Goal: Task Accomplishment & Management: Complete application form

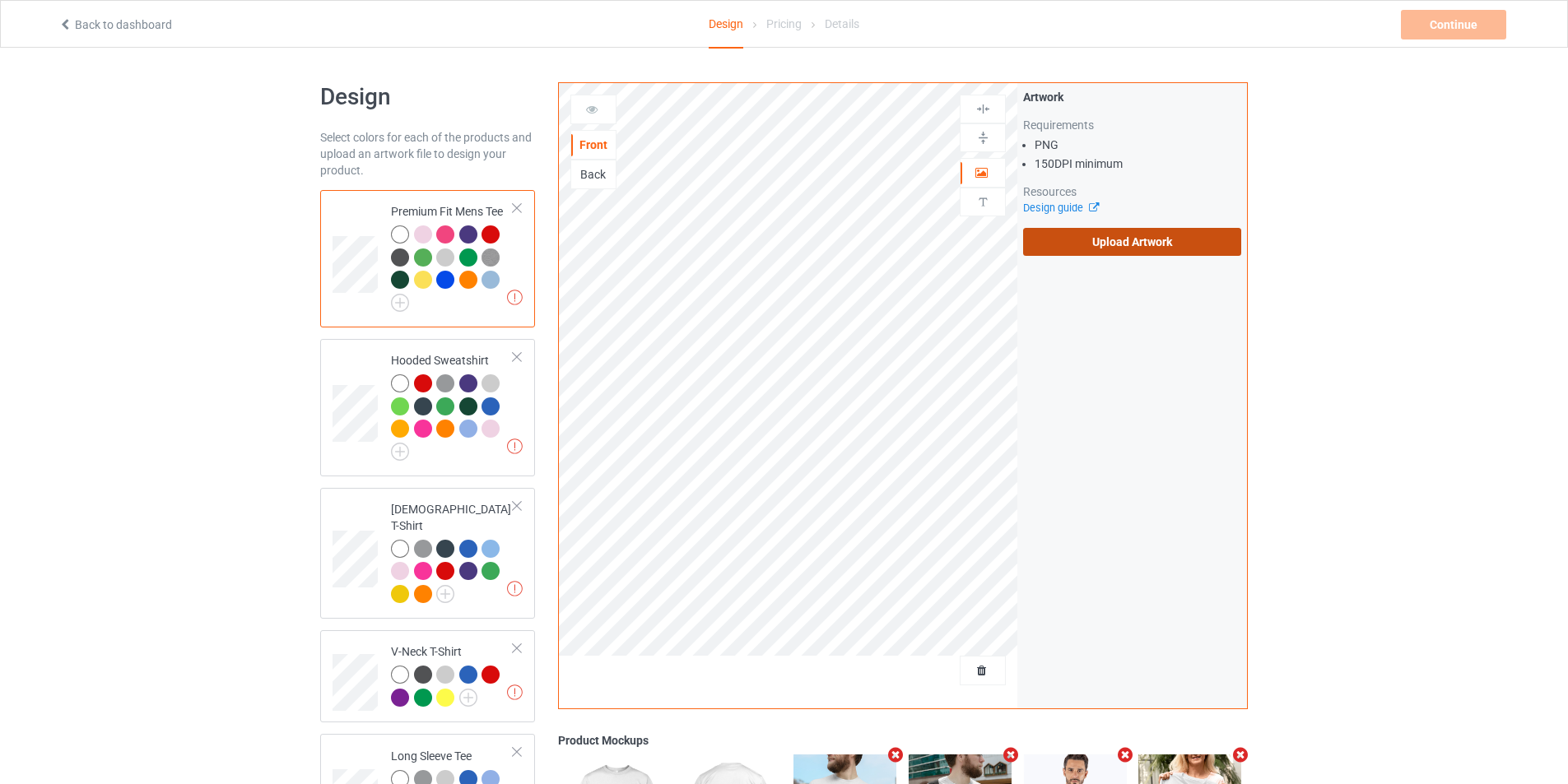
click at [1087, 252] on label "Upload Artwork" at bounding box center [1132, 242] width 218 height 28
click at [0, 0] on input "Upload Artwork" at bounding box center [0, 0] width 0 height 0
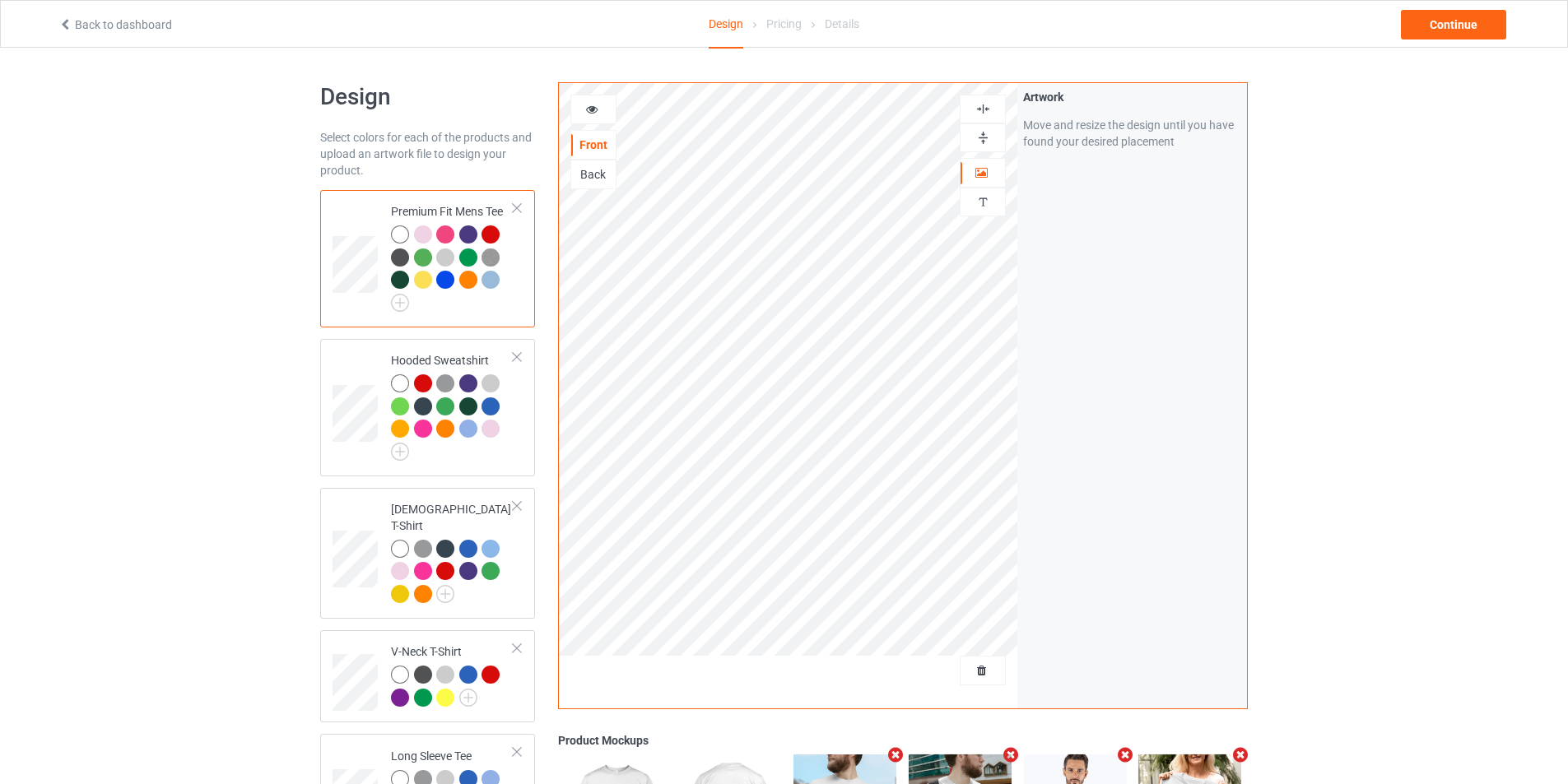
click at [987, 100] on div at bounding box center [982, 109] width 46 height 29
click at [985, 136] on img at bounding box center [982, 137] width 15 height 15
click at [986, 116] on img at bounding box center [982, 108] width 15 height 15
click at [984, 135] on img at bounding box center [982, 137] width 15 height 15
click at [987, 99] on div at bounding box center [982, 109] width 46 height 29
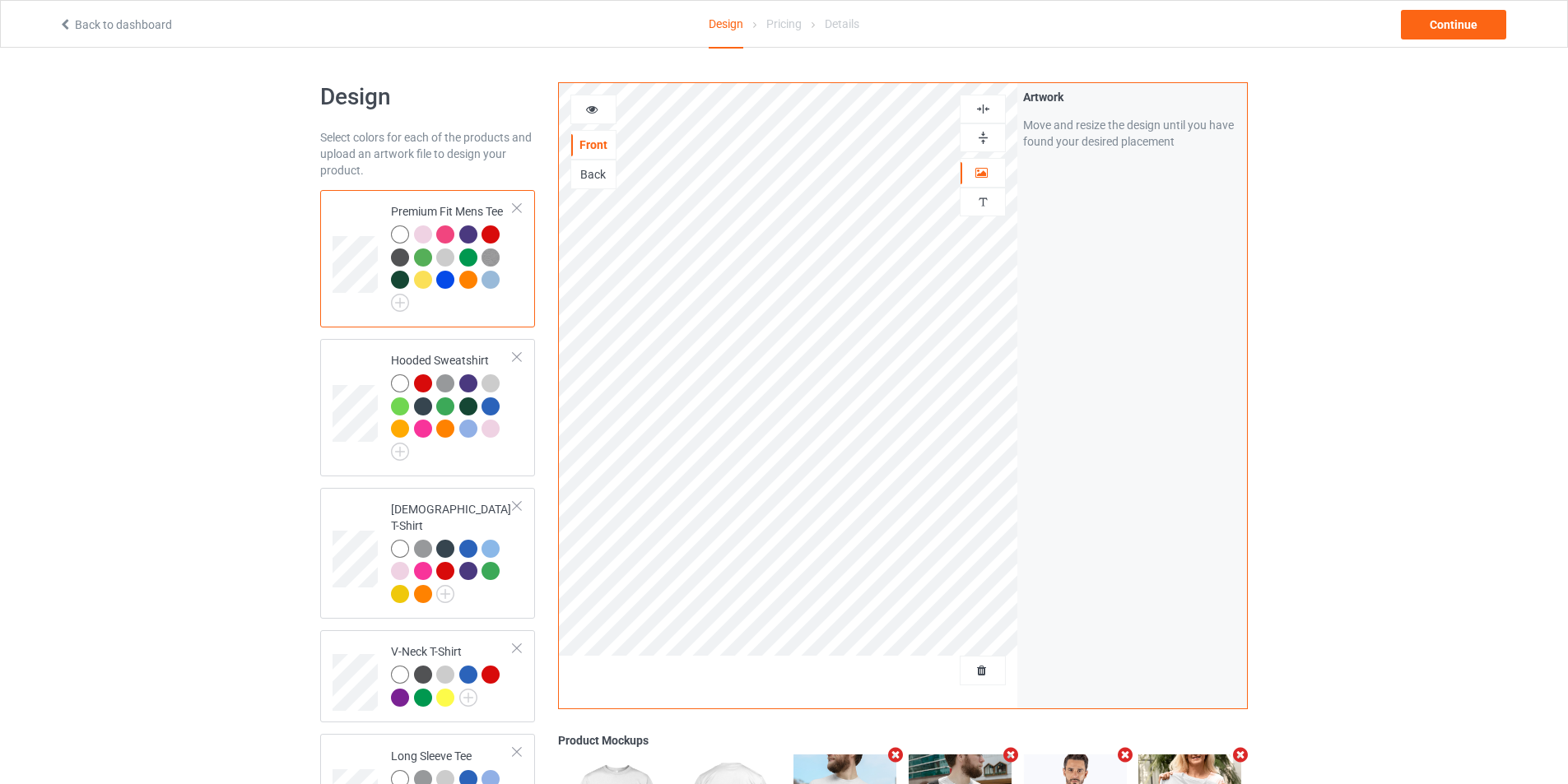
click at [975, 140] on img at bounding box center [982, 137] width 15 height 15
click at [986, 100] on div at bounding box center [982, 109] width 46 height 29
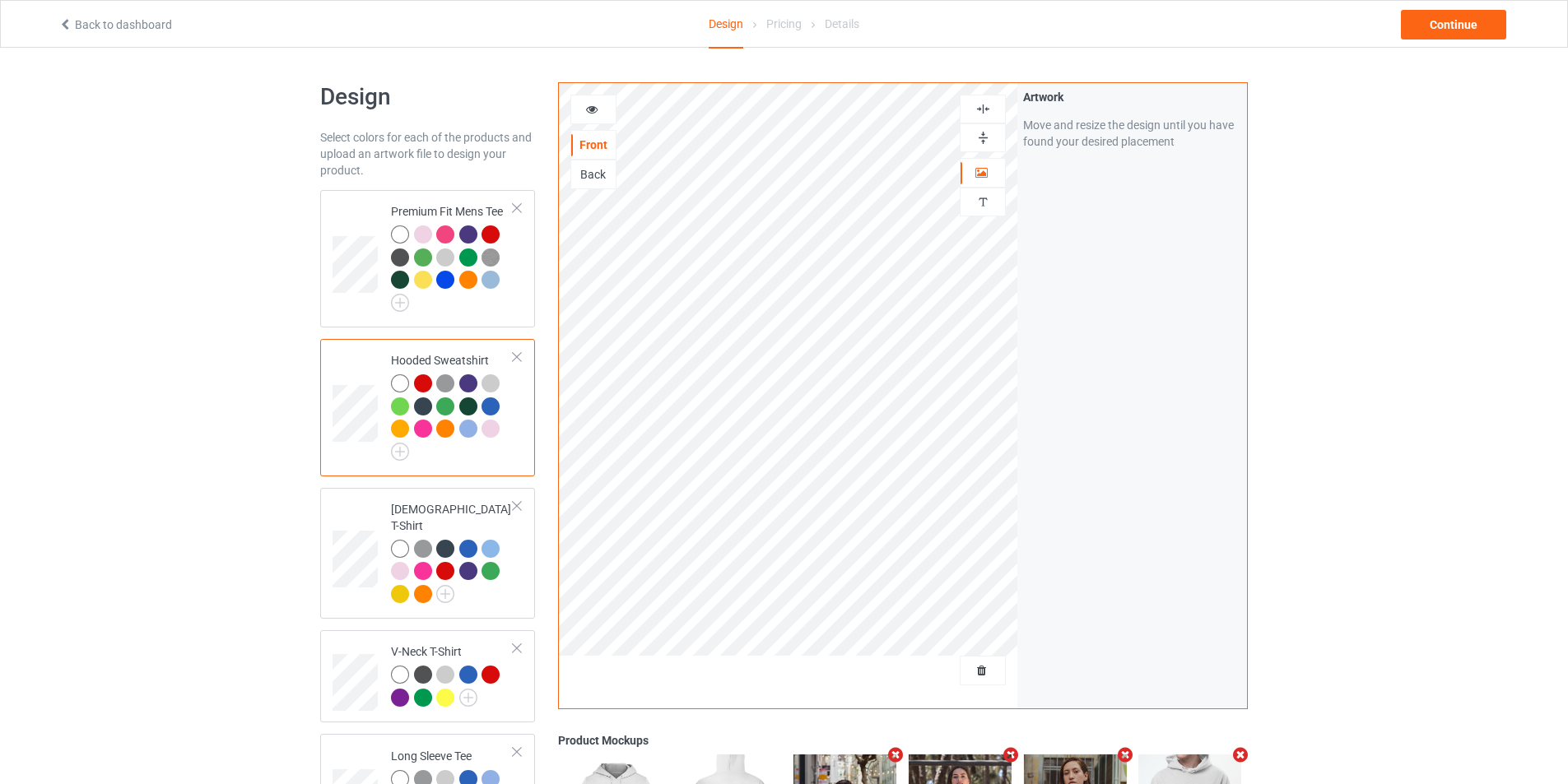
scroll to position [165, 0]
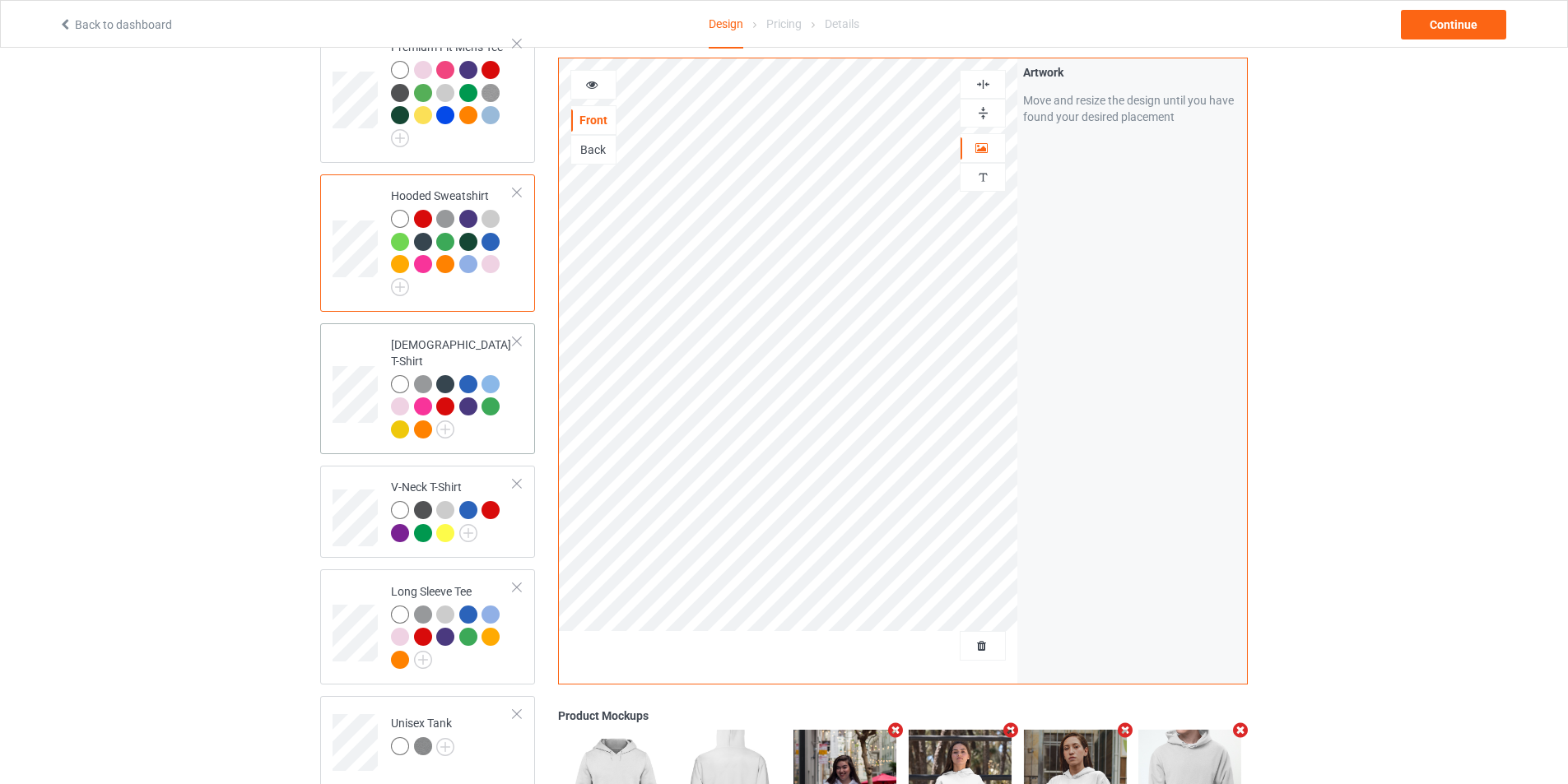
click at [359, 358] on td at bounding box center [357, 388] width 50 height 118
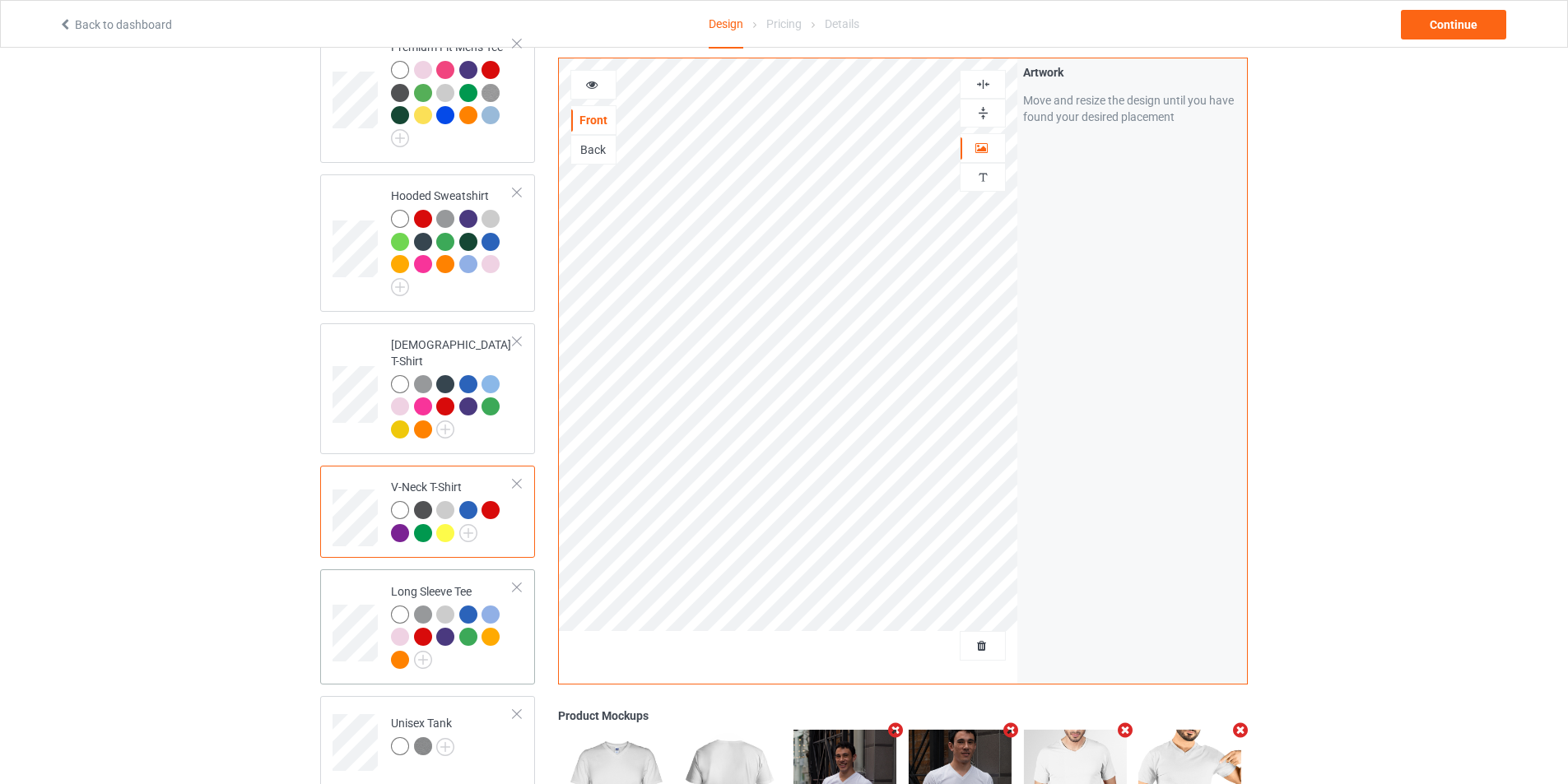
scroll to position [247, 0]
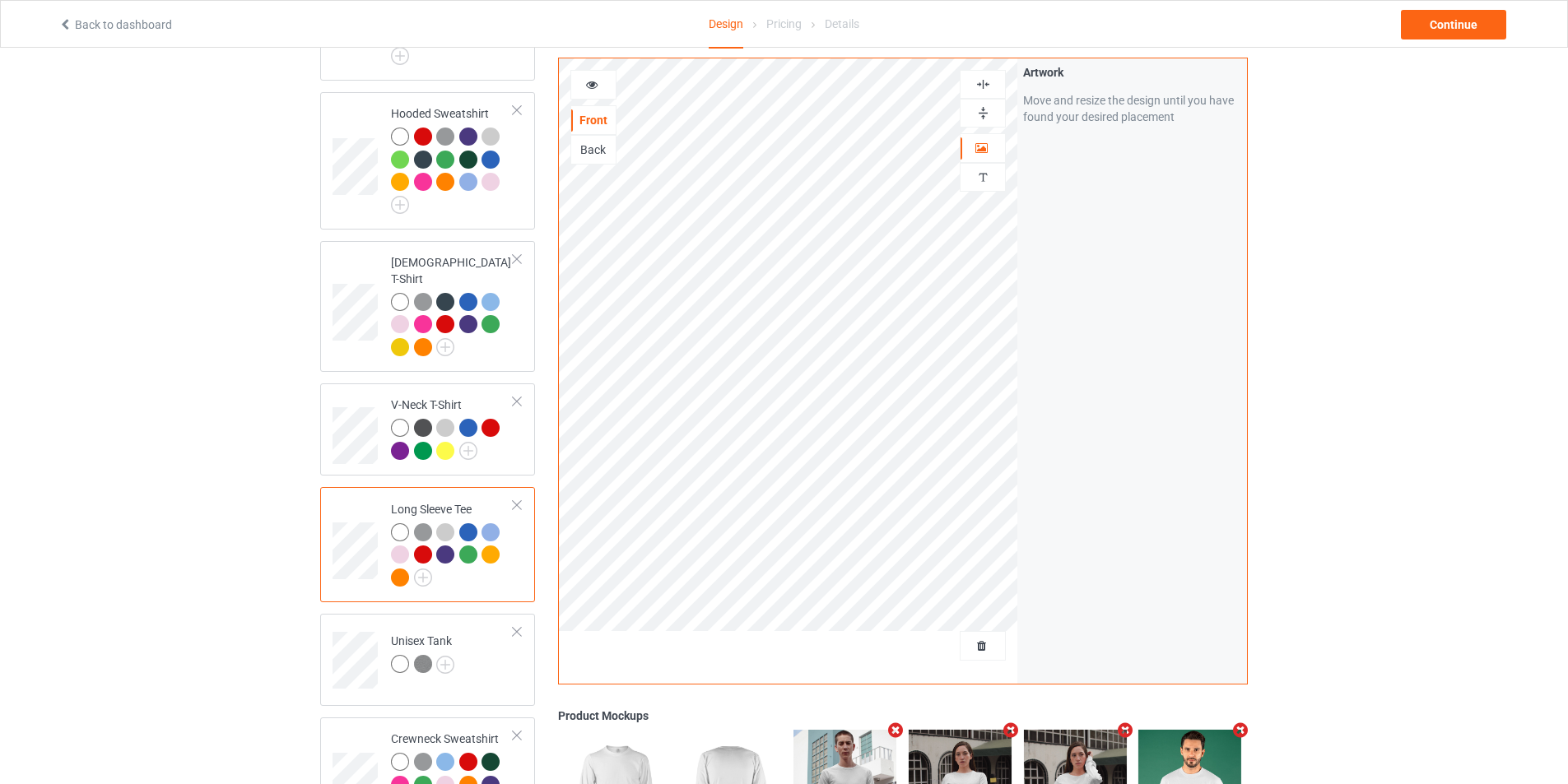
scroll to position [329, 0]
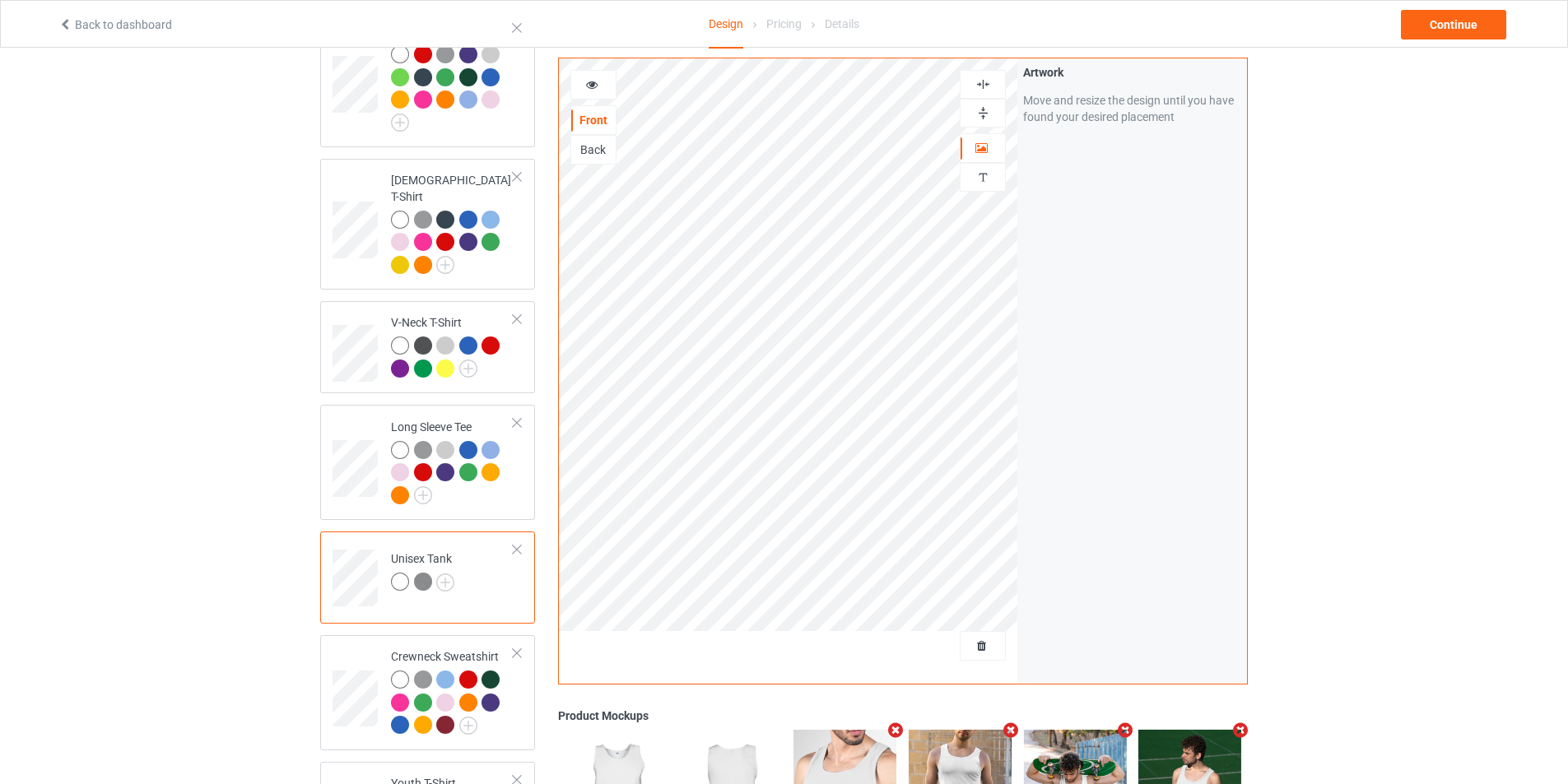
click at [979, 81] on img at bounding box center [982, 84] width 15 height 15
click at [986, 104] on div at bounding box center [982, 114] width 46 height 29
click at [986, 106] on img at bounding box center [982, 113] width 15 height 15
click at [987, 85] on img at bounding box center [982, 84] width 15 height 15
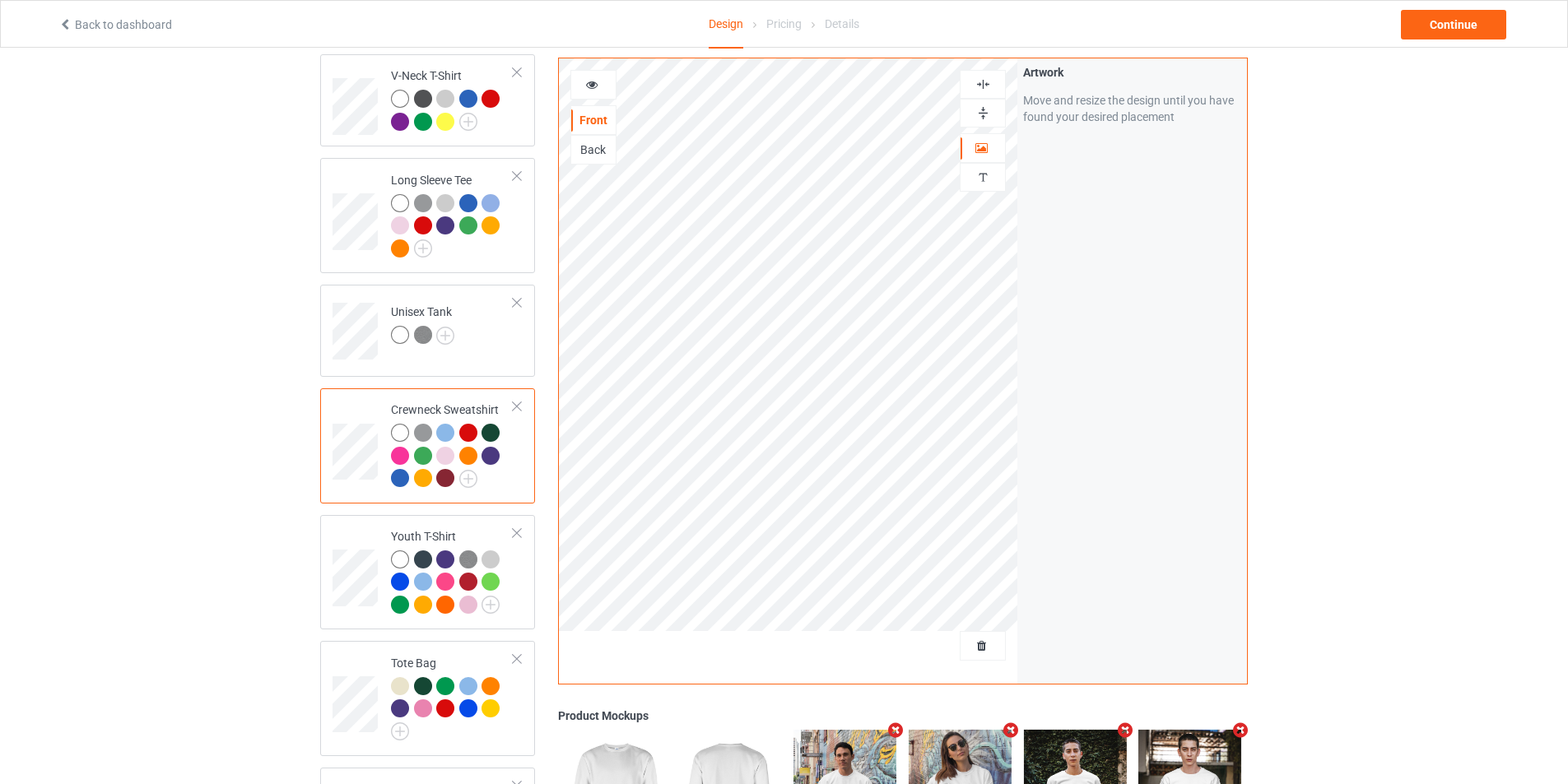
click at [988, 109] on img at bounding box center [982, 113] width 15 height 15
click at [987, 83] on img at bounding box center [982, 84] width 15 height 15
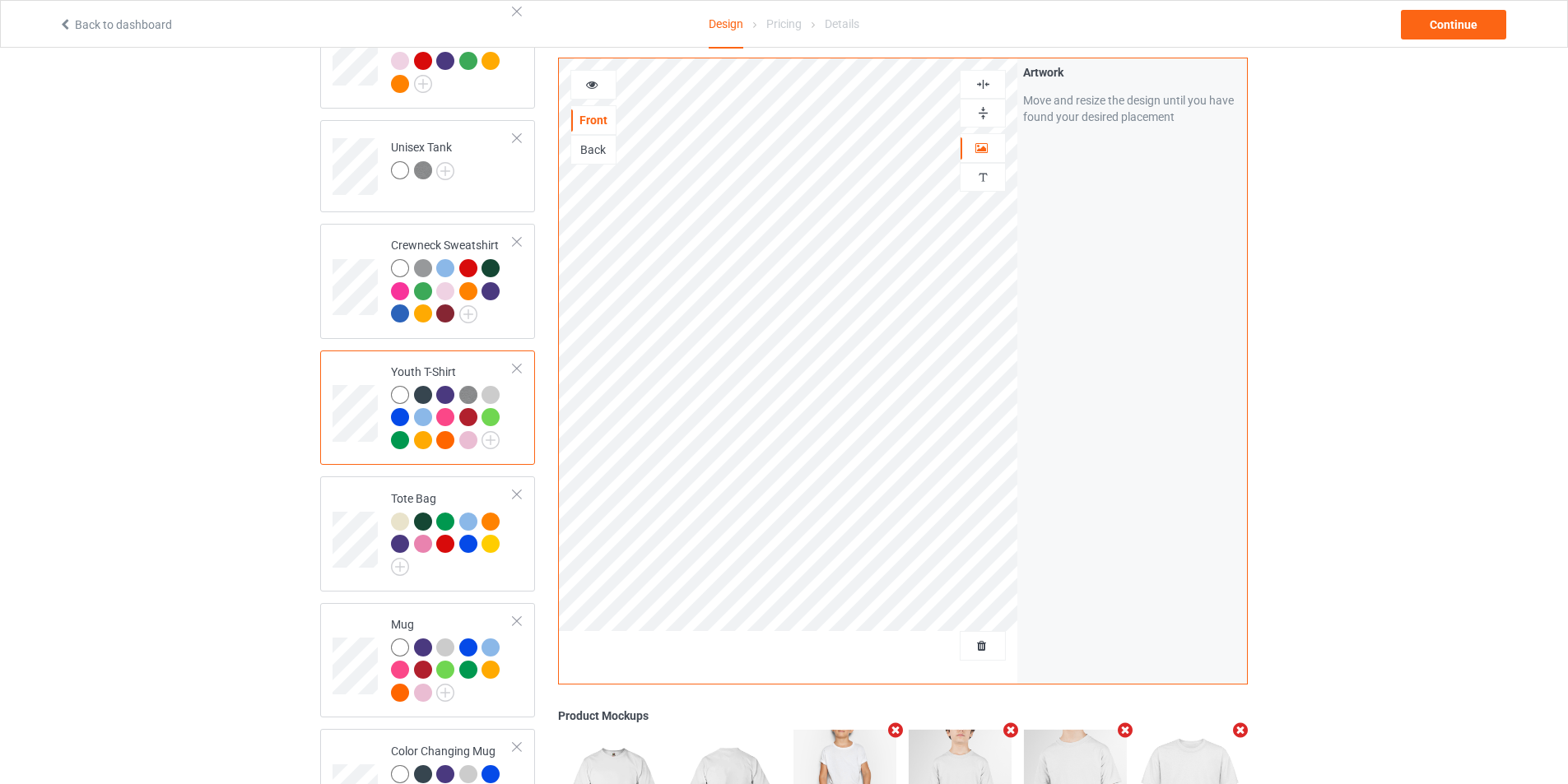
click at [994, 113] on div at bounding box center [982, 113] width 44 height 15
click at [977, 76] on div at bounding box center [982, 85] width 46 height 29
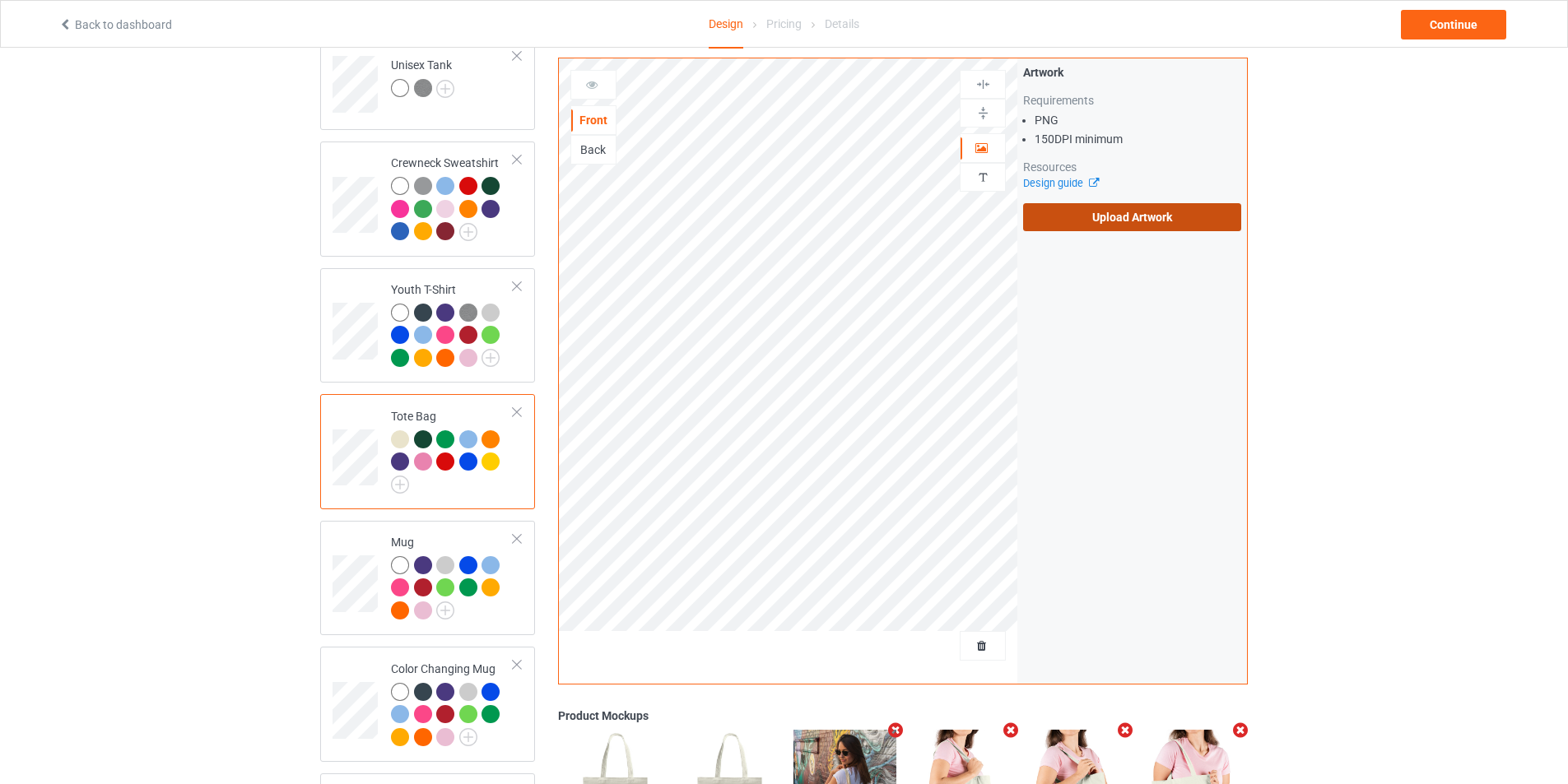
click at [1059, 209] on label "Upload Artwork" at bounding box center [1132, 216] width 218 height 28
click at [0, 0] on input "Upload Artwork" at bounding box center [0, 0] width 0 height 0
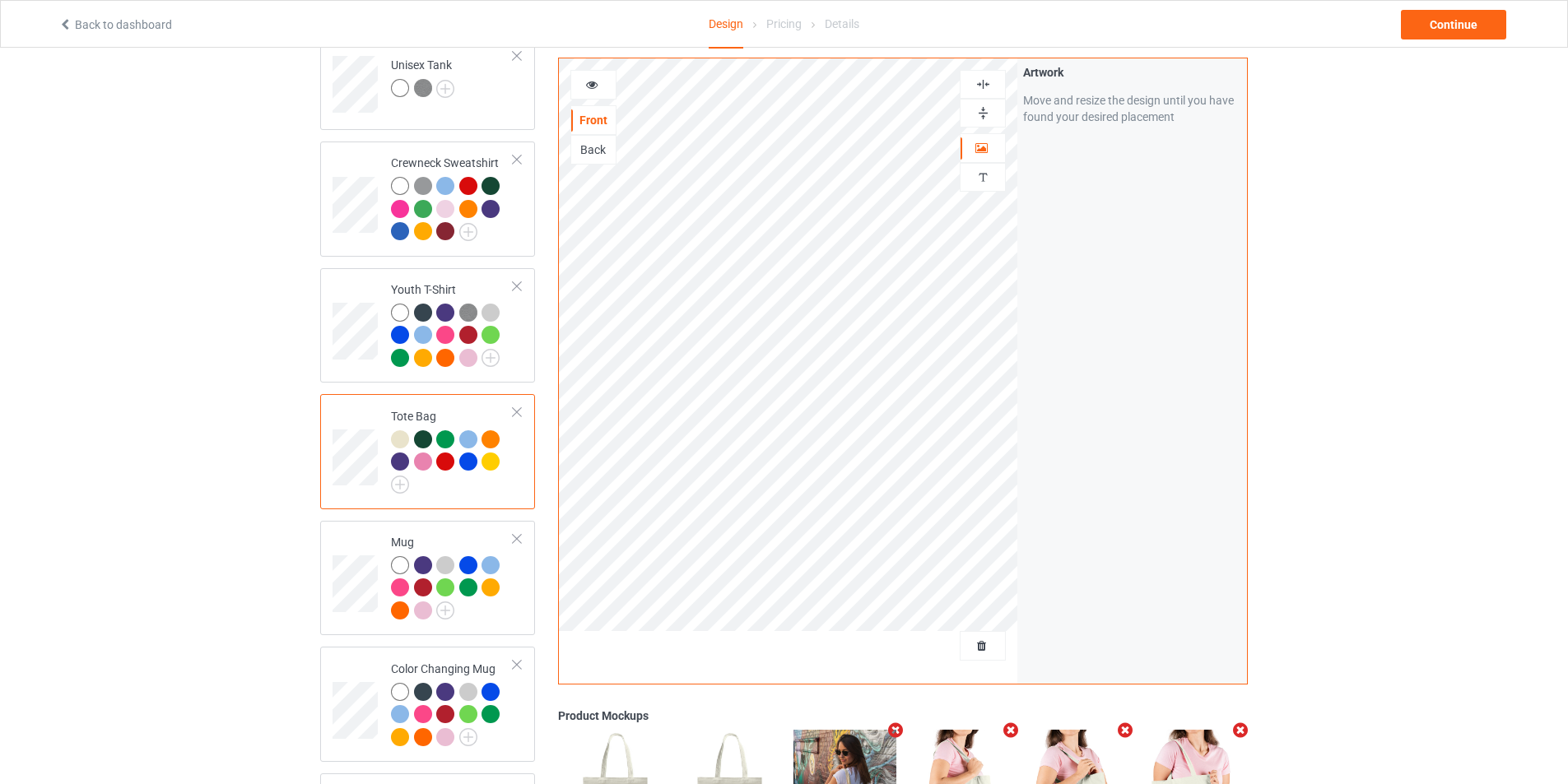
click at [976, 109] on img at bounding box center [982, 113] width 15 height 15
click at [986, 87] on img at bounding box center [982, 84] width 15 height 15
click at [595, 153] on div "Back" at bounding box center [592, 150] width 44 height 16
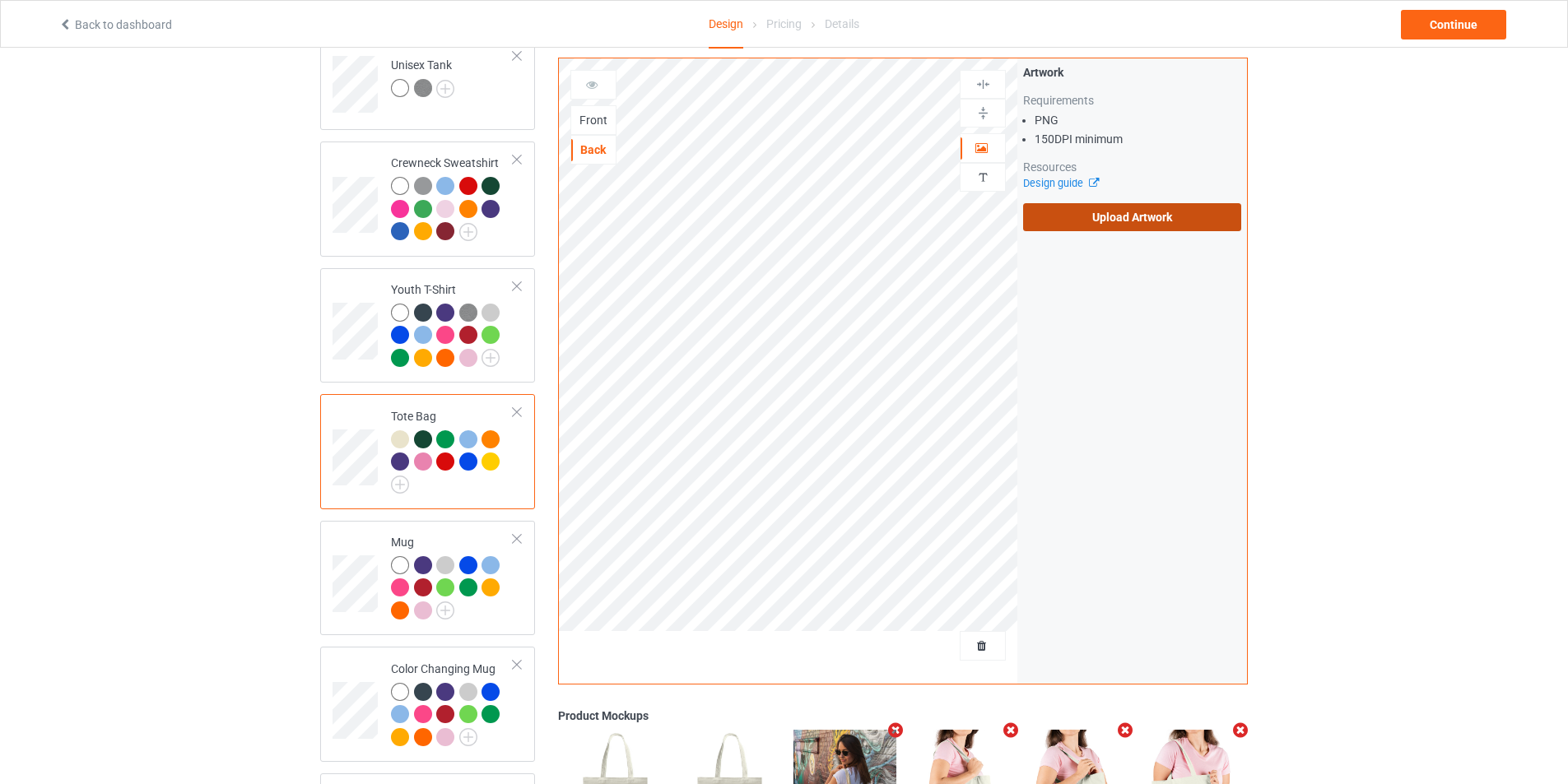
click at [1095, 215] on label "Upload Artwork" at bounding box center [1132, 216] width 218 height 28
click at [0, 0] on input "Upload Artwork" at bounding box center [0, 0] width 0 height 0
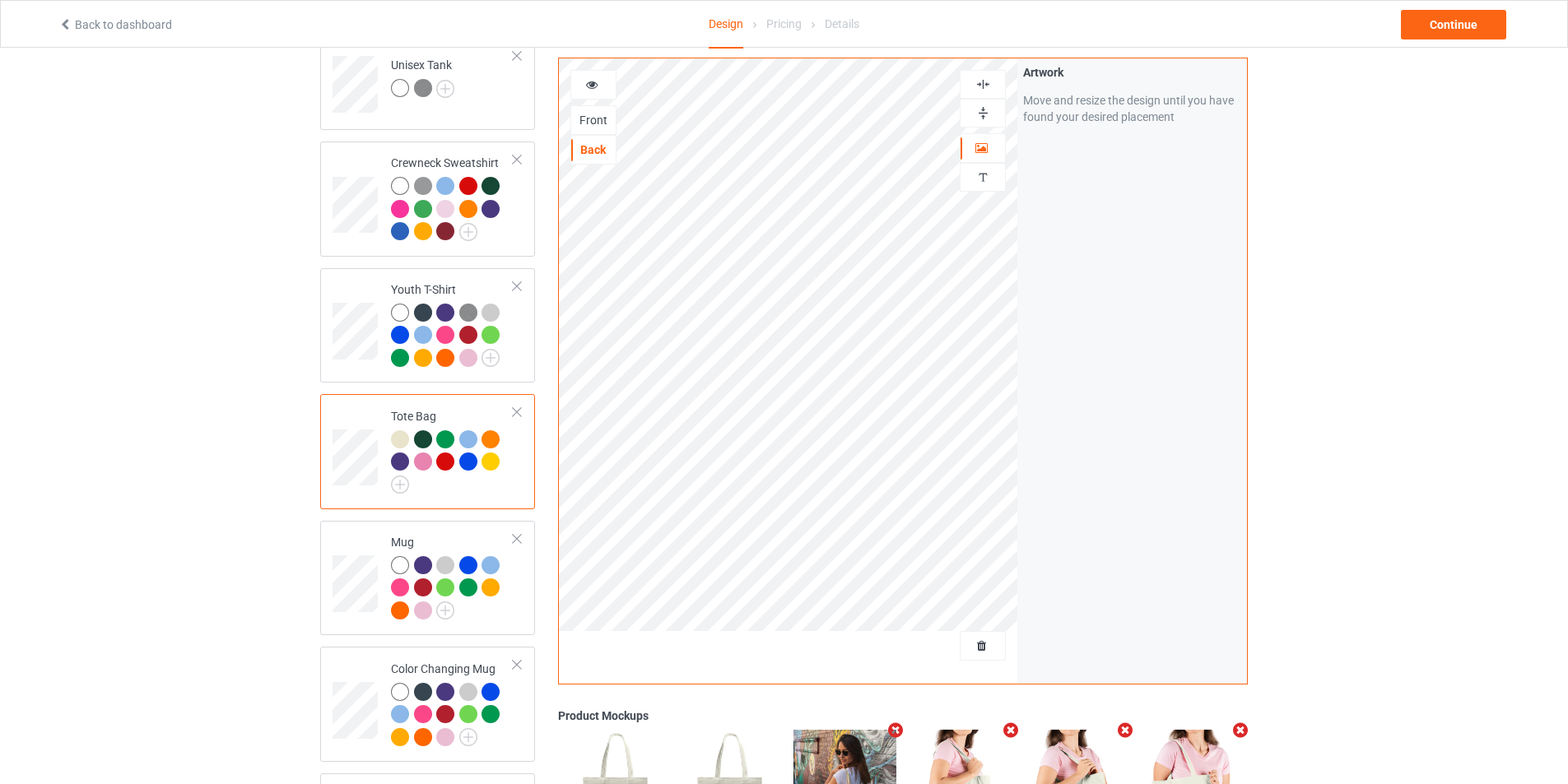
click at [979, 115] on img at bounding box center [982, 113] width 15 height 15
click at [983, 78] on img at bounding box center [982, 84] width 15 height 15
click at [989, 114] on img at bounding box center [982, 113] width 15 height 15
click at [991, 79] on div at bounding box center [982, 84] width 44 height 15
click at [591, 123] on div "Front" at bounding box center [592, 120] width 44 height 16
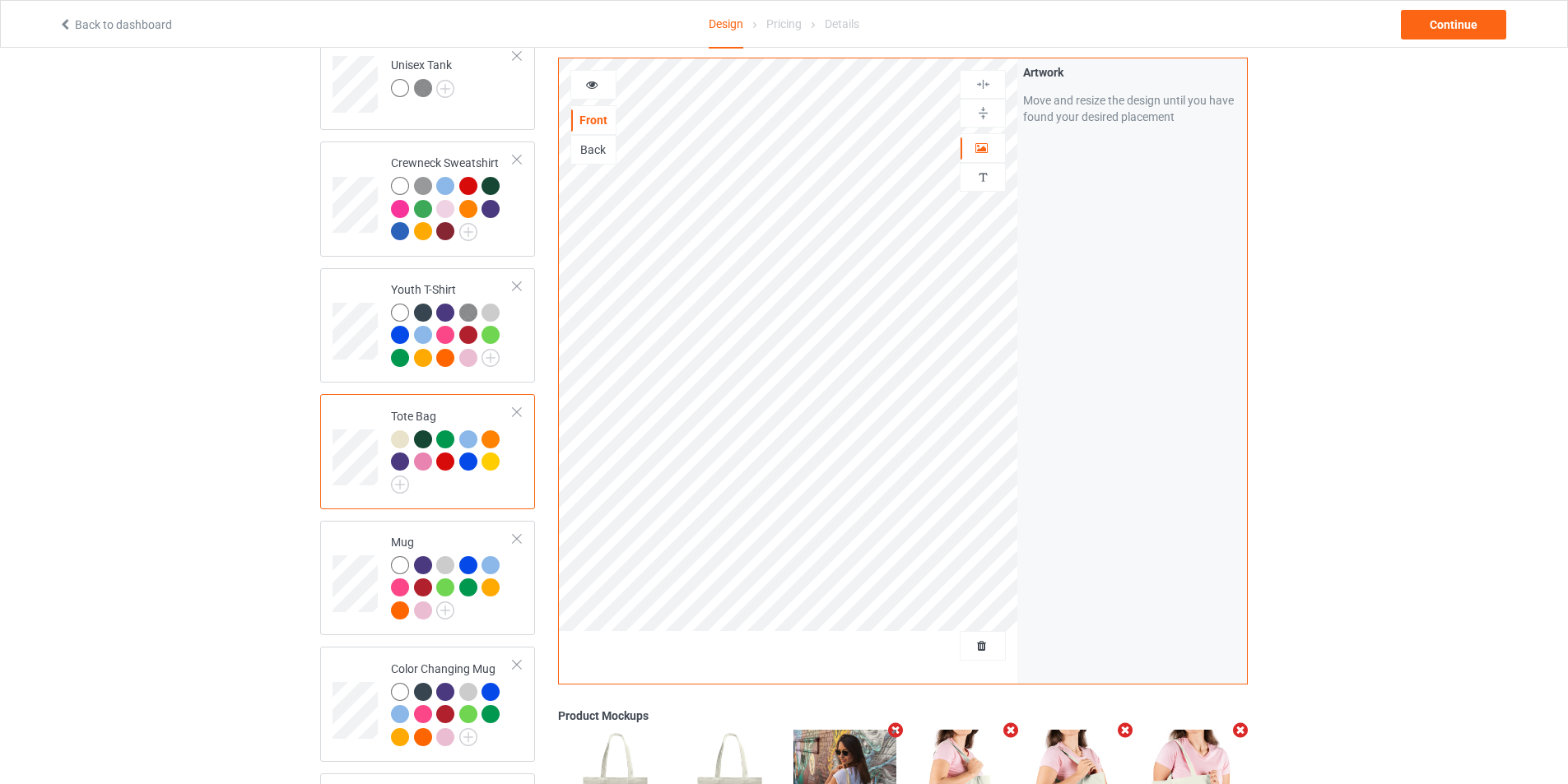
click at [599, 147] on div "Back" at bounding box center [592, 150] width 44 height 16
click at [607, 116] on div "Front" at bounding box center [592, 120] width 44 height 16
click at [606, 142] on div "Back" at bounding box center [592, 150] width 46 height 30
click at [602, 146] on div "Back" at bounding box center [592, 150] width 44 height 16
click at [983, 105] on img at bounding box center [982, 113] width 15 height 15
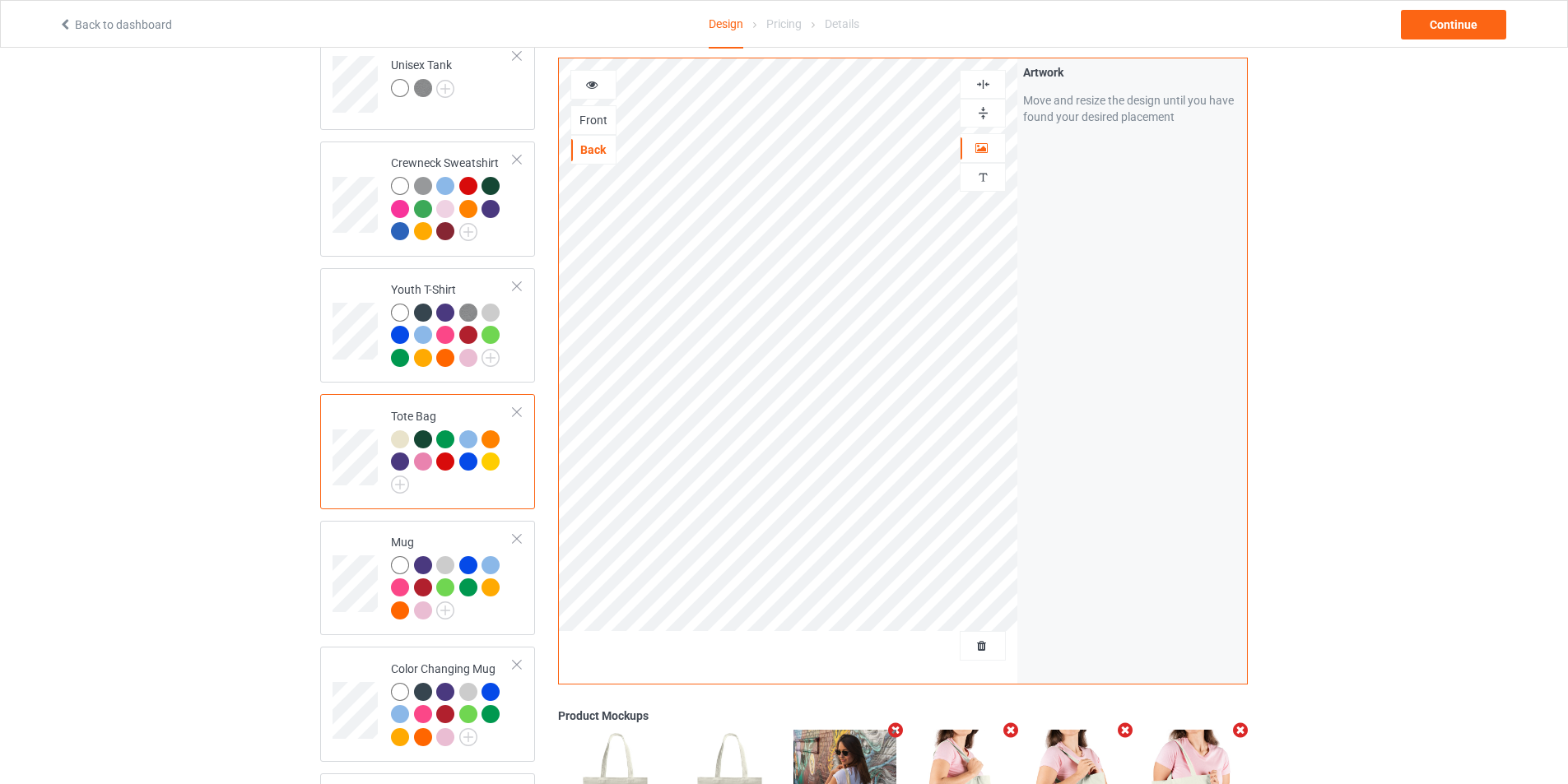
click at [986, 88] on img at bounding box center [982, 84] width 15 height 15
click at [598, 125] on div "Front" at bounding box center [592, 120] width 44 height 16
click at [601, 153] on div "Back" at bounding box center [592, 150] width 44 height 16
click at [362, 606] on td at bounding box center [357, 578] width 50 height 102
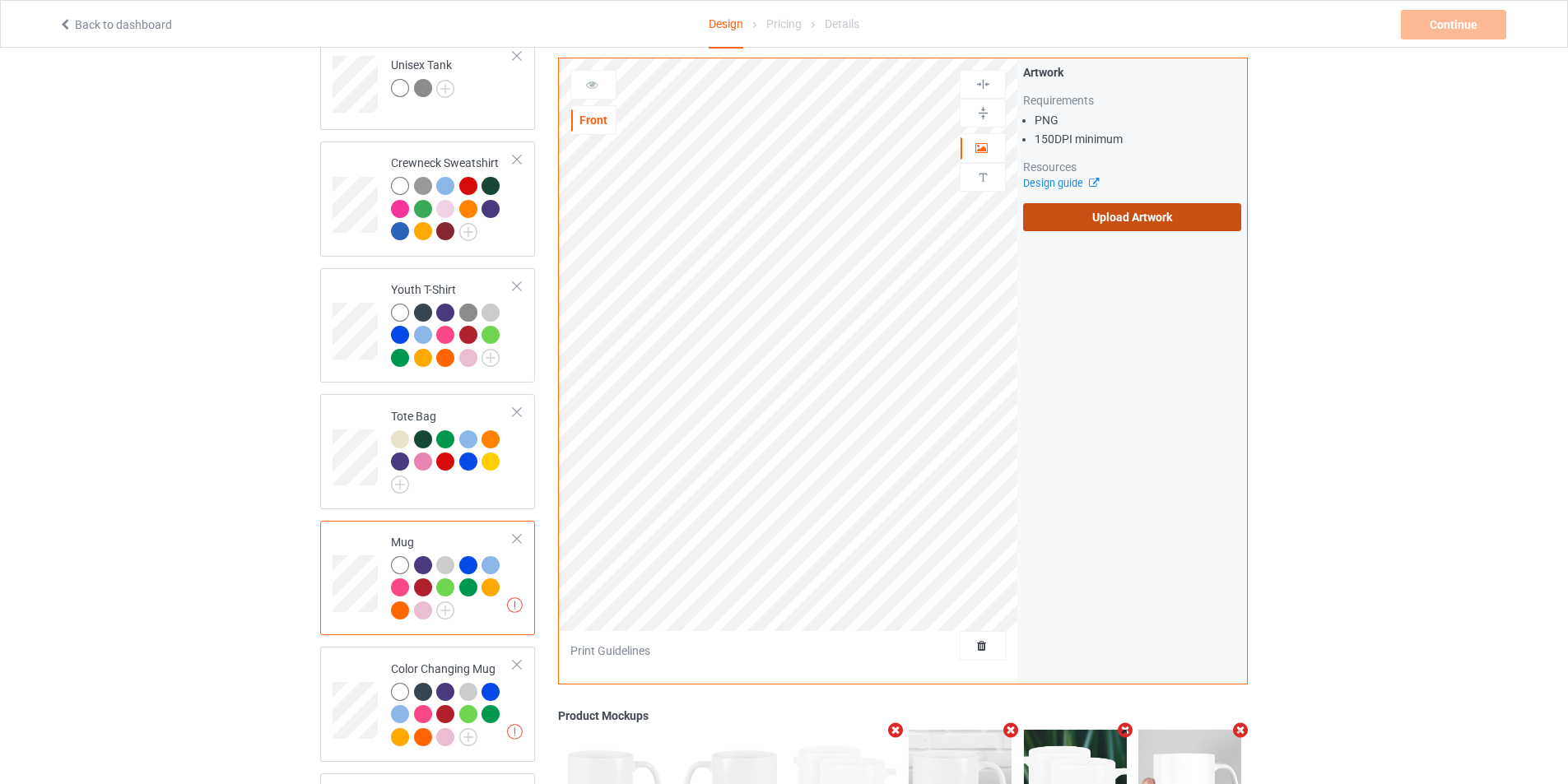
click at [1101, 218] on label "Upload Artwork" at bounding box center [1132, 216] width 218 height 28
click at [0, 0] on input "Upload Artwork" at bounding box center [0, 0] width 0 height 0
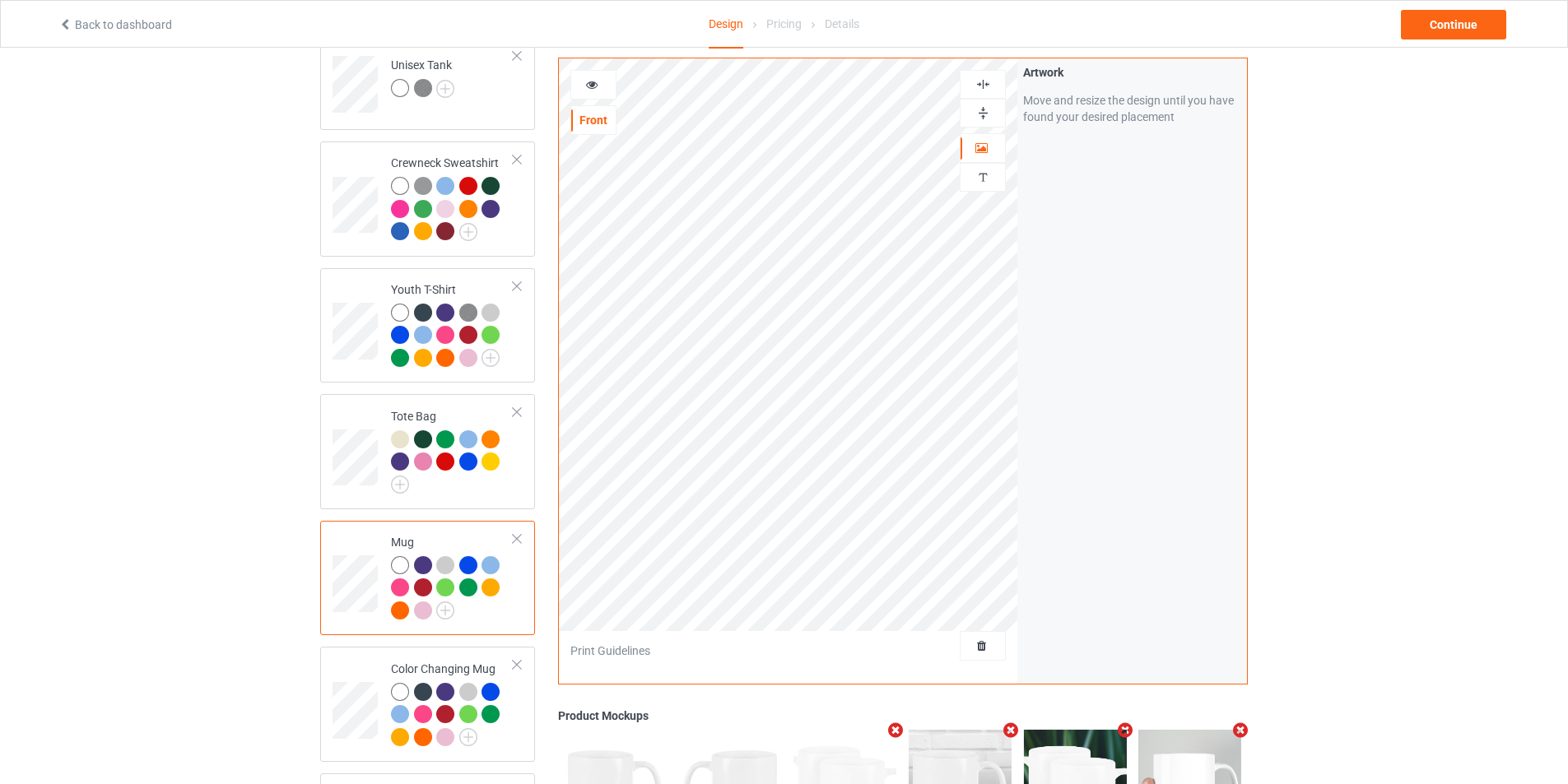
scroll to position [905, 0]
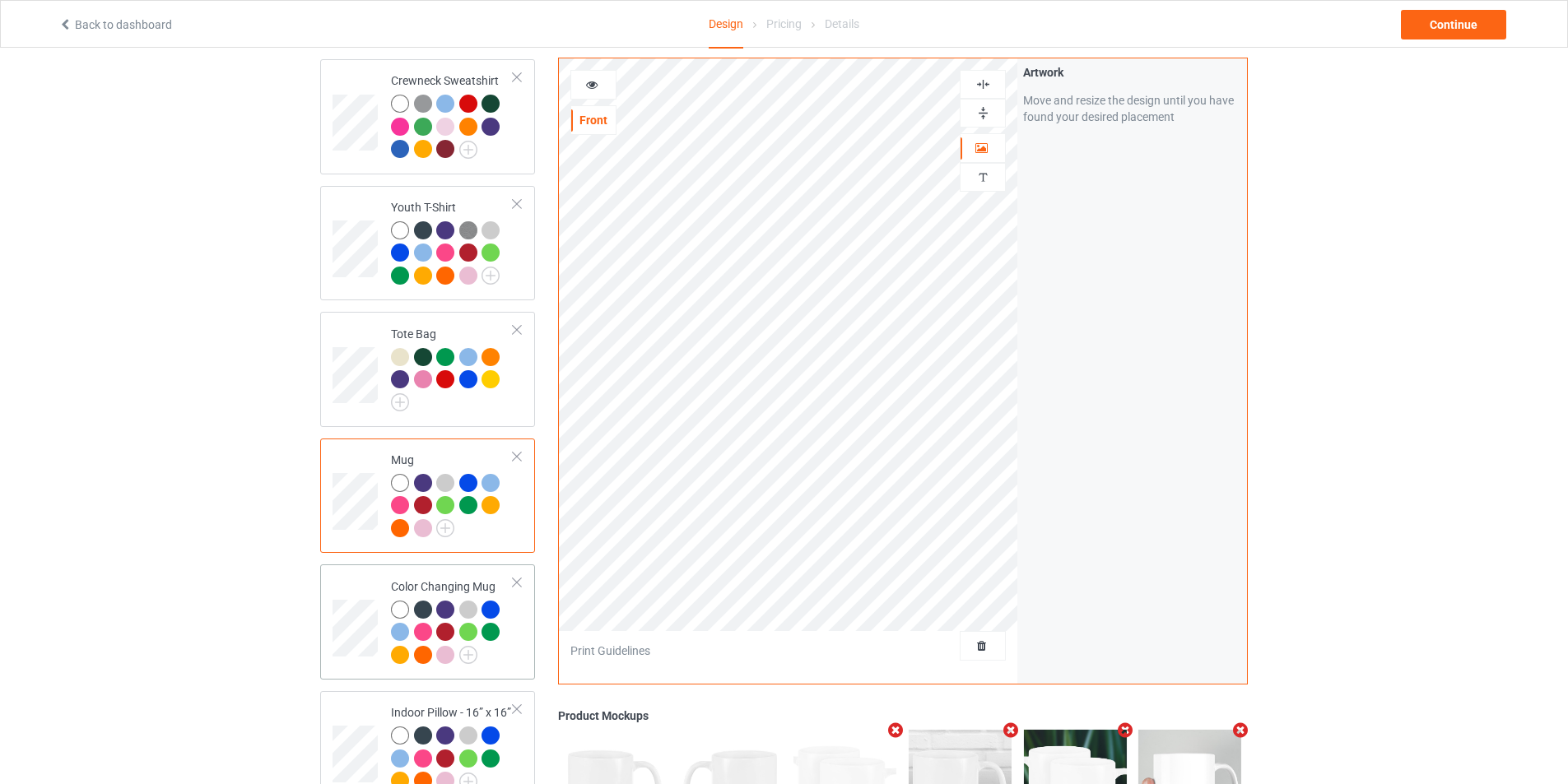
click at [347, 588] on td at bounding box center [357, 621] width 50 height 102
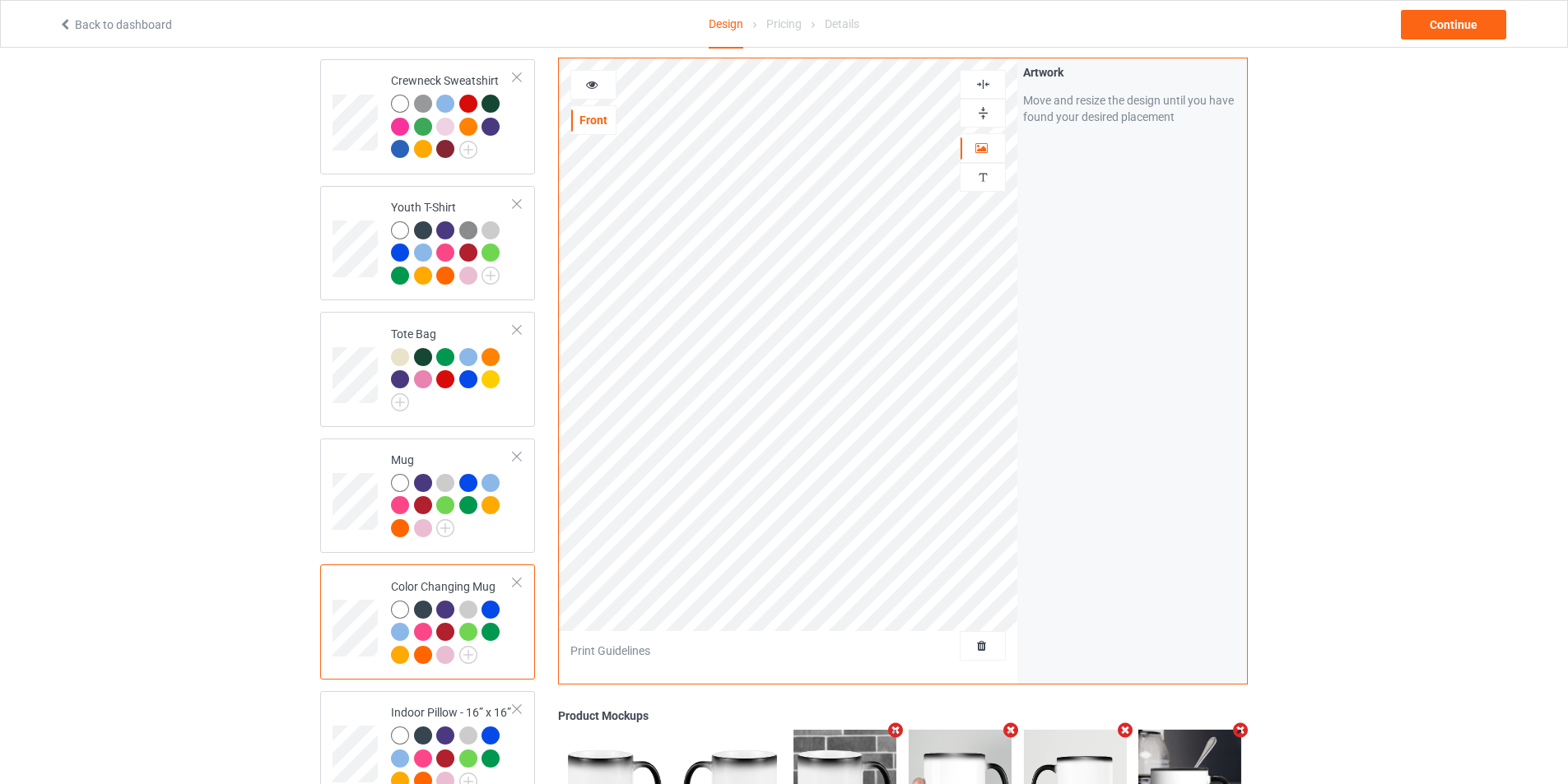
scroll to position [1152, 0]
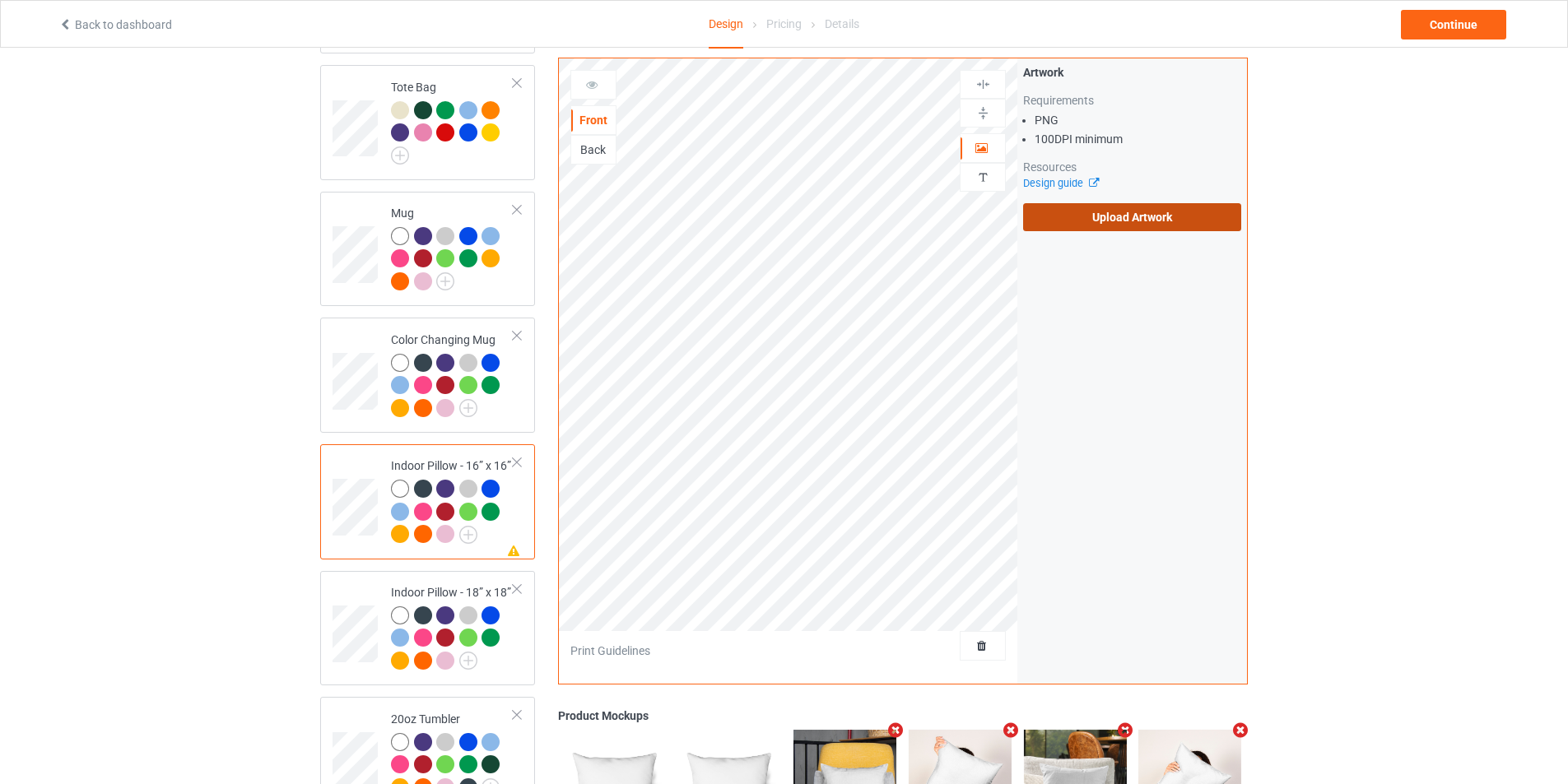
click at [1102, 217] on label "Upload Artwork" at bounding box center [1132, 216] width 218 height 28
click at [0, 0] on input "Upload Artwork" at bounding box center [0, 0] width 0 height 0
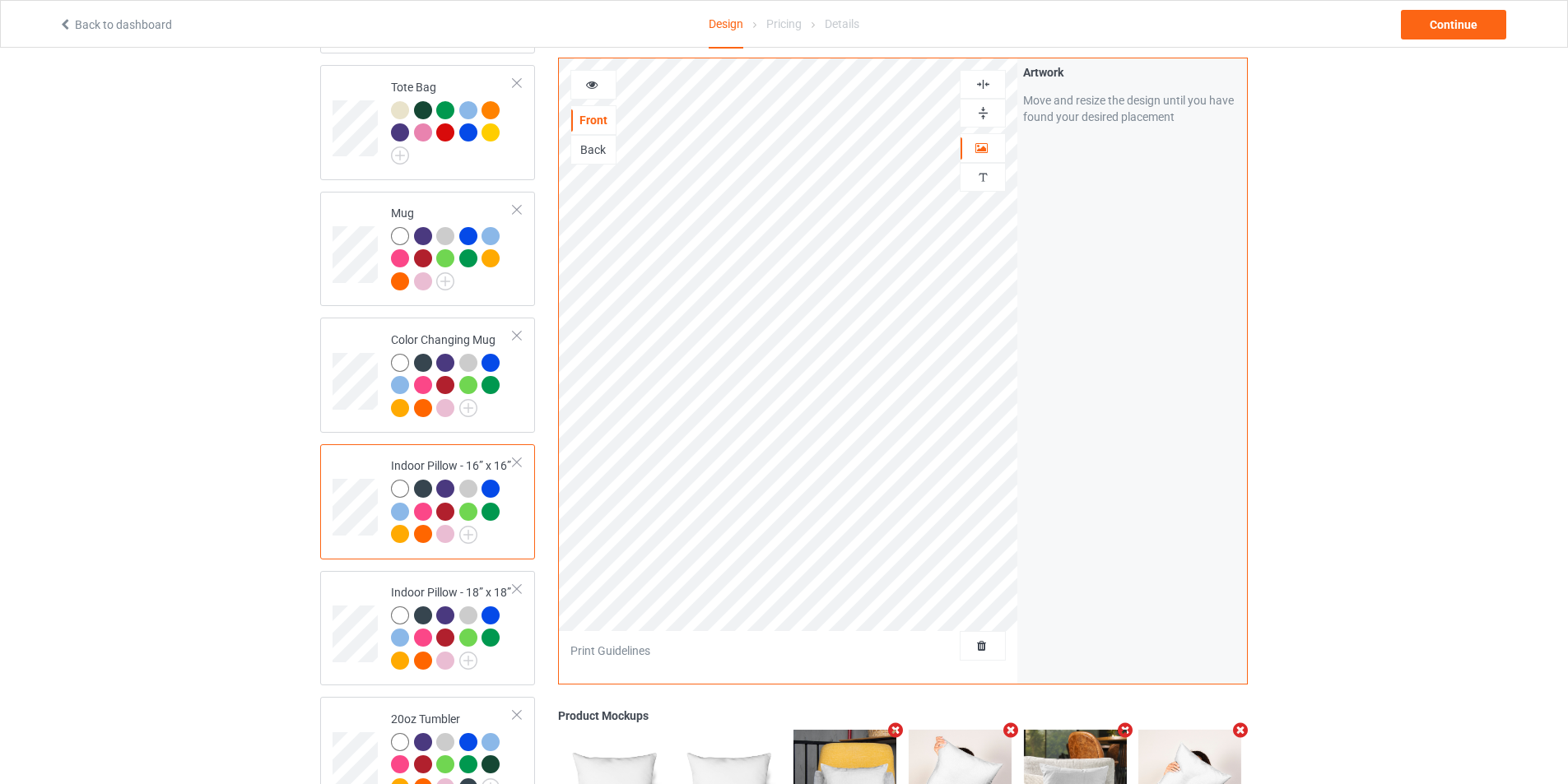
click at [991, 108] on div at bounding box center [982, 113] width 44 height 15
click at [988, 79] on img at bounding box center [982, 84] width 15 height 15
click at [986, 109] on img at bounding box center [982, 113] width 15 height 15
click at [985, 72] on div at bounding box center [982, 85] width 46 height 29
click at [605, 145] on div "Back" at bounding box center [592, 150] width 44 height 16
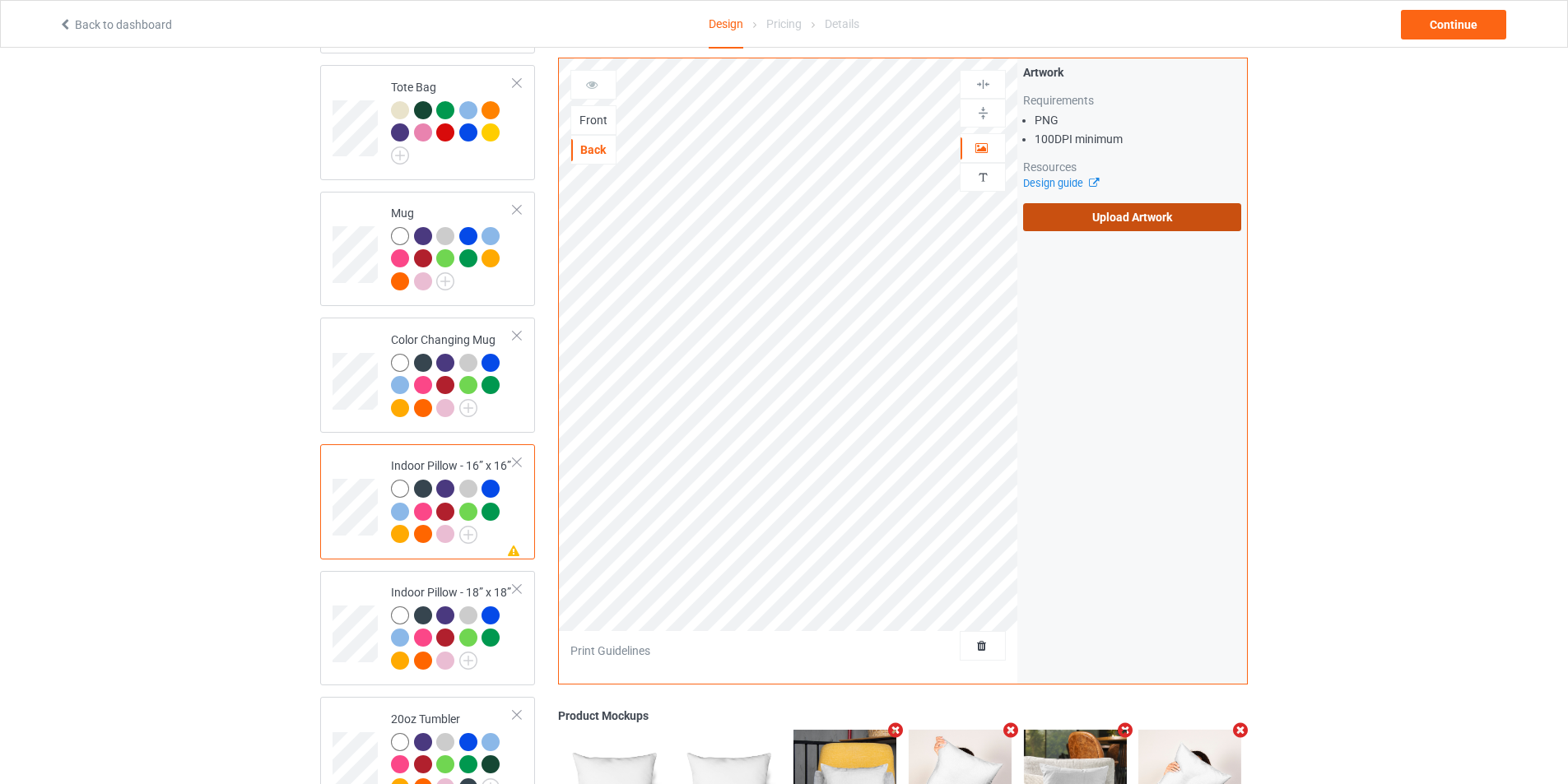
click at [1080, 214] on label "Upload Artwork" at bounding box center [1132, 216] width 218 height 28
click at [0, 0] on input "Upload Artwork" at bounding box center [0, 0] width 0 height 0
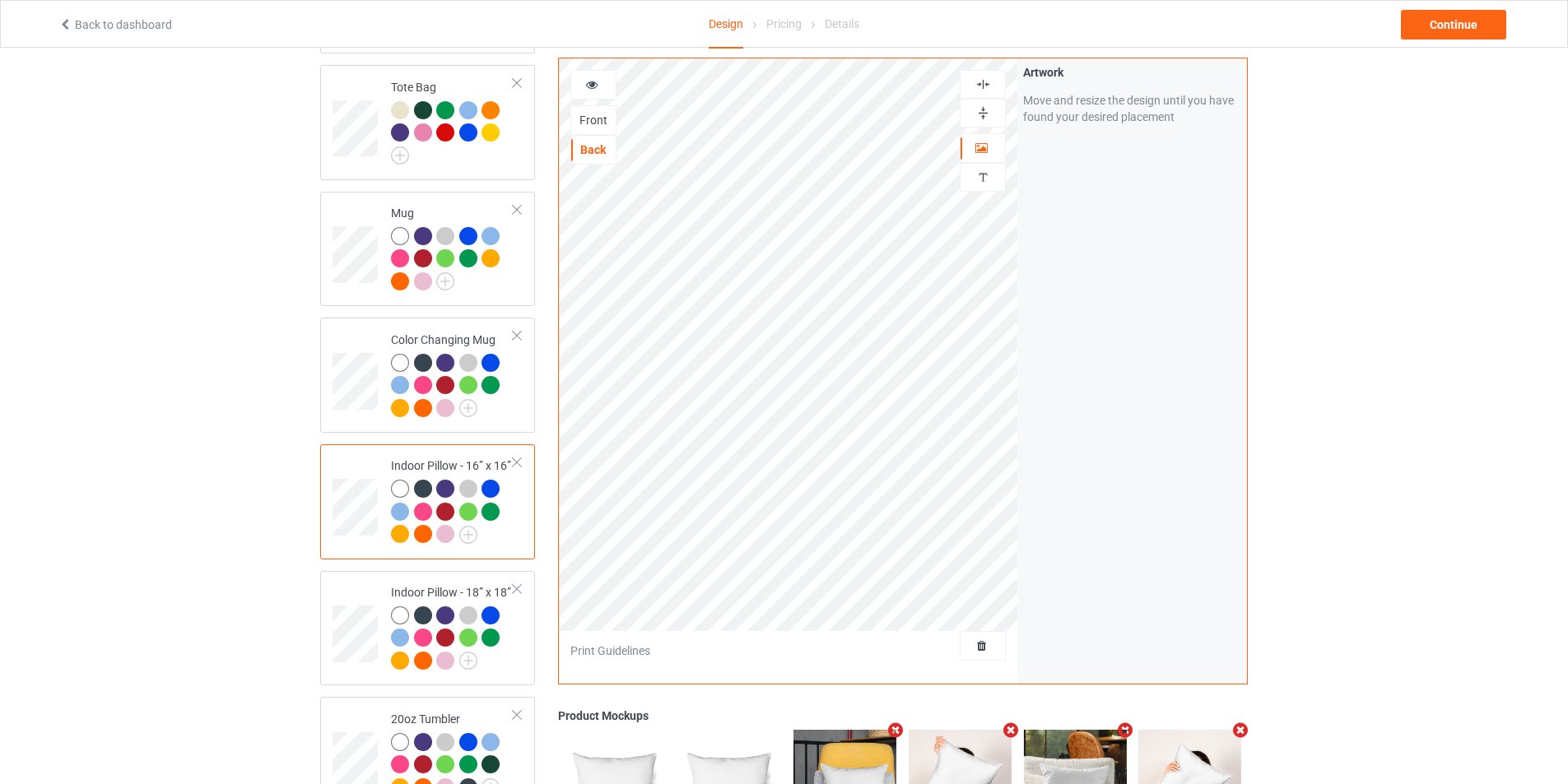
click at [989, 114] on img at bounding box center [982, 113] width 15 height 15
click at [988, 85] on img at bounding box center [982, 84] width 15 height 15
click at [592, 111] on div "Front" at bounding box center [592, 120] width 46 height 30
click at [597, 115] on div "Front" at bounding box center [592, 120] width 44 height 16
click at [593, 149] on div "Back" at bounding box center [592, 150] width 44 height 16
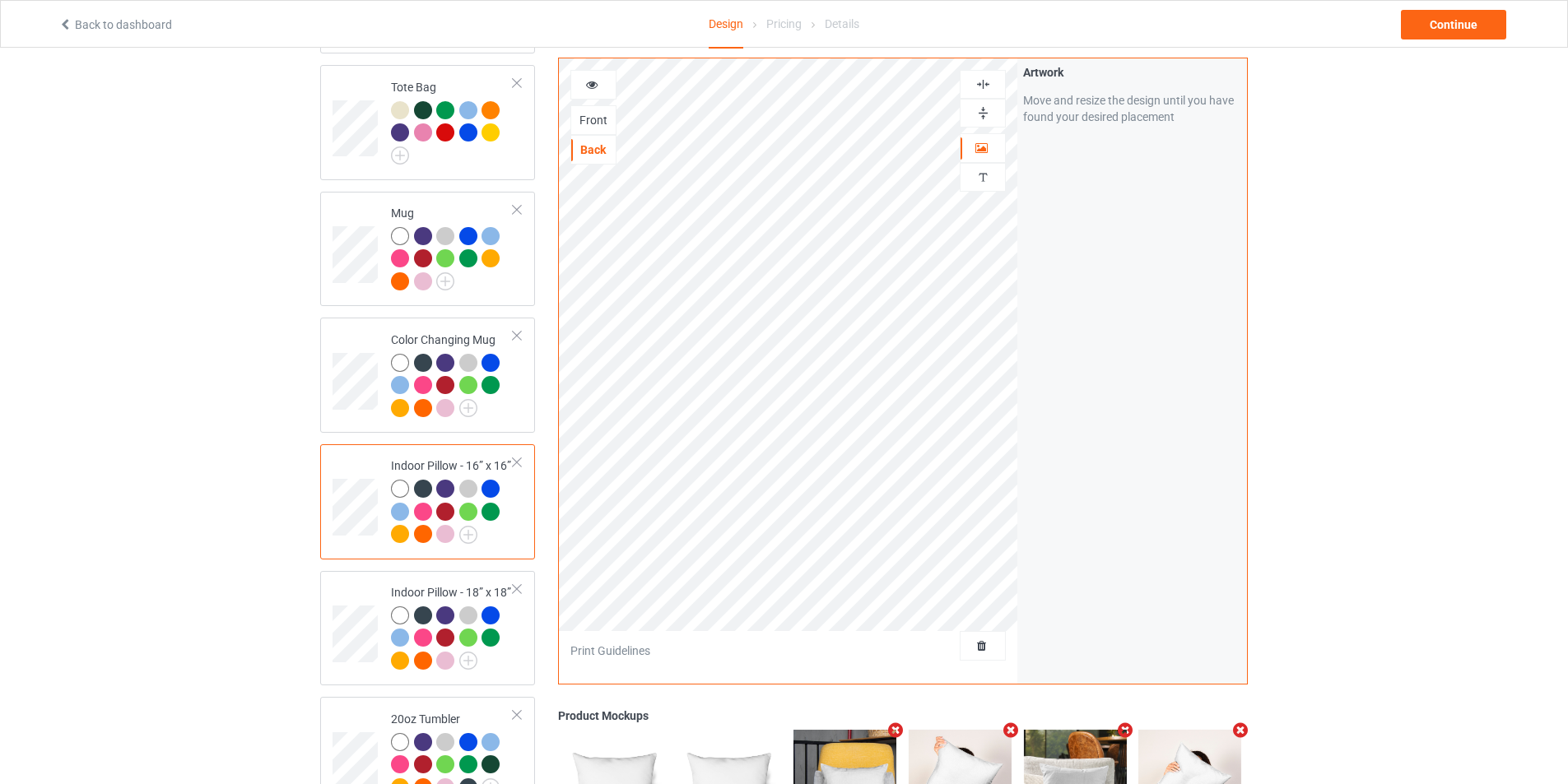
click at [593, 125] on div "Front" at bounding box center [592, 120] width 44 height 16
click at [593, 150] on div "Back" at bounding box center [592, 150] width 44 height 16
click at [971, 114] on div at bounding box center [982, 113] width 44 height 15
click at [981, 108] on img at bounding box center [982, 113] width 15 height 15
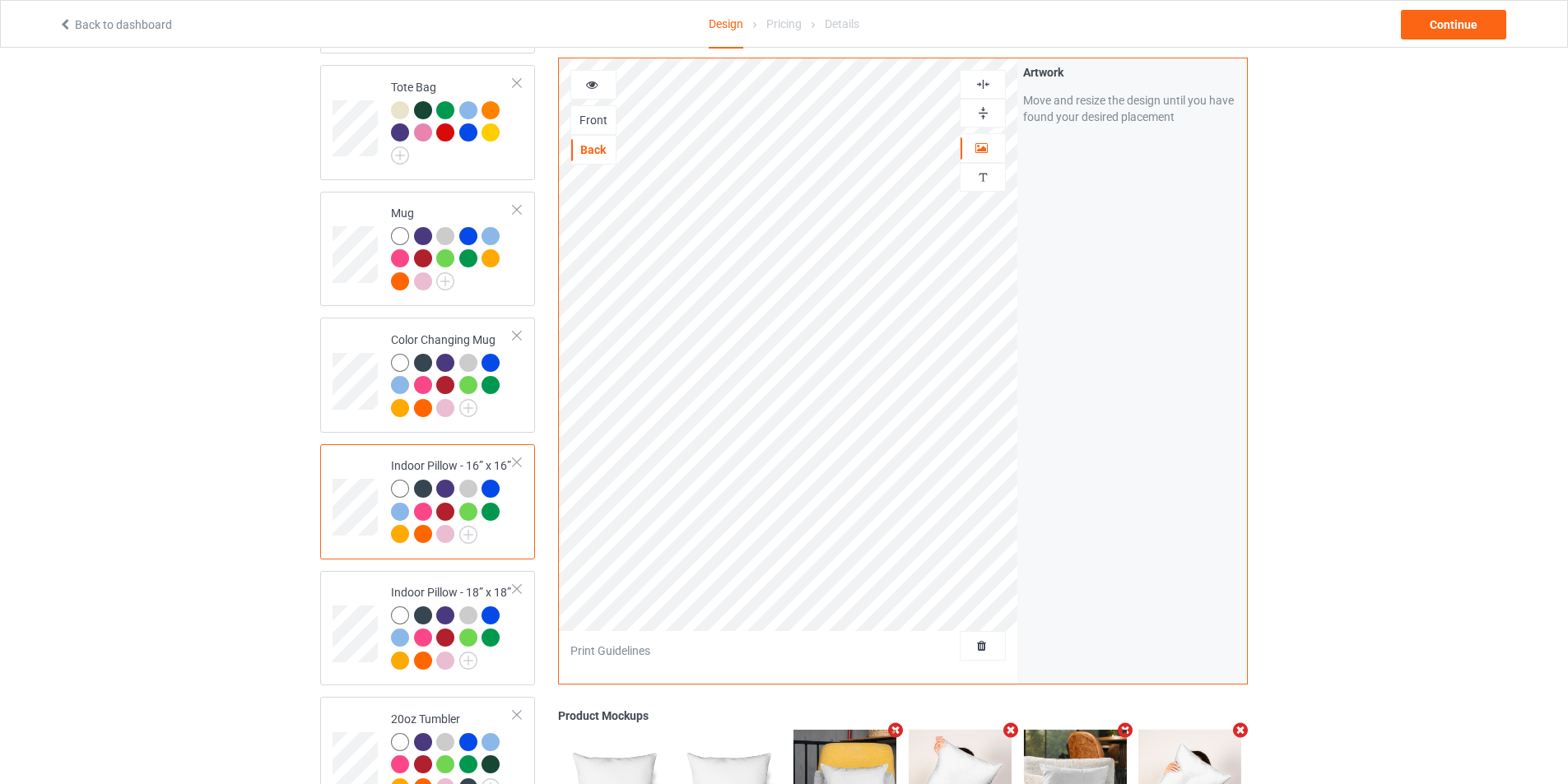
click at [981, 113] on img at bounding box center [982, 113] width 15 height 15
click at [986, 86] on img at bounding box center [982, 84] width 15 height 15
click at [598, 118] on div "Front" at bounding box center [592, 120] width 44 height 16
click at [591, 154] on div "Back" at bounding box center [592, 150] width 44 height 16
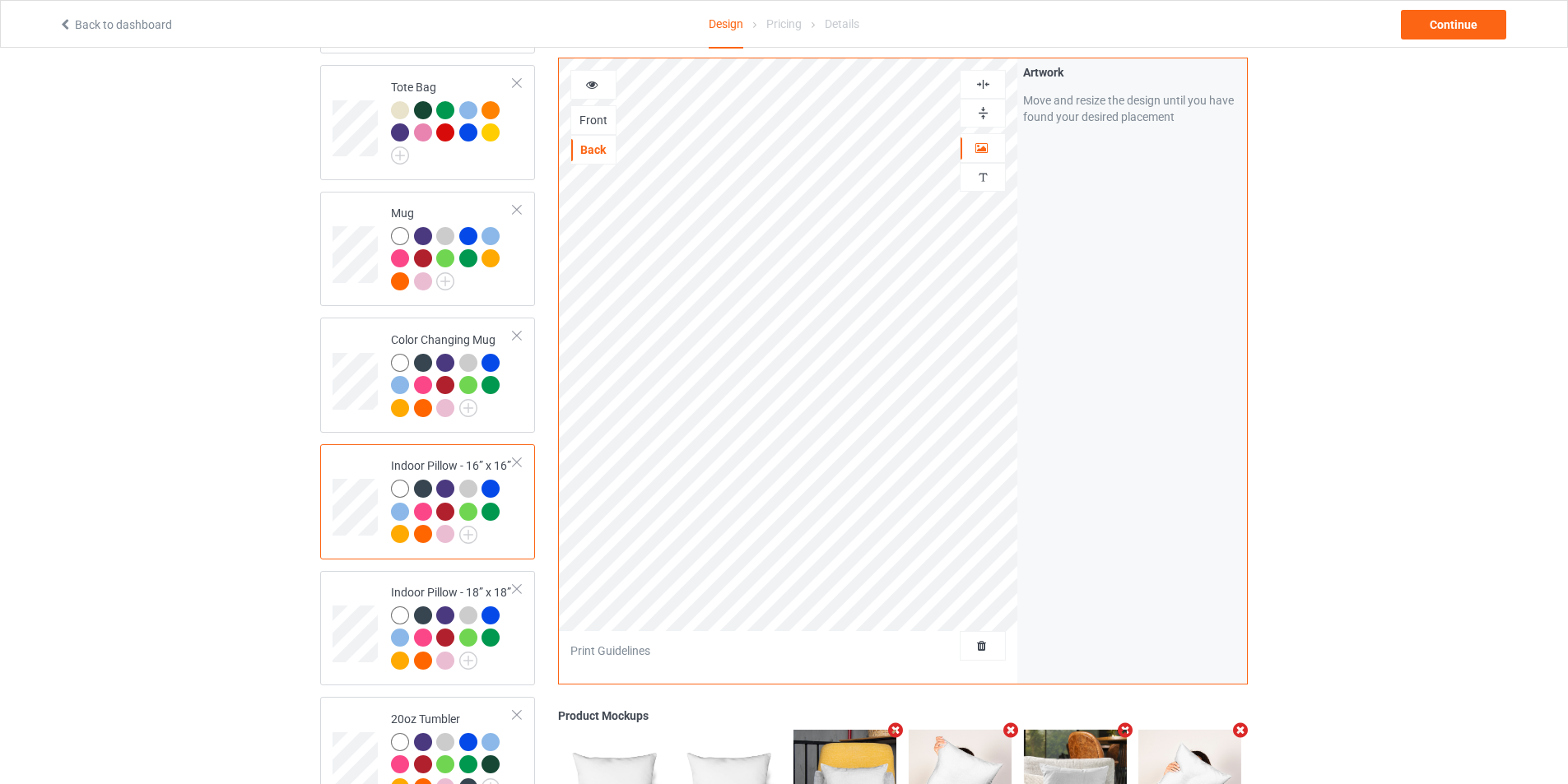
click at [584, 116] on div "Front" at bounding box center [592, 120] width 44 height 16
click at [975, 111] on img at bounding box center [982, 113] width 15 height 15
click at [986, 88] on img at bounding box center [982, 84] width 15 height 15
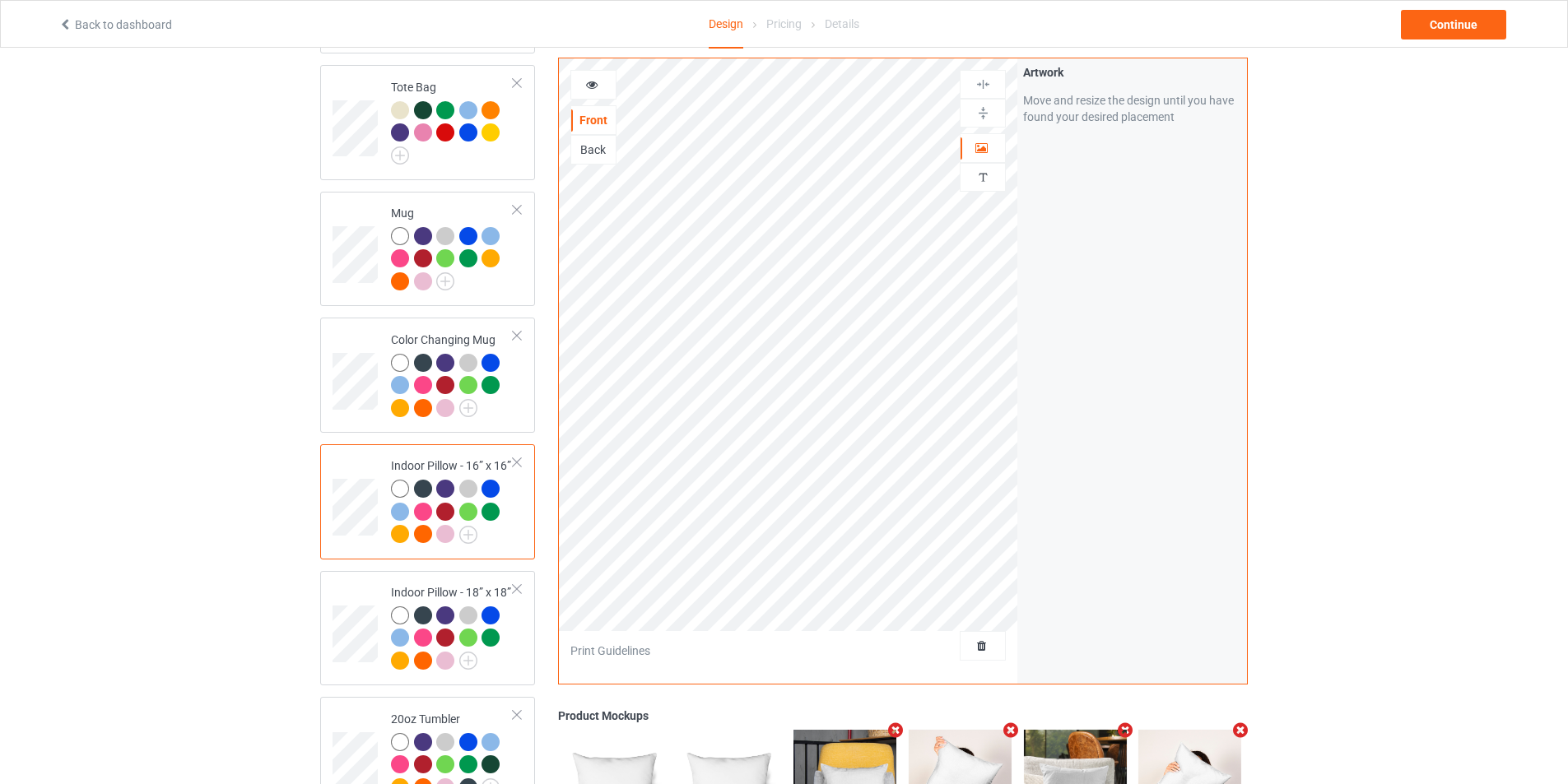
click at [986, 84] on img at bounding box center [982, 84] width 15 height 15
click at [986, 80] on img at bounding box center [982, 84] width 15 height 15
click at [597, 140] on div "Back" at bounding box center [592, 150] width 46 height 30
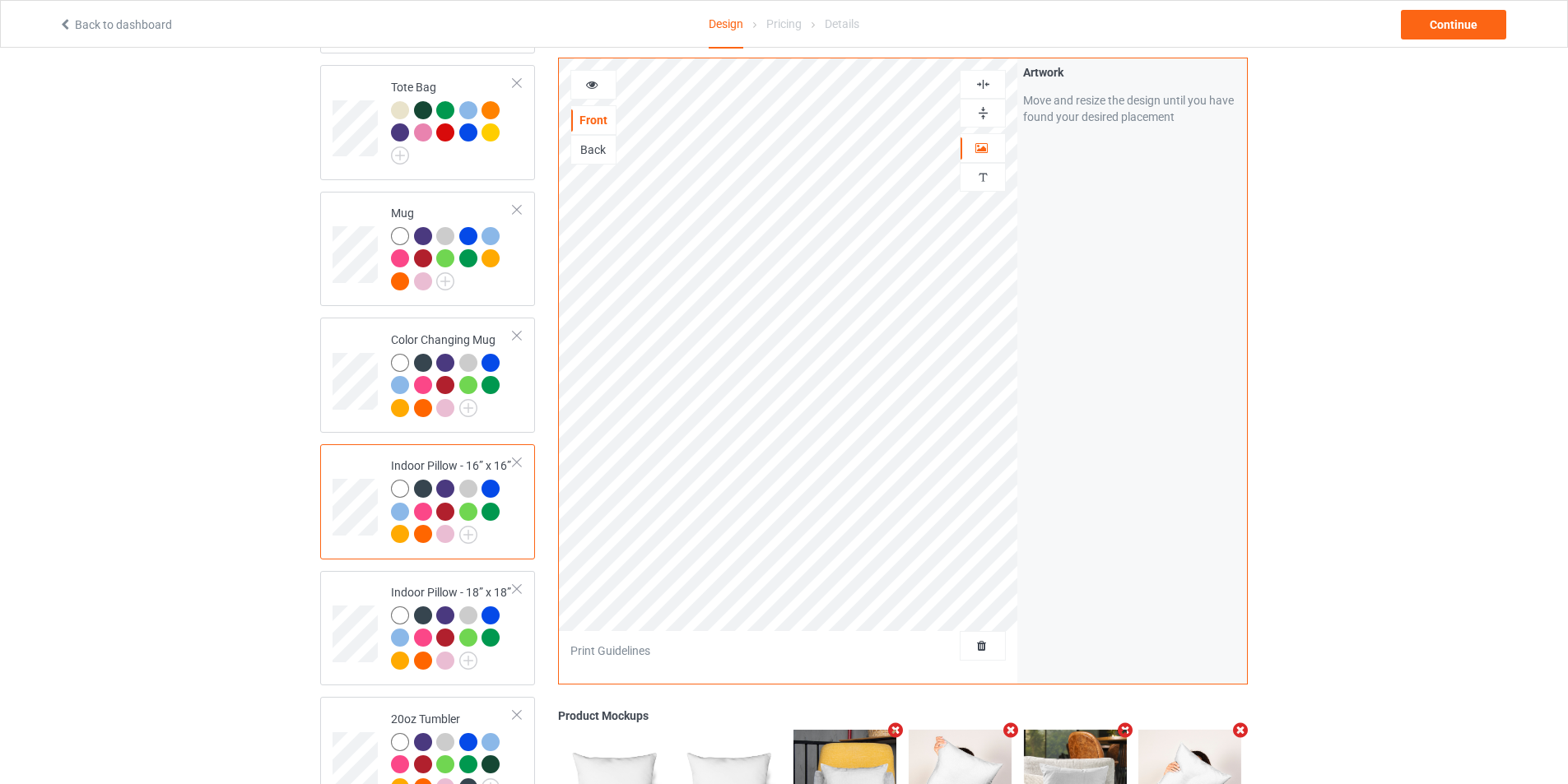
click at [609, 156] on div "Back" at bounding box center [592, 150] width 44 height 16
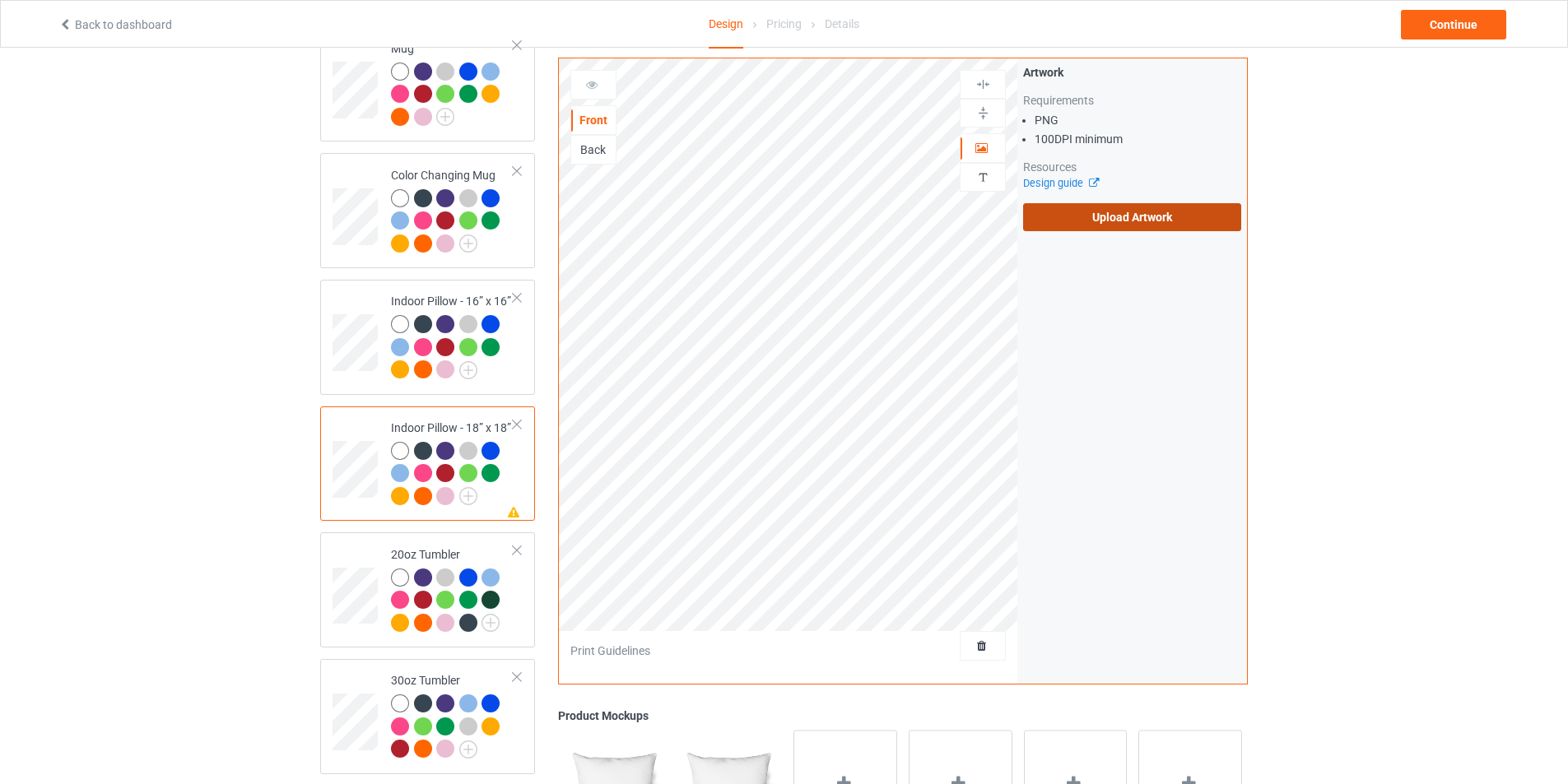
click at [1082, 205] on label "Upload Artwork" at bounding box center [1132, 216] width 218 height 28
click at [0, 0] on input "Upload Artwork" at bounding box center [0, 0] width 0 height 0
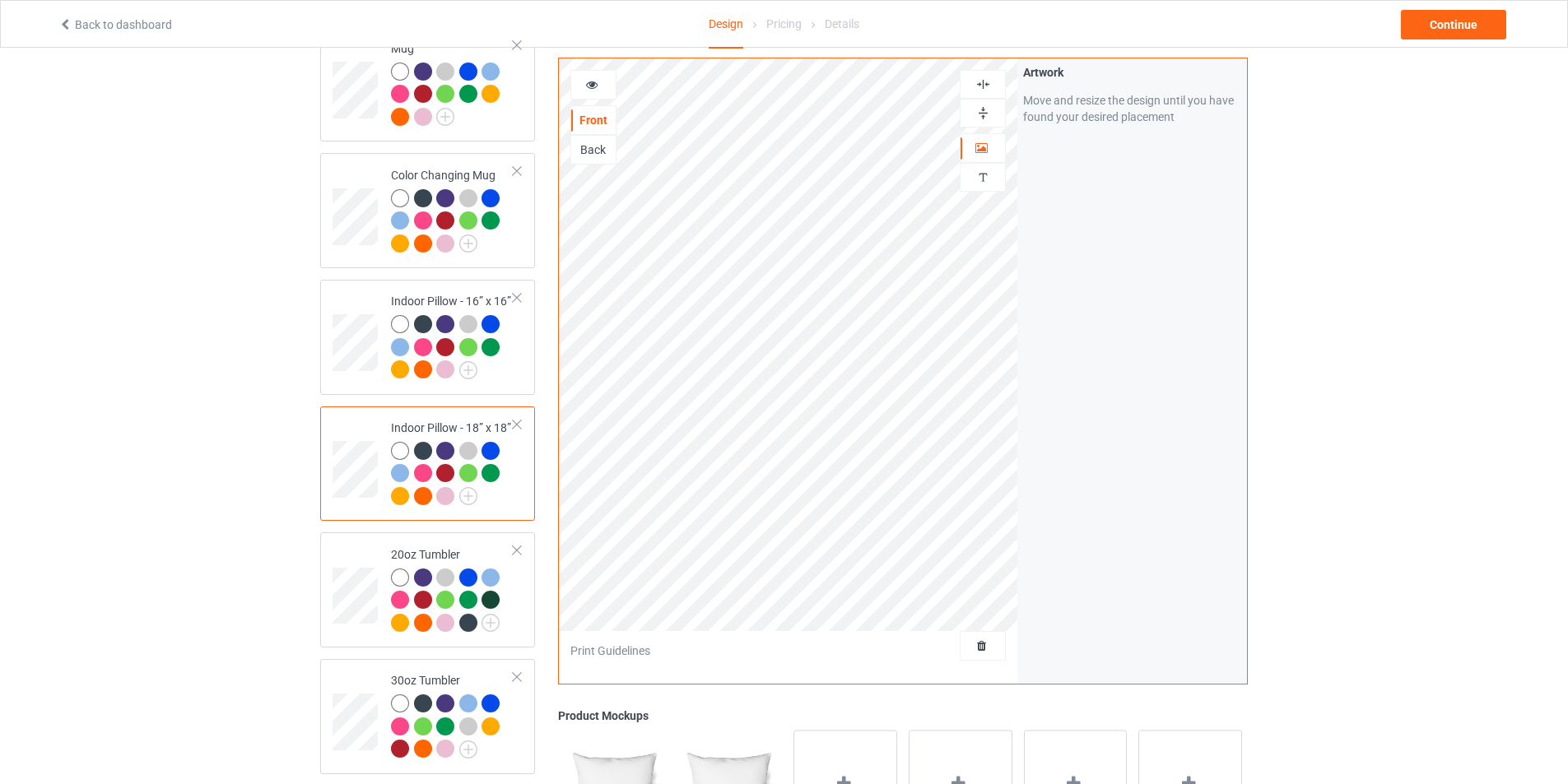
click at [981, 113] on img at bounding box center [982, 113] width 15 height 15
click at [986, 73] on div at bounding box center [982, 85] width 46 height 29
click at [588, 141] on div "Back" at bounding box center [592, 150] width 46 height 30
click at [591, 143] on div "Back" at bounding box center [592, 150] width 44 height 16
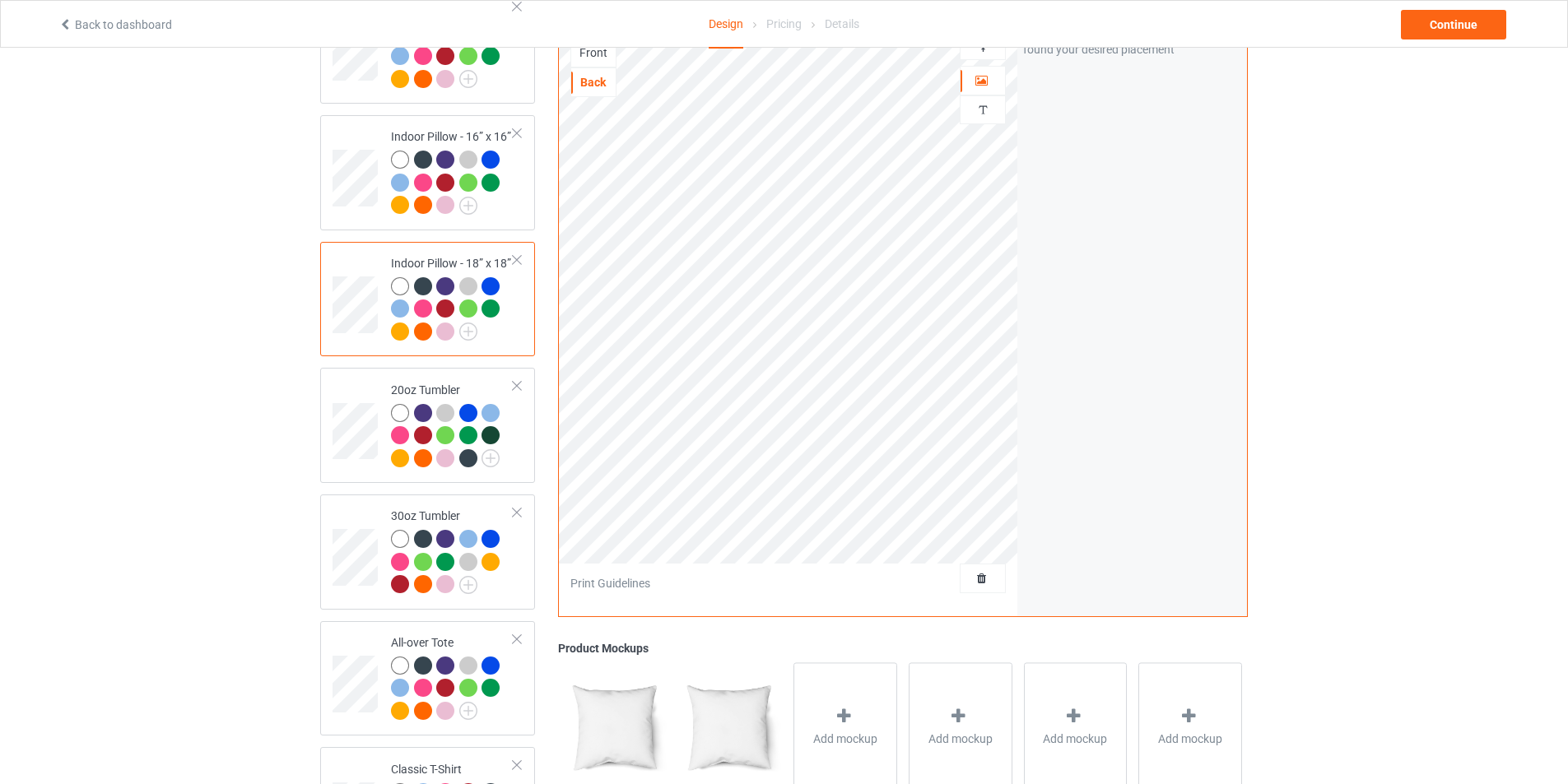
scroll to position [1316, 0]
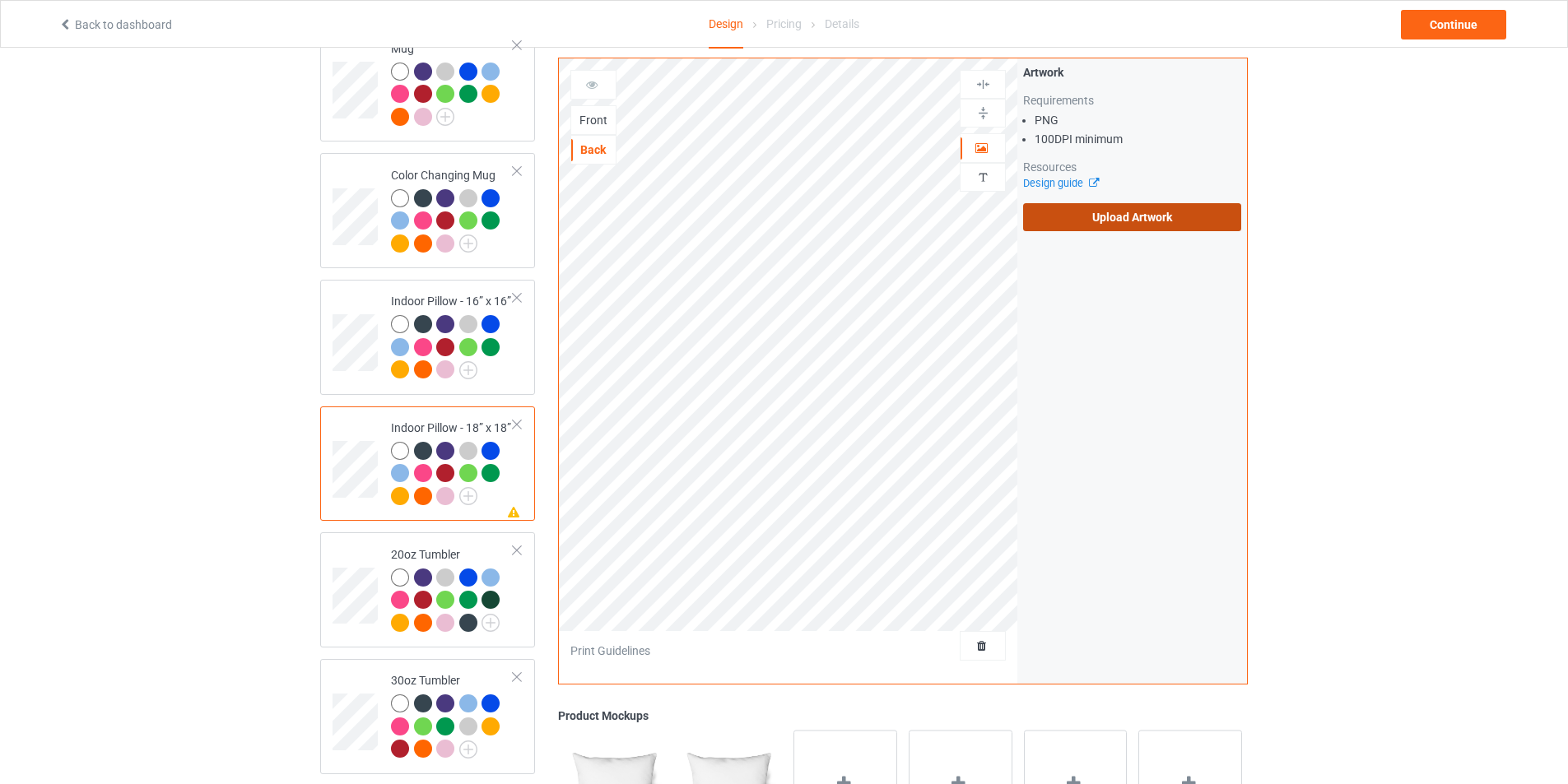
click at [1088, 224] on label "Upload Artwork" at bounding box center [1132, 216] width 218 height 28
click at [0, 0] on input "Upload Artwork" at bounding box center [0, 0] width 0 height 0
click at [1117, 212] on label "Upload Artwork" at bounding box center [1132, 216] width 218 height 28
click at [0, 0] on input "Upload Artwork" at bounding box center [0, 0] width 0 height 0
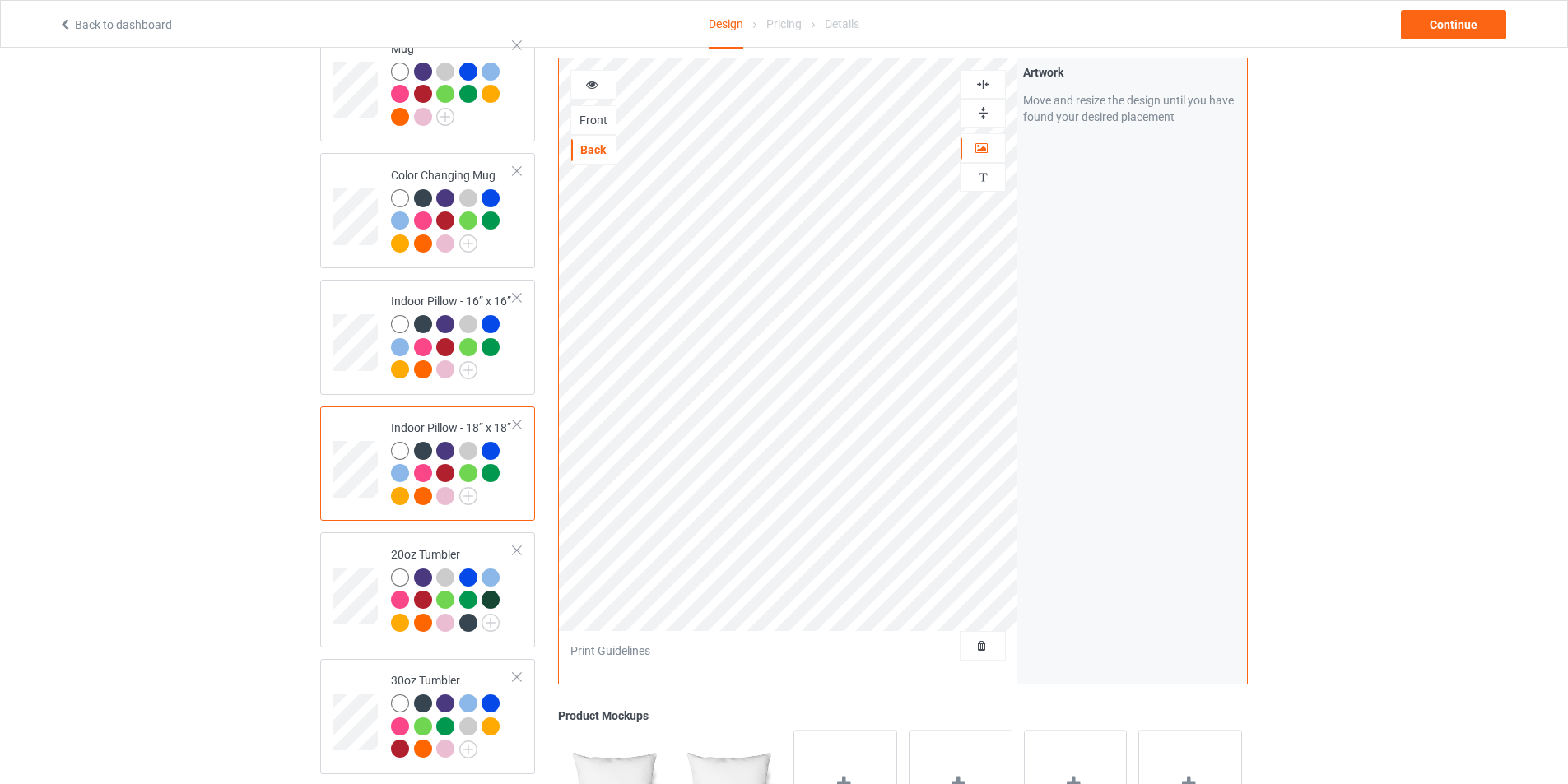
click at [984, 107] on img at bounding box center [982, 113] width 15 height 15
click at [986, 83] on img at bounding box center [982, 84] width 15 height 15
click at [598, 120] on div "Front" at bounding box center [592, 120] width 44 height 16
click at [580, 152] on div "Back" at bounding box center [592, 150] width 44 height 16
click at [981, 110] on img at bounding box center [982, 113] width 15 height 15
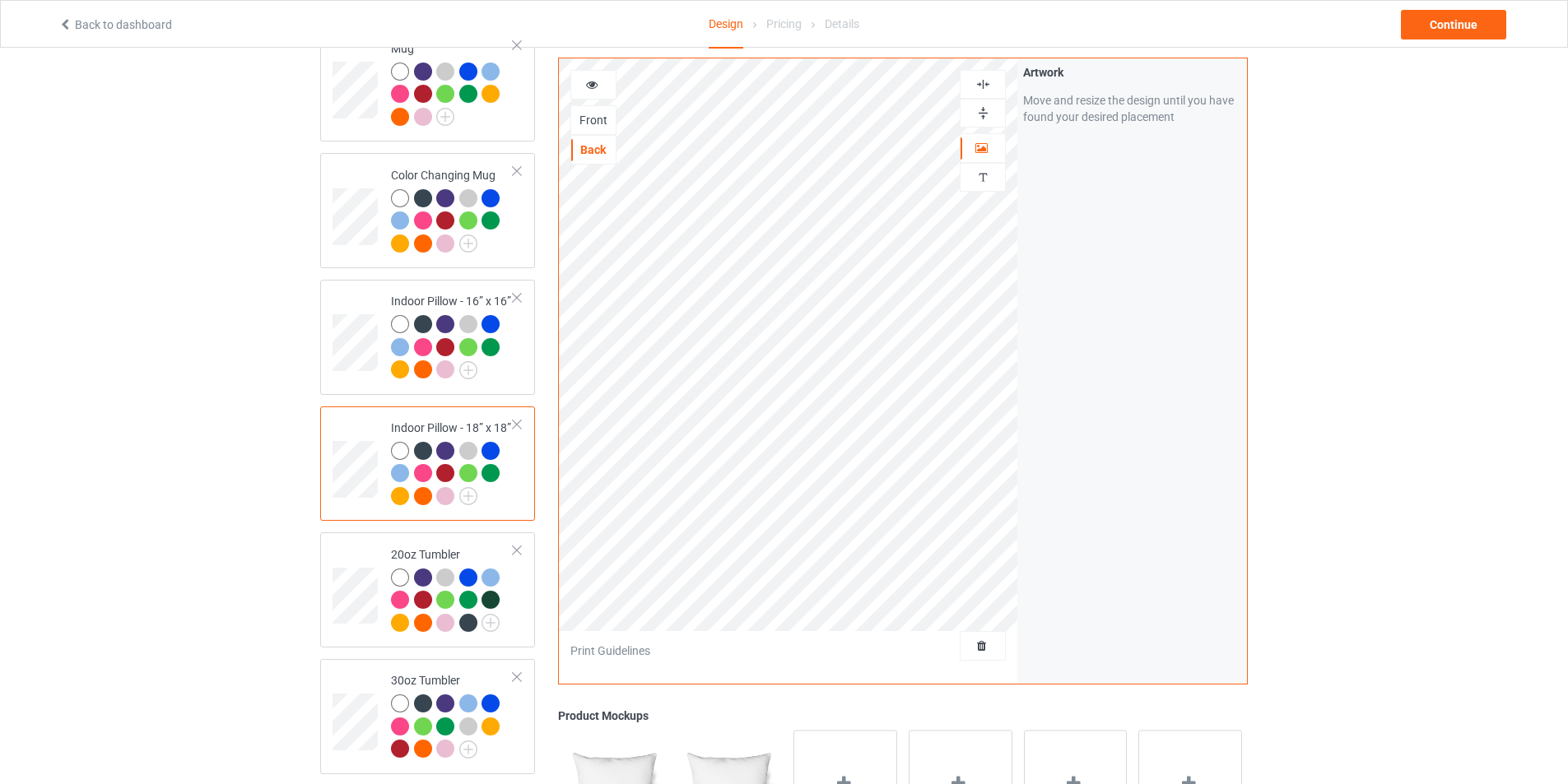
click at [980, 82] on img at bounding box center [982, 84] width 15 height 15
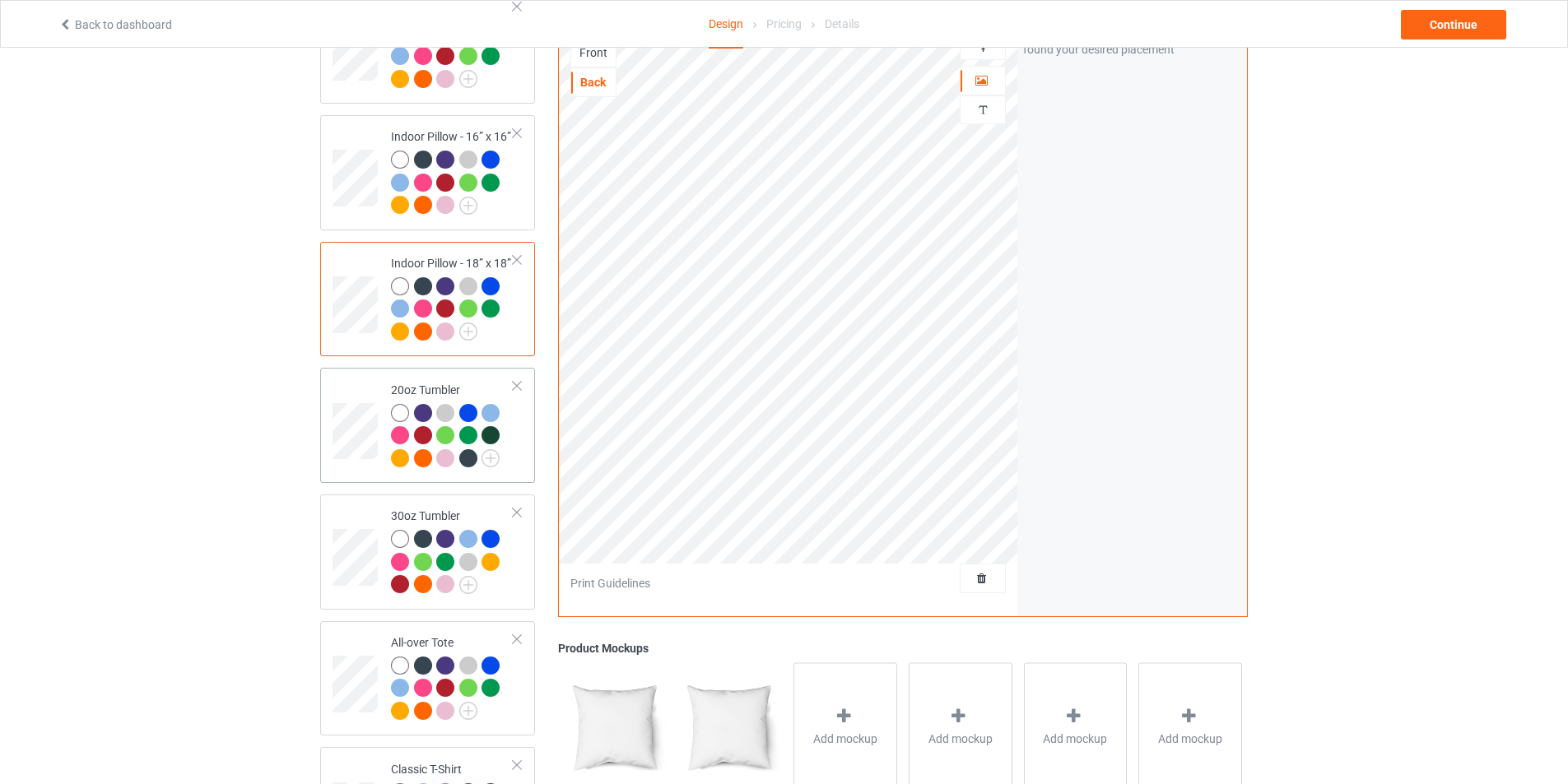
click at [361, 384] on td at bounding box center [357, 424] width 50 height 102
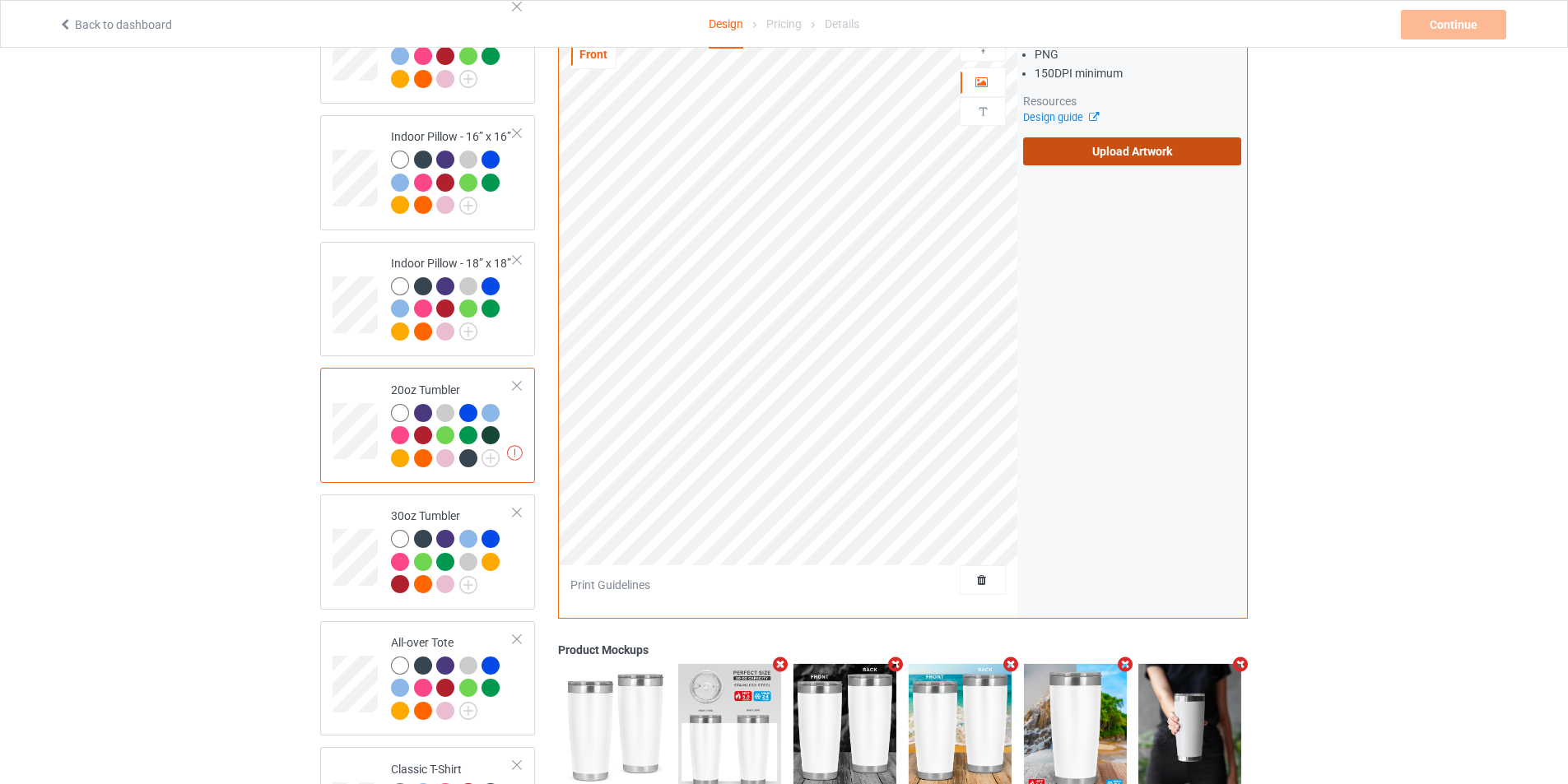
click at [1116, 155] on label "Upload Artwork" at bounding box center [1132, 150] width 218 height 28
click at [0, 0] on input "Upload Artwork" at bounding box center [0, 0] width 0 height 0
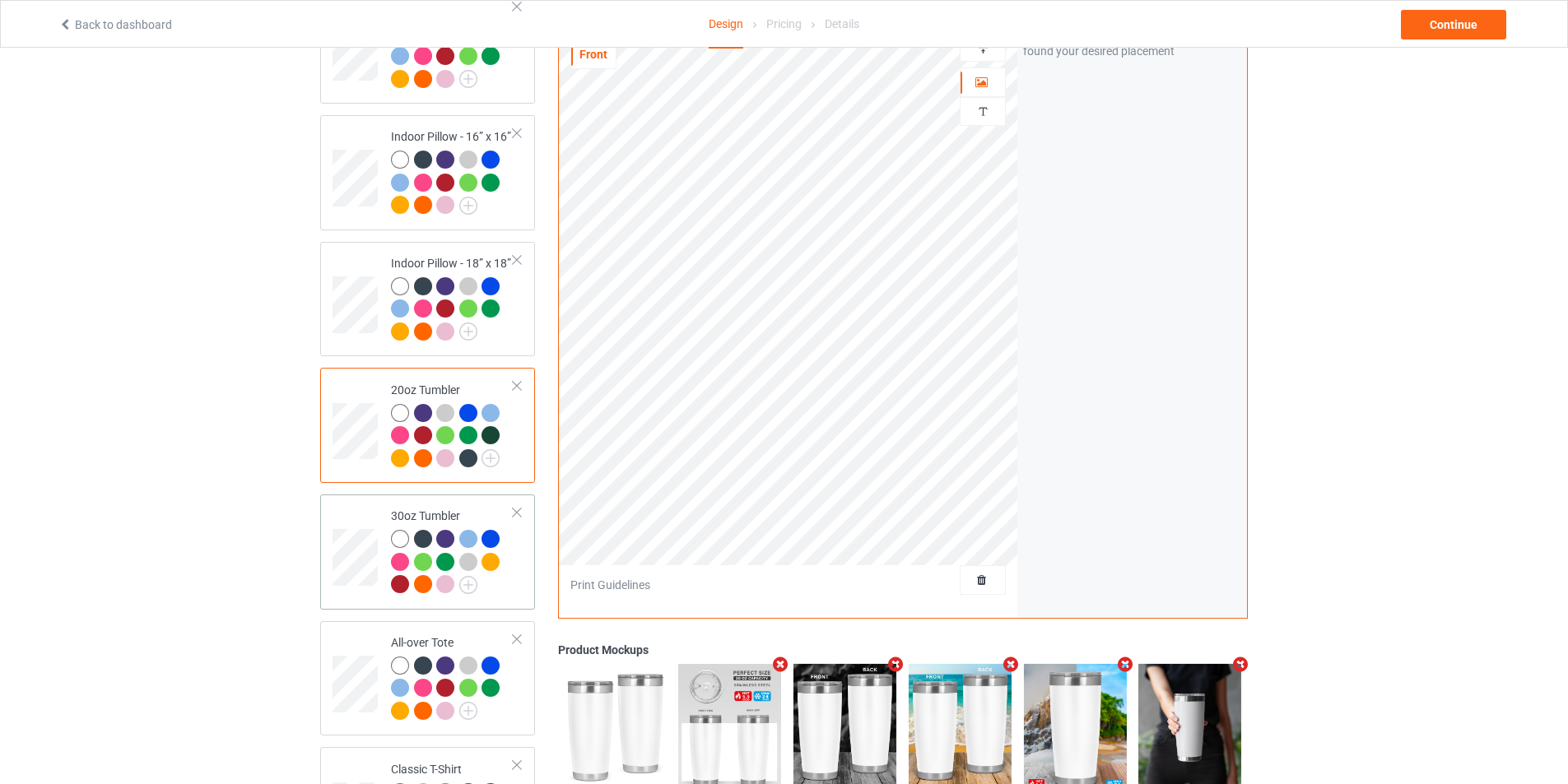
click at [331, 535] on div "30oz Tumbler" at bounding box center [427, 552] width 215 height 115
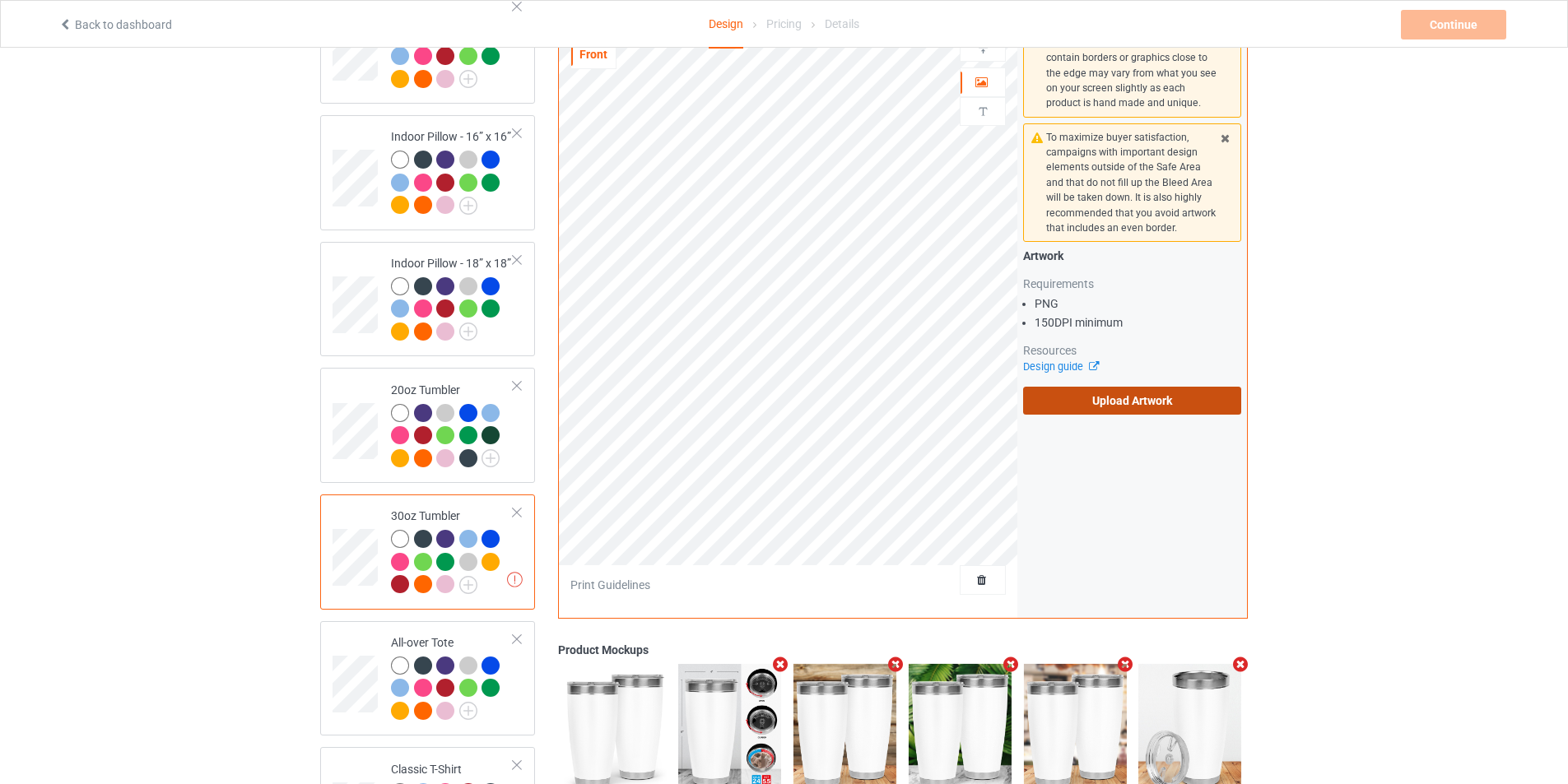
click at [1125, 407] on label "Upload Artwork" at bounding box center [1132, 400] width 218 height 28
click at [0, 0] on input "Upload Artwork" at bounding box center [0, 0] width 0 height 0
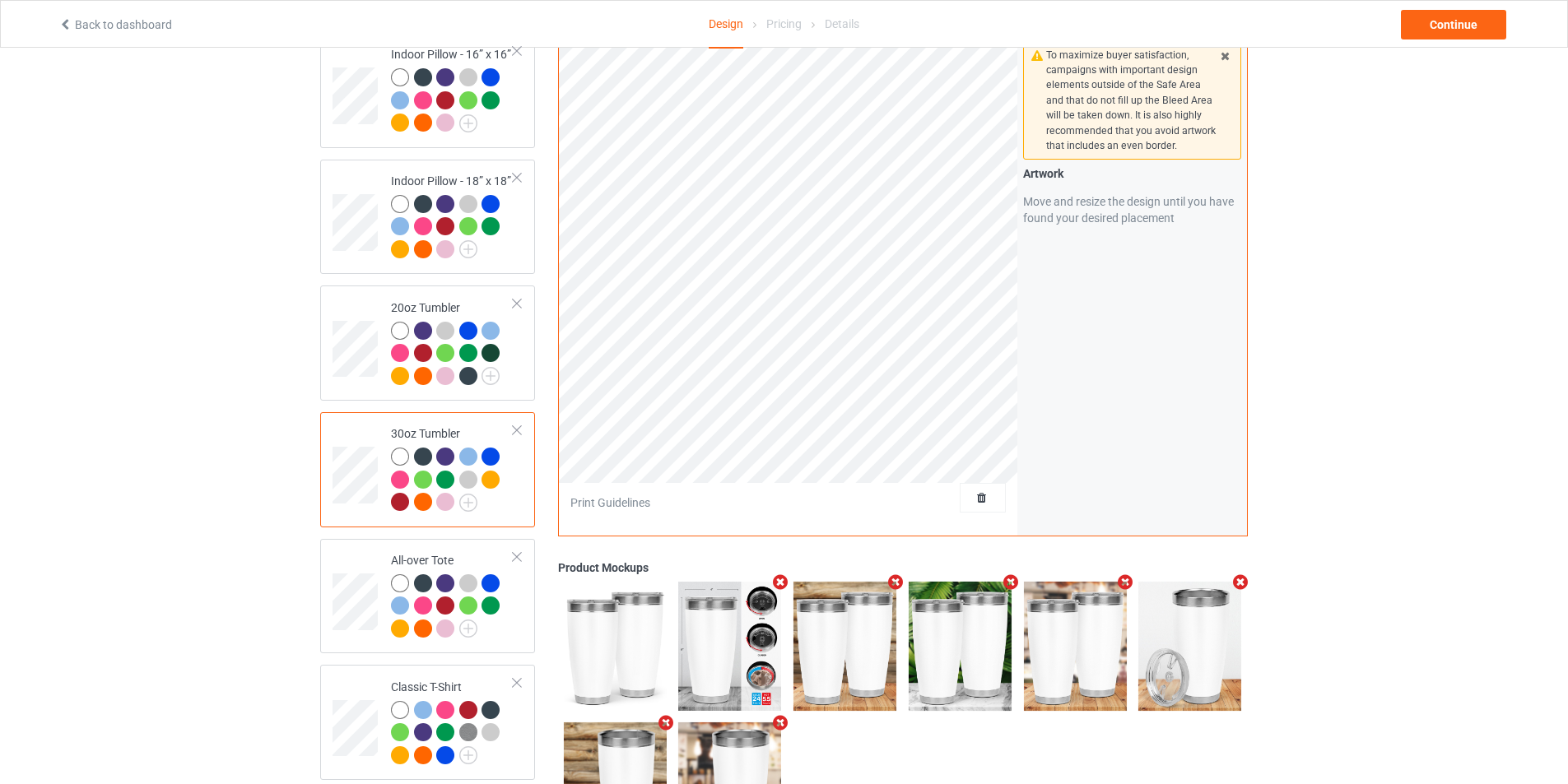
scroll to position [1667, 0]
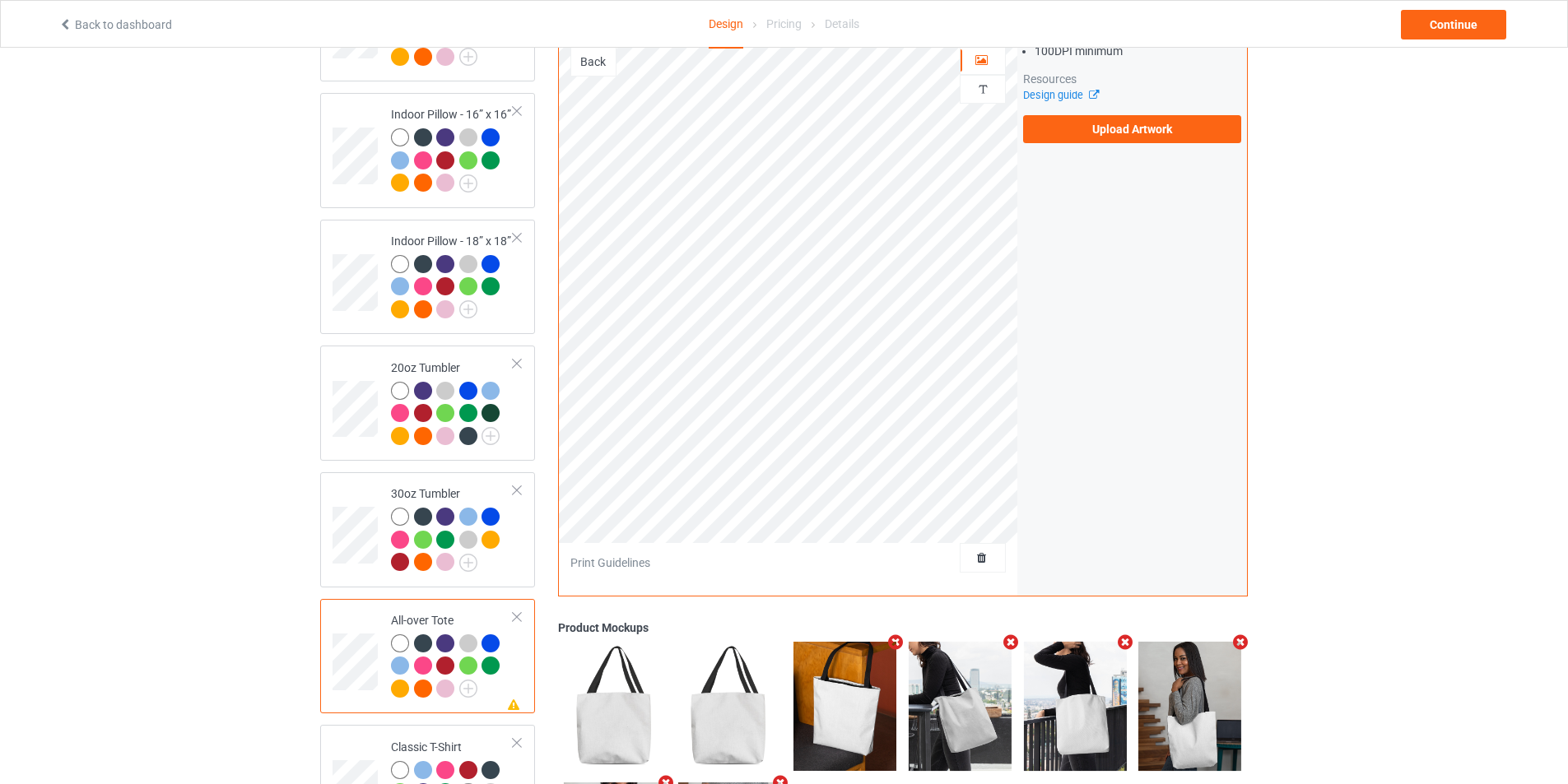
scroll to position [1338, 0]
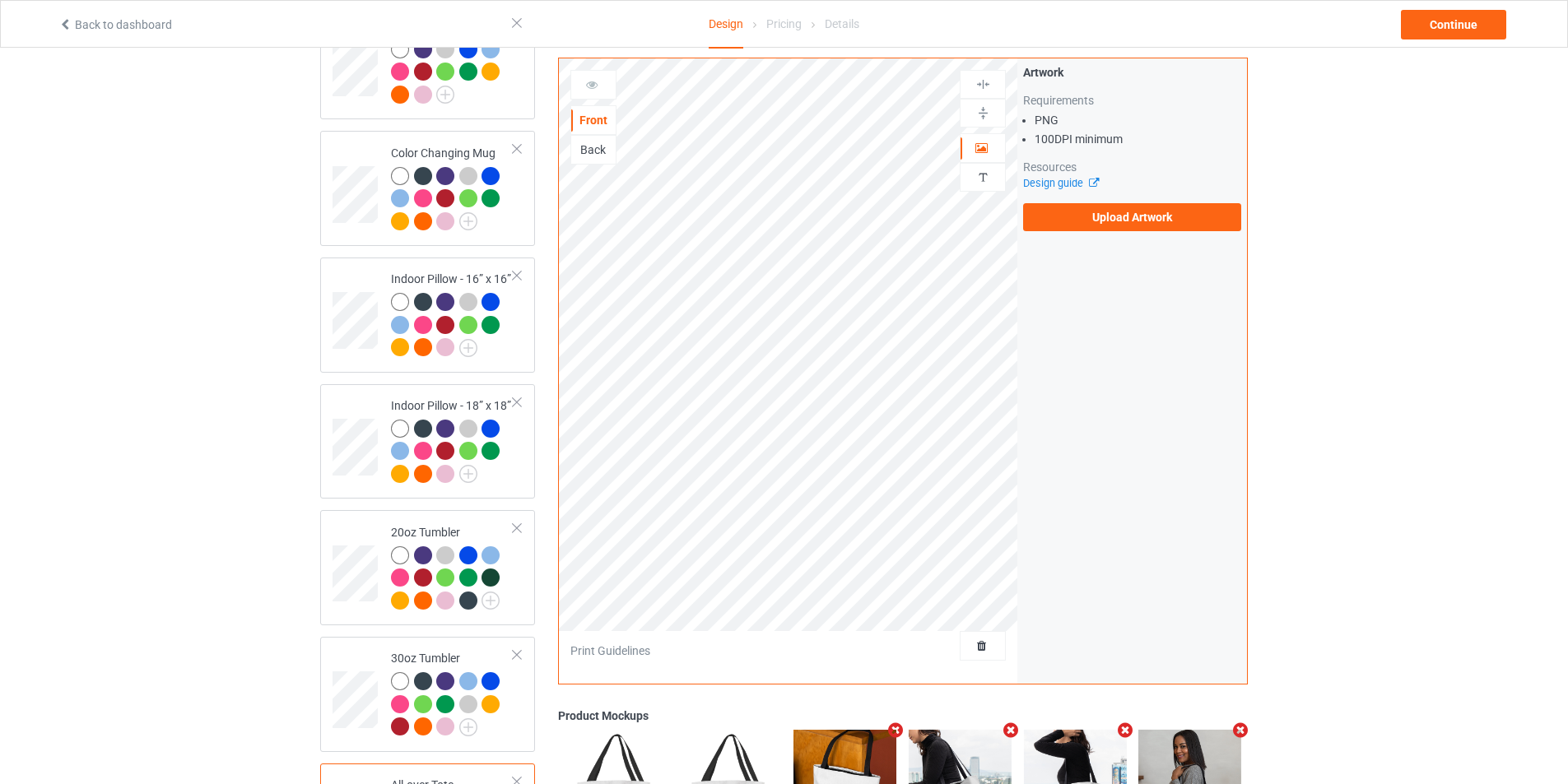
click at [1179, 231] on div "Artwork Requirements PNG 100 DPI minimum Resources Design guide Upload Artwork" at bounding box center [1132, 148] width 230 height 178
click at [1160, 219] on label "Upload Artwork" at bounding box center [1132, 216] width 218 height 28
click at [0, 0] on input "Upload Artwork" at bounding box center [0, 0] width 0 height 0
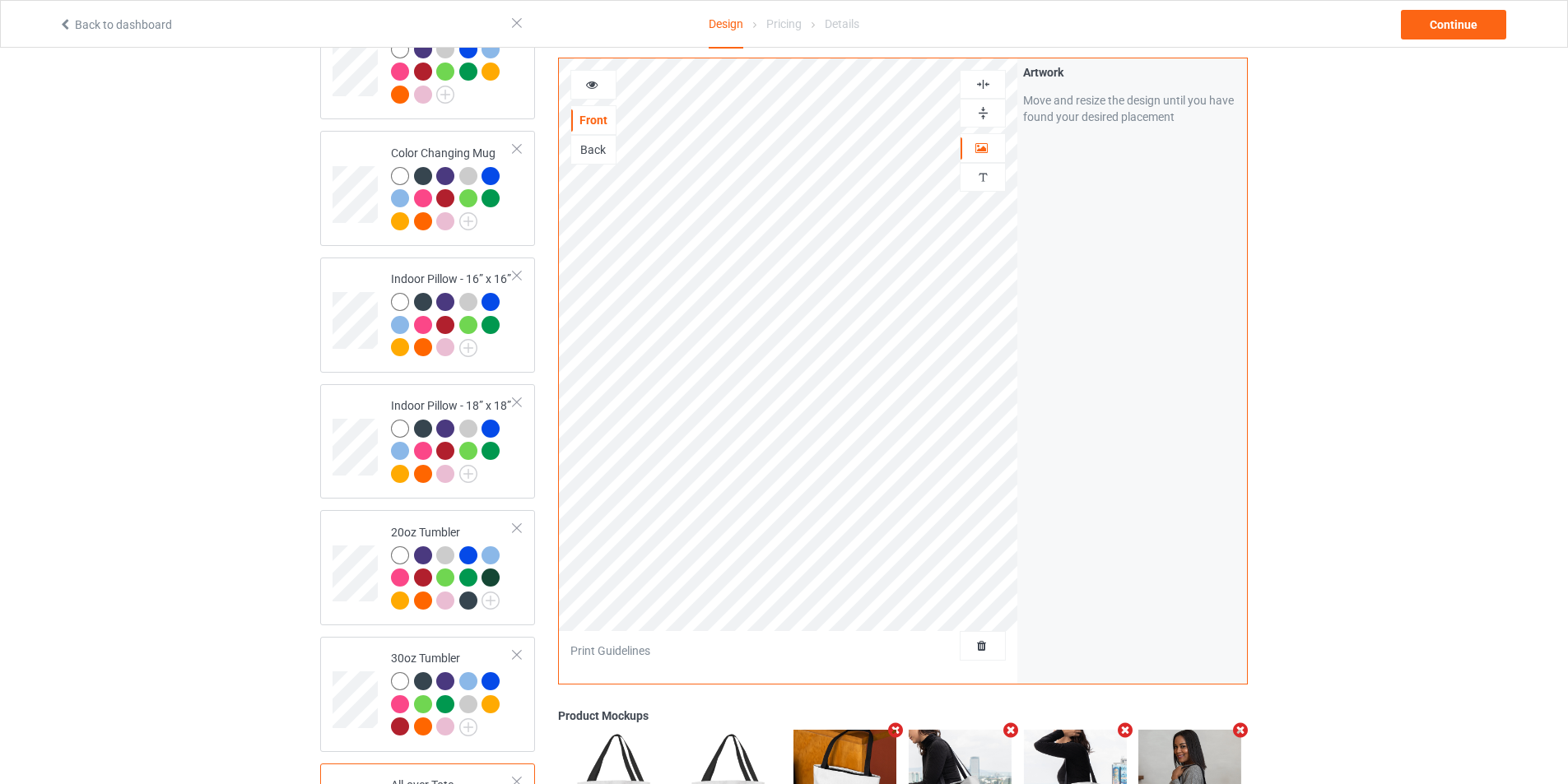
click at [990, 114] on img at bounding box center [982, 113] width 15 height 15
click at [991, 83] on div at bounding box center [982, 84] width 44 height 15
click at [598, 149] on div "Back" at bounding box center [592, 150] width 44 height 16
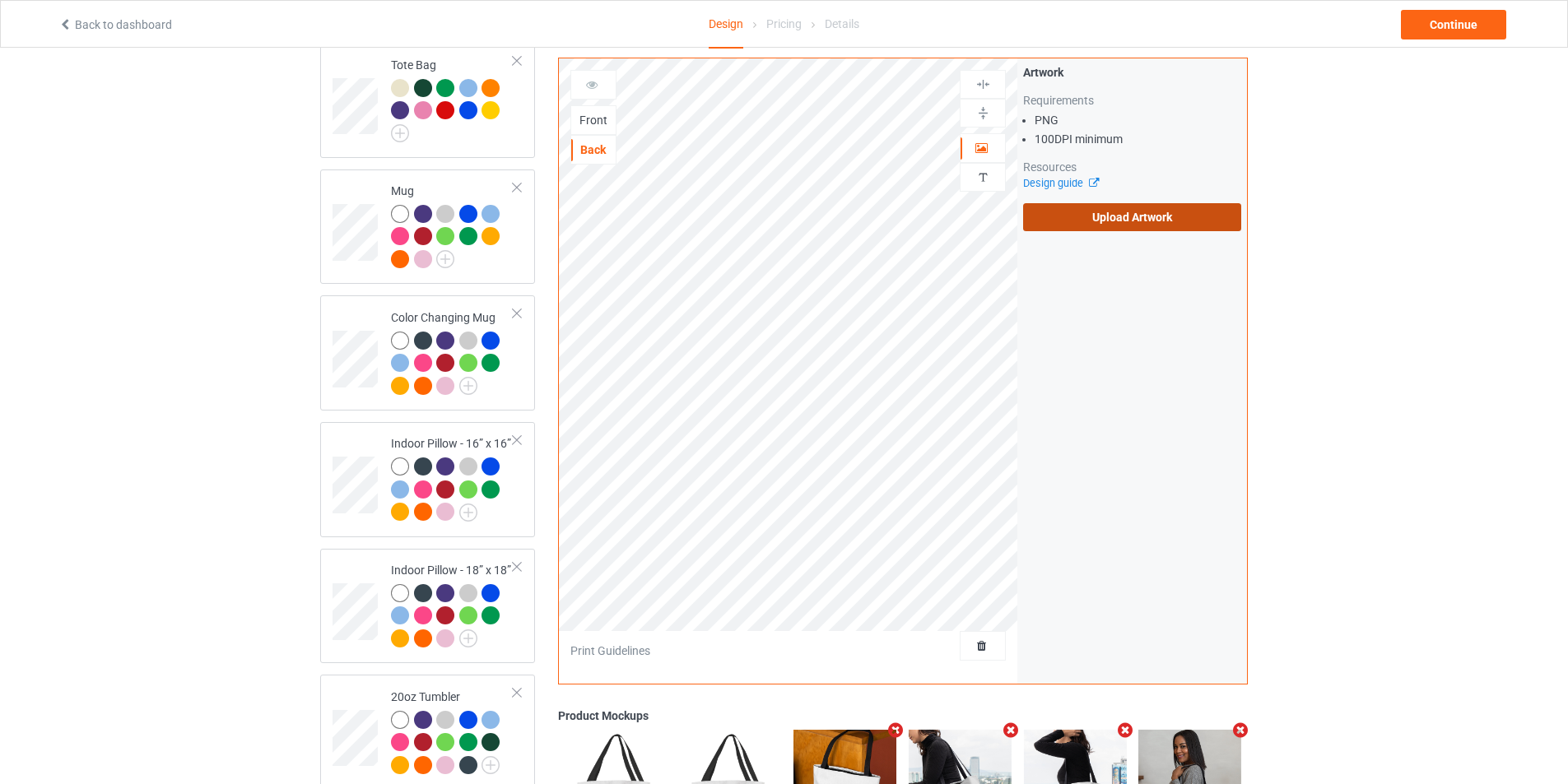
click at [1125, 223] on label "Upload Artwork" at bounding box center [1132, 216] width 218 height 28
click at [0, 0] on input "Upload Artwork" at bounding box center [0, 0] width 0 height 0
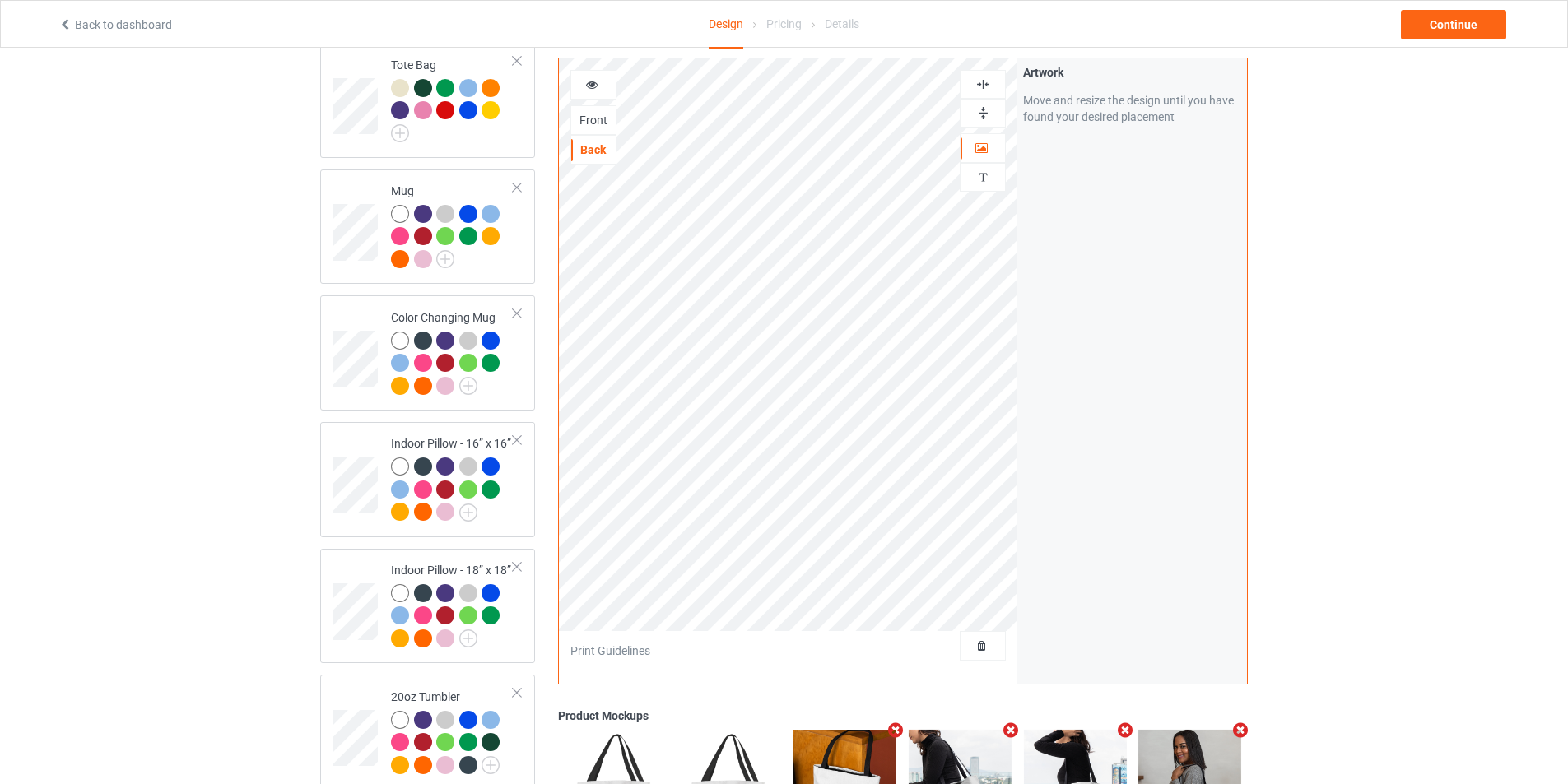
click at [987, 108] on img at bounding box center [982, 113] width 15 height 15
click at [994, 81] on div at bounding box center [982, 84] width 44 height 15
click at [592, 109] on div "Front" at bounding box center [592, 120] width 46 height 30
click at [602, 123] on div "Front" at bounding box center [592, 120] width 44 height 16
click at [598, 152] on div "Back" at bounding box center [592, 150] width 44 height 16
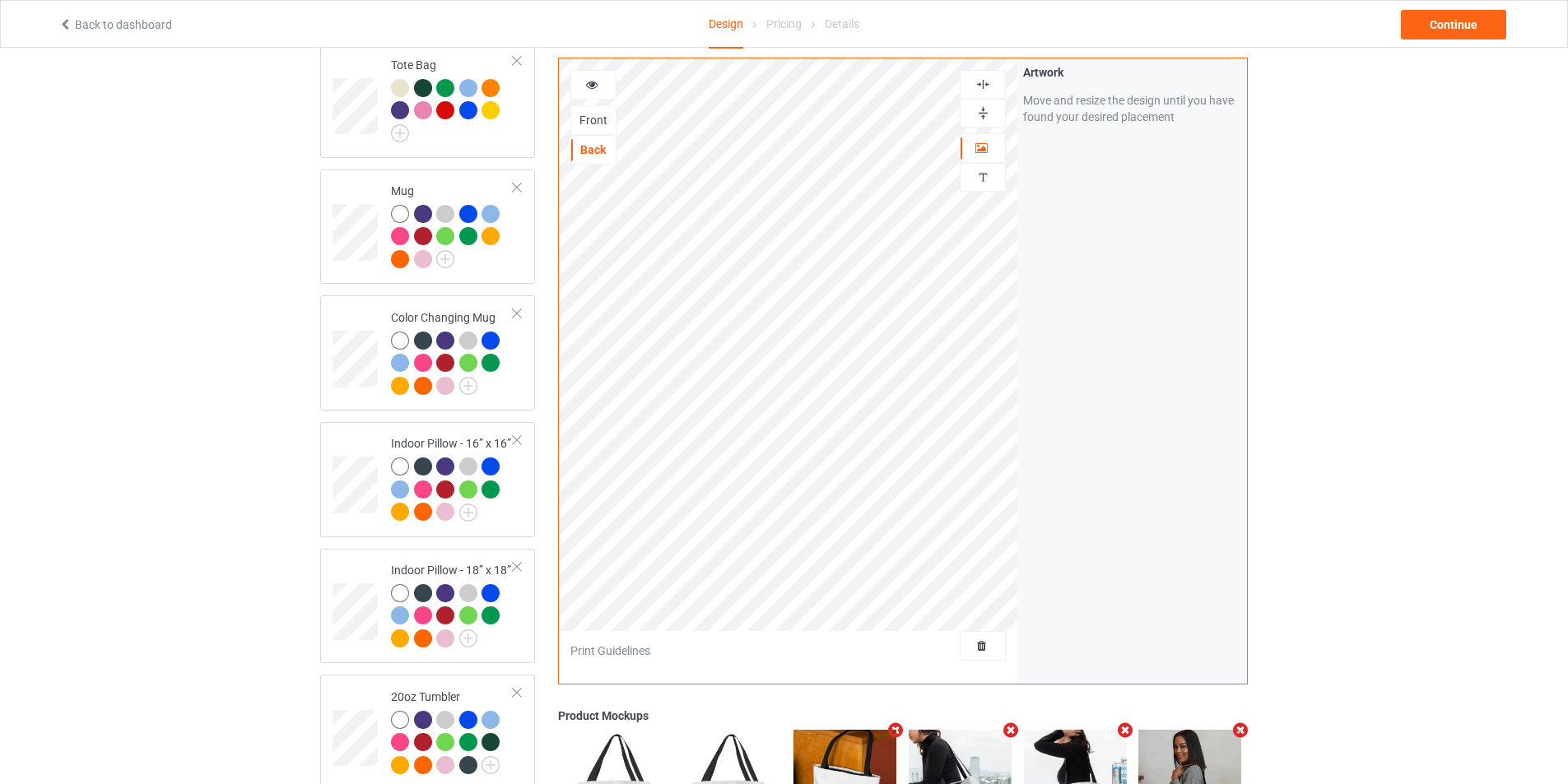
click at [990, 77] on img at bounding box center [982, 84] width 15 height 15
click at [990, 102] on div at bounding box center [982, 114] width 46 height 29
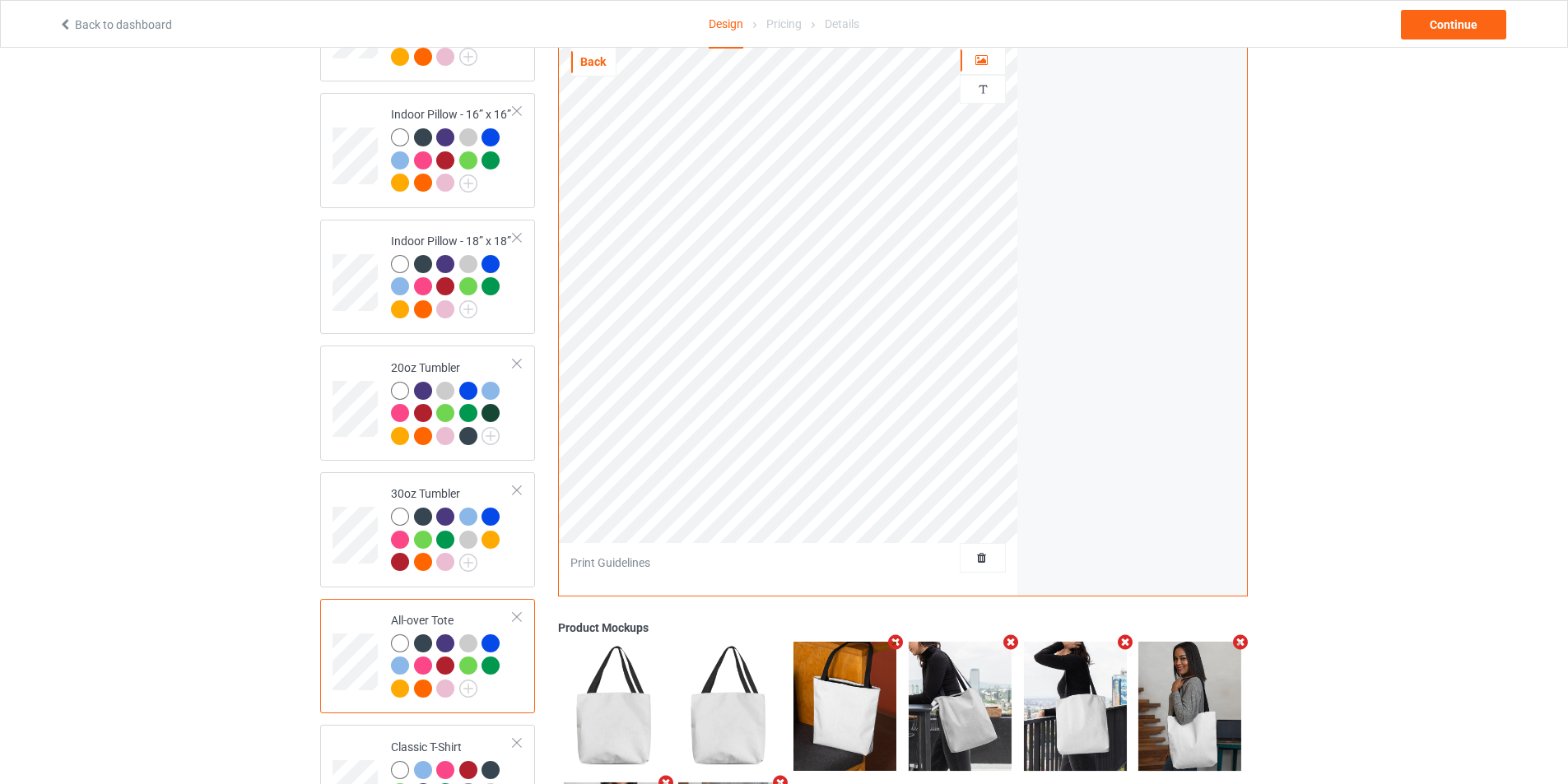
scroll to position [1667, 0]
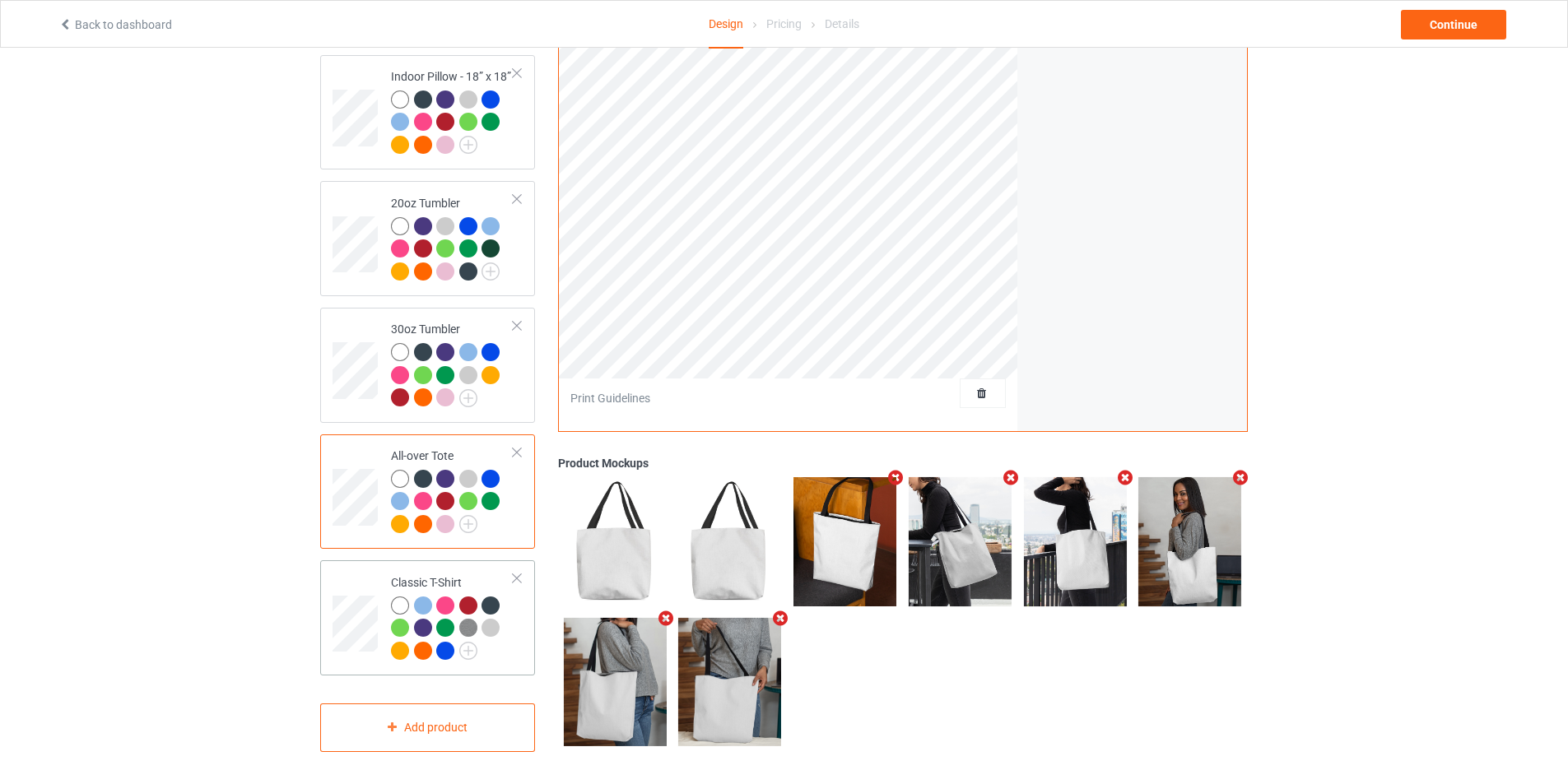
click at [327, 608] on div "Classic T-Shirt" at bounding box center [427, 618] width 215 height 115
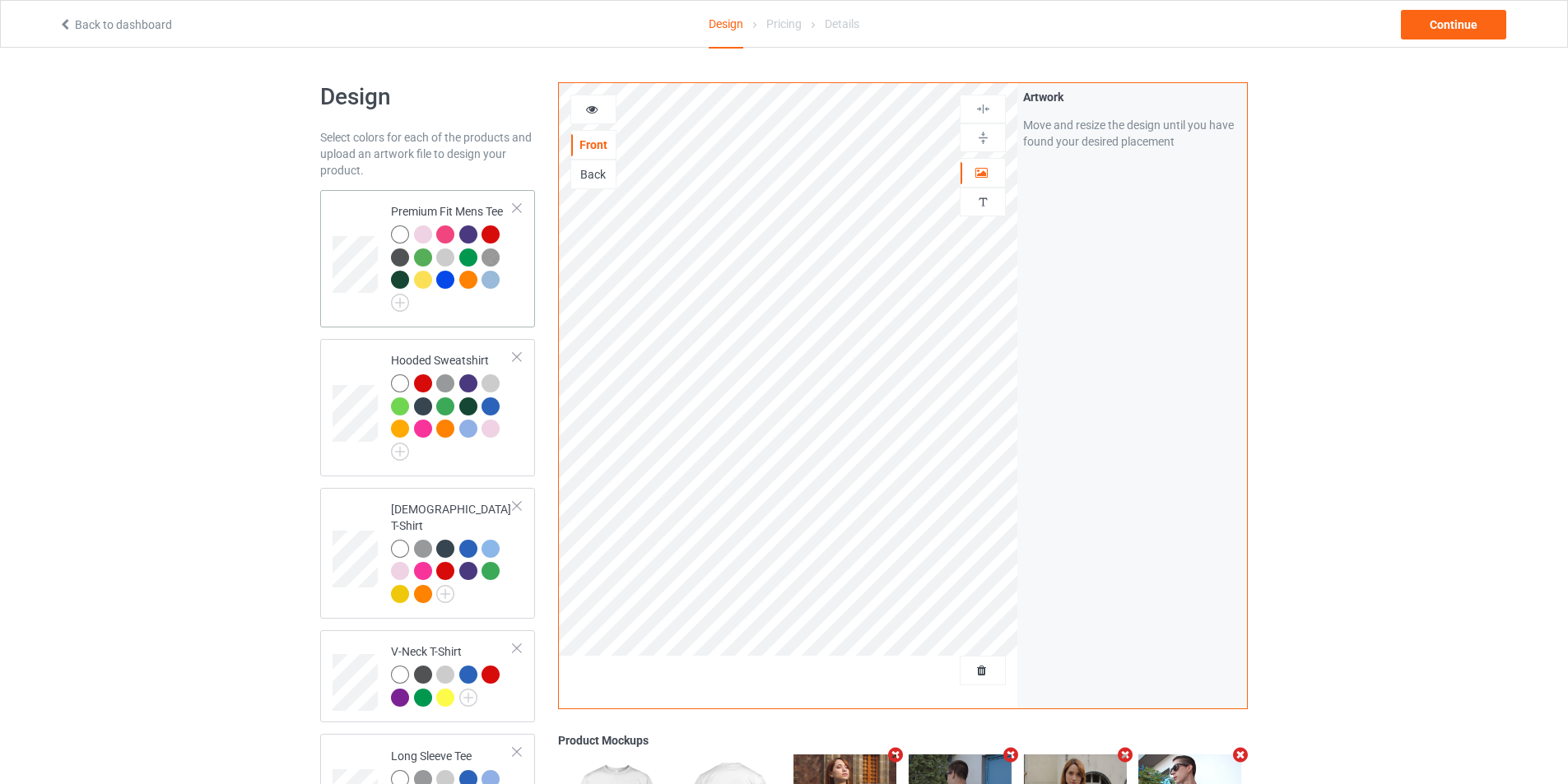
click at [353, 305] on td at bounding box center [357, 259] width 50 height 124
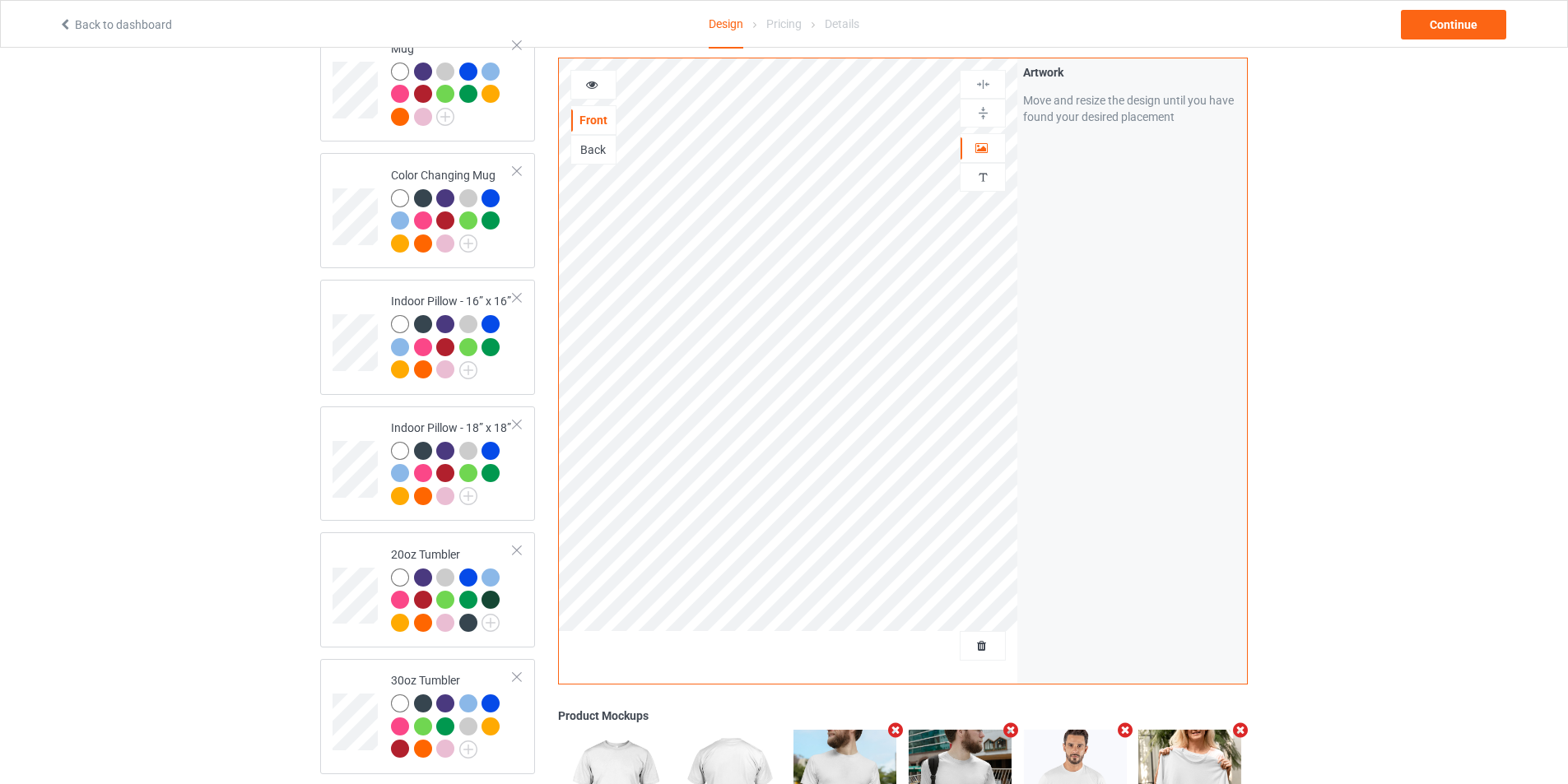
scroll to position [1667, 0]
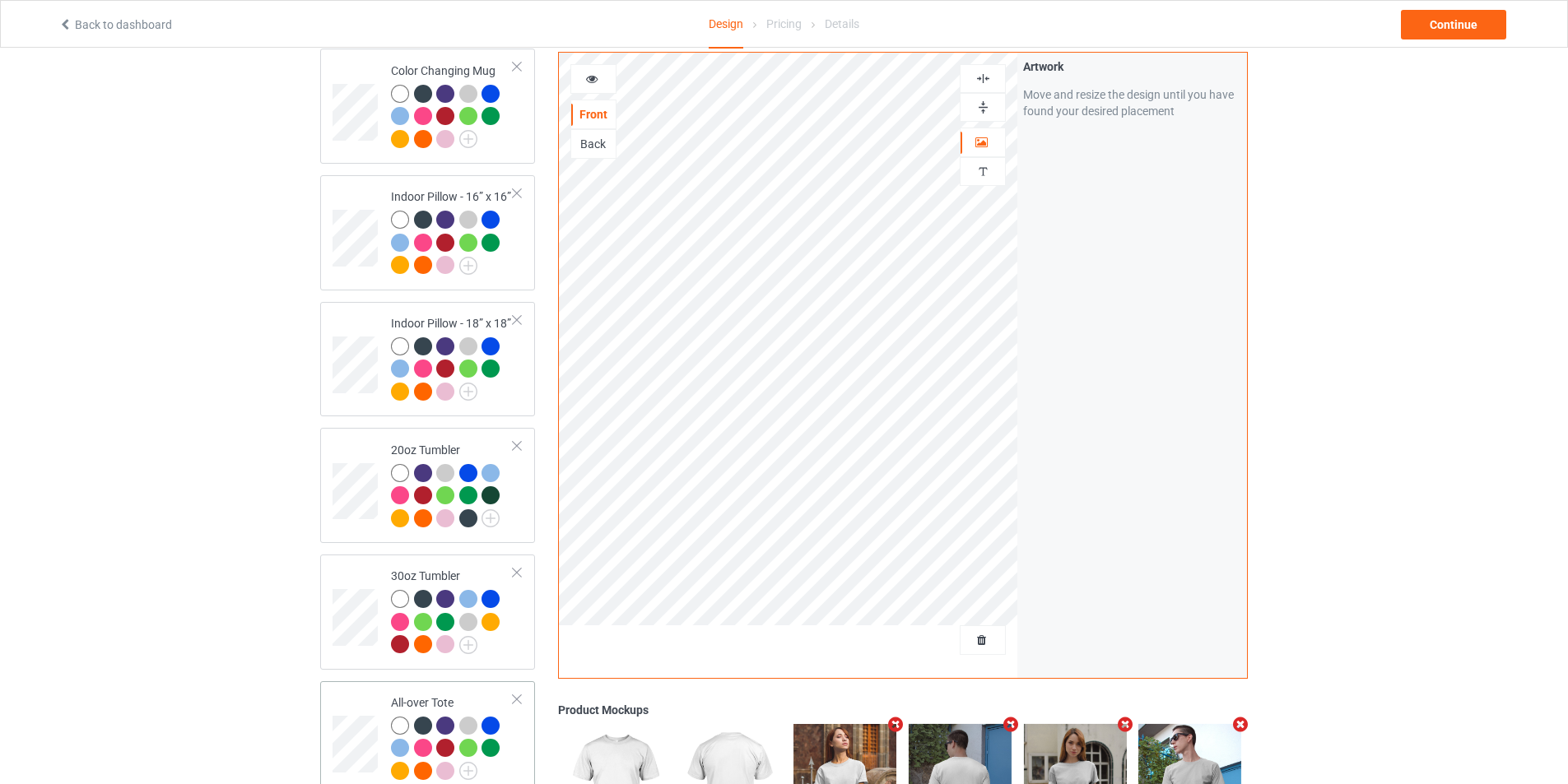
scroll to position [1667, 0]
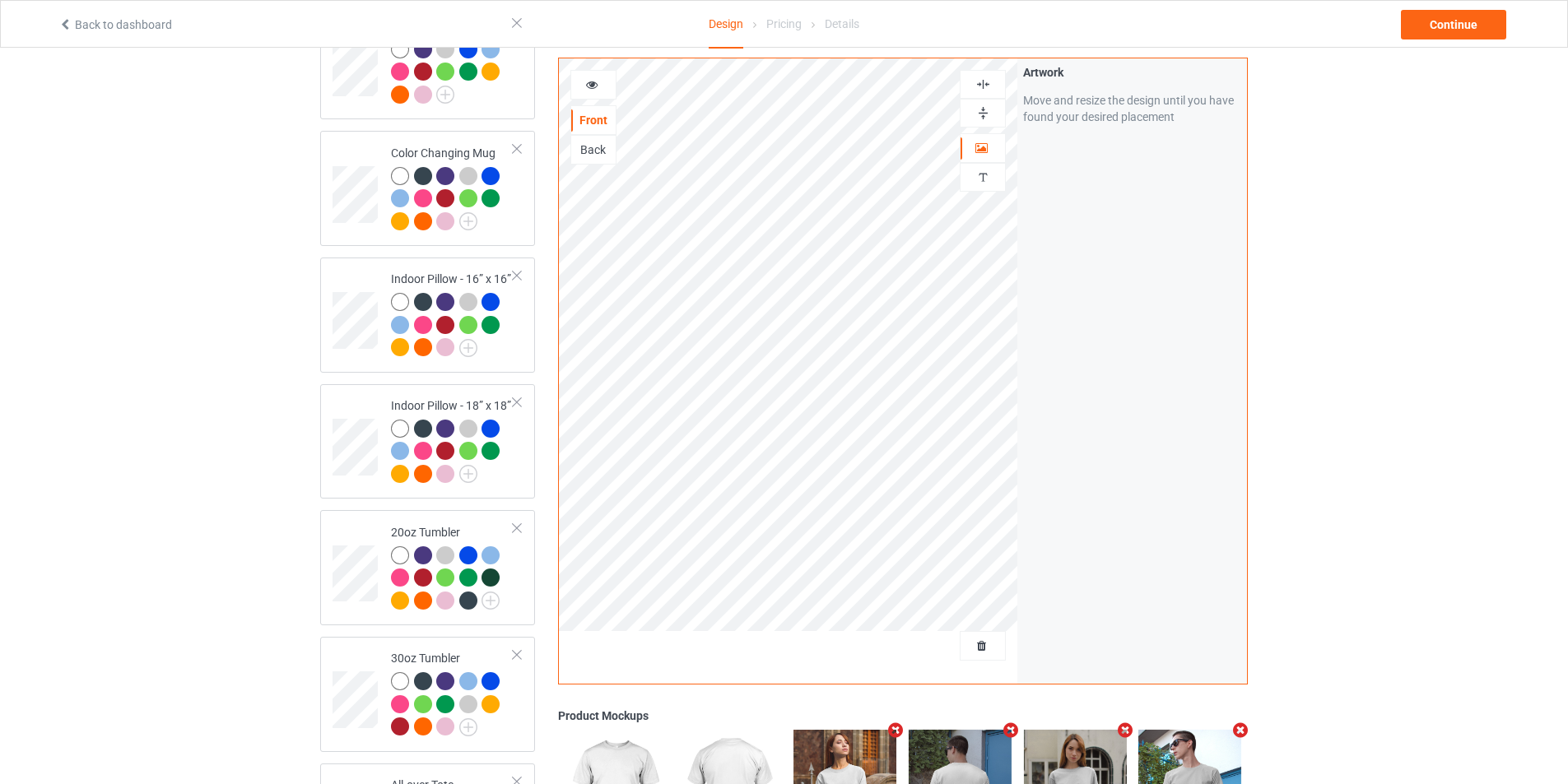
scroll to position [1256, 0]
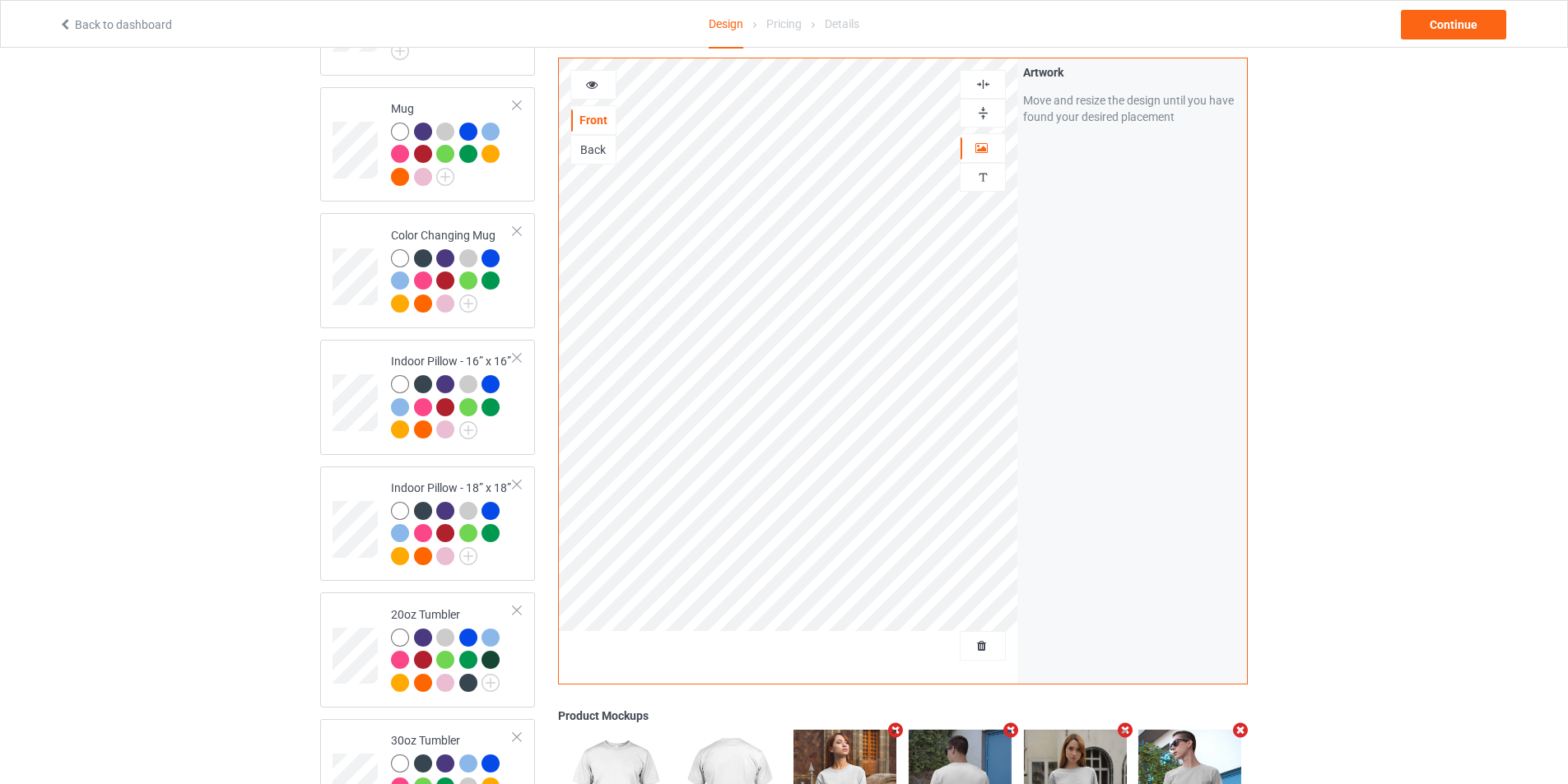
click at [976, 86] on img at bounding box center [982, 84] width 15 height 15
click at [983, 107] on img at bounding box center [982, 113] width 15 height 15
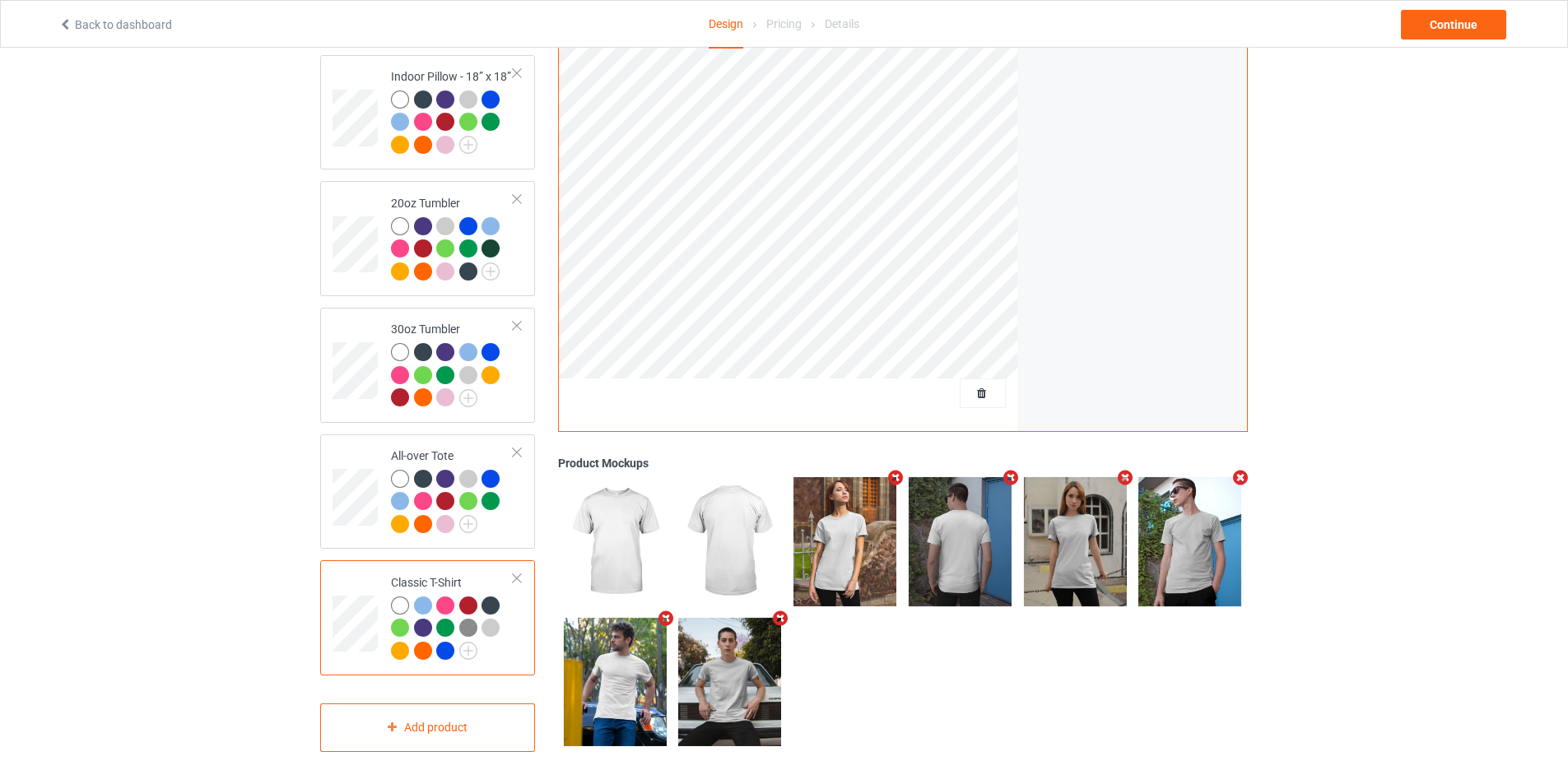
scroll to position [1338, 0]
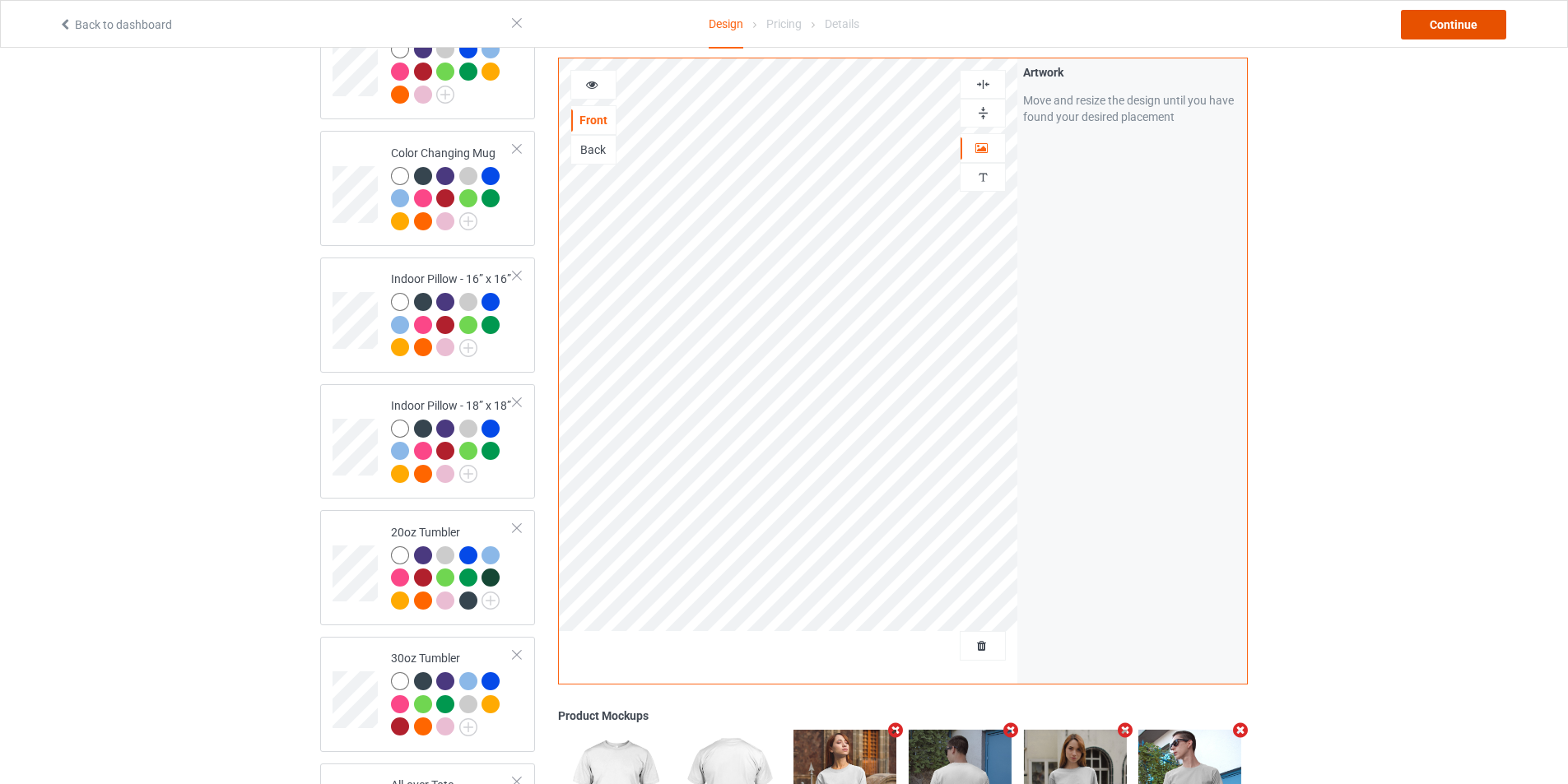
click at [1463, 13] on div "Continue" at bounding box center [1453, 24] width 105 height 30
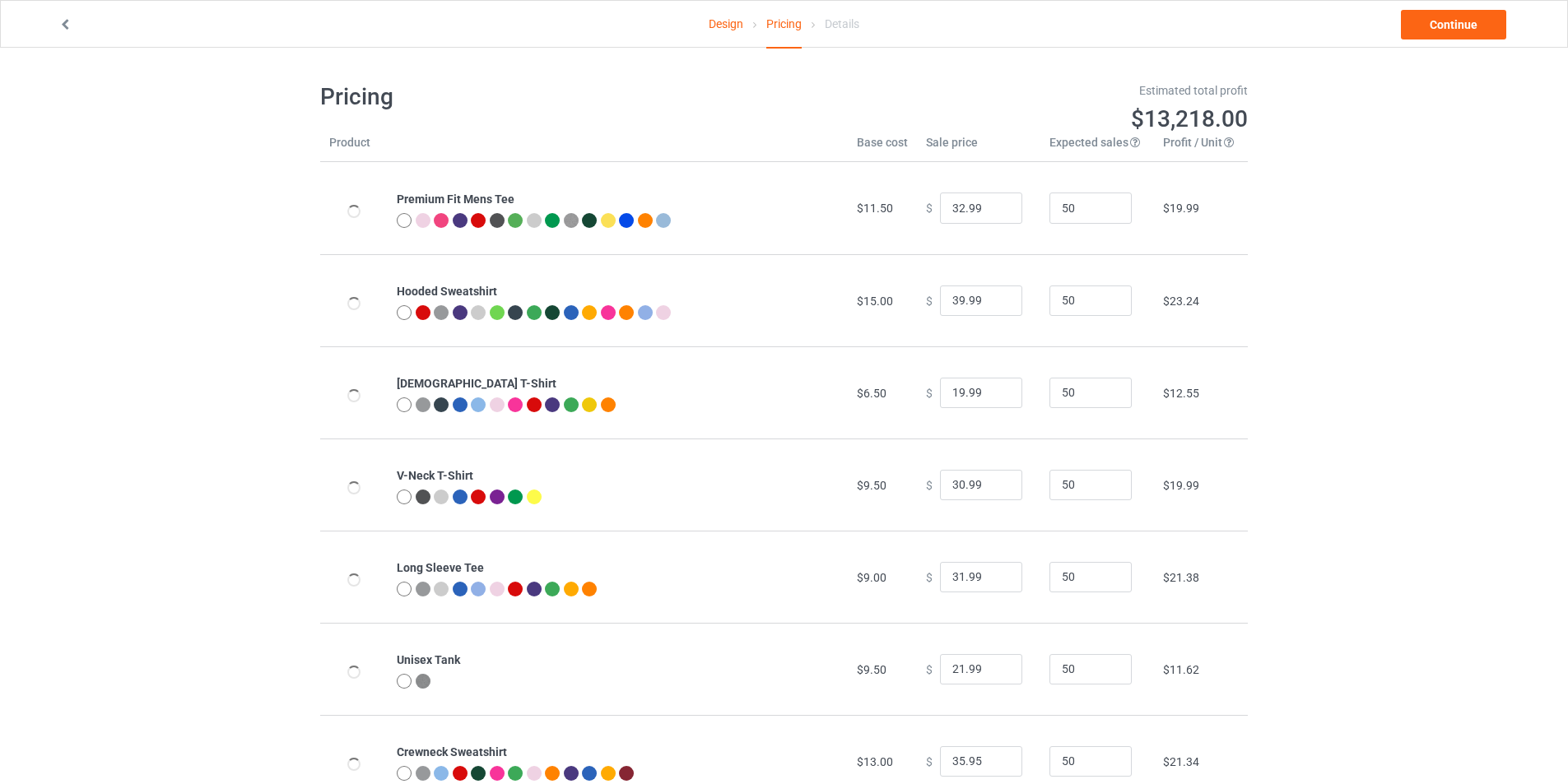
type input "32.95"
type input "46.95"
type input "26.95"
type input "30.95"
type input "31.95"
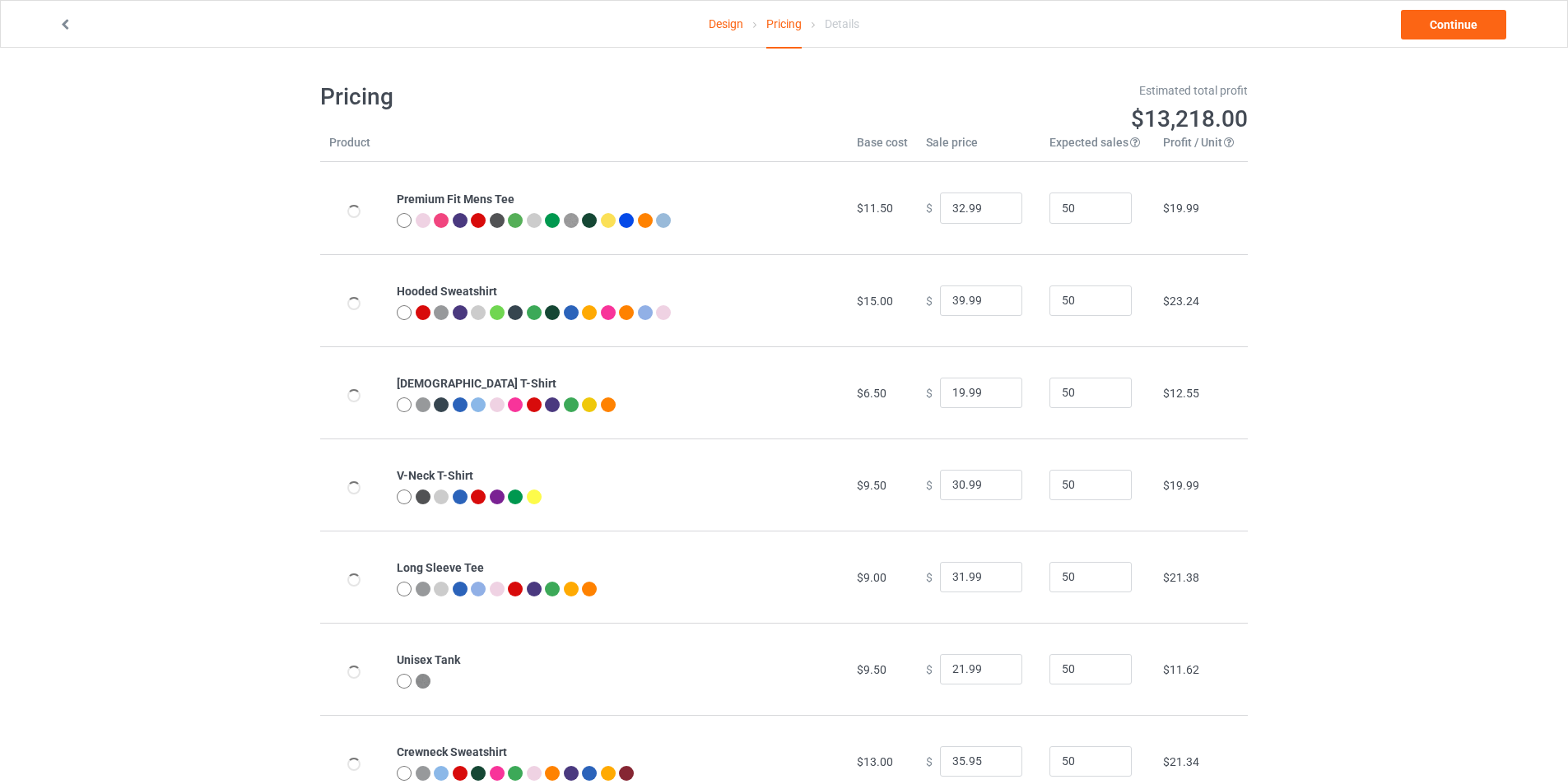
type input "28.95"
type input "39.95"
type input "26.95"
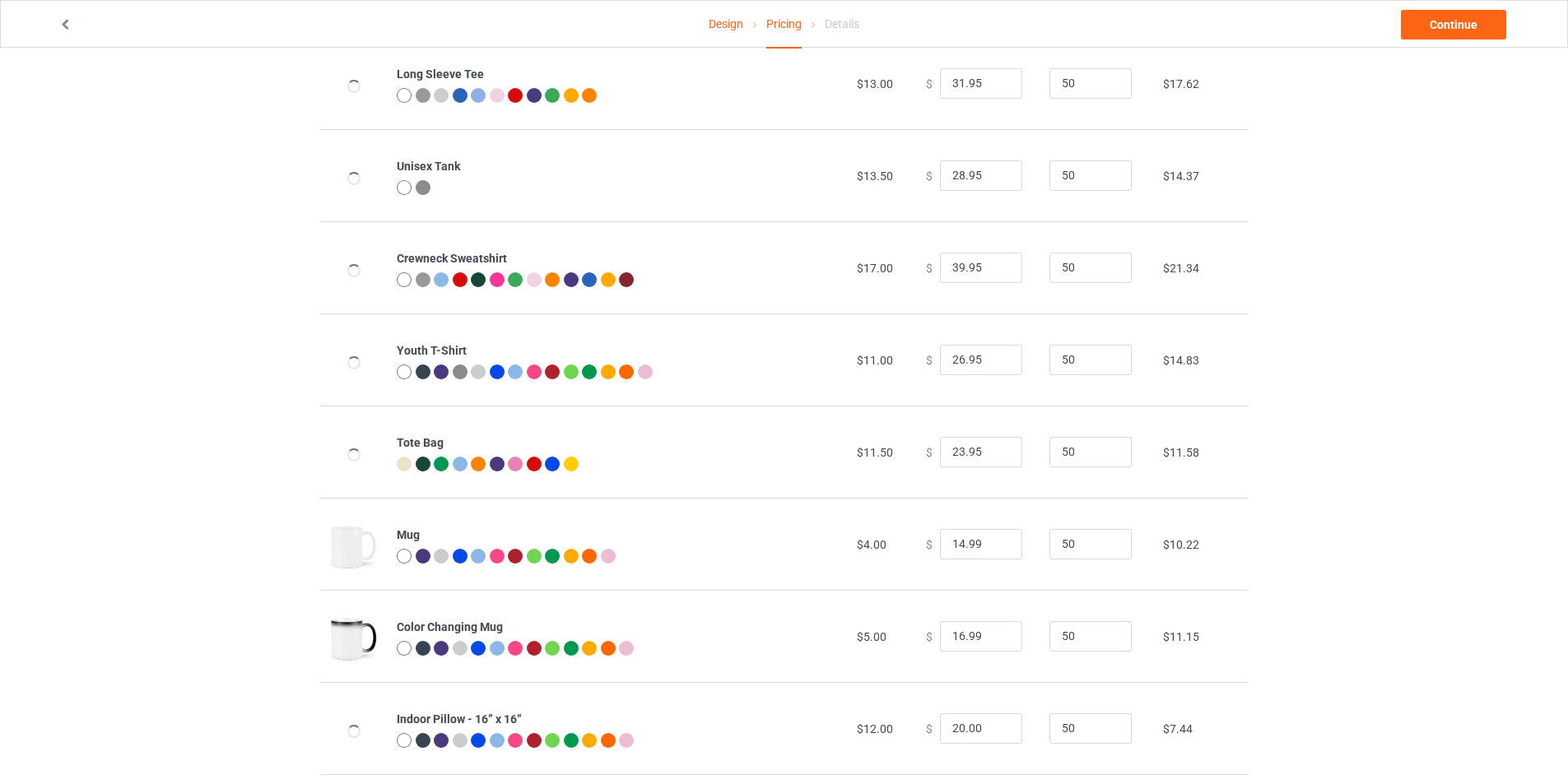
scroll to position [980, 0]
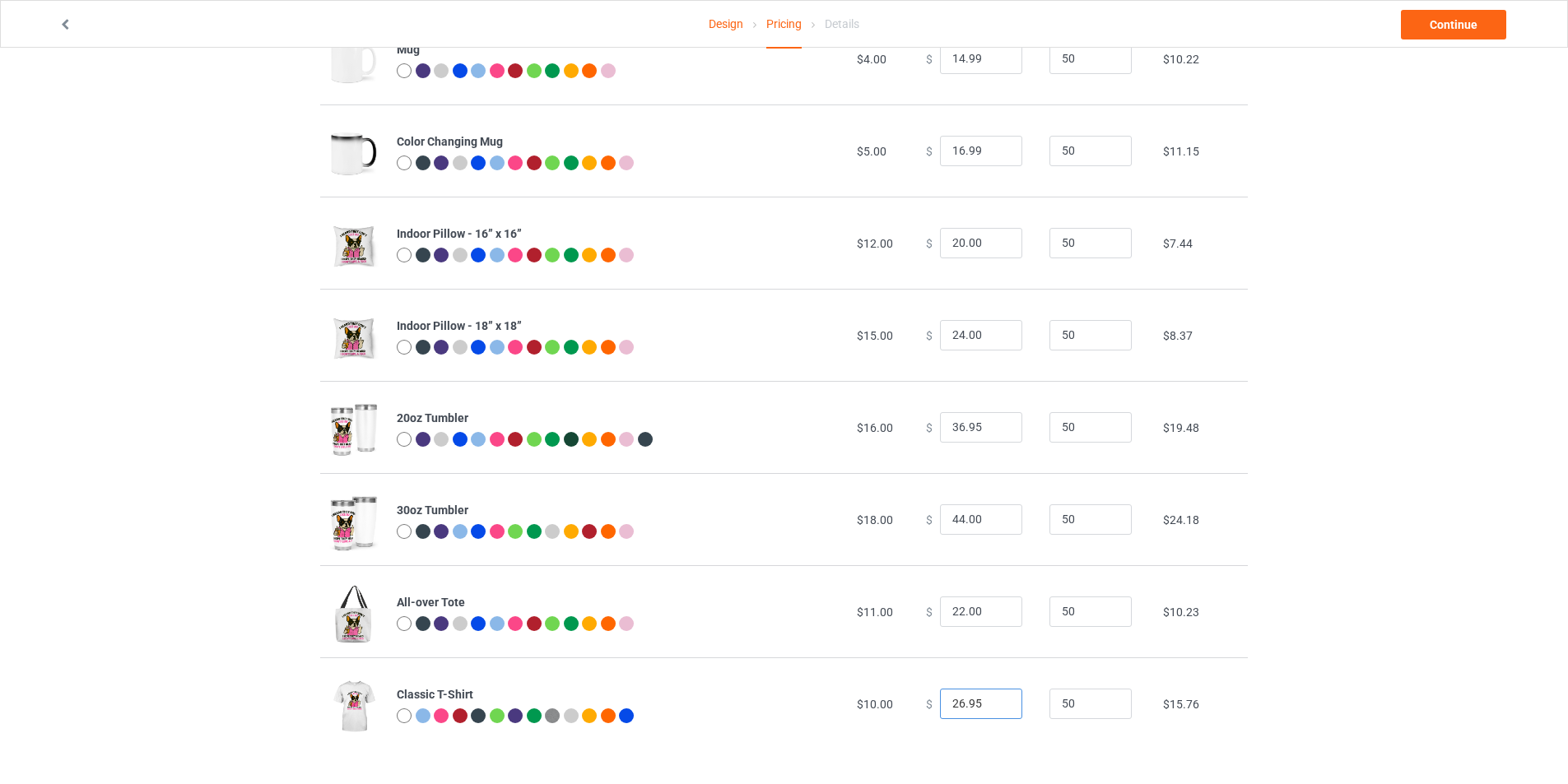
drag, startPoint x: 977, startPoint y: 698, endPoint x: 898, endPoint y: 698, distance: 79.0
click at [898, 698] on tr "Classic T-Shirt $10.00 $ 26.95 50 $15.76" at bounding box center [784, 703] width 928 height 92
click at [976, 706] on input "0.0" at bounding box center [980, 704] width 82 height 32
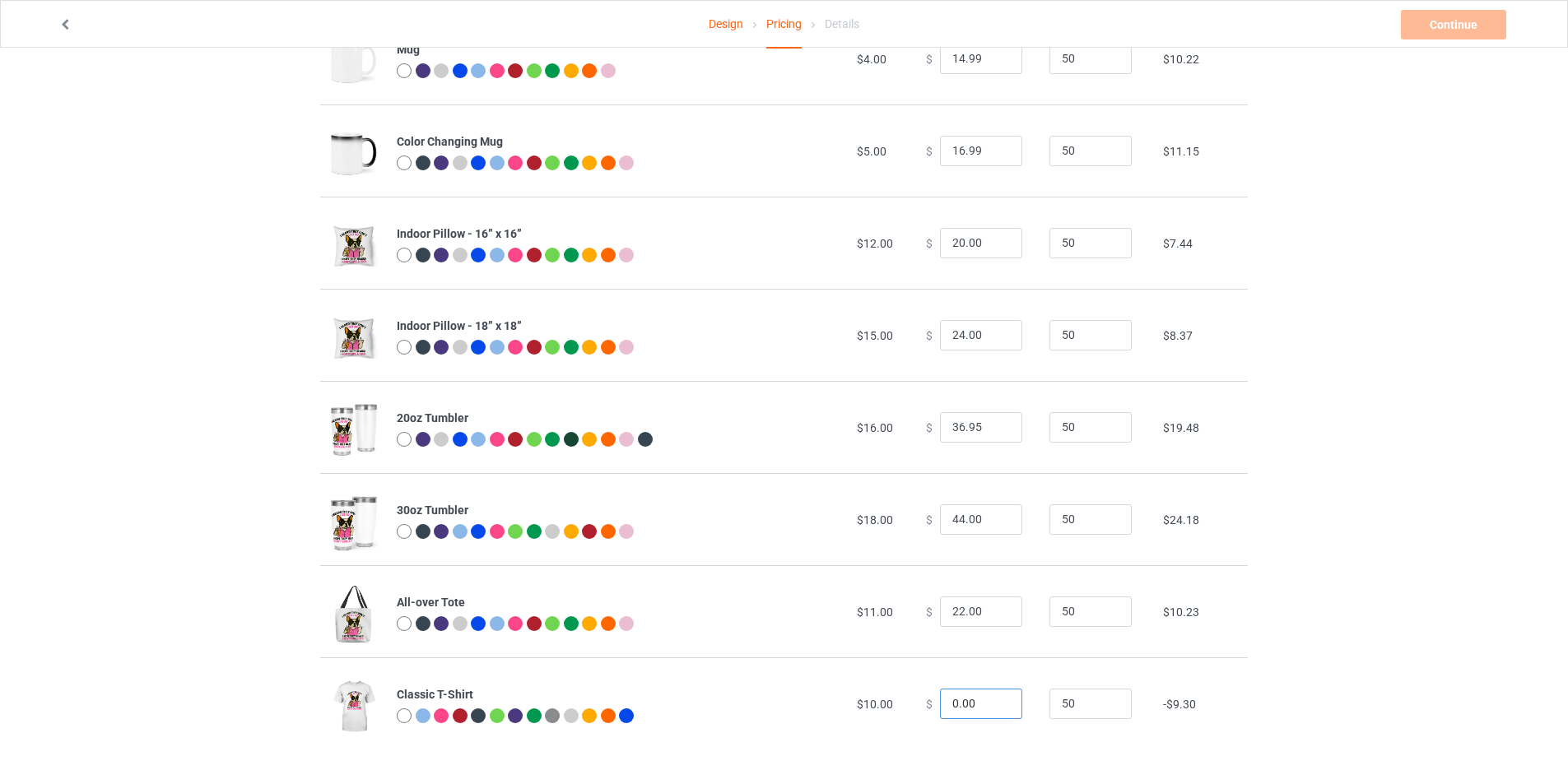
click at [976, 698] on input "0.00" at bounding box center [980, 704] width 82 height 32
type input "20.00"
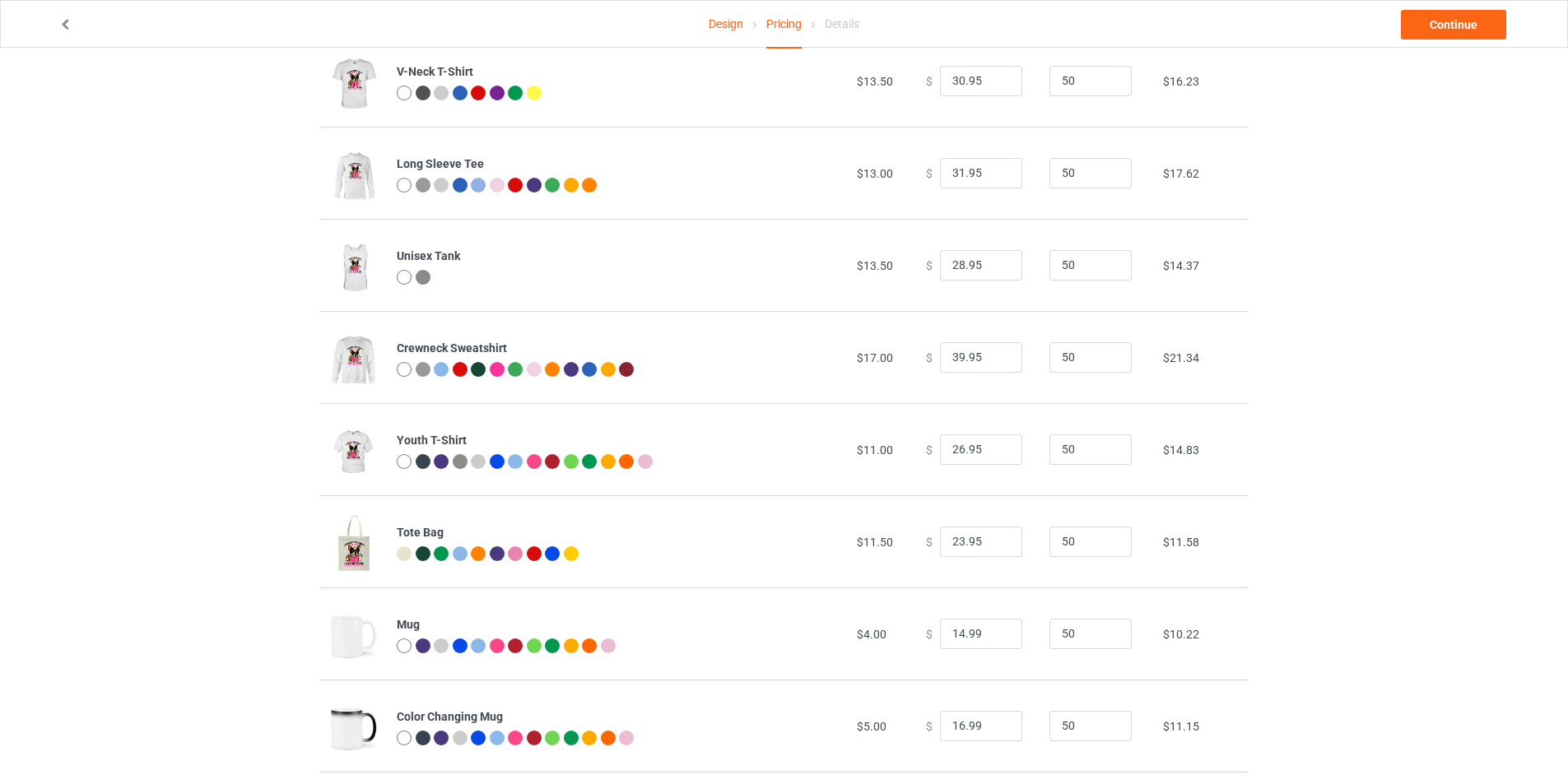
scroll to position [0, 0]
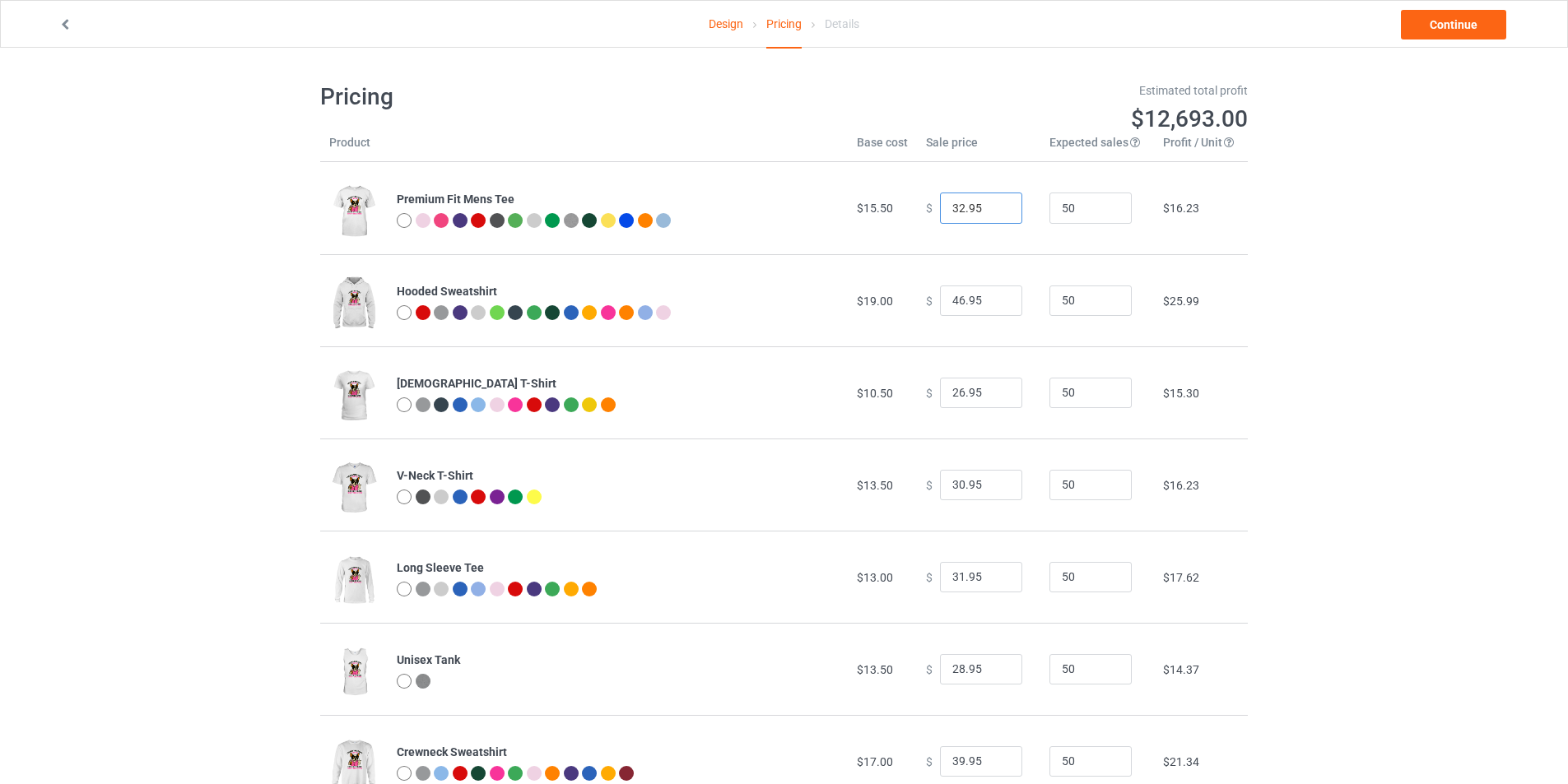
click at [981, 210] on input "32.95" at bounding box center [980, 208] width 82 height 32
type input "32.99"
click at [977, 308] on input "46.95" at bounding box center [980, 301] width 82 height 32
type input "46.99"
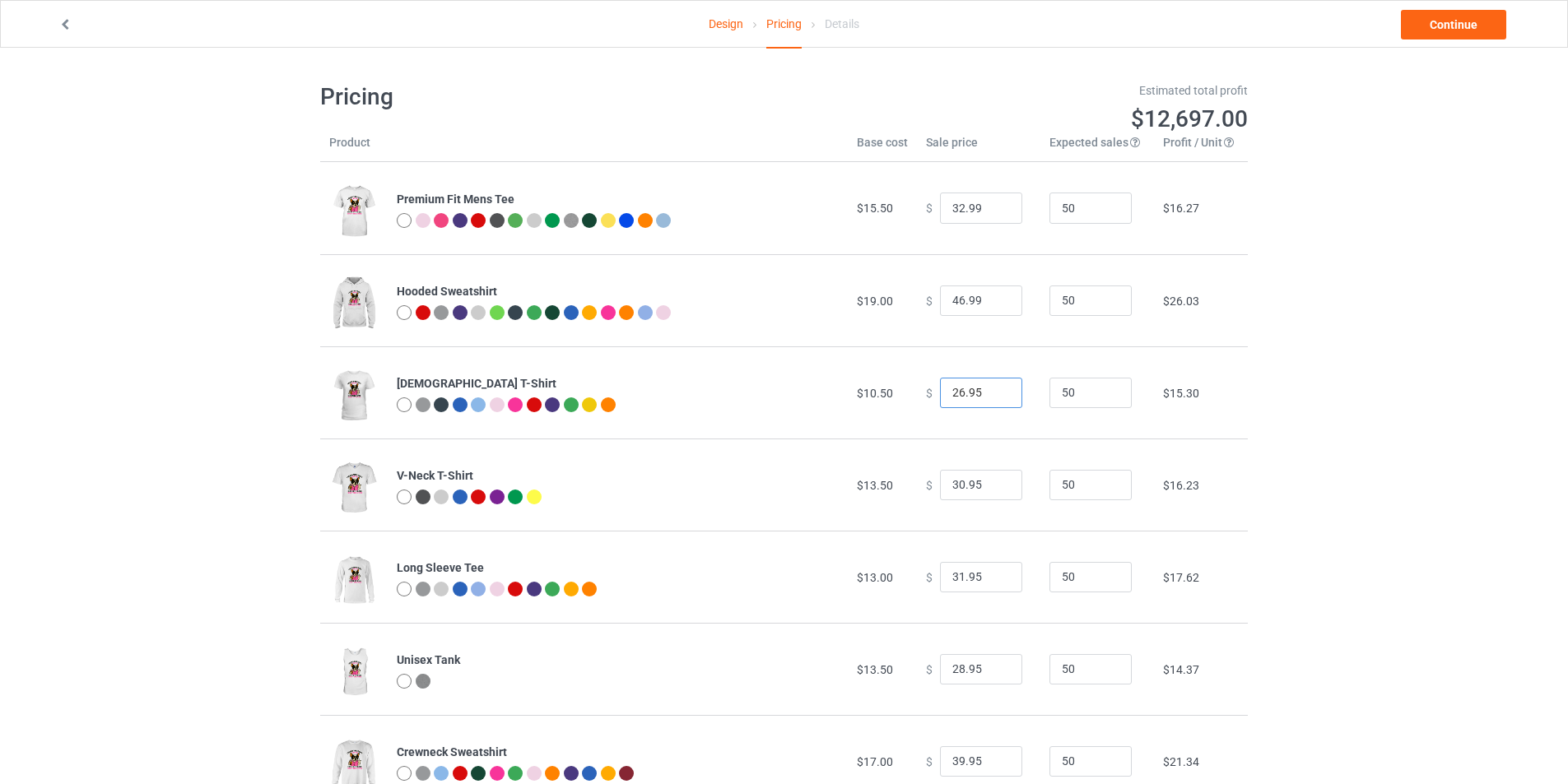
click at [977, 387] on input "26.95" at bounding box center [980, 393] width 82 height 32
type input "26.99"
drag, startPoint x: 972, startPoint y: 305, endPoint x: 739, endPoint y: 305, distance: 233.0
click at [739, 305] on tr "Hooded Sweatshirt $19.00 $ 46.99 50 $26.03" at bounding box center [784, 300] width 928 height 92
click at [971, 311] on input "0.02" at bounding box center [980, 301] width 82 height 32
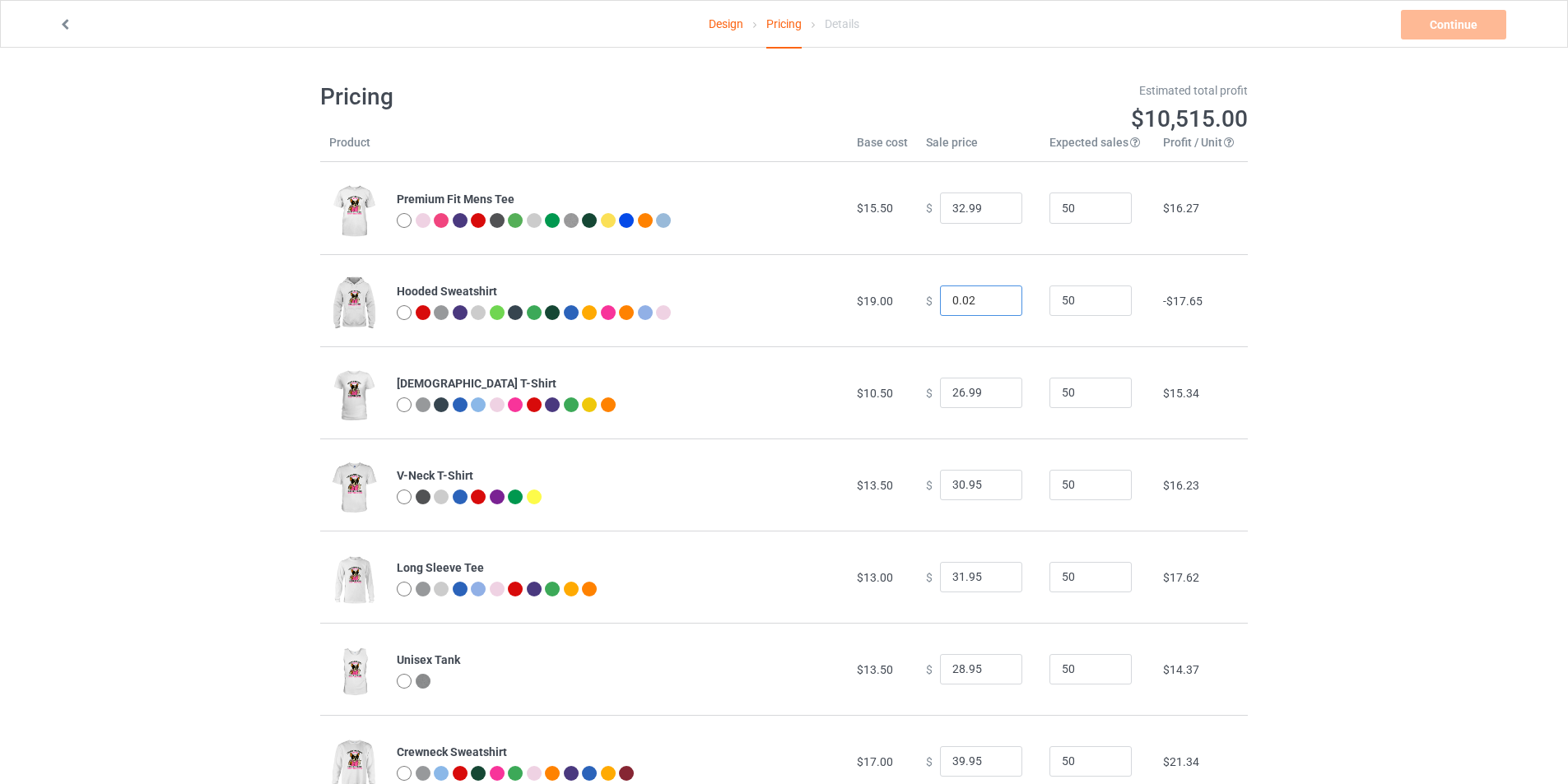
click at [971, 311] on input "0.02" at bounding box center [980, 301] width 82 height 32
type input "39.00"
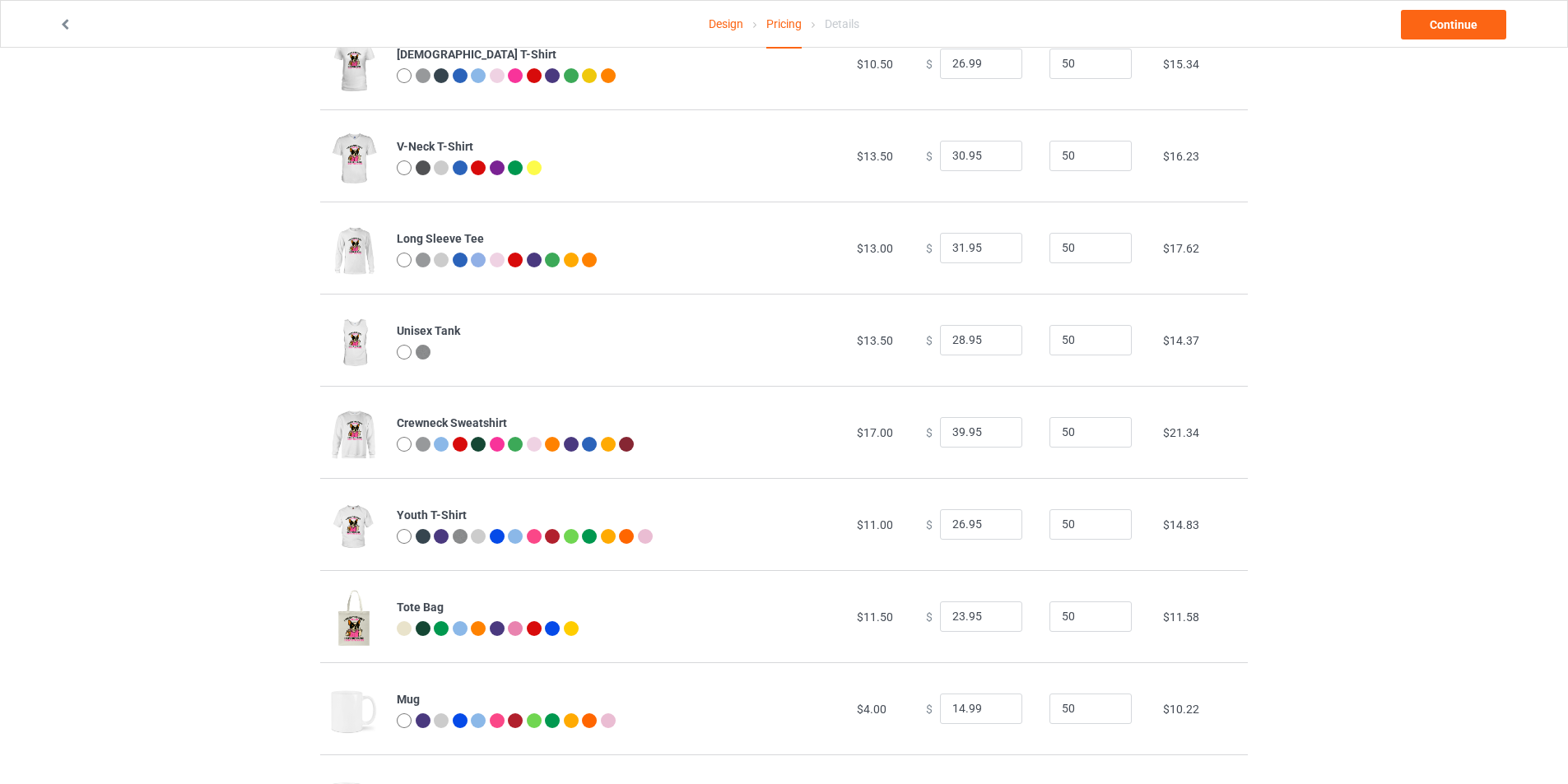
scroll to position [411, 0]
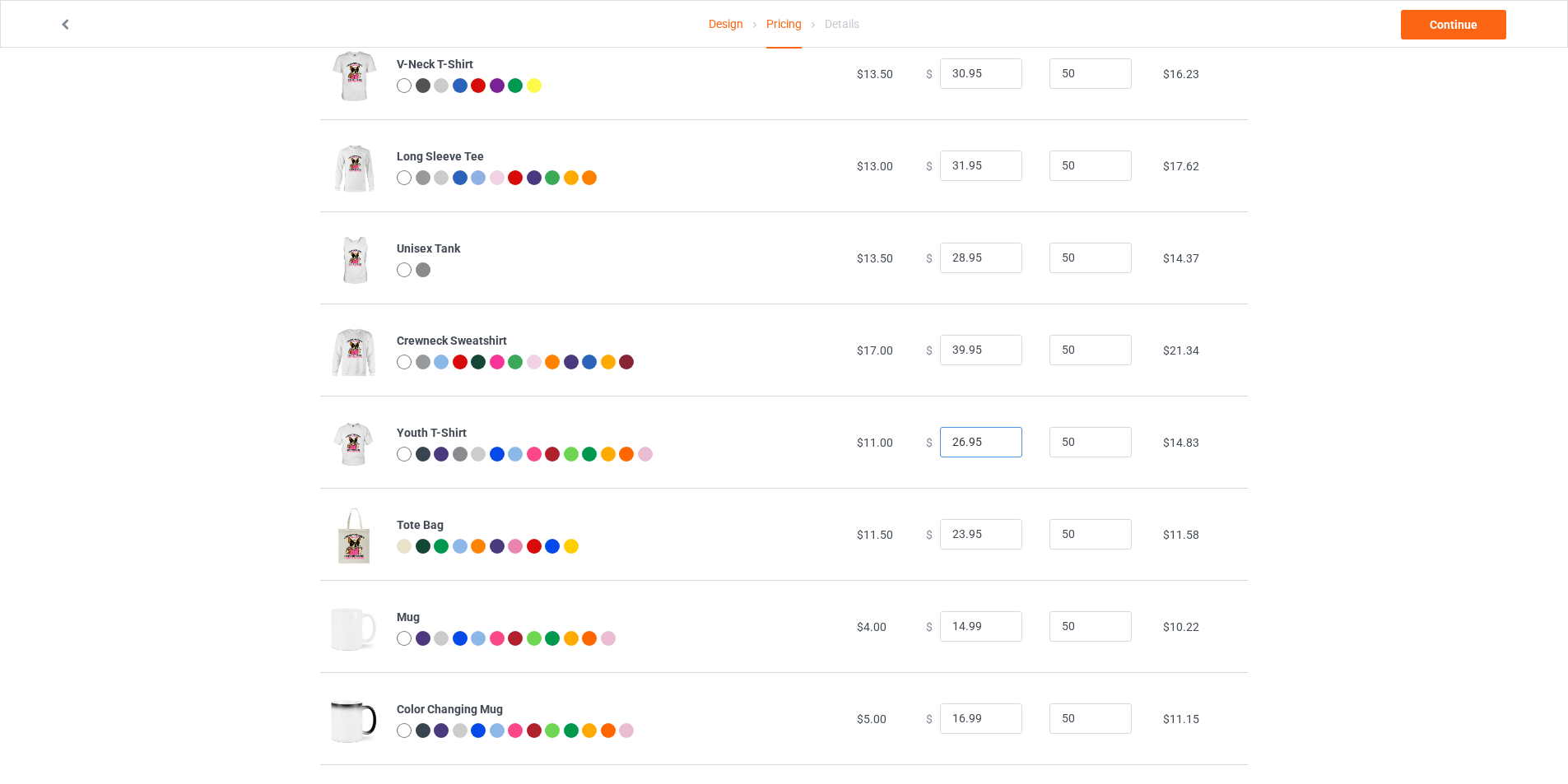
click at [970, 438] on input "26.95" at bounding box center [980, 442] width 82 height 32
type input "26.99"
click at [984, 535] on input "23.95" at bounding box center [980, 534] width 82 height 32
type input "23.99"
click at [54, 532] on div "Design Pricing Details Continue Pricing Estimated total profit $12,331.50 Produ…" at bounding box center [784, 494] width 1568 height 1715
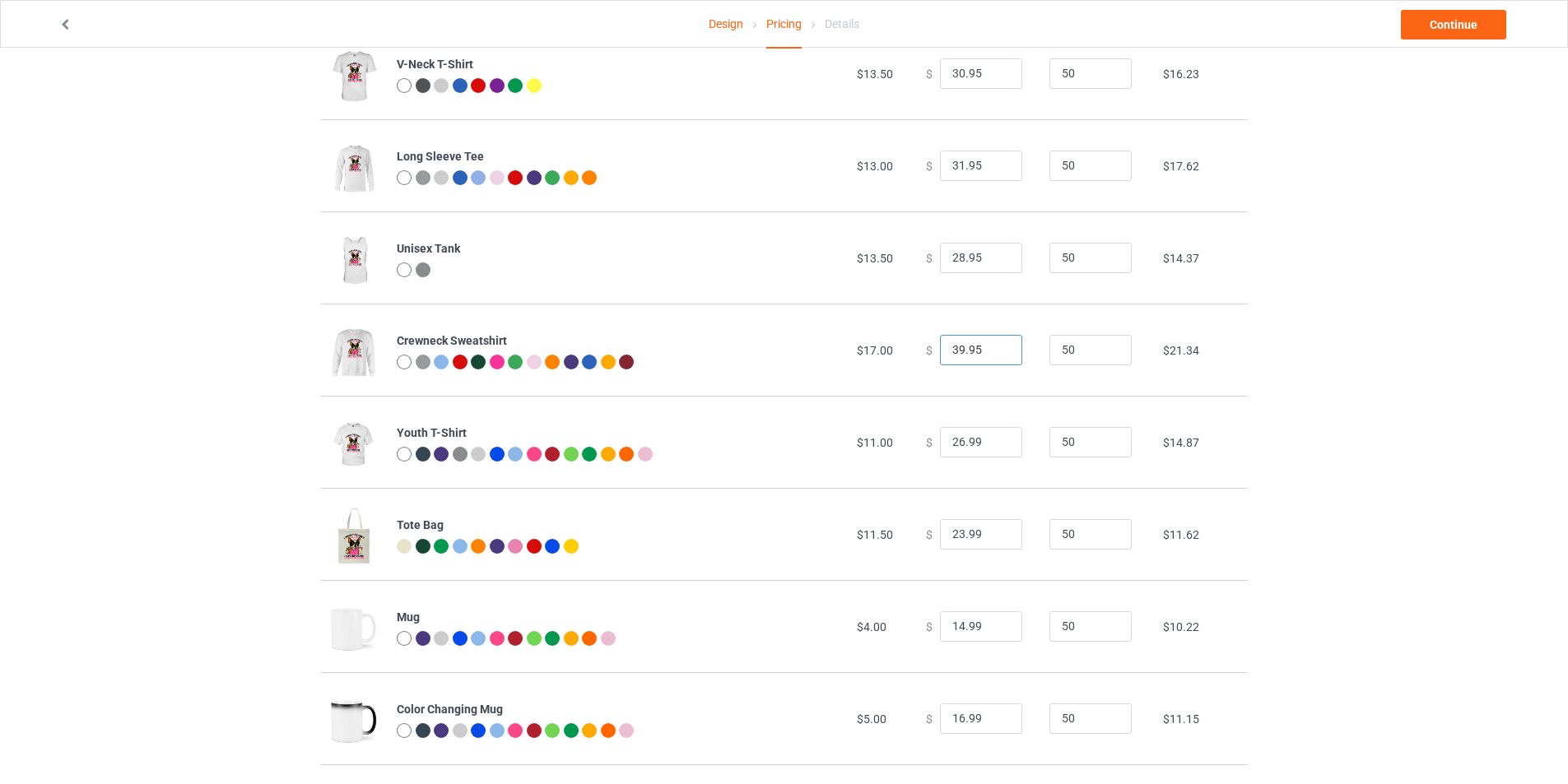
click at [977, 350] on input "39.95" at bounding box center [980, 350] width 82 height 32
type input "39.99"
click at [984, 259] on input "28.95" at bounding box center [980, 258] width 82 height 32
type input "28.99"
click at [263, 269] on div "Design Pricing Details Continue Pricing Estimated total profit $12,335.50 Produ…" at bounding box center [784, 494] width 1568 height 1715
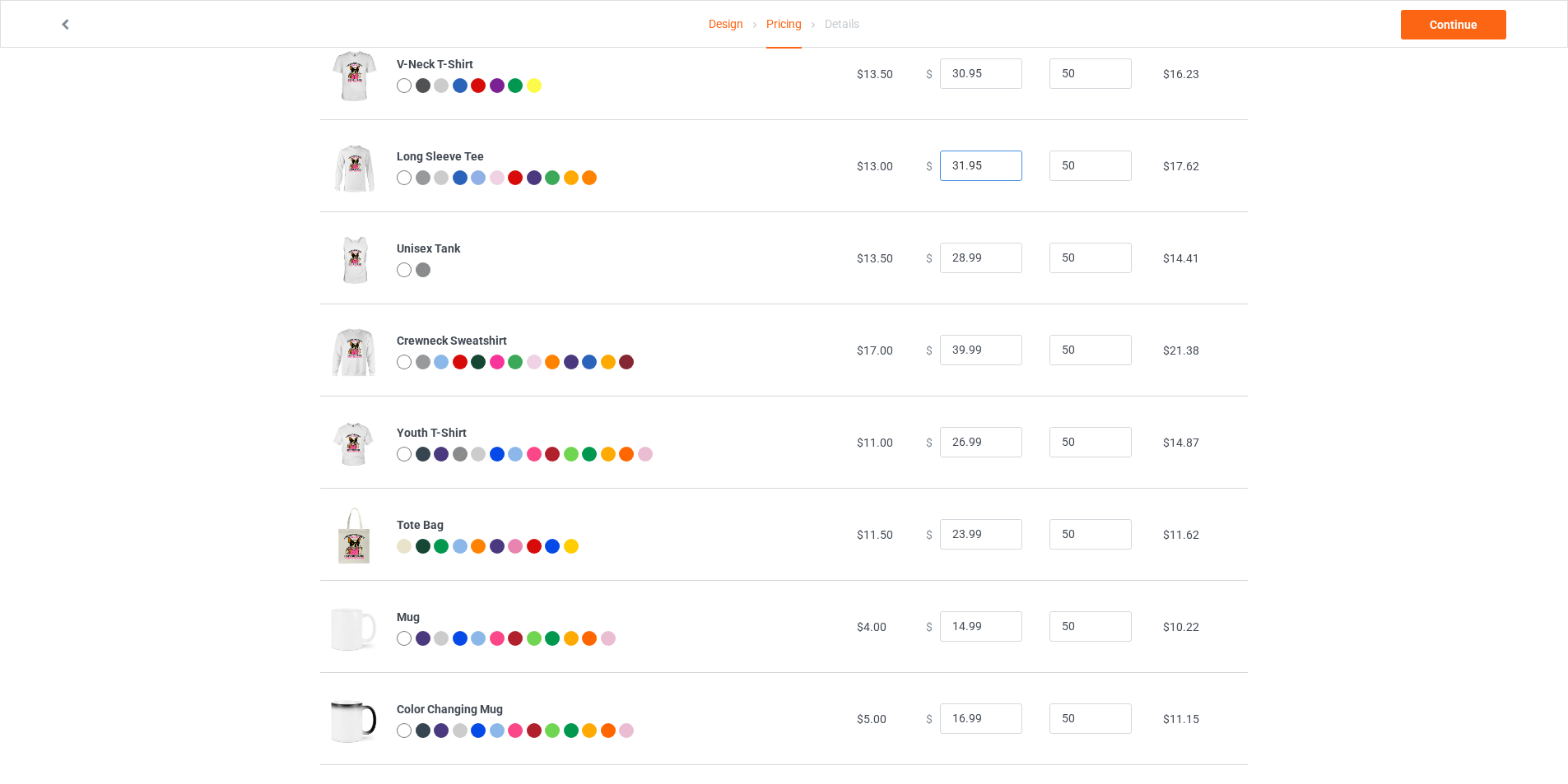
click at [984, 160] on input "31.95" at bounding box center [980, 166] width 82 height 32
type input "31.99"
click at [984, 62] on input "30.95" at bounding box center [980, 74] width 82 height 32
type input "30.99"
click at [201, 215] on div "Design Pricing Details Continue Pricing Estimated total profit $12,339.50 Produ…" at bounding box center [784, 494] width 1568 height 1715
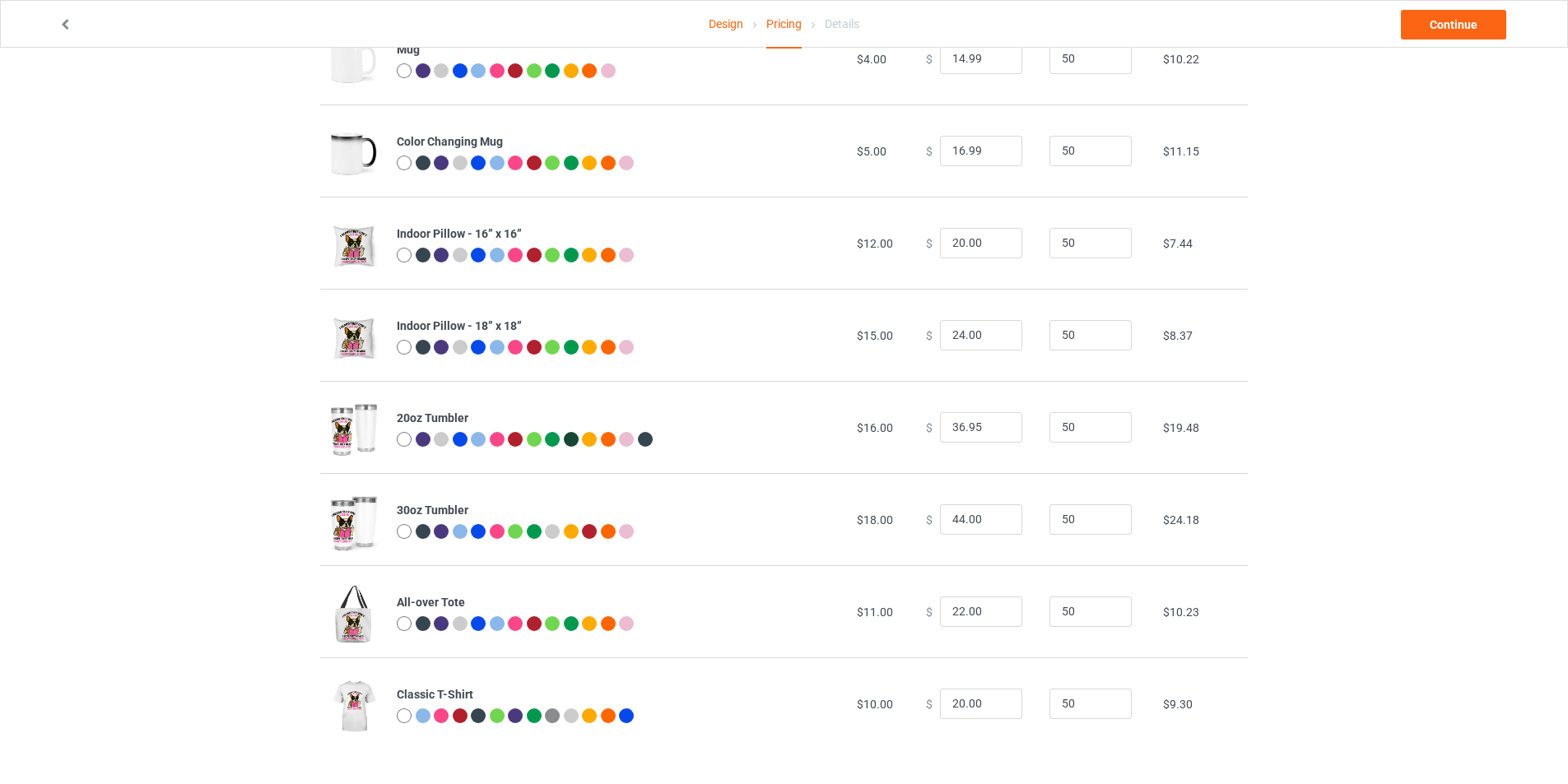
scroll to position [815, 0]
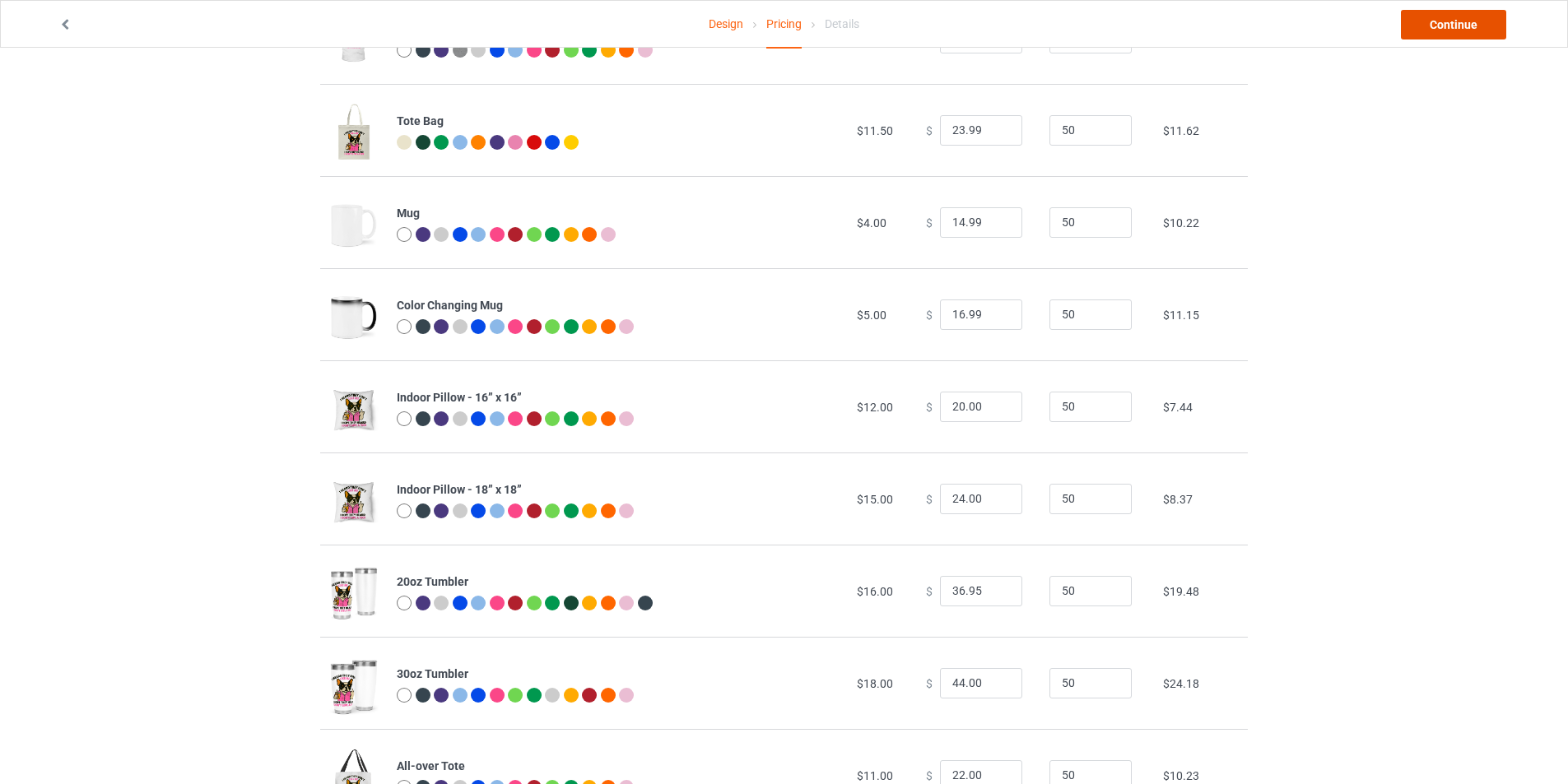
click at [1439, 28] on link "Continue" at bounding box center [1453, 24] width 105 height 30
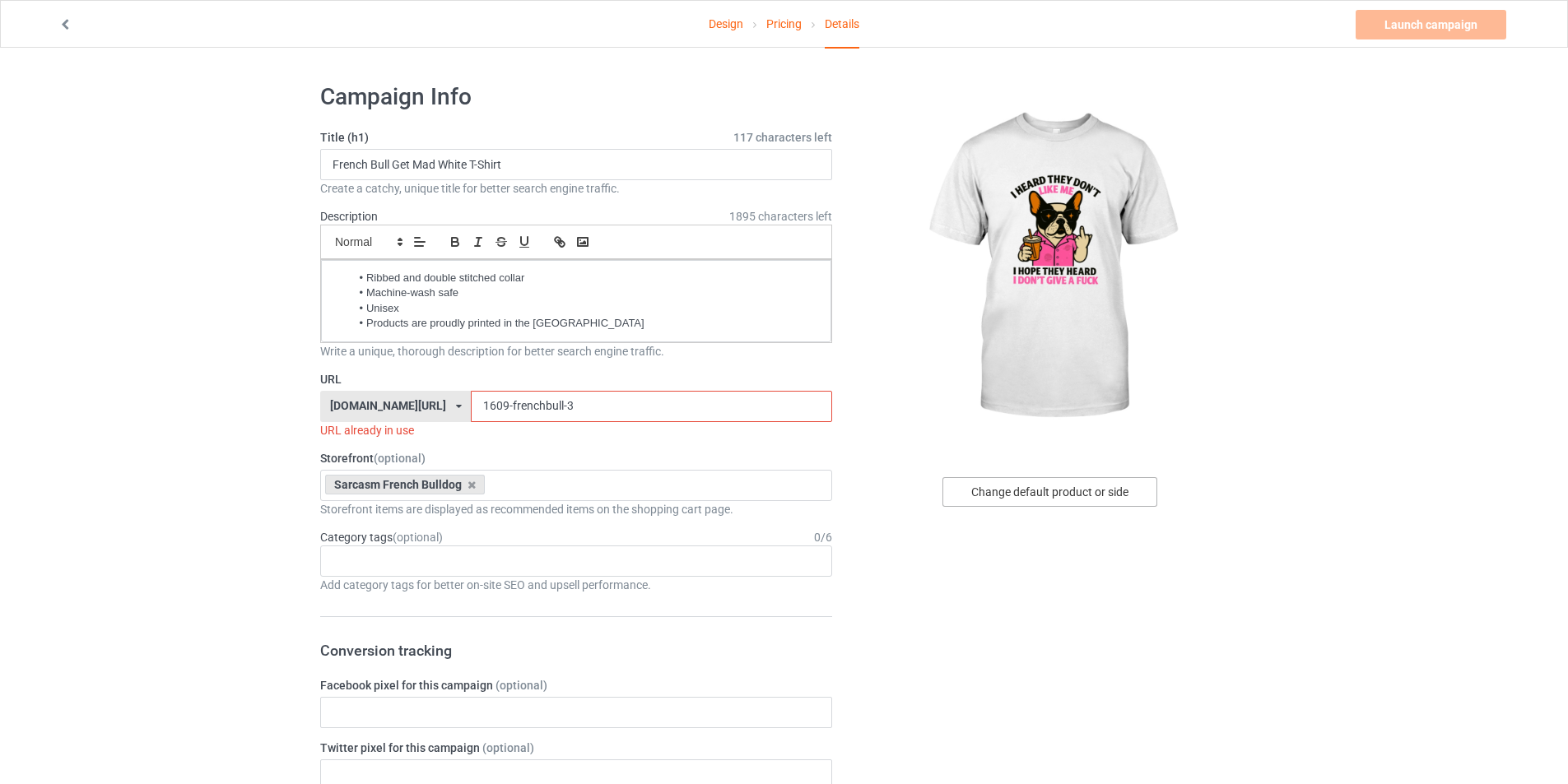
click at [1004, 494] on div "Change default product or side" at bounding box center [1050, 491] width 215 height 30
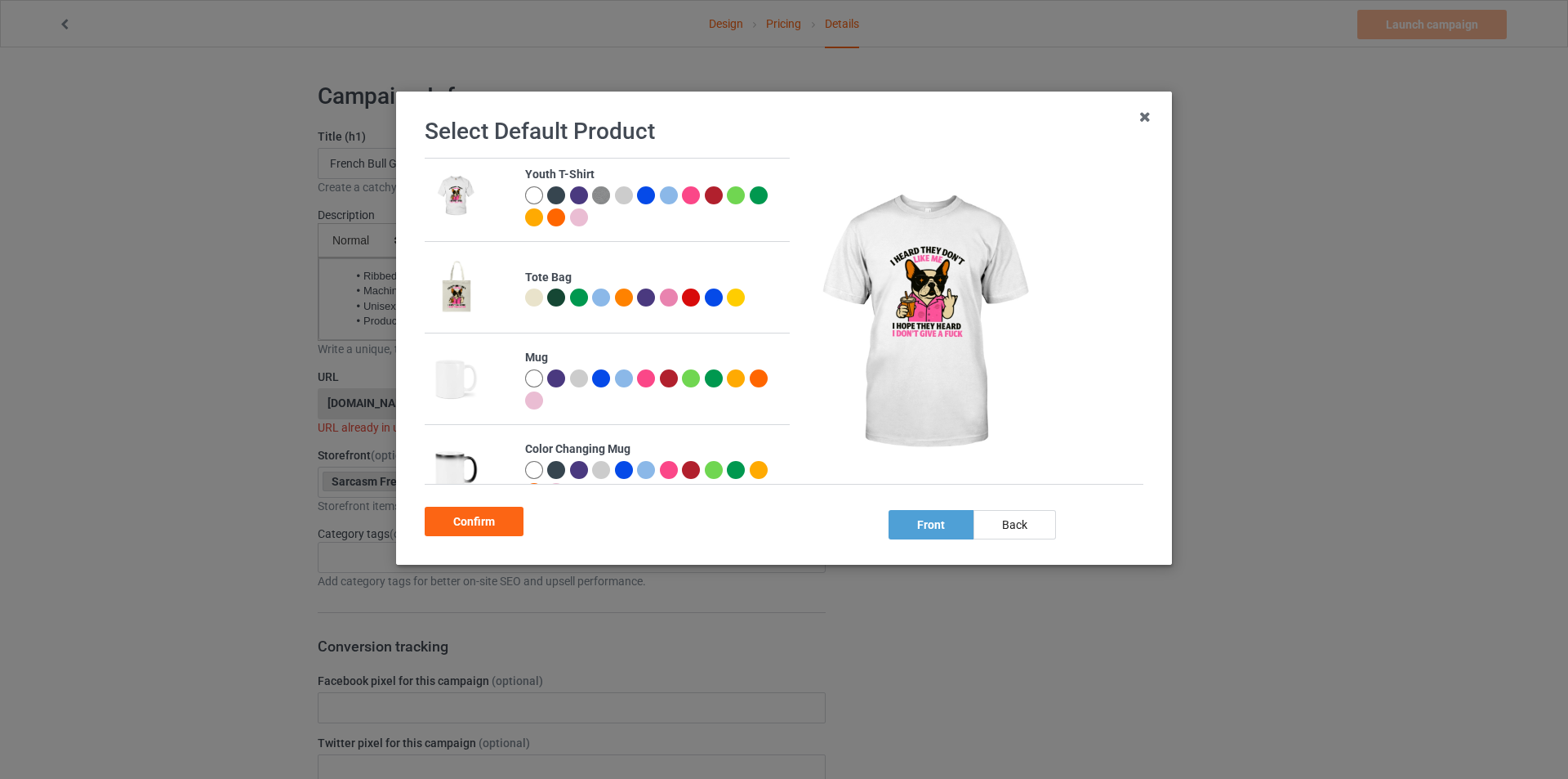
scroll to position [1236, 0]
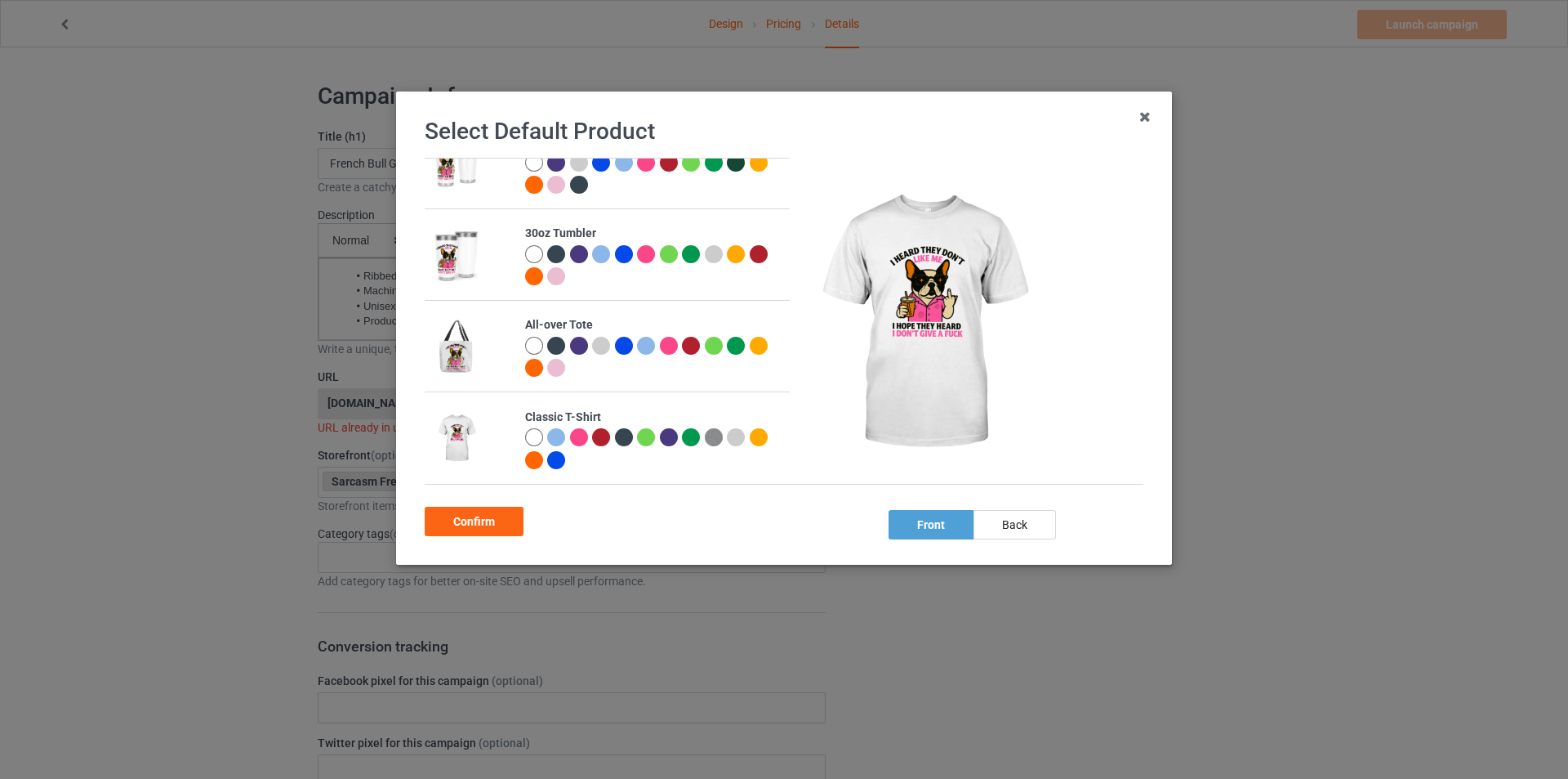
click at [462, 427] on img at bounding box center [456, 438] width 45 height 56
click at [481, 454] on td at bounding box center [471, 438] width 91 height 91
click at [456, 453] on img at bounding box center [456, 438] width 45 height 56
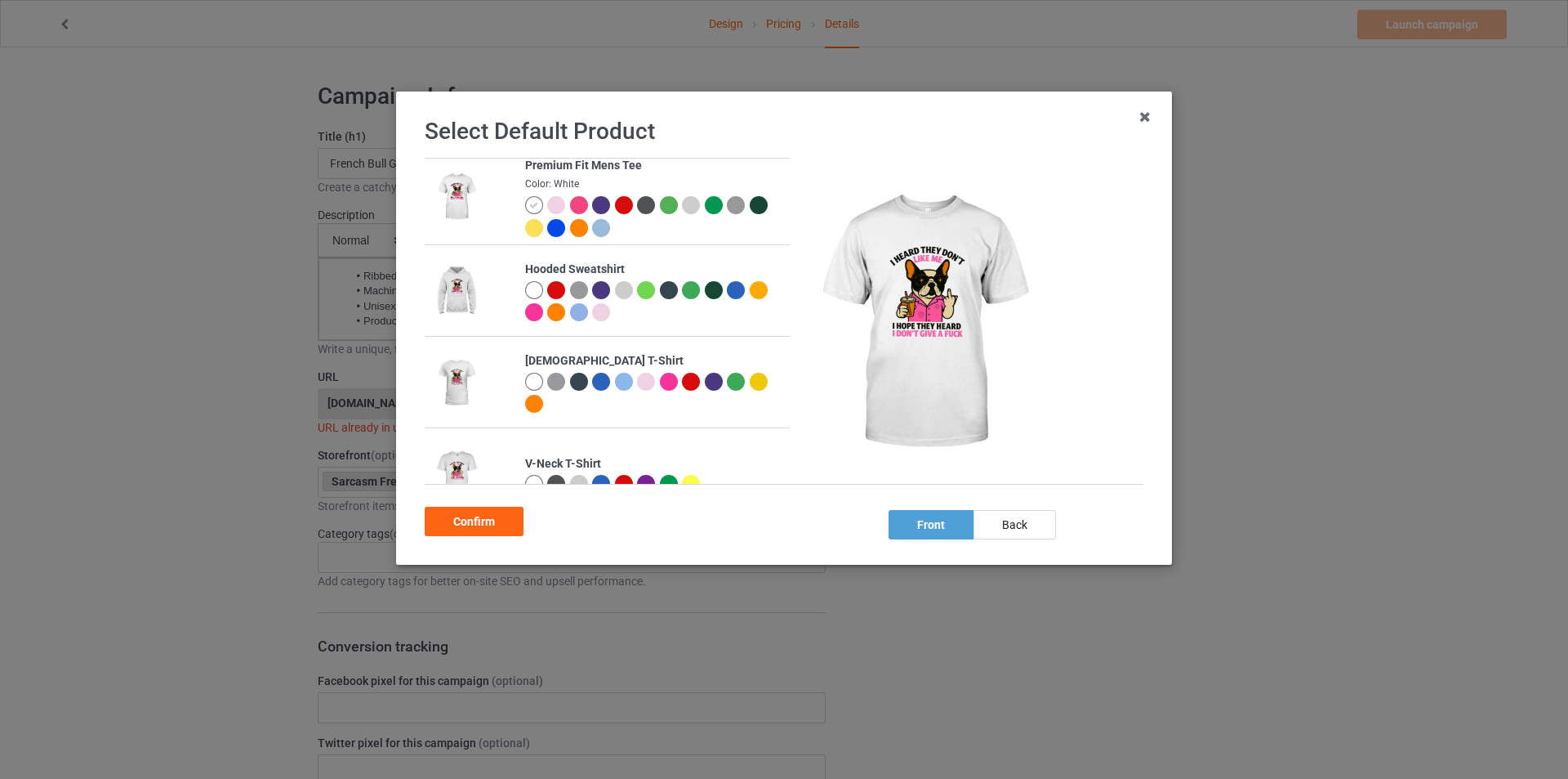
scroll to position [0, 0]
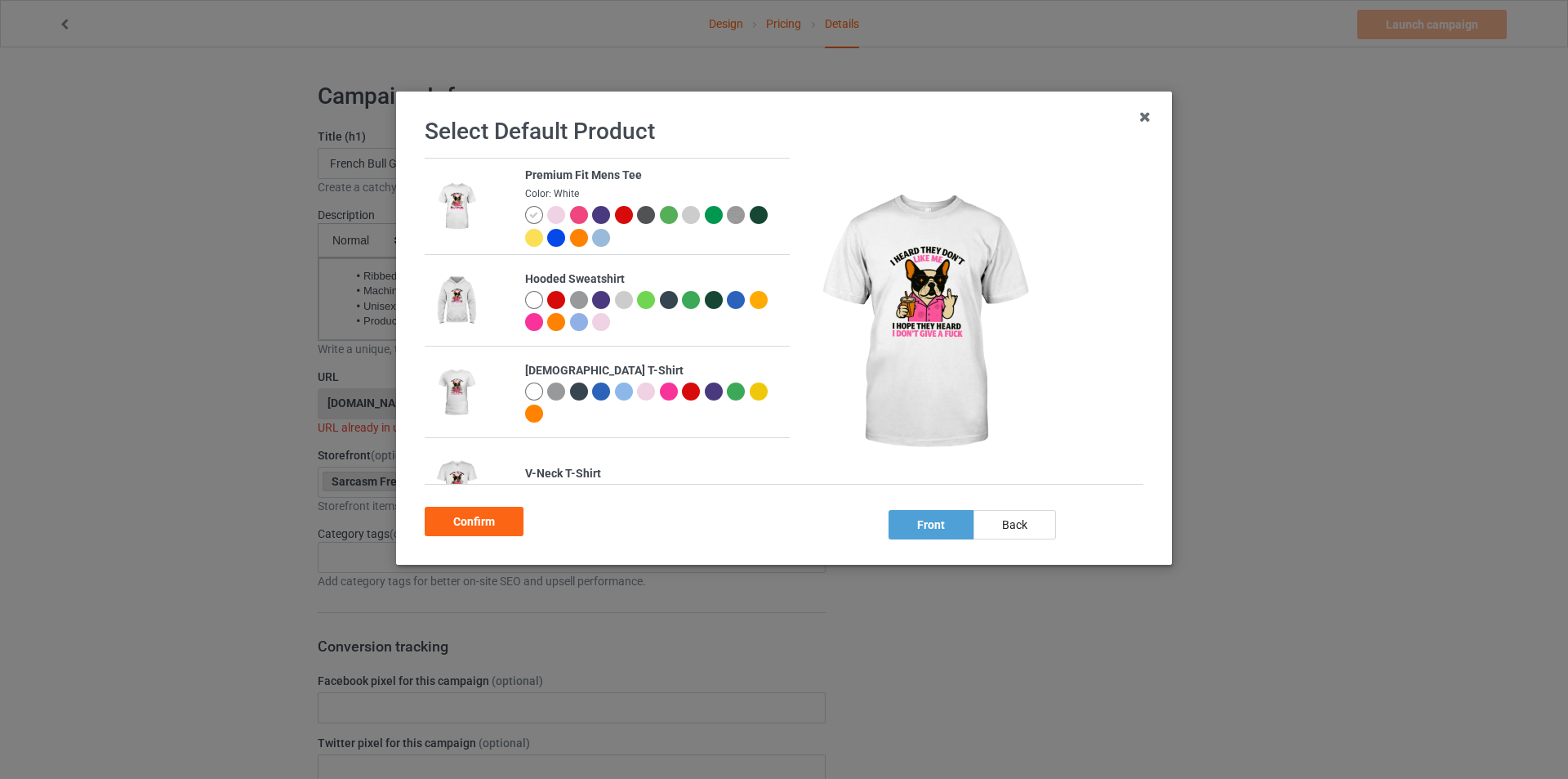
click at [488, 189] on td at bounding box center [471, 206] width 91 height 96
click at [489, 189] on td at bounding box center [471, 206] width 91 height 96
click at [497, 242] on td at bounding box center [471, 206] width 91 height 96
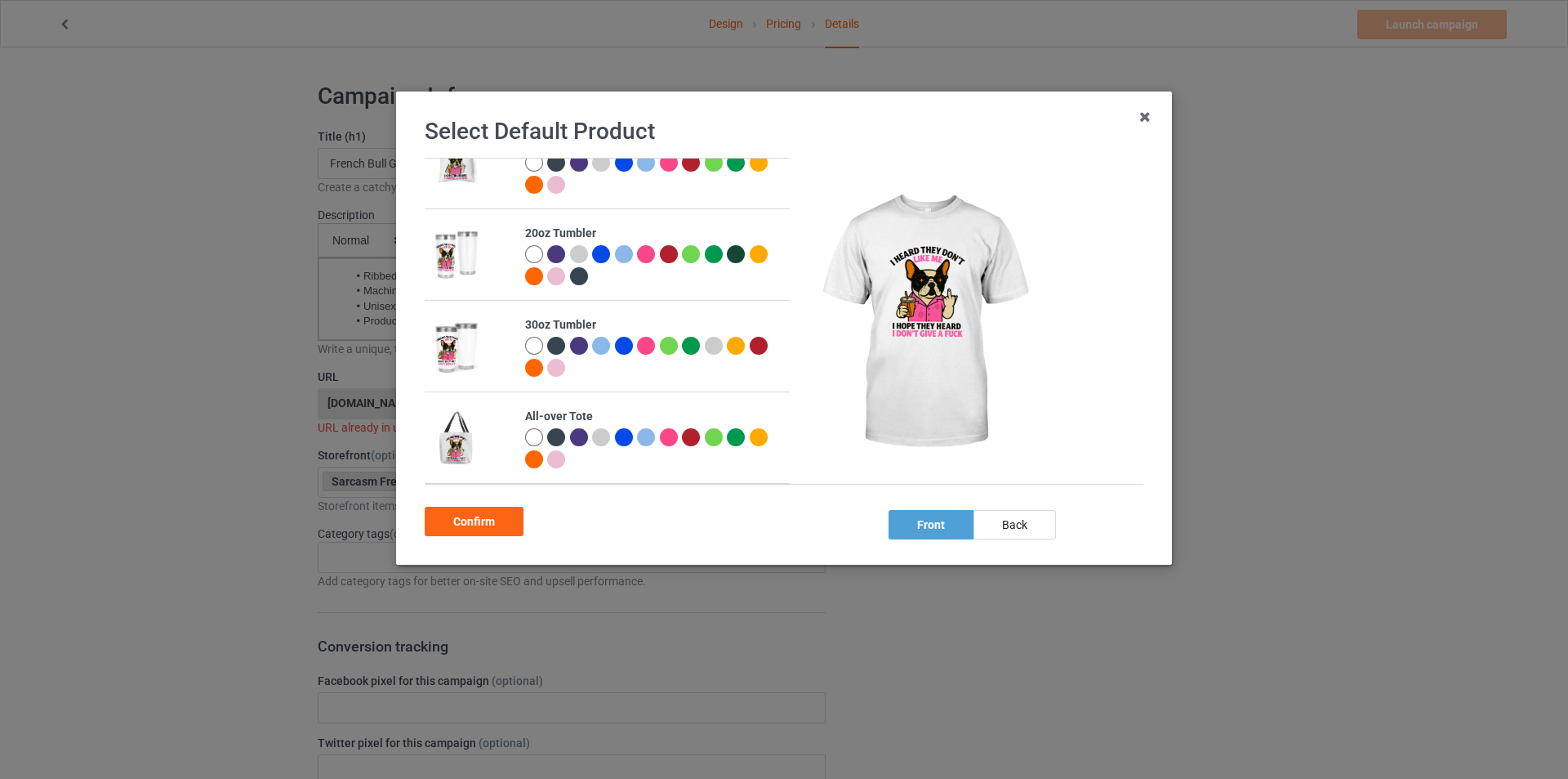
scroll to position [1236, 0]
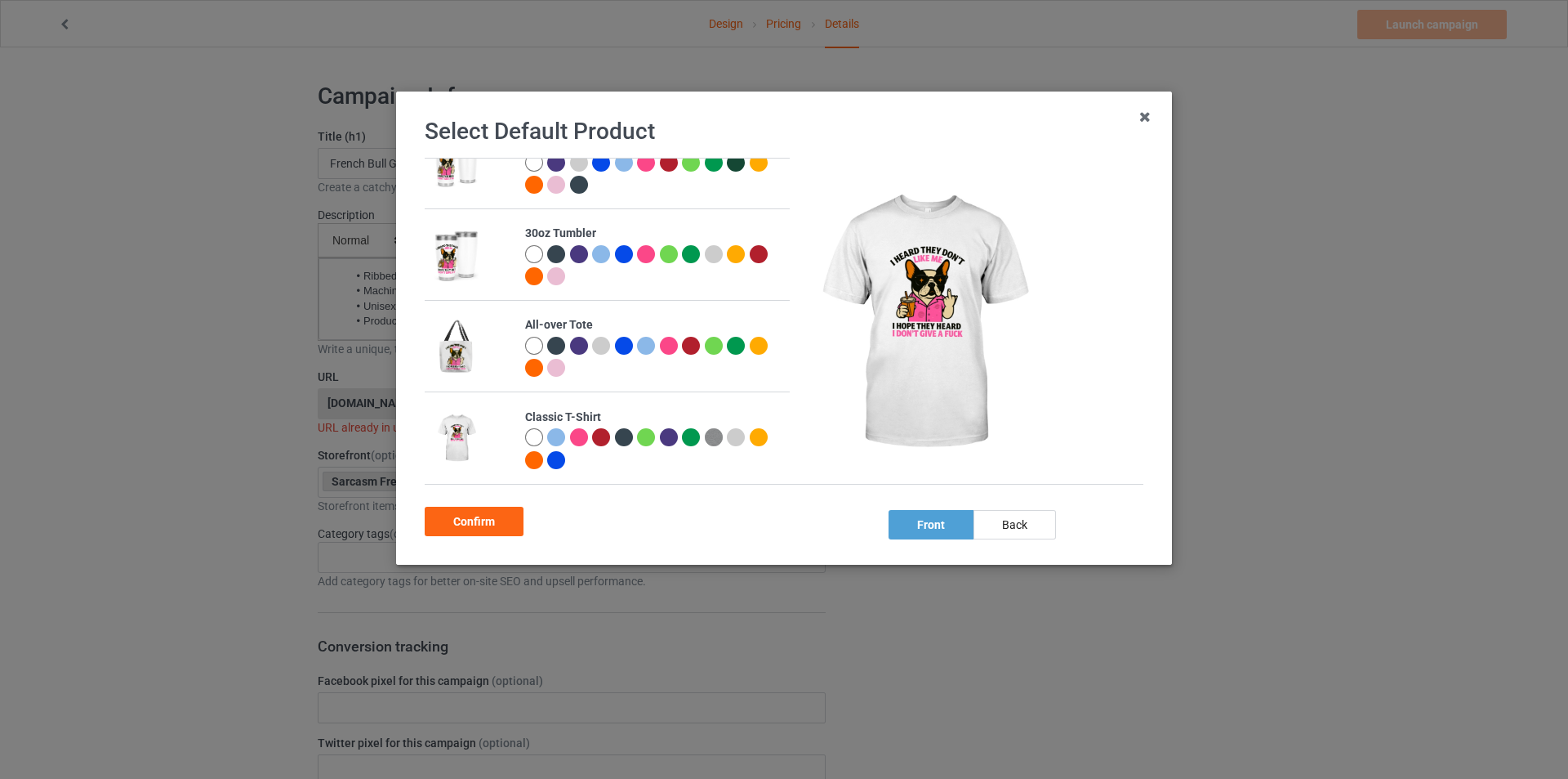
click at [474, 414] on img at bounding box center [456, 438] width 45 height 56
click at [474, 413] on img at bounding box center [456, 438] width 45 height 56
click at [457, 431] on img at bounding box center [456, 438] width 45 height 56
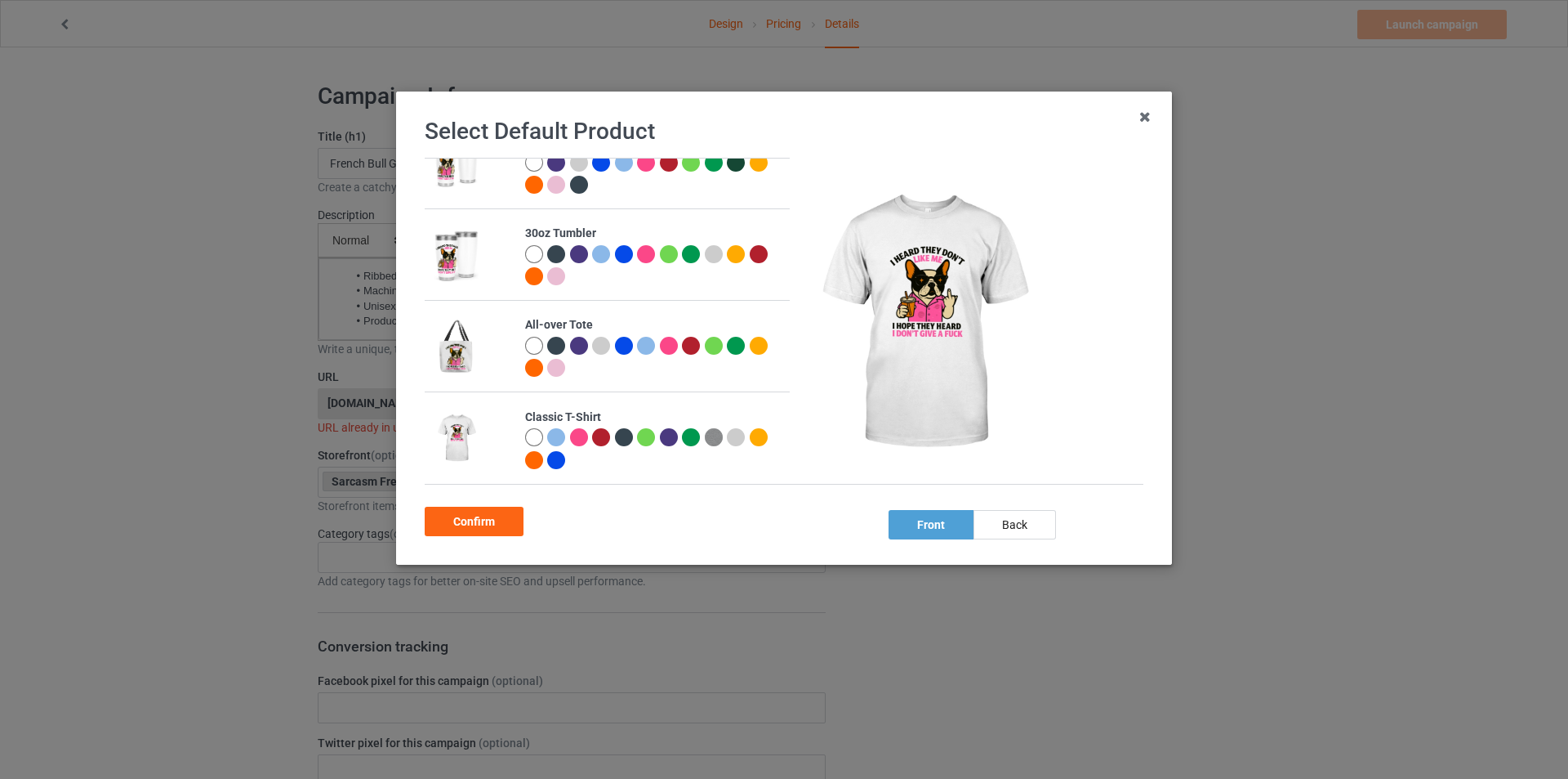
click at [457, 431] on img at bounding box center [456, 438] width 45 height 56
click at [1149, 116] on icon at bounding box center [1145, 116] width 26 height 26
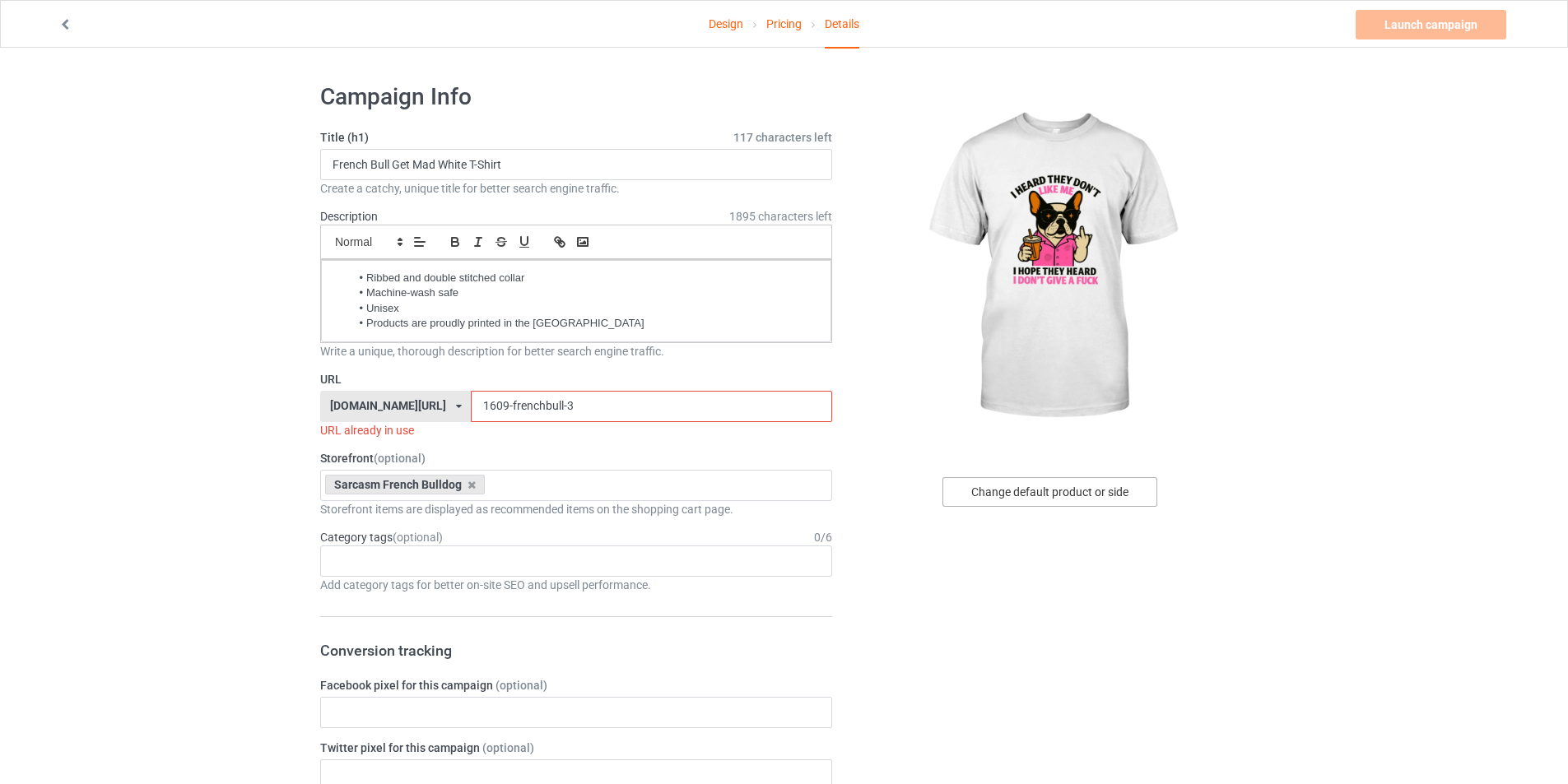
click at [1050, 485] on div "Change default product or side" at bounding box center [1050, 491] width 215 height 30
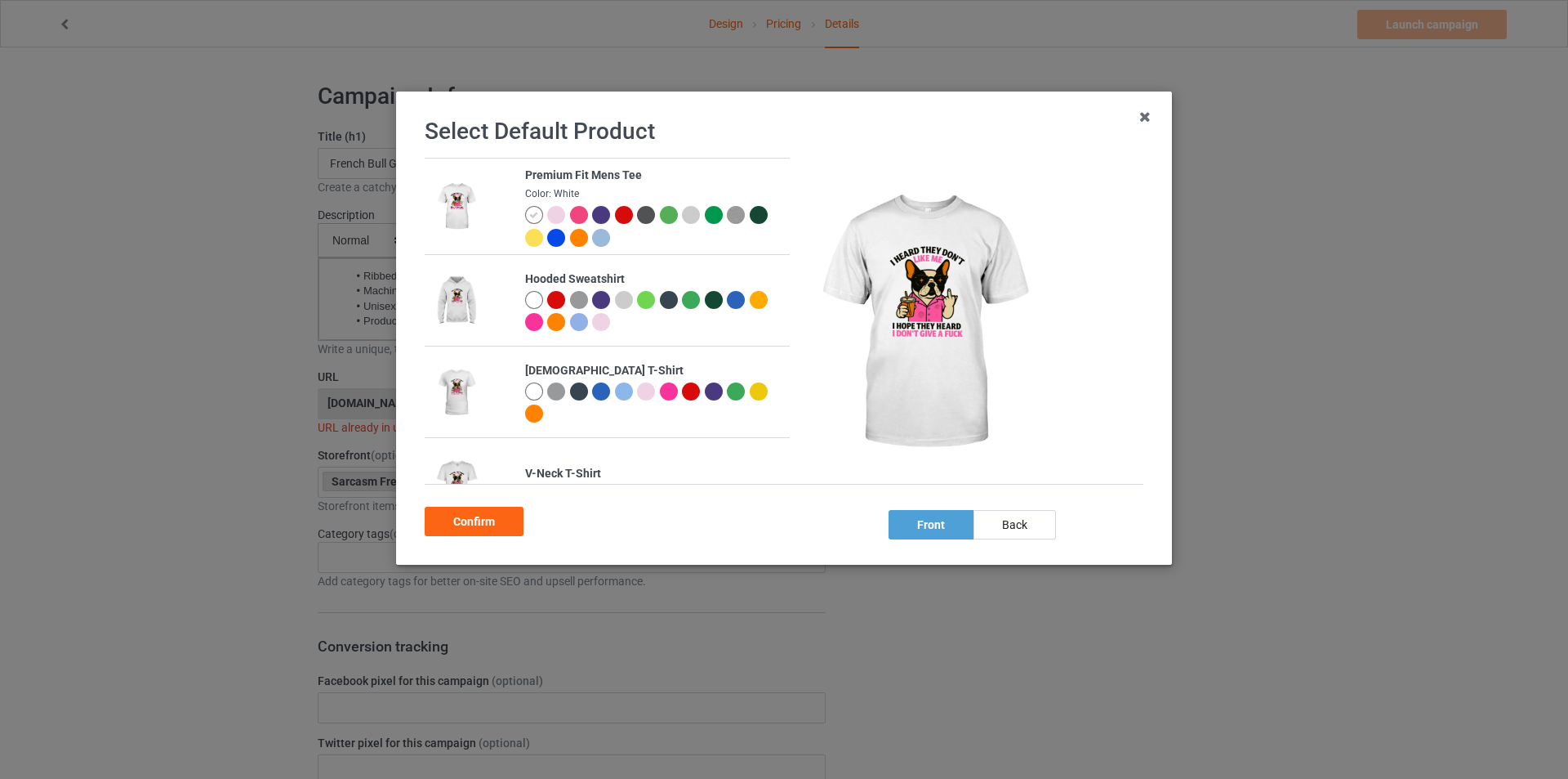
click at [912, 300] on img at bounding box center [924, 322] width 245 height 306
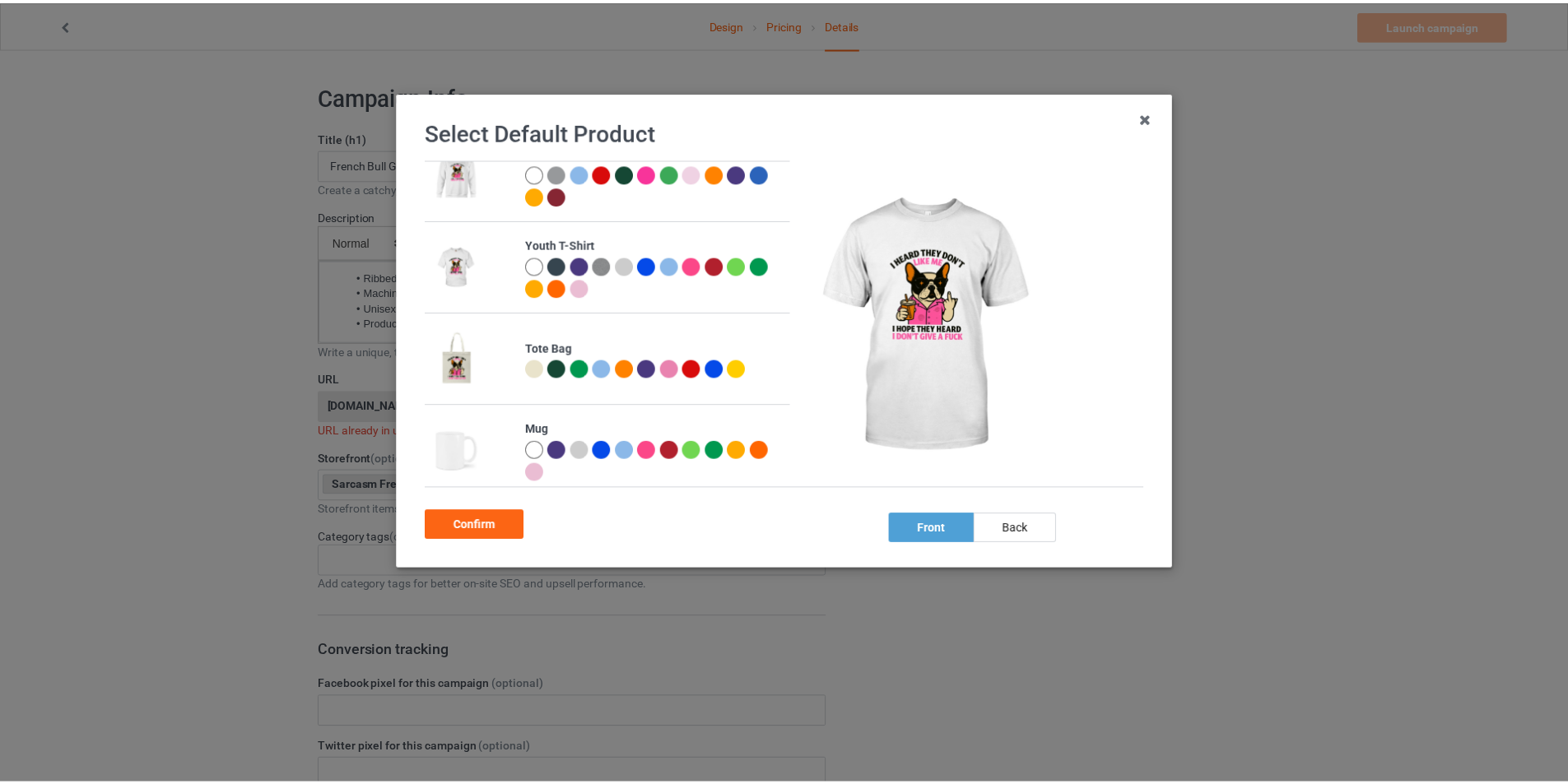
scroll to position [1244, 0]
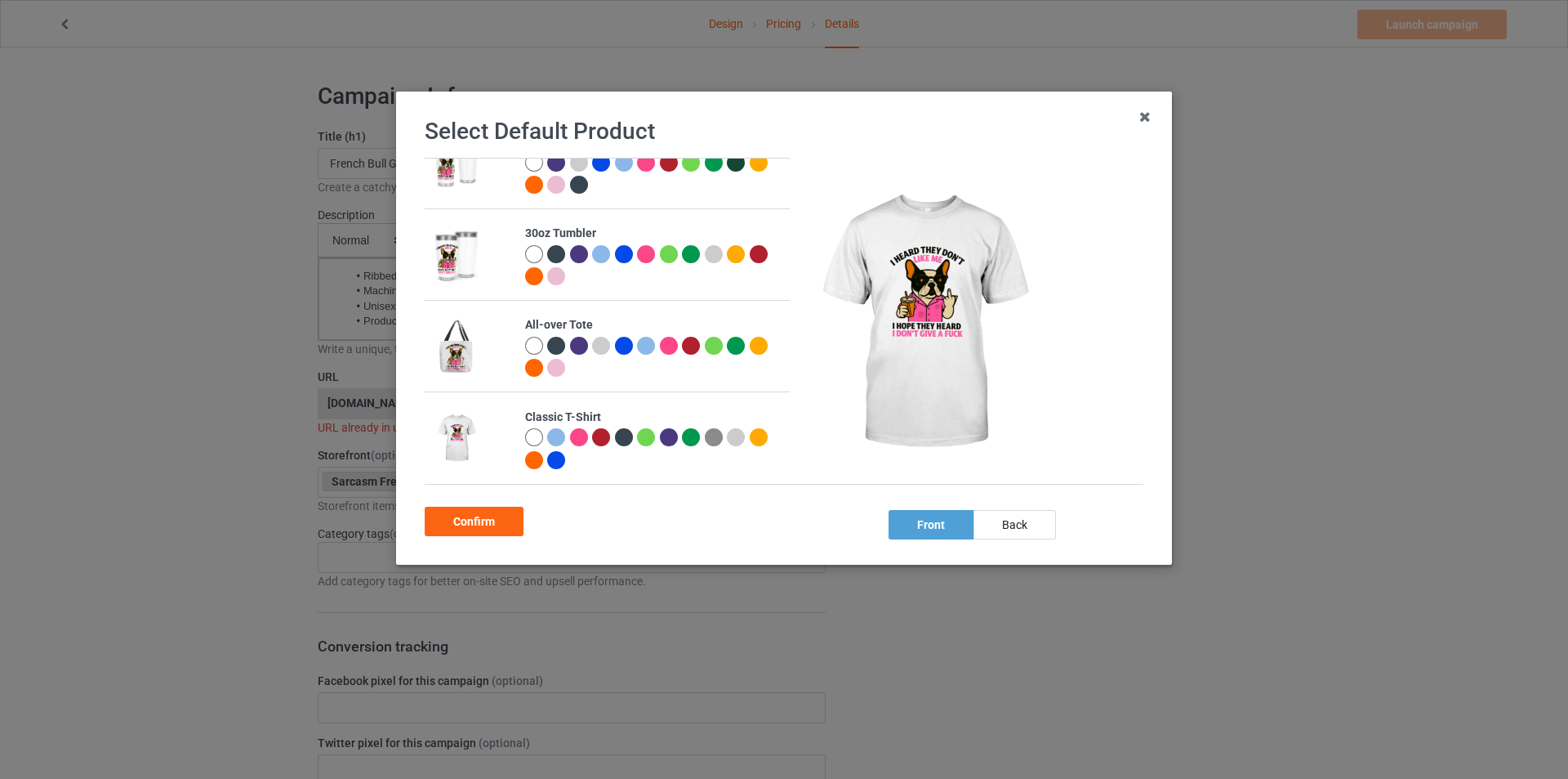
click at [460, 424] on img at bounding box center [456, 438] width 45 height 56
click at [1026, 529] on div "back" at bounding box center [1015, 524] width 82 height 30
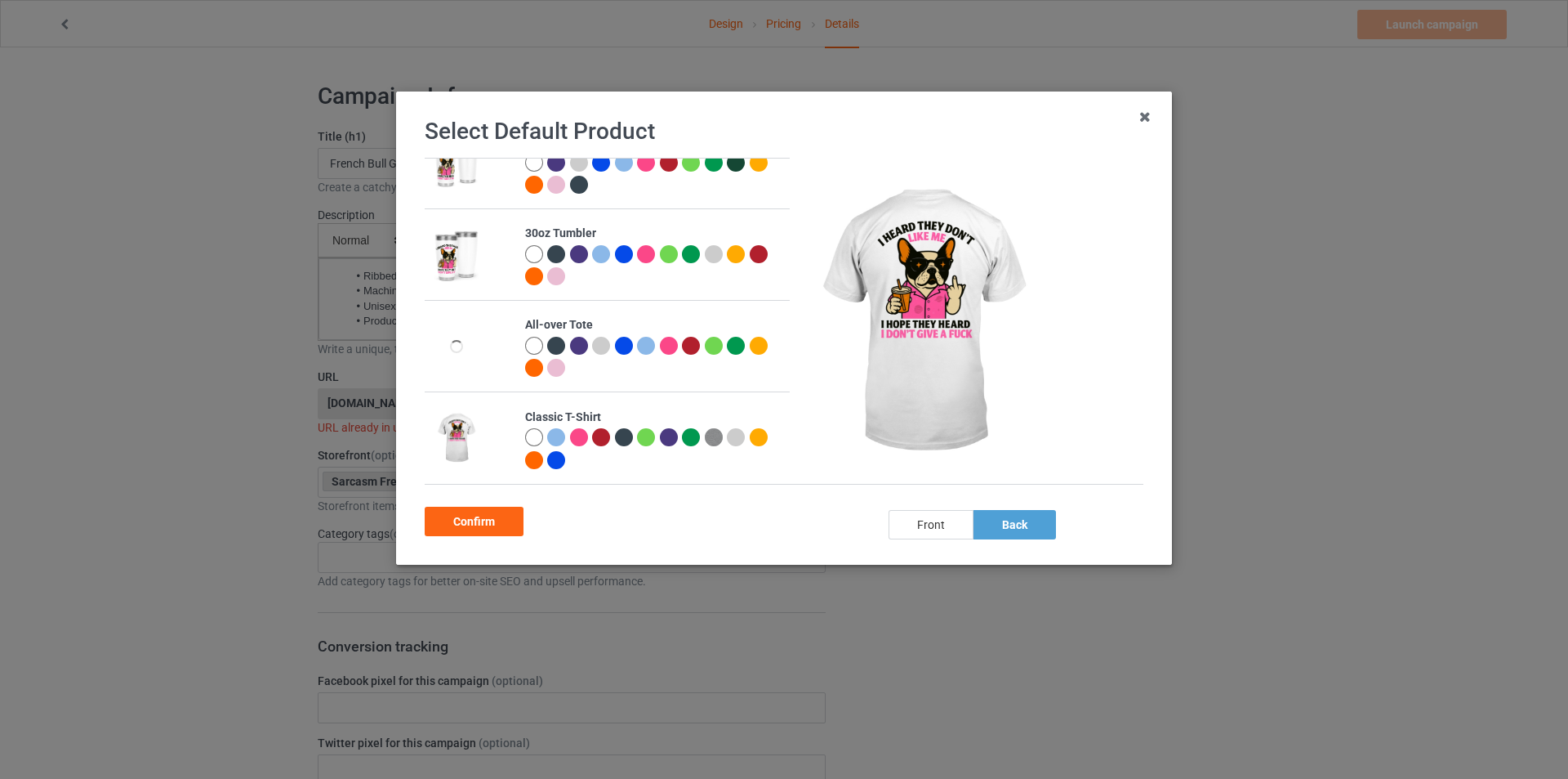
click at [940, 530] on div "front" at bounding box center [931, 524] width 85 height 30
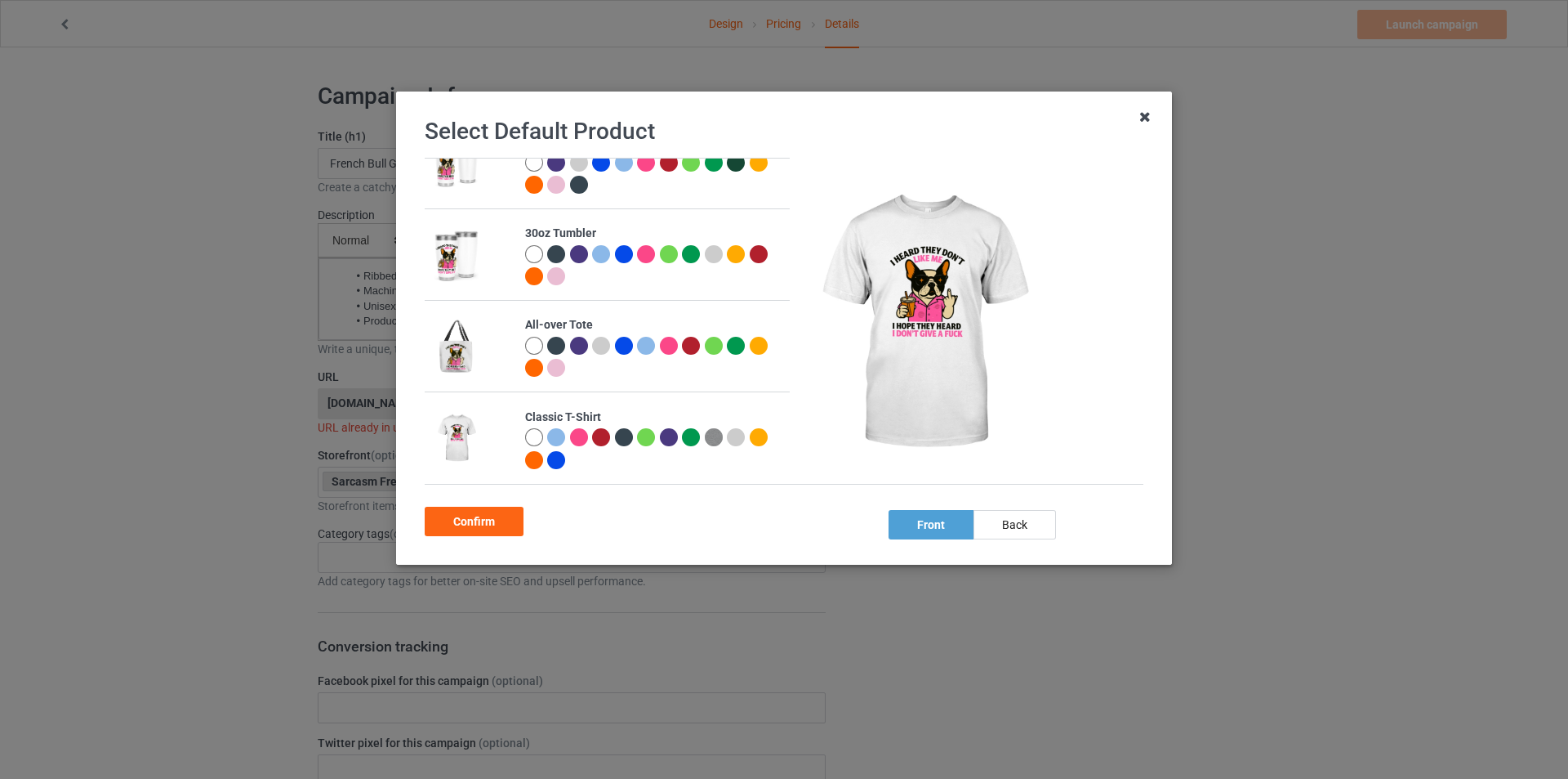
click at [1146, 116] on icon at bounding box center [1145, 116] width 26 height 26
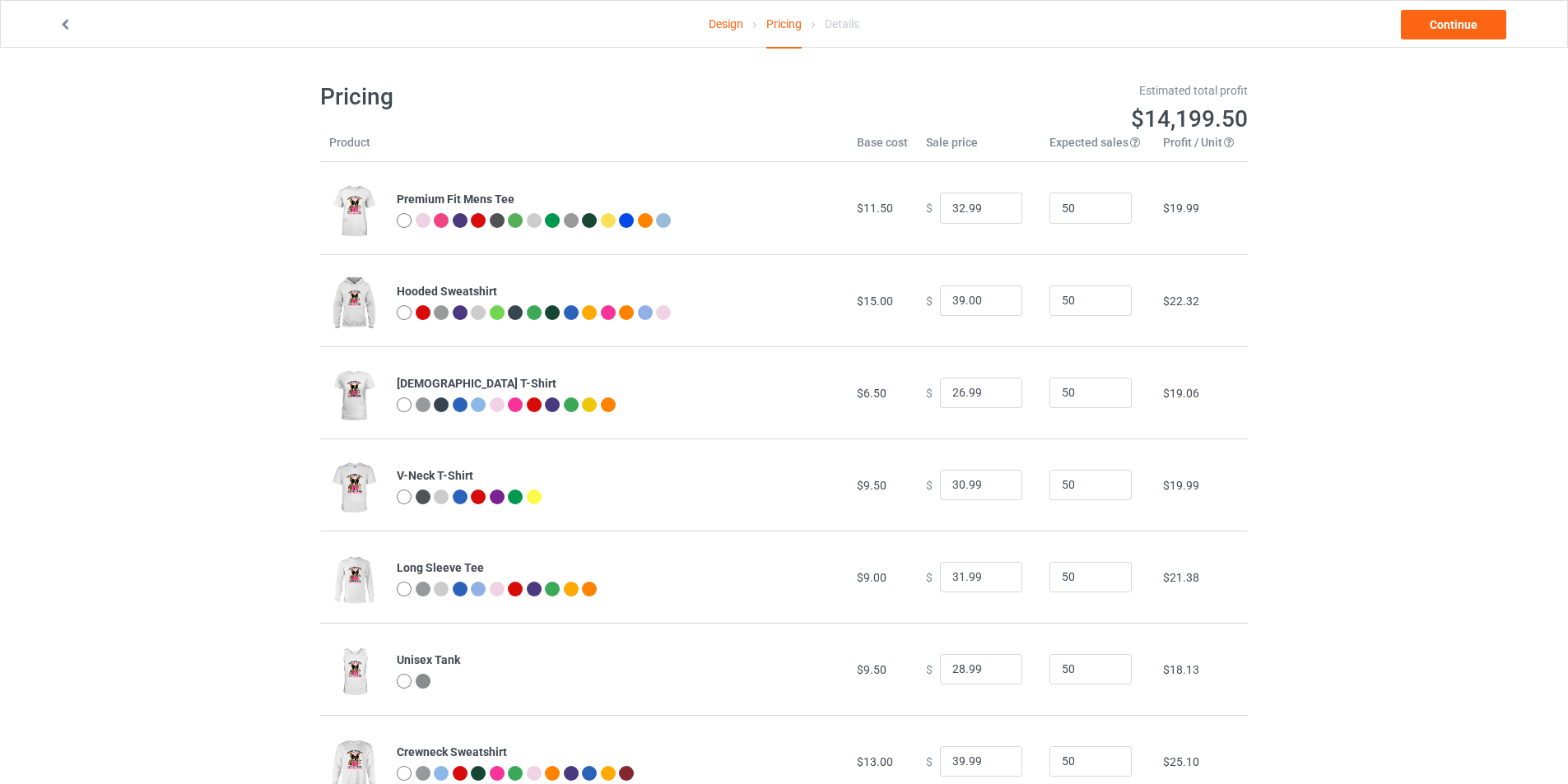
scroll to position [815, 0]
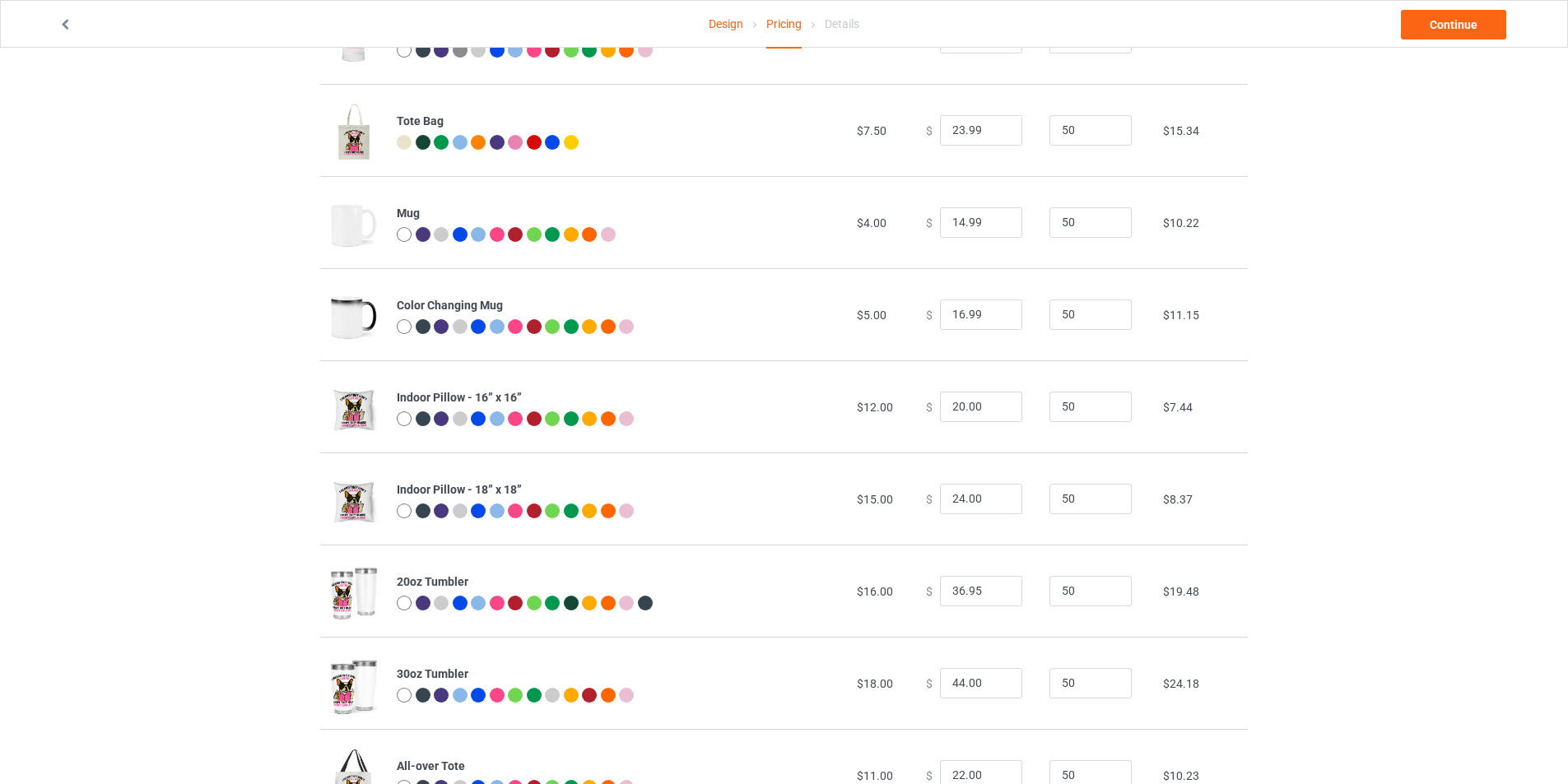
type input "32.95"
type input "46.95"
type input "26.95"
type input "30.95"
type input "31.95"
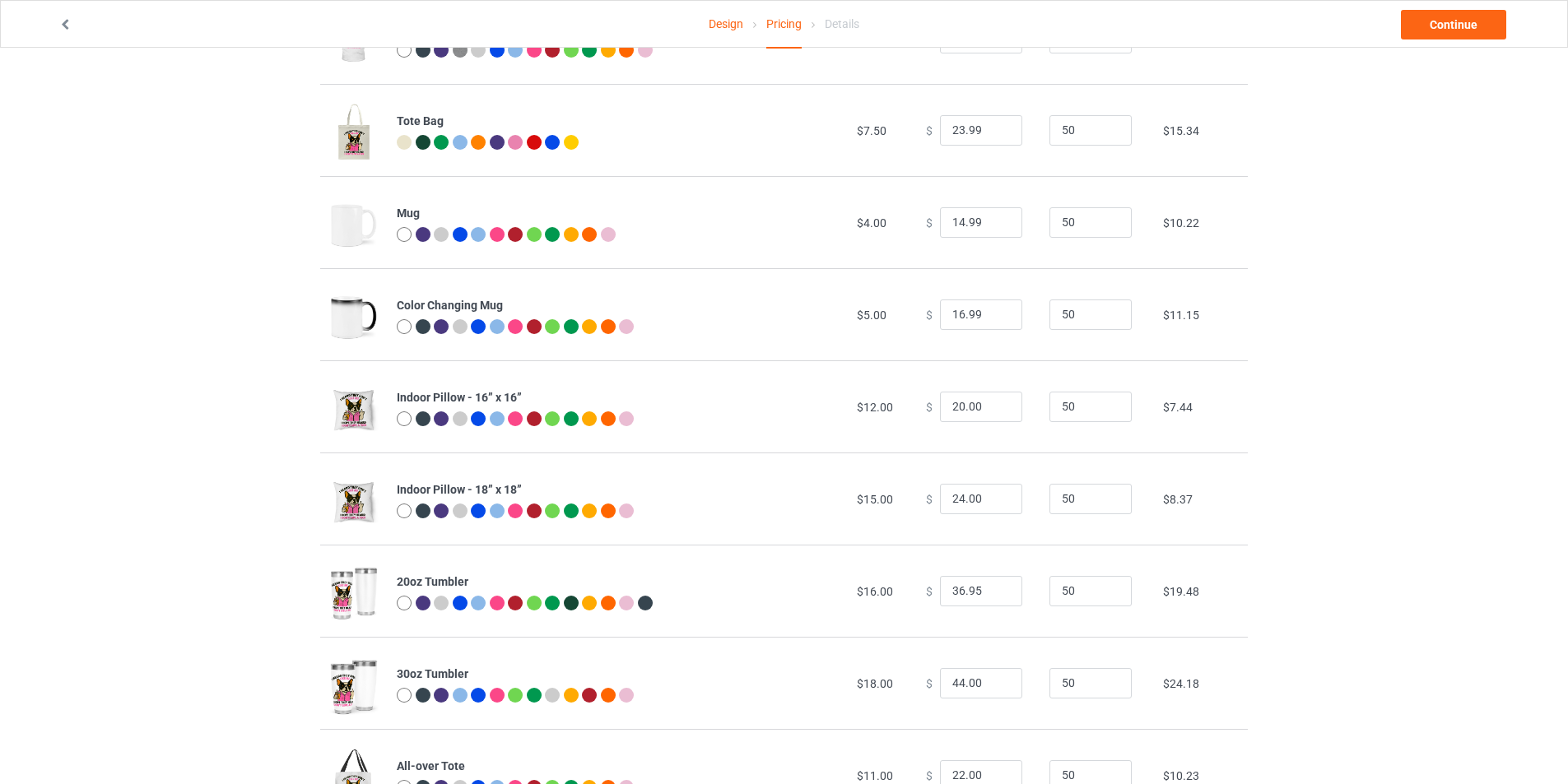
type input "28.95"
type input "39.95"
type input "26.95"
type input "23.95"
type input "26.95"
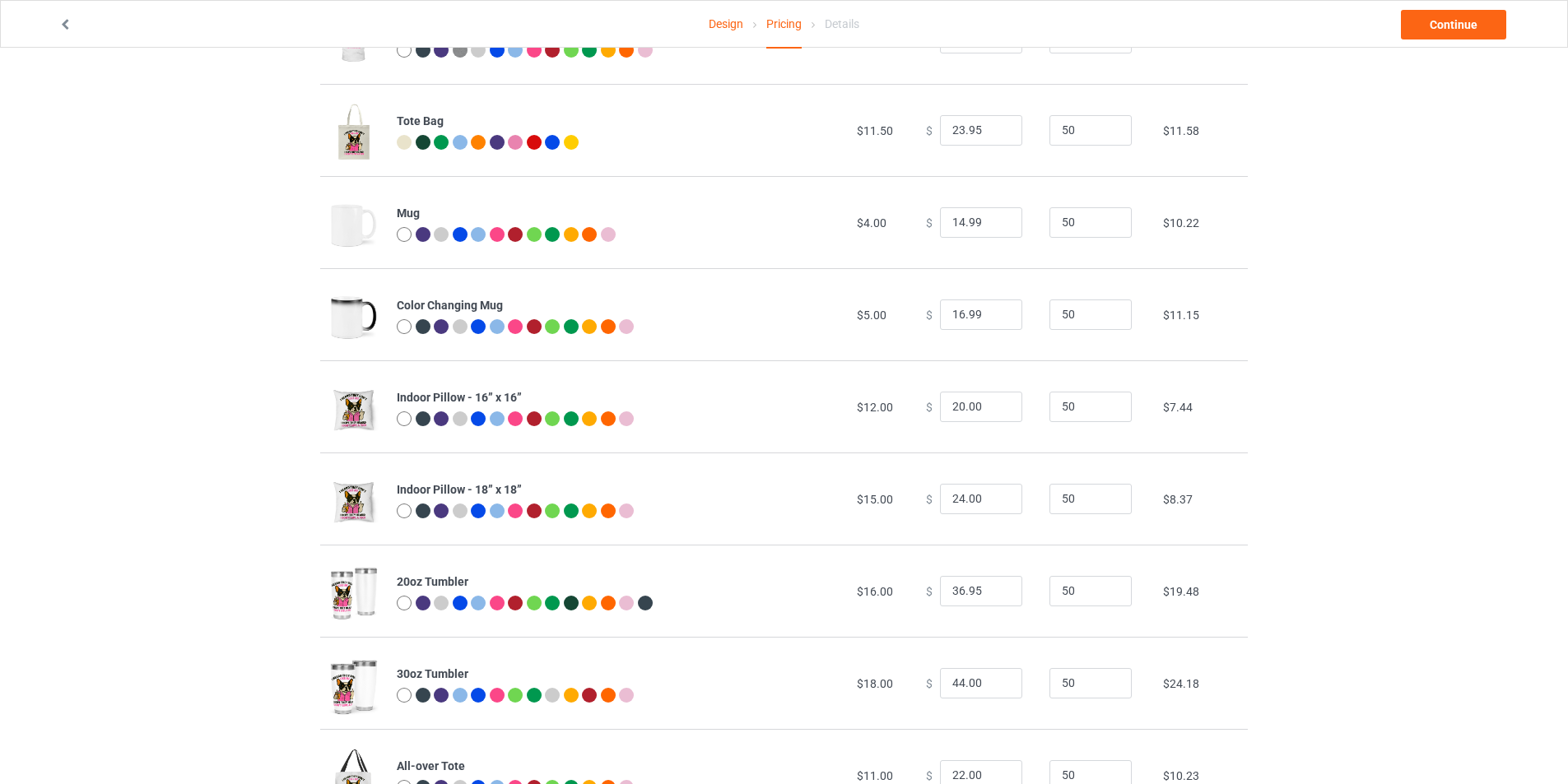
click at [735, 28] on link "Design" at bounding box center [726, 23] width 34 height 46
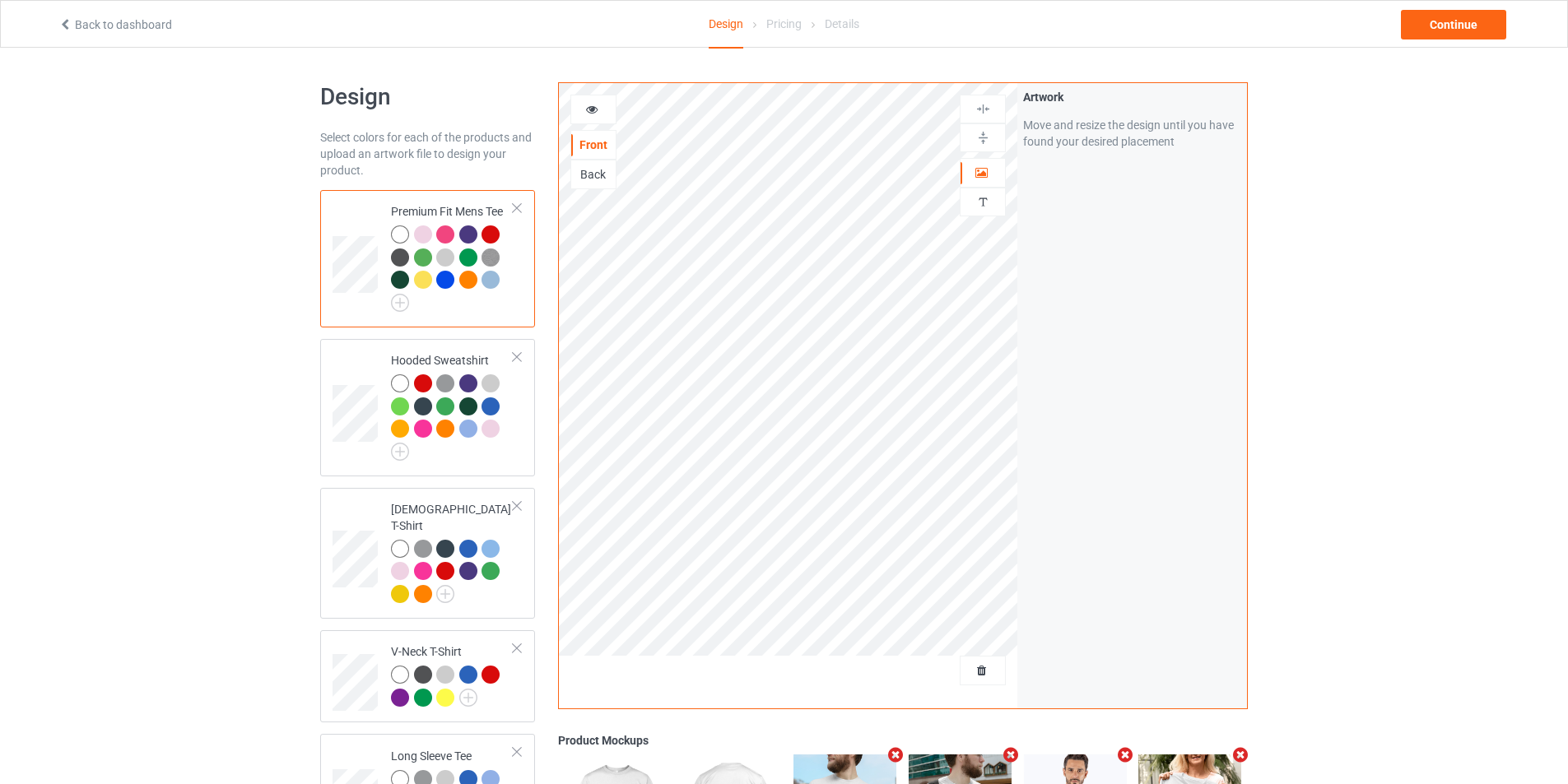
click at [592, 171] on div "Back" at bounding box center [592, 174] width 44 height 16
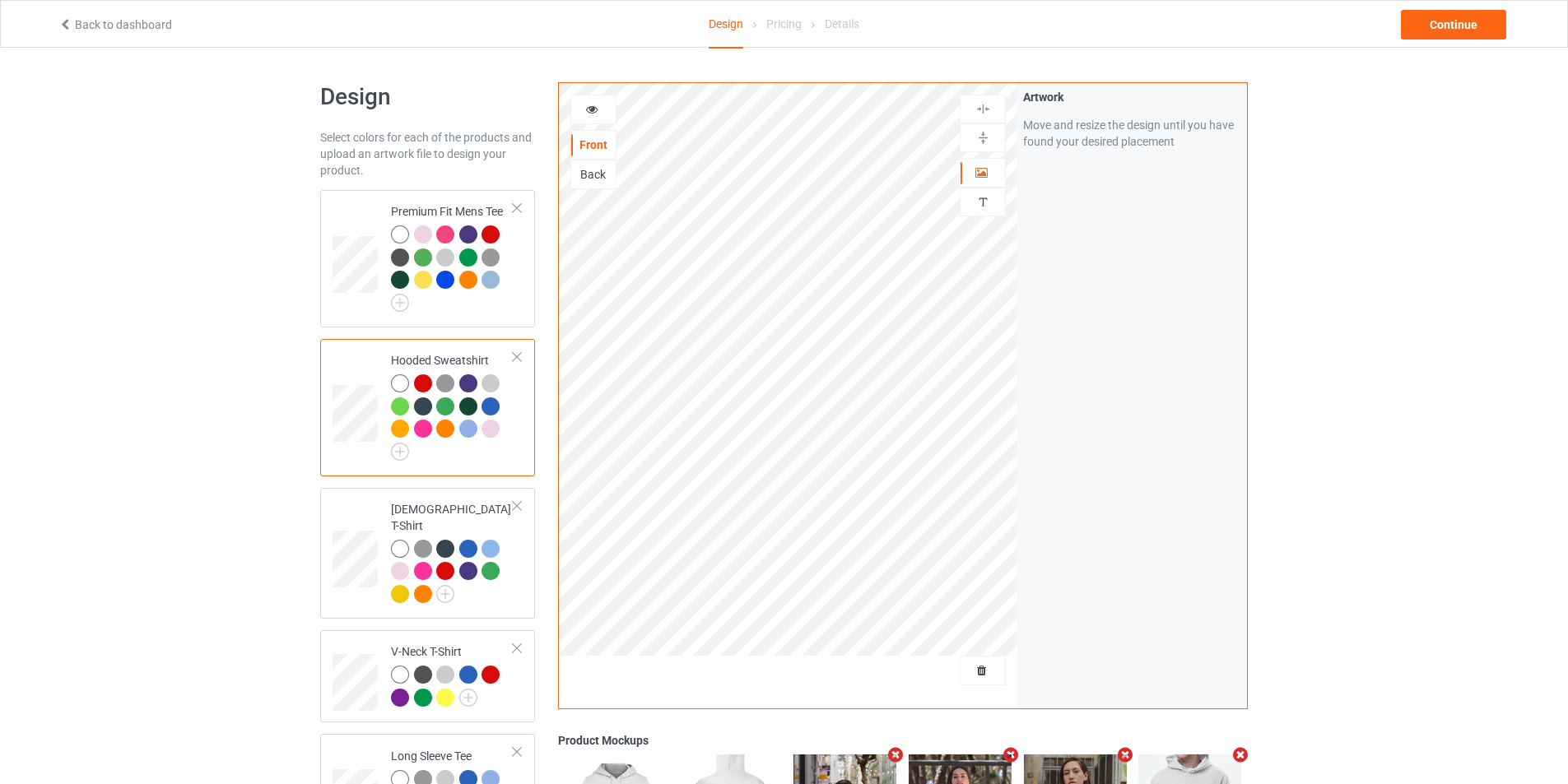
click at [601, 173] on div "Back" at bounding box center [592, 174] width 44 height 16
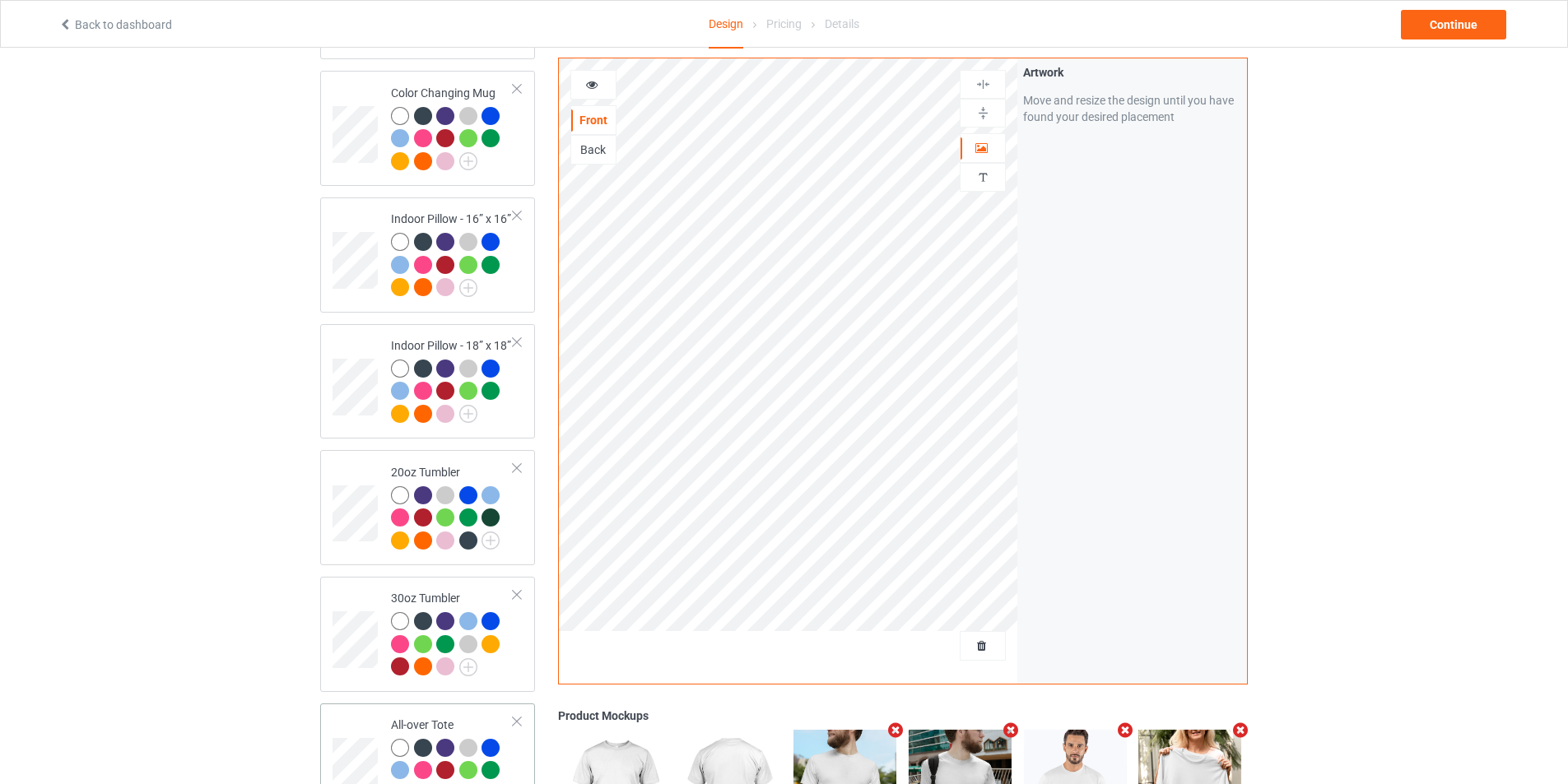
scroll to position [1667, 0]
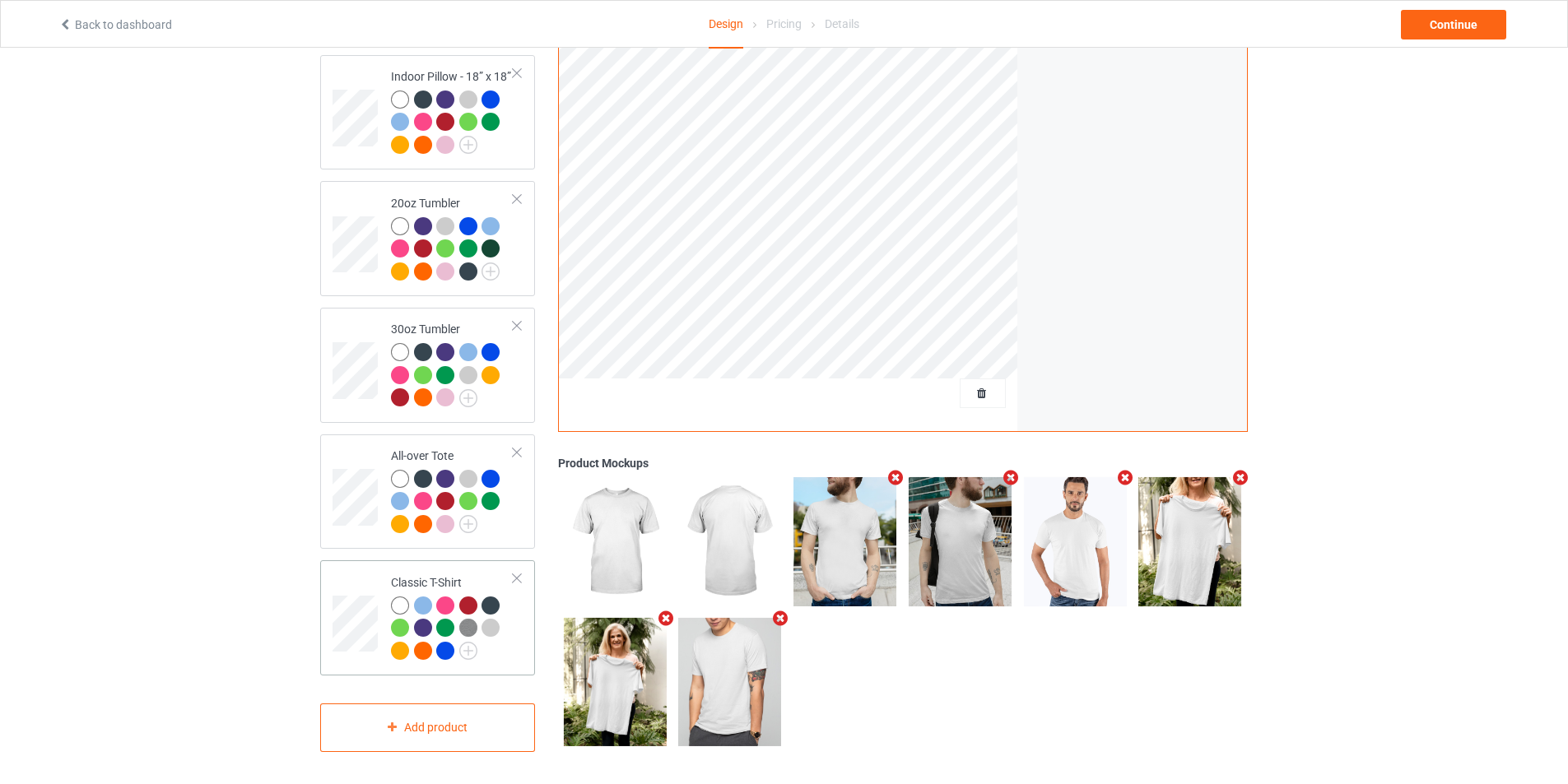
click at [349, 586] on td at bounding box center [357, 617] width 50 height 102
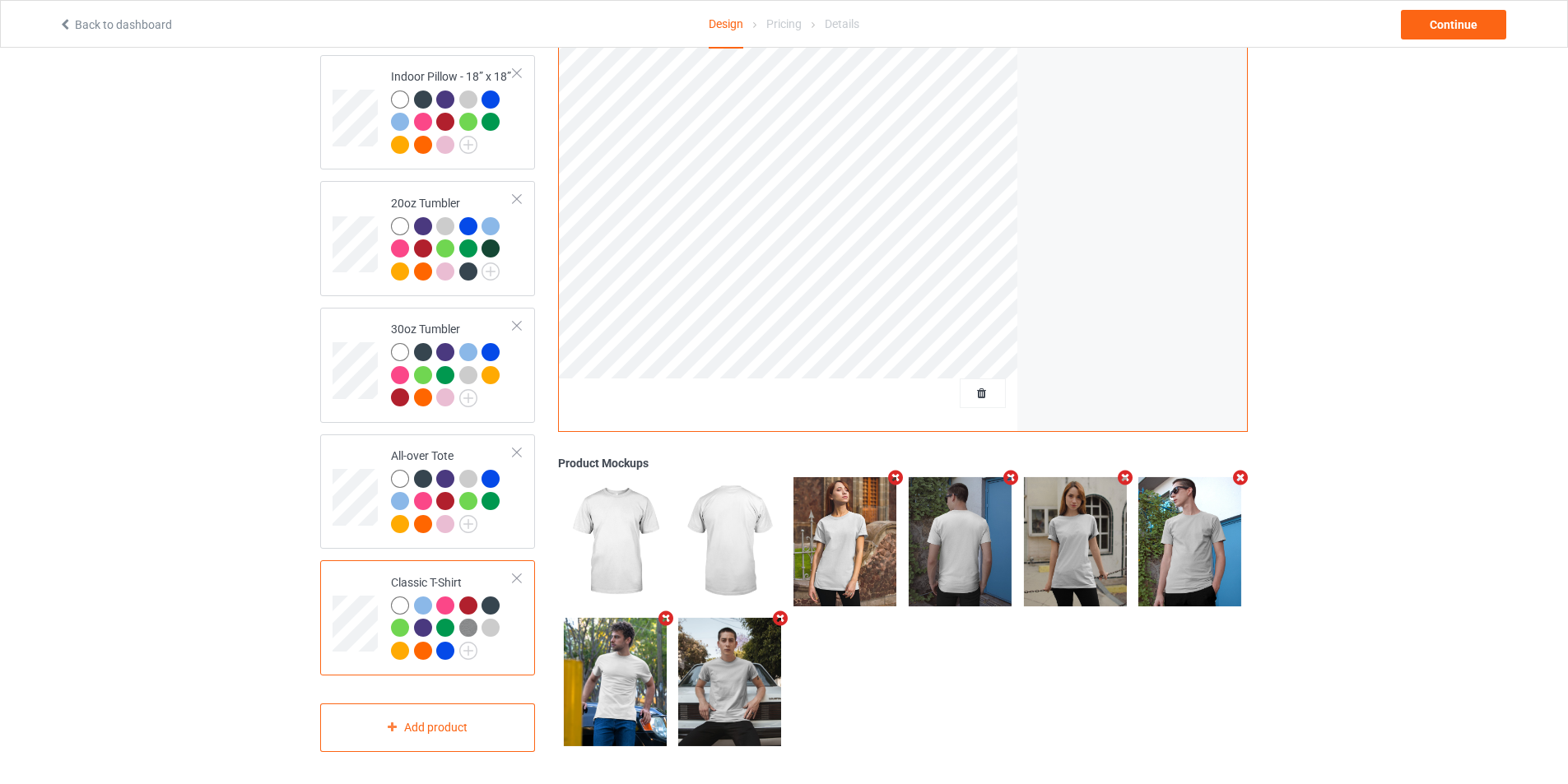
scroll to position [1091, 0]
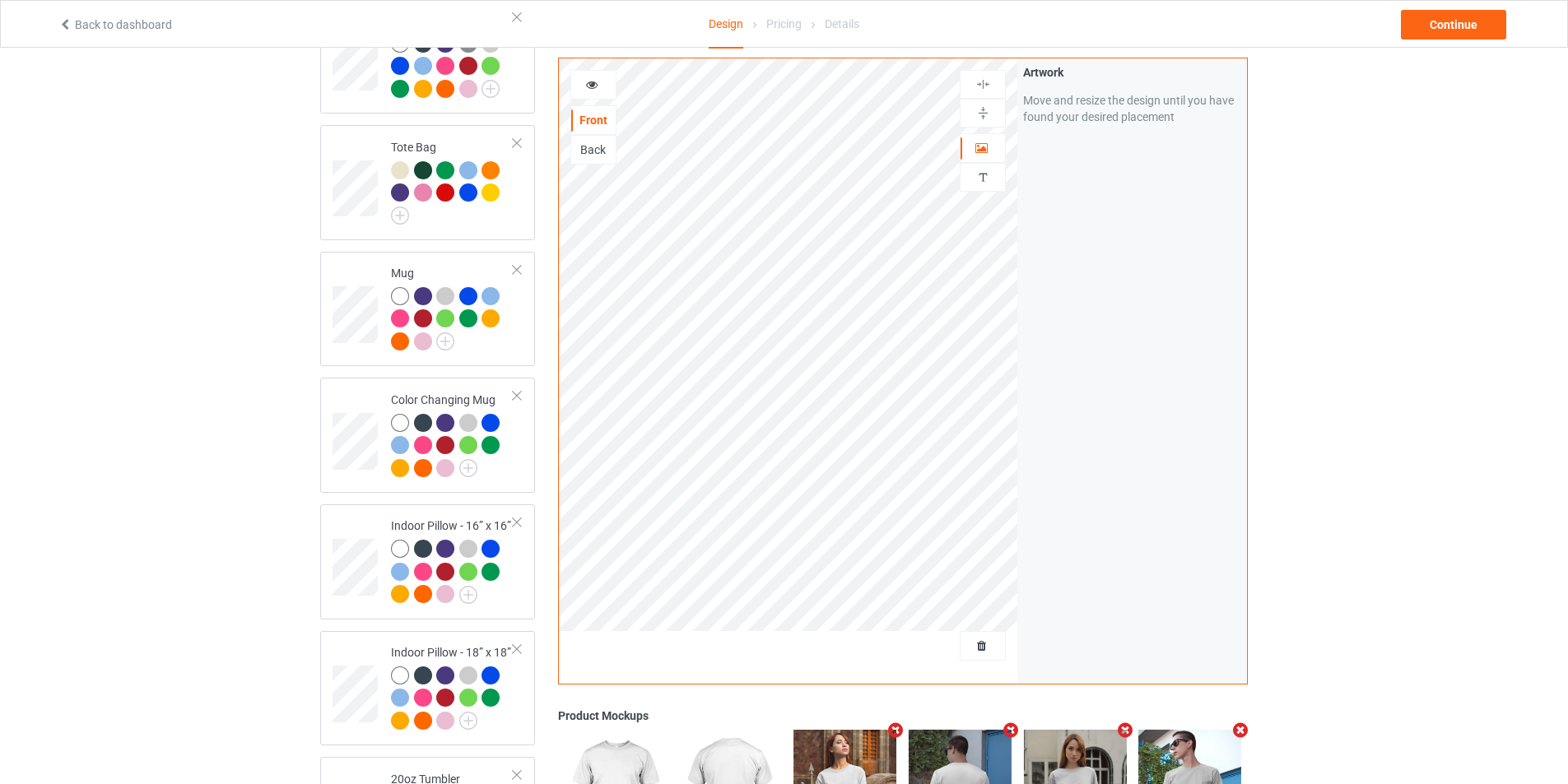
click at [600, 150] on div "Back" at bounding box center [592, 150] width 44 height 16
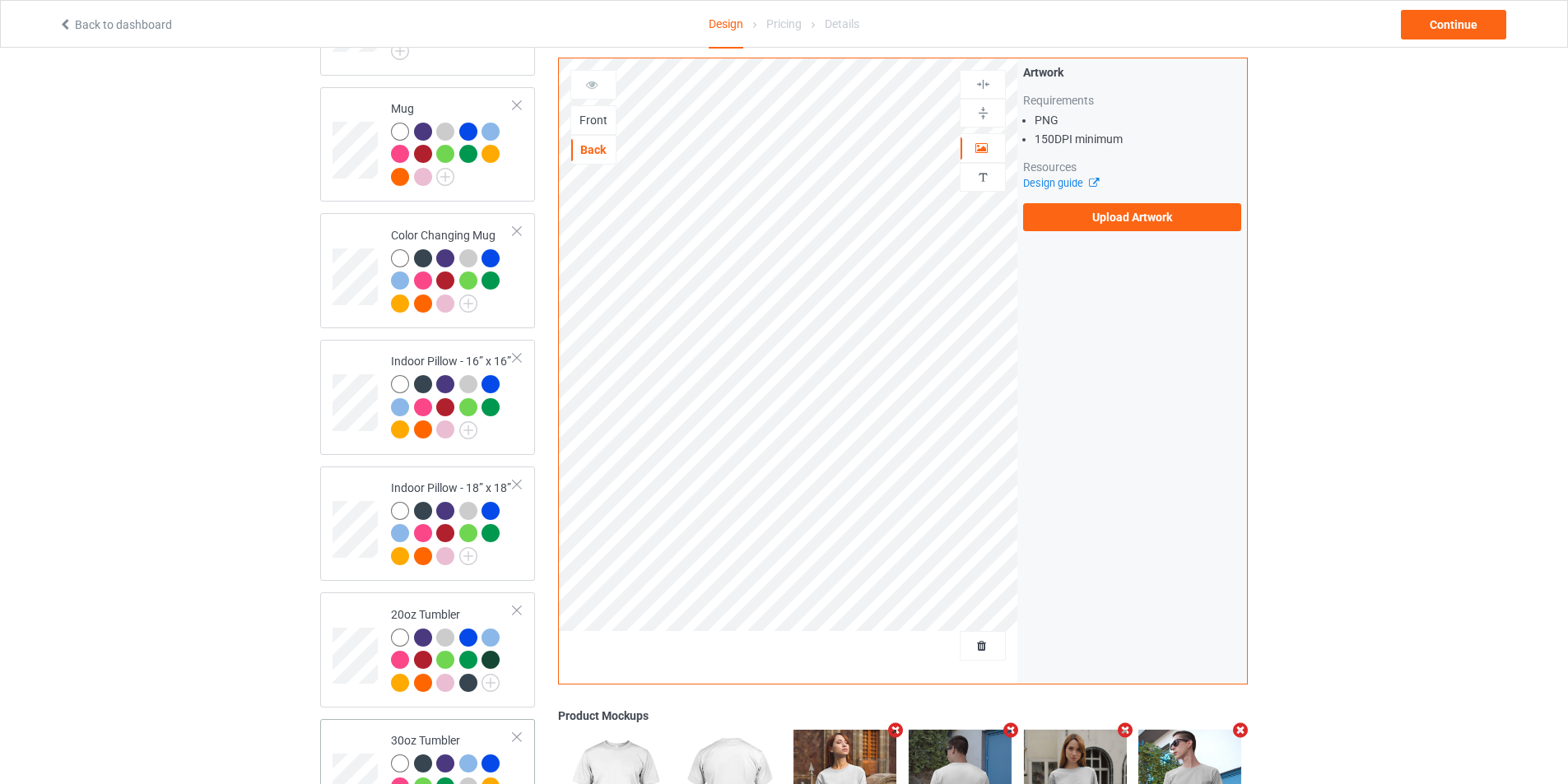
scroll to position [1173, 0]
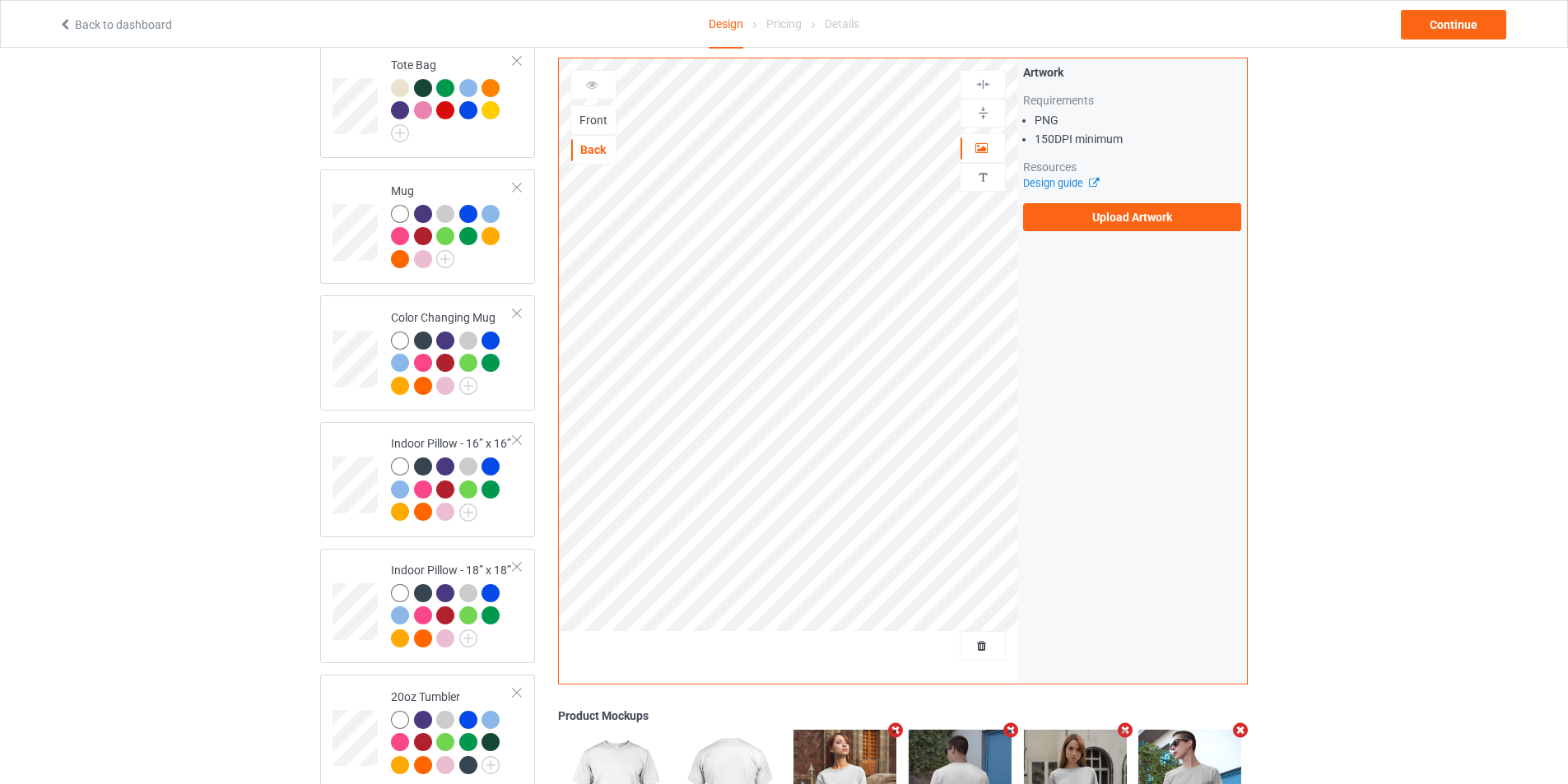
click at [602, 123] on div "Front" at bounding box center [592, 120] width 44 height 16
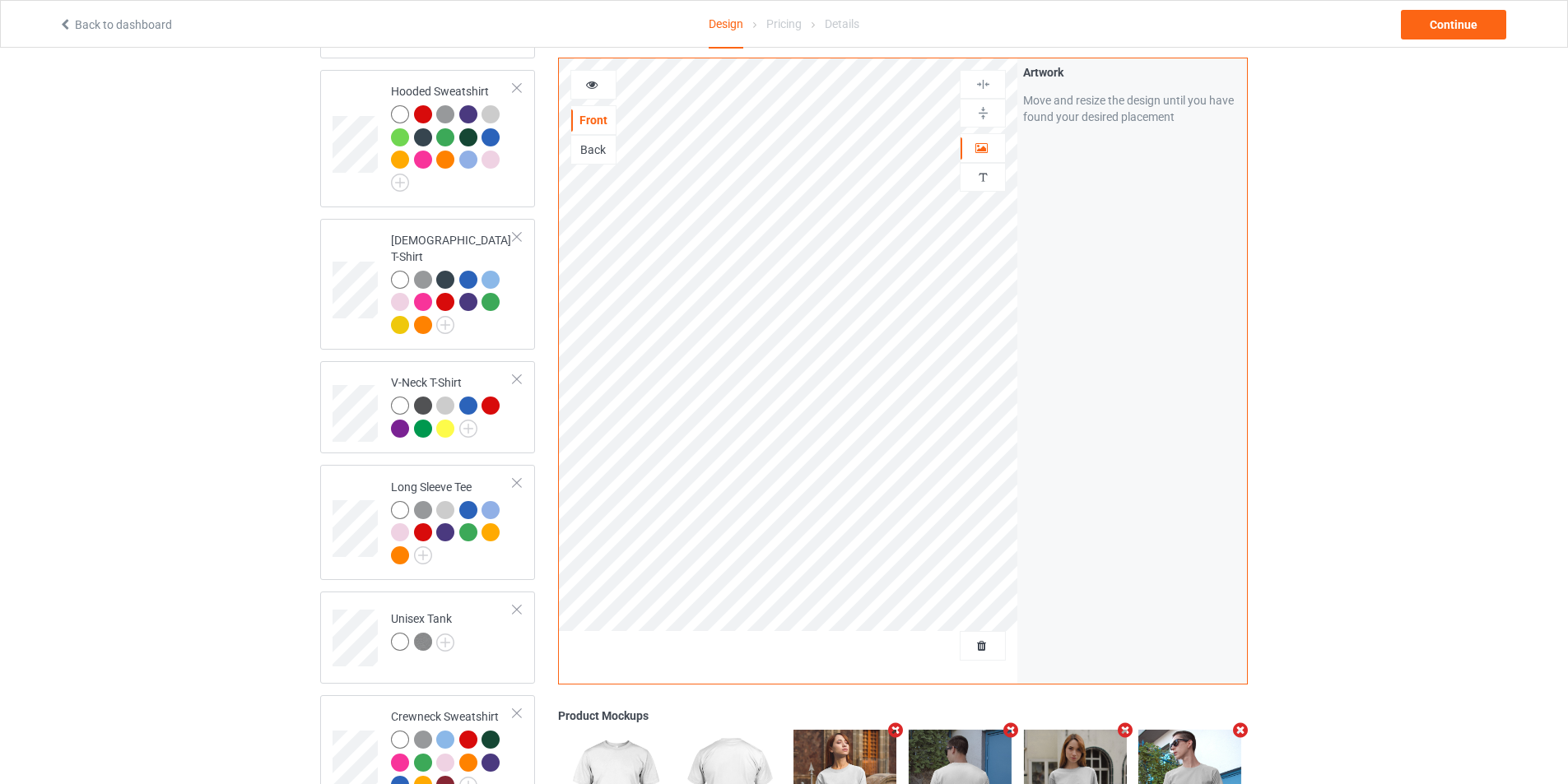
scroll to position [187, 0]
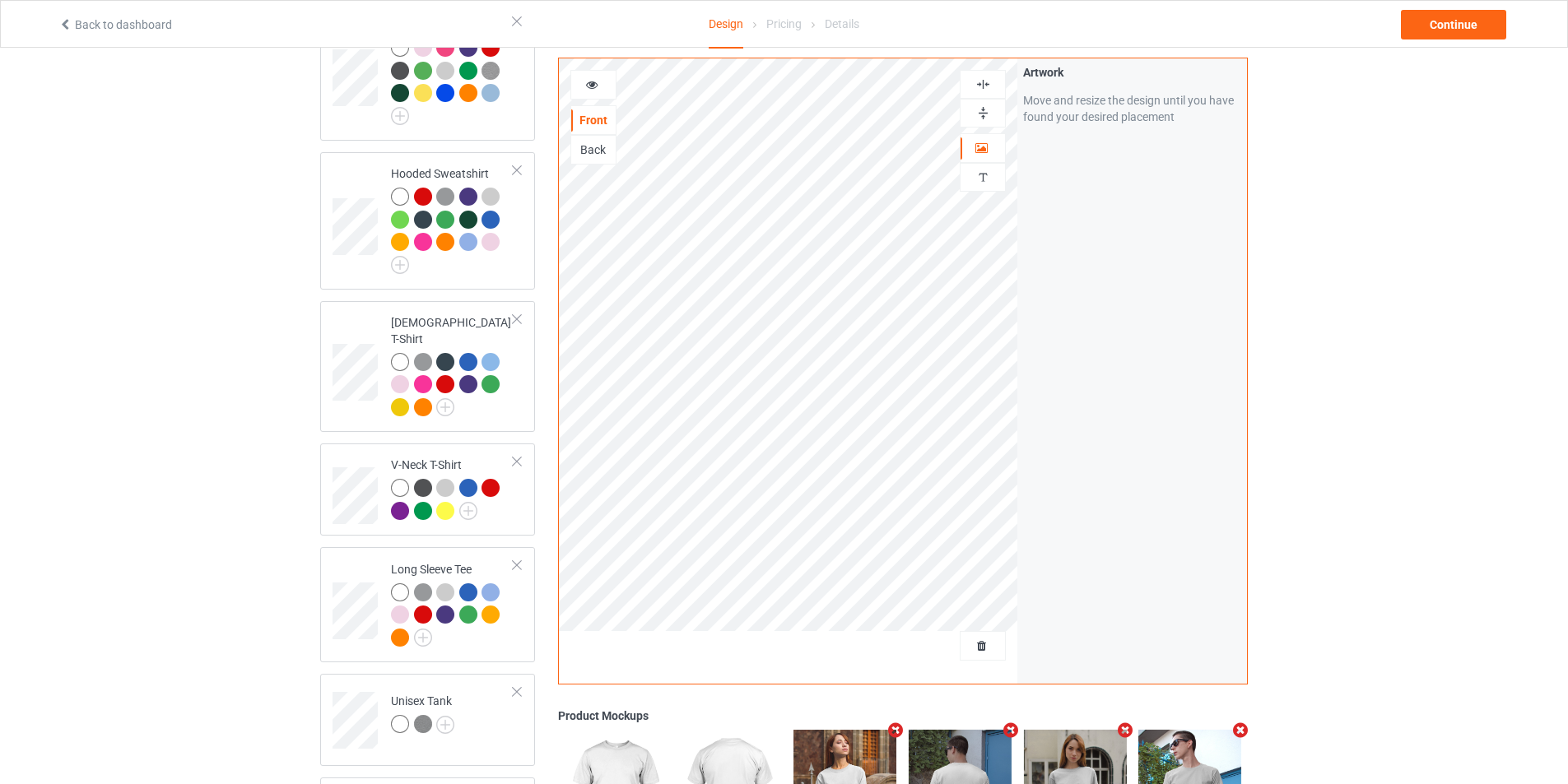
click at [990, 85] on img at bounding box center [982, 84] width 15 height 15
click at [990, 105] on div at bounding box center [982, 114] width 46 height 29
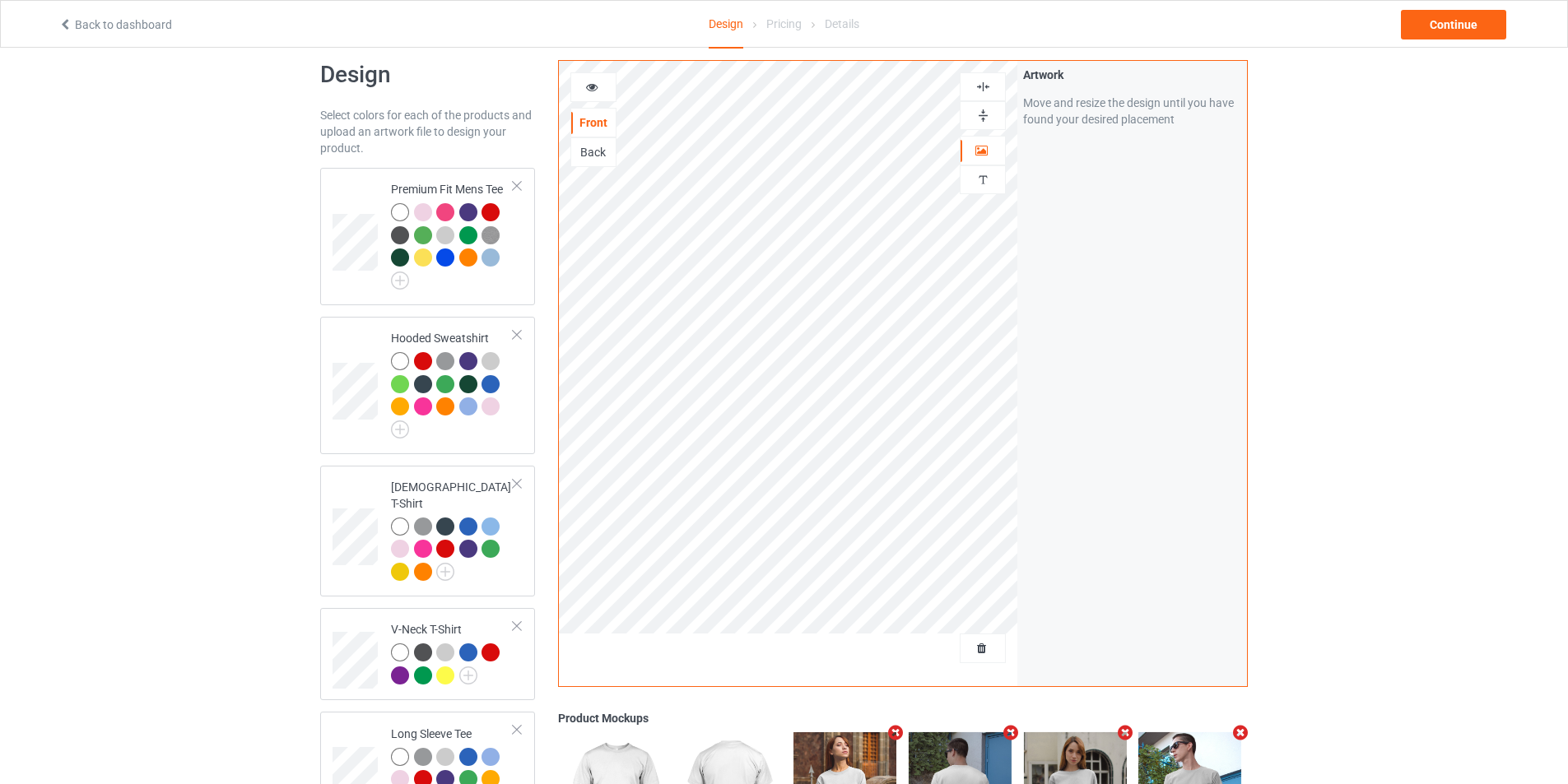
scroll to position [0, 0]
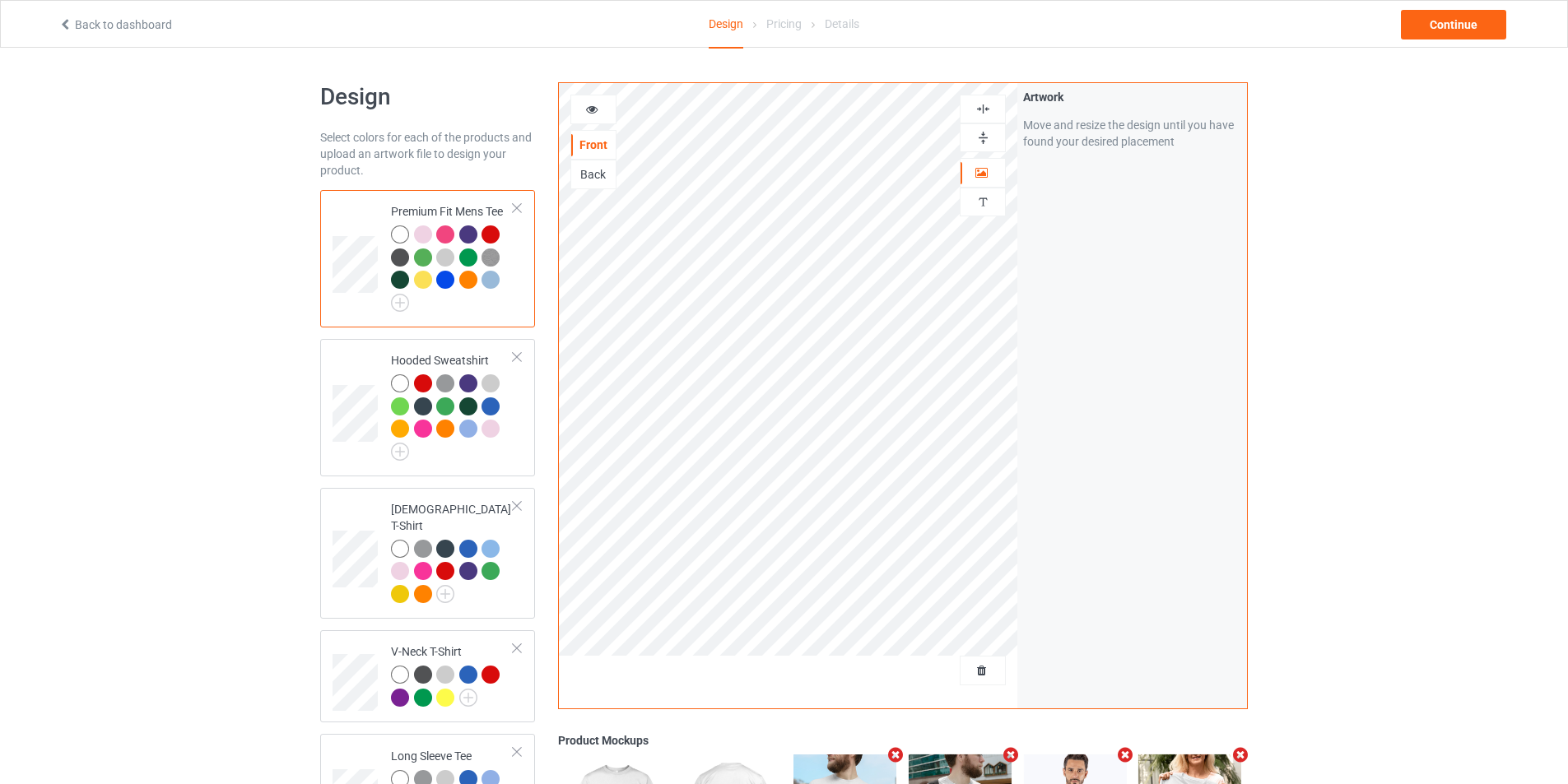
click at [984, 108] on img at bounding box center [982, 108] width 15 height 15
click at [977, 127] on div at bounding box center [982, 138] width 46 height 29
click at [1427, 23] on div "Continue" at bounding box center [1453, 24] width 105 height 30
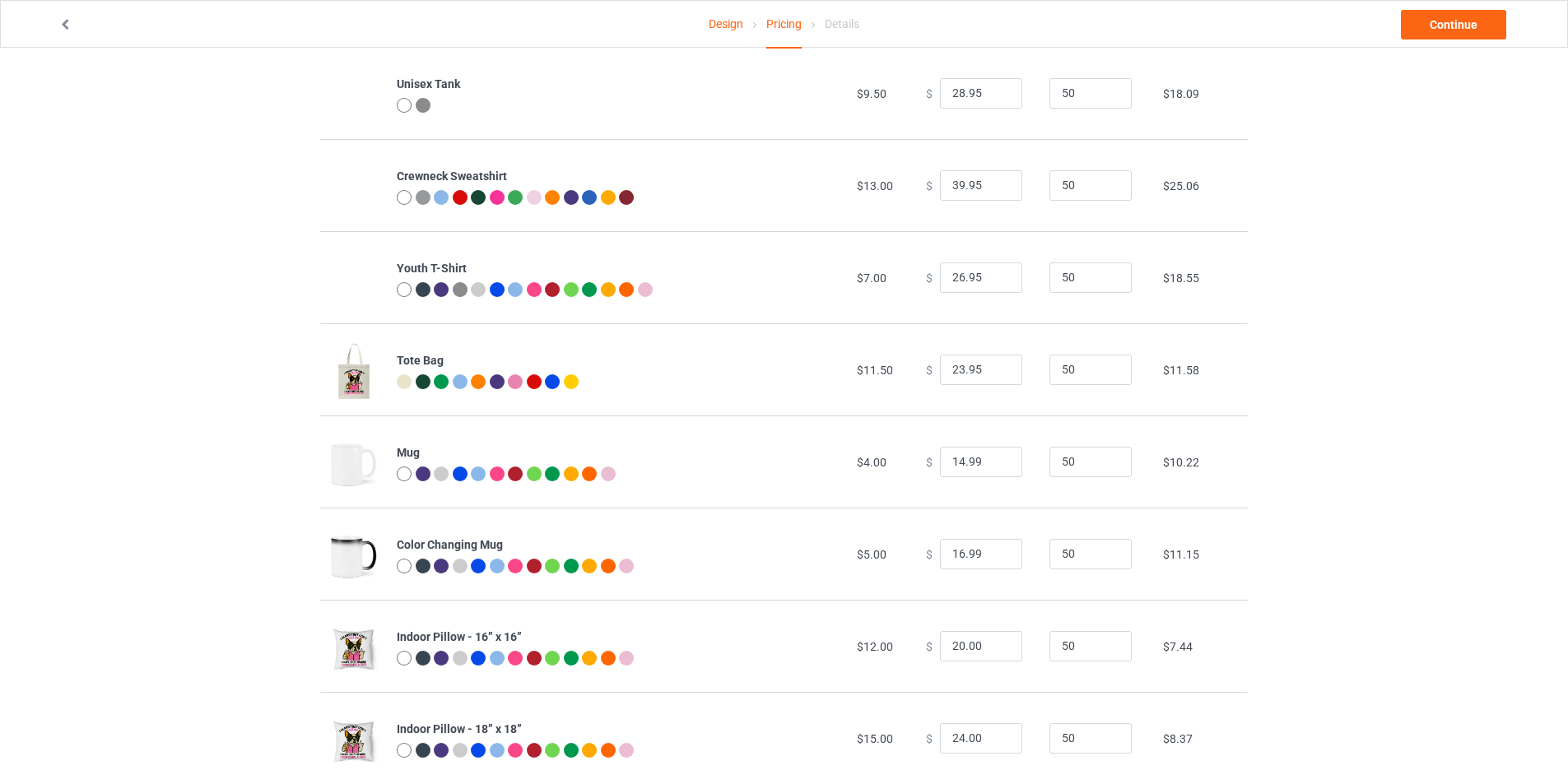
scroll to position [980, 0]
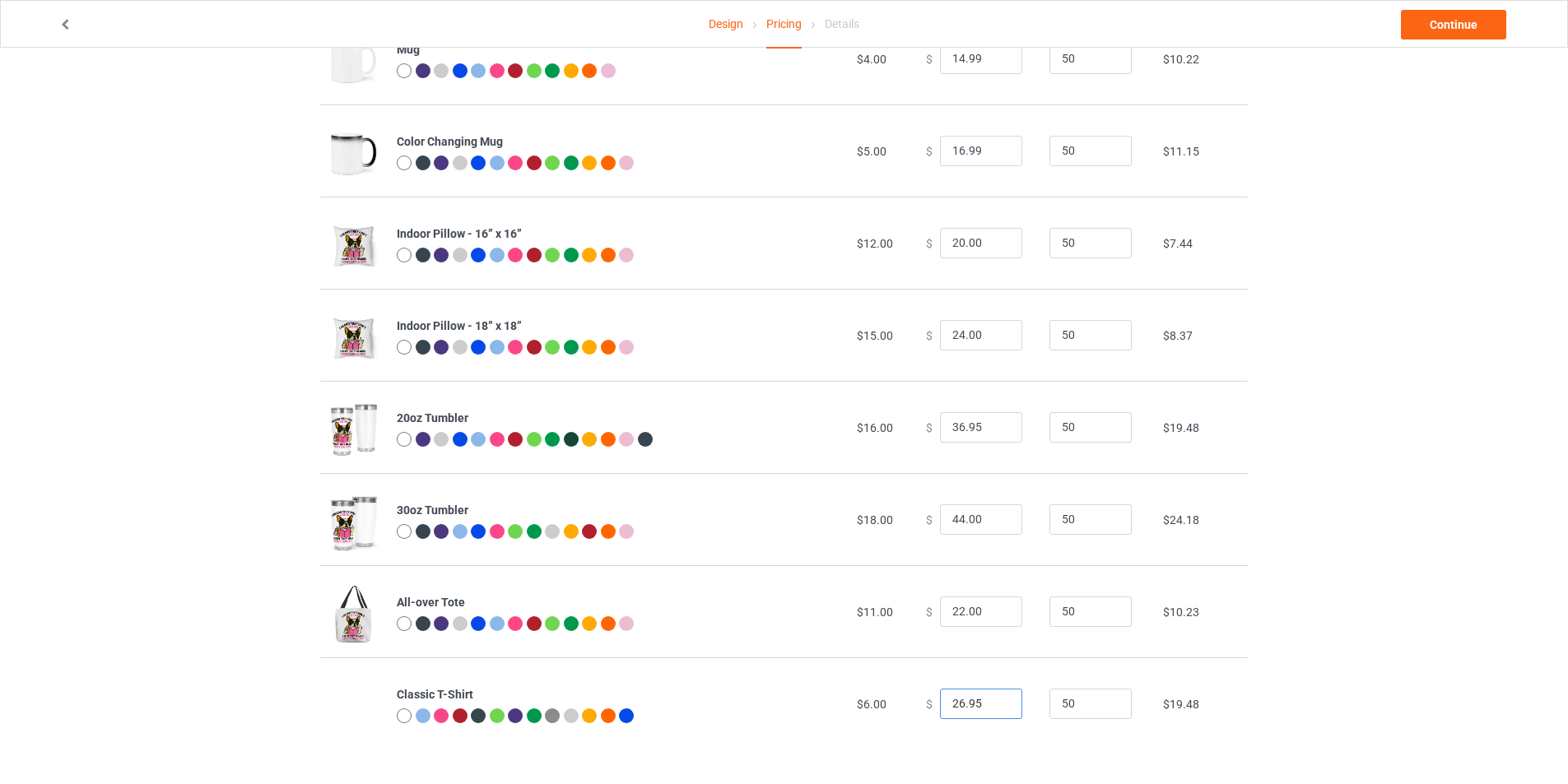
drag, startPoint x: 981, startPoint y: 705, endPoint x: 918, endPoint y: 700, distance: 63.2
click at [926, 701] on div "$ 26.95" at bounding box center [978, 704] width 105 height 32
drag, startPoint x: 965, startPoint y: 705, endPoint x: 931, endPoint y: 706, distance: 34.0
click at [940, 706] on input "0.01" at bounding box center [980, 704] width 82 height 32
type input "19.00"
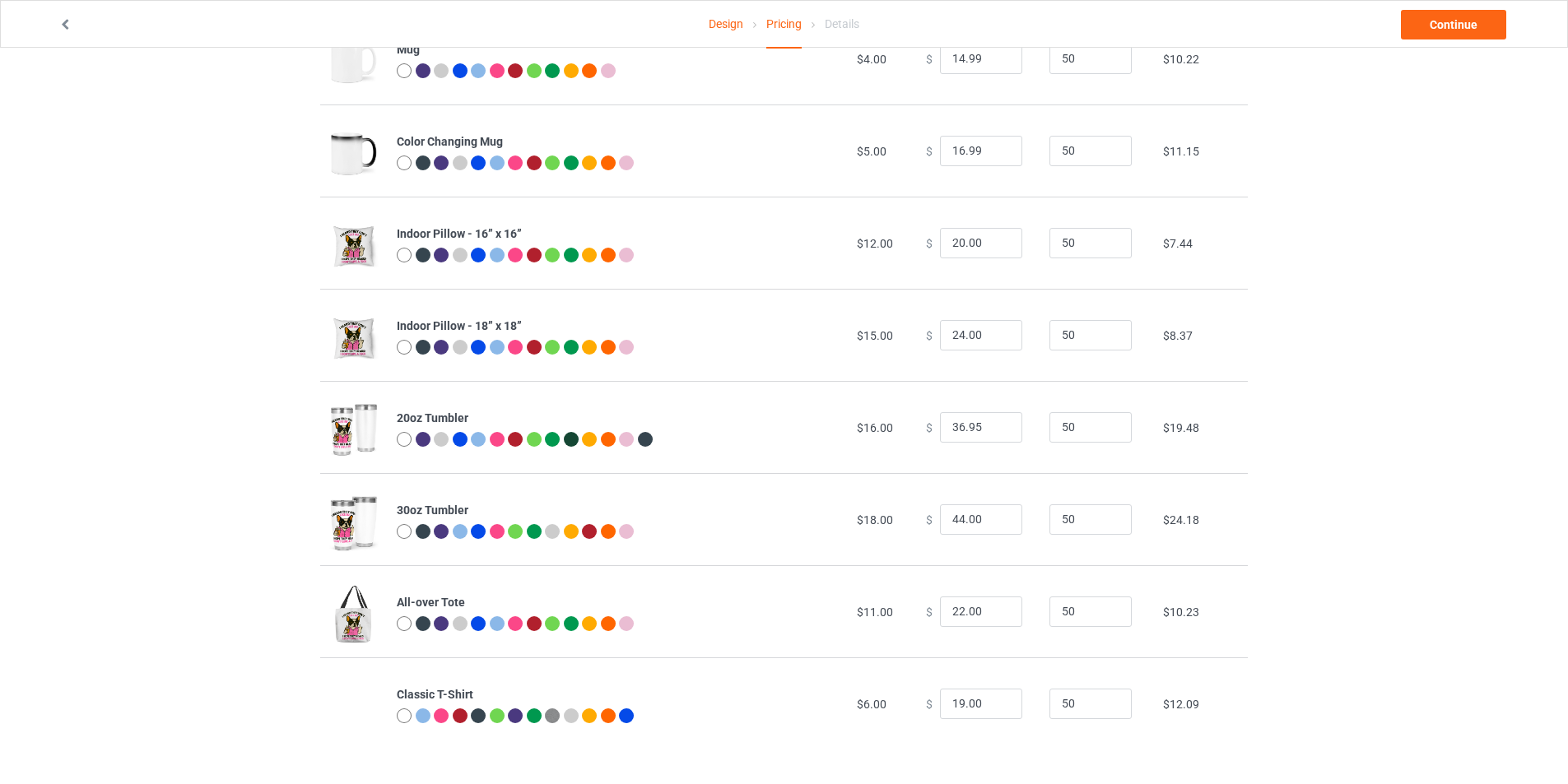
click at [985, 743] on td "$ 19.00" at bounding box center [978, 703] width 124 height 92
click at [968, 422] on input "36.95" at bounding box center [980, 427] width 82 height 32
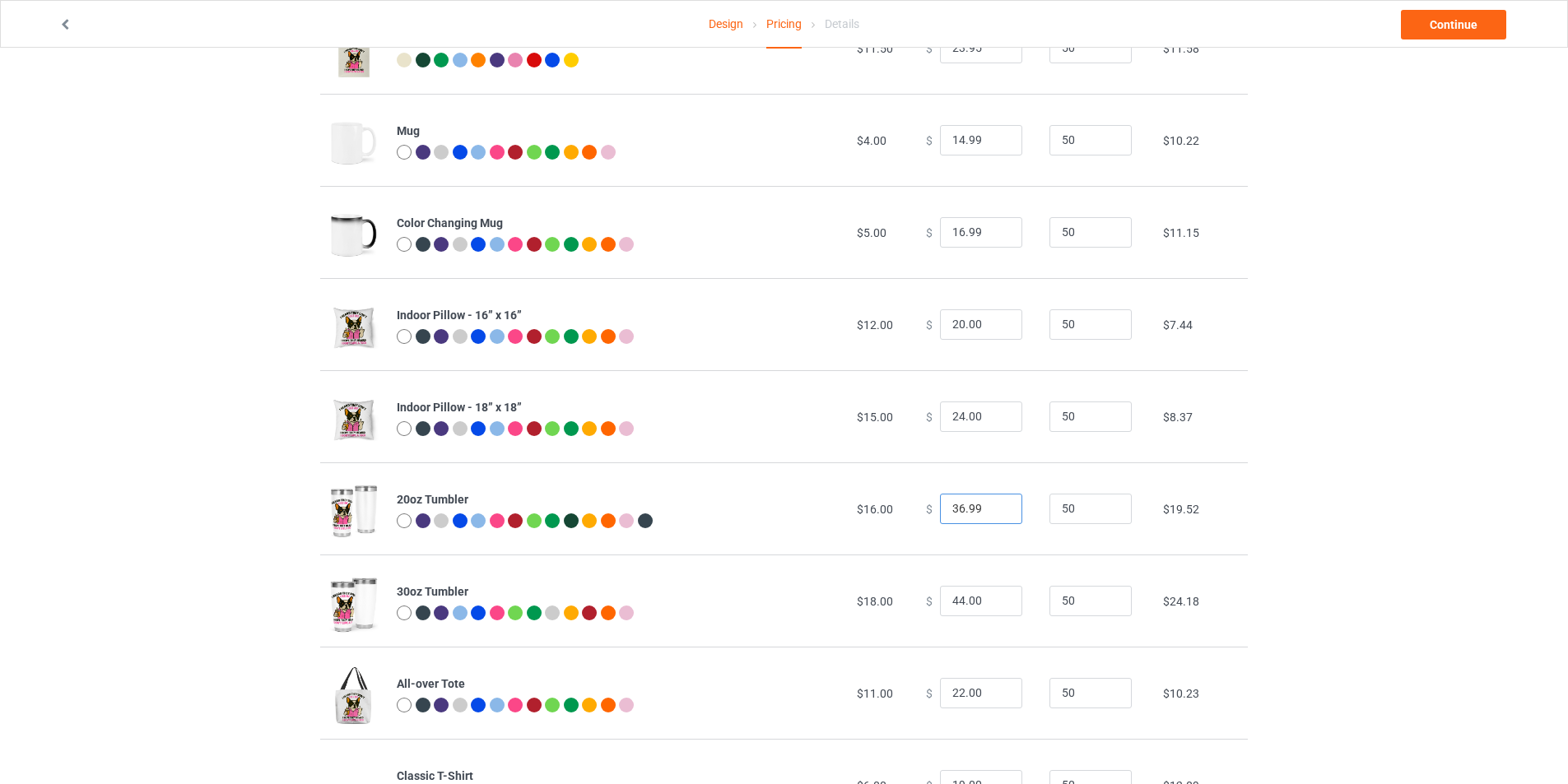
scroll to position [733, 0]
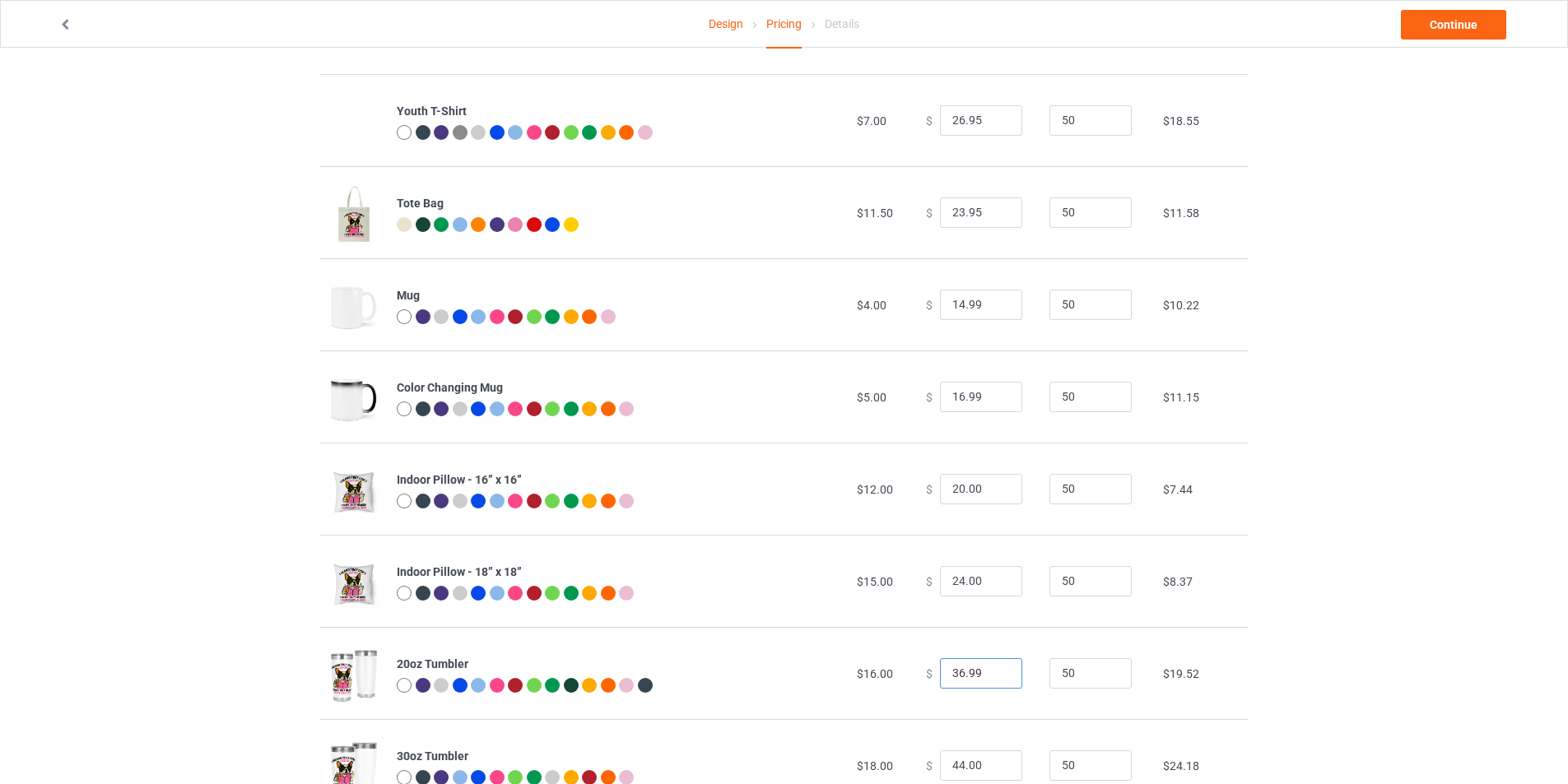
type input "36.99"
click at [976, 210] on input "23.95" at bounding box center [980, 213] width 82 height 32
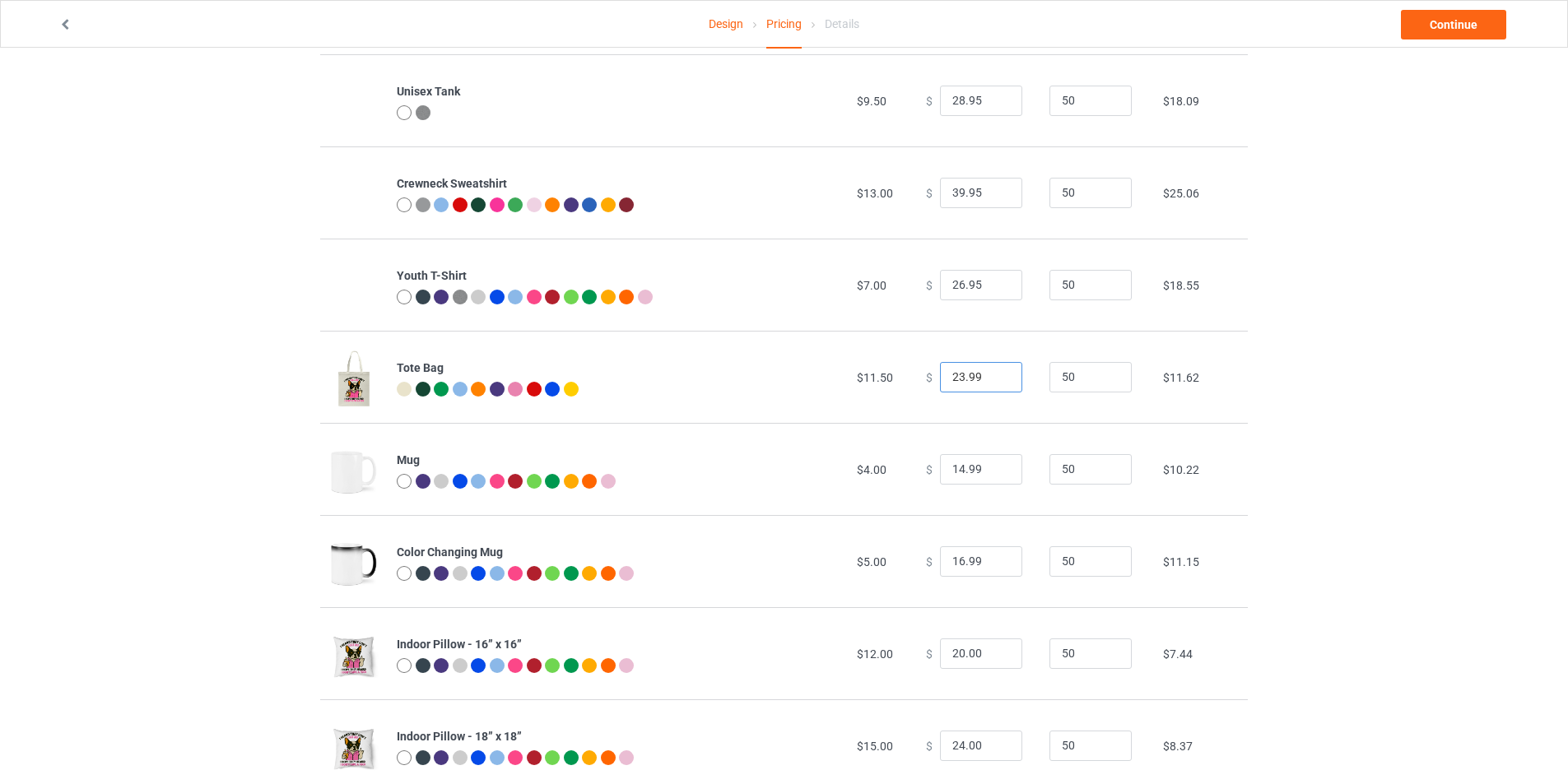
type input "23.99"
click at [974, 281] on input "26.95" at bounding box center [980, 285] width 82 height 32
type input "26.99"
click at [970, 191] on input "39.95" at bounding box center [980, 193] width 82 height 32
type input "39.99"
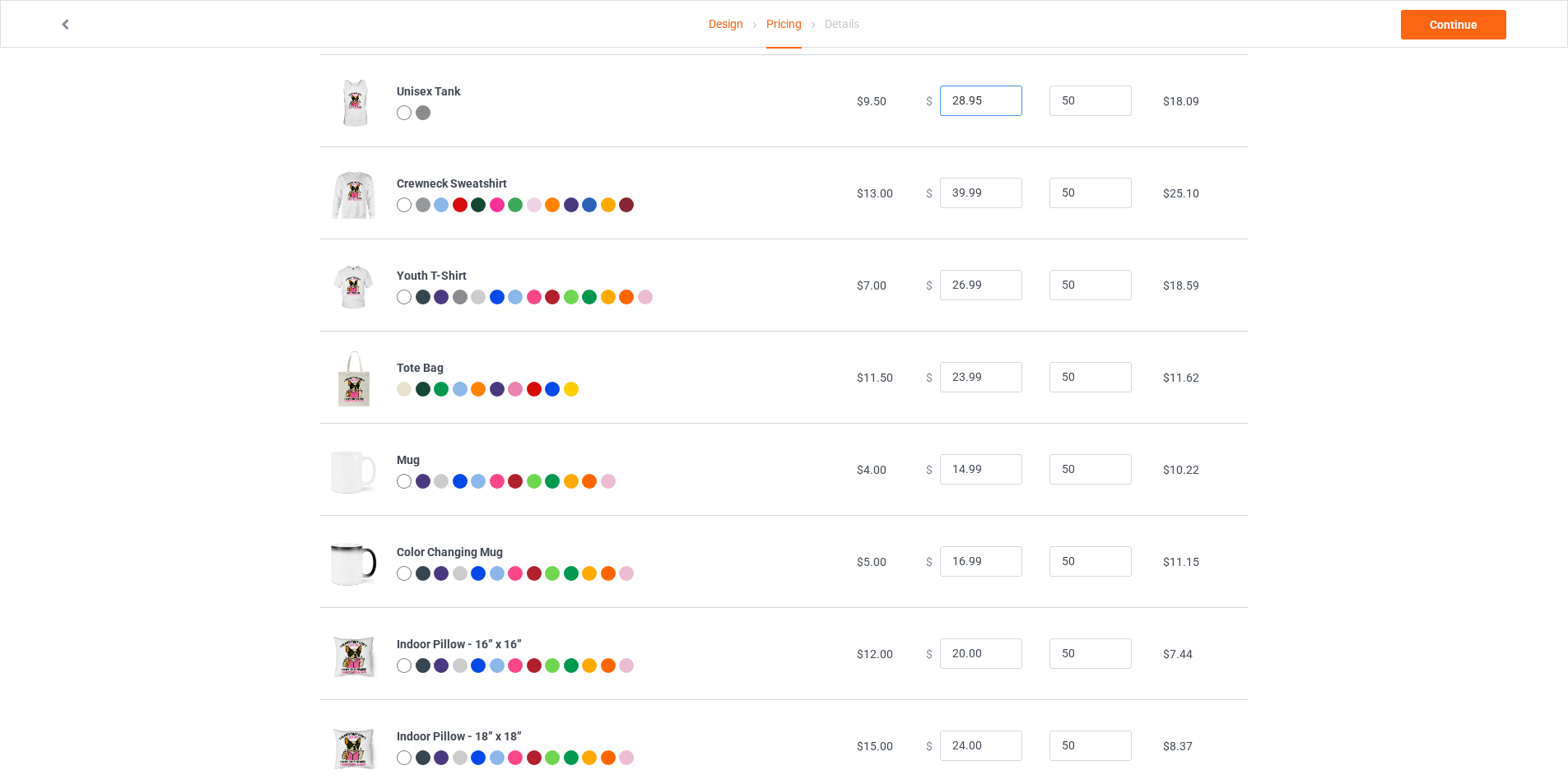
click at [971, 96] on input "28.95" at bounding box center [980, 101] width 82 height 32
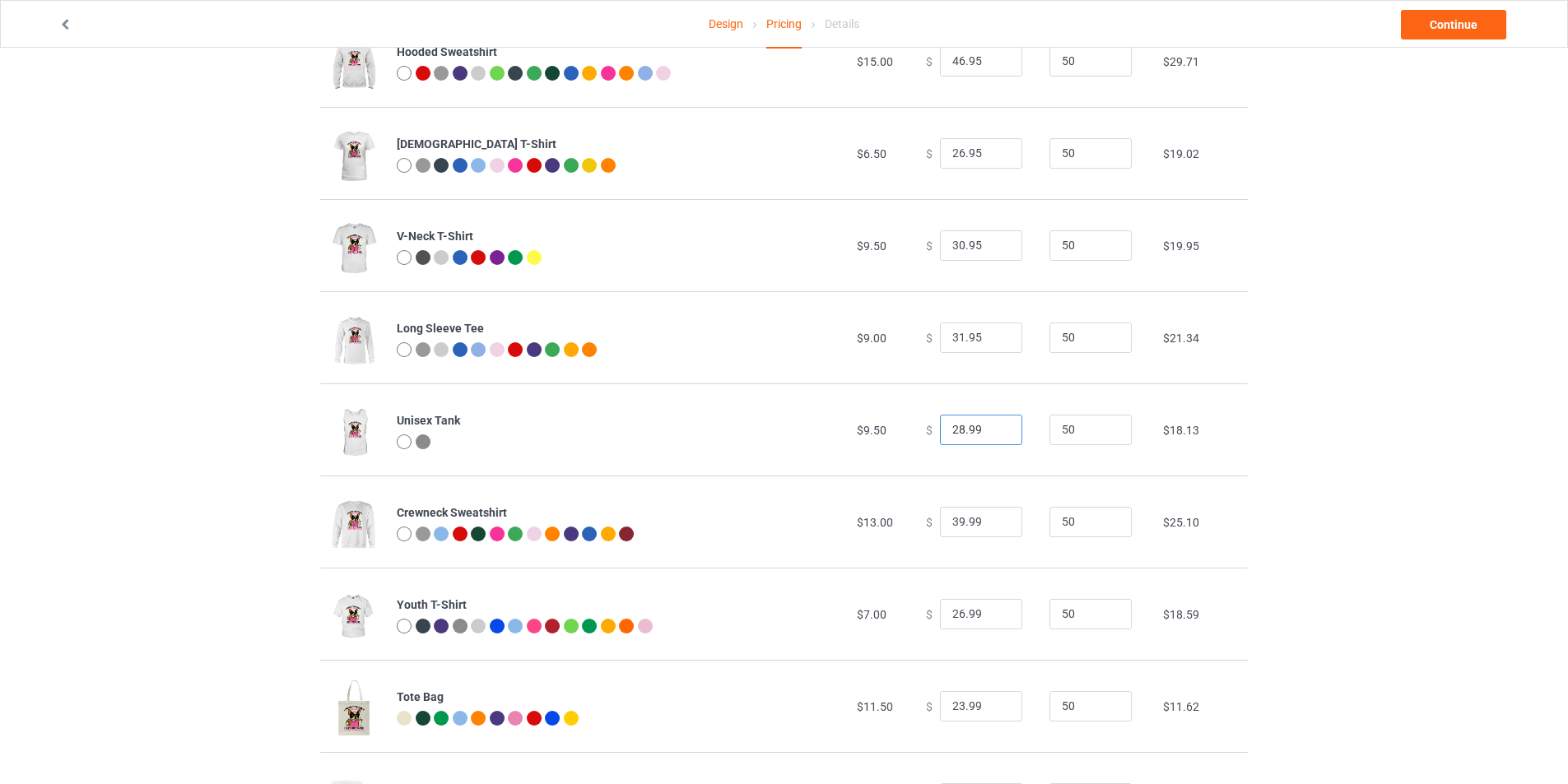
scroll to position [75, 0]
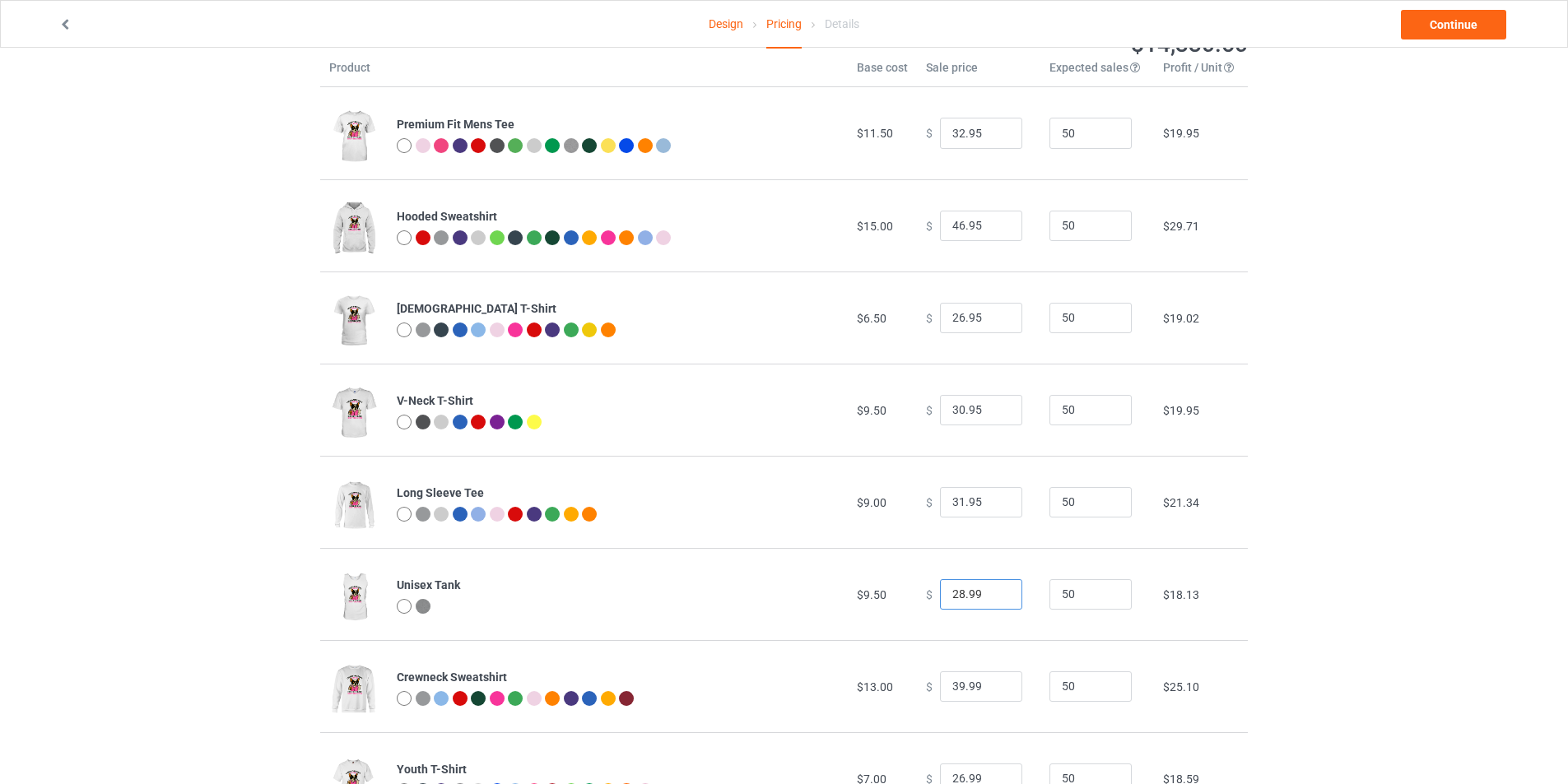
type input "28.99"
click at [978, 498] on input "31.95" at bounding box center [980, 502] width 82 height 32
type input "31.99"
click at [973, 409] on input "30.95" at bounding box center [980, 410] width 82 height 32
type input "30.99"
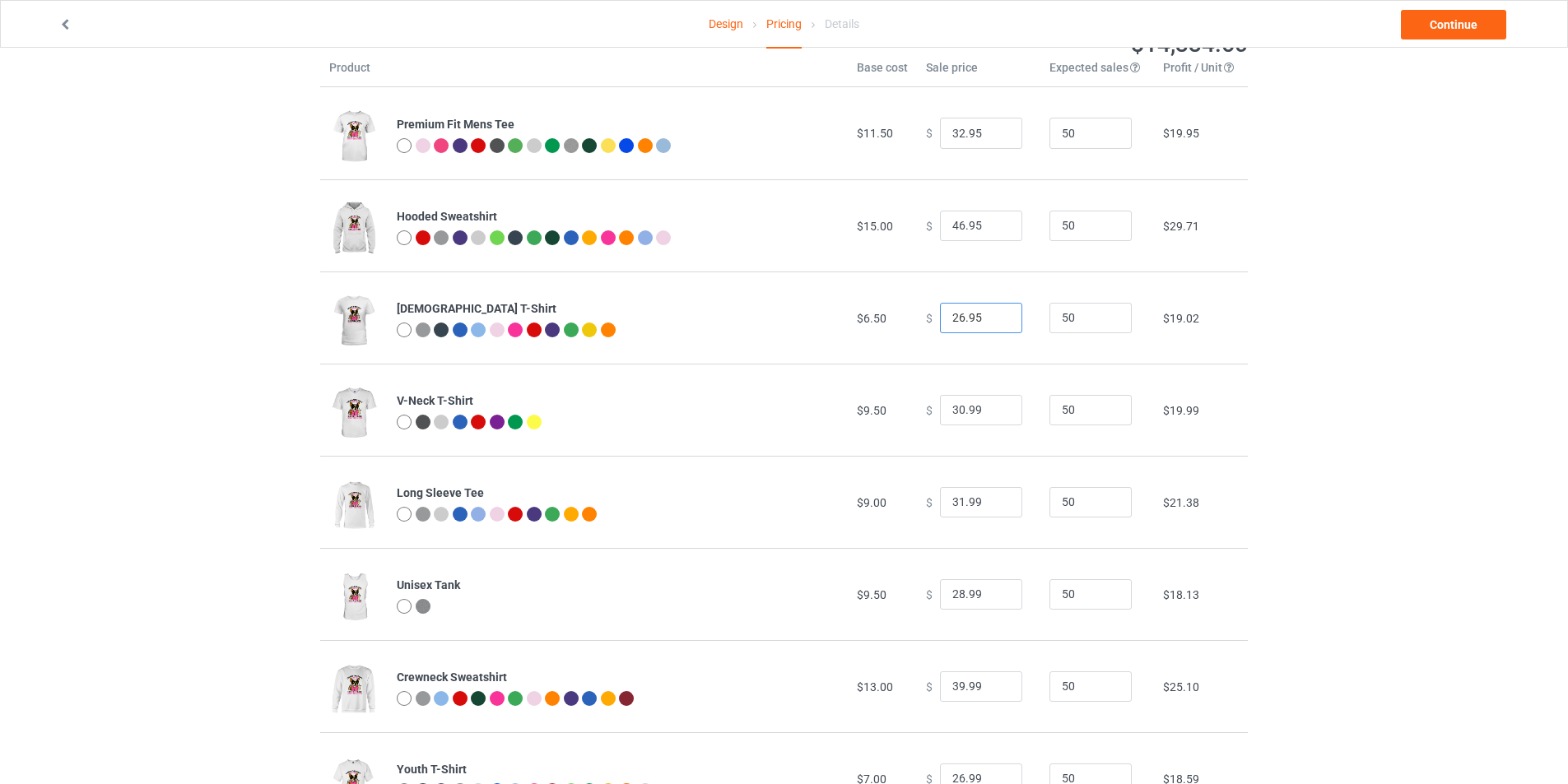
click at [969, 315] on input "26.95" at bounding box center [980, 318] width 82 height 32
type input "26.99"
click at [969, 223] on input "46.95" at bounding box center [980, 226] width 82 height 32
type input "46.99"
click at [972, 126] on input "32.95" at bounding box center [980, 133] width 82 height 32
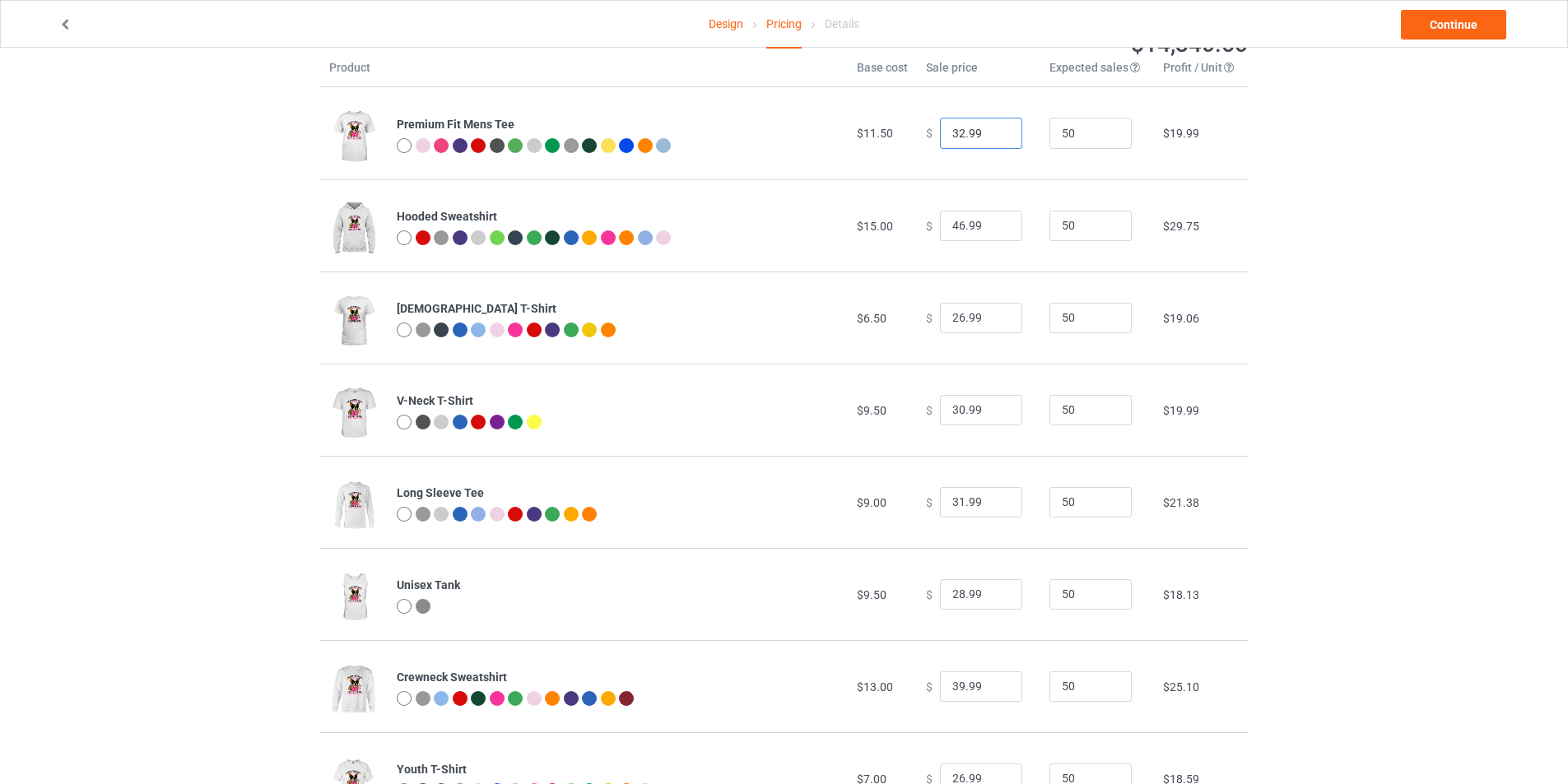
scroll to position [0, 0]
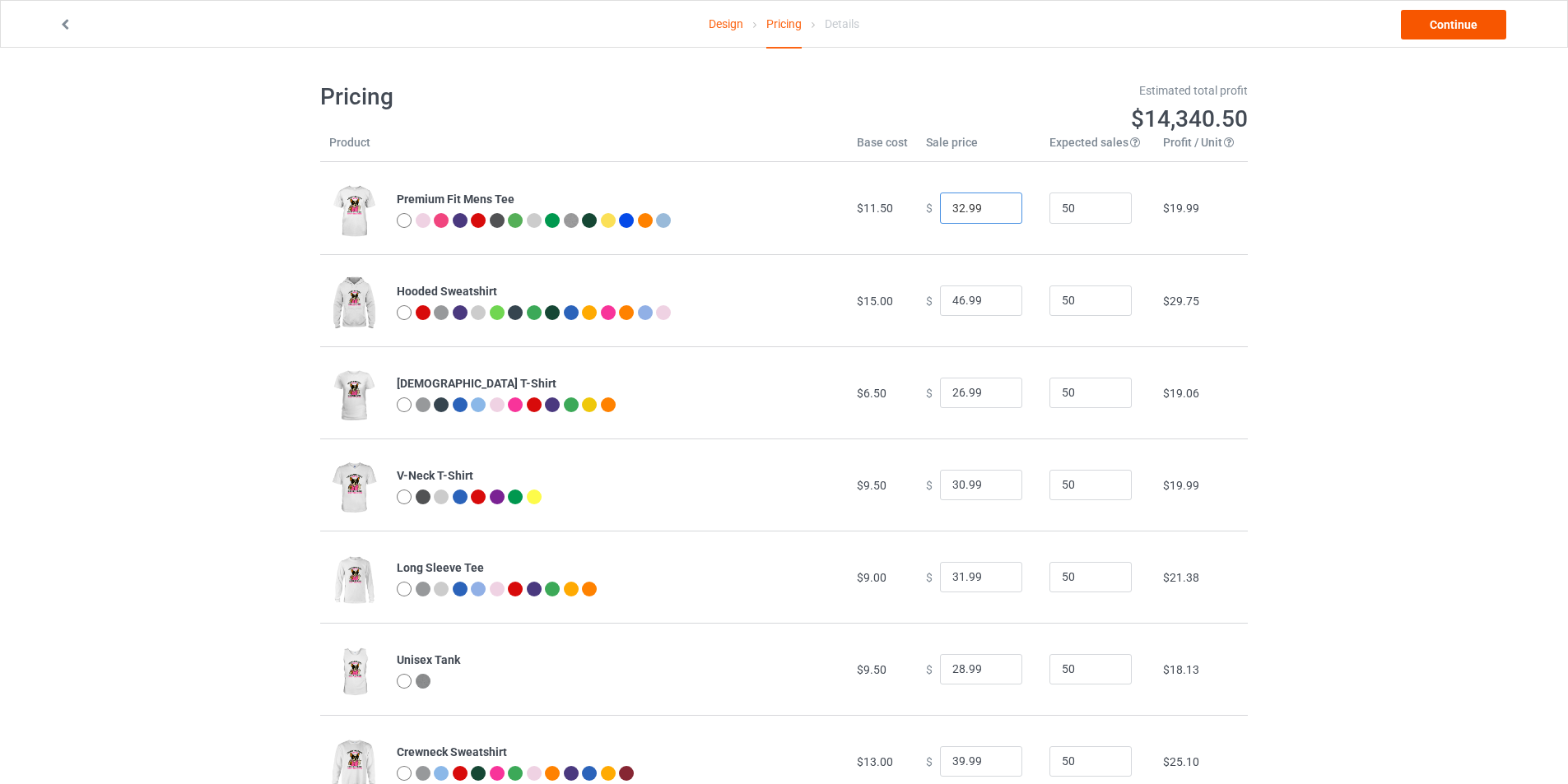
type input "32.99"
click at [1465, 26] on link "Continue" at bounding box center [1453, 24] width 105 height 30
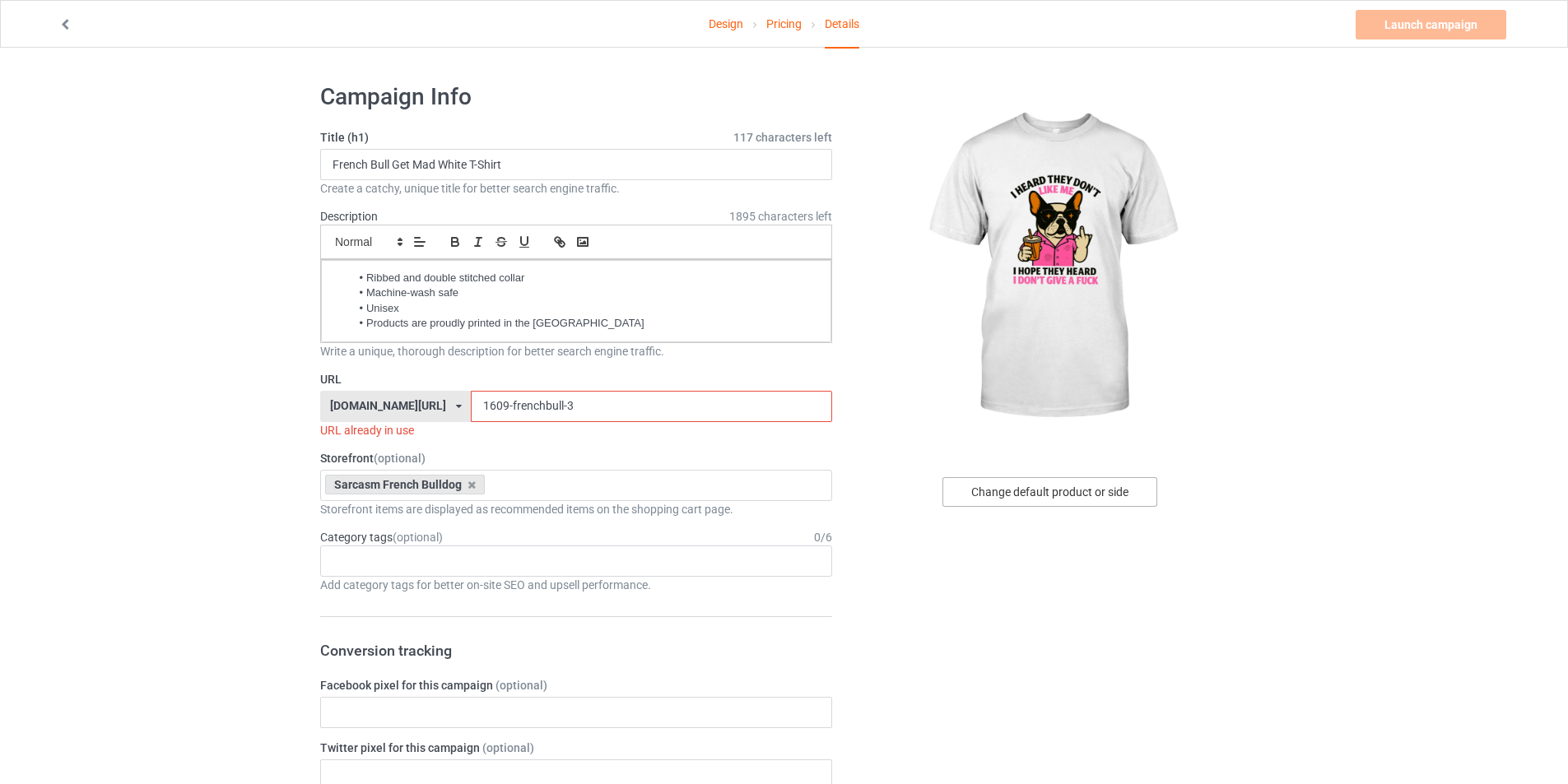
click at [1051, 484] on div "Change default product or side" at bounding box center [1050, 491] width 215 height 30
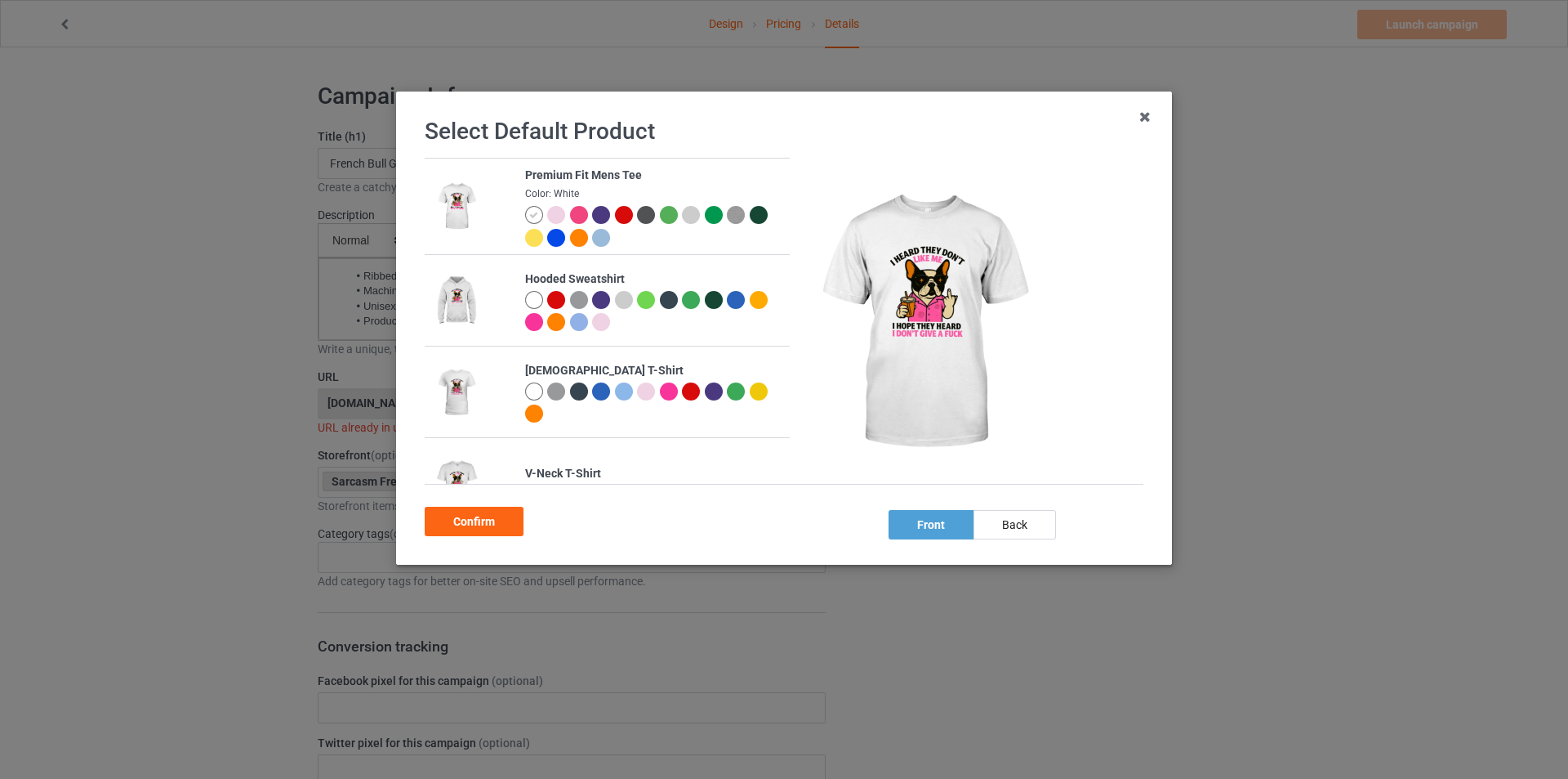
click at [37, 441] on div "Select Default Product Premium Fit Mens Tee Color: White Hooded Sweatshirt Ladi…" at bounding box center [784, 390] width 1568 height 779
click at [1155, 112] on icon at bounding box center [1145, 116] width 26 height 26
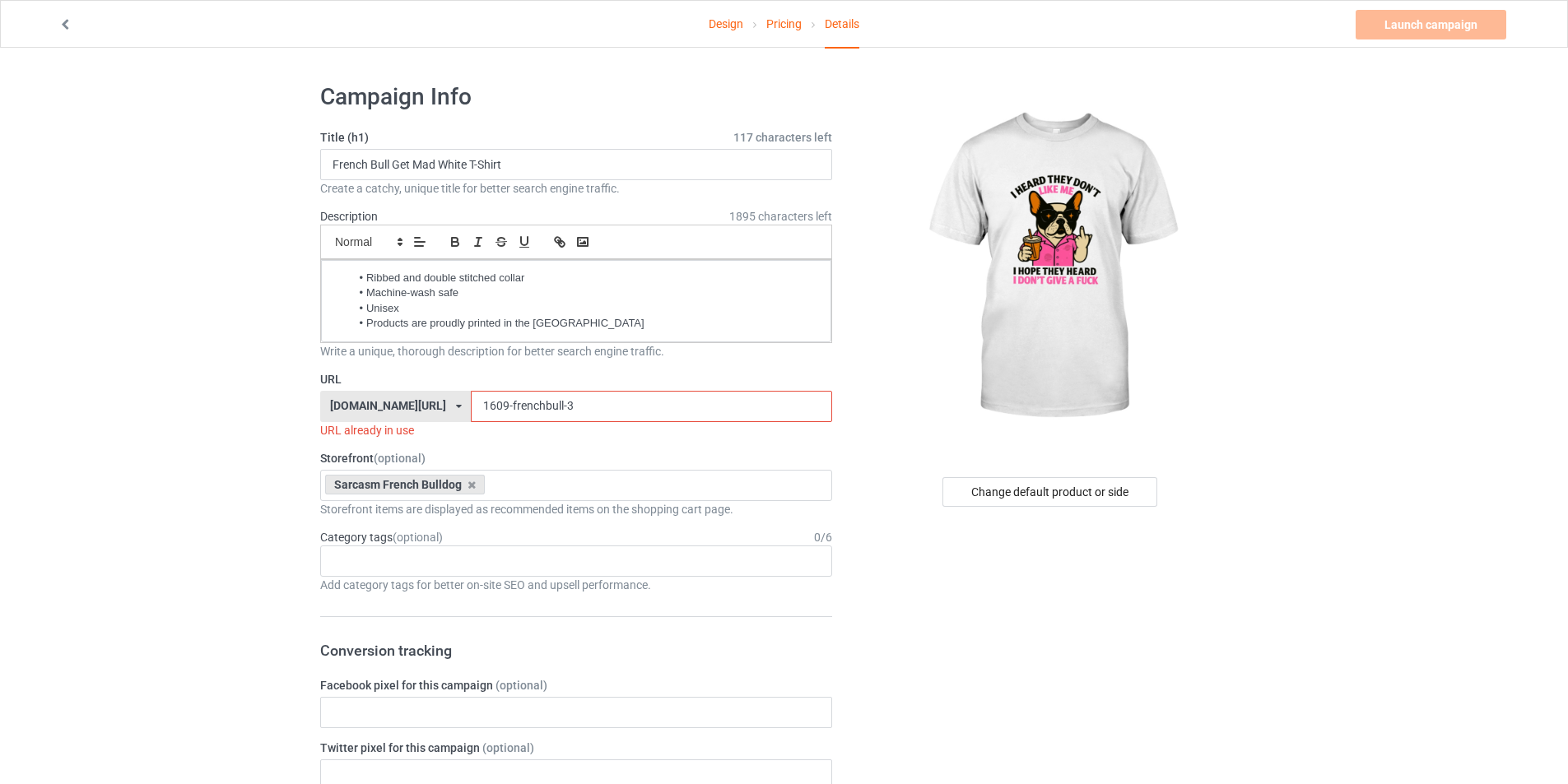
click at [585, 414] on input "1609-frenchbull-3" at bounding box center [651, 406] width 361 height 32
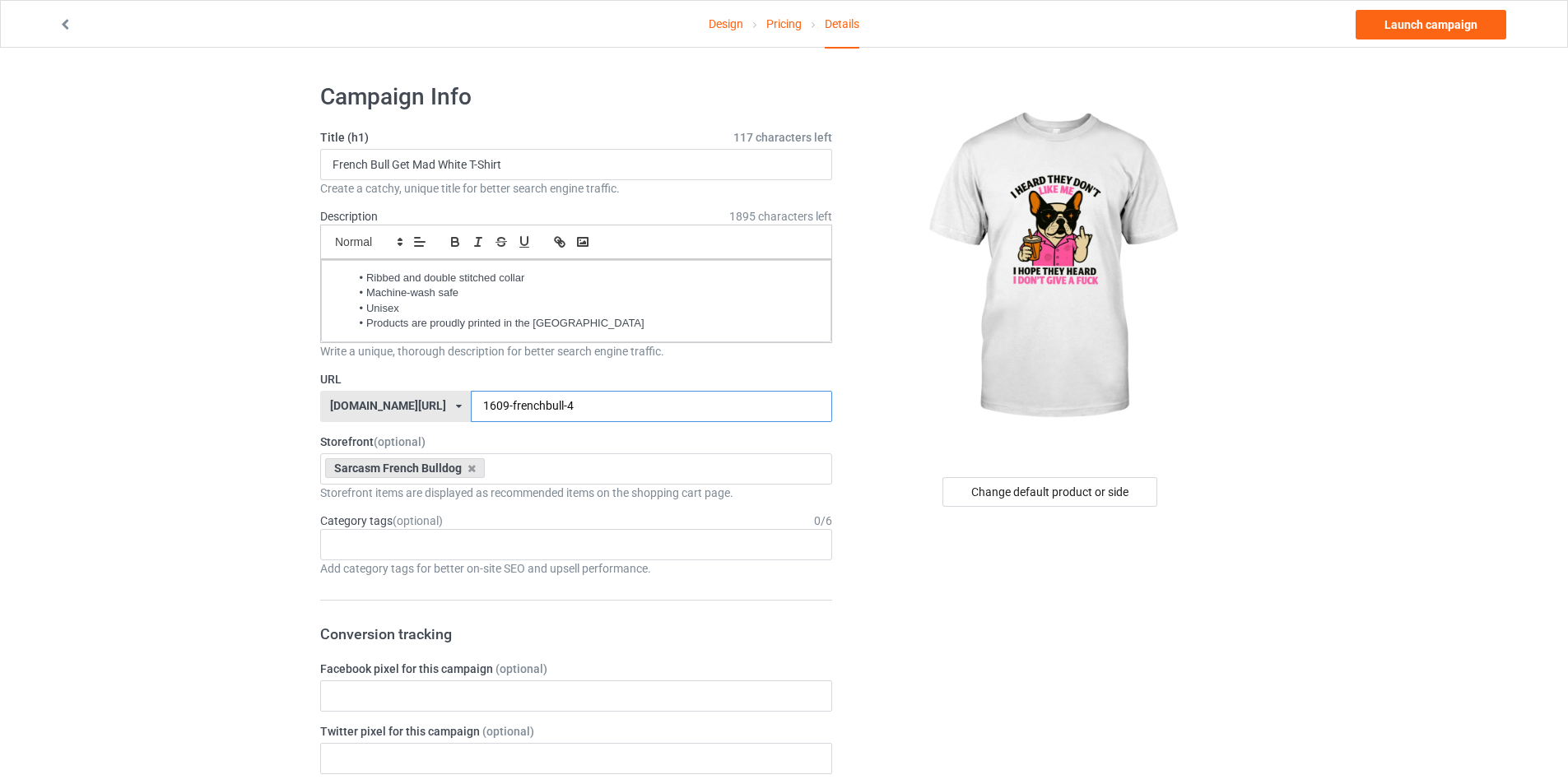
click at [471, 401] on input "1609-frenchbull-4" at bounding box center [651, 406] width 361 height 32
type input "1709-frenchbull-1"
drag, startPoint x: 392, startPoint y: 163, endPoint x: 468, endPoint y: 167, distance: 76.1
click at [468, 167] on input "French Bull Get Mad White T-Shirt" at bounding box center [576, 164] width 512 height 32
type input "French Bull Don't GAF T-Shirt"
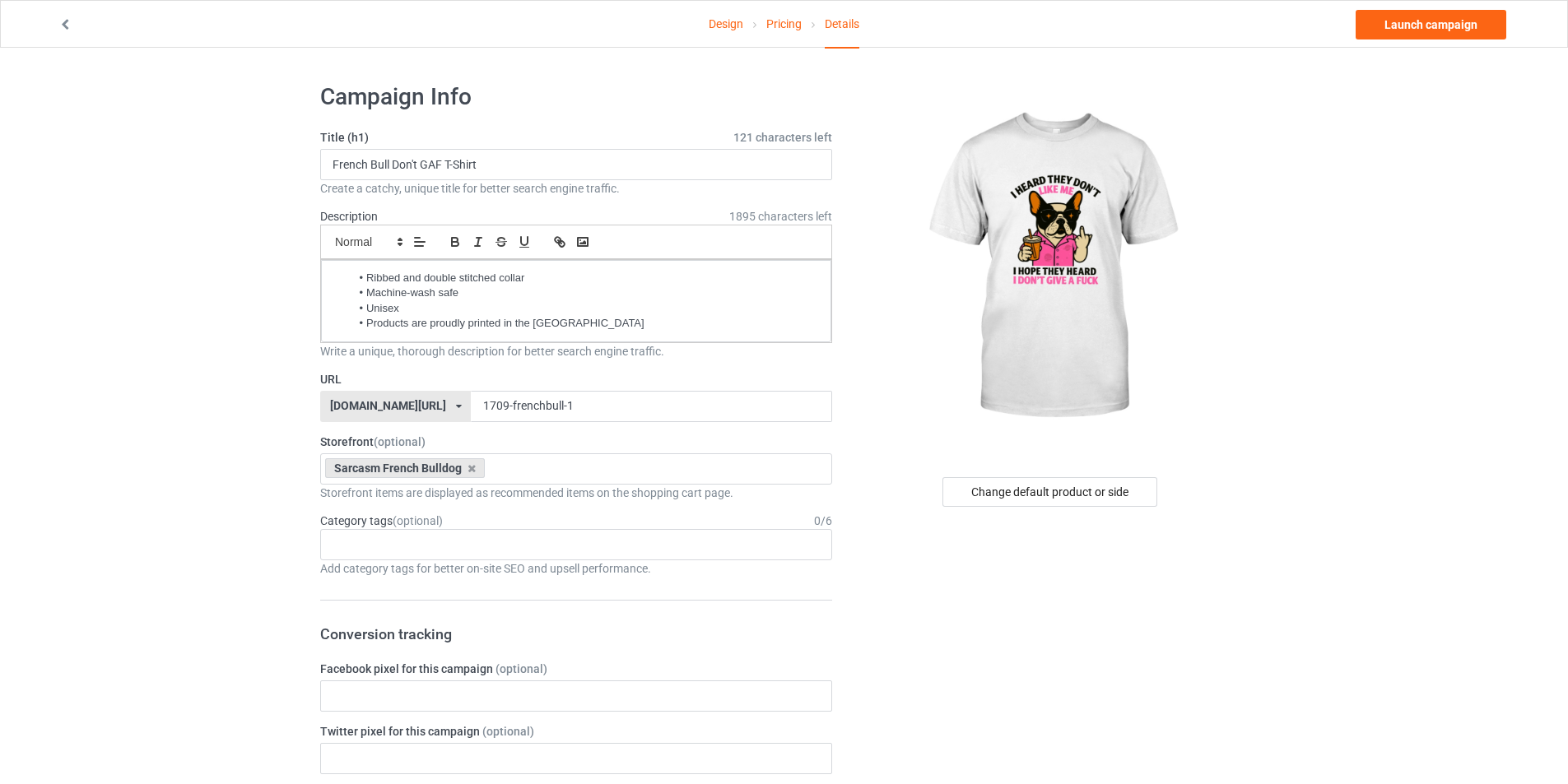
click at [1439, 33] on link "Launch campaign" at bounding box center [1430, 24] width 151 height 30
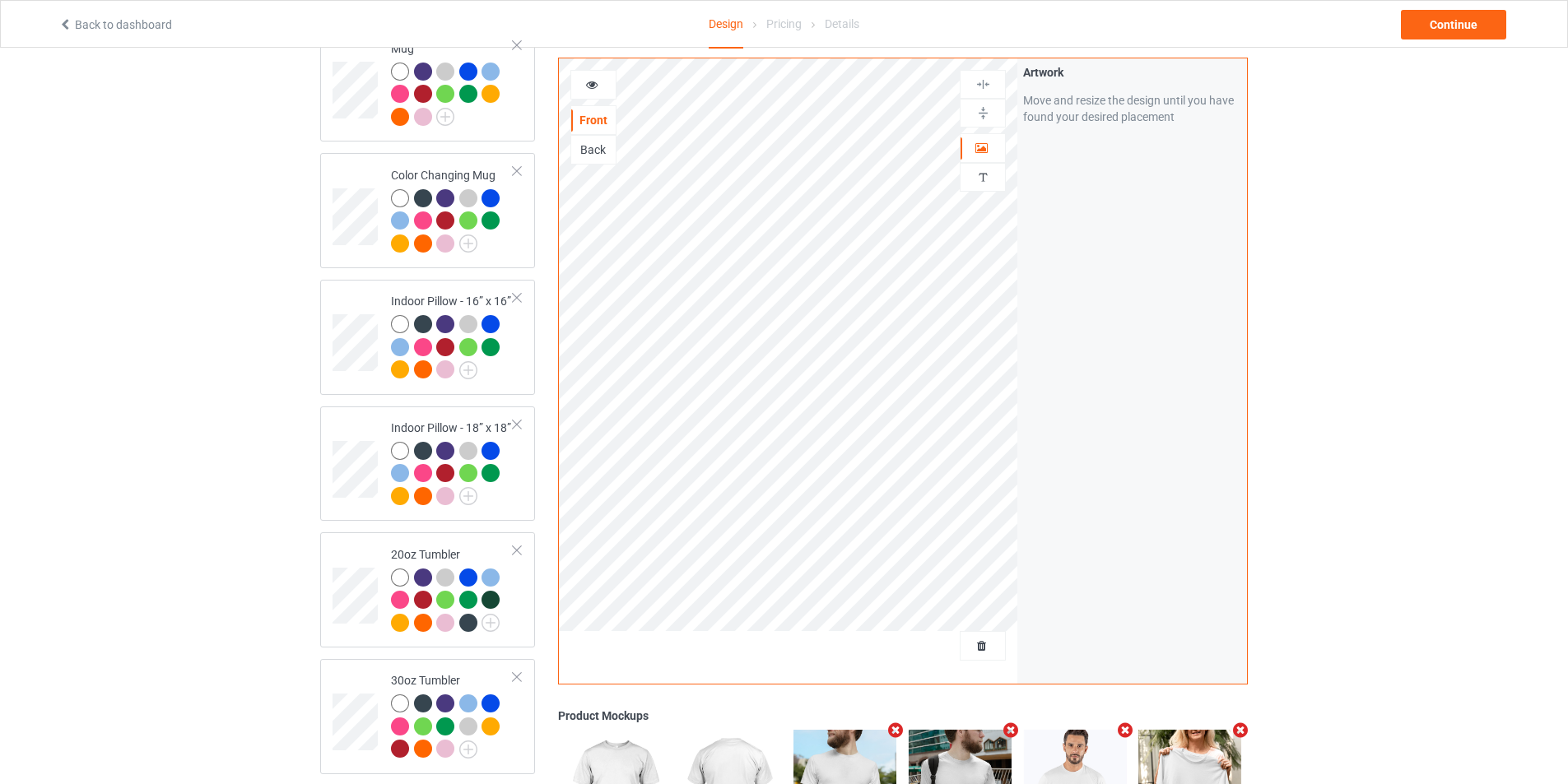
scroll to position [1667, 0]
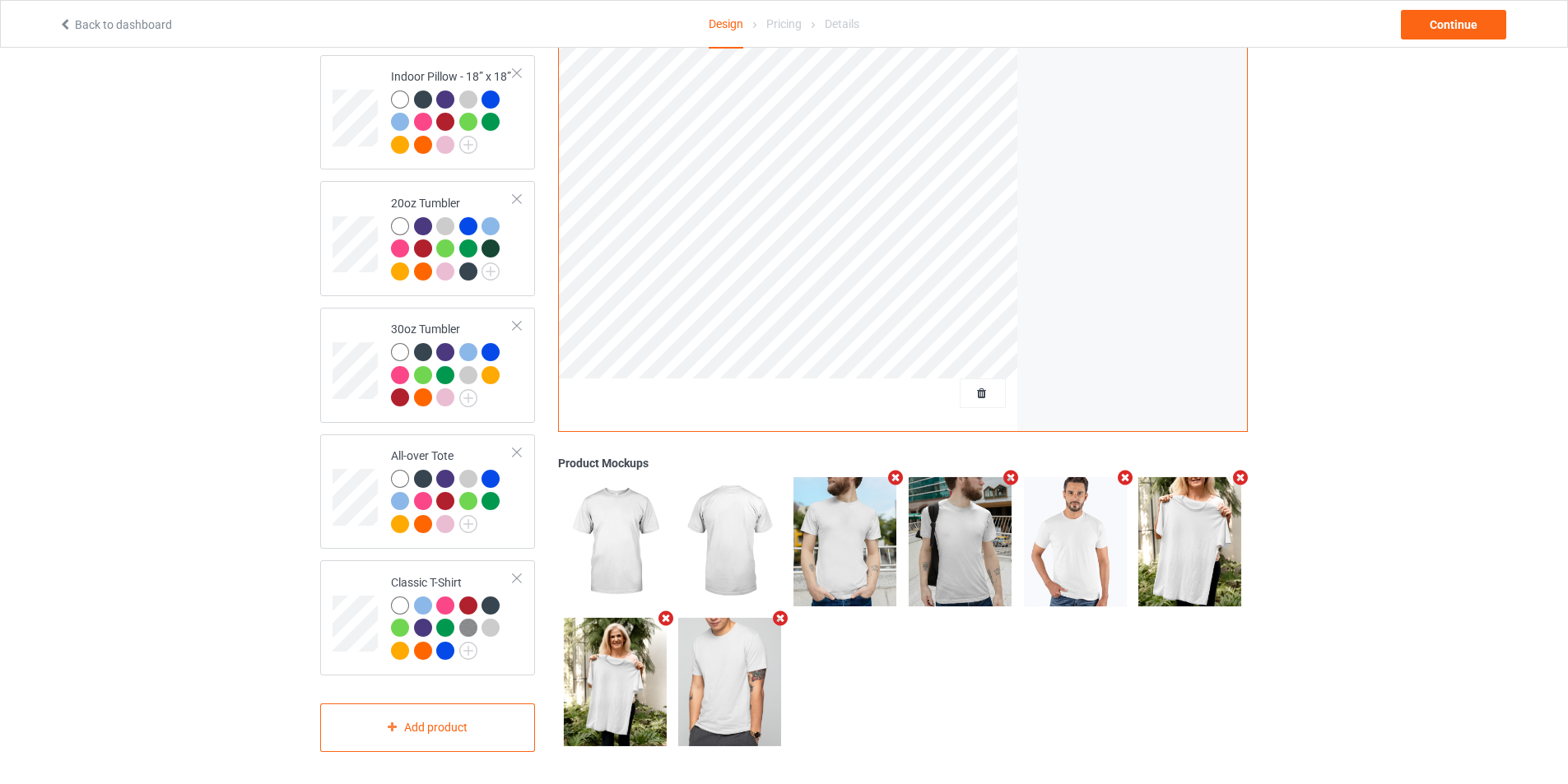
drag, startPoint x: 388, startPoint y: 619, endPoint x: 286, endPoint y: 644, distance: 105.0
click at [513, 568] on td "Classic T-Shirt" at bounding box center [452, 617] width 141 height 102
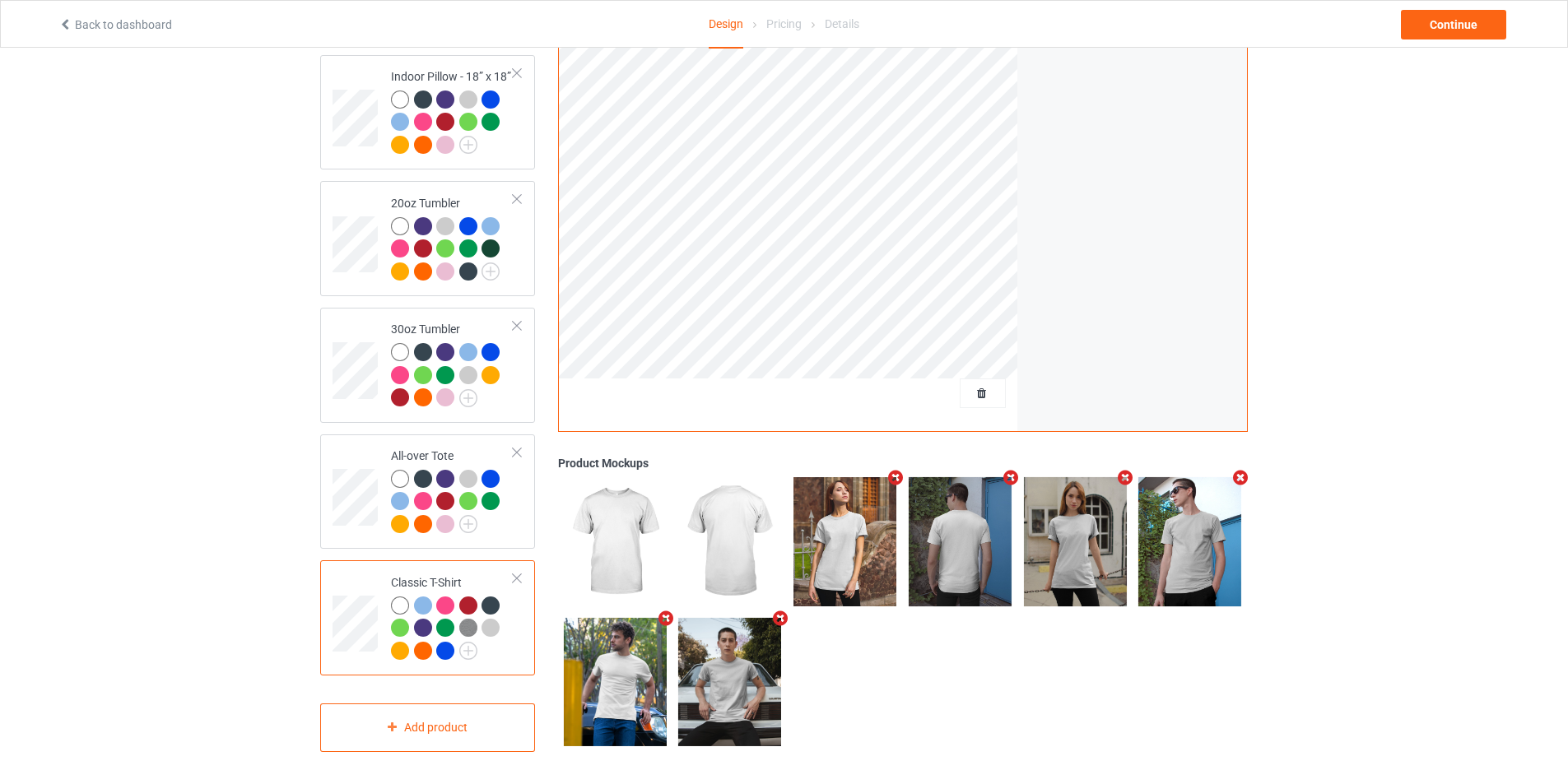
click at [513, 572] on div at bounding box center [517, 578] width 12 height 12
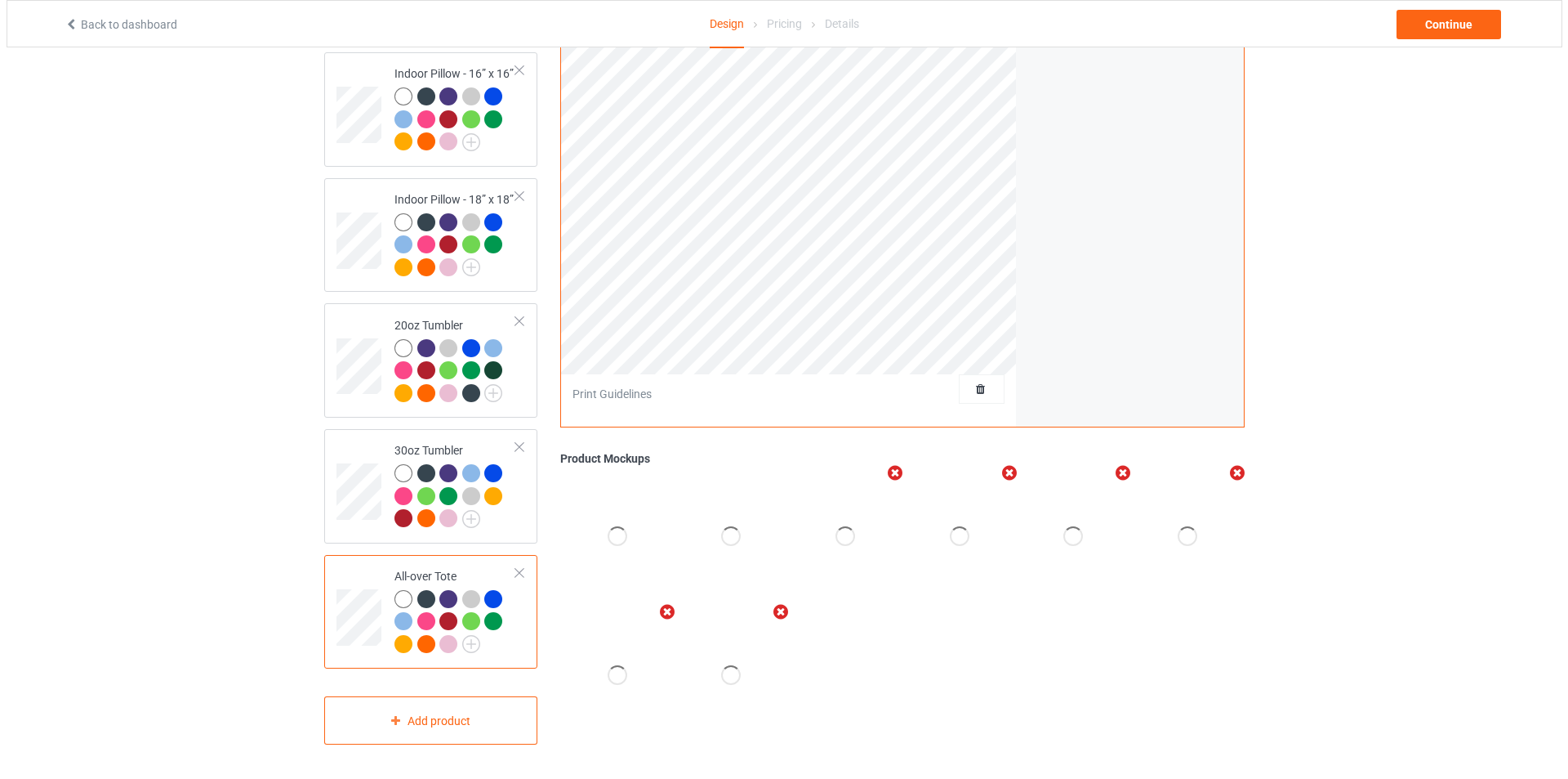
scroll to position [1529, 0]
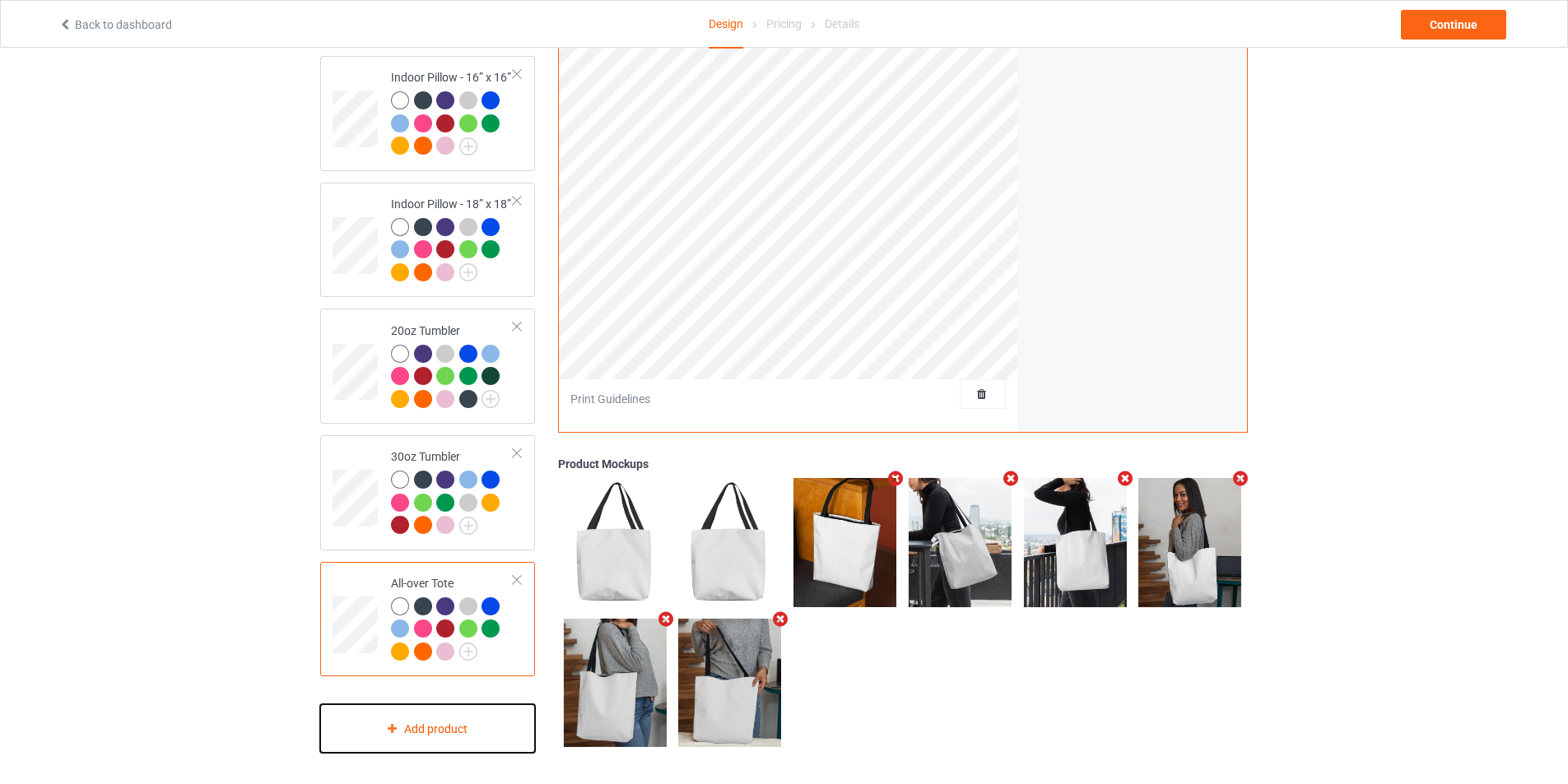
click at [409, 725] on div "Add product" at bounding box center [427, 728] width 215 height 49
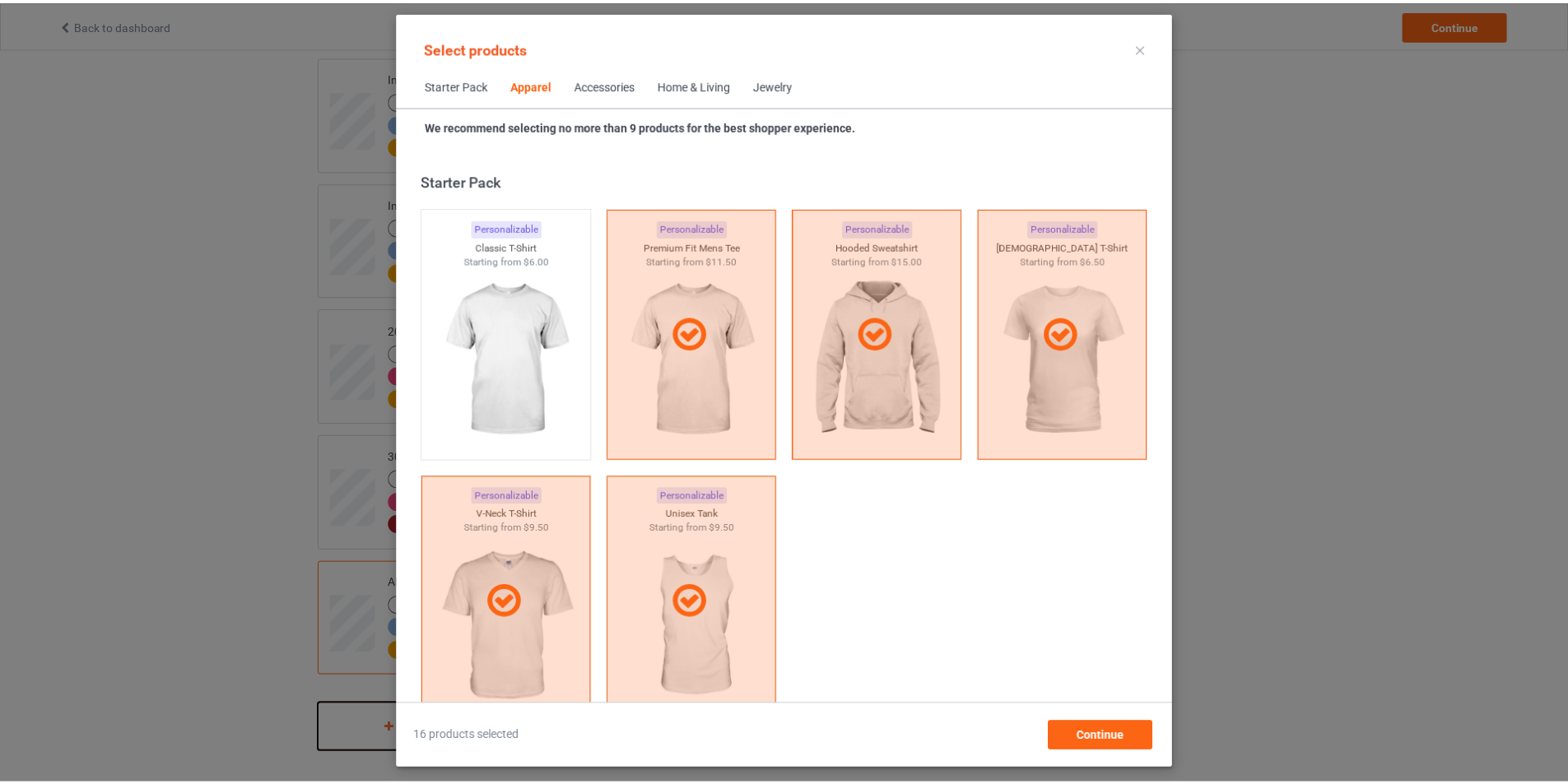
scroll to position [613, 0]
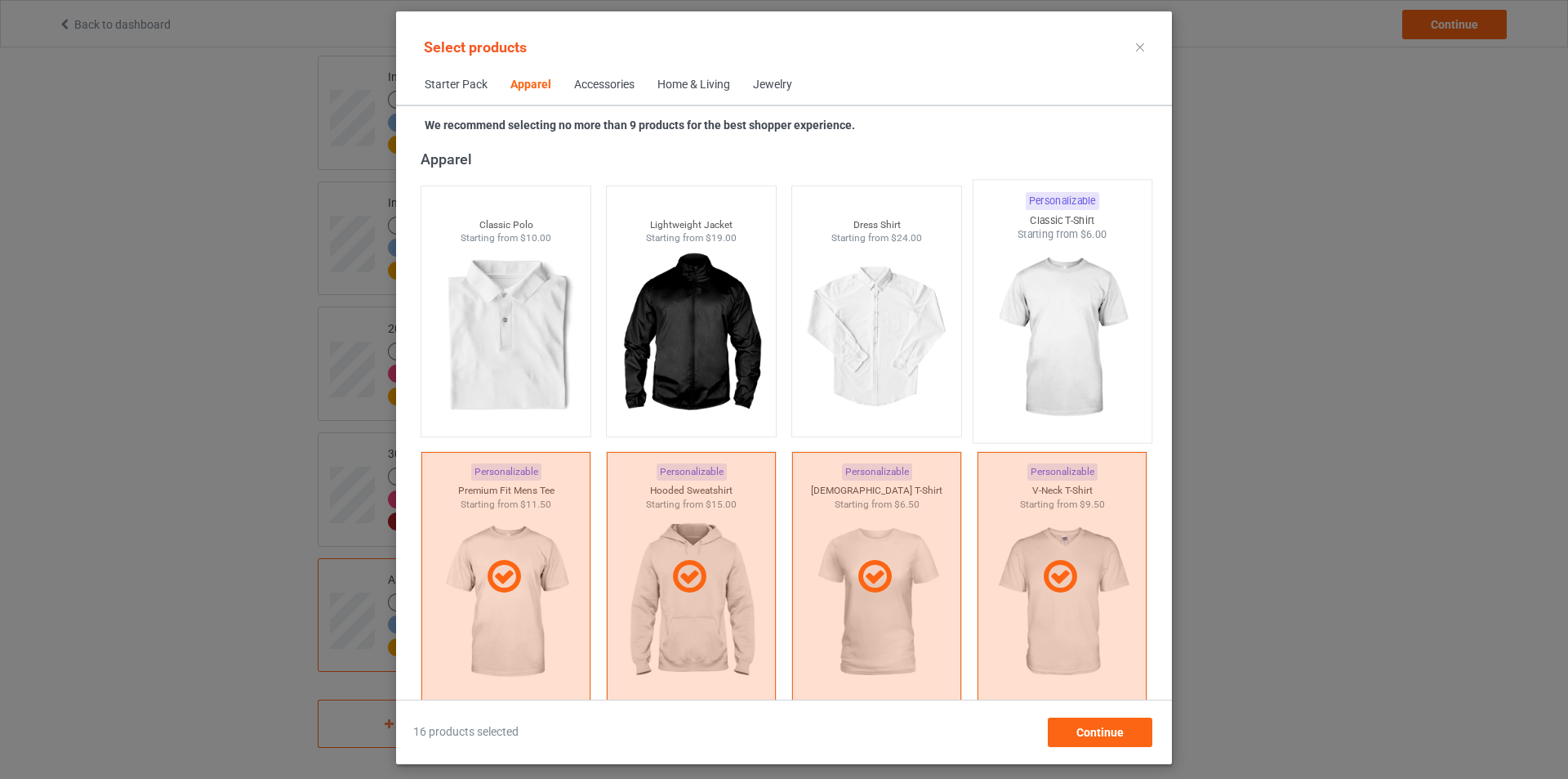
click at [1056, 332] on img at bounding box center [1062, 338] width 154 height 192
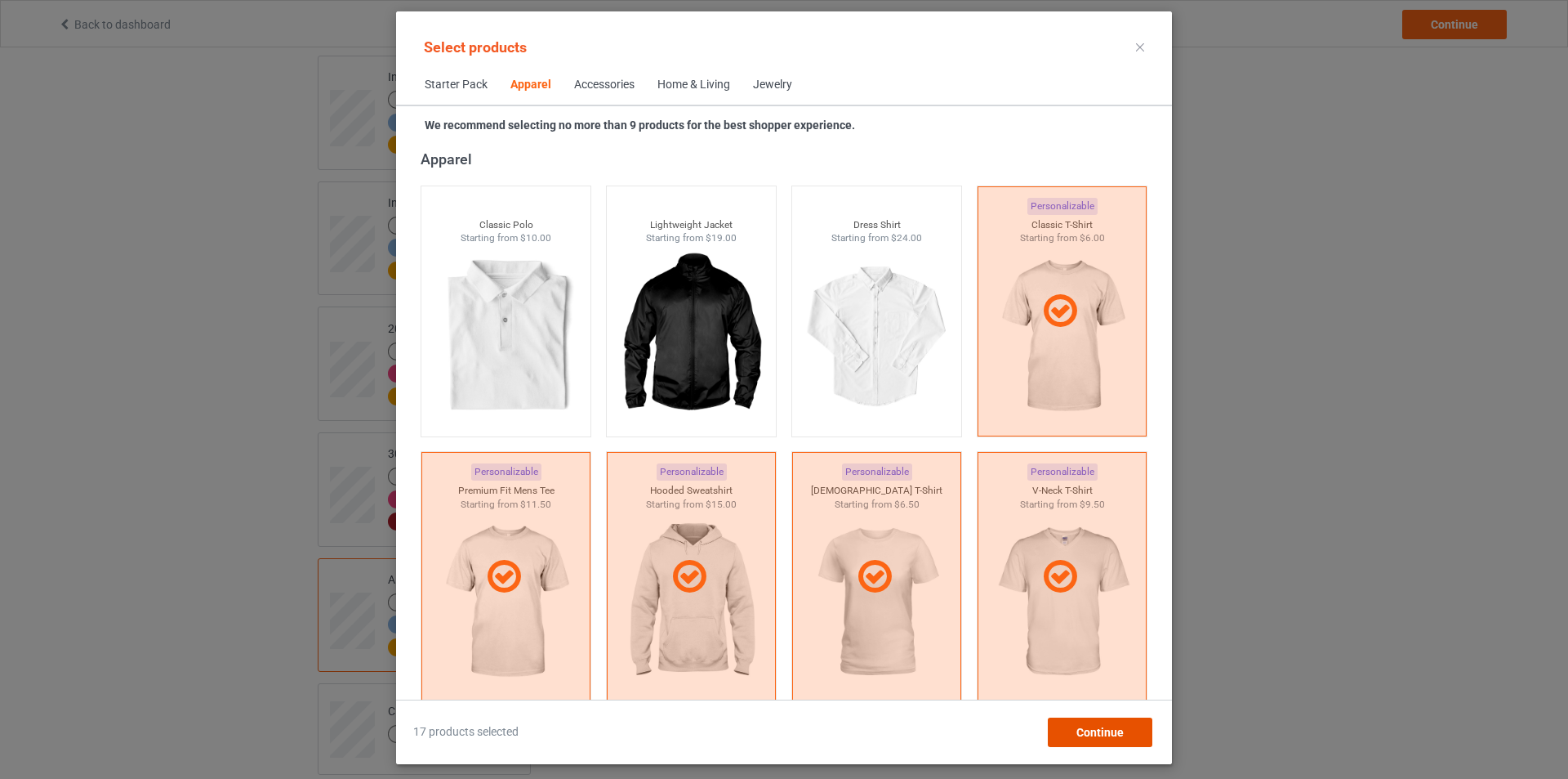
click at [1083, 732] on span "Continue" at bounding box center [1100, 732] width 47 height 13
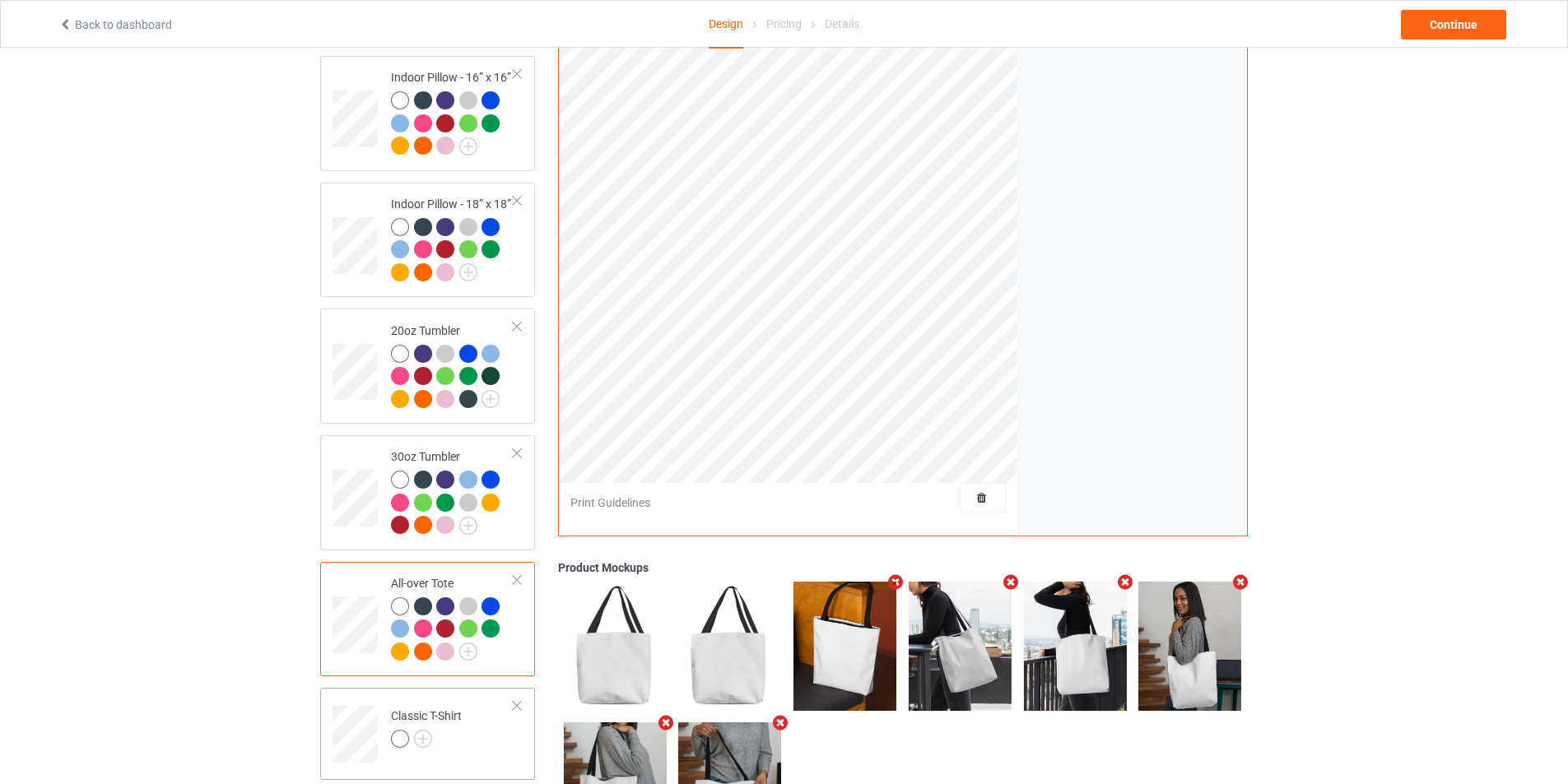
click at [518, 702] on div at bounding box center [517, 706] width 12 height 12
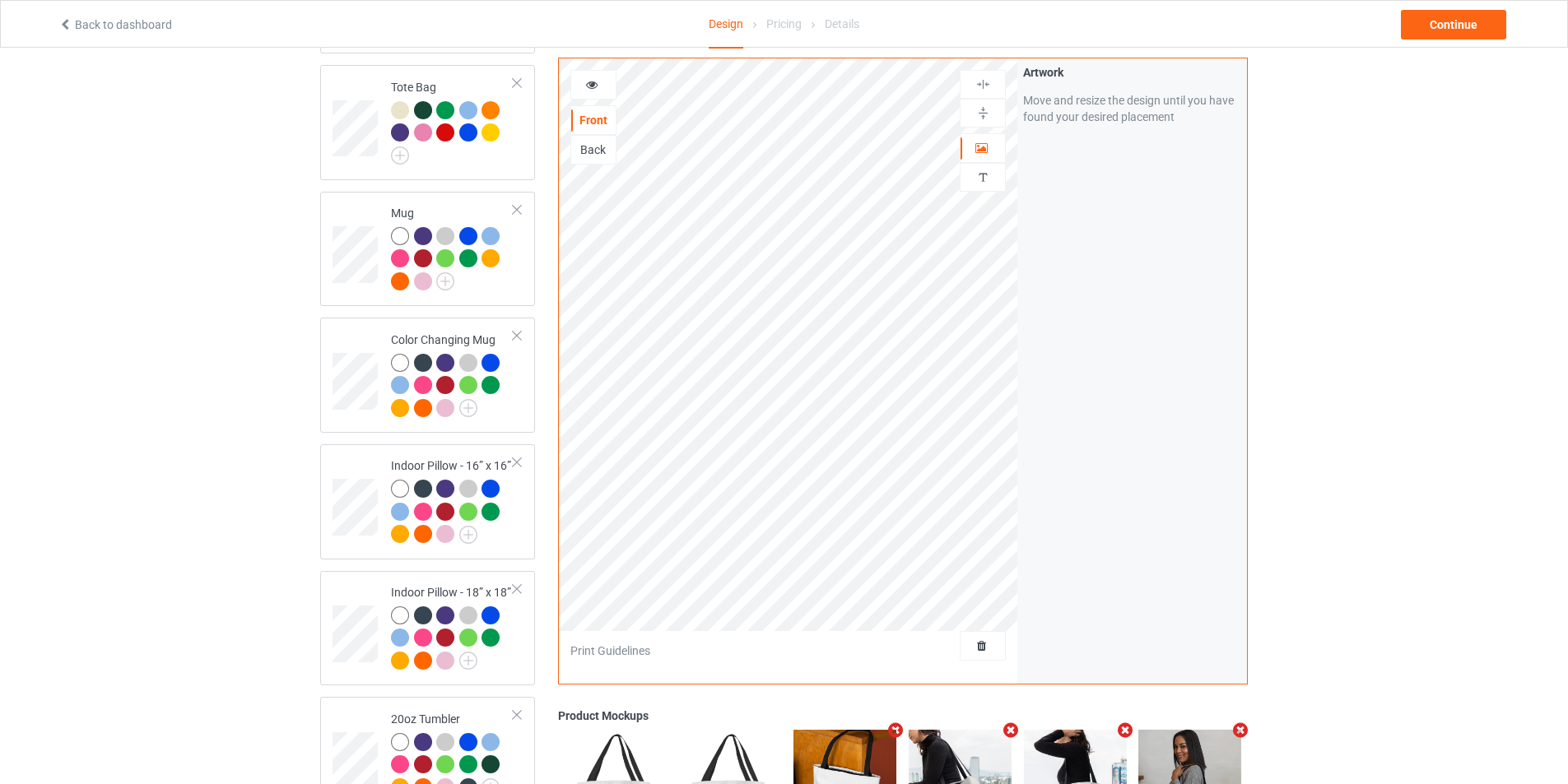
scroll to position [1539, 0]
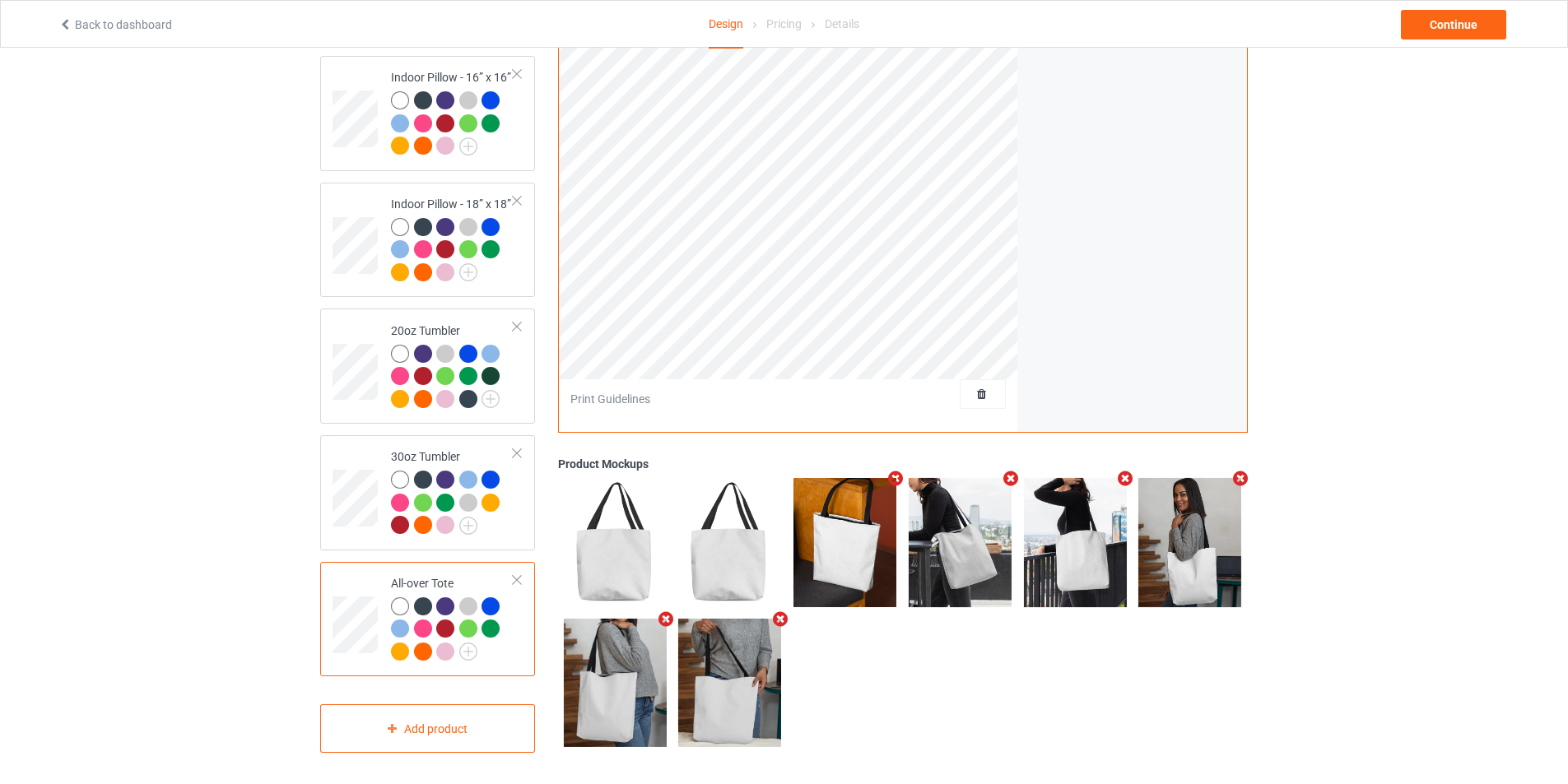
click at [526, 573] on div "All-over Tote" at bounding box center [427, 619] width 215 height 115
click at [521, 448] on div at bounding box center [517, 452] width 12 height 12
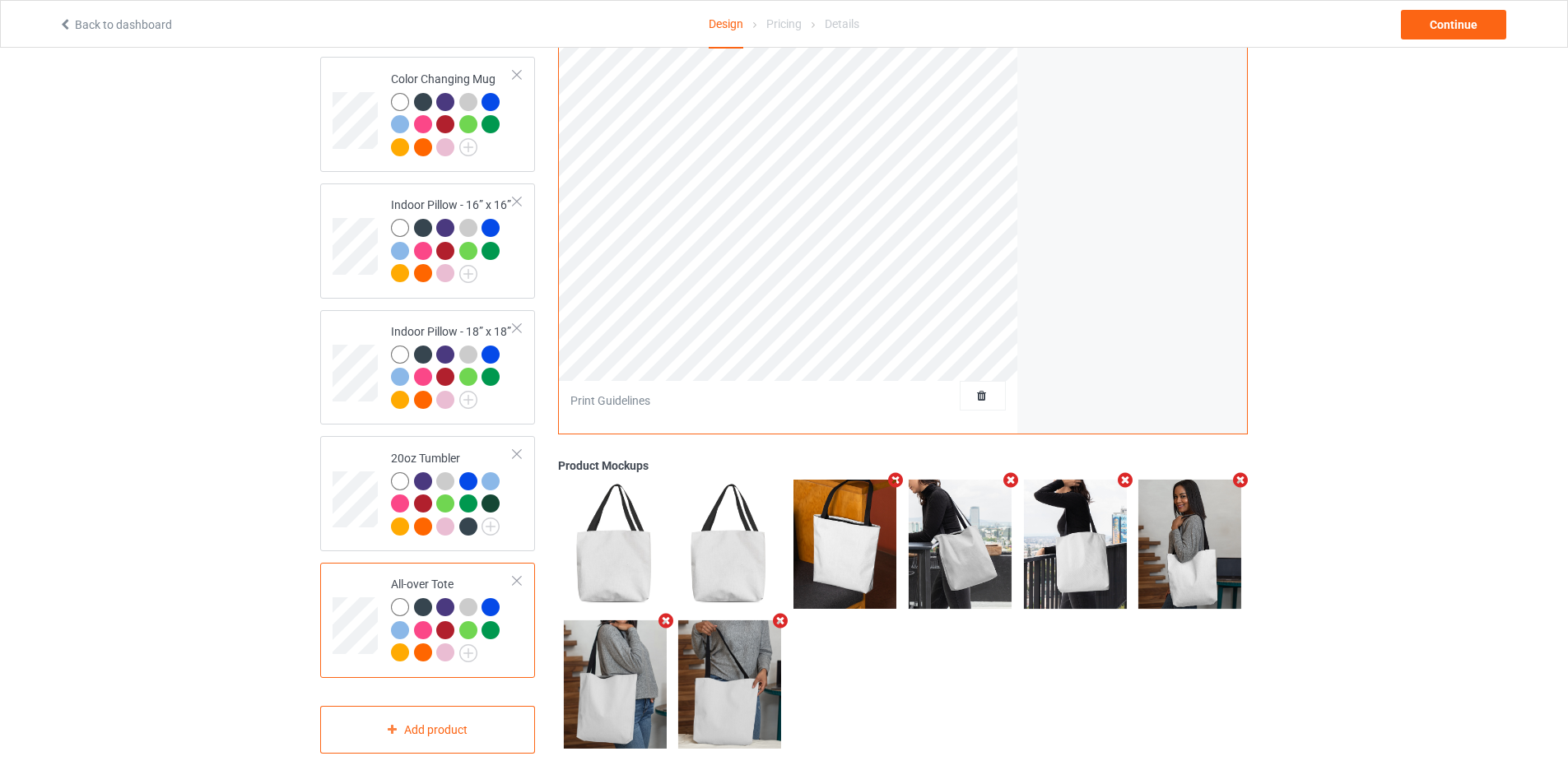
click at [519, 575] on div at bounding box center [517, 580] width 12 height 12
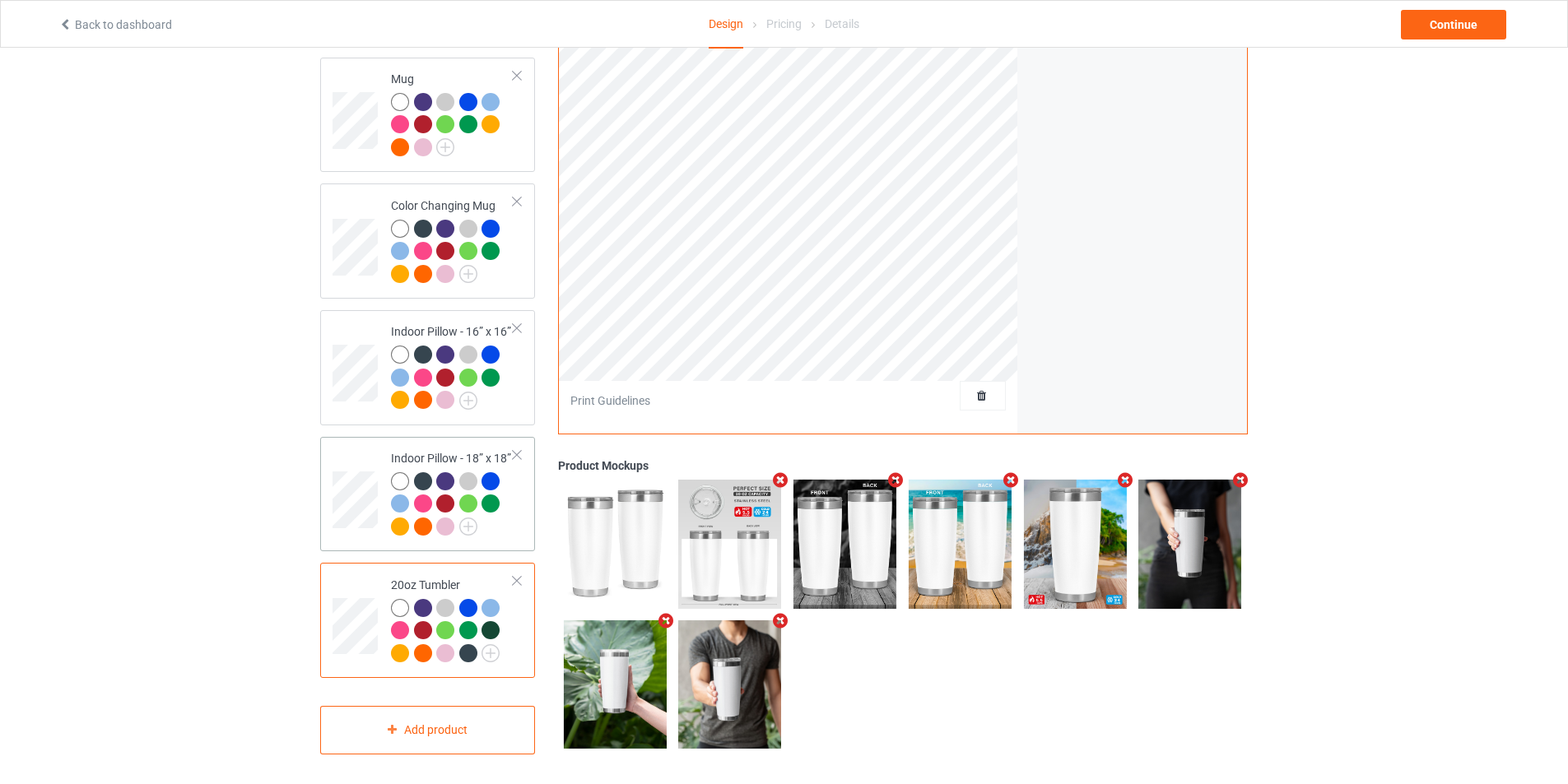
click at [519, 449] on div at bounding box center [517, 454] width 12 height 12
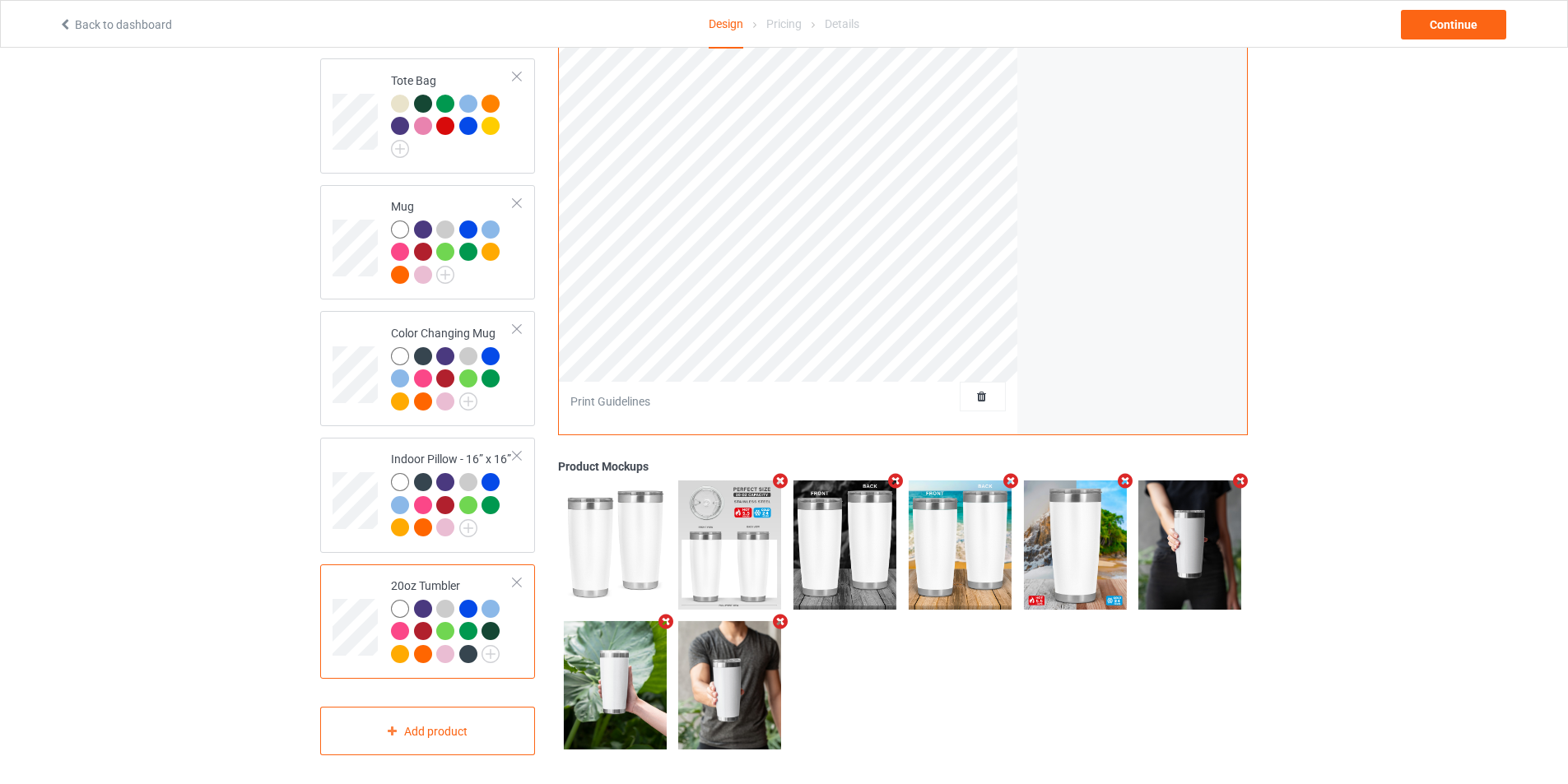
click at [518, 577] on div at bounding box center [517, 582] width 12 height 12
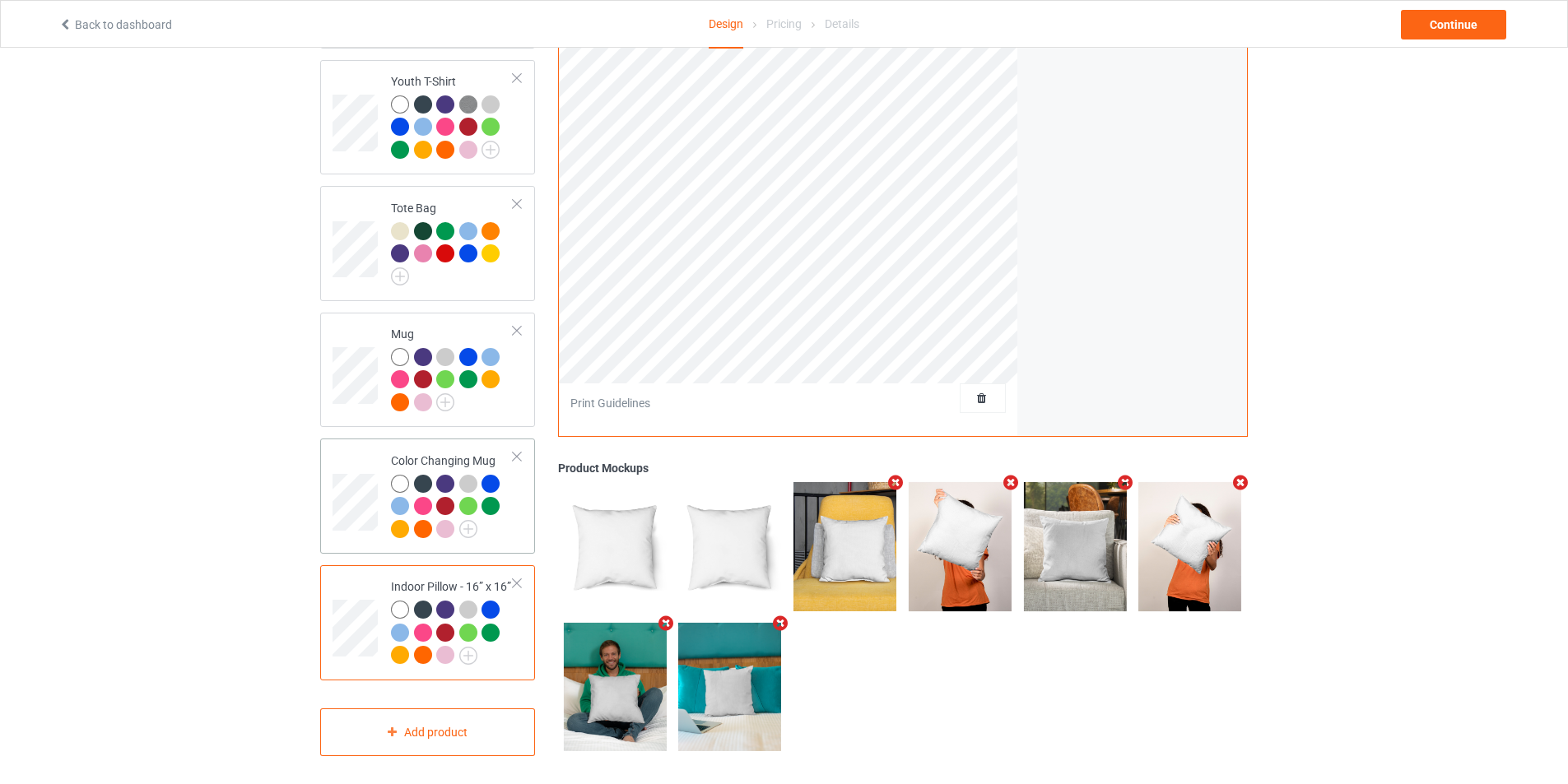
click at [519, 451] on div at bounding box center [517, 456] width 12 height 12
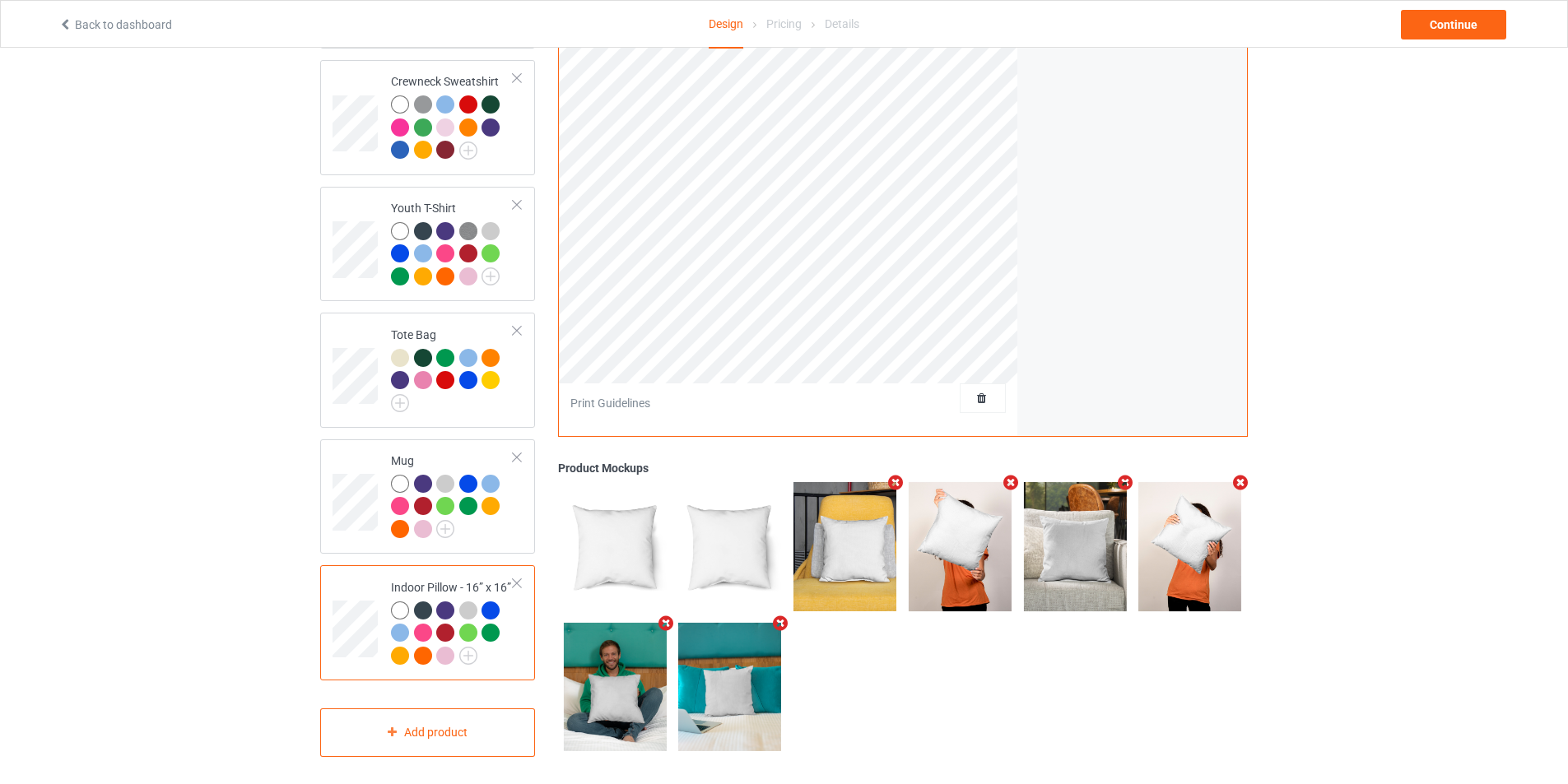
click at [519, 451] on div at bounding box center [517, 457] width 12 height 12
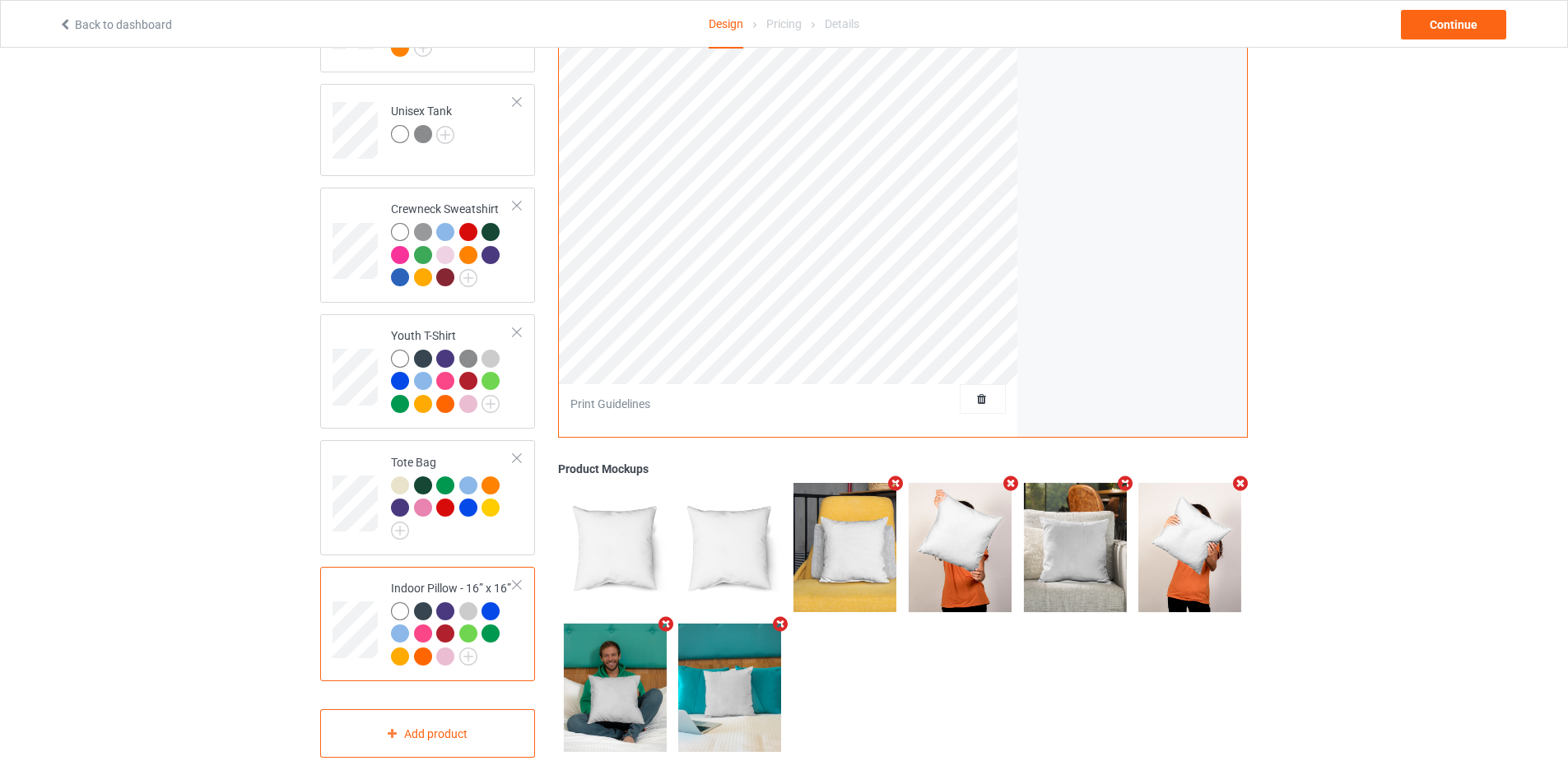
click at [519, 452] on div at bounding box center [517, 458] width 12 height 12
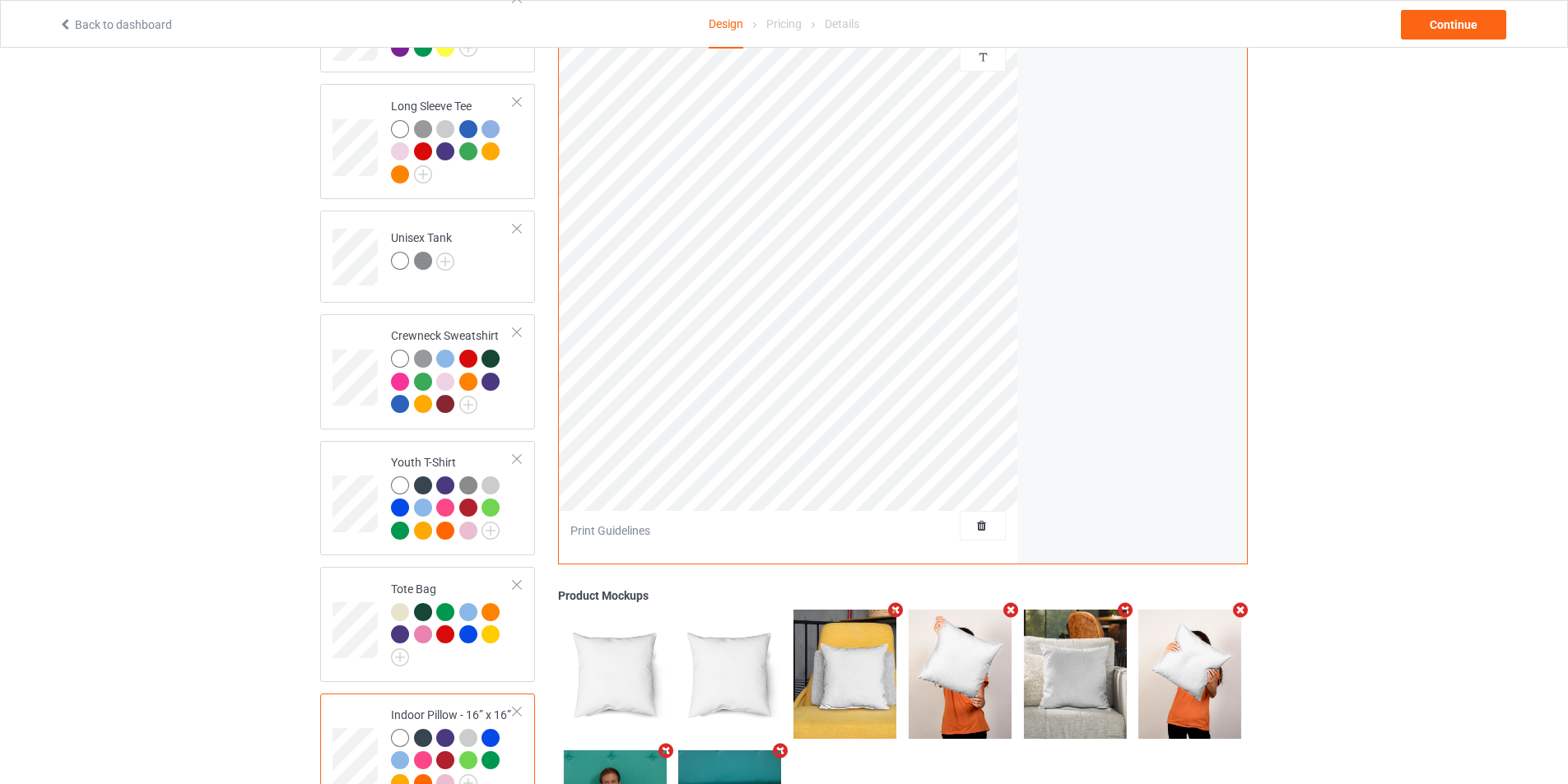
click at [519, 453] on div at bounding box center [517, 459] width 12 height 12
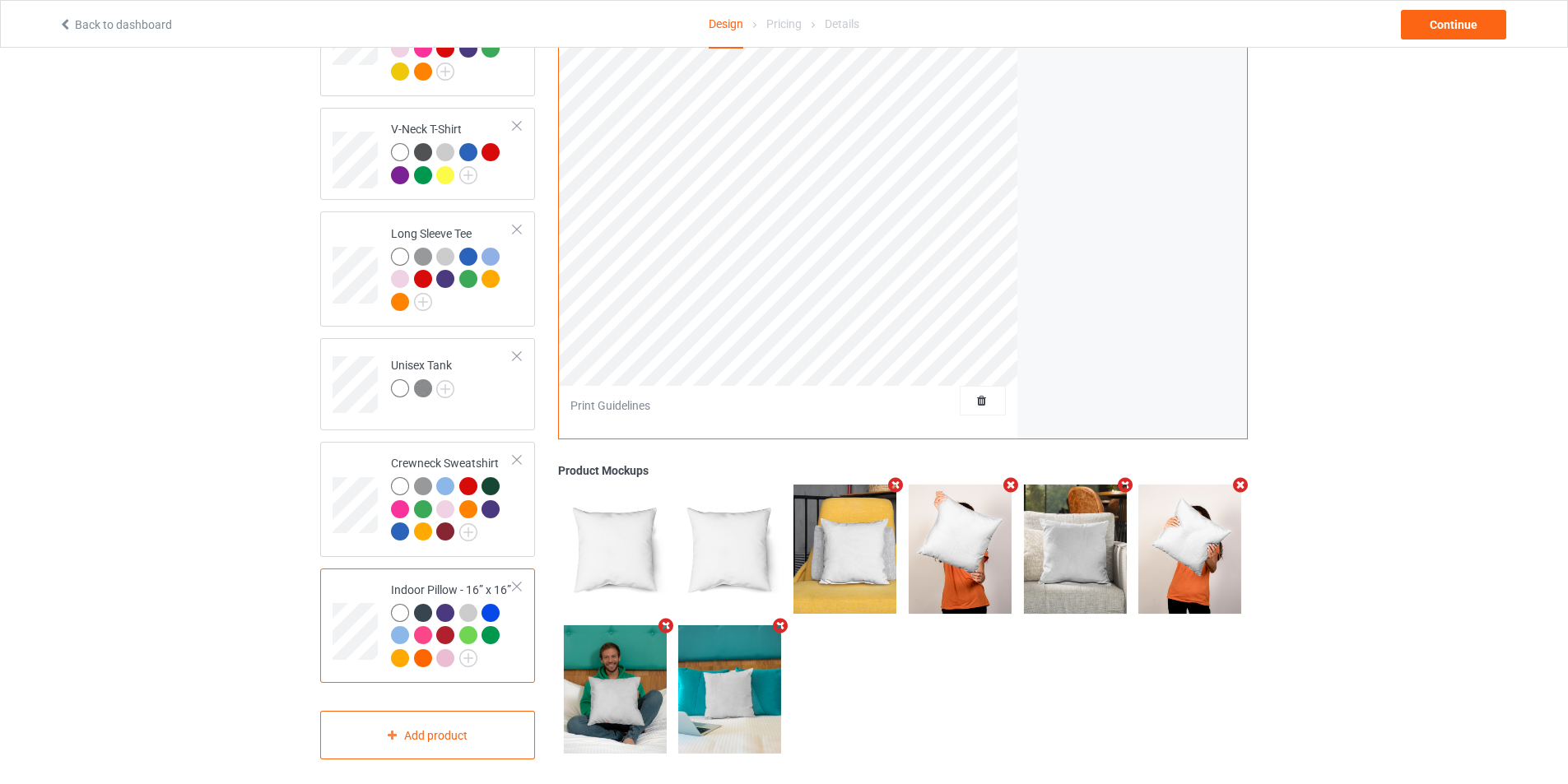
click at [519, 454] on div at bounding box center [517, 460] width 12 height 12
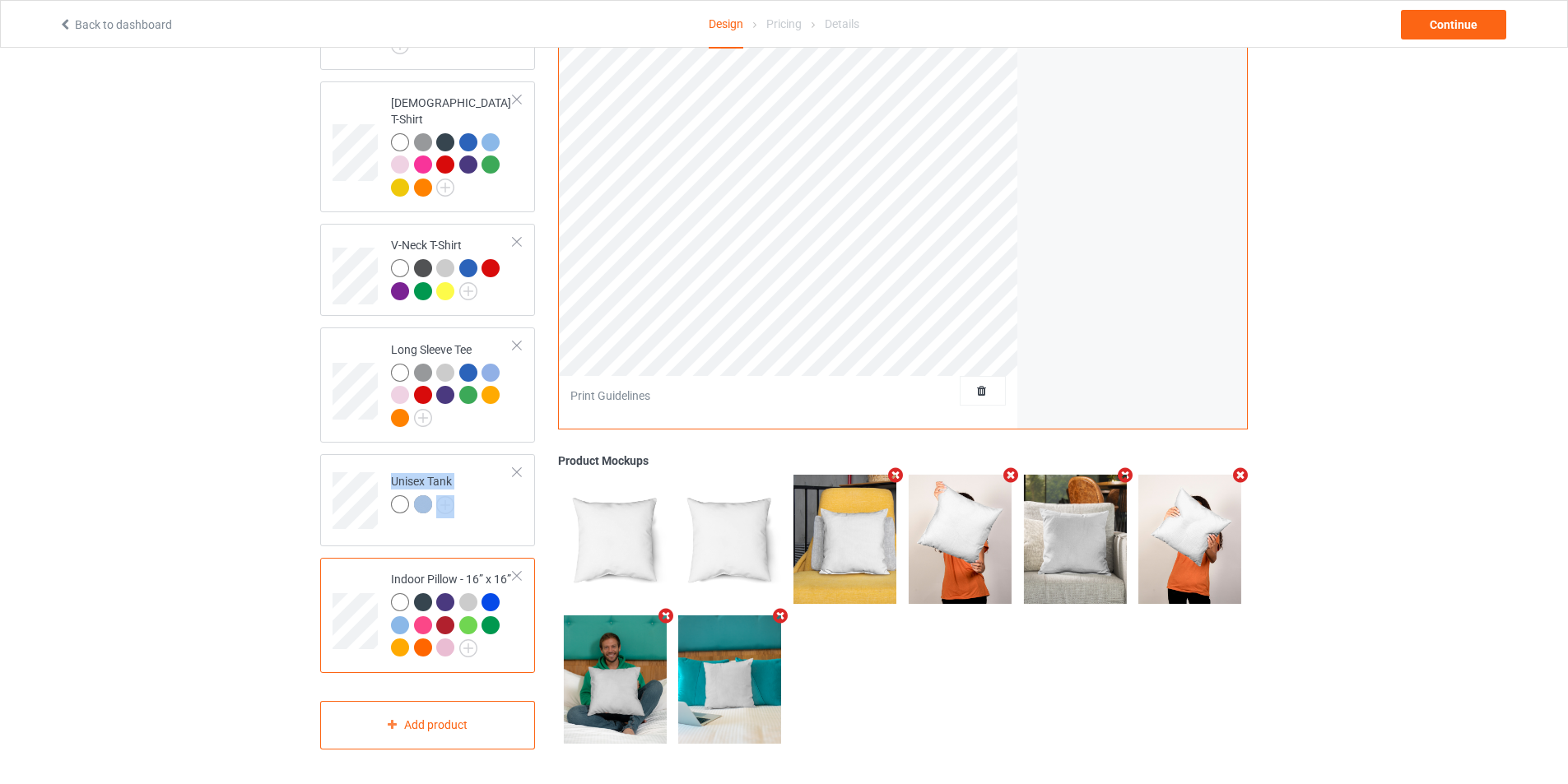
scroll to position [396, 0]
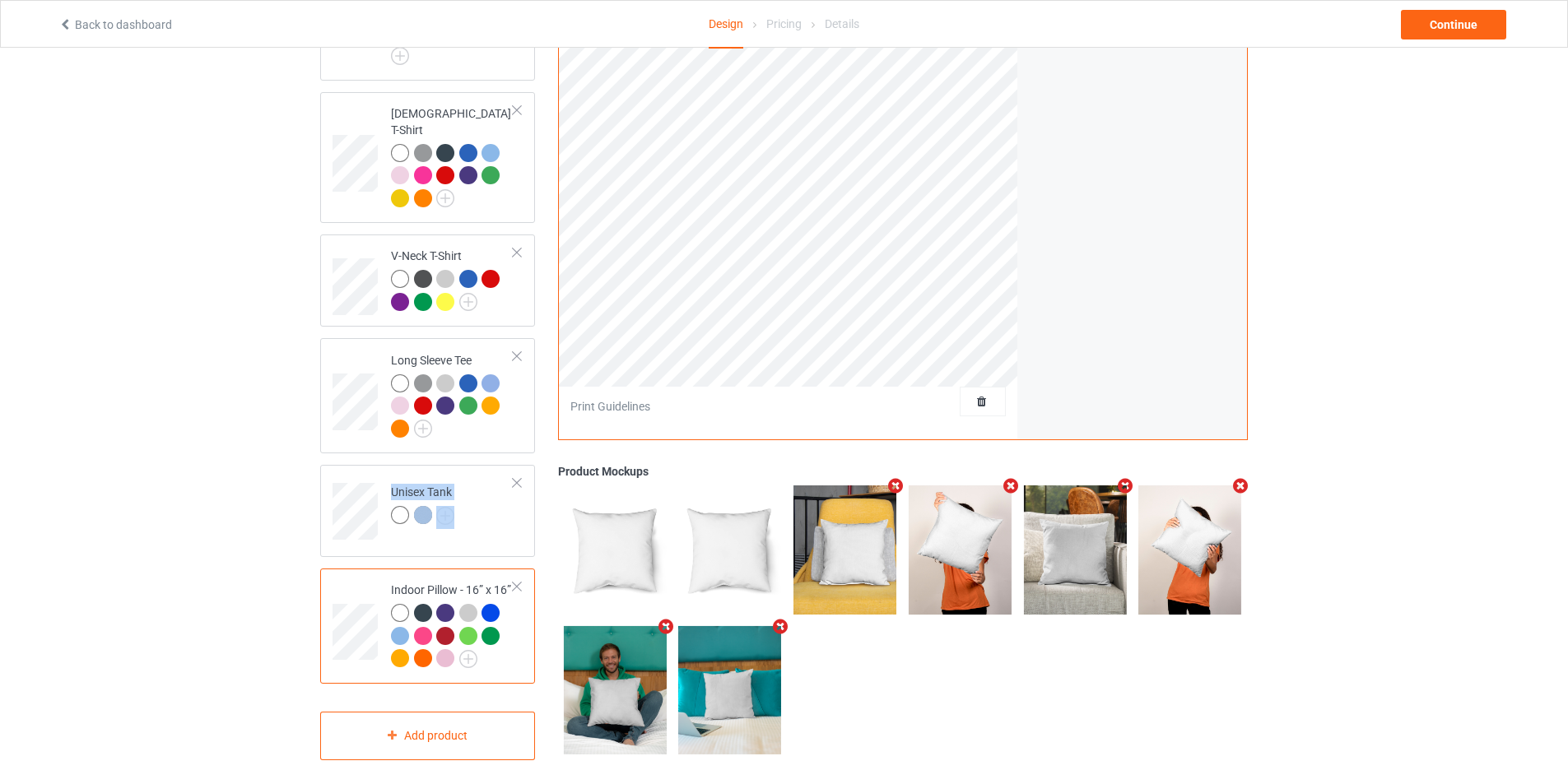
click at [519, 447] on div "Premium Fit Mens Tee Hooded Sweatshirt Ladies T-Shirt V-Neck T-Shirt Long Sleev…" at bounding box center [427, 239] width 215 height 889
click at [518, 477] on div at bounding box center [517, 482] width 12 height 12
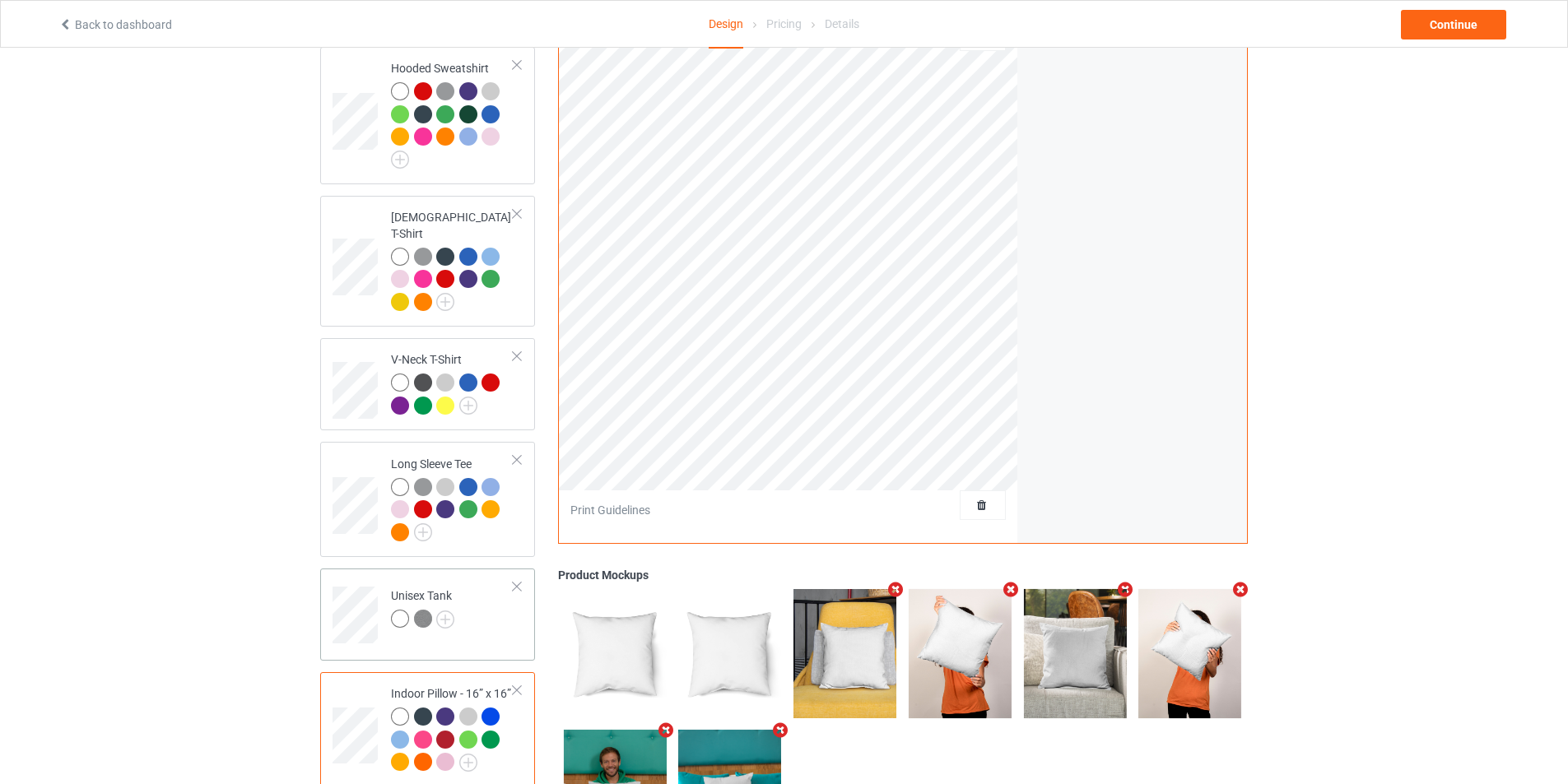
click at [518, 469] on td "Long Sleeve Tee" at bounding box center [452, 498] width 141 height 102
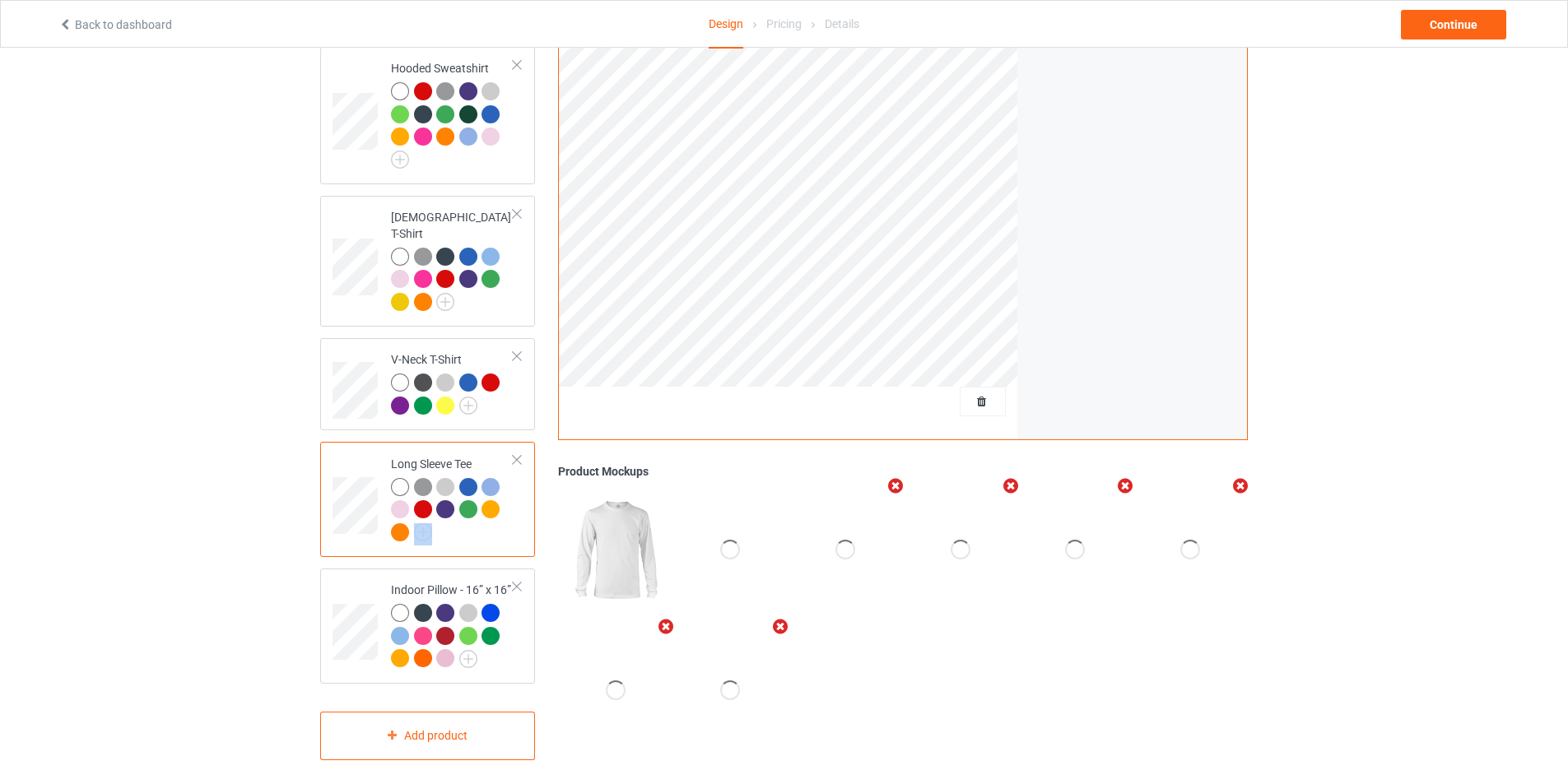
click at [518, 469] on td "Long Sleeve Tee" at bounding box center [452, 498] width 141 height 102
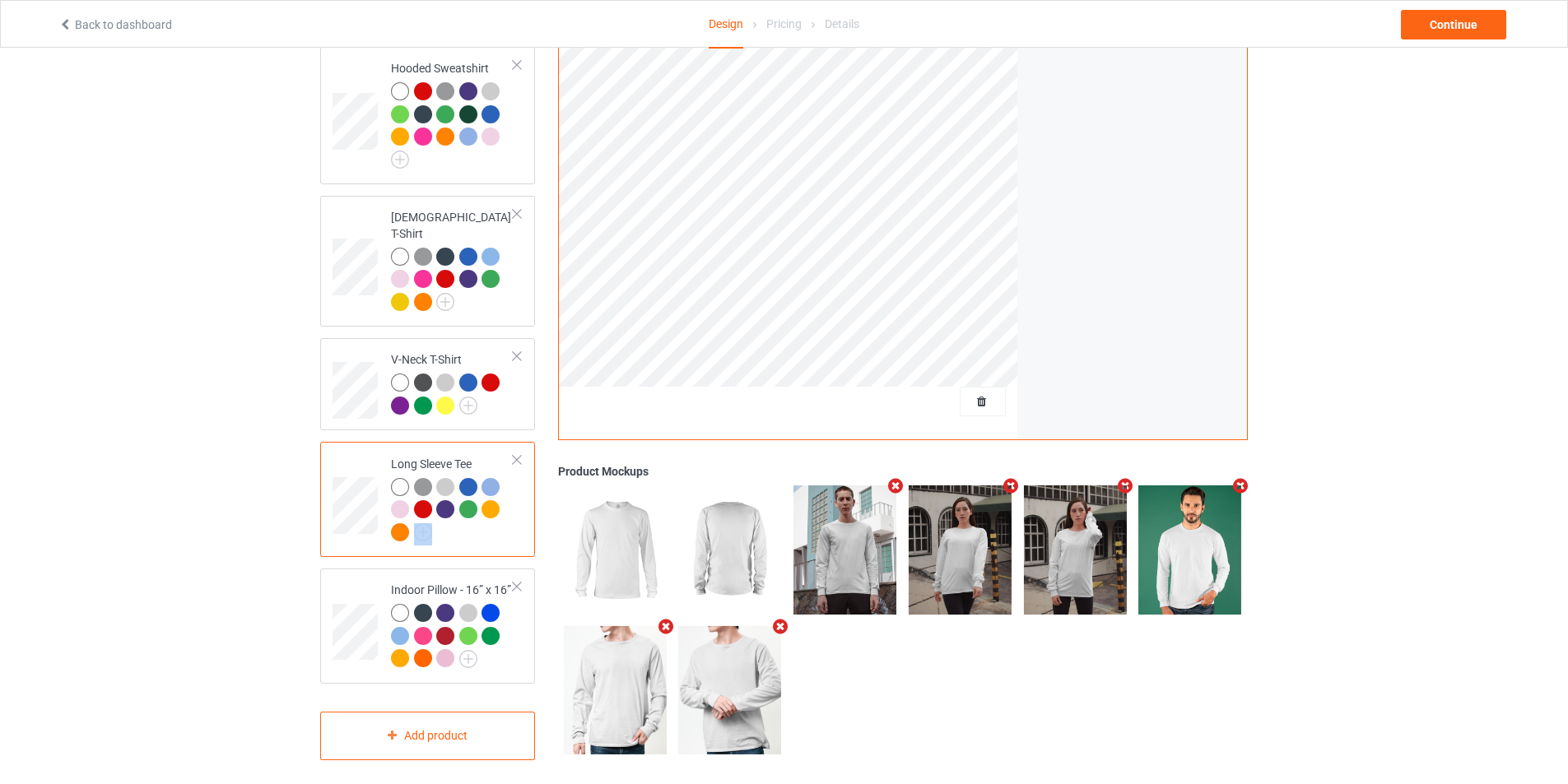
click at [518, 469] on td "Long Sleeve Tee" at bounding box center [452, 498] width 141 height 102
click at [518, 454] on div at bounding box center [517, 460] width 12 height 12
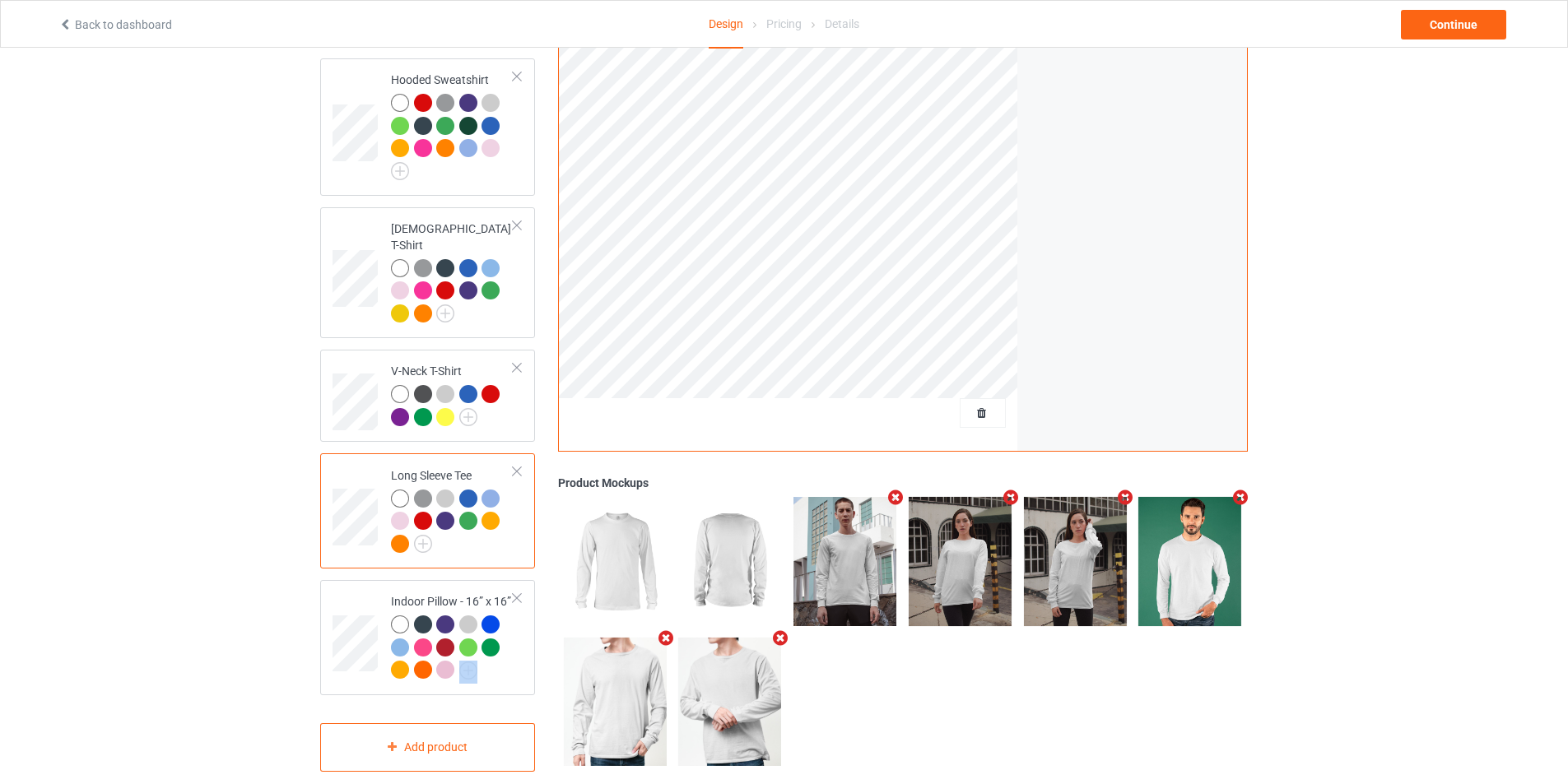
click at [518, 579] on div "Indoor Pillow - 16” x 16”" at bounding box center [427, 637] width 215 height 115
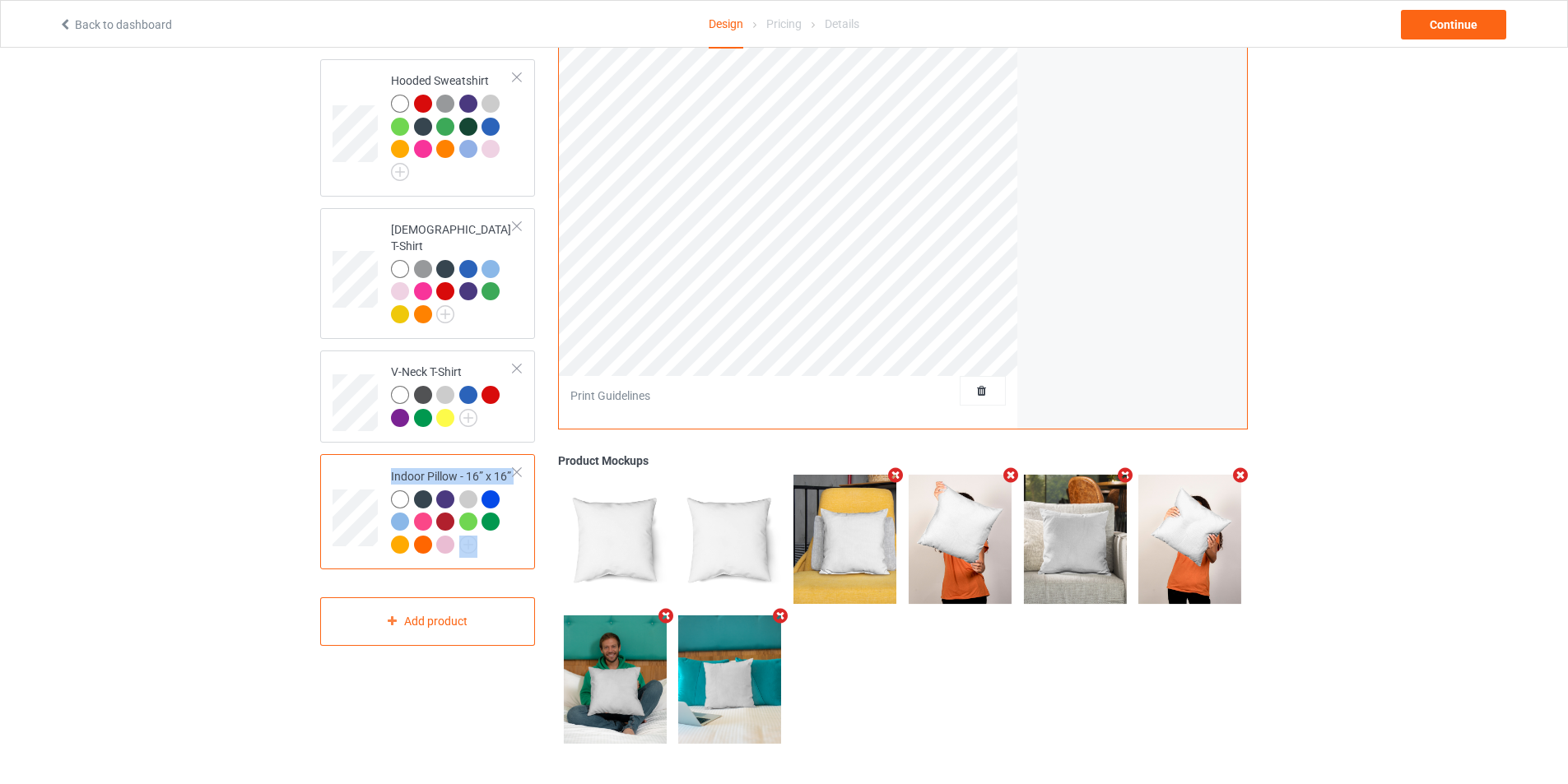
click at [518, 454] on div "Indoor Pillow - 16” x 16”" at bounding box center [427, 512] width 215 height 115
click at [523, 456] on div "Indoor Pillow - 16” x 16”" at bounding box center [427, 512] width 215 height 115
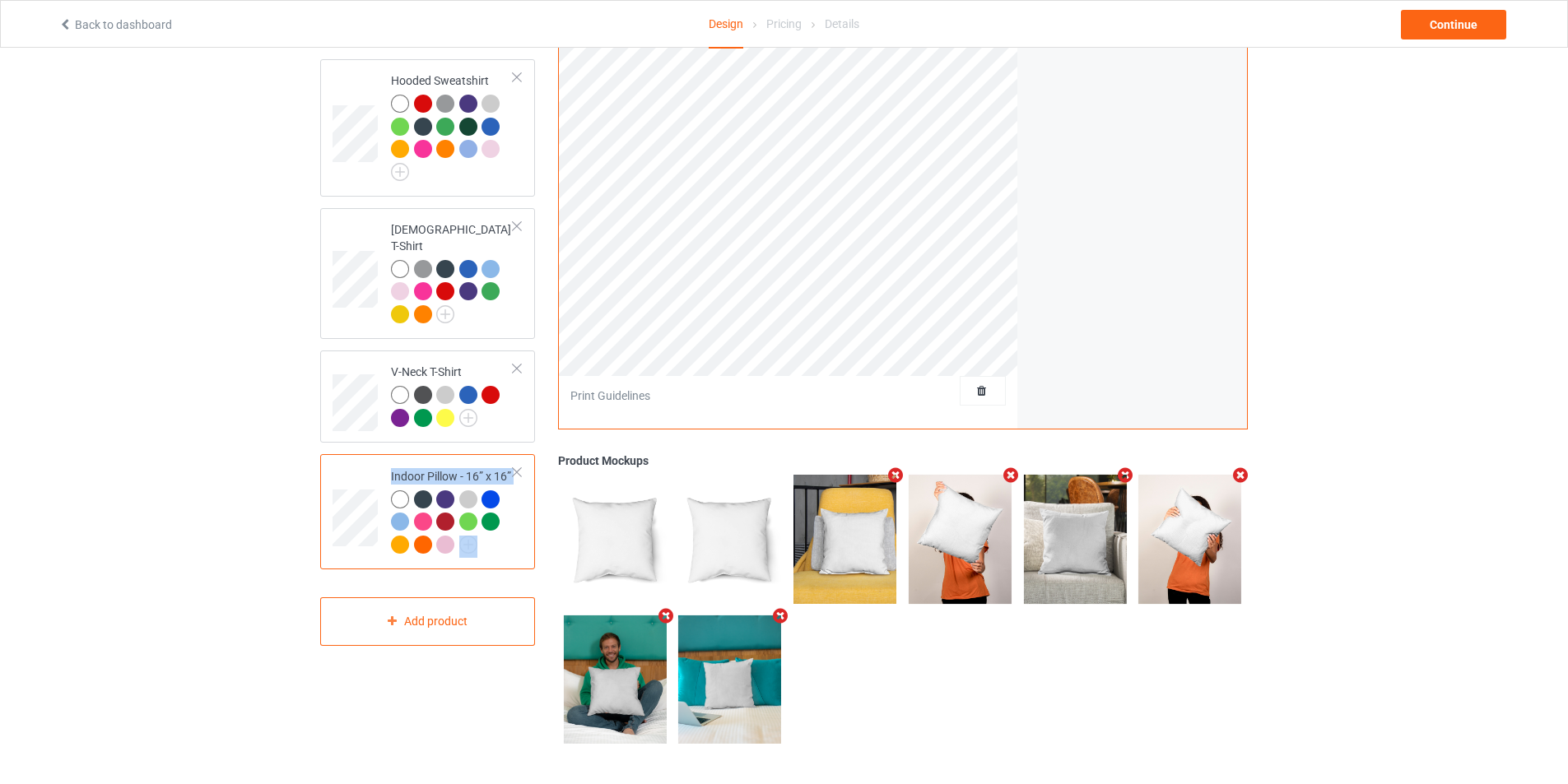
click at [522, 457] on div "Indoor Pillow - 16” x 16”" at bounding box center [427, 512] width 215 height 115
click at [518, 466] on div at bounding box center [517, 471] width 12 height 12
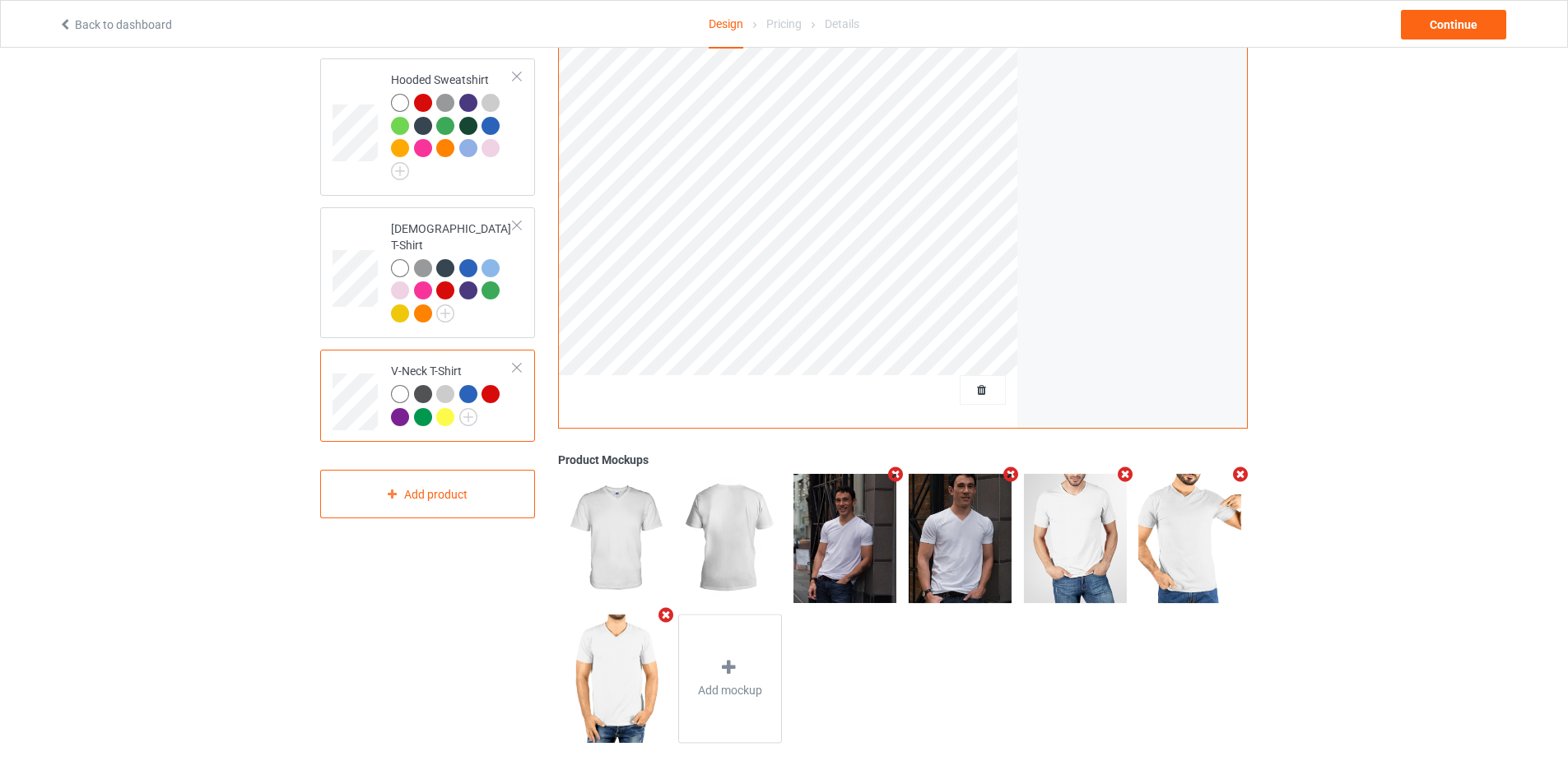
click at [518, 362] on div at bounding box center [517, 368] width 12 height 12
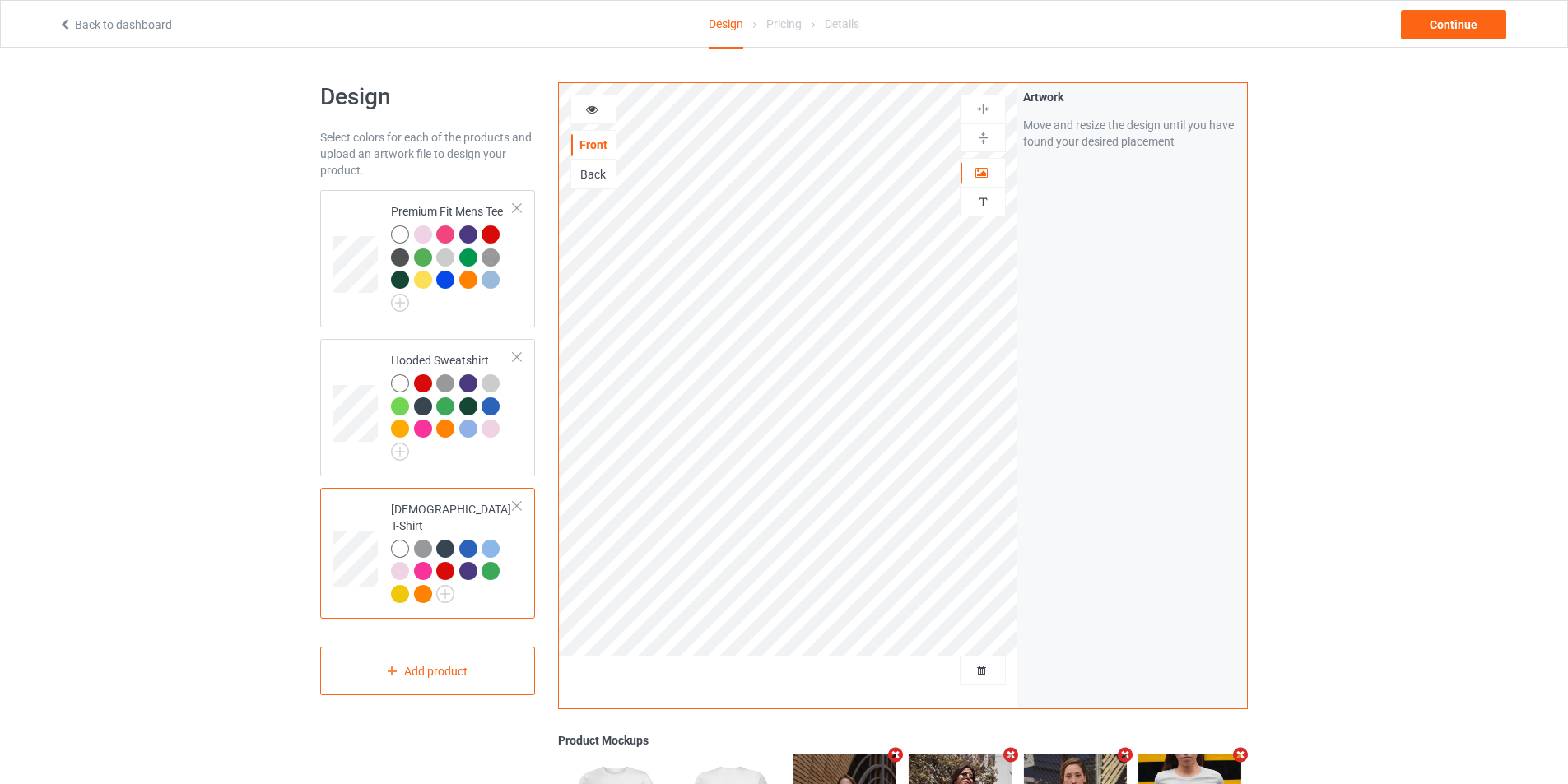
click at [516, 506] on div at bounding box center [517, 506] width 12 height 12
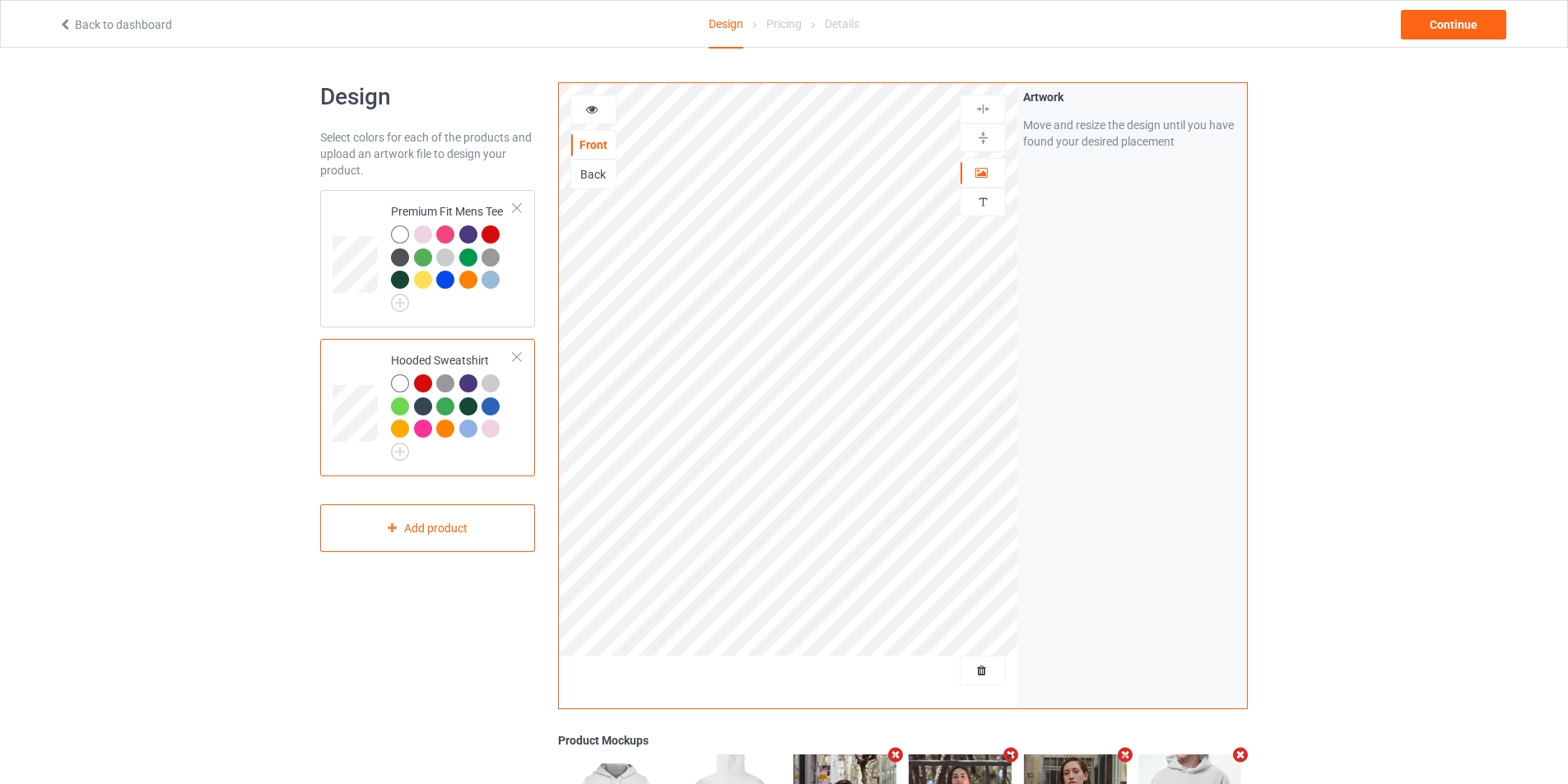
click at [522, 353] on div at bounding box center [517, 357] width 12 height 12
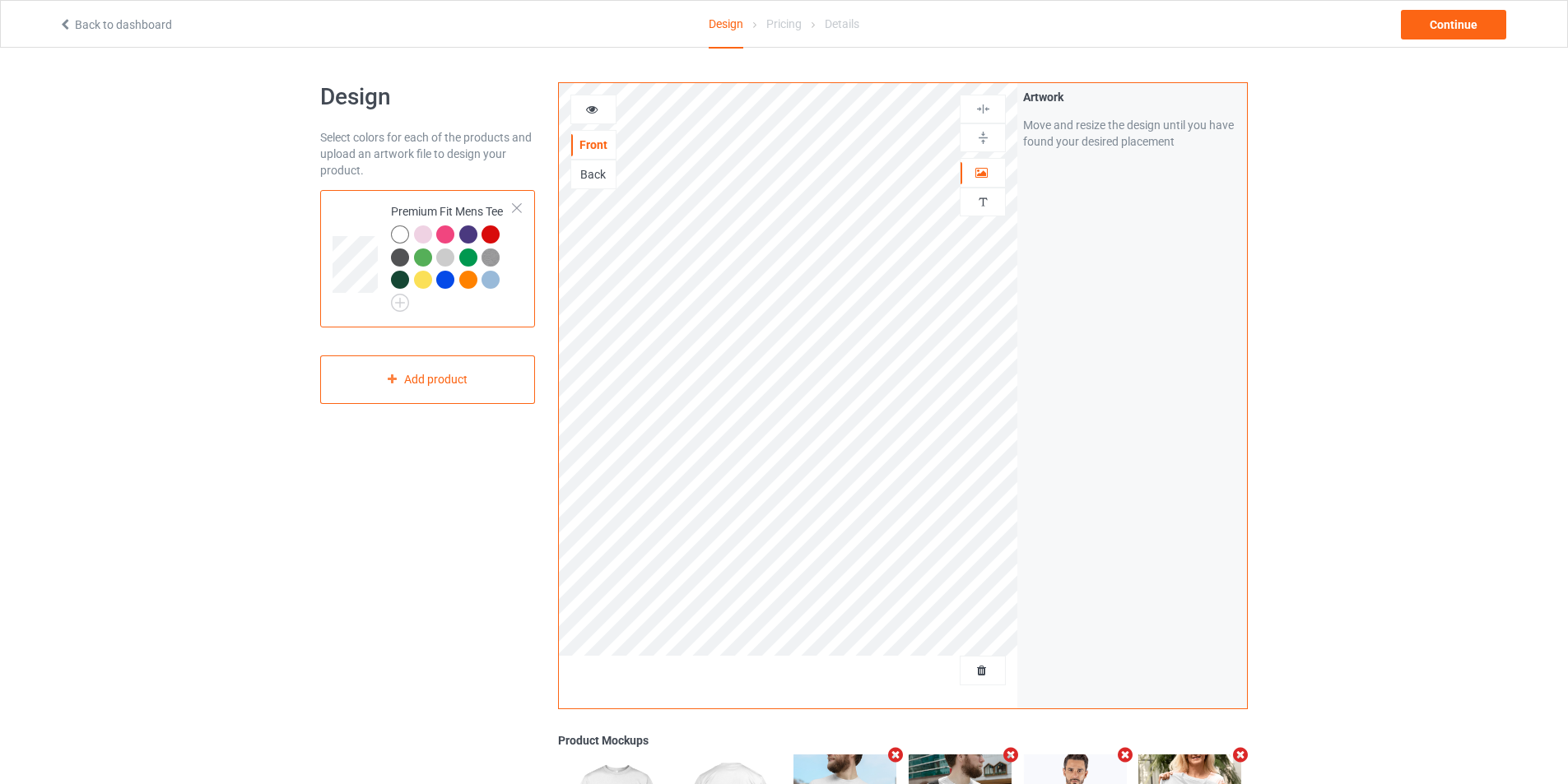
click at [521, 202] on td "Premium Fit Mens Tee" at bounding box center [452, 259] width 141 height 124
click at [516, 205] on div at bounding box center [517, 208] width 12 height 12
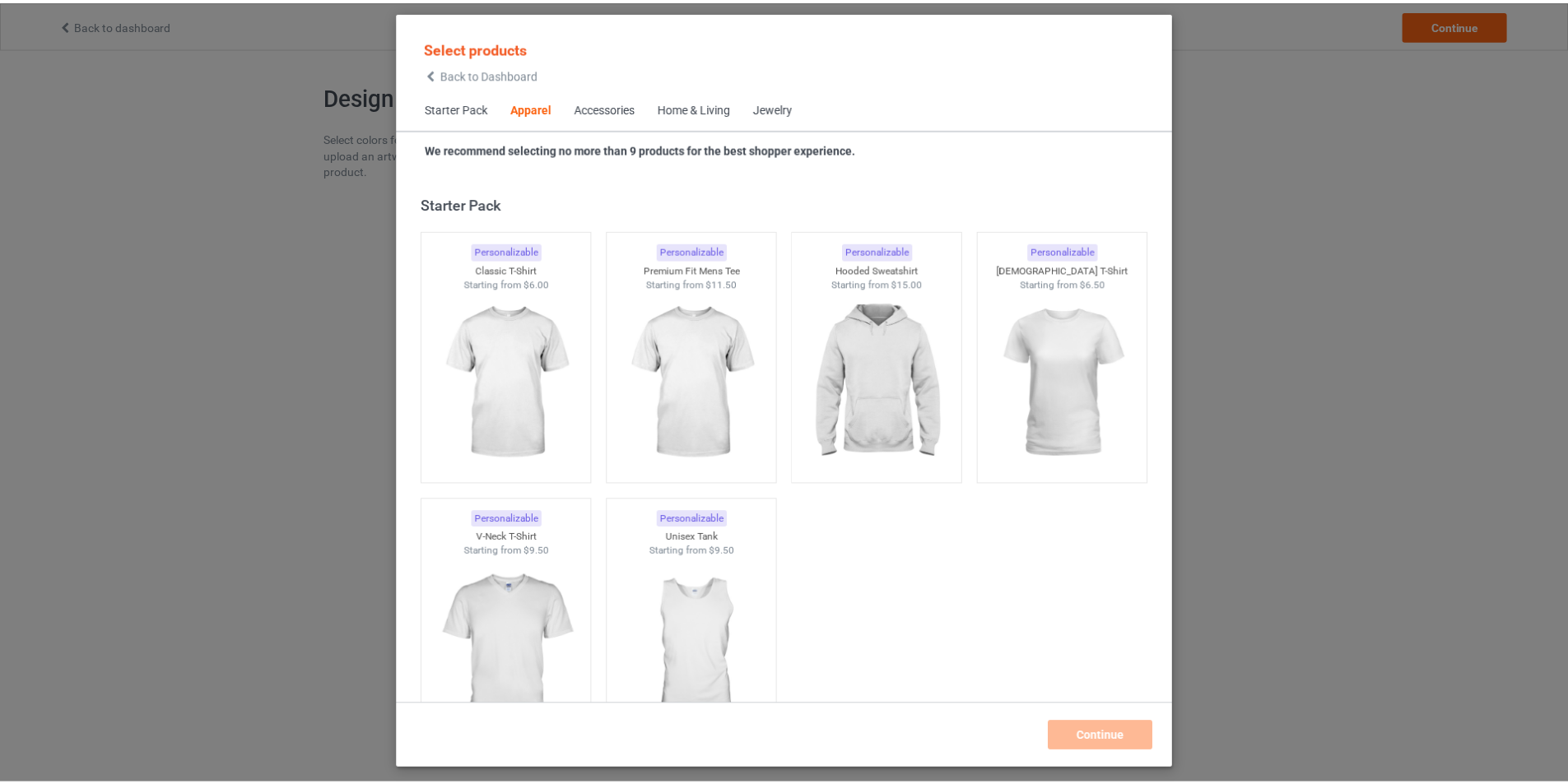
scroll to position [613, 0]
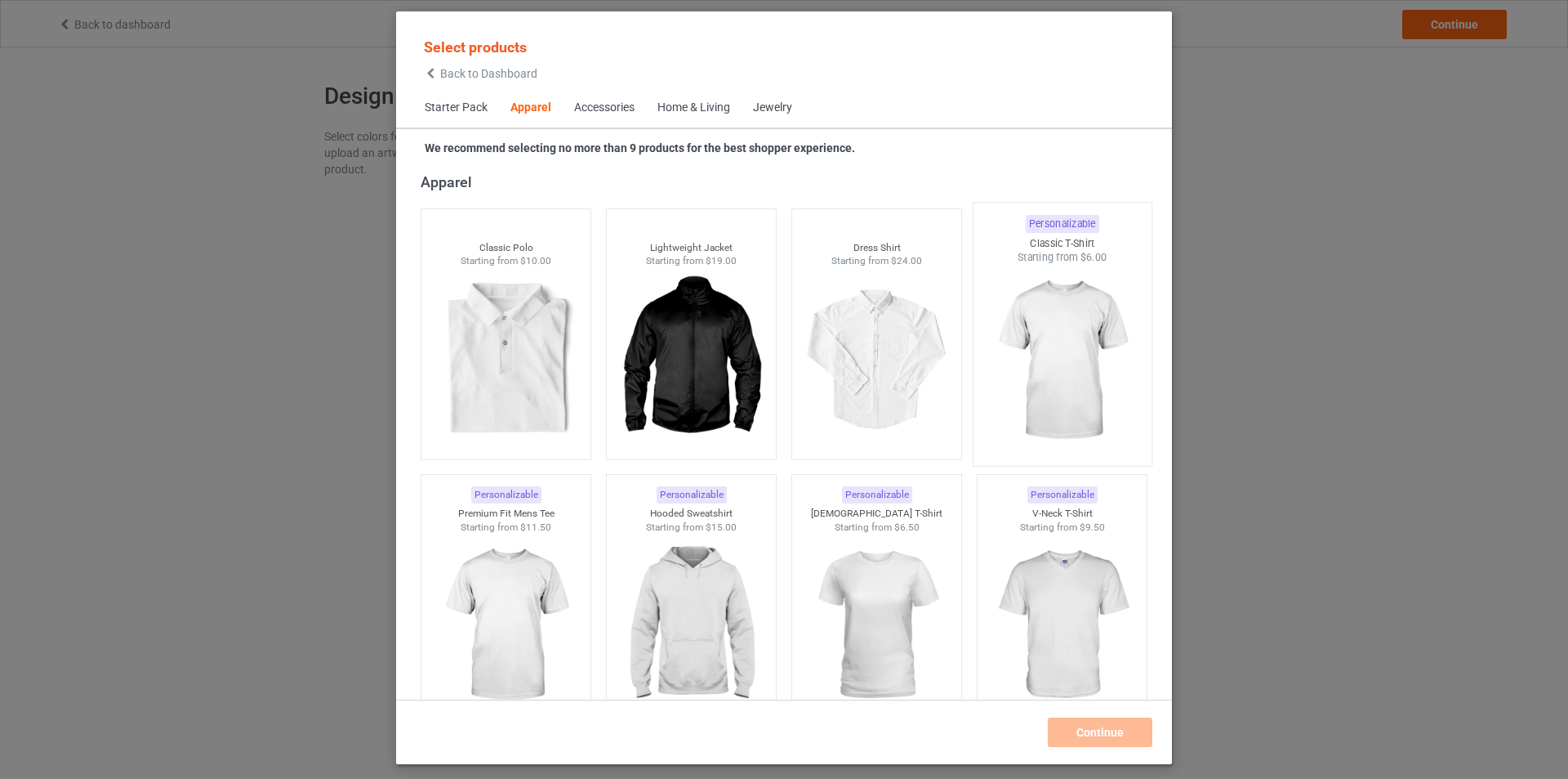
click at [1055, 341] on img at bounding box center [1062, 361] width 154 height 192
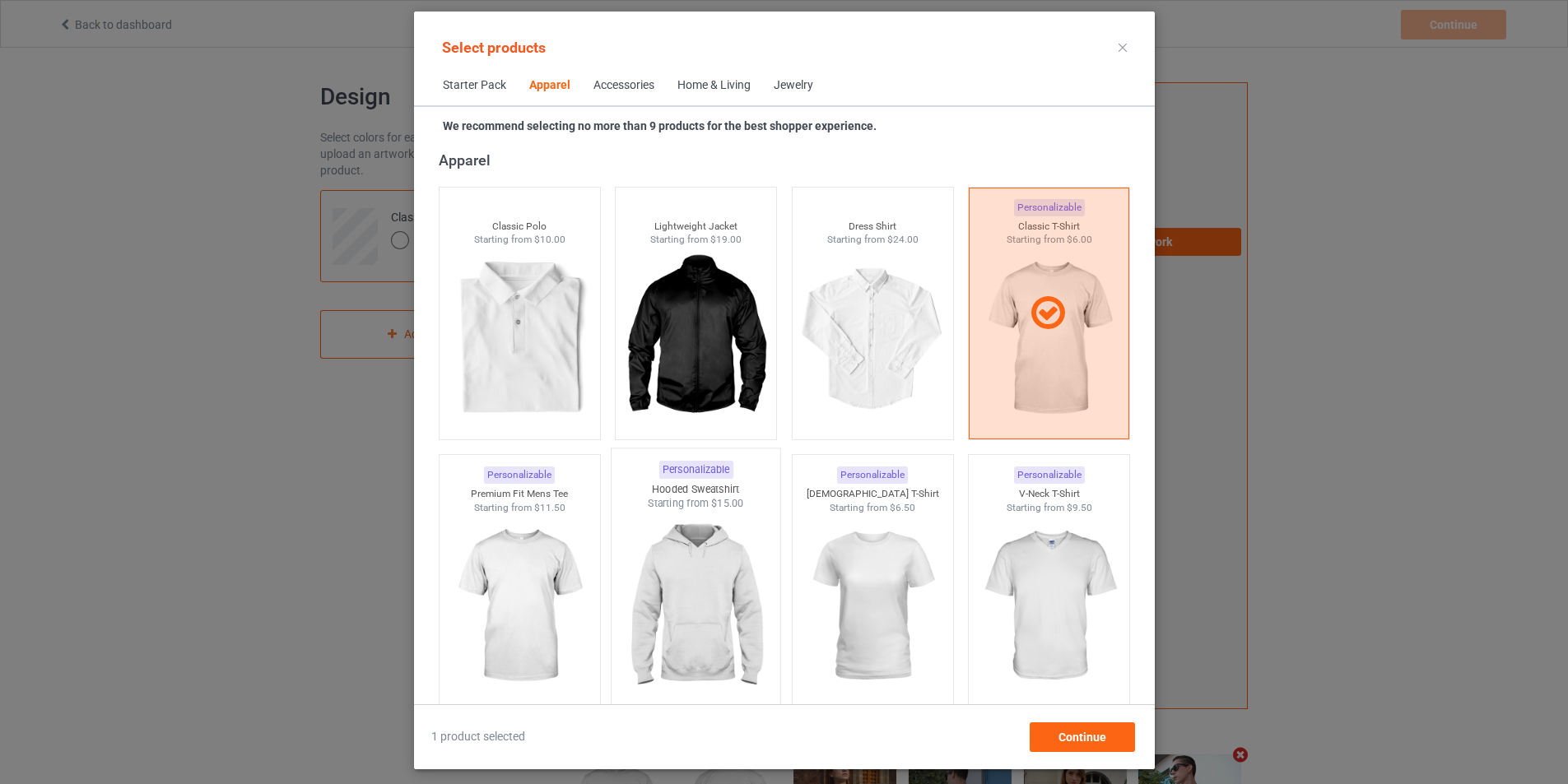
scroll to position [777, 0]
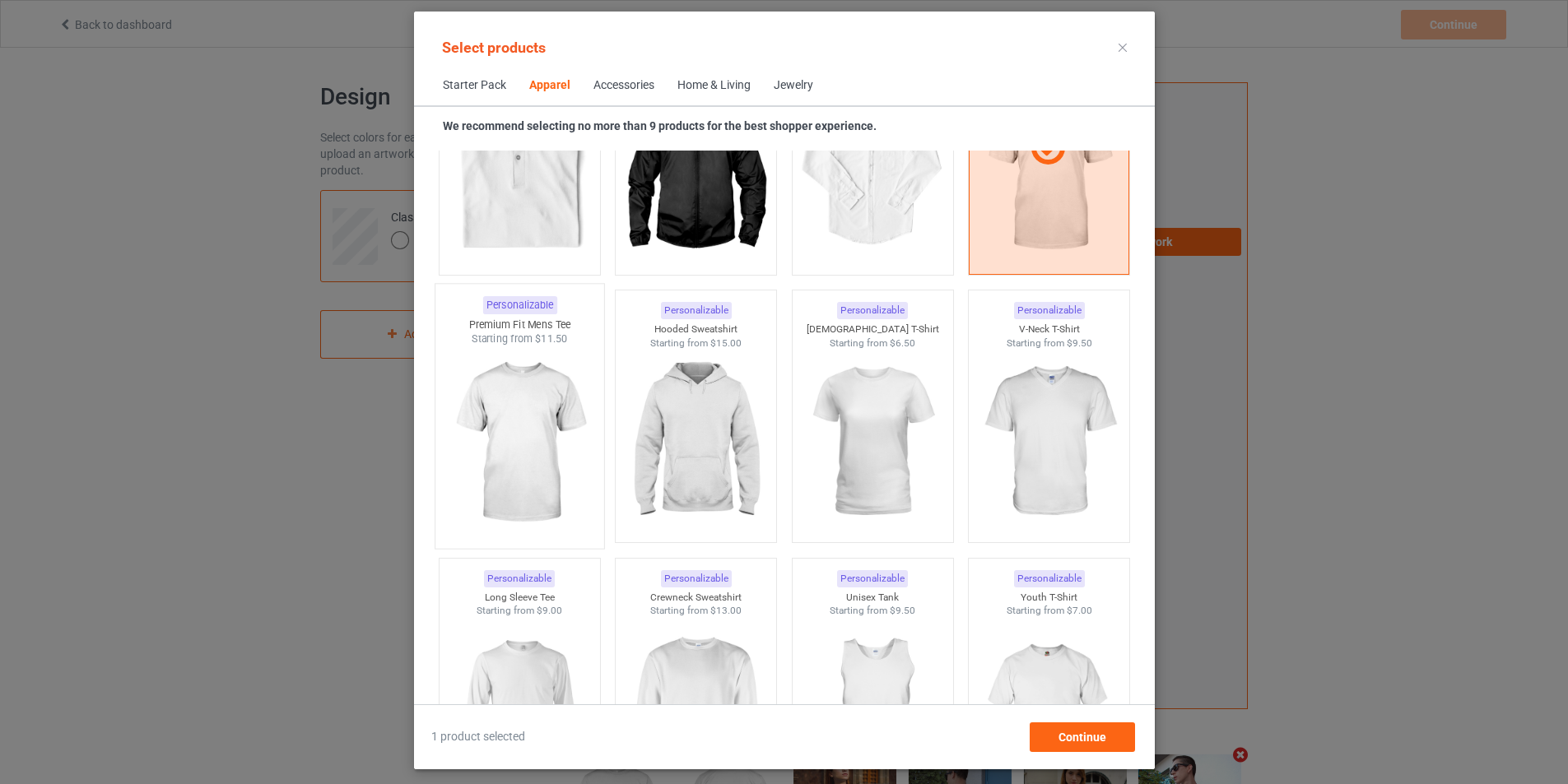
click at [456, 424] on img at bounding box center [519, 442] width 155 height 193
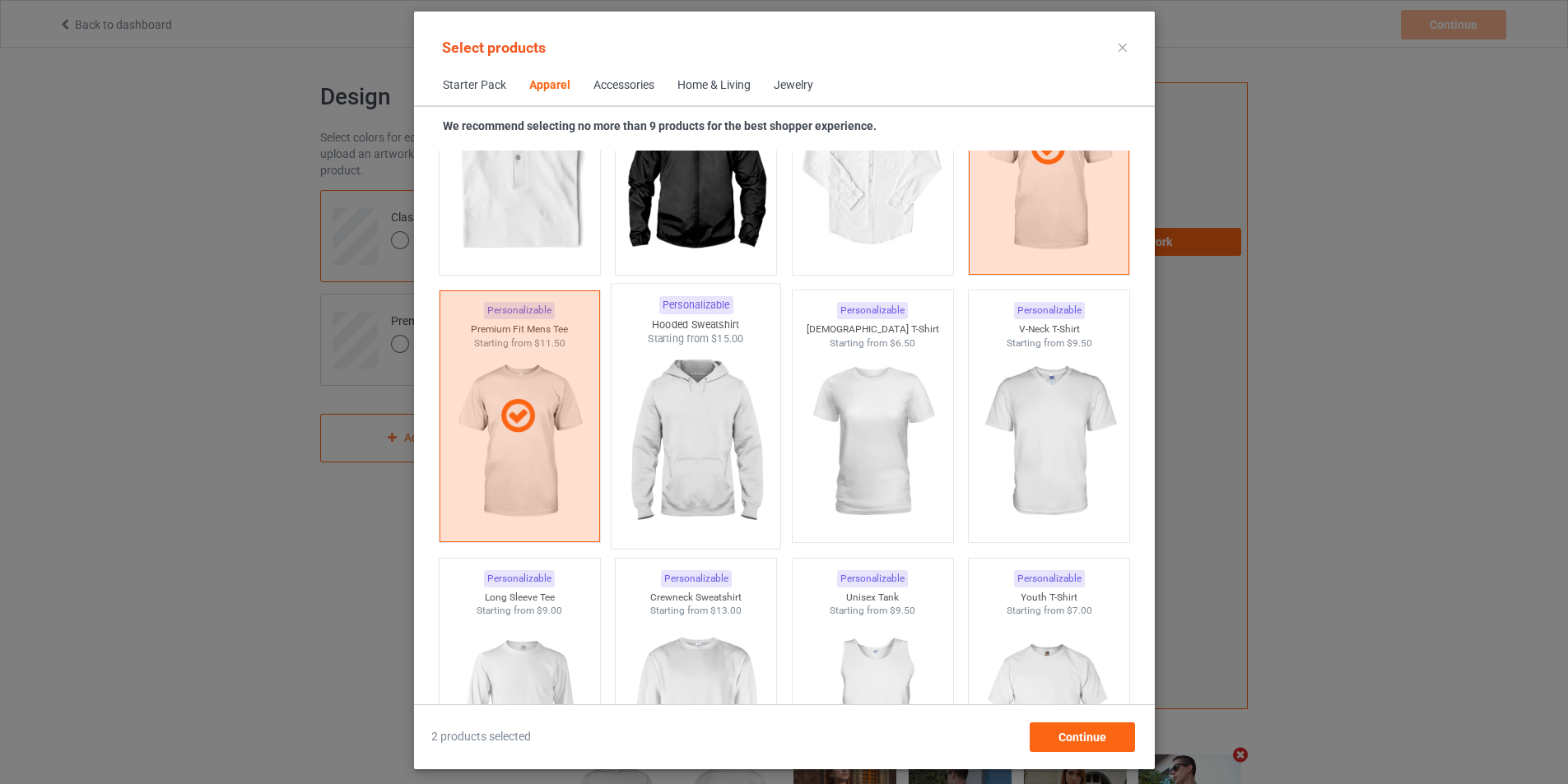
click at [648, 432] on img at bounding box center [695, 442] width 155 height 193
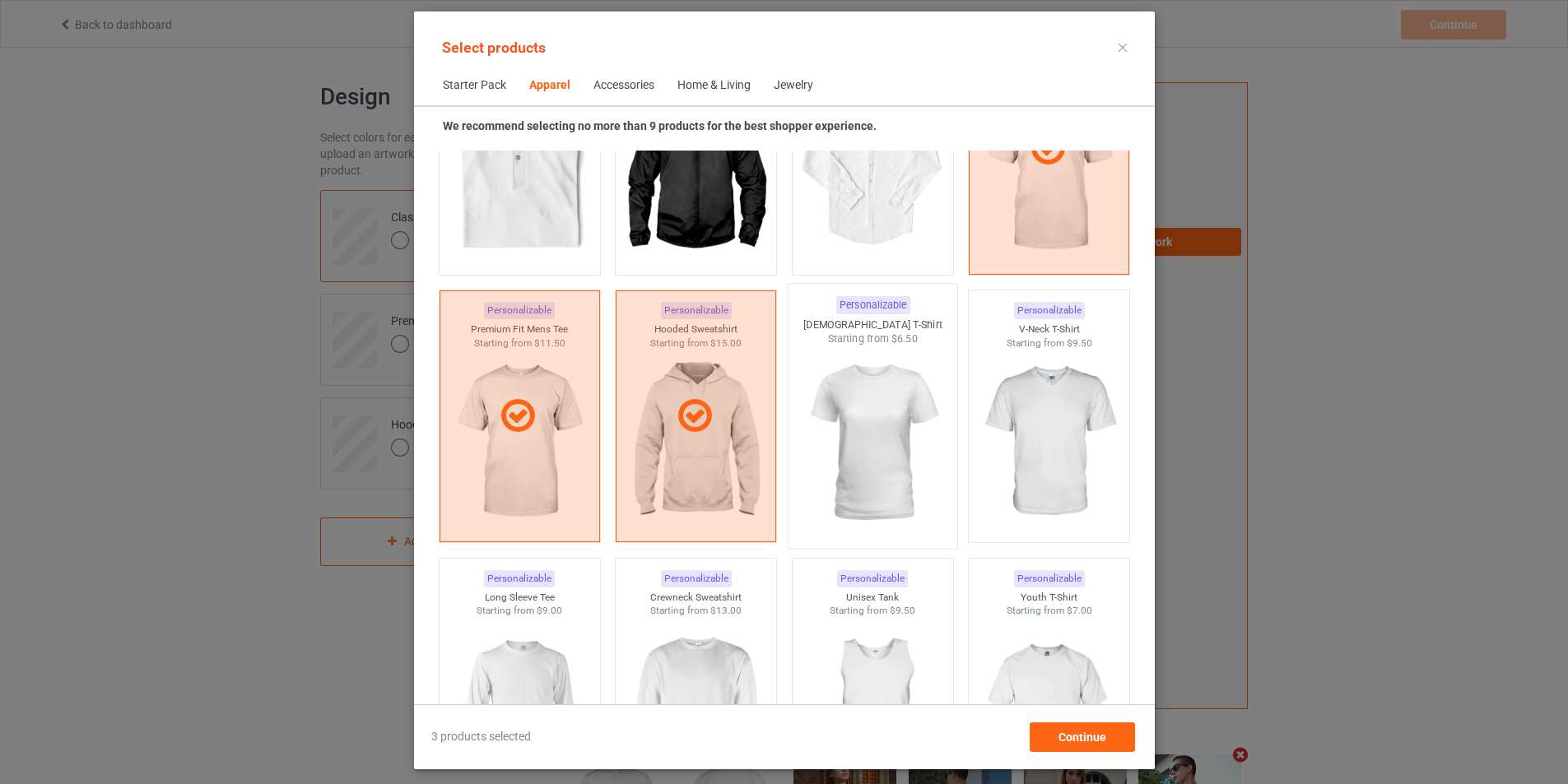
click at [877, 460] on img at bounding box center [873, 442] width 155 height 193
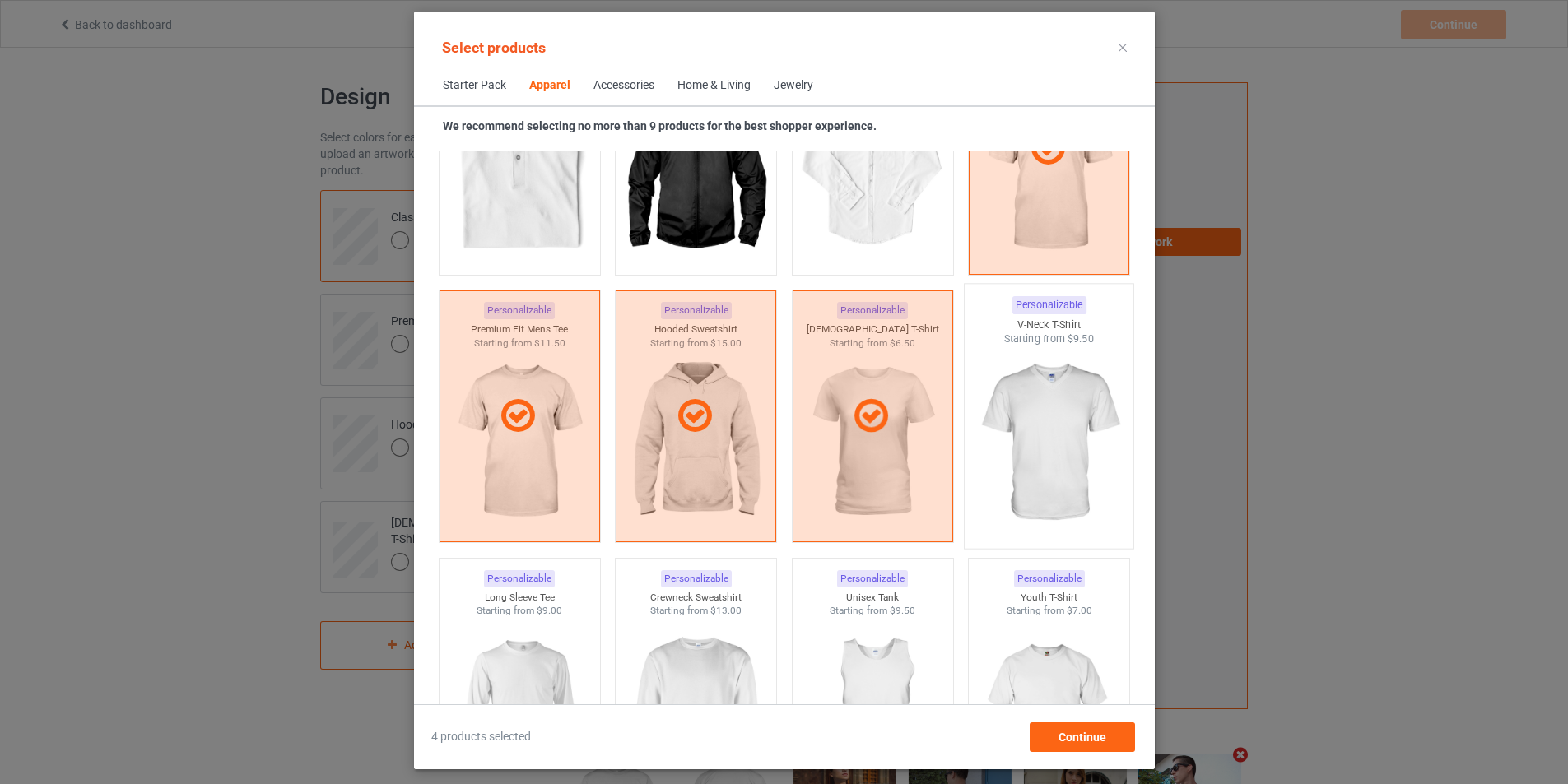
click at [1043, 447] on img at bounding box center [1049, 442] width 155 height 193
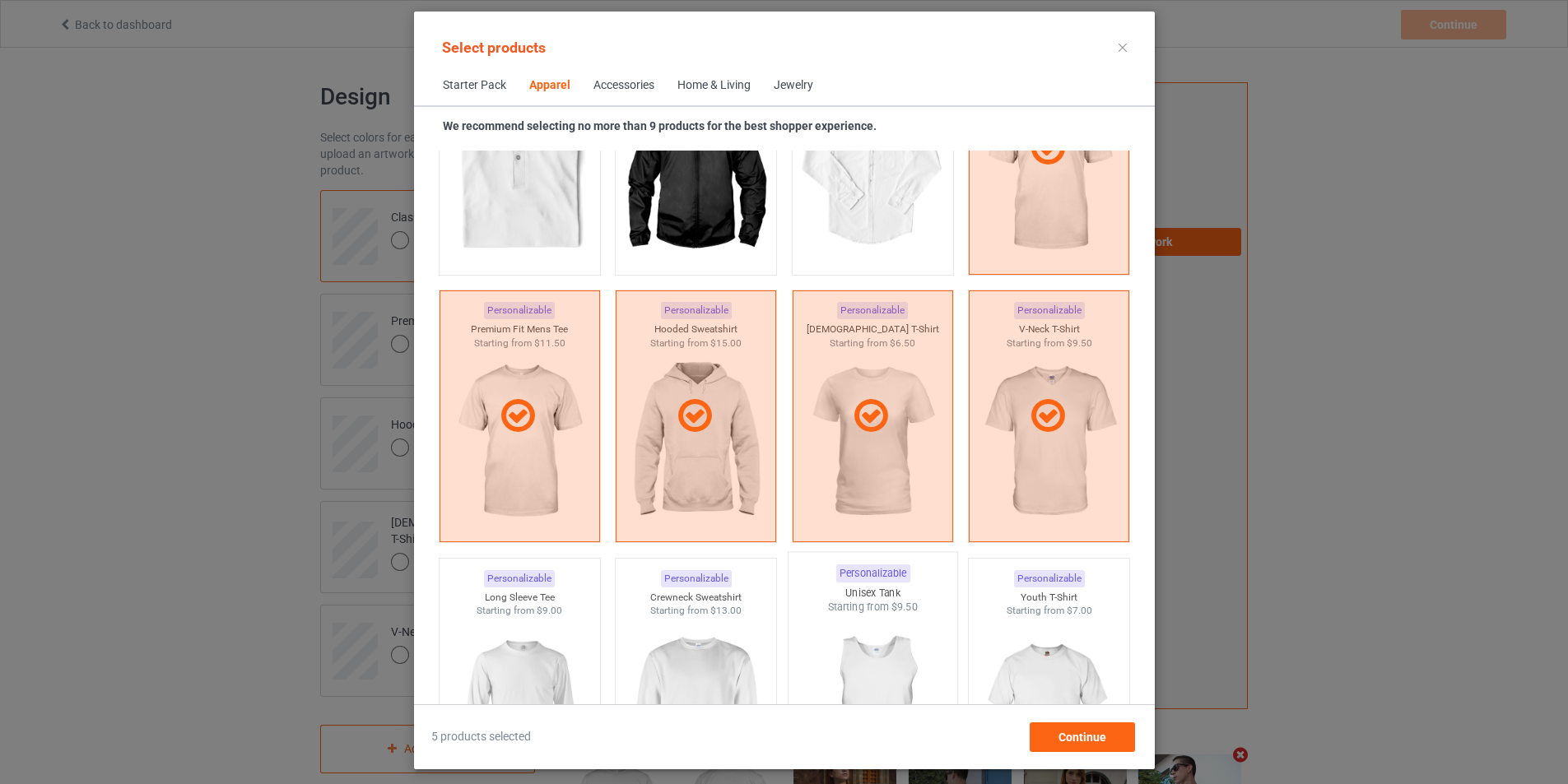
scroll to position [1024, 0]
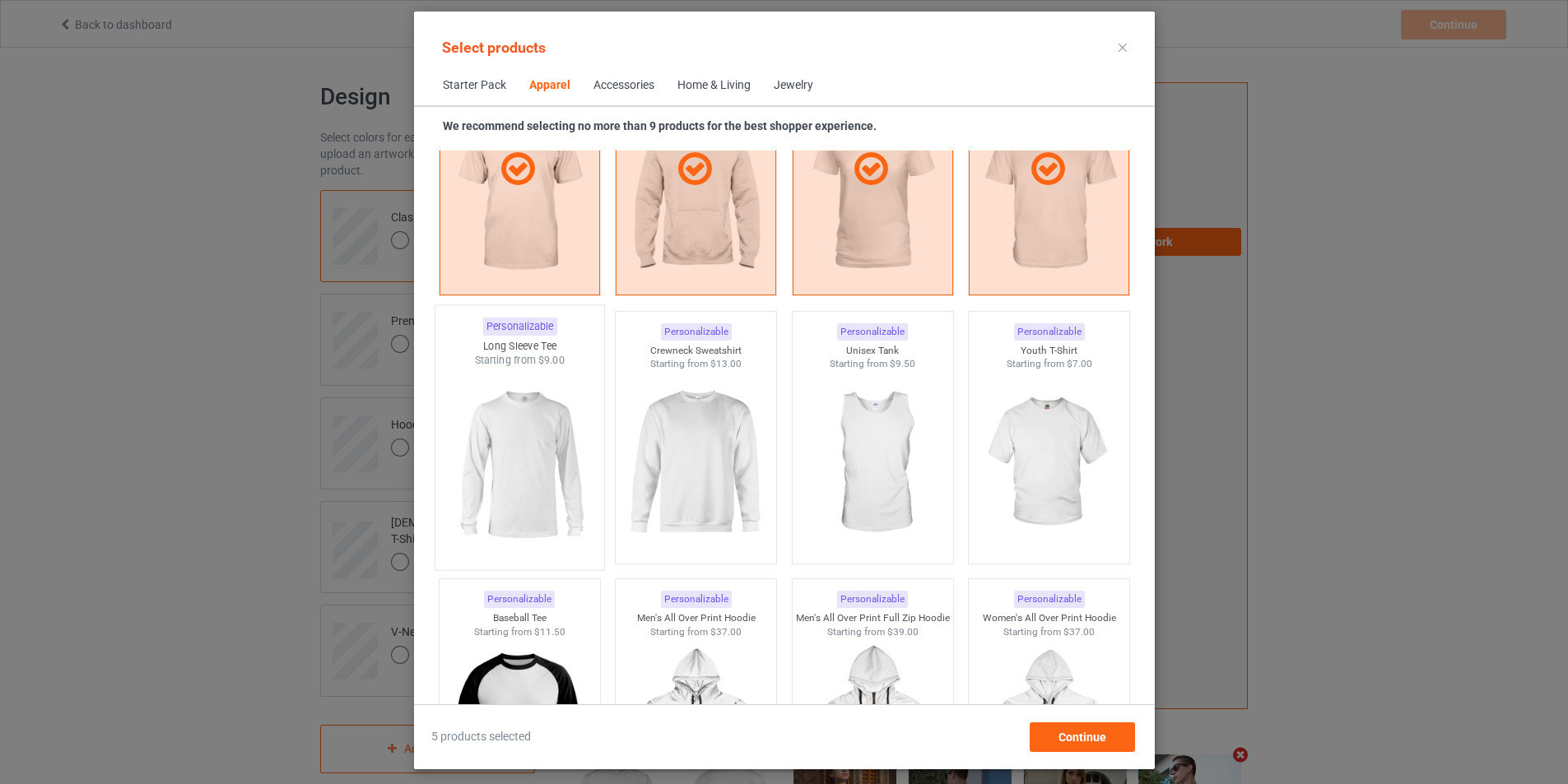
click at [501, 485] on img at bounding box center [519, 464] width 155 height 193
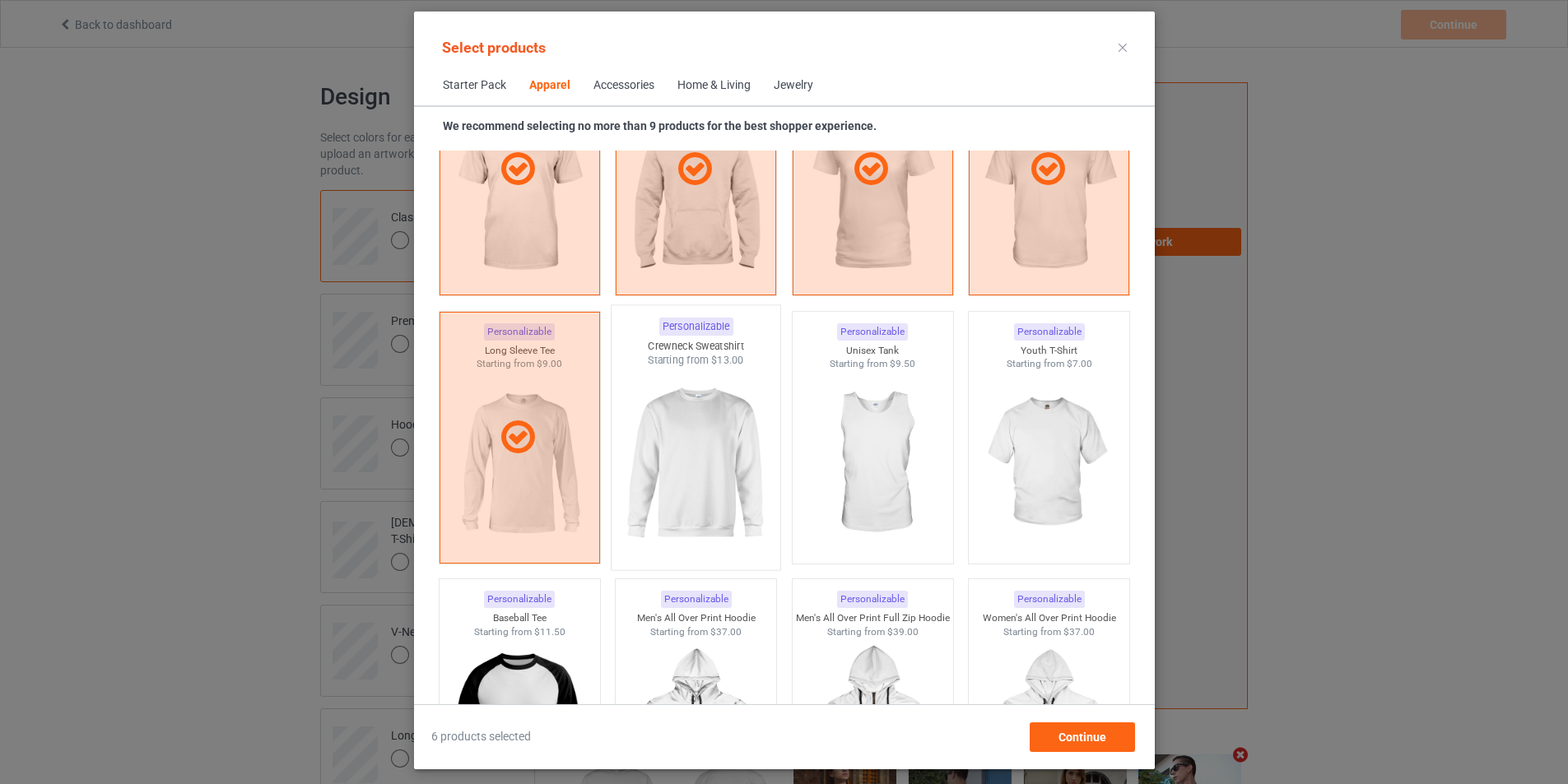
click at [715, 481] on img at bounding box center [695, 464] width 155 height 193
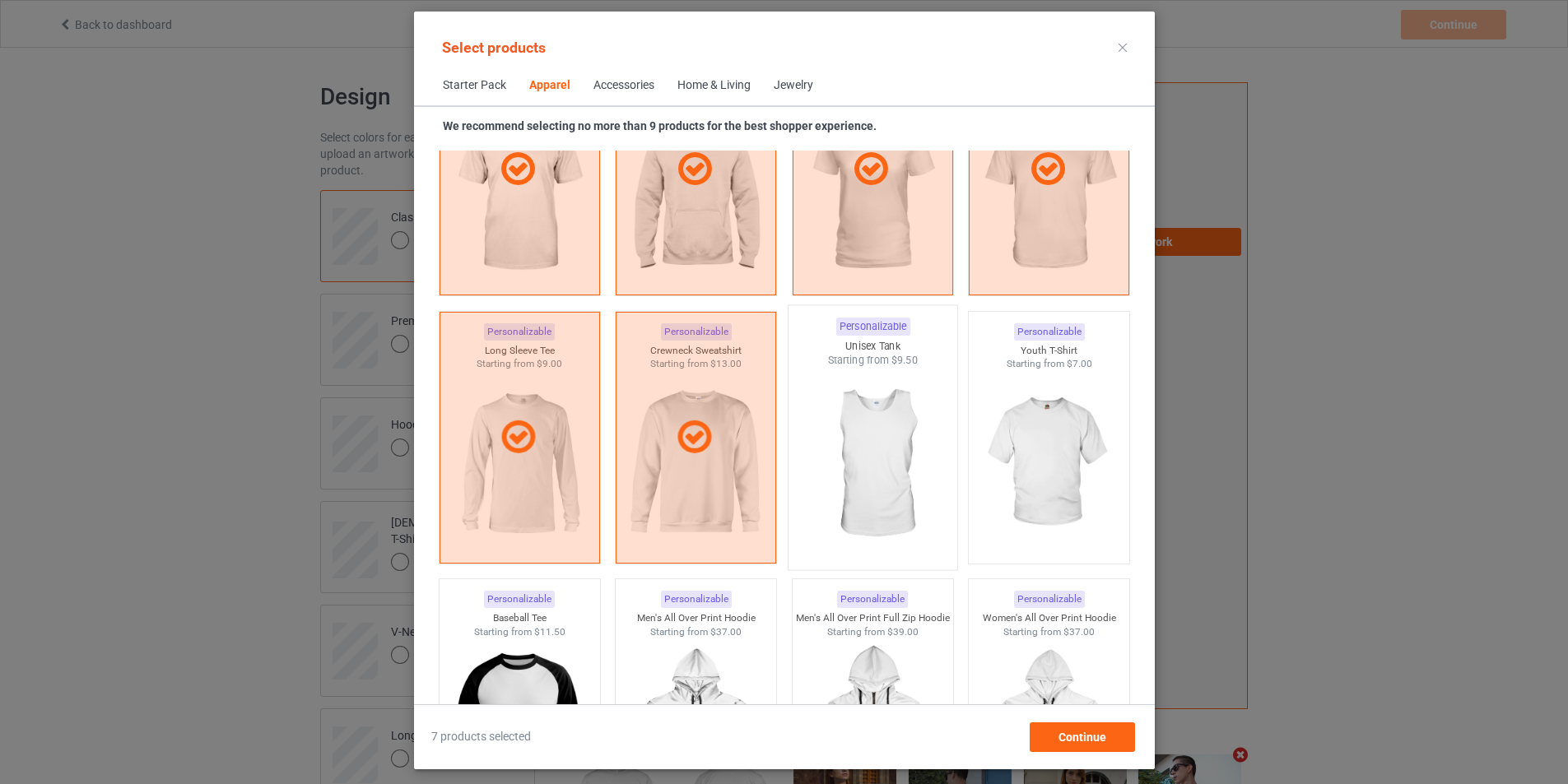
click at [850, 479] on img at bounding box center [873, 464] width 155 height 193
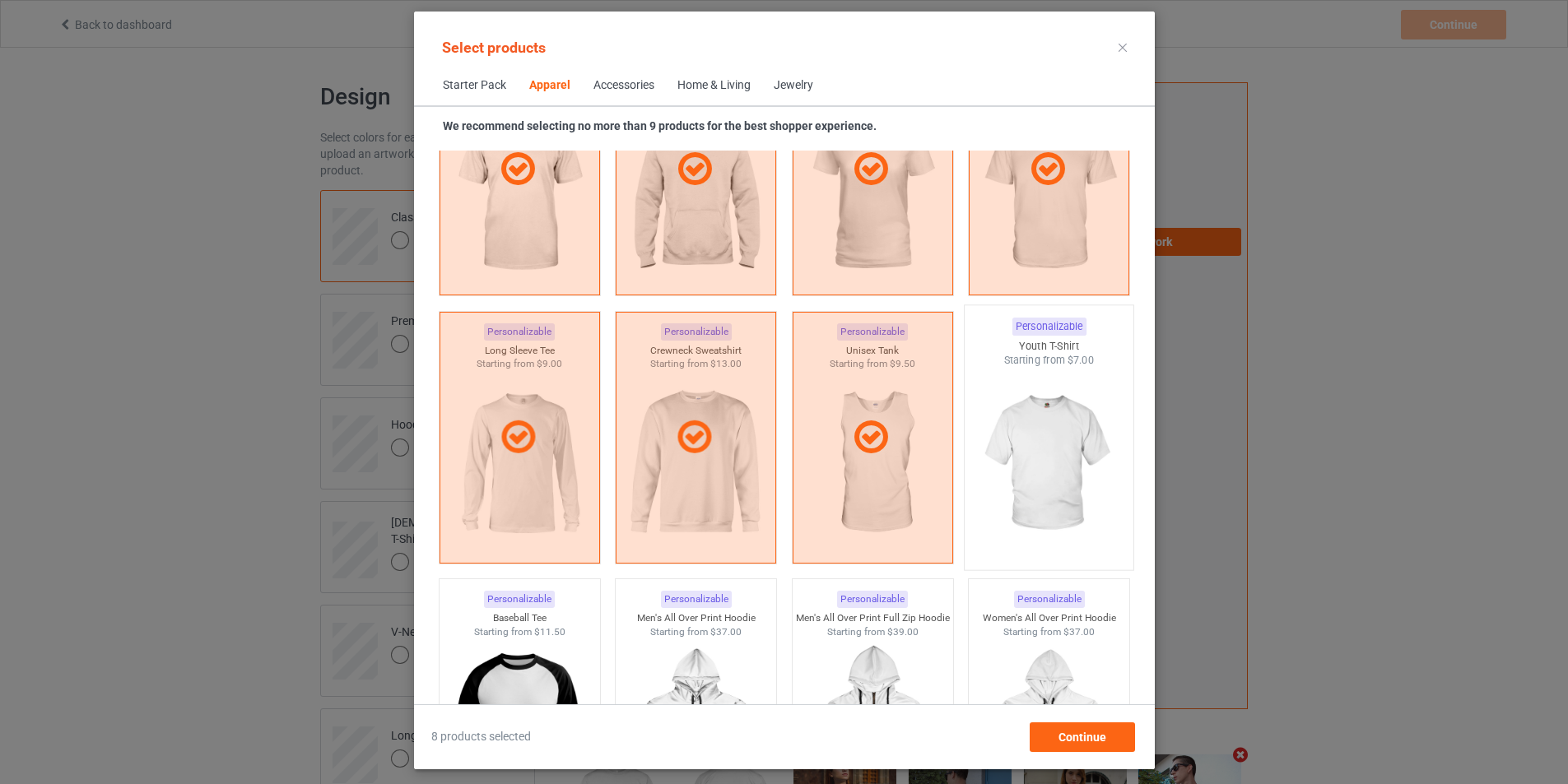
click at [1049, 476] on img at bounding box center [1049, 464] width 155 height 193
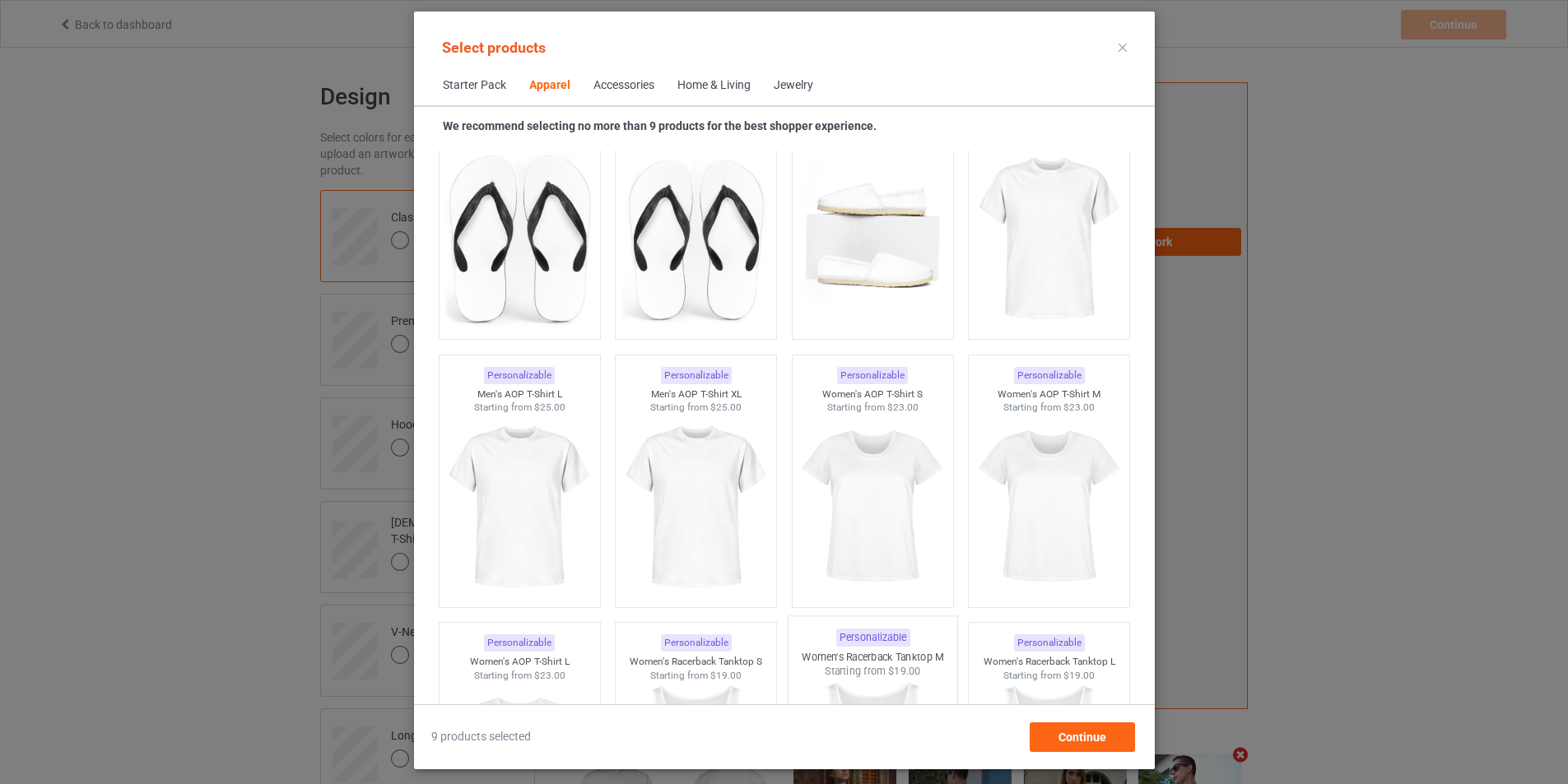
scroll to position [2504, 0]
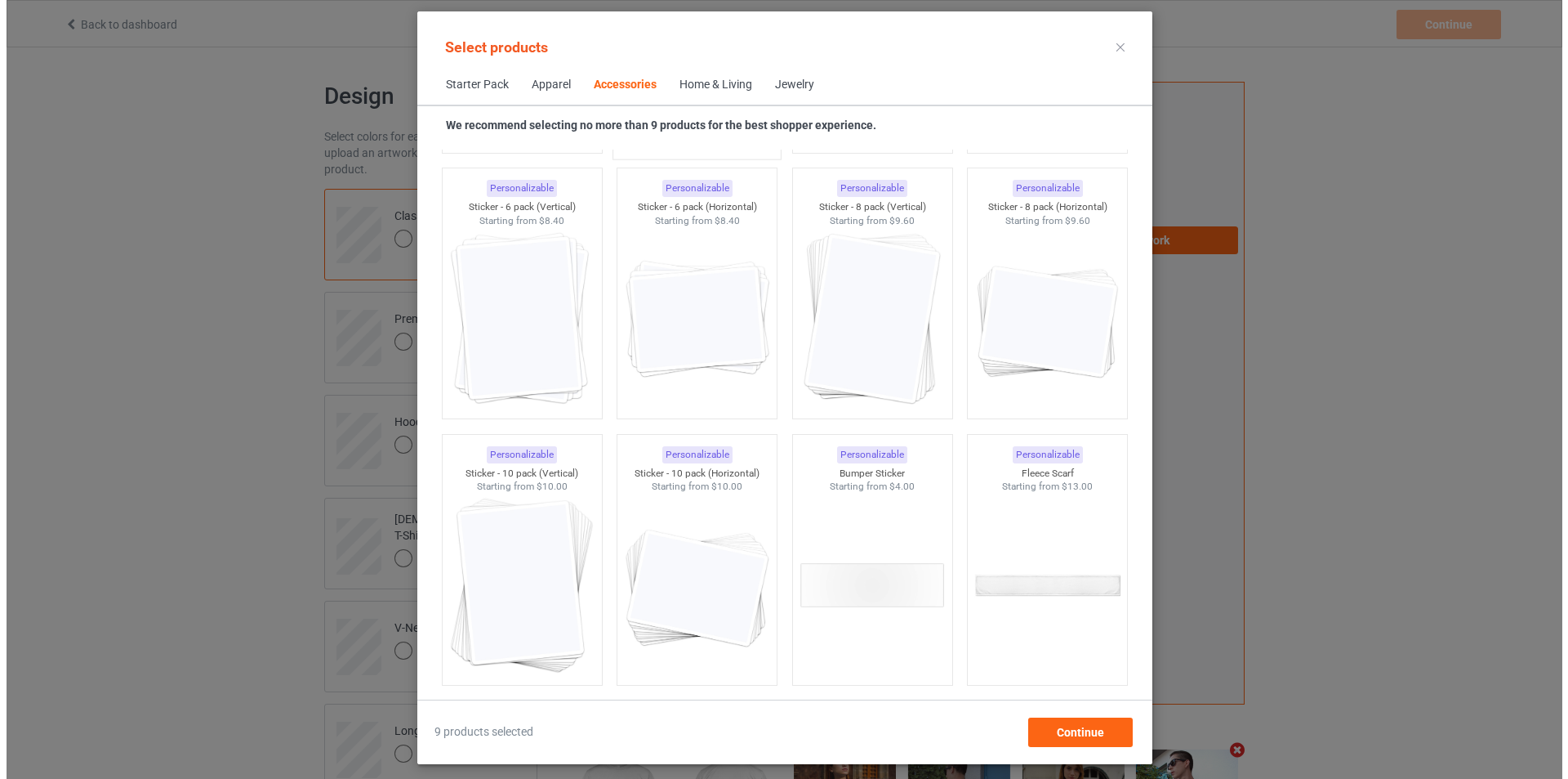
scroll to position [6247, 0]
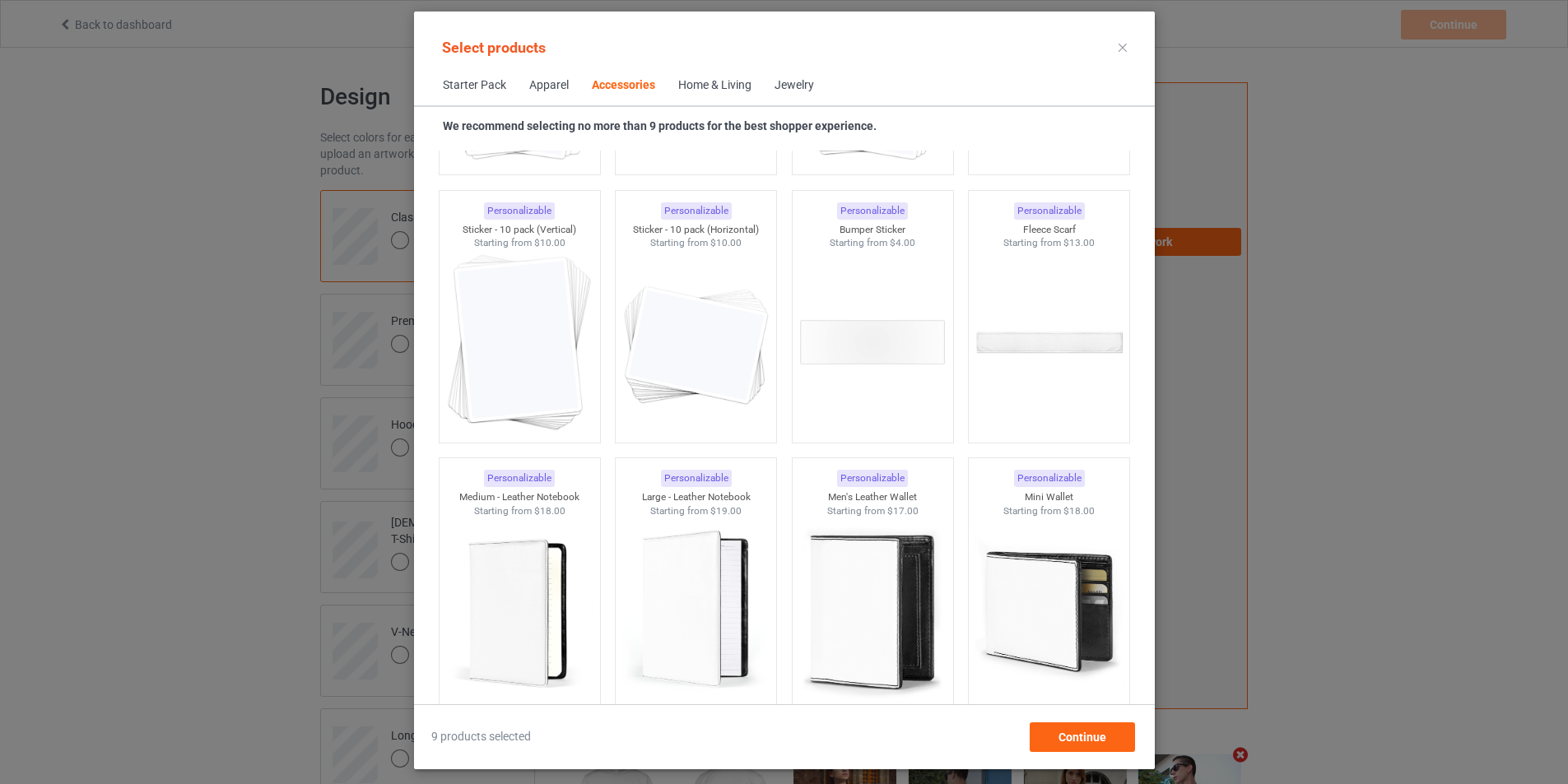
click at [1126, 50] on icon at bounding box center [1122, 47] width 8 height 8
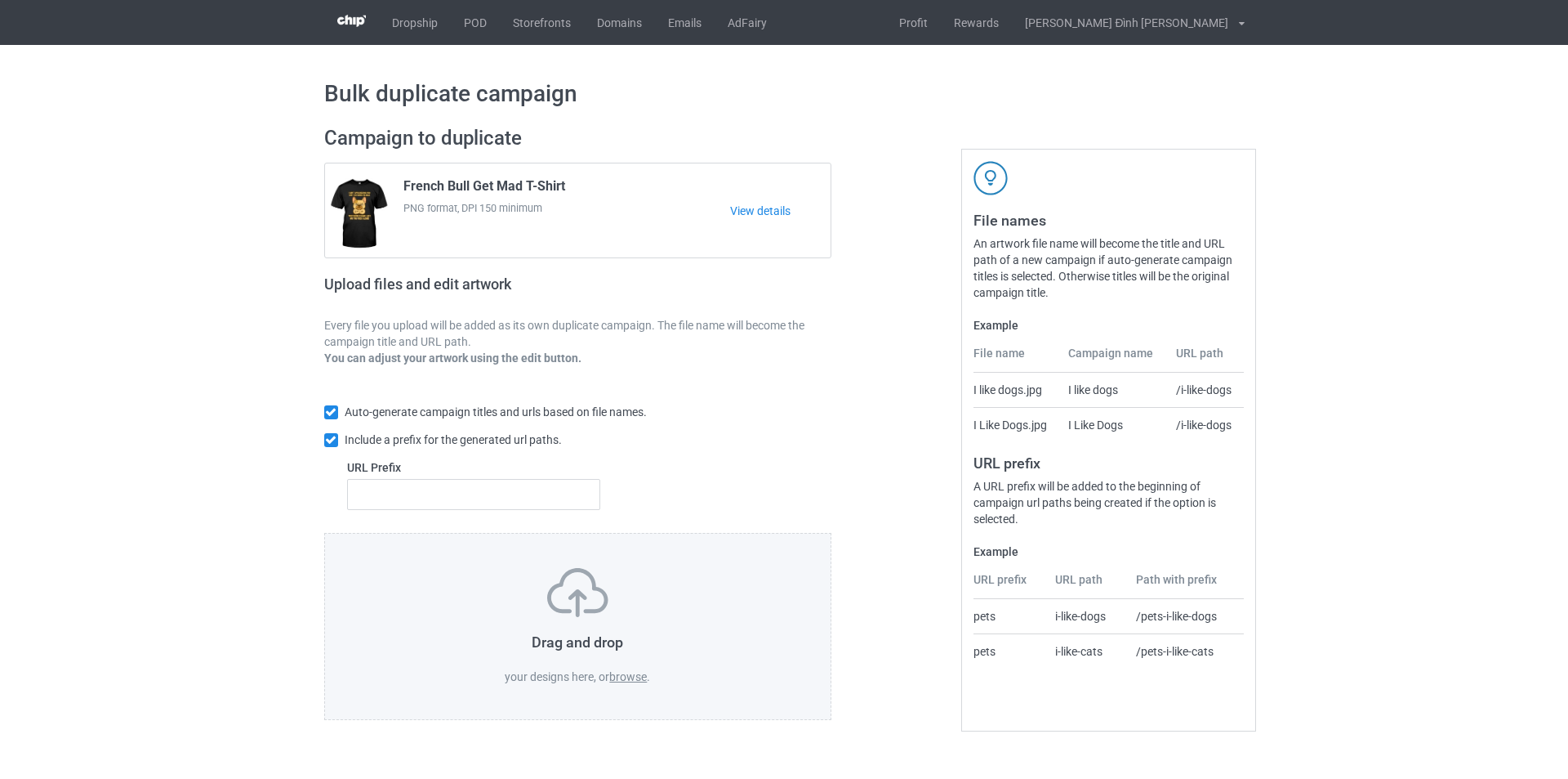
click at [640, 677] on label "browse" at bounding box center [628, 676] width 38 height 13
click at [0, 0] on input "browse" at bounding box center [0, 0] width 0 height 0
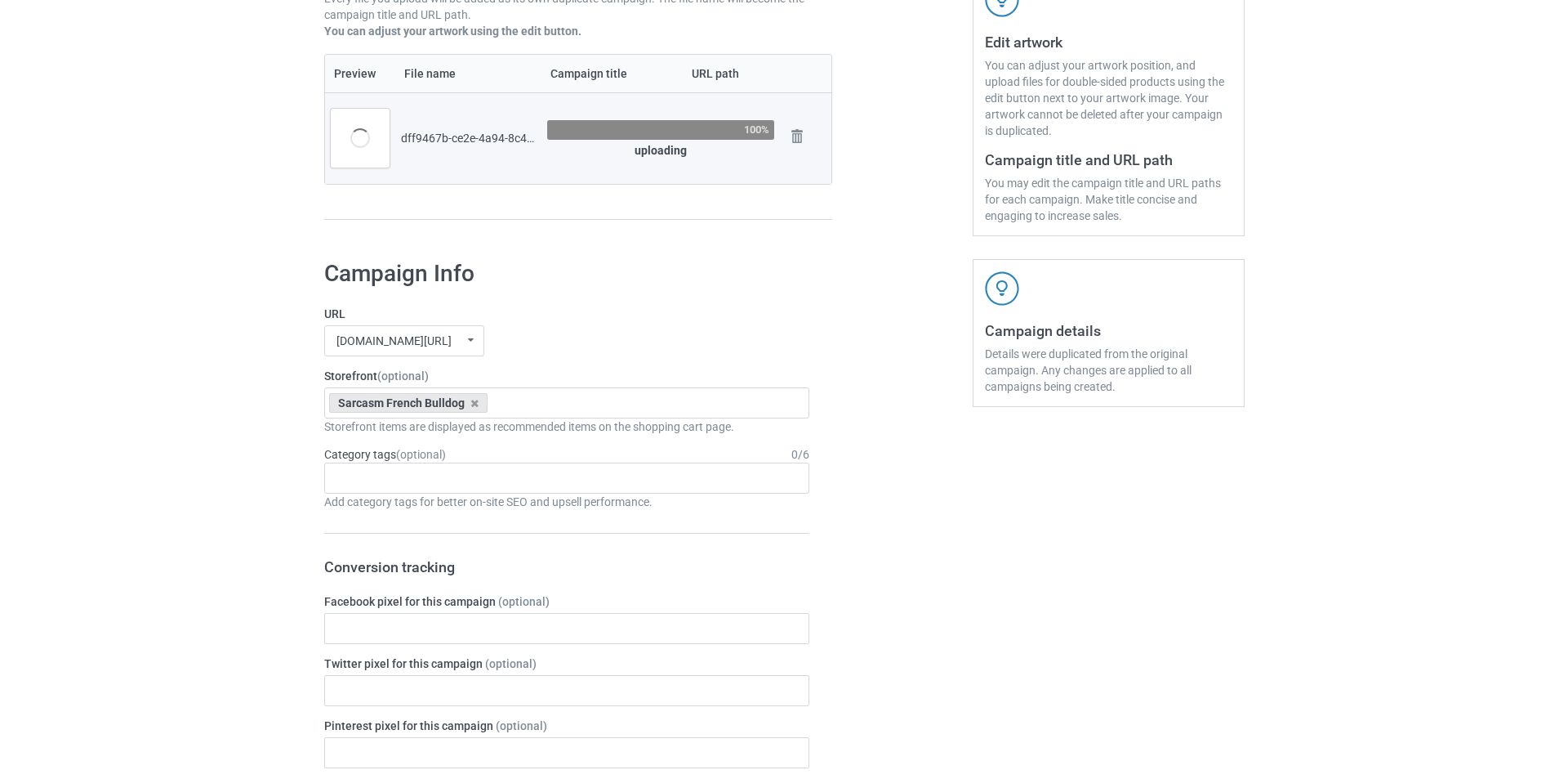
scroll to position [164, 0]
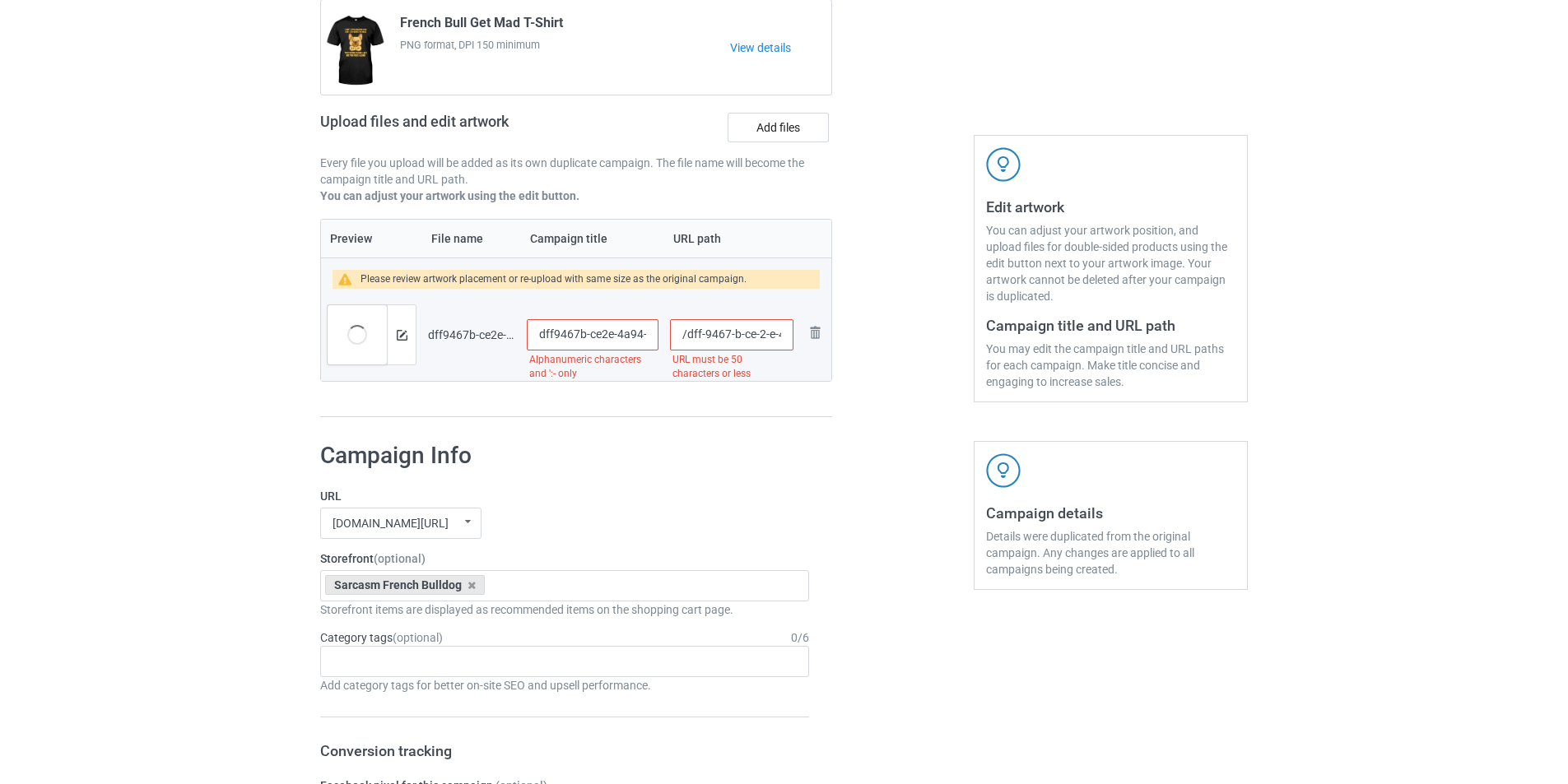
click at [649, 334] on input "dff9467b-ce2e-4a94-8c4f-b22fe5ee5400_preview_rev_1_(1)" at bounding box center [592, 334] width 132 height 32
type input "123"
click at [774, 322] on input "/dff-9467-b-ce-2-e-4-a-94-8-c-4-f-b-22-fe-5-ee-5400-preview-rev-1-1" at bounding box center [731, 334] width 124 height 32
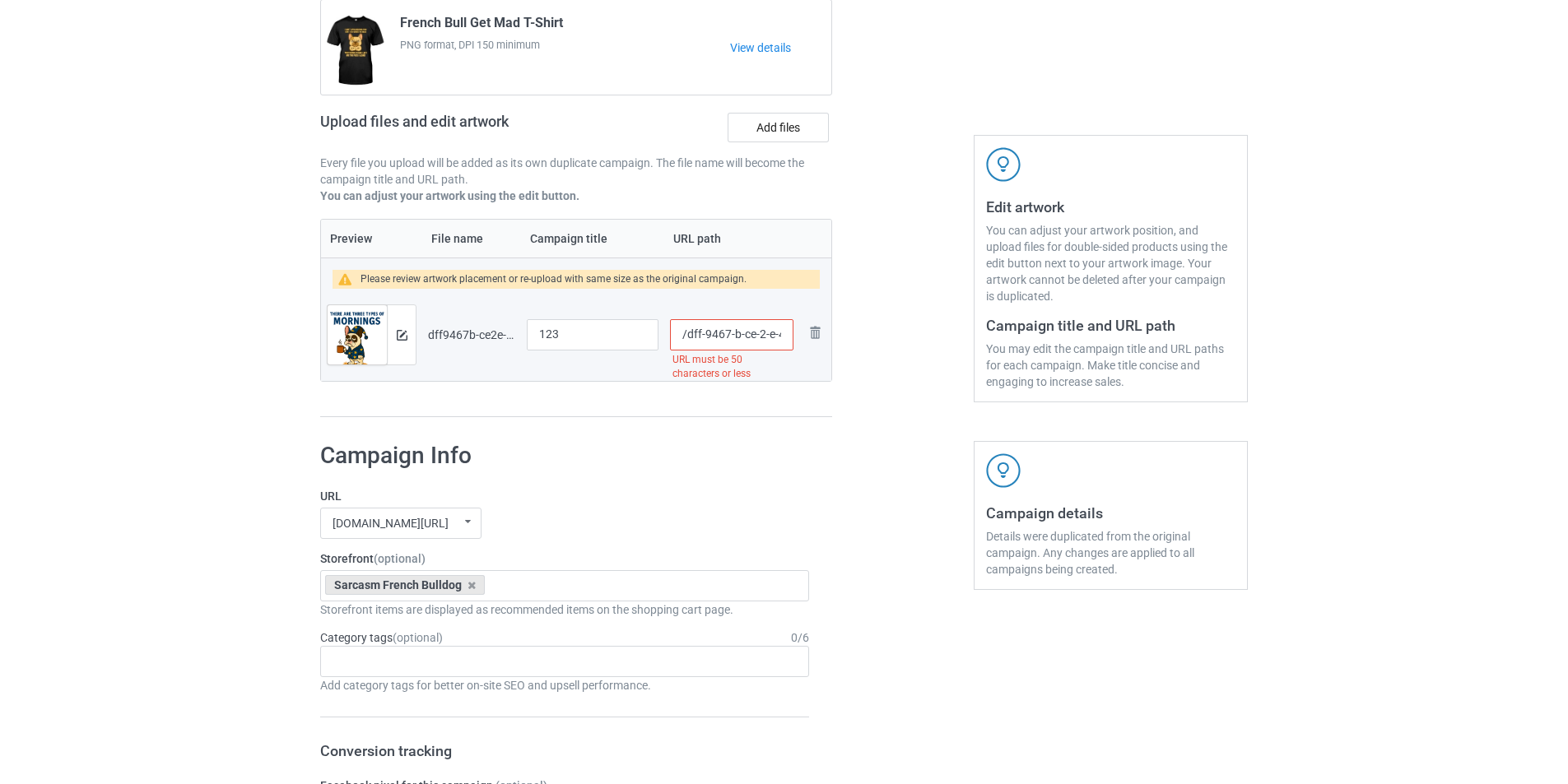
click at [774, 322] on input "/dff-9467-b-ce-2-e-4-a-94-8-c-4-f-b-22-fe-5-ee-5400-preview-rev-1-1" at bounding box center [731, 334] width 124 height 32
type input "/123"
click at [406, 344] on div at bounding box center [401, 335] width 29 height 59
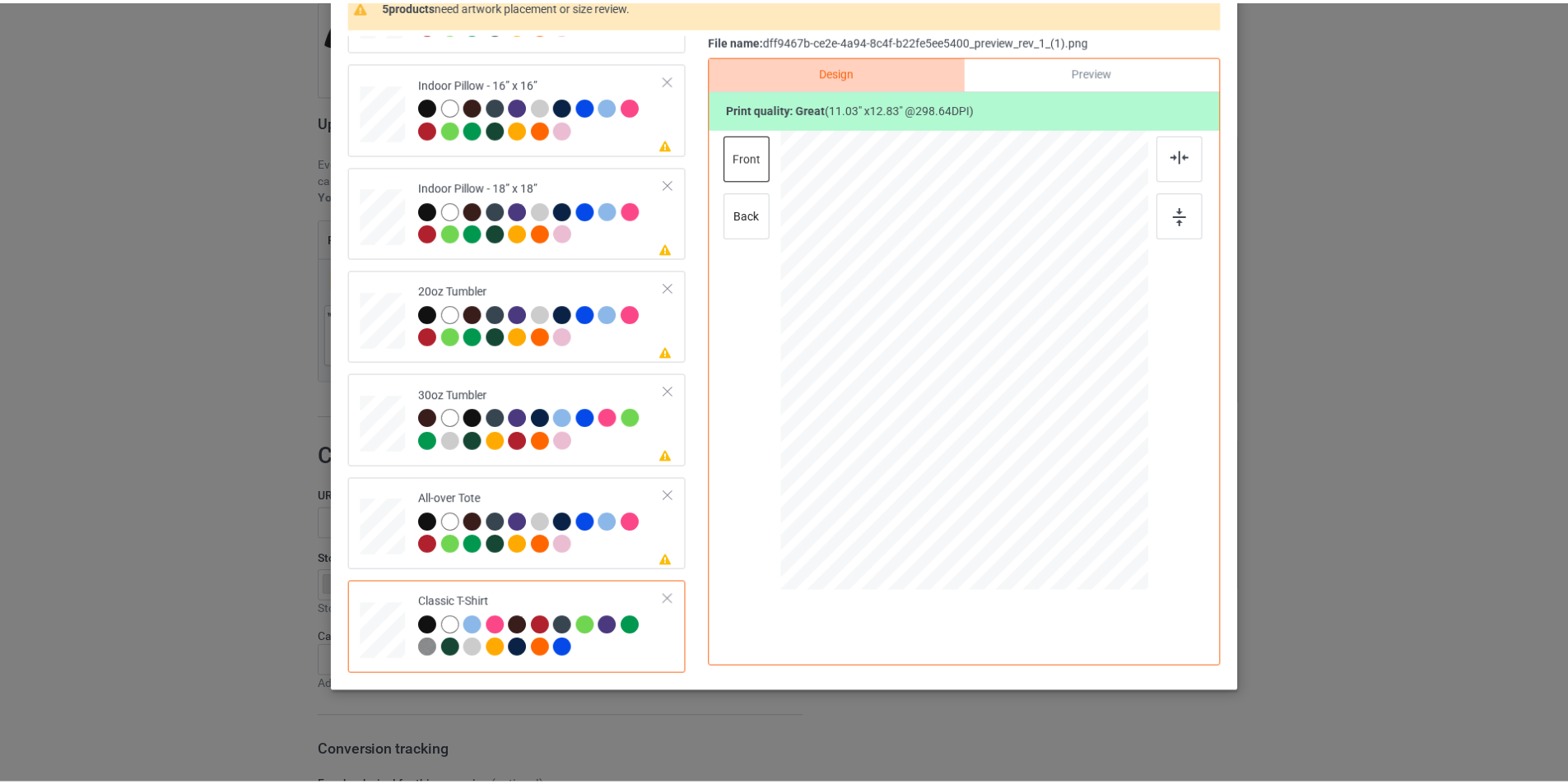
scroll to position [0, 0]
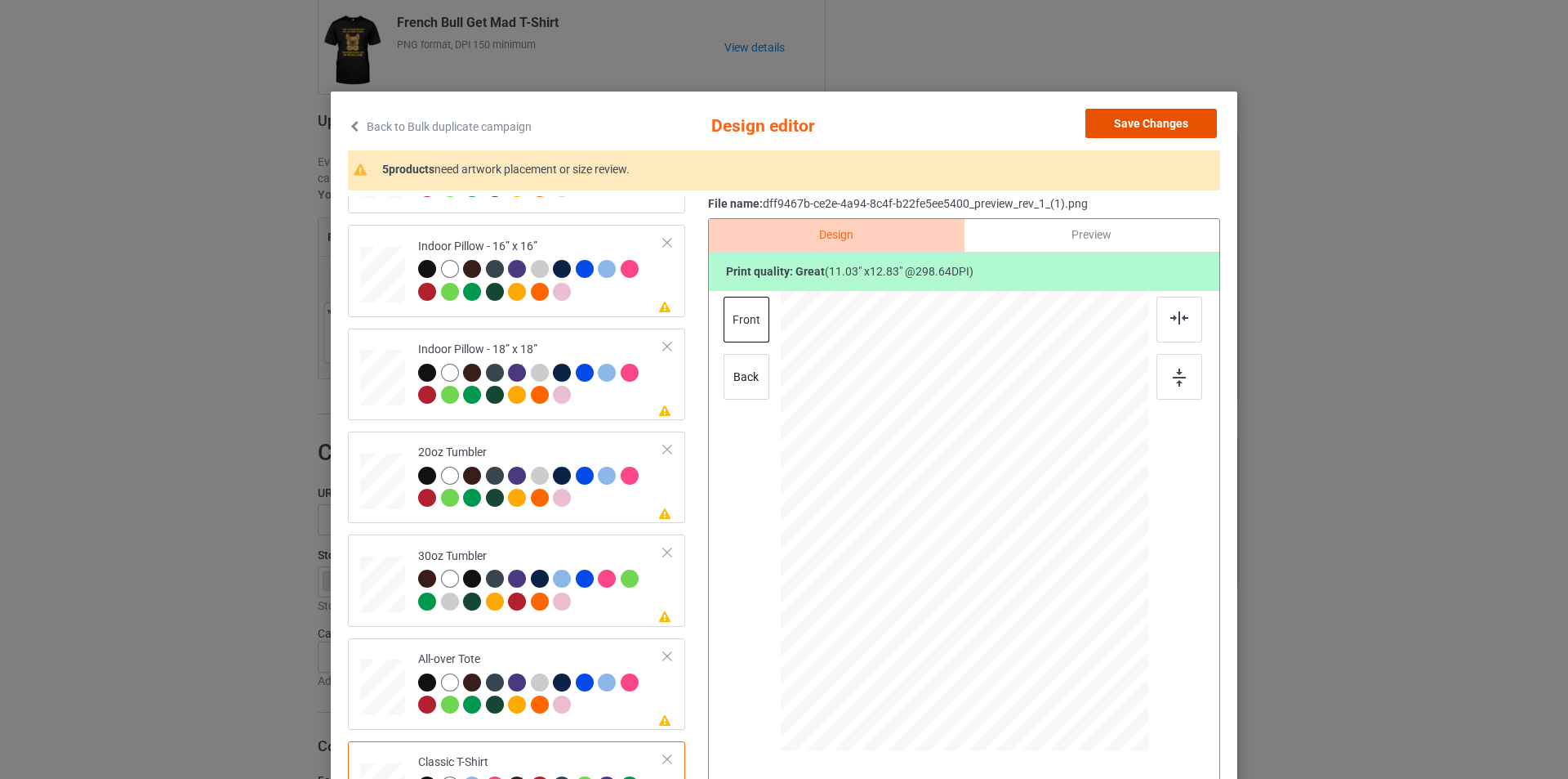
click at [1161, 117] on button "Save Changes" at bounding box center [1151, 123] width 132 height 30
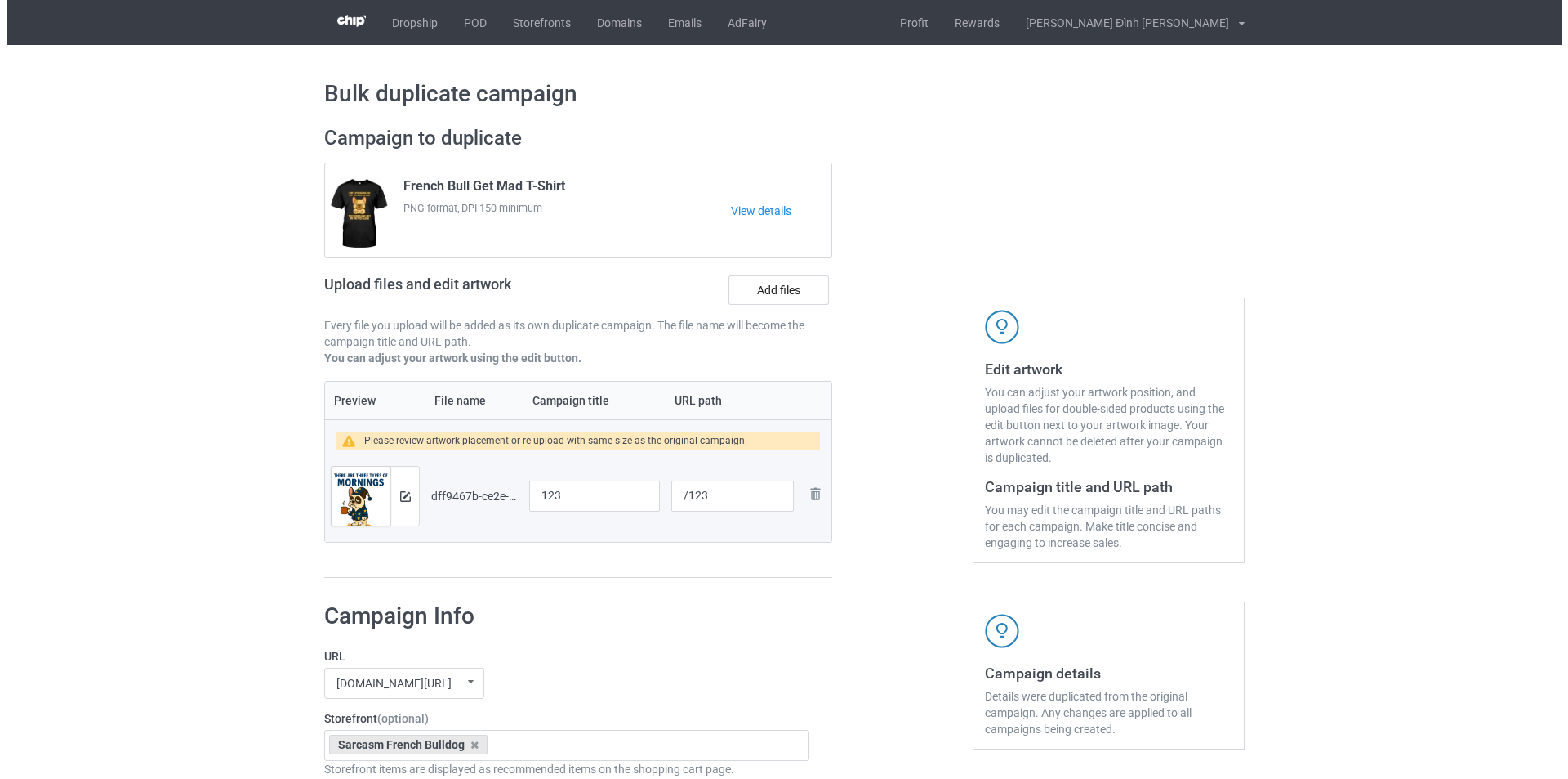
scroll to position [245, 0]
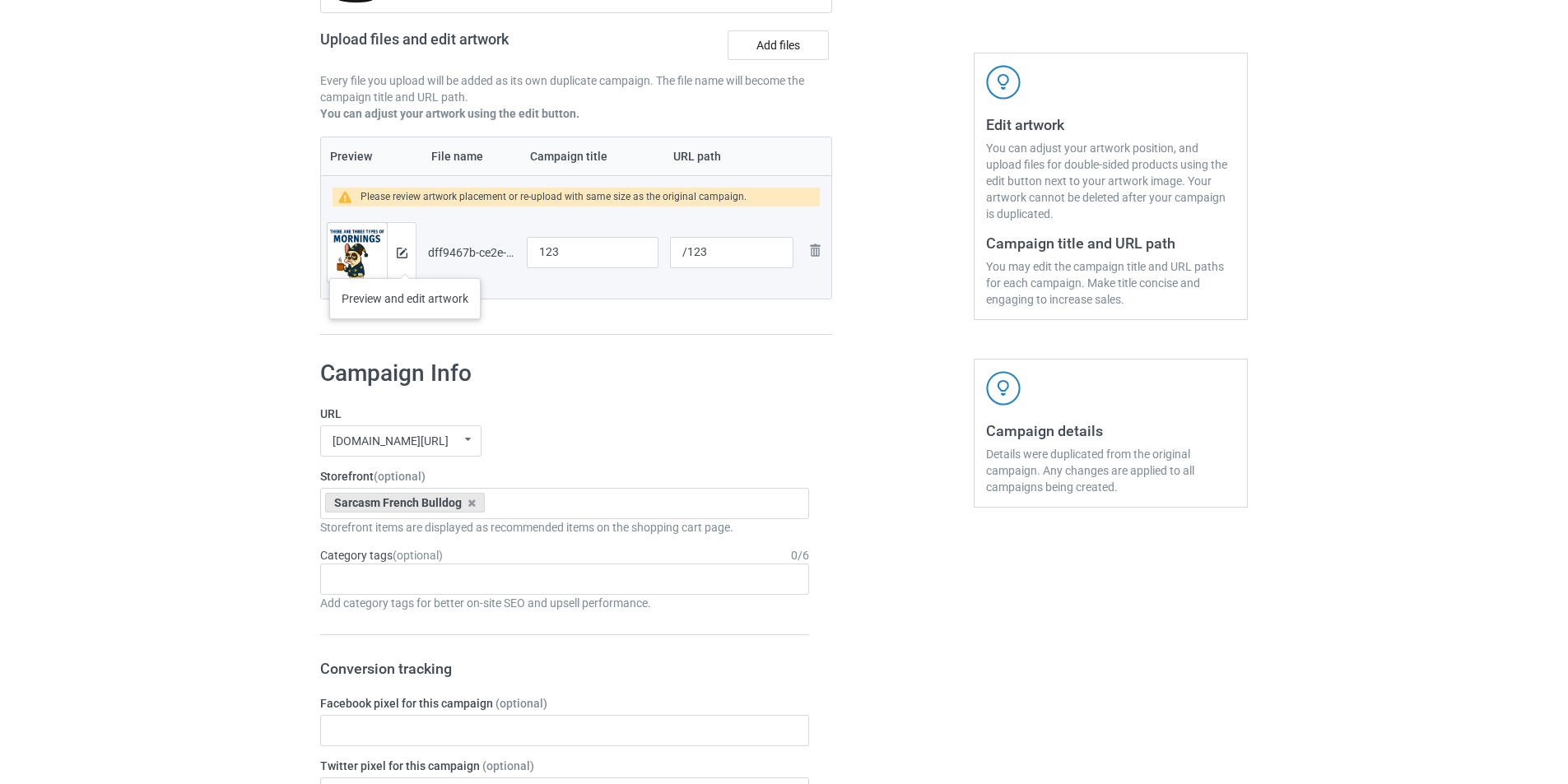
click at [405, 261] on div at bounding box center [401, 252] width 29 height 59
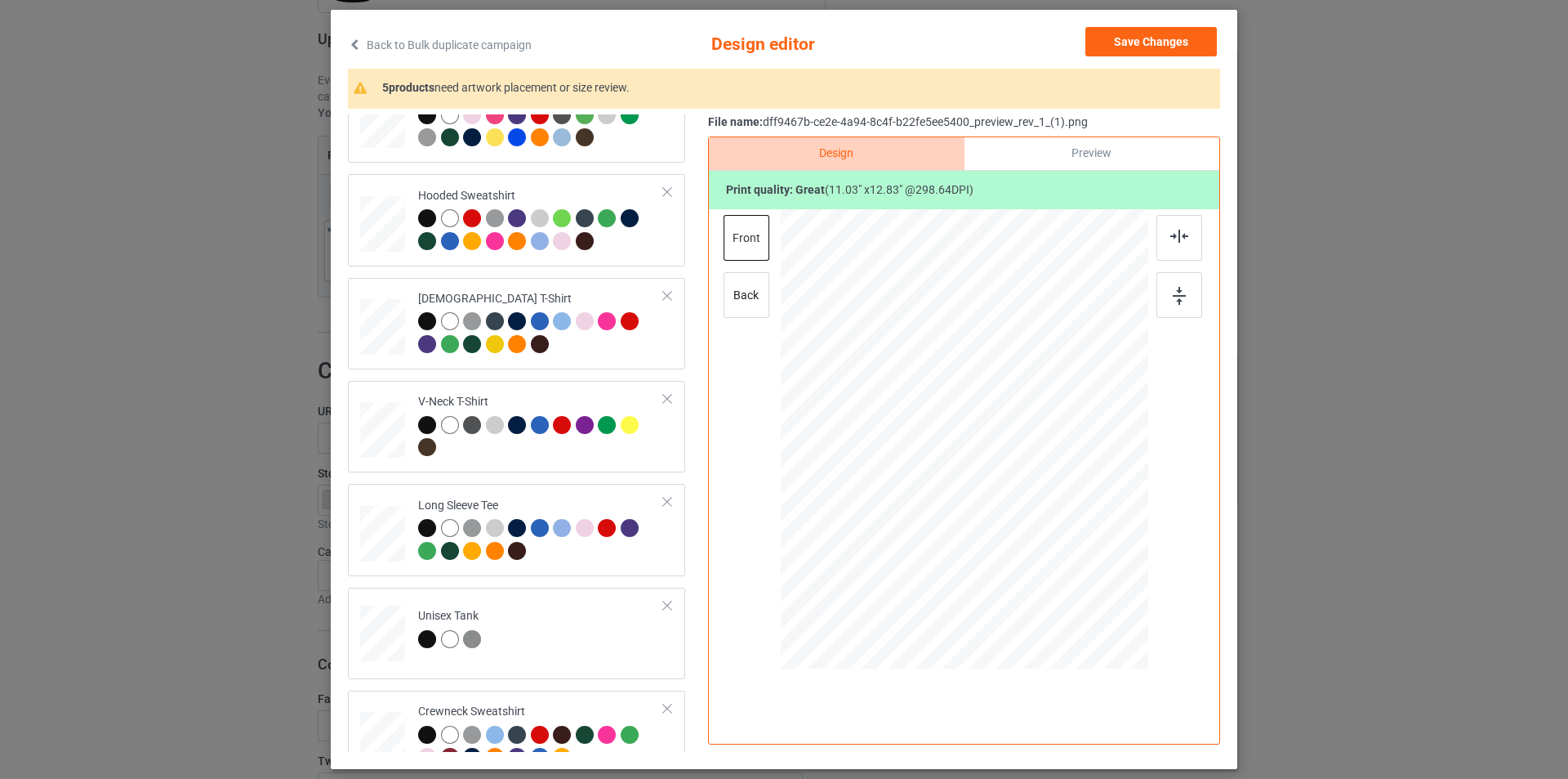
scroll to position [0, 0]
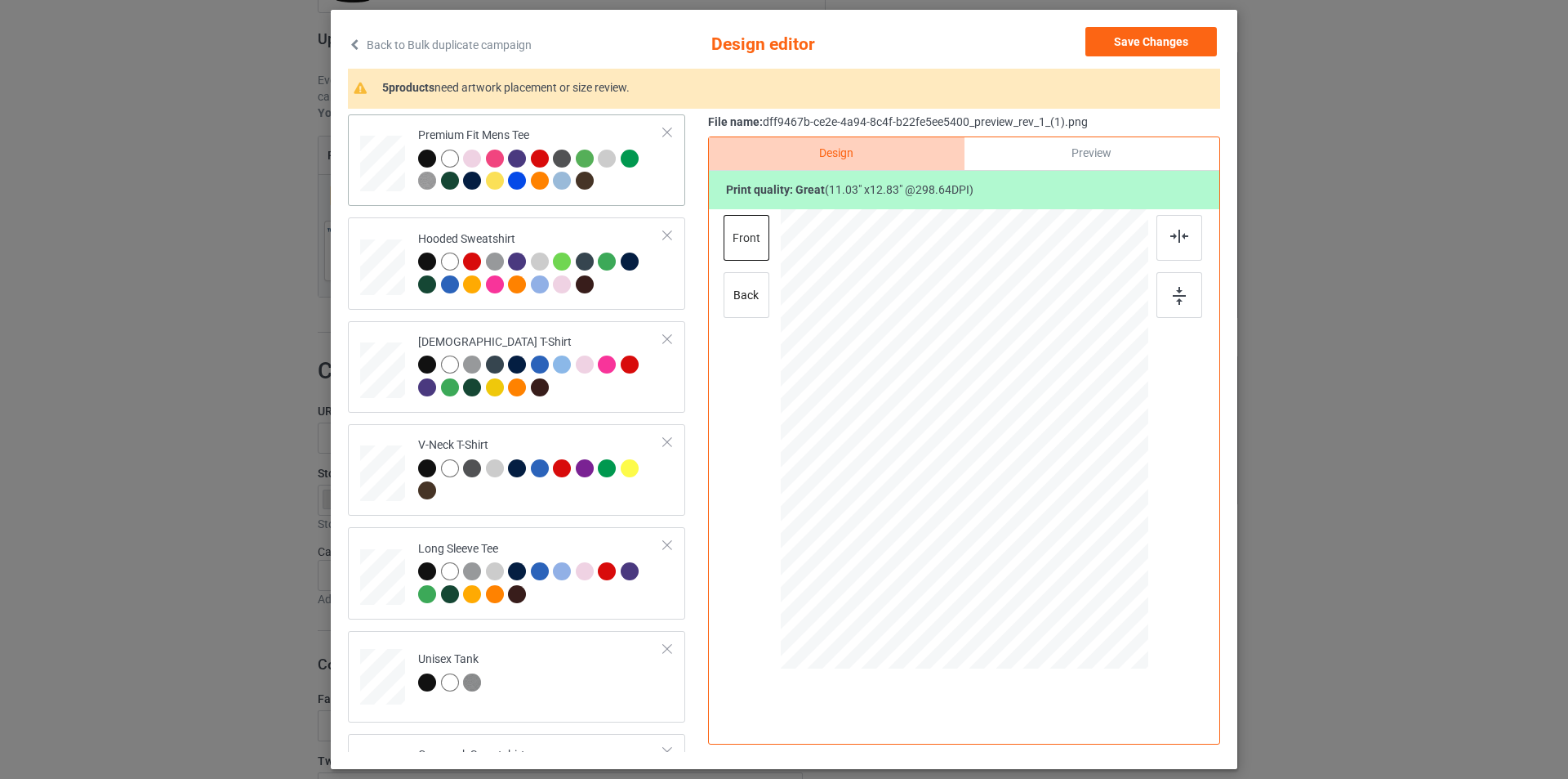
click at [430, 155] on div at bounding box center [430, 161] width 23 height 23
click at [449, 158] on div at bounding box center [450, 158] width 18 height 18
click at [418, 154] on div at bounding box center [427, 158] width 18 height 18
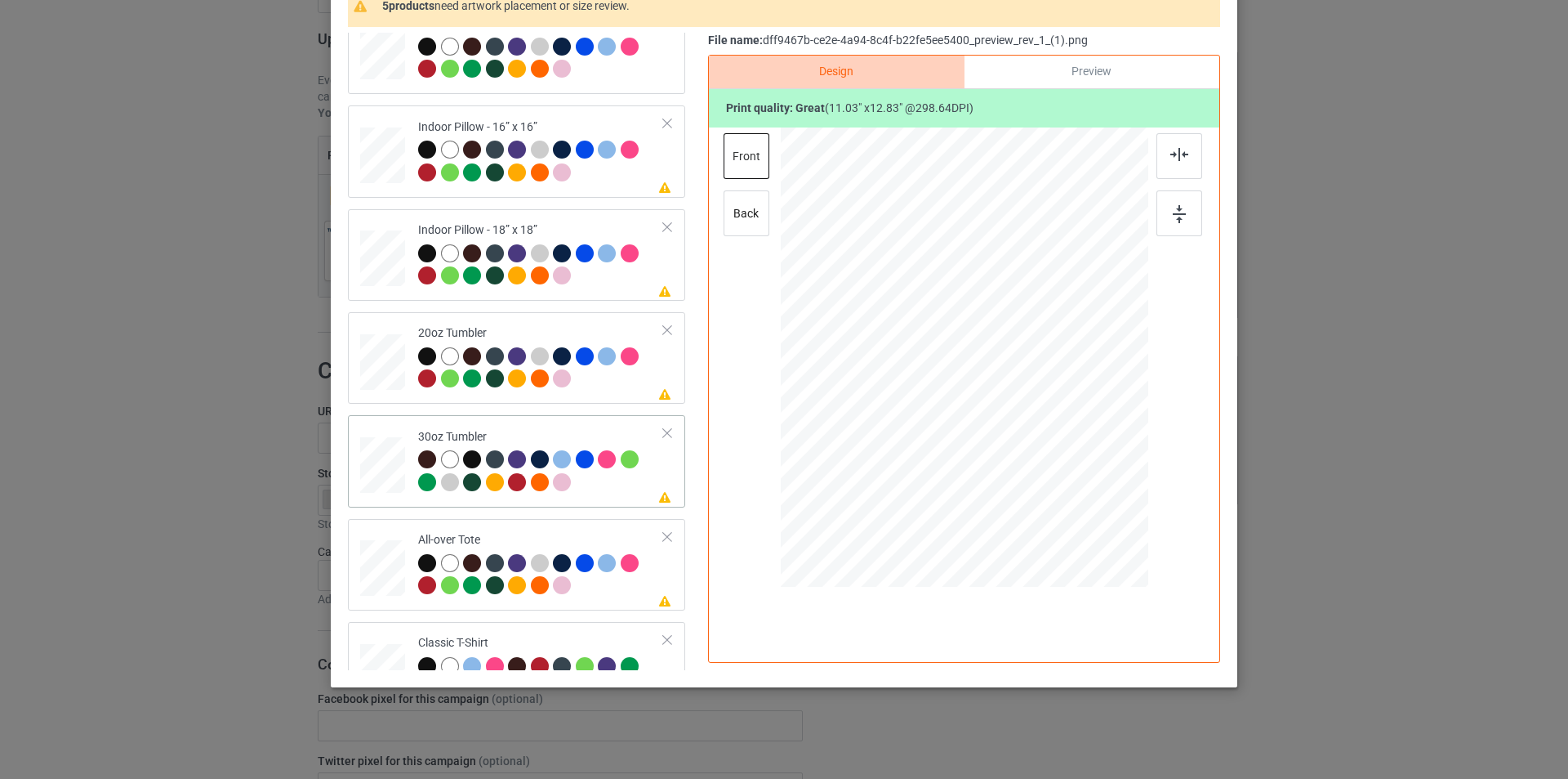
scroll to position [1107, 0]
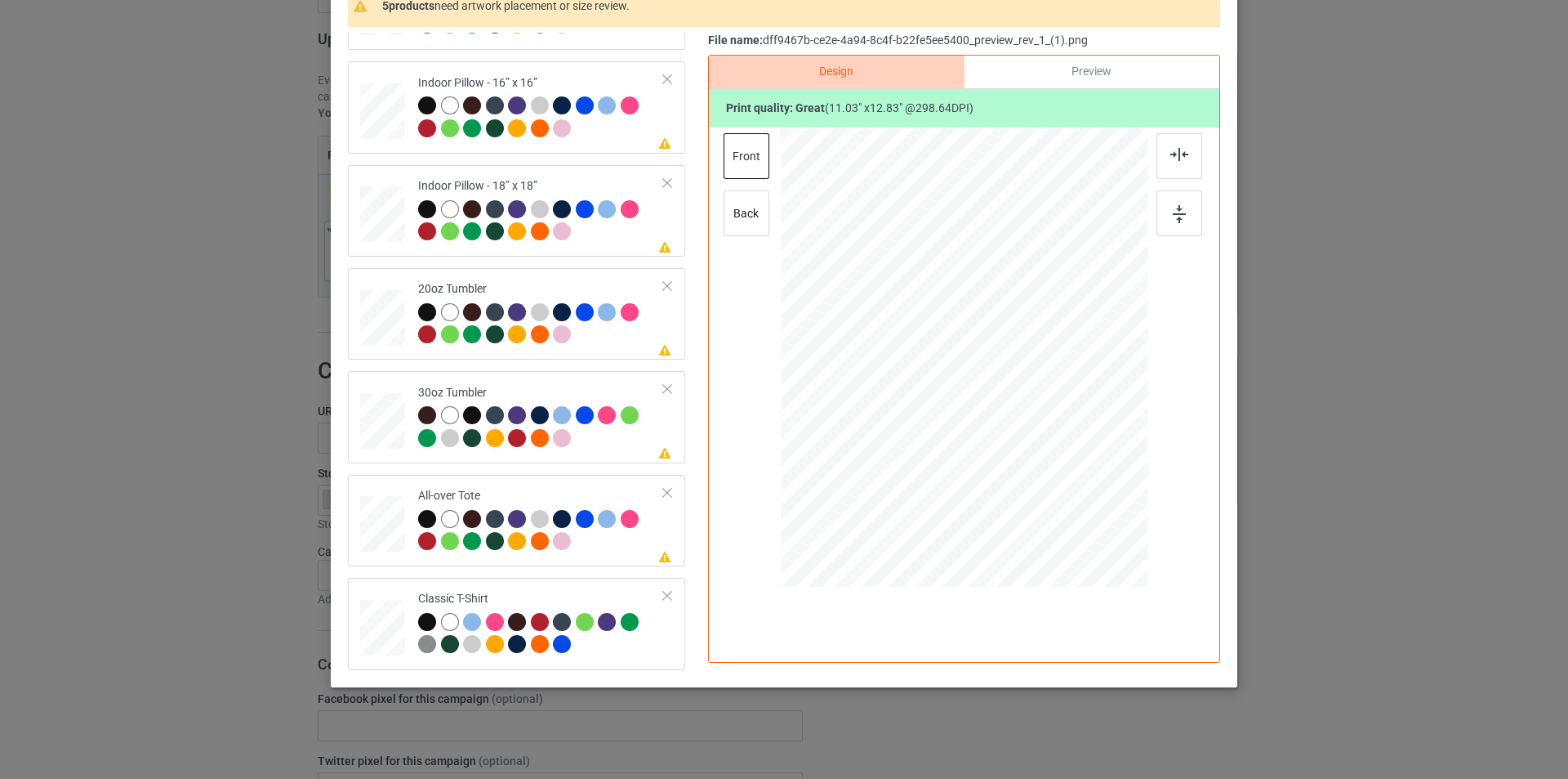
click at [166, 454] on div "Back to Bulk duplicate campaign Design editor Save Changes 5 products need artw…" at bounding box center [784, 390] width 1568 height 779
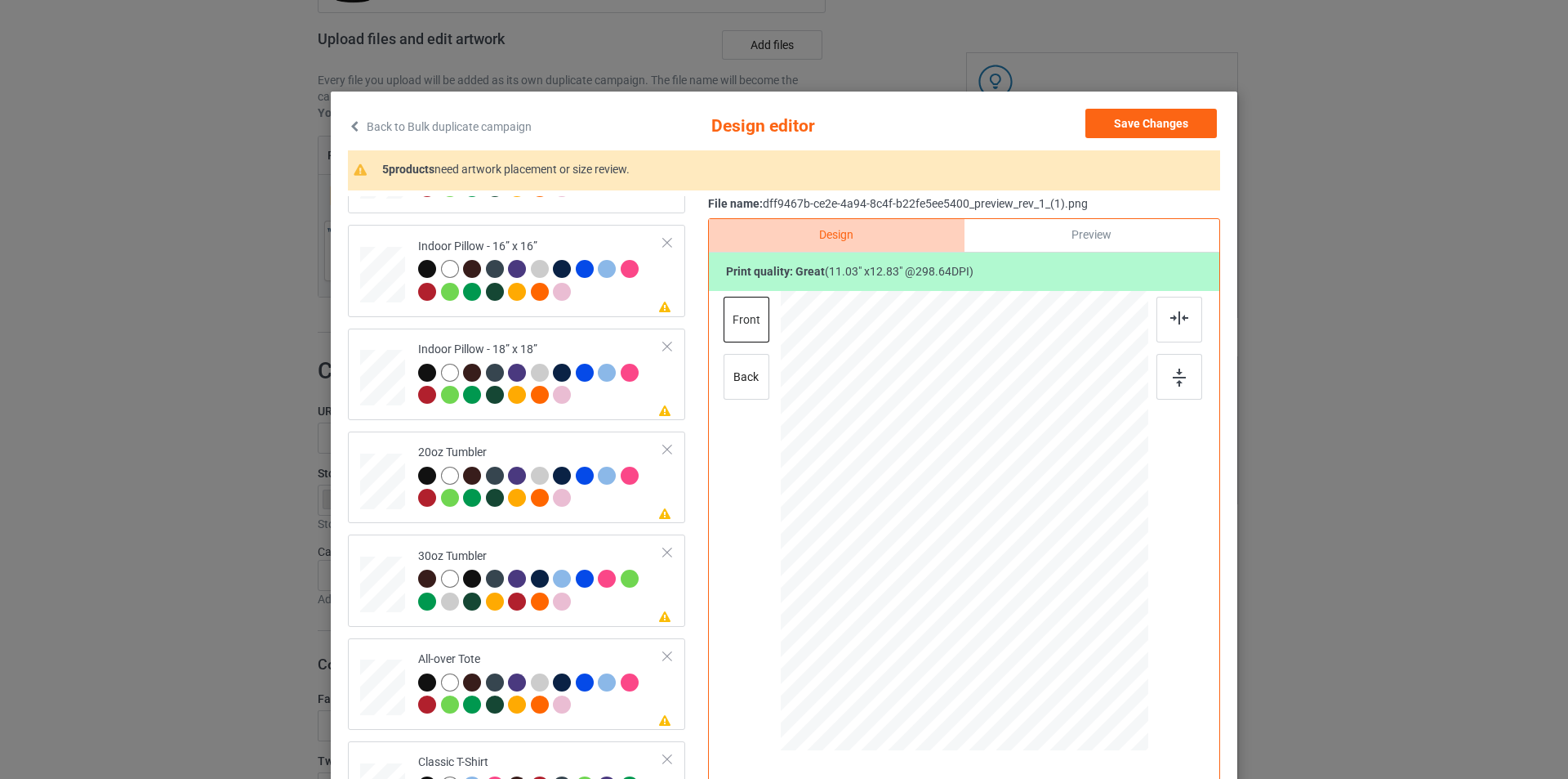
click at [1407, 272] on div "Back to Bulk duplicate campaign Design editor Save Changes 5 products need artw…" at bounding box center [784, 390] width 1568 height 779
click at [64, 330] on div "Back to Bulk duplicate campaign Design editor Save Changes 5 products need artw…" at bounding box center [784, 390] width 1568 height 779
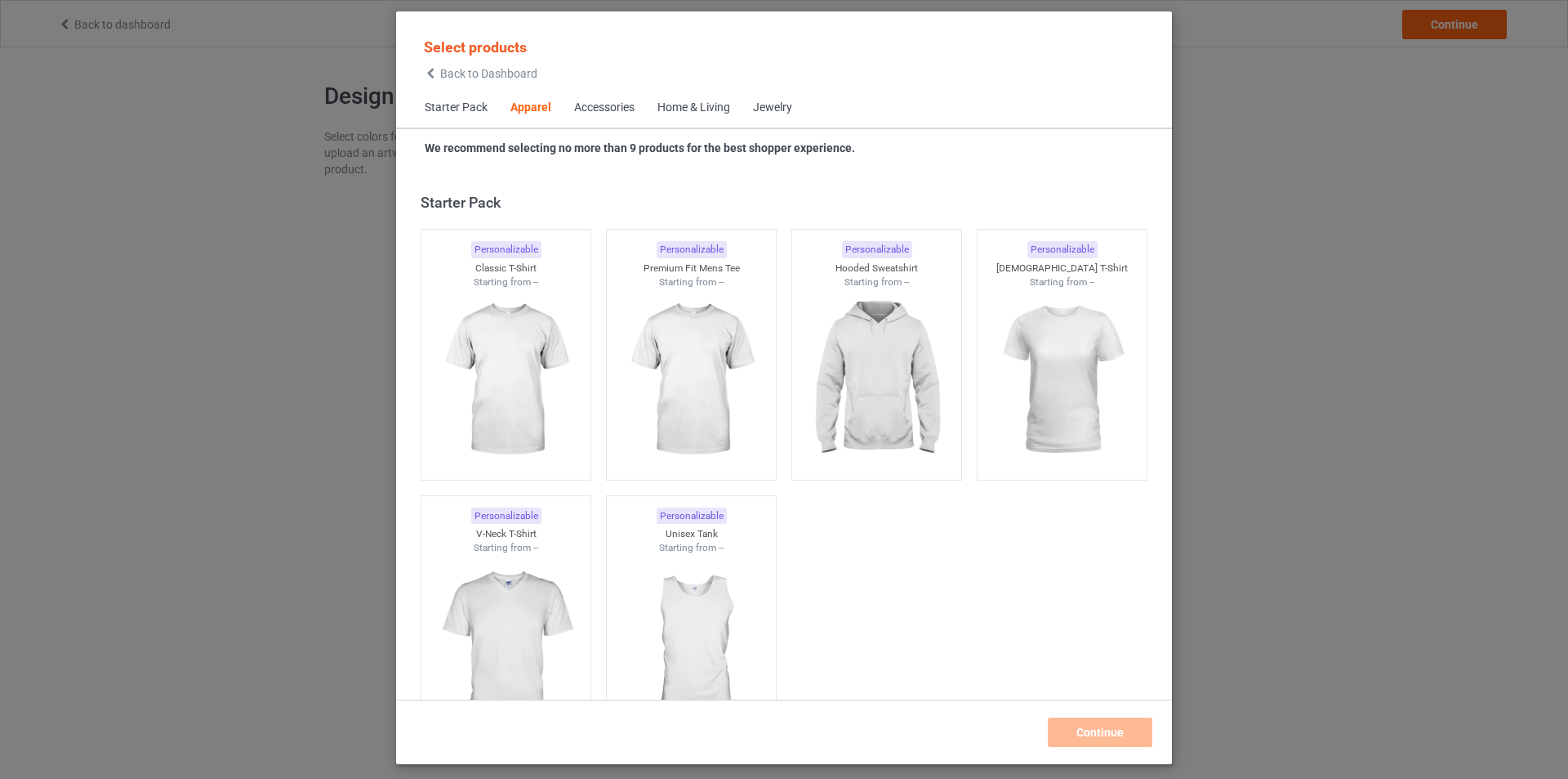
scroll to position [609, 0]
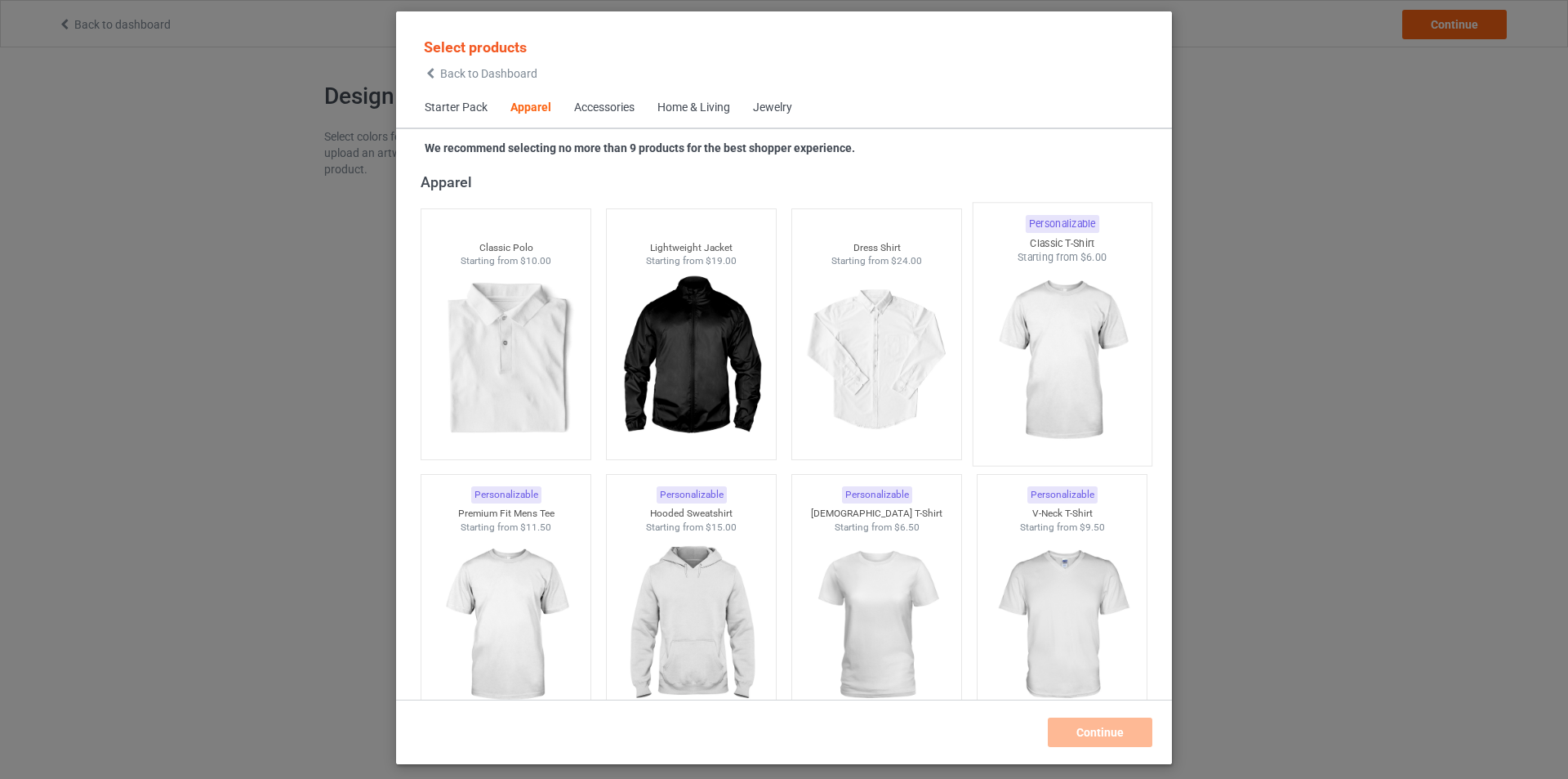
click at [1067, 357] on img at bounding box center [1062, 361] width 154 height 192
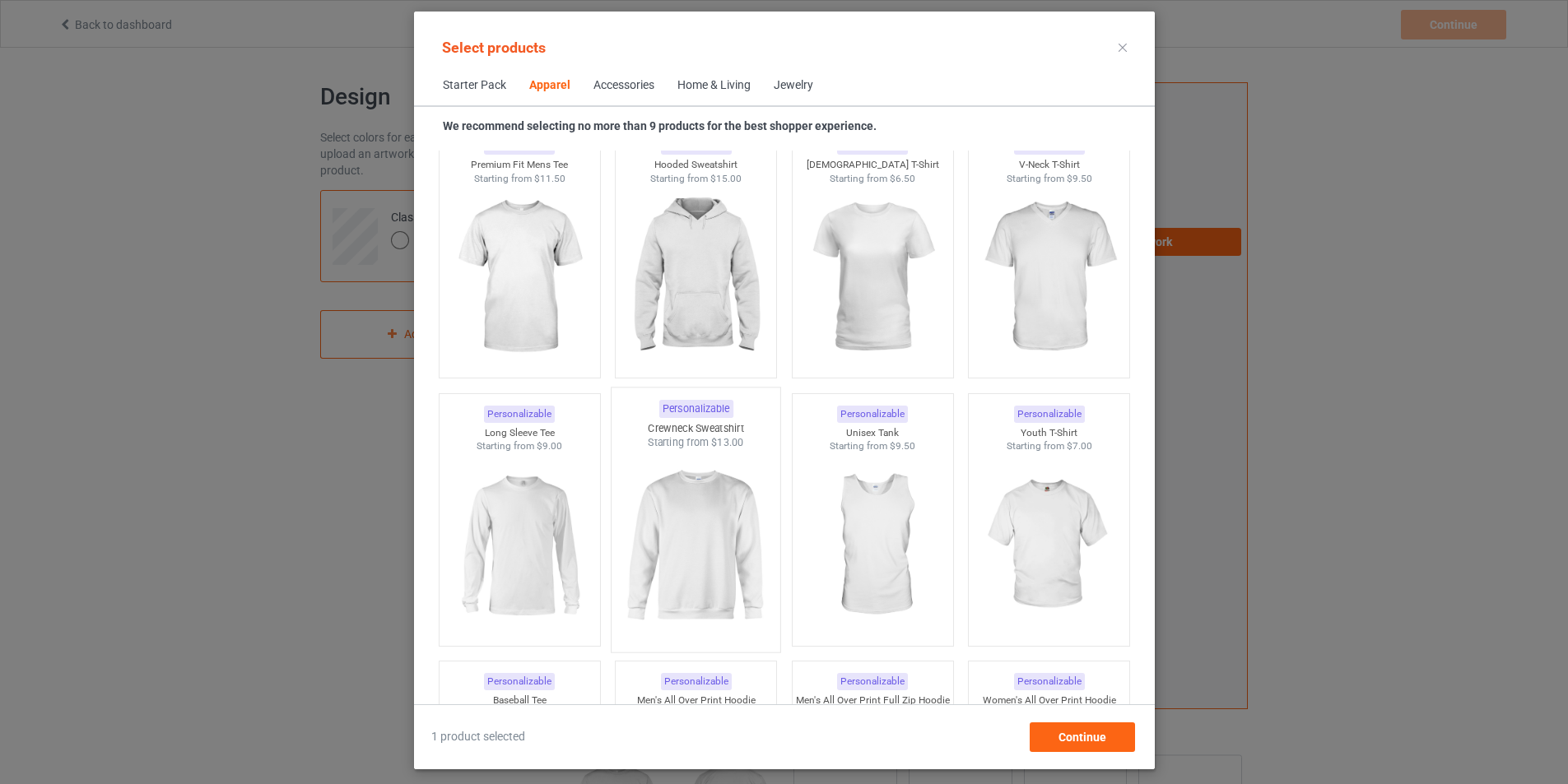
scroll to position [777, 0]
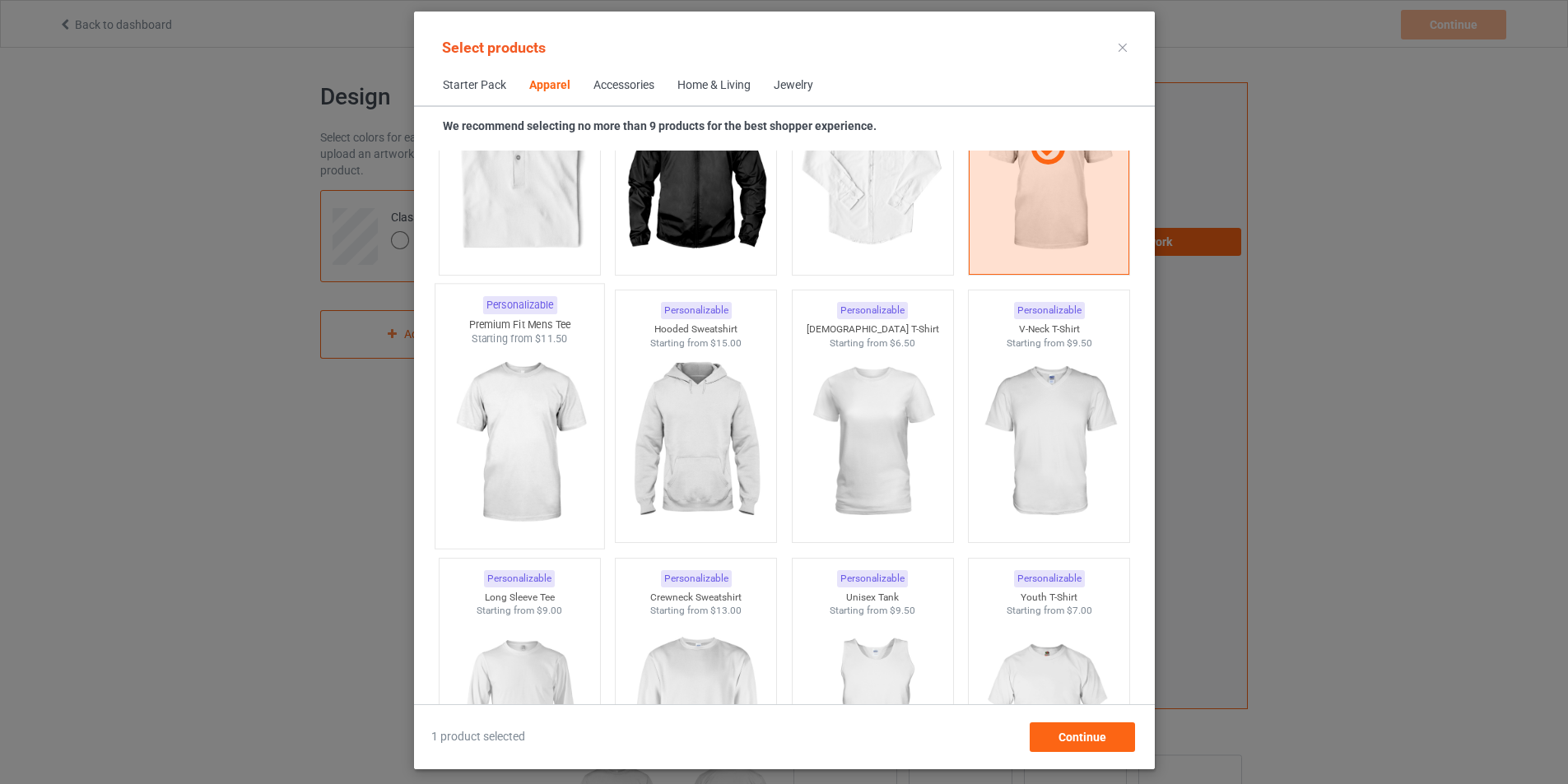
click at [518, 415] on img at bounding box center [519, 442] width 155 height 193
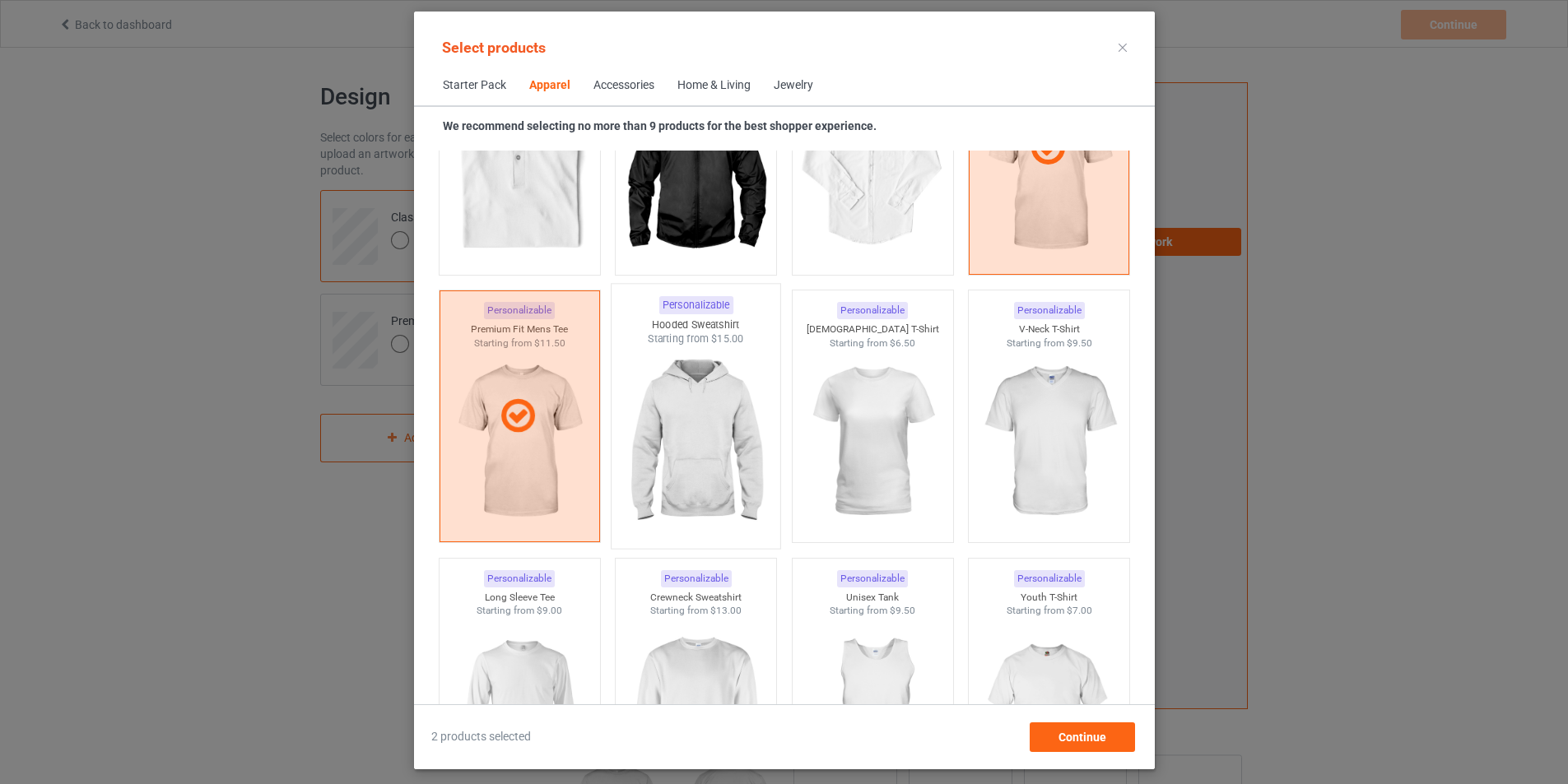
click at [705, 431] on img at bounding box center [695, 442] width 155 height 193
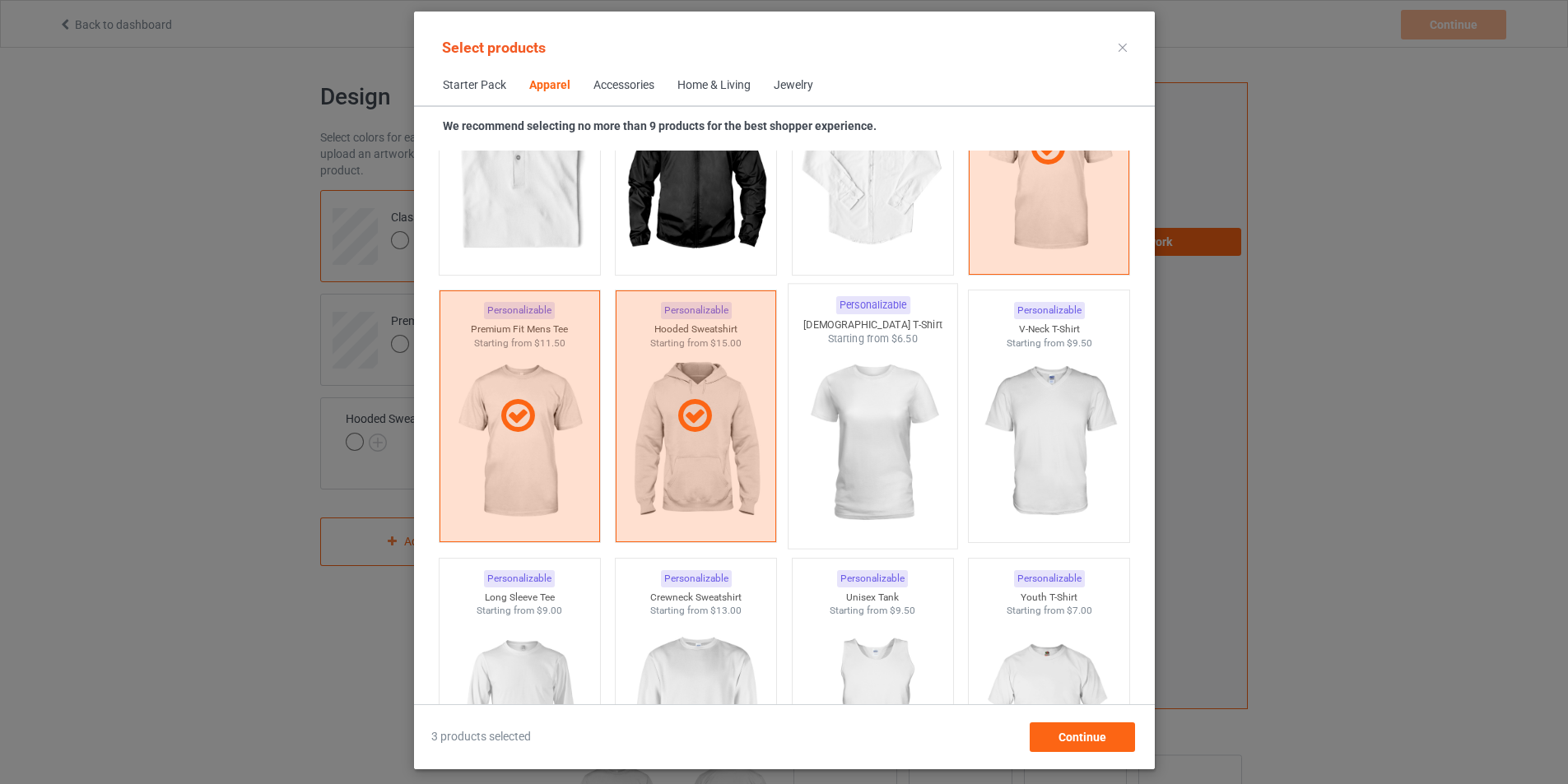
click at [910, 448] on img at bounding box center [873, 442] width 155 height 193
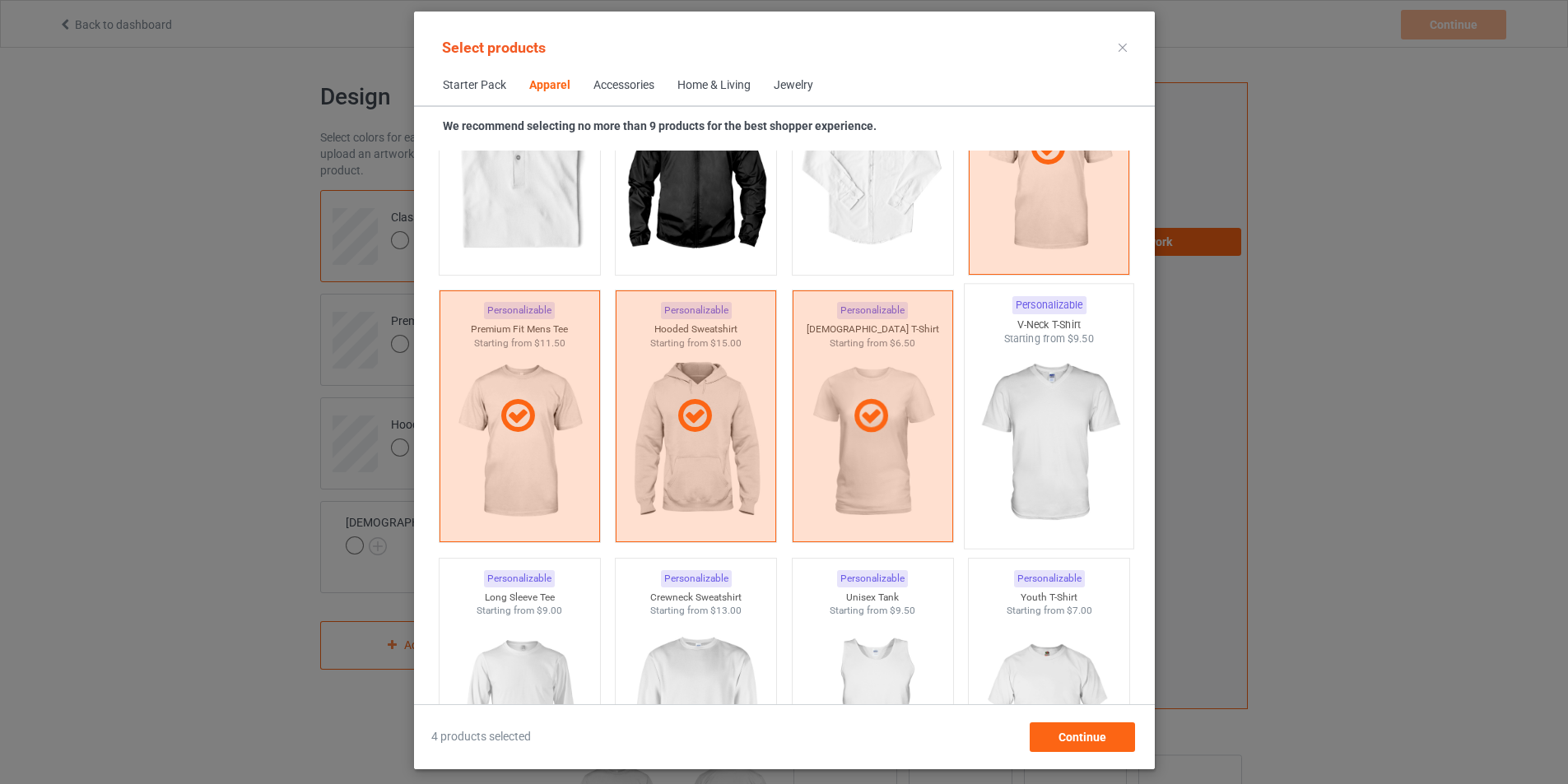
click at [1028, 457] on img at bounding box center [1049, 442] width 155 height 193
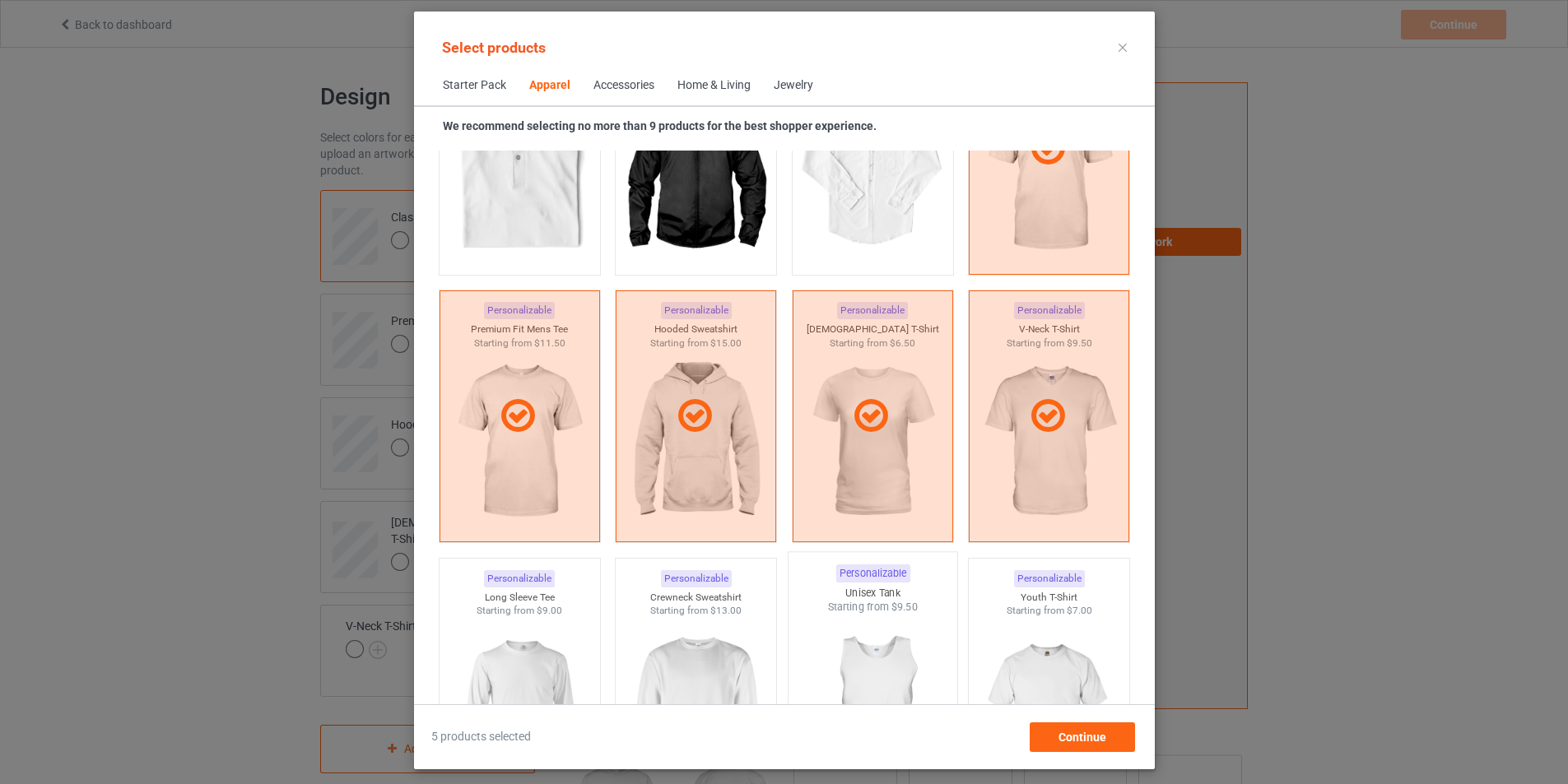
scroll to position [942, 0]
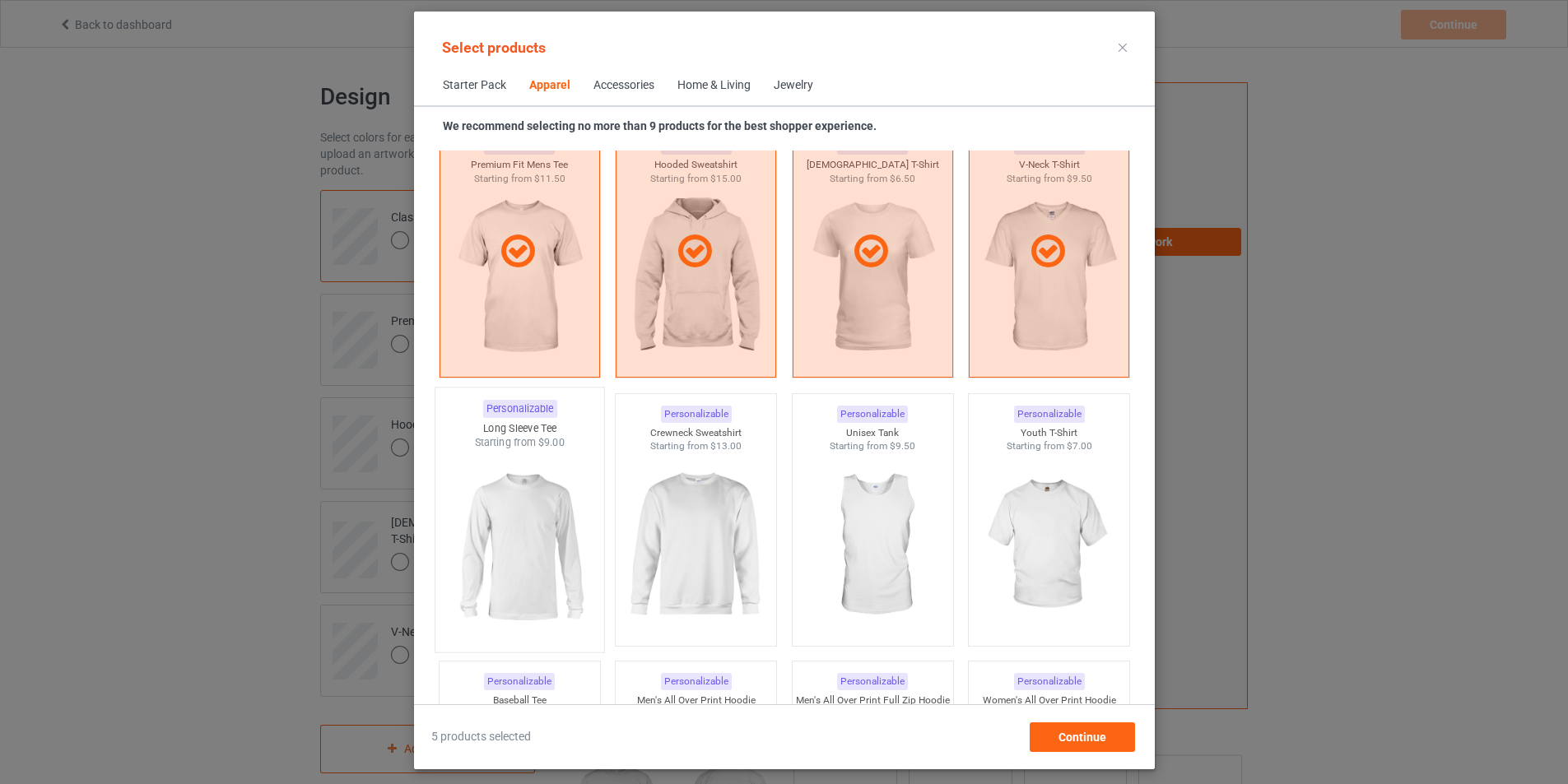
click at [539, 509] on img at bounding box center [519, 546] width 155 height 193
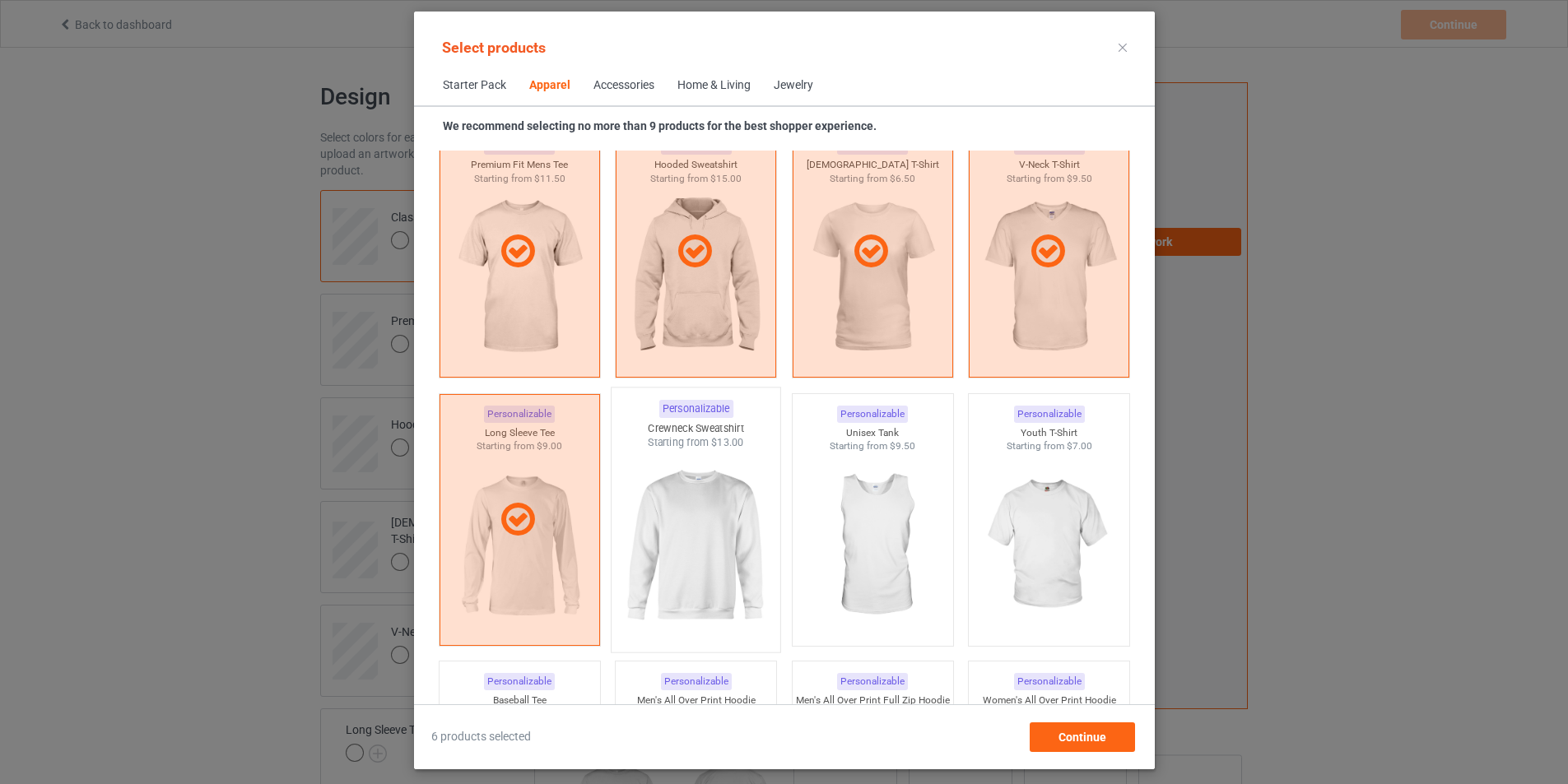
click at [739, 536] on img at bounding box center [695, 546] width 155 height 193
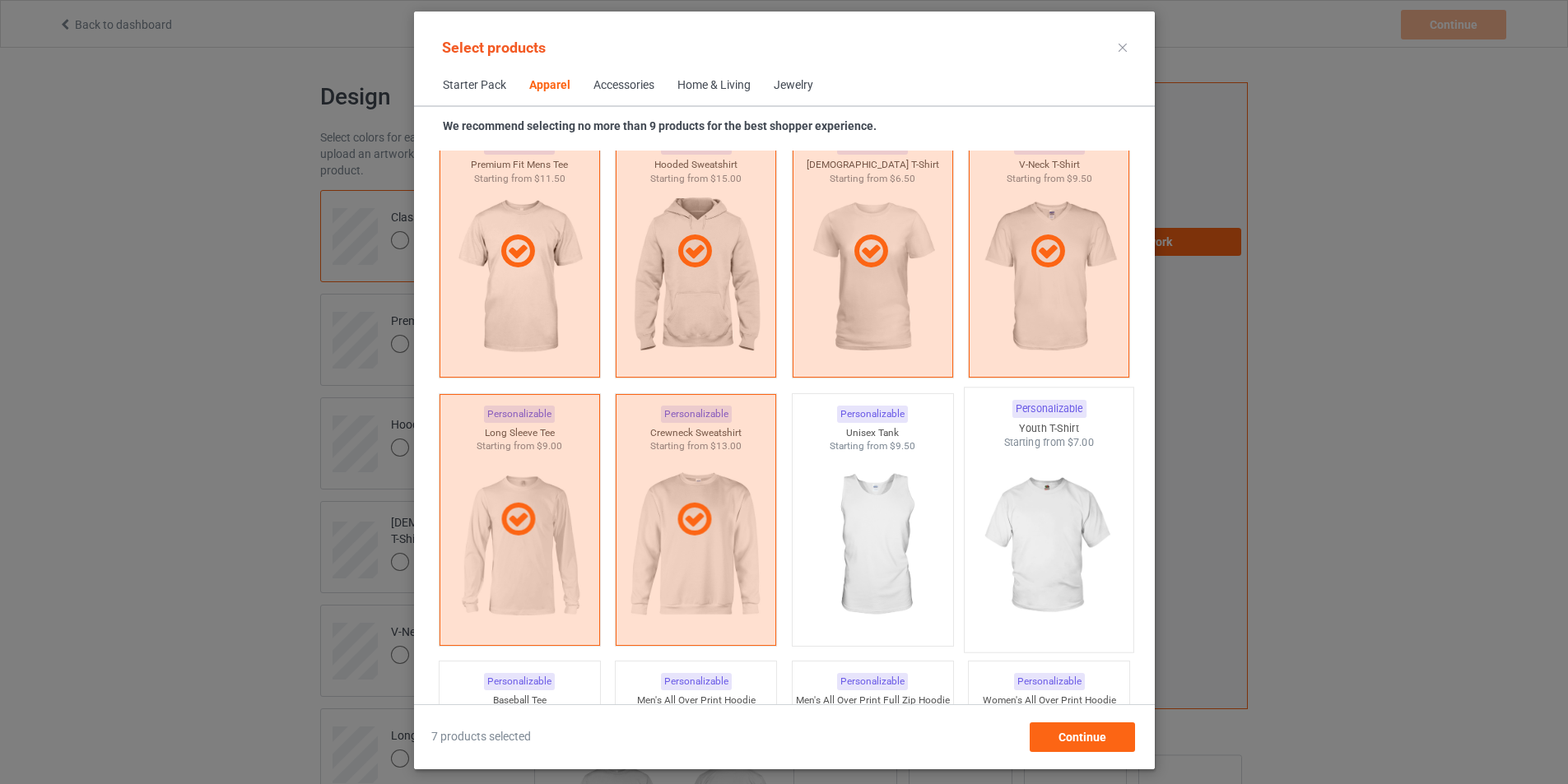
click at [986, 557] on img at bounding box center [1049, 546] width 155 height 193
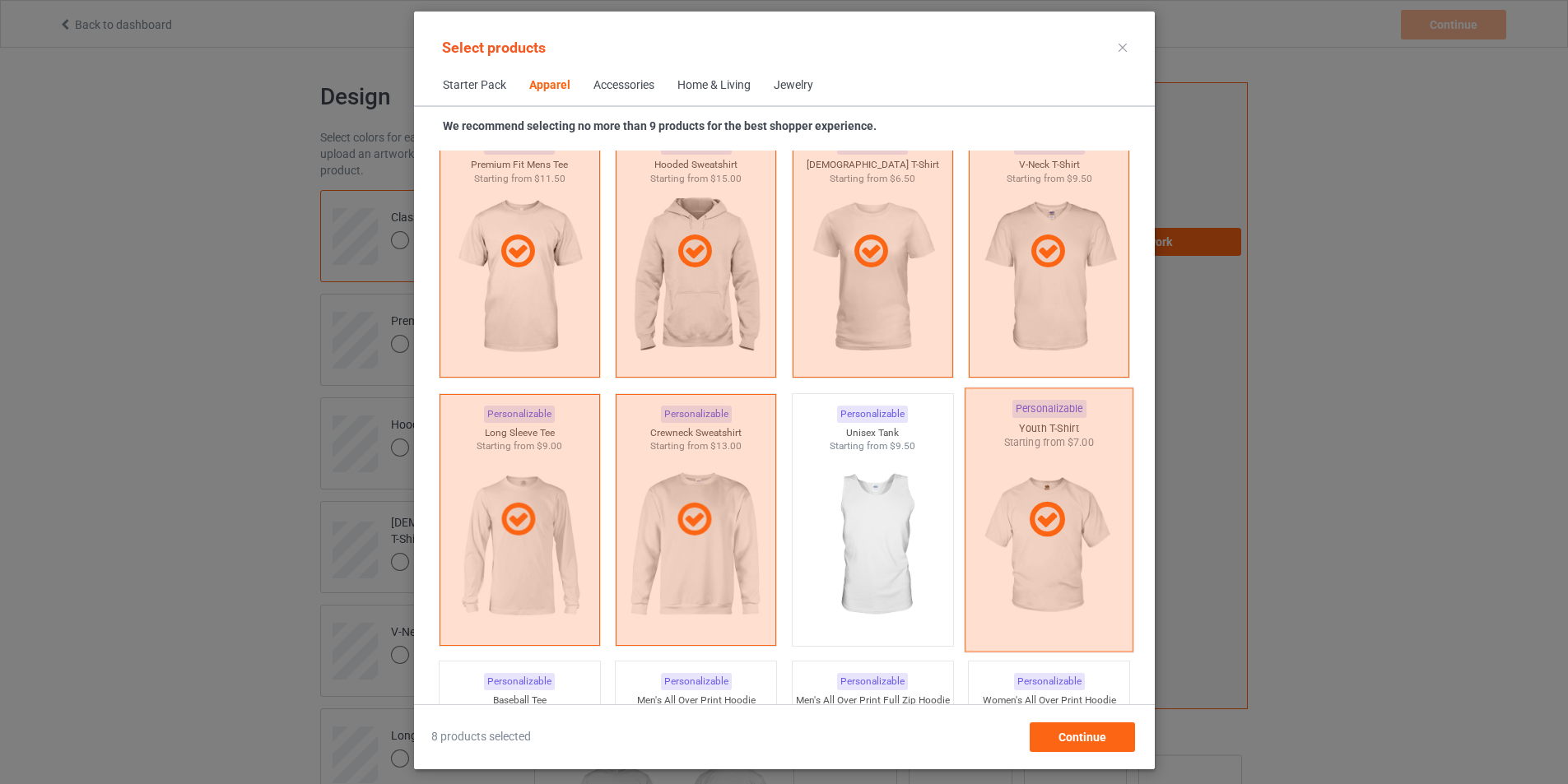
click at [1088, 557] on div at bounding box center [1049, 519] width 169 height 264
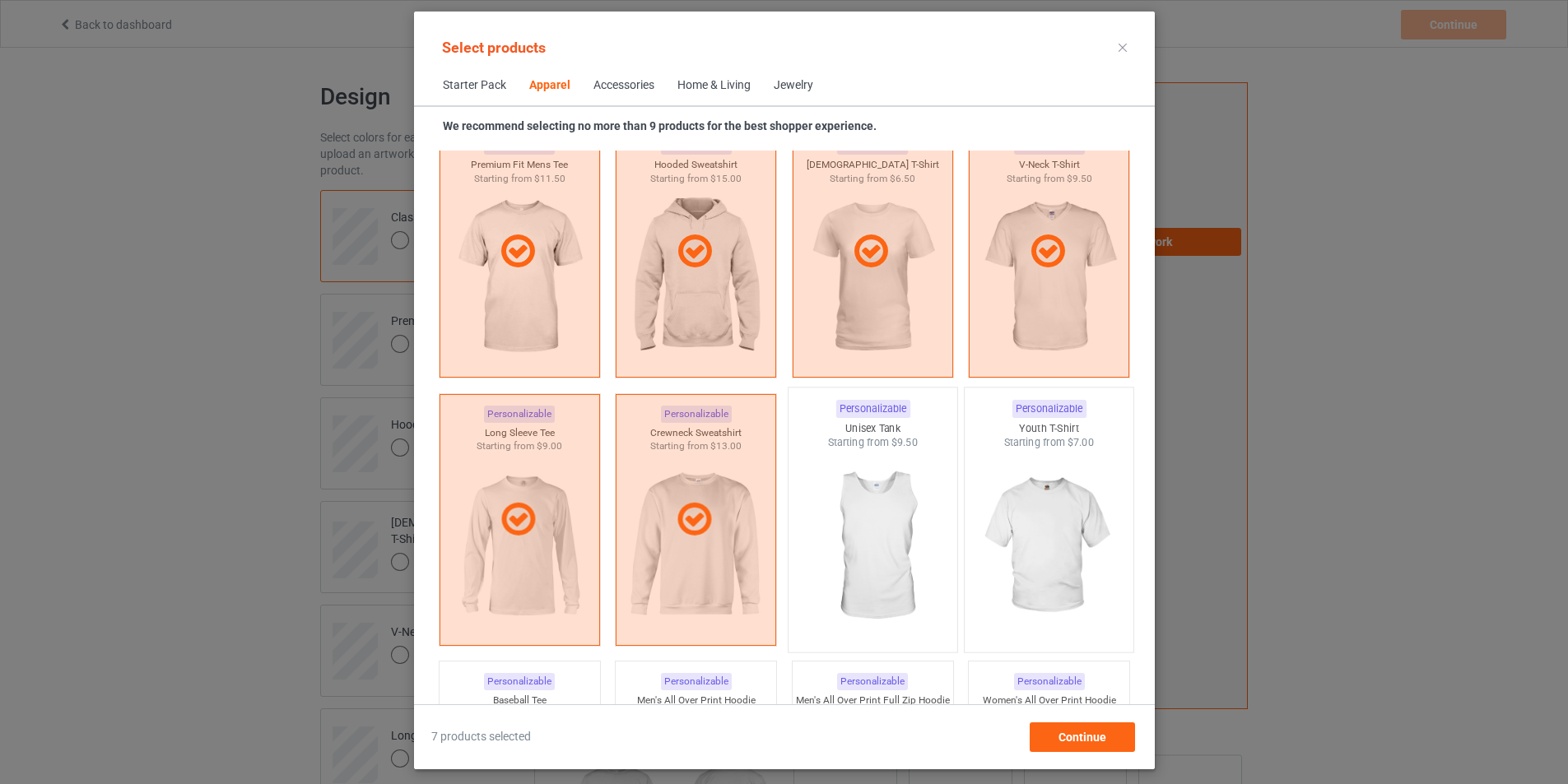
click at [880, 551] on img at bounding box center [873, 546] width 155 height 193
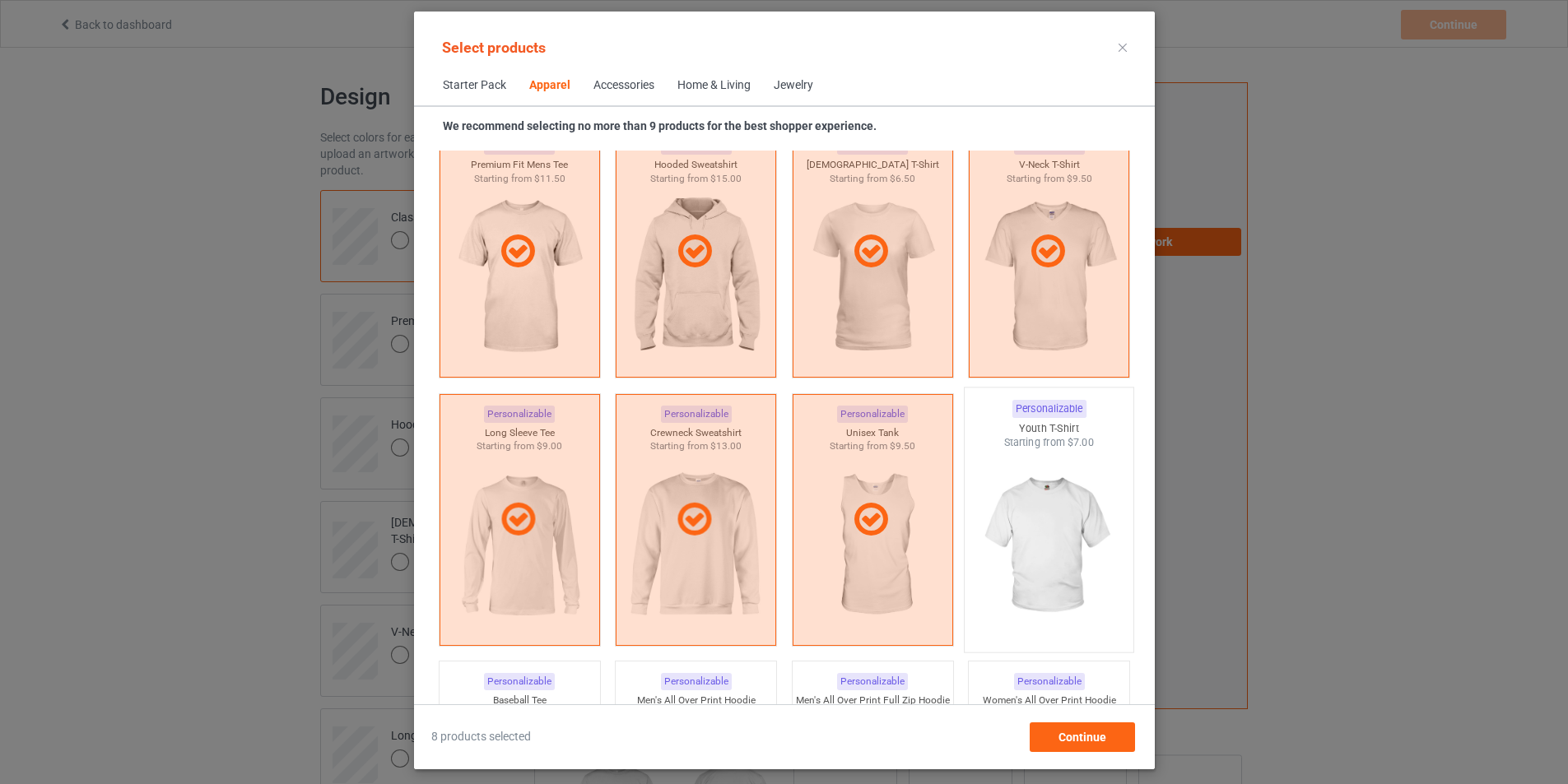
click at [1059, 551] on img at bounding box center [1049, 546] width 155 height 193
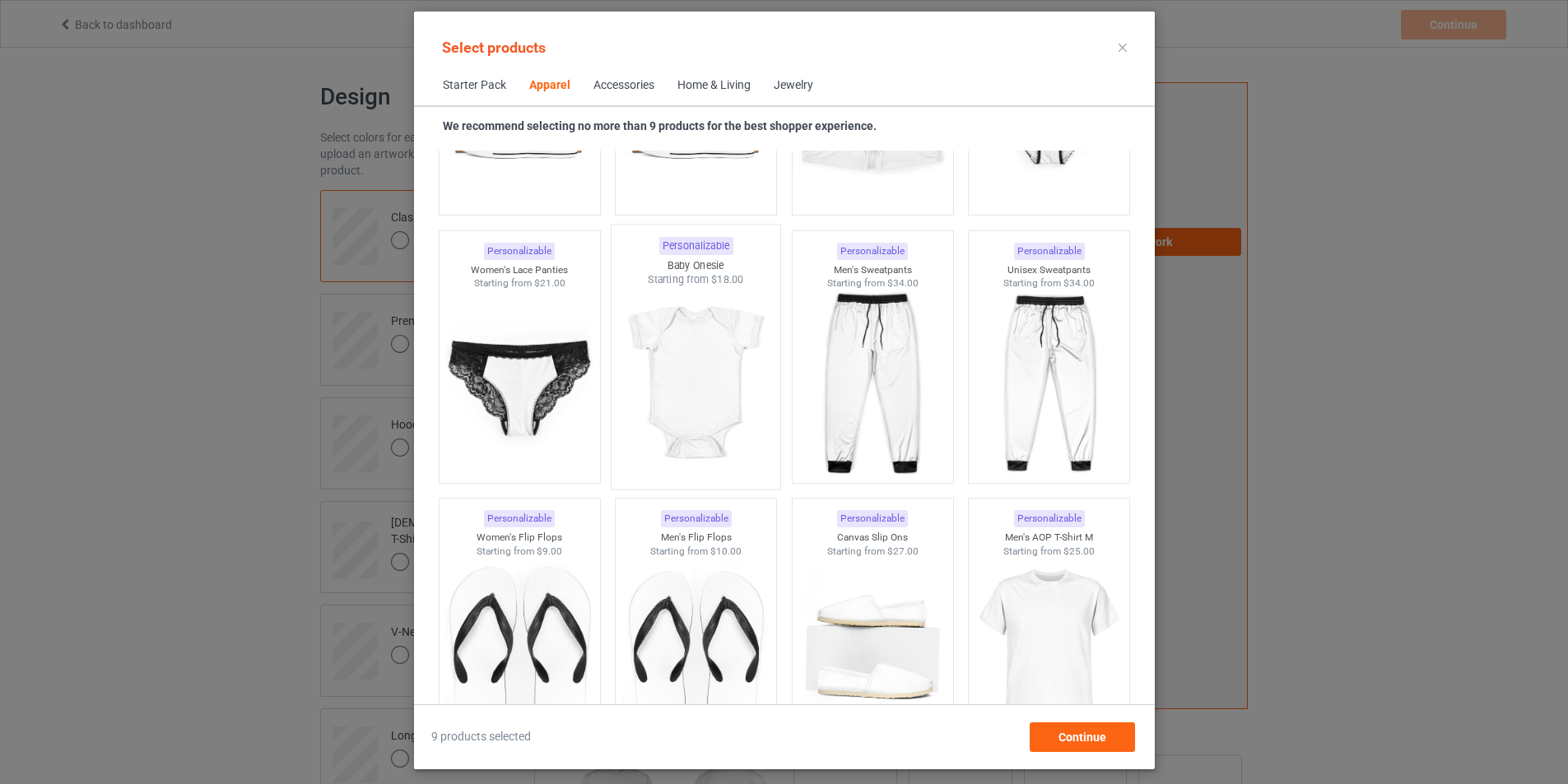
scroll to position [2422, 0]
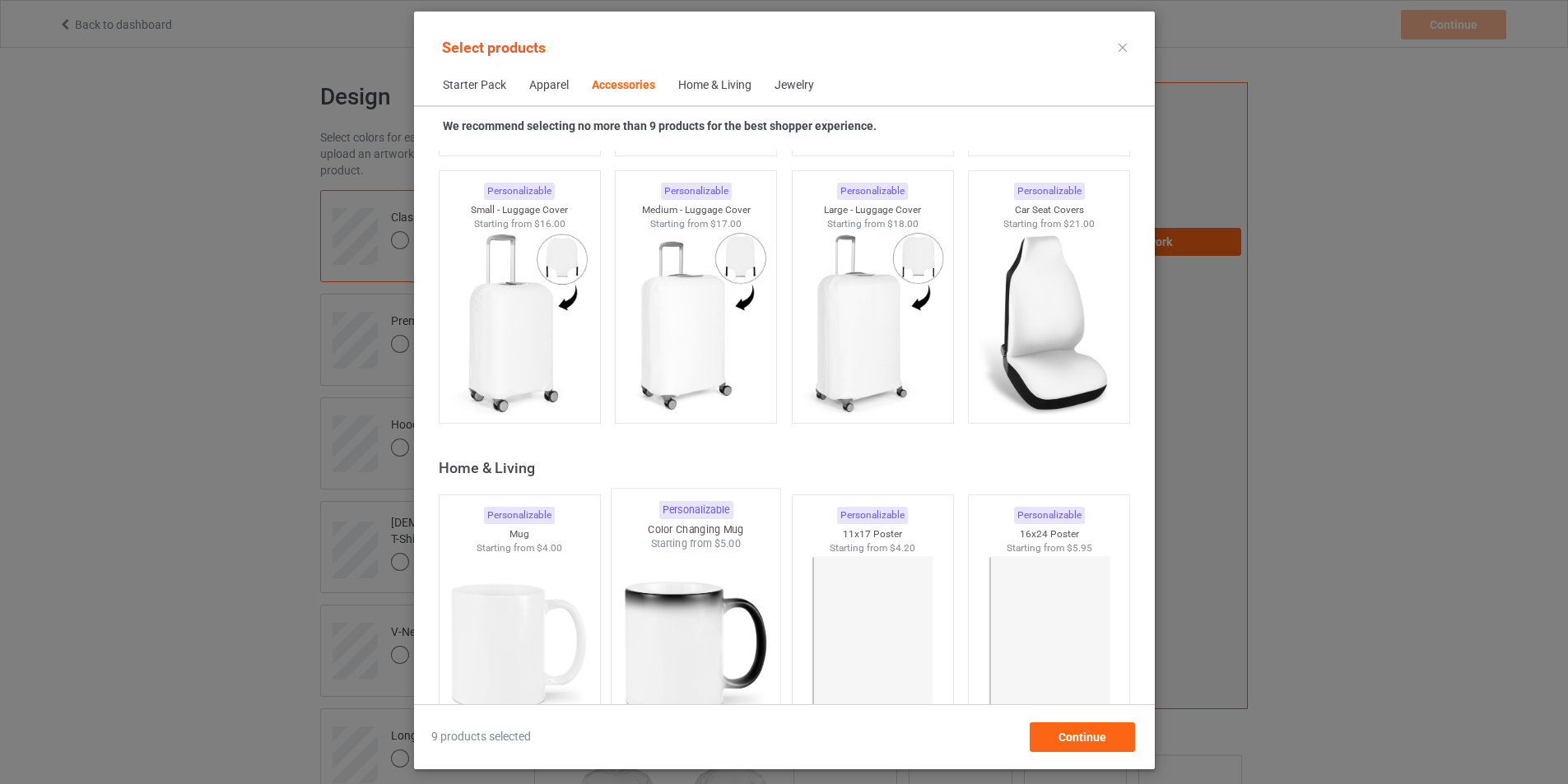
scroll to position [7274, 0]
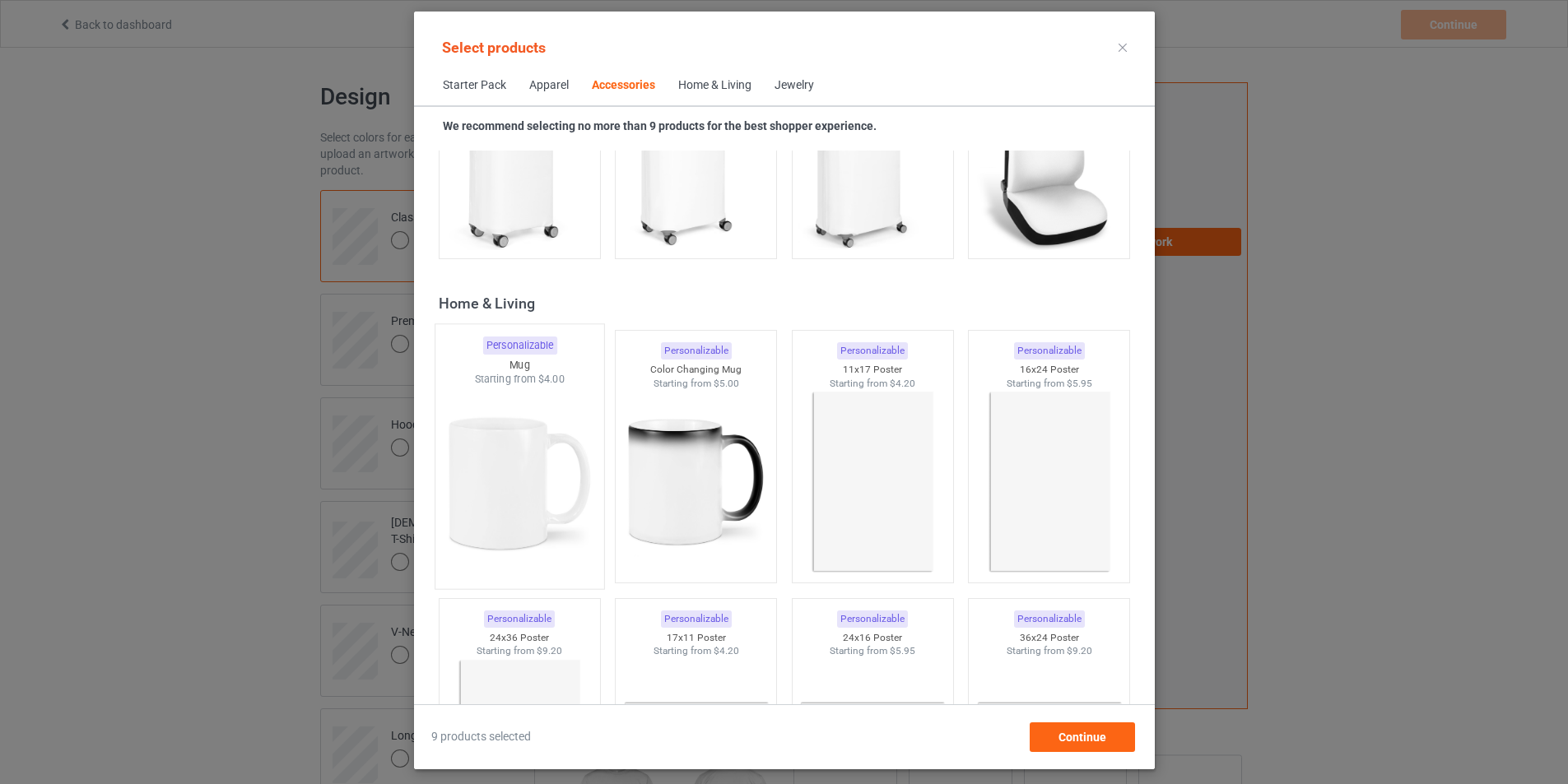
click at [527, 482] on img at bounding box center [519, 483] width 155 height 193
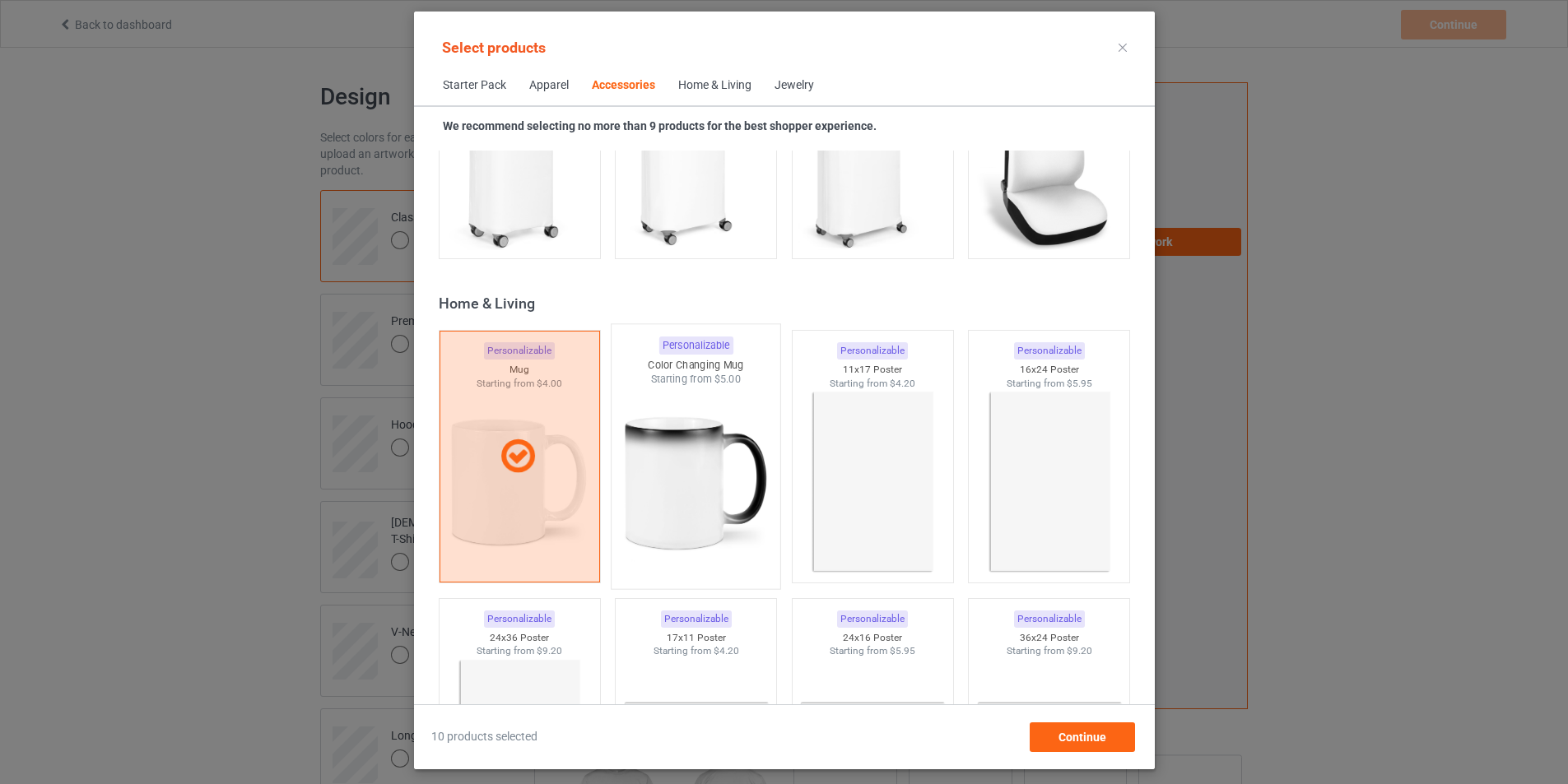
click at [691, 485] on img at bounding box center [695, 483] width 155 height 193
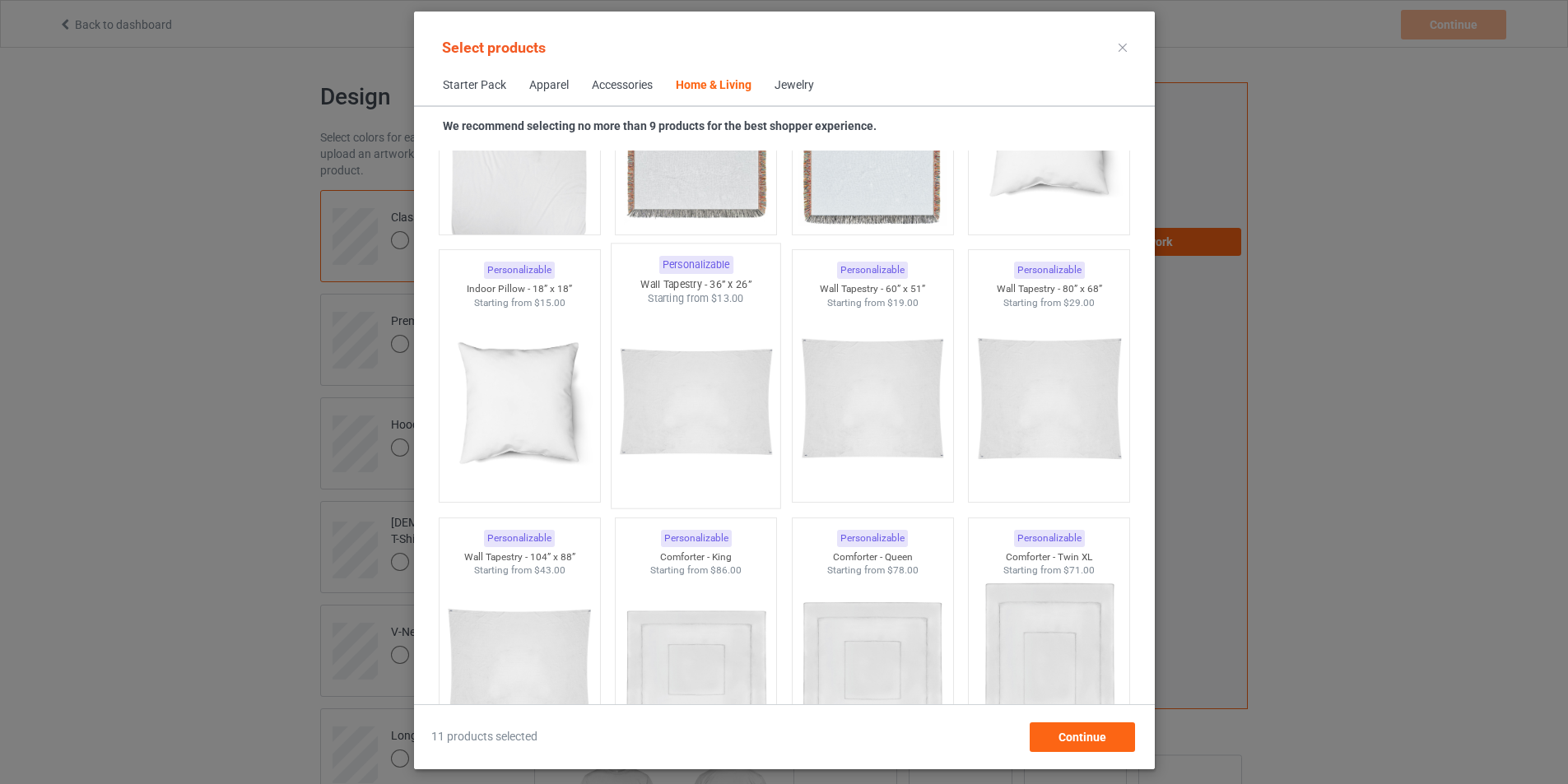
scroll to position [8262, 0]
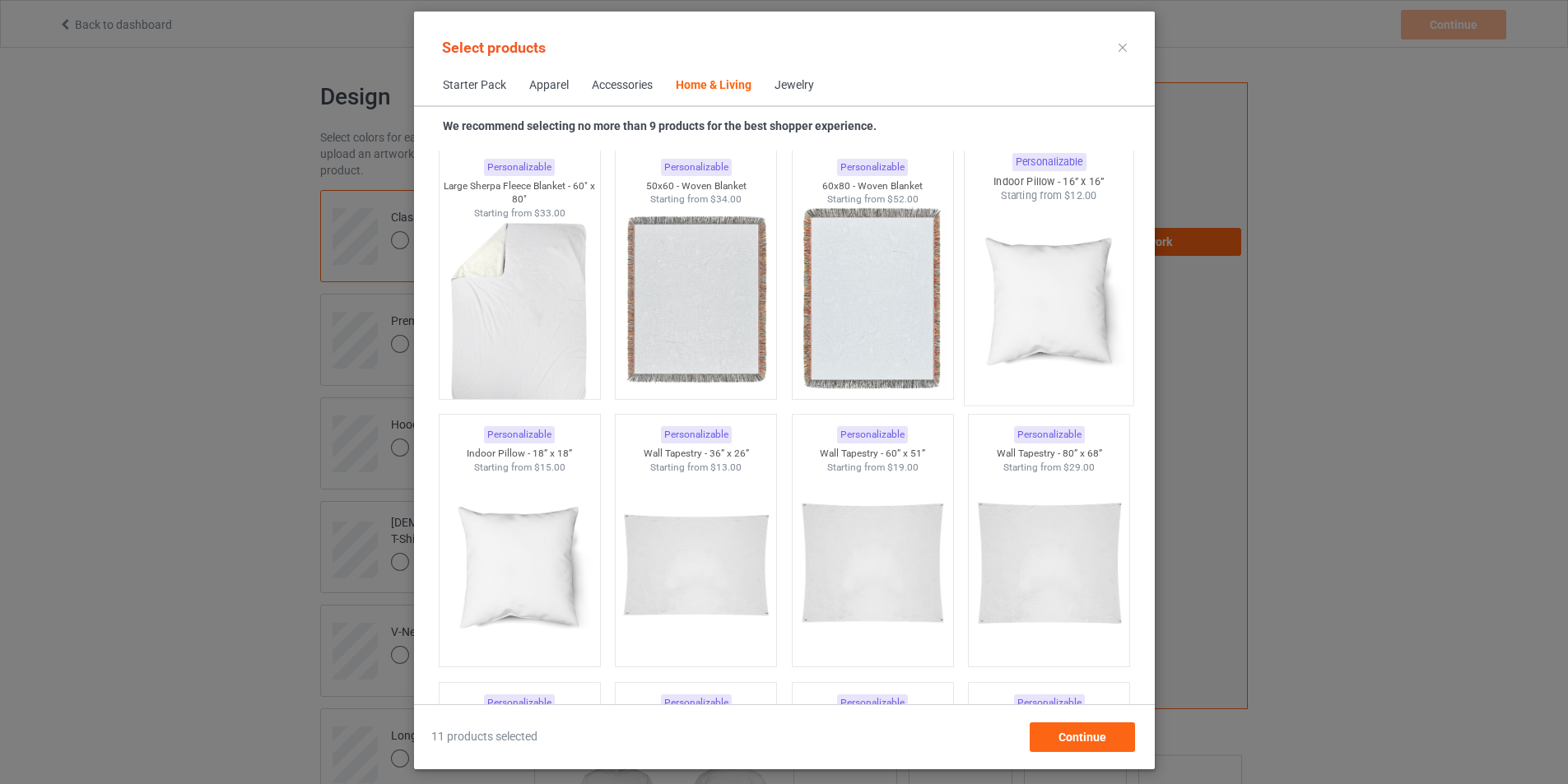
click at [1019, 365] on img at bounding box center [1049, 299] width 155 height 193
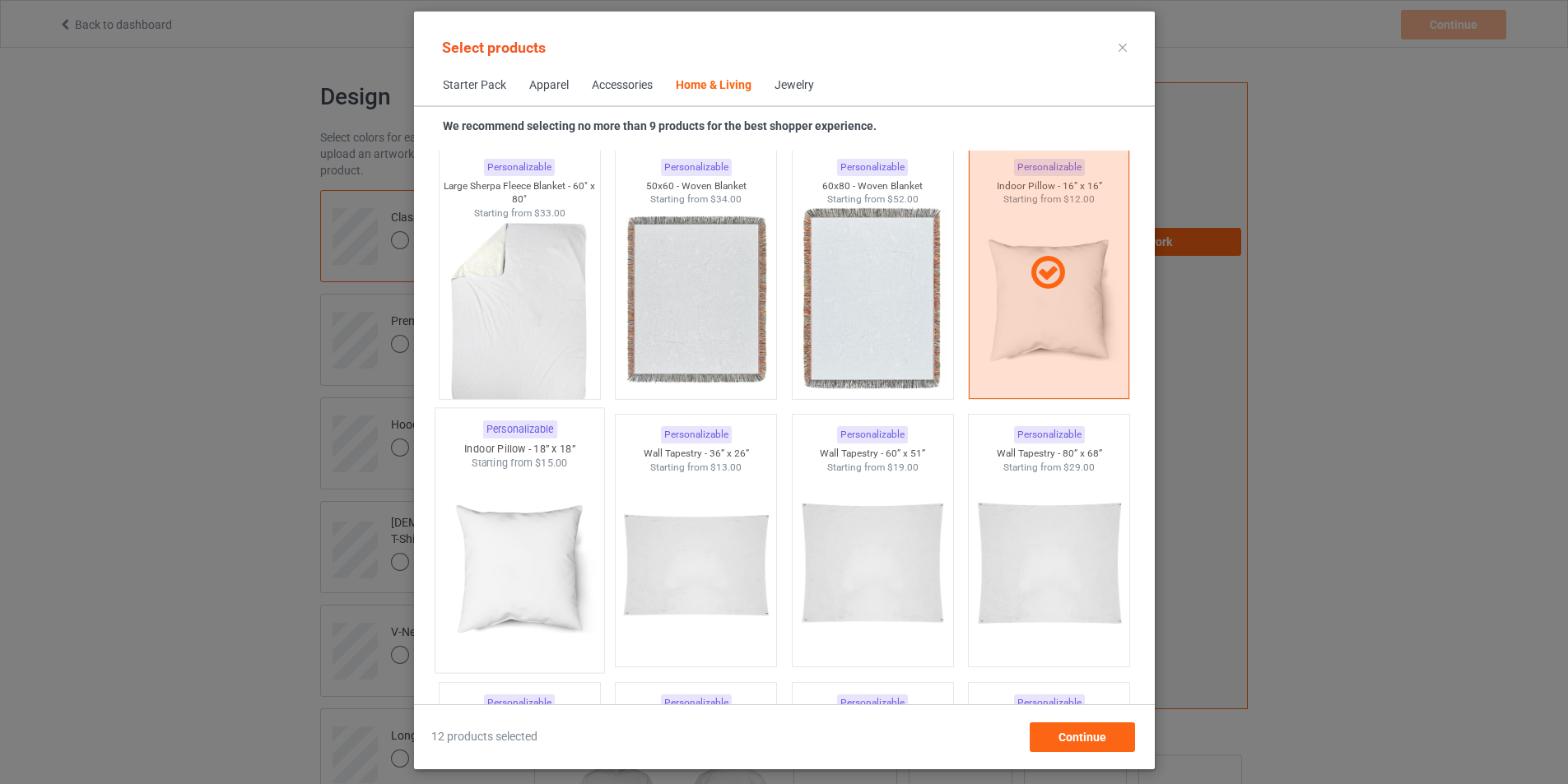
click at [541, 542] on img at bounding box center [519, 567] width 155 height 193
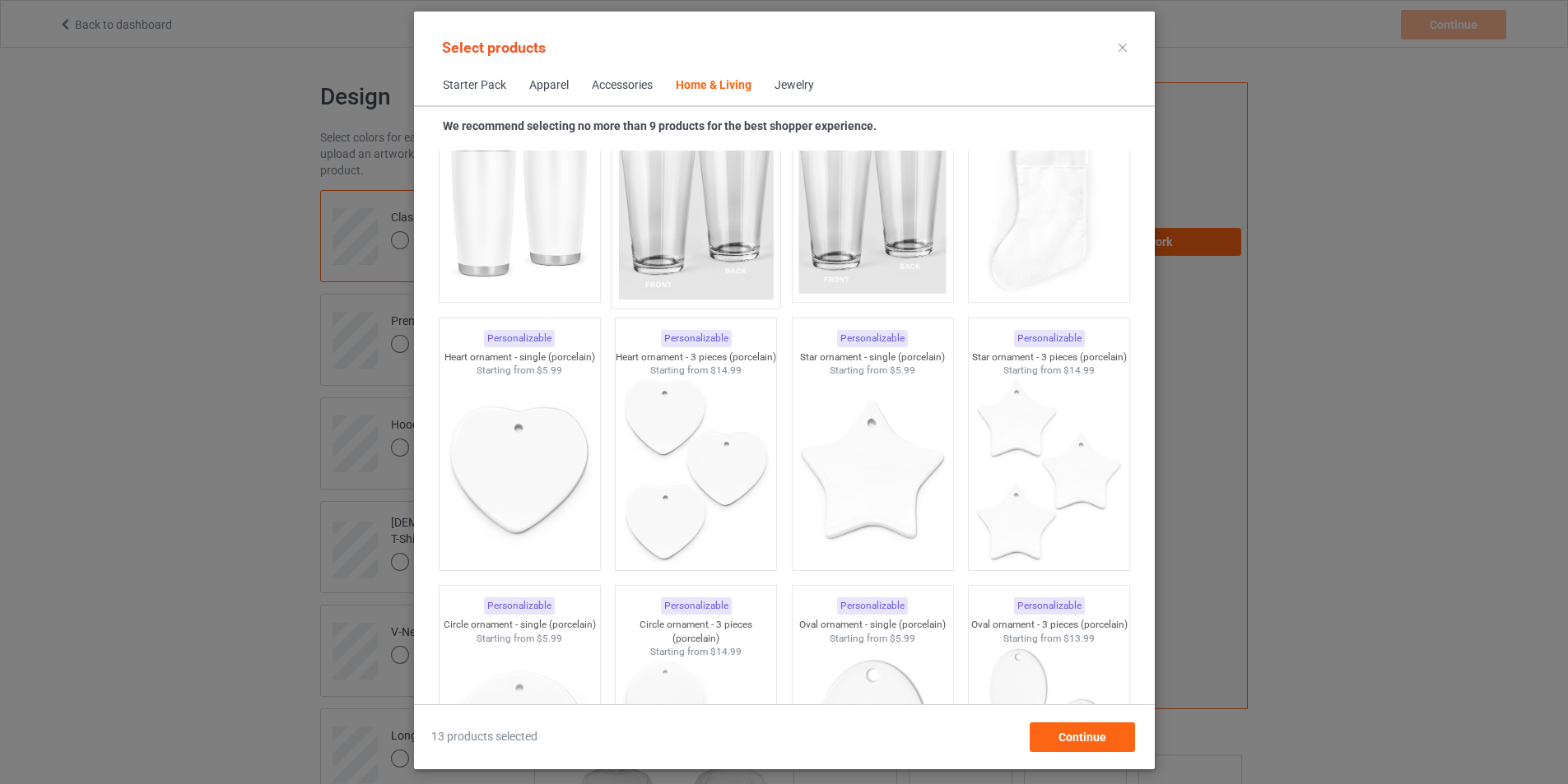
scroll to position [12127, 0]
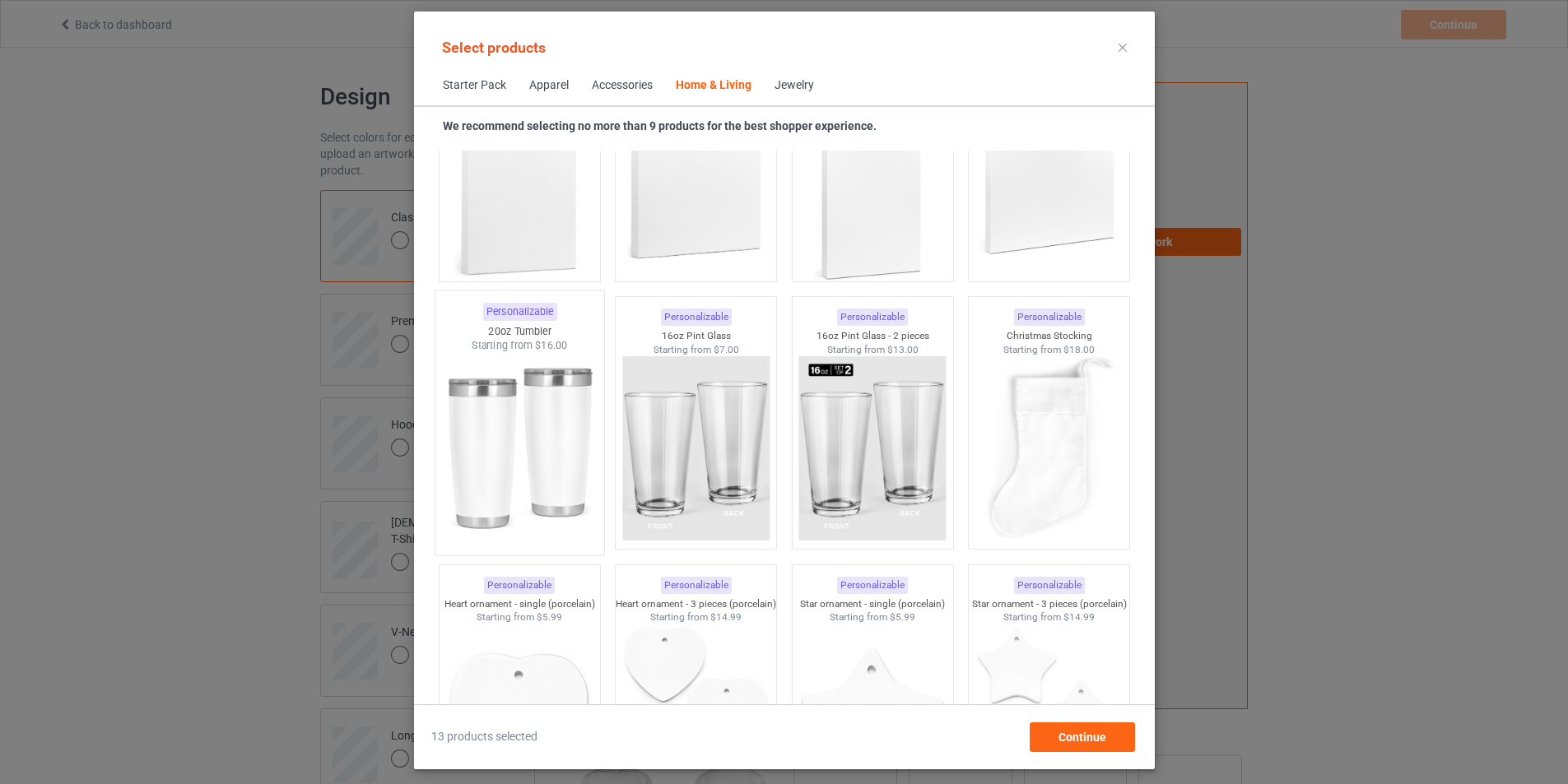
click at [532, 451] on img at bounding box center [519, 450] width 155 height 193
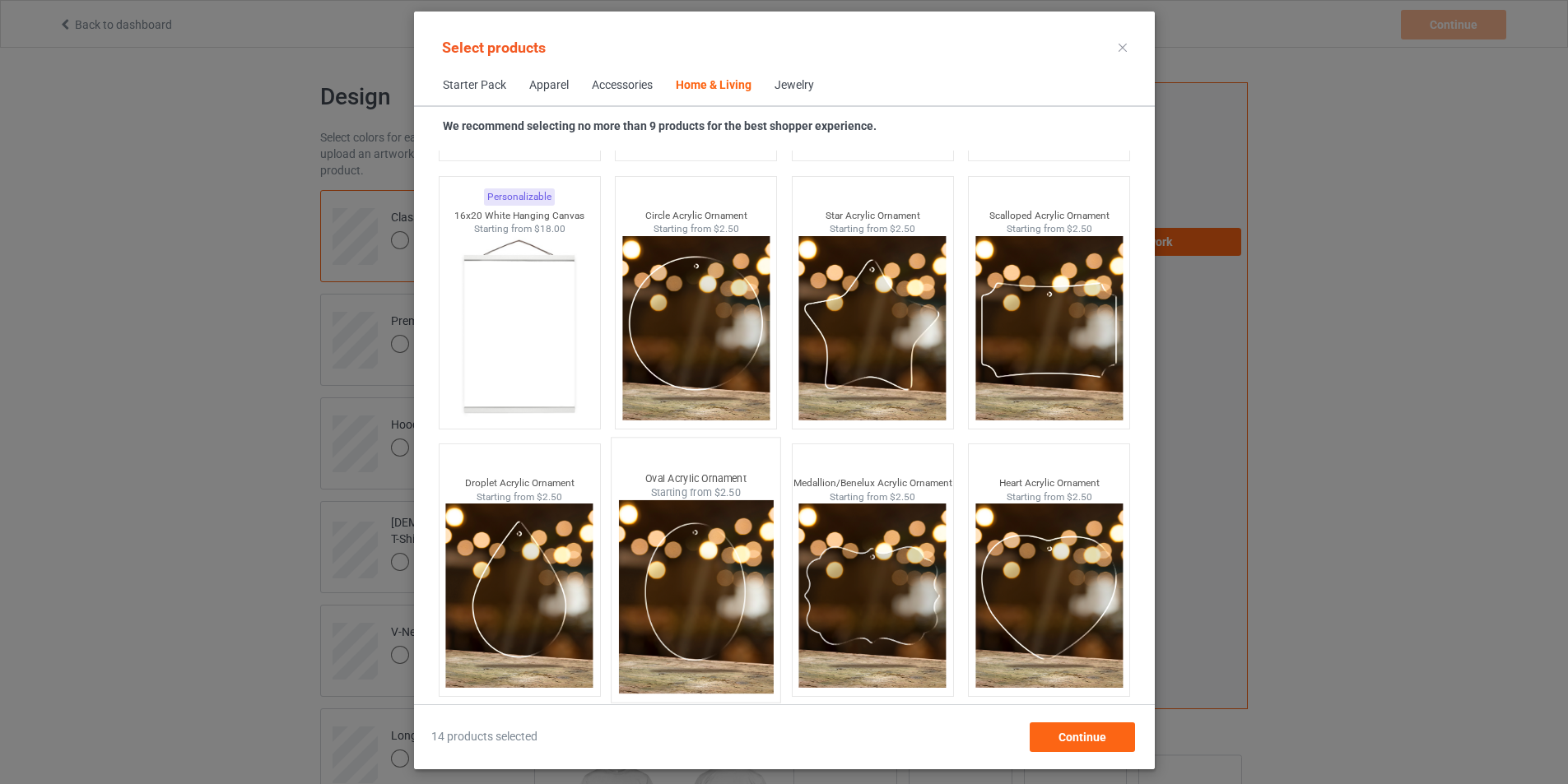
scroll to position [494, 0]
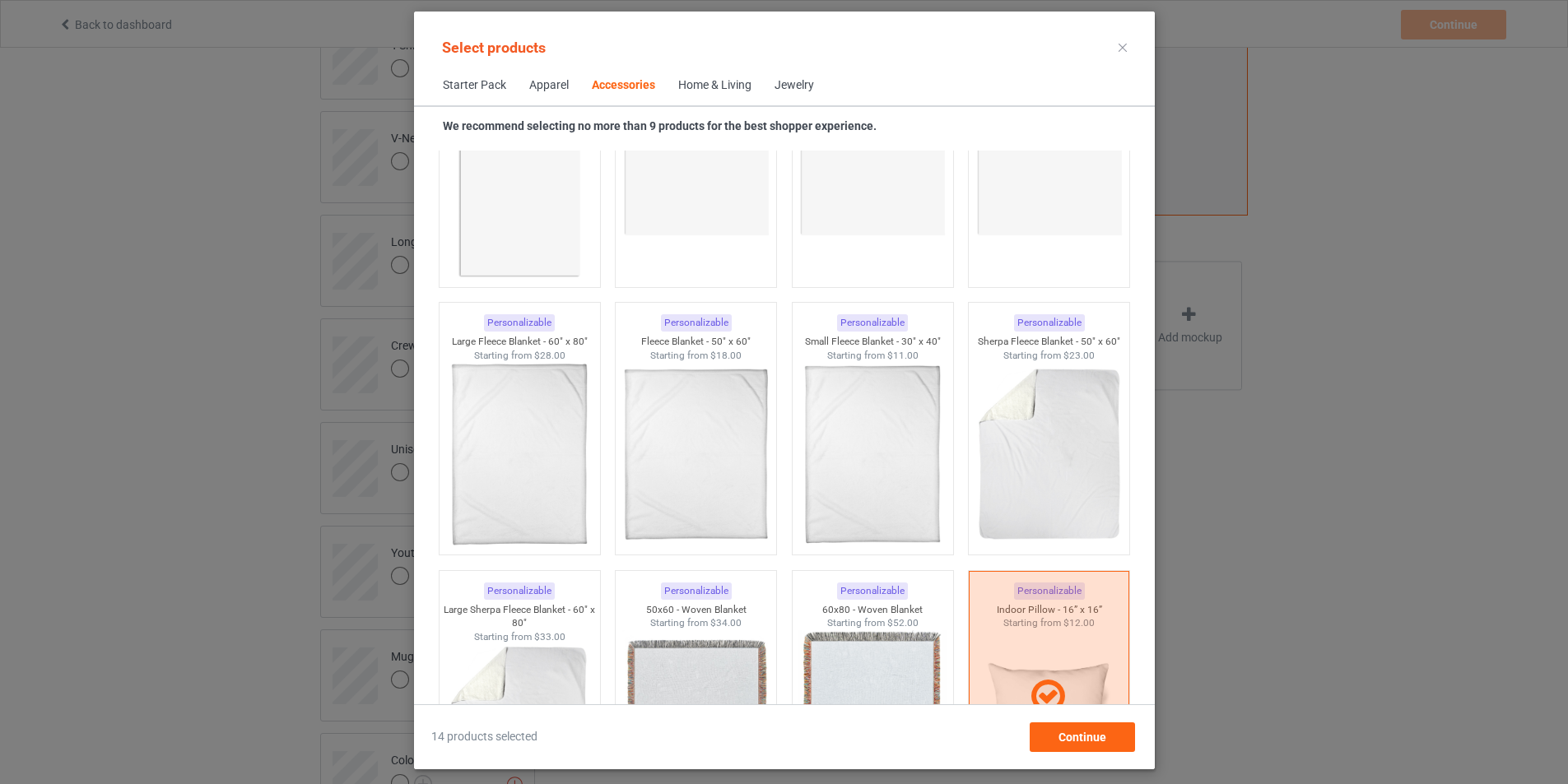
scroll to position [2416, 0]
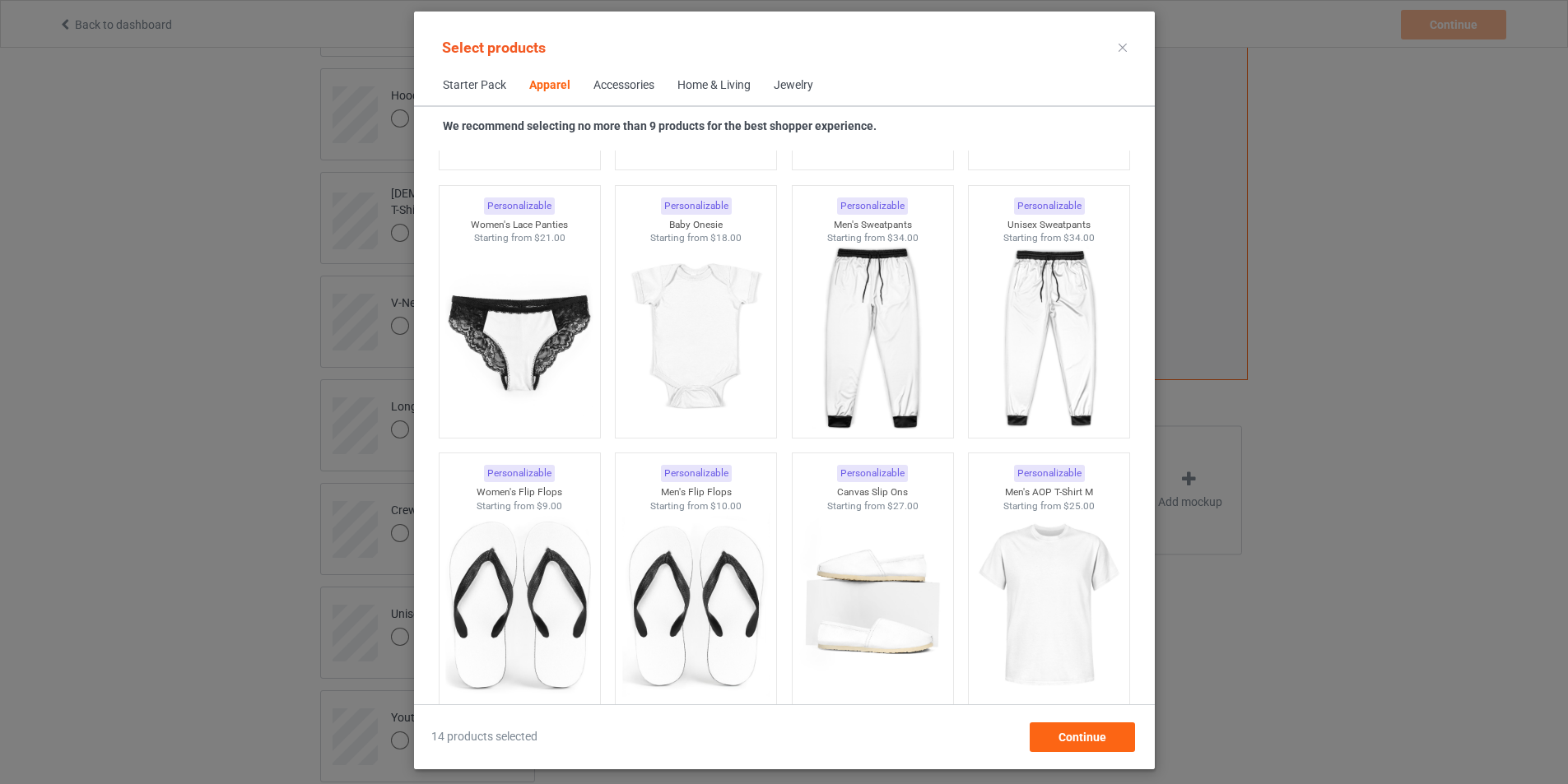
scroll to position [2302, 0]
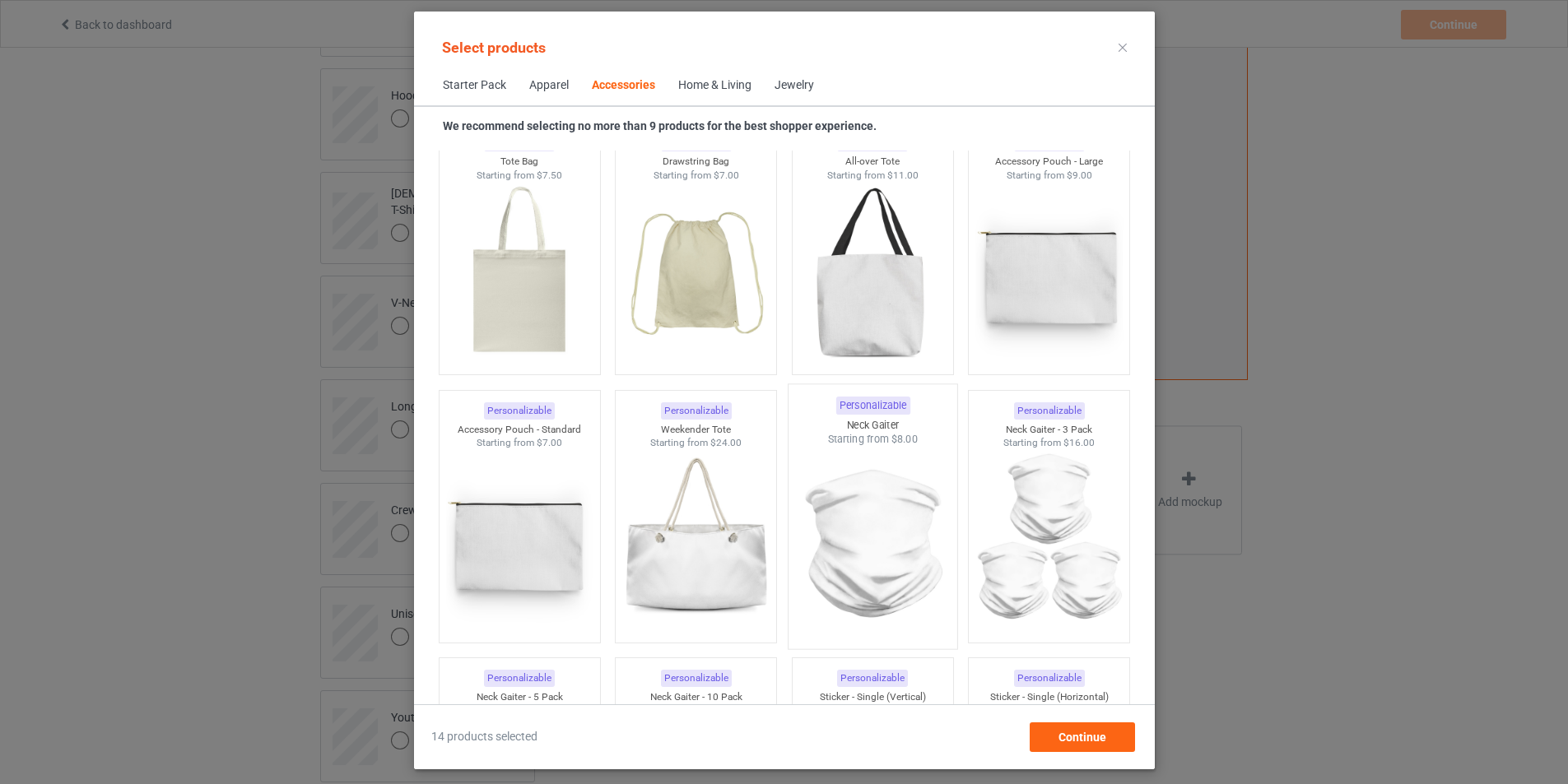
scroll to position [5099, 0]
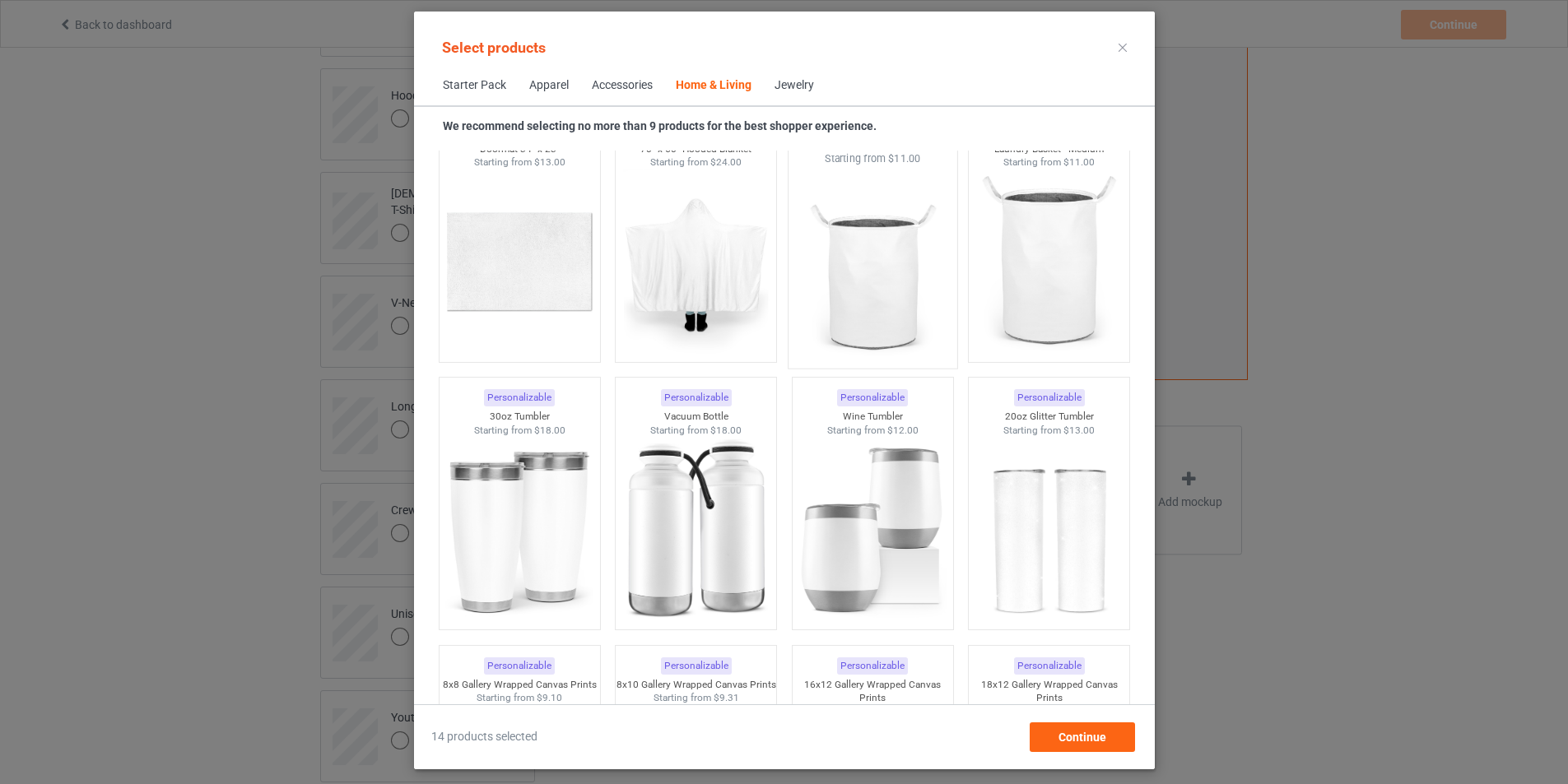
scroll to position [13817, 0]
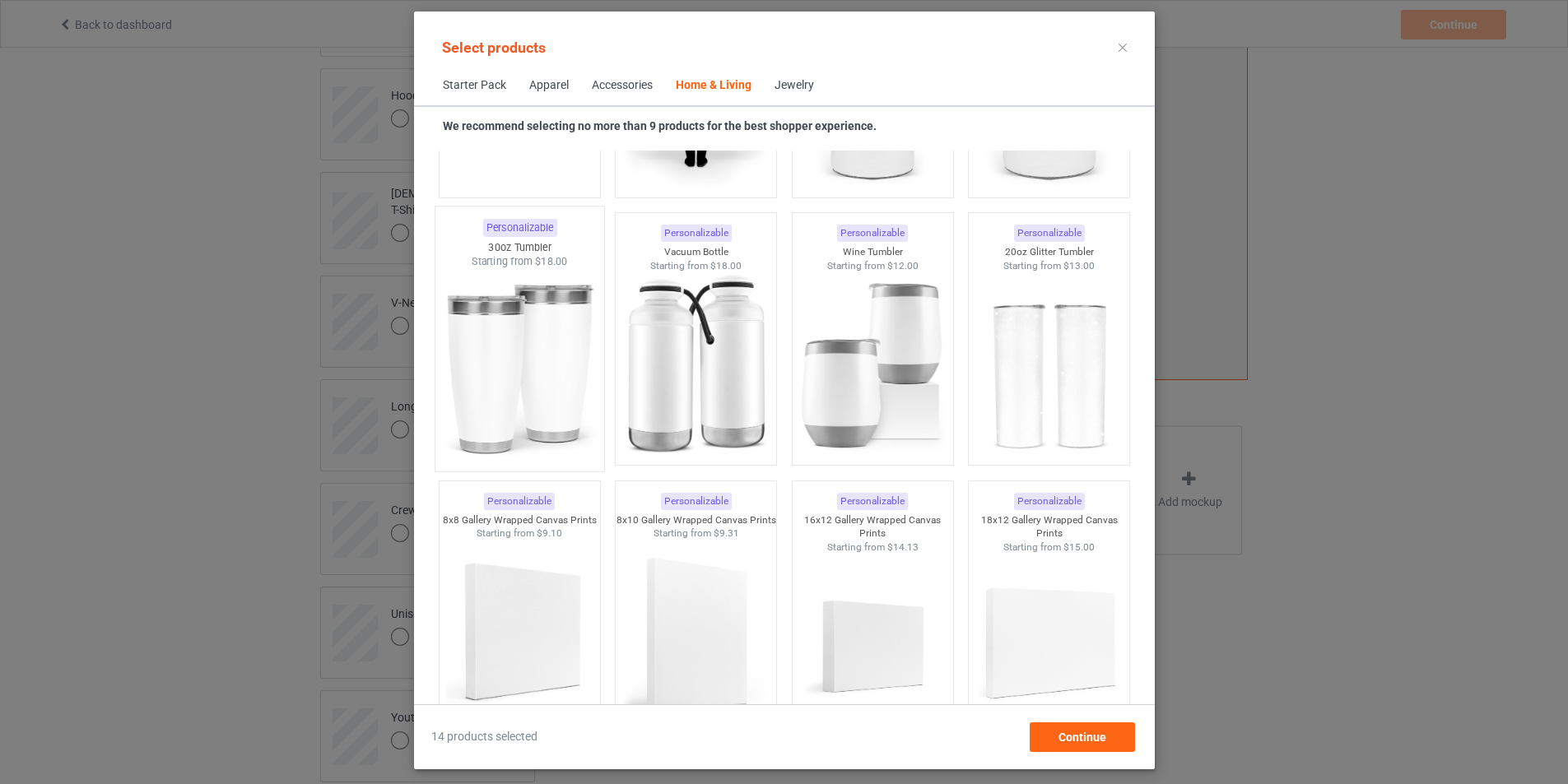
click at [527, 344] on img at bounding box center [519, 365] width 155 height 193
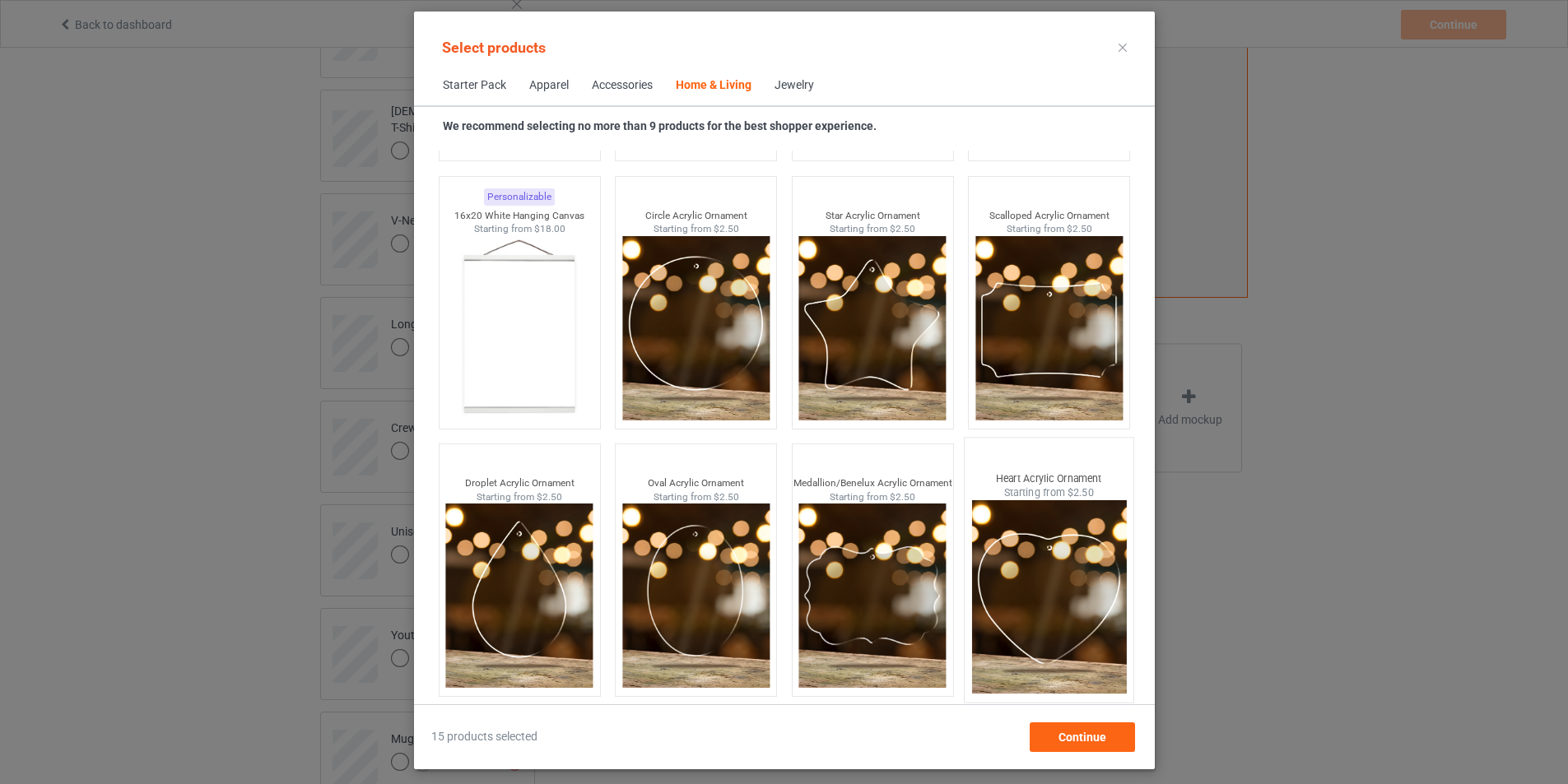
scroll to position [987, 0]
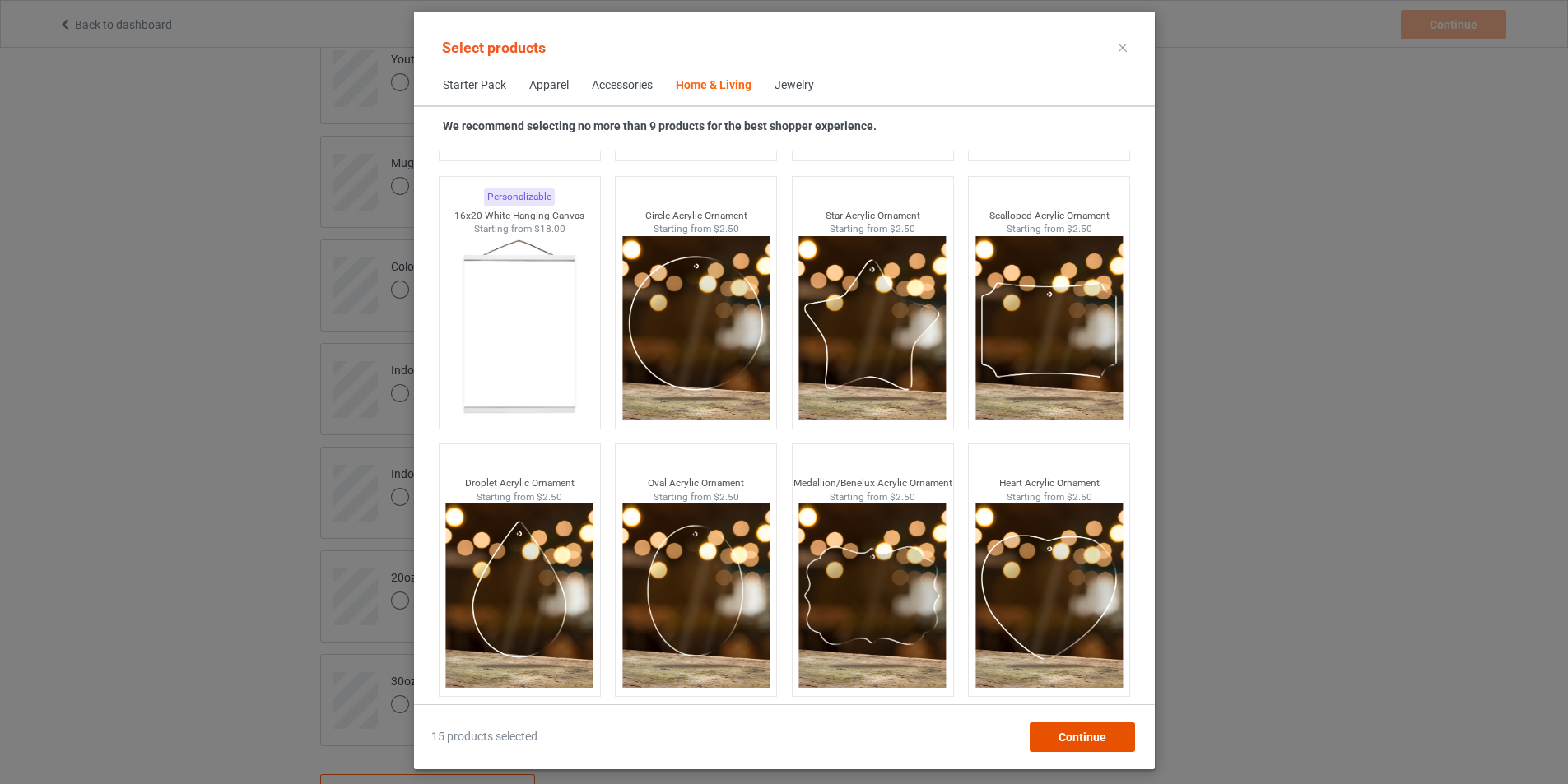
click at [1092, 732] on span "Continue" at bounding box center [1081, 736] width 48 height 14
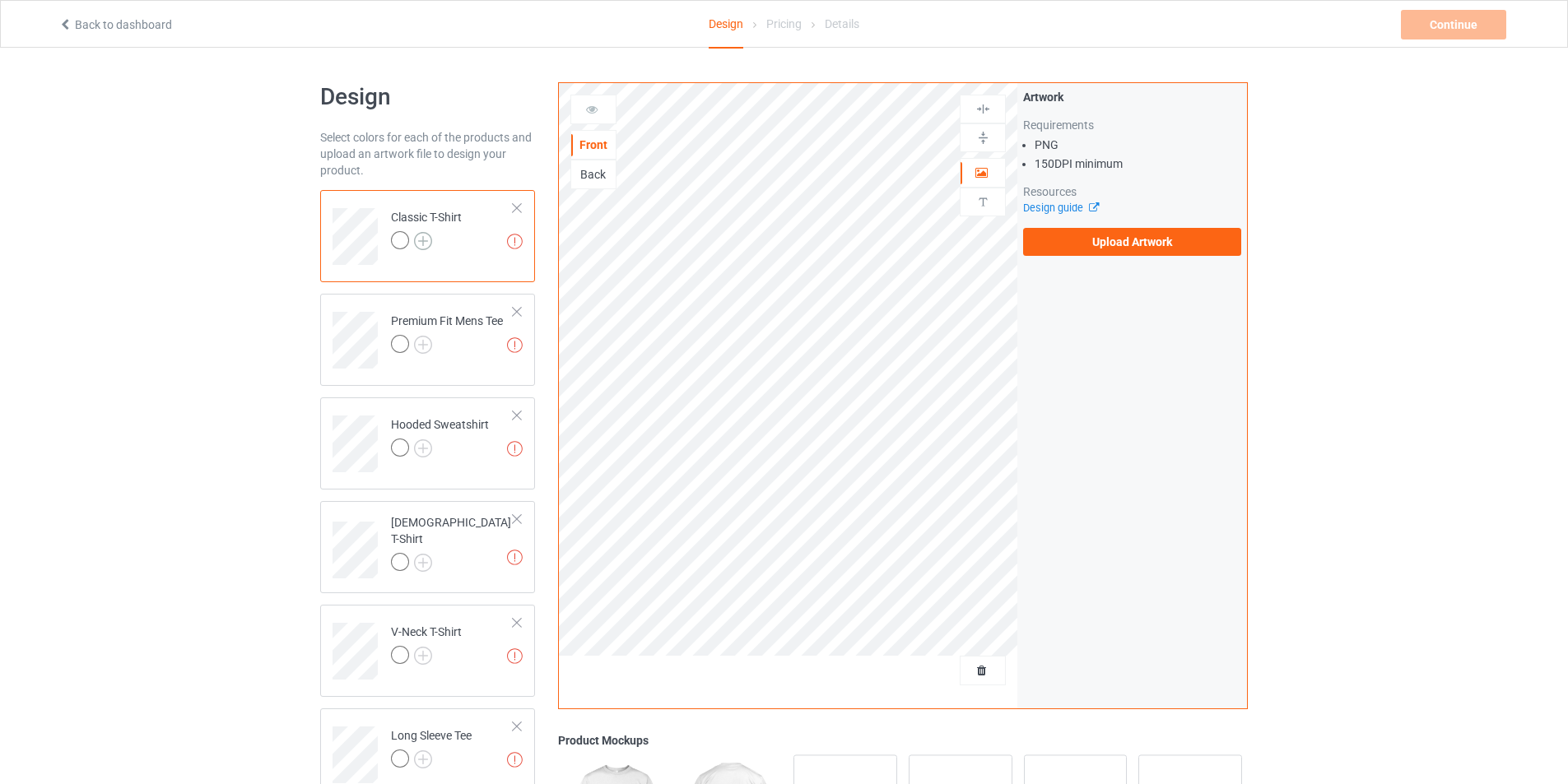
click at [419, 240] on img at bounding box center [423, 241] width 18 height 18
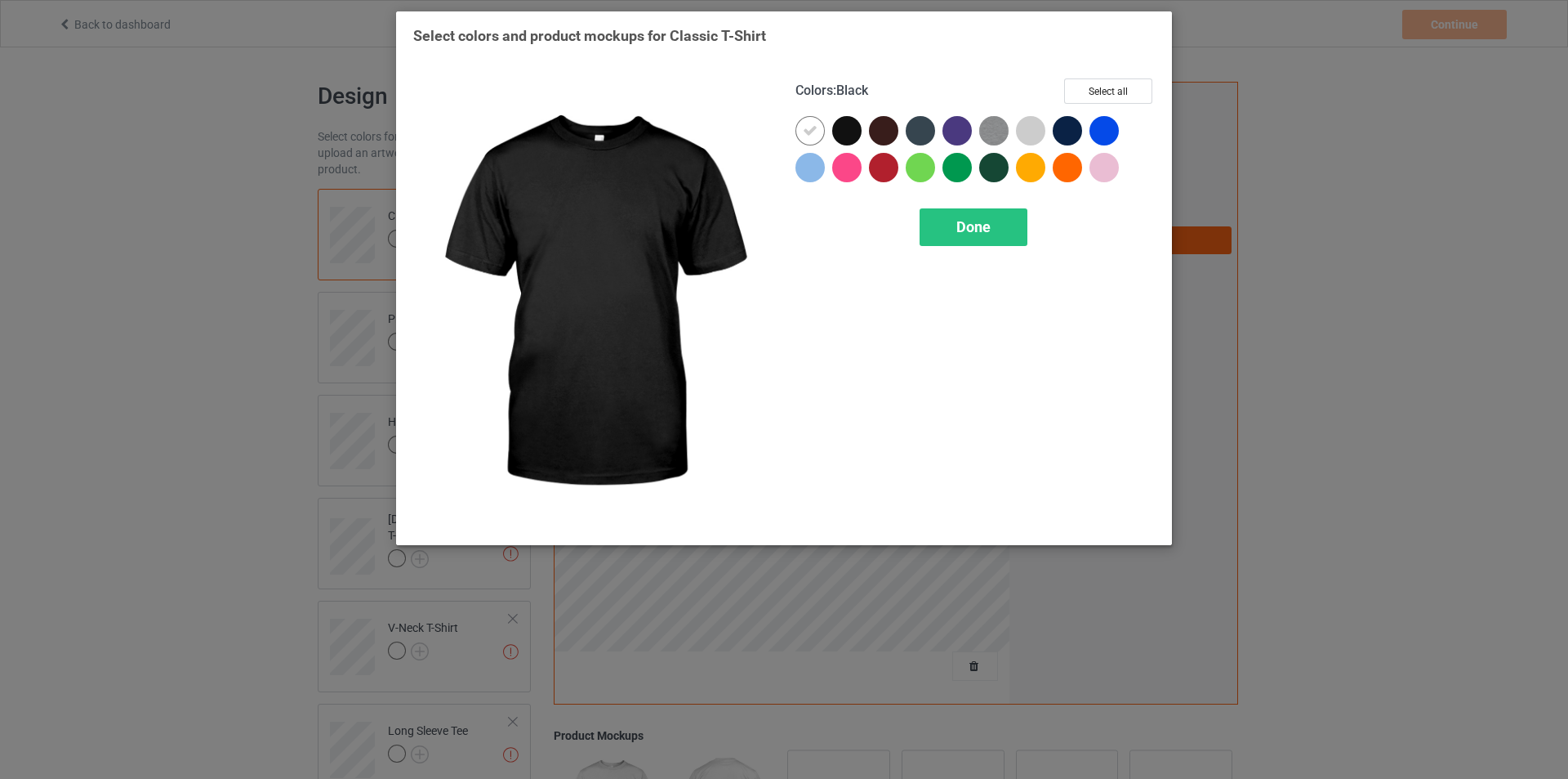
click at [849, 134] on div at bounding box center [847, 131] width 30 height 30
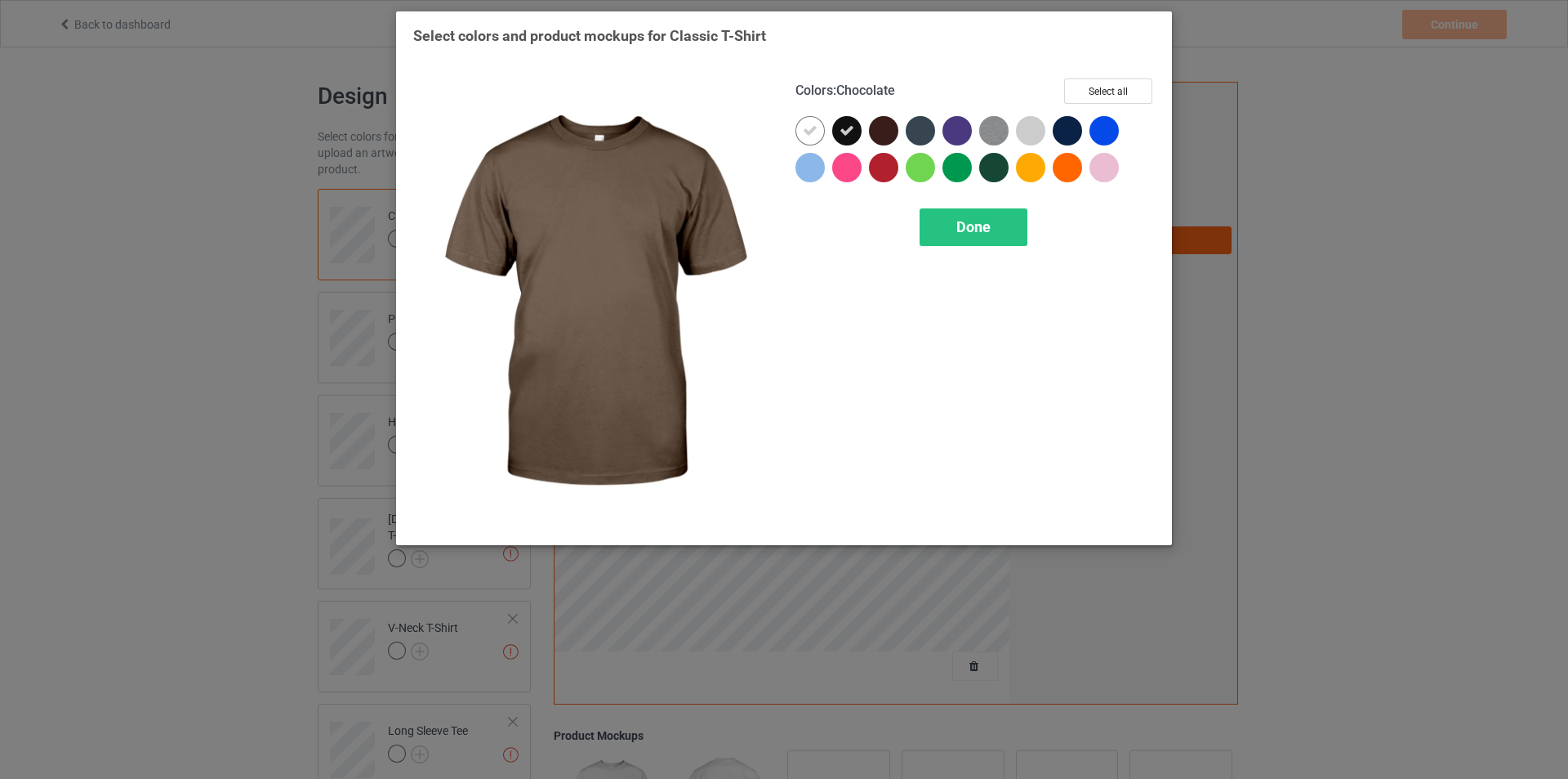
click at [896, 131] on div at bounding box center [883, 131] width 30 height 30
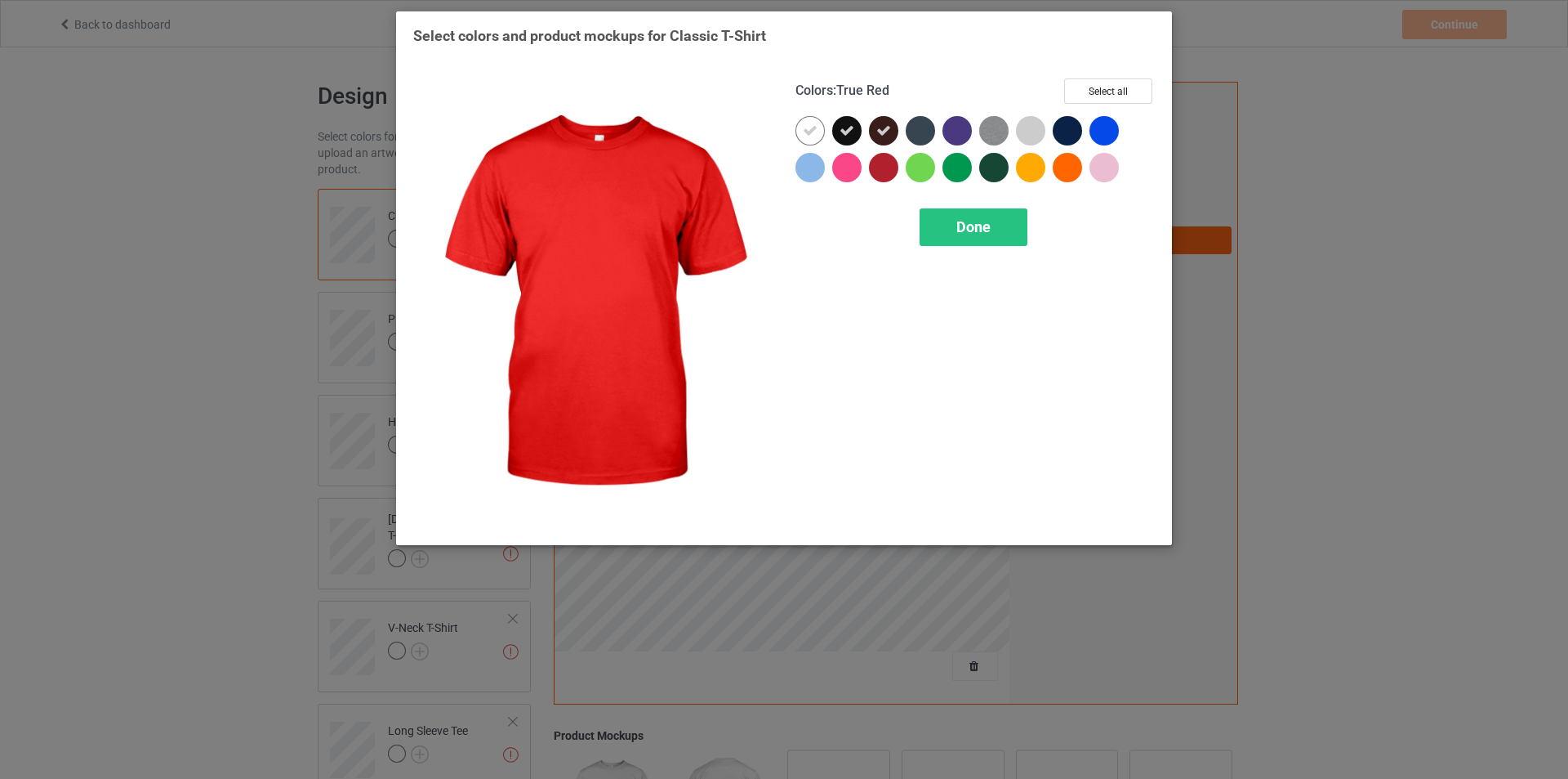
click at [884, 163] on div at bounding box center [883, 167] width 30 height 30
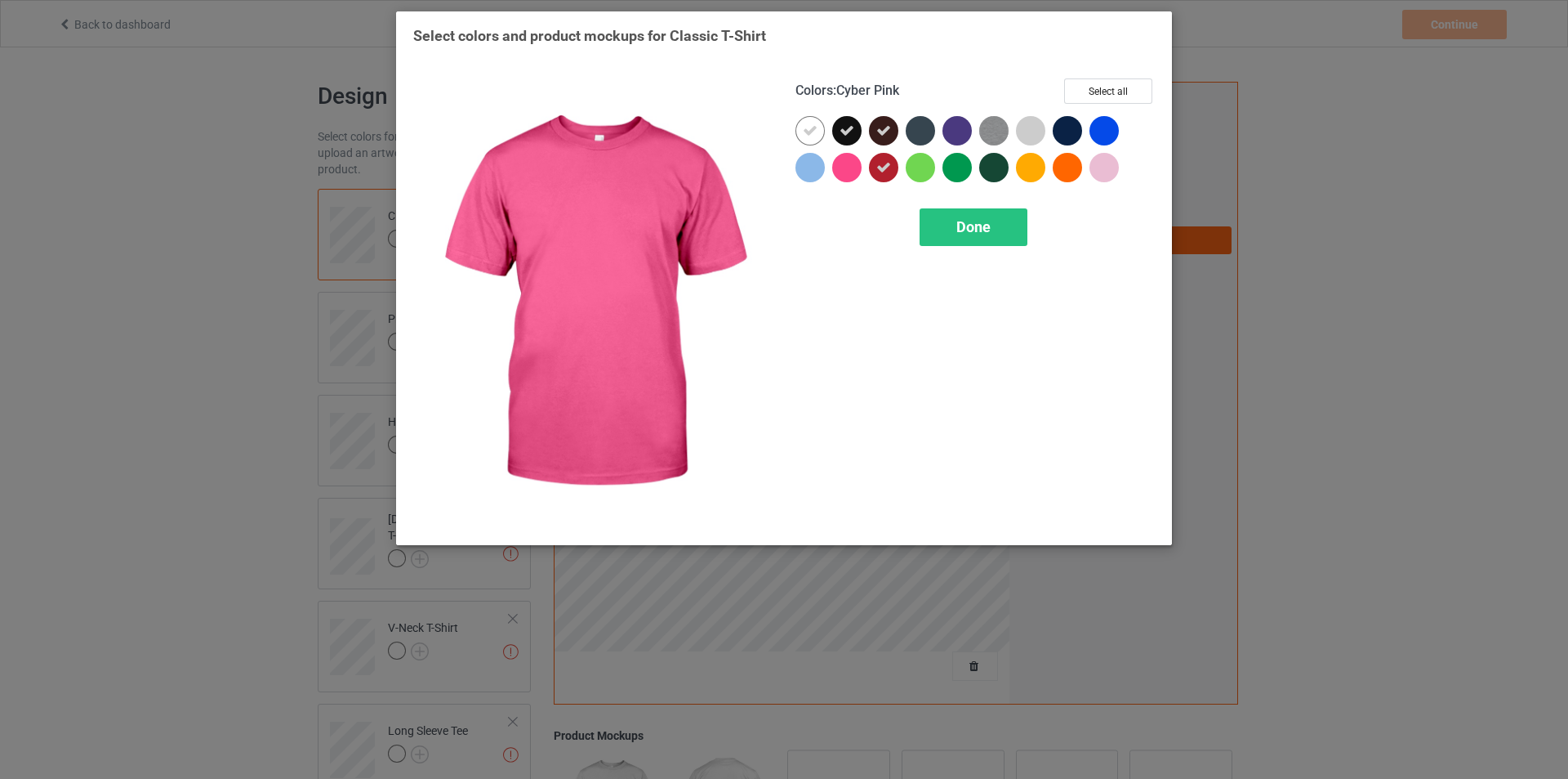
click at [845, 170] on div at bounding box center [847, 167] width 30 height 30
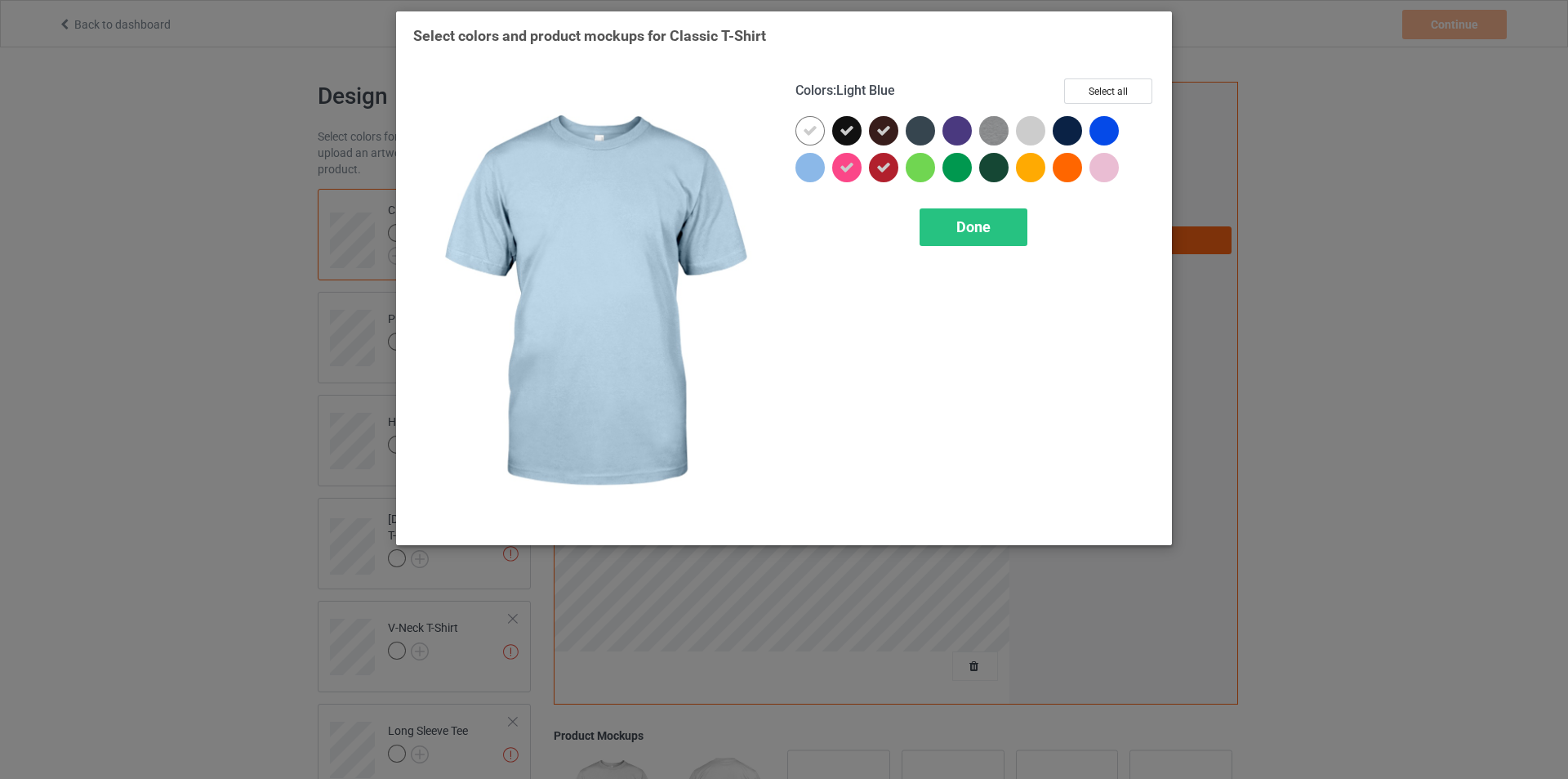
click at [822, 170] on div at bounding box center [810, 167] width 30 height 30
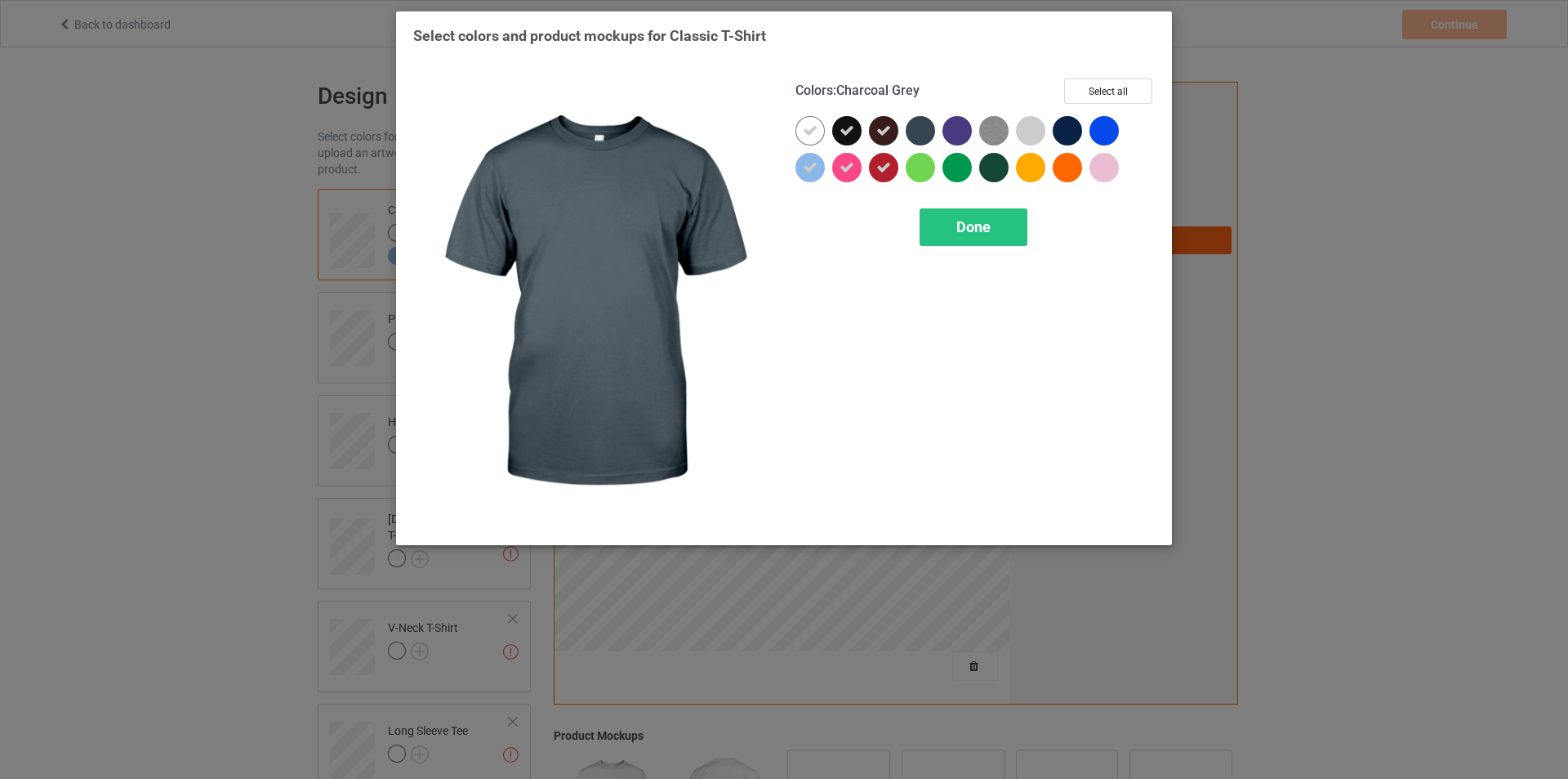
click at [916, 135] on div at bounding box center [920, 131] width 30 height 30
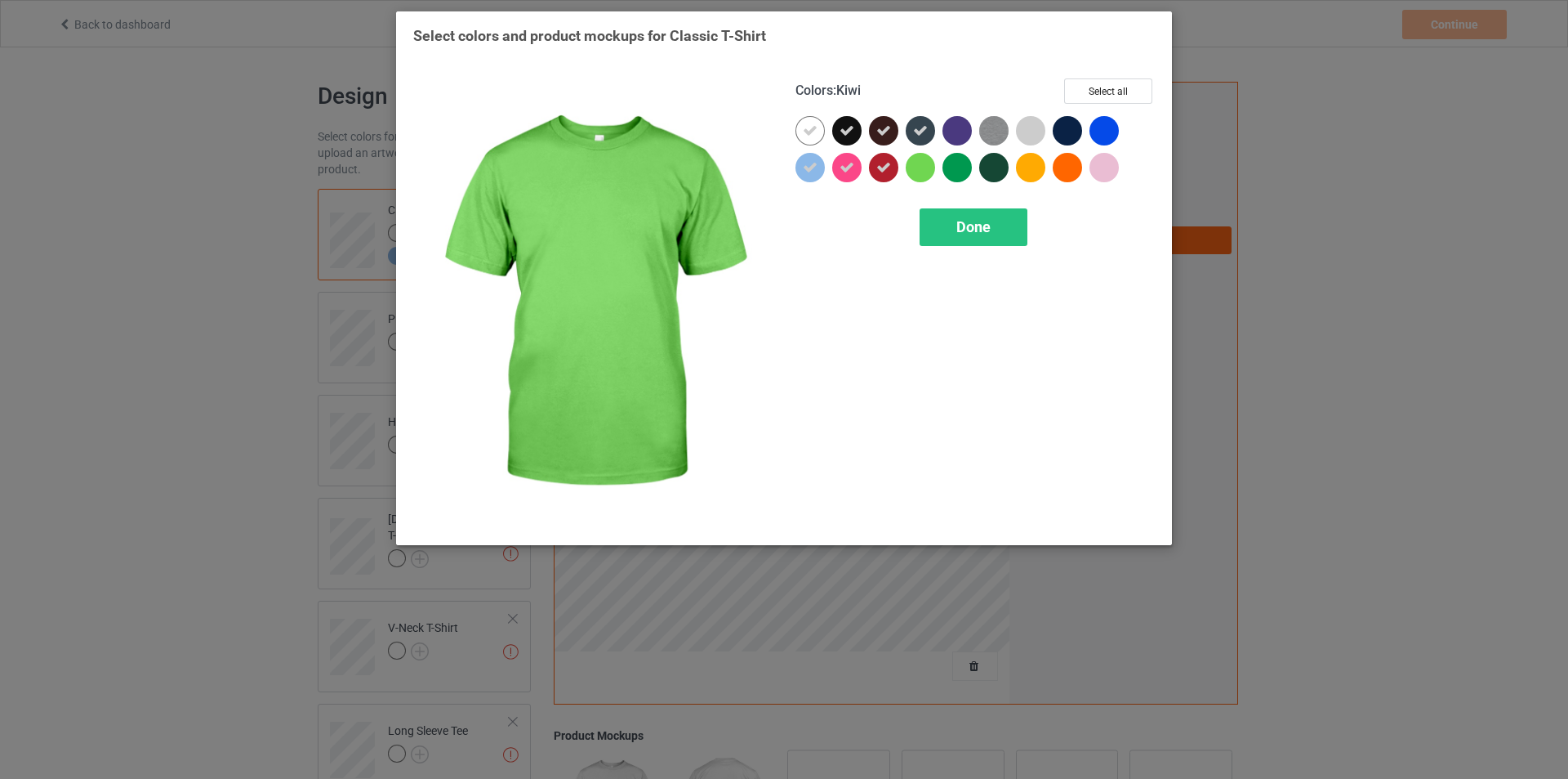
click at [913, 165] on div at bounding box center [920, 167] width 30 height 30
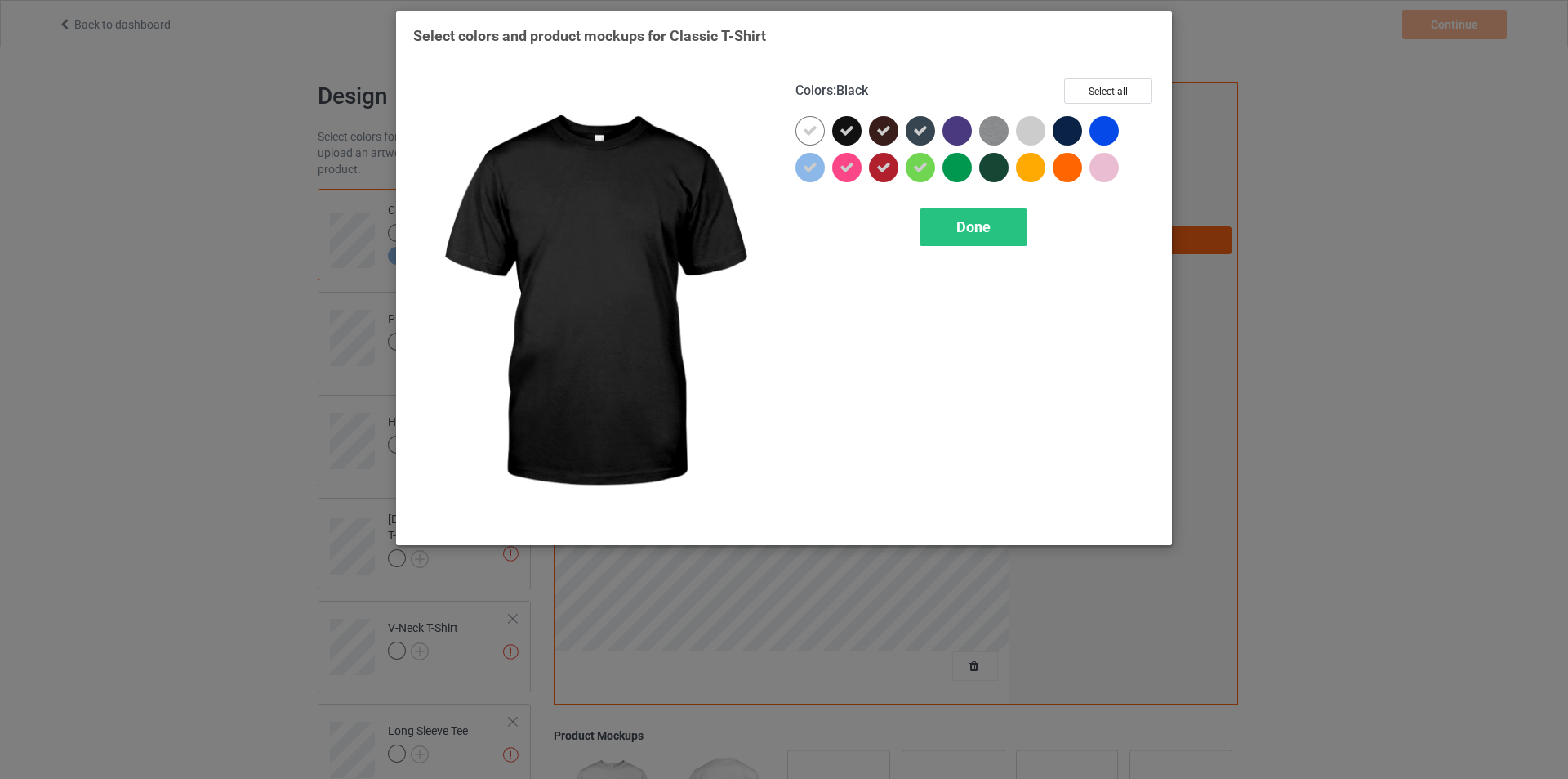
click at [845, 133] on icon at bounding box center [847, 131] width 14 height 14
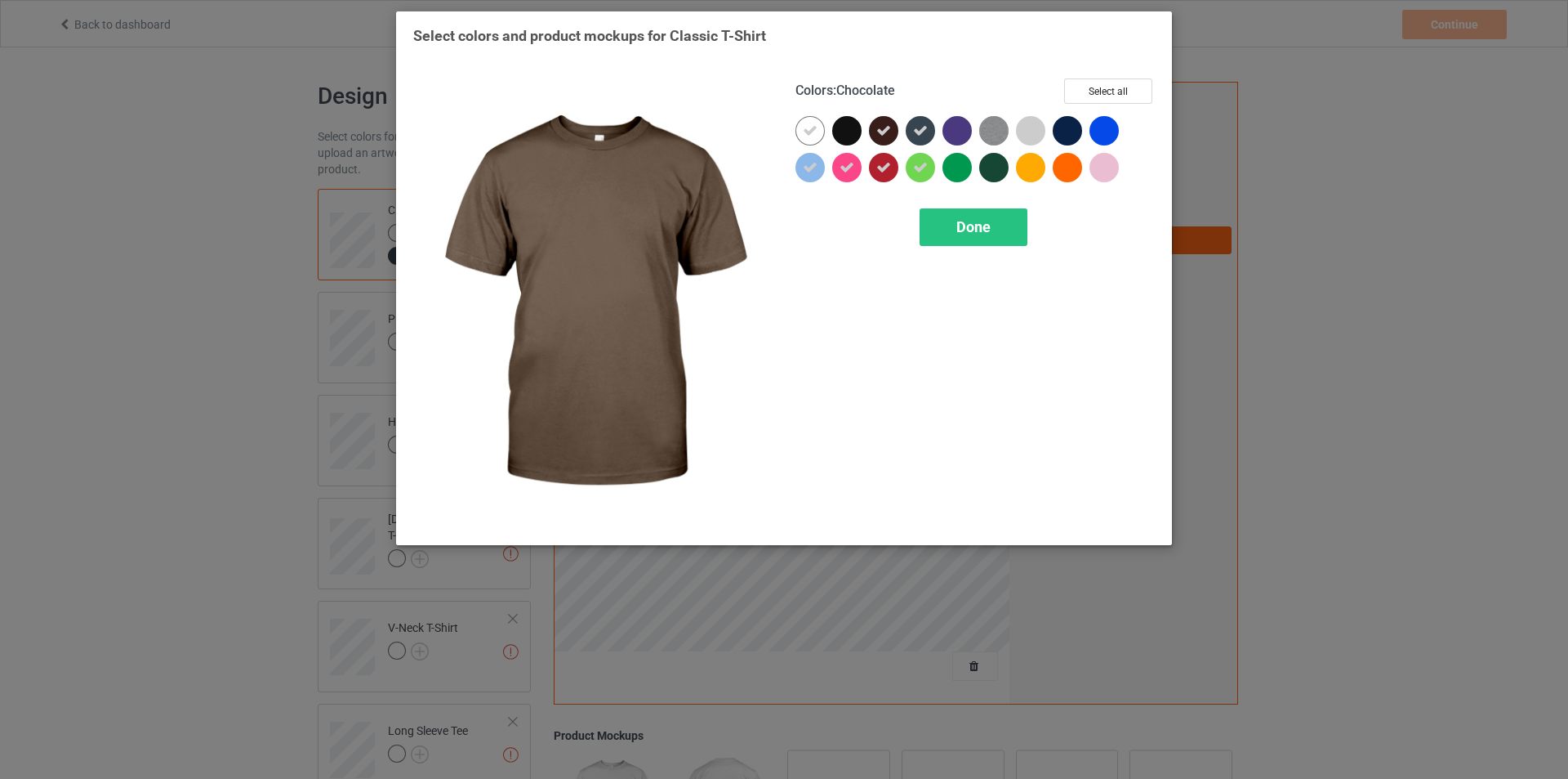
click at [874, 130] on div at bounding box center [883, 131] width 30 height 30
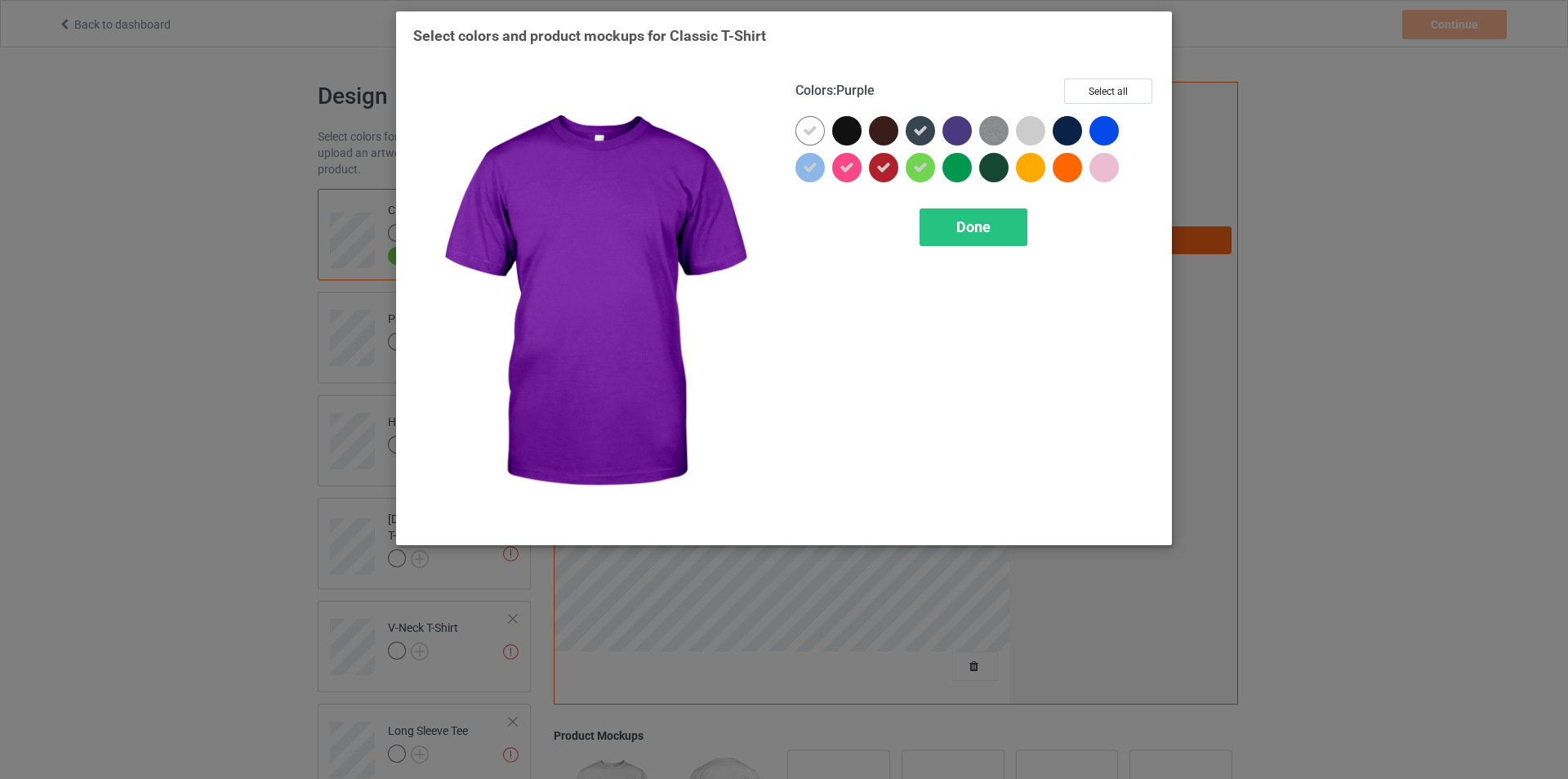
click at [961, 130] on div at bounding box center [957, 131] width 30 height 30
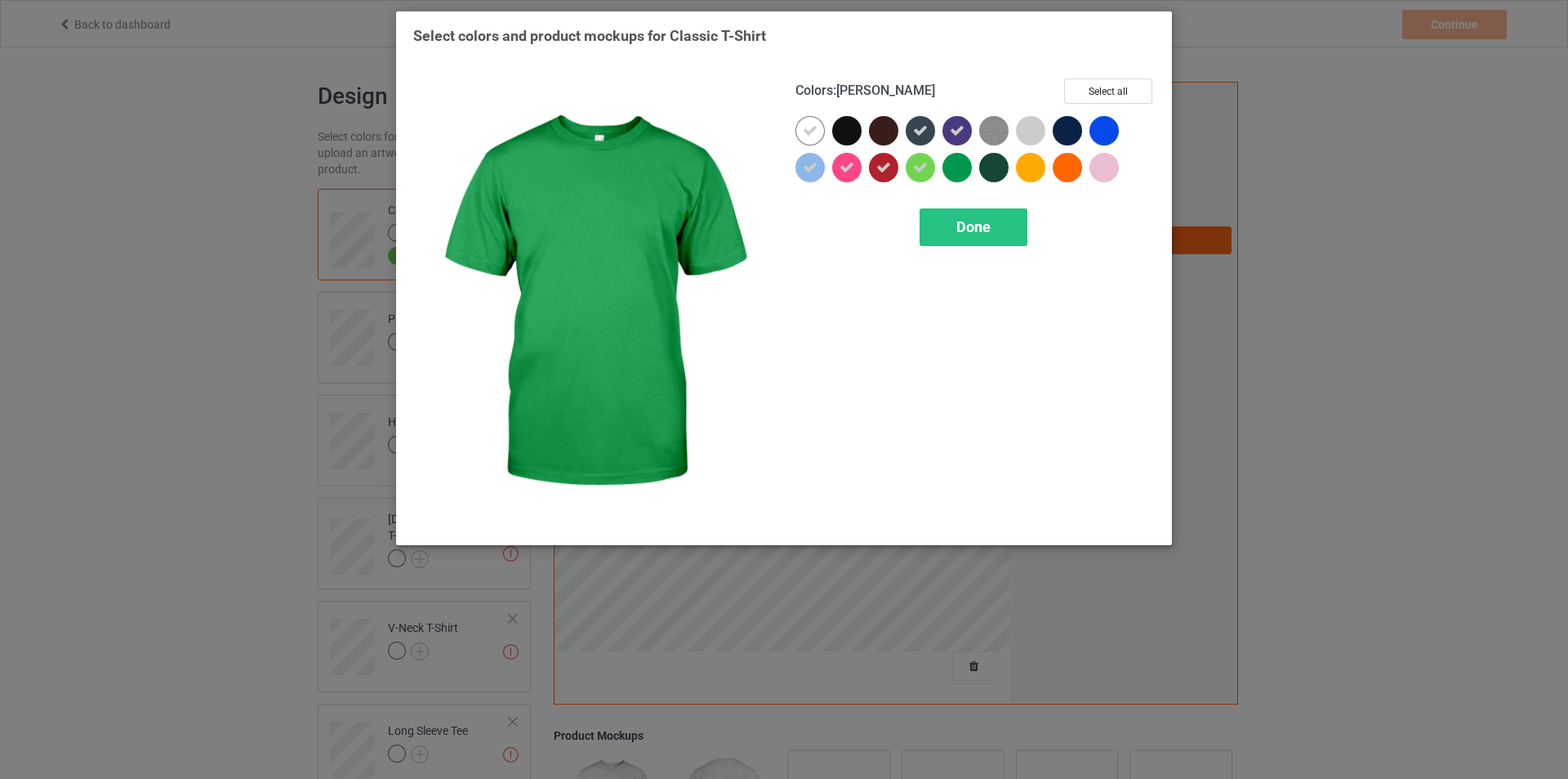
drag, startPoint x: 968, startPoint y: 159, endPoint x: 994, endPoint y: 140, distance: 32.2
click at [967, 160] on div at bounding box center [957, 167] width 30 height 30
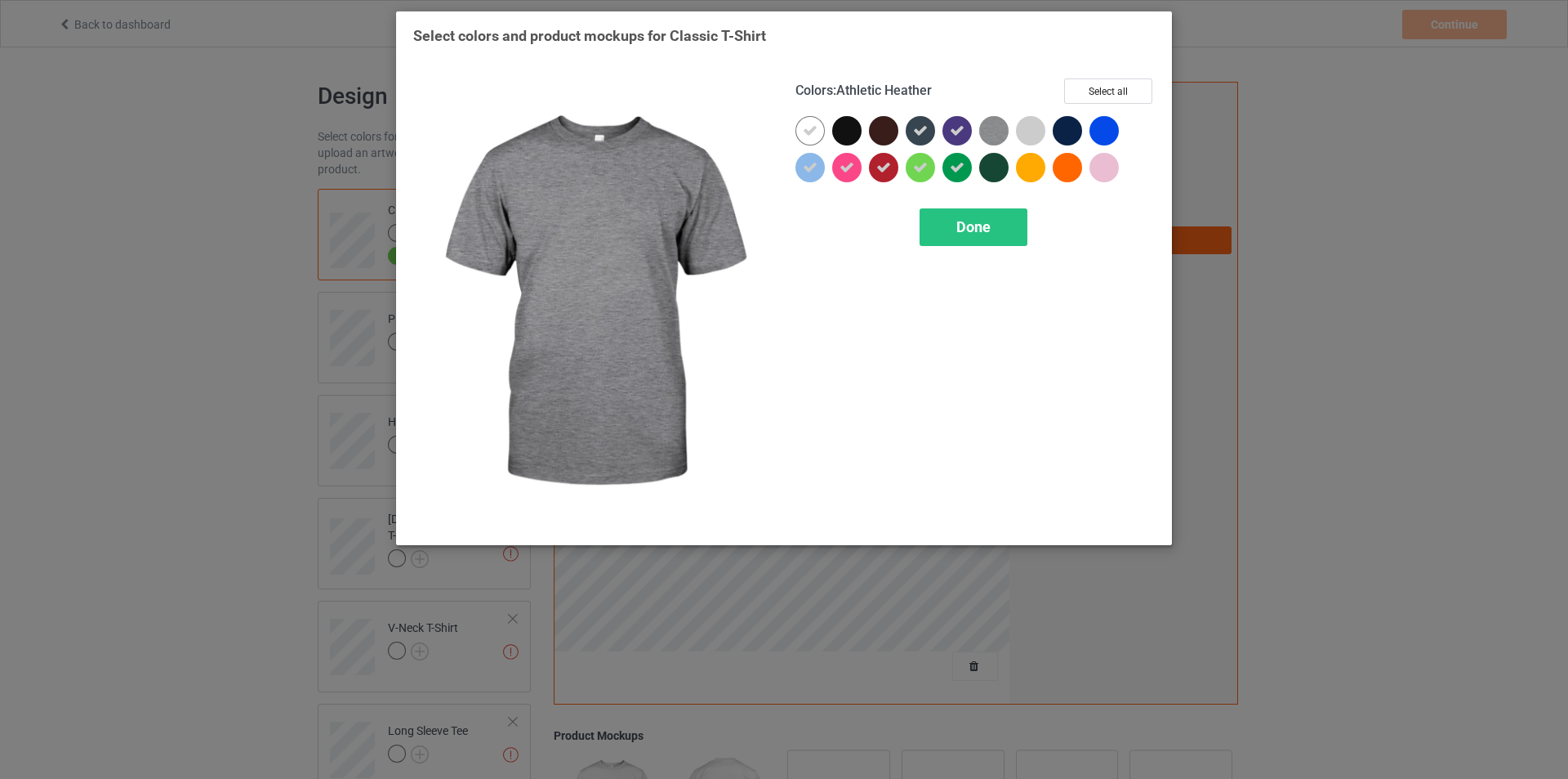
click at [996, 136] on img at bounding box center [993, 131] width 30 height 30
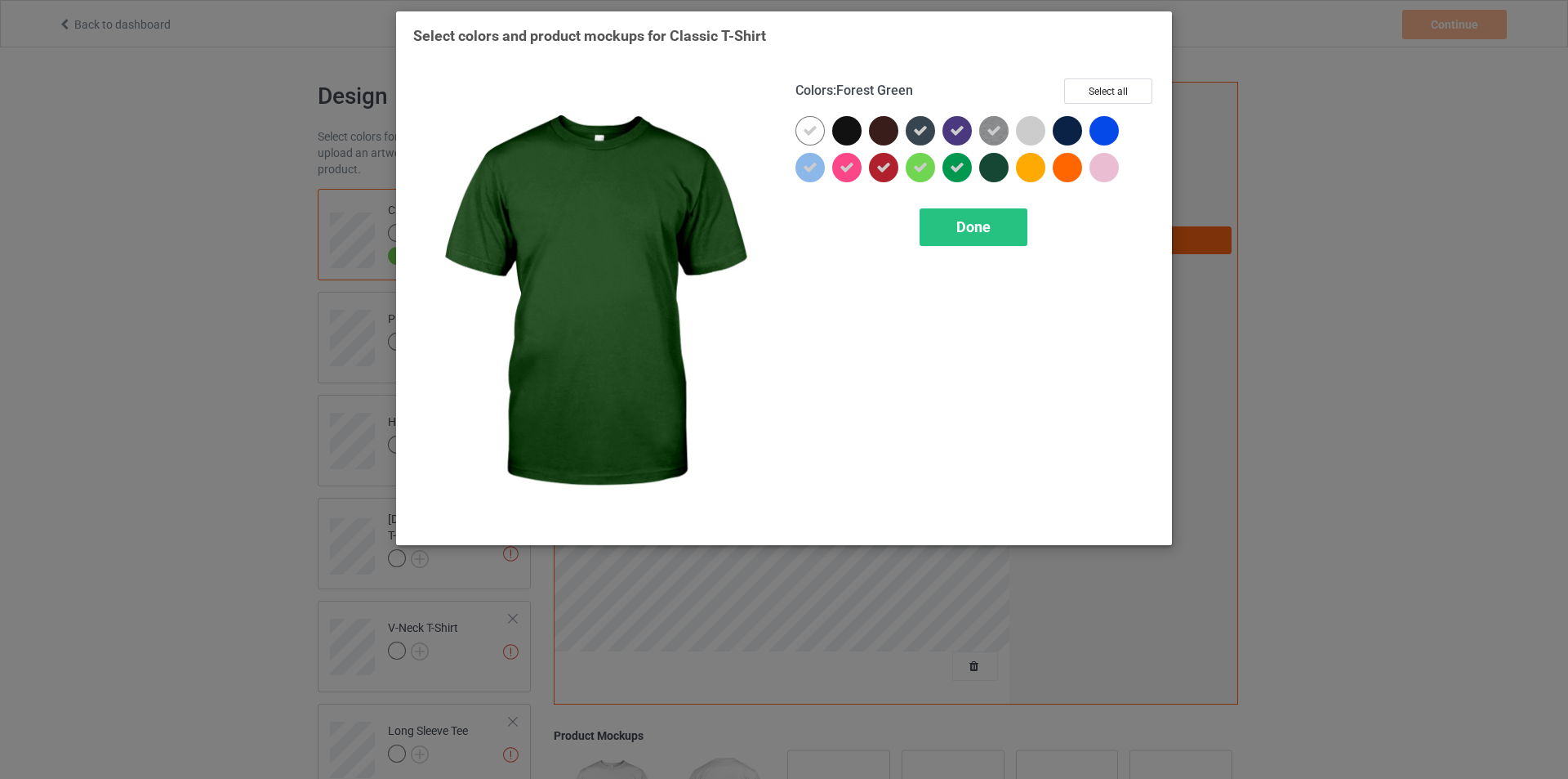
click at [995, 158] on div at bounding box center [993, 167] width 30 height 30
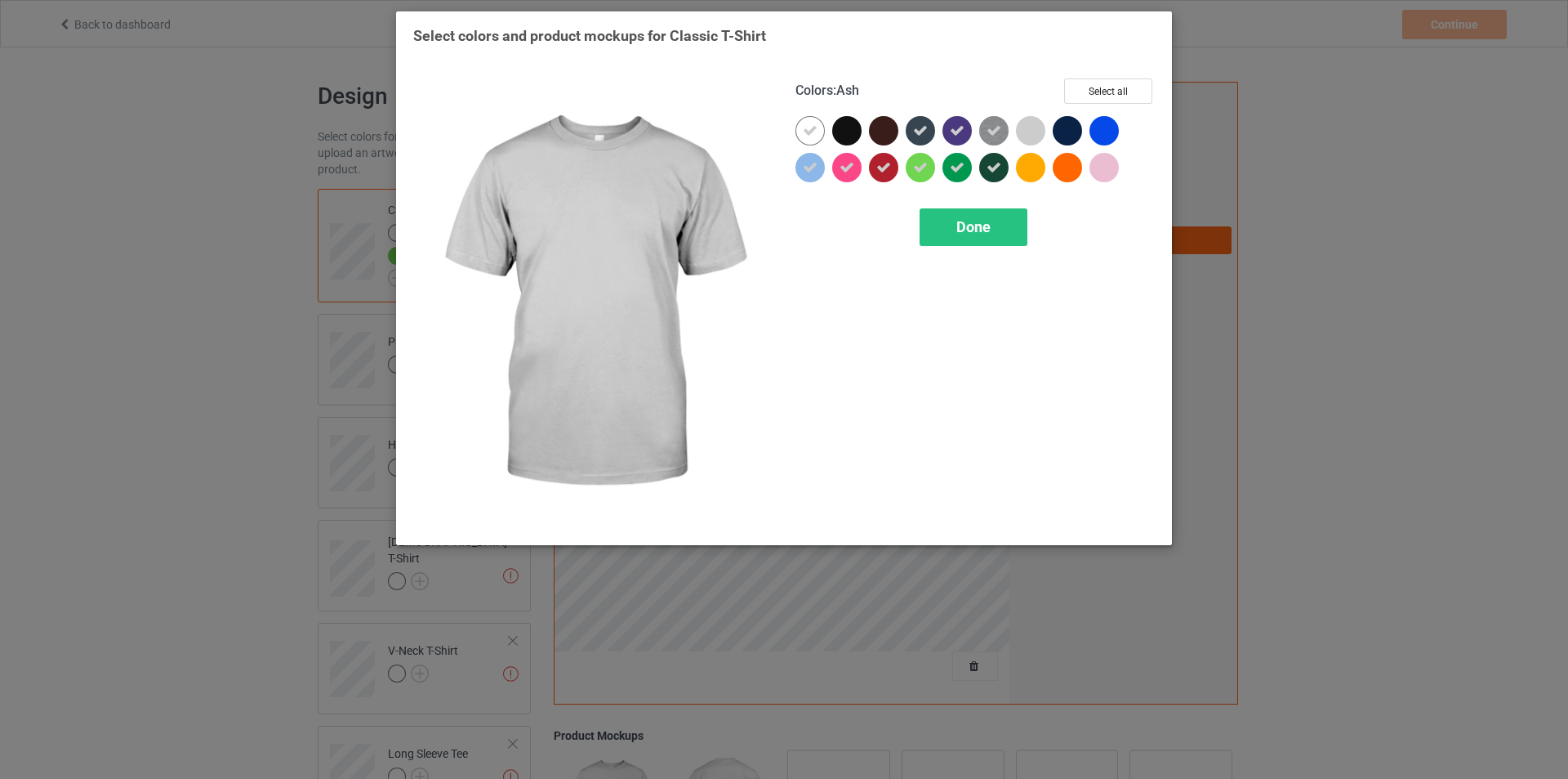
click at [1020, 137] on div at bounding box center [1030, 131] width 30 height 30
click at [1025, 172] on div at bounding box center [1030, 167] width 30 height 30
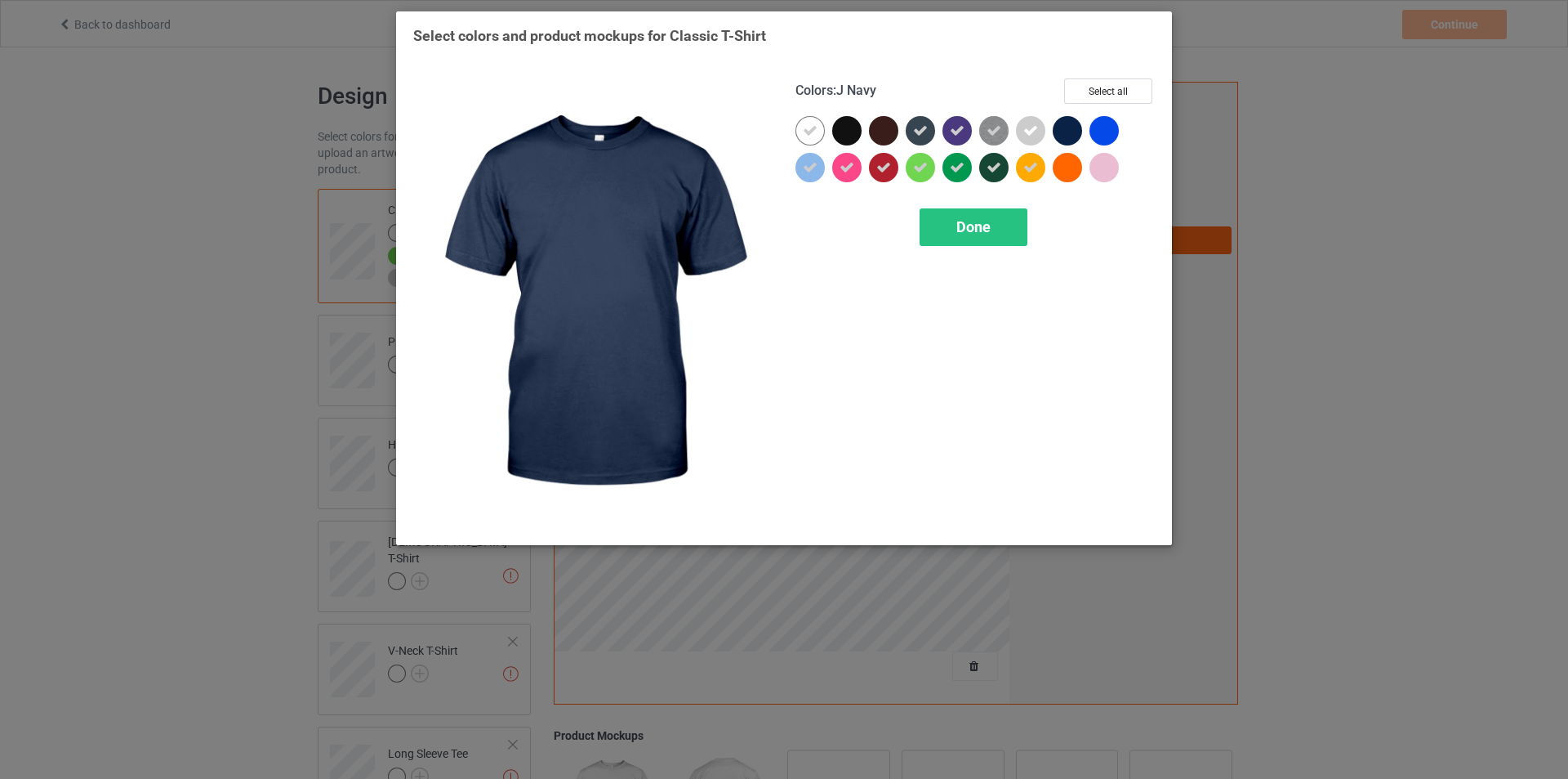
click at [1070, 128] on div at bounding box center [1067, 131] width 30 height 30
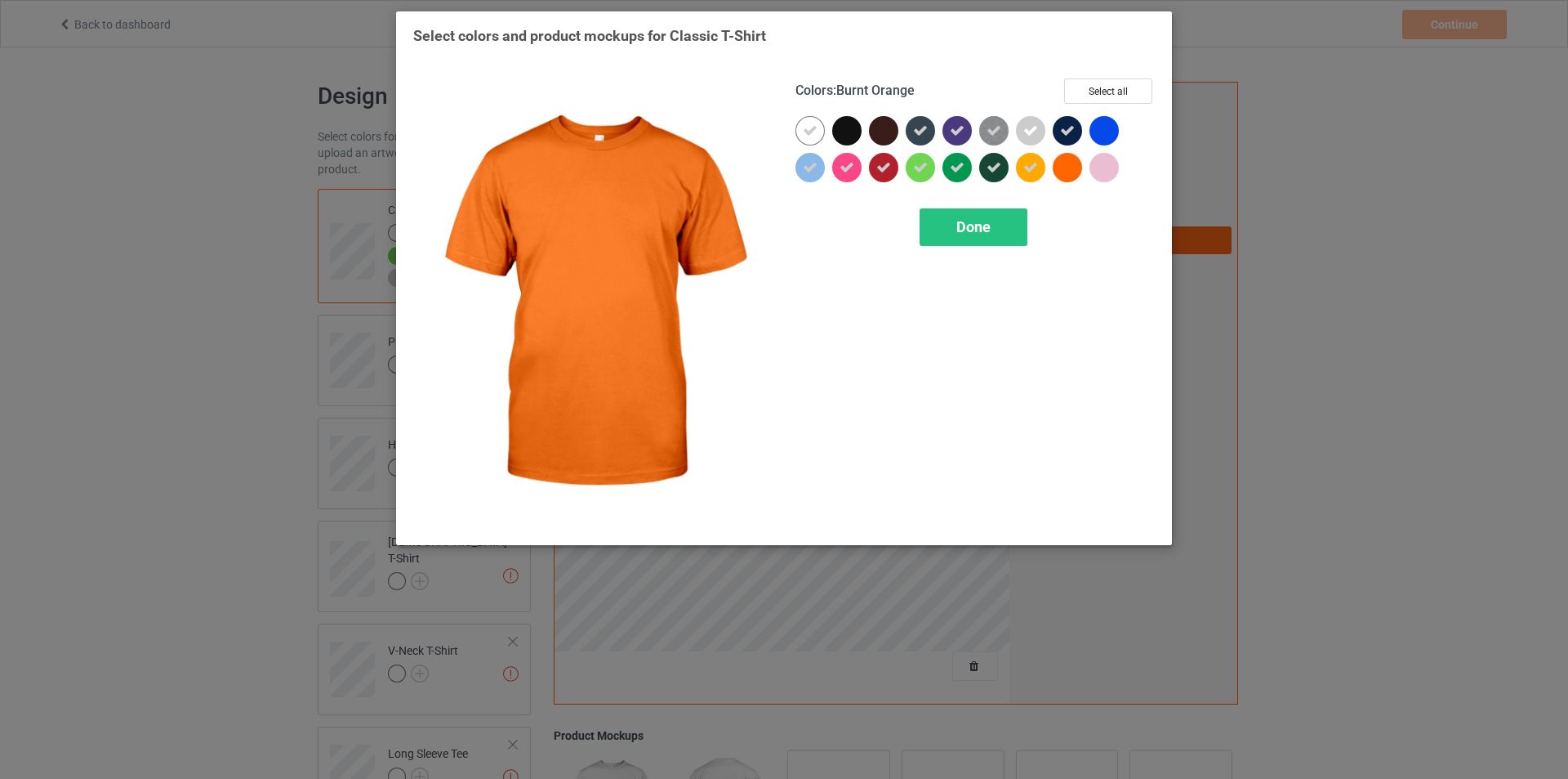
click at [1074, 165] on div at bounding box center [1067, 167] width 30 height 30
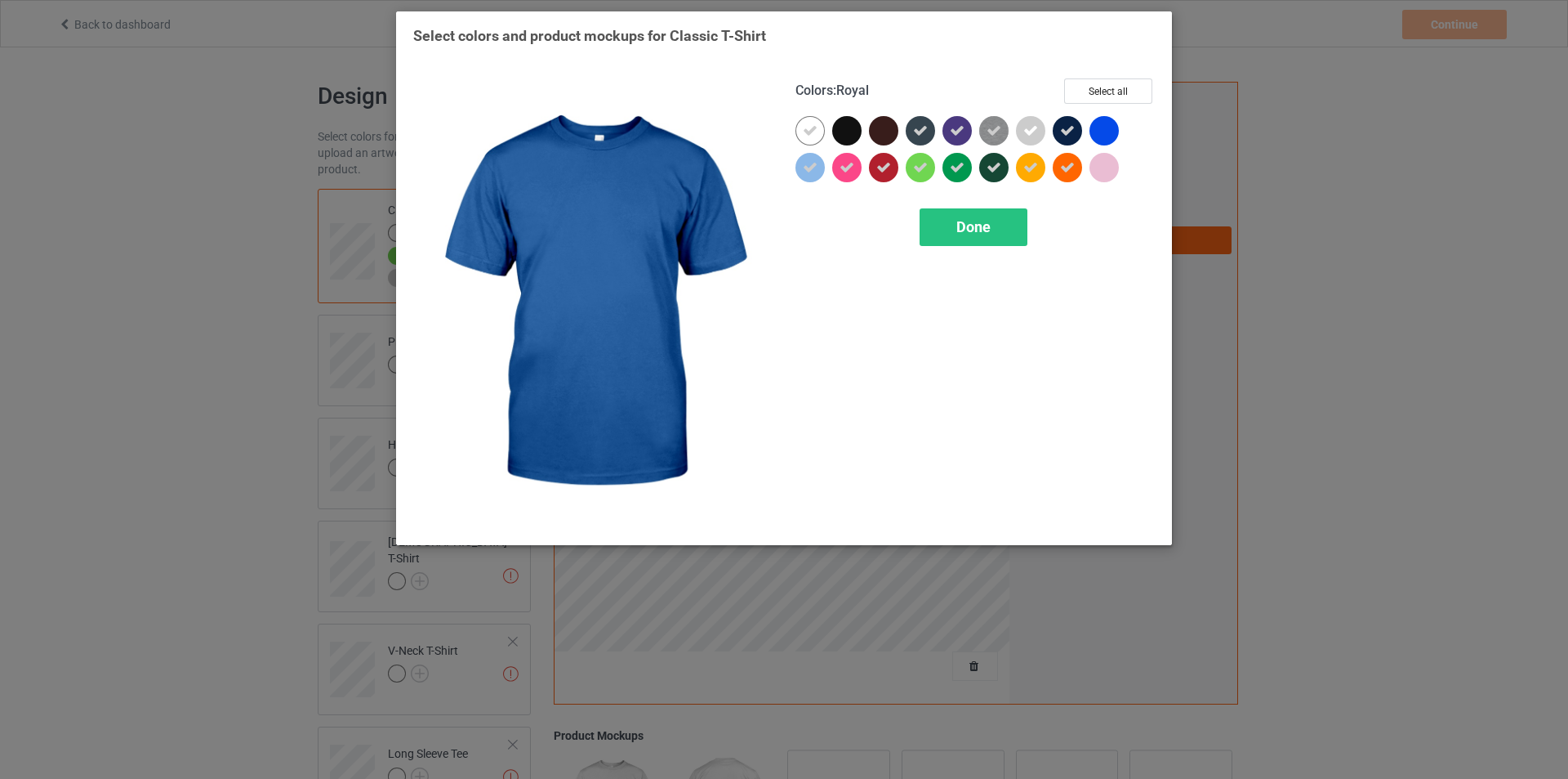
click at [1101, 133] on div at bounding box center [1104, 131] width 30 height 30
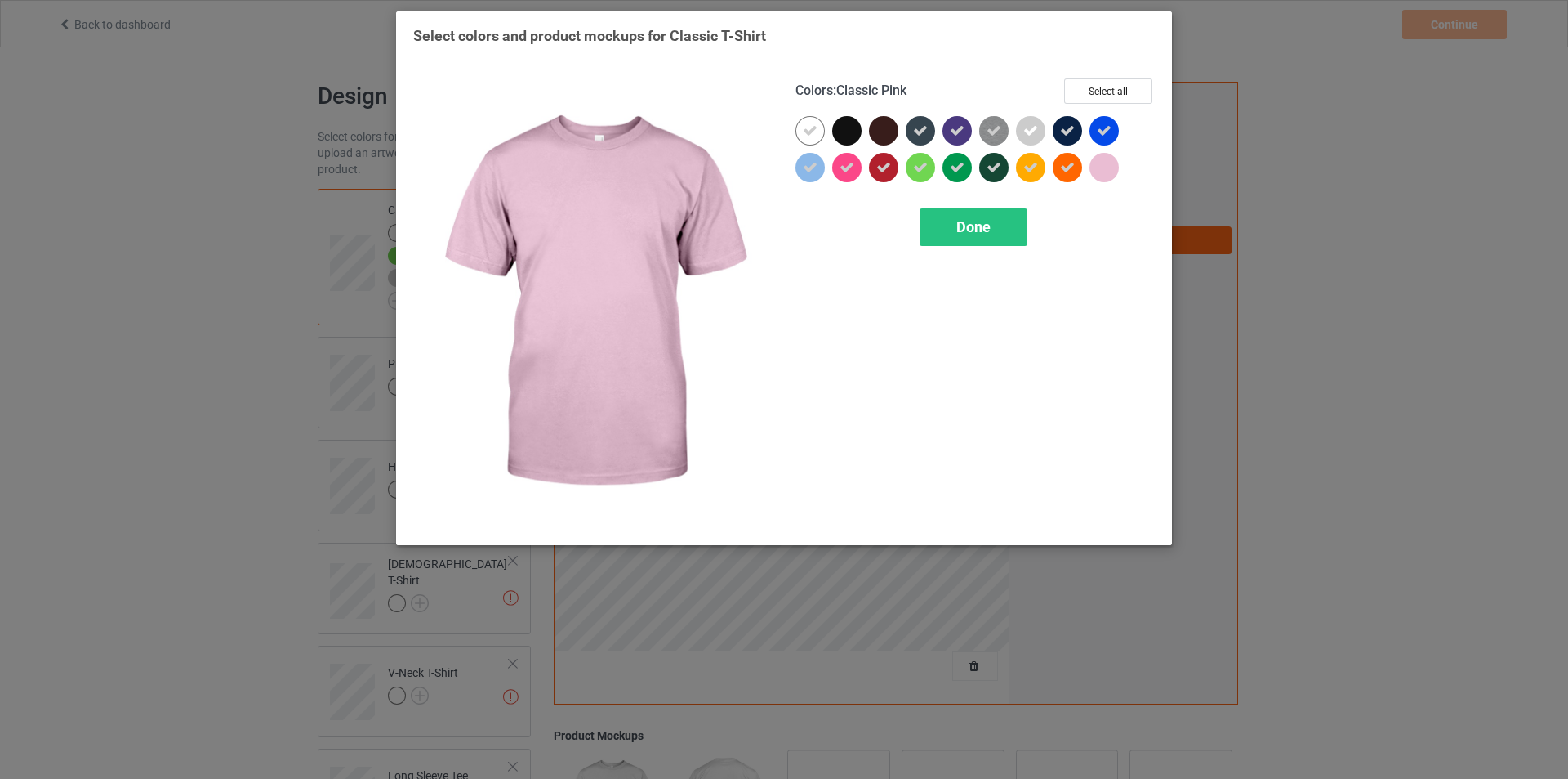
click at [1105, 172] on div at bounding box center [1104, 167] width 30 height 30
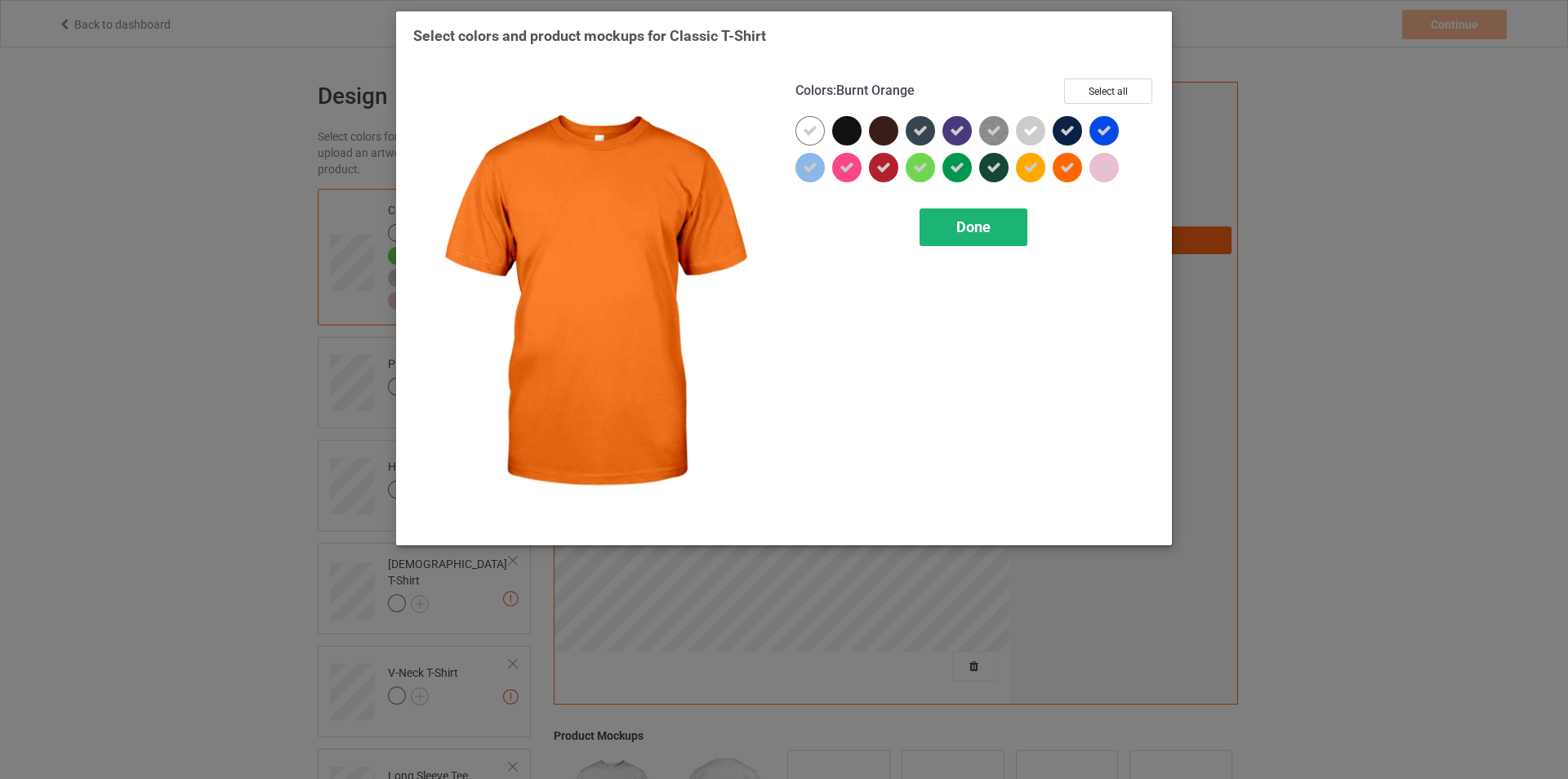
click at [998, 219] on div "Done" at bounding box center [974, 227] width 107 height 38
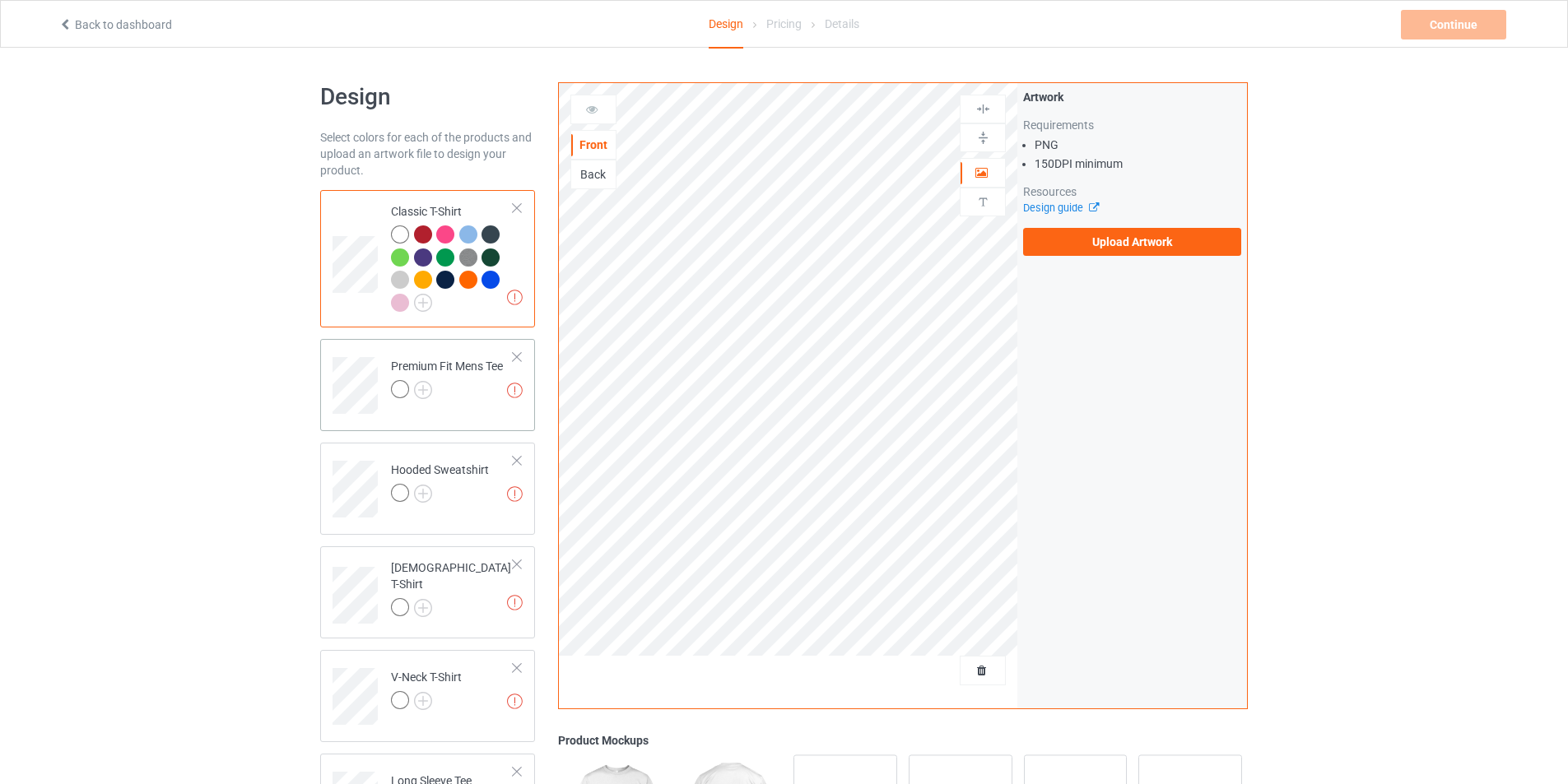
scroll to position [82, 0]
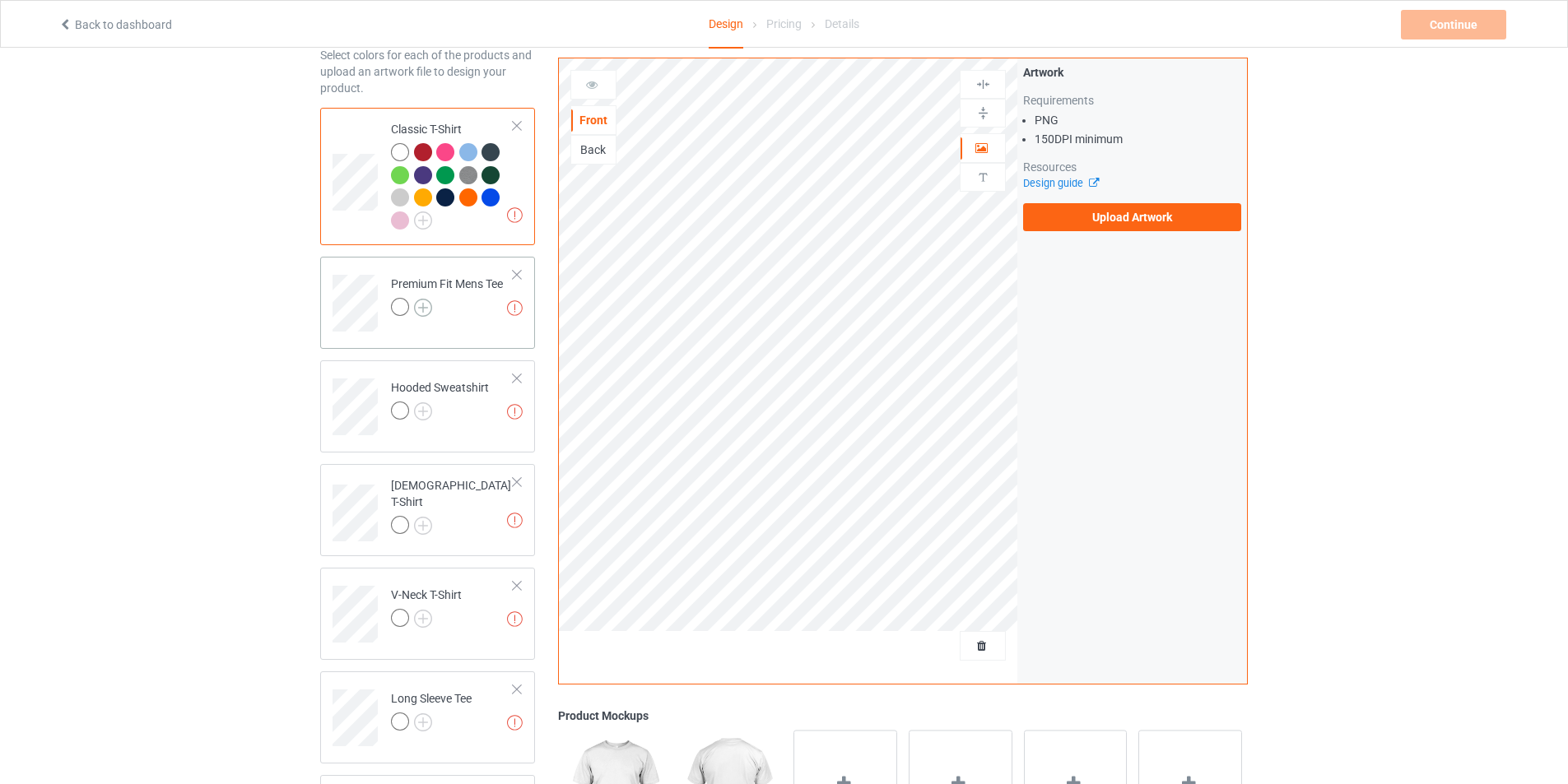
click at [424, 312] on img at bounding box center [423, 307] width 18 height 18
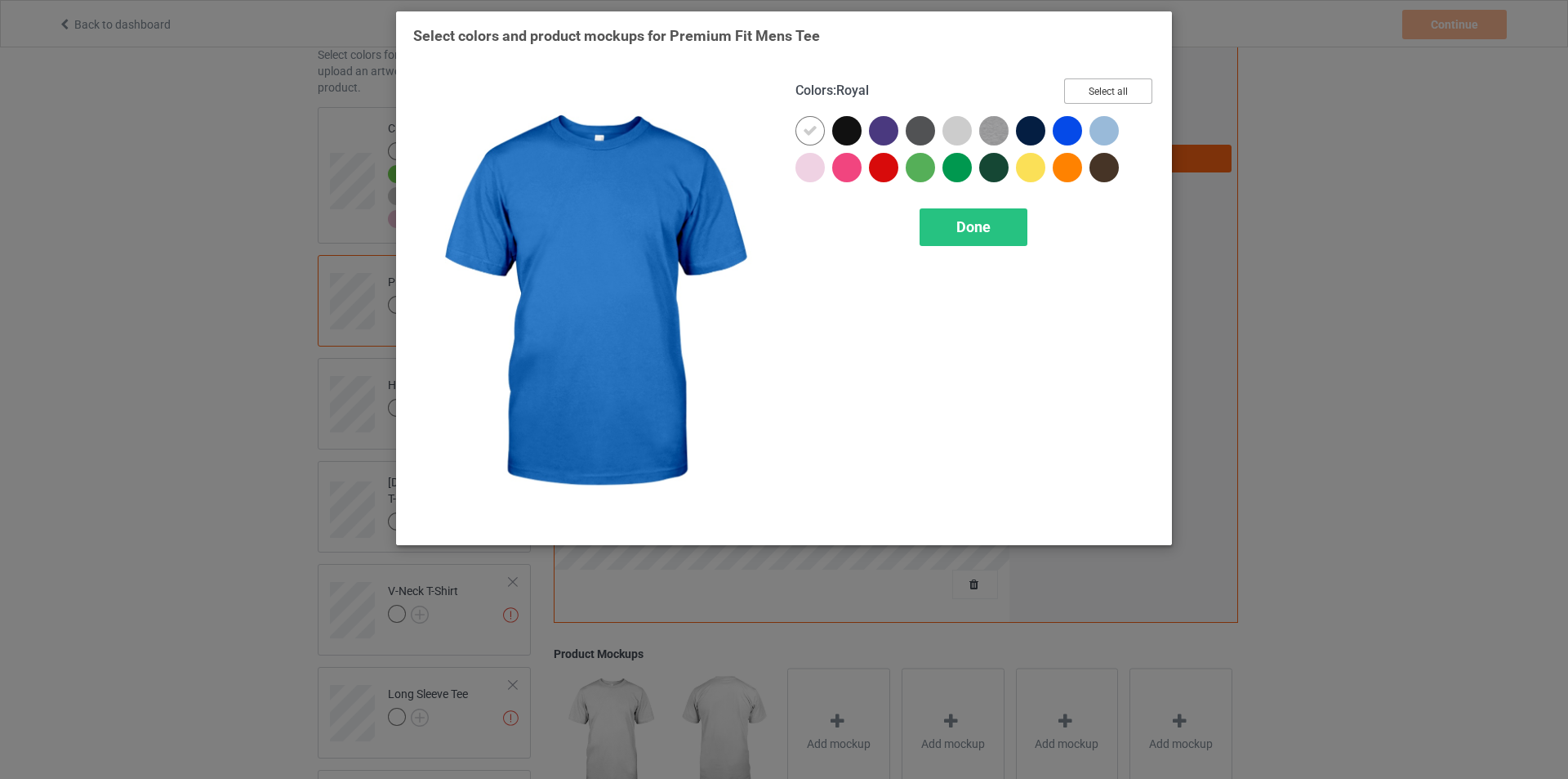
click at [1108, 95] on button "Select all" at bounding box center [1108, 91] width 89 height 25
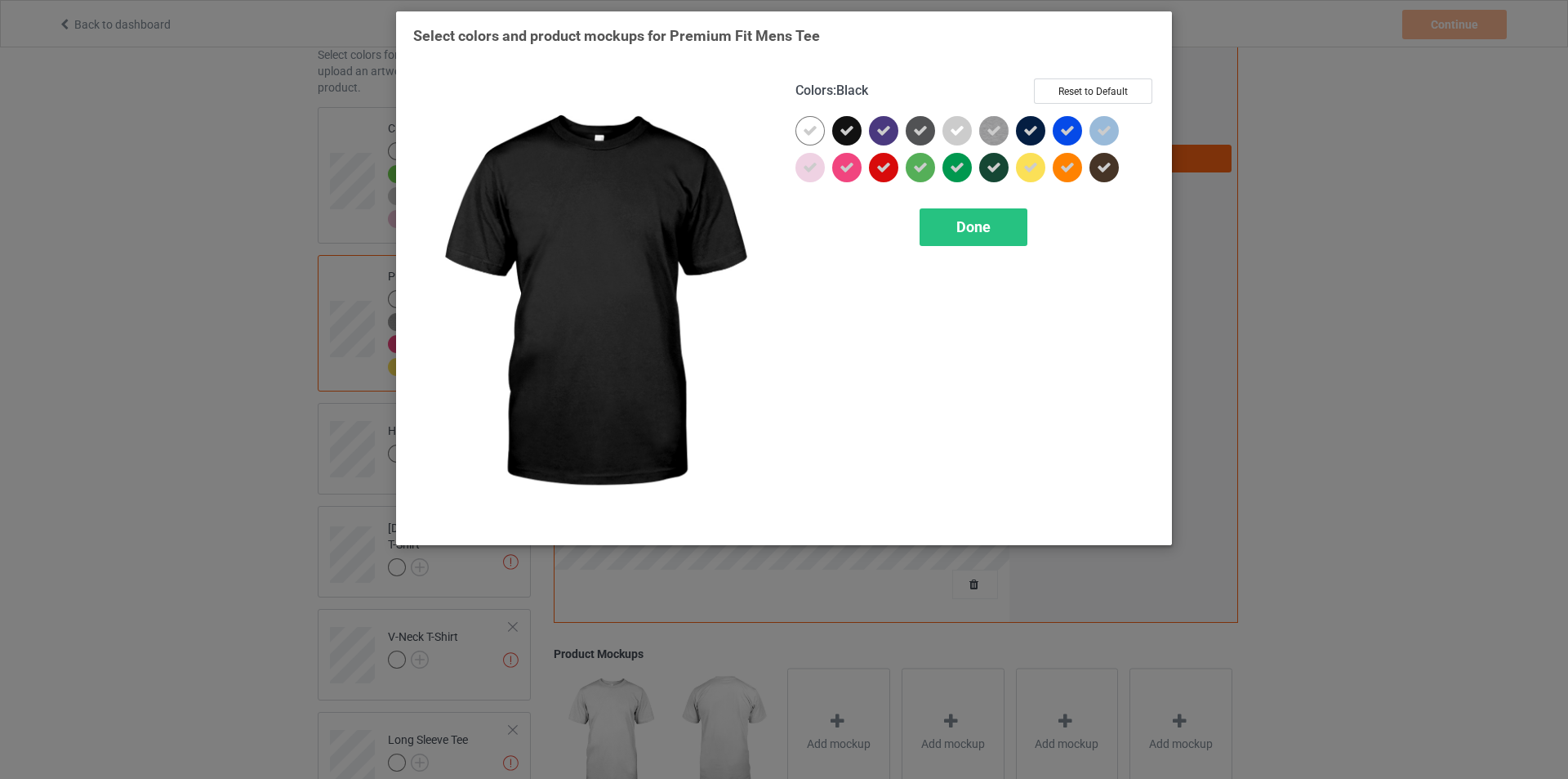
click at [858, 133] on div at bounding box center [847, 131] width 30 height 30
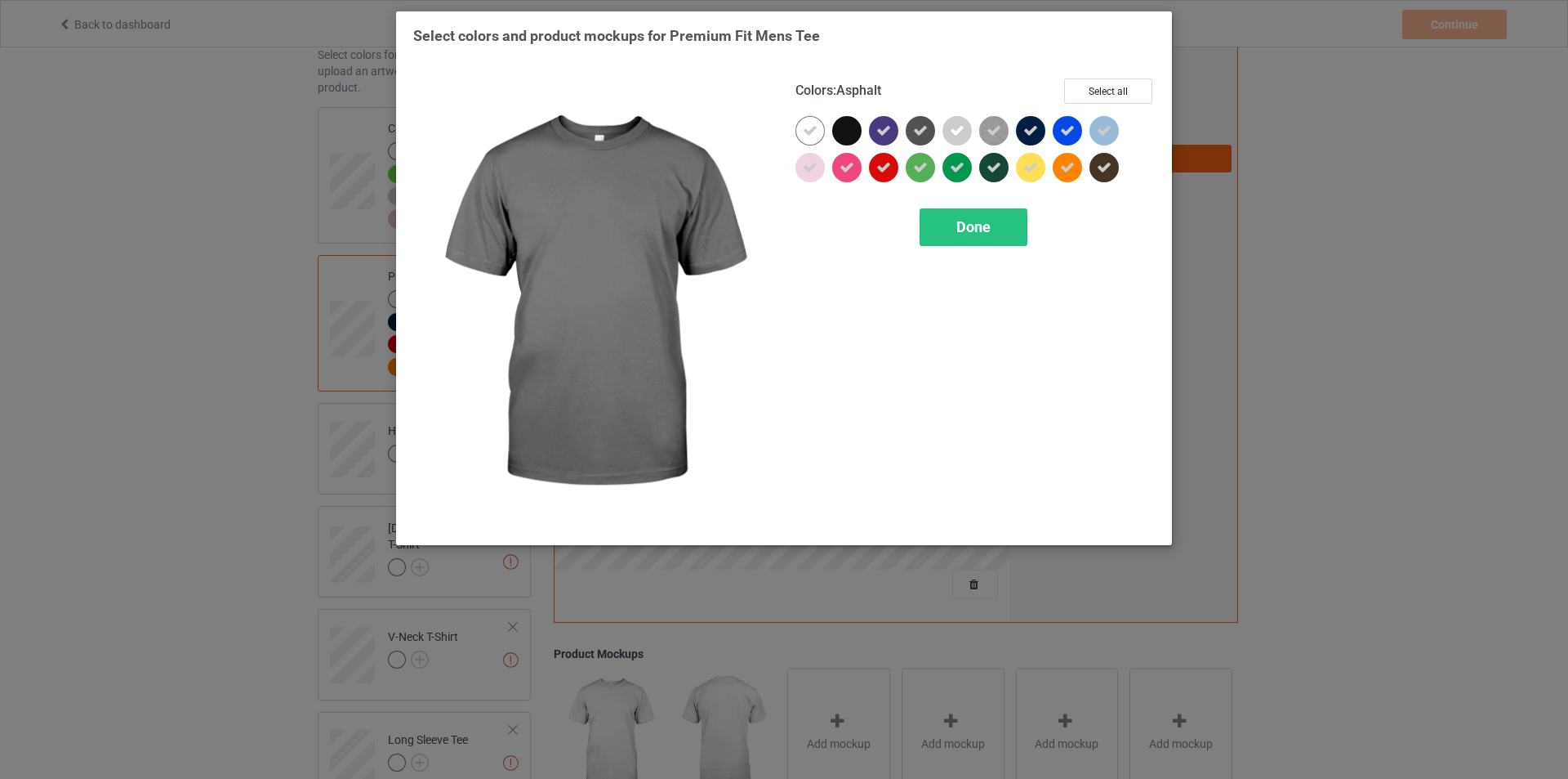
click at [911, 130] on div at bounding box center [920, 131] width 30 height 30
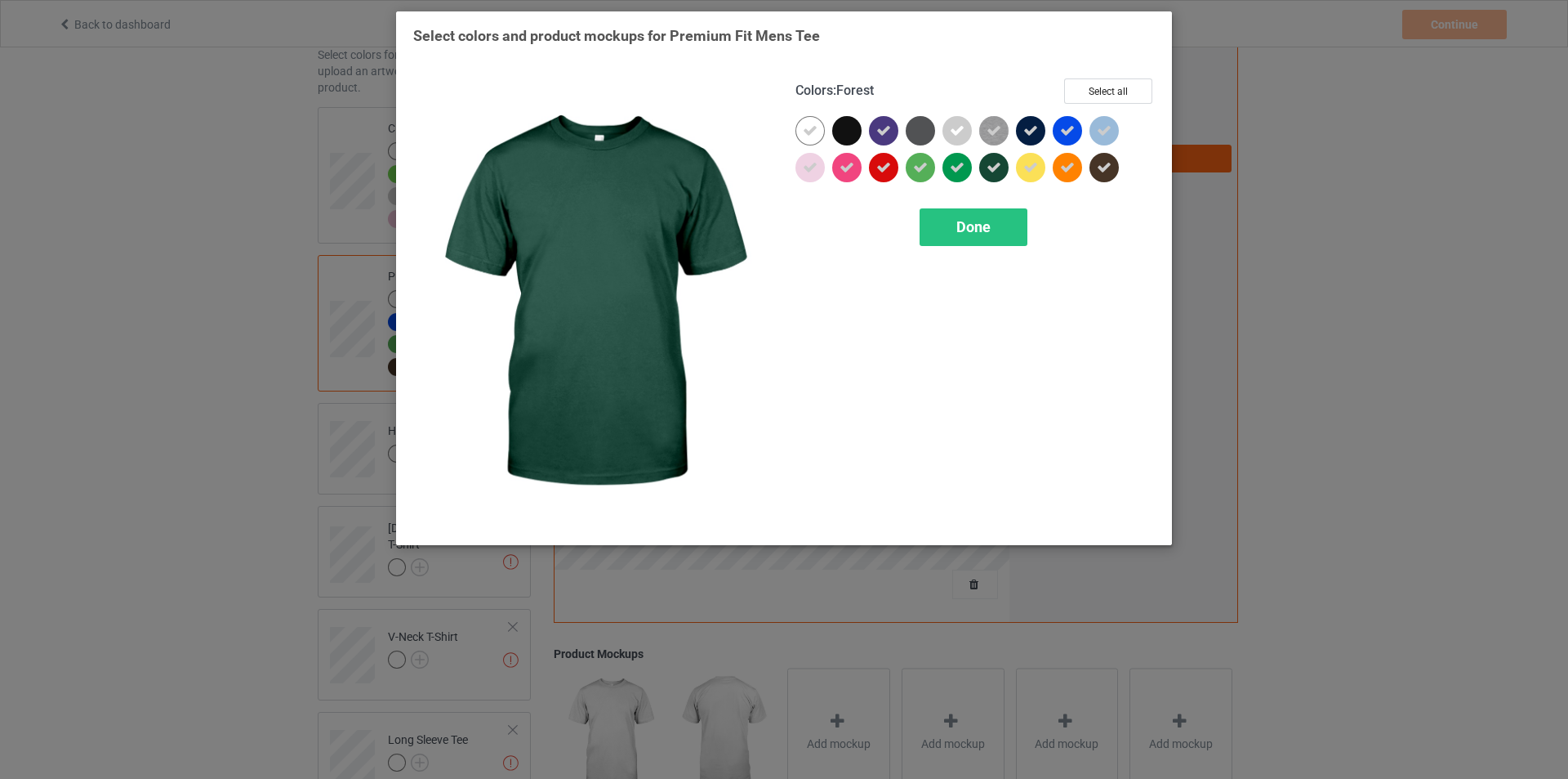
click at [1005, 162] on div at bounding box center [993, 167] width 30 height 30
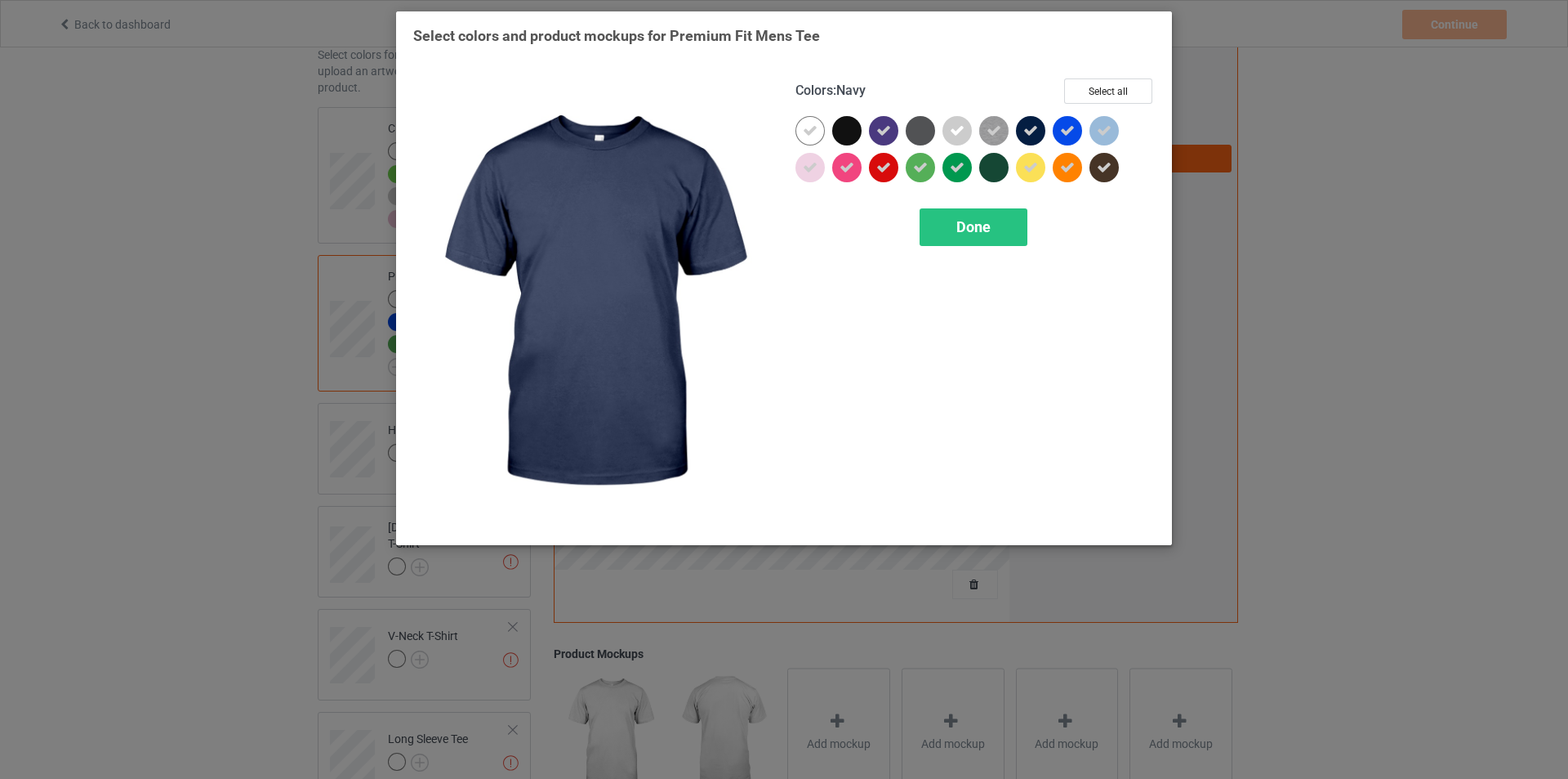
click at [1031, 133] on icon at bounding box center [1031, 131] width 14 height 14
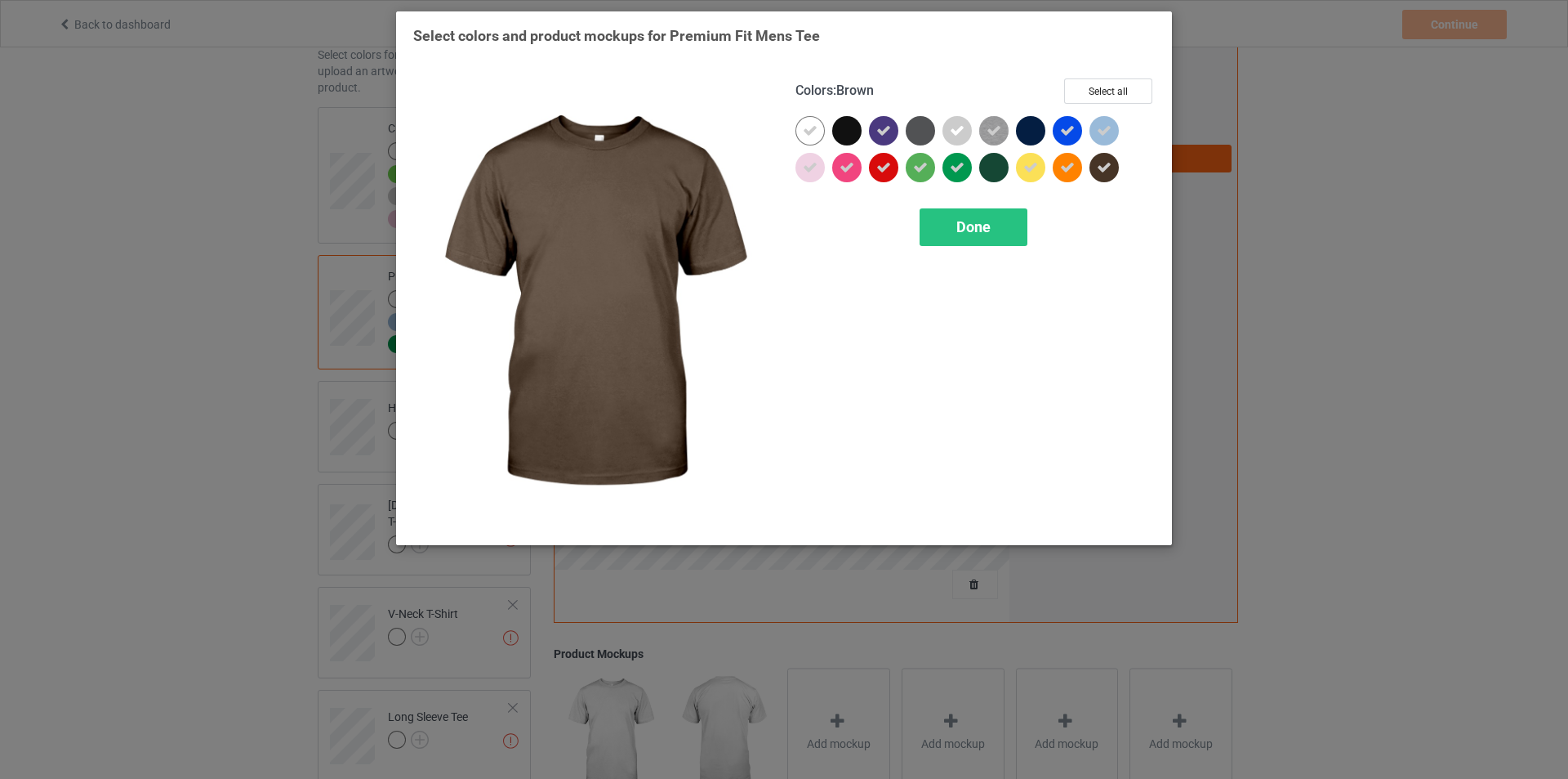
click at [1110, 167] on icon at bounding box center [1104, 167] width 14 height 14
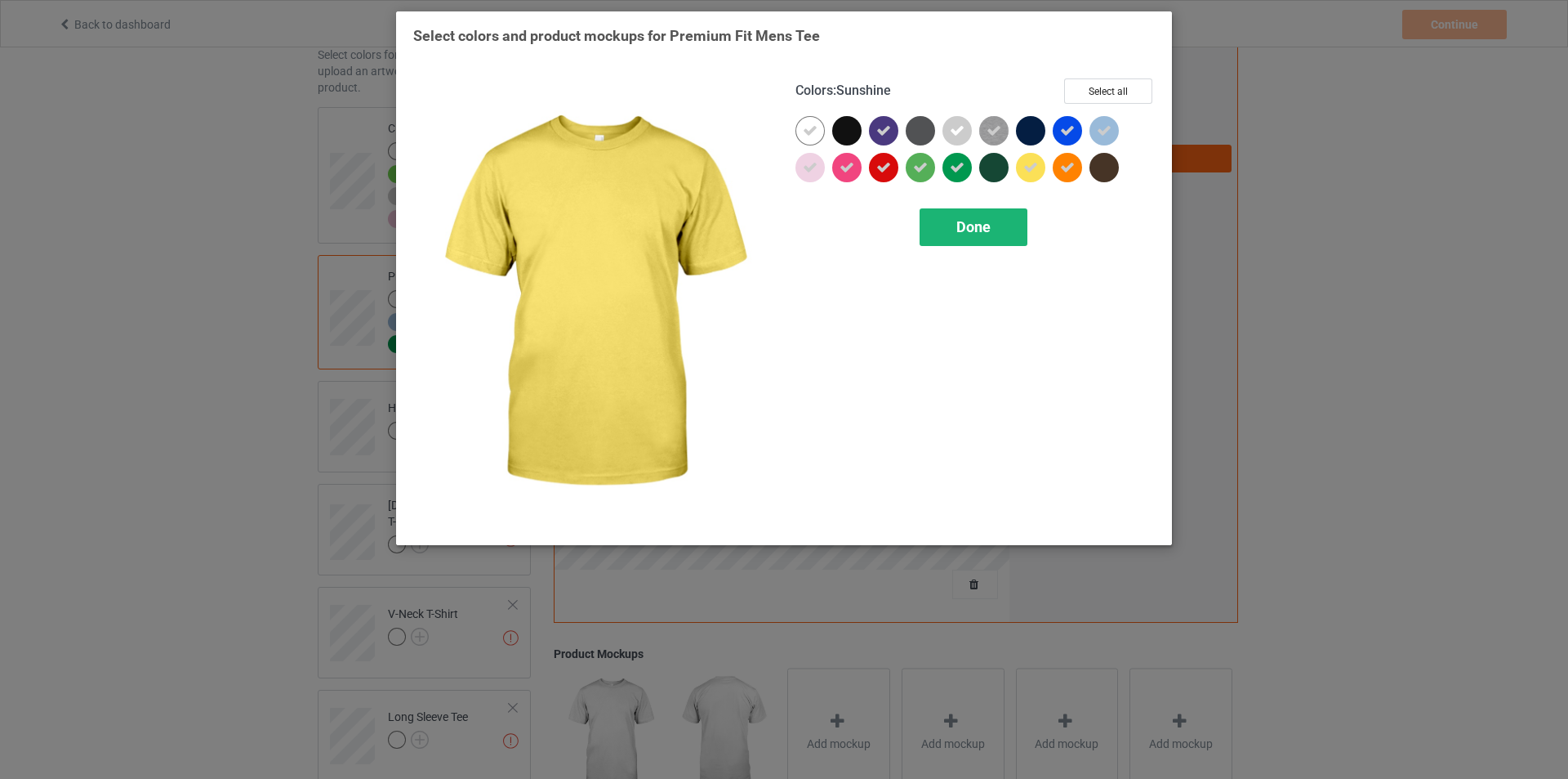
click at [990, 218] on span "Done" at bounding box center [974, 227] width 34 height 17
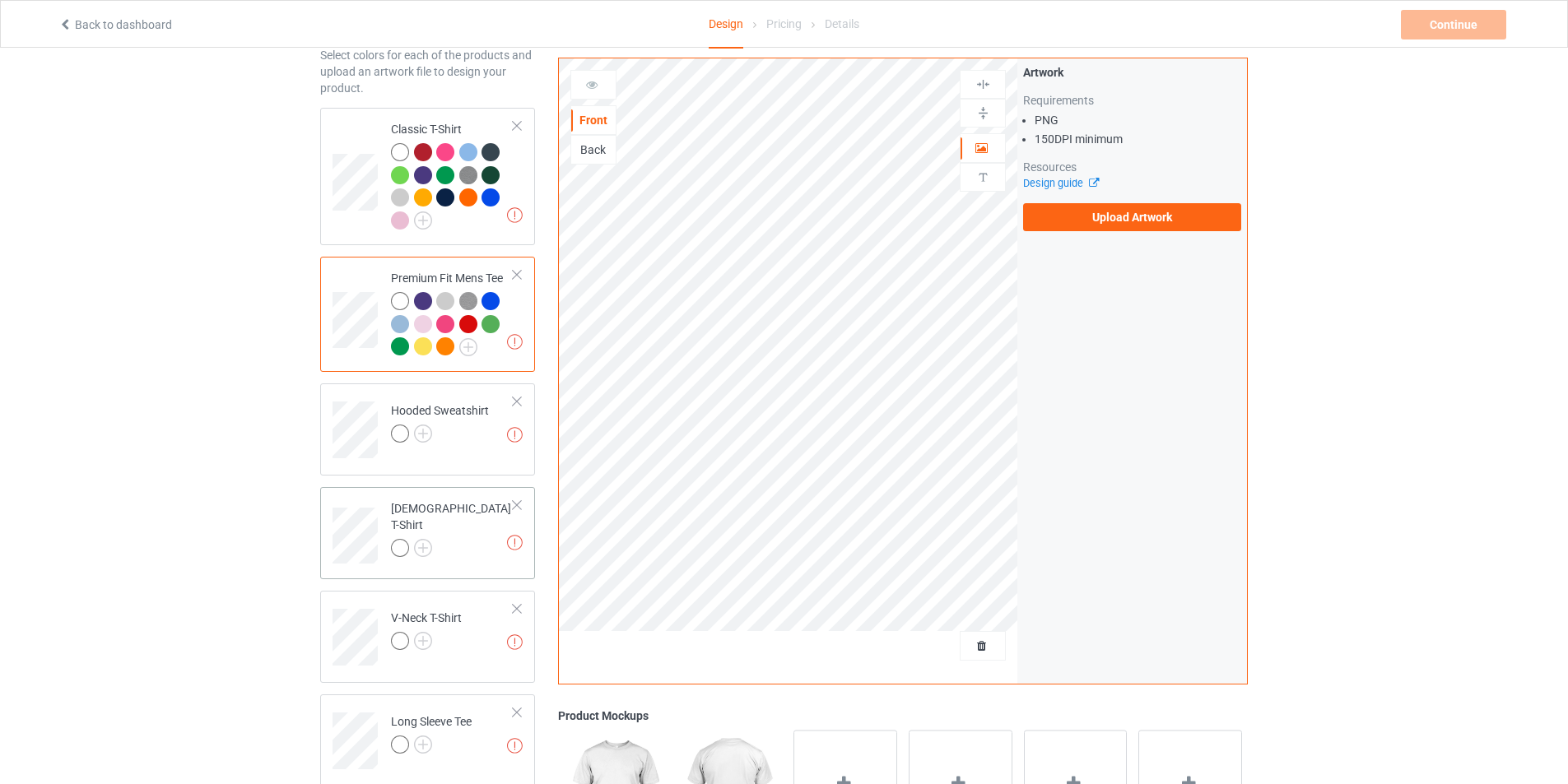
scroll to position [247, 0]
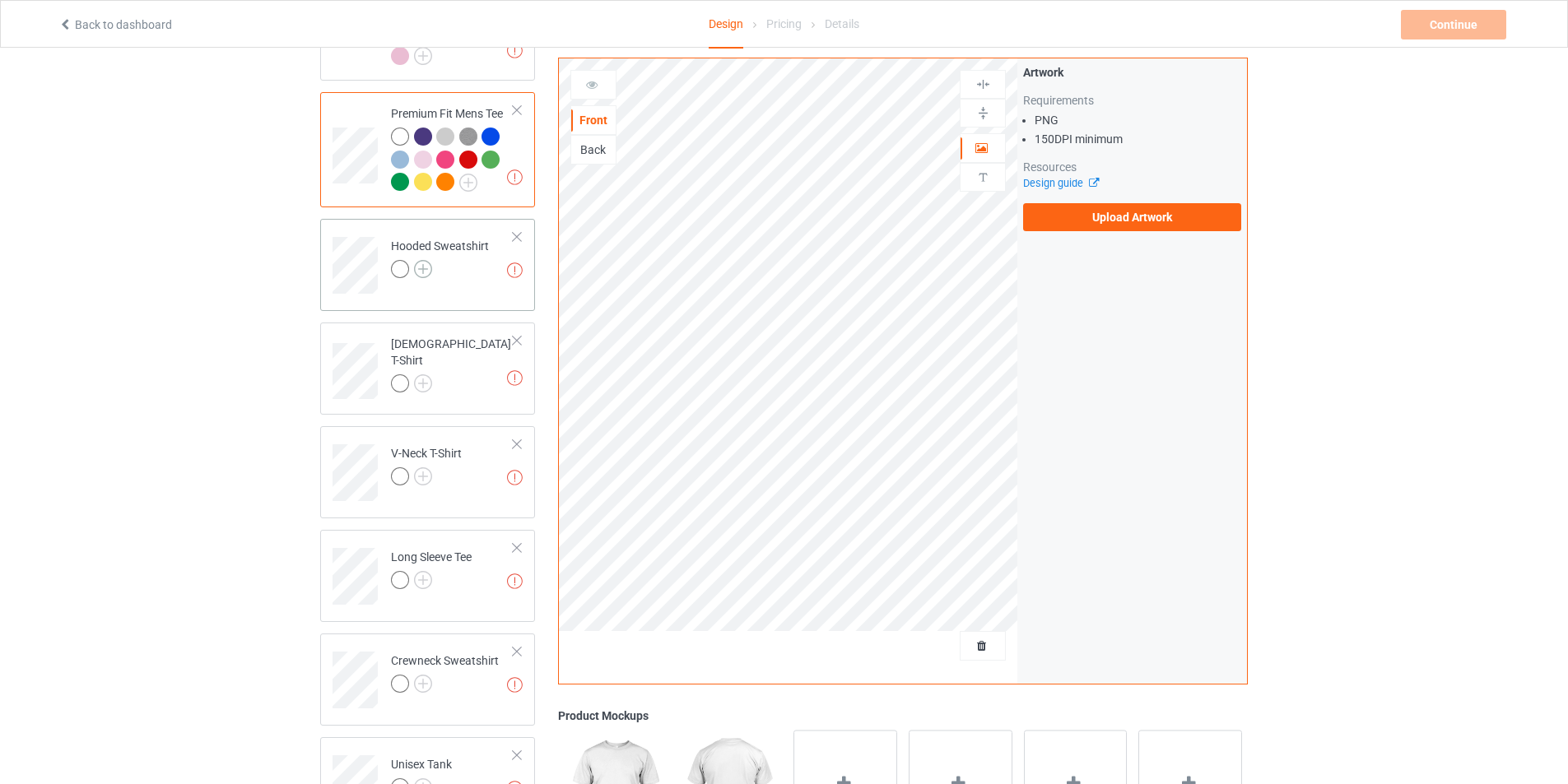
click at [429, 276] on img at bounding box center [423, 269] width 18 height 18
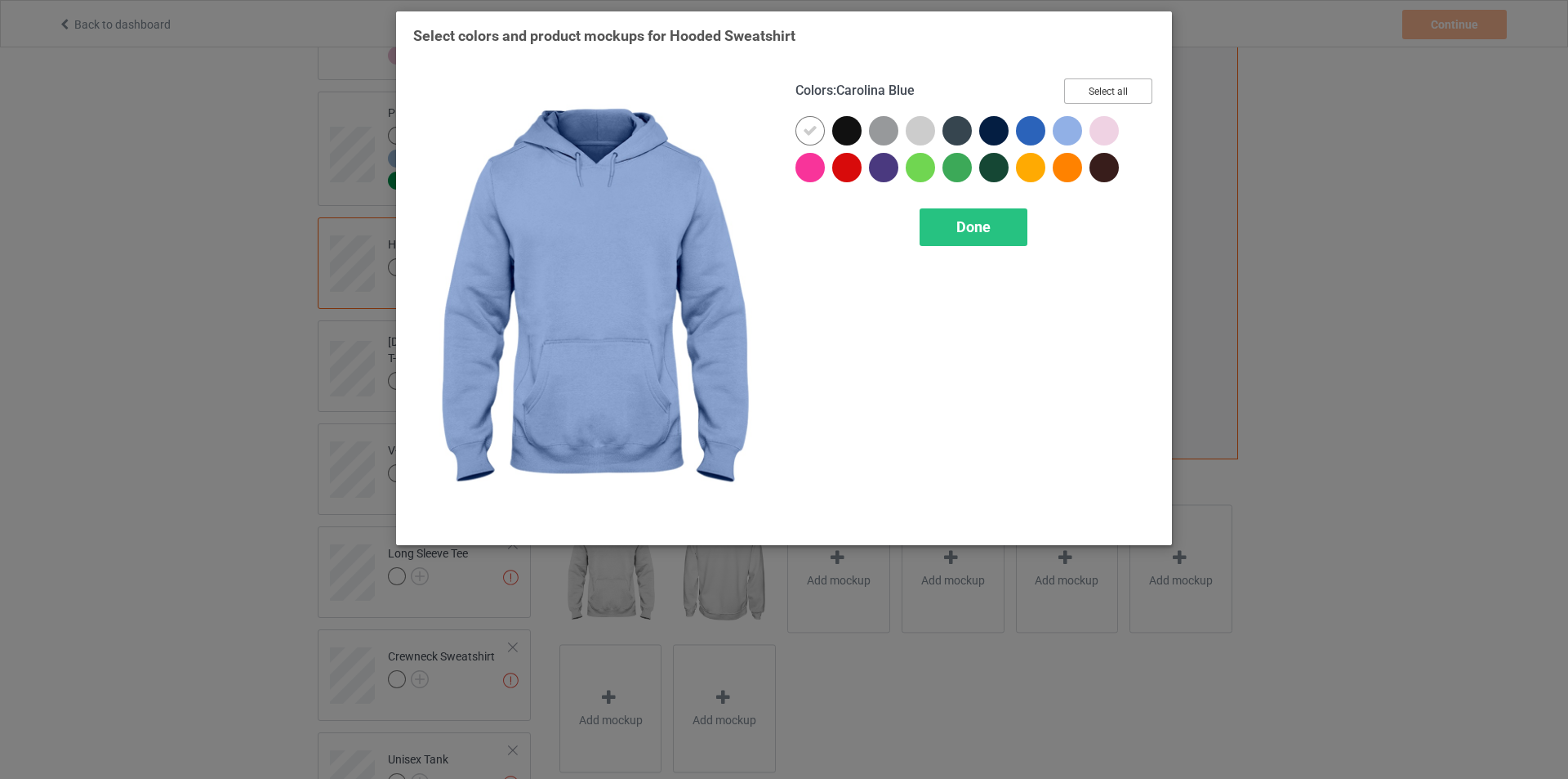
click at [1092, 90] on button "Select all" at bounding box center [1108, 91] width 89 height 25
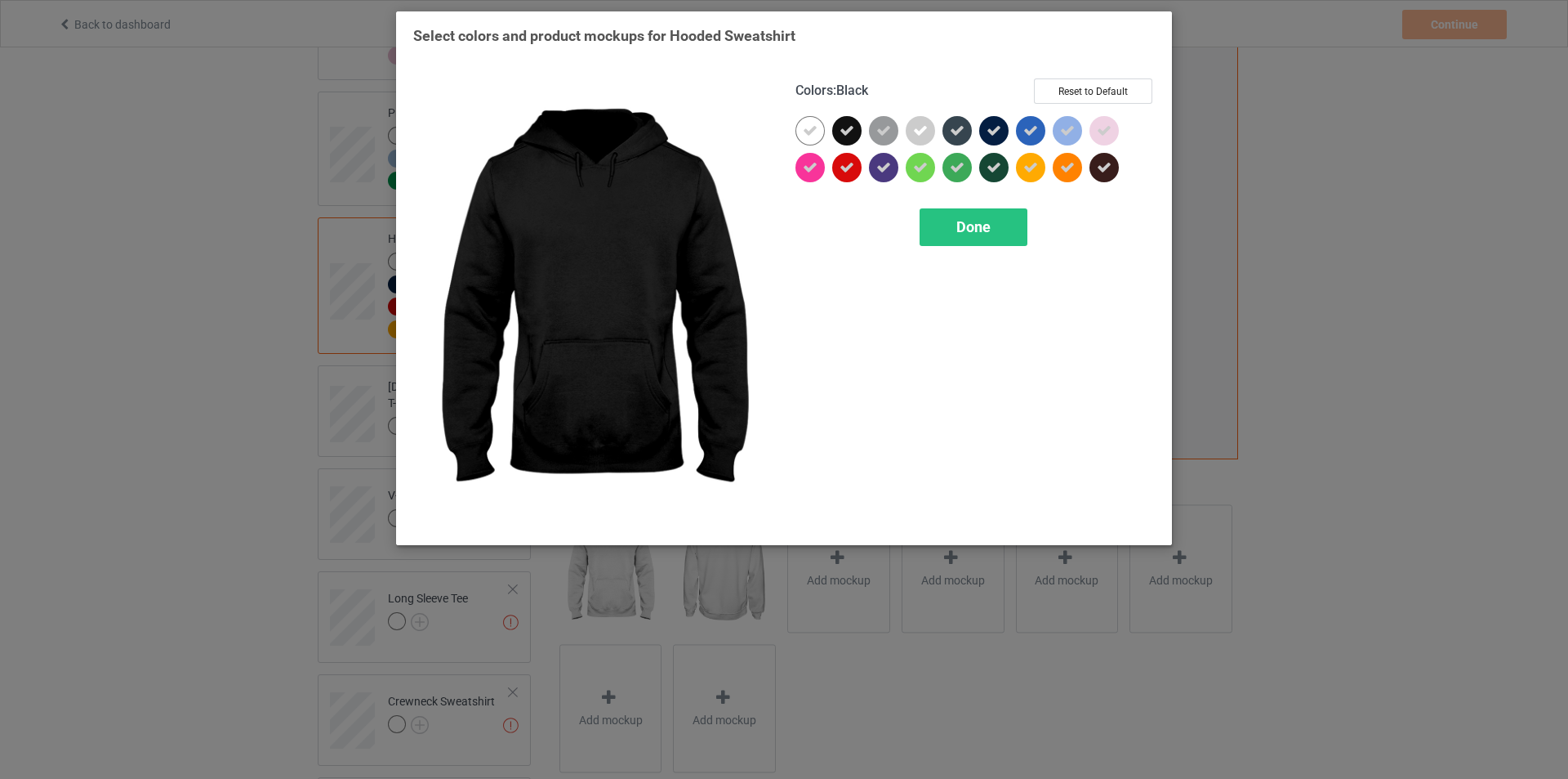
click at [853, 117] on div at bounding box center [847, 131] width 30 height 30
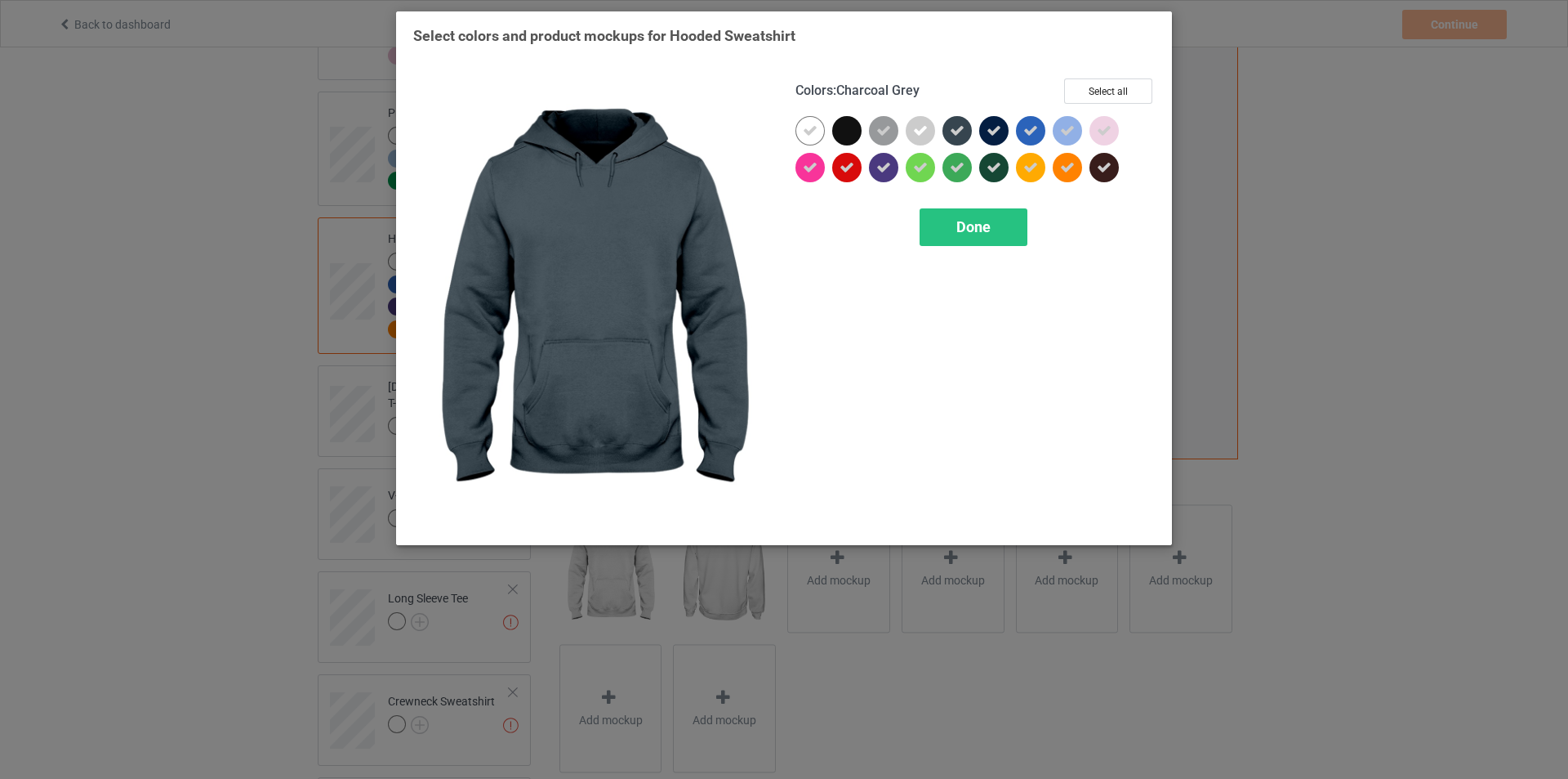
click at [951, 136] on icon at bounding box center [957, 131] width 14 height 14
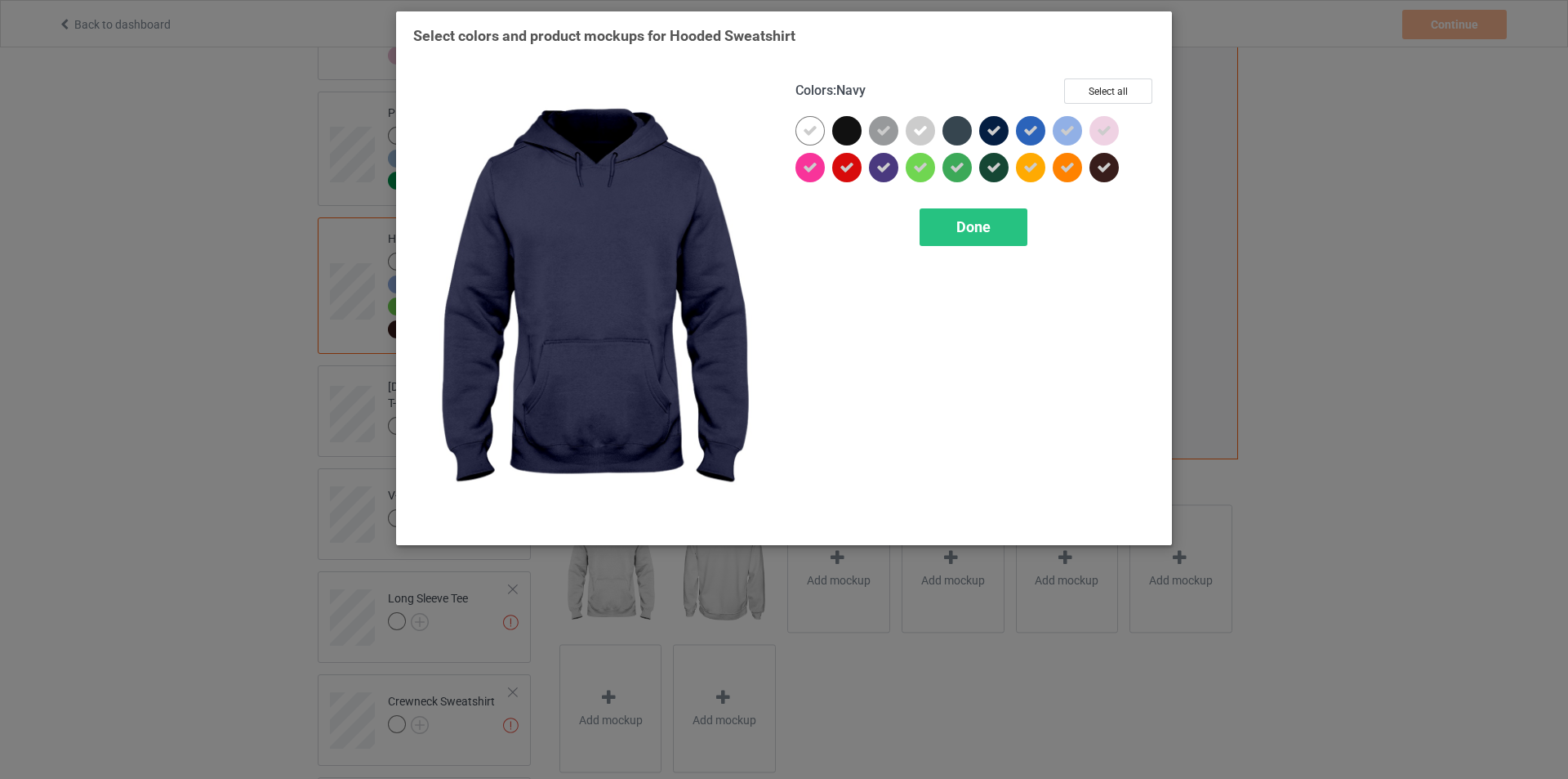
click at [1004, 134] on div at bounding box center [993, 131] width 30 height 30
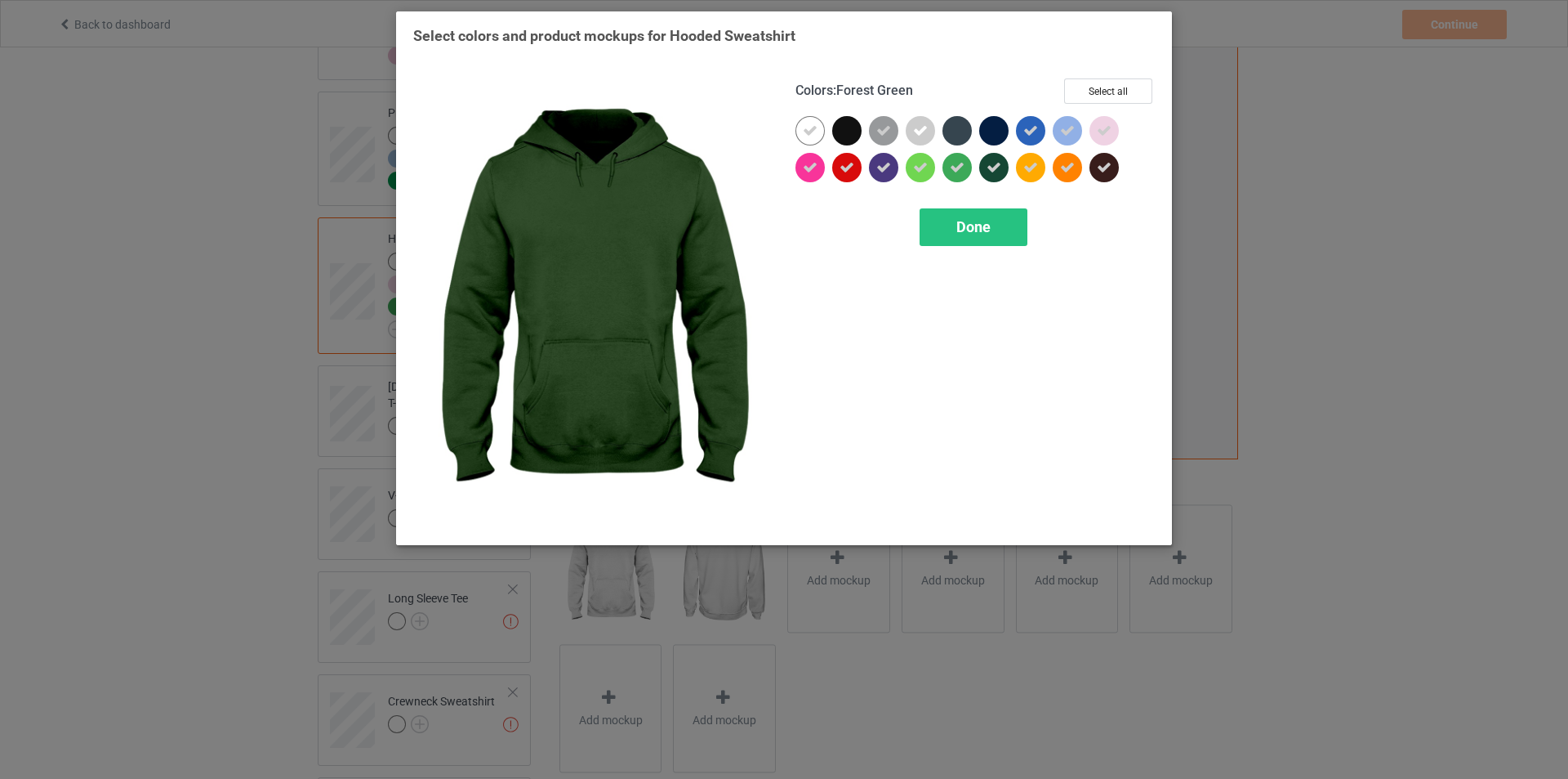
click at [1008, 167] on div at bounding box center [993, 167] width 30 height 30
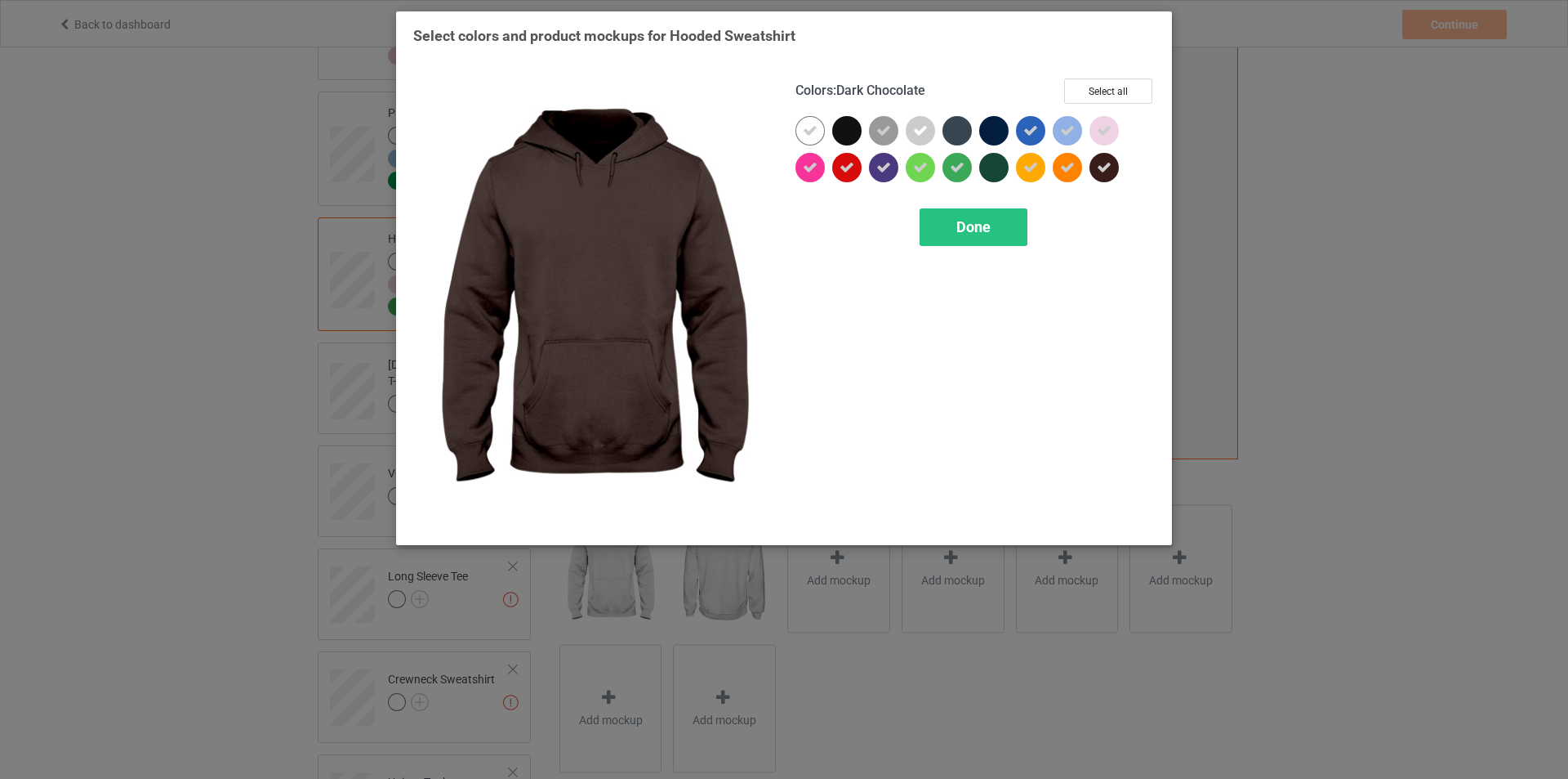
click at [1116, 171] on div at bounding box center [1104, 167] width 30 height 30
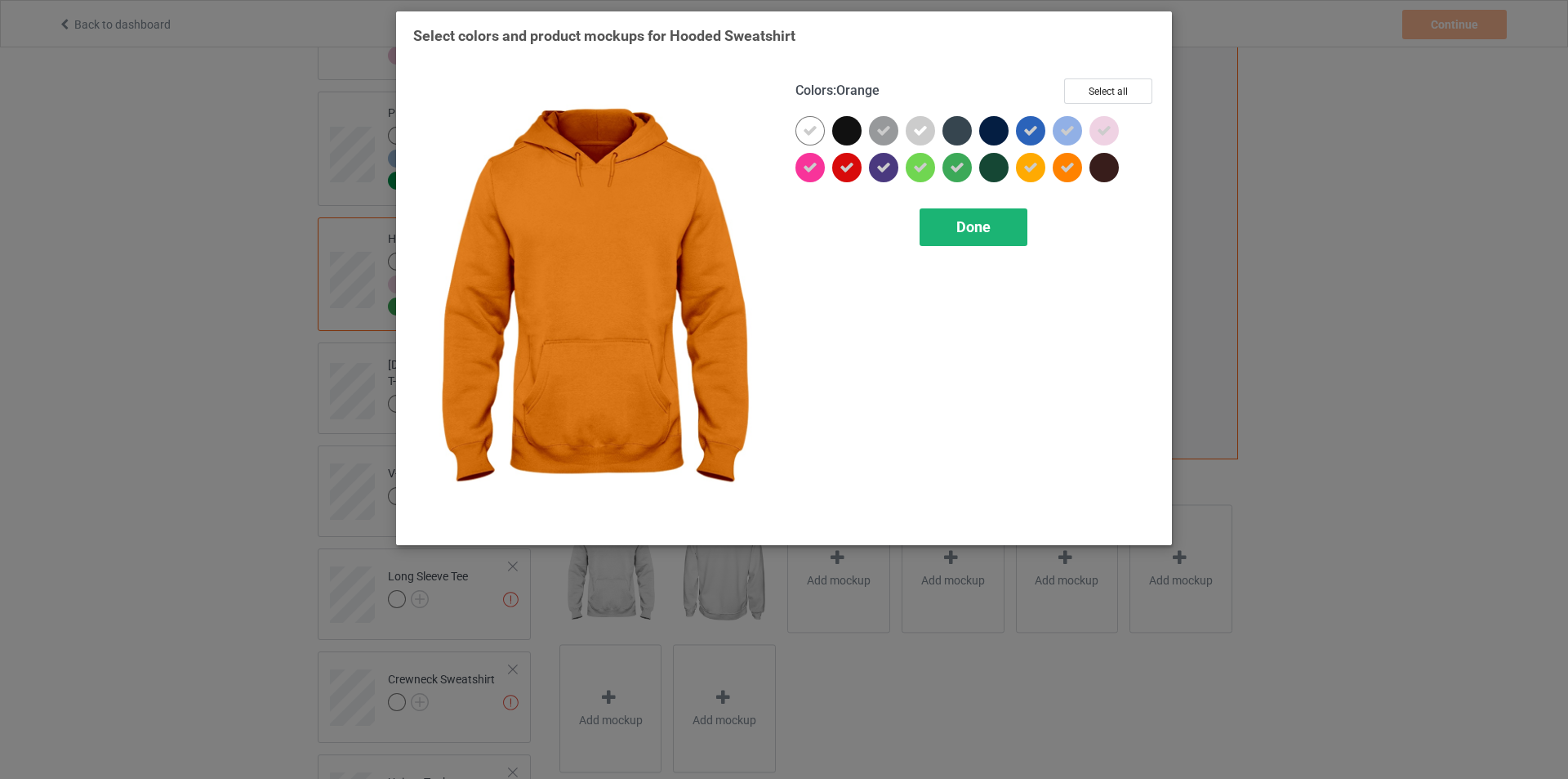
click at [1005, 231] on div "Done" at bounding box center [974, 227] width 107 height 38
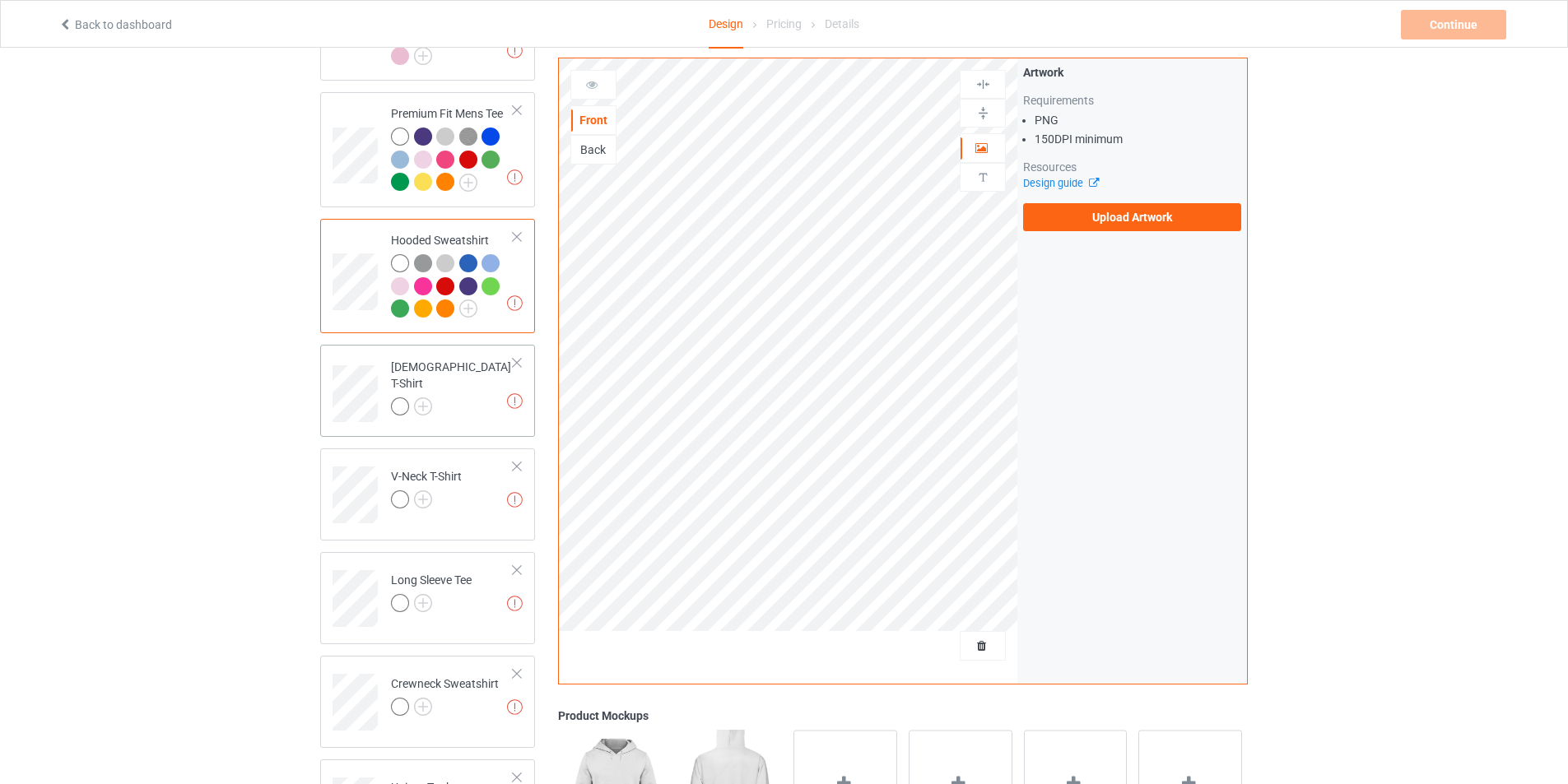
scroll to position [329, 0]
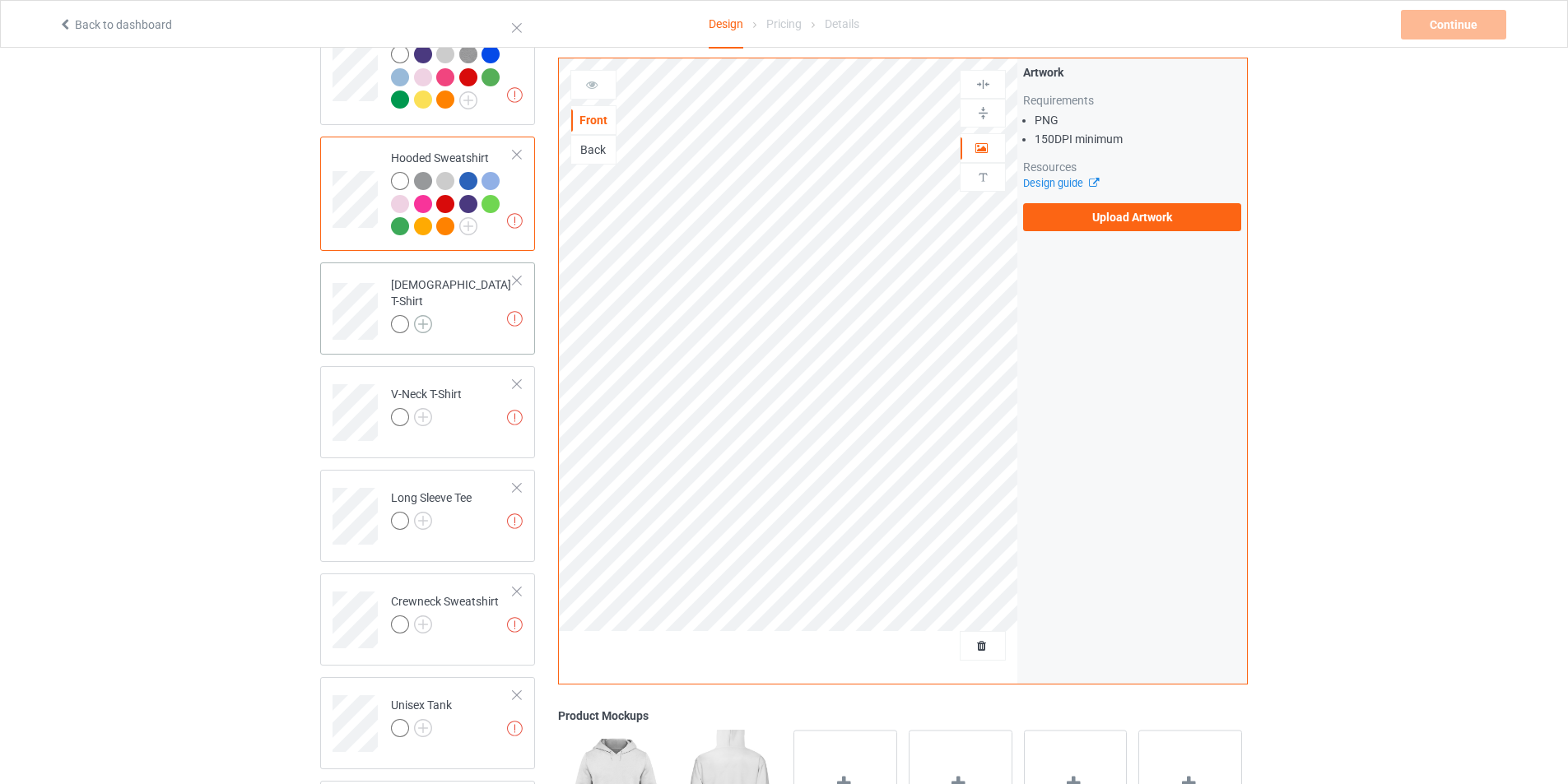
click at [428, 315] on img at bounding box center [423, 324] width 18 height 18
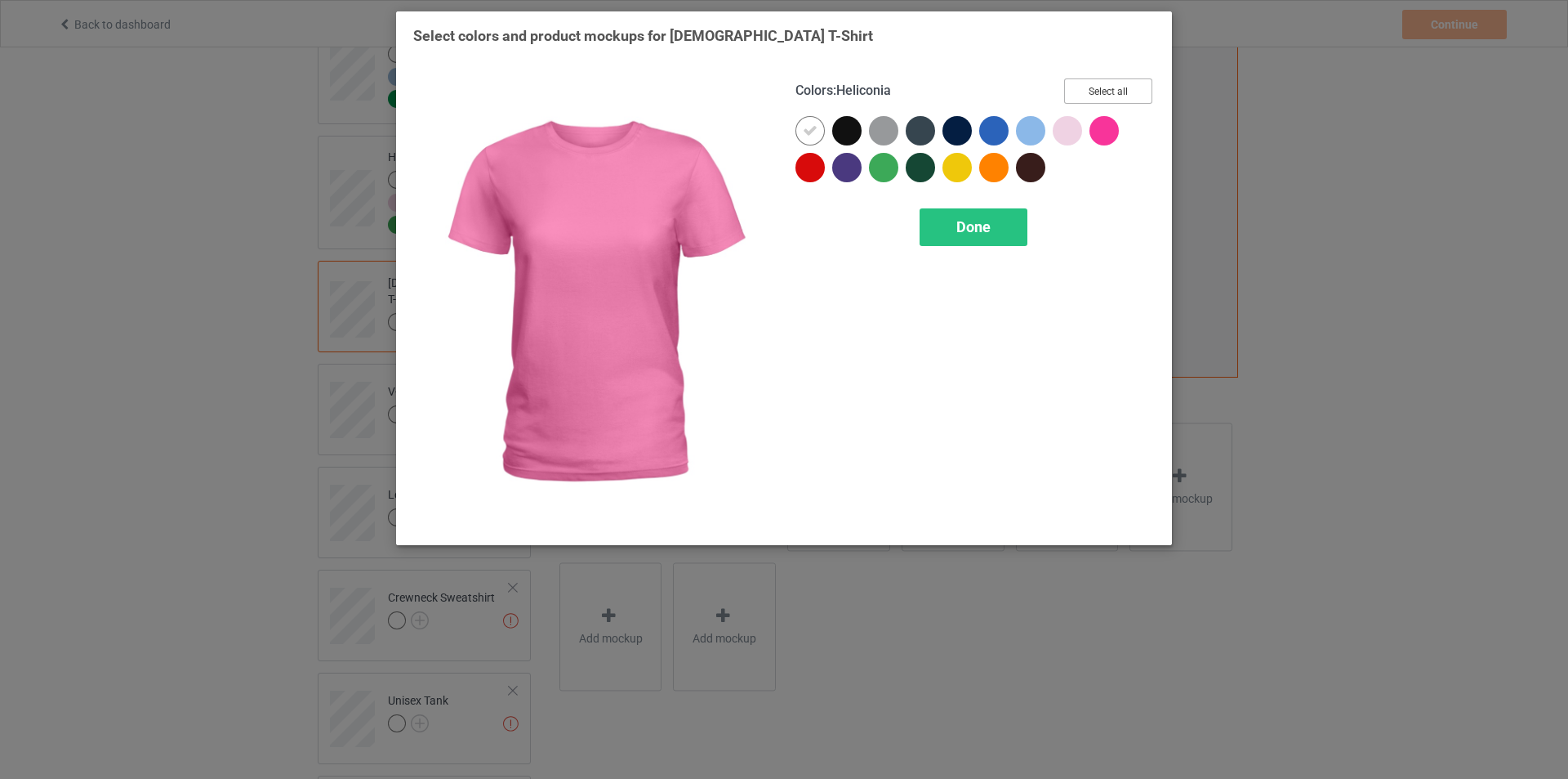
click at [1115, 90] on button "Select all" at bounding box center [1108, 91] width 89 height 25
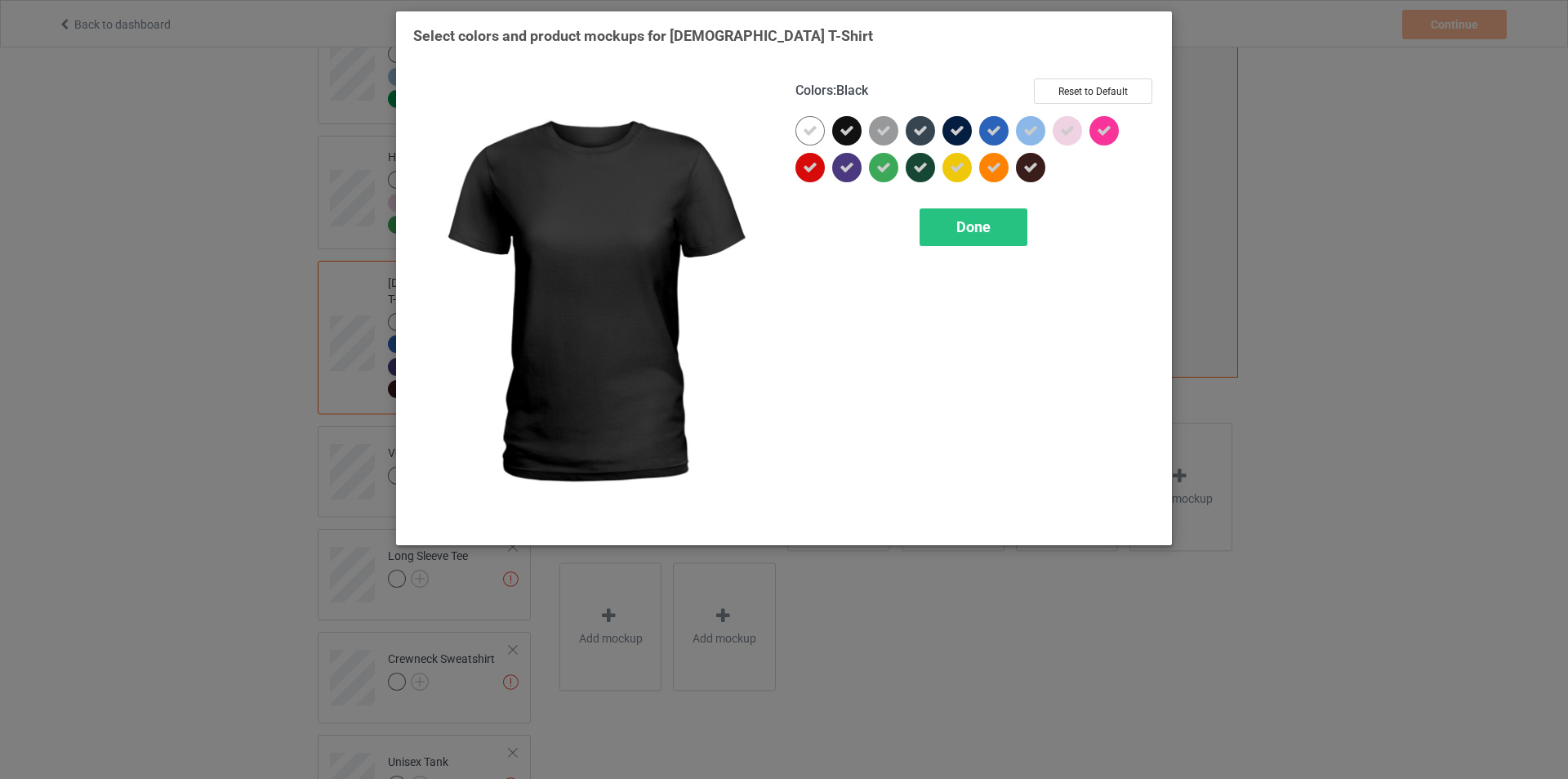
click at [853, 127] on icon at bounding box center [847, 131] width 14 height 14
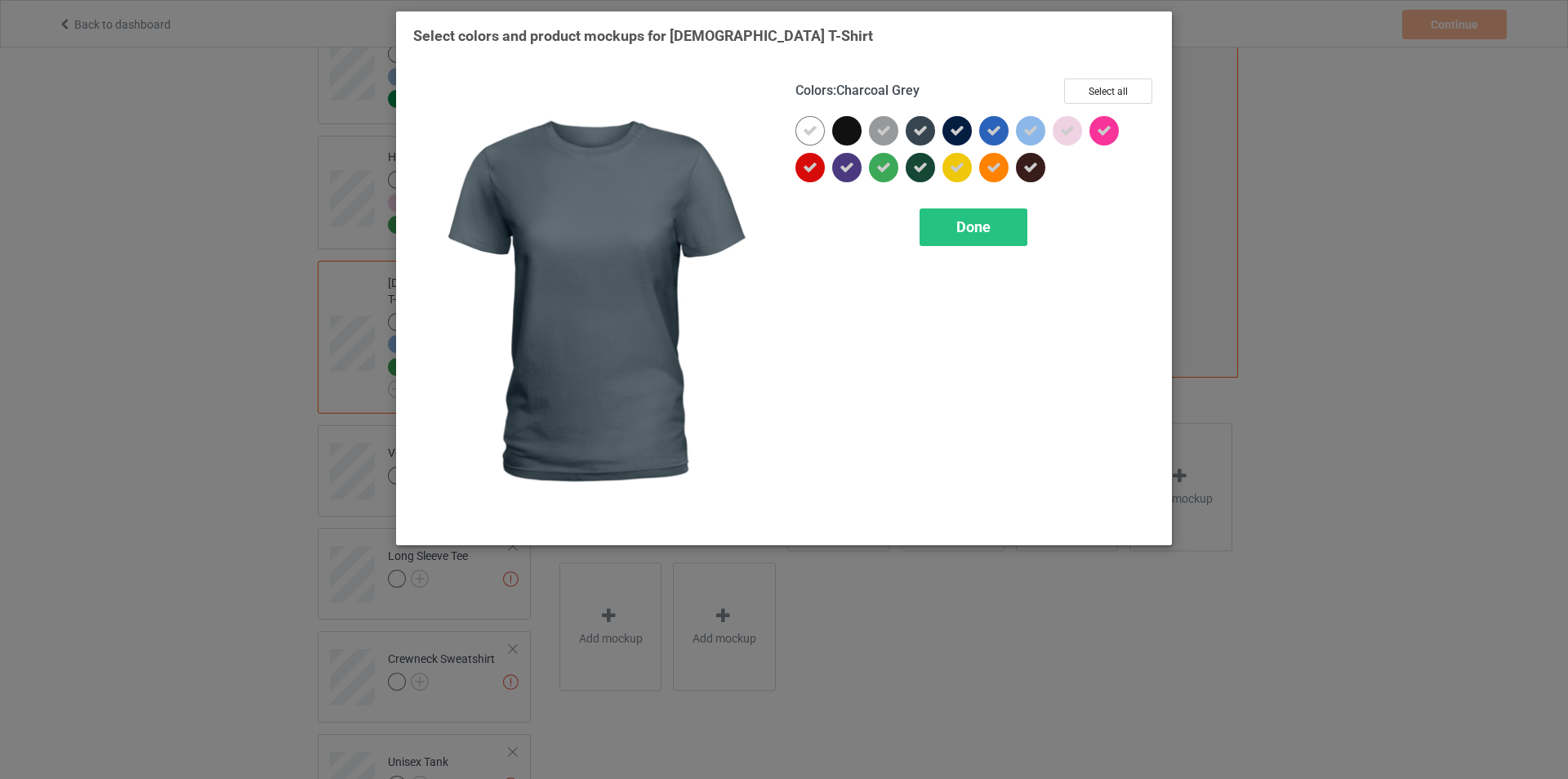
click at [925, 131] on icon at bounding box center [920, 131] width 14 height 14
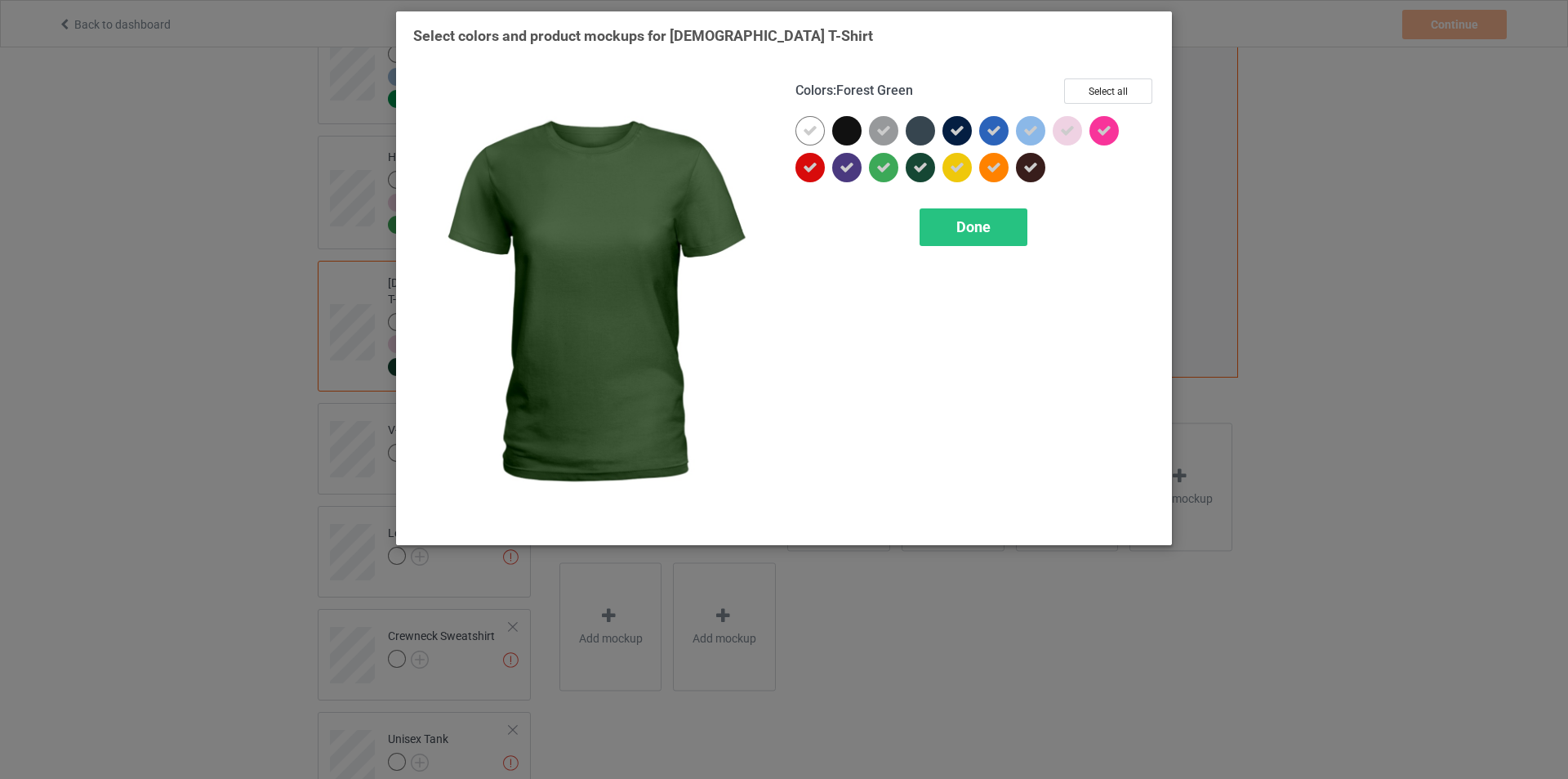
click at [920, 165] on icon at bounding box center [920, 167] width 14 height 14
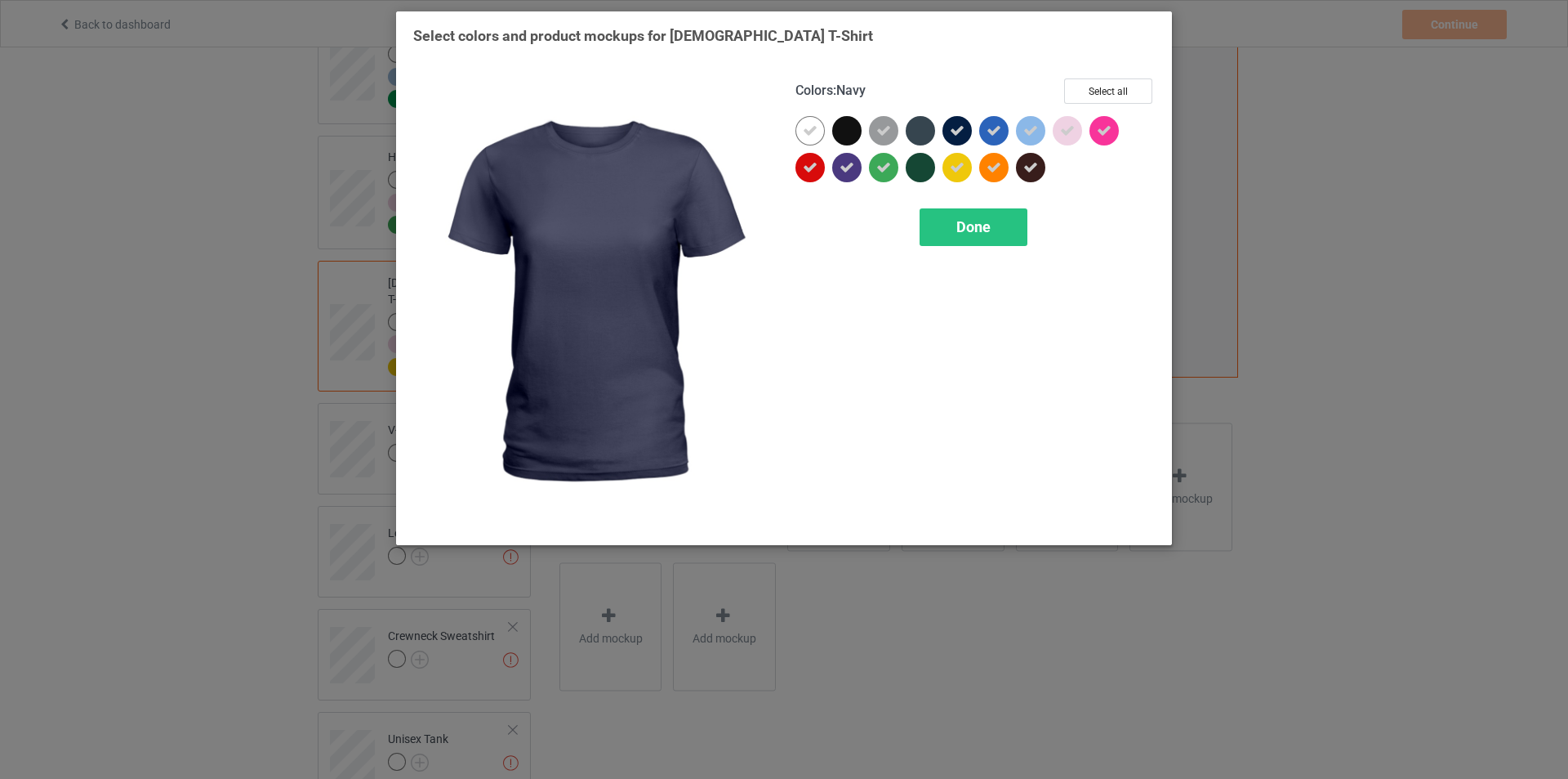
click at [959, 136] on icon at bounding box center [957, 131] width 14 height 14
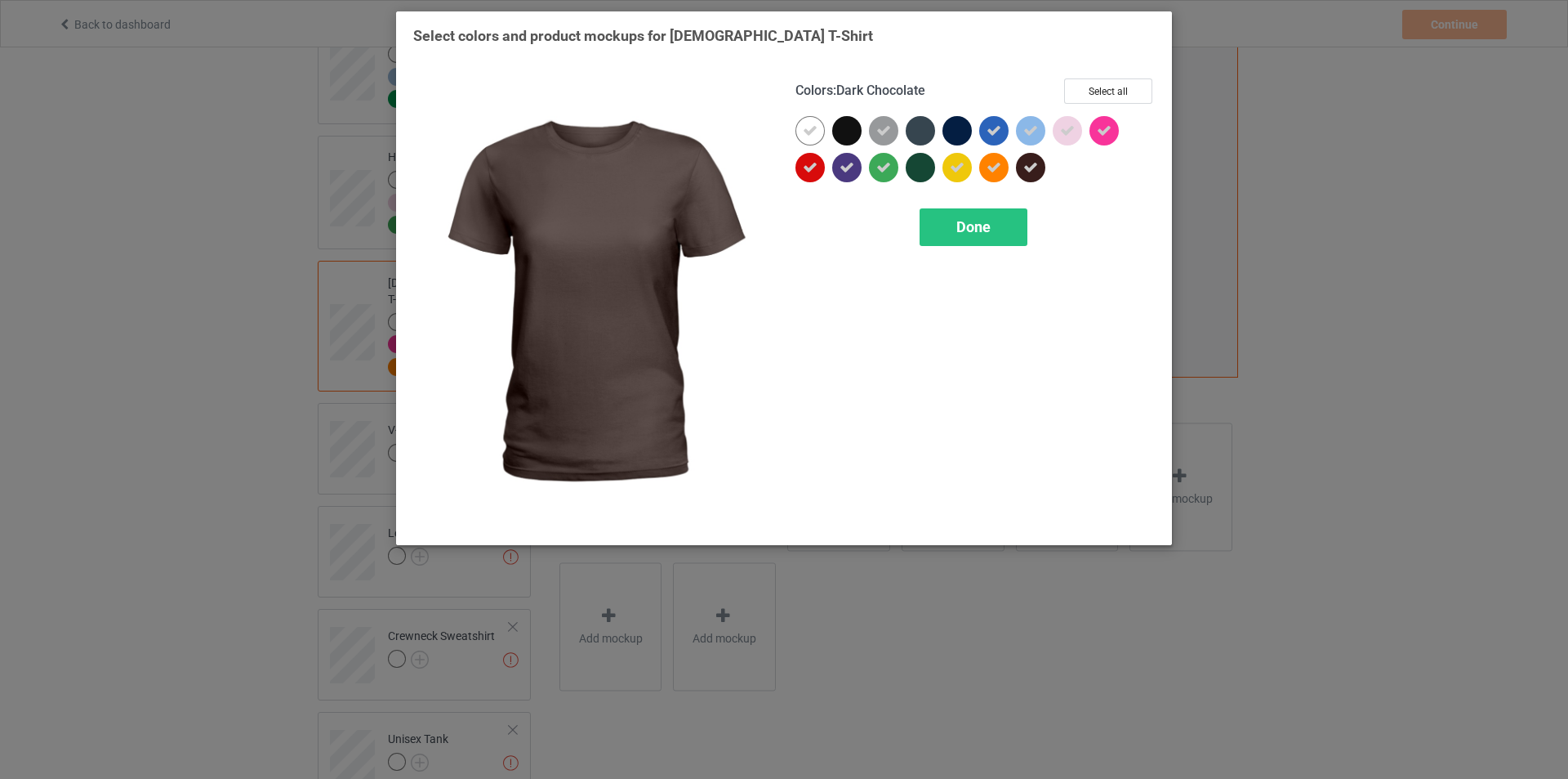
click at [1026, 167] on icon at bounding box center [1031, 167] width 14 height 14
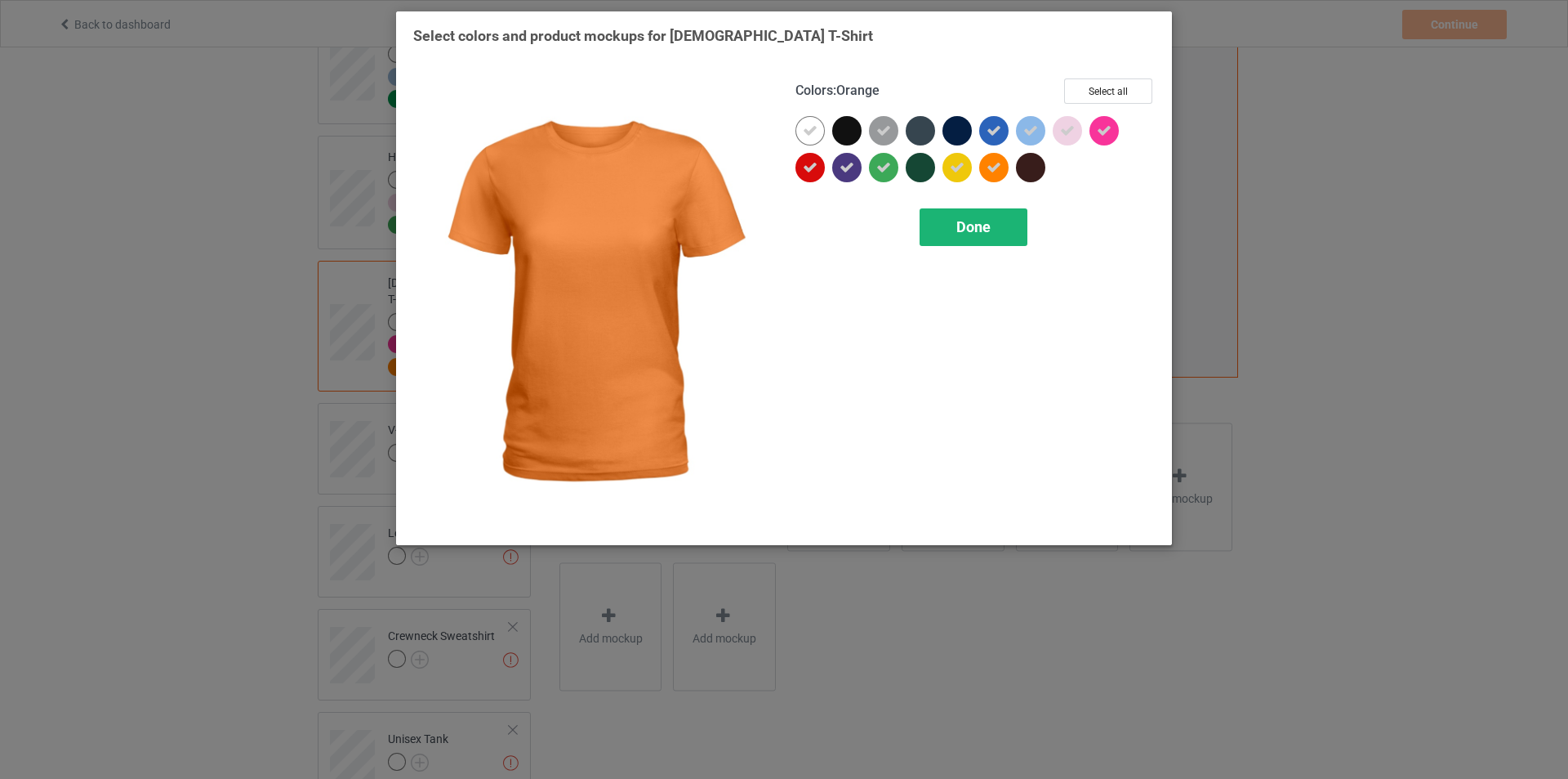
click at [1003, 220] on div "Done" at bounding box center [974, 227] width 107 height 38
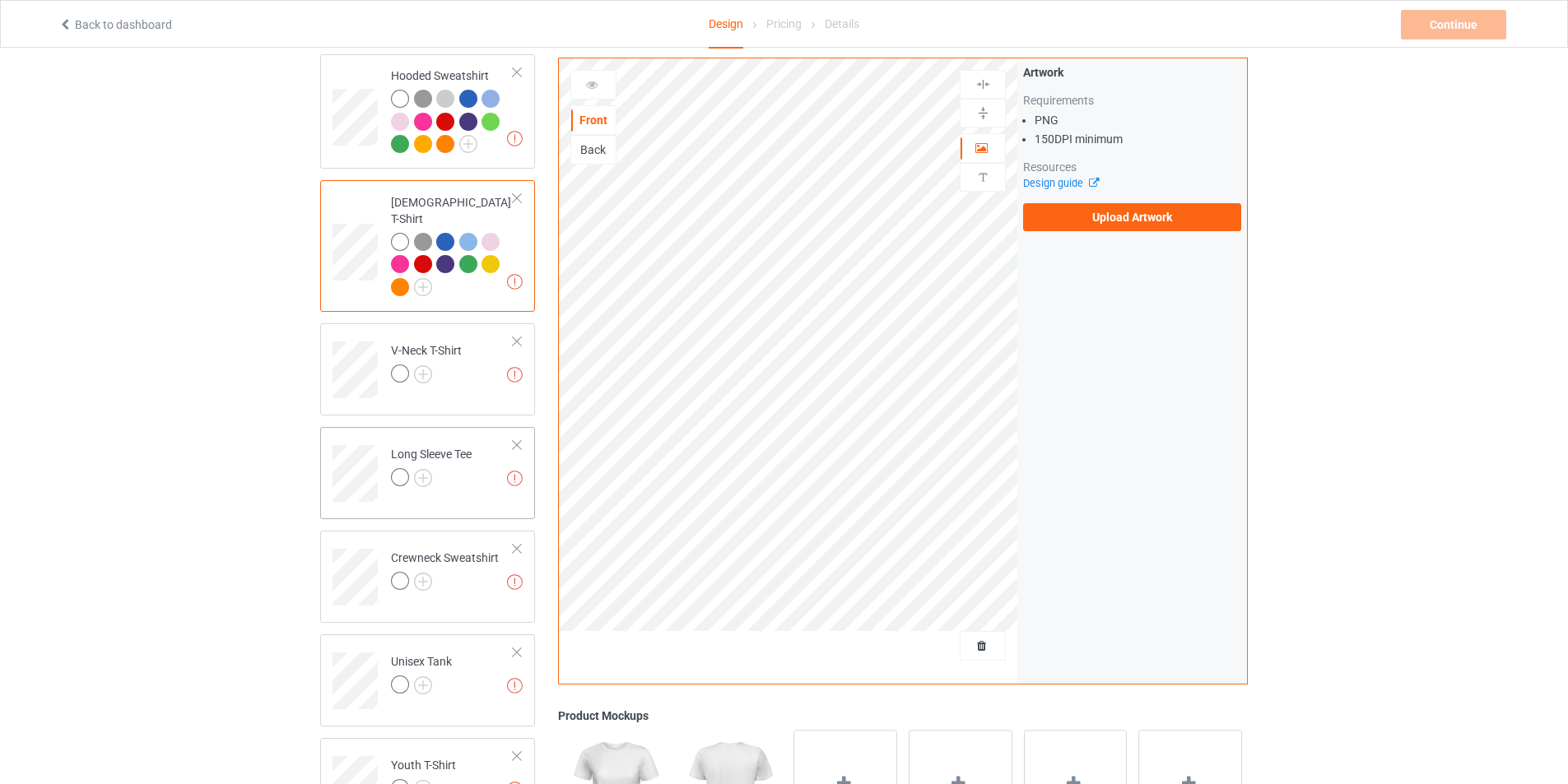
scroll to position [494, 0]
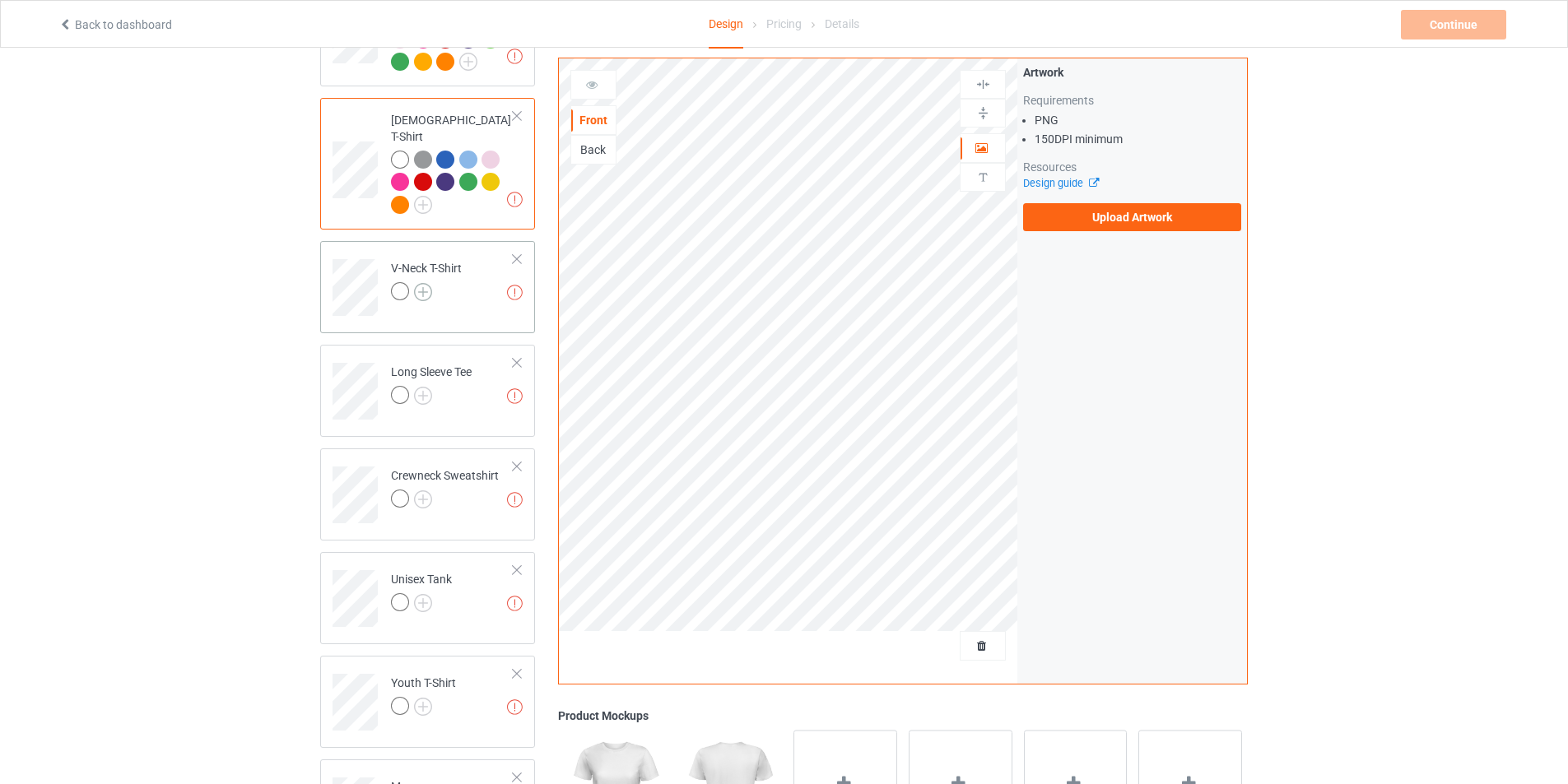
click at [426, 283] on img at bounding box center [423, 292] width 18 height 18
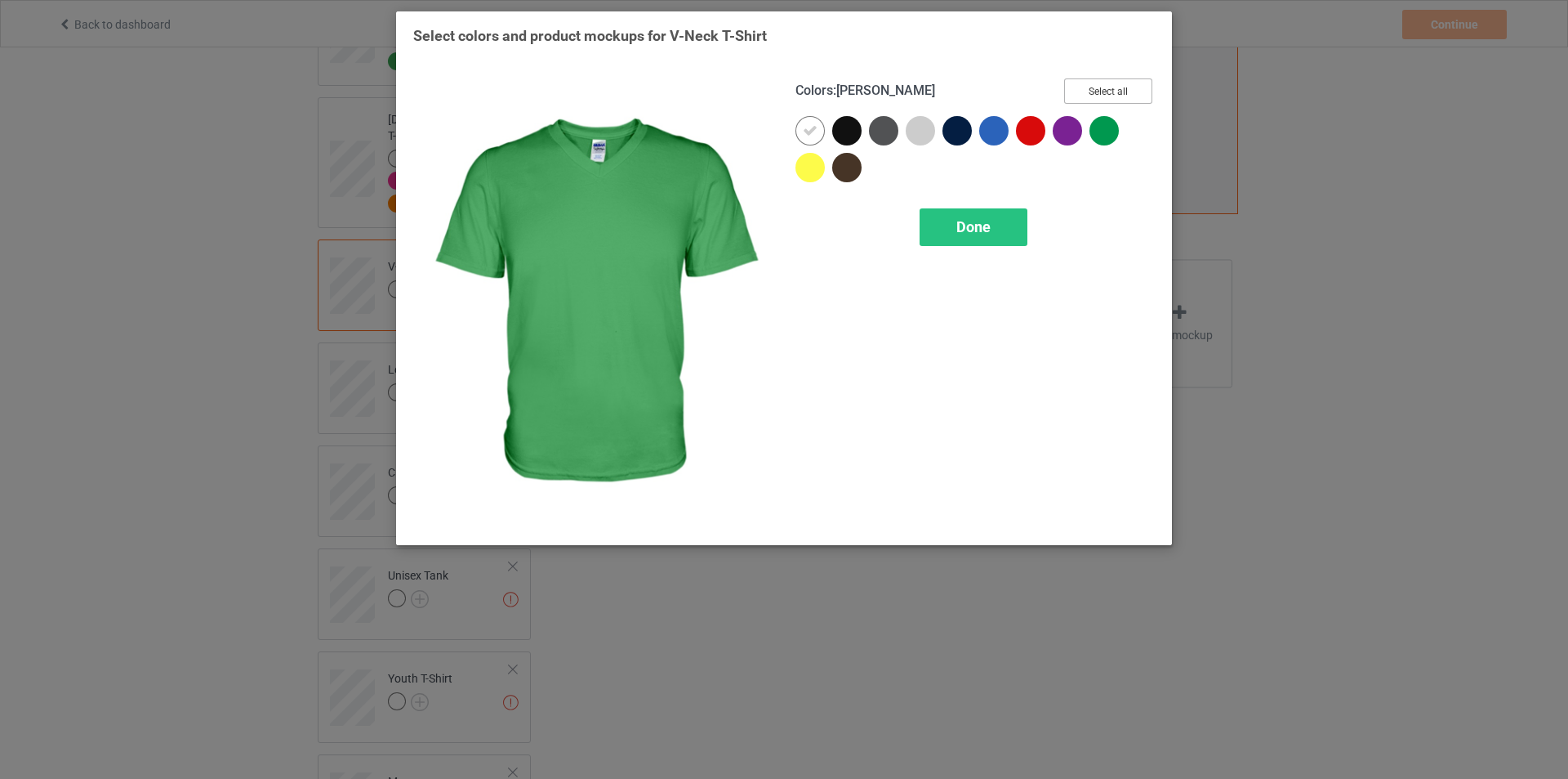
click at [1121, 93] on button "Select all" at bounding box center [1108, 91] width 89 height 25
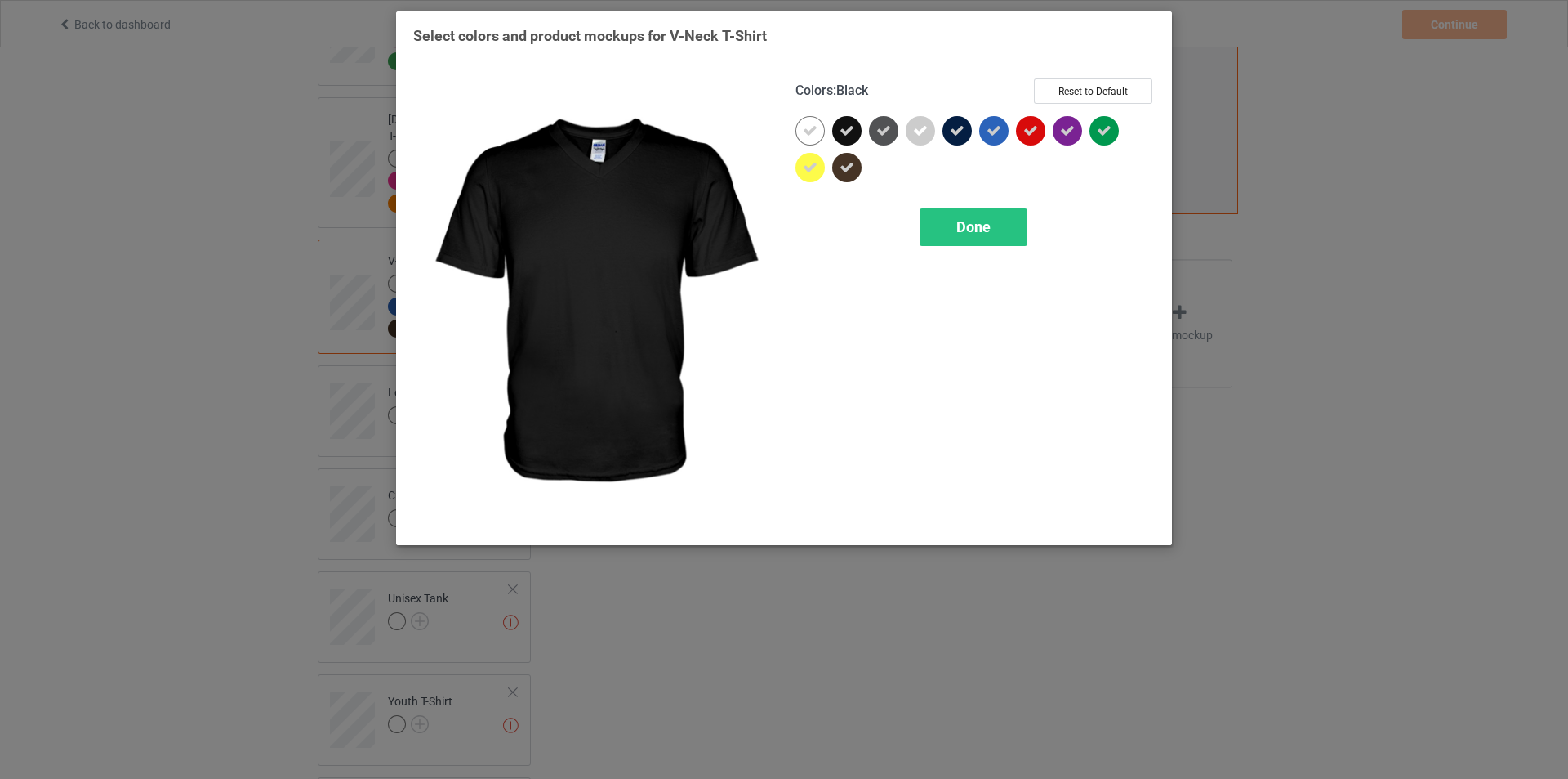
click at [856, 124] on div at bounding box center [847, 131] width 30 height 30
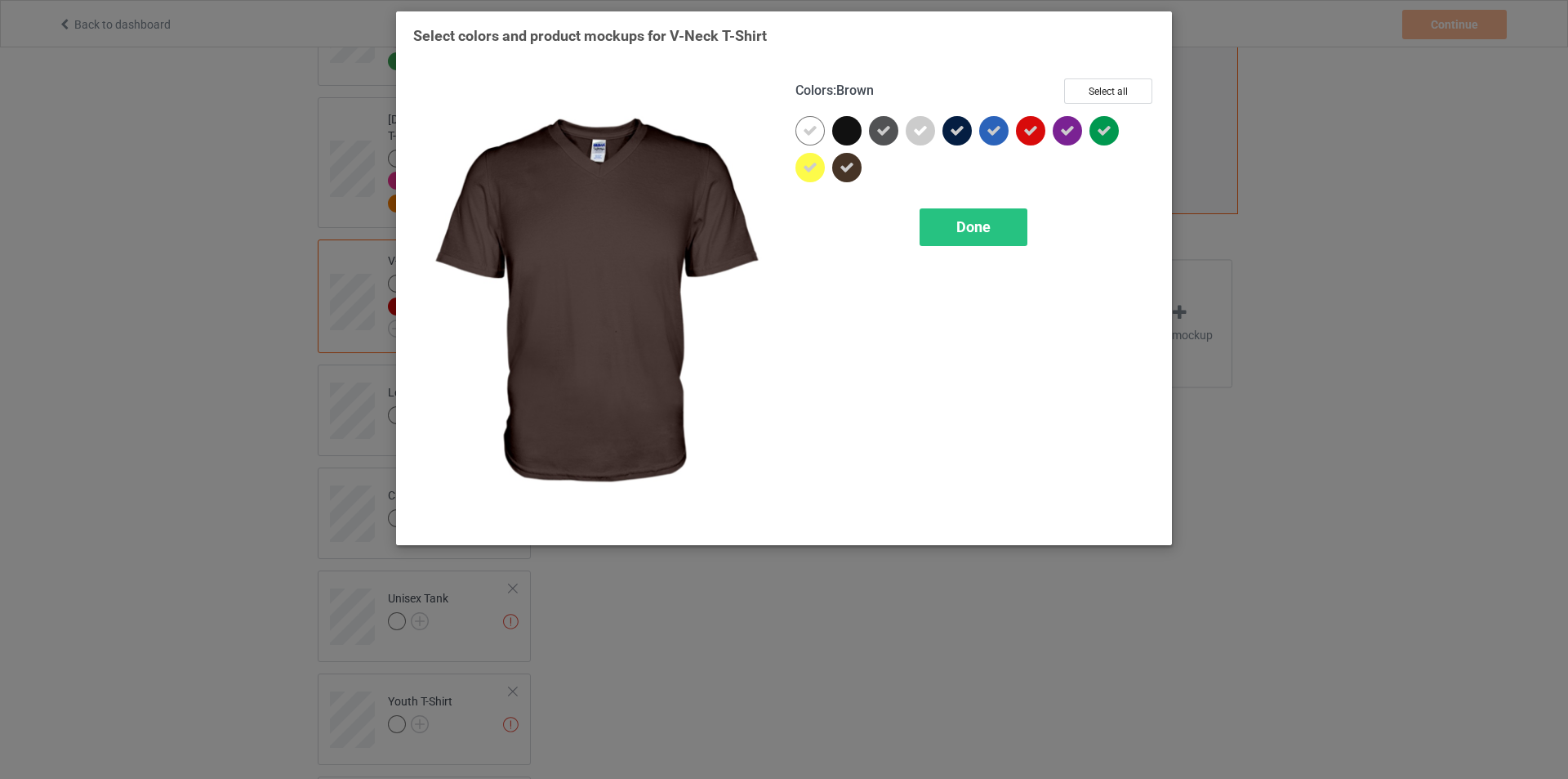
click at [851, 154] on div at bounding box center [847, 167] width 30 height 30
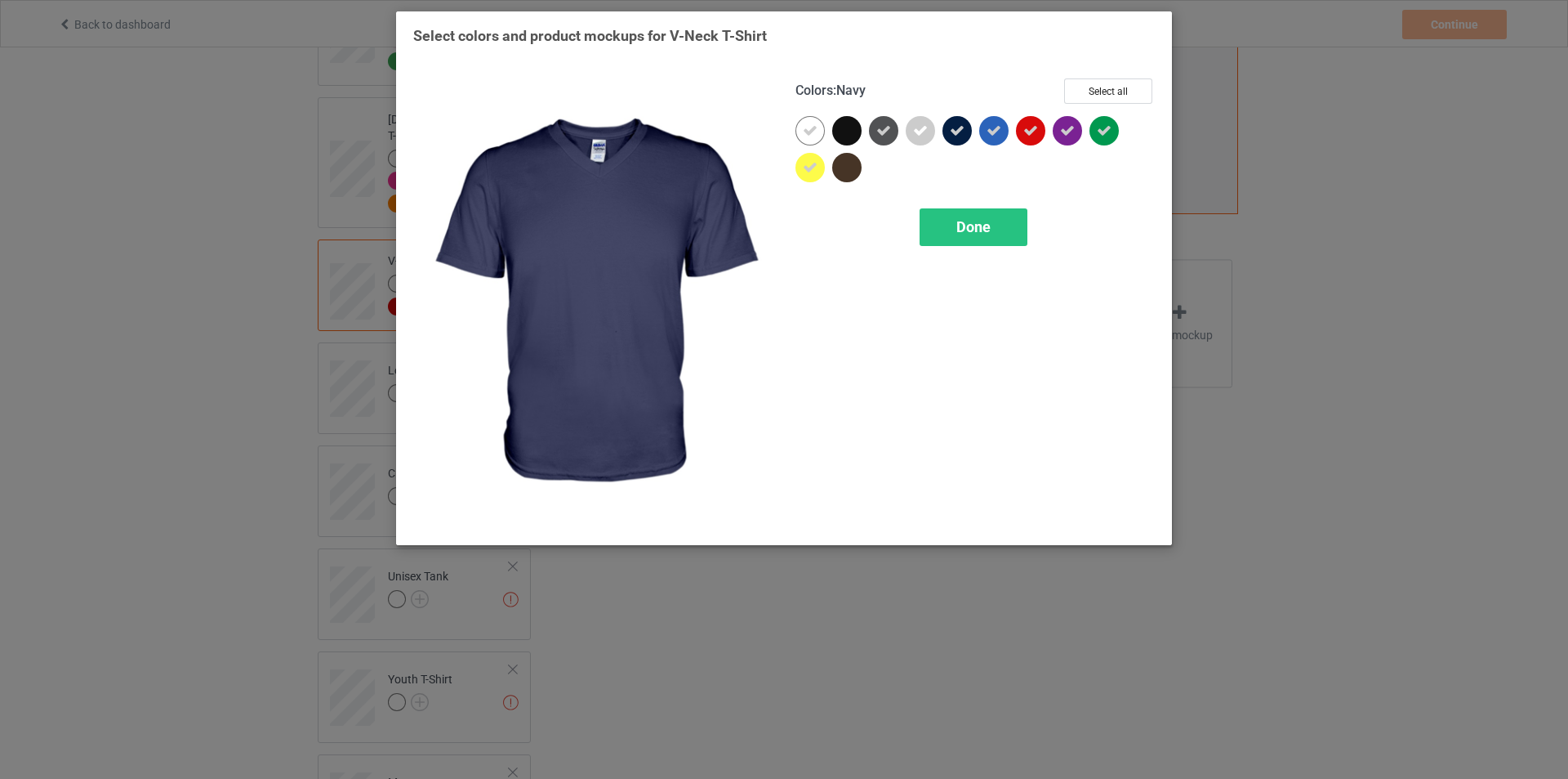
click at [967, 135] on div at bounding box center [957, 131] width 30 height 30
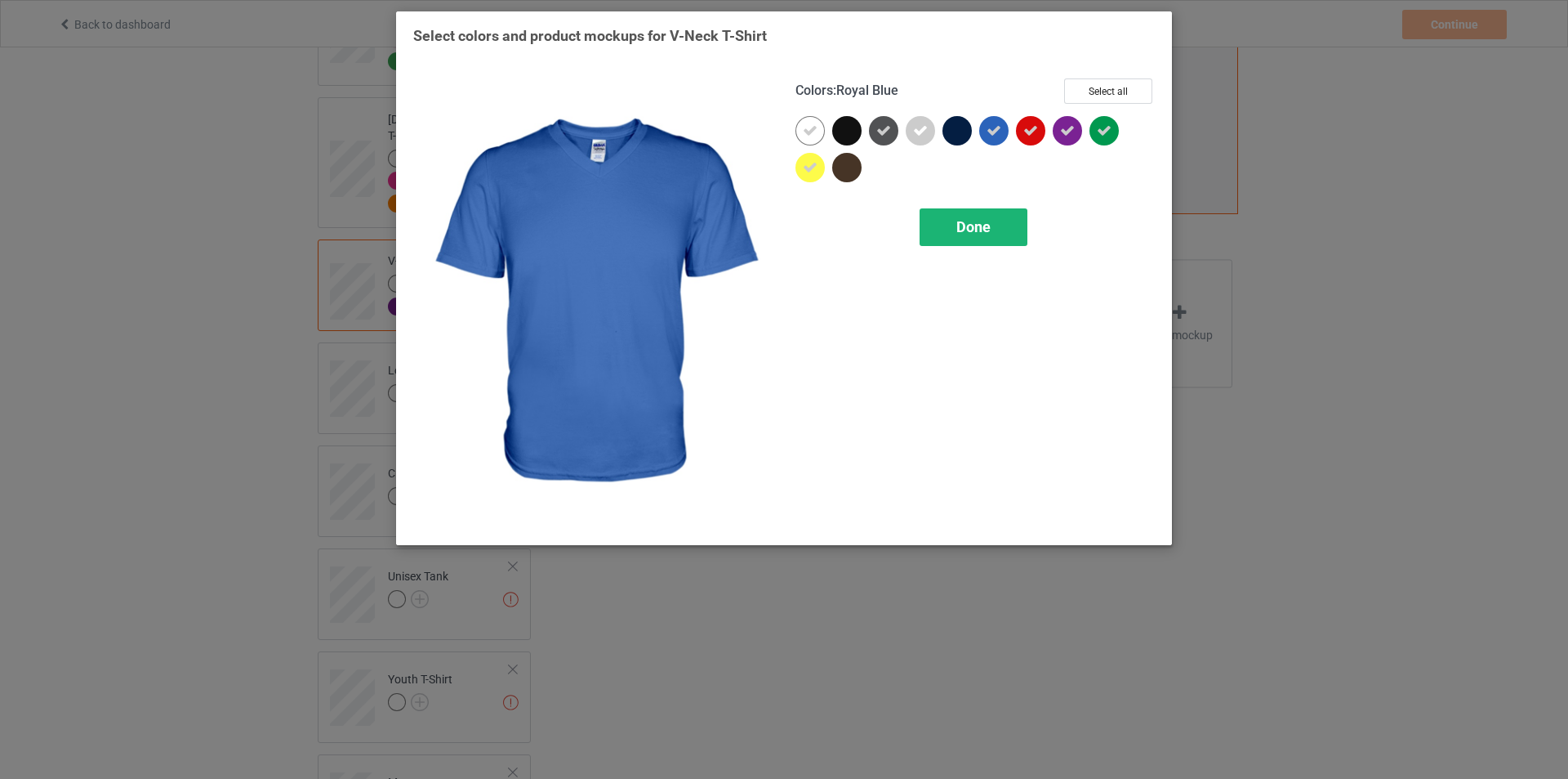
click at [986, 228] on span "Done" at bounding box center [974, 227] width 34 height 17
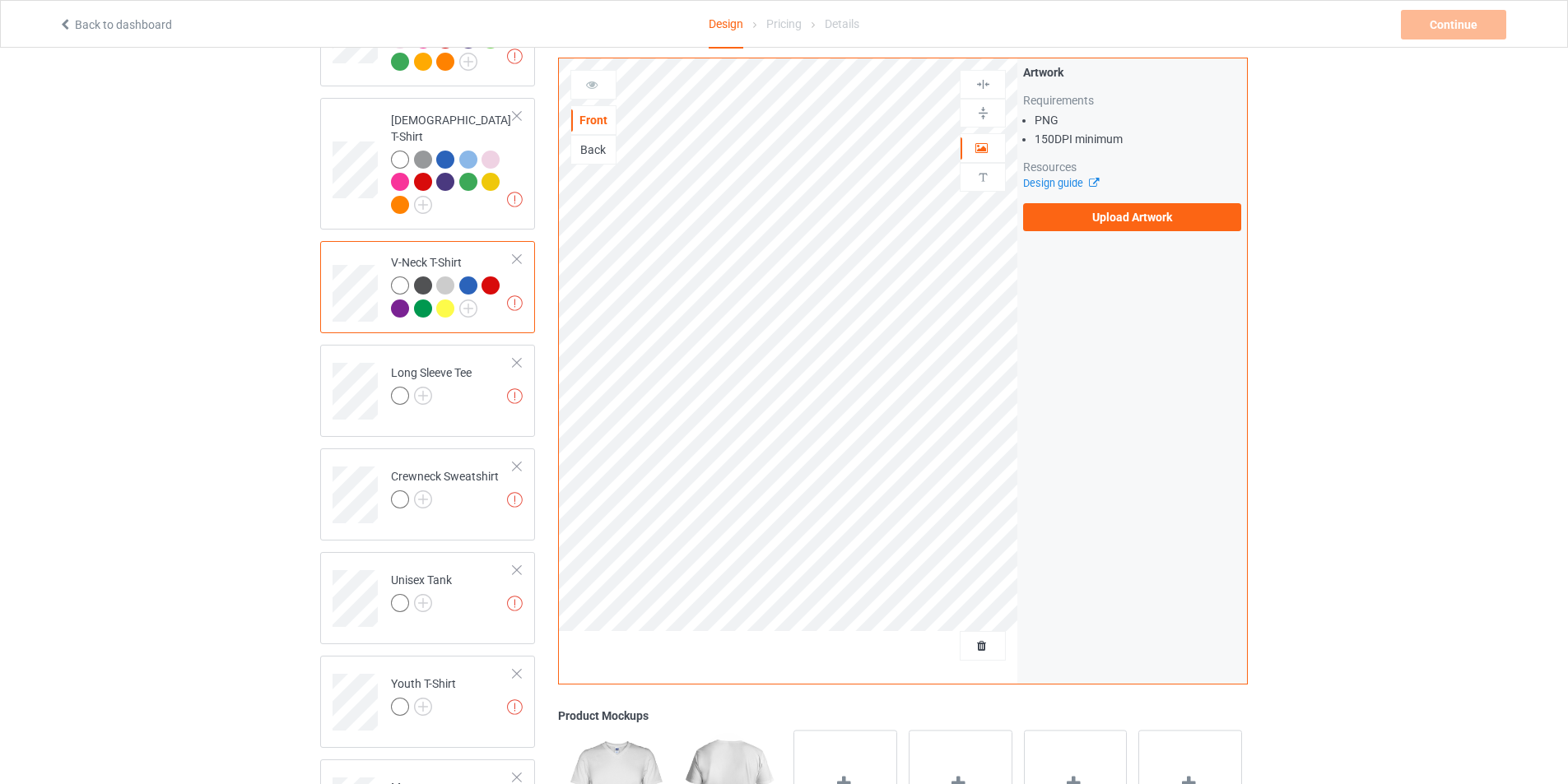
scroll to position [658, 0]
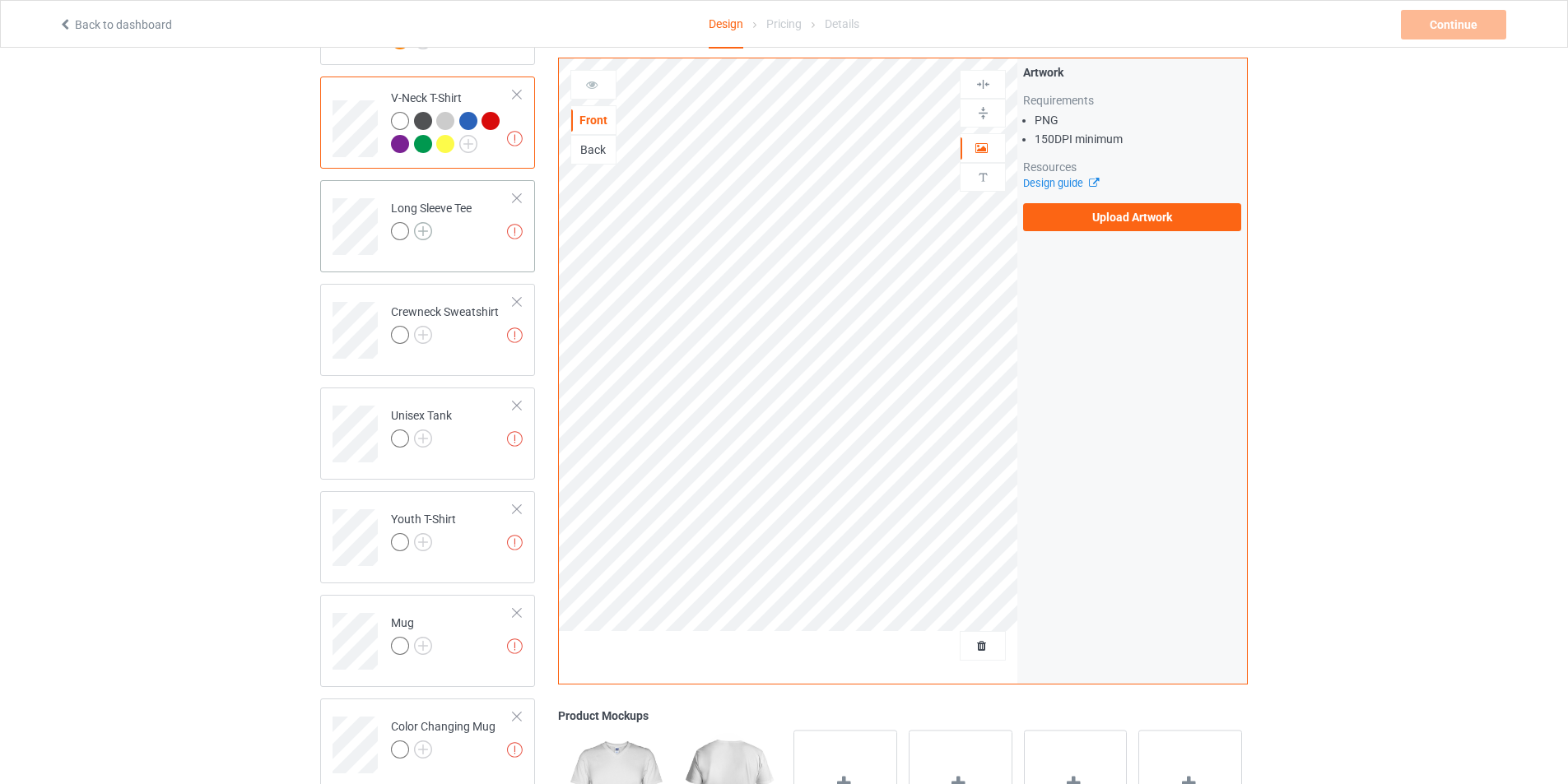
click at [419, 222] on img at bounding box center [423, 231] width 18 height 18
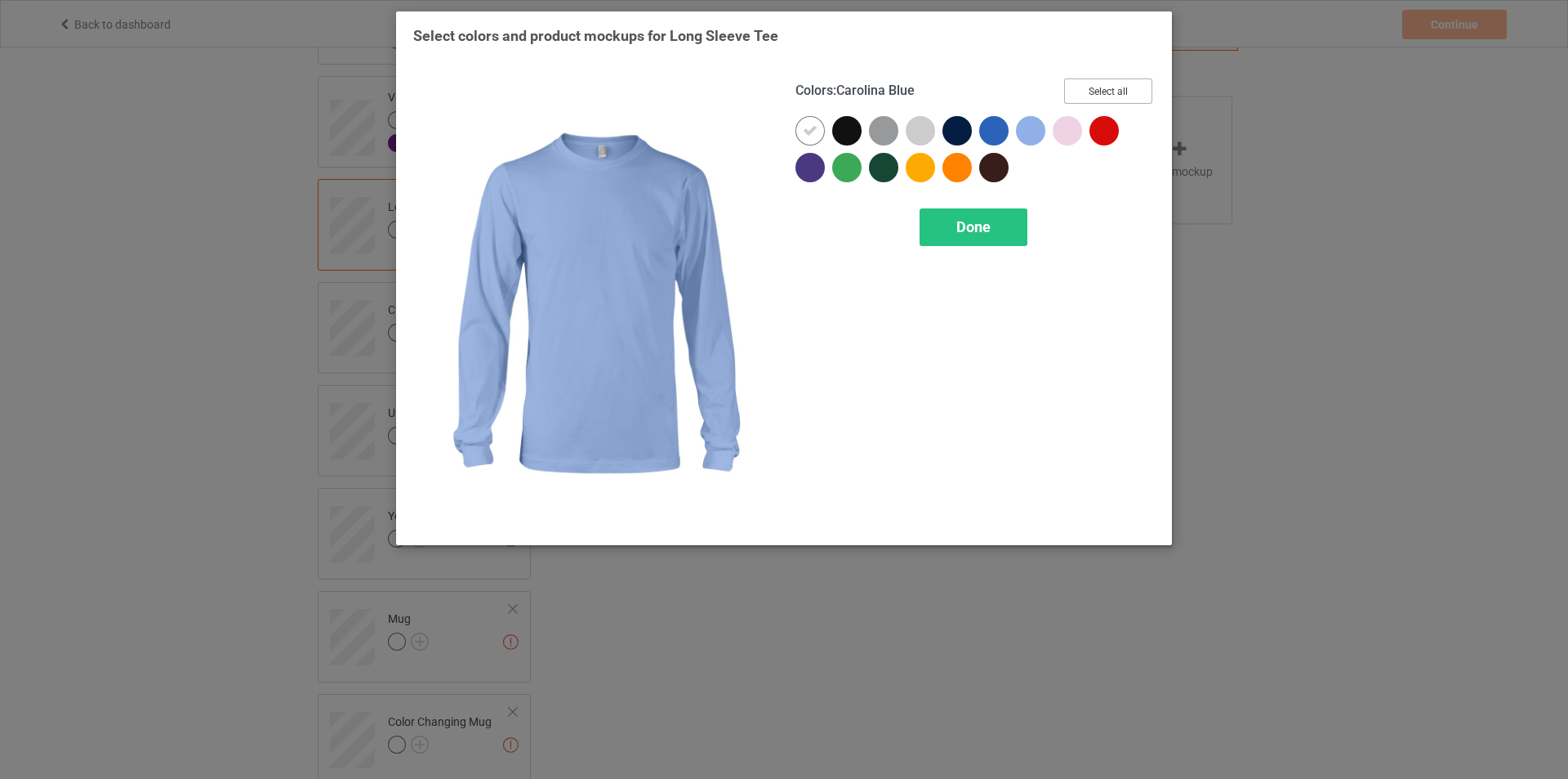
click at [1085, 94] on button "Select all" at bounding box center [1108, 91] width 89 height 25
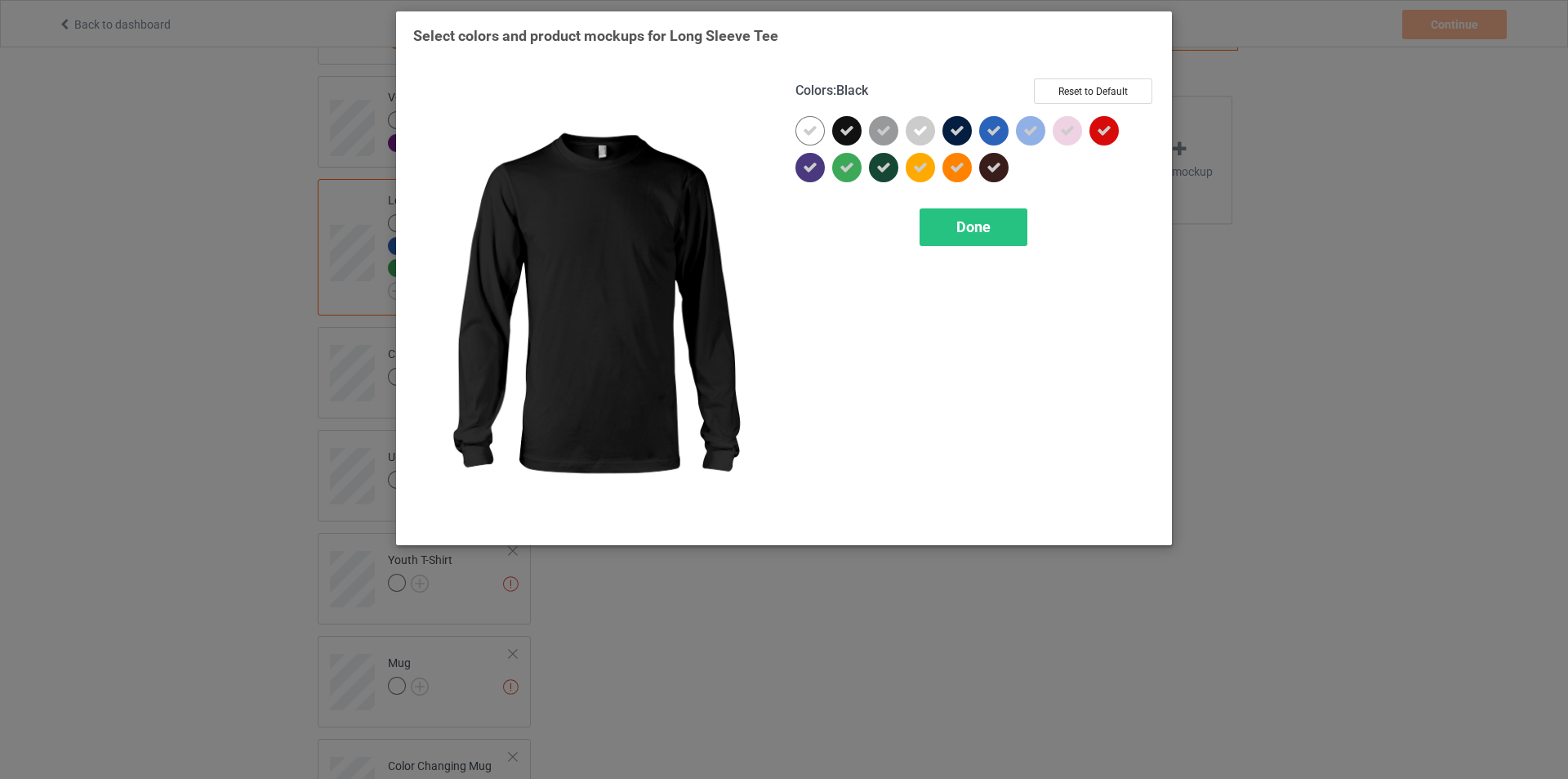
click at [861, 126] on div at bounding box center [847, 131] width 30 height 30
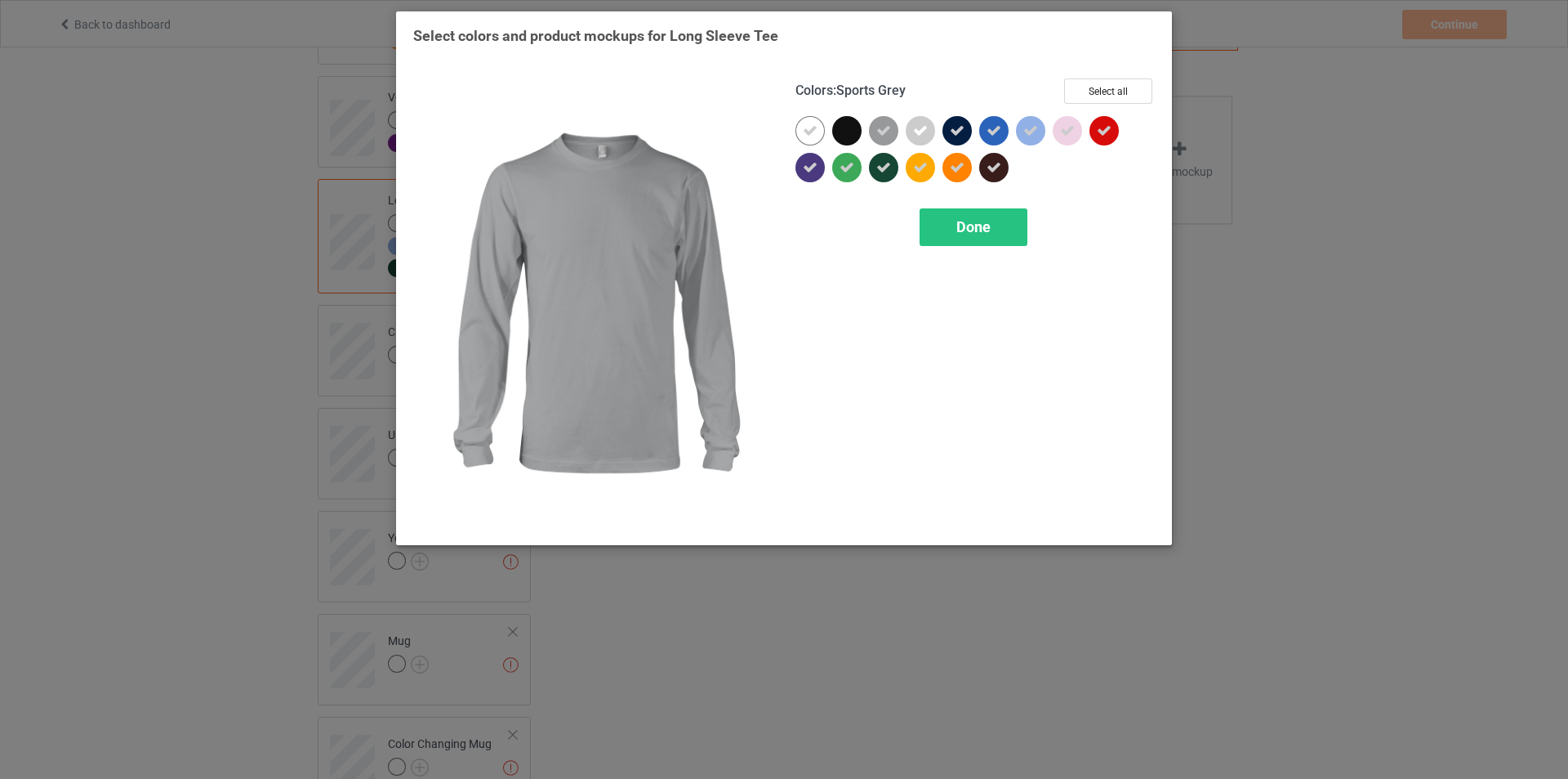
click at [894, 133] on div at bounding box center [883, 131] width 30 height 30
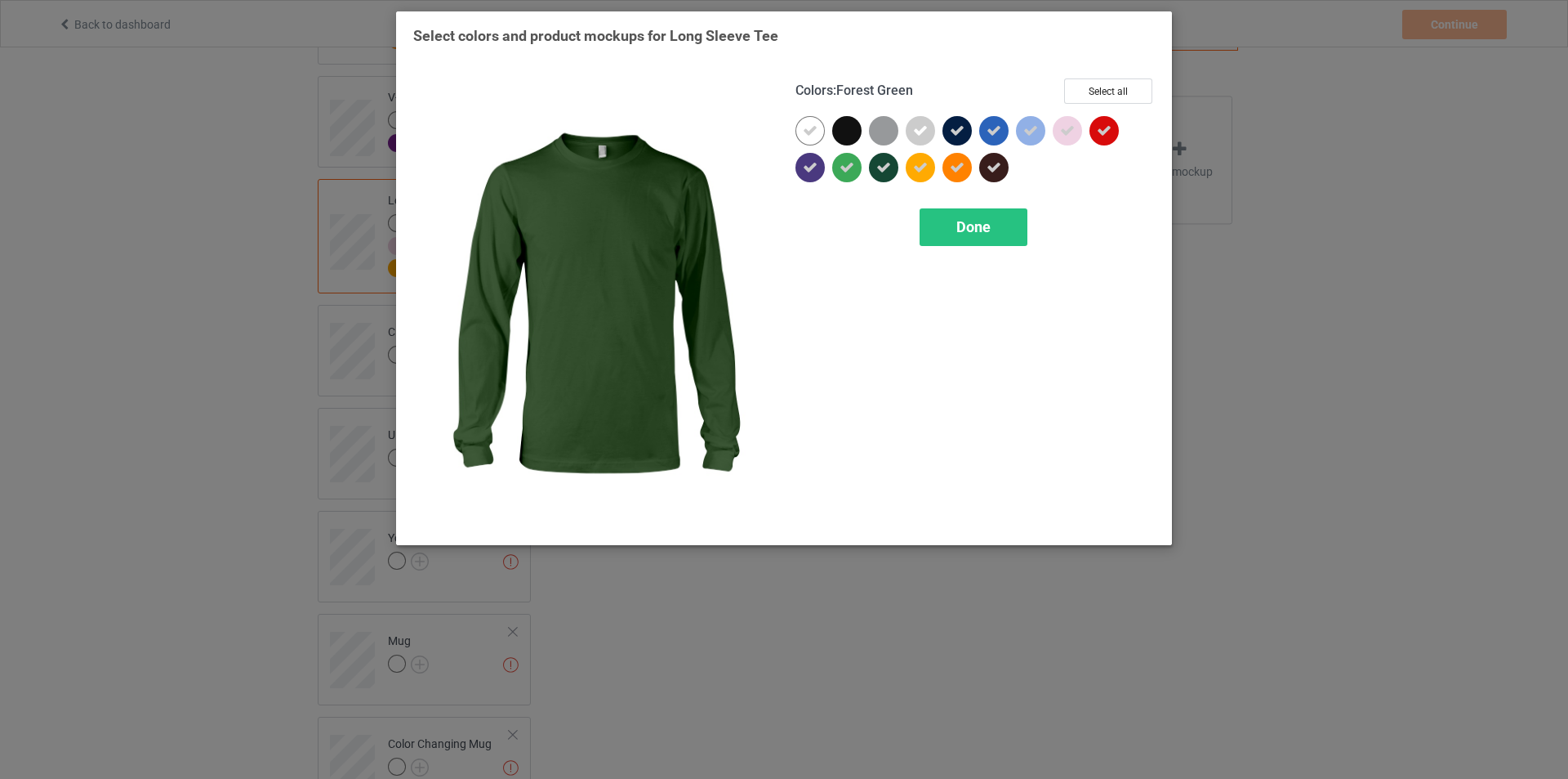
click at [888, 168] on icon at bounding box center [883, 167] width 14 height 14
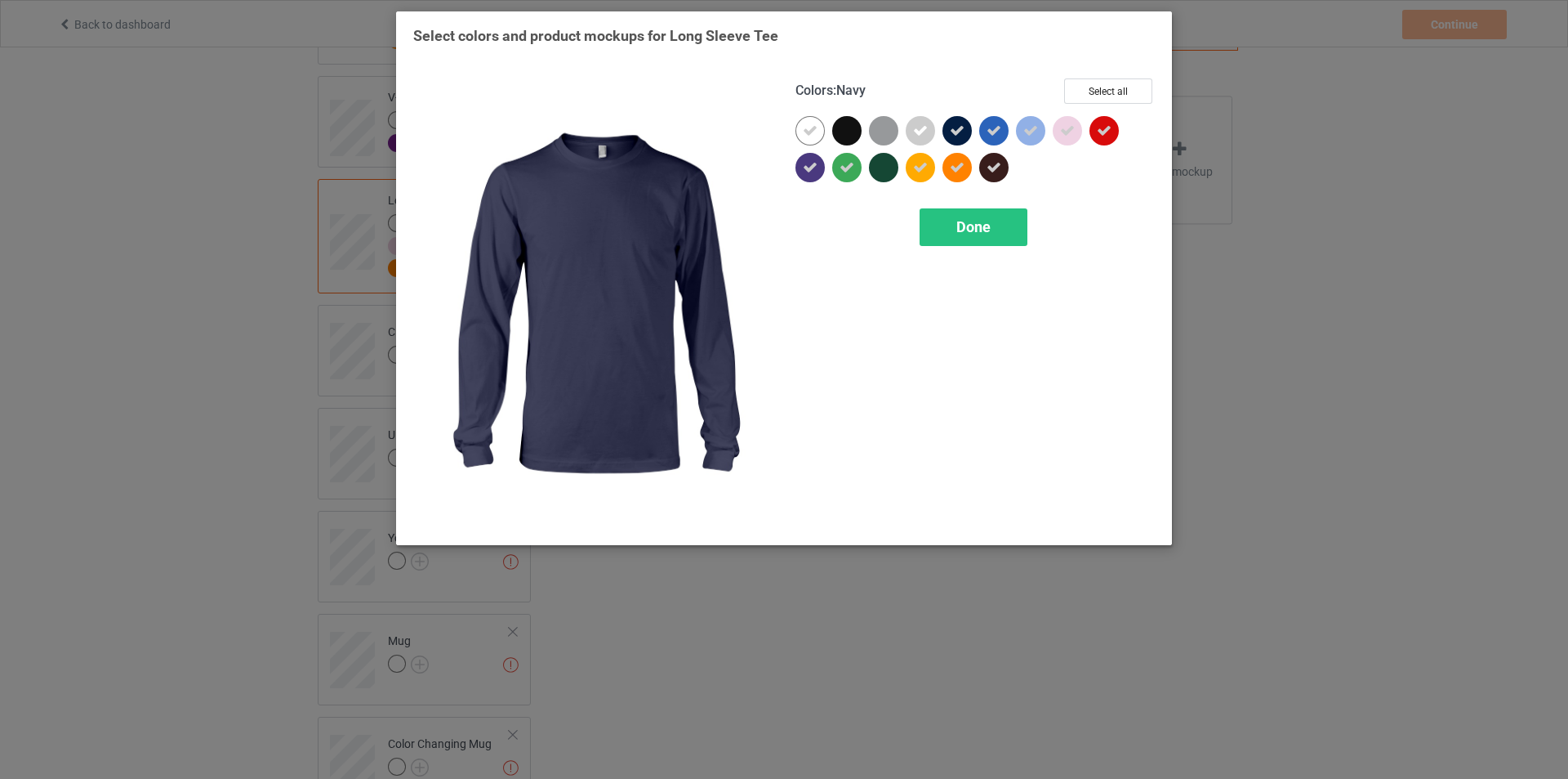
click at [964, 135] on icon at bounding box center [957, 131] width 14 height 14
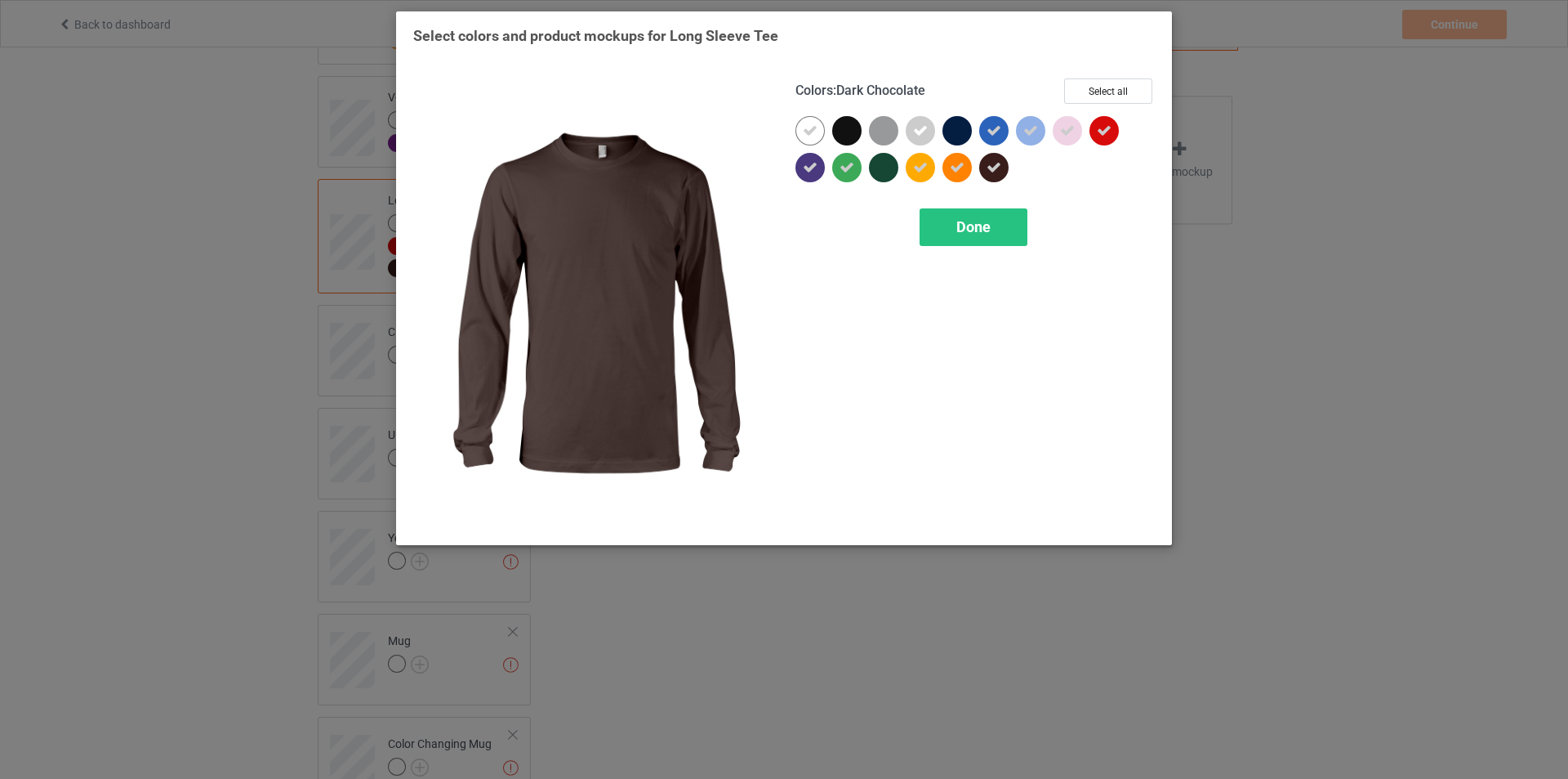
click at [991, 161] on icon at bounding box center [993, 167] width 14 height 14
click at [969, 218] on div "Done" at bounding box center [974, 227] width 107 height 38
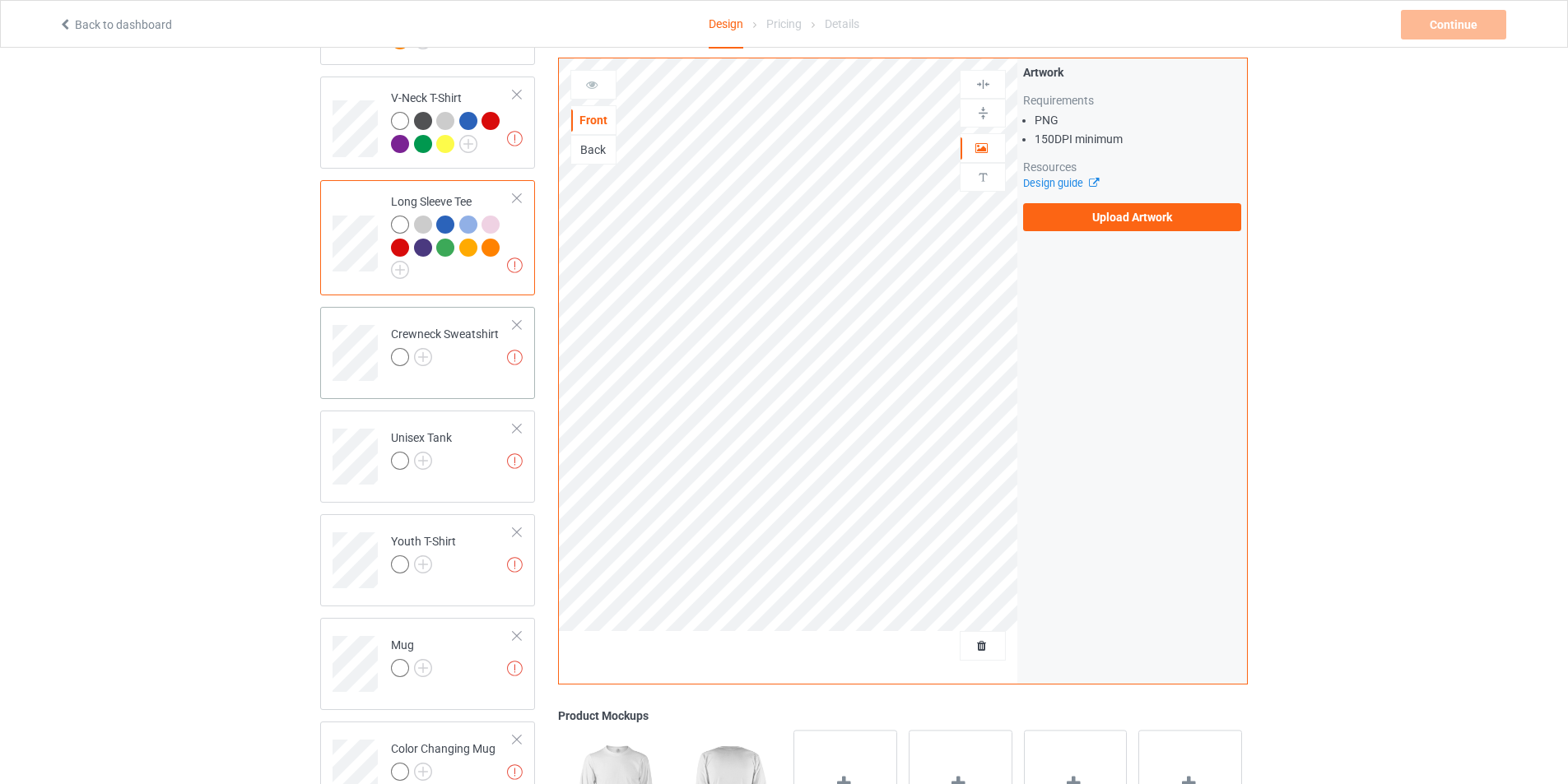
scroll to position [740, 0]
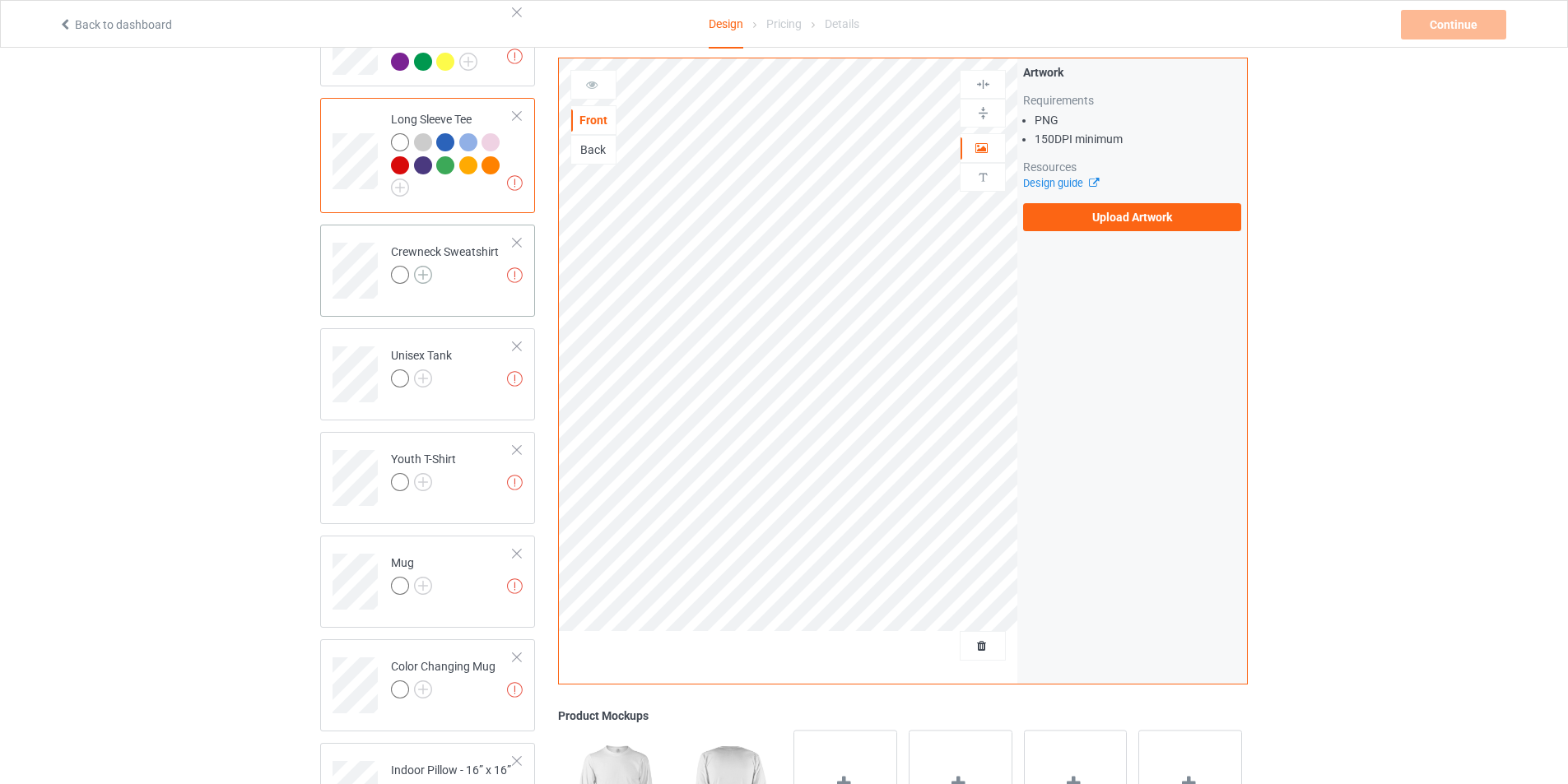
click at [428, 269] on img at bounding box center [423, 275] width 18 height 18
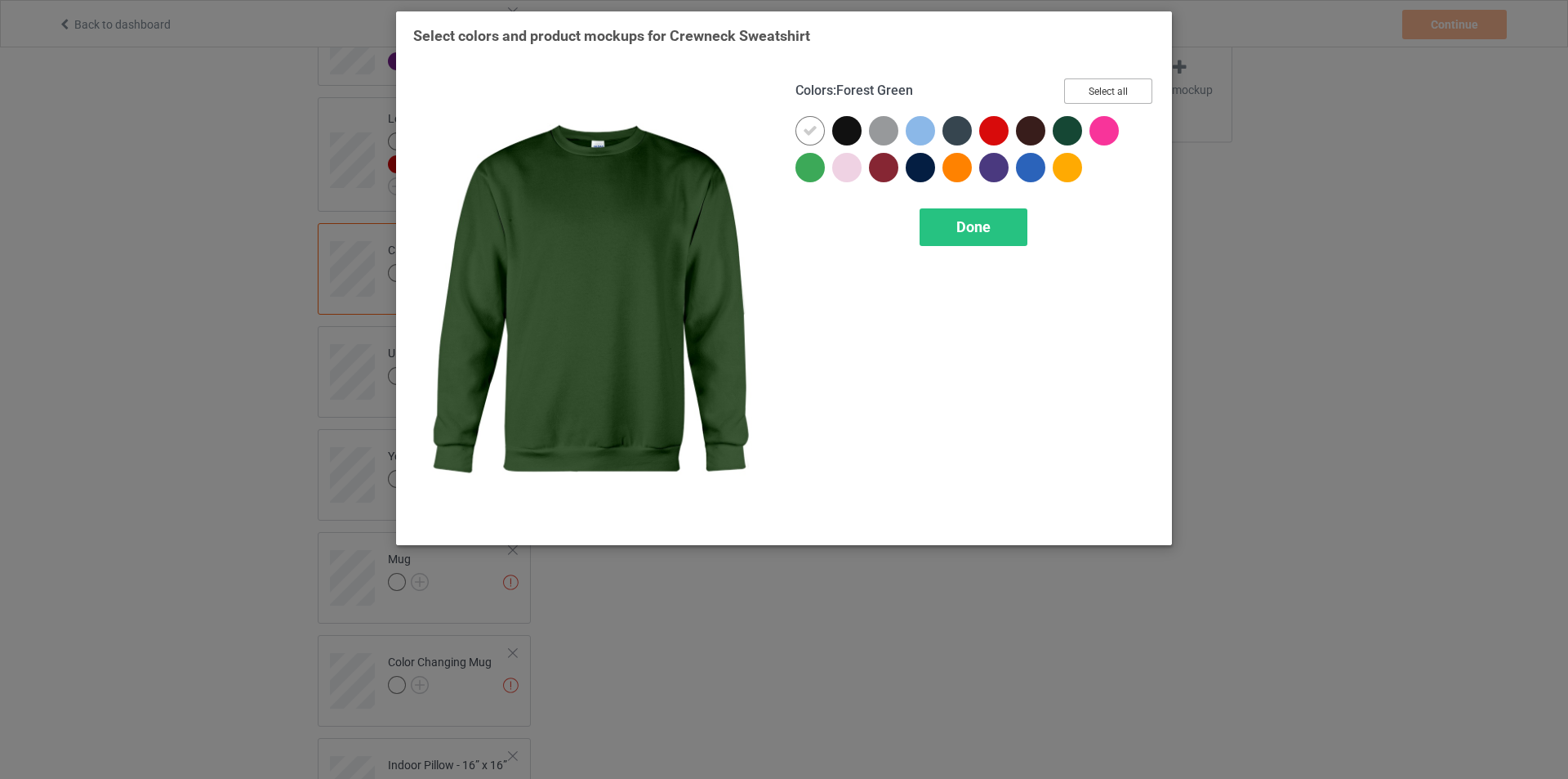
click at [1099, 92] on button "Select all" at bounding box center [1108, 91] width 89 height 25
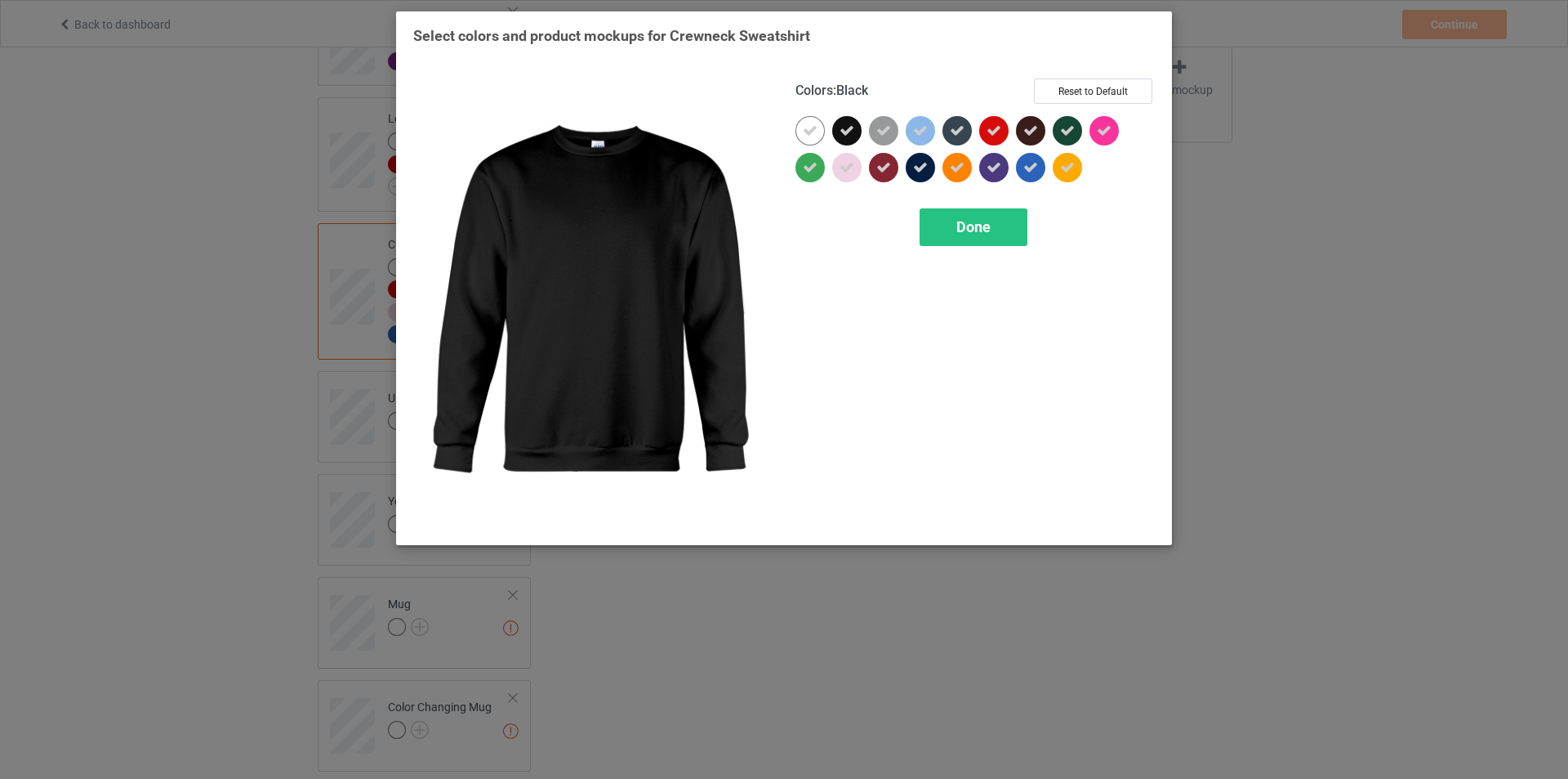
click at [842, 132] on icon at bounding box center [847, 131] width 14 height 14
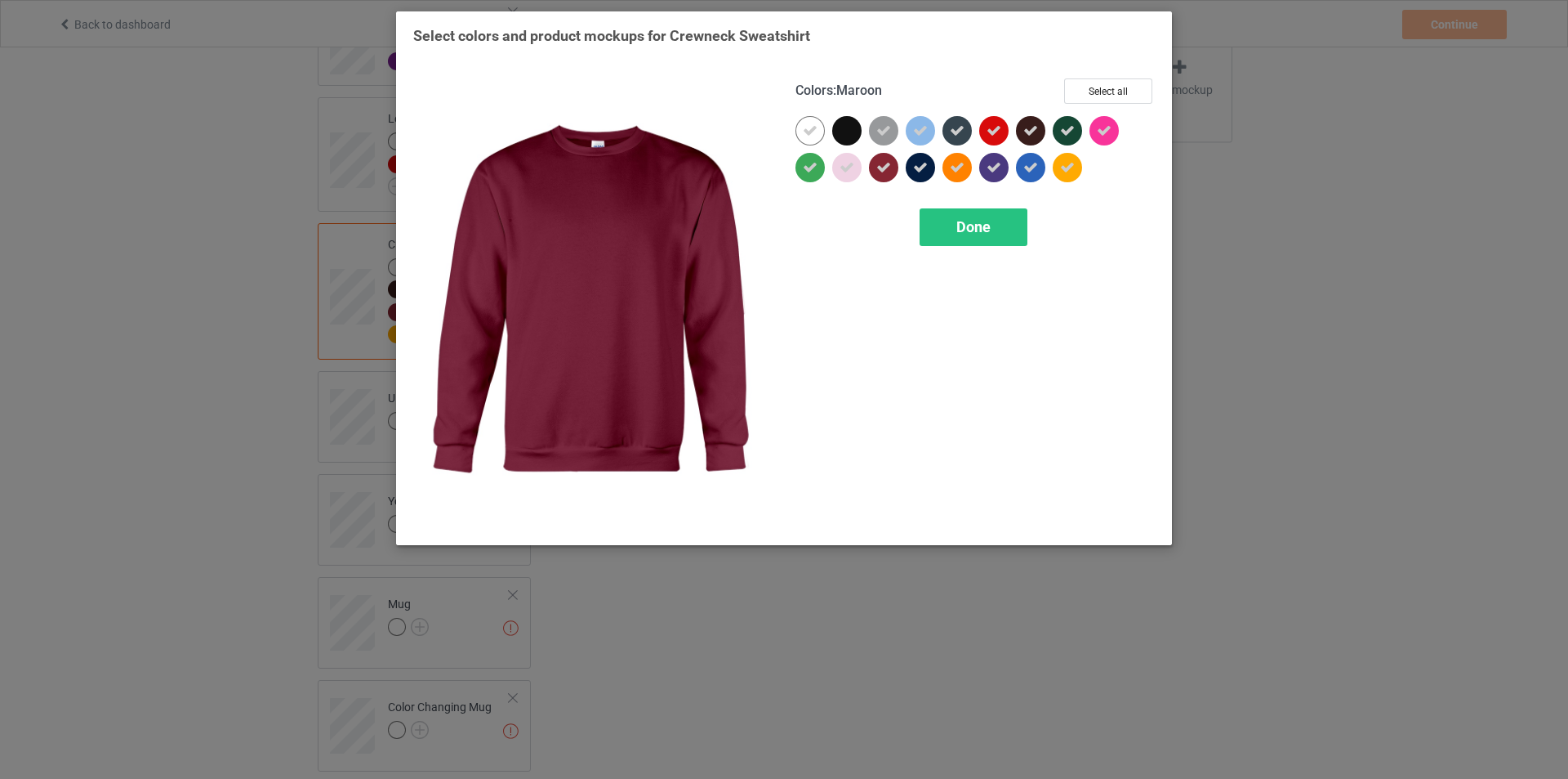
click at [887, 173] on icon at bounding box center [883, 167] width 14 height 14
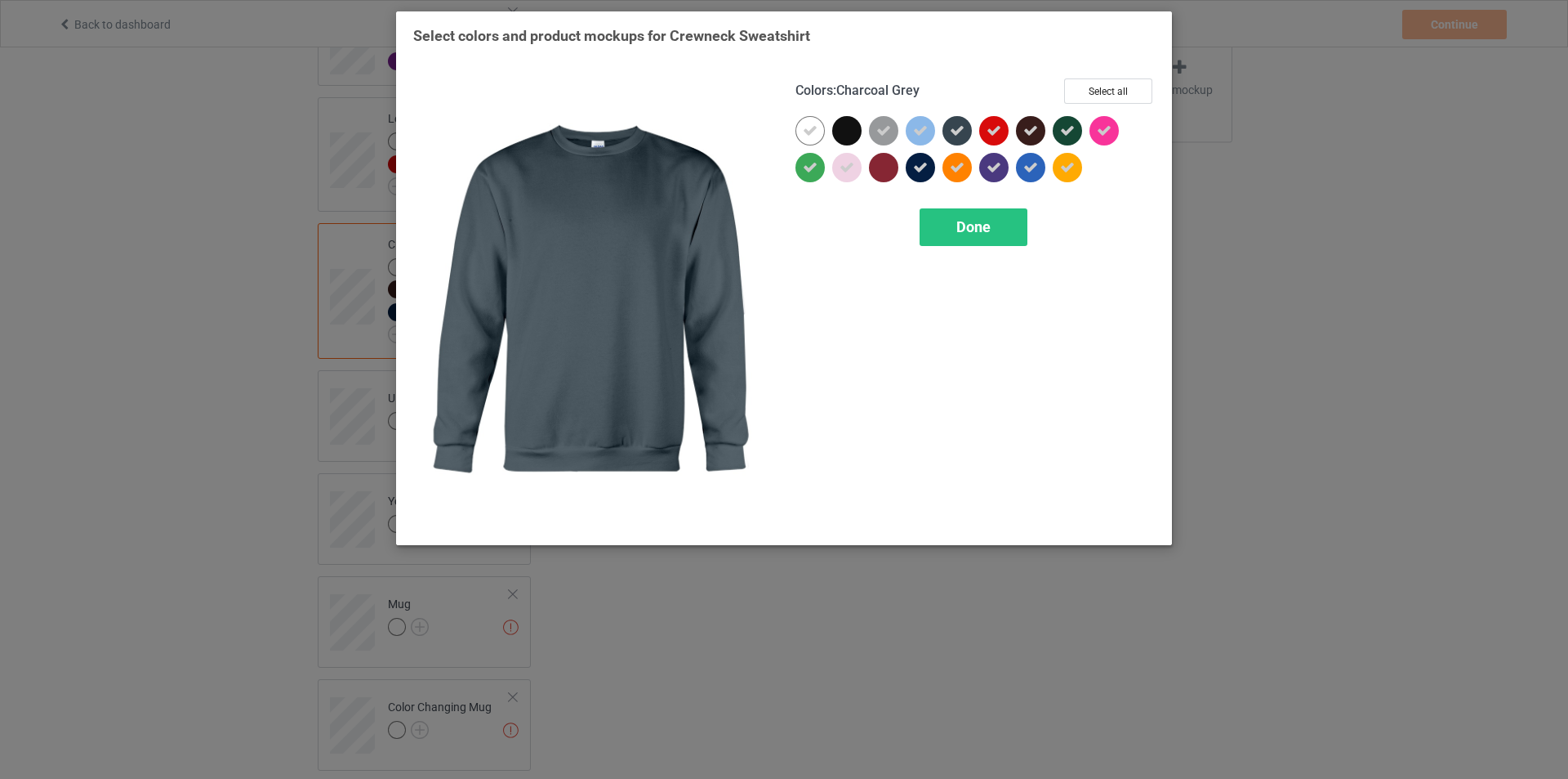
click at [954, 136] on icon at bounding box center [957, 131] width 14 height 14
click at [958, 135] on div at bounding box center [957, 131] width 30 height 30
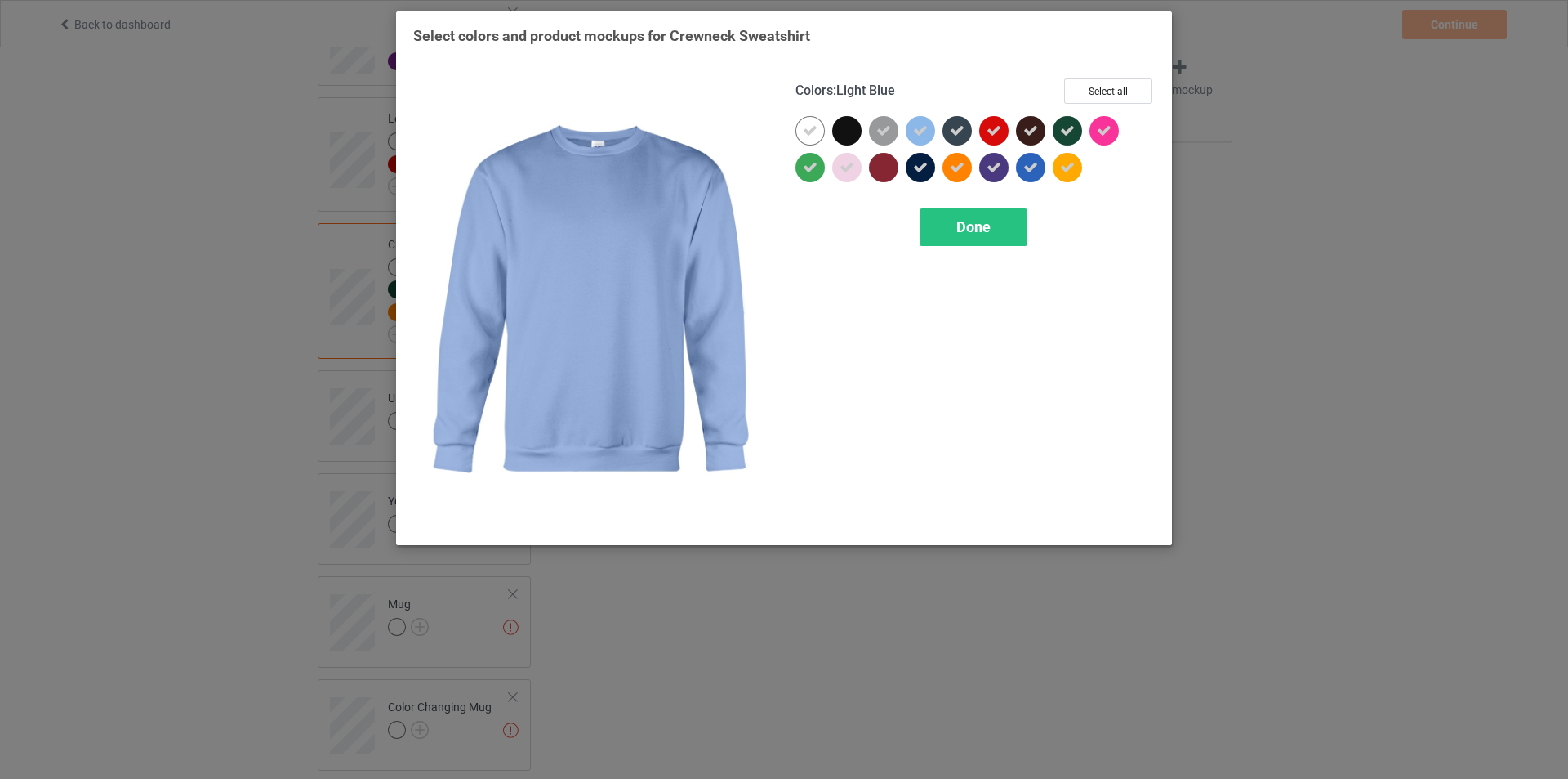
click at [923, 160] on icon at bounding box center [920, 167] width 14 height 14
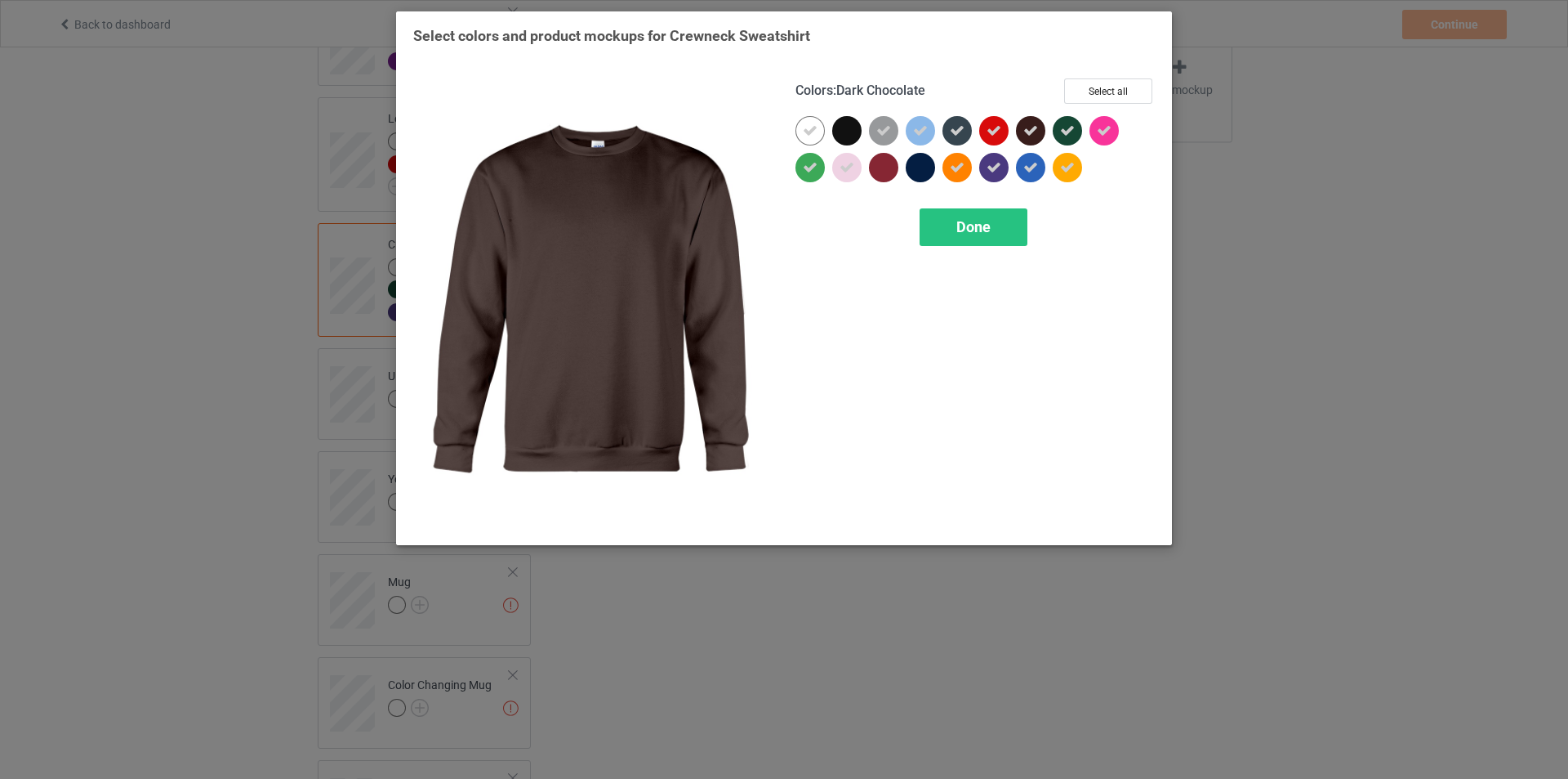
click at [1034, 135] on icon at bounding box center [1031, 131] width 14 height 14
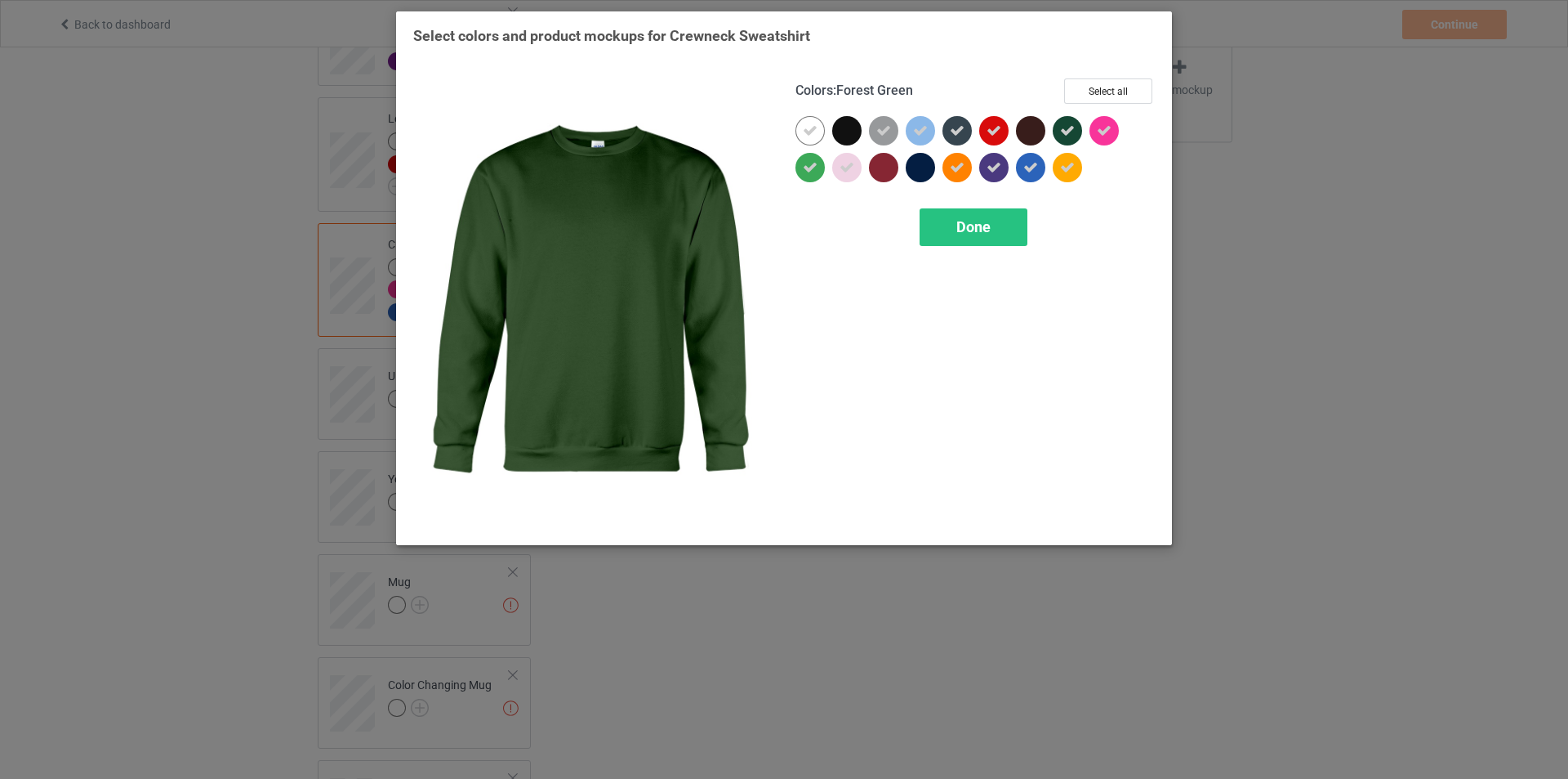
click at [1061, 132] on icon at bounding box center [1068, 131] width 14 height 14
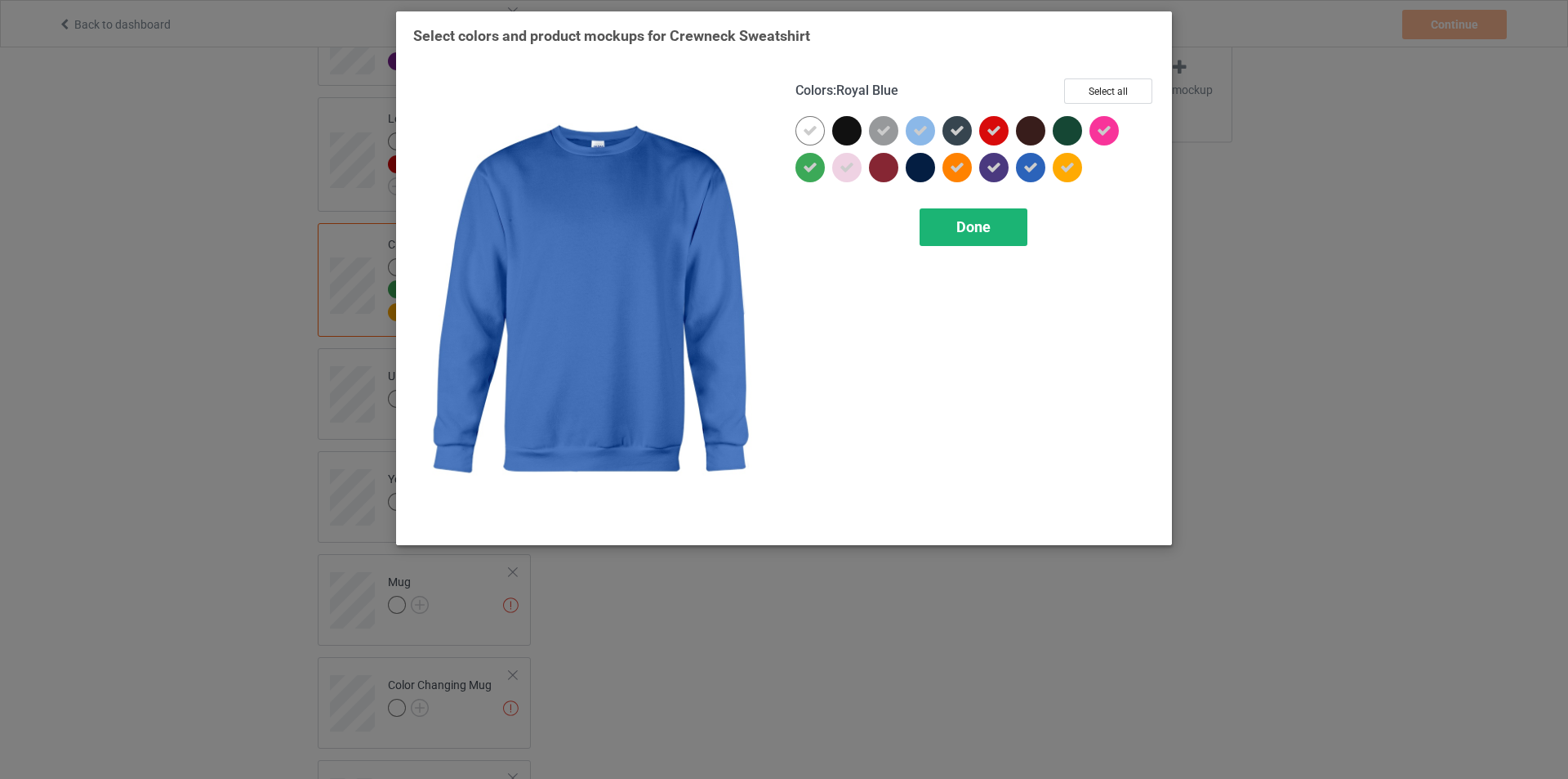
click at [997, 229] on div "Done" at bounding box center [974, 227] width 107 height 38
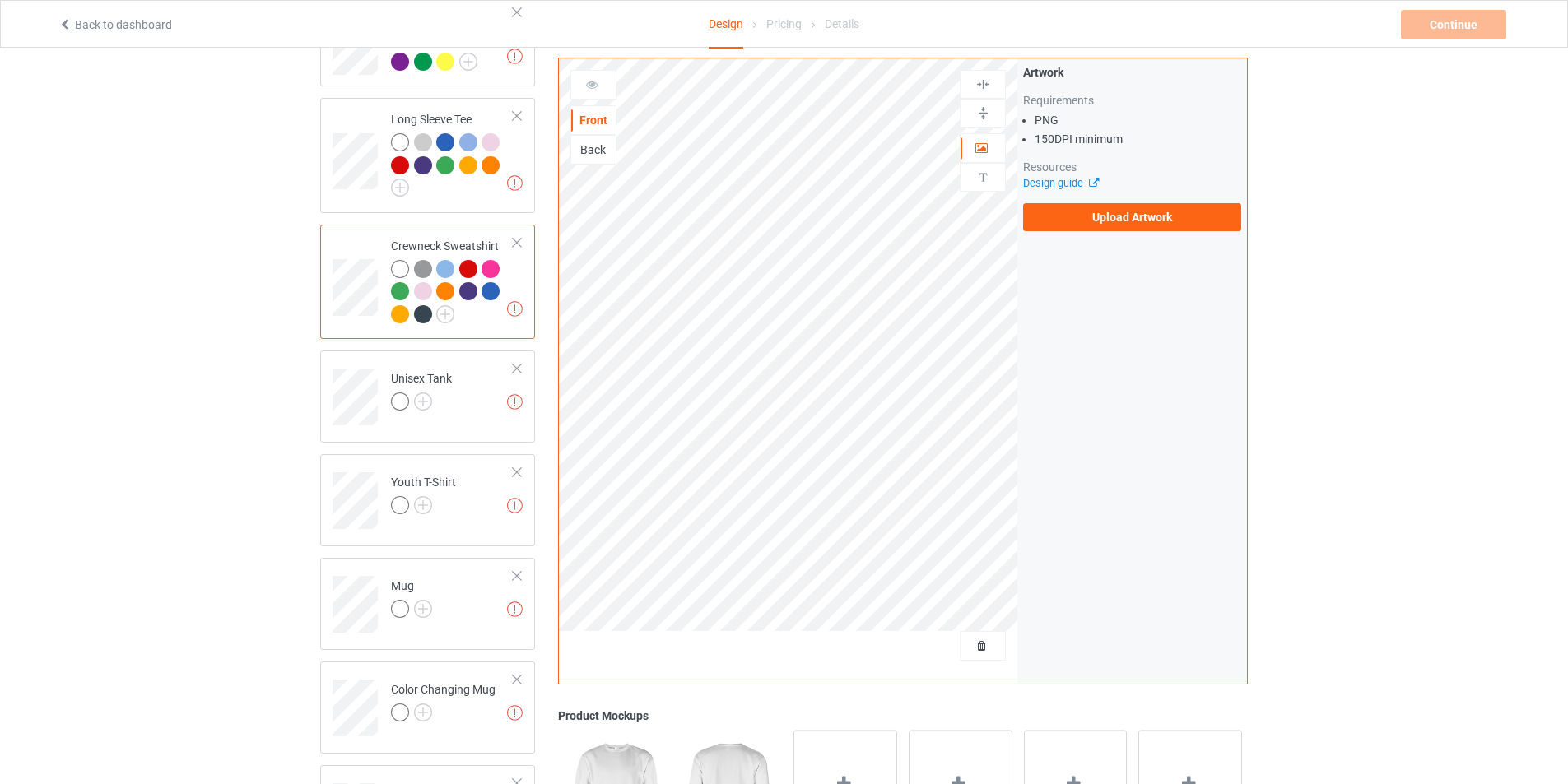
scroll to position [823, 0]
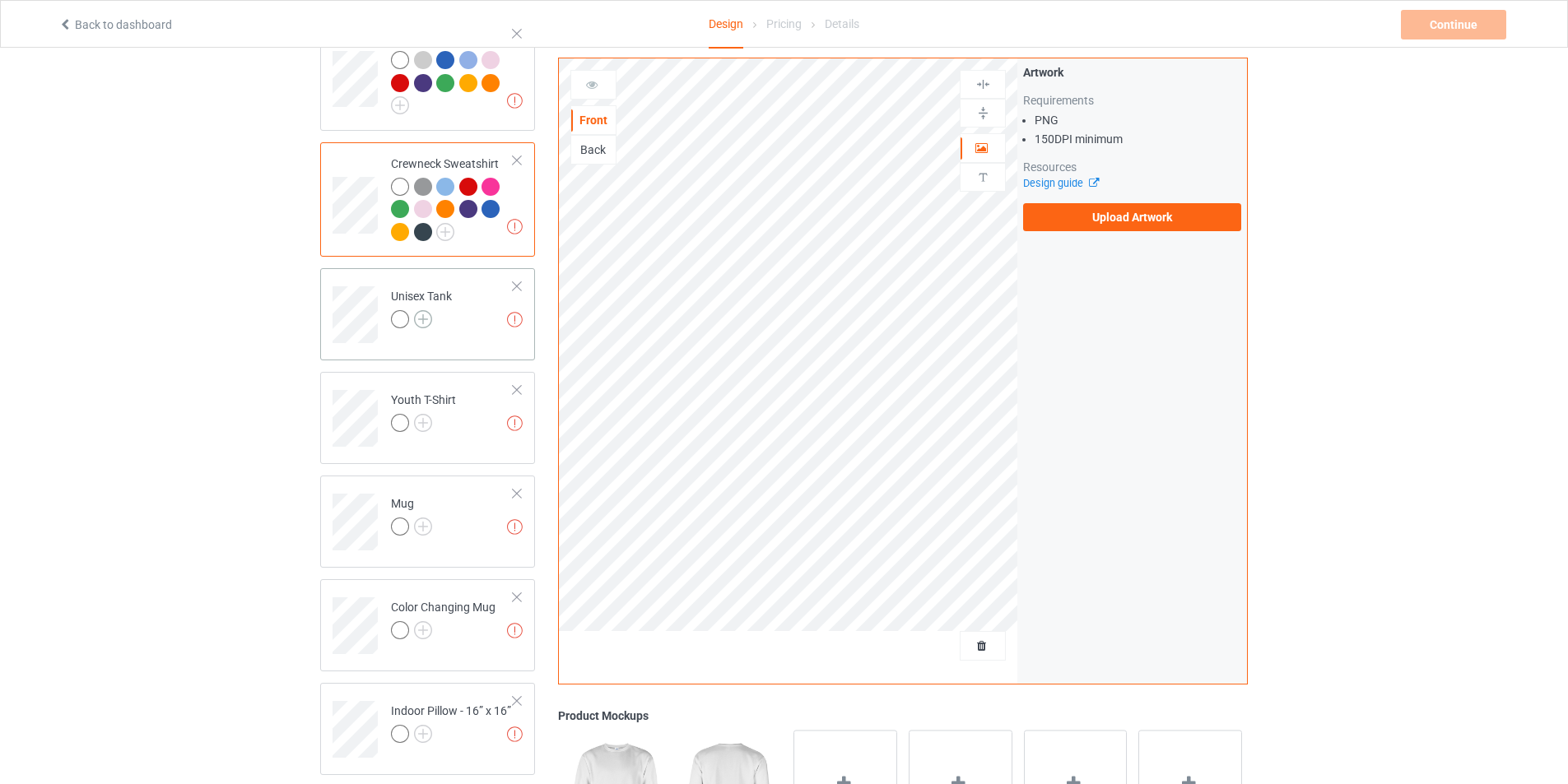
click at [430, 310] on img at bounding box center [423, 319] width 18 height 18
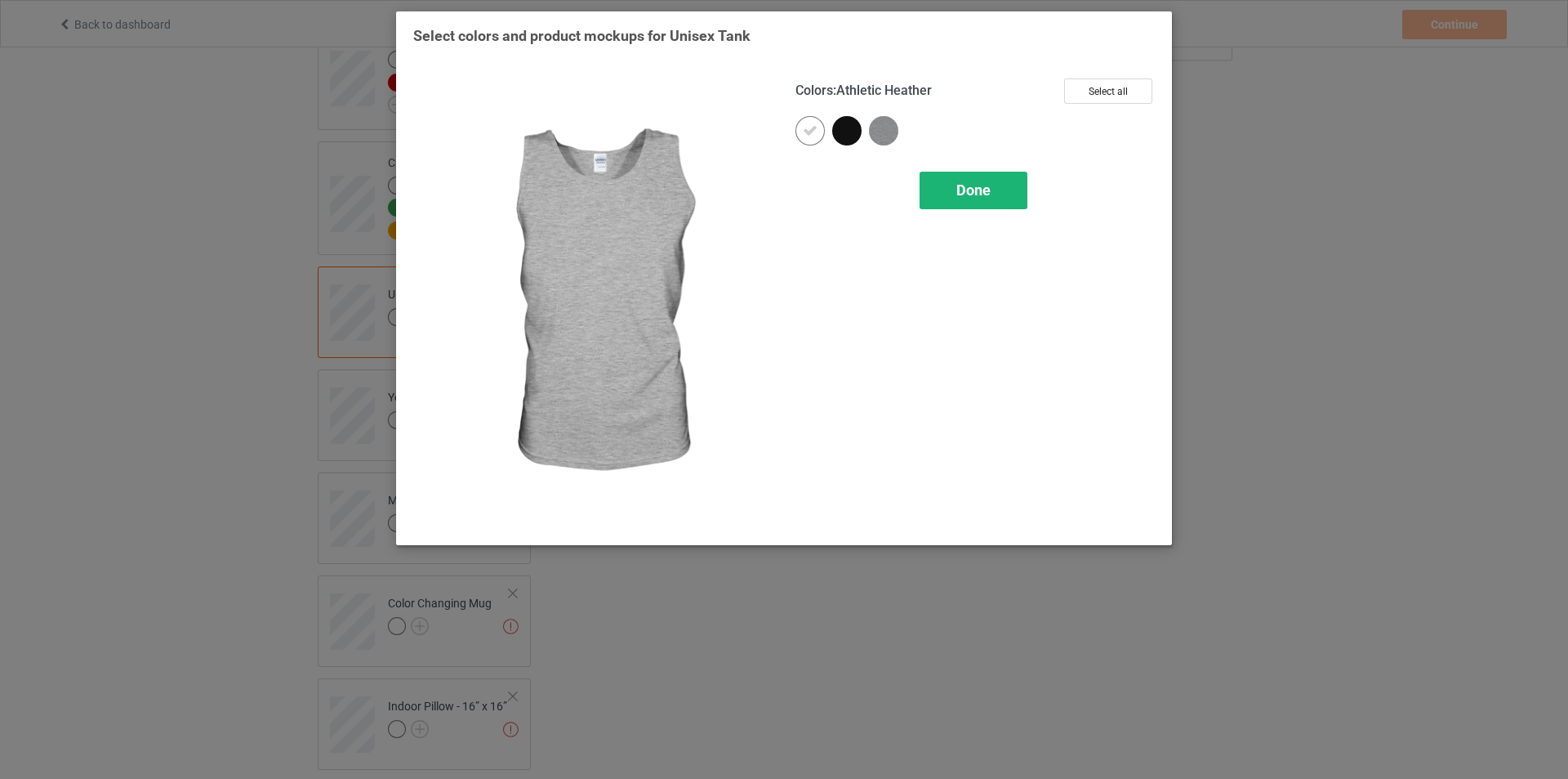
click at [961, 182] on span "Done" at bounding box center [974, 190] width 34 height 17
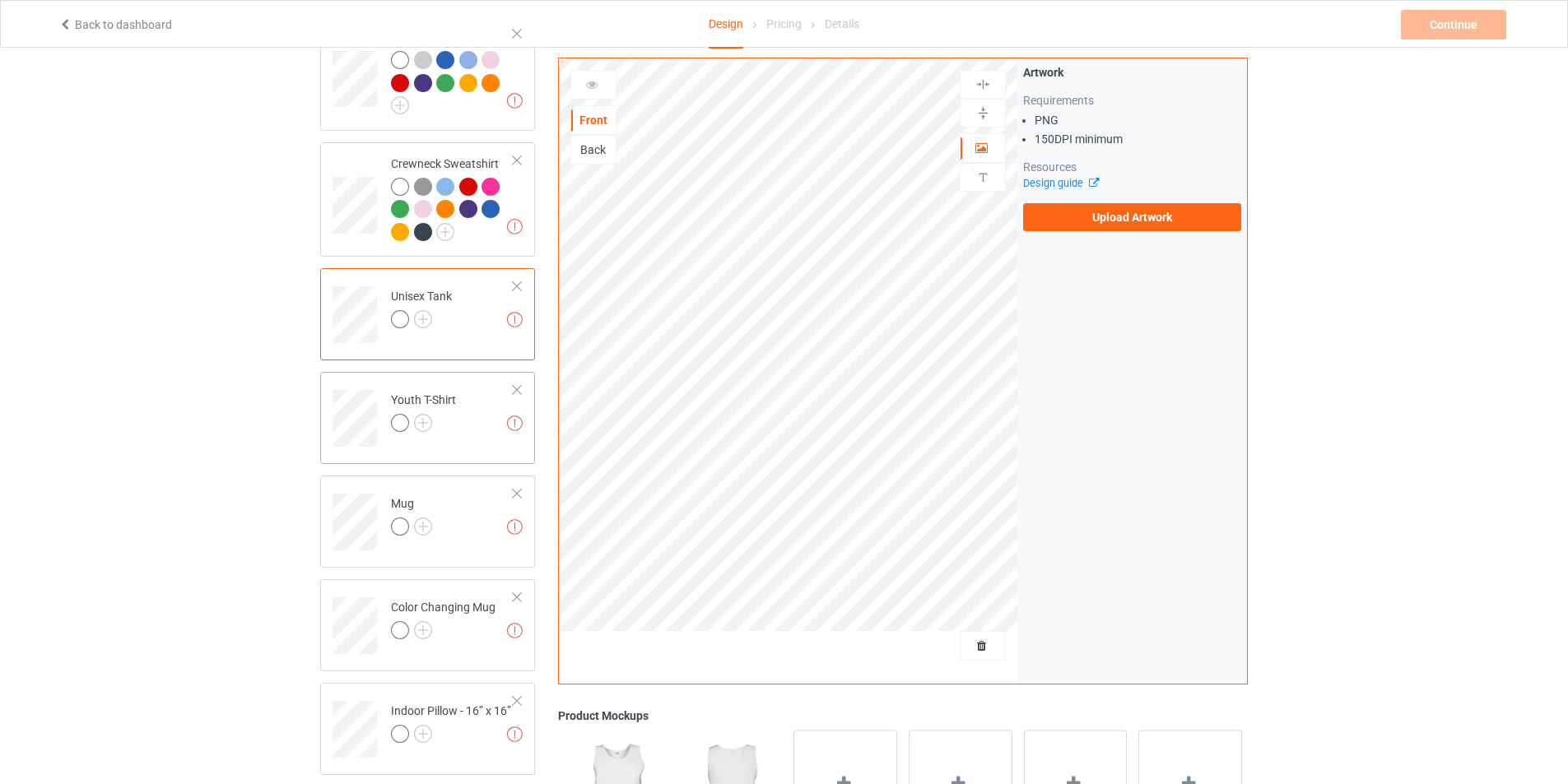
click at [435, 414] on div at bounding box center [424, 425] width 65 height 23
click at [420, 414] on img at bounding box center [423, 423] width 18 height 18
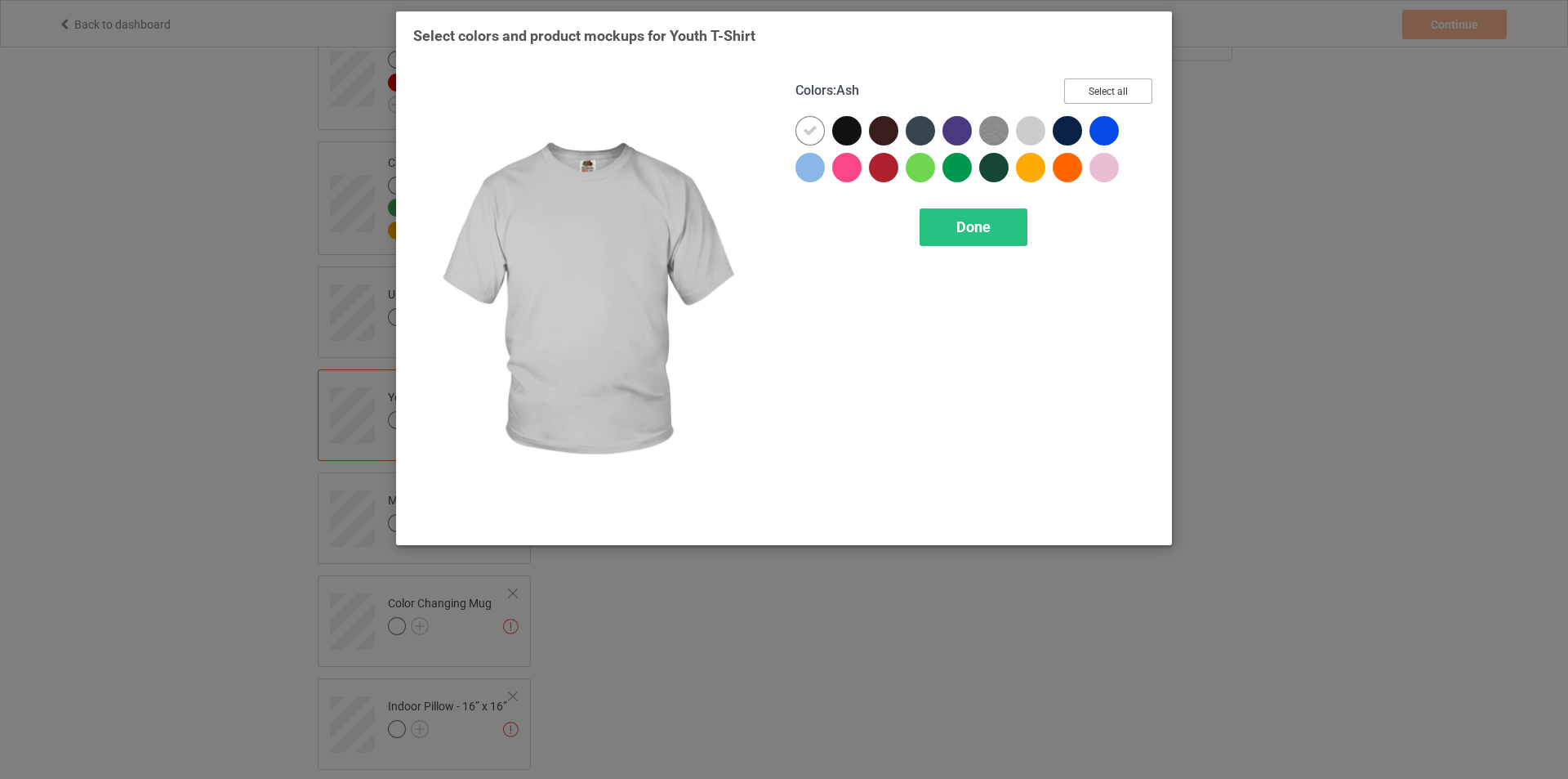
click at [1112, 89] on button "Select all" at bounding box center [1108, 91] width 89 height 25
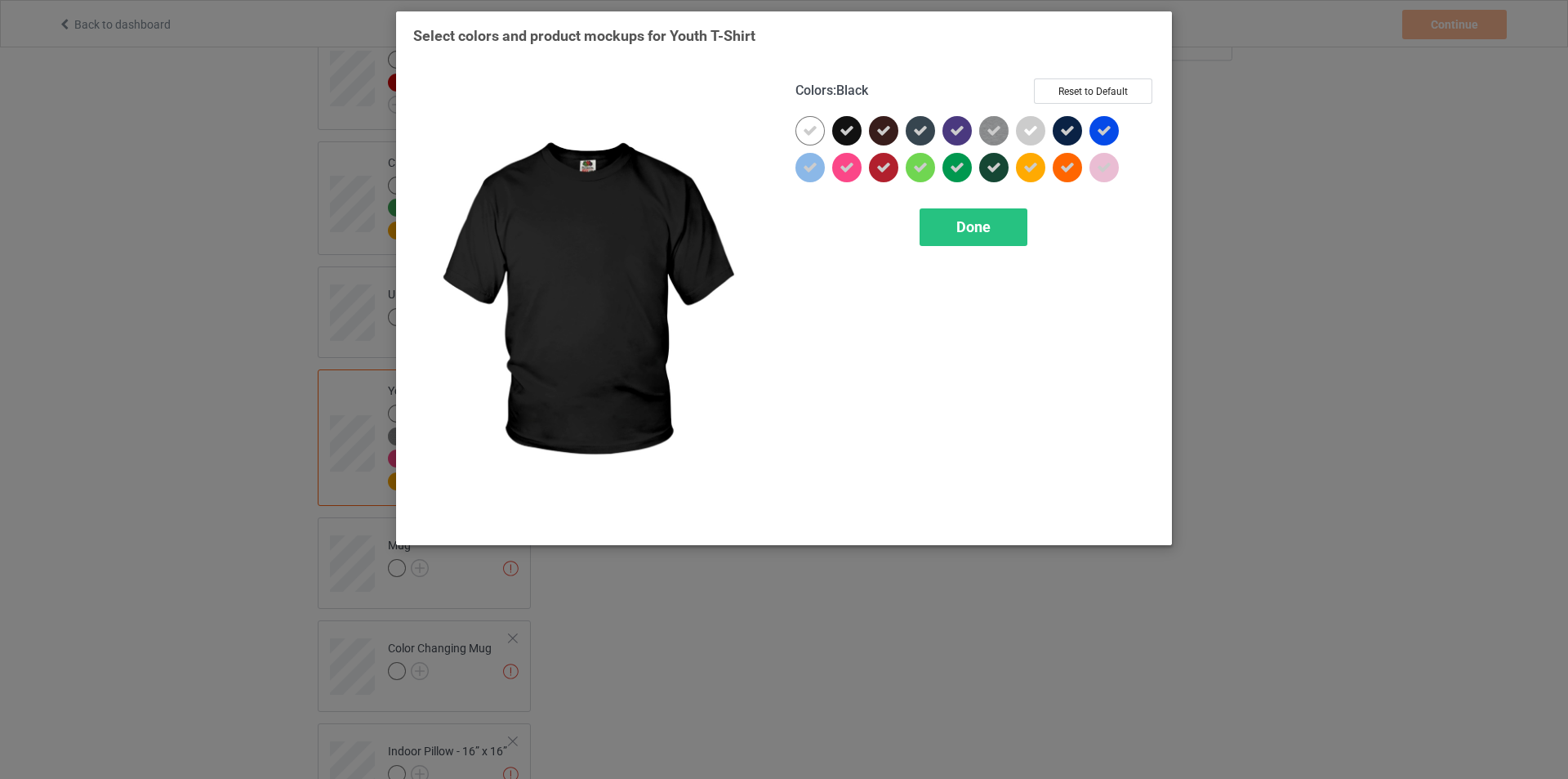
click at [860, 123] on div at bounding box center [850, 134] width 37 height 37
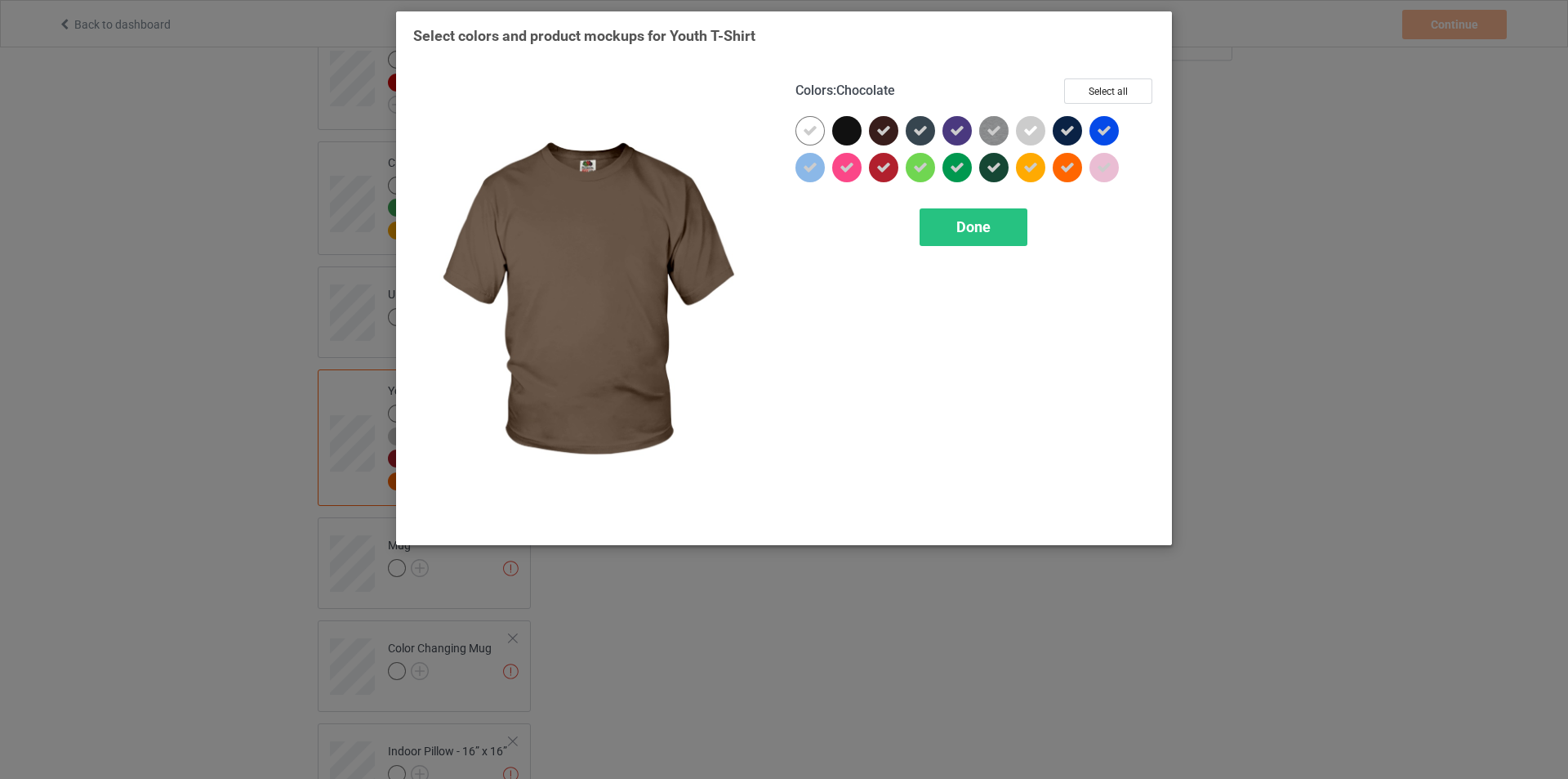
click at [877, 126] on icon at bounding box center [883, 131] width 14 height 14
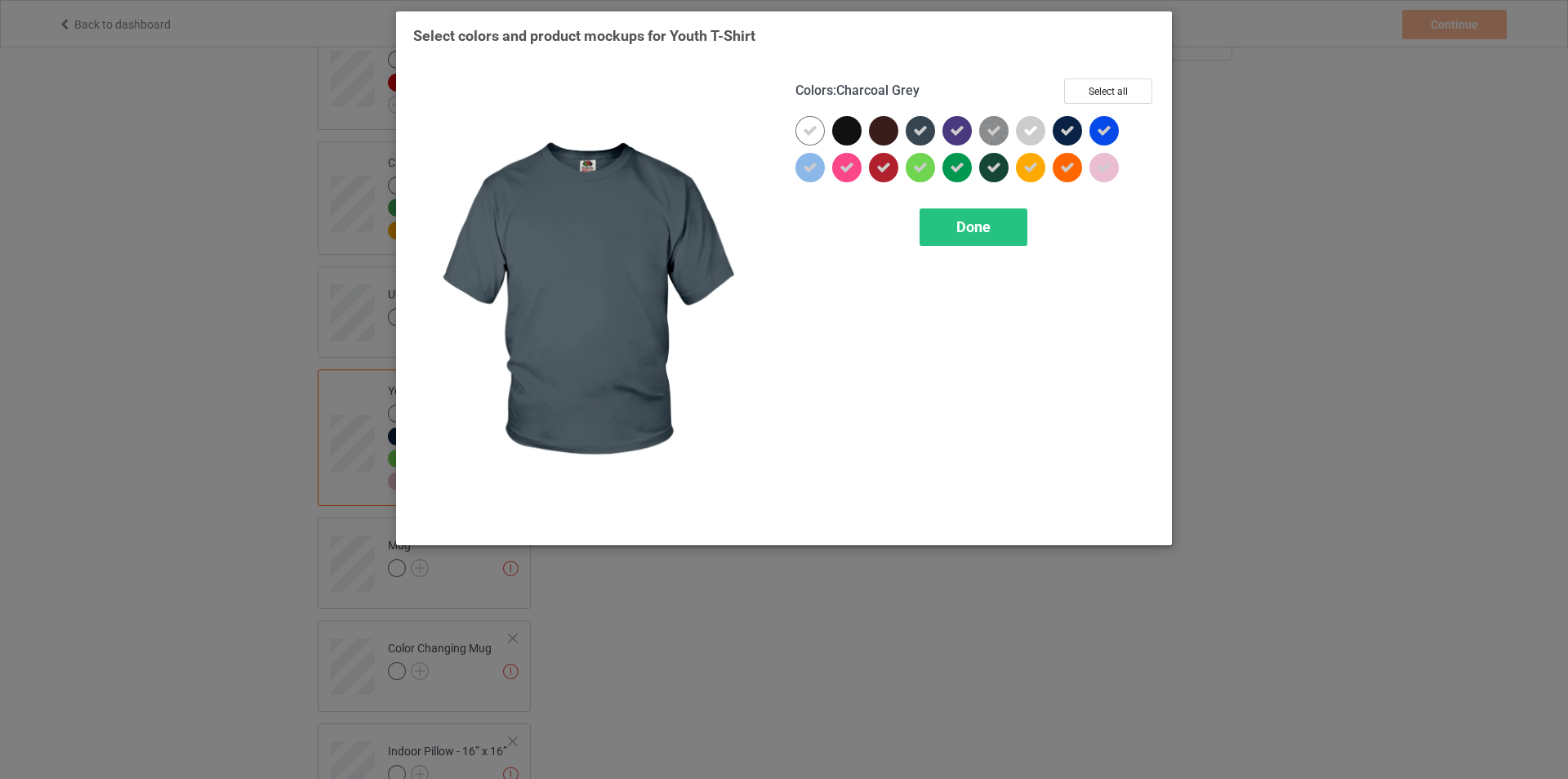
click at [924, 131] on icon at bounding box center [920, 131] width 14 height 14
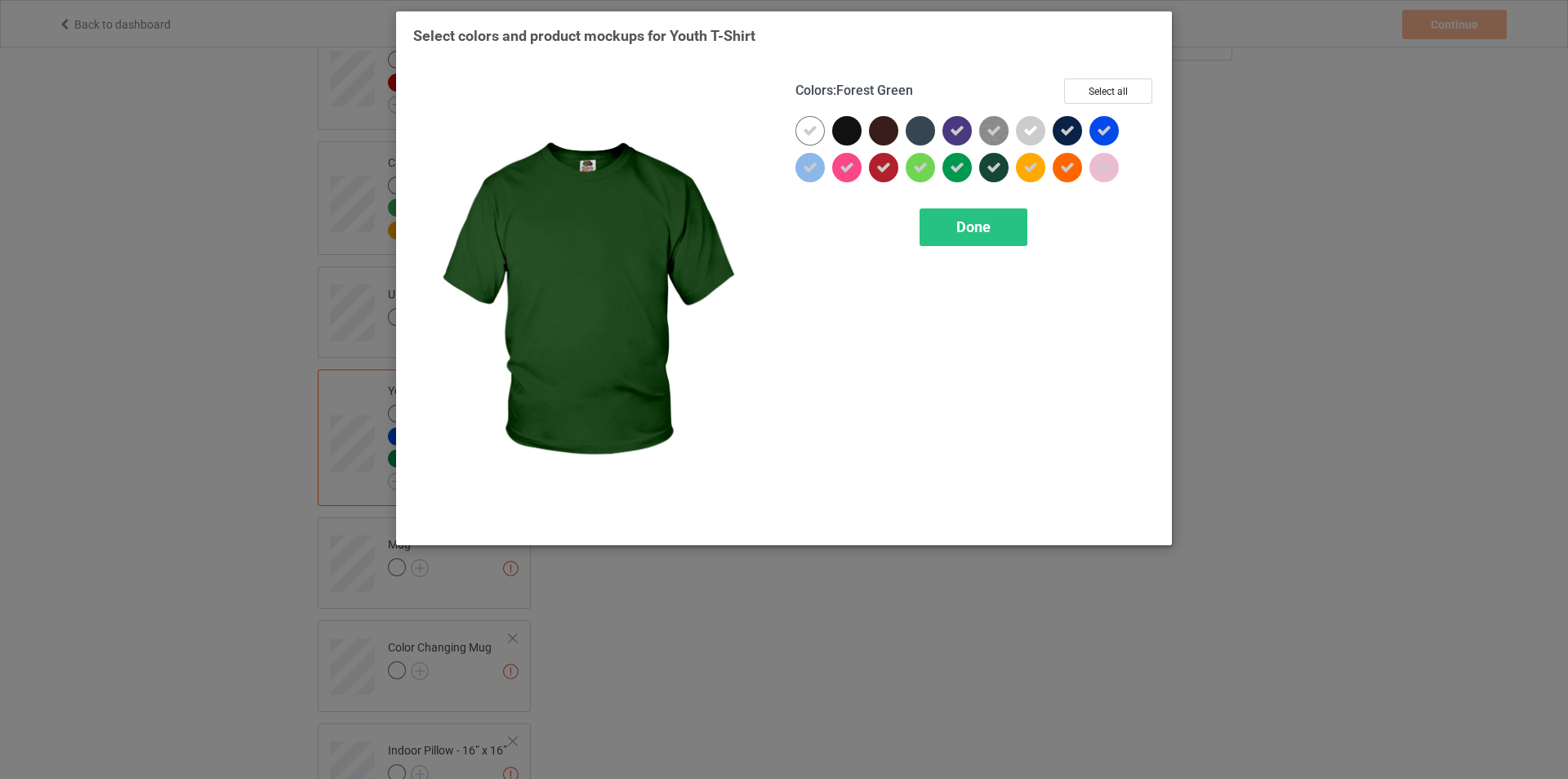
click at [983, 165] on div at bounding box center [993, 167] width 30 height 30
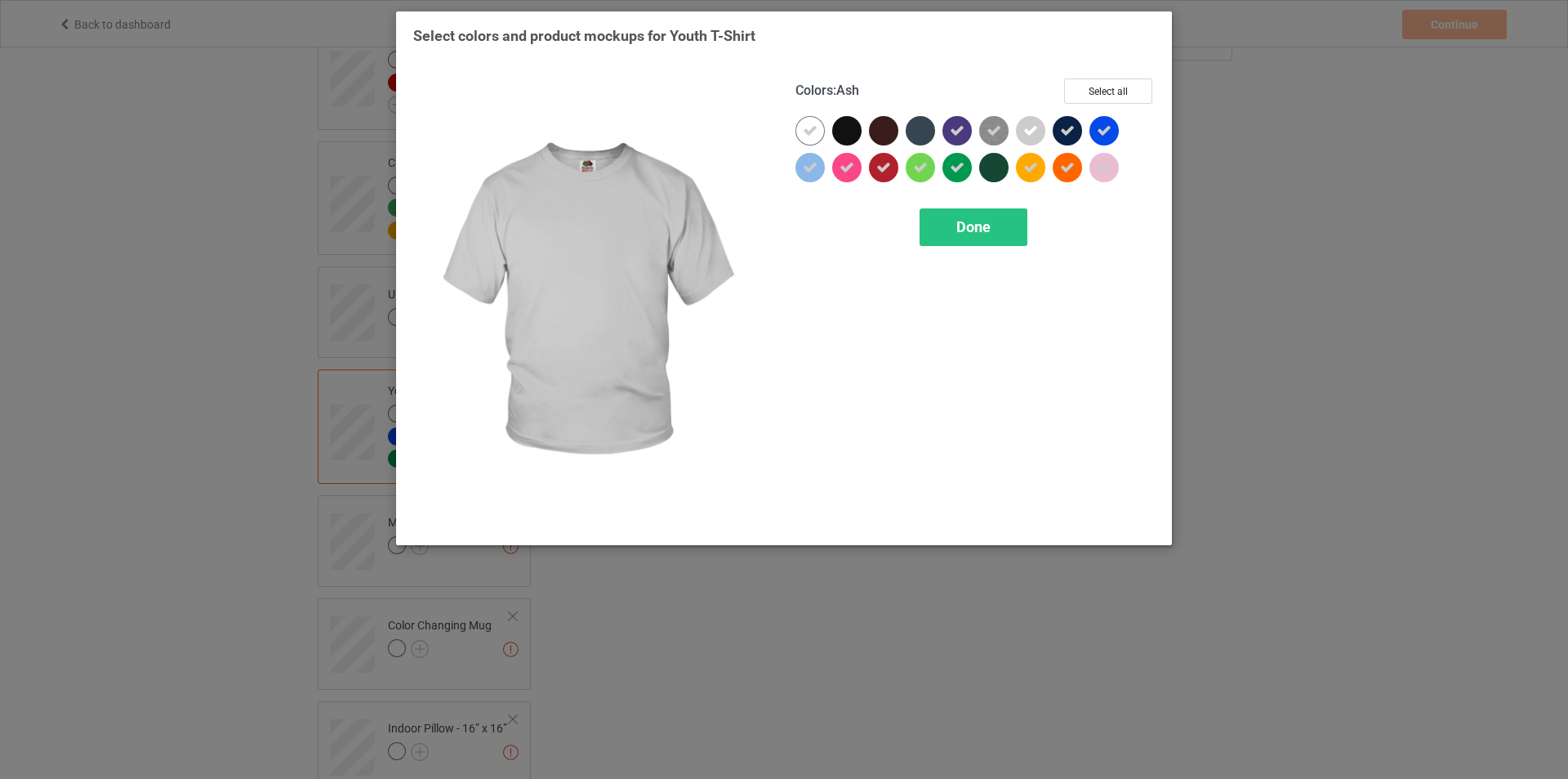
click at [1061, 136] on icon at bounding box center [1068, 131] width 14 height 14
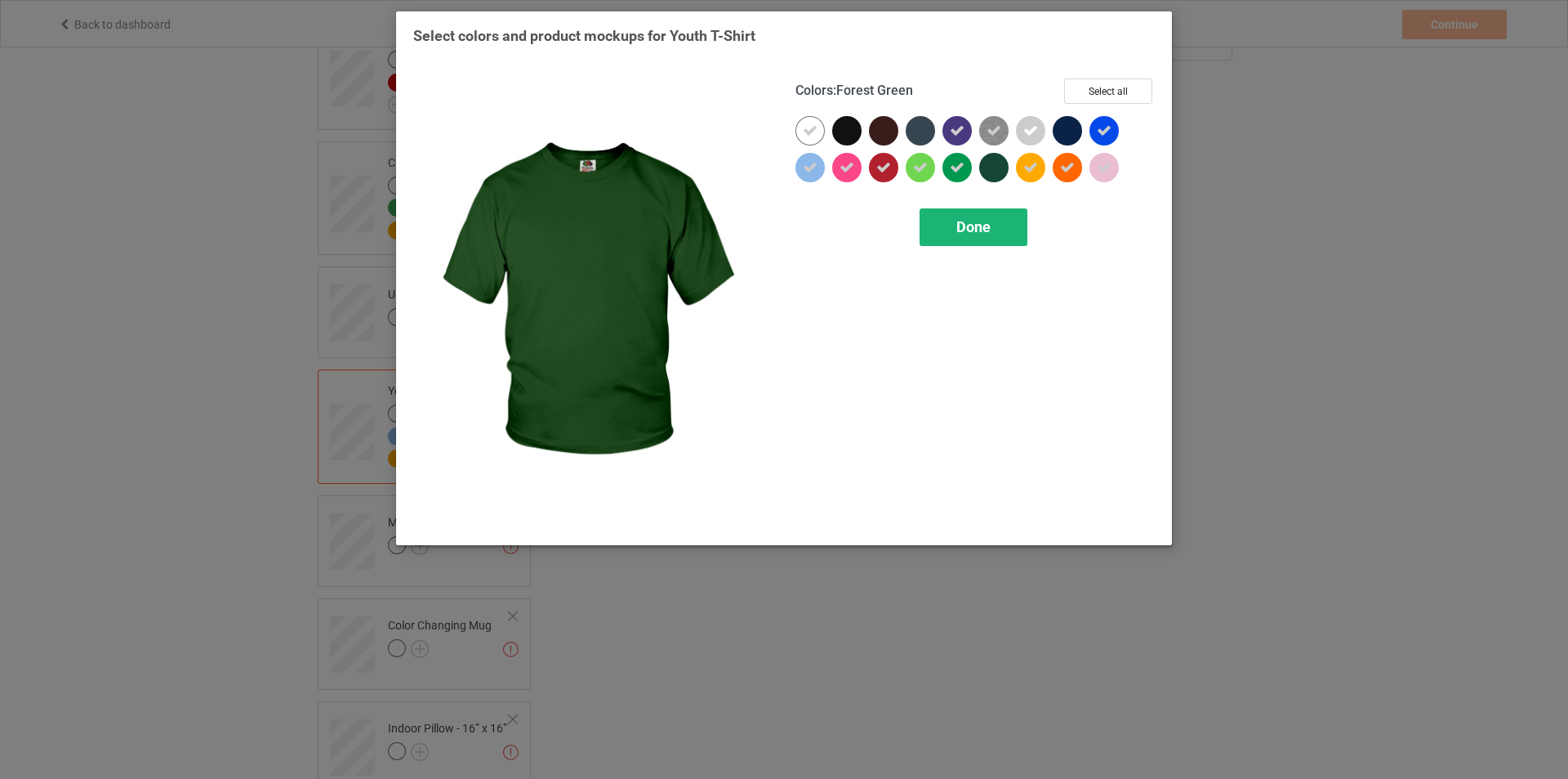
click at [996, 210] on div "Done" at bounding box center [974, 227] width 107 height 38
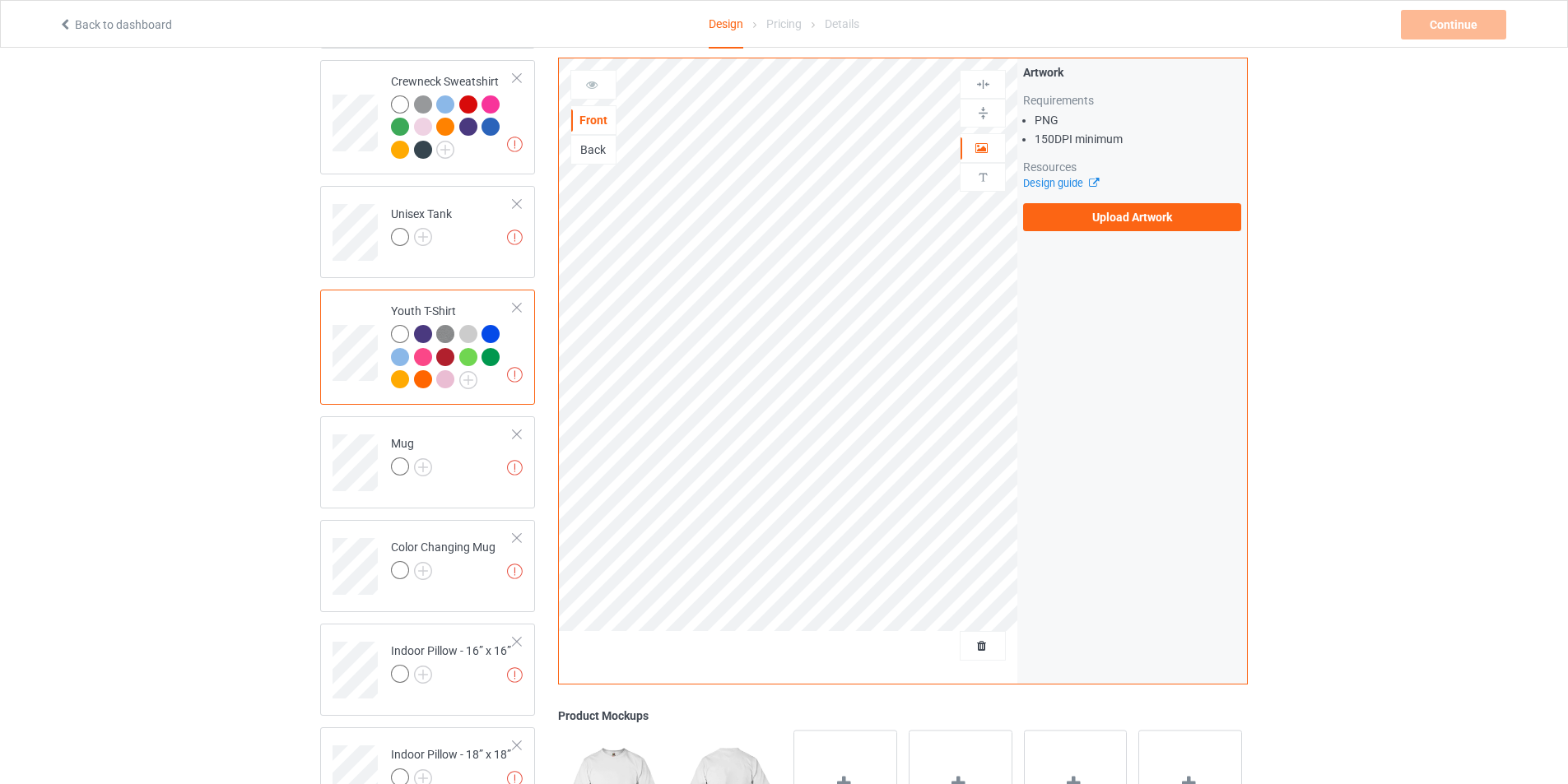
scroll to position [987, 0]
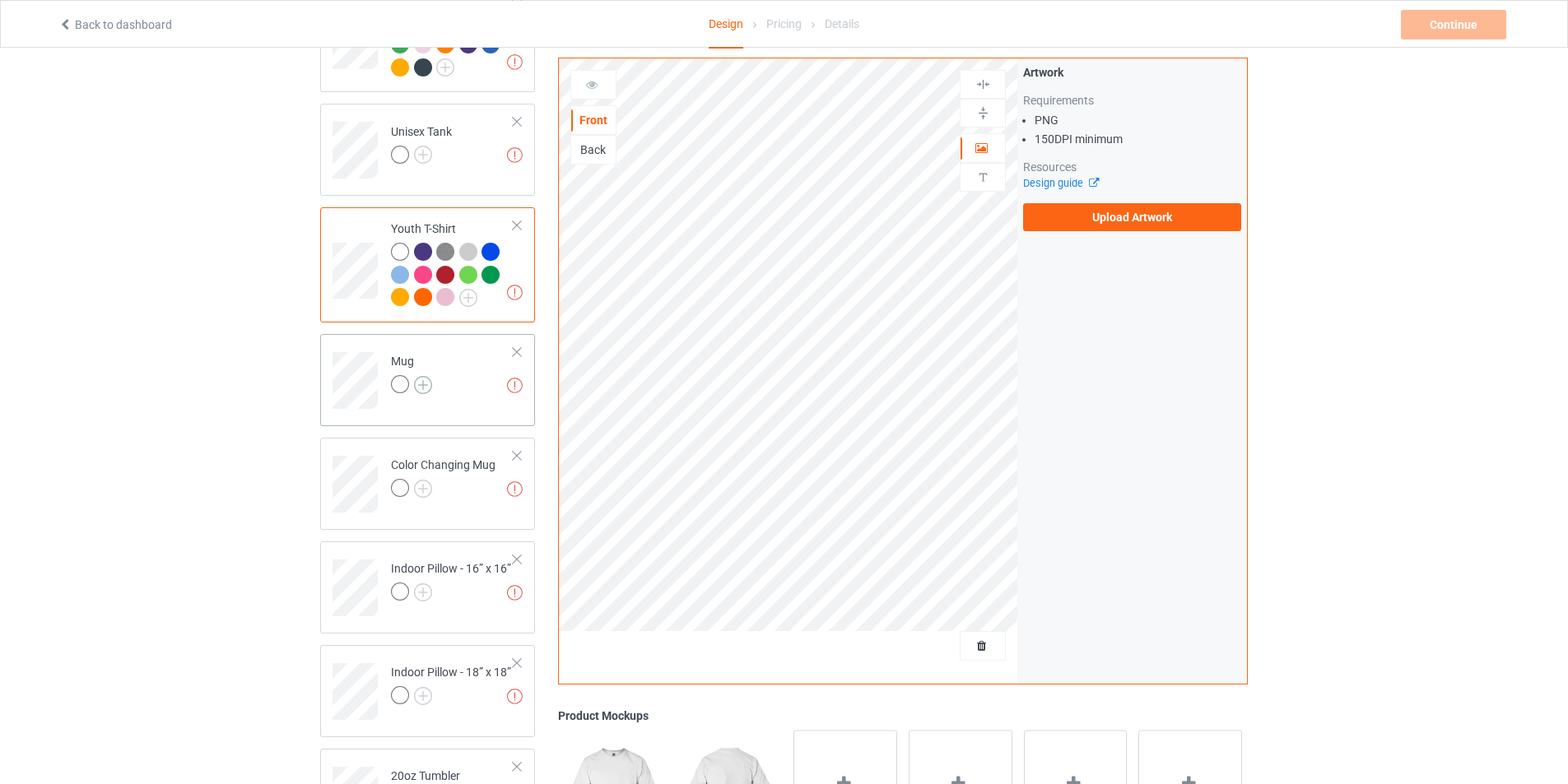
click at [422, 376] on img at bounding box center [423, 385] width 18 height 18
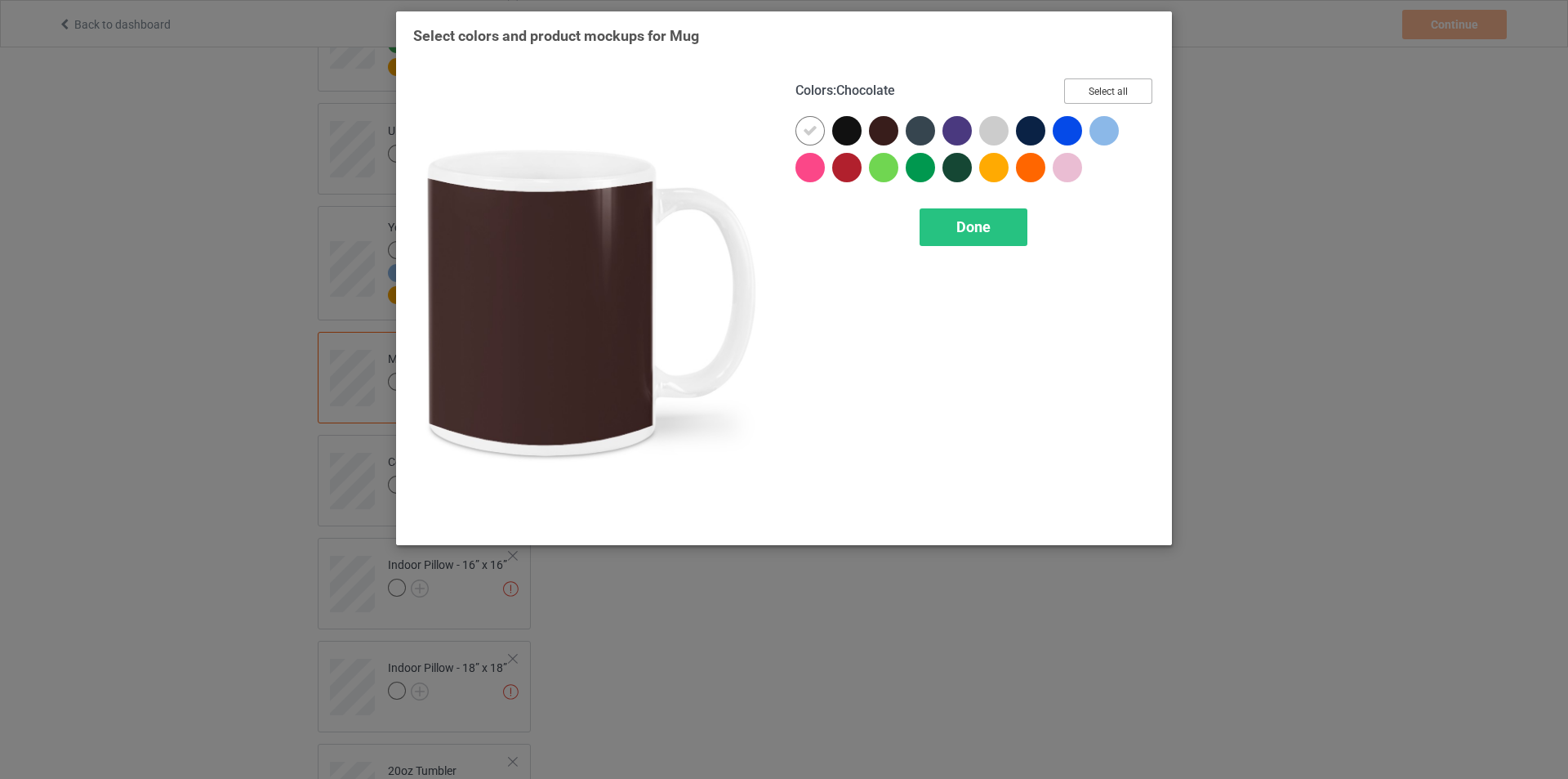
click at [1118, 89] on button "Select all" at bounding box center [1108, 91] width 89 height 25
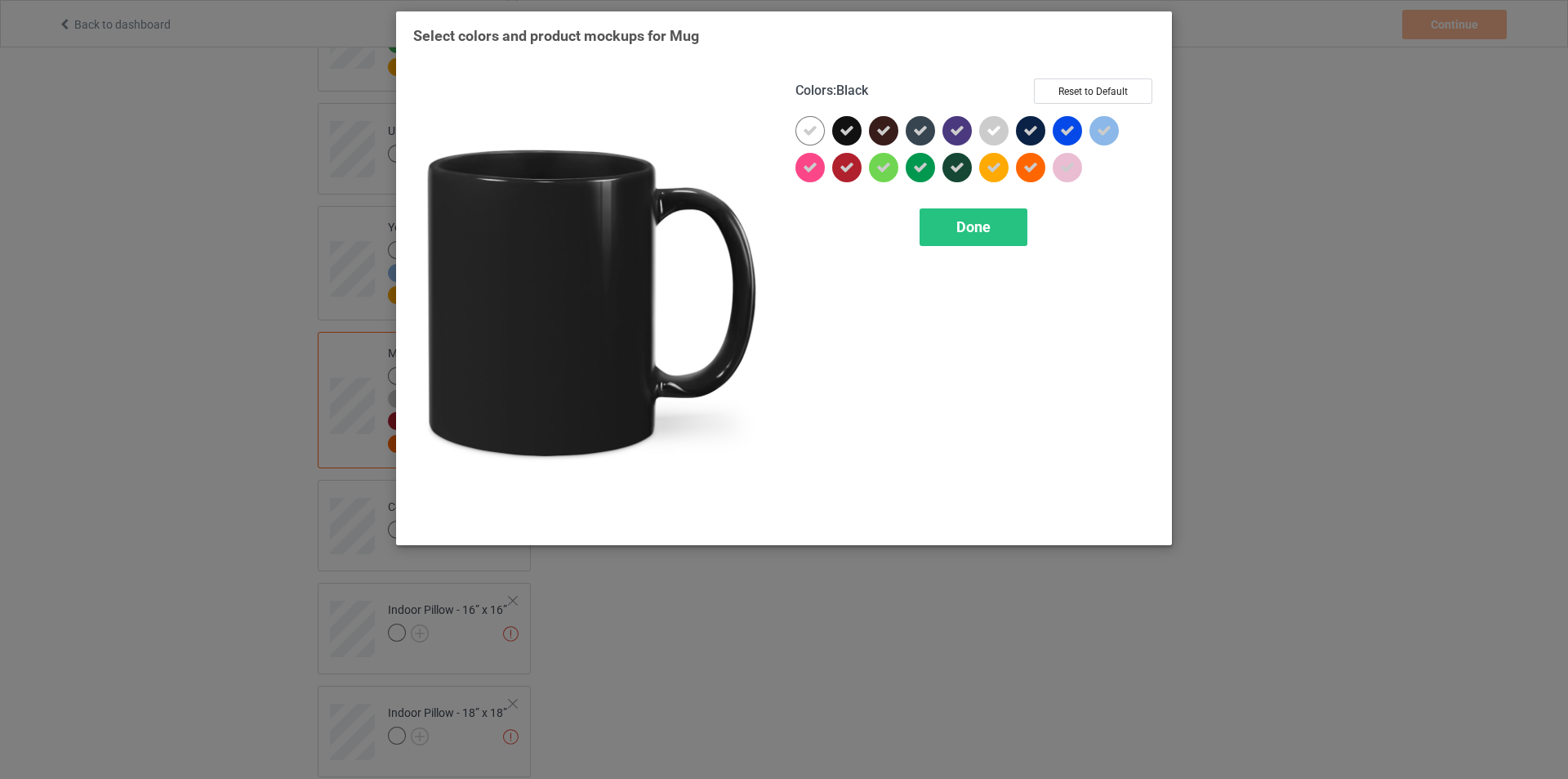
click at [852, 125] on icon at bounding box center [847, 131] width 14 height 14
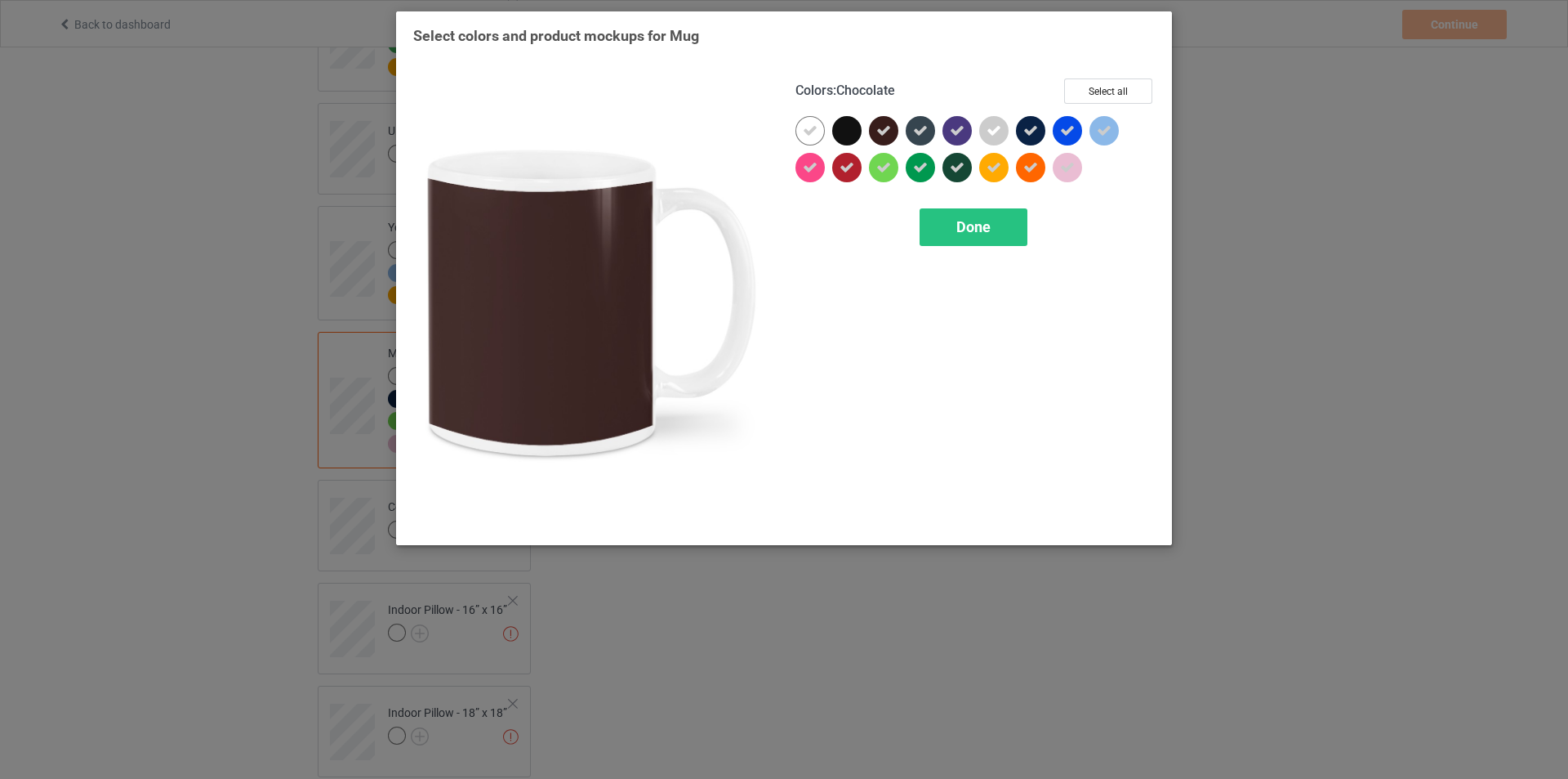
click at [883, 130] on icon at bounding box center [883, 131] width 14 height 14
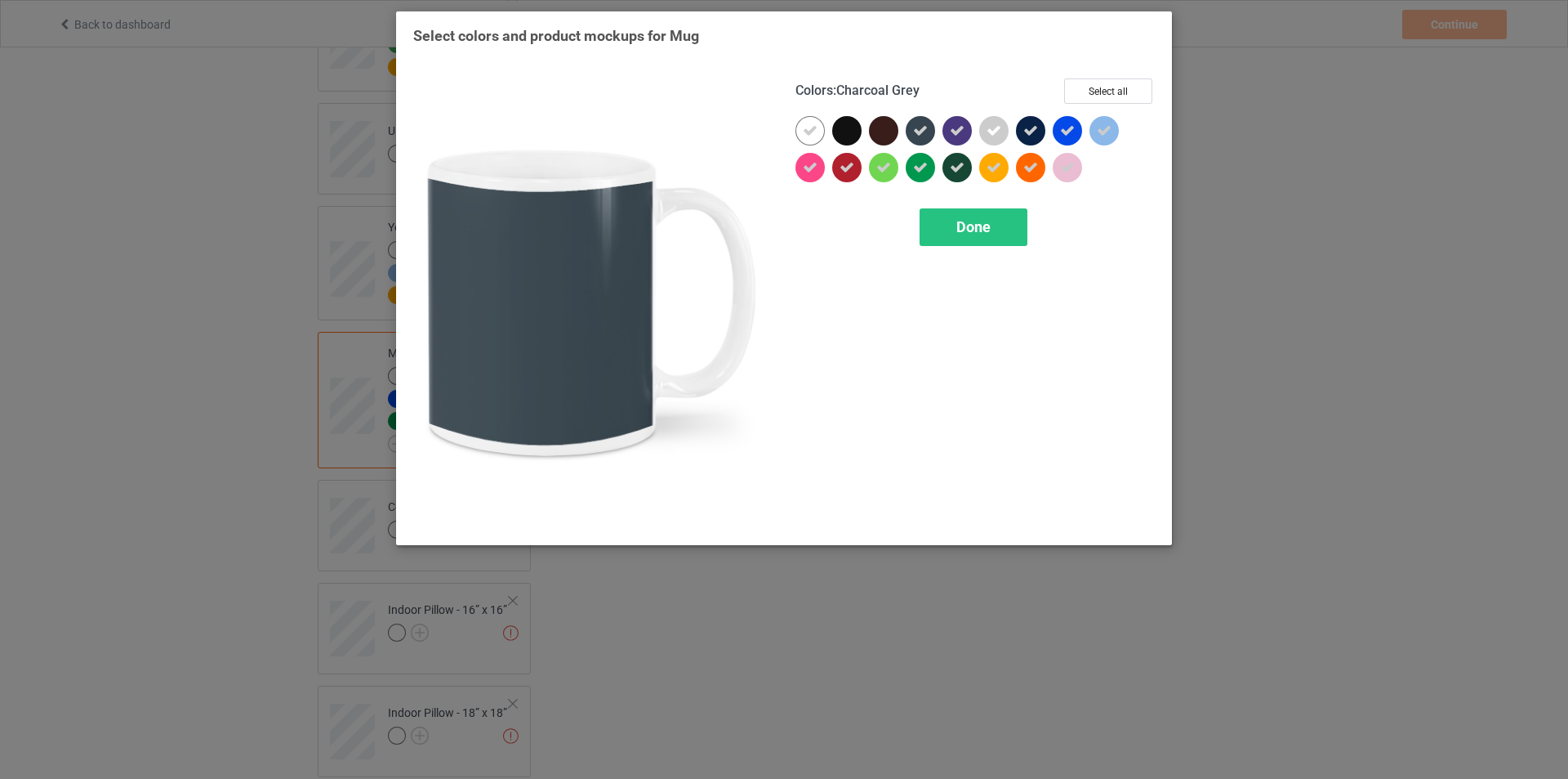
click at [935, 129] on div at bounding box center [924, 134] width 37 height 37
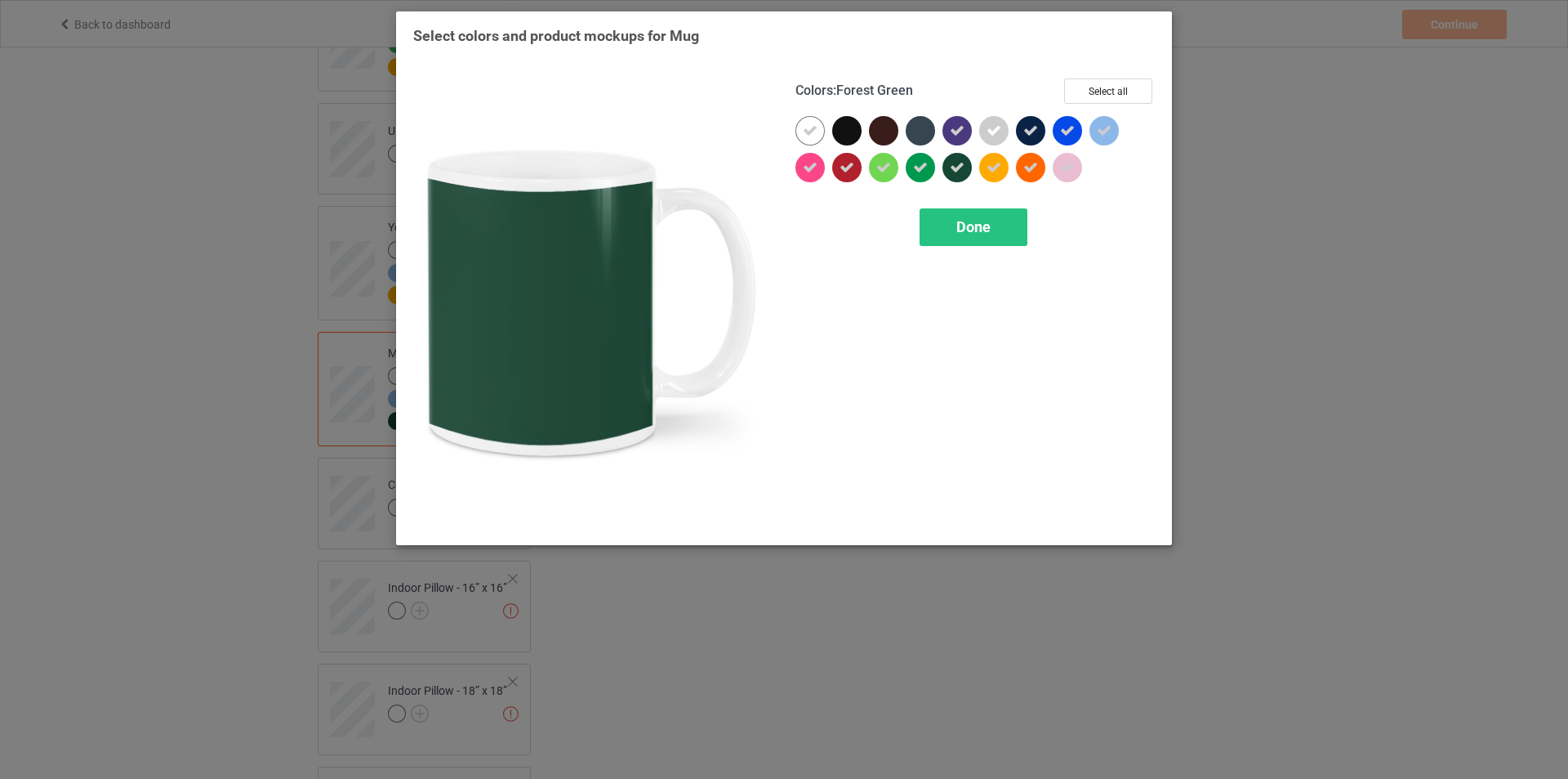
click at [967, 166] on div at bounding box center [957, 167] width 30 height 30
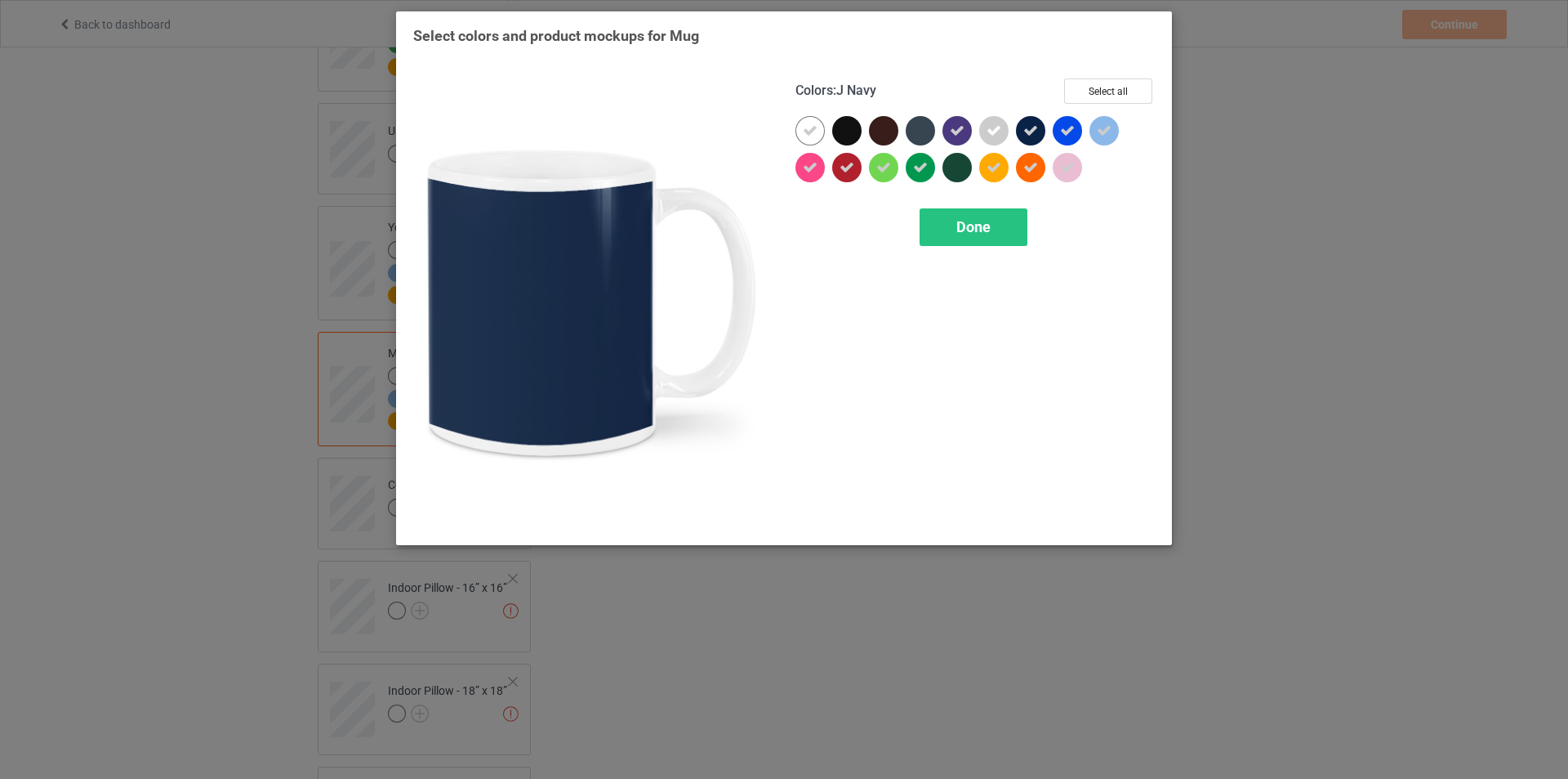
click at [1043, 134] on div at bounding box center [1030, 131] width 30 height 30
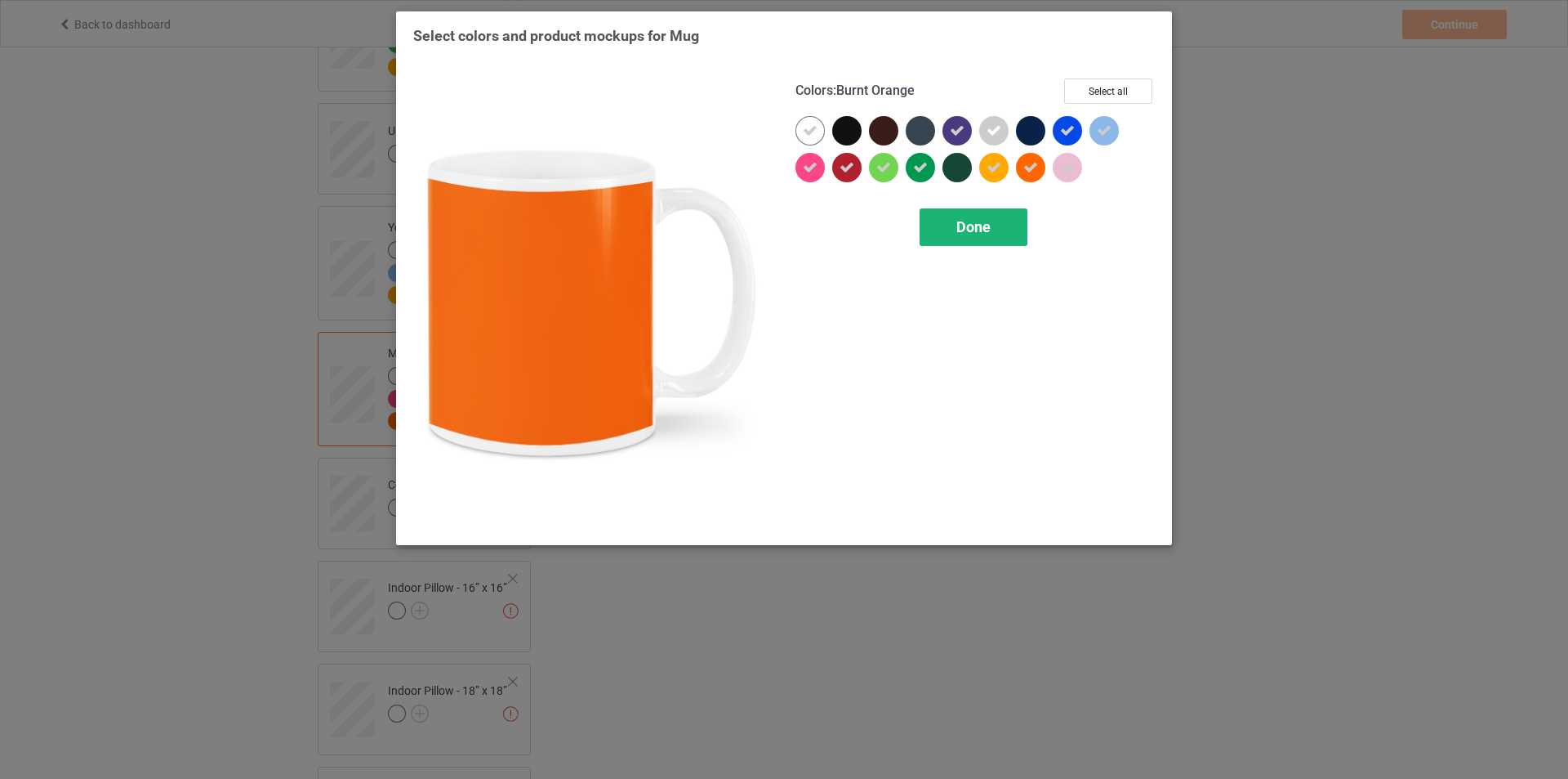
click at [997, 227] on div "Done" at bounding box center [974, 227] width 107 height 38
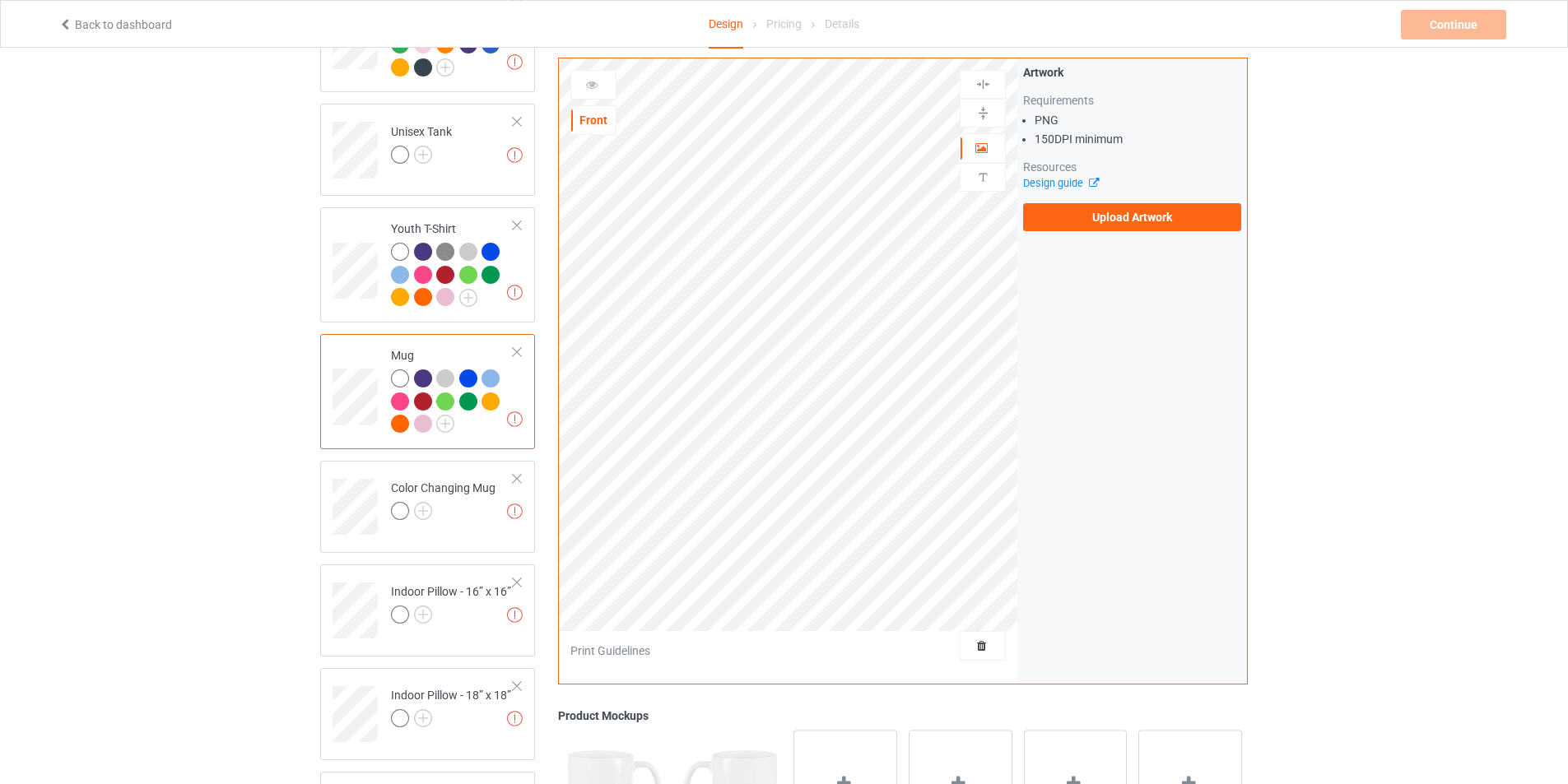
scroll to position [1152, 0]
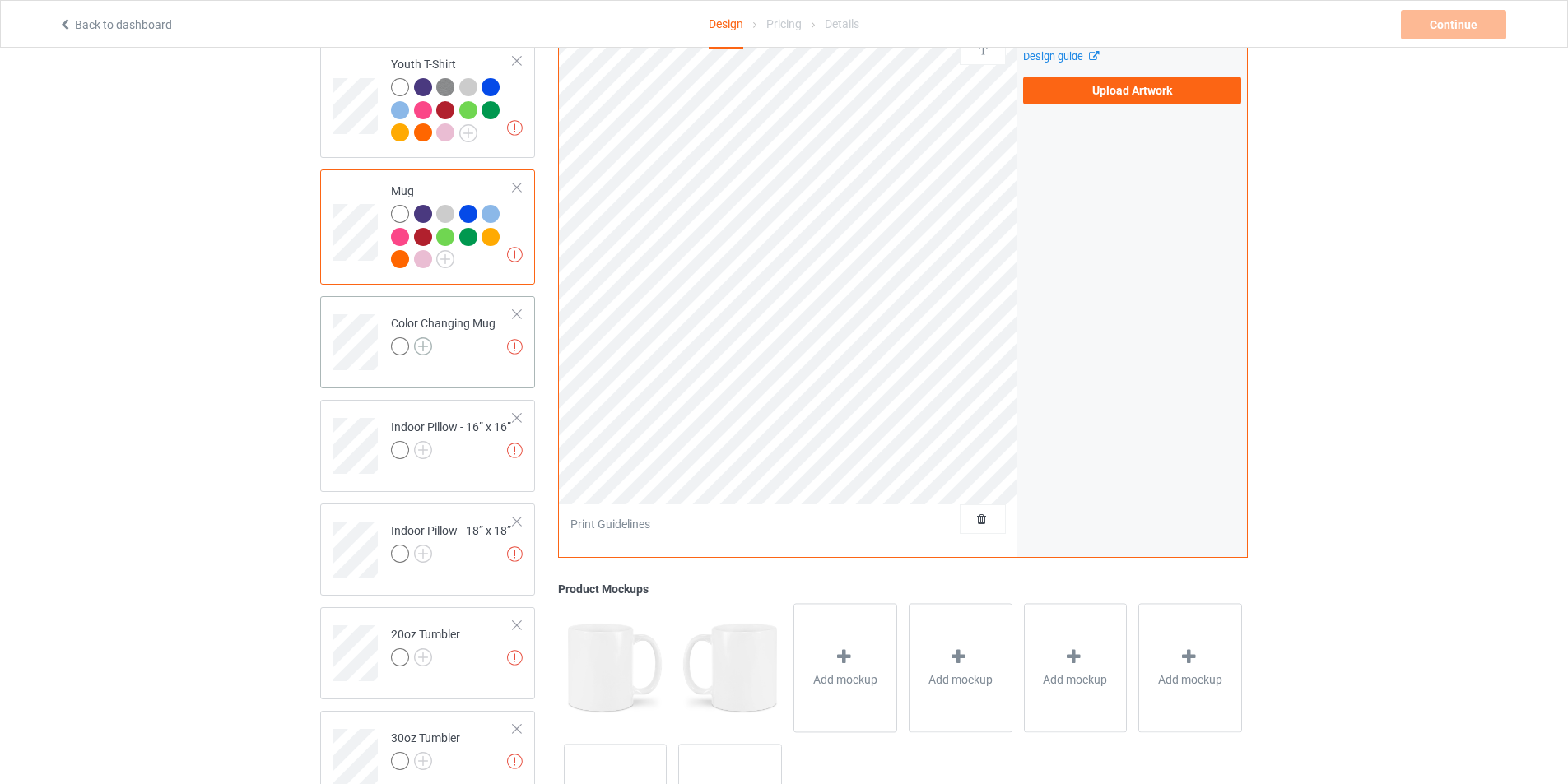
click at [430, 337] on img at bounding box center [423, 346] width 18 height 18
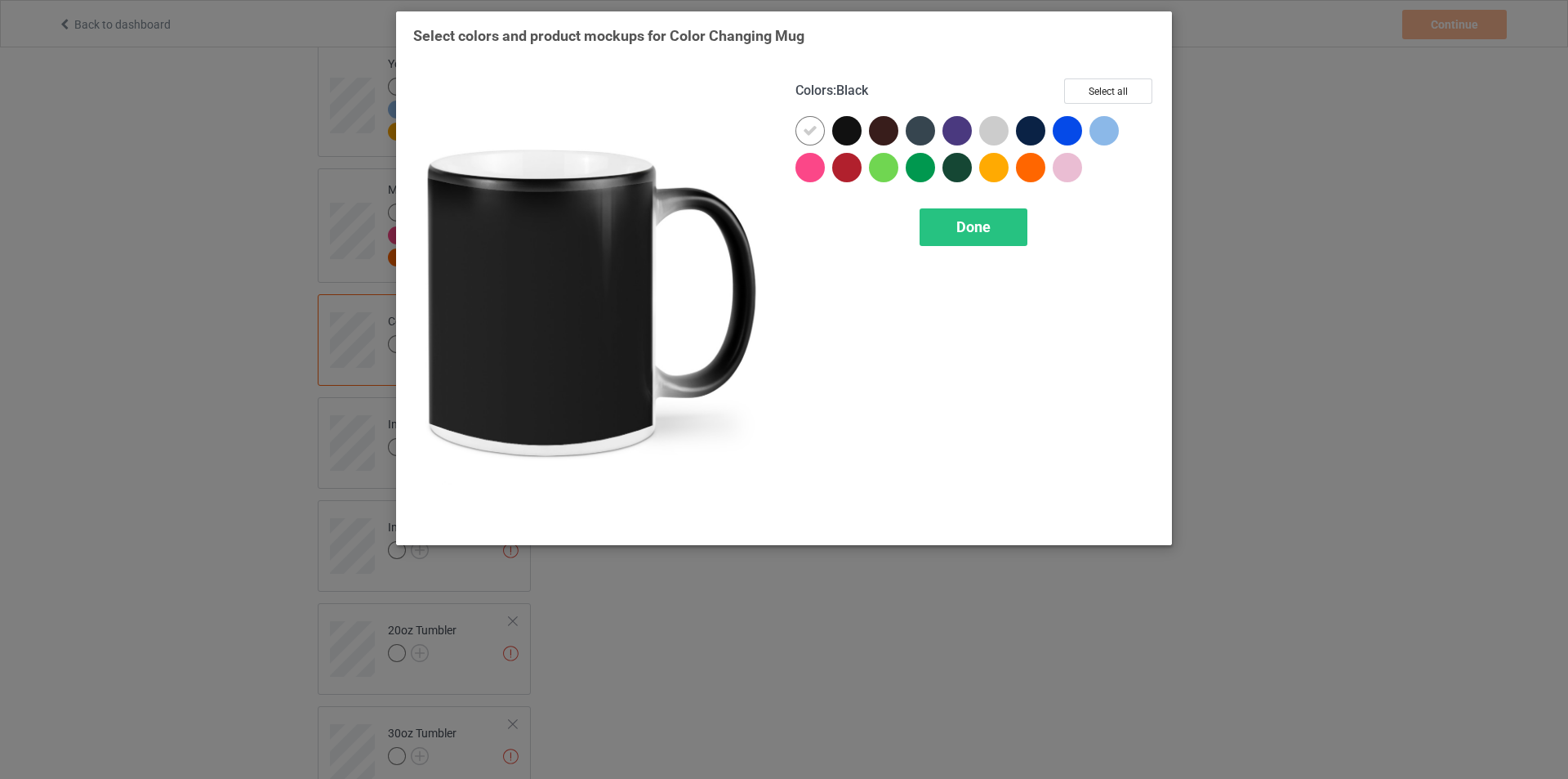
click at [854, 133] on div at bounding box center [847, 131] width 30 height 30
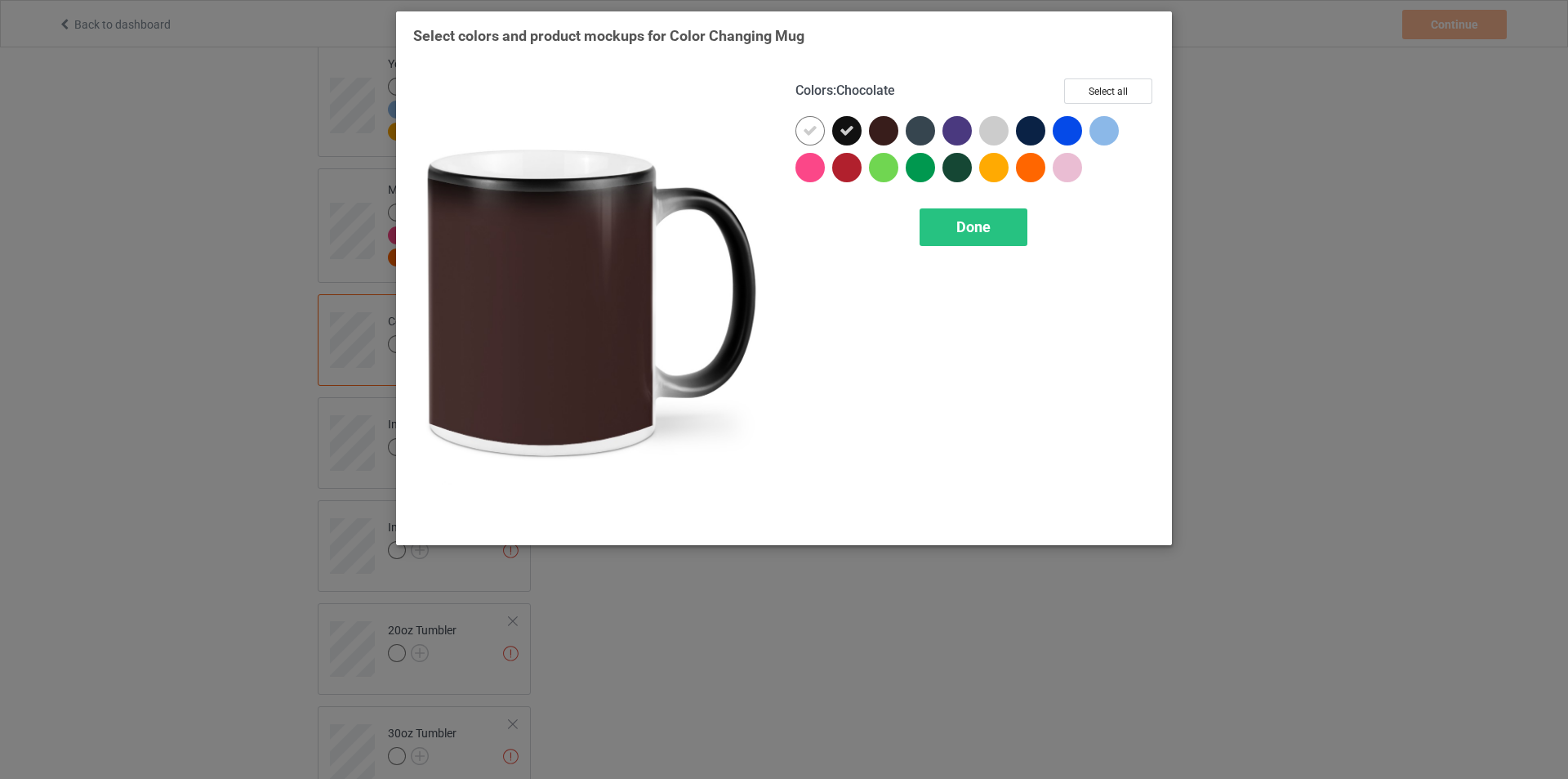
click at [882, 133] on div at bounding box center [883, 131] width 30 height 30
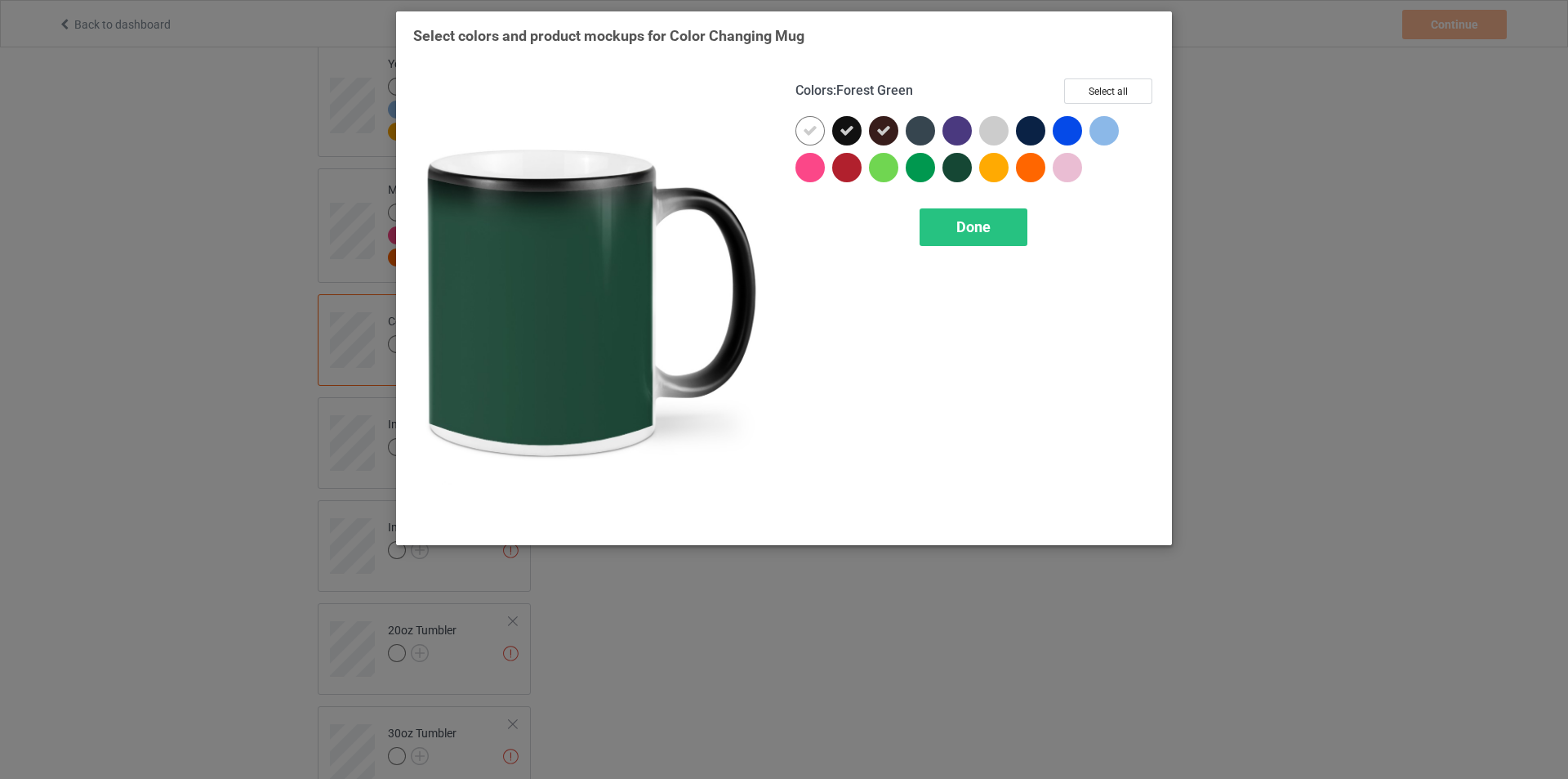
click at [958, 158] on div at bounding box center [957, 167] width 30 height 30
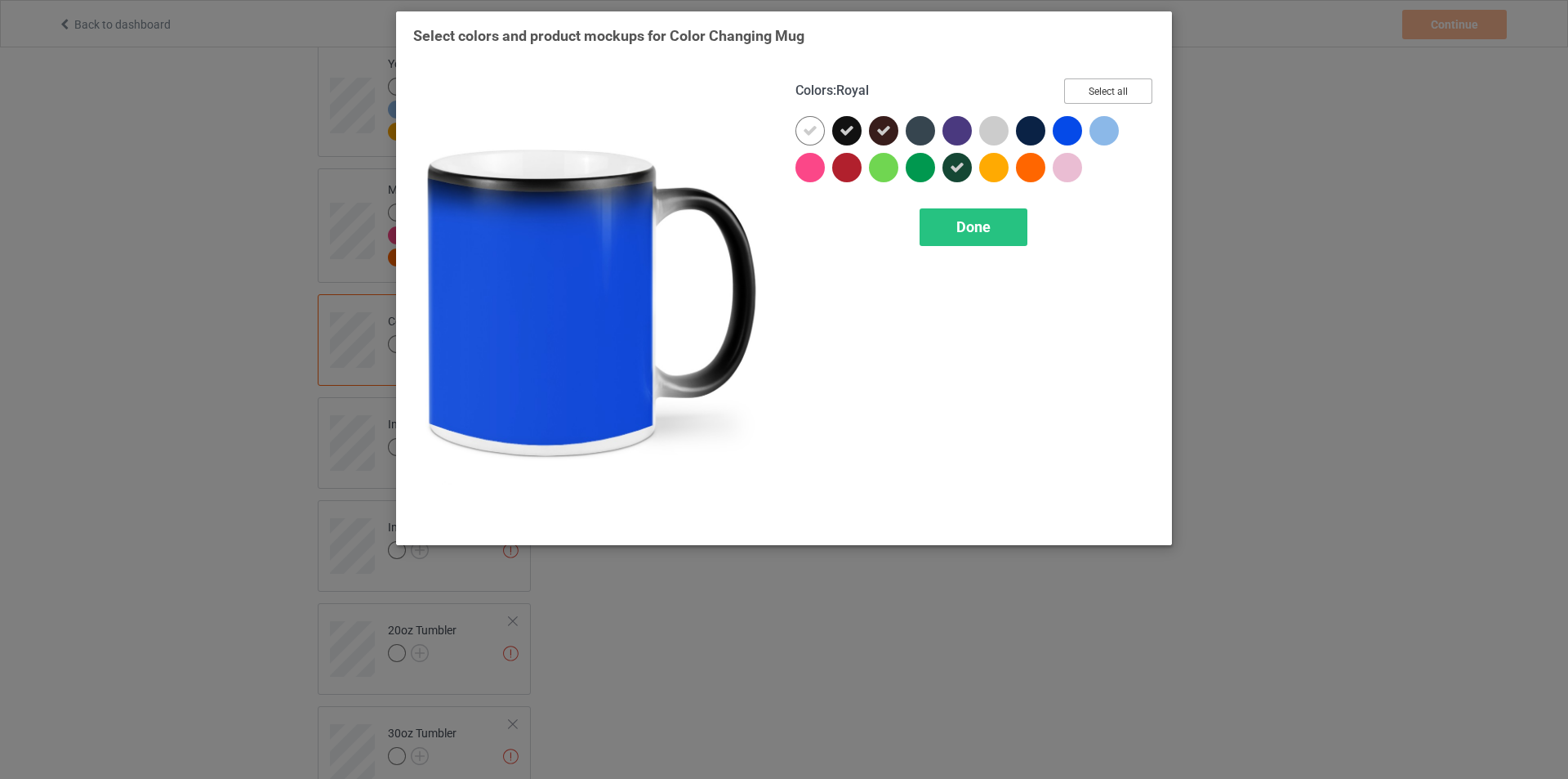
click at [1112, 94] on button "Select all" at bounding box center [1108, 91] width 89 height 25
click at [1069, 126] on icon at bounding box center [1068, 131] width 14 height 14
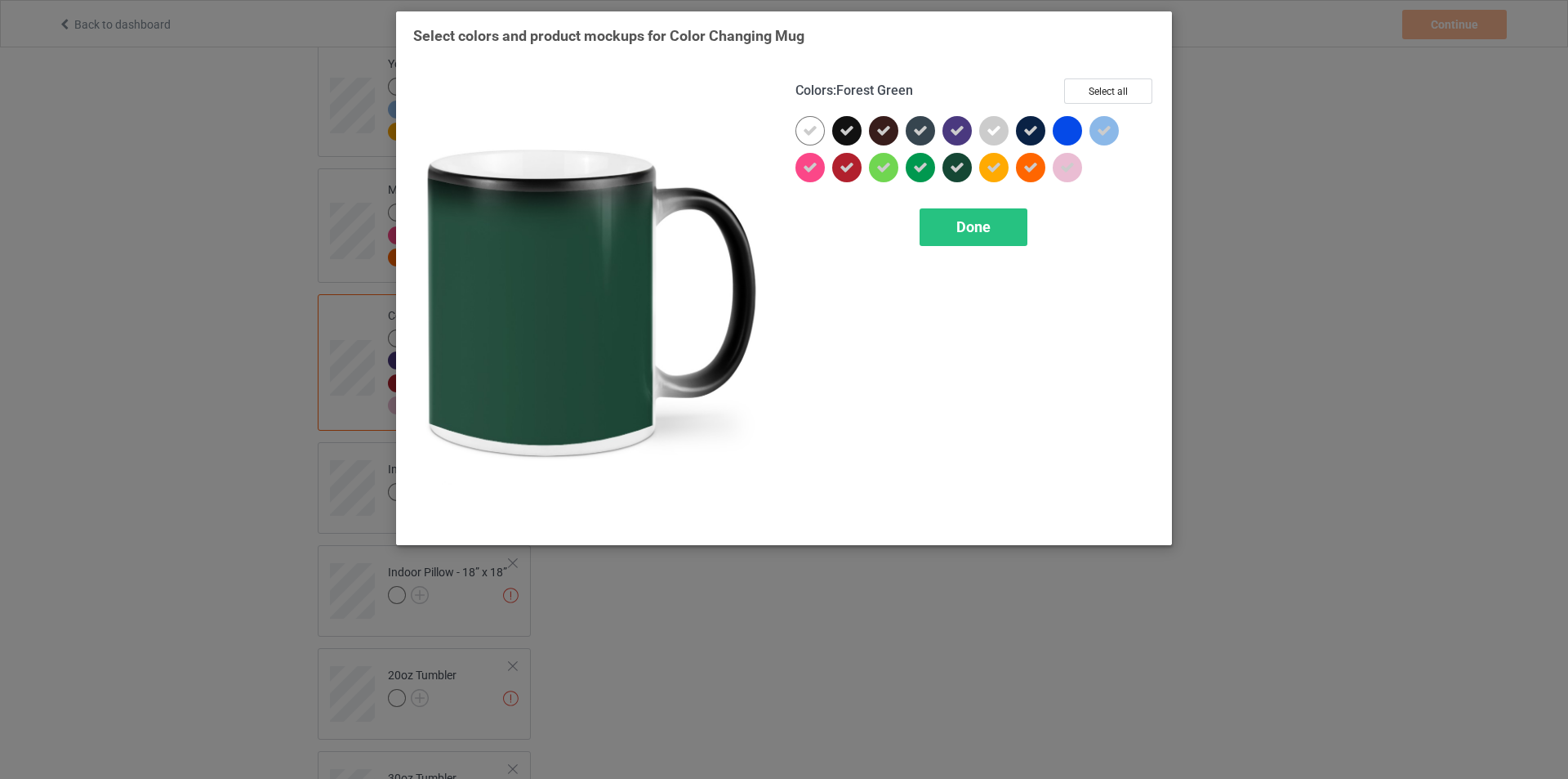
click at [959, 159] on div at bounding box center [957, 167] width 30 height 30
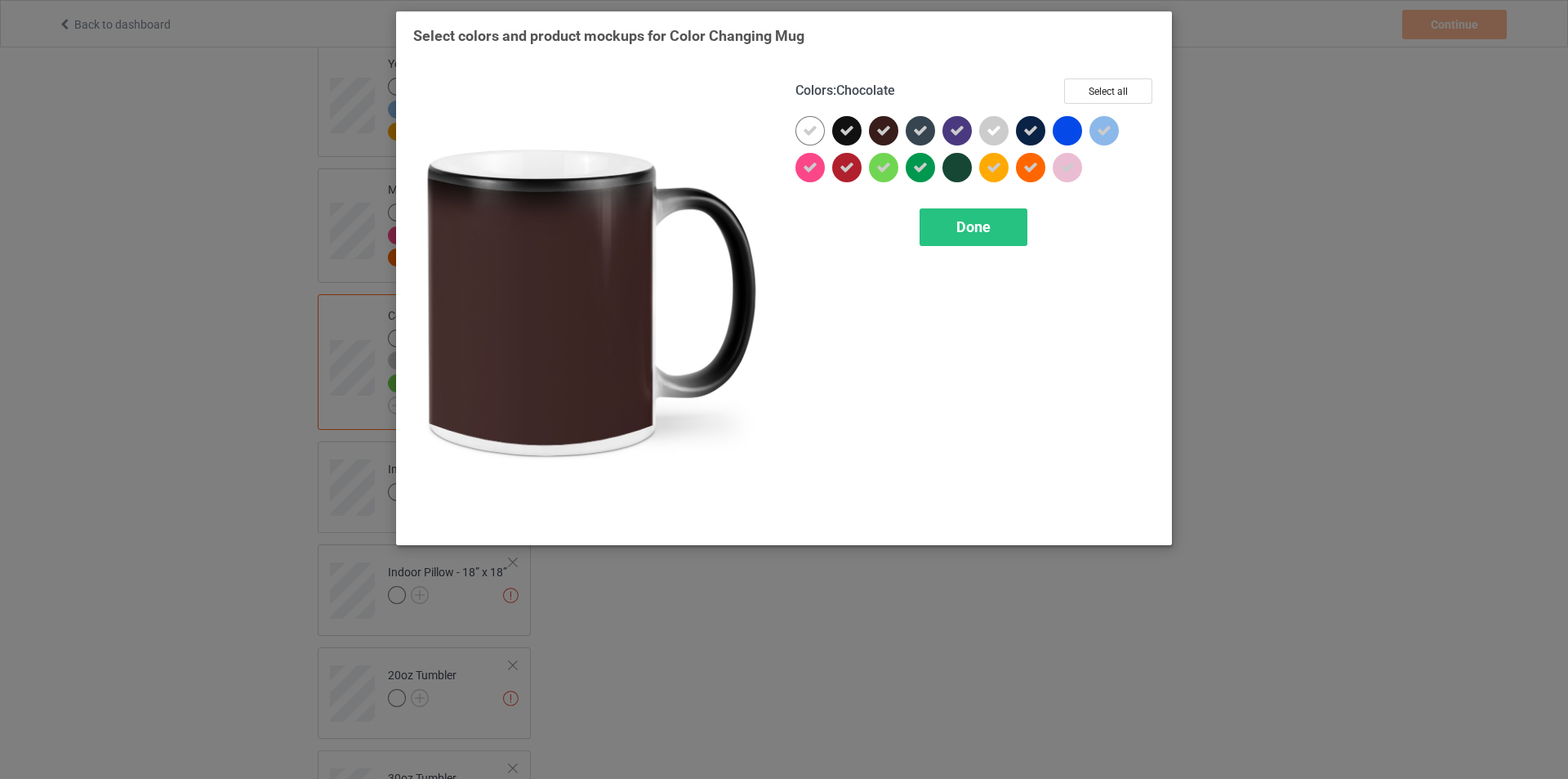
click at [885, 129] on icon at bounding box center [883, 131] width 14 height 14
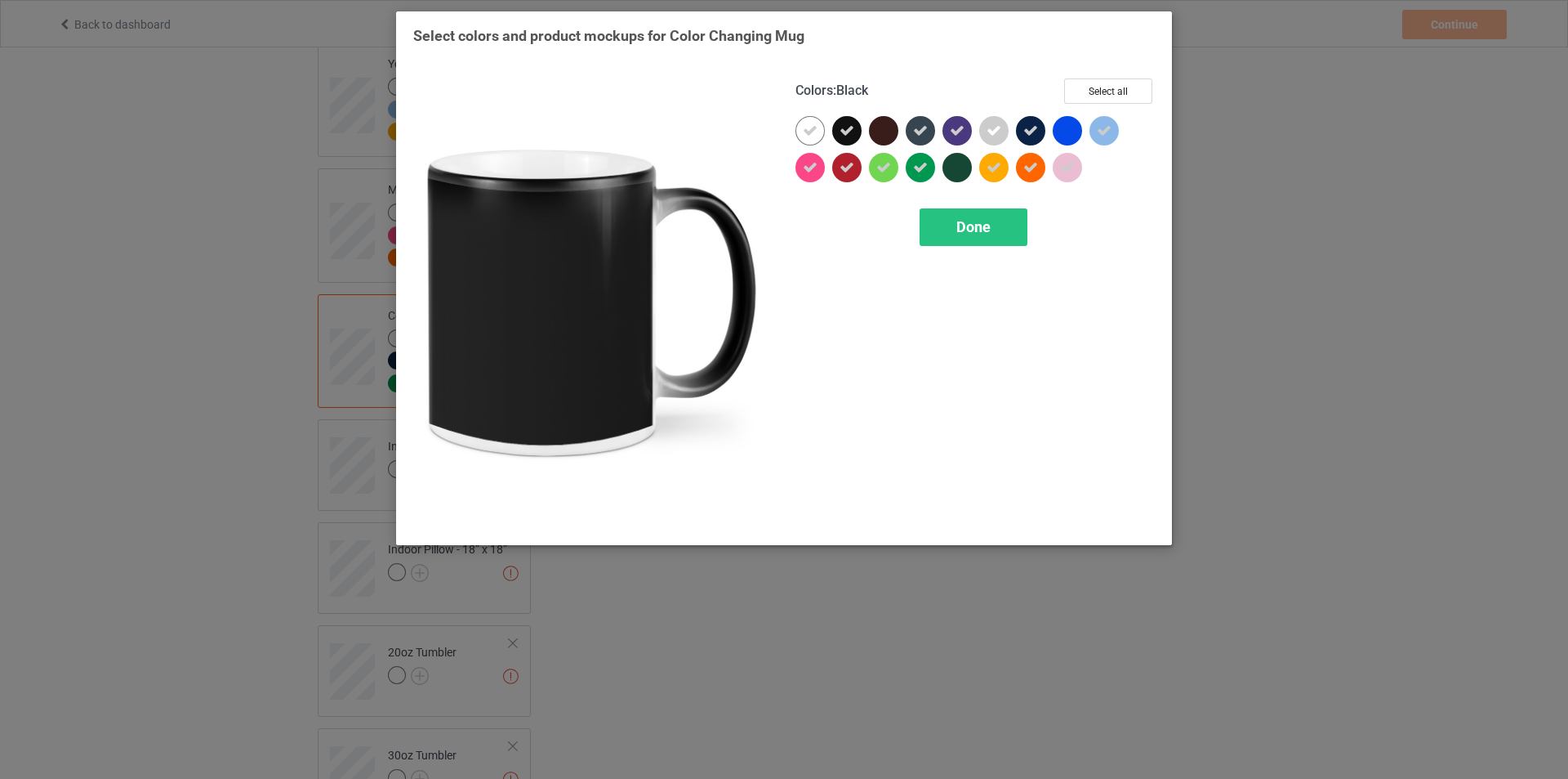
click at [852, 128] on icon at bounding box center [847, 131] width 14 height 14
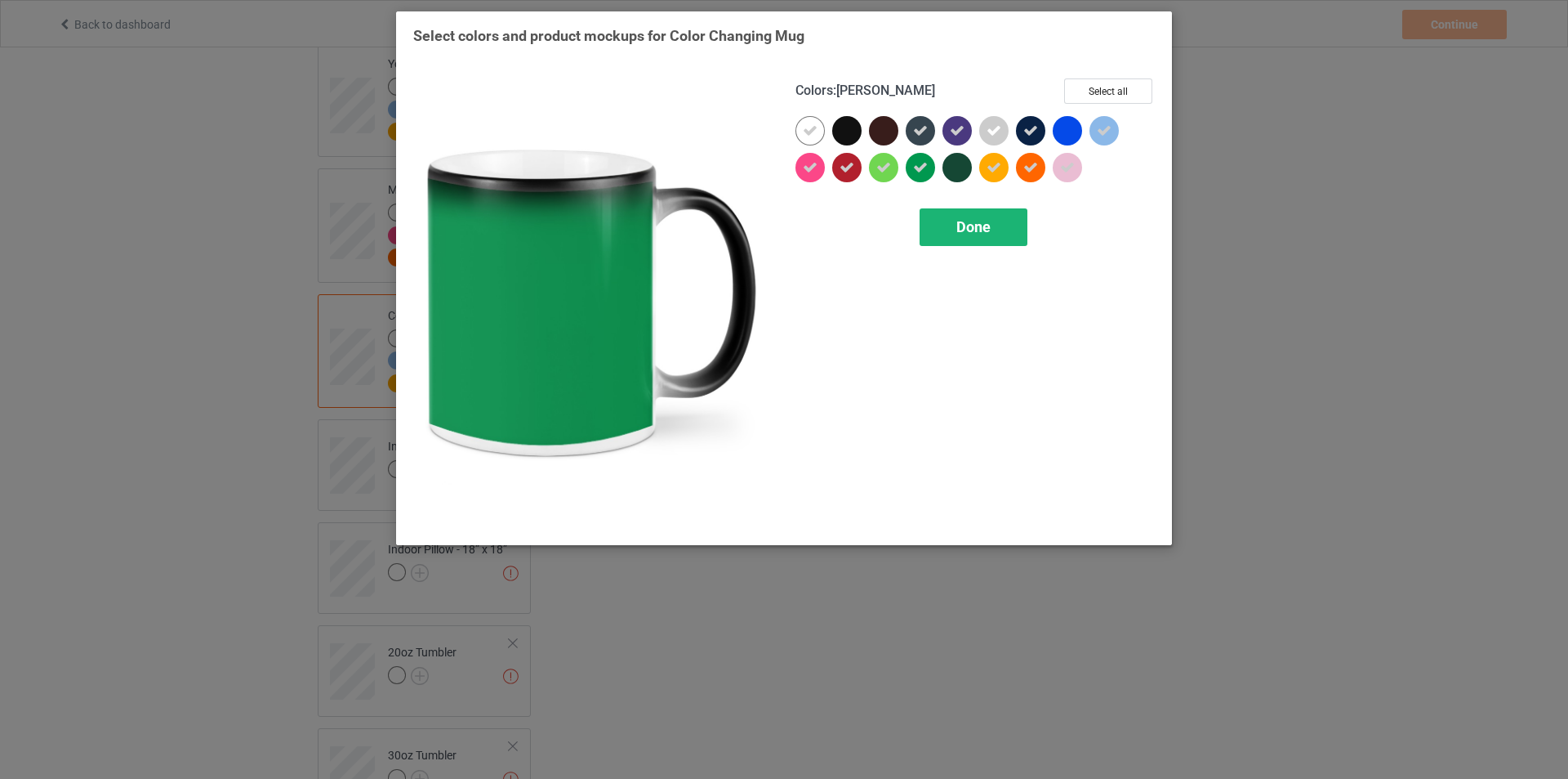
click at [965, 224] on span "Done" at bounding box center [974, 227] width 34 height 17
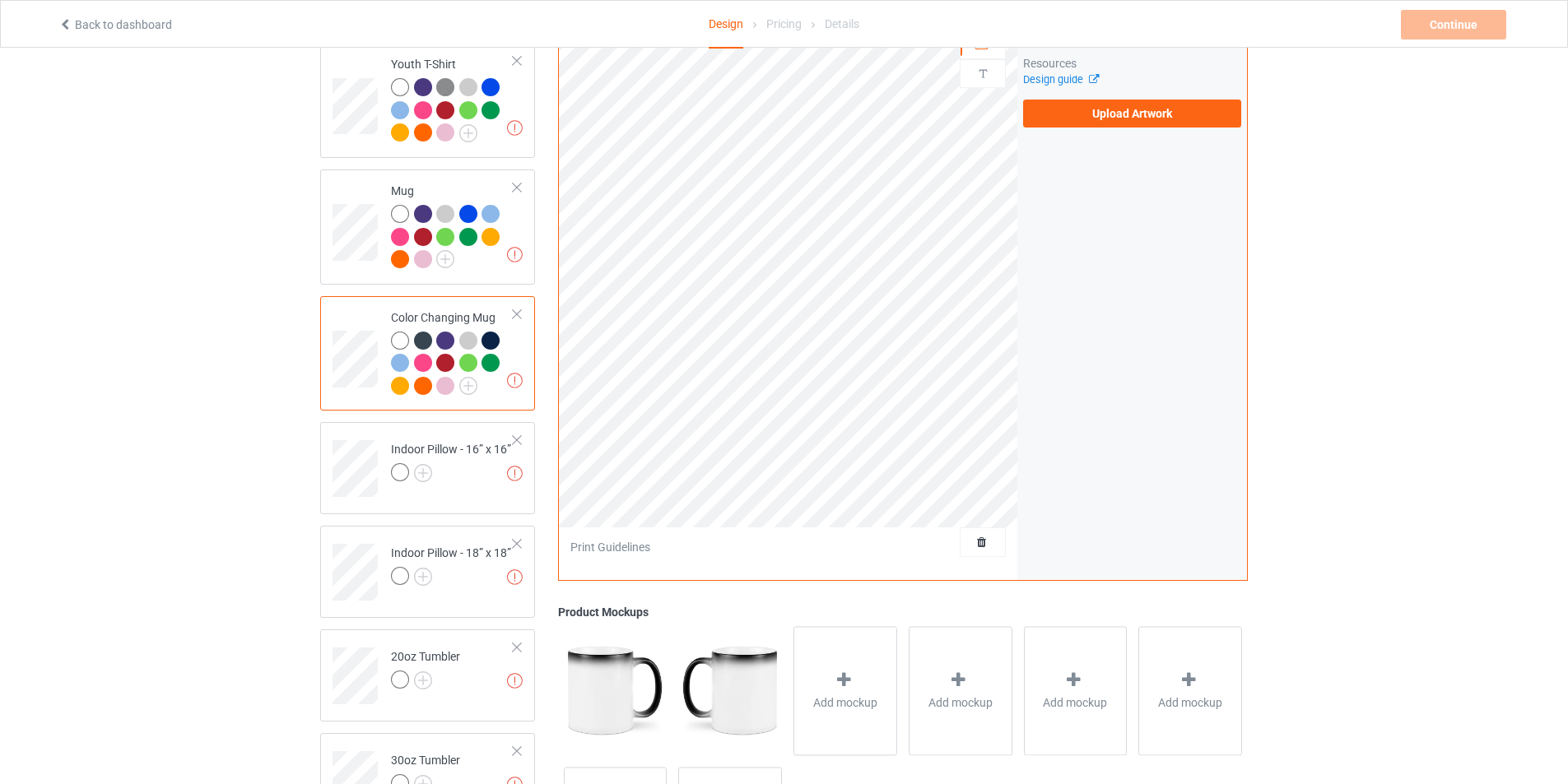
scroll to position [1234, 0]
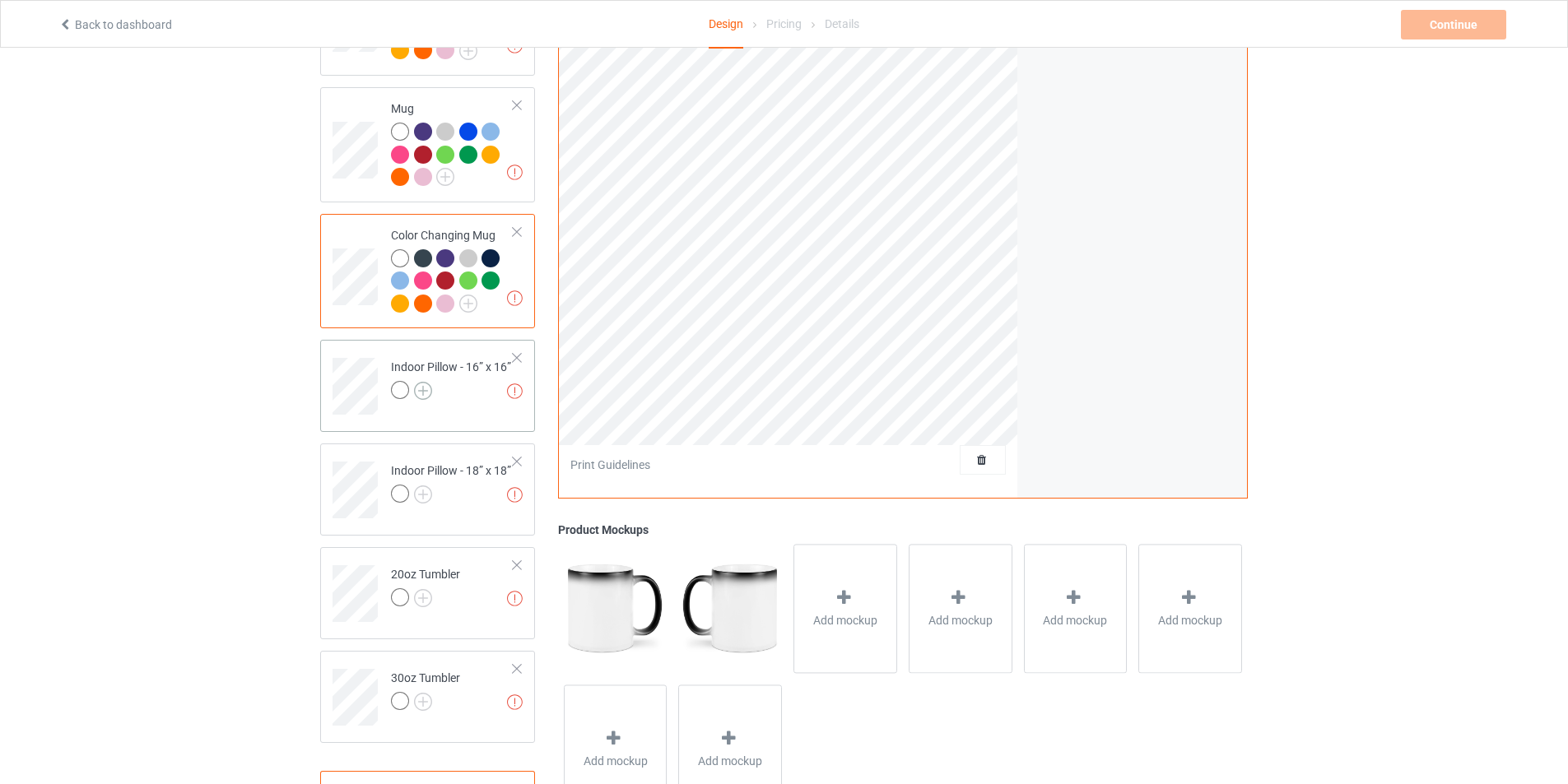
click at [431, 381] on img at bounding box center [423, 390] width 18 height 18
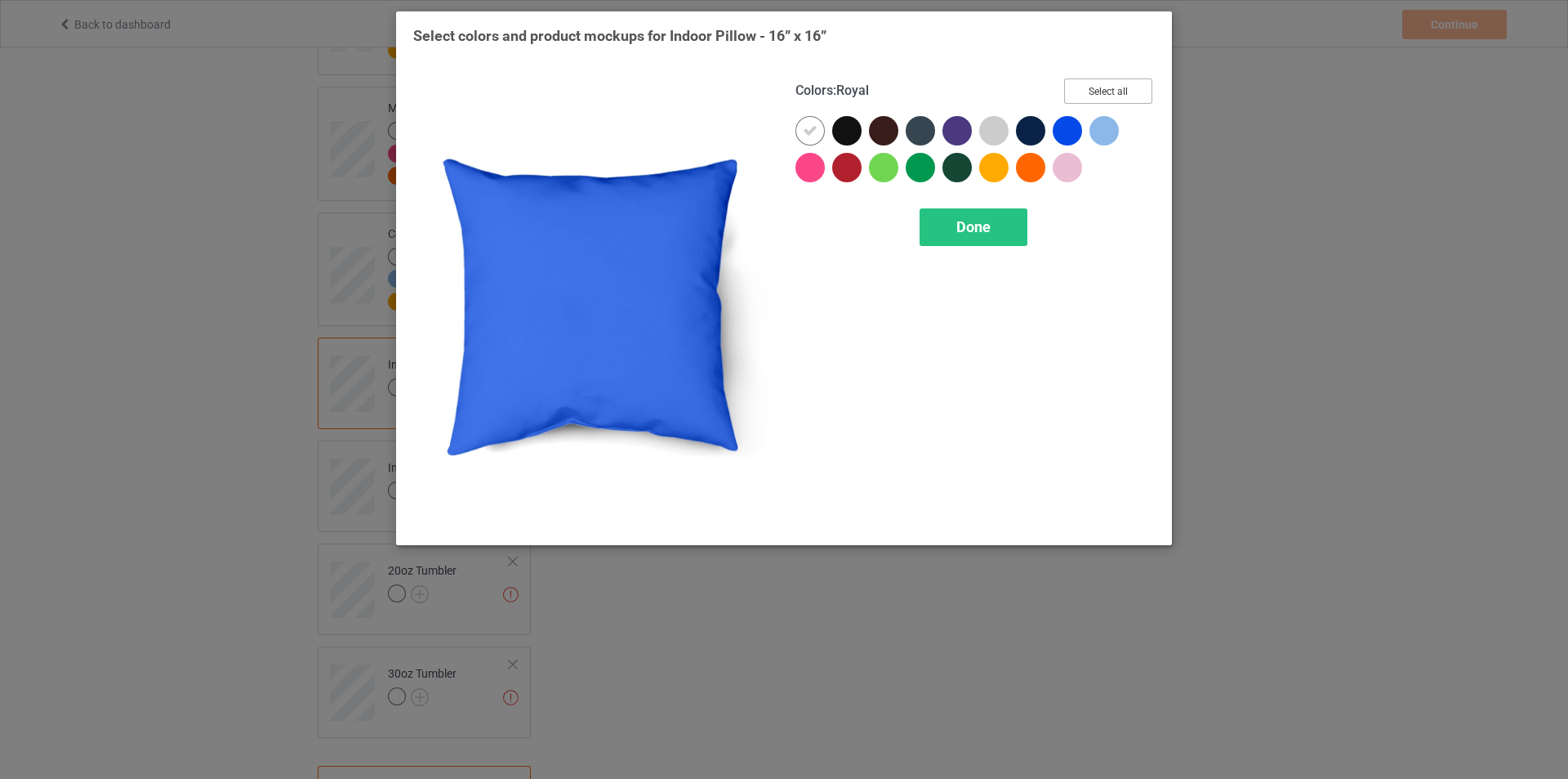
click at [1107, 86] on button "Select all" at bounding box center [1108, 91] width 89 height 25
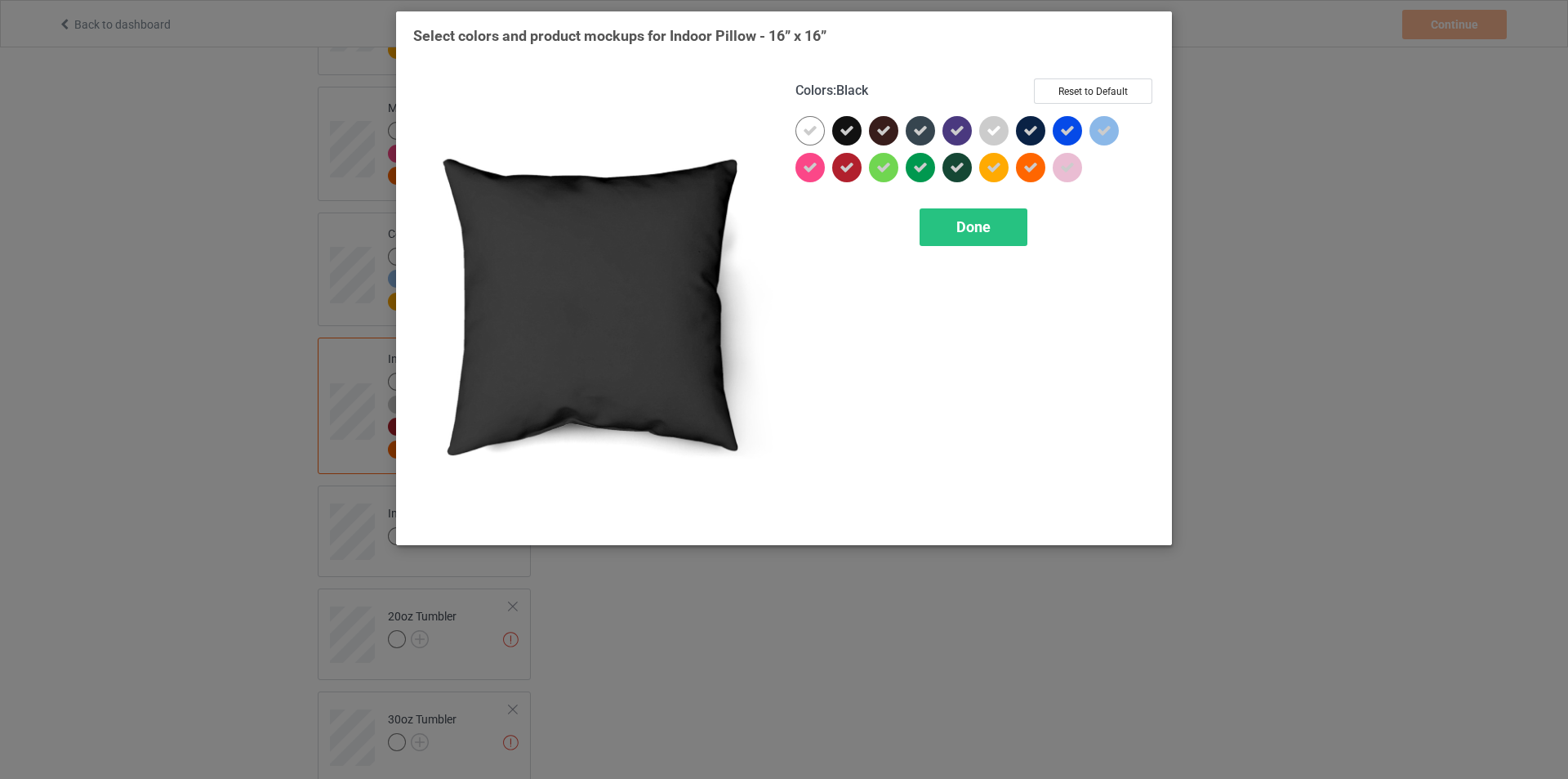
click at [854, 128] on icon at bounding box center [847, 131] width 14 height 14
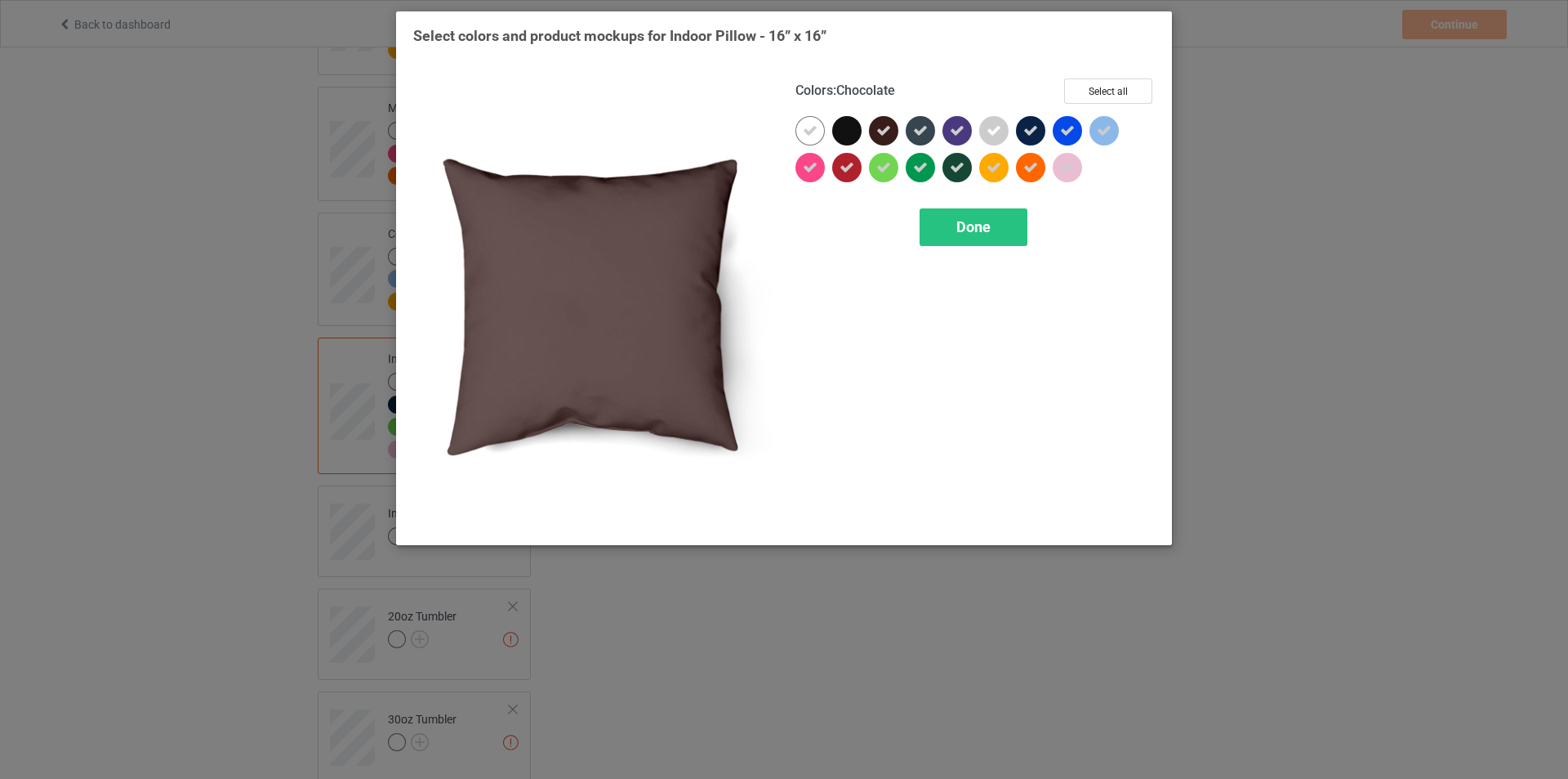
click at [890, 127] on icon at bounding box center [883, 131] width 14 height 14
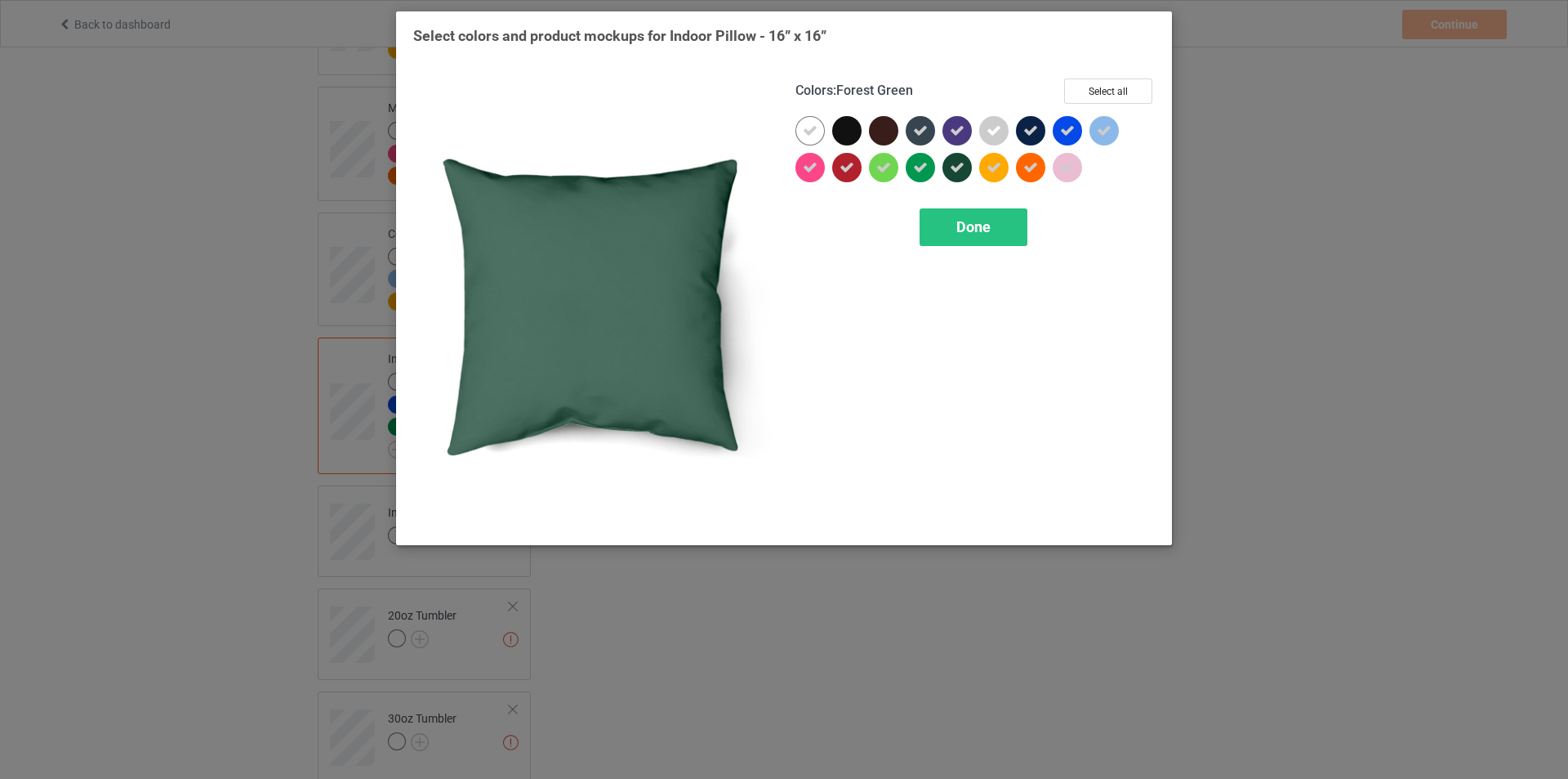
click at [950, 166] on icon at bounding box center [957, 167] width 14 height 14
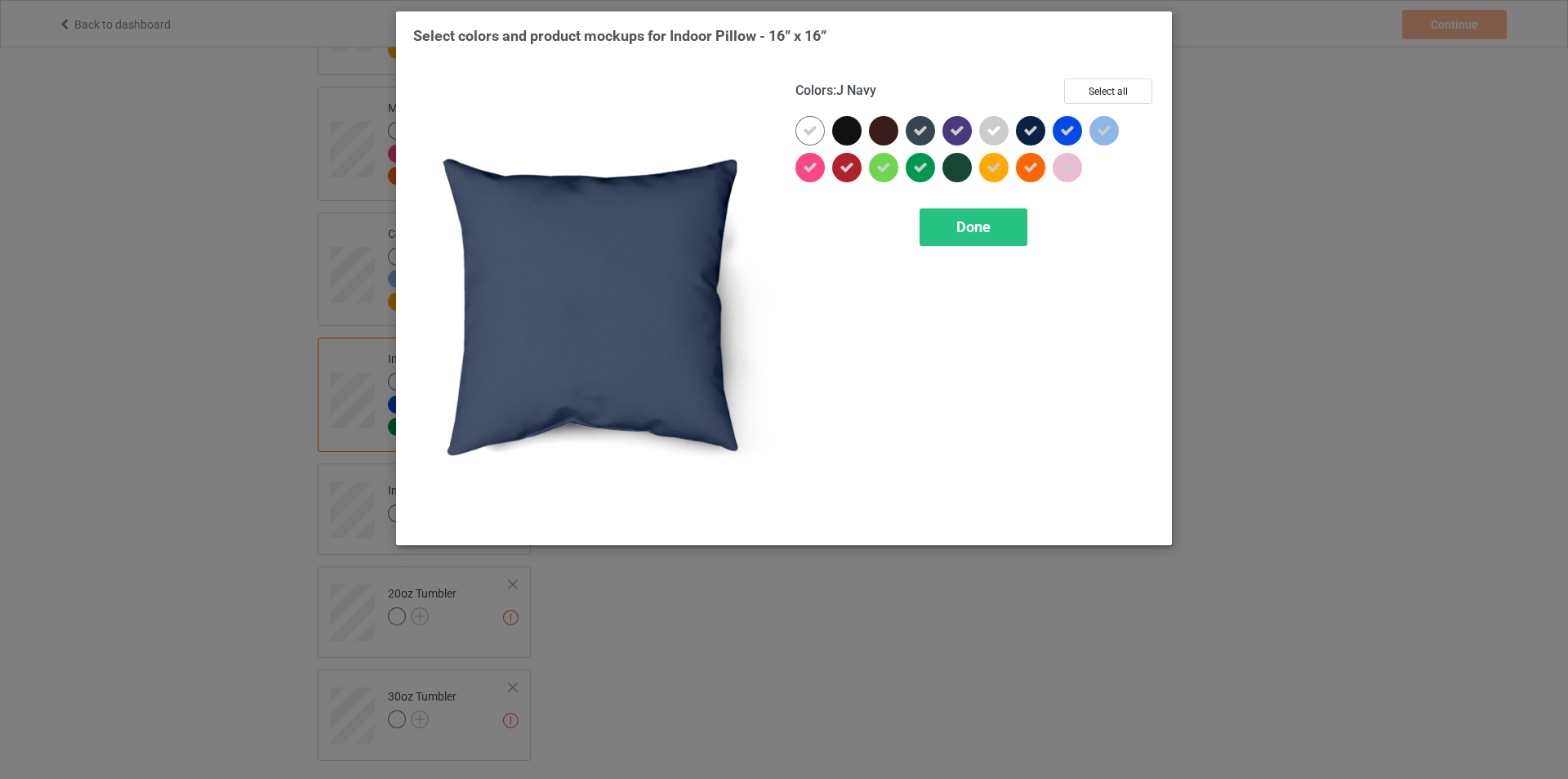
click at [1038, 130] on div at bounding box center [1030, 131] width 30 height 30
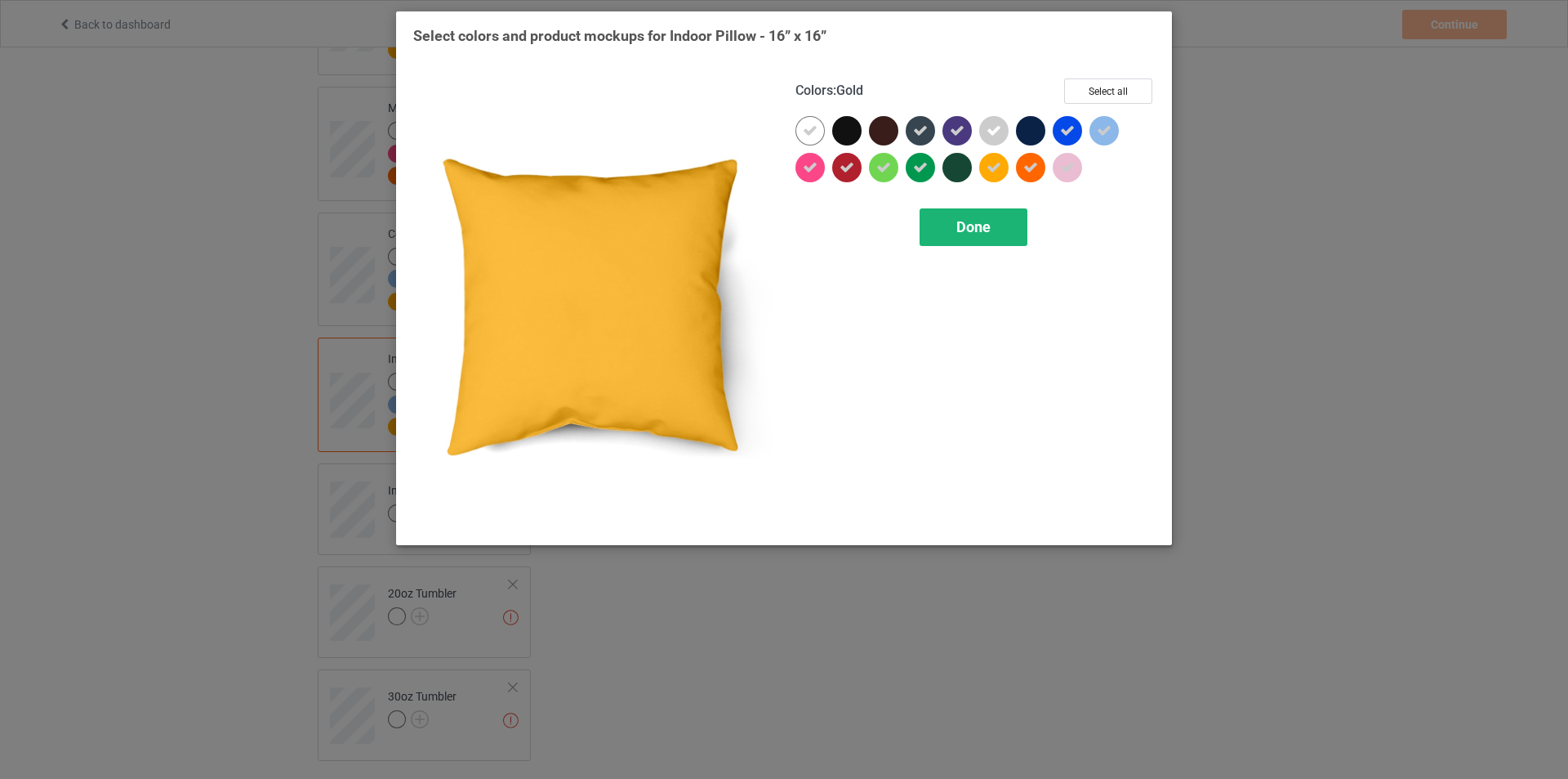
click at [981, 235] on span "Done" at bounding box center [974, 227] width 34 height 17
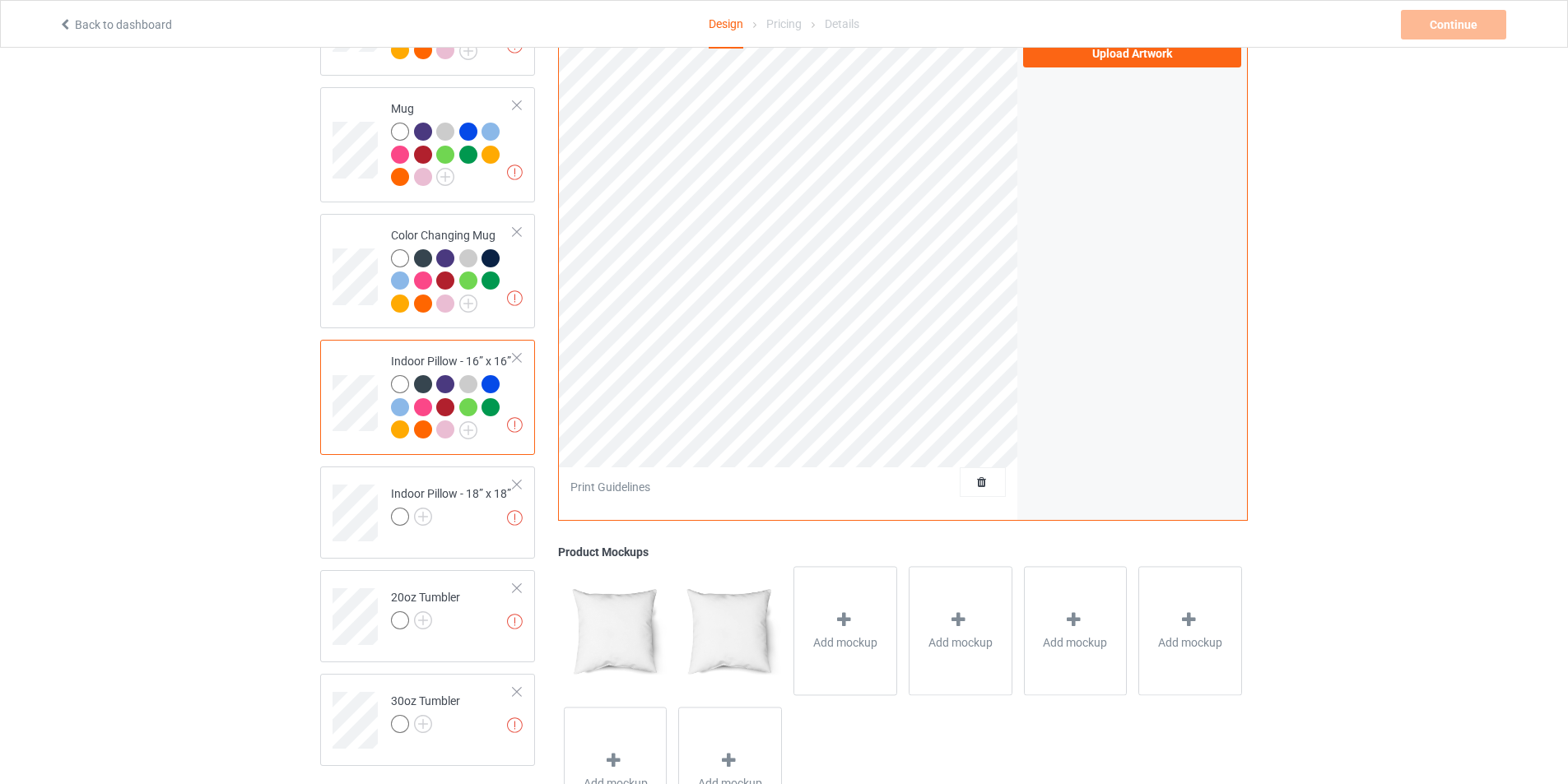
scroll to position [1320, 0]
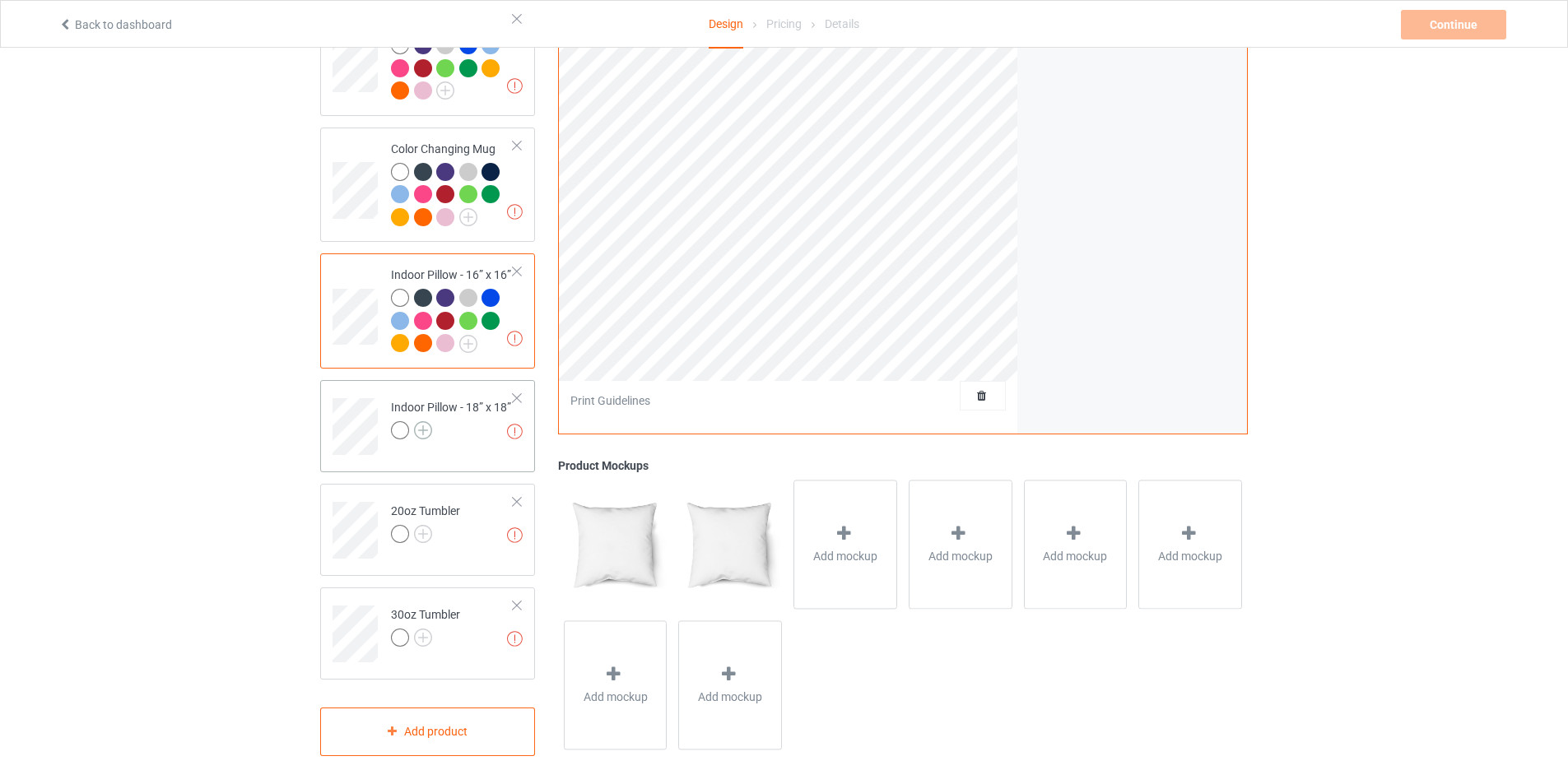
click at [424, 421] on img at bounding box center [423, 430] width 18 height 18
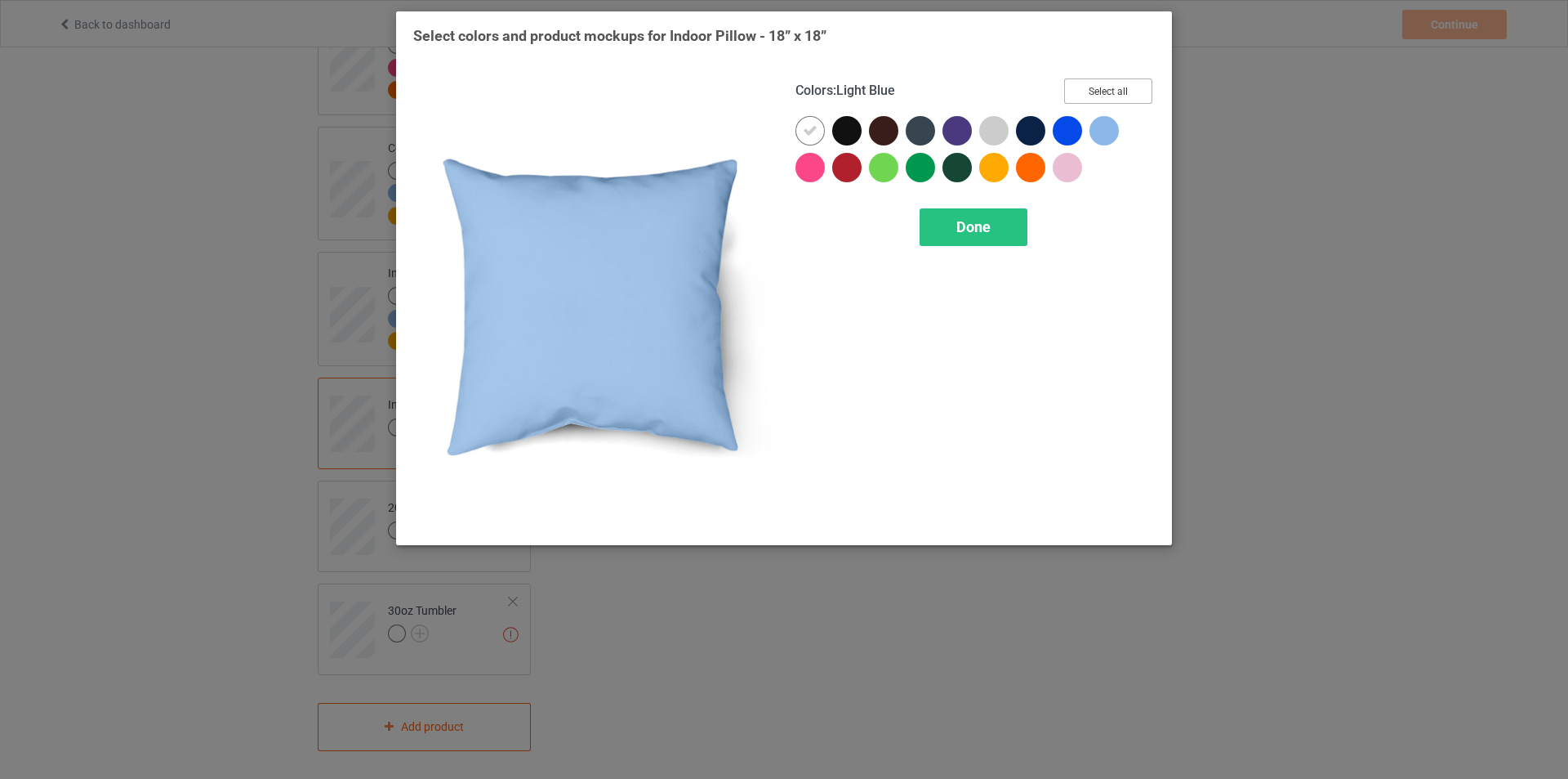
click at [1130, 91] on button "Select all" at bounding box center [1108, 91] width 89 height 25
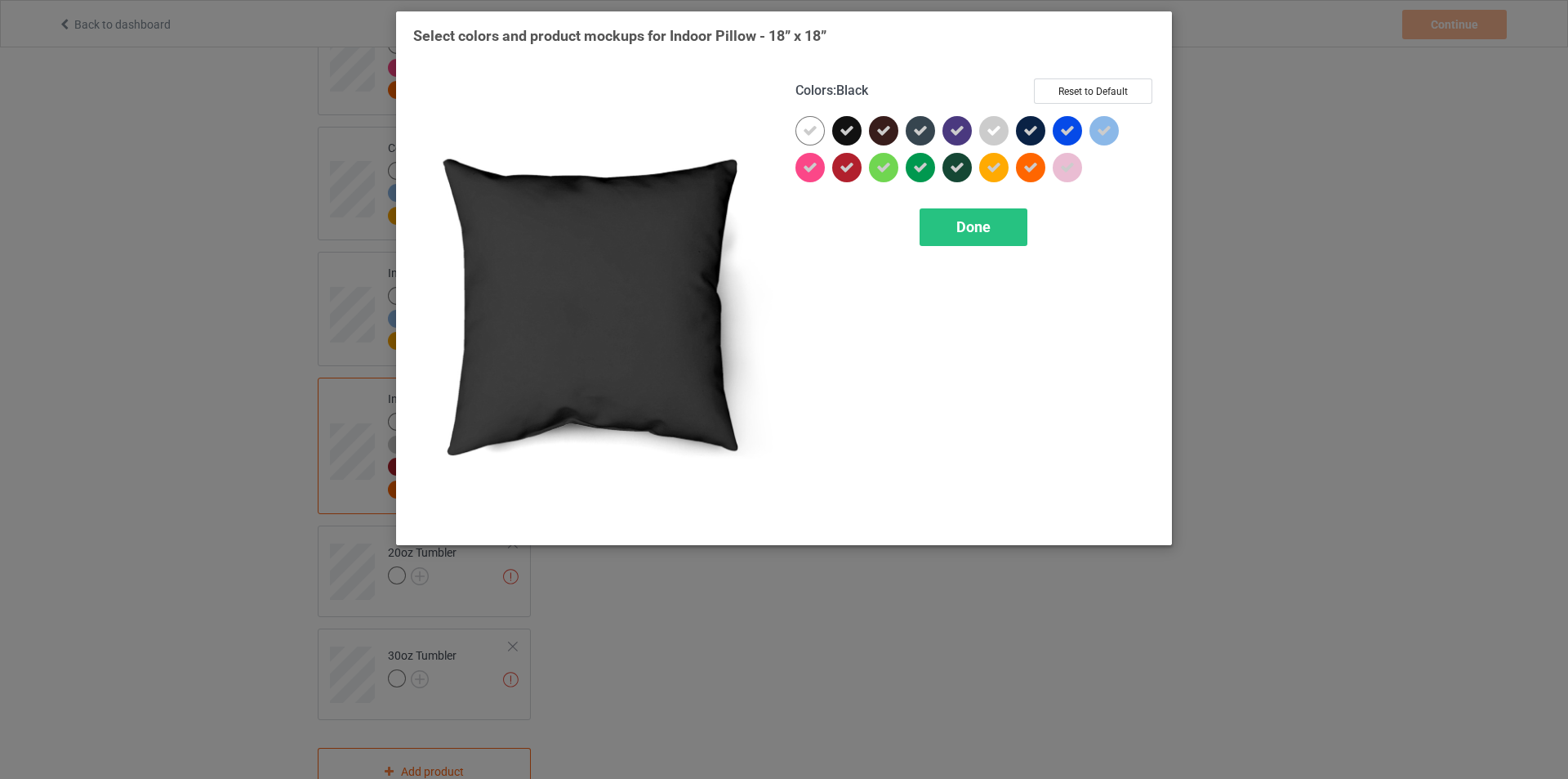
click at [852, 132] on icon at bounding box center [847, 131] width 14 height 14
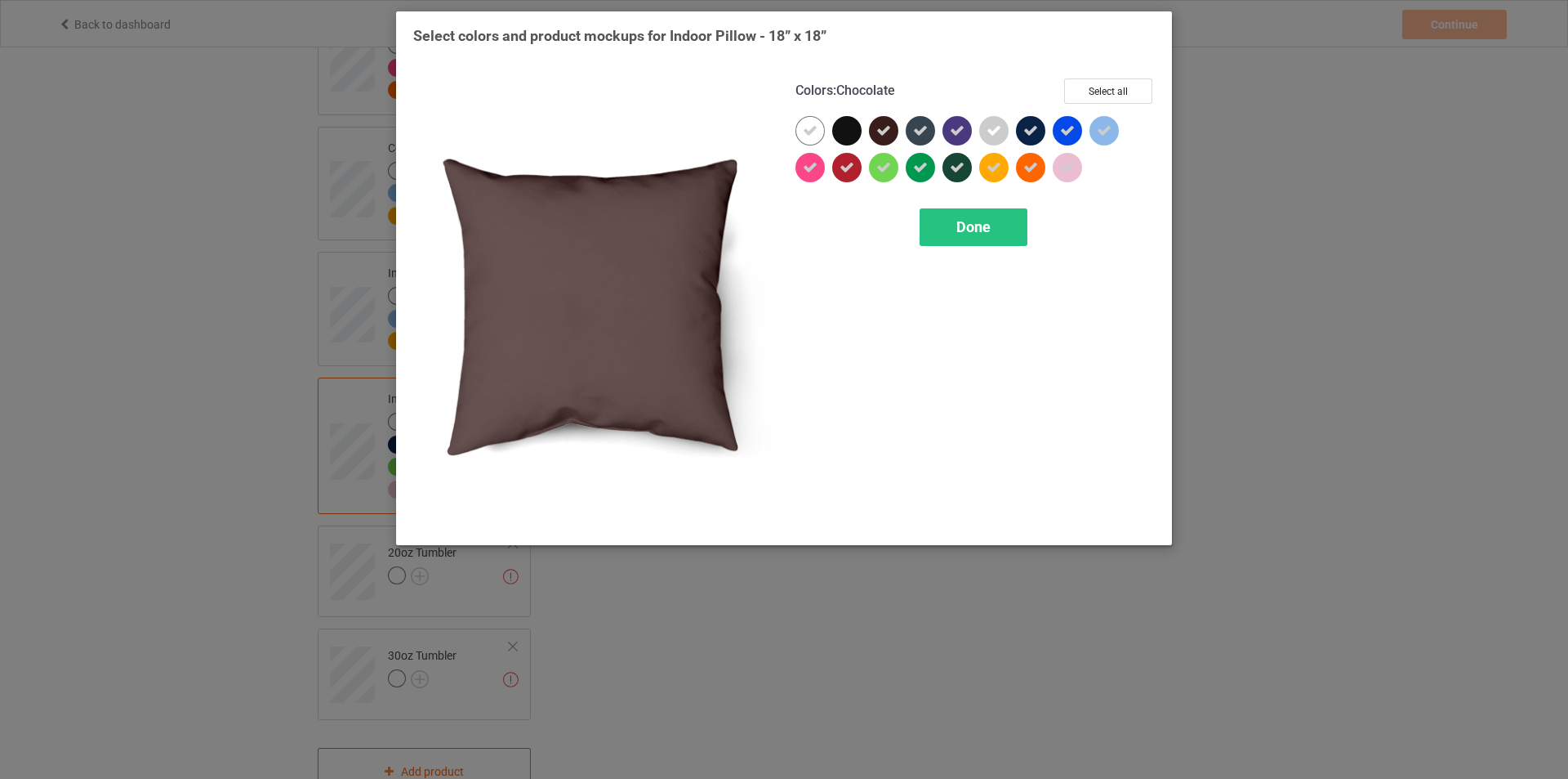
click at [892, 128] on div at bounding box center [883, 131] width 30 height 30
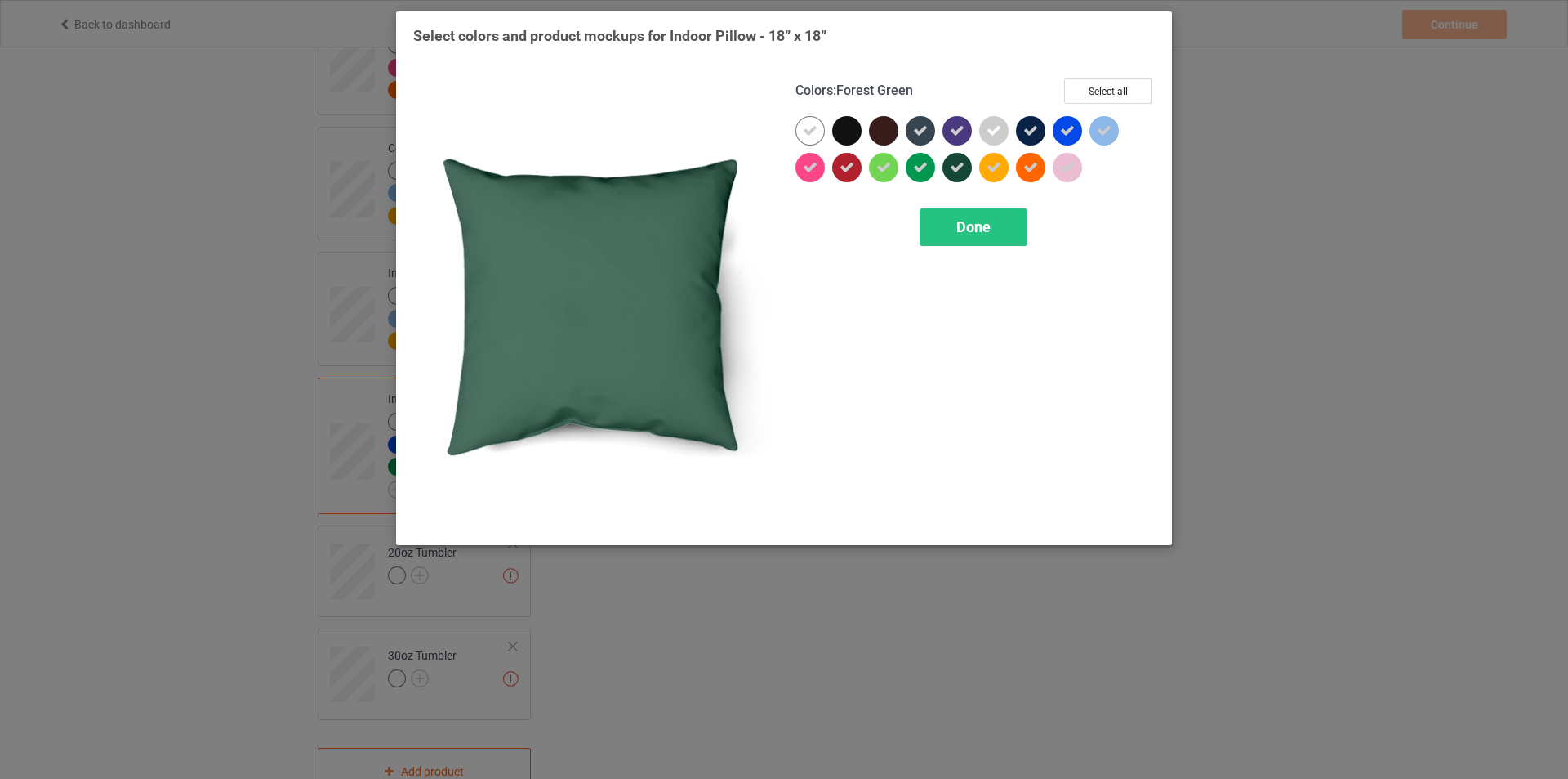
click at [949, 158] on div at bounding box center [957, 167] width 30 height 30
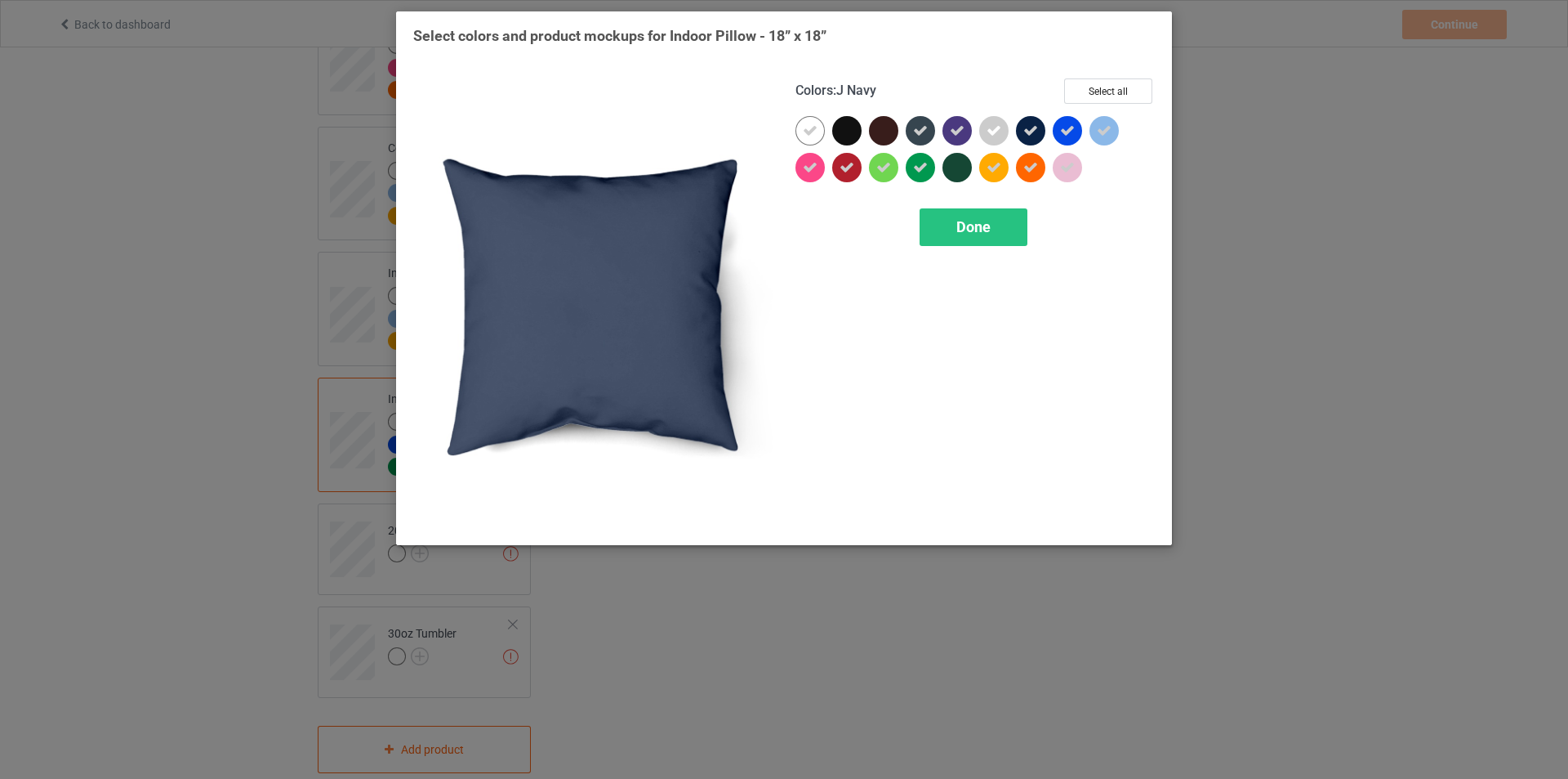
click at [1028, 133] on icon at bounding box center [1031, 131] width 14 height 14
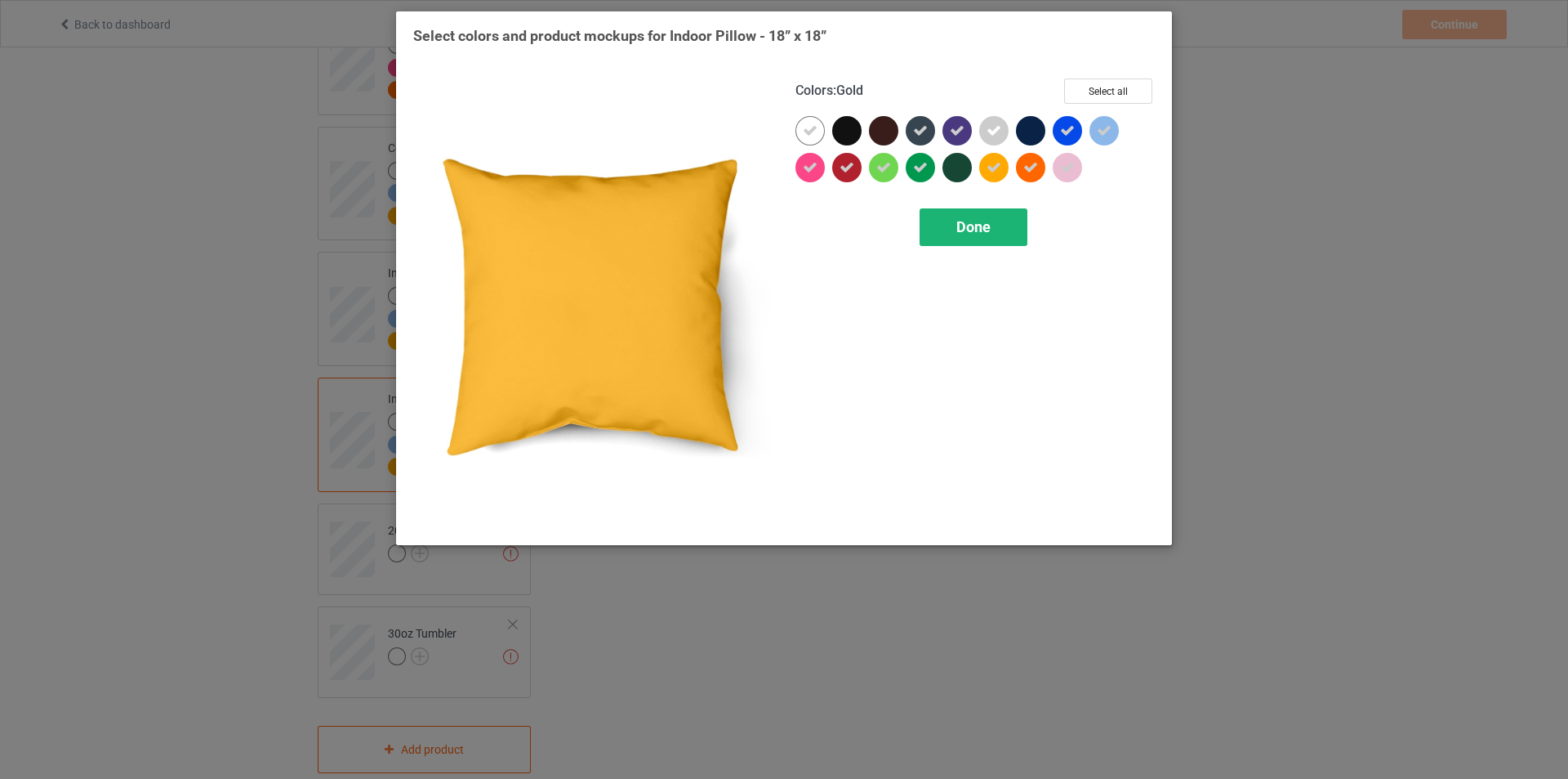
click at [964, 233] on span "Done" at bounding box center [974, 227] width 34 height 17
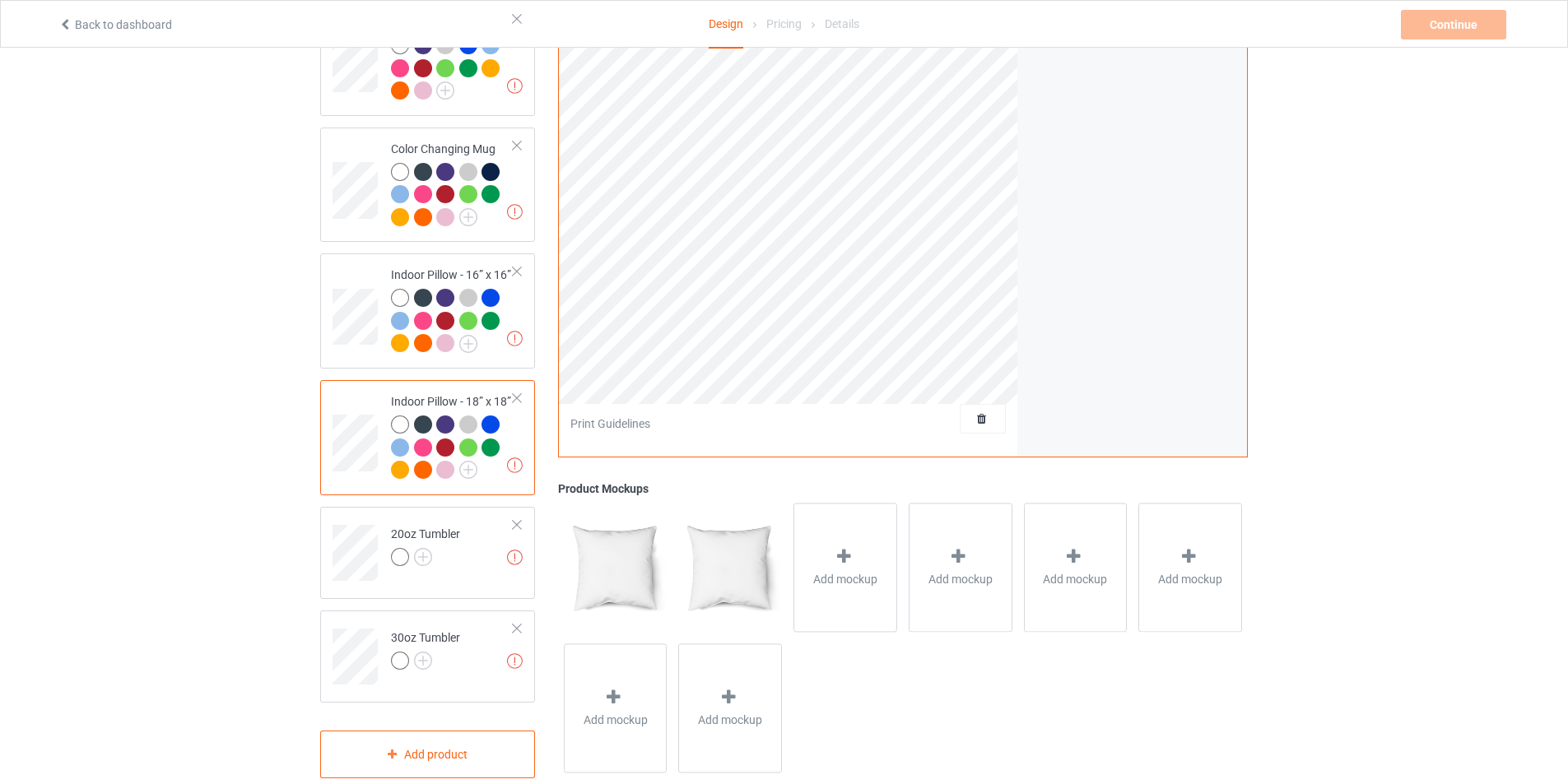
scroll to position [1343, 0]
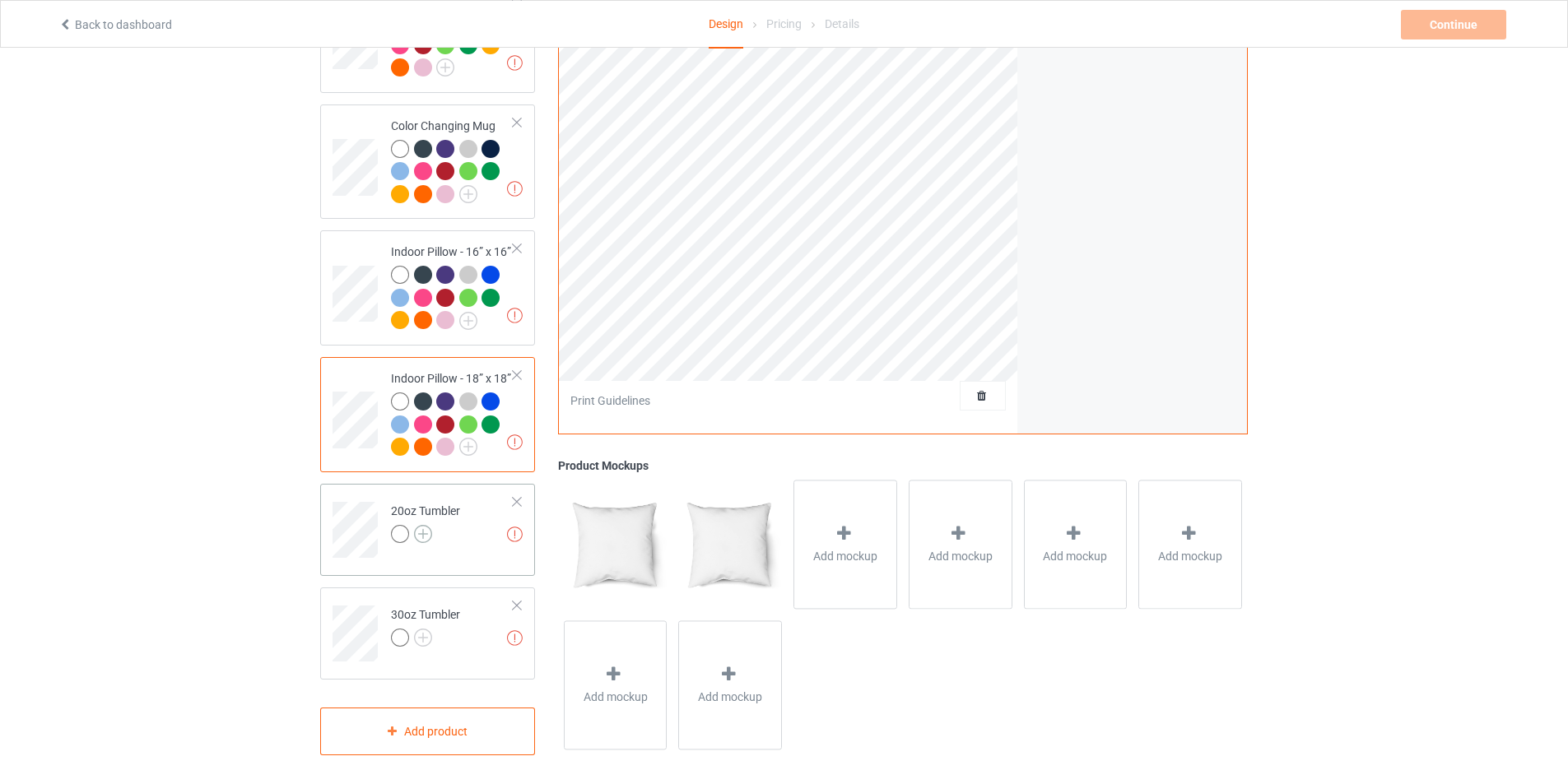
click at [425, 524] on img at bounding box center [423, 533] width 18 height 18
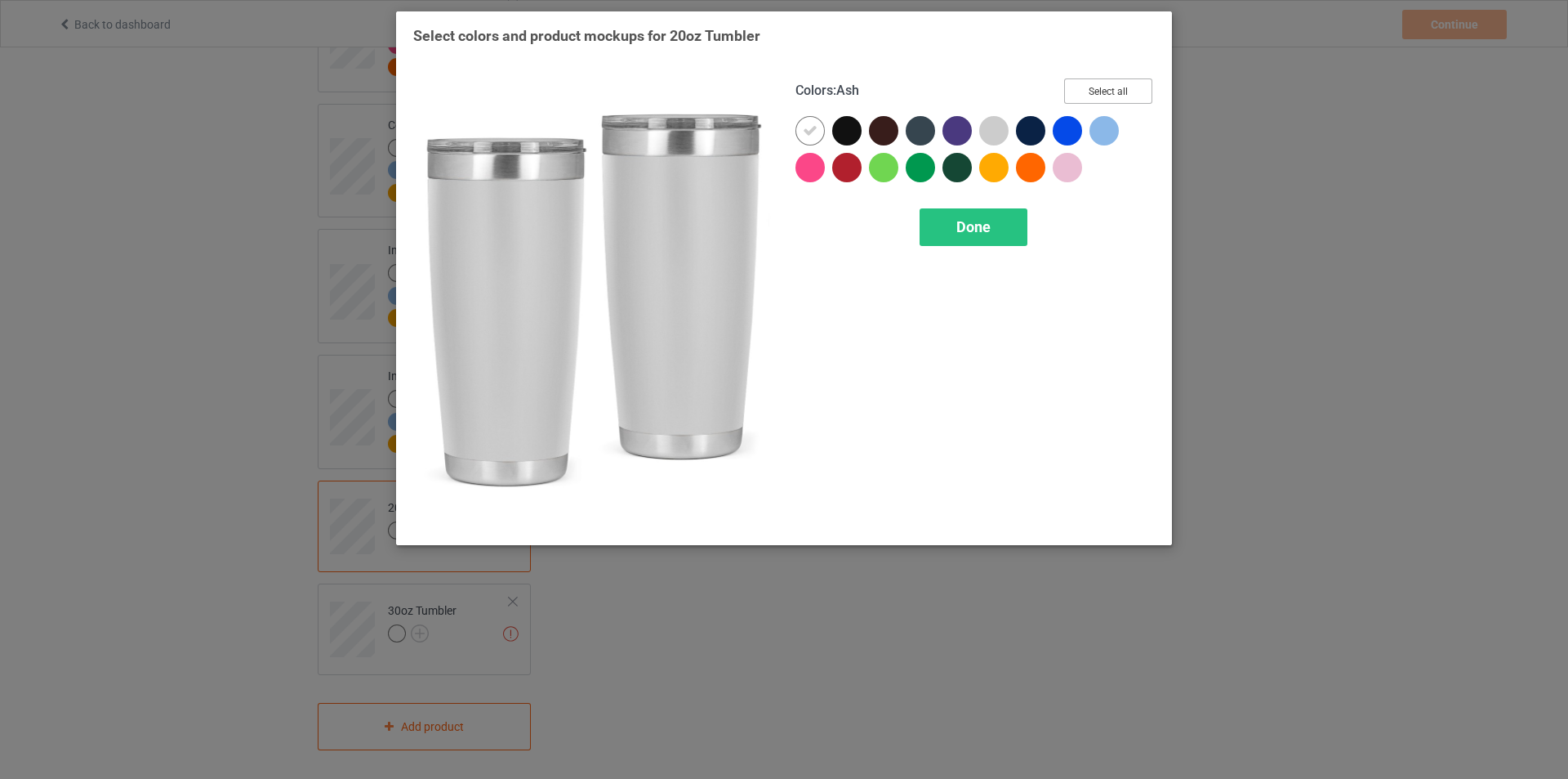
click at [1106, 91] on button "Select all" at bounding box center [1108, 91] width 89 height 25
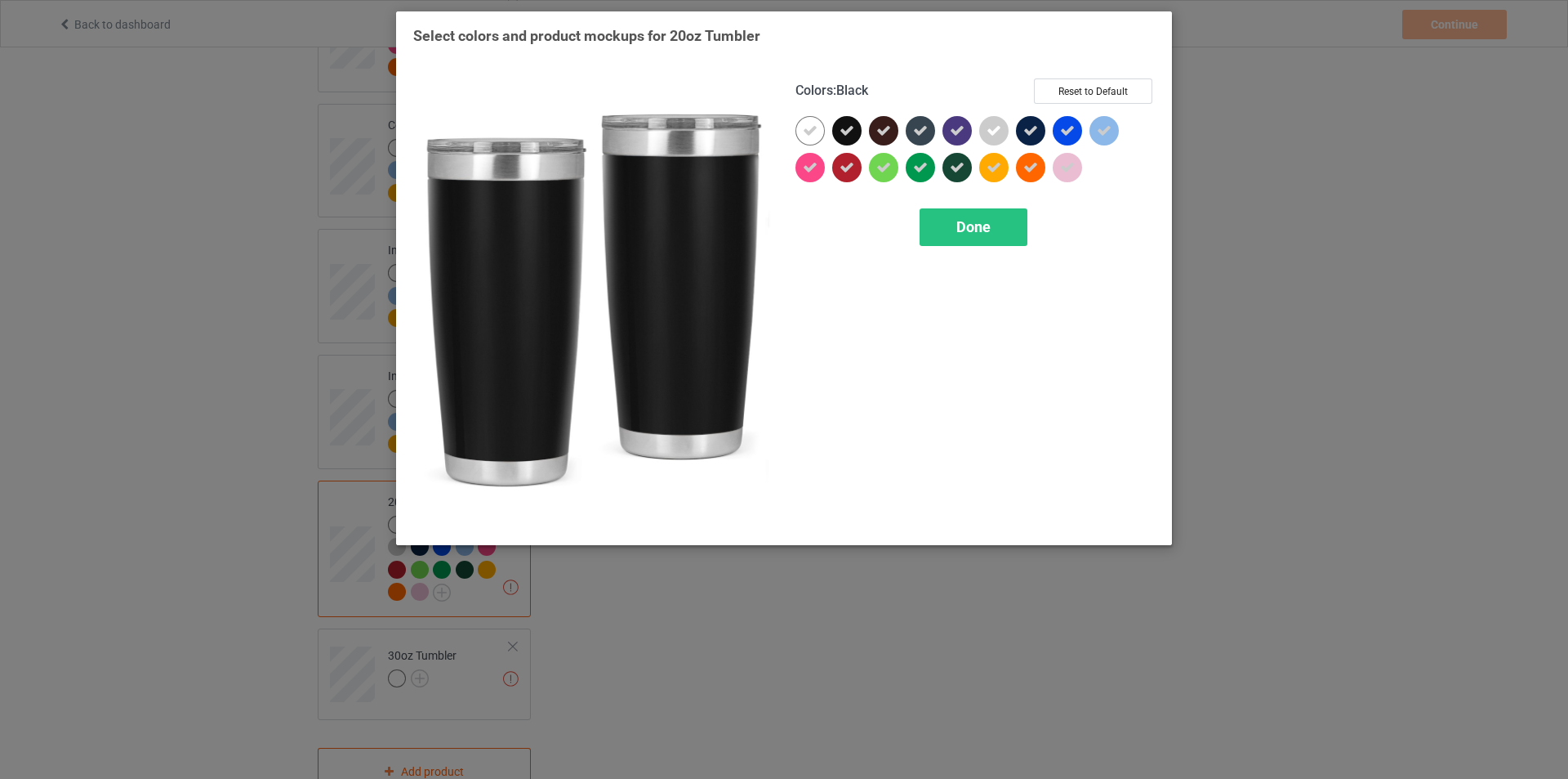
drag, startPoint x: 849, startPoint y: 135, endPoint x: 882, endPoint y: 127, distance: 34.0
click at [849, 133] on icon at bounding box center [847, 131] width 14 height 14
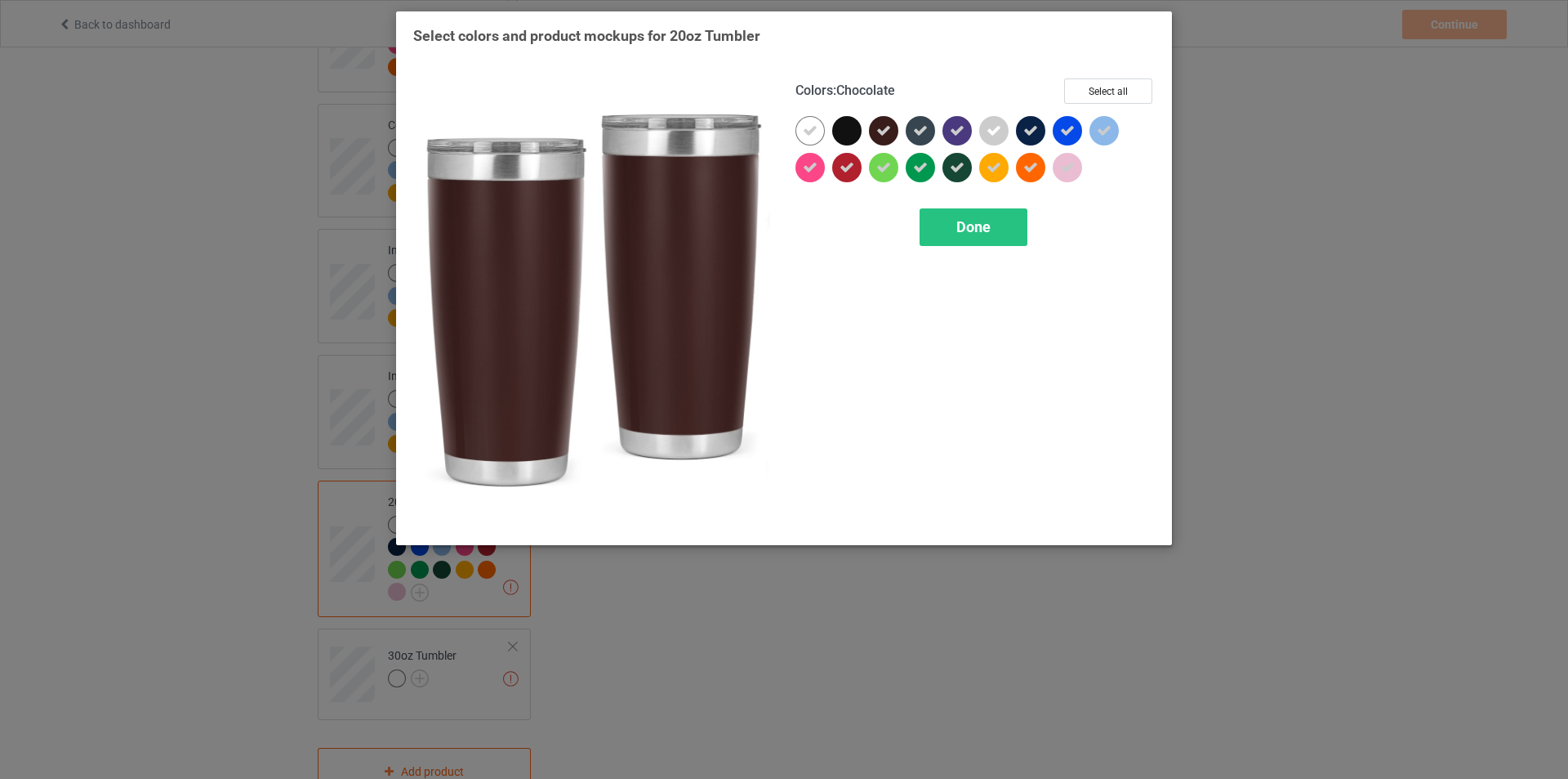
click at [882, 127] on icon at bounding box center [883, 131] width 14 height 14
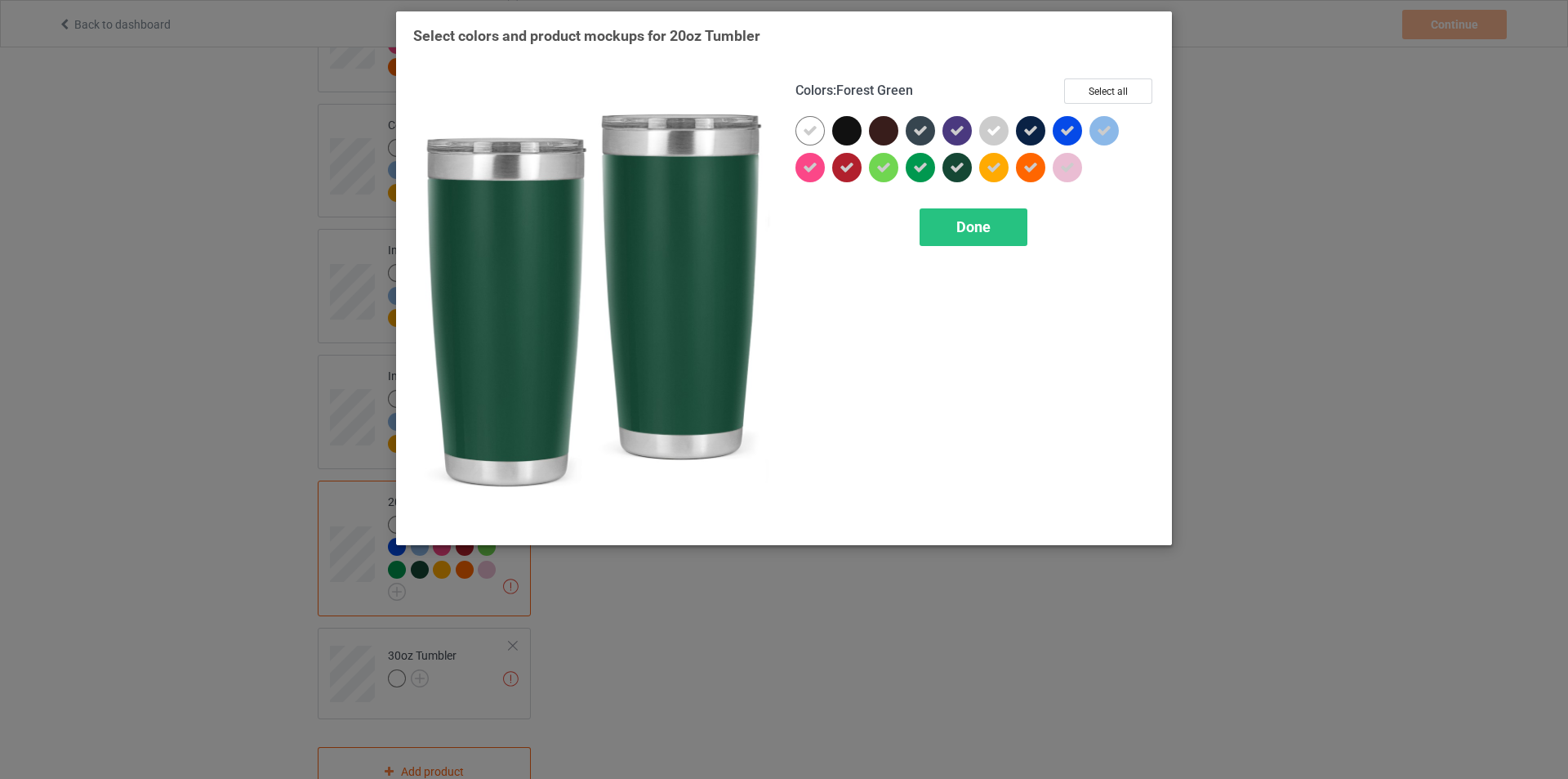
click at [962, 168] on icon at bounding box center [957, 167] width 14 height 14
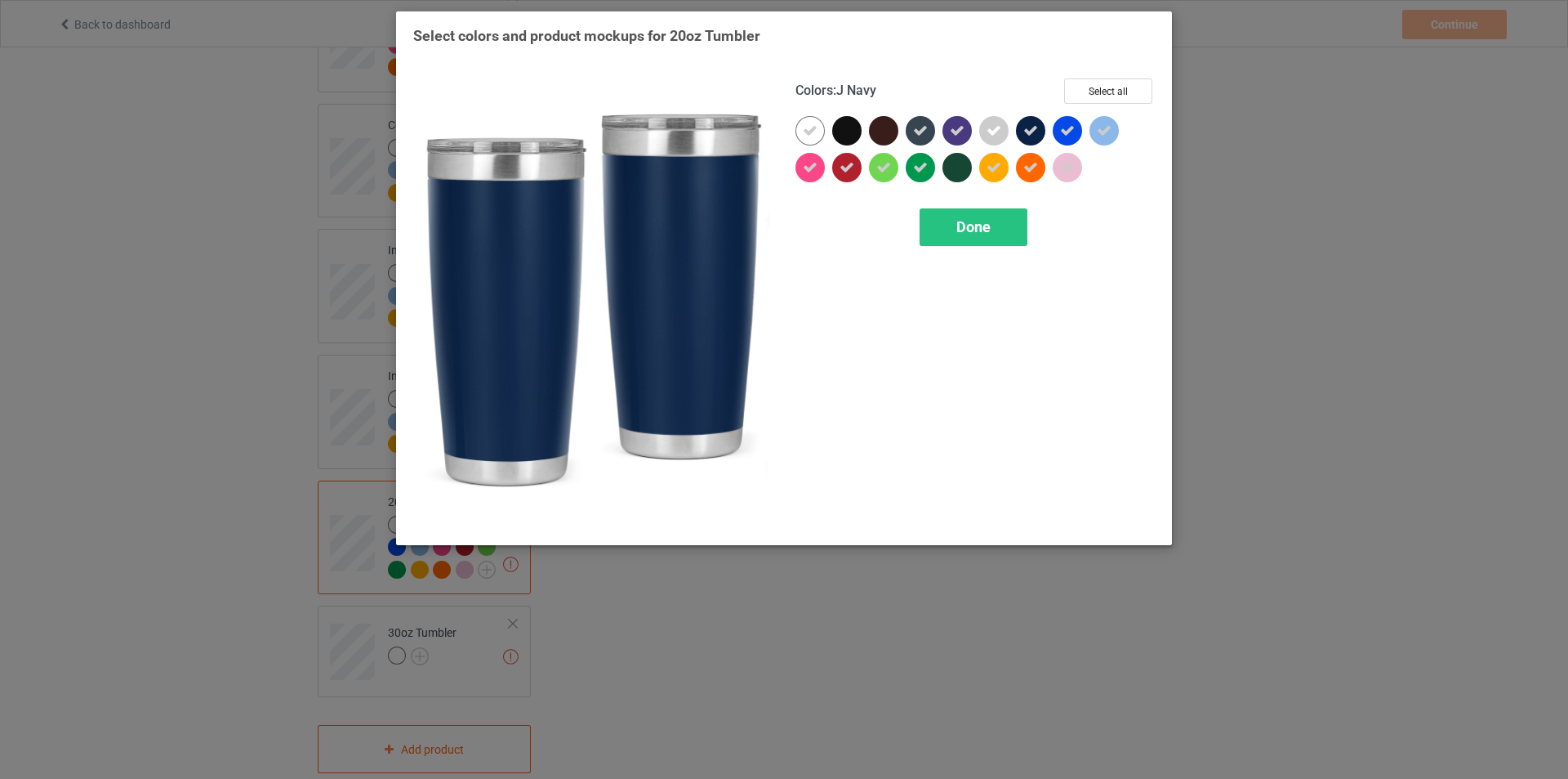
click at [1035, 135] on icon at bounding box center [1031, 131] width 14 height 14
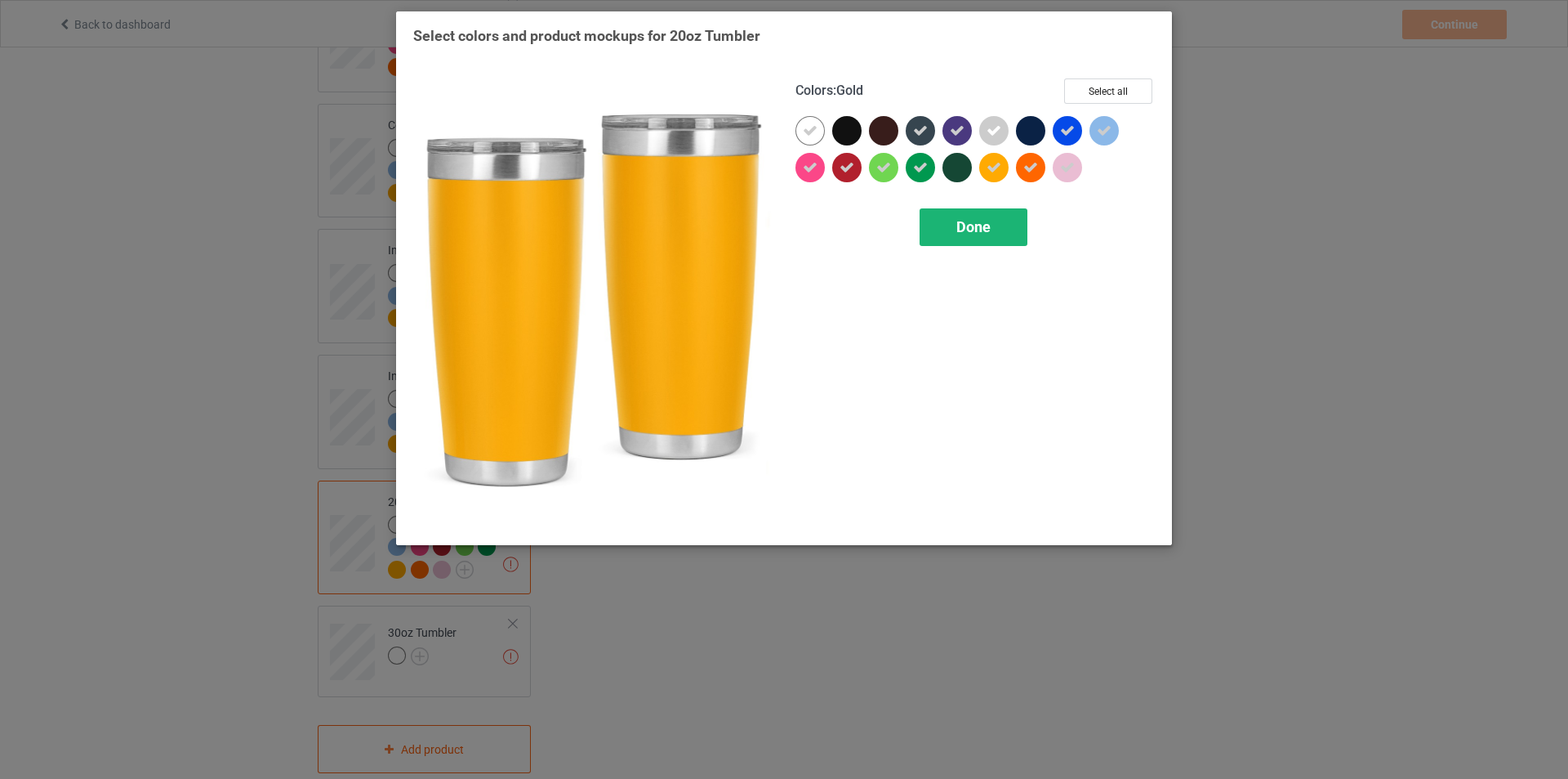
click at [980, 225] on span "Done" at bounding box center [974, 227] width 34 height 17
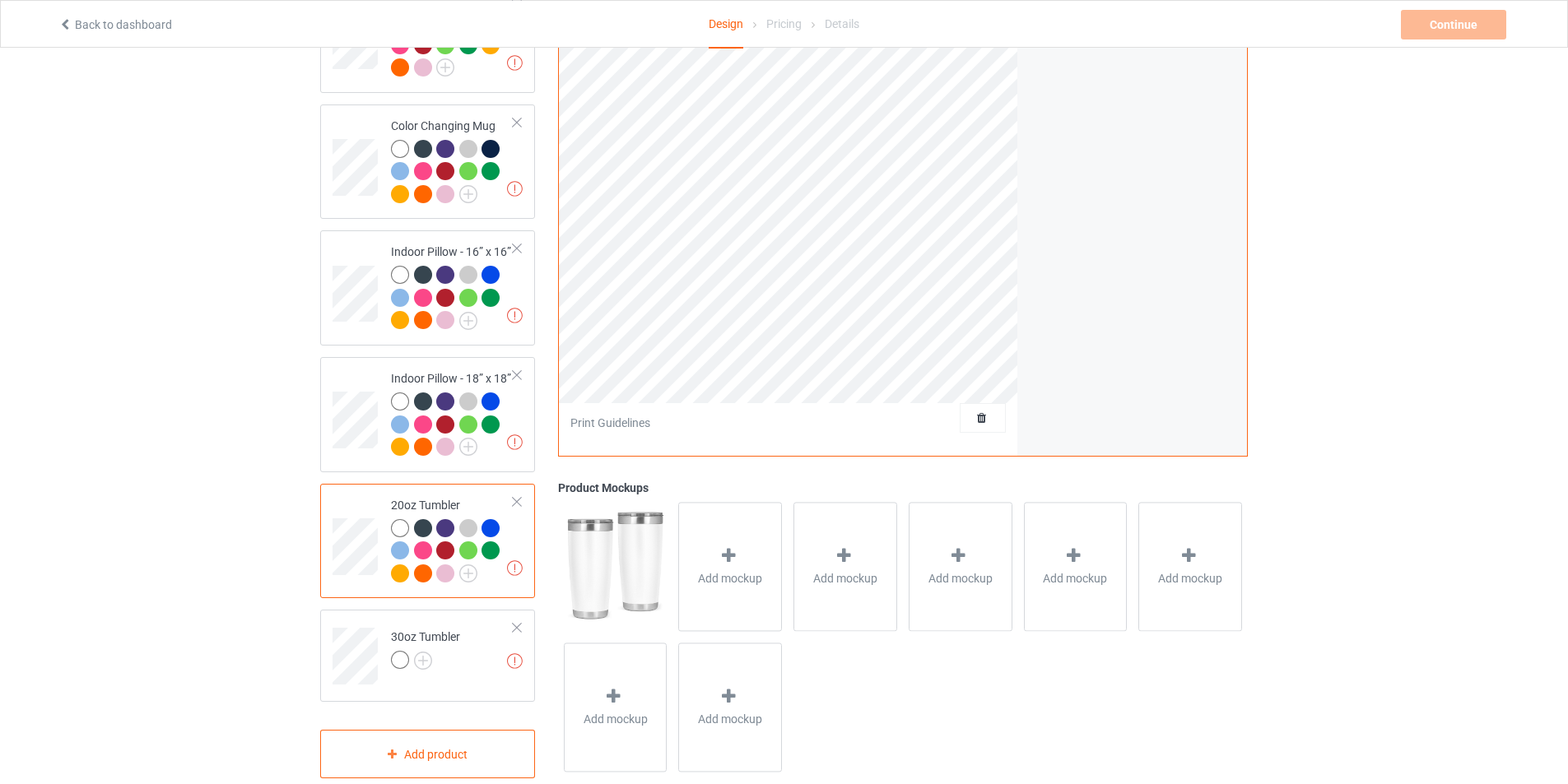
scroll to position [1367, 0]
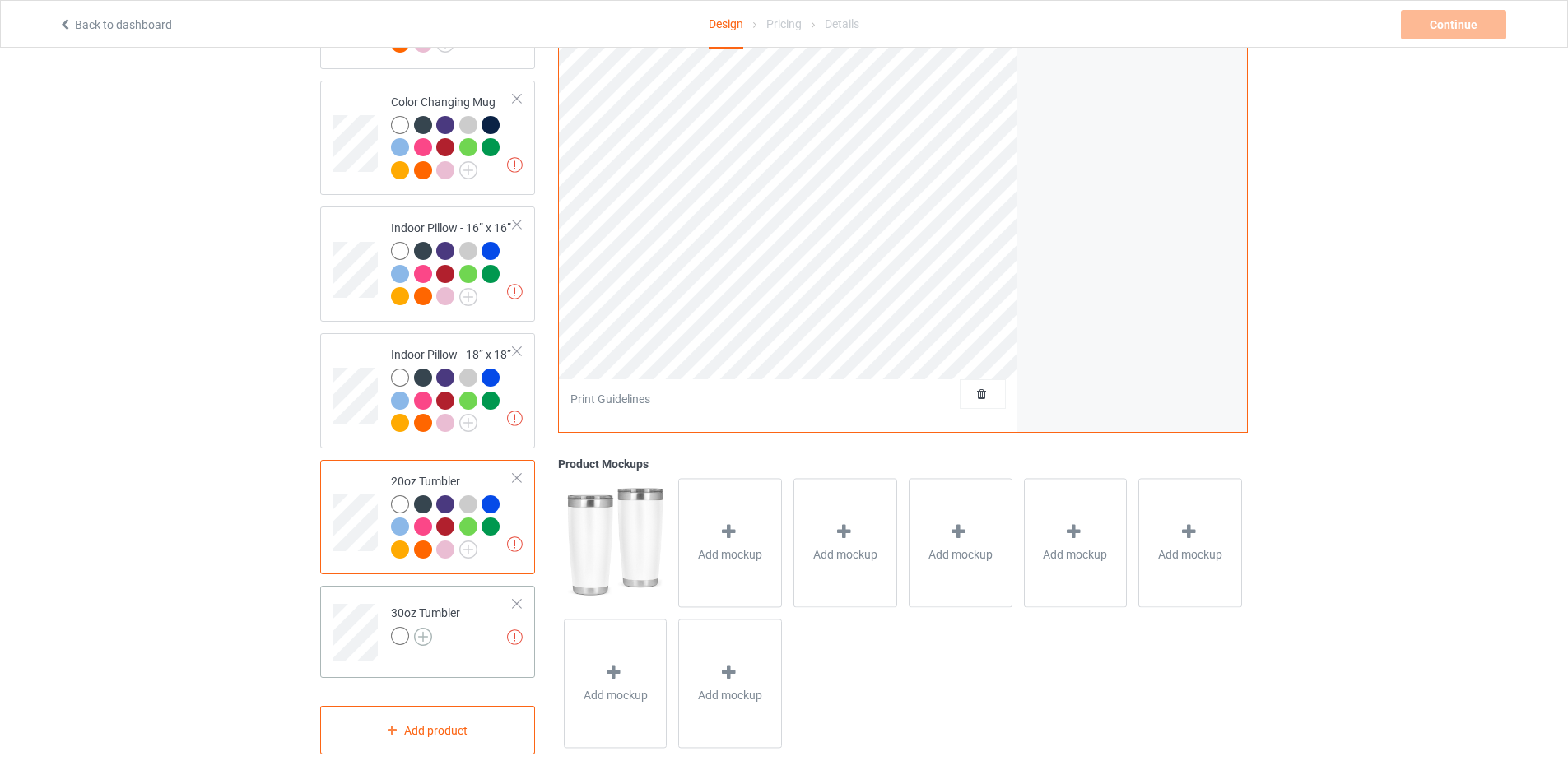
click at [419, 627] on img at bounding box center [423, 636] width 18 height 18
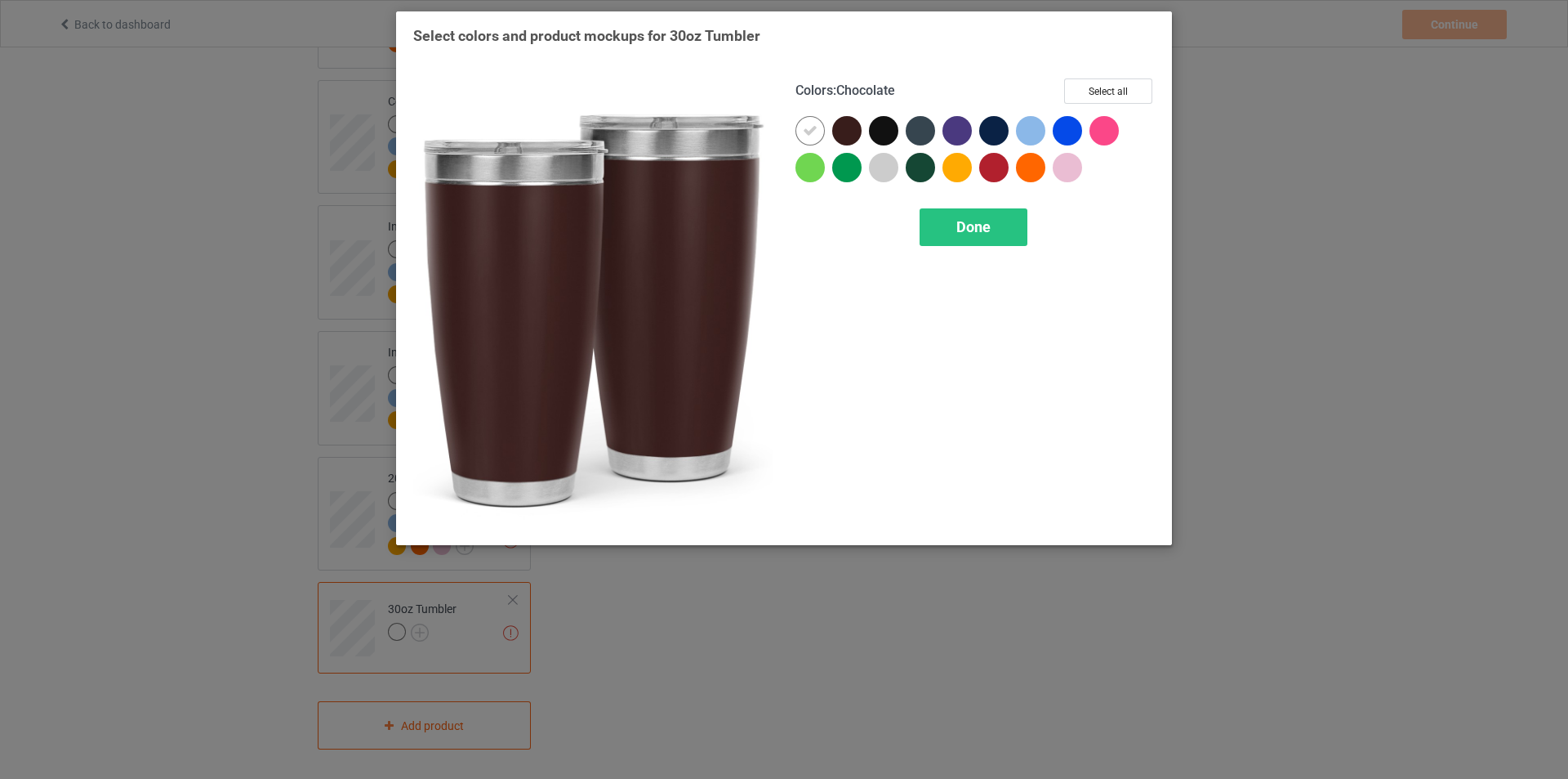
click at [847, 129] on div at bounding box center [847, 131] width 30 height 30
click at [845, 130] on icon at bounding box center [847, 131] width 14 height 14
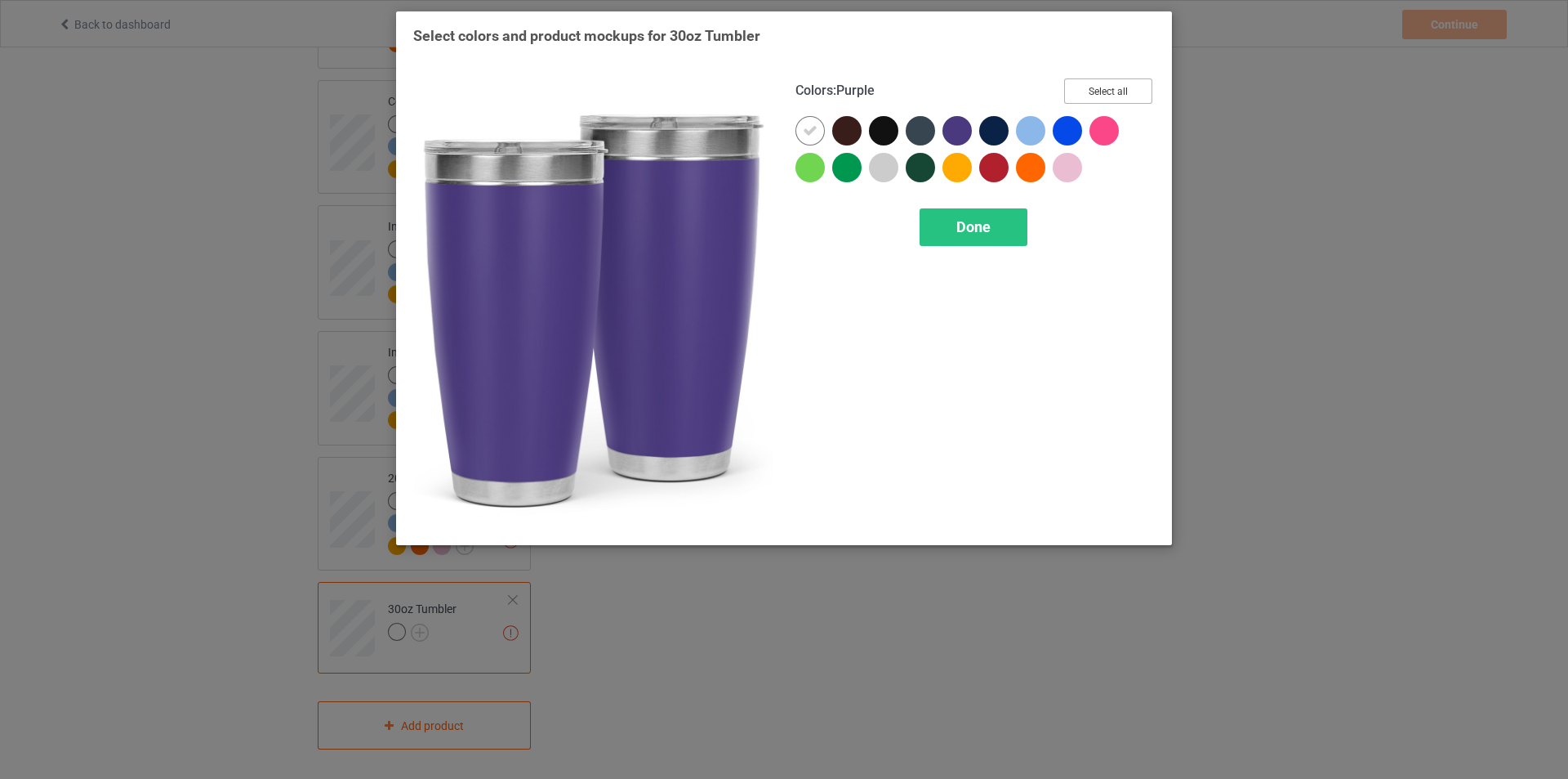
click at [1137, 89] on button "Select all" at bounding box center [1108, 91] width 89 height 25
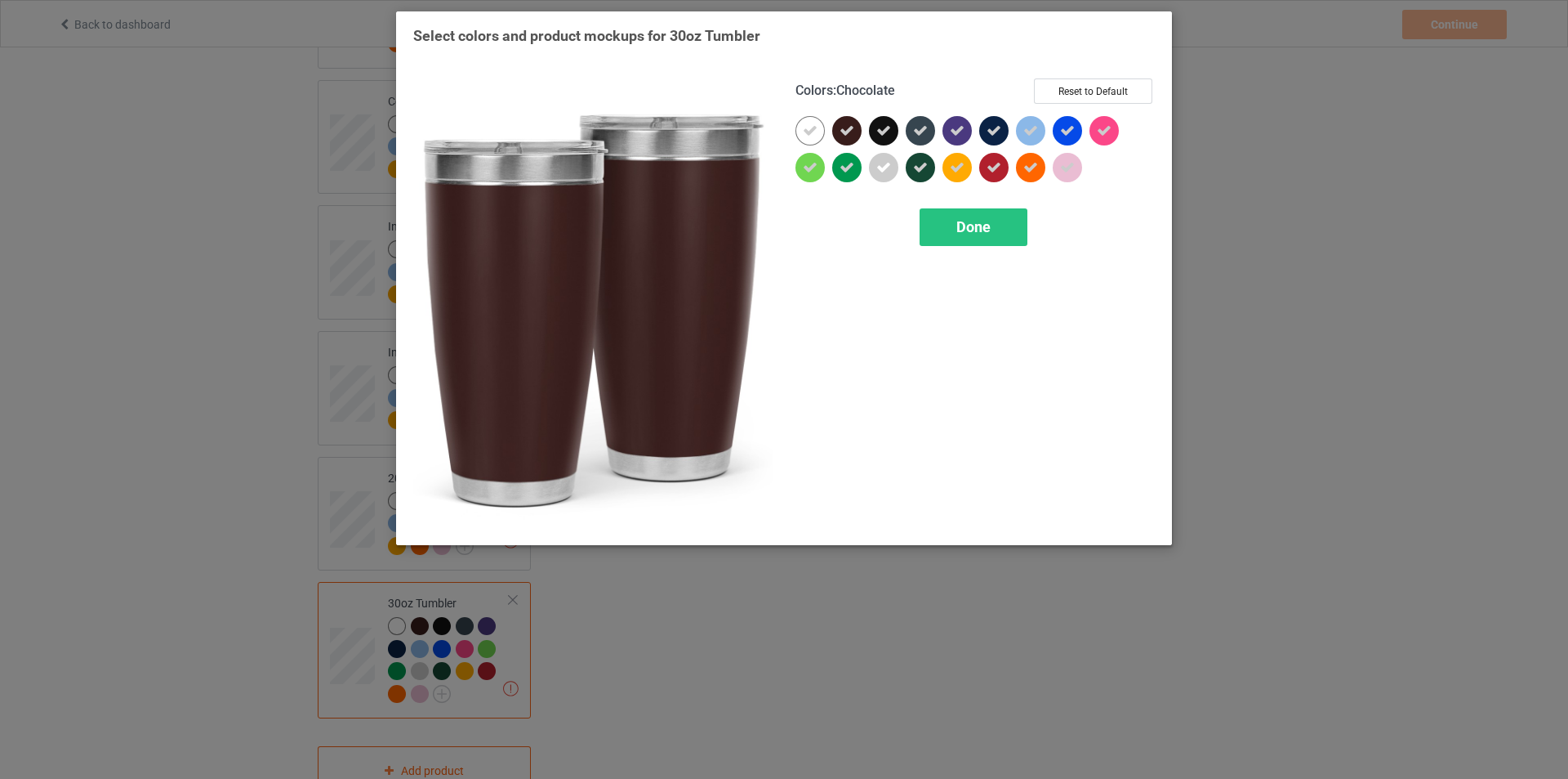
click at [856, 123] on div at bounding box center [847, 131] width 30 height 30
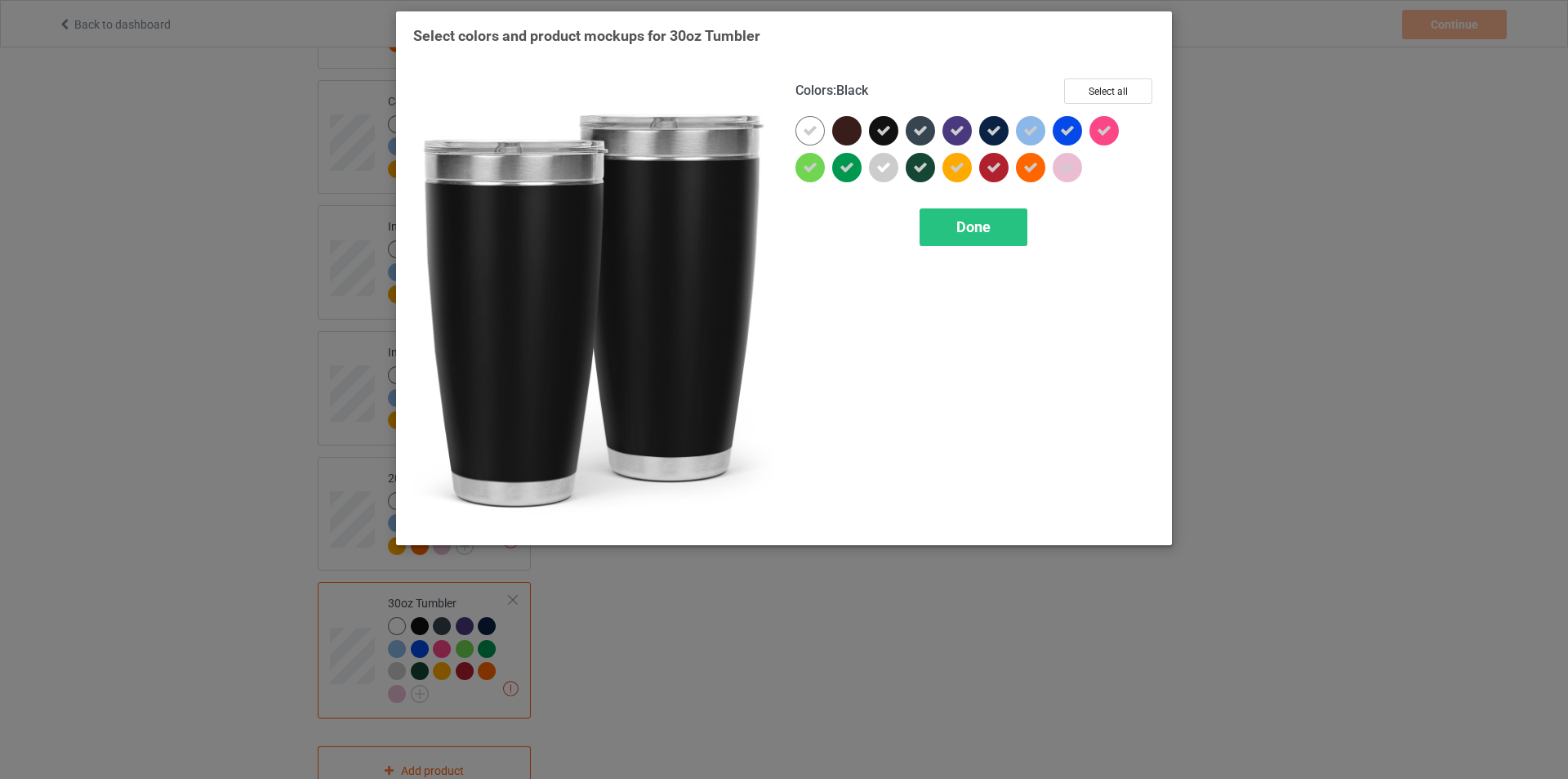
click at [899, 129] on div at bounding box center [887, 134] width 37 height 37
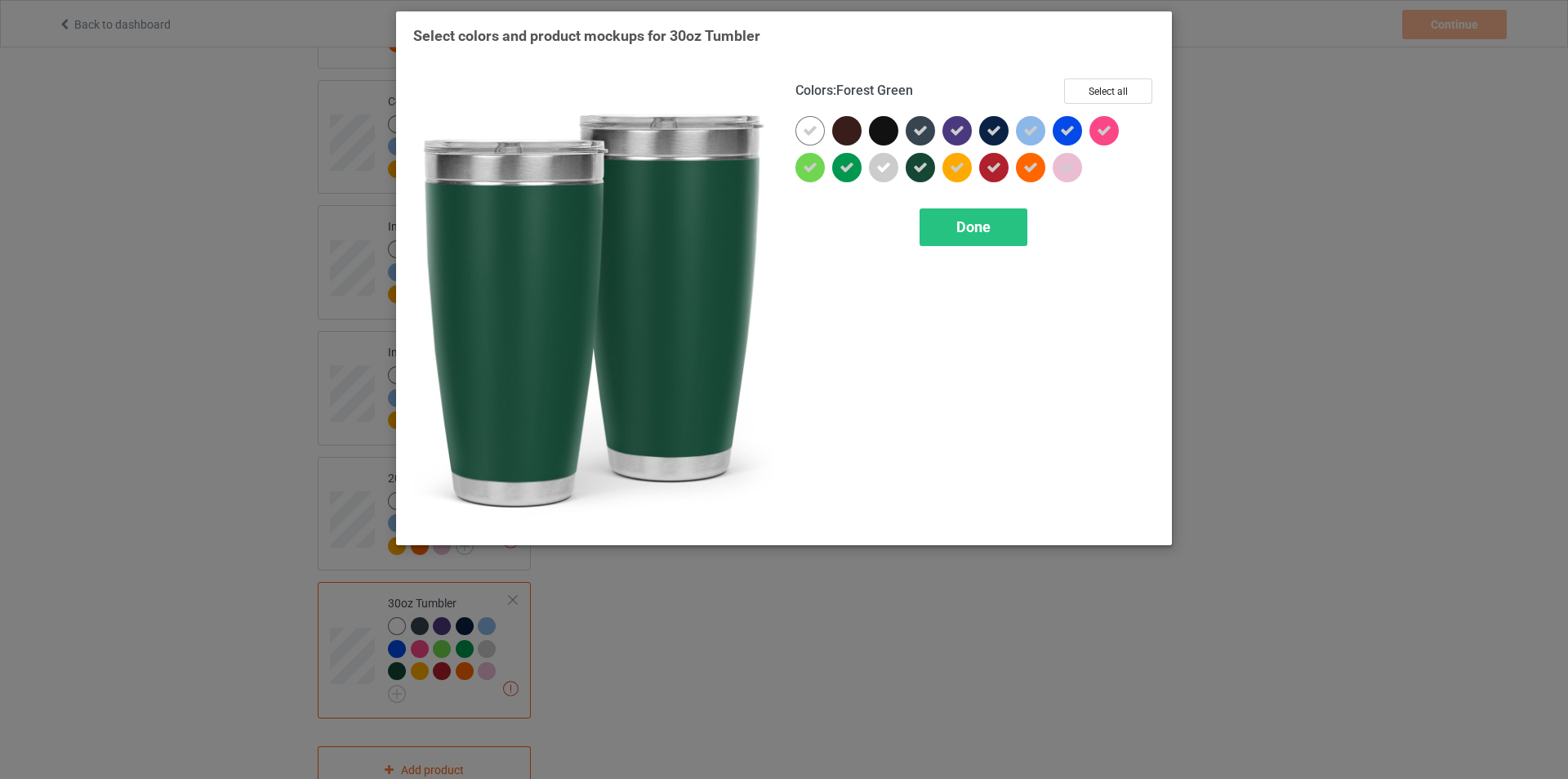
click at [923, 170] on icon at bounding box center [920, 167] width 14 height 14
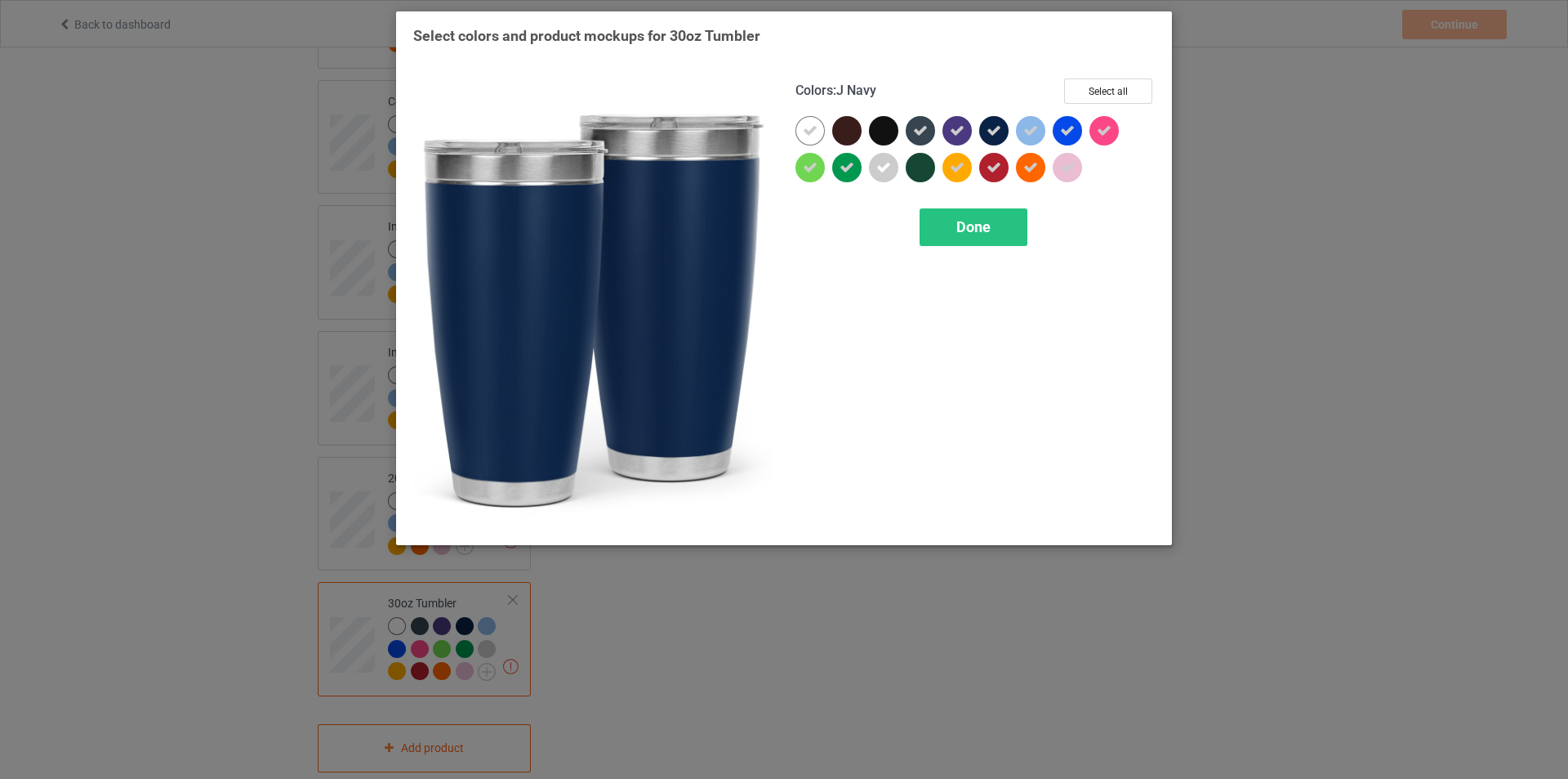
click at [990, 133] on icon at bounding box center [993, 131] width 14 height 14
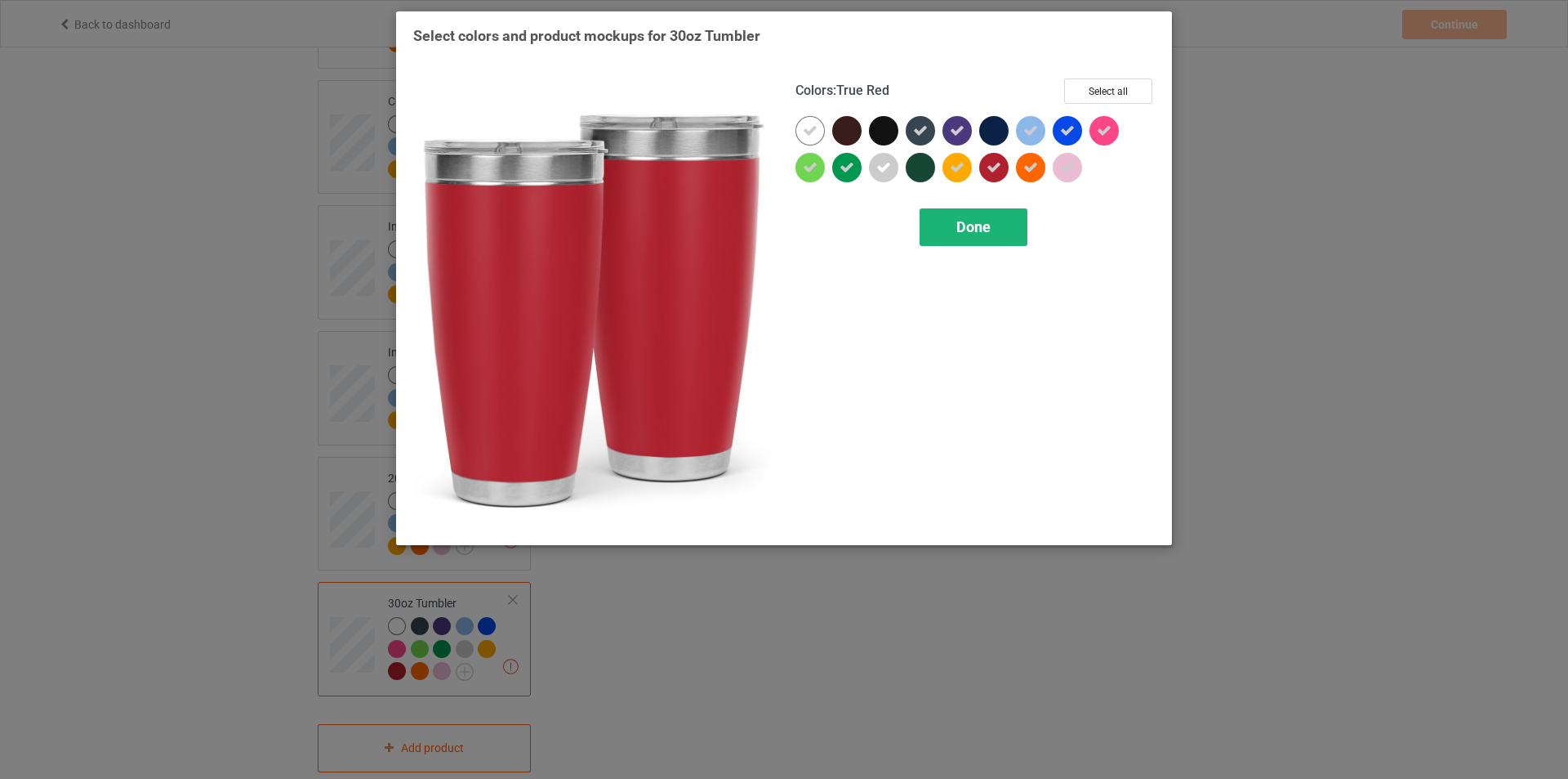
click at [970, 225] on span "Done" at bounding box center [974, 227] width 34 height 17
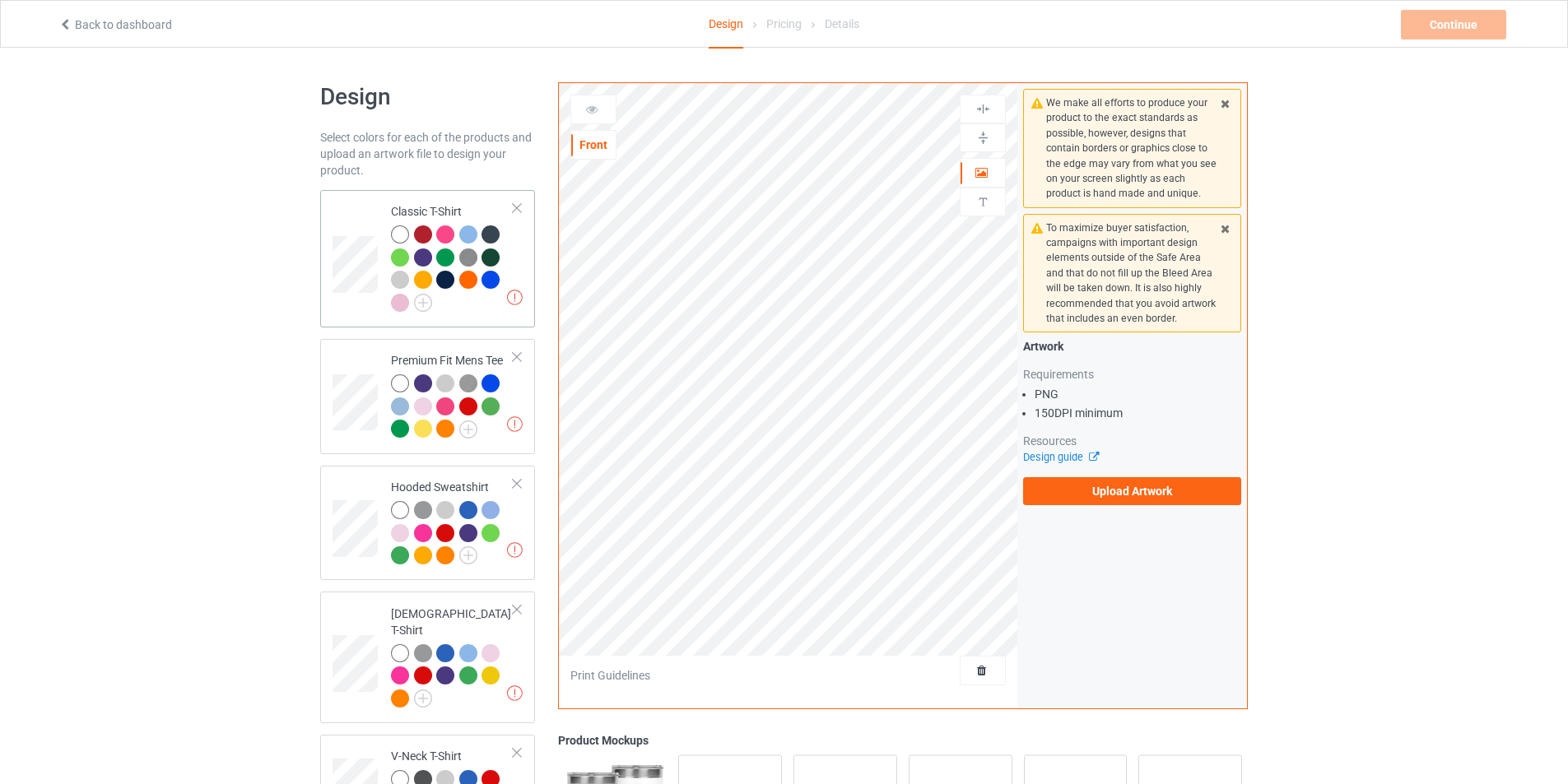
click at [362, 302] on td at bounding box center [357, 259] width 50 height 124
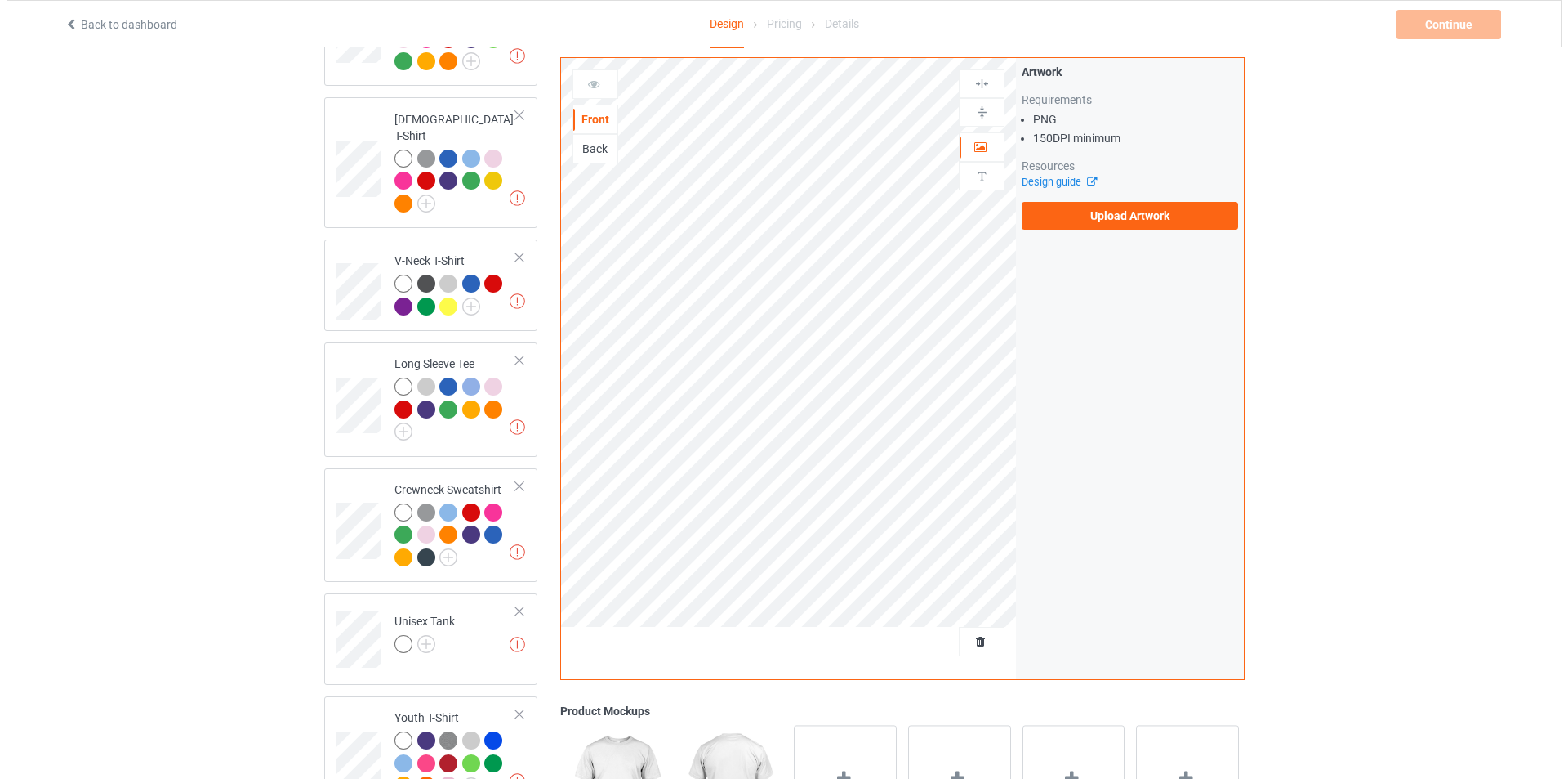
scroll to position [899, 0]
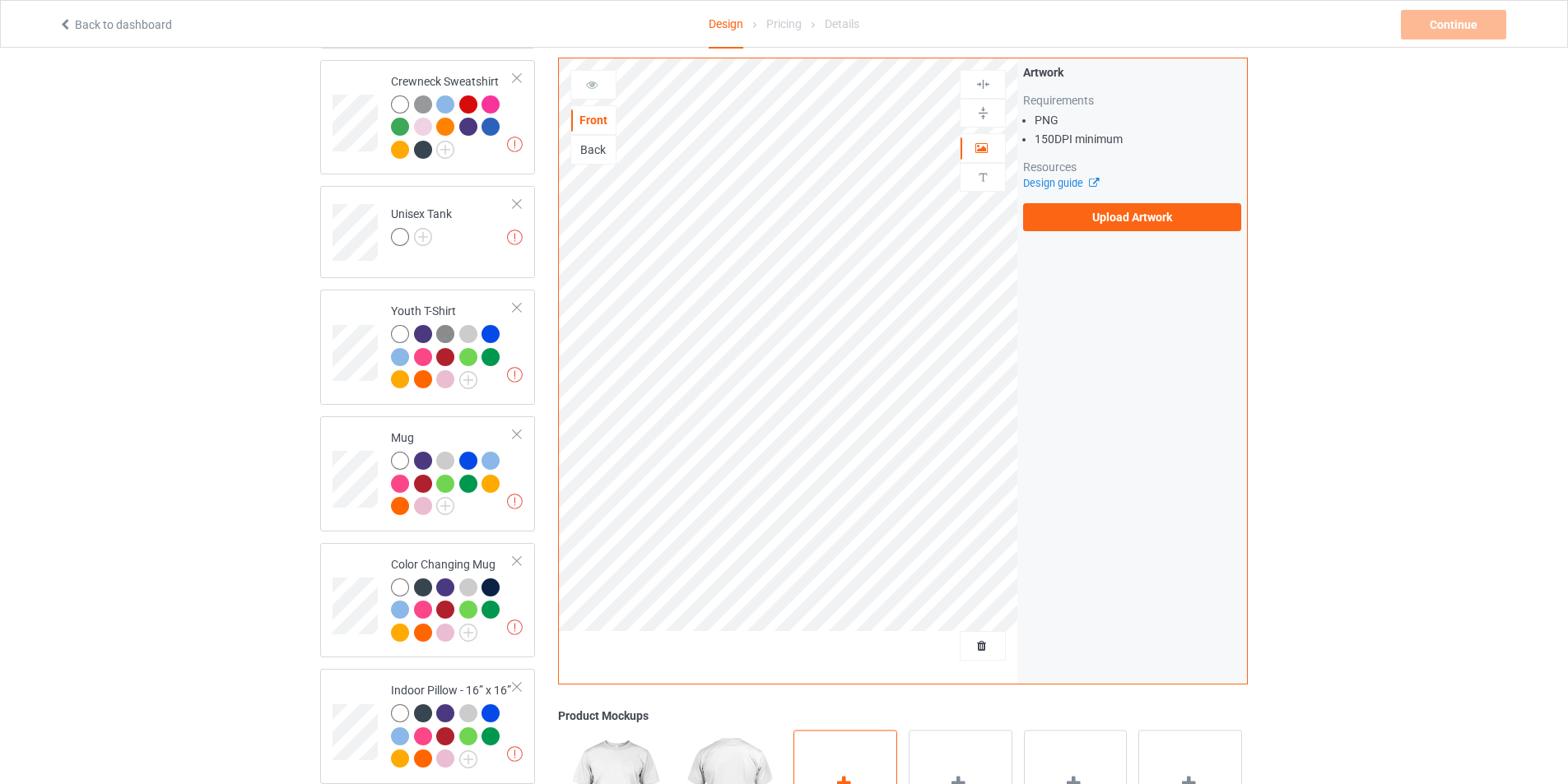
click at [844, 750] on div "Add mockup" at bounding box center [845, 794] width 104 height 129
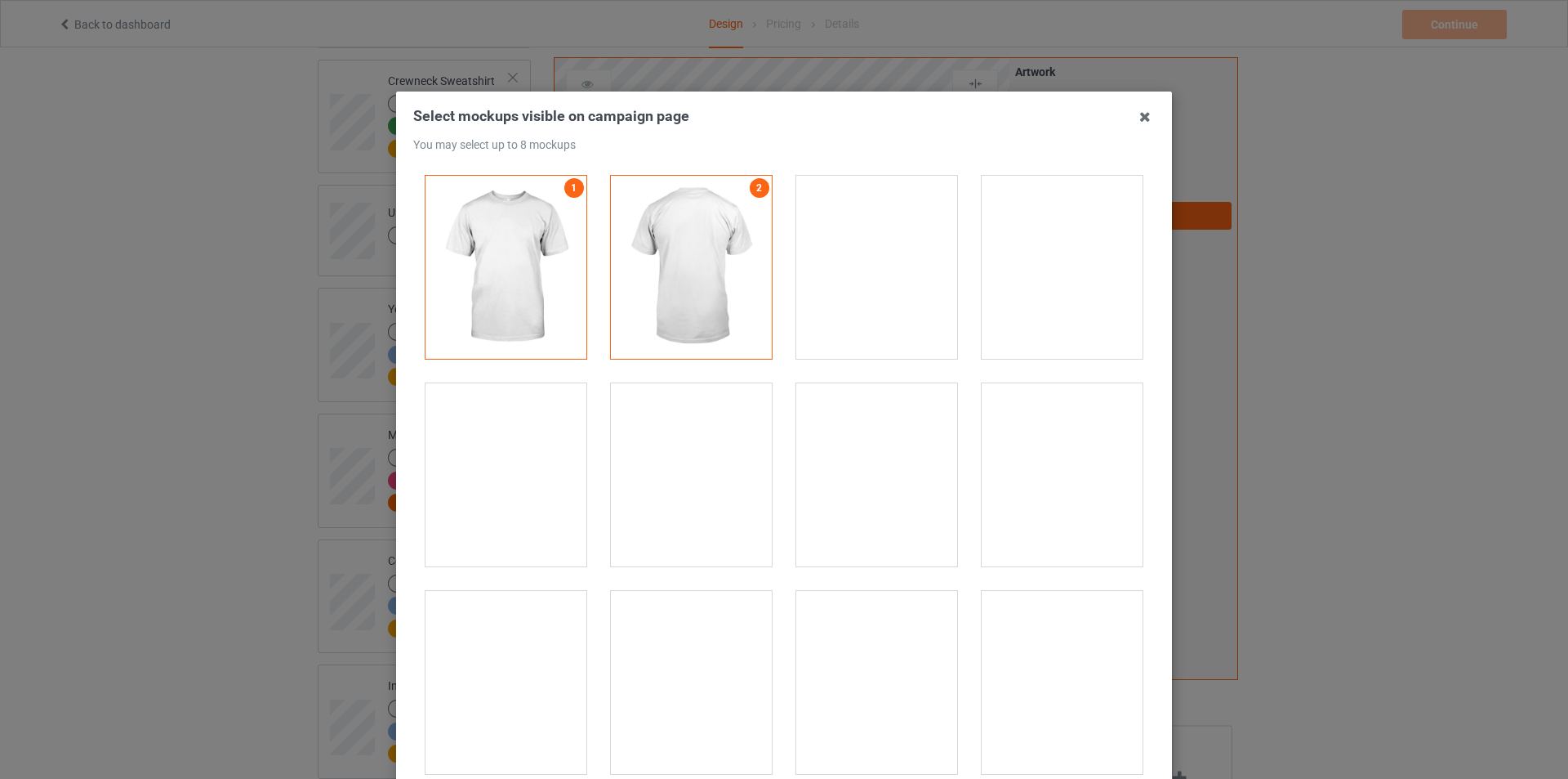
click at [855, 248] on div at bounding box center [877, 267] width 161 height 183
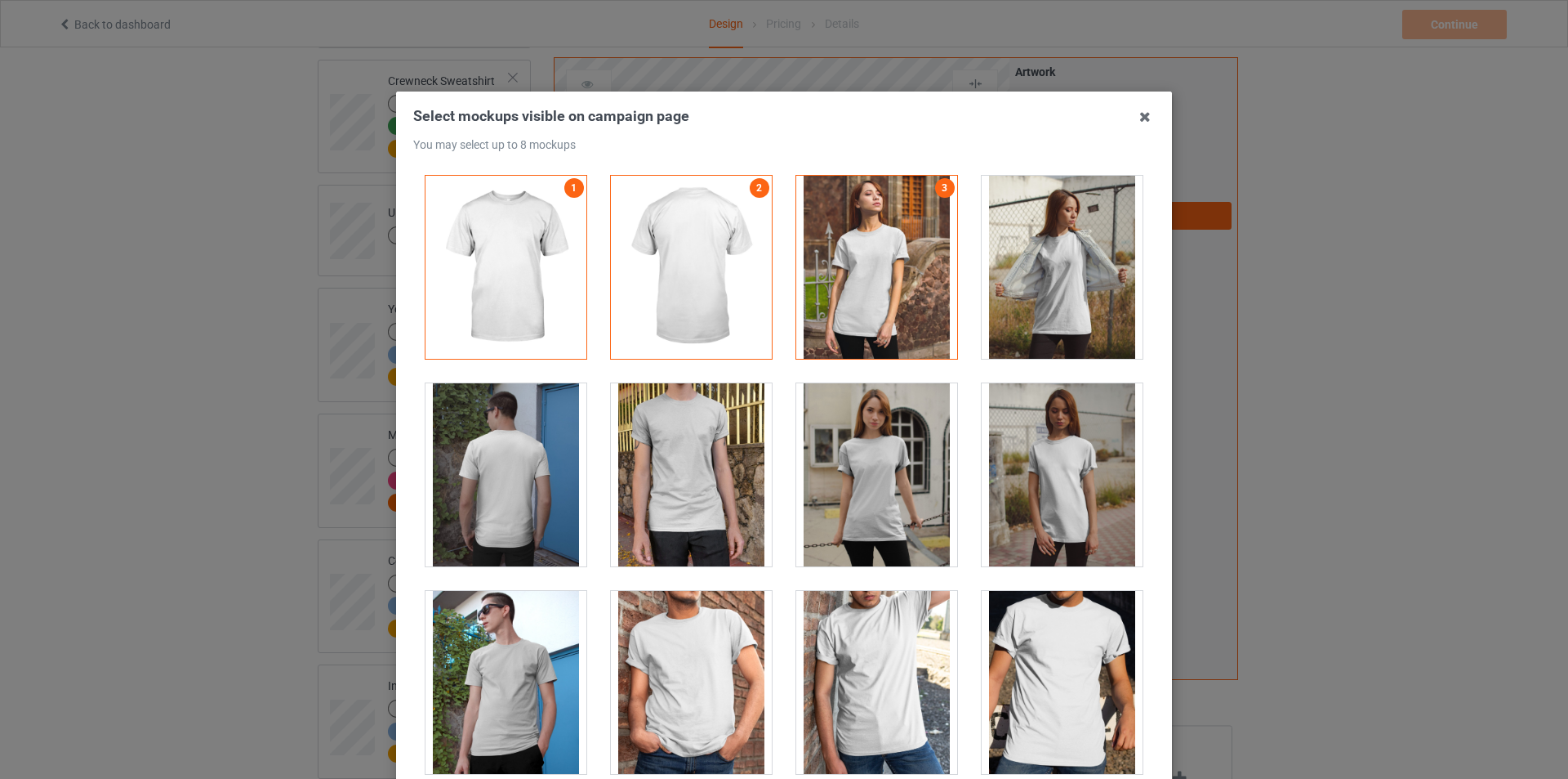
click at [866, 467] on div at bounding box center [877, 475] width 161 height 183
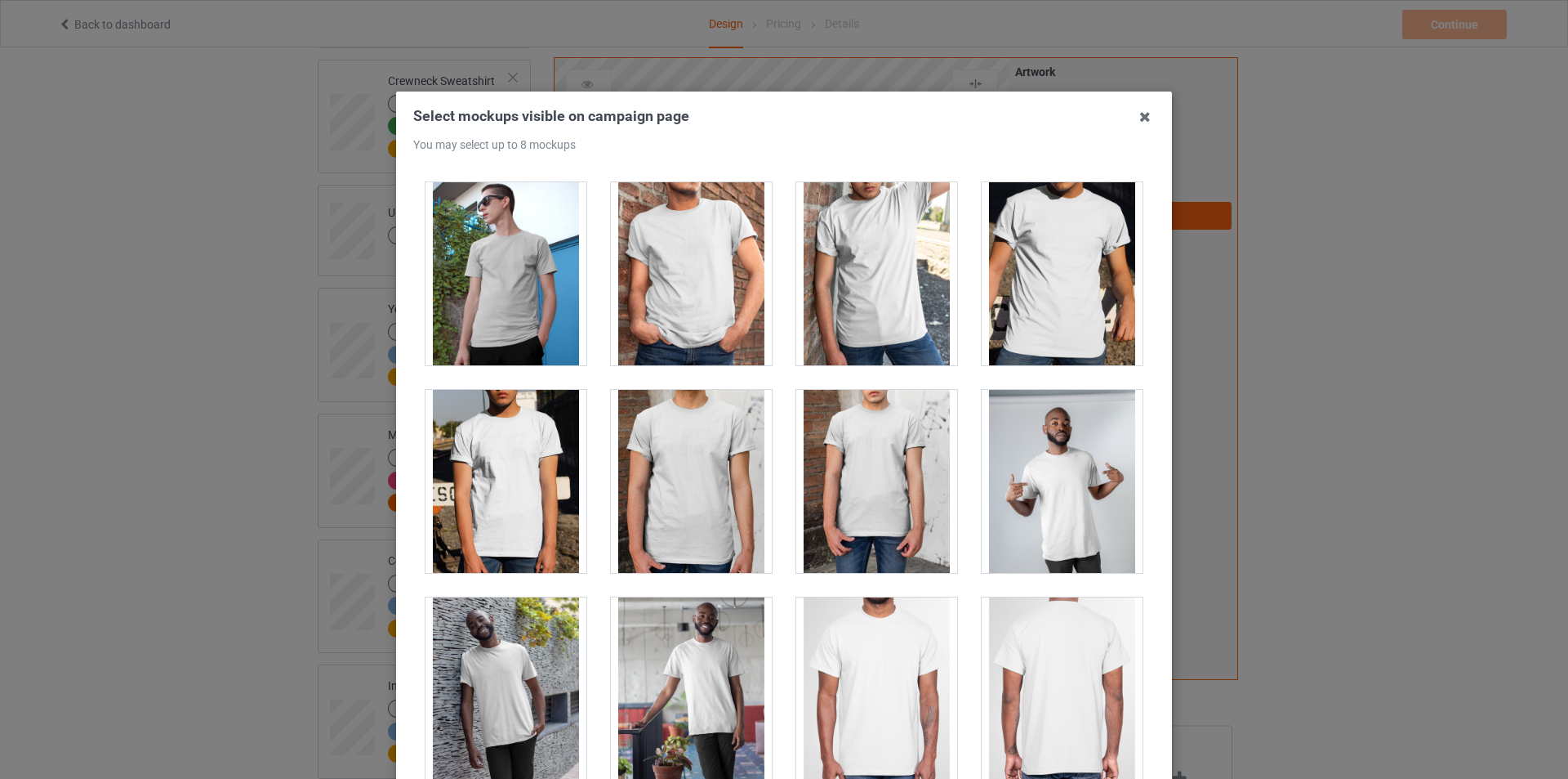
click at [700, 286] on div at bounding box center [692, 274] width 161 height 183
click at [556, 467] on div at bounding box center [506, 481] width 161 height 183
click at [685, 480] on div at bounding box center [692, 481] width 161 height 183
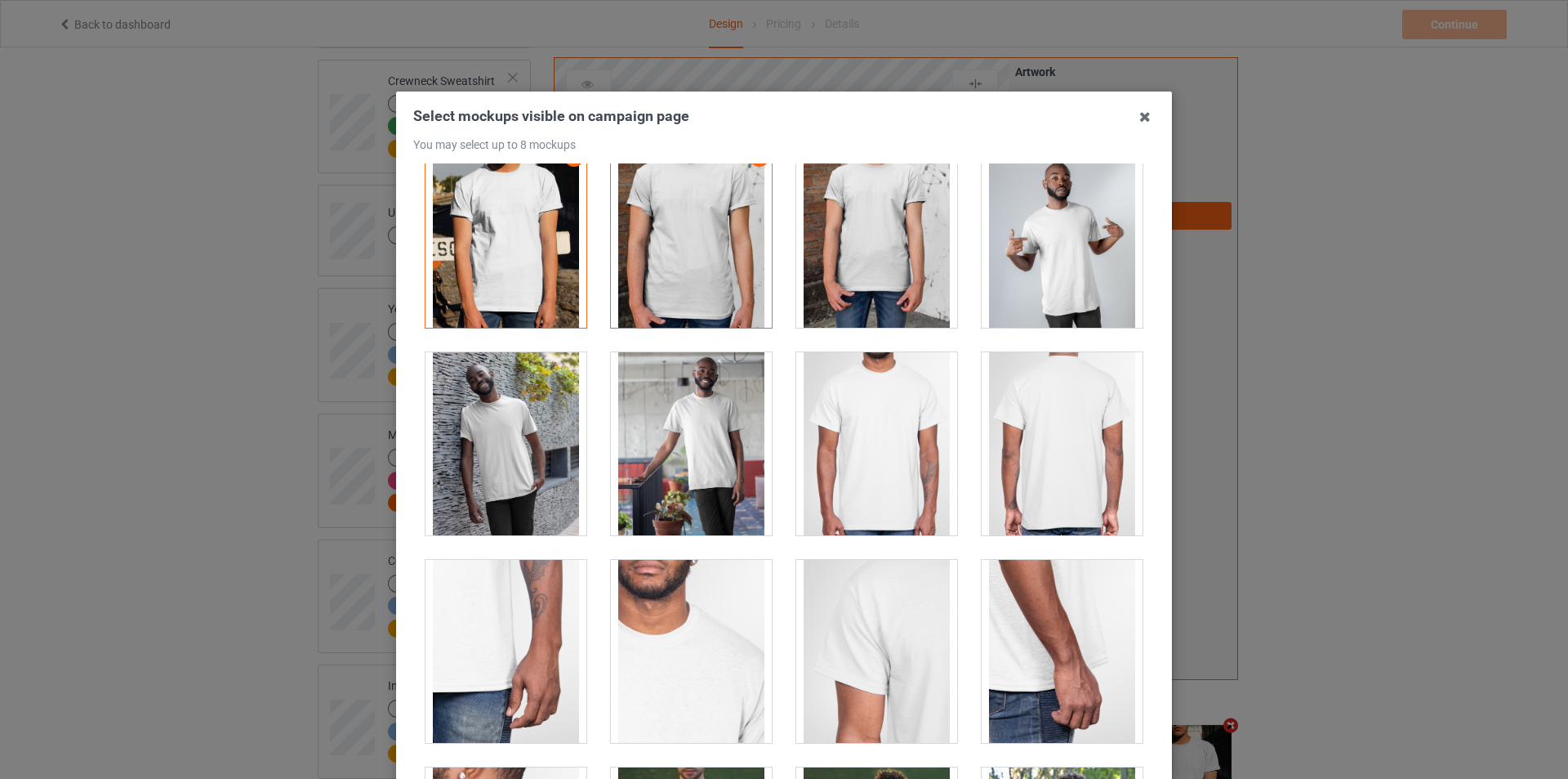
click at [1042, 425] on div at bounding box center [1062, 443] width 161 height 183
click at [1061, 422] on div at bounding box center [1062, 443] width 161 height 183
click at [718, 424] on div at bounding box center [692, 443] width 161 height 183
click at [662, 430] on div at bounding box center [692, 443] width 161 height 183
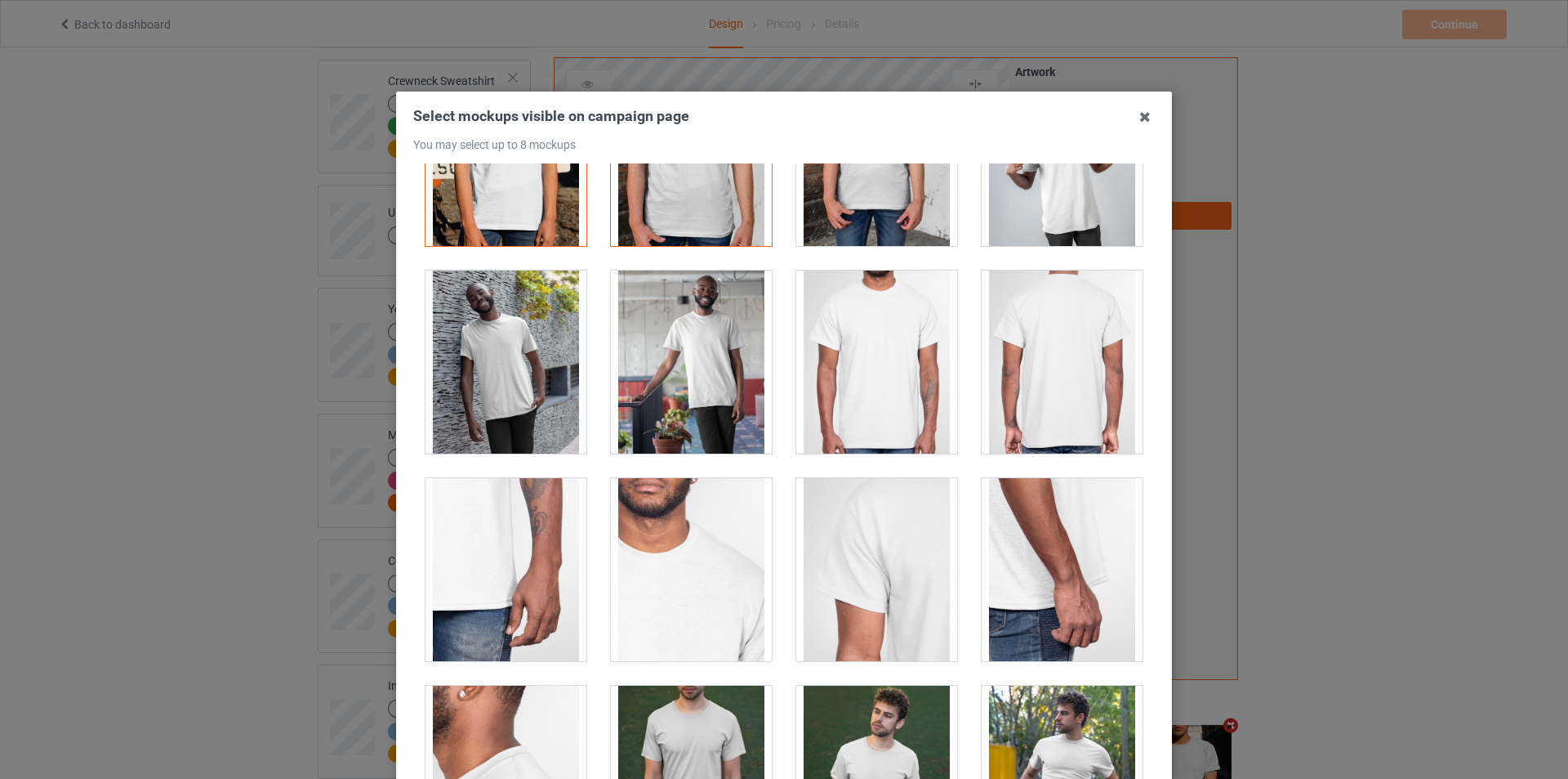
scroll to position [1307, 0]
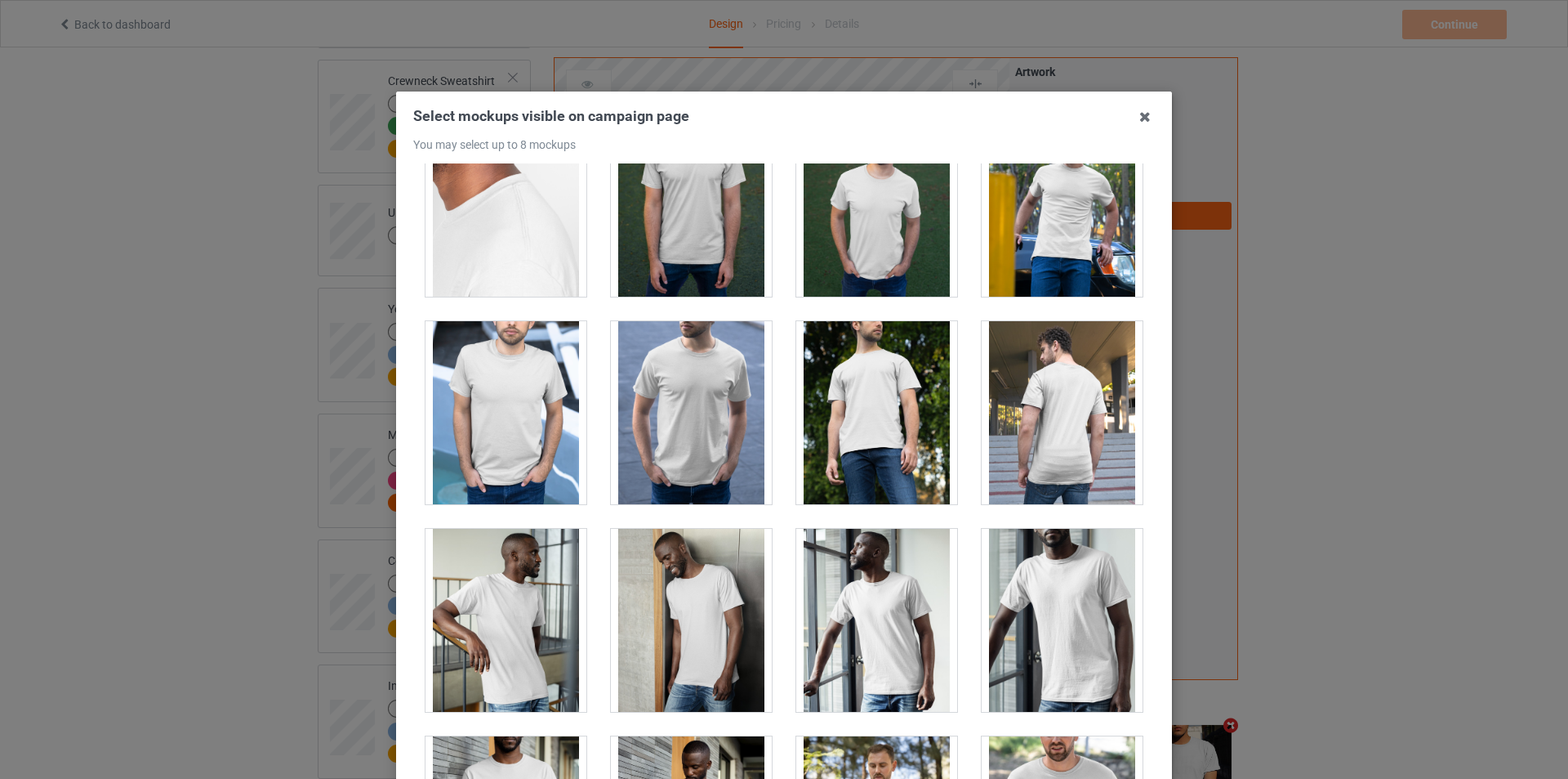
click at [843, 385] on div at bounding box center [877, 413] width 161 height 183
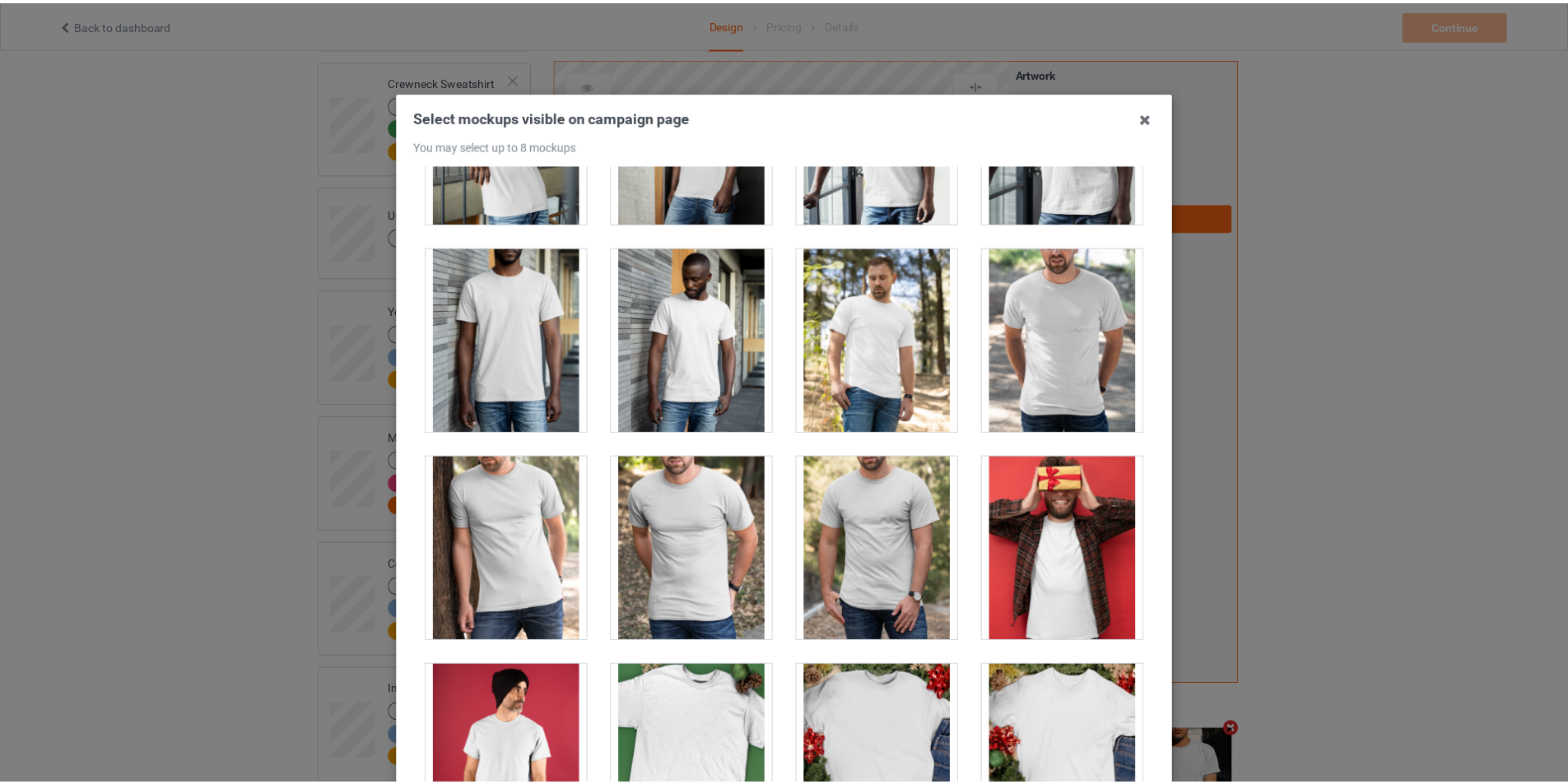
scroll to position [2302, 0]
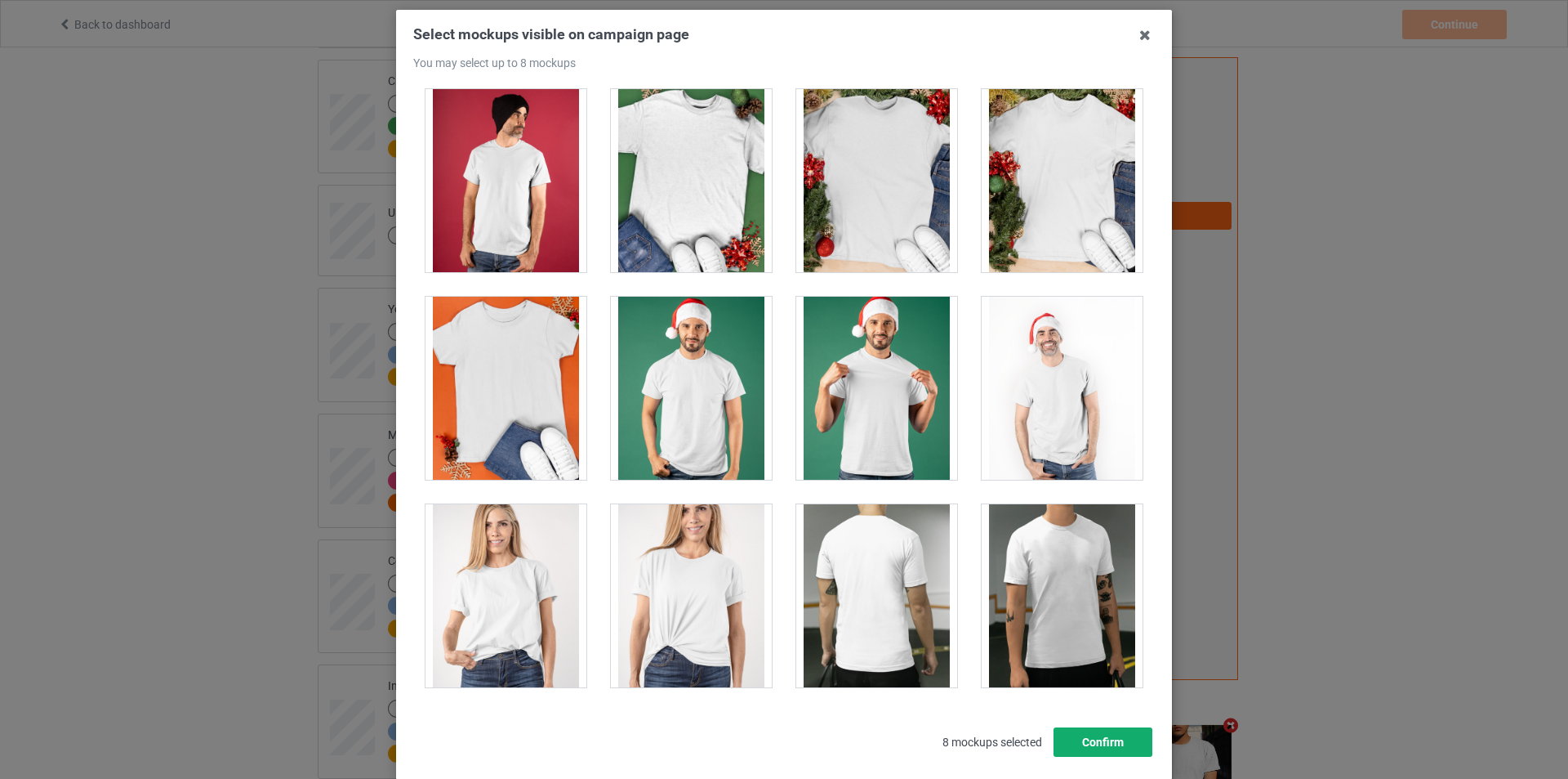
click at [1096, 735] on button "Confirm" at bounding box center [1103, 741] width 98 height 30
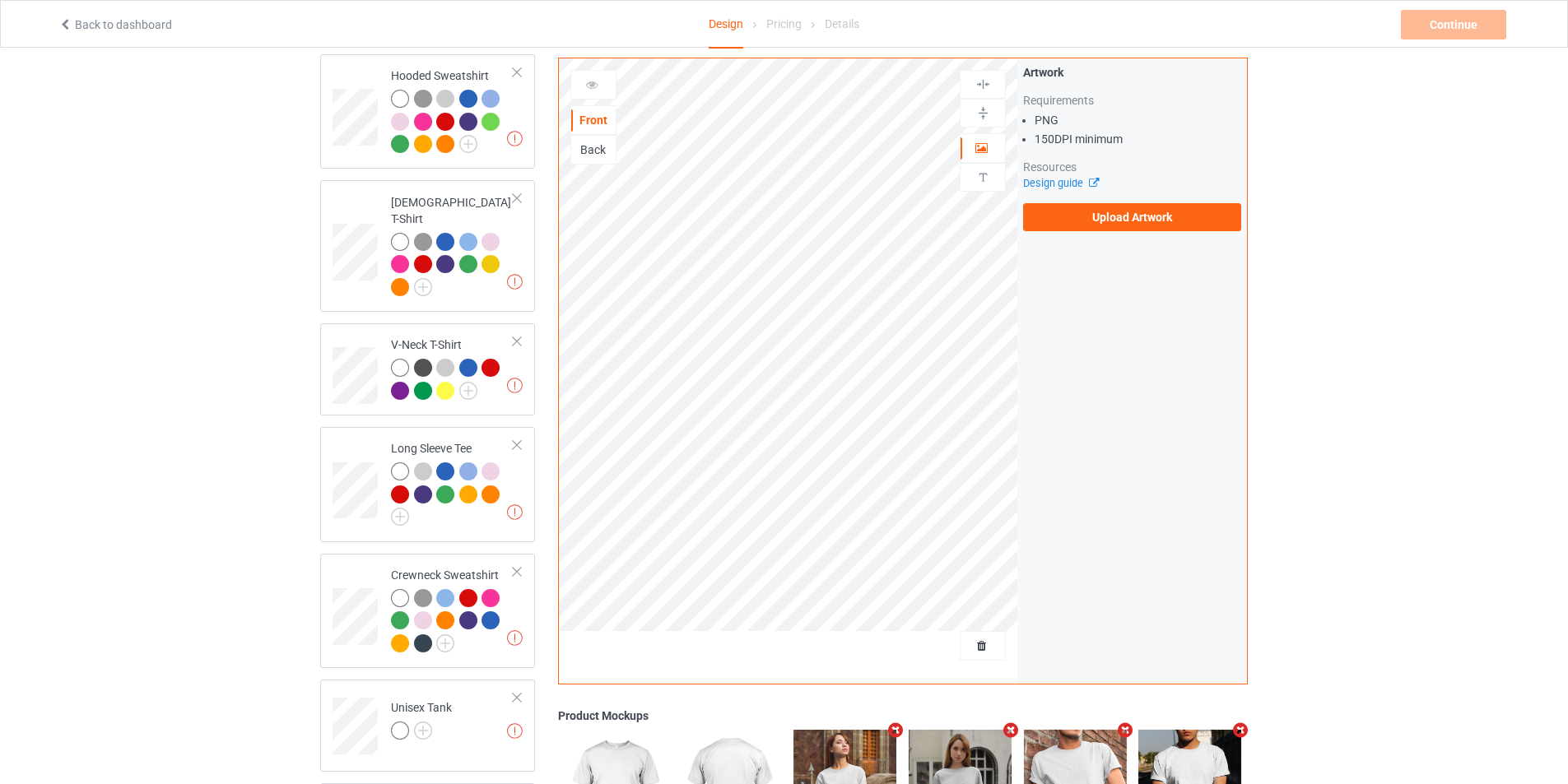
scroll to position [0, 0]
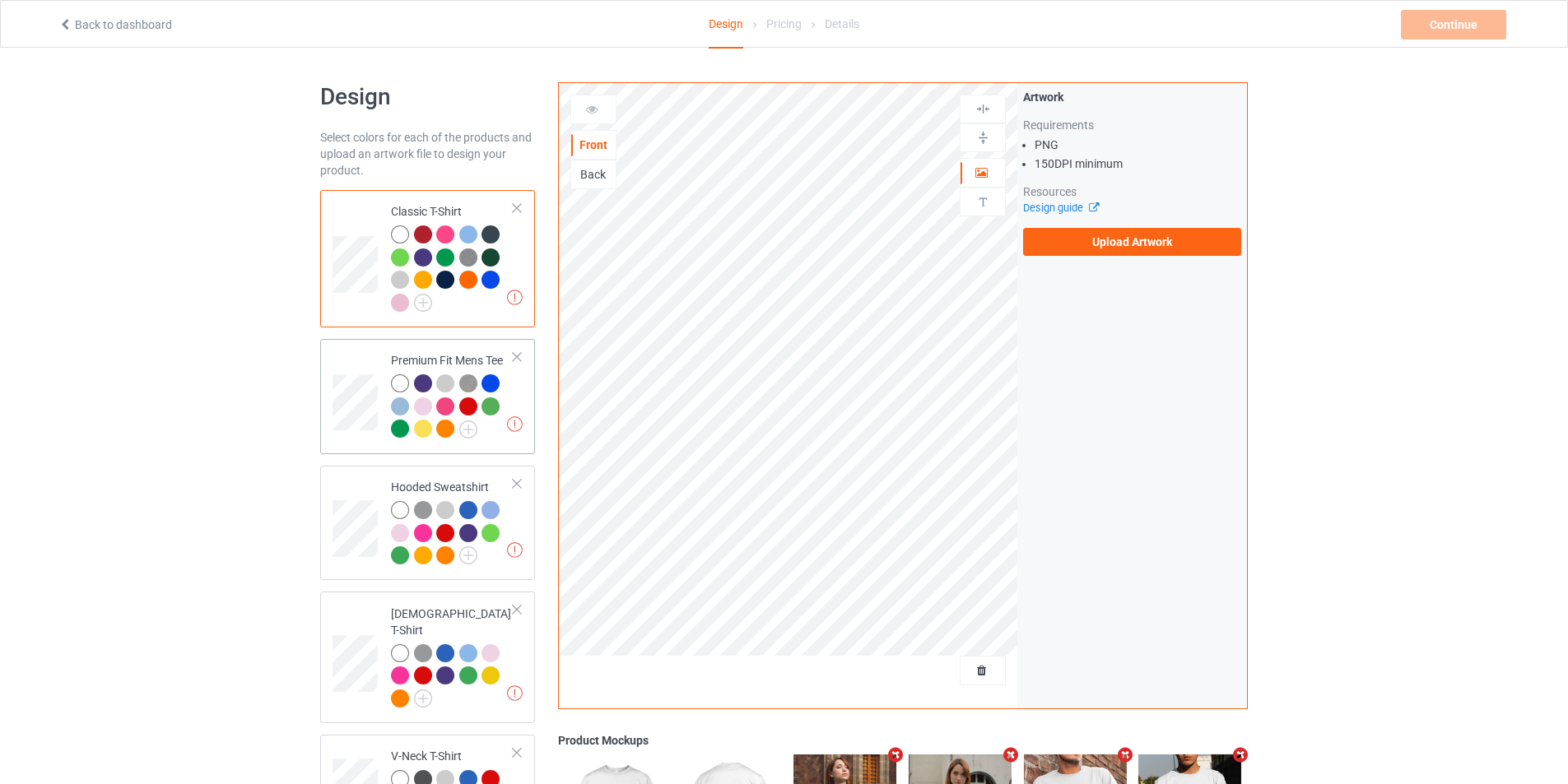
click at [513, 396] on div at bounding box center [453, 408] width 123 height 68
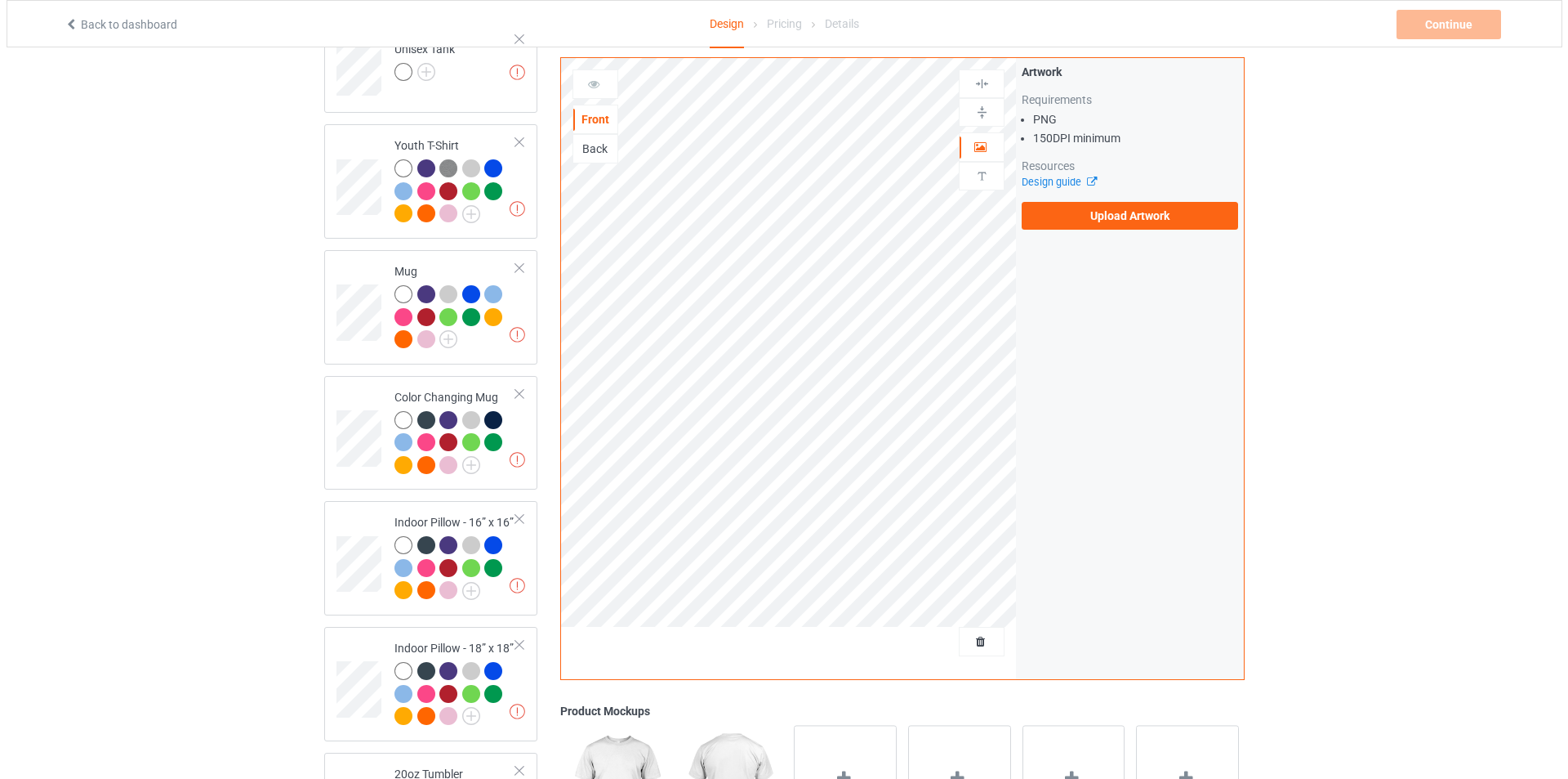
scroll to position [1382, 0]
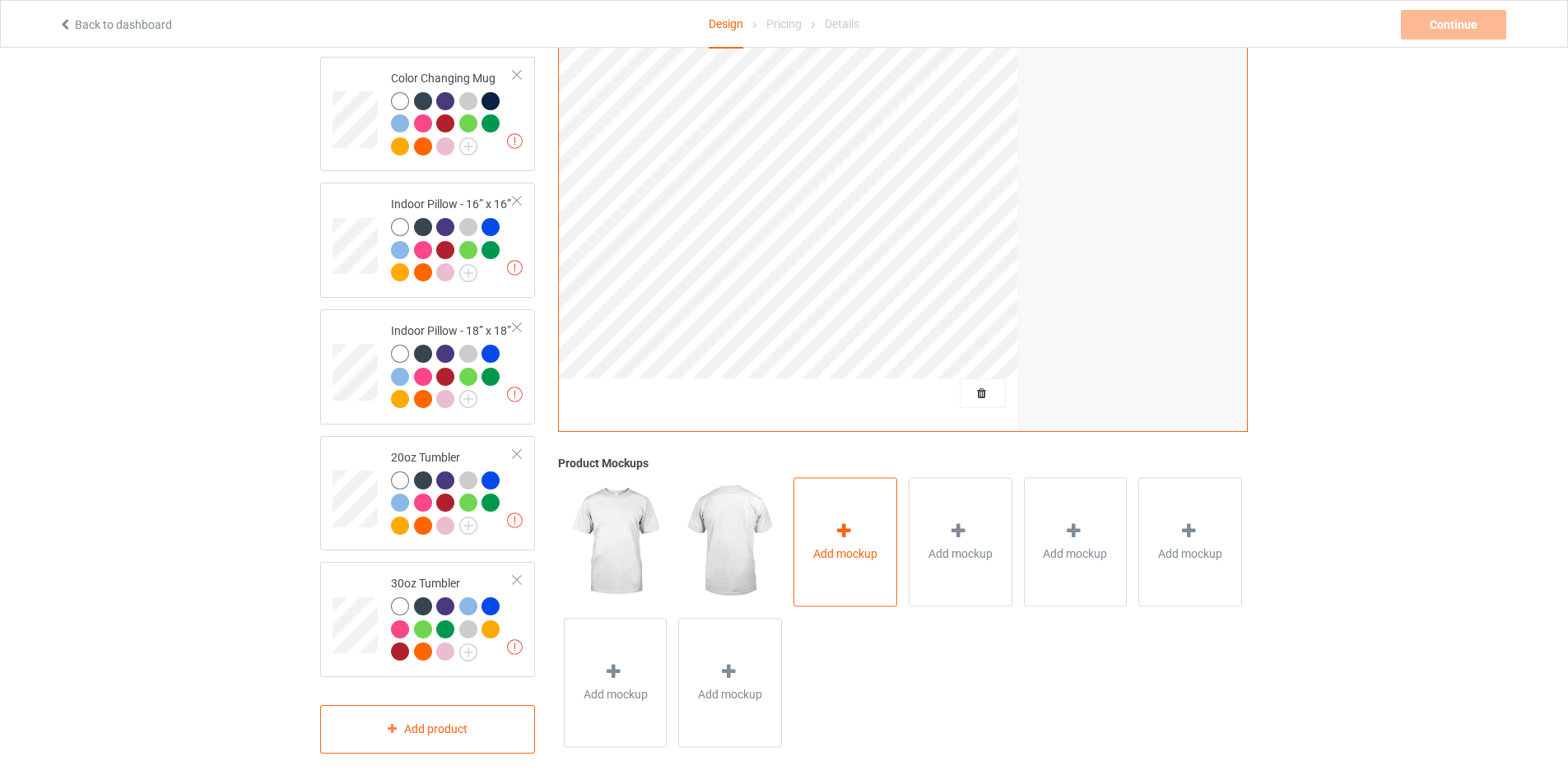
click at [849, 533] on icon at bounding box center [844, 531] width 21 height 17
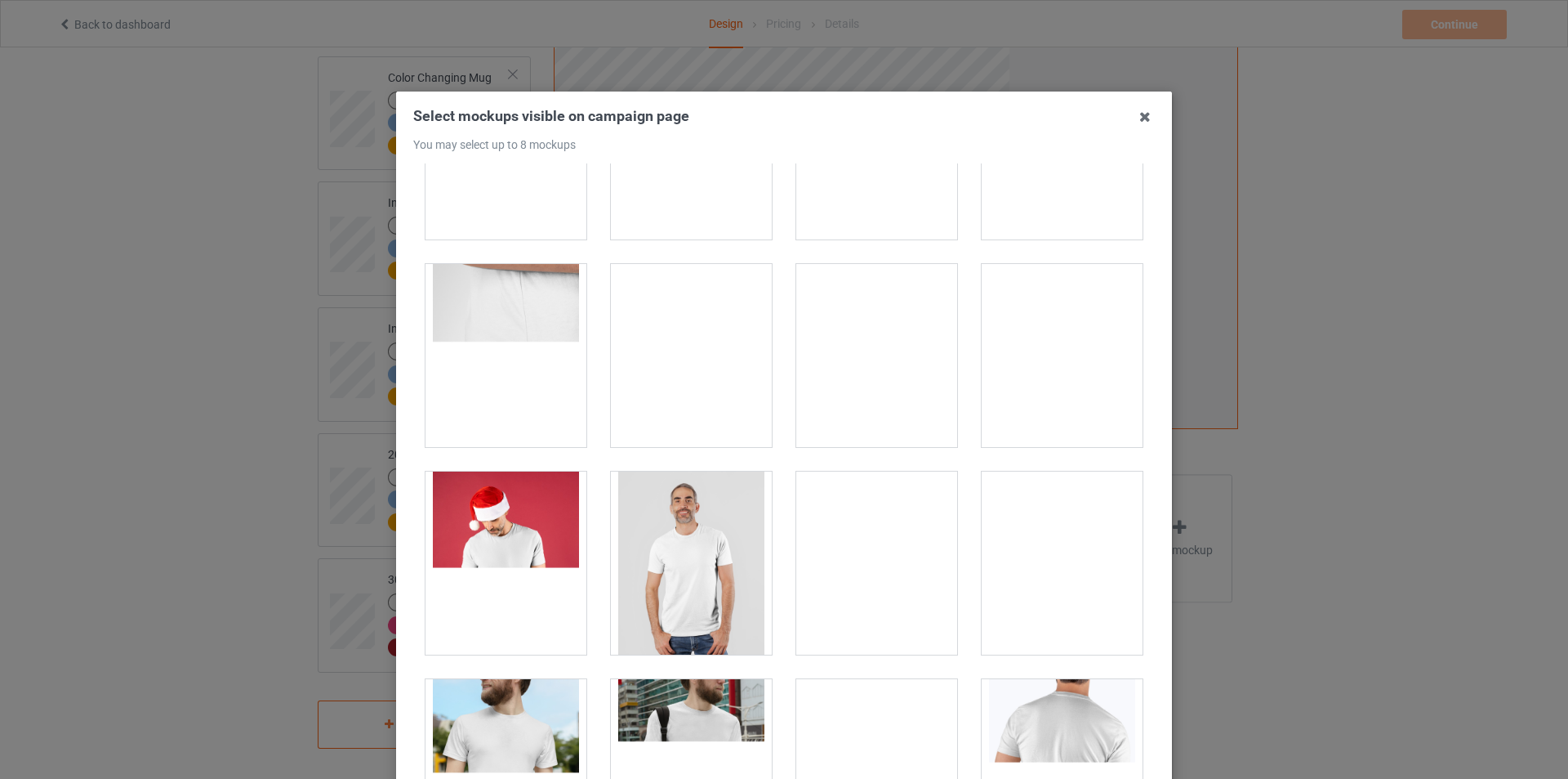
scroll to position [654, 0]
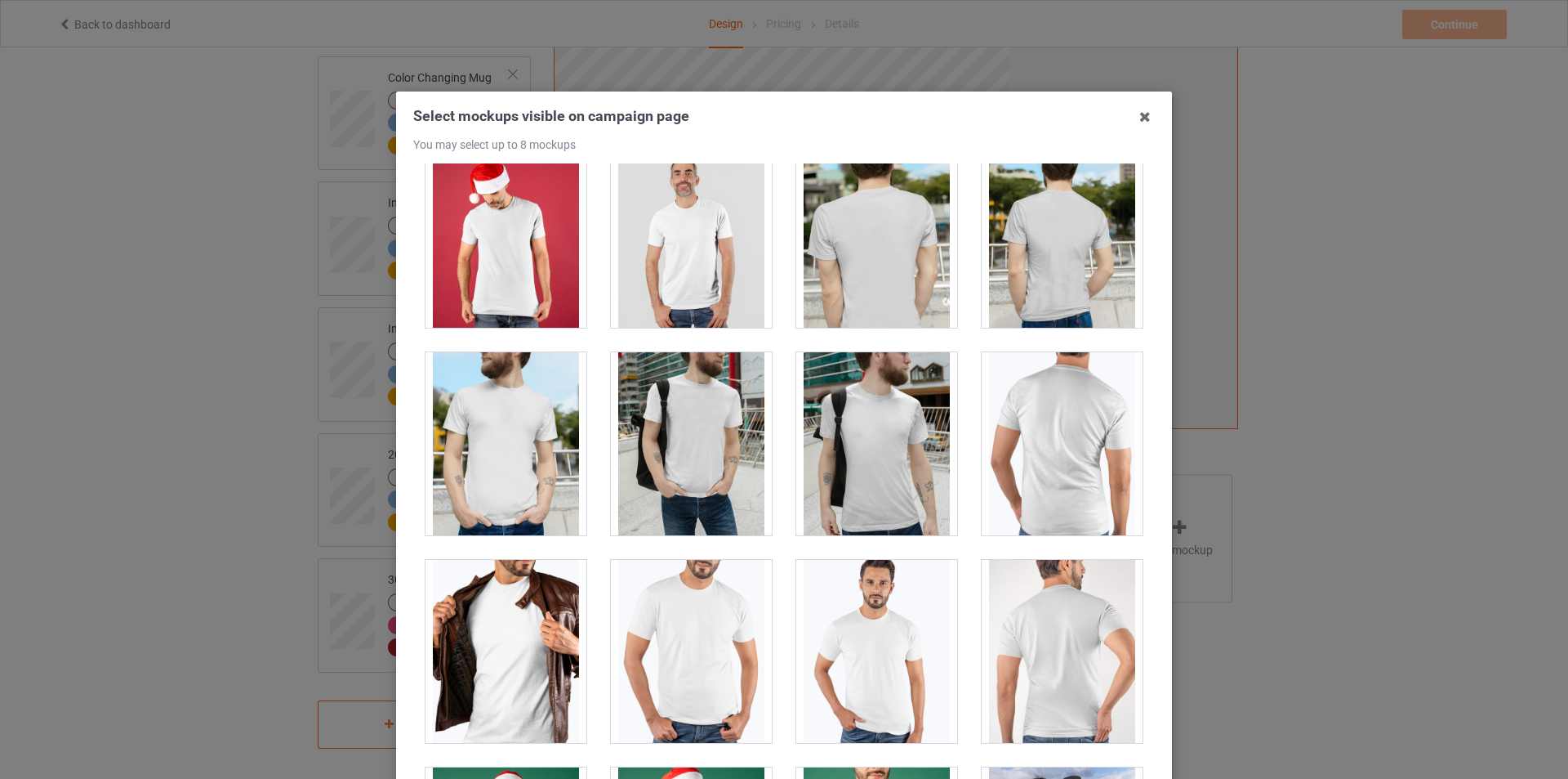
click at [689, 449] on div at bounding box center [692, 443] width 161 height 183
click at [894, 287] on div at bounding box center [877, 236] width 161 height 183
click at [879, 282] on div at bounding box center [877, 236] width 161 height 183
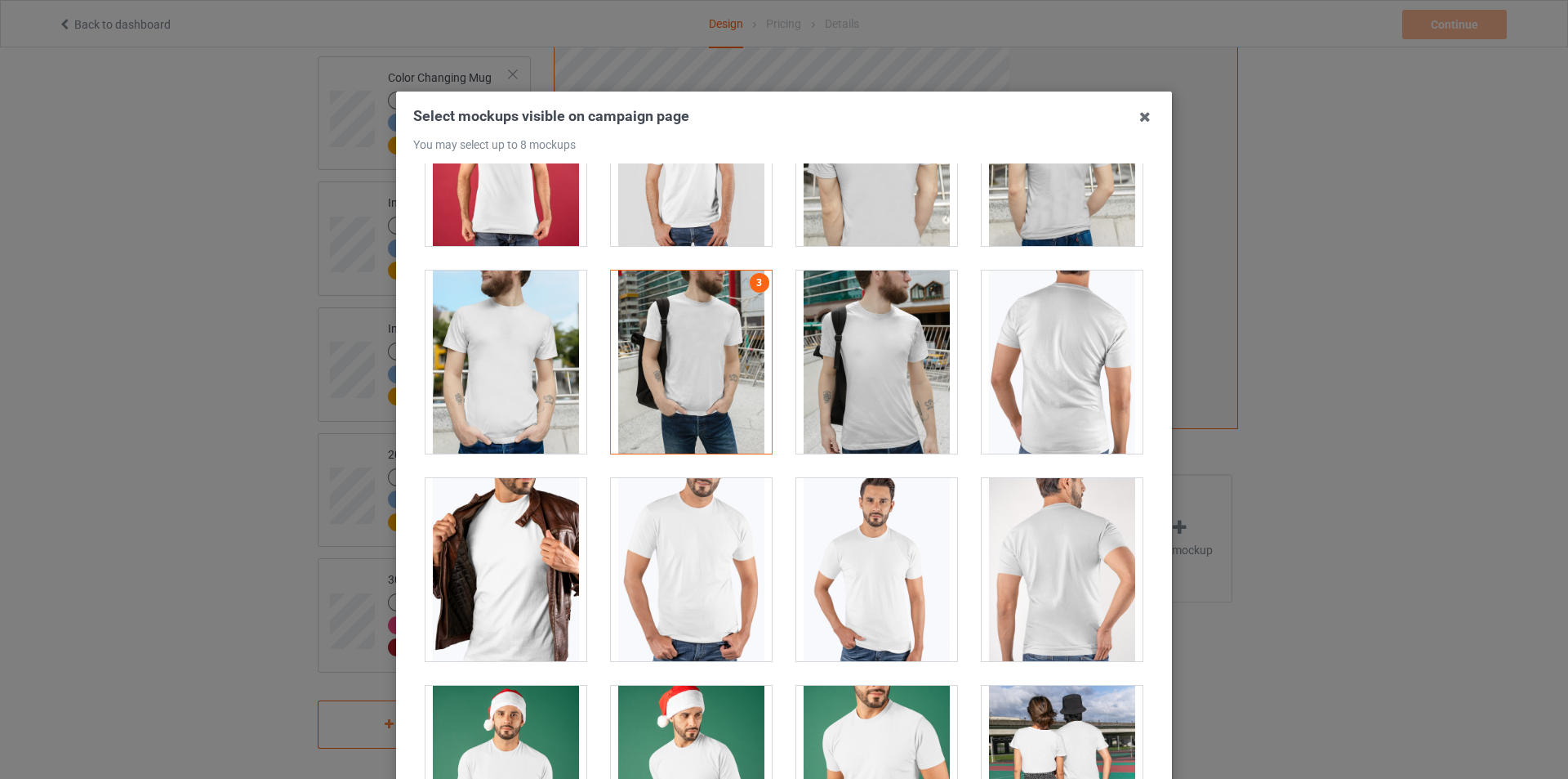
scroll to position [899, 0]
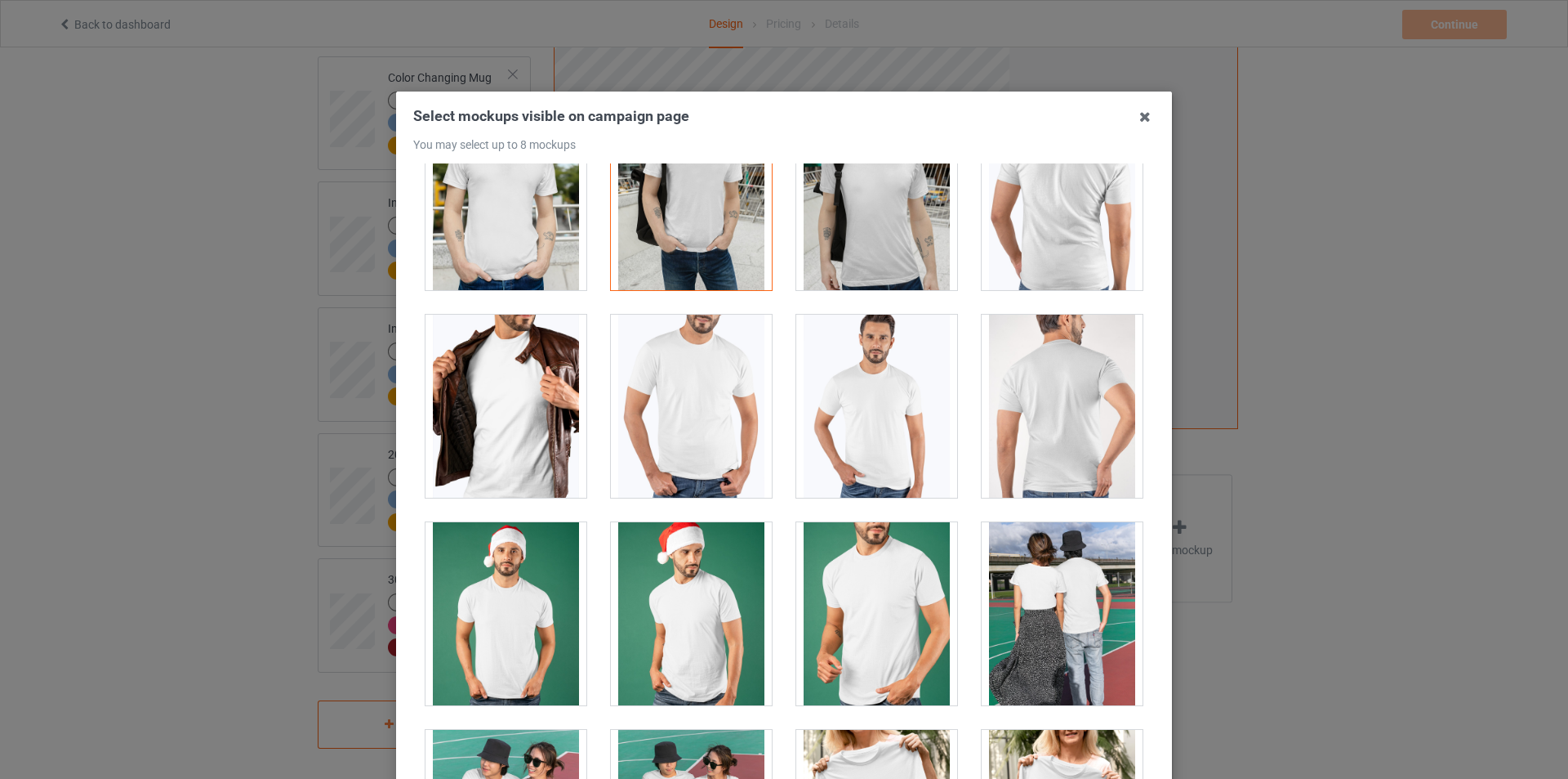
click at [878, 435] on div at bounding box center [877, 406] width 161 height 183
click at [875, 435] on div at bounding box center [877, 406] width 161 height 183
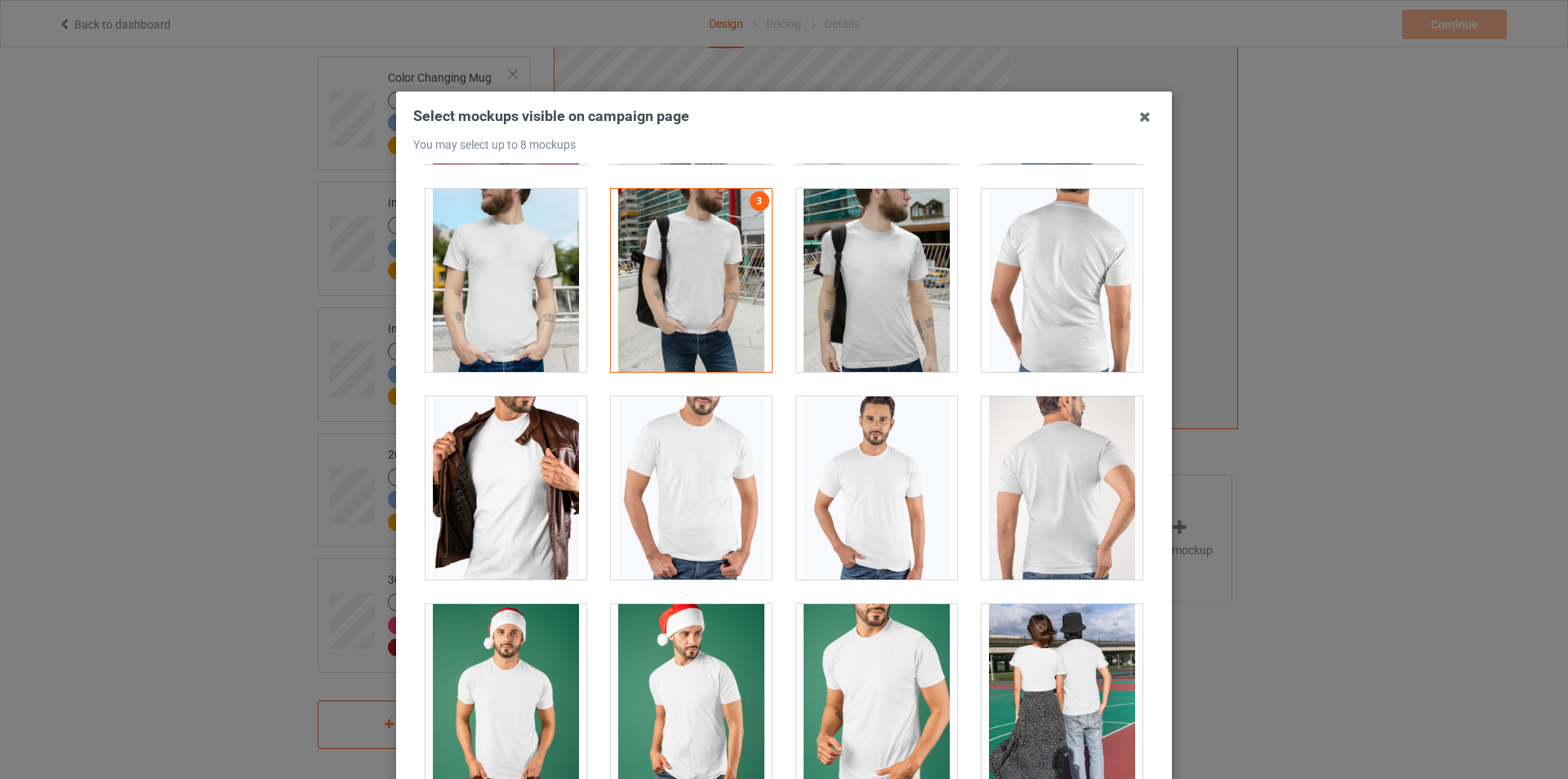
scroll to position [1062, 0]
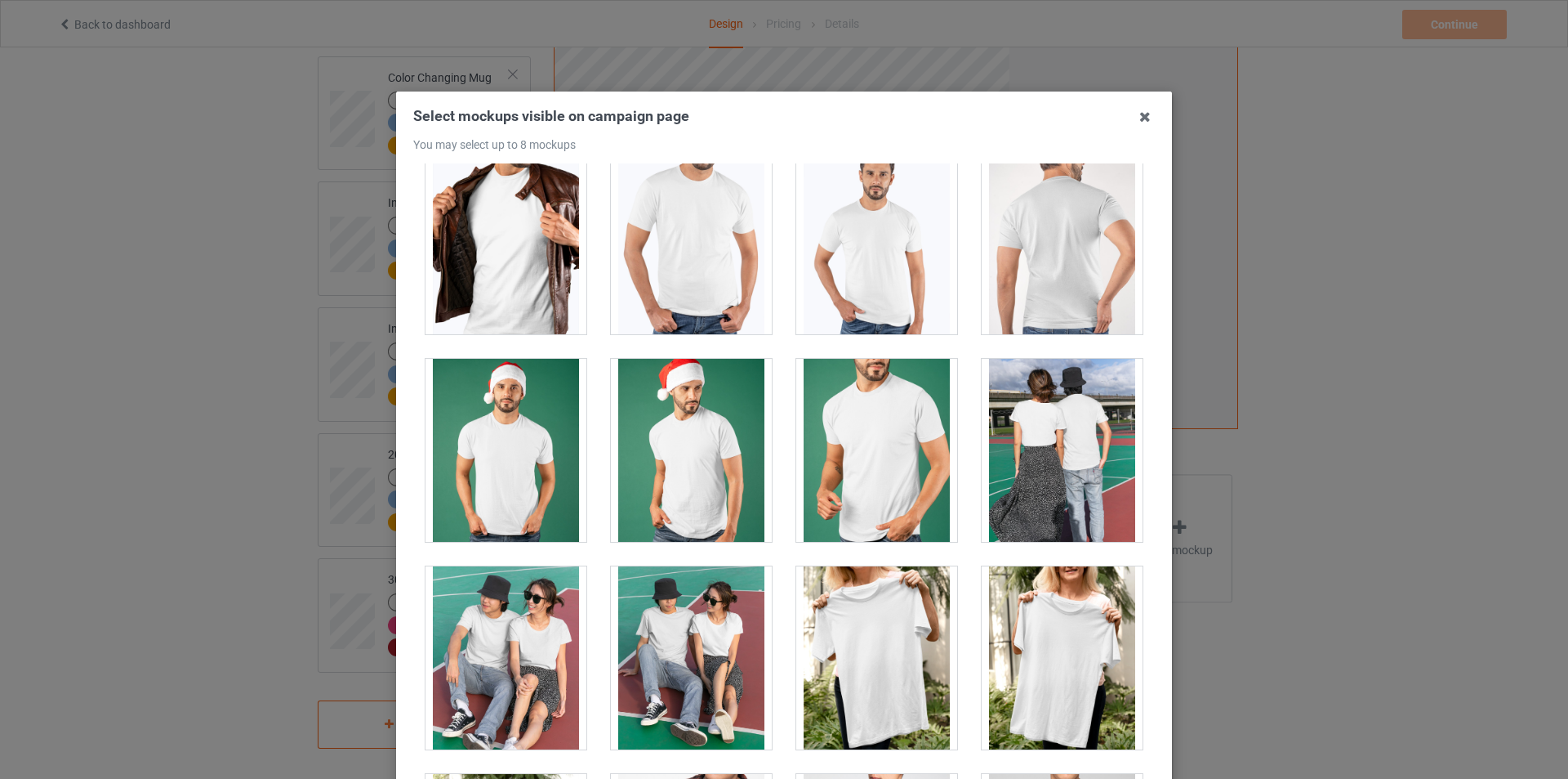
click at [876, 485] on div at bounding box center [877, 450] width 161 height 183
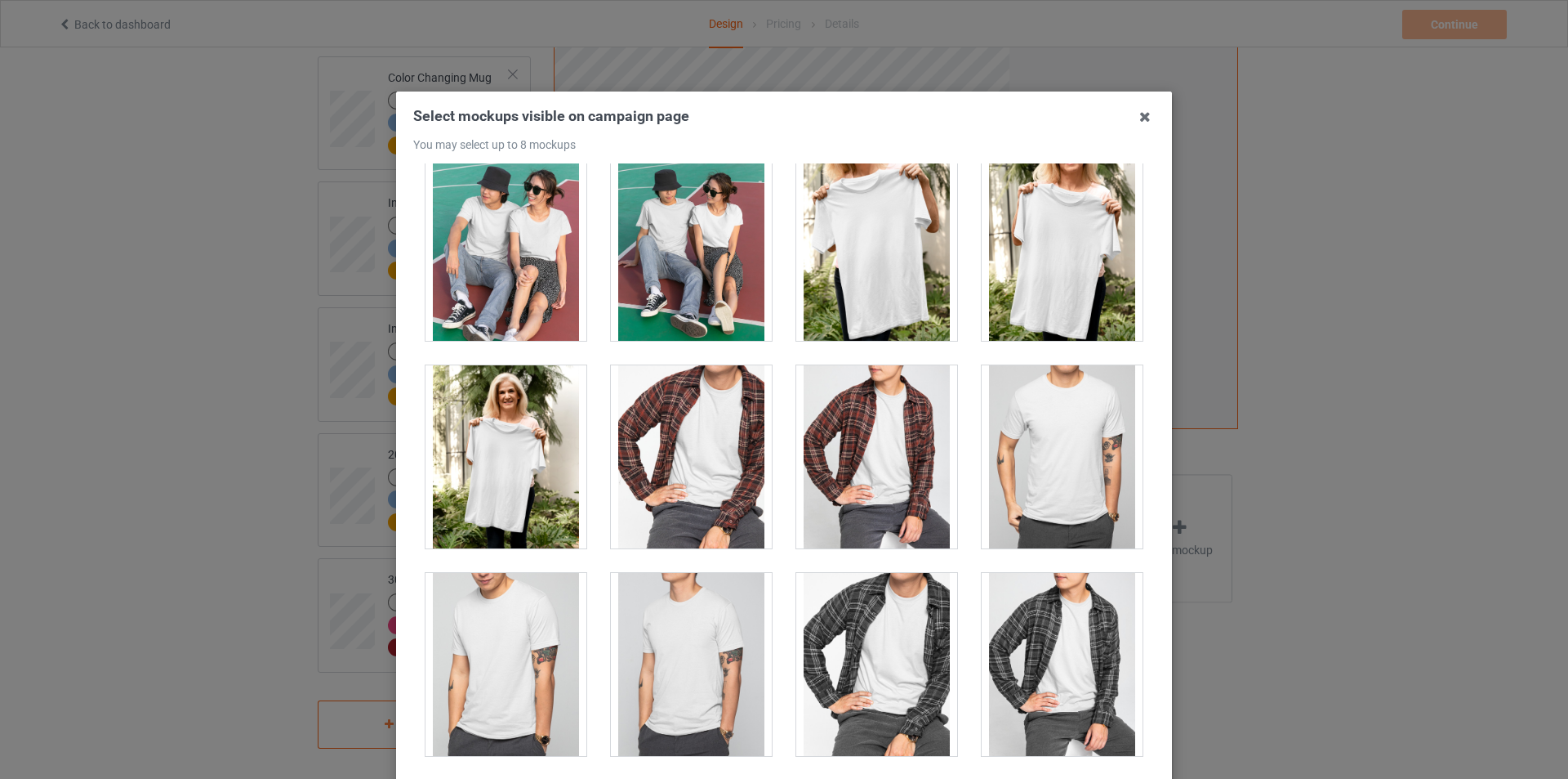
scroll to position [1716, 0]
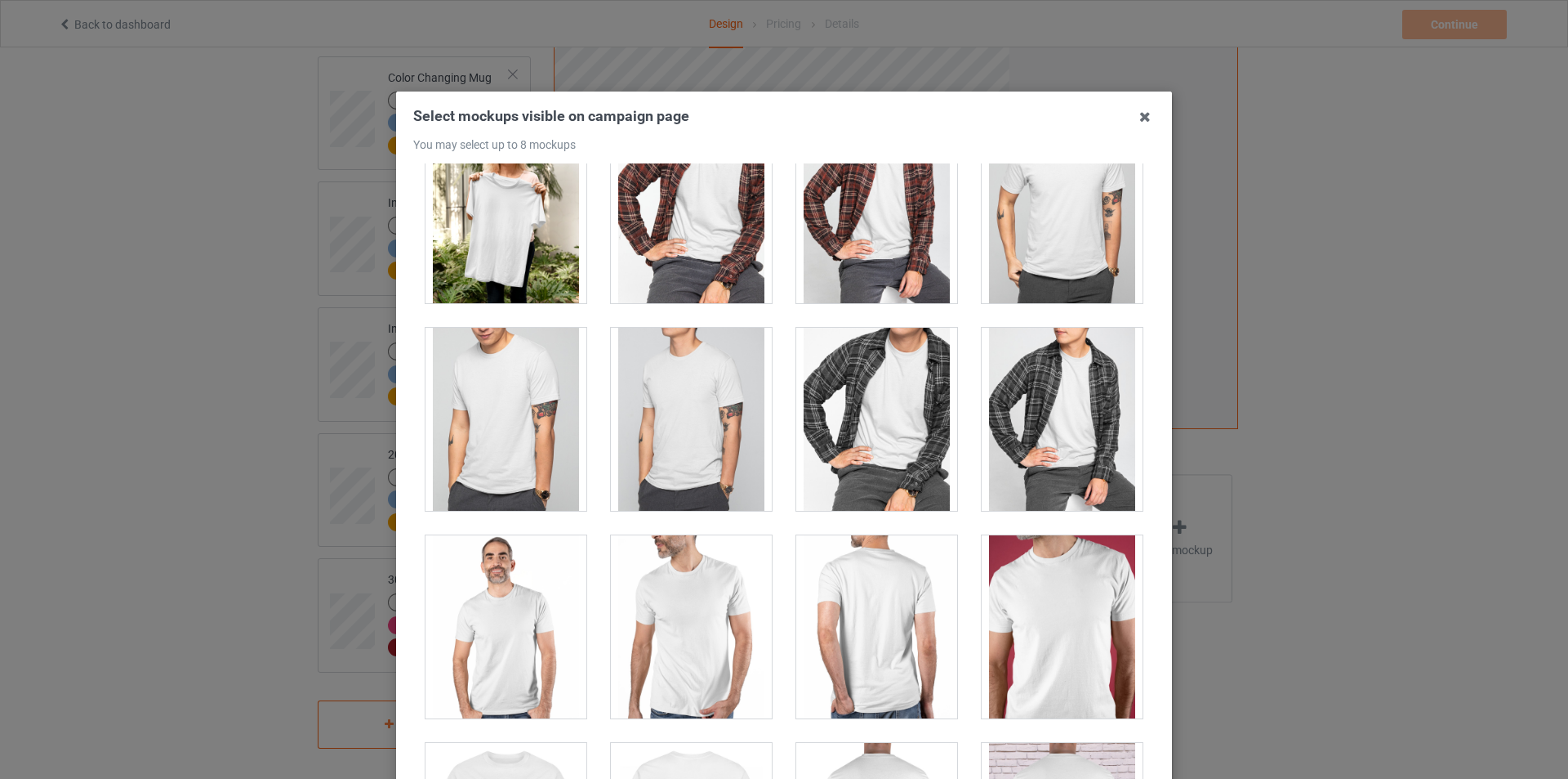
click at [709, 415] on div at bounding box center [692, 419] width 161 height 183
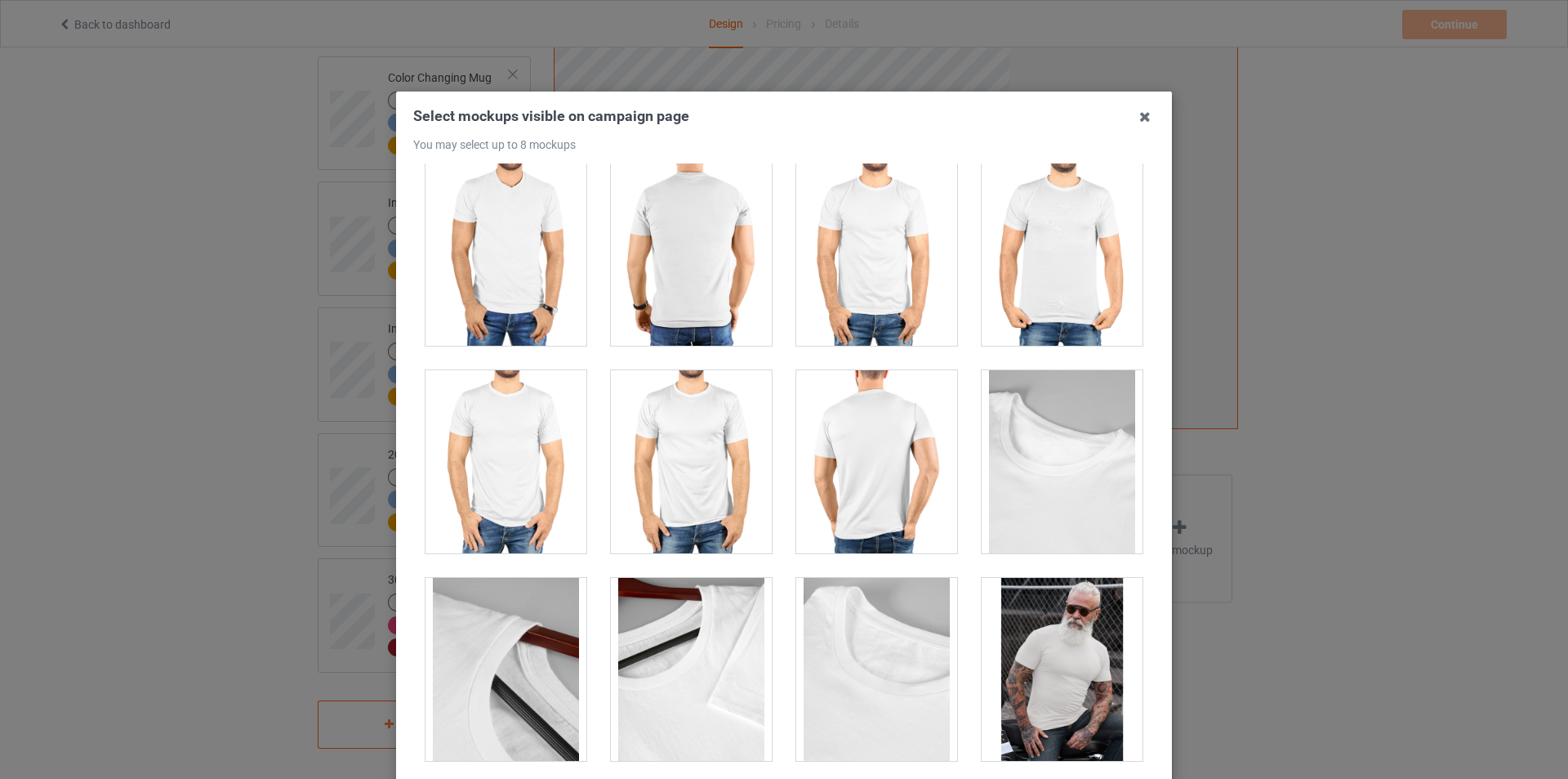
scroll to position [3919, 0]
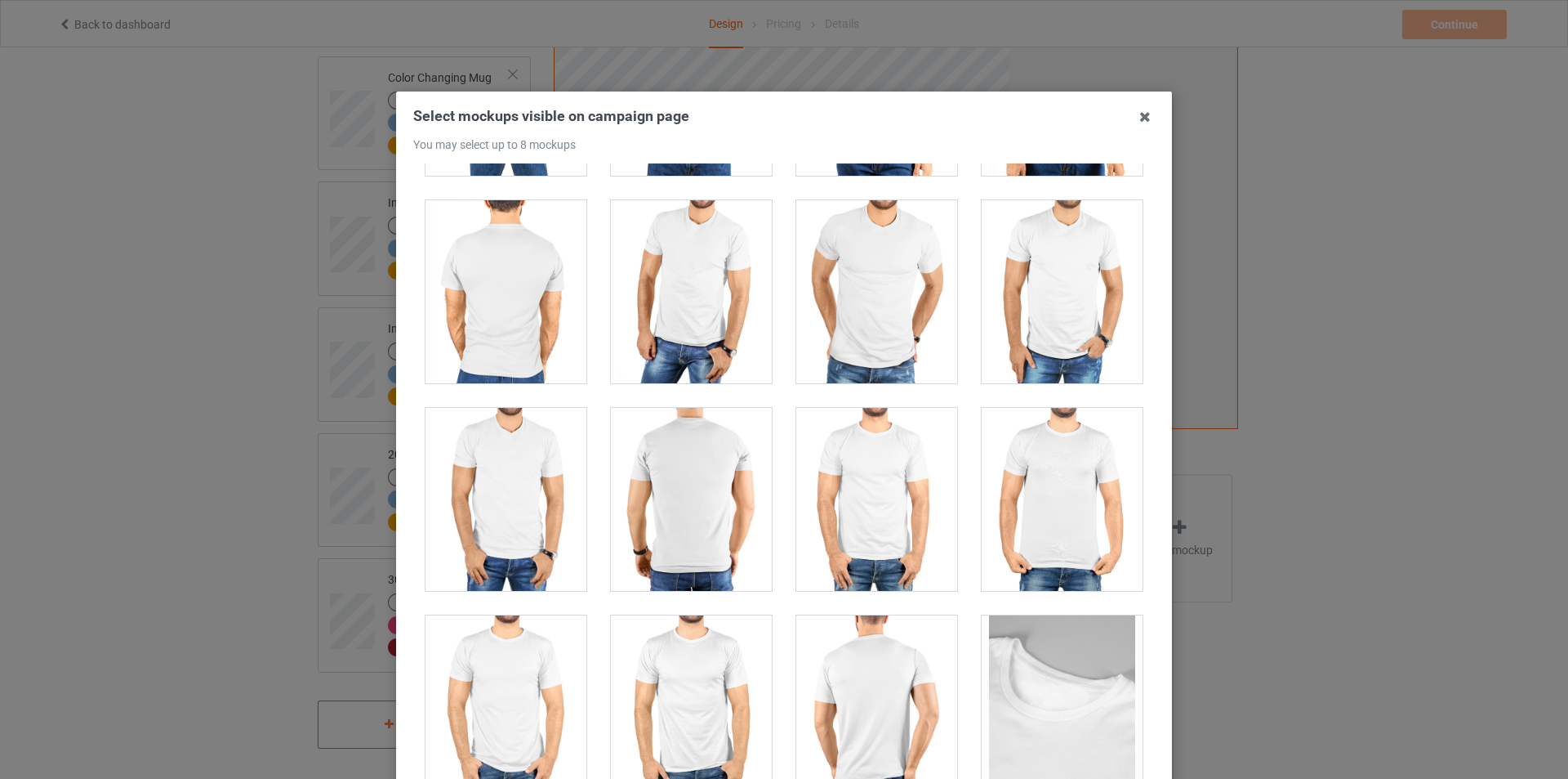
click at [1072, 495] on div at bounding box center [1062, 499] width 161 height 183
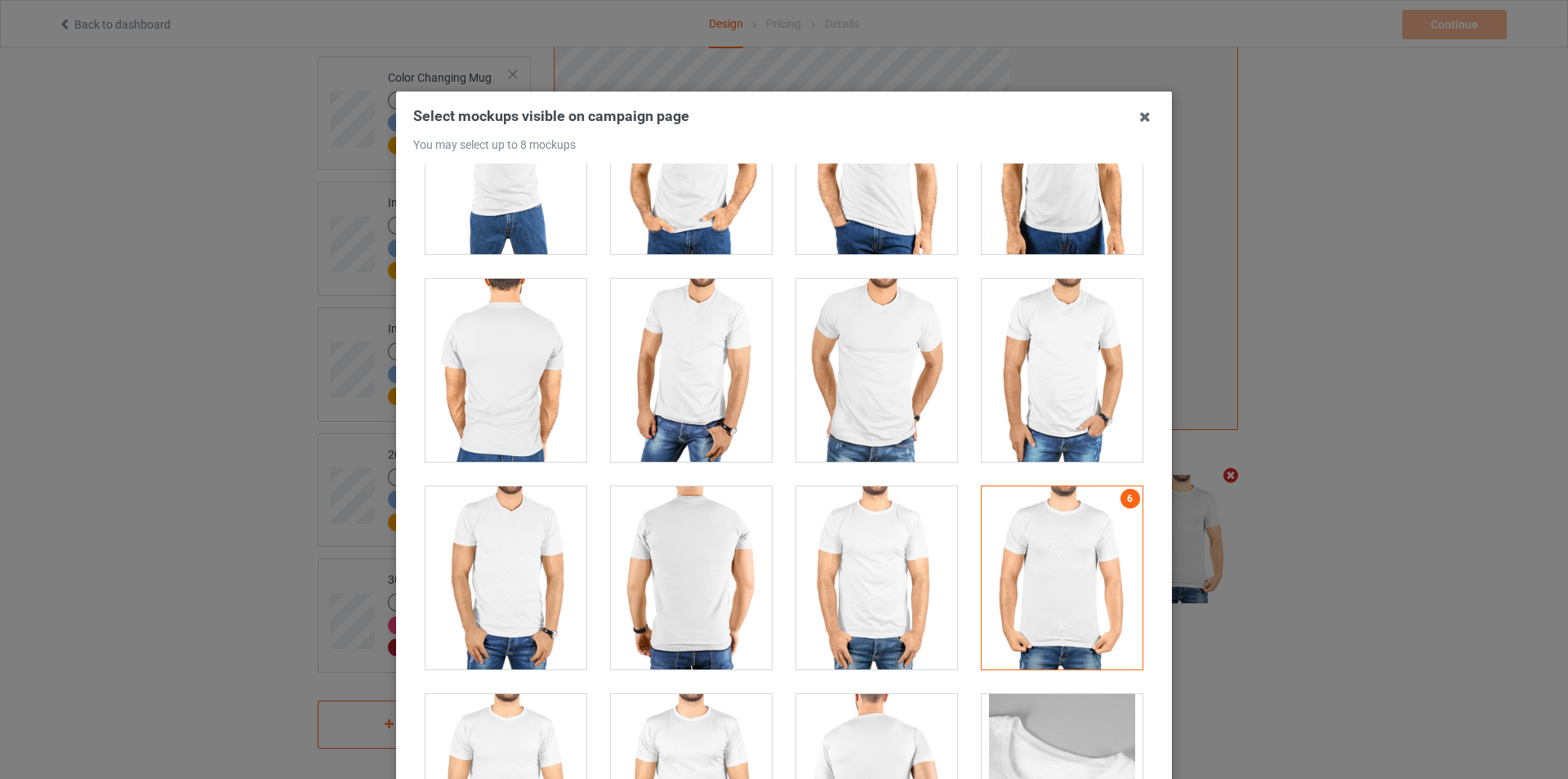
scroll to position [3677, 0]
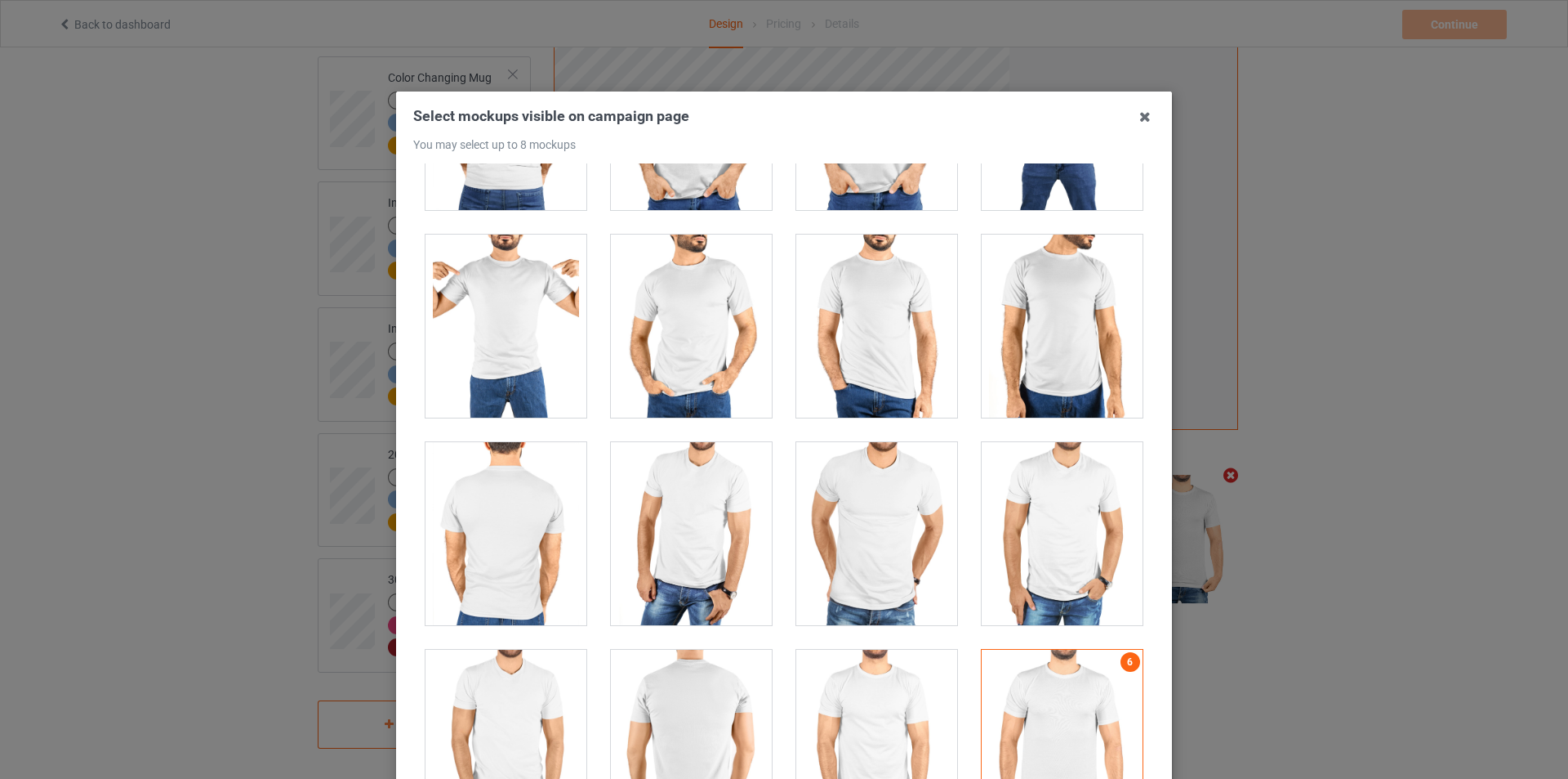
click at [695, 330] on div at bounding box center [692, 326] width 161 height 183
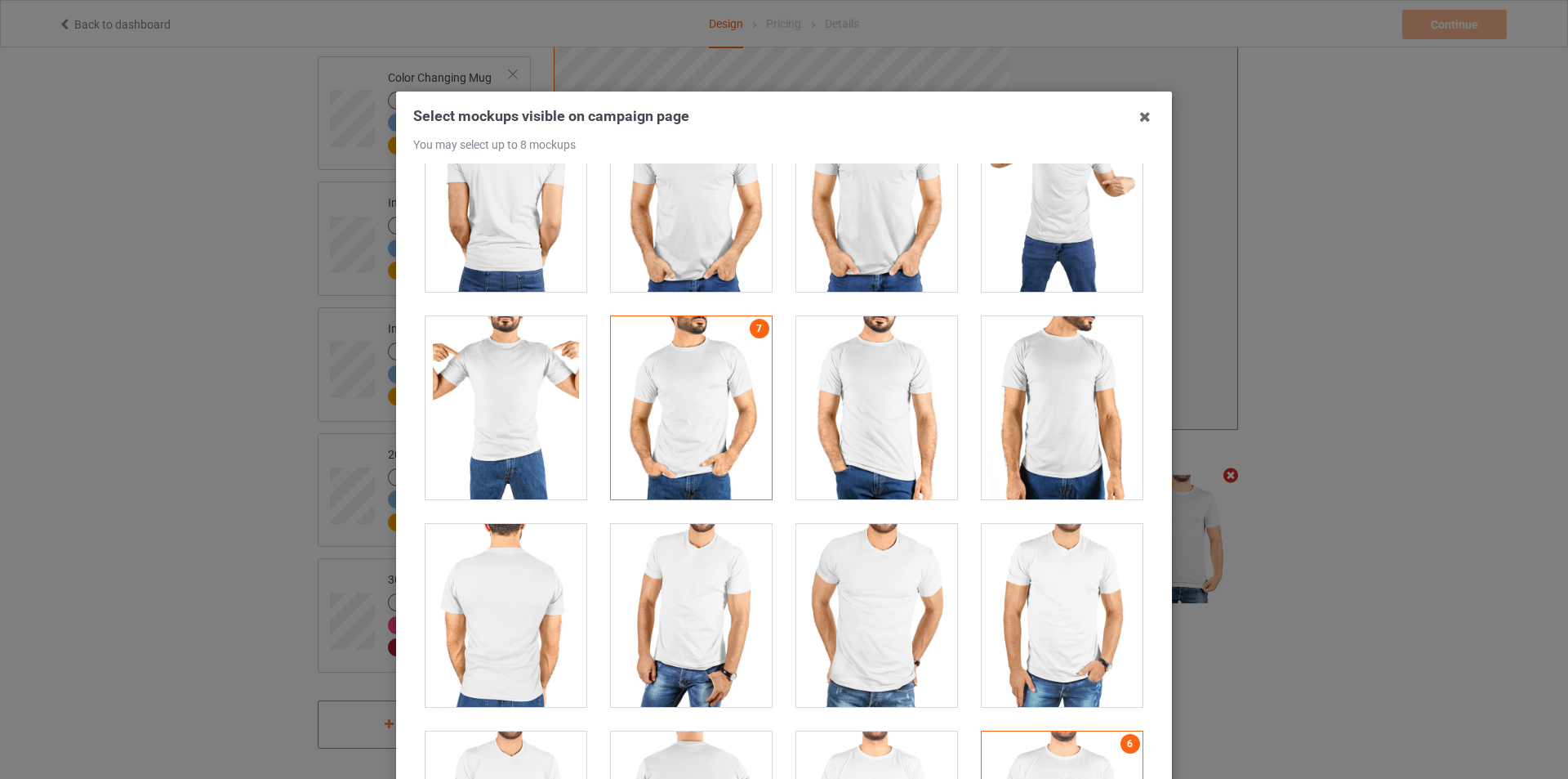
scroll to position [3432, 0]
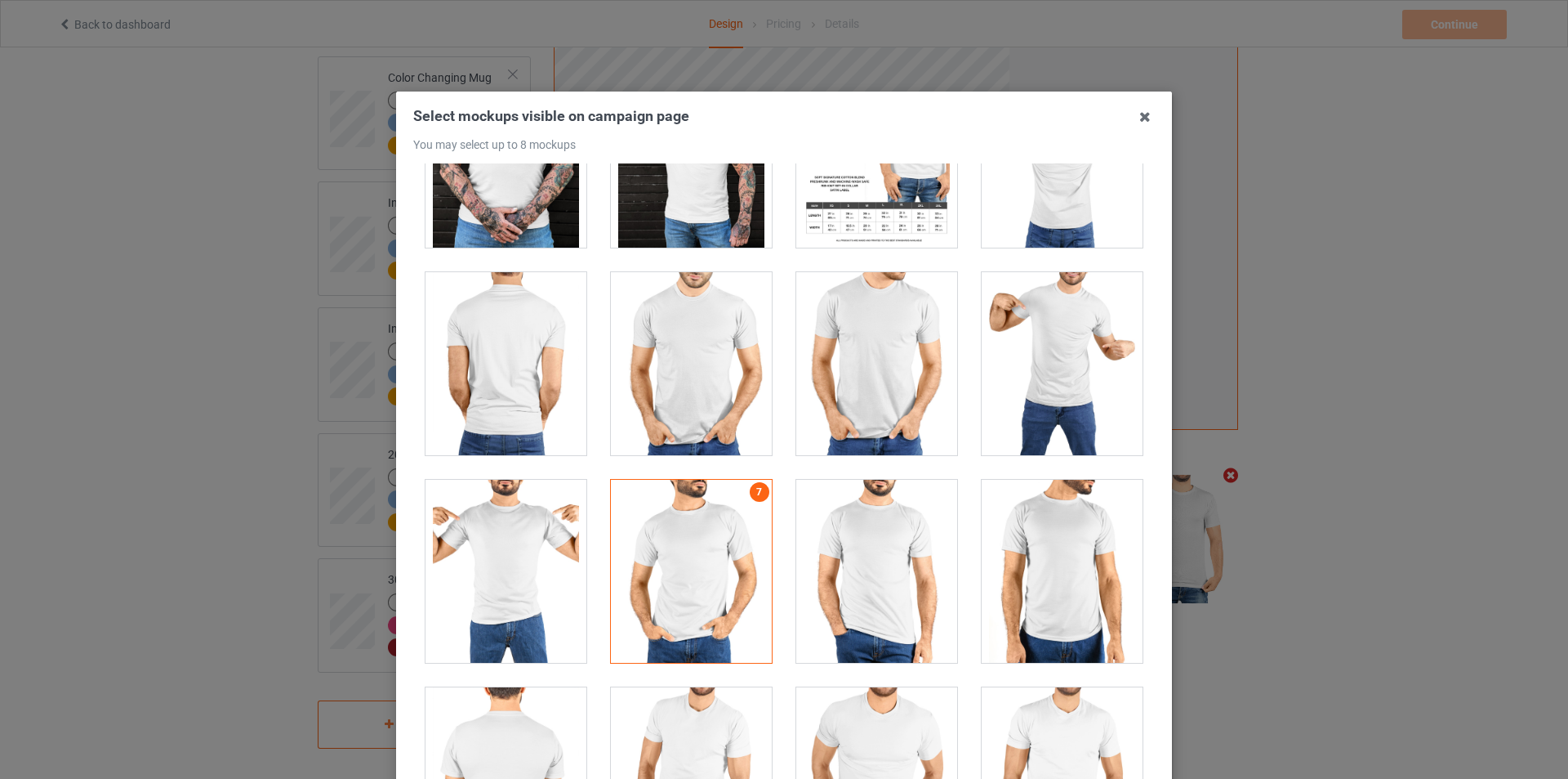
click at [685, 347] on div at bounding box center [692, 364] width 161 height 183
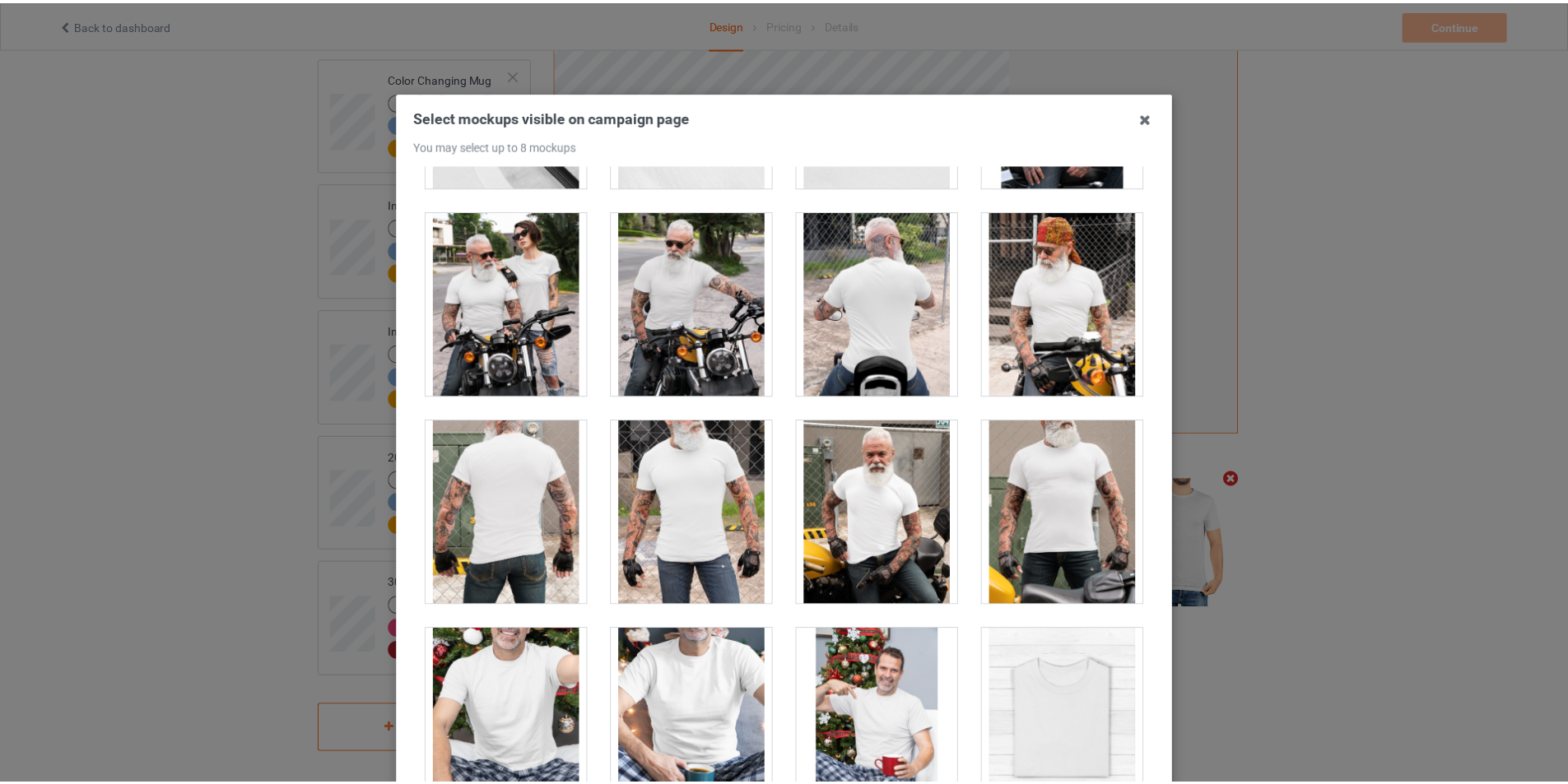
scroll to position [175, 0]
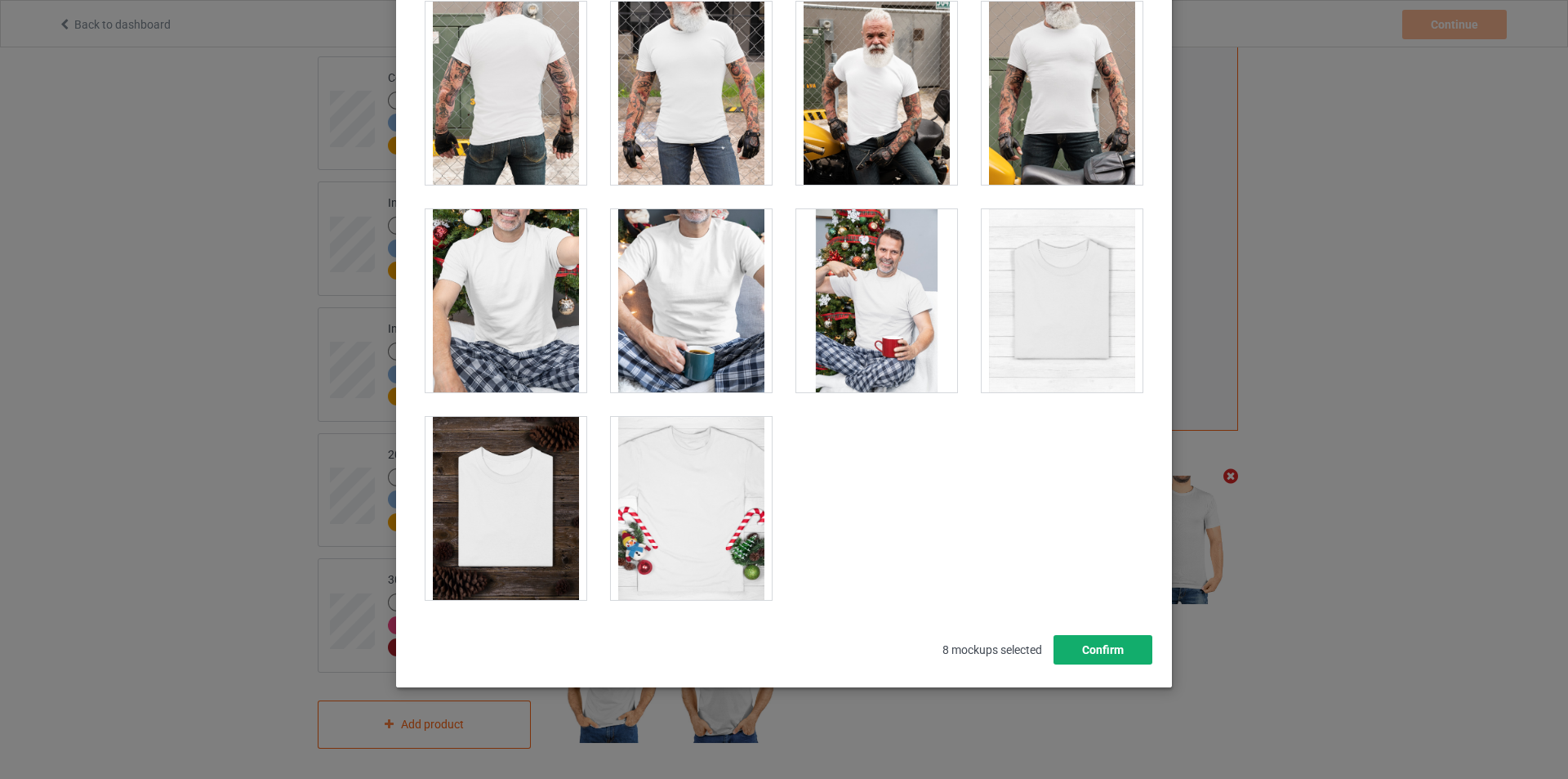
click at [1088, 645] on button "Confirm" at bounding box center [1103, 649] width 98 height 30
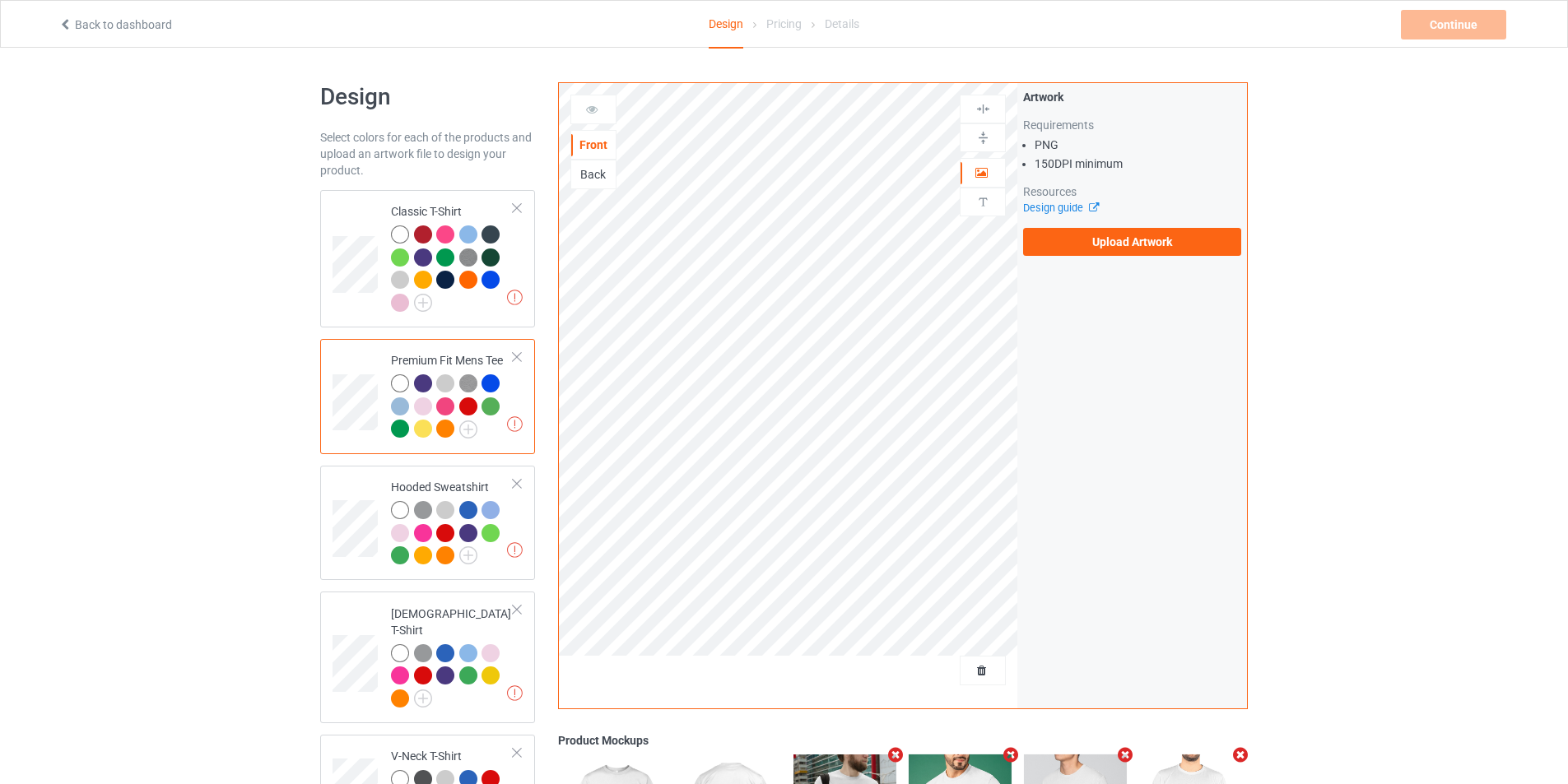
scroll to position [247, 0]
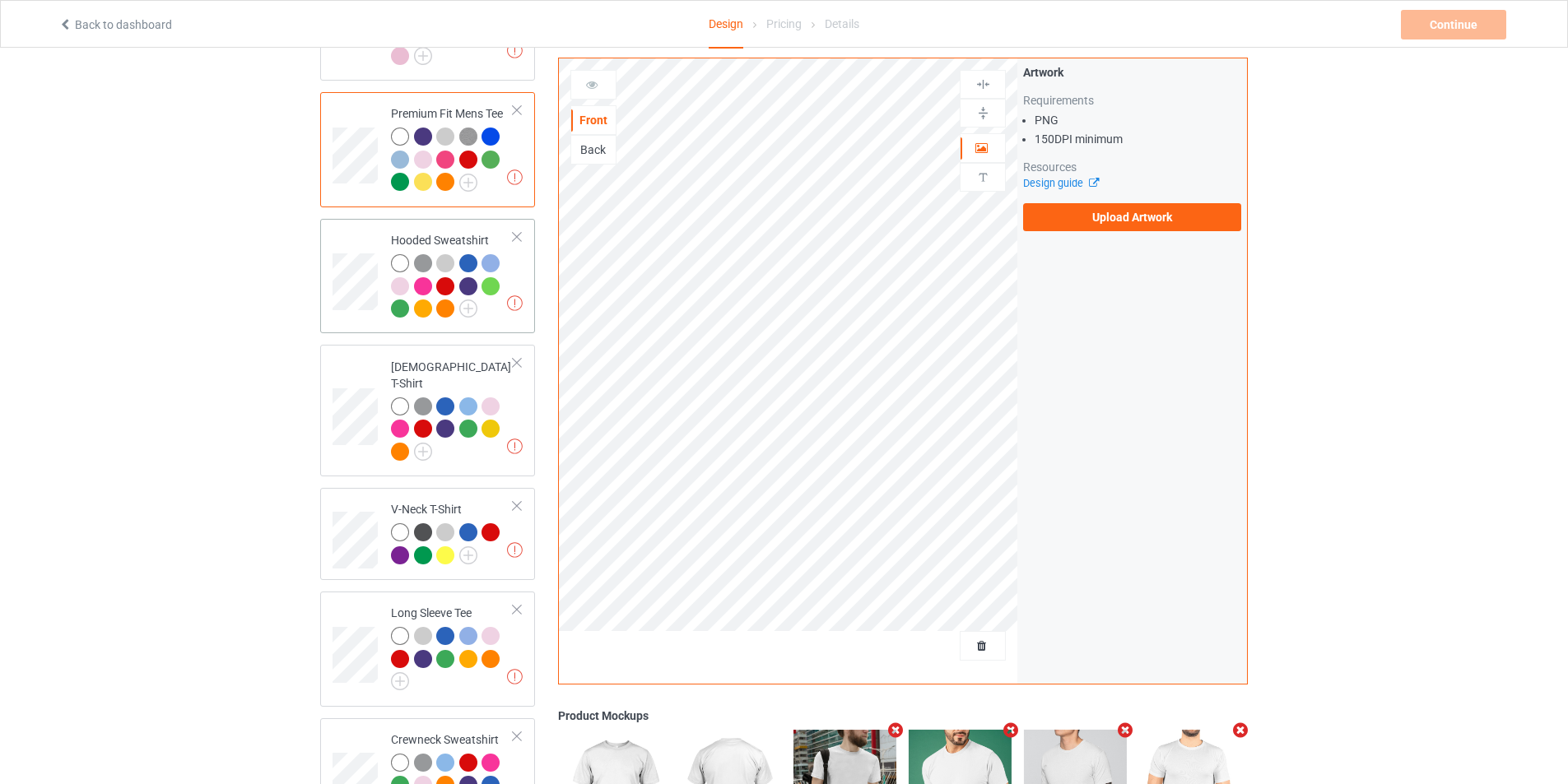
click at [495, 313] on div at bounding box center [453, 288] width 123 height 68
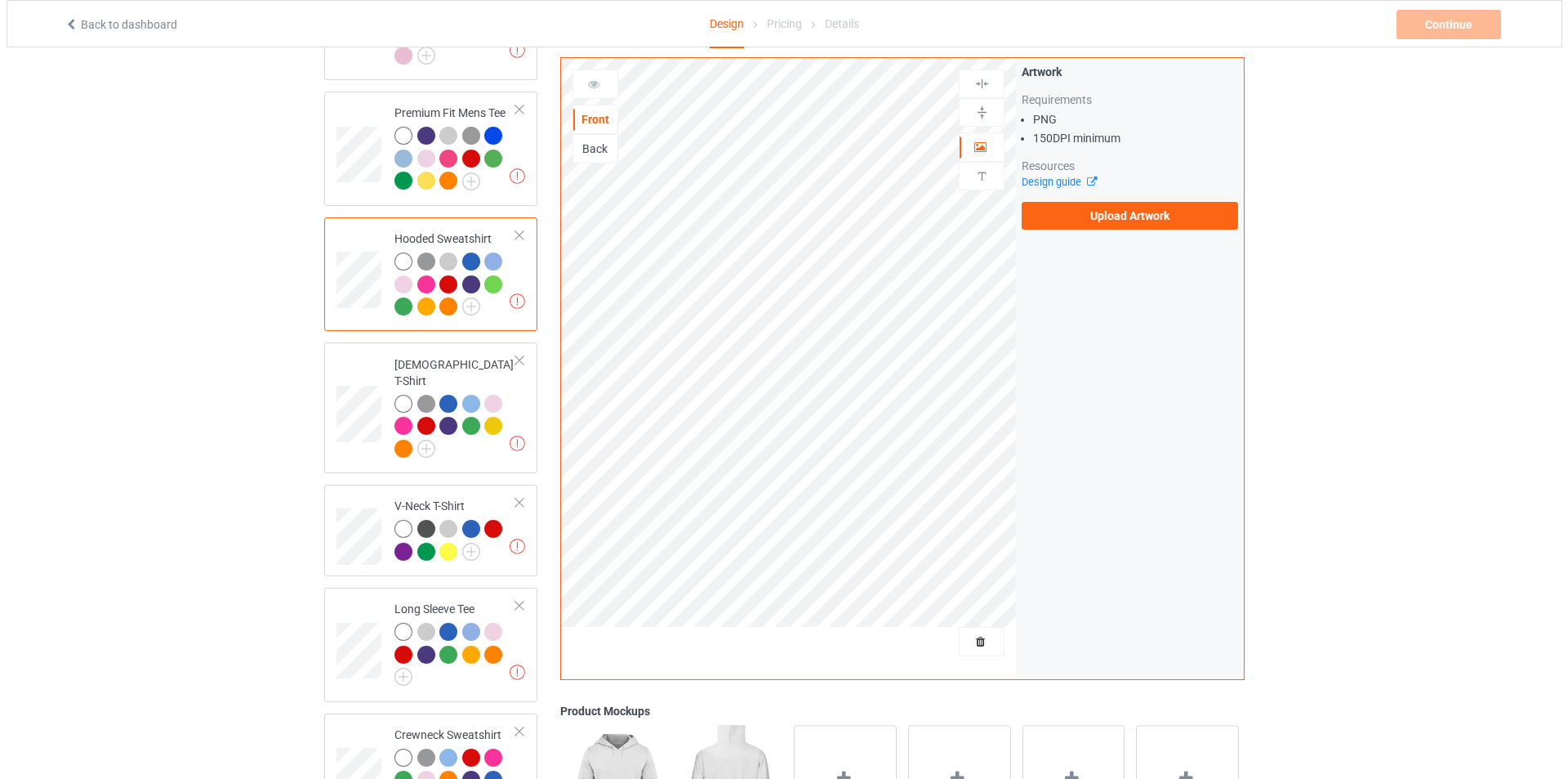
scroll to position [654, 0]
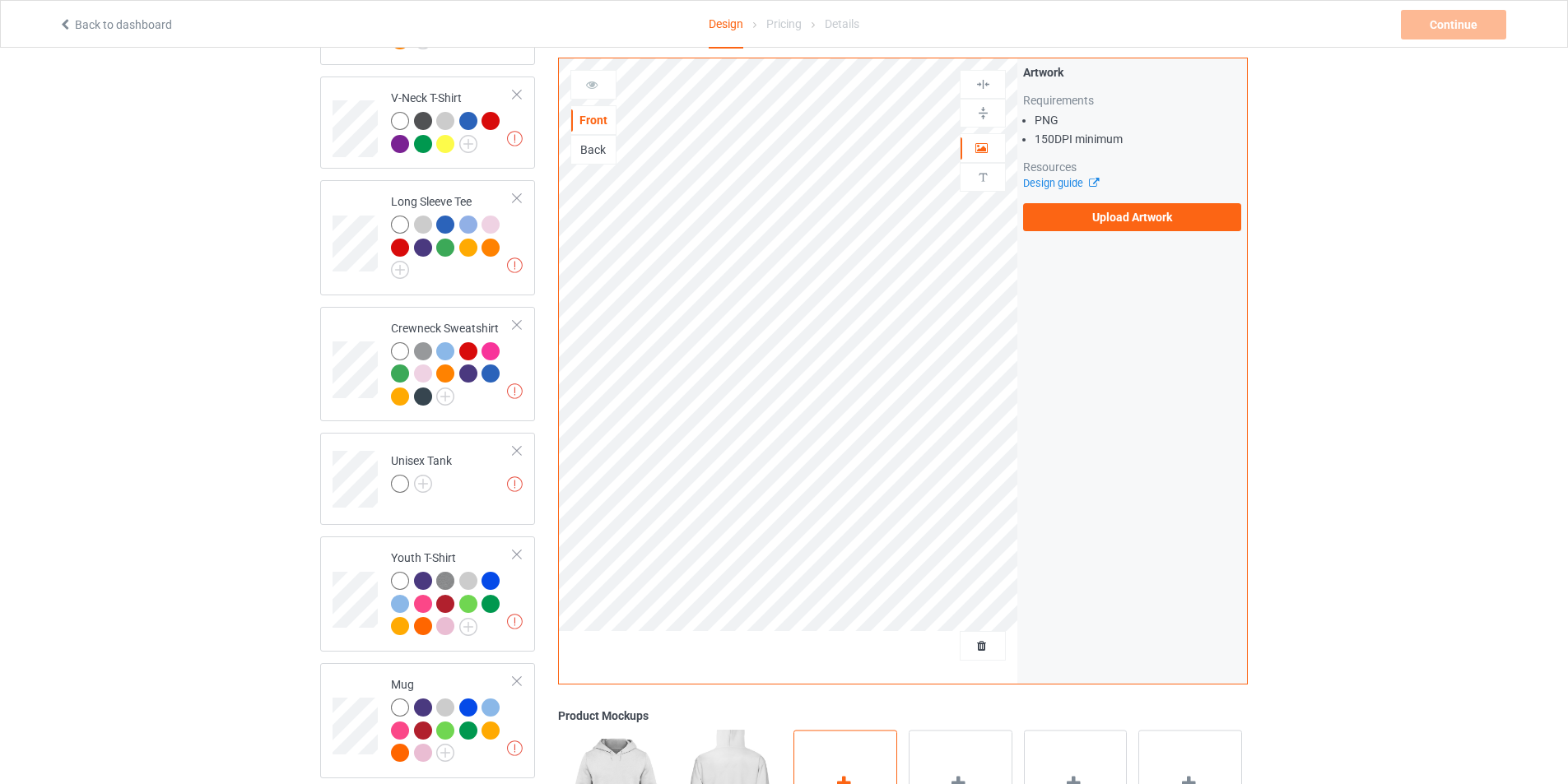
click at [850, 765] on div "Add mockup" at bounding box center [845, 794] width 104 height 129
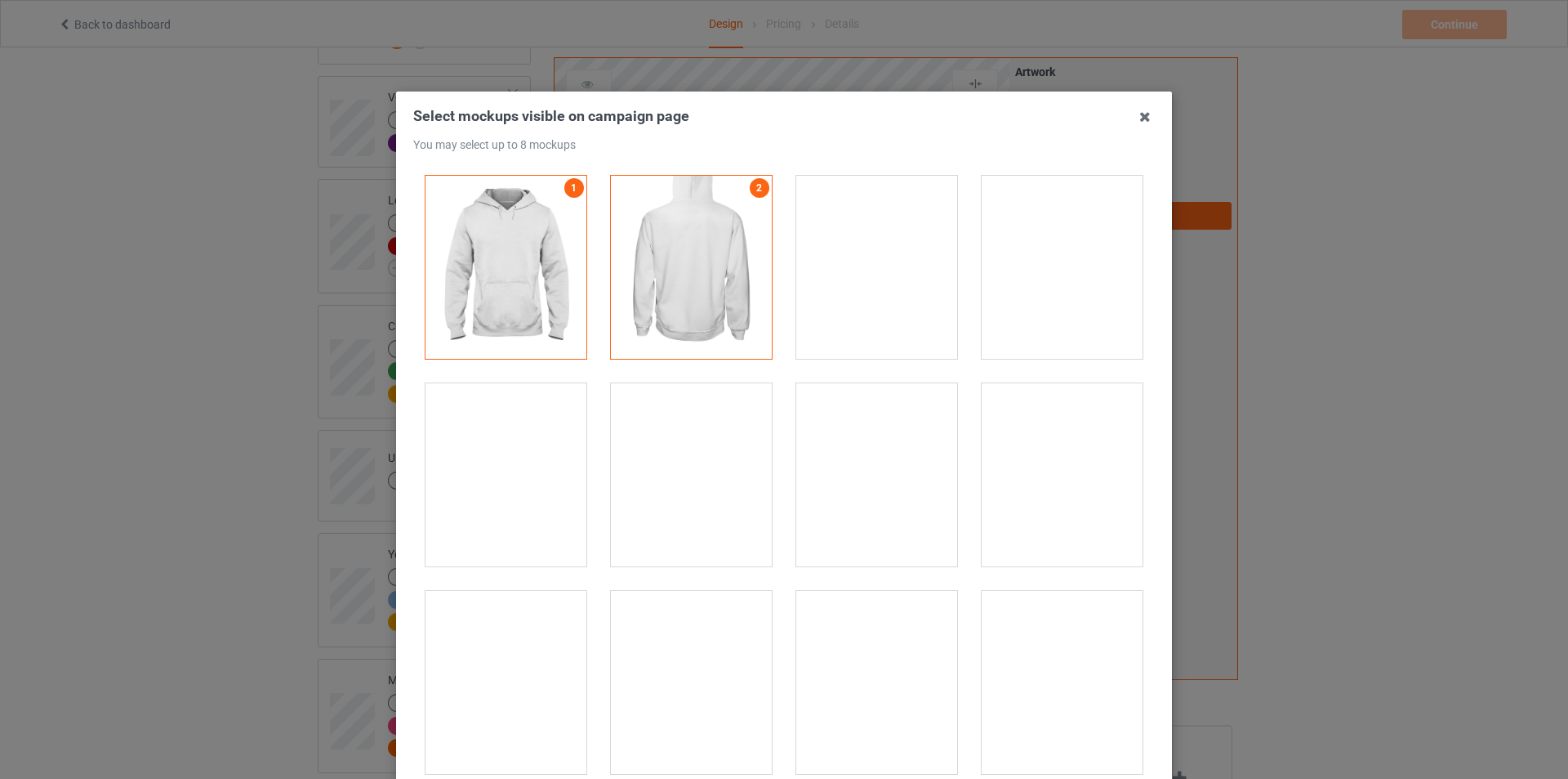
scroll to position [164, 0]
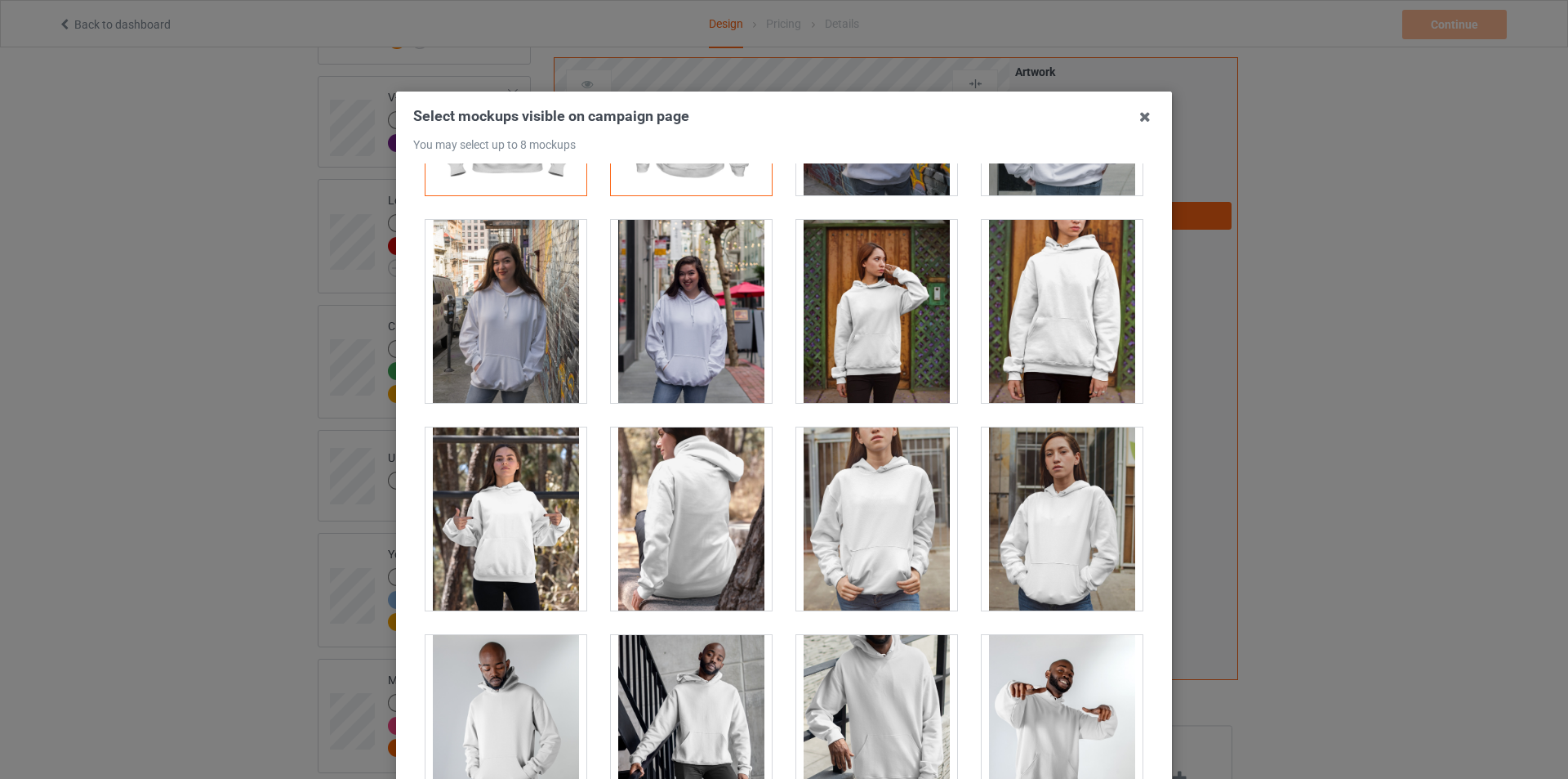
click at [536, 509] on div at bounding box center [506, 518] width 161 height 183
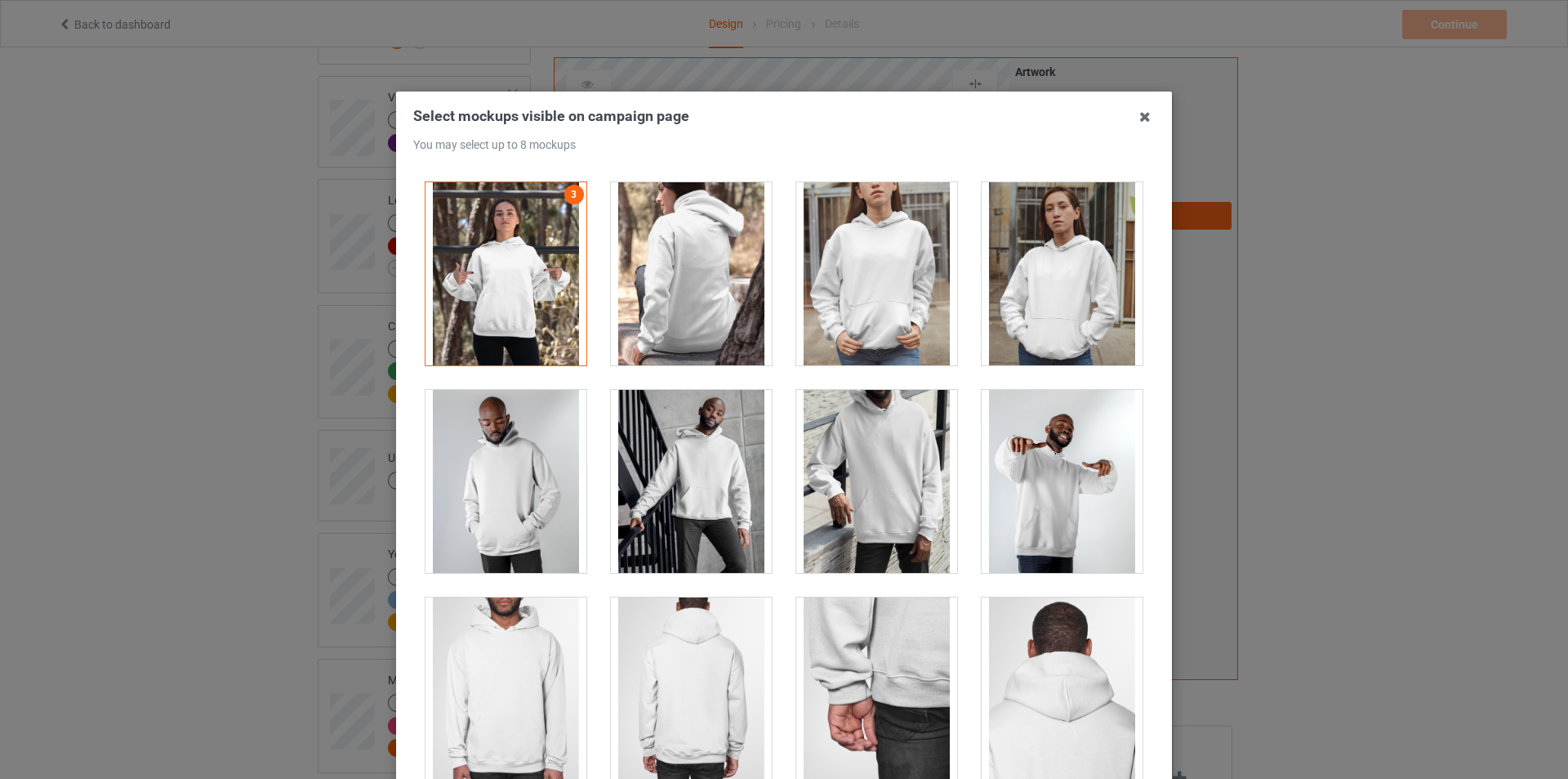
click at [1066, 304] on div at bounding box center [1062, 274] width 161 height 183
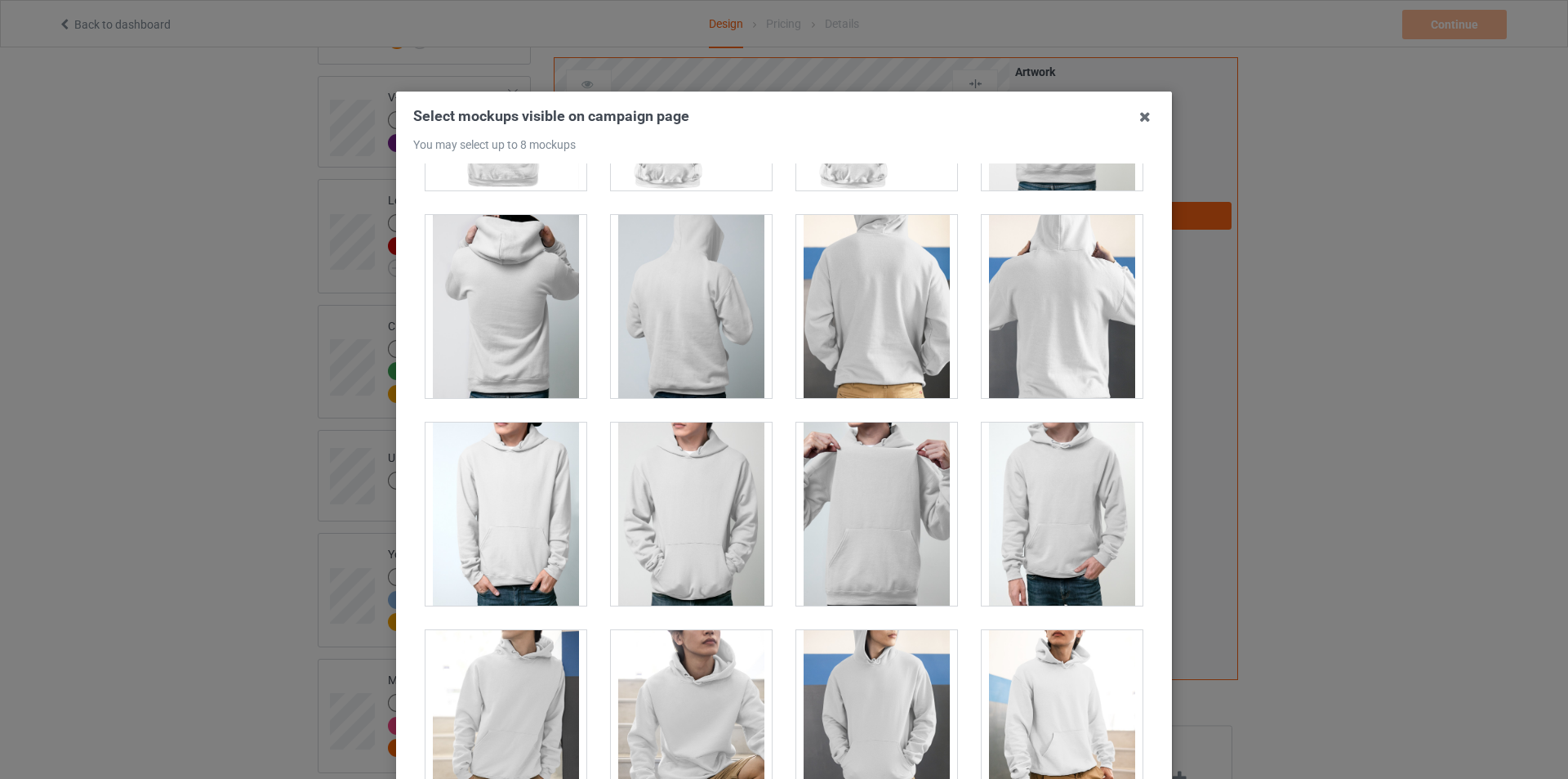
scroll to position [2860, 0]
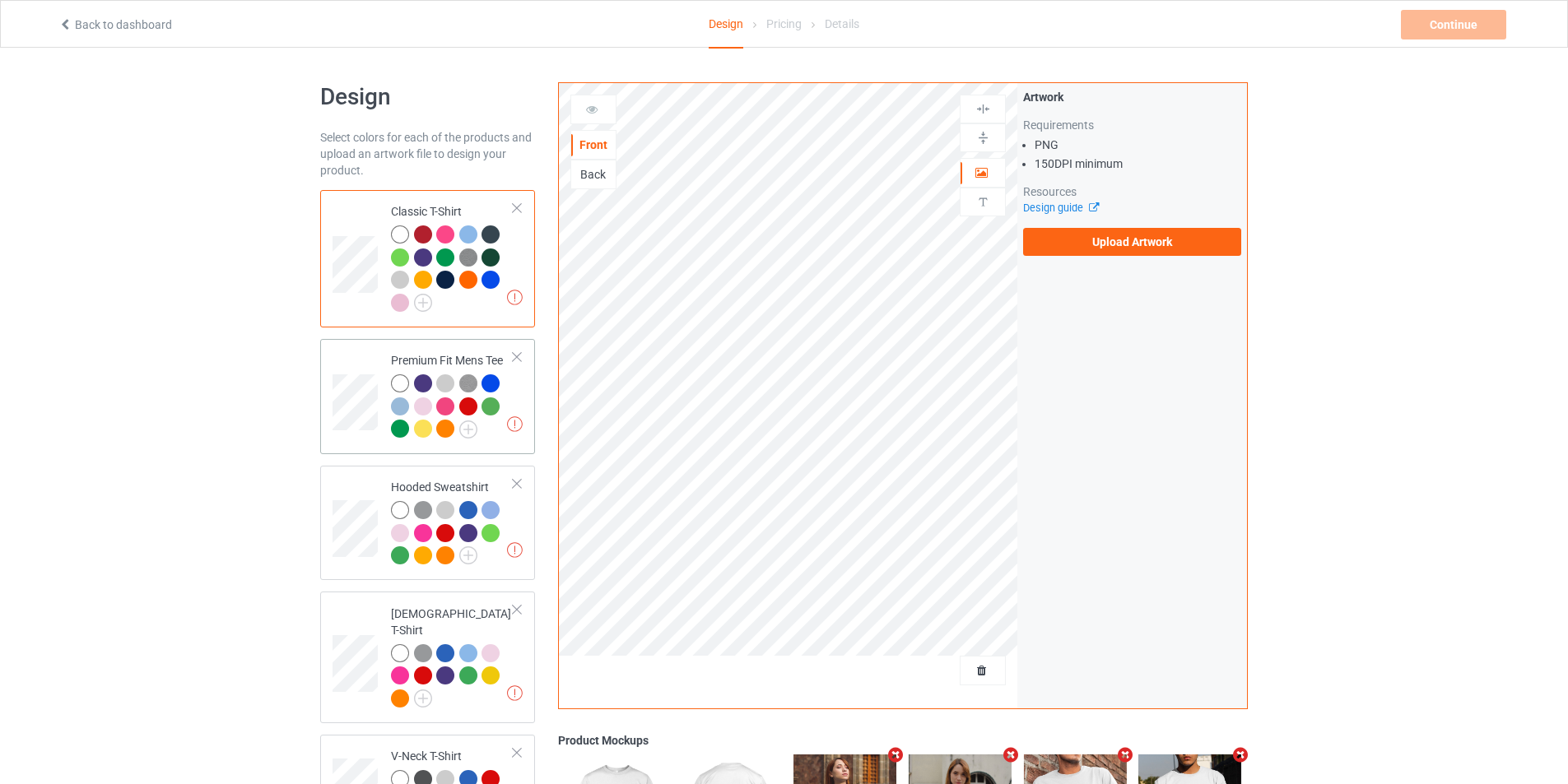
click at [381, 445] on td "Missing artworks Premium Fit Mens Tee" at bounding box center [452, 396] width 141 height 102
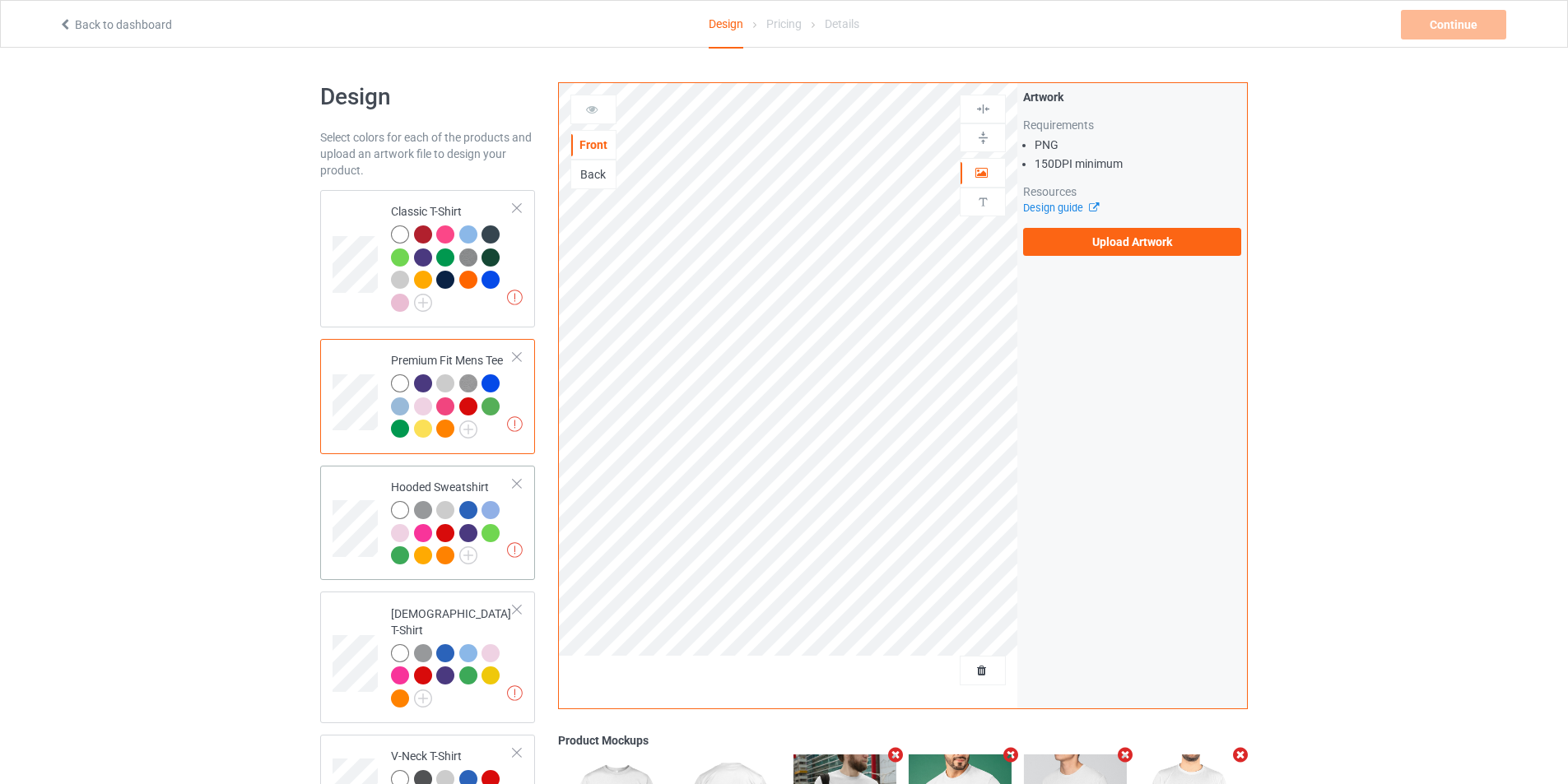
scroll to position [165, 0]
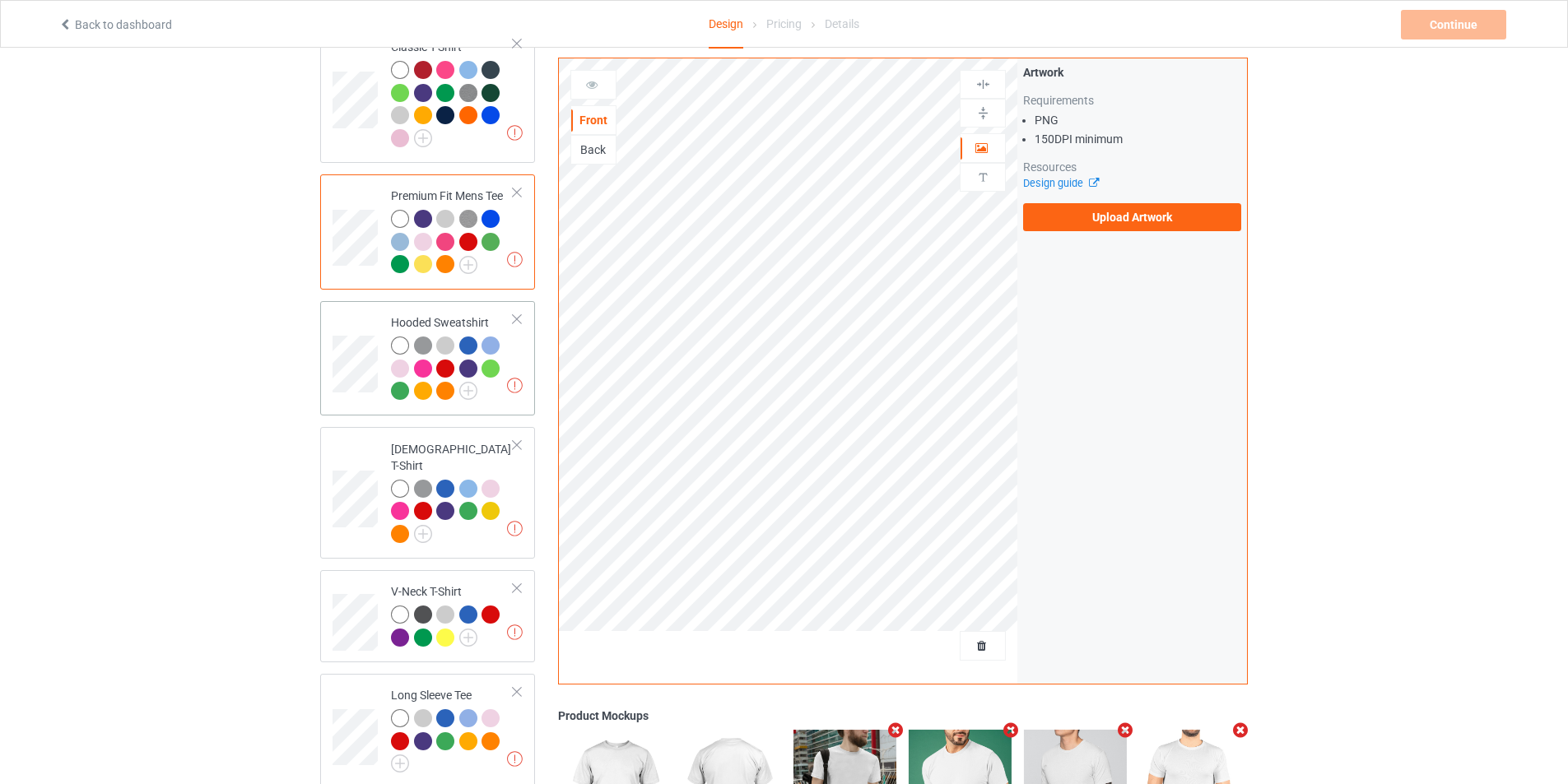
click at [509, 343] on div at bounding box center [453, 370] width 123 height 68
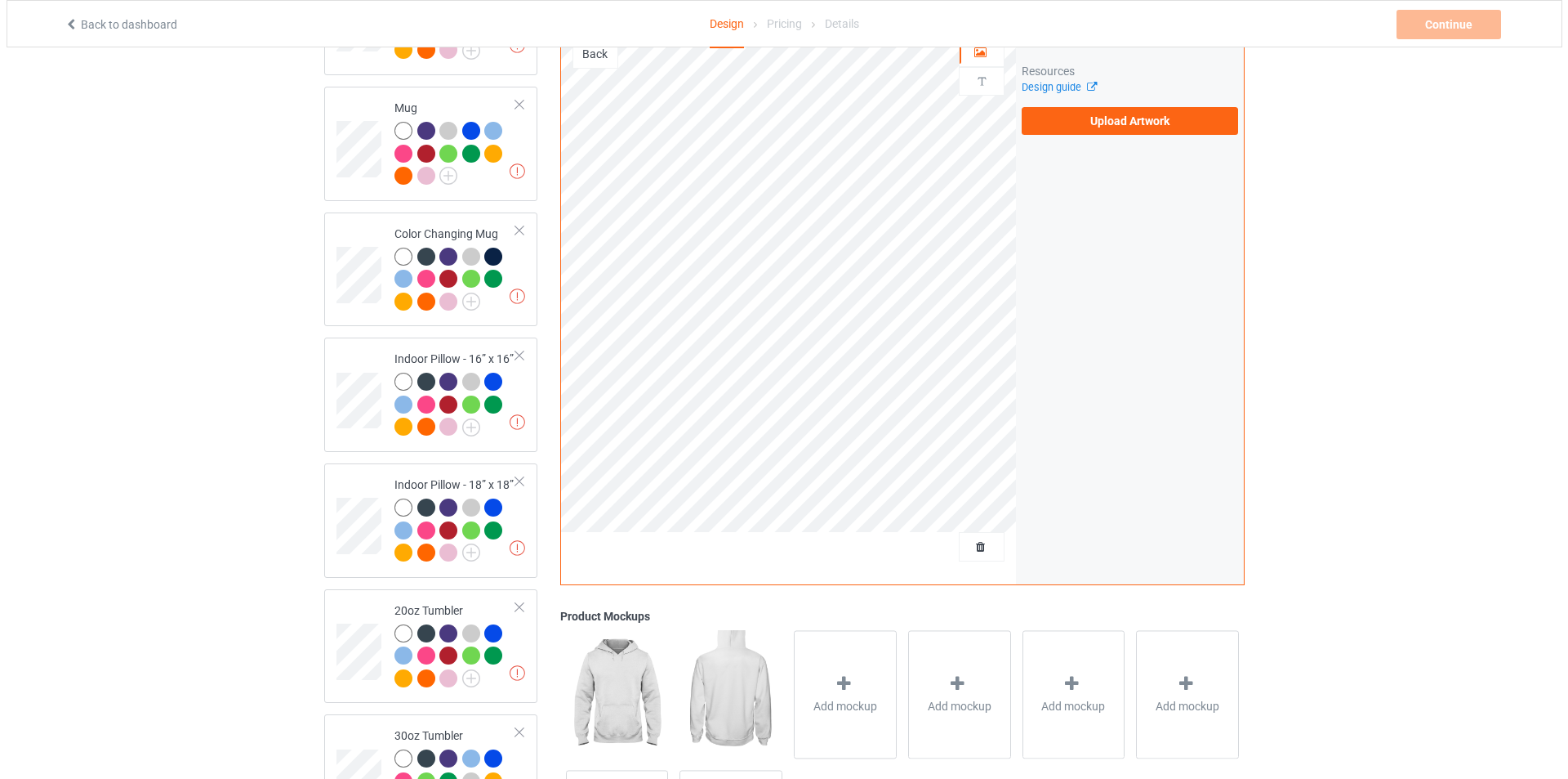
scroll to position [1382, 0]
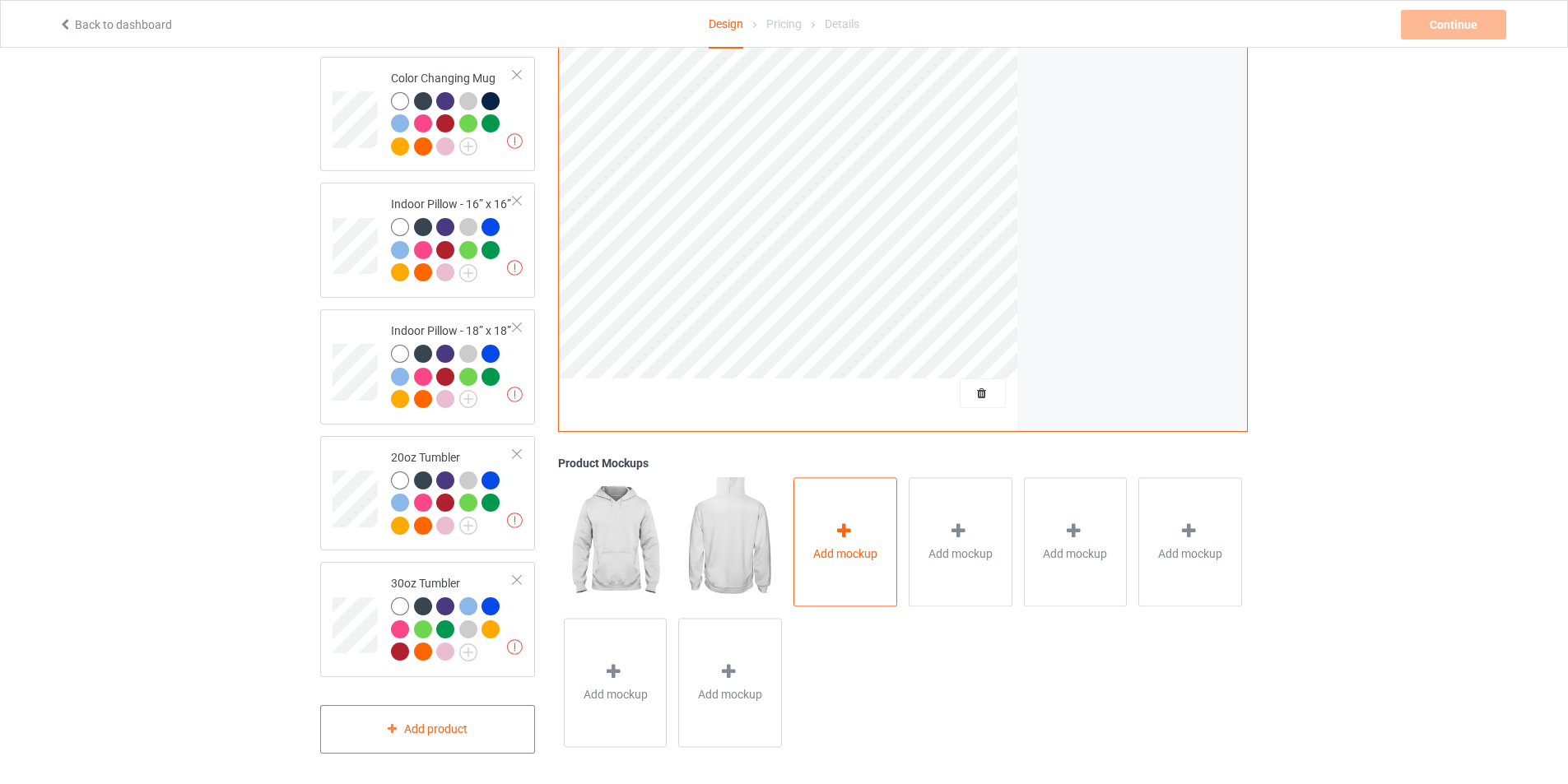
click at [850, 555] on span "Add mockup" at bounding box center [845, 553] width 64 height 16
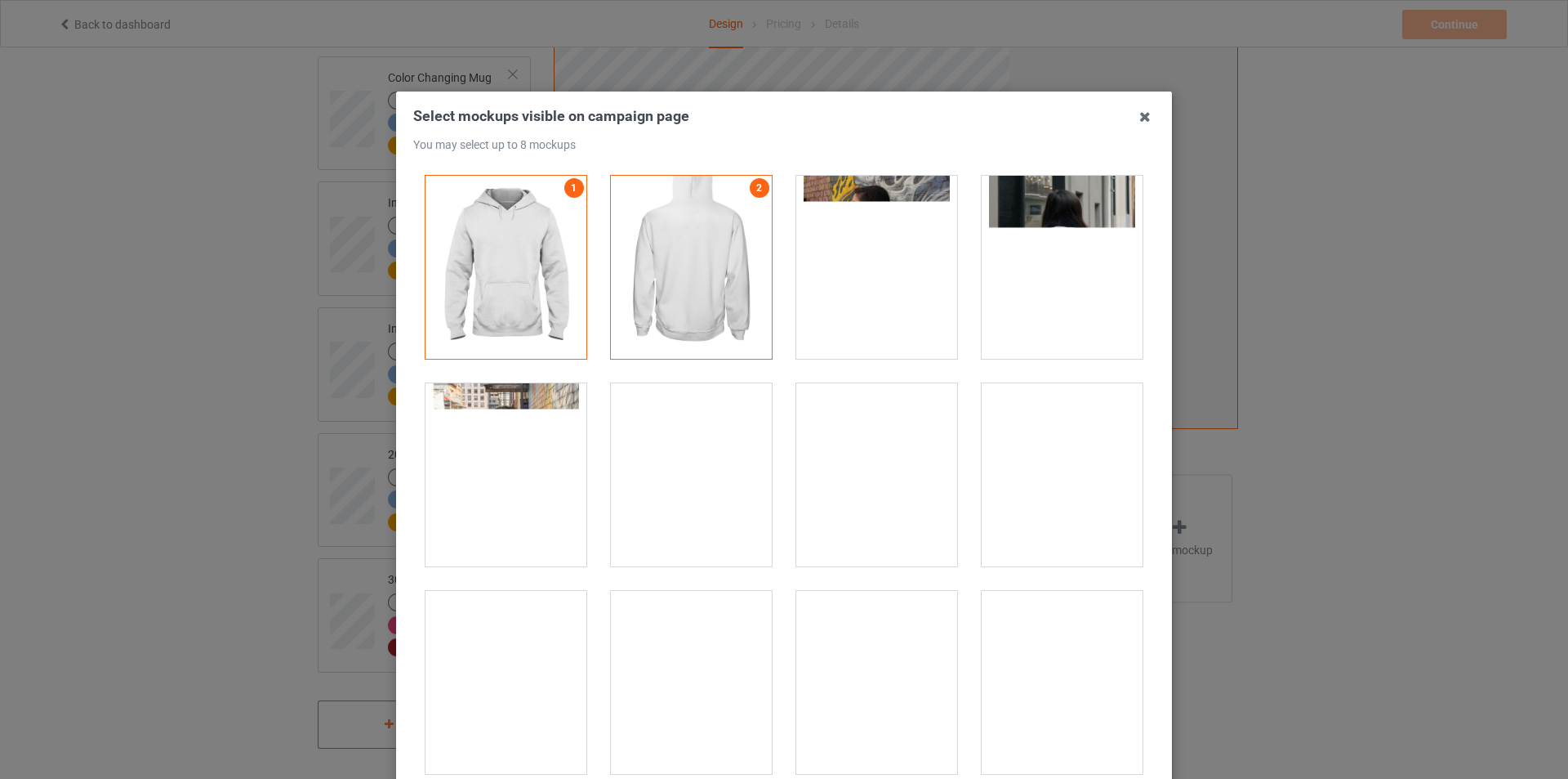
scroll to position [164, 0]
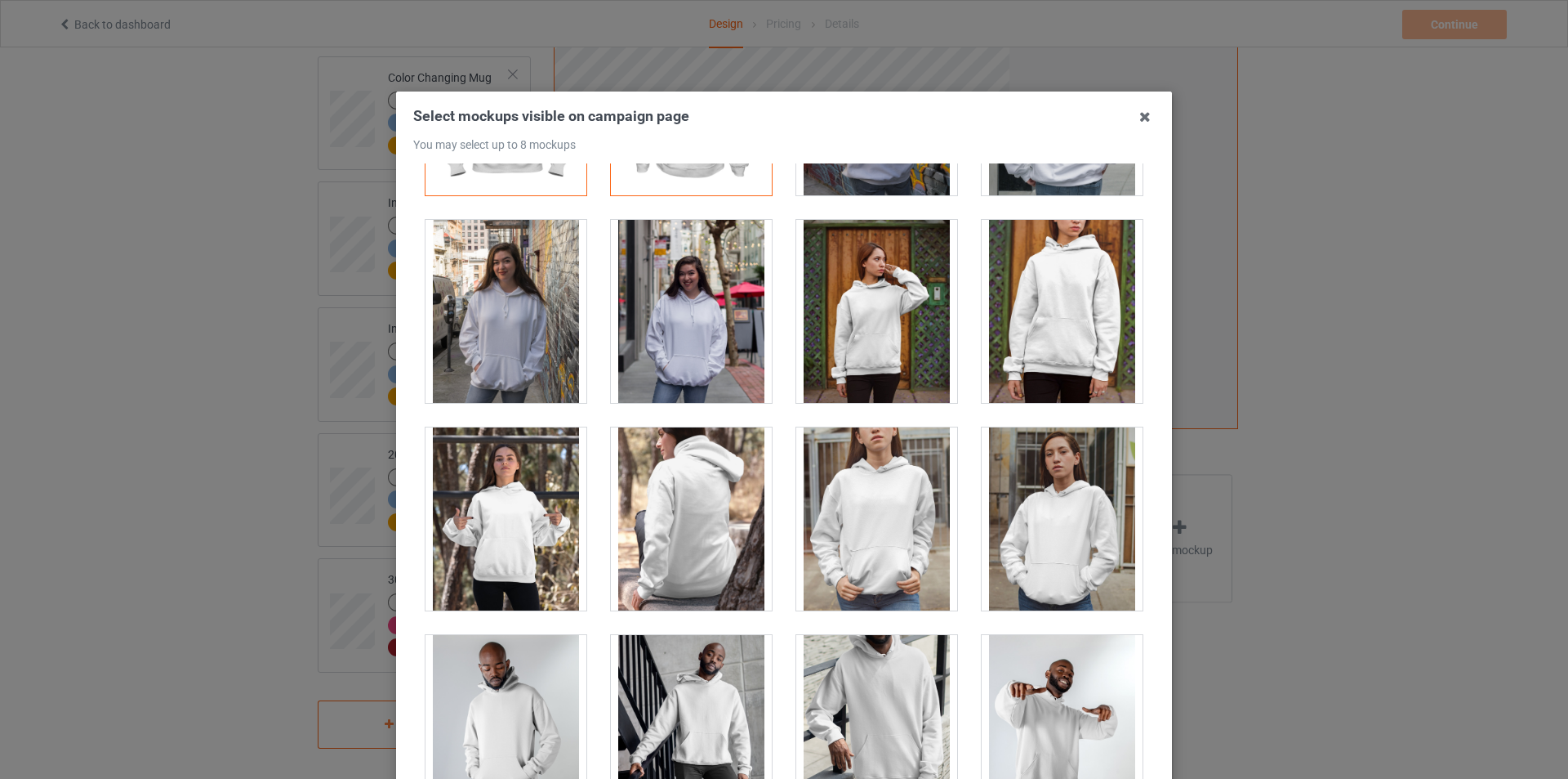
click at [881, 339] on div at bounding box center [877, 312] width 161 height 183
click at [533, 537] on div at bounding box center [506, 518] width 161 height 183
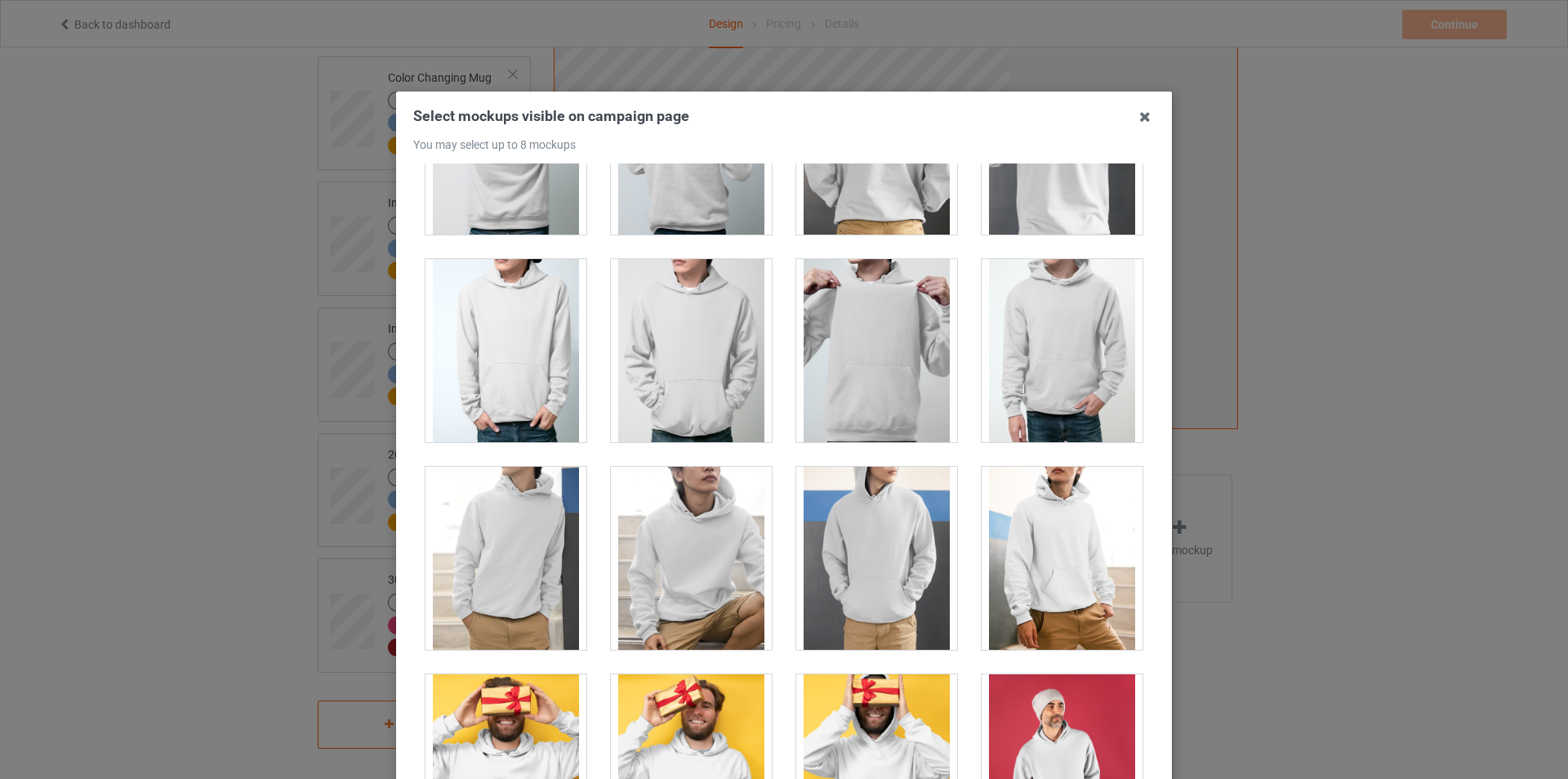
scroll to position [2778, 0]
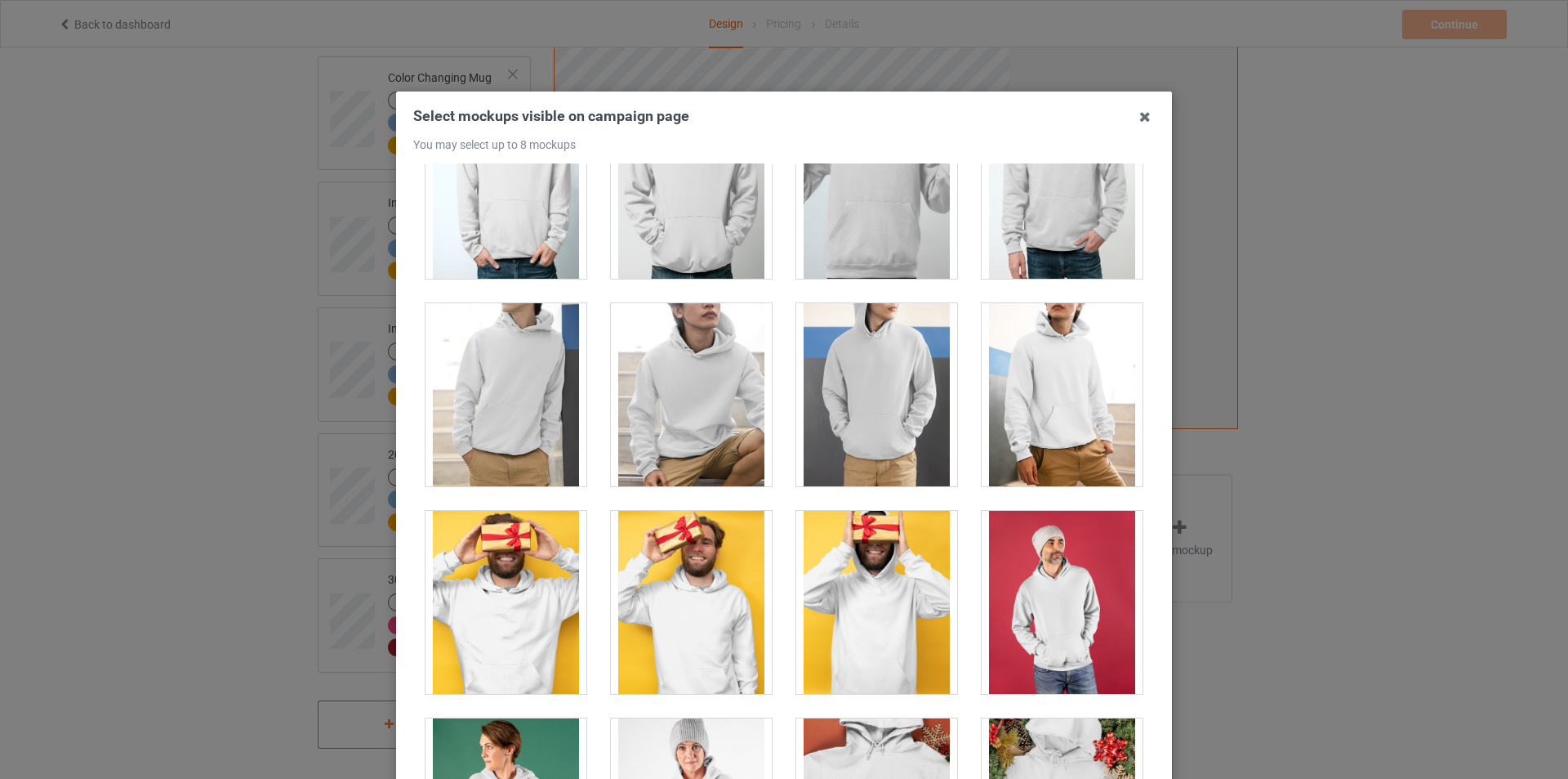
click at [856, 391] on div at bounding box center [877, 395] width 161 height 183
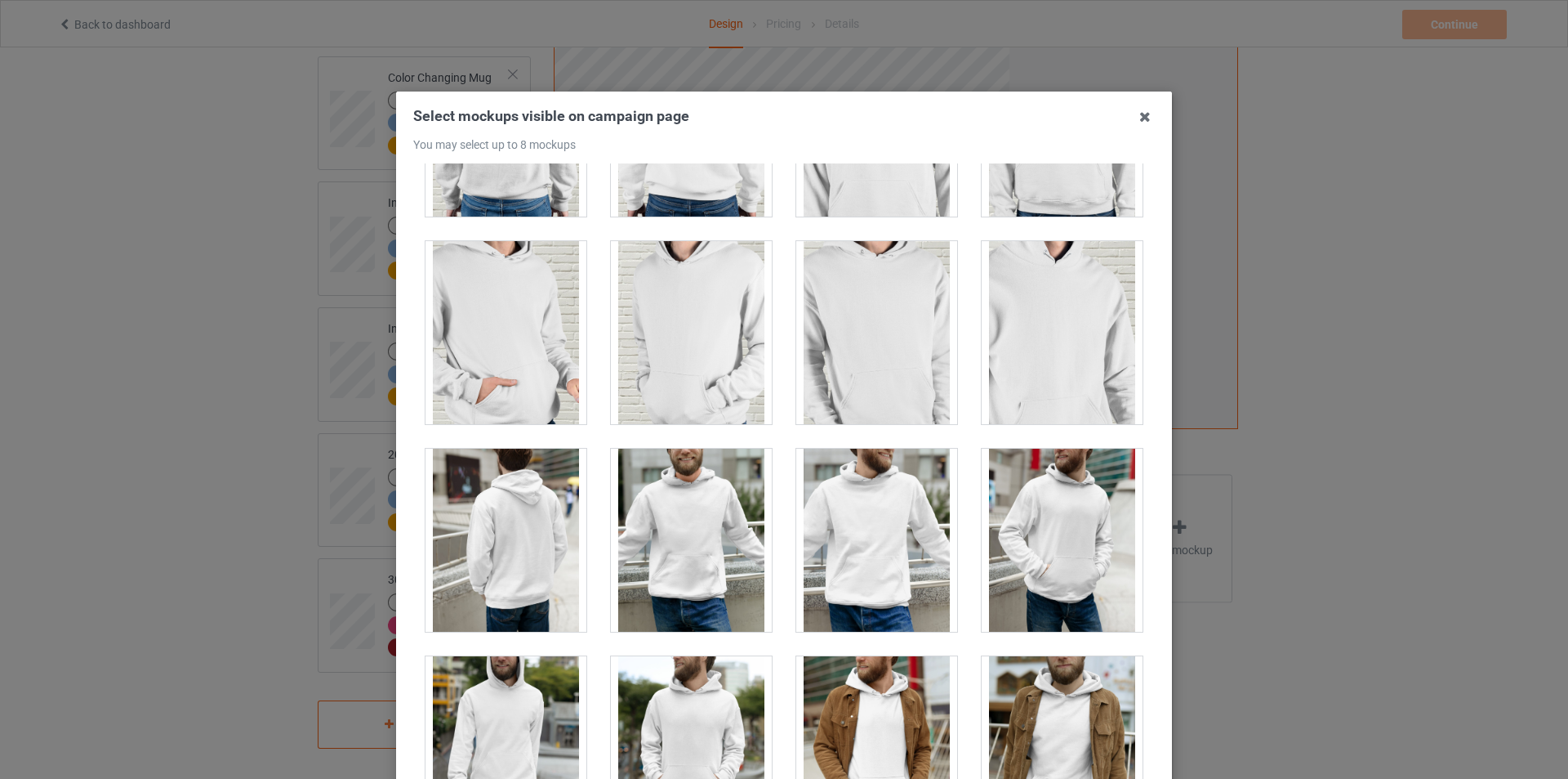
scroll to position [4331, 0]
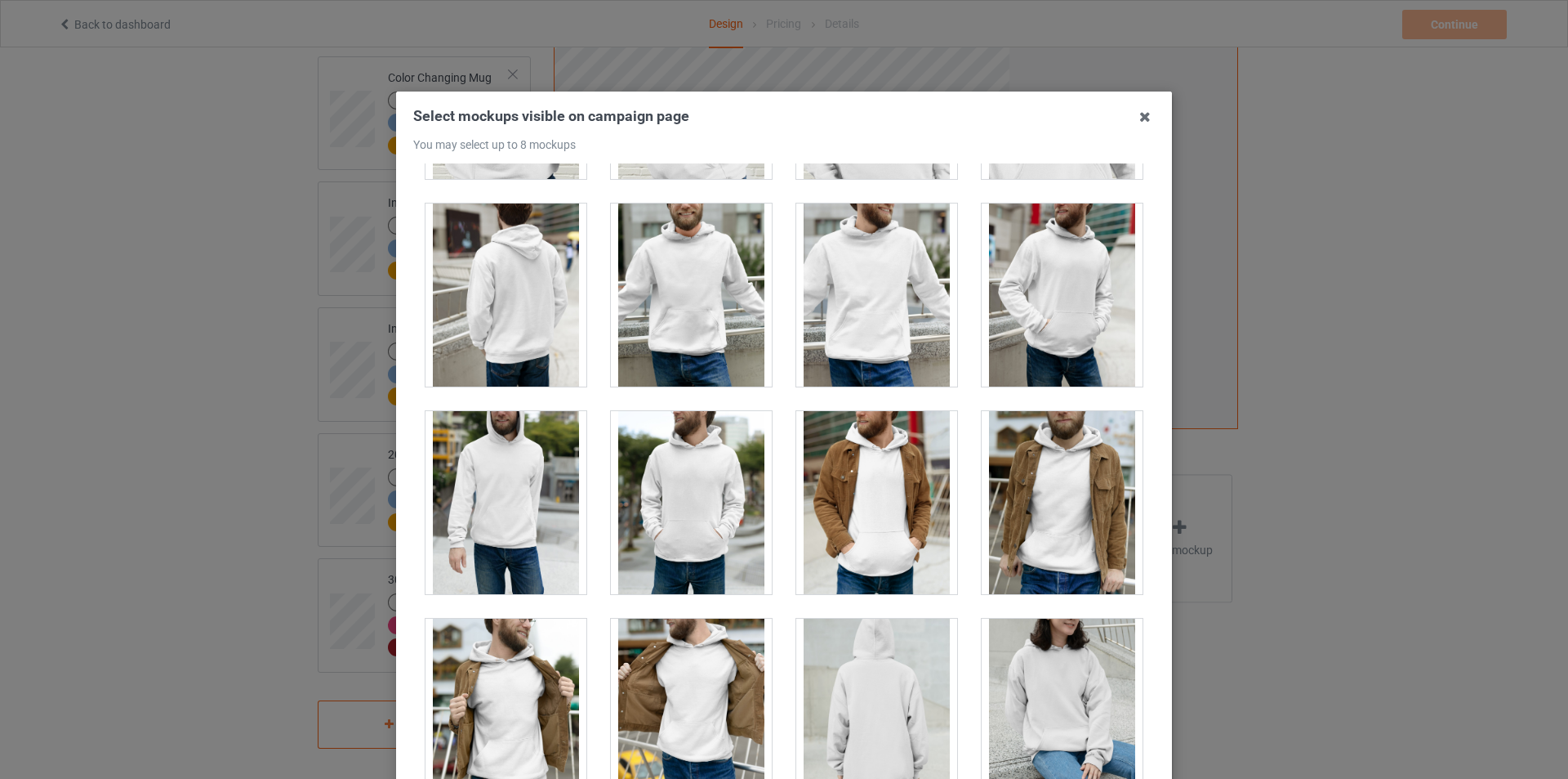
click at [494, 483] on div at bounding box center [506, 502] width 161 height 183
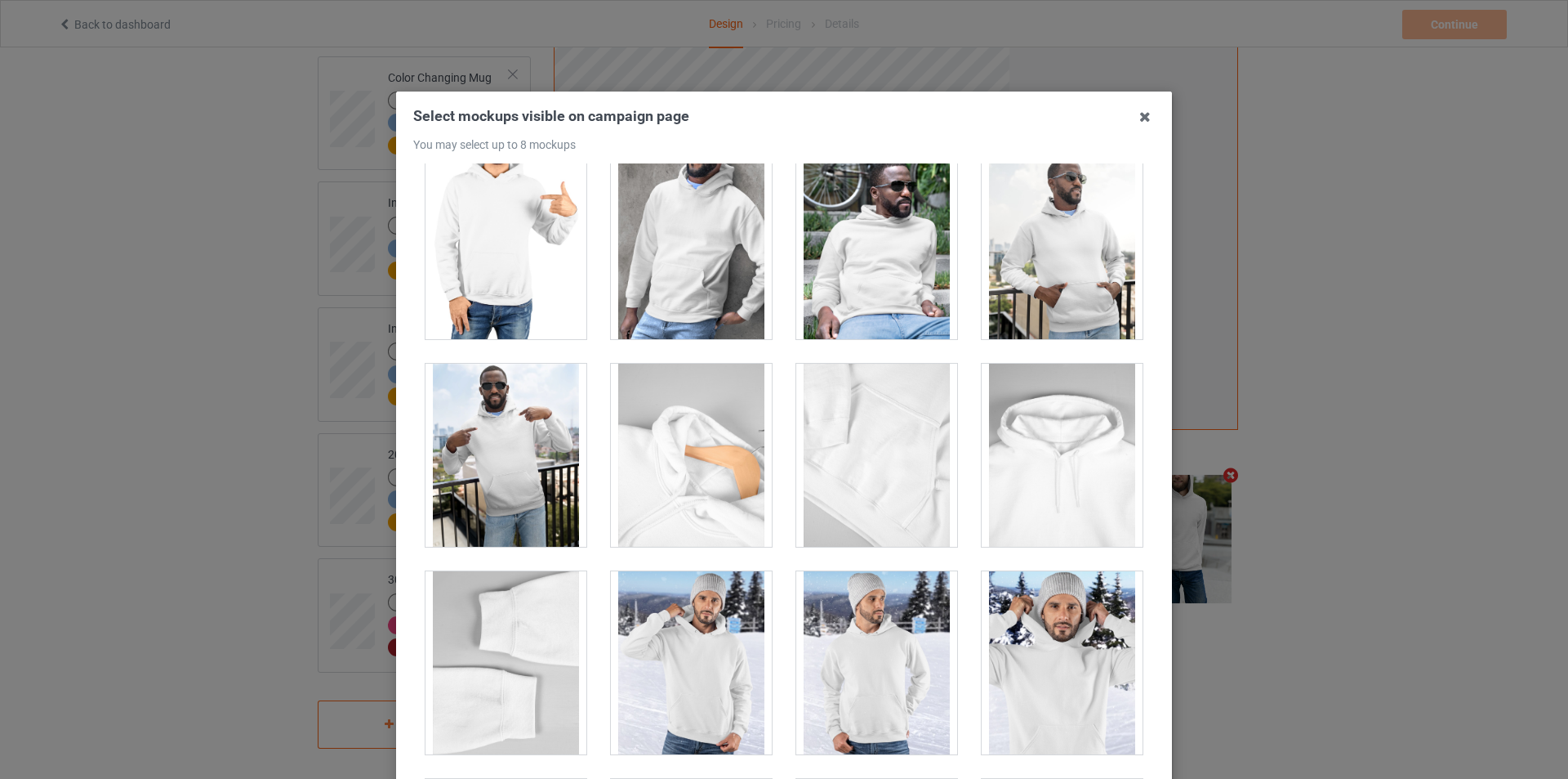
scroll to position [9480, 0]
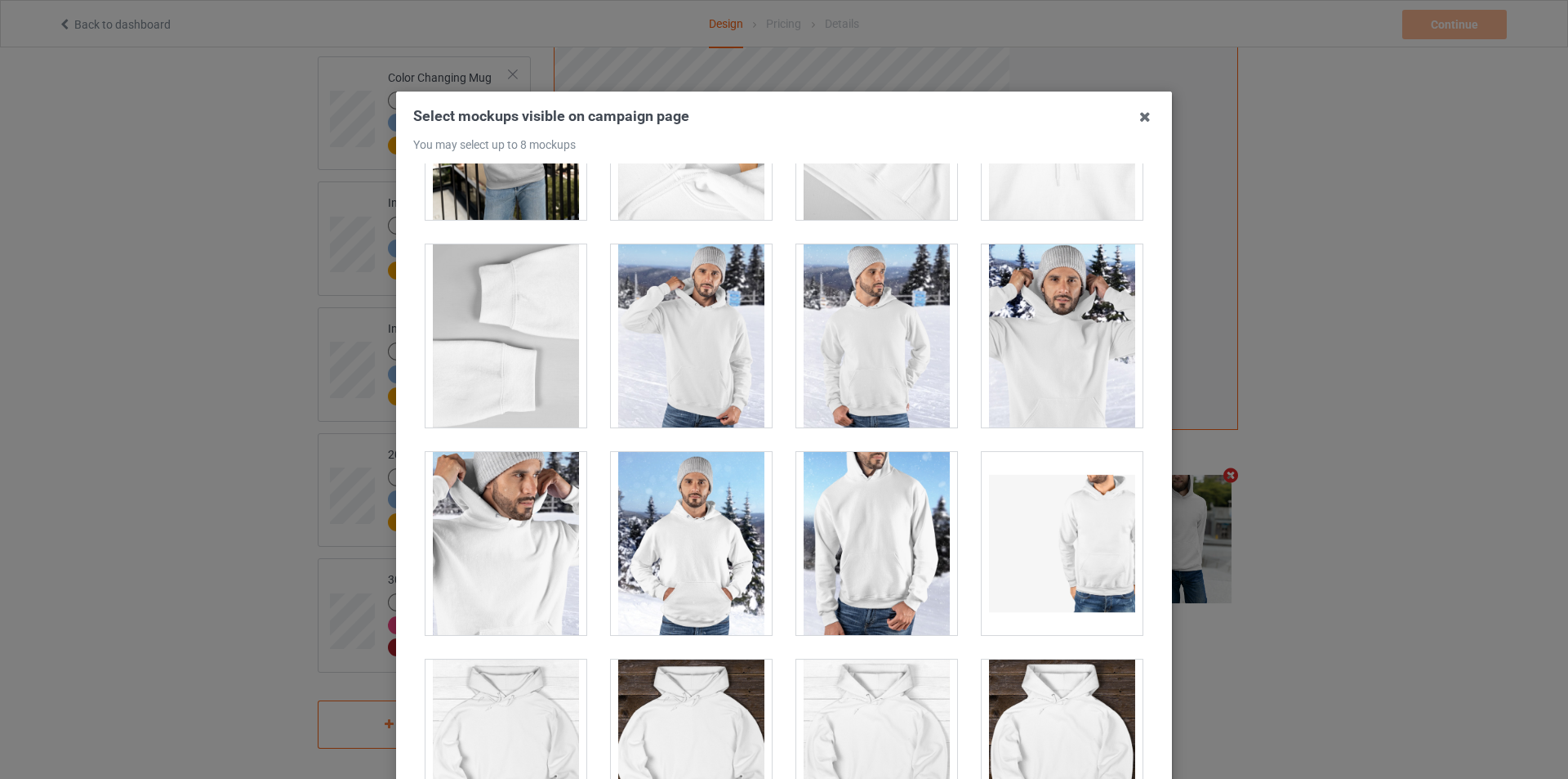
click at [657, 312] on div at bounding box center [692, 336] width 161 height 183
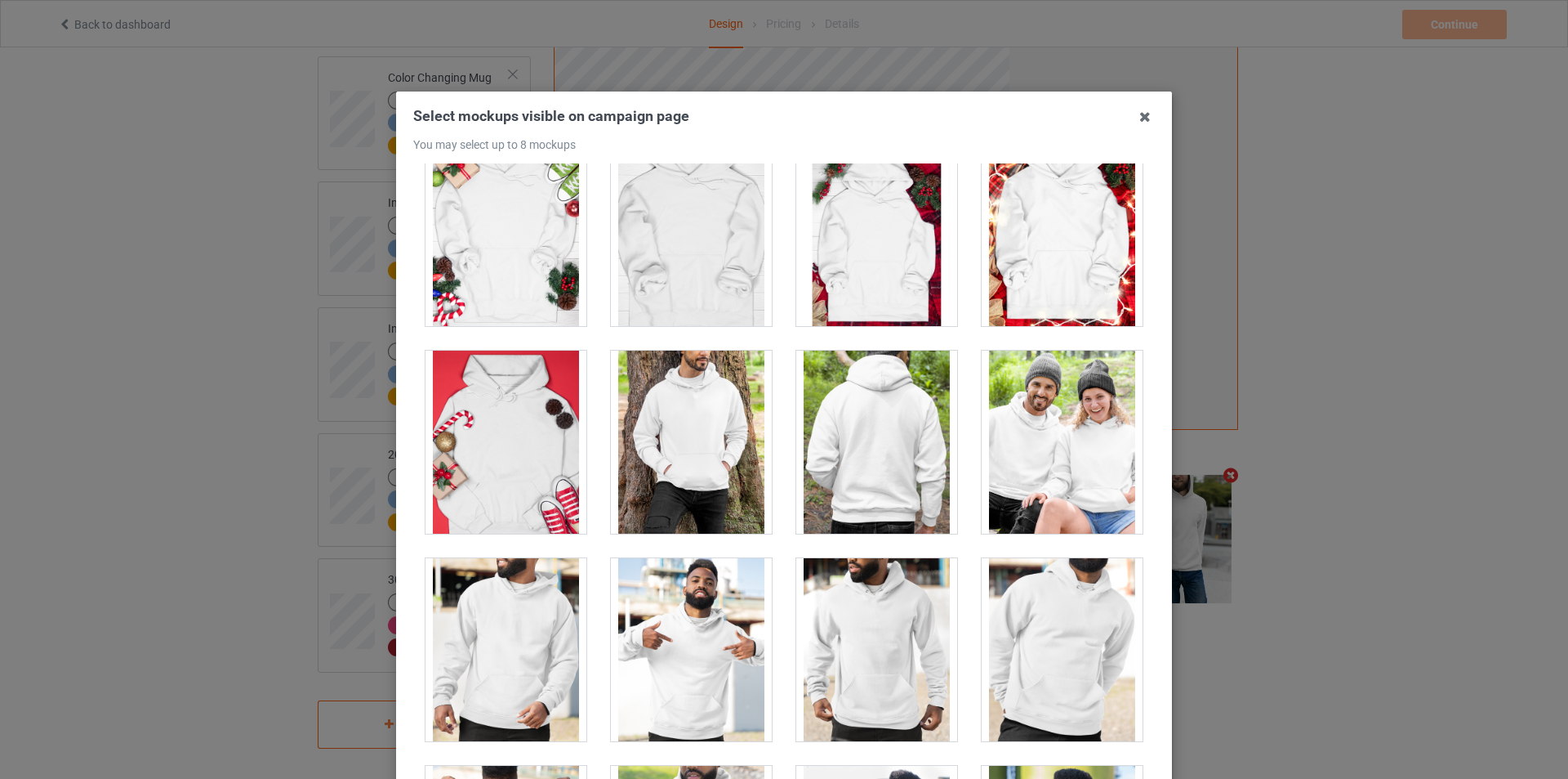
scroll to position [12109, 0]
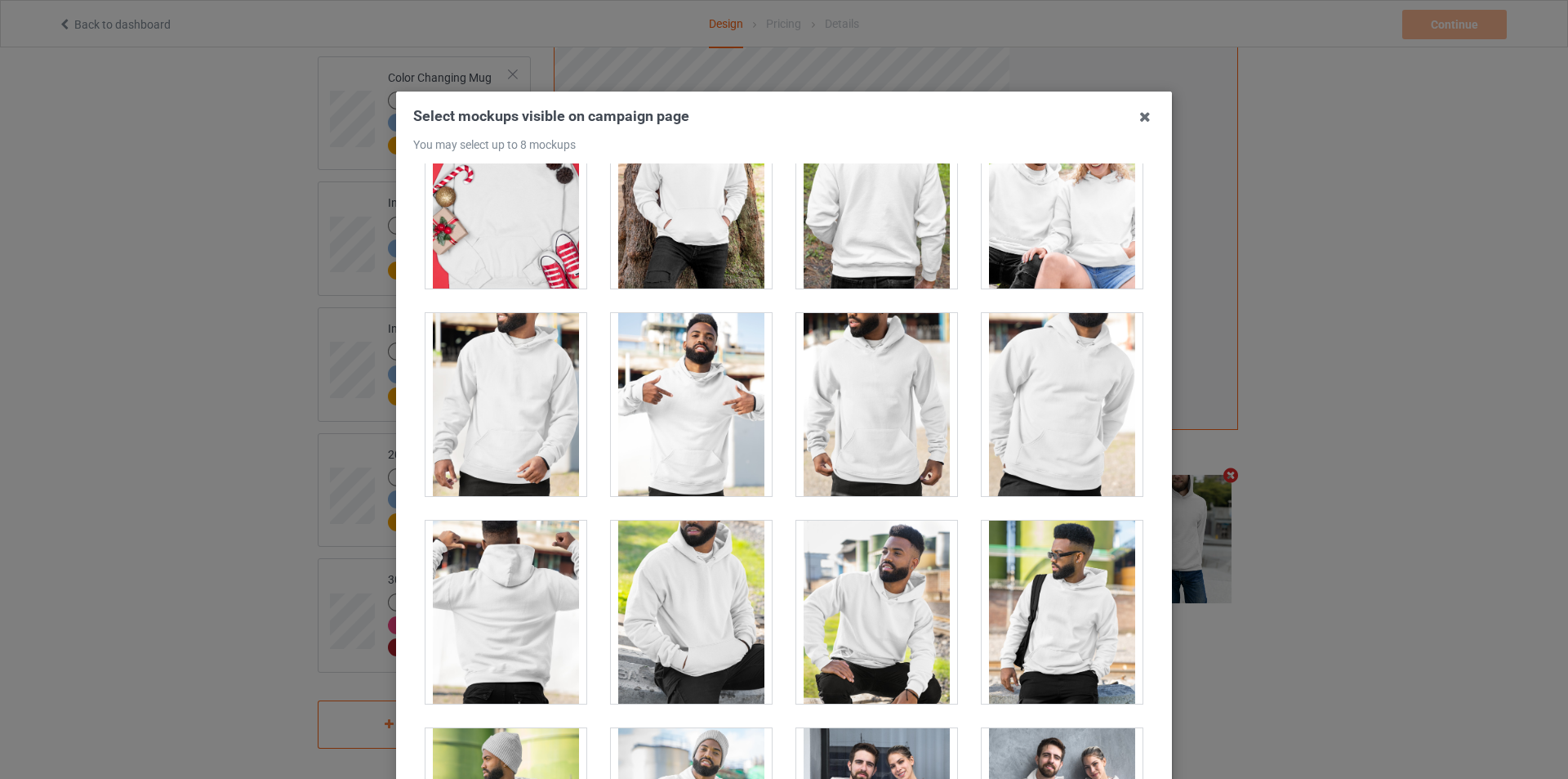
click at [677, 407] on div at bounding box center [692, 405] width 161 height 183
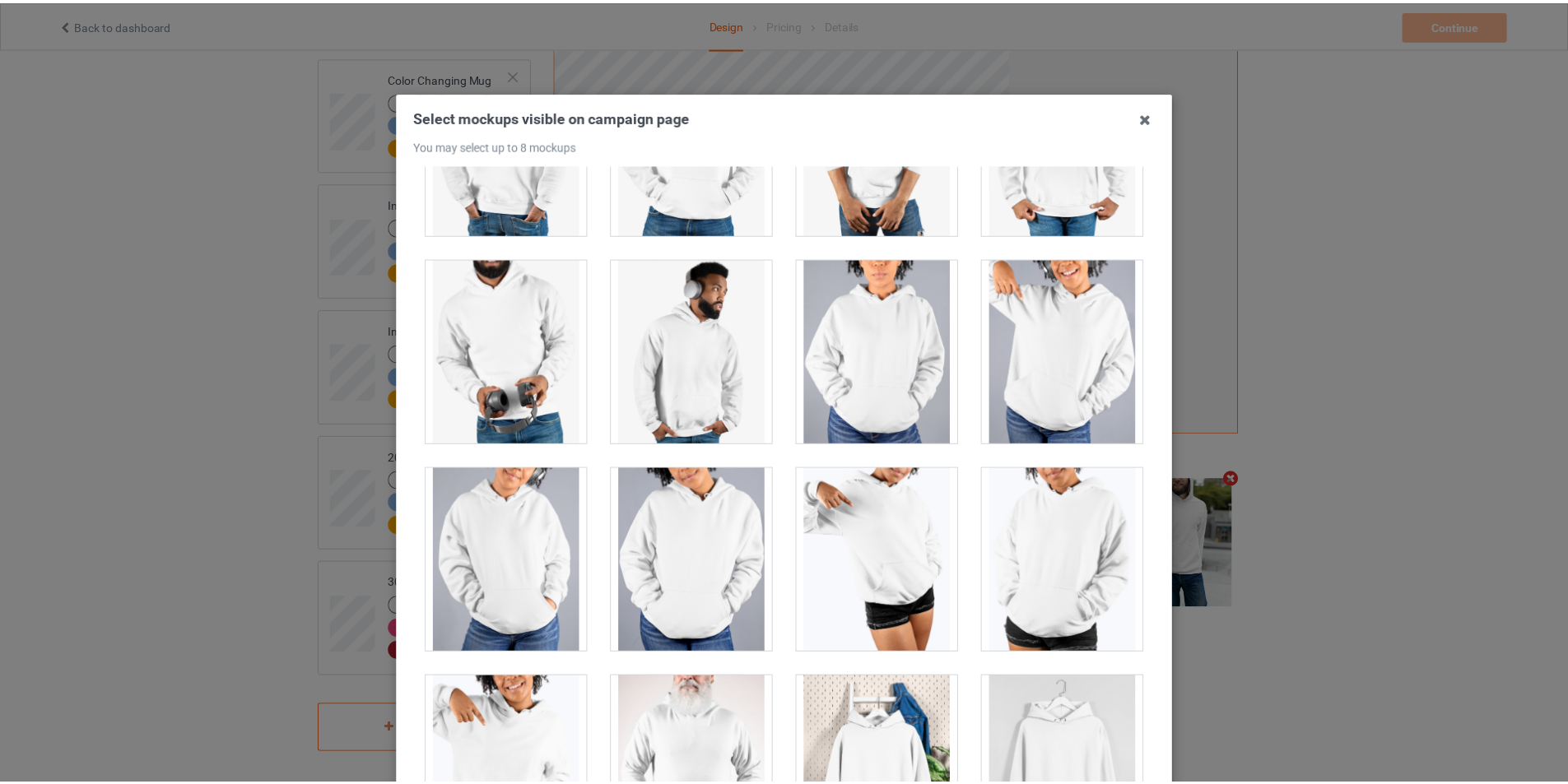
scroll to position [175, 0]
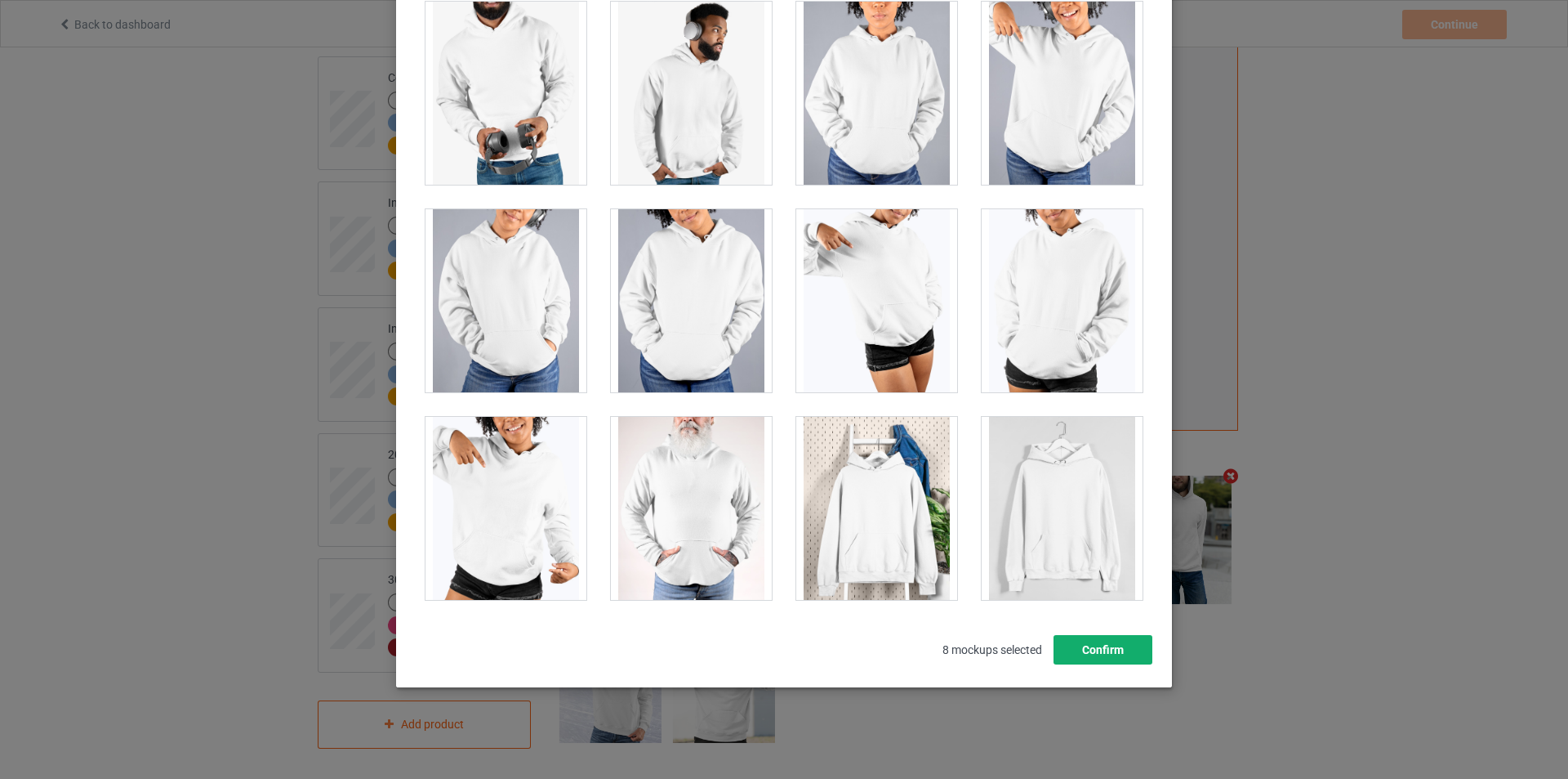
click at [1094, 653] on button "Confirm" at bounding box center [1103, 649] width 98 height 30
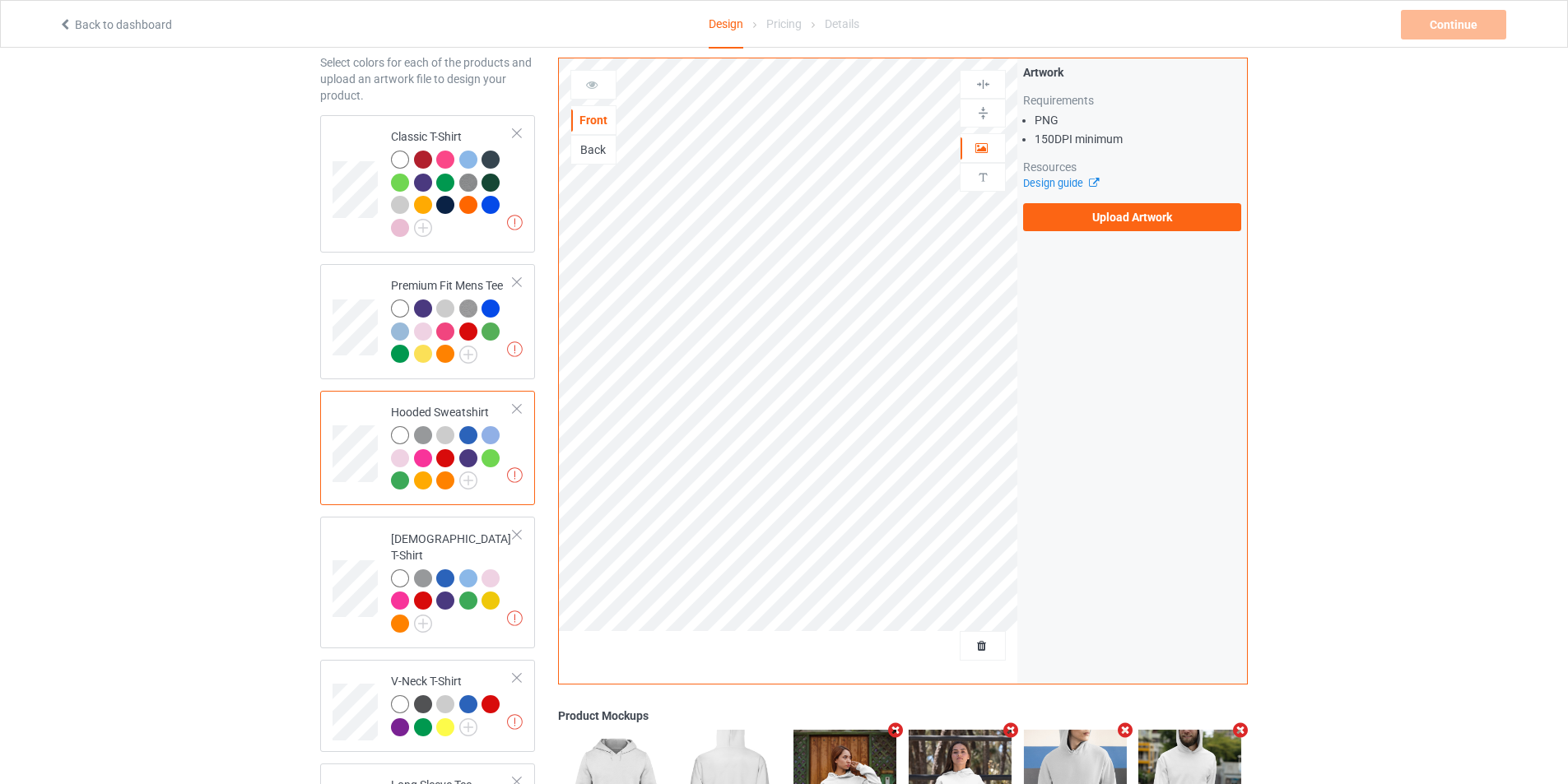
scroll to position [240, 0]
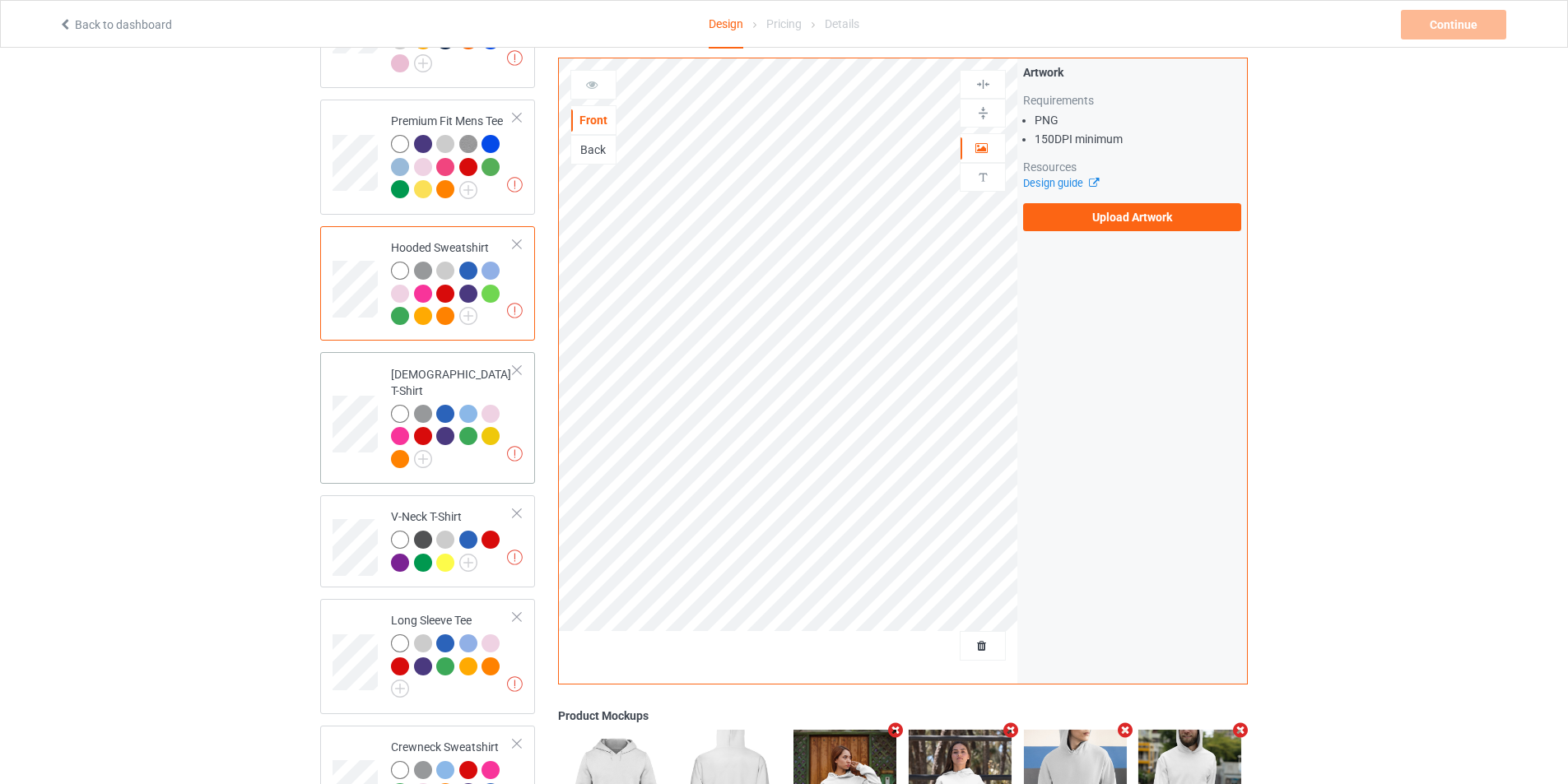
click at [469, 454] on div at bounding box center [453, 439] width 123 height 68
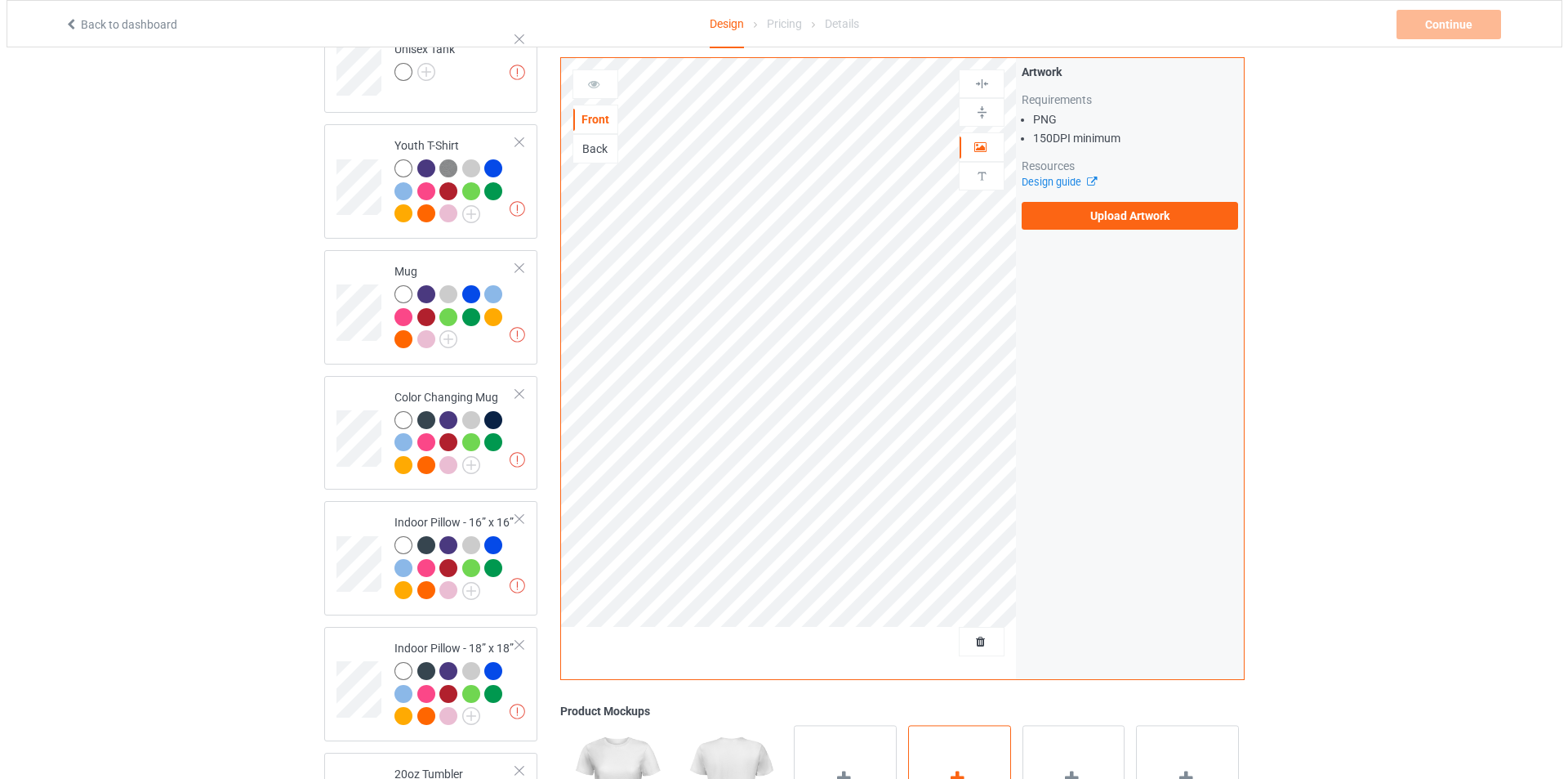
scroll to position [1382, 0]
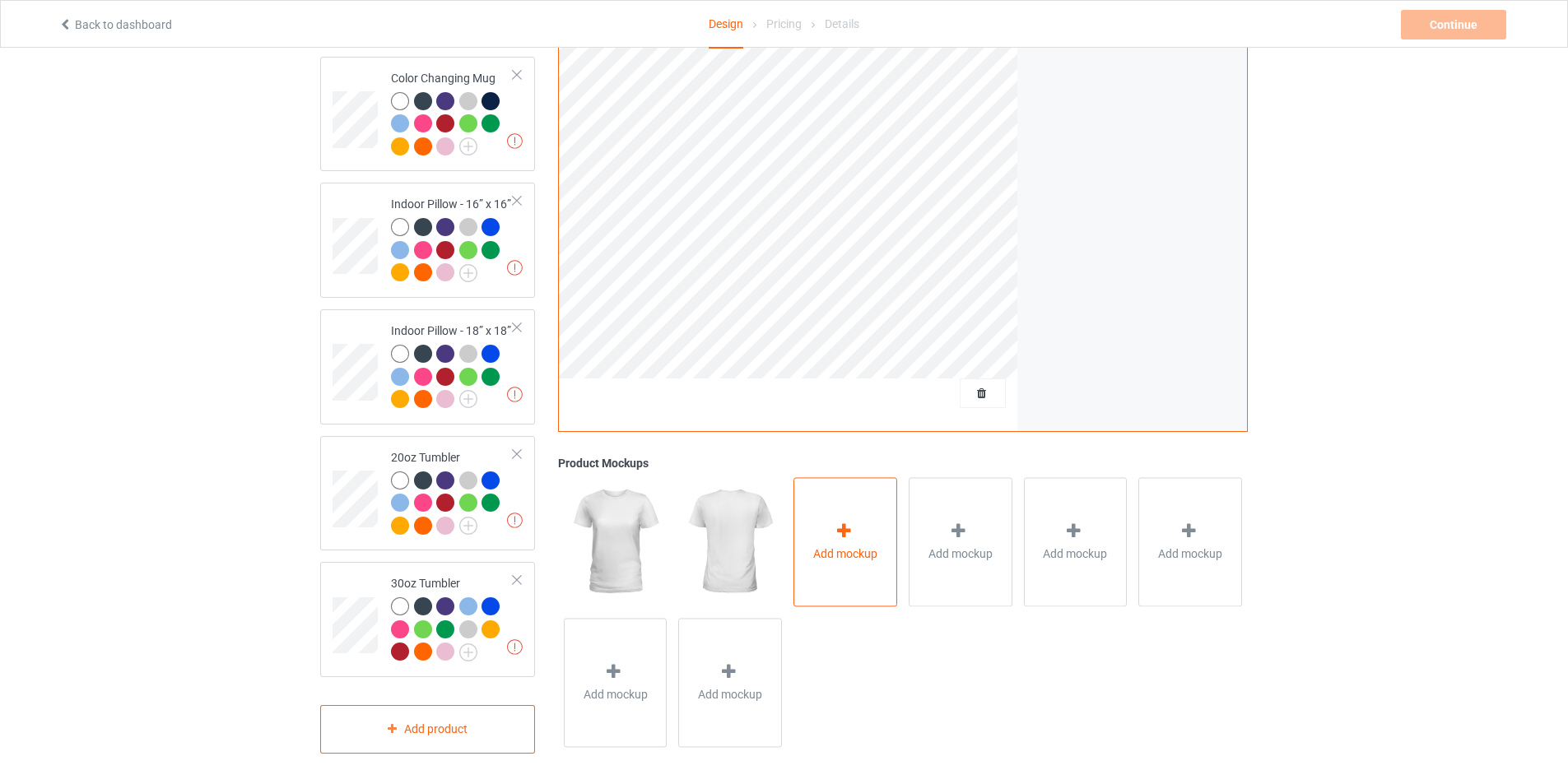
click at [839, 512] on div "Add mockup" at bounding box center [845, 541] width 104 height 129
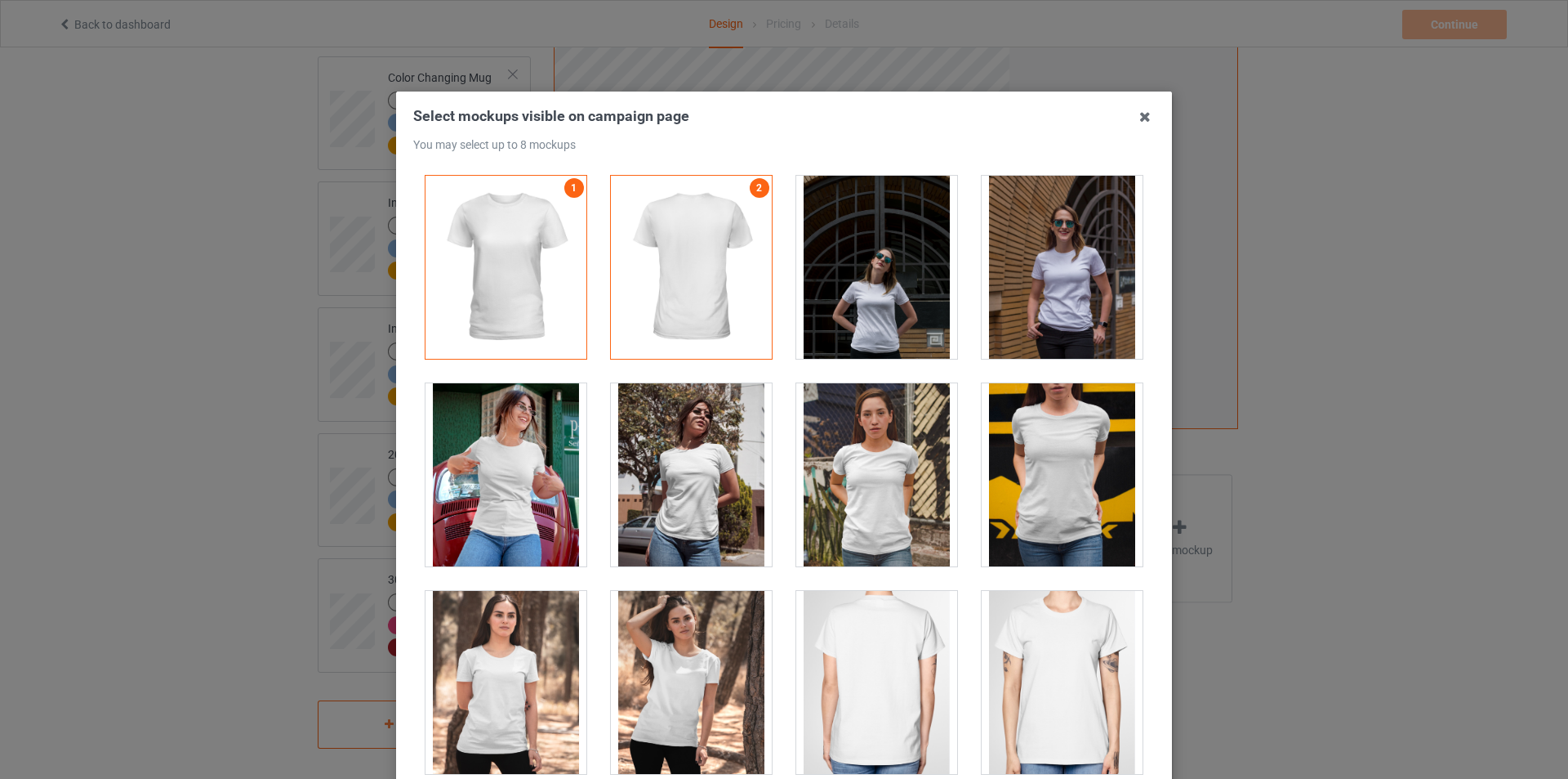
click at [870, 502] on div at bounding box center [877, 475] width 161 height 183
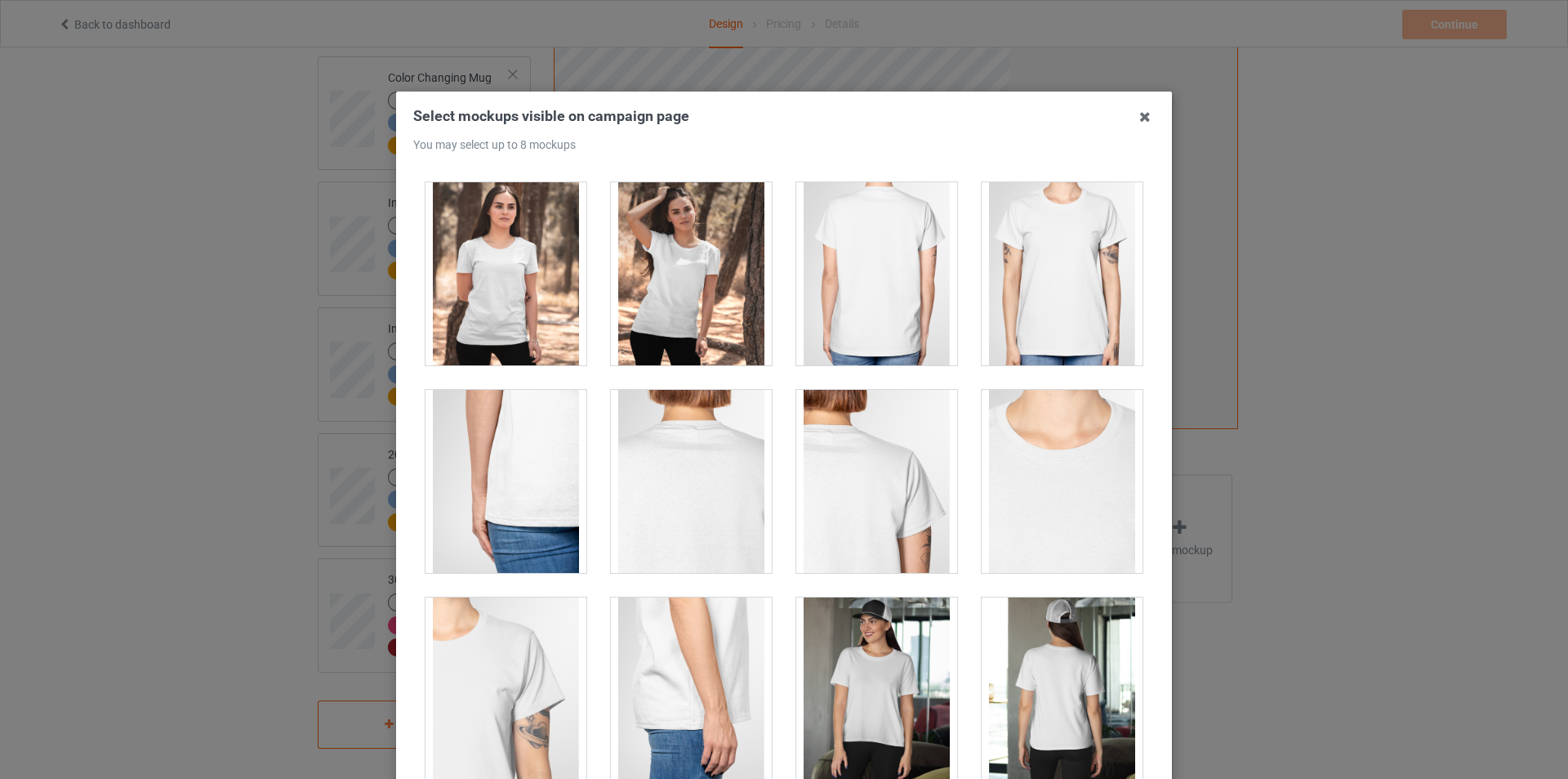
scroll to position [164, 0]
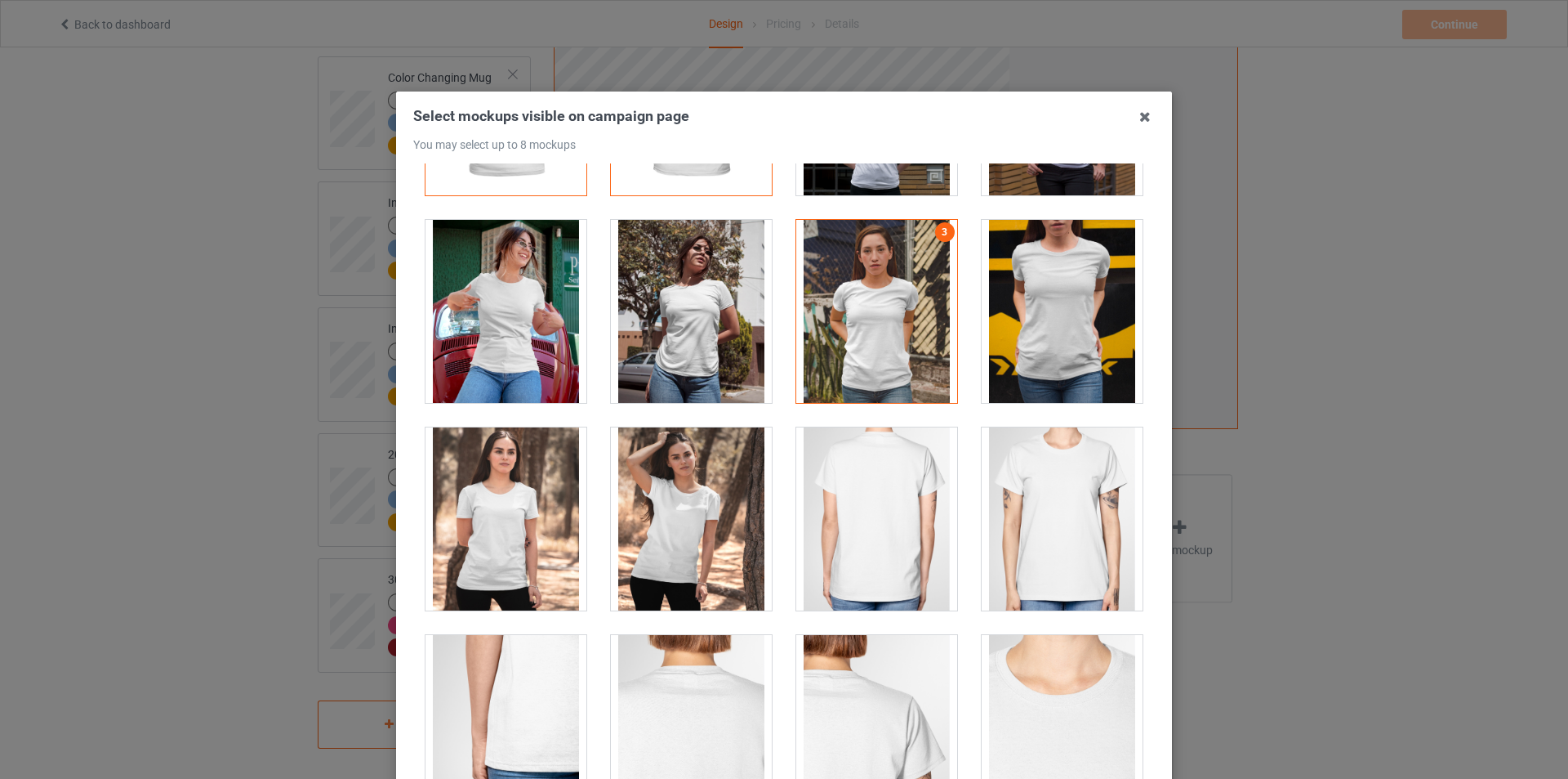
click at [1043, 332] on div at bounding box center [1062, 312] width 161 height 183
click at [506, 531] on div at bounding box center [506, 518] width 161 height 183
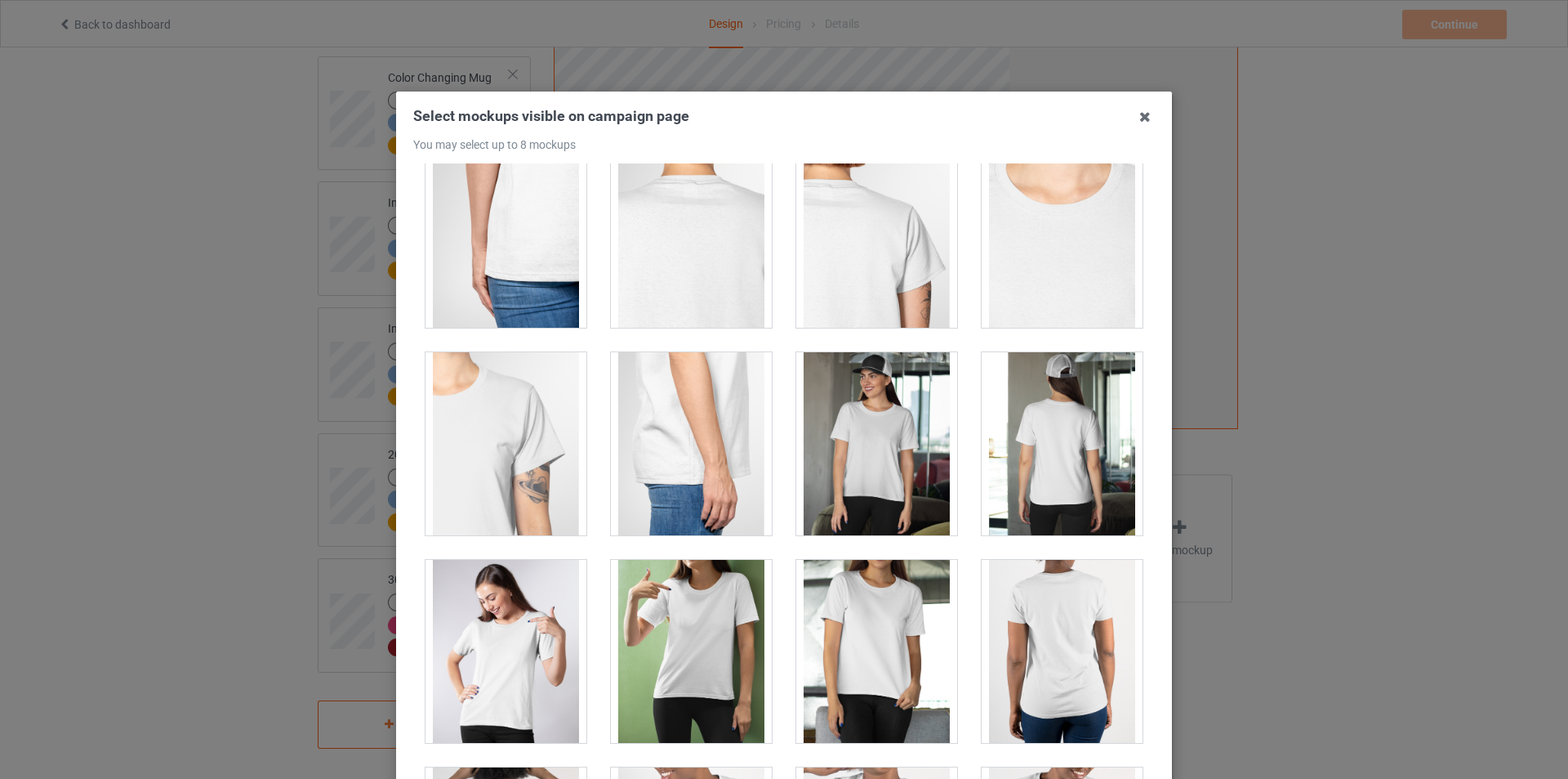
scroll to position [899, 0]
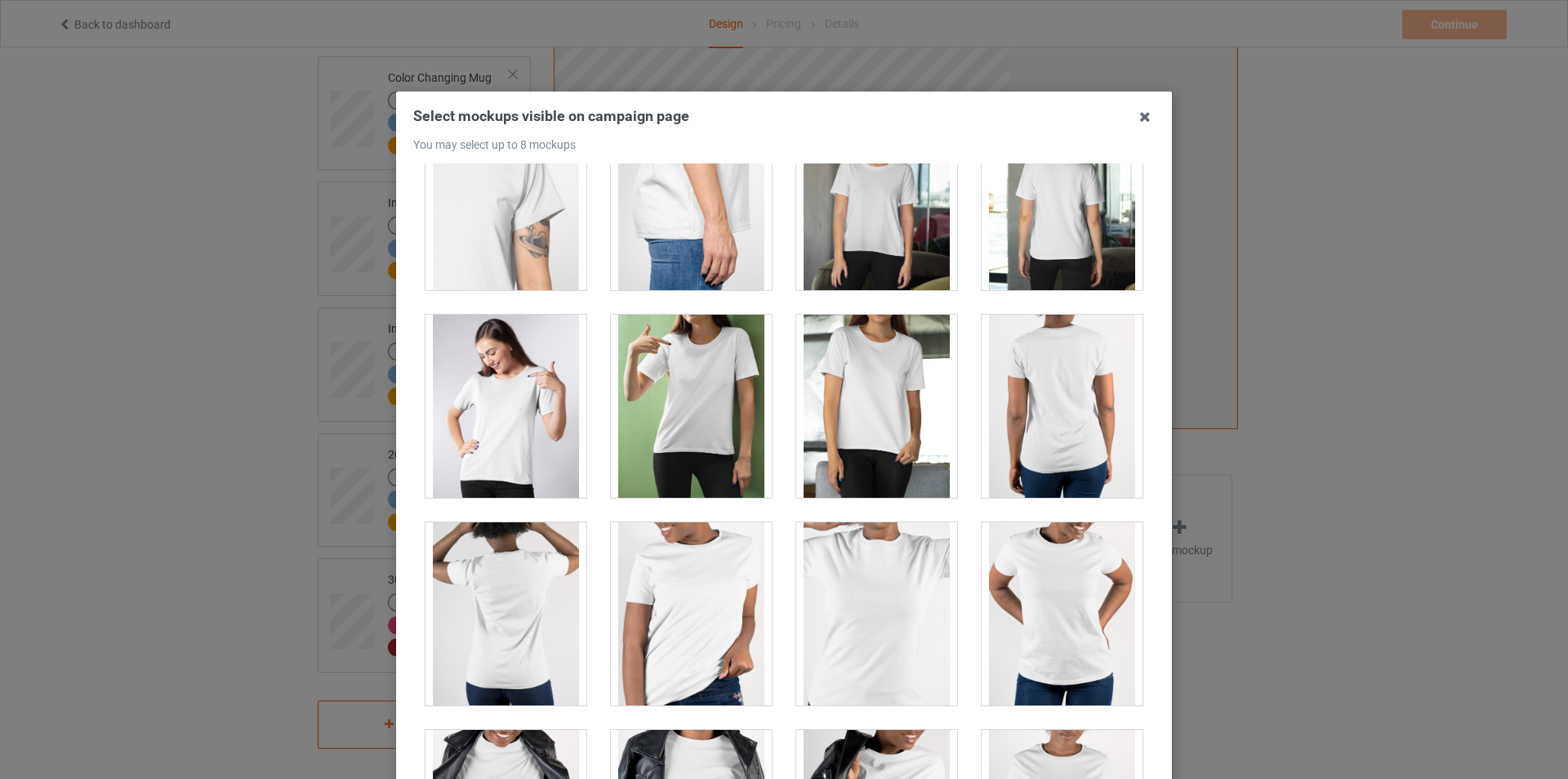
click at [889, 390] on div at bounding box center [877, 406] width 161 height 183
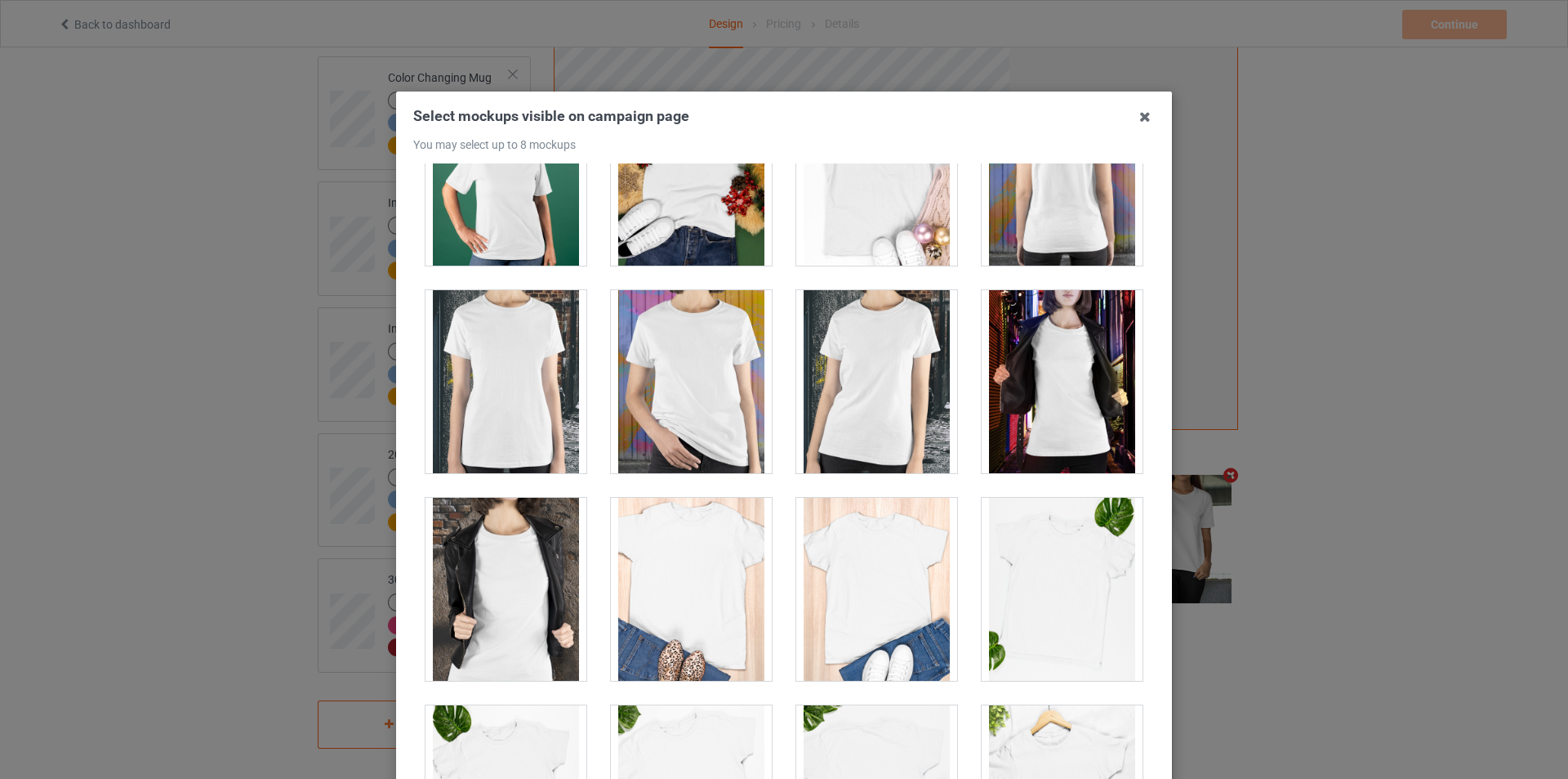
scroll to position [1716, 0]
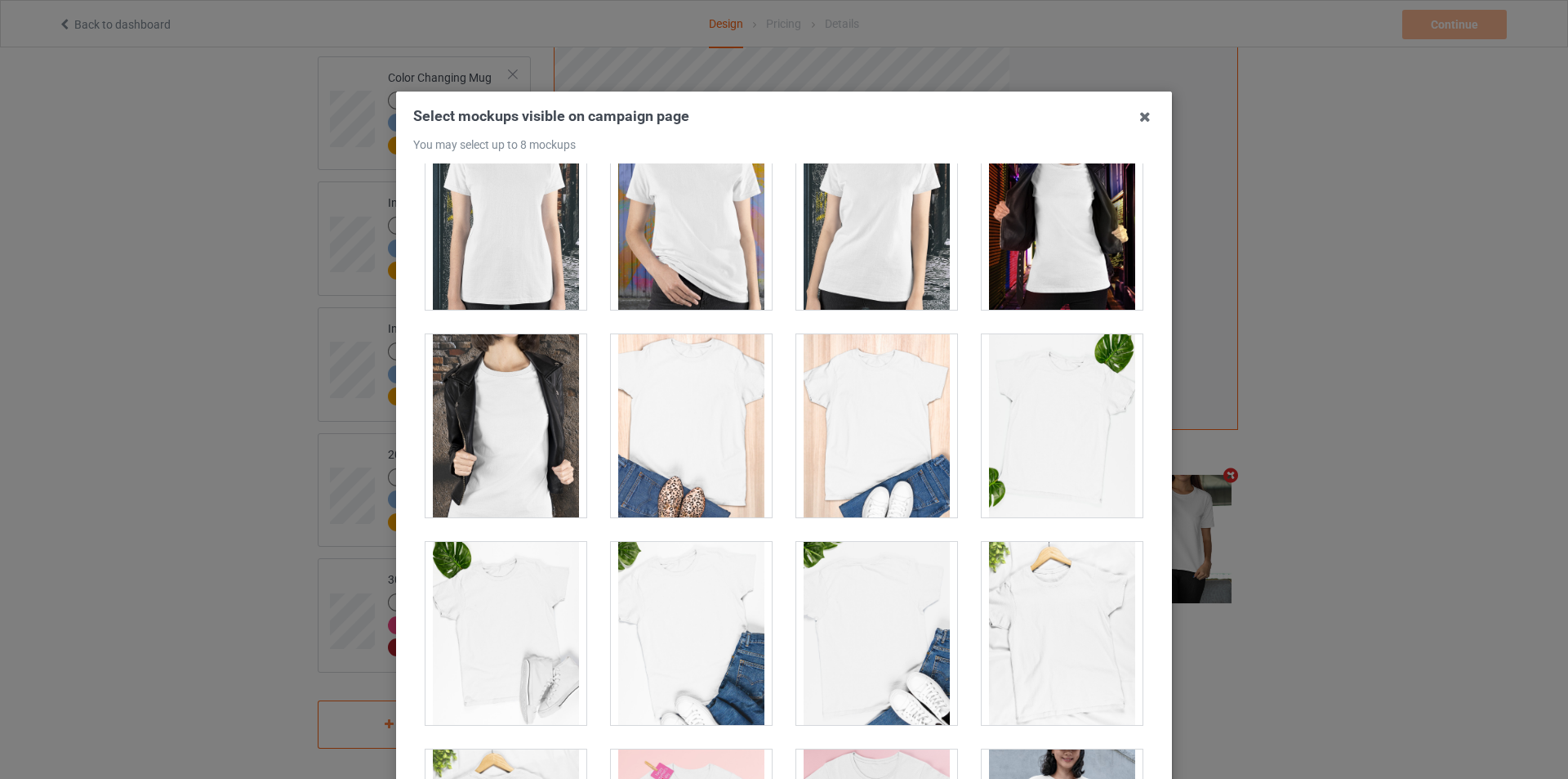
click at [512, 459] on div at bounding box center [506, 425] width 161 height 183
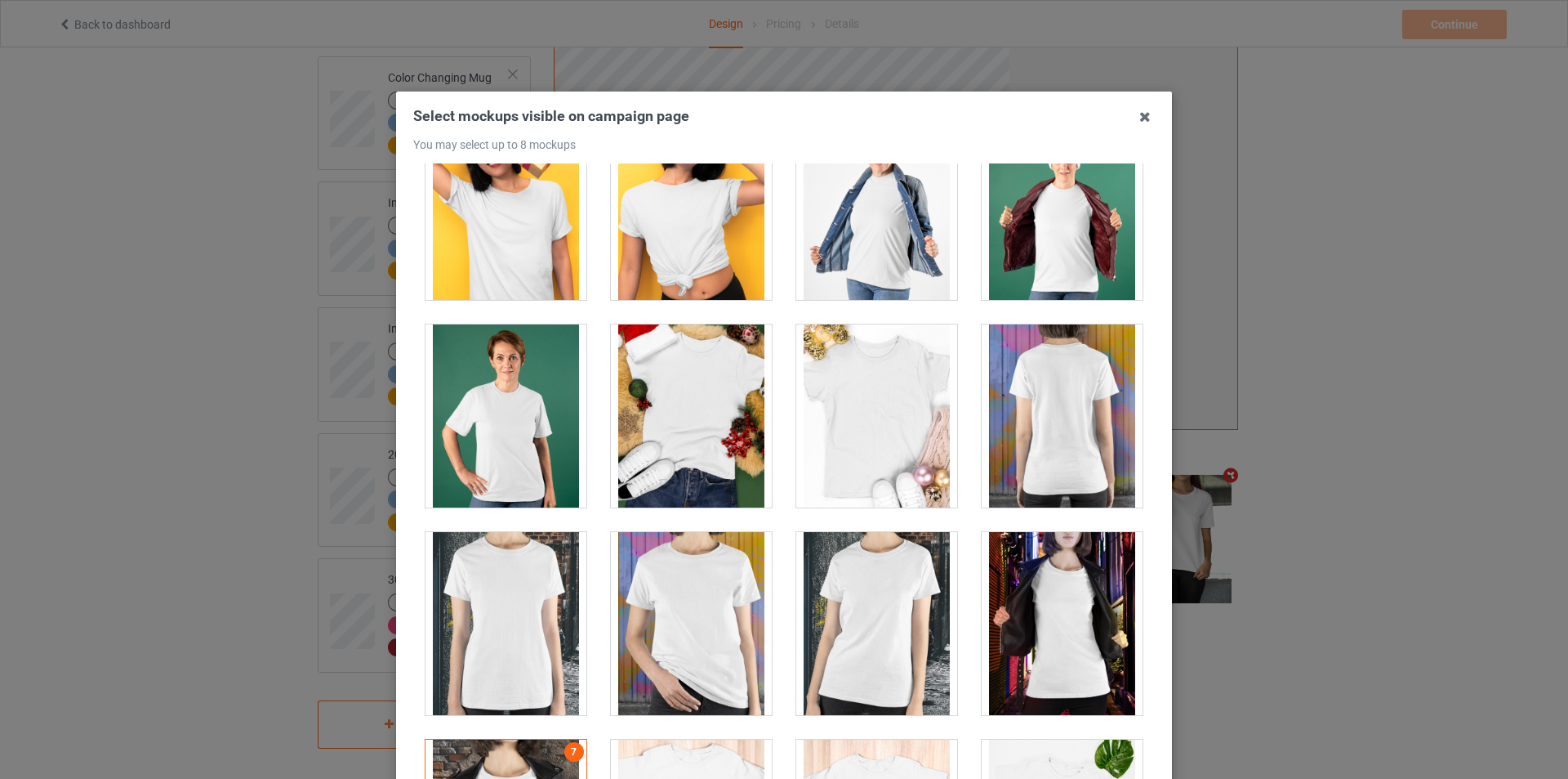
scroll to position [1883, 0]
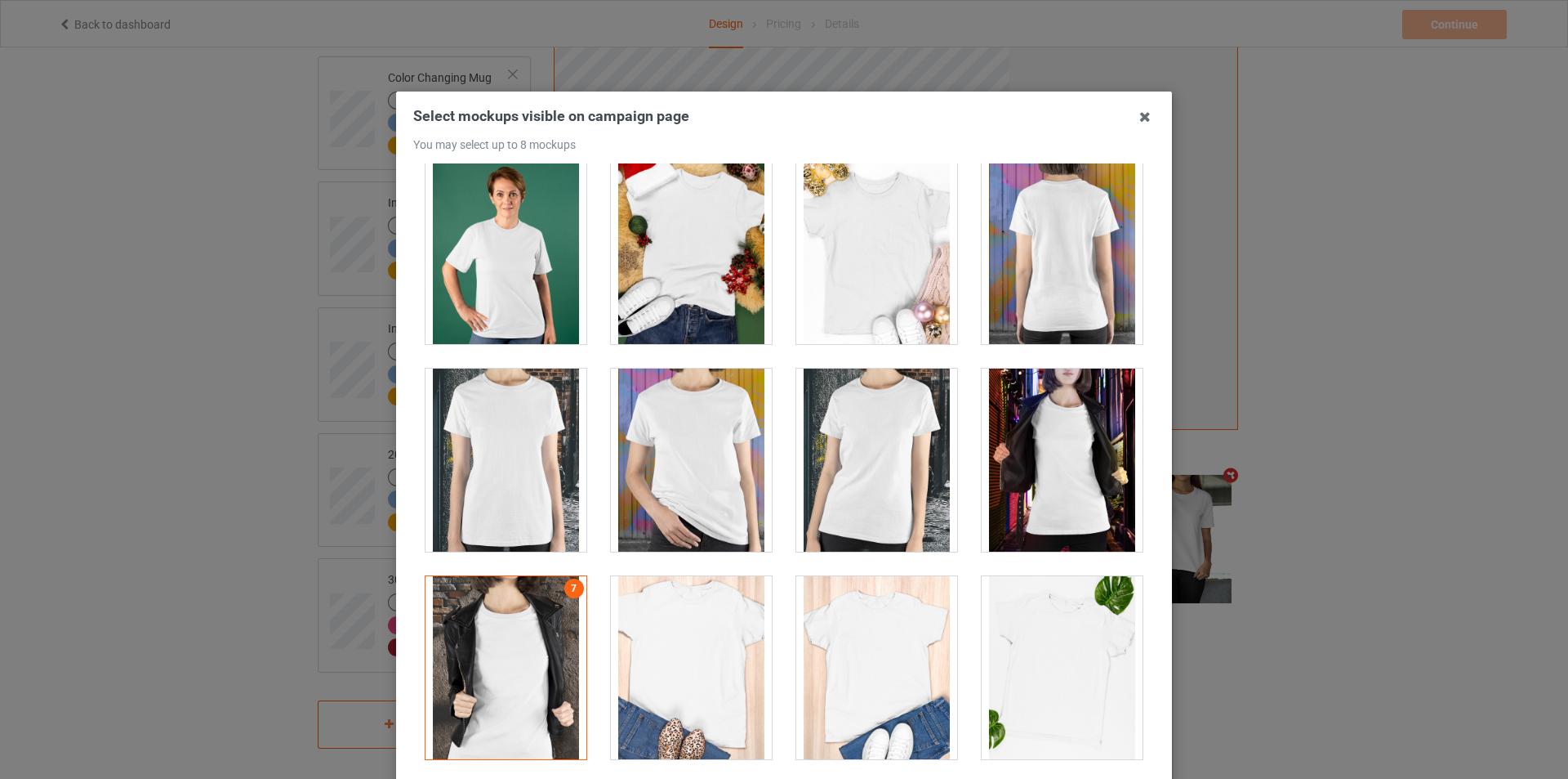
click at [1022, 457] on div at bounding box center [1062, 460] width 161 height 183
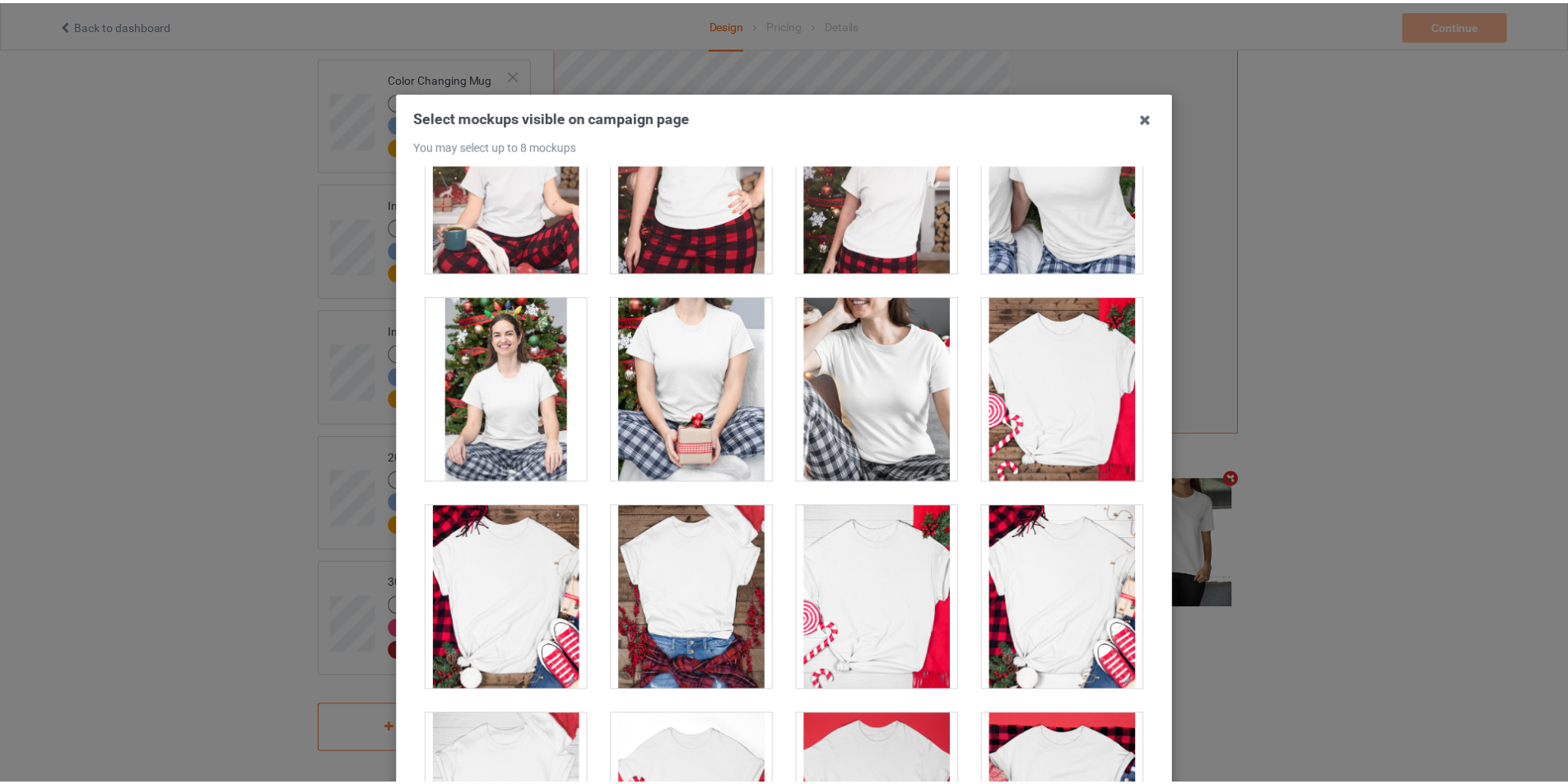
scroll to position [175, 0]
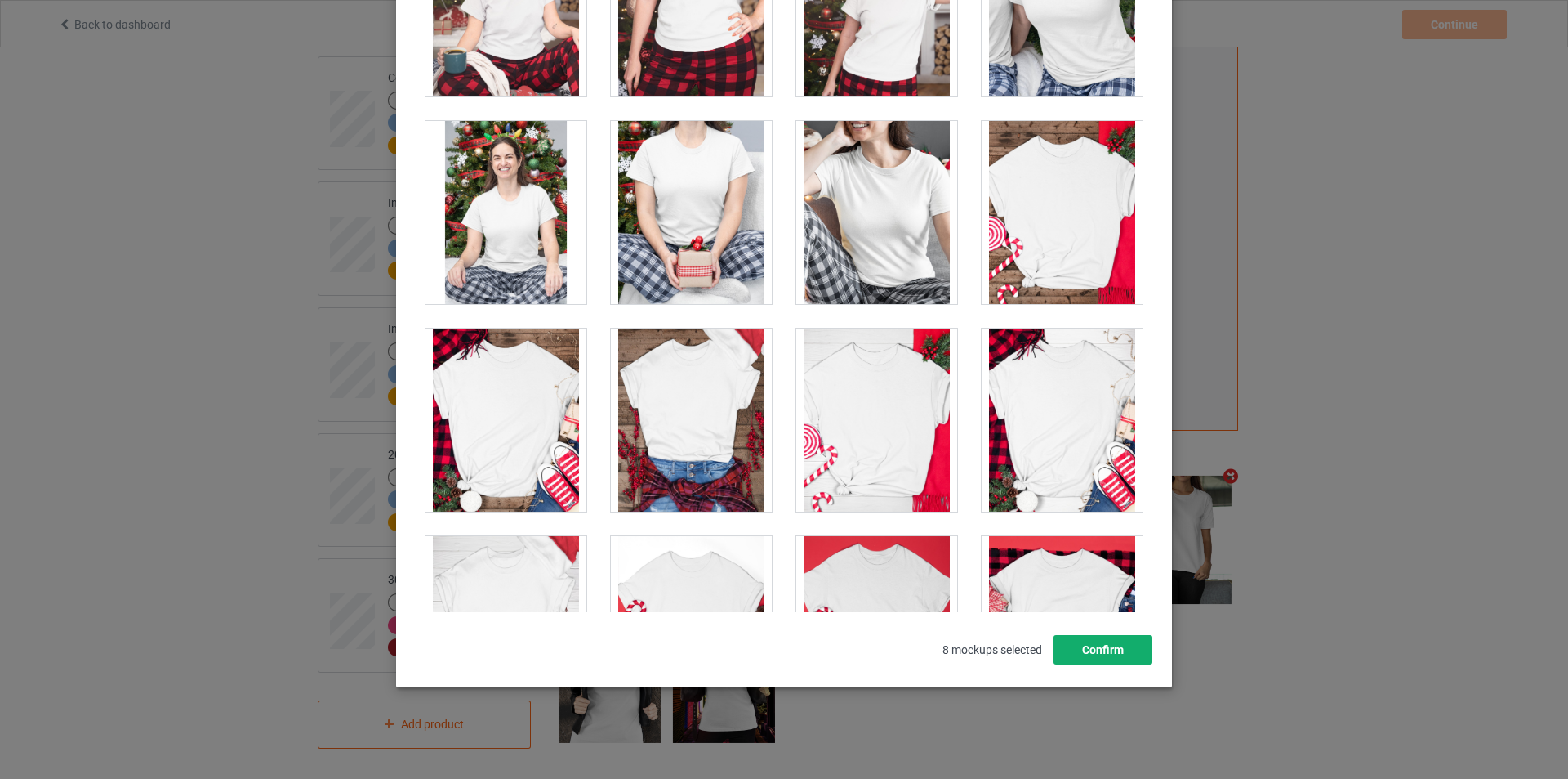
click at [1101, 644] on button "Confirm" at bounding box center [1103, 649] width 98 height 30
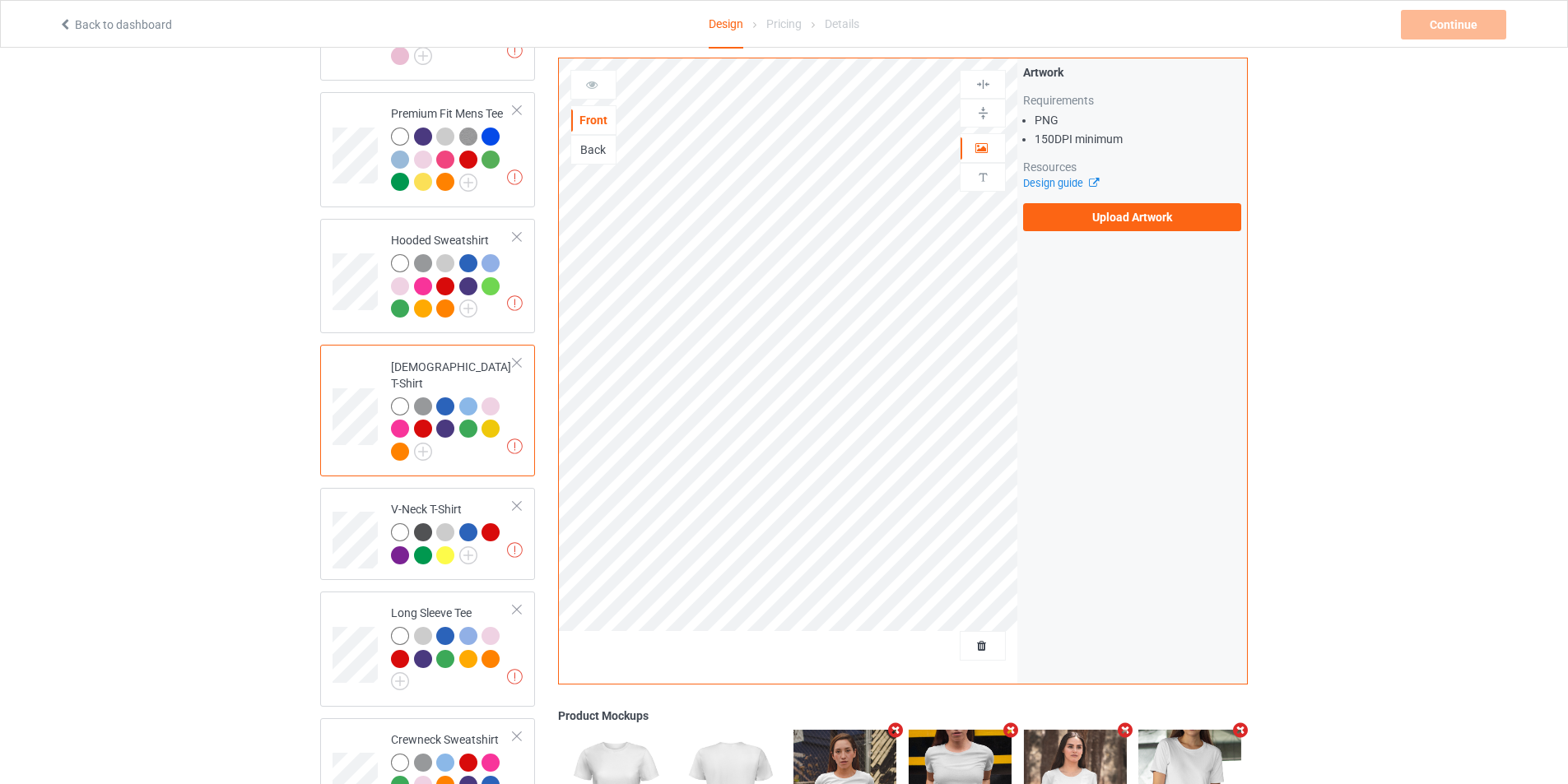
scroll to position [411, 0]
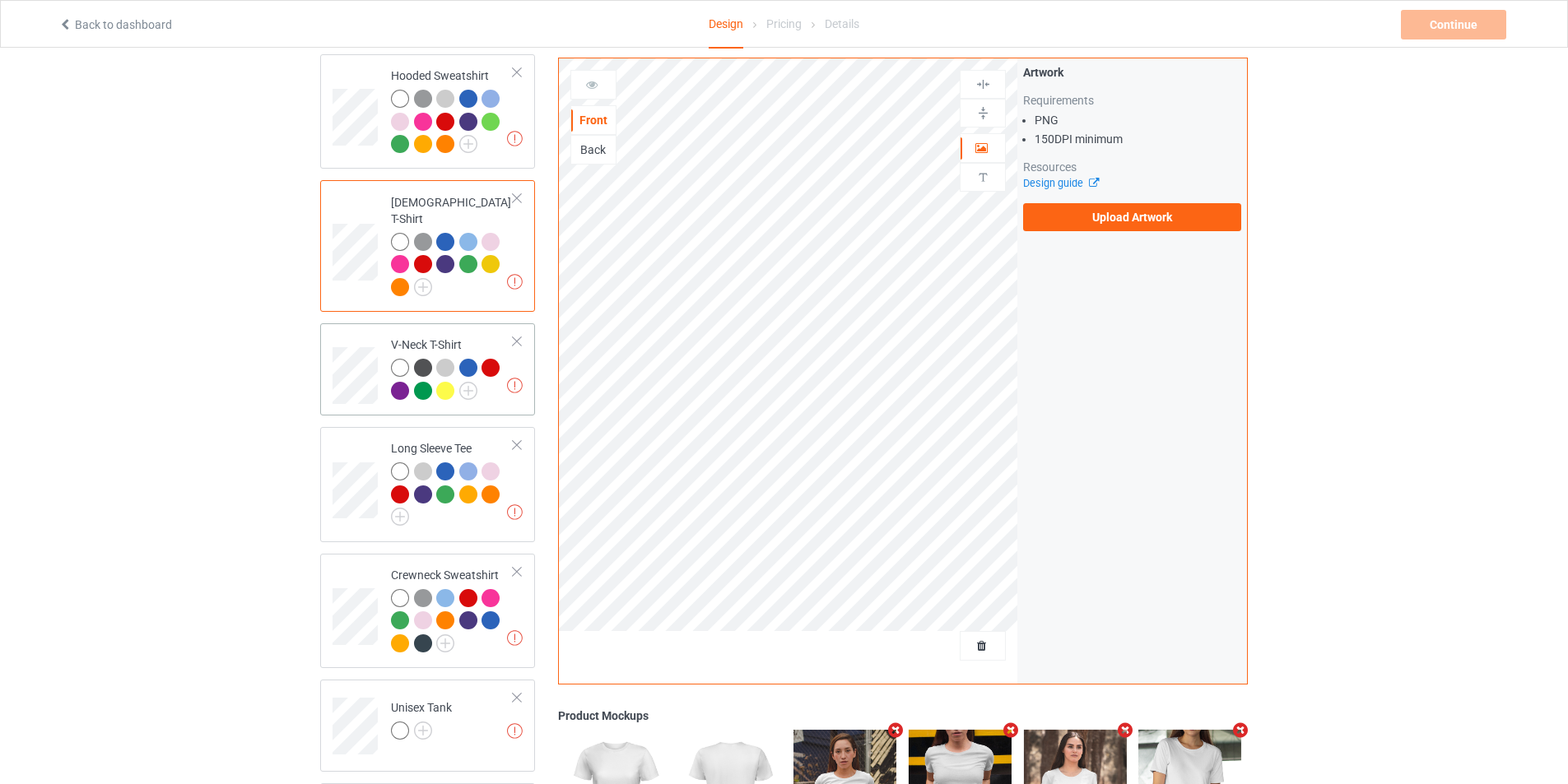
click at [485, 394] on td "Missing artworks V-Neck T-Shirt" at bounding box center [452, 369] width 141 height 79
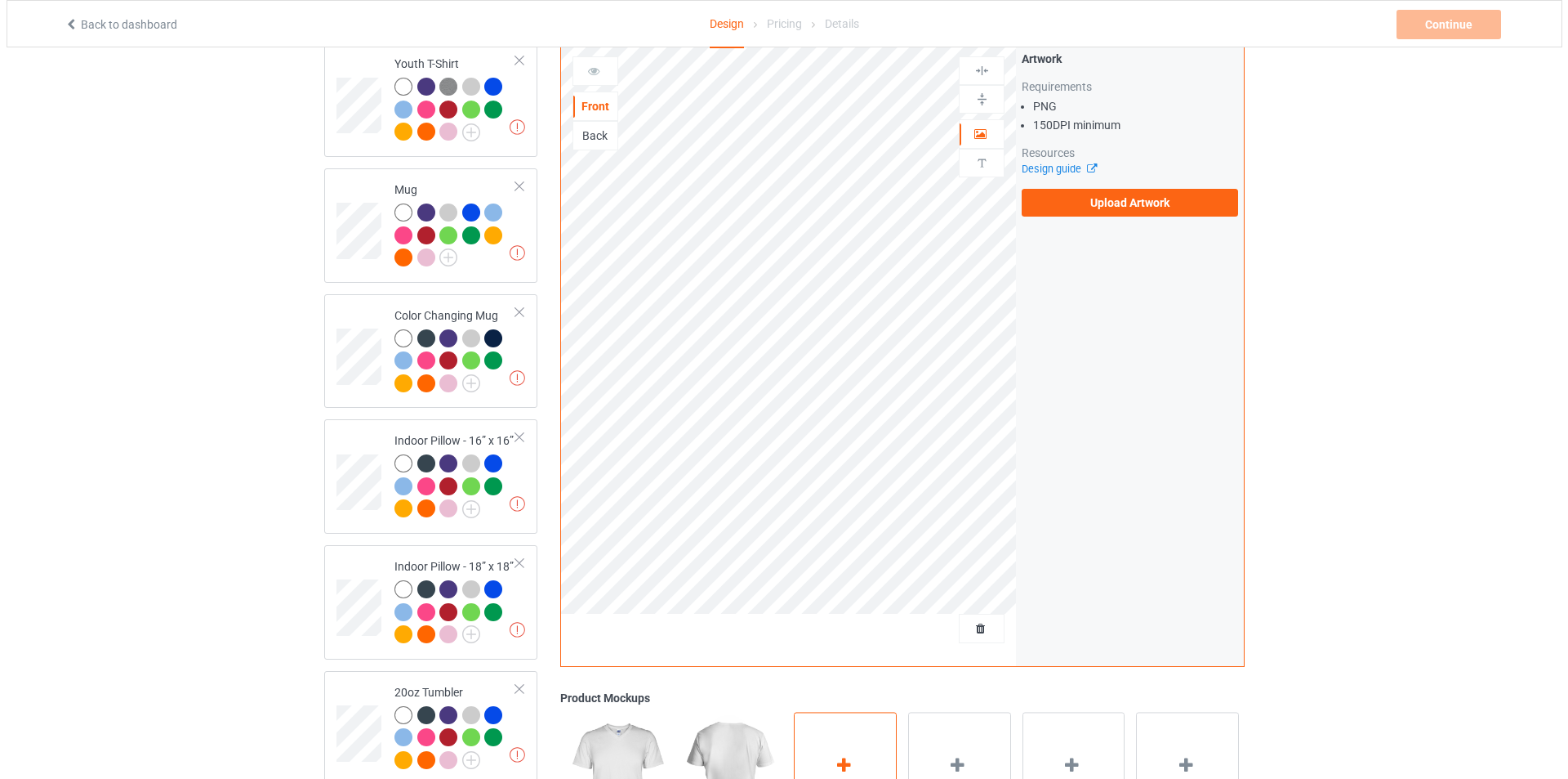
scroll to position [1382, 0]
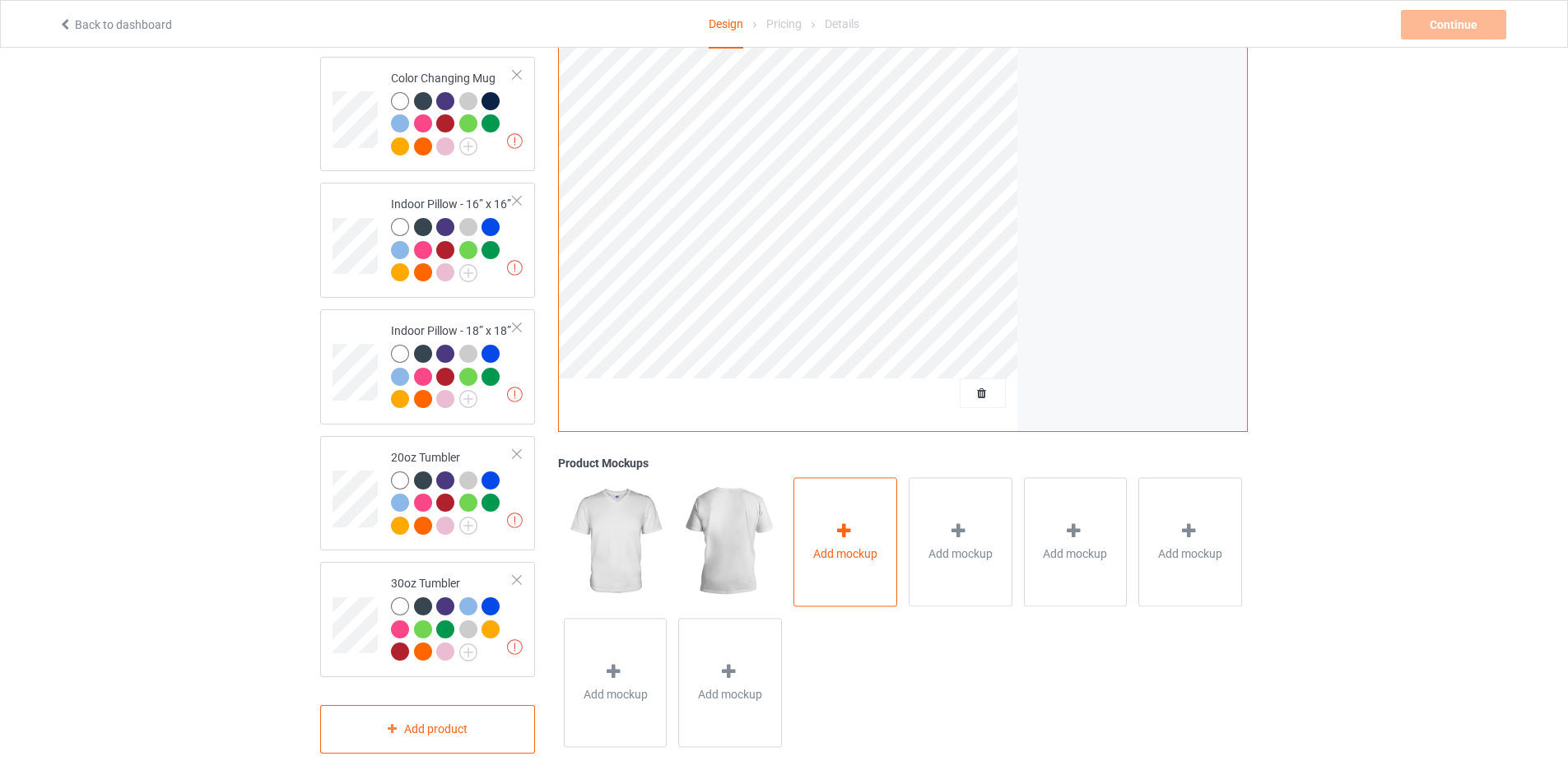
click at [859, 561] on div "Add mockup" at bounding box center [845, 541] width 104 height 129
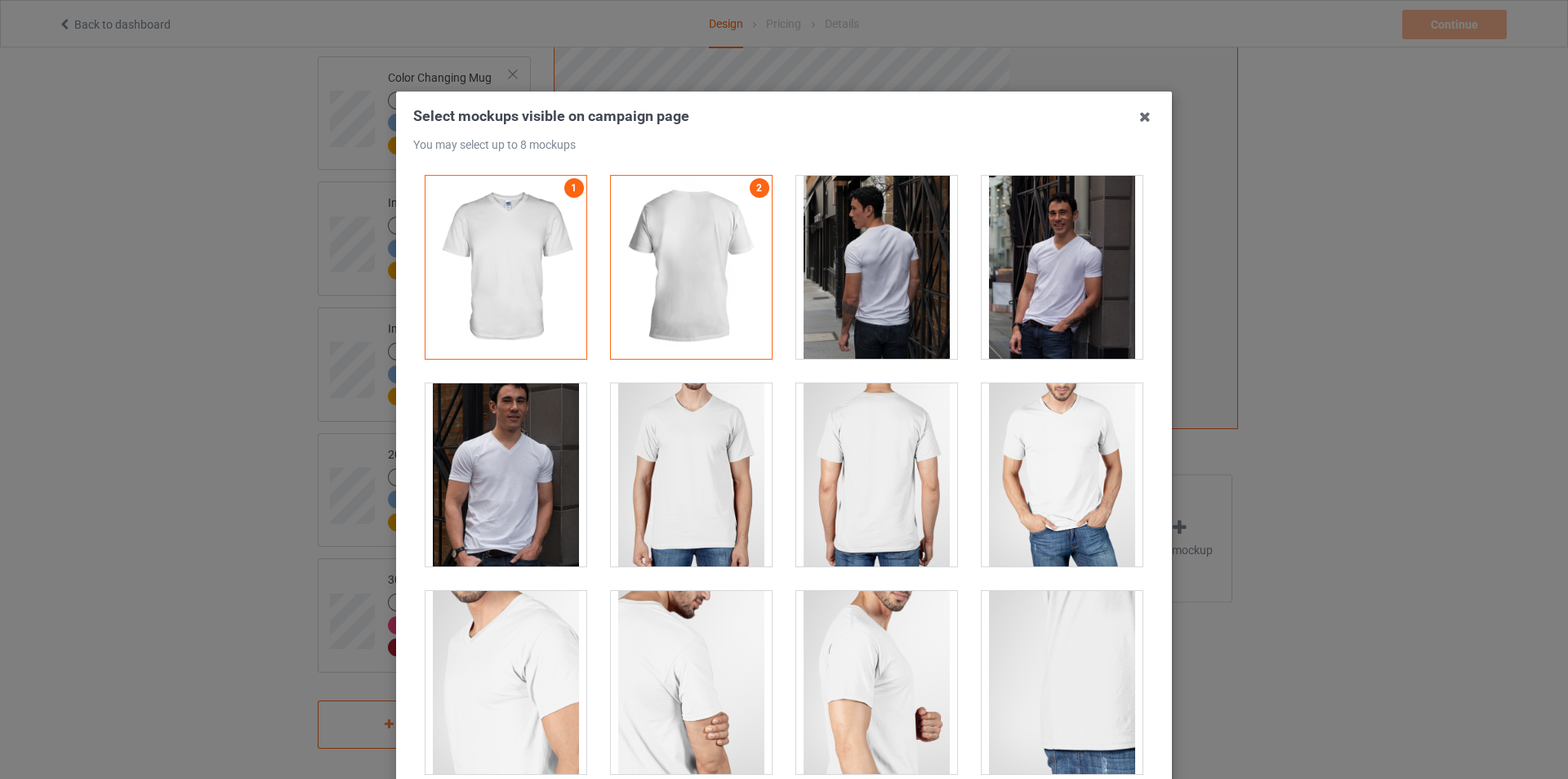
click at [1065, 276] on div at bounding box center [1062, 267] width 161 height 183
click at [504, 487] on div at bounding box center [506, 475] width 161 height 183
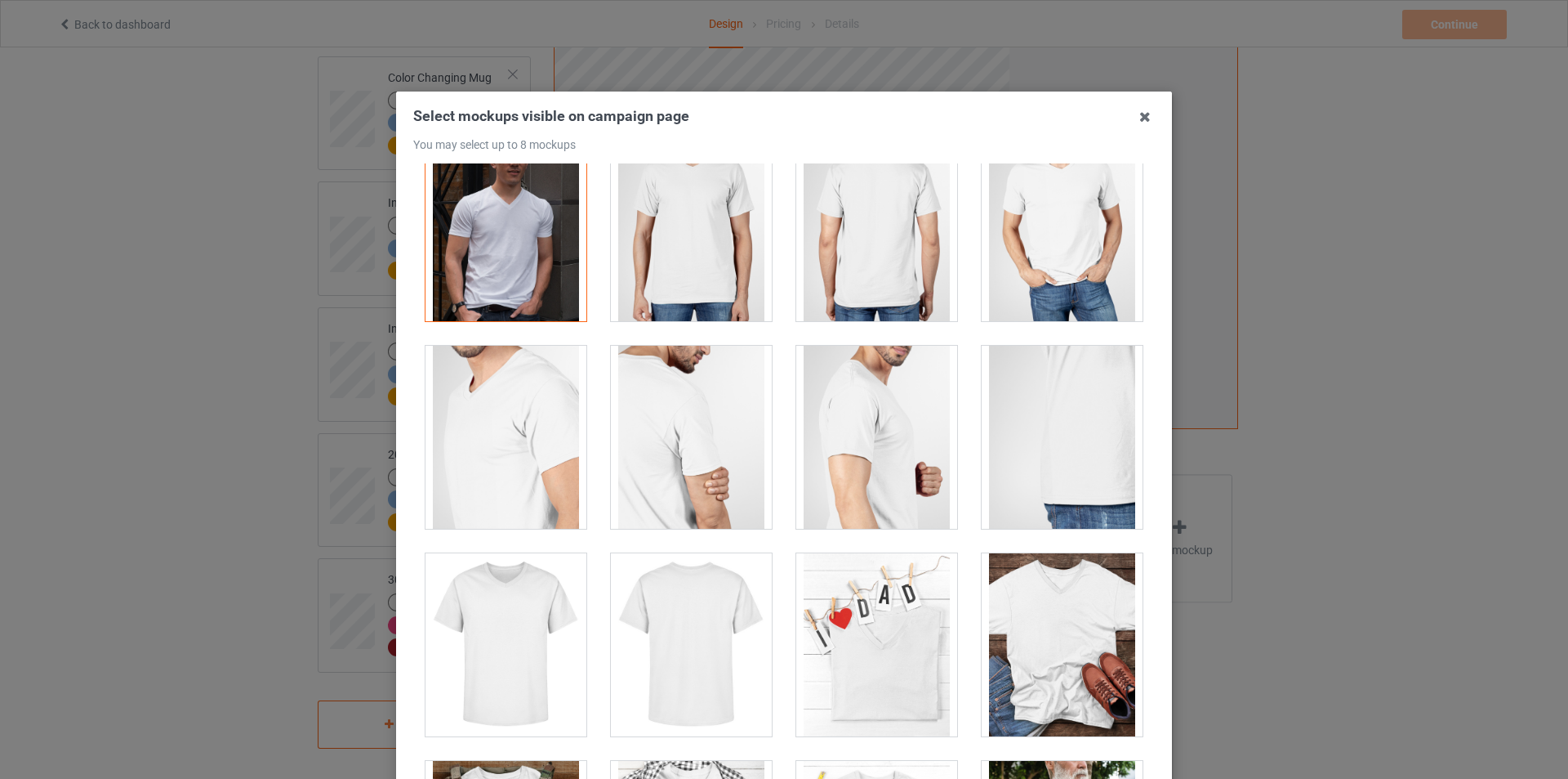
scroll to position [81, 0]
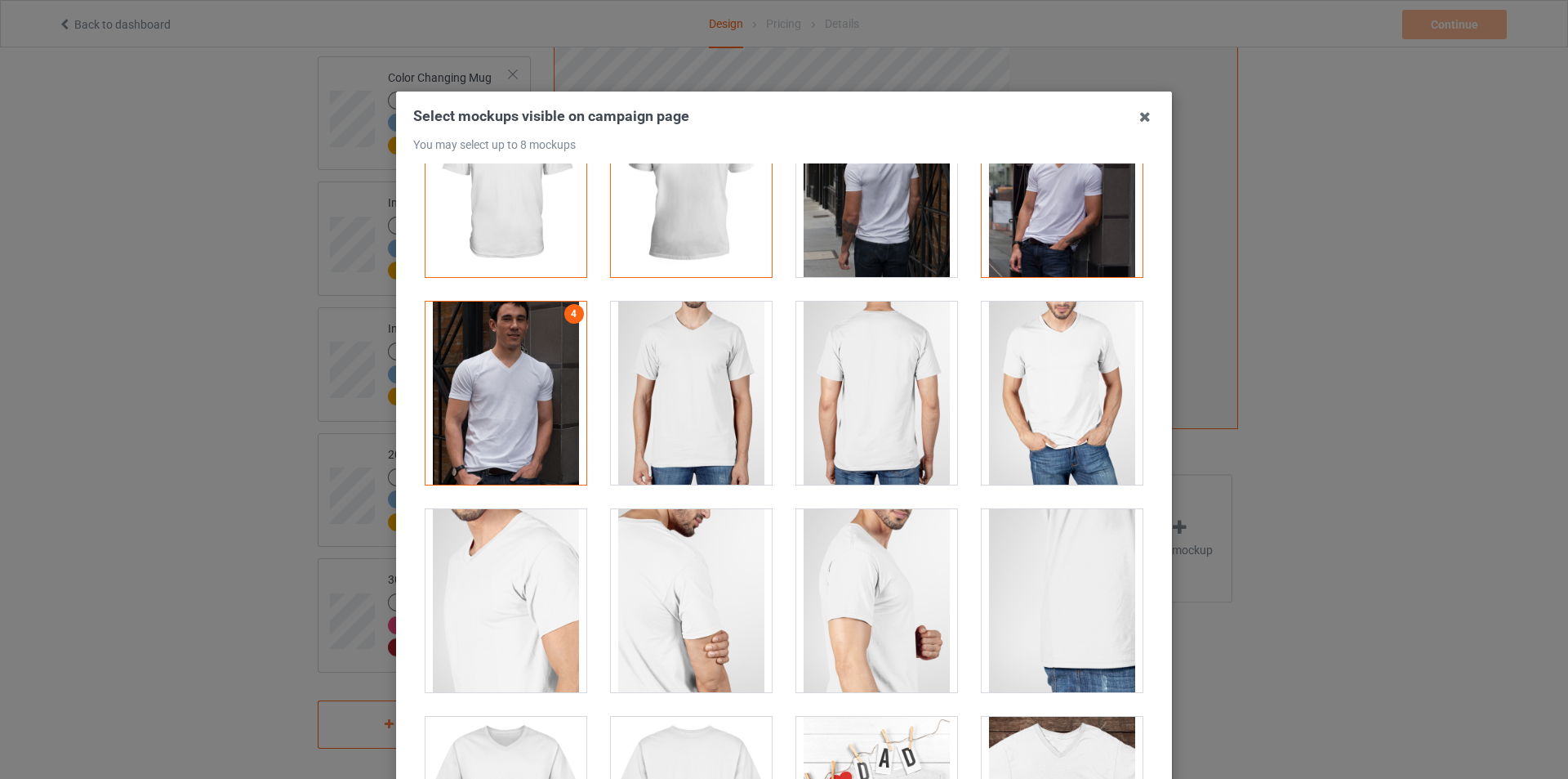
click at [680, 385] on div at bounding box center [692, 393] width 161 height 183
click at [1044, 425] on div at bounding box center [1062, 393] width 161 height 183
click at [1043, 427] on div at bounding box center [1062, 393] width 161 height 183
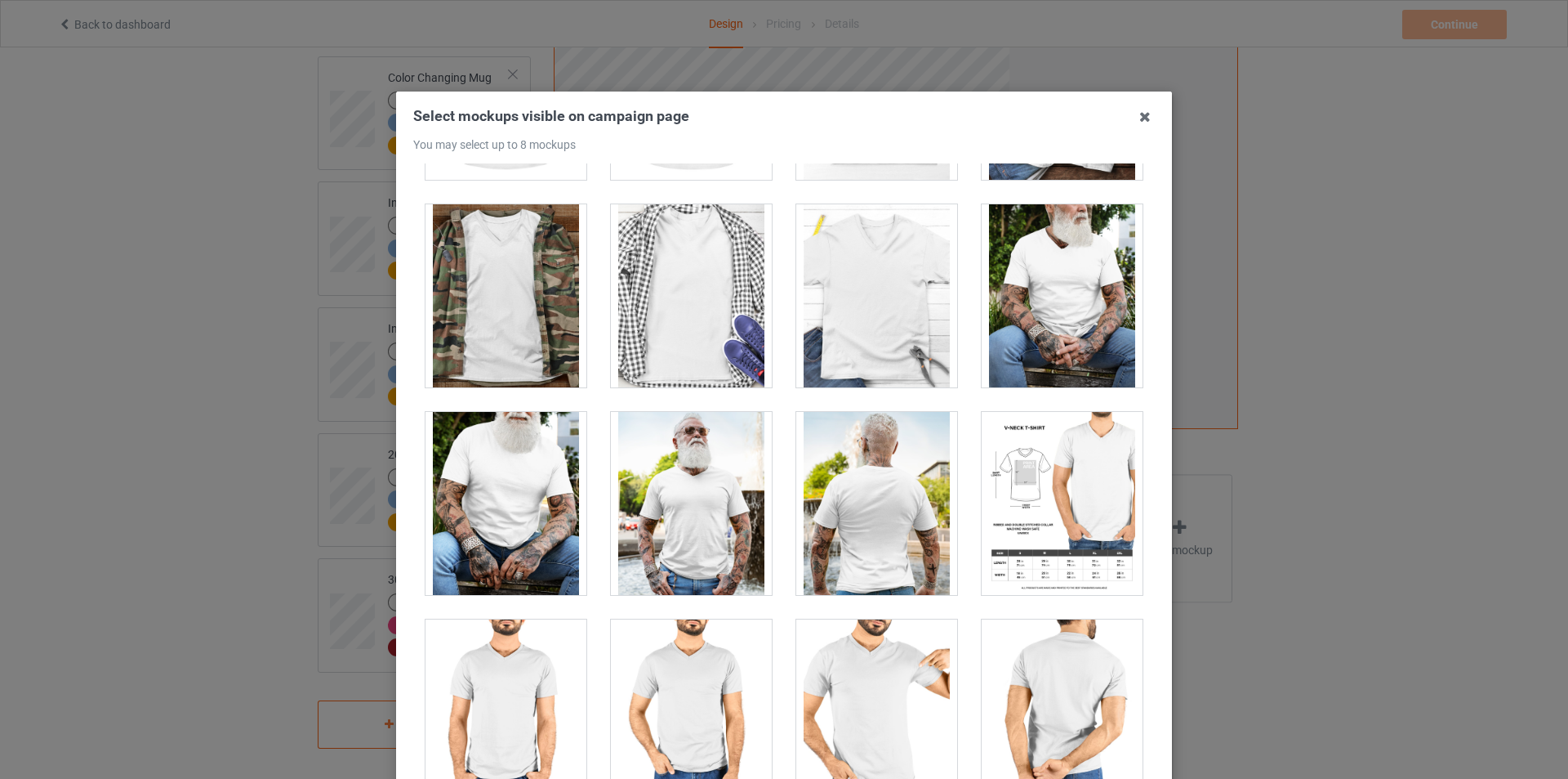
scroll to position [787, 0]
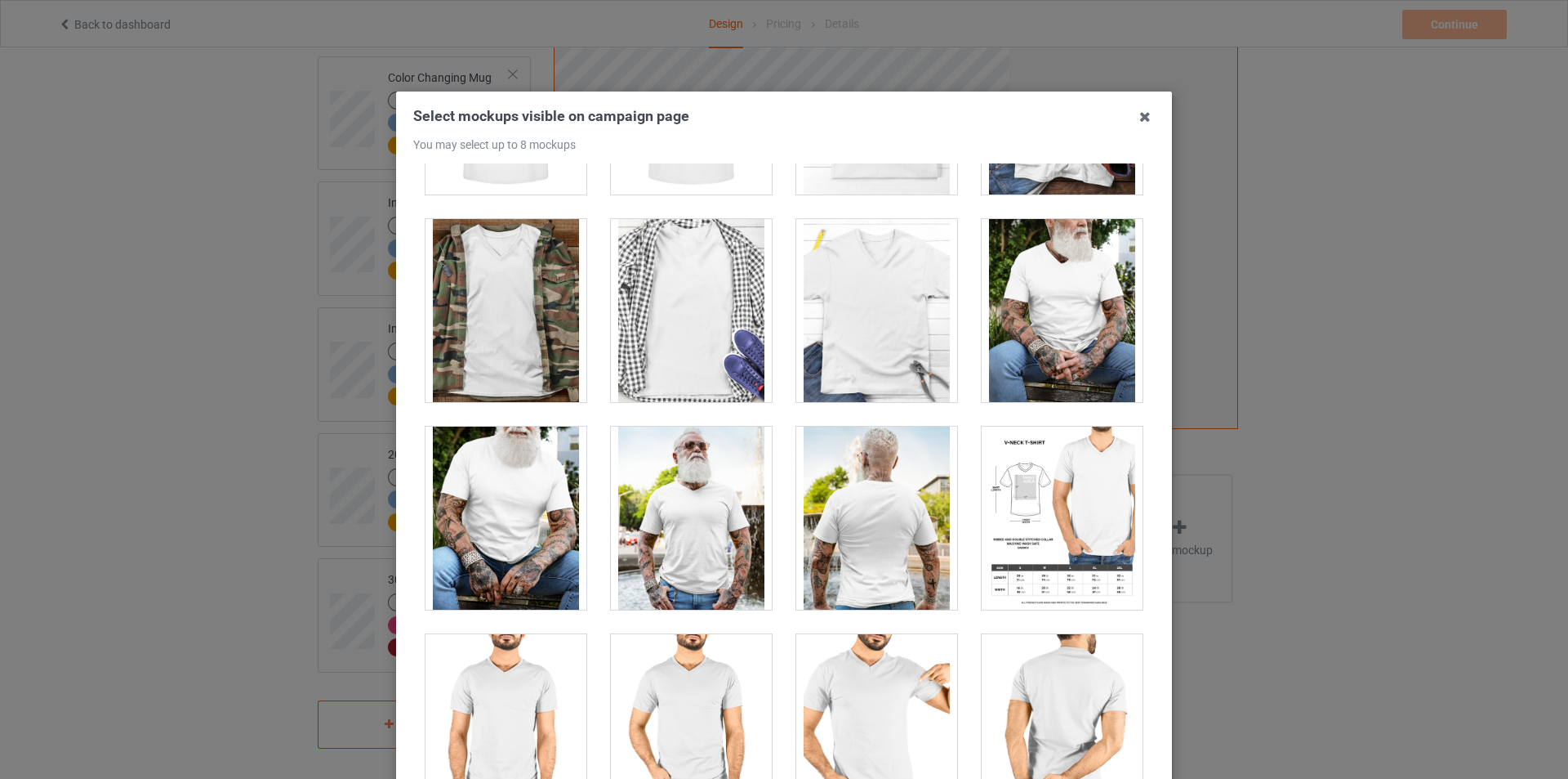
click at [1042, 338] on div at bounding box center [1062, 311] width 161 height 183
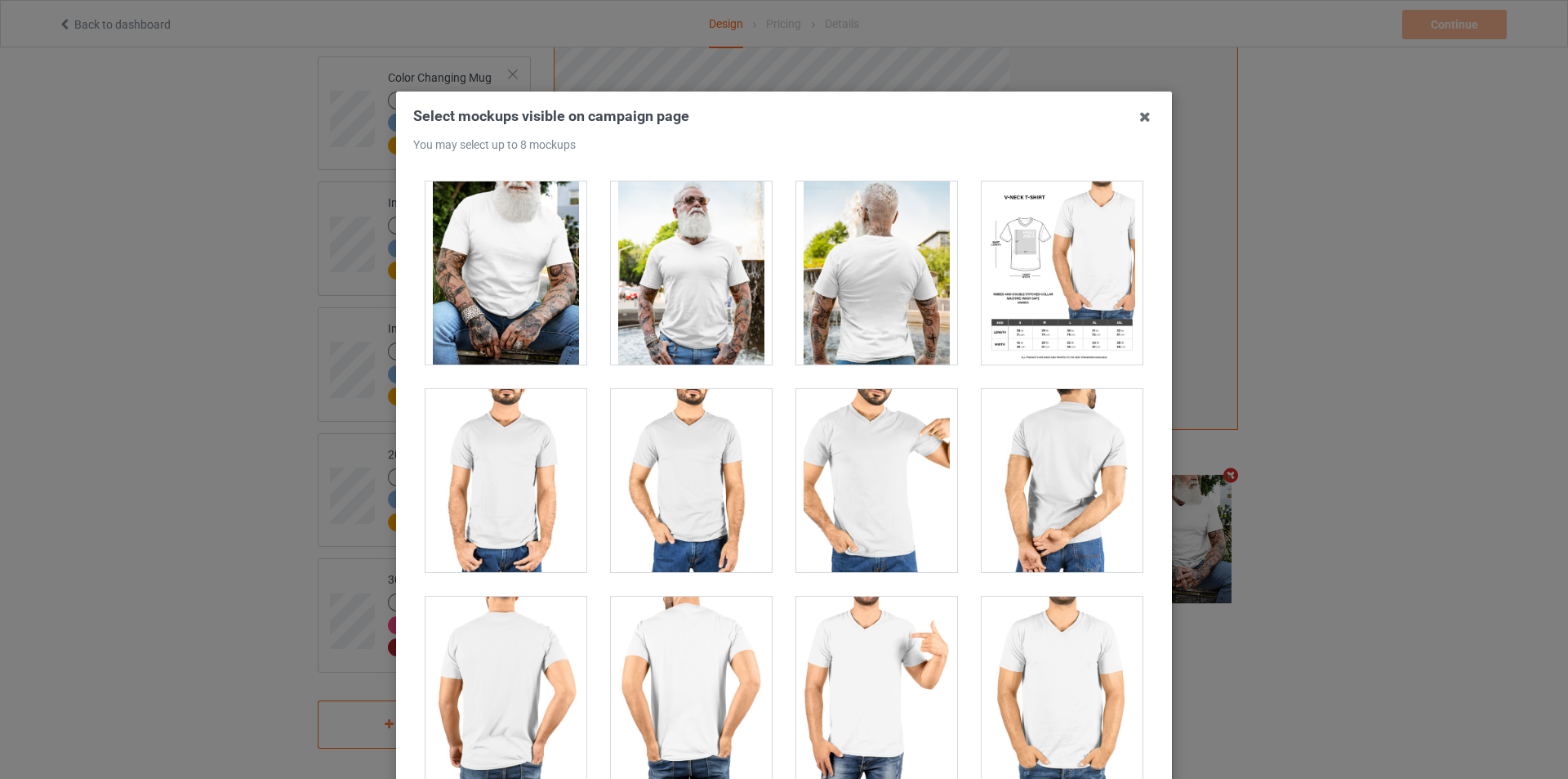
scroll to position [869, 0]
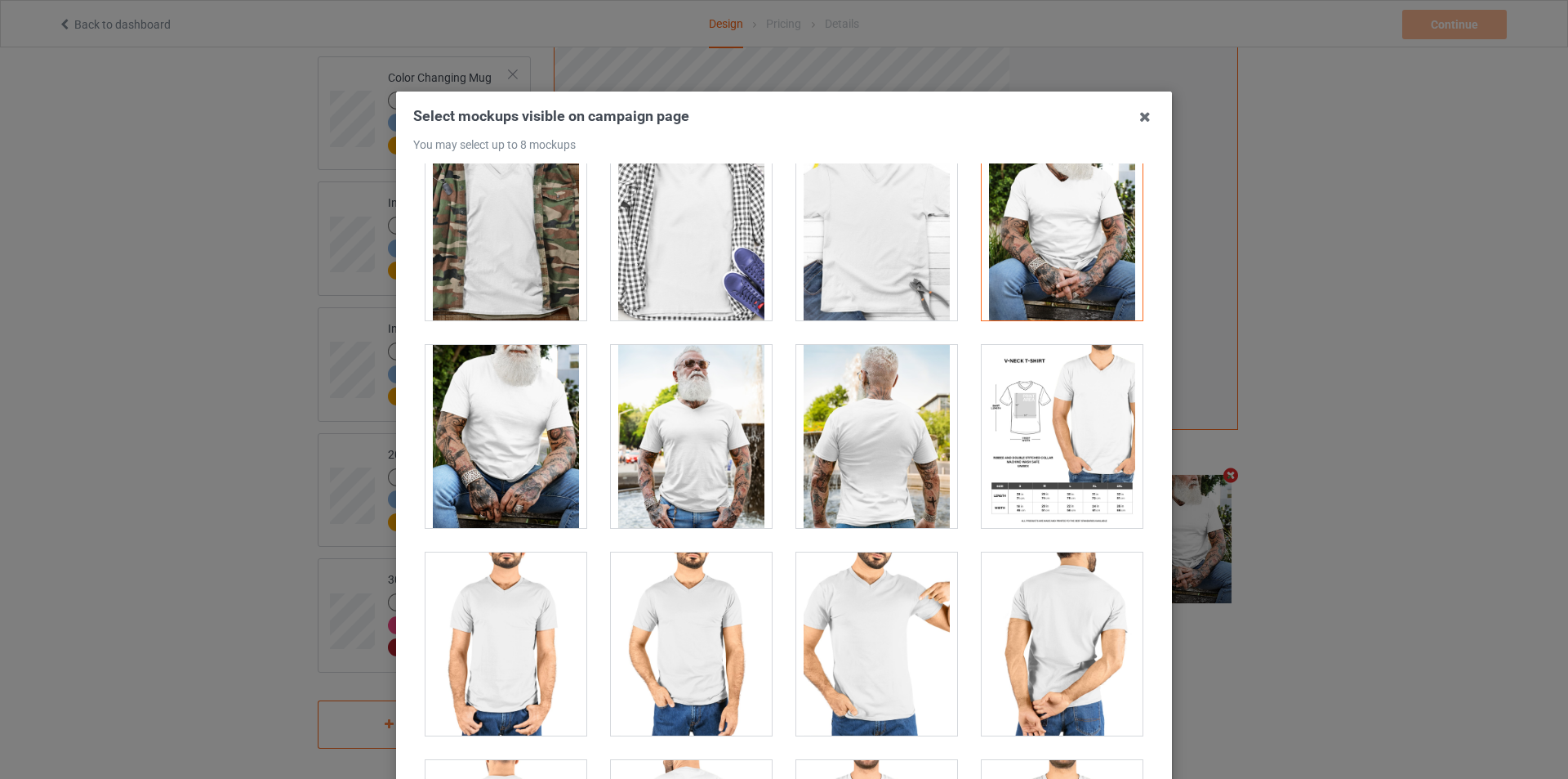
click at [715, 472] on div at bounding box center [692, 436] width 161 height 183
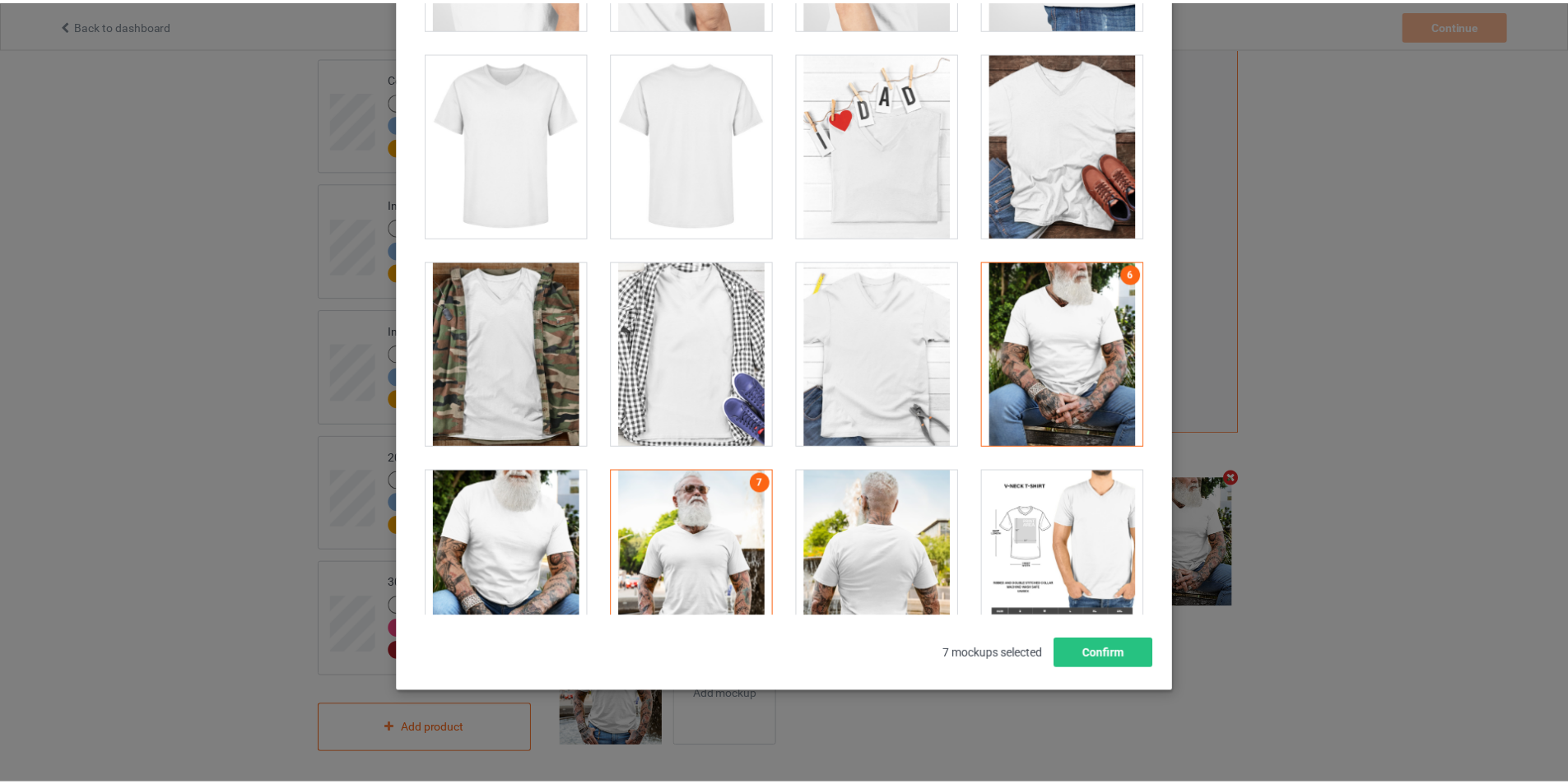
scroll to position [905, 0]
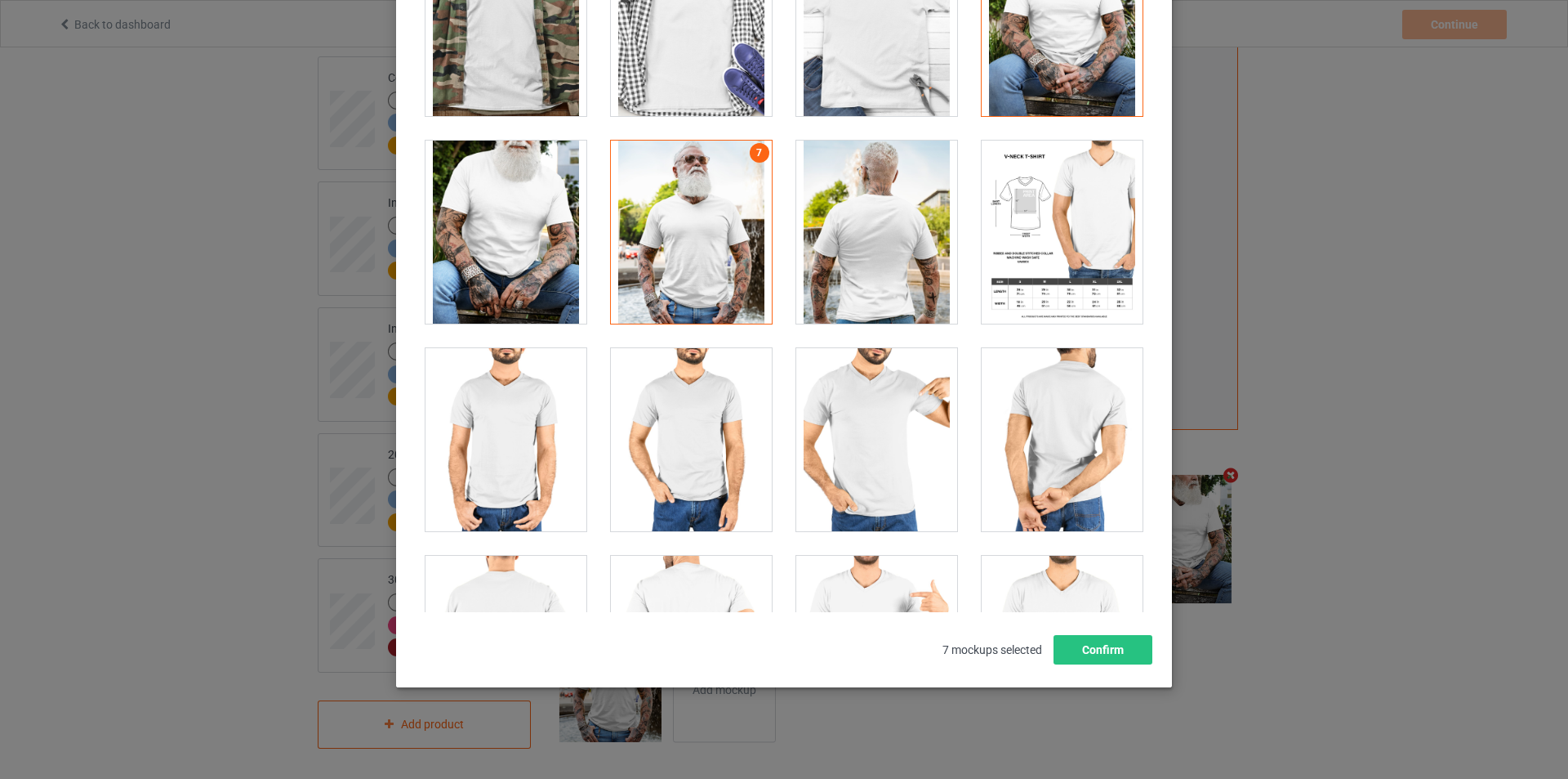
click at [536, 246] on div at bounding box center [506, 232] width 161 height 183
click at [1129, 648] on button "Confirm" at bounding box center [1103, 649] width 98 height 30
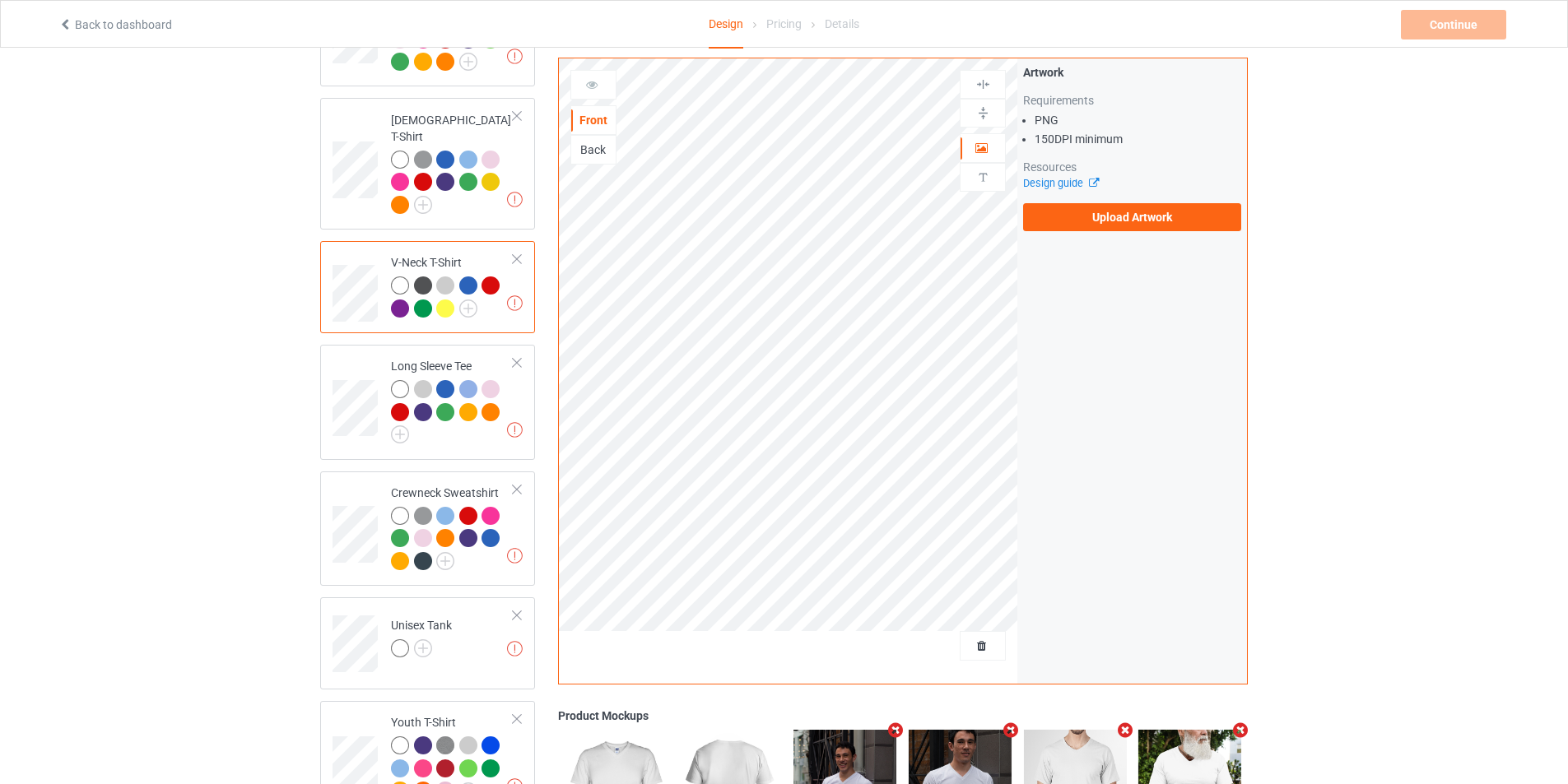
scroll to position [411, 0]
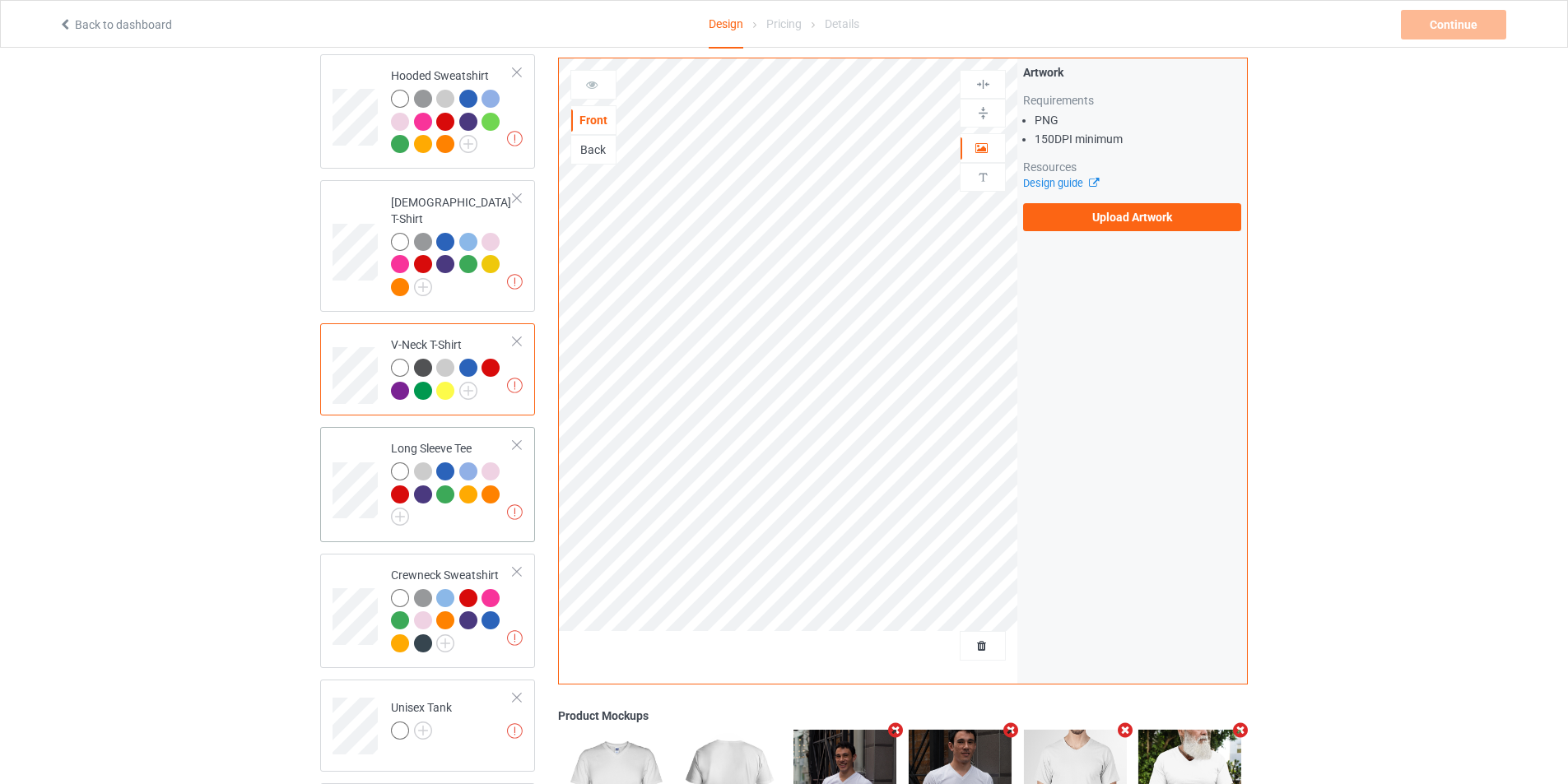
click at [518, 465] on td "Missing artworks Long Sleeve Tee" at bounding box center [452, 484] width 141 height 101
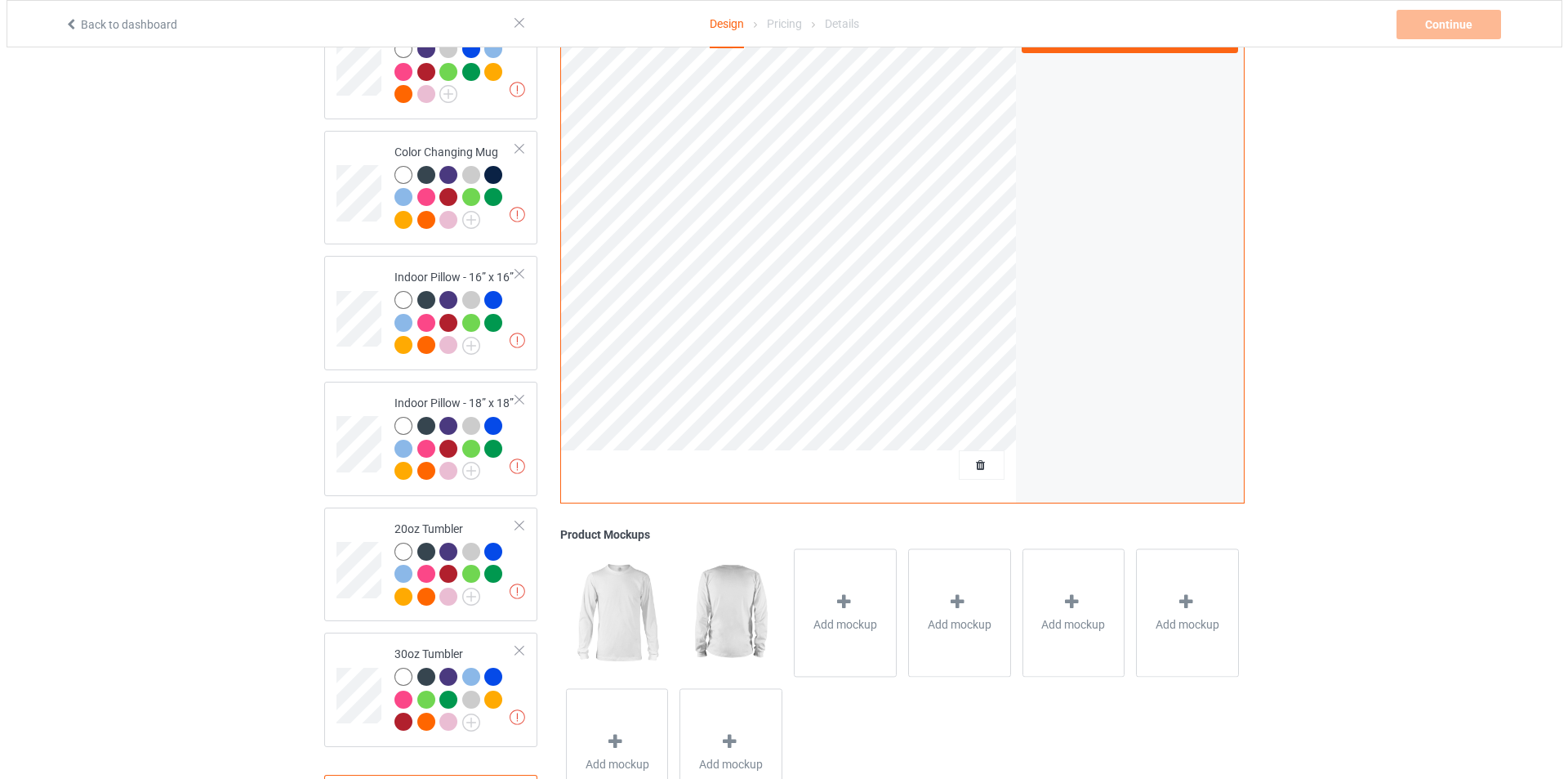
scroll to position [1382, 0]
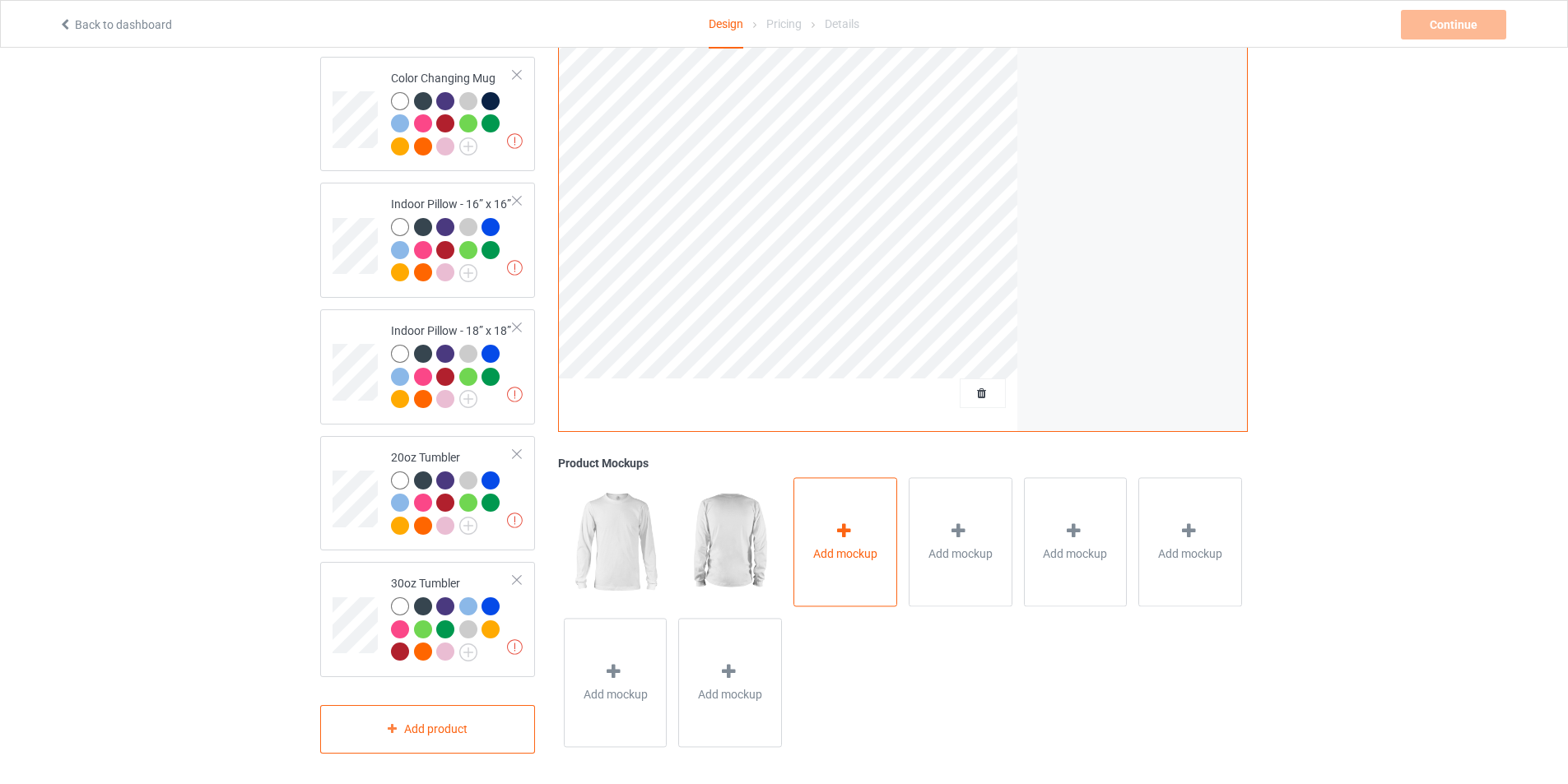
click at [869, 556] on span "Add mockup" at bounding box center [845, 553] width 64 height 16
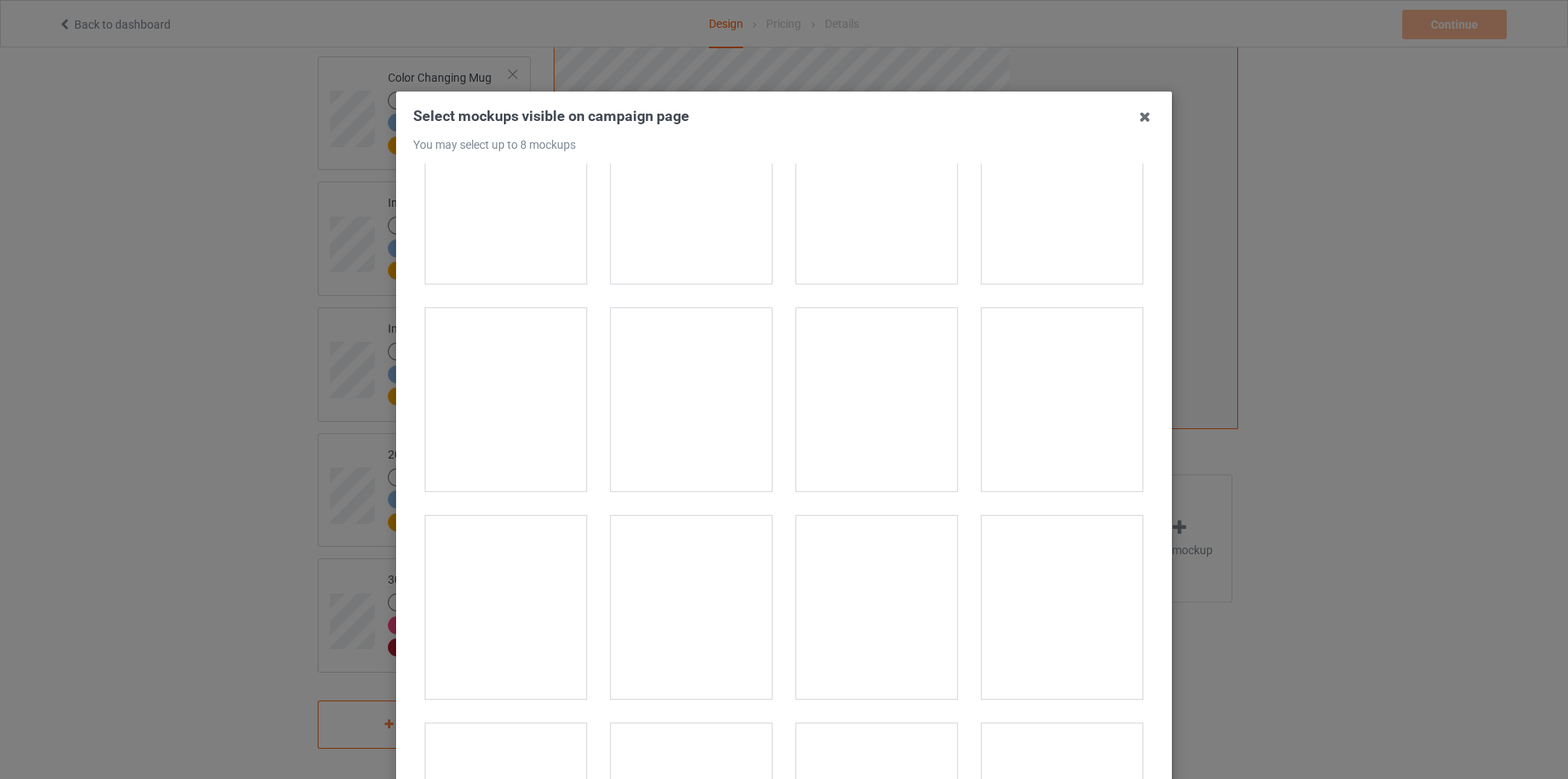
scroll to position [327, 0]
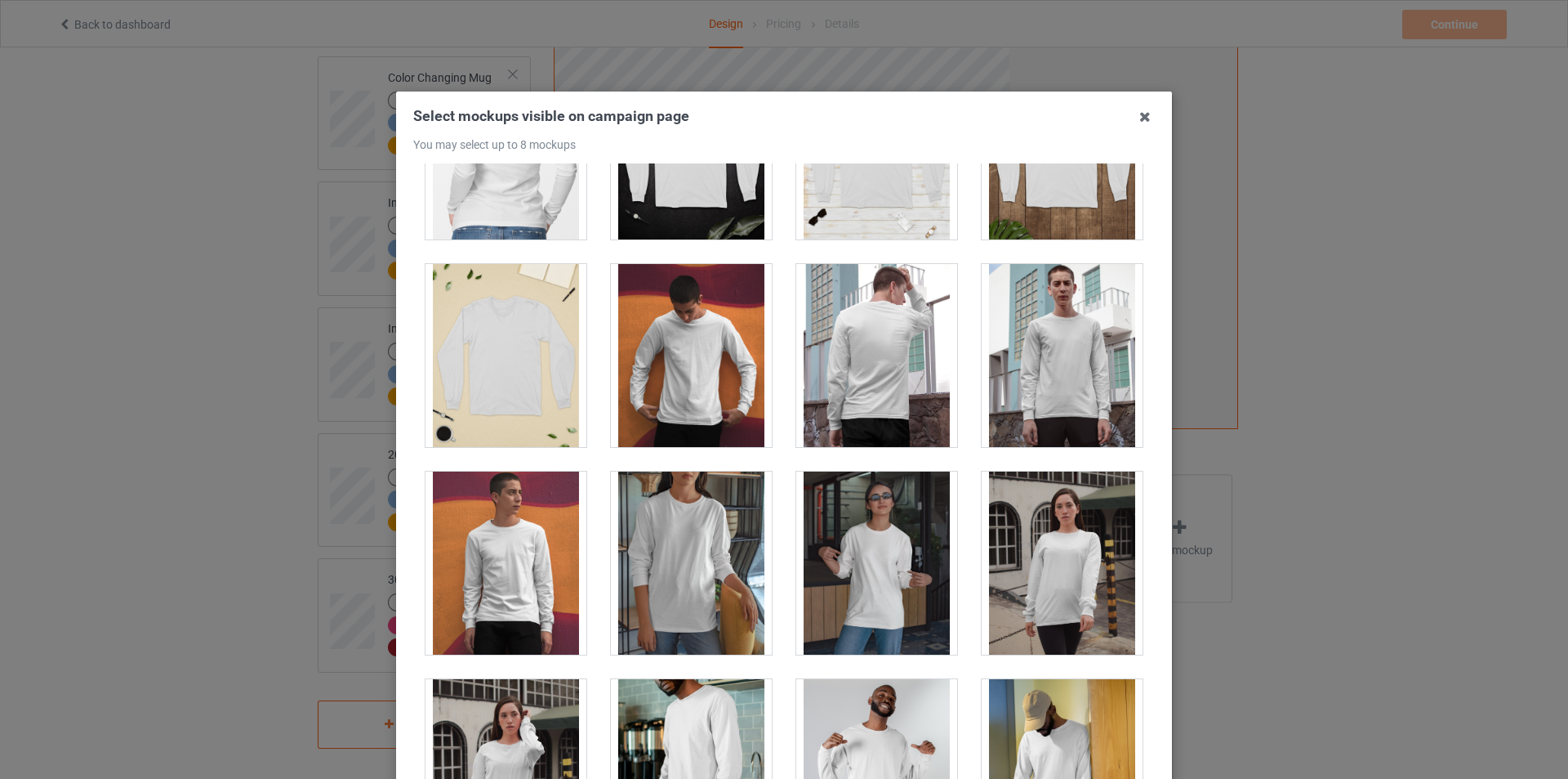
click at [685, 377] on div at bounding box center [692, 355] width 161 height 183
click at [1039, 378] on div at bounding box center [1062, 355] width 161 height 183
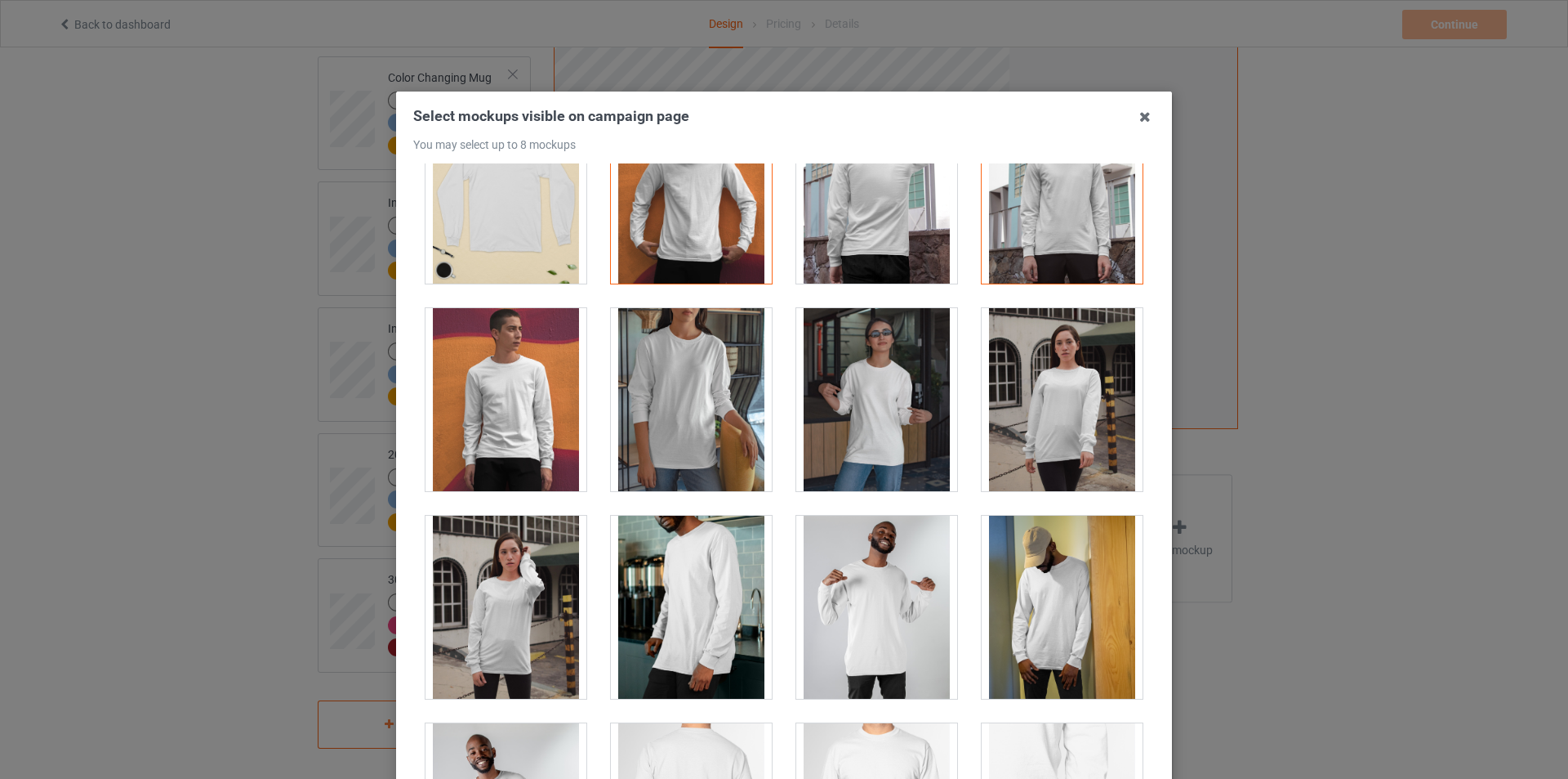
click at [1027, 401] on div at bounding box center [1062, 399] width 161 height 183
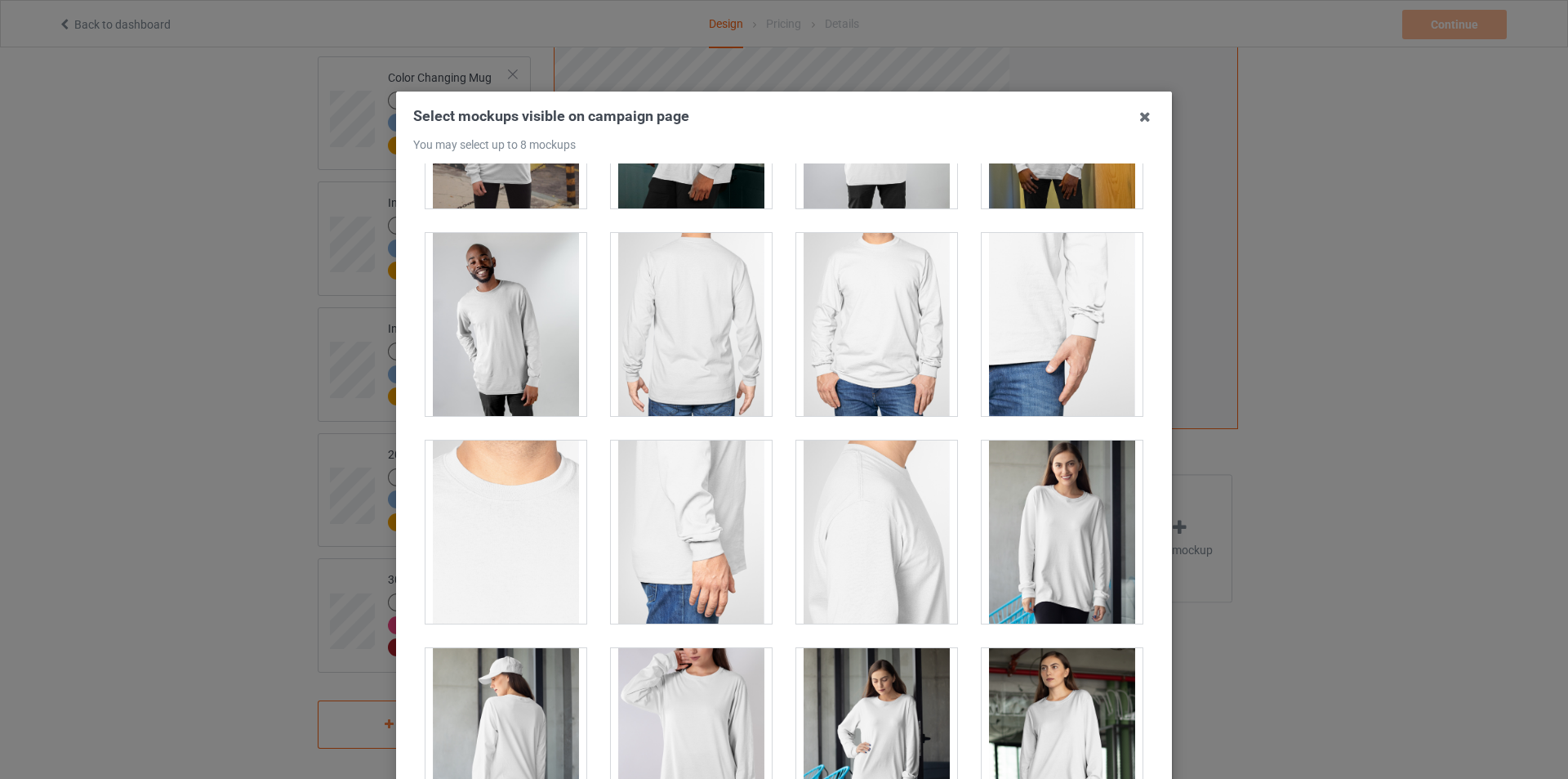
scroll to position [1226, 0]
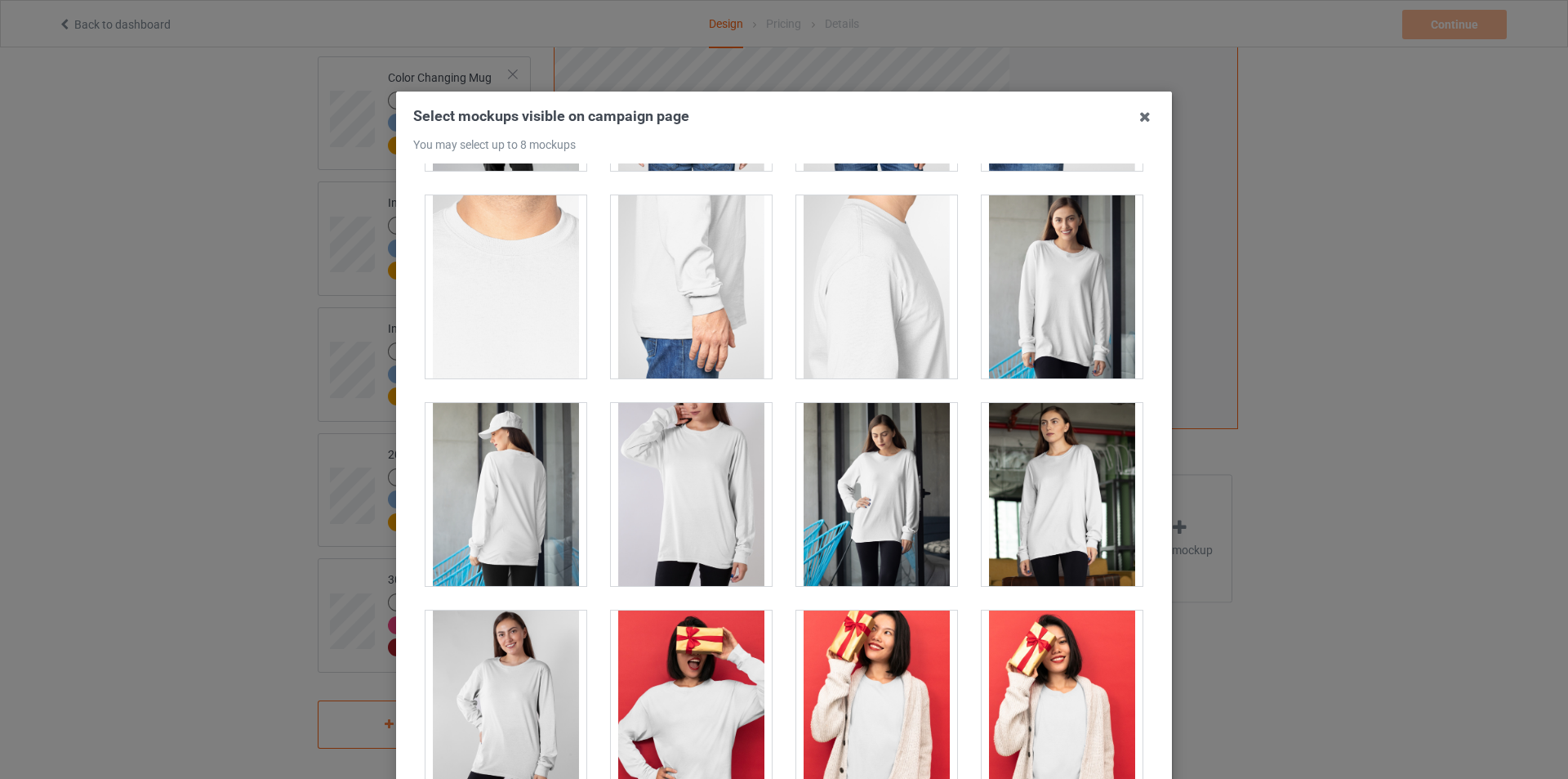
click at [1052, 318] on div at bounding box center [1062, 287] width 161 height 183
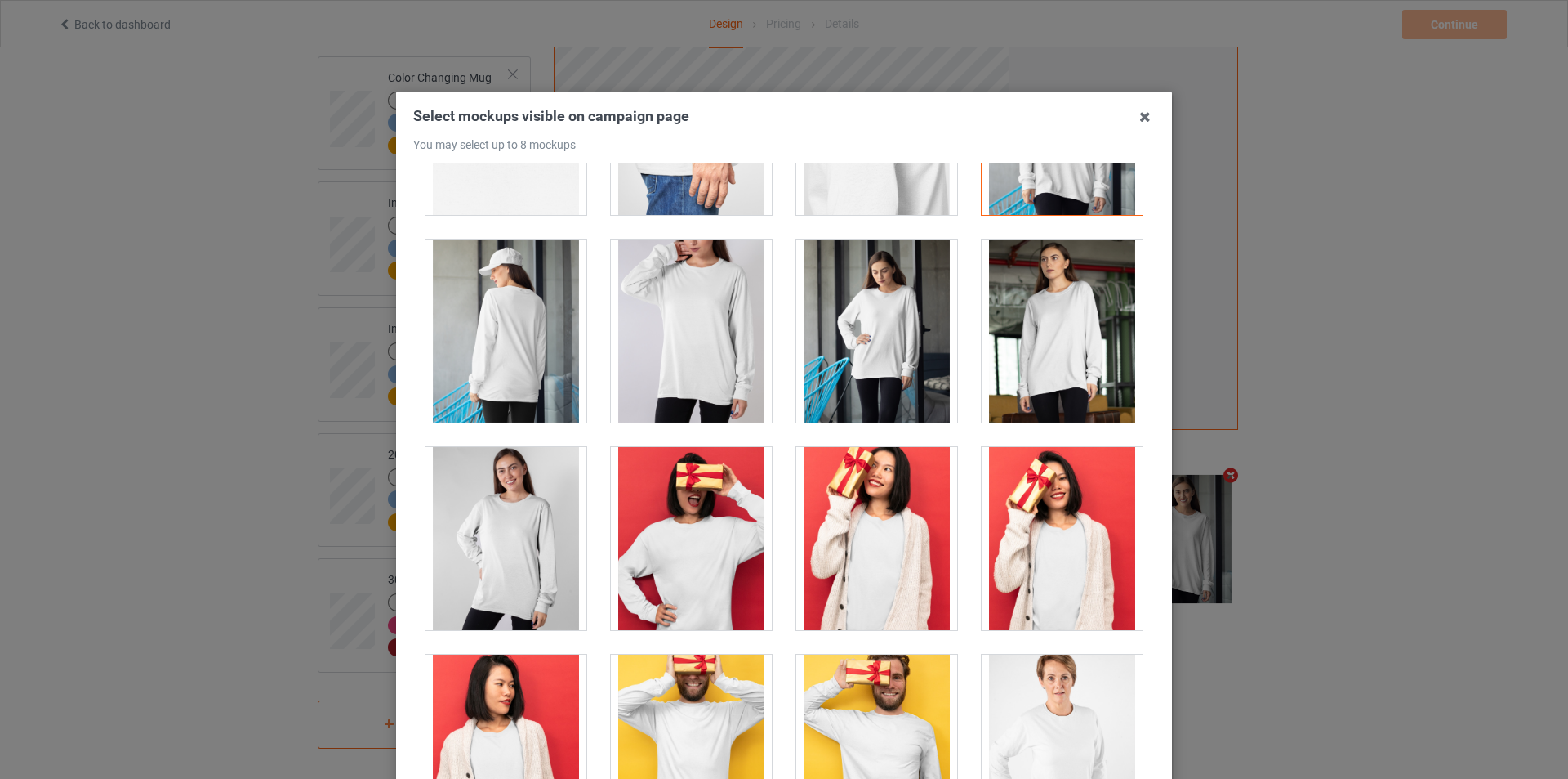
click at [519, 556] on div at bounding box center [506, 538] width 161 height 183
click at [705, 388] on div at bounding box center [692, 330] width 161 height 183
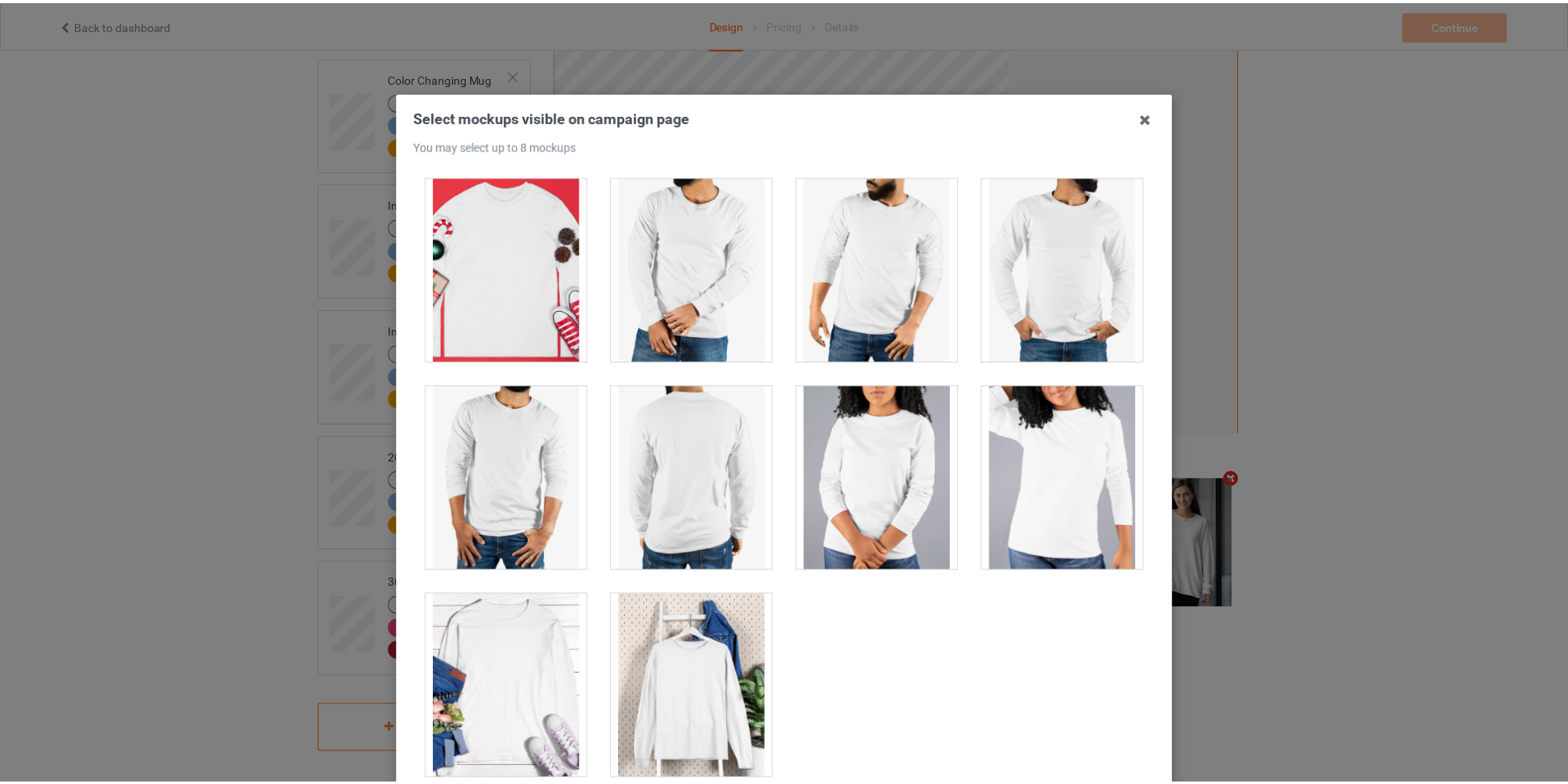
scroll to position [175, 0]
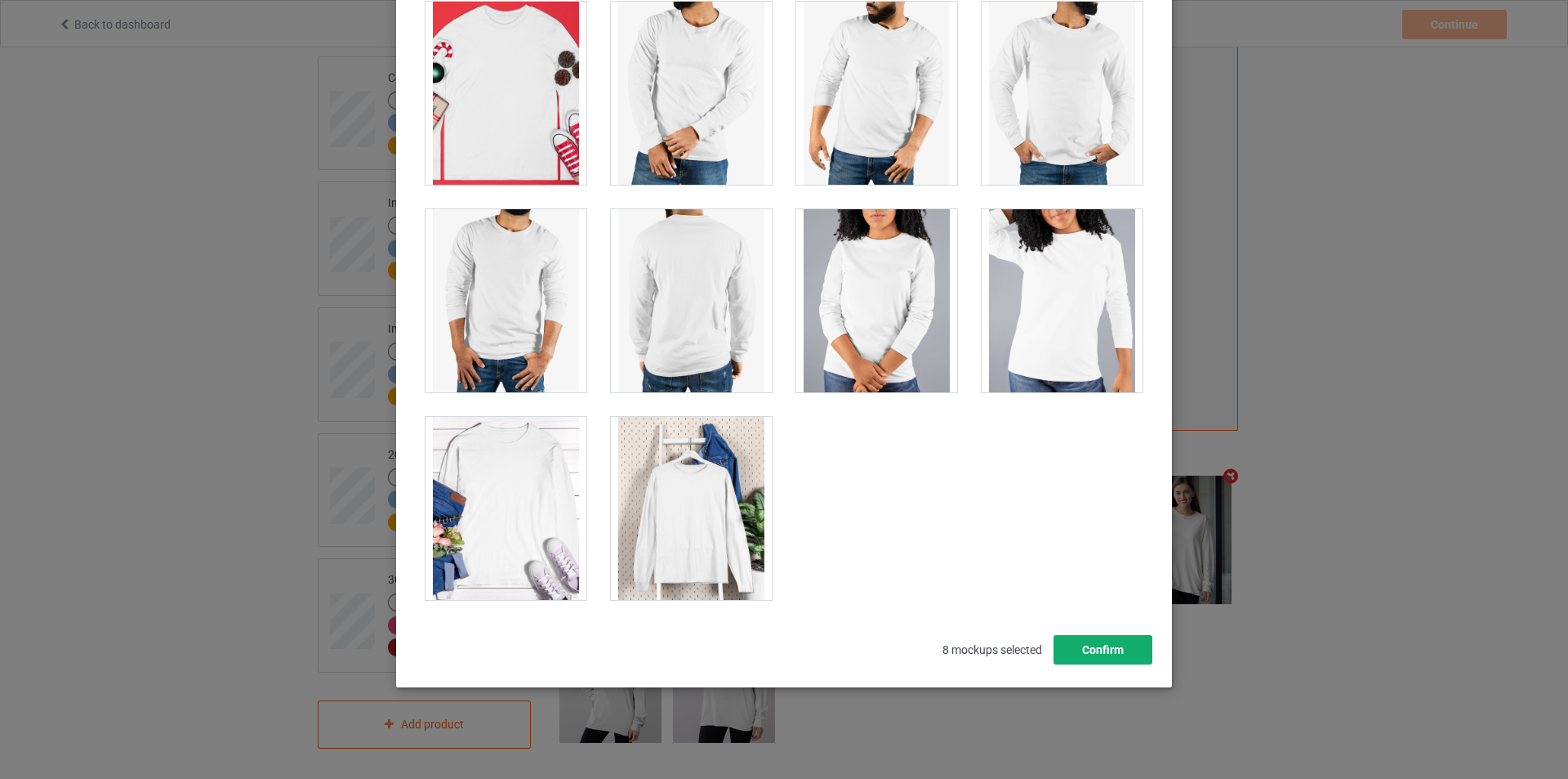
click at [1085, 646] on button "Confirm" at bounding box center [1103, 649] width 98 height 30
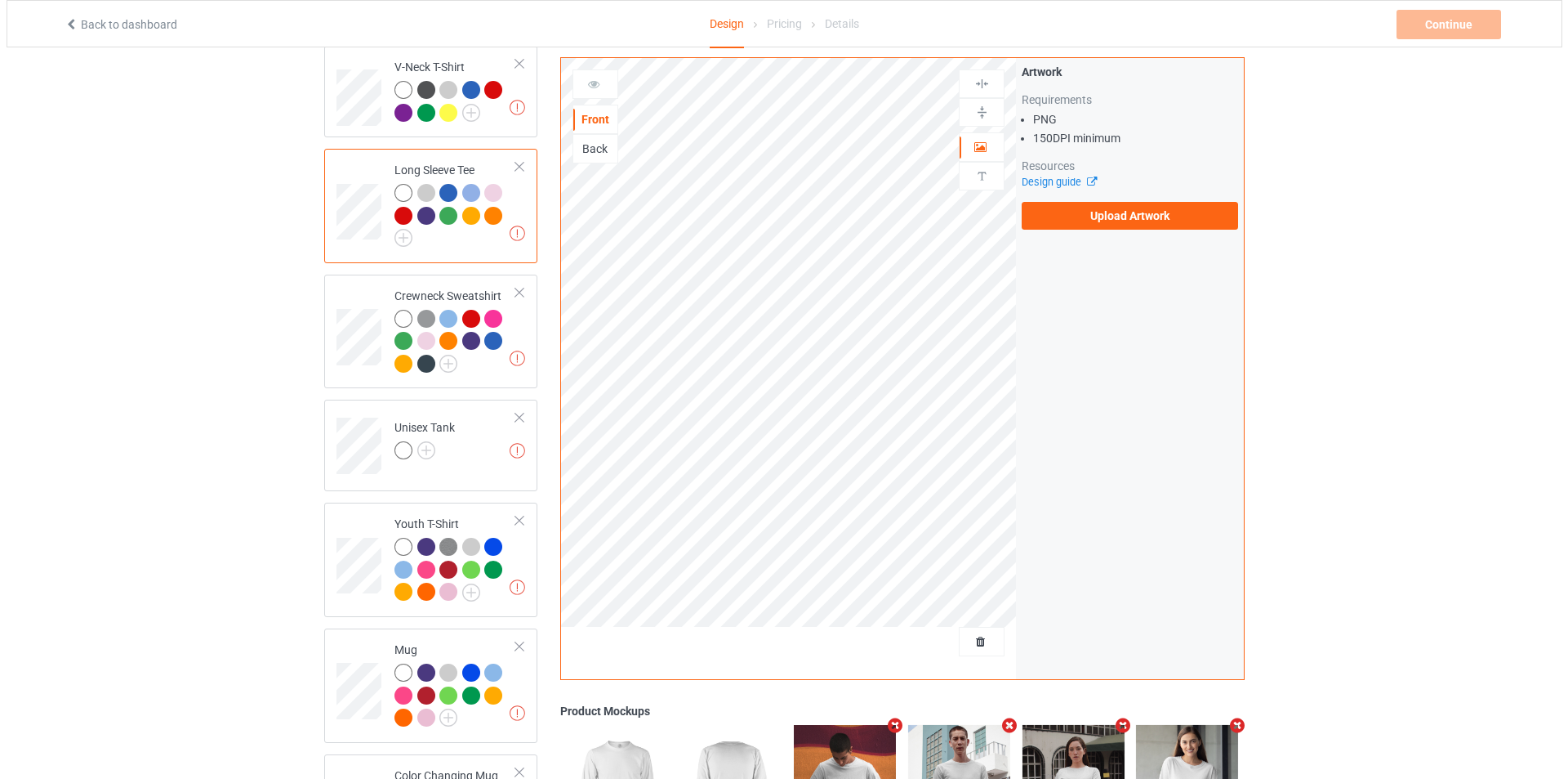
scroll to position [528, 0]
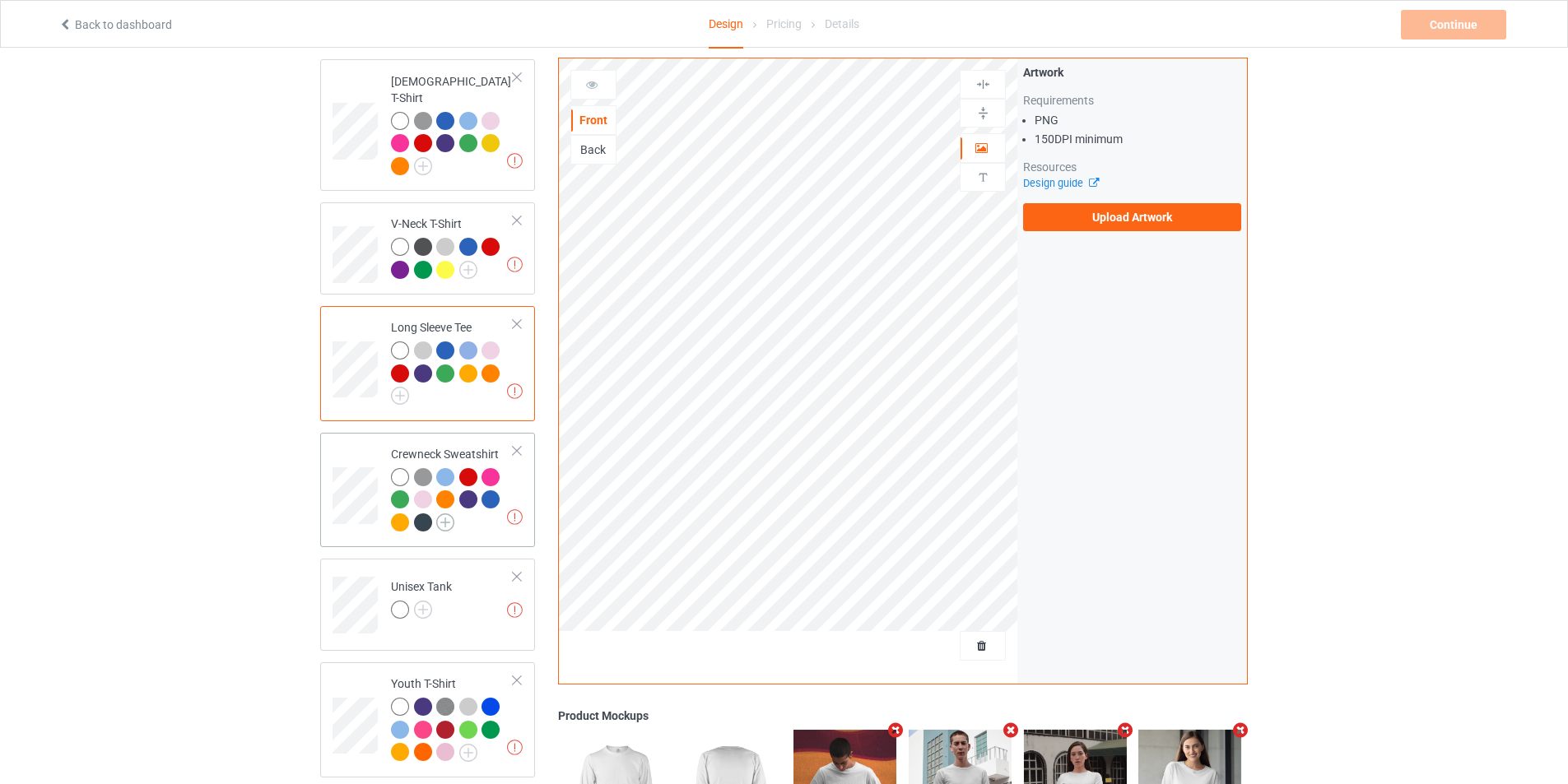
click at [446, 513] on img at bounding box center [445, 522] width 18 height 18
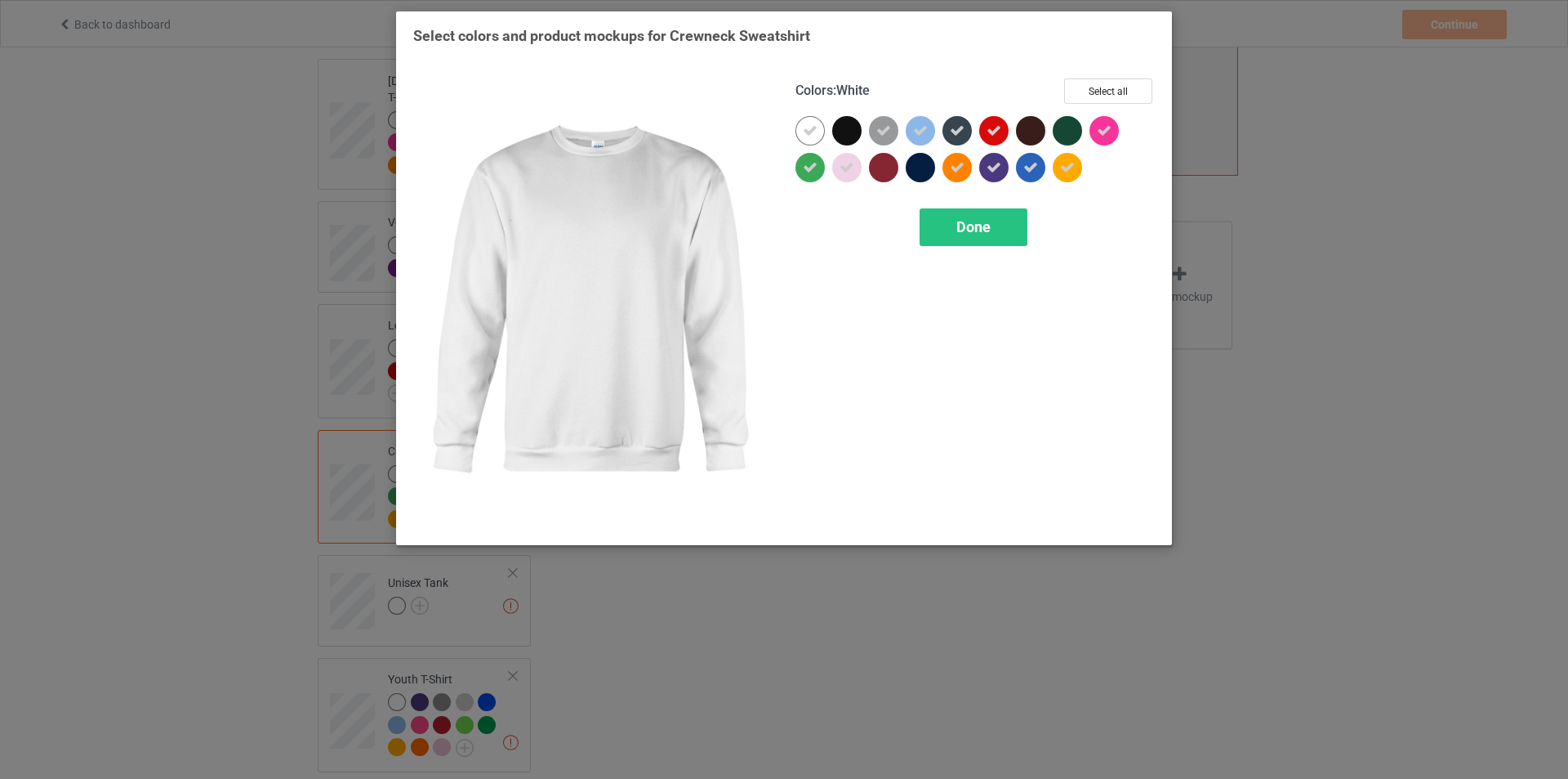
click at [141, 470] on div "Select colors and product mockups for Crewneck Sweatshirt Colors : White Select…" at bounding box center [784, 390] width 1568 height 779
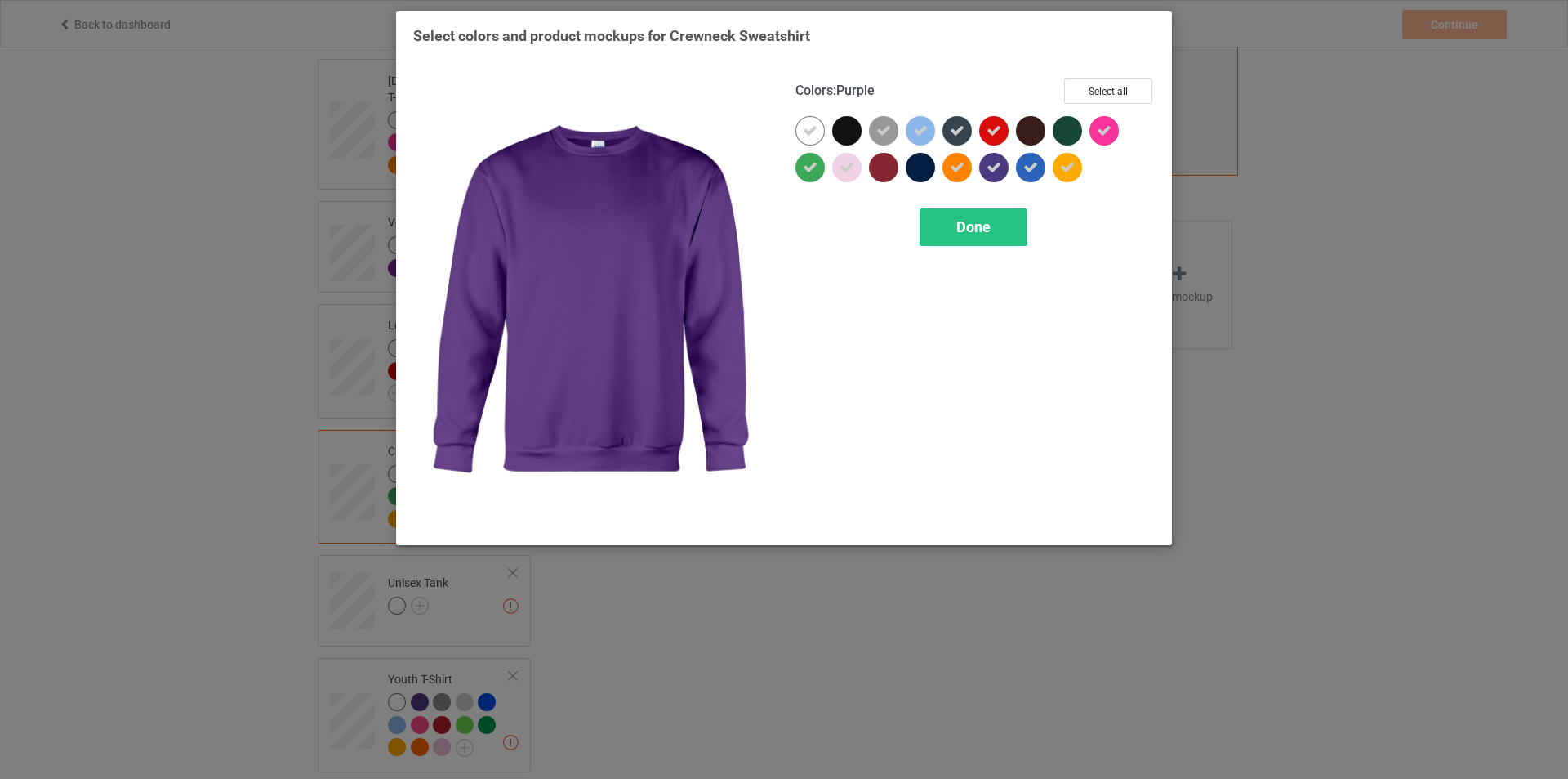
click at [1501, 312] on div "Select colors and product mockups for Crewneck Sweatshirt Colors : Purple Selec…" at bounding box center [784, 390] width 1568 height 779
click at [960, 225] on span "Done" at bounding box center [974, 227] width 34 height 17
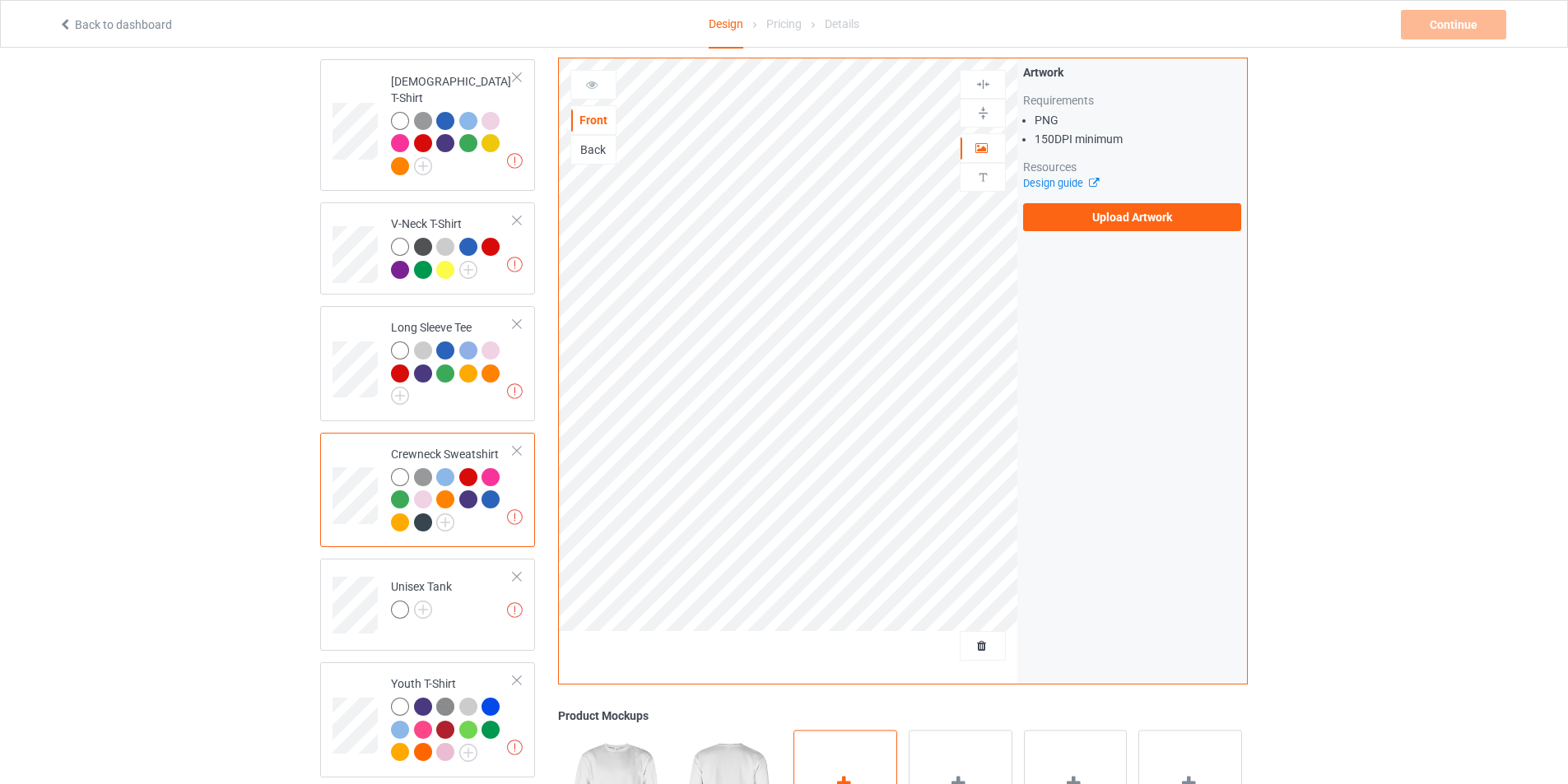
click at [852, 760] on div "Add mockup" at bounding box center [845, 794] width 104 height 129
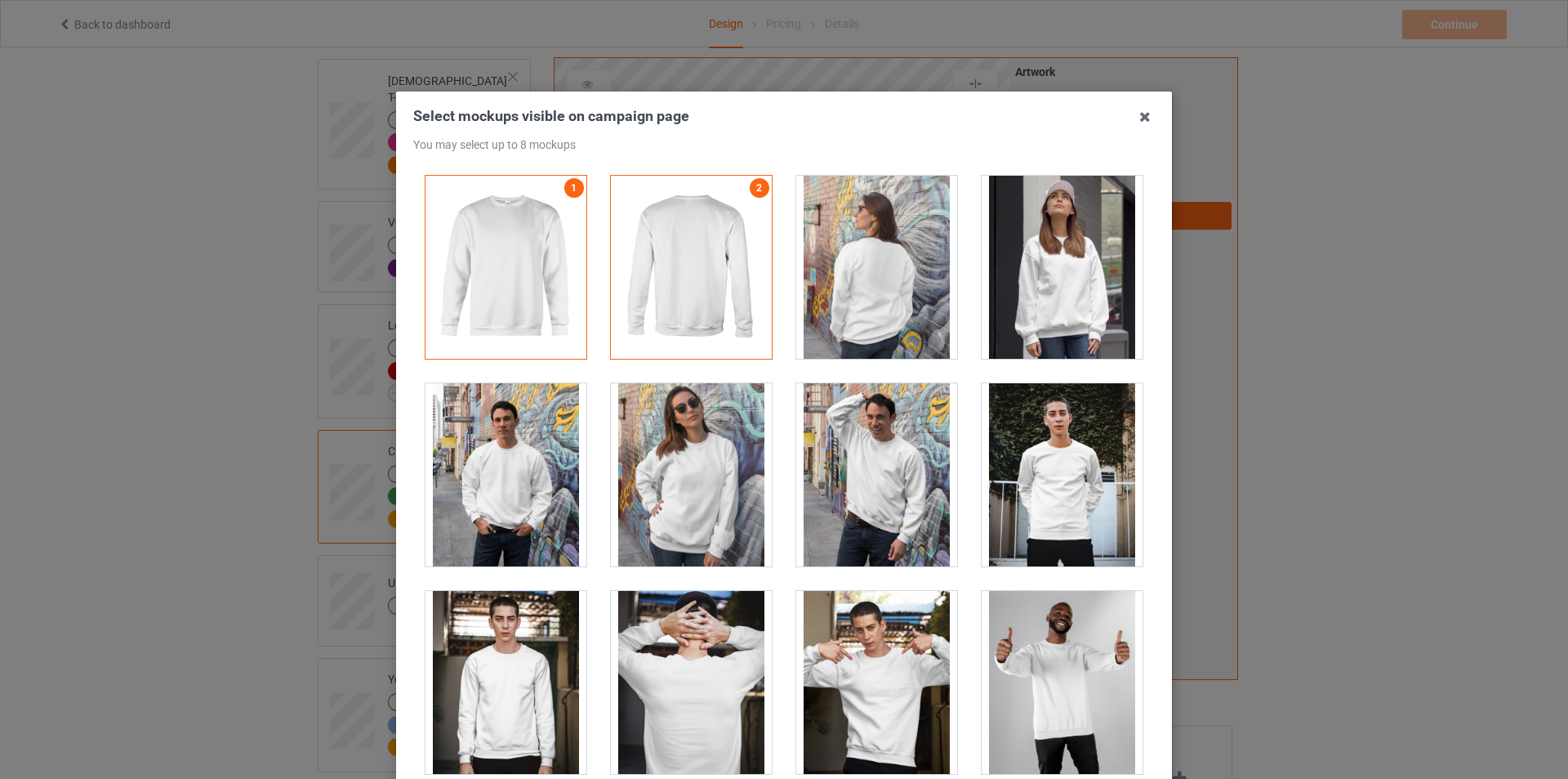
click at [1052, 289] on div at bounding box center [1062, 267] width 161 height 183
click at [541, 465] on div at bounding box center [506, 475] width 161 height 183
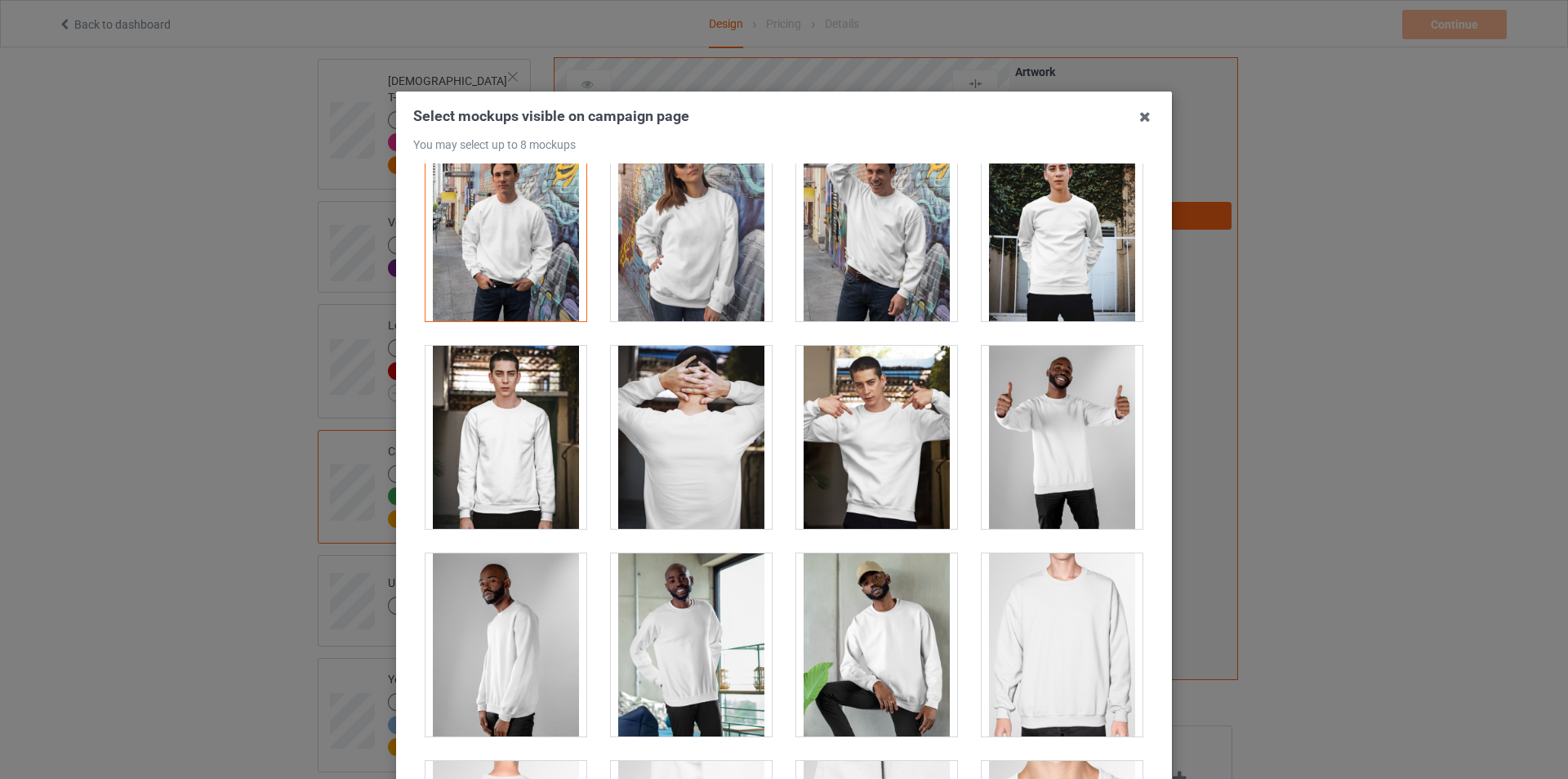
click at [479, 442] on div at bounding box center [506, 437] width 161 height 183
click at [865, 463] on div at bounding box center [877, 437] width 161 height 183
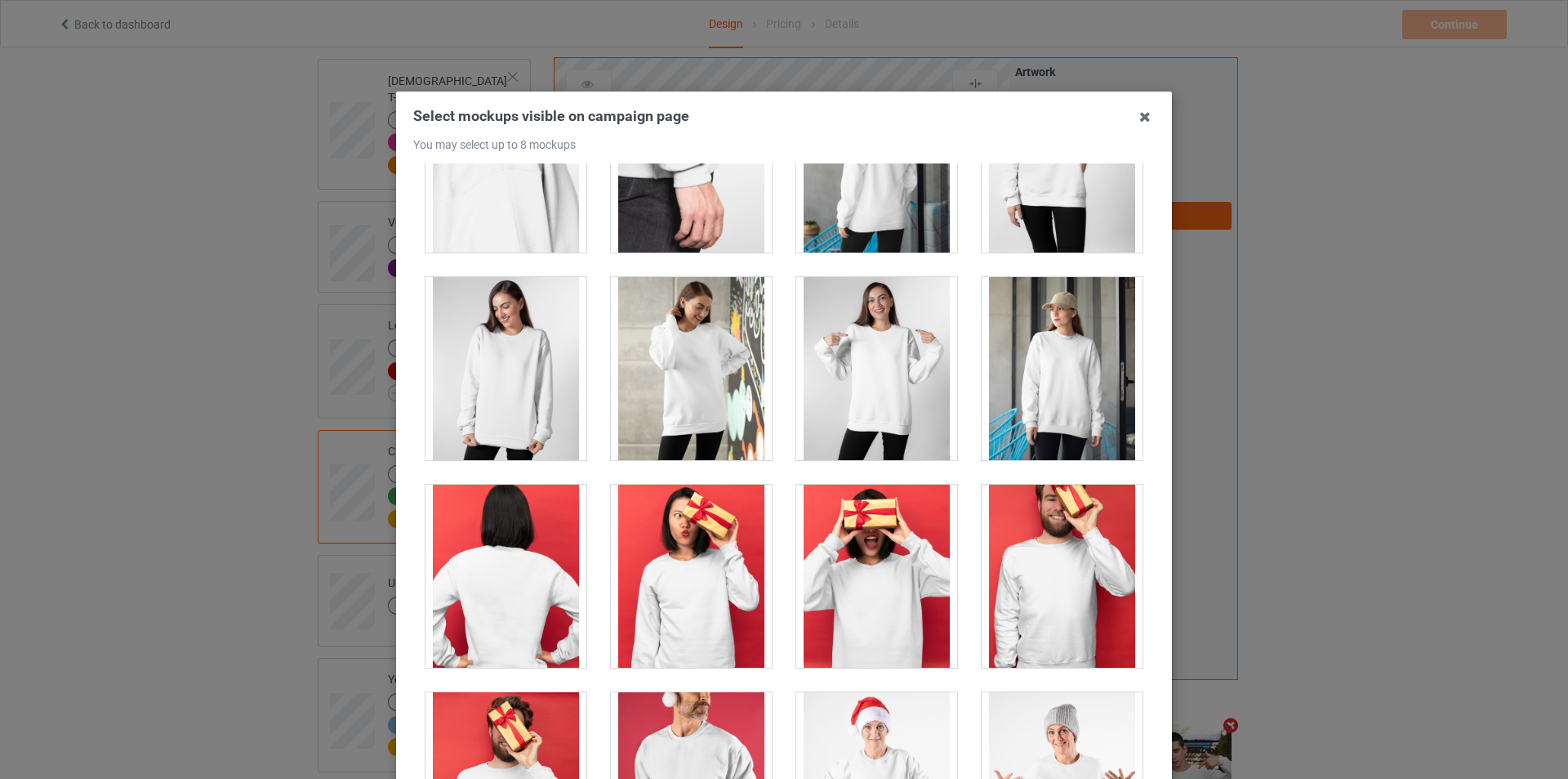
scroll to position [980, 0]
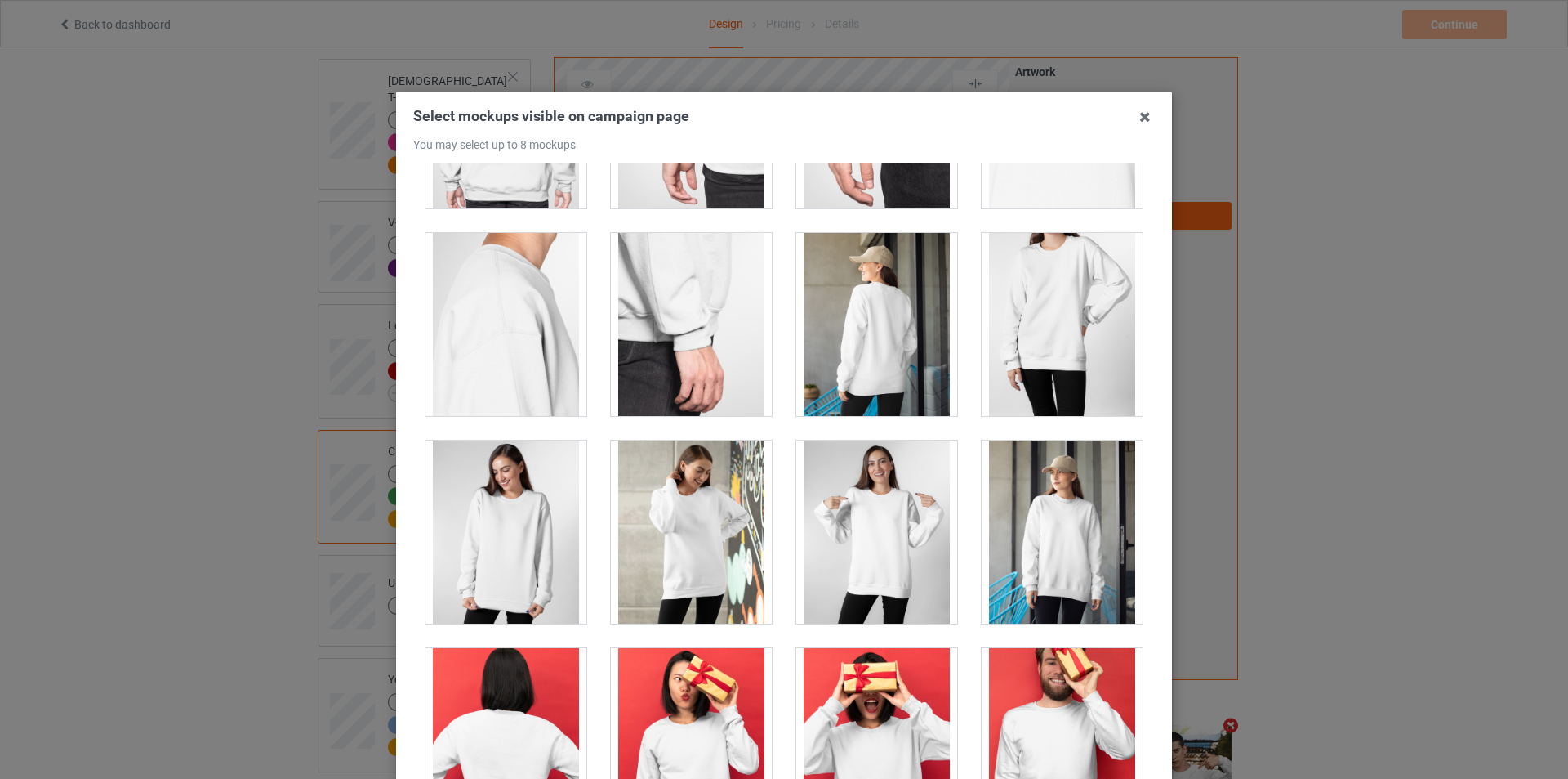
click at [860, 535] on div at bounding box center [877, 532] width 161 height 183
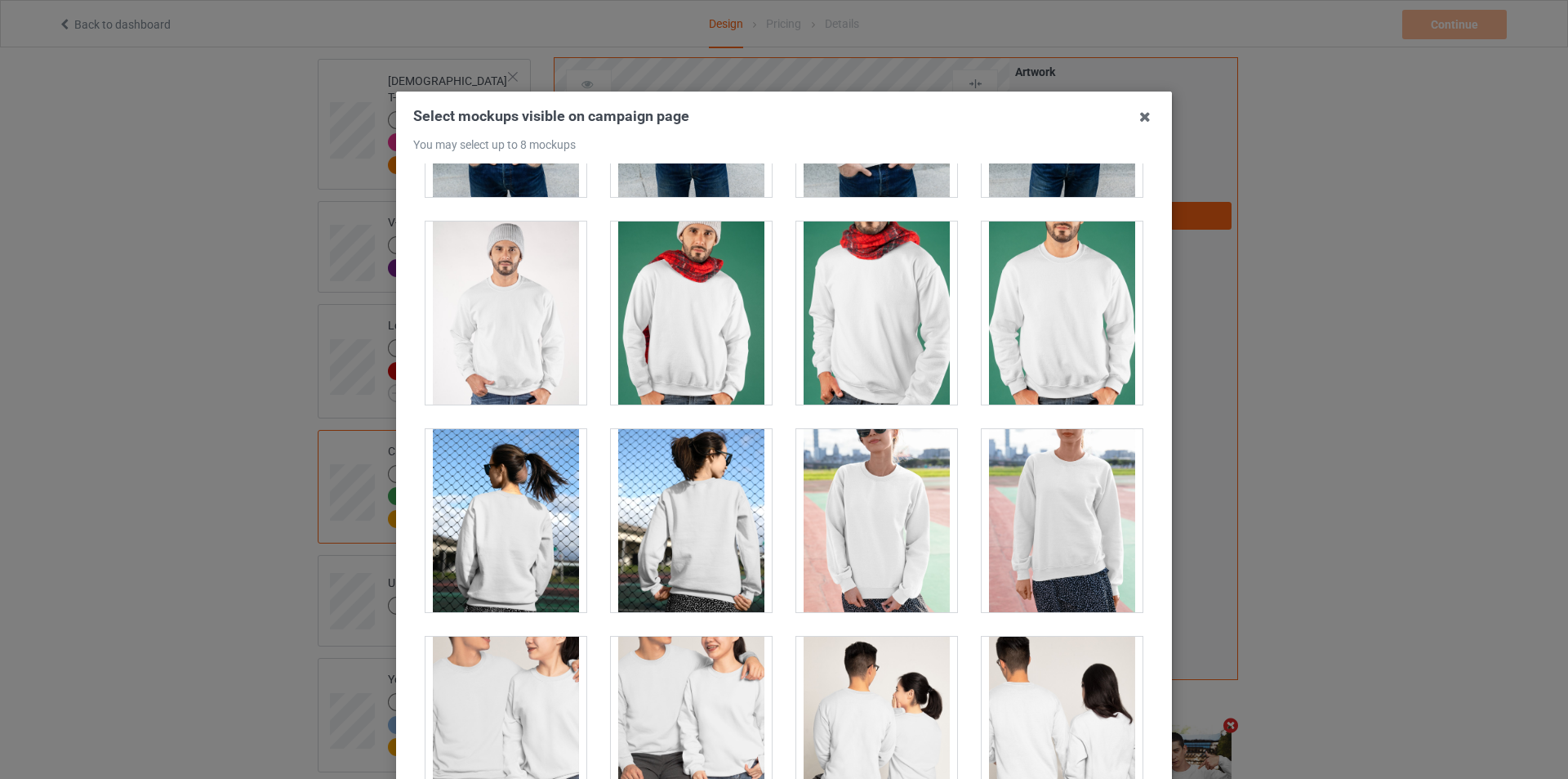
scroll to position [2533, 0]
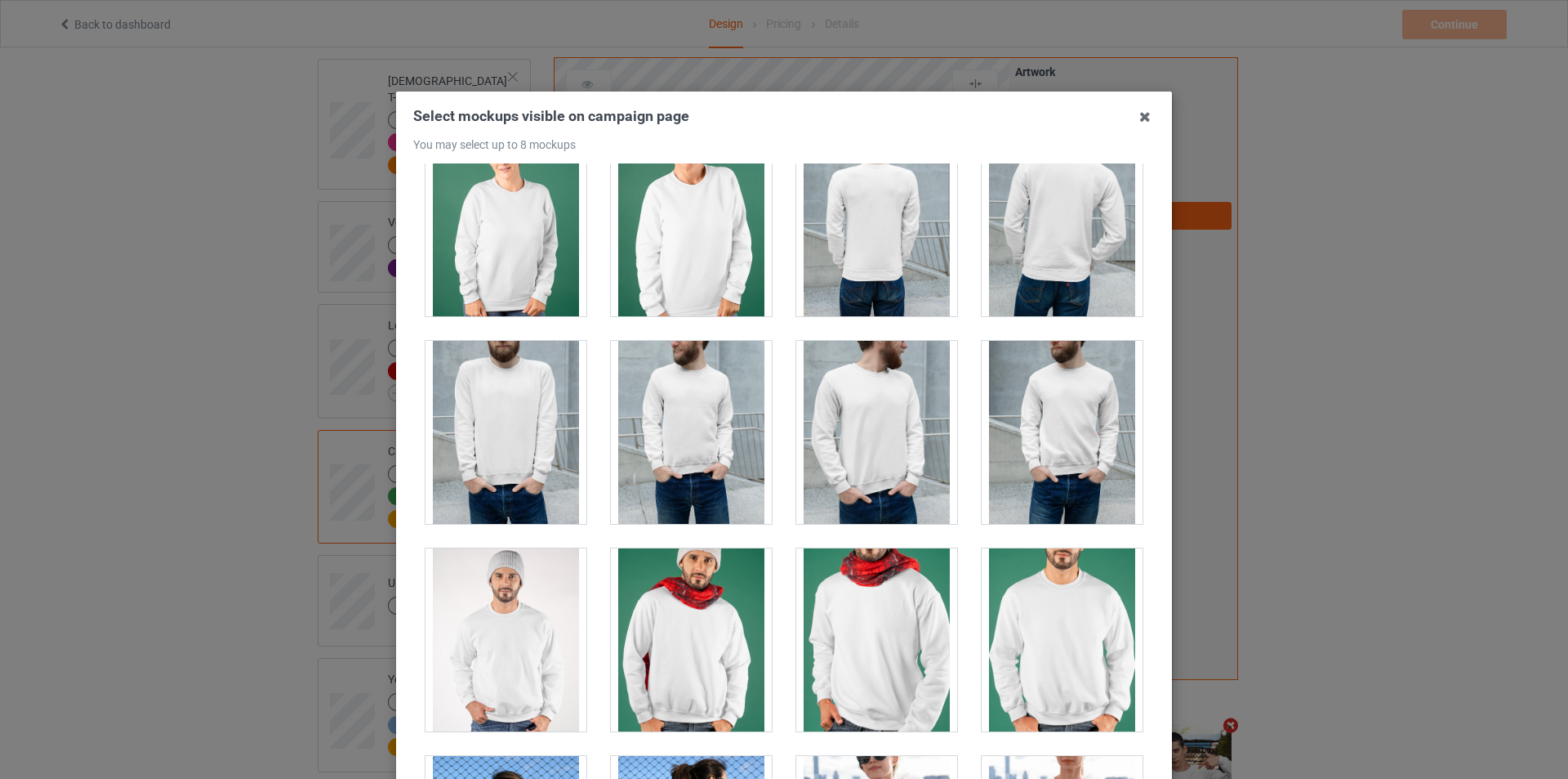
click at [1053, 456] on div at bounding box center [1062, 432] width 161 height 183
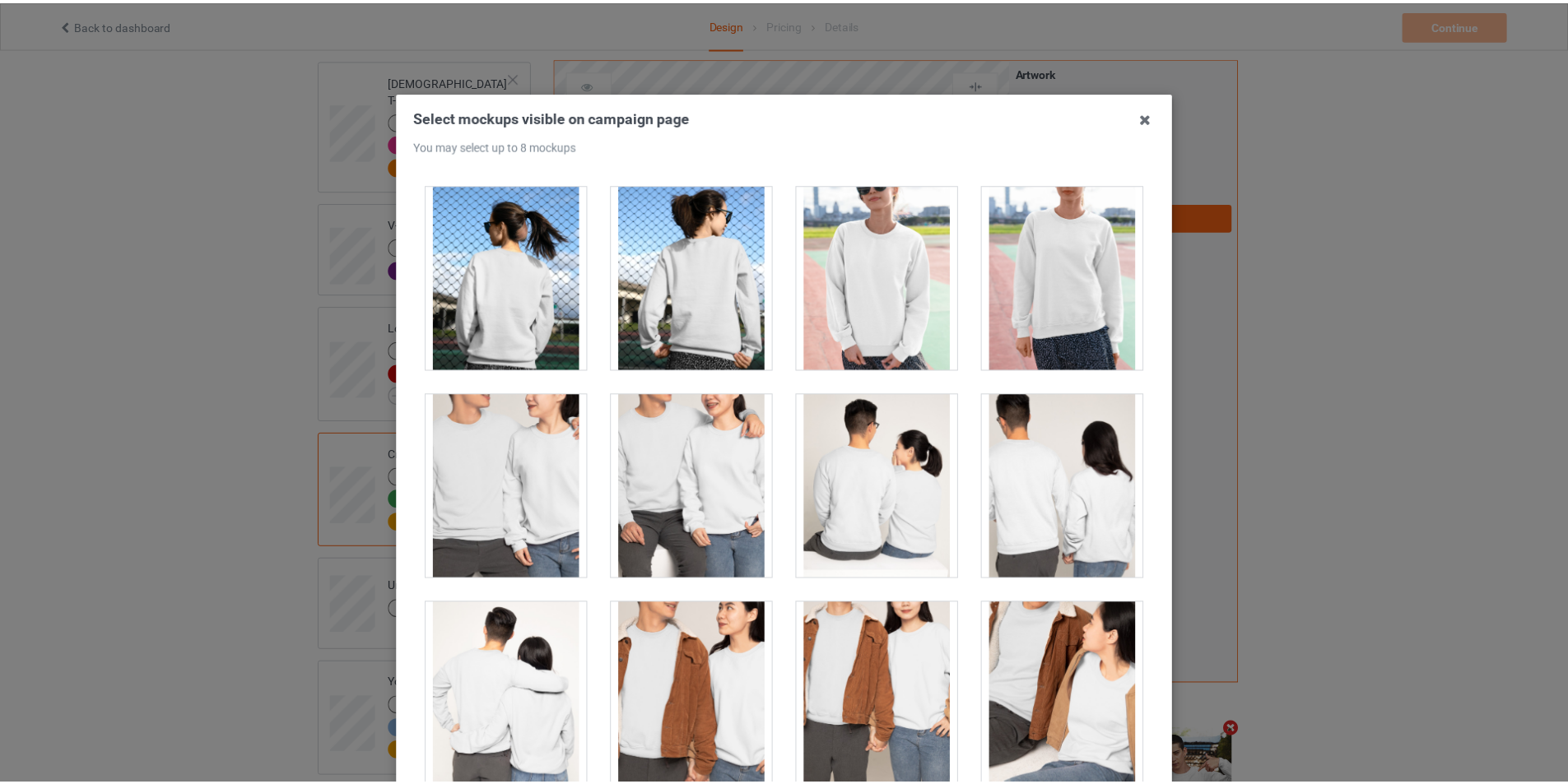
scroll to position [175, 0]
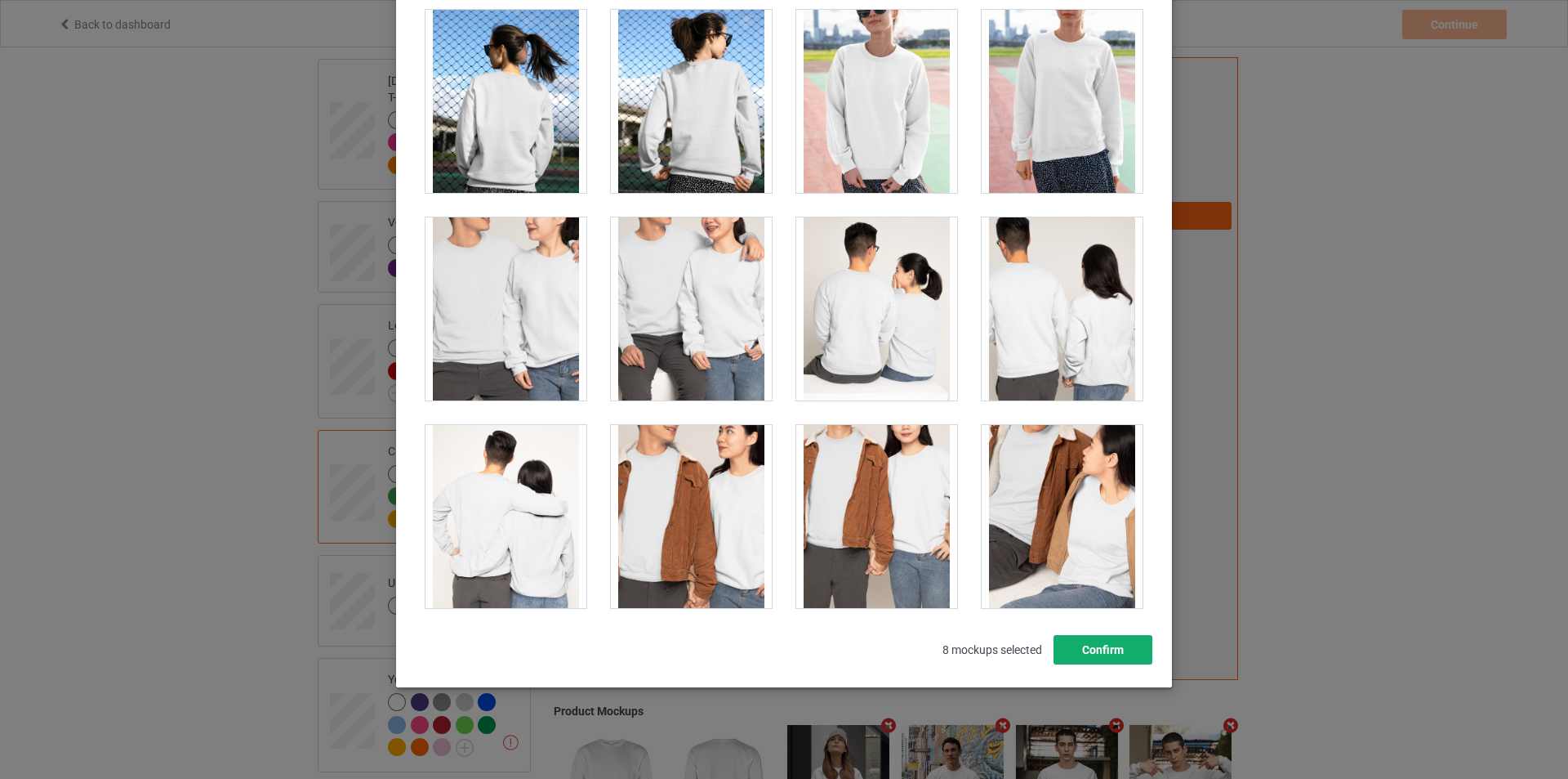
click at [1080, 638] on button "Confirm" at bounding box center [1103, 649] width 98 height 30
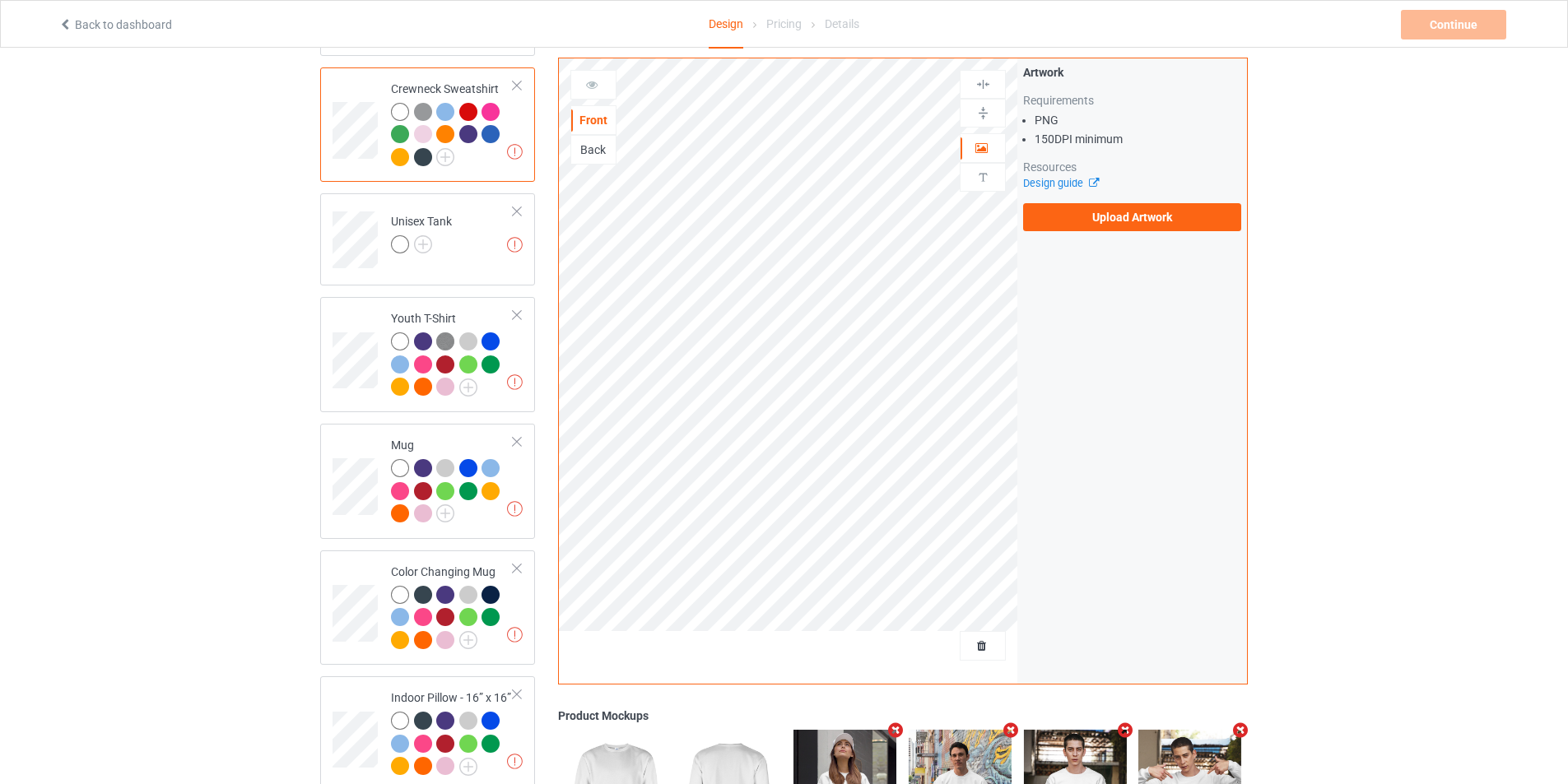
scroll to position [651, 0]
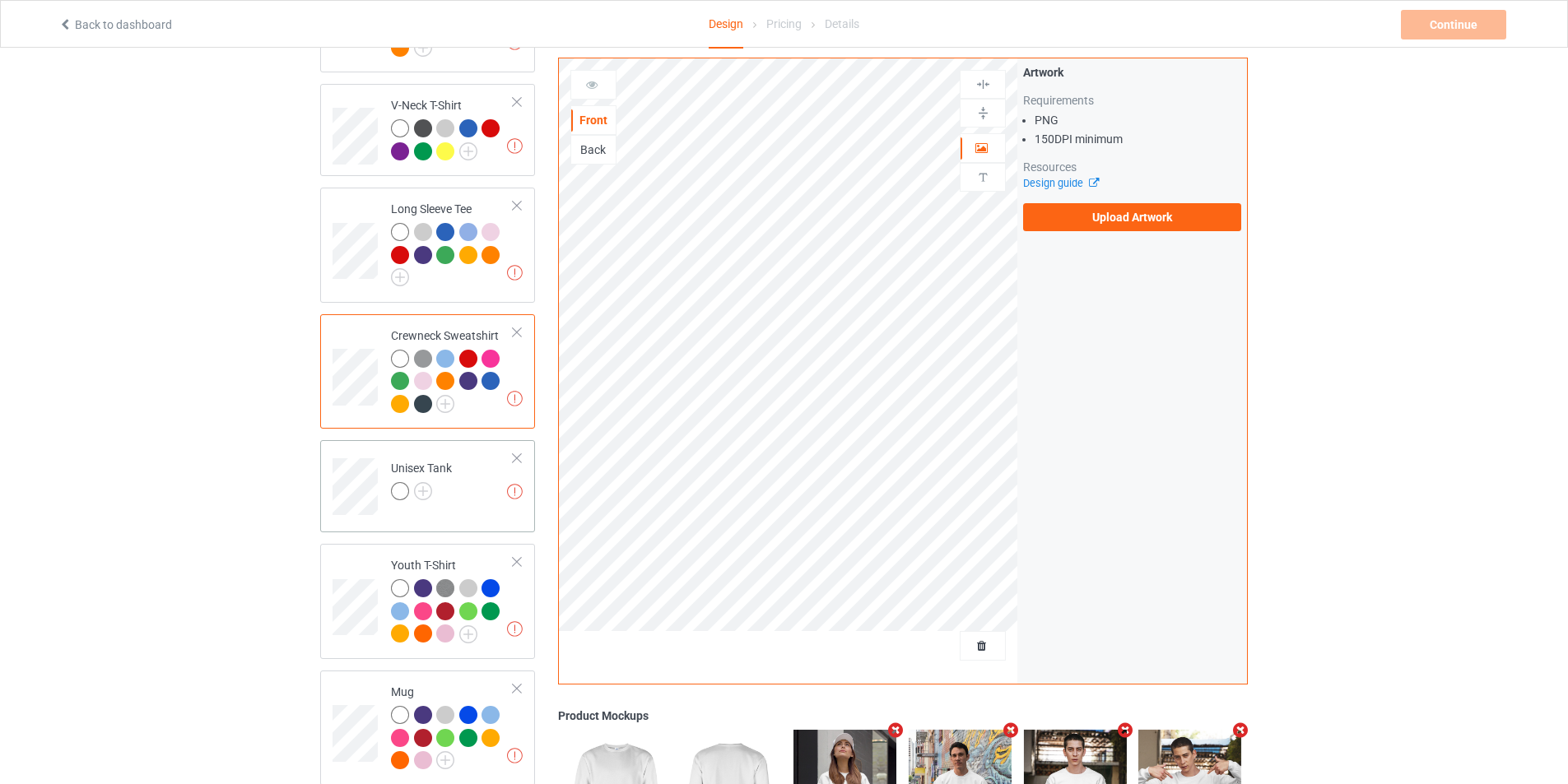
click at [466, 489] on td "Missing artworks Unisex Tank" at bounding box center [452, 481] width 141 height 68
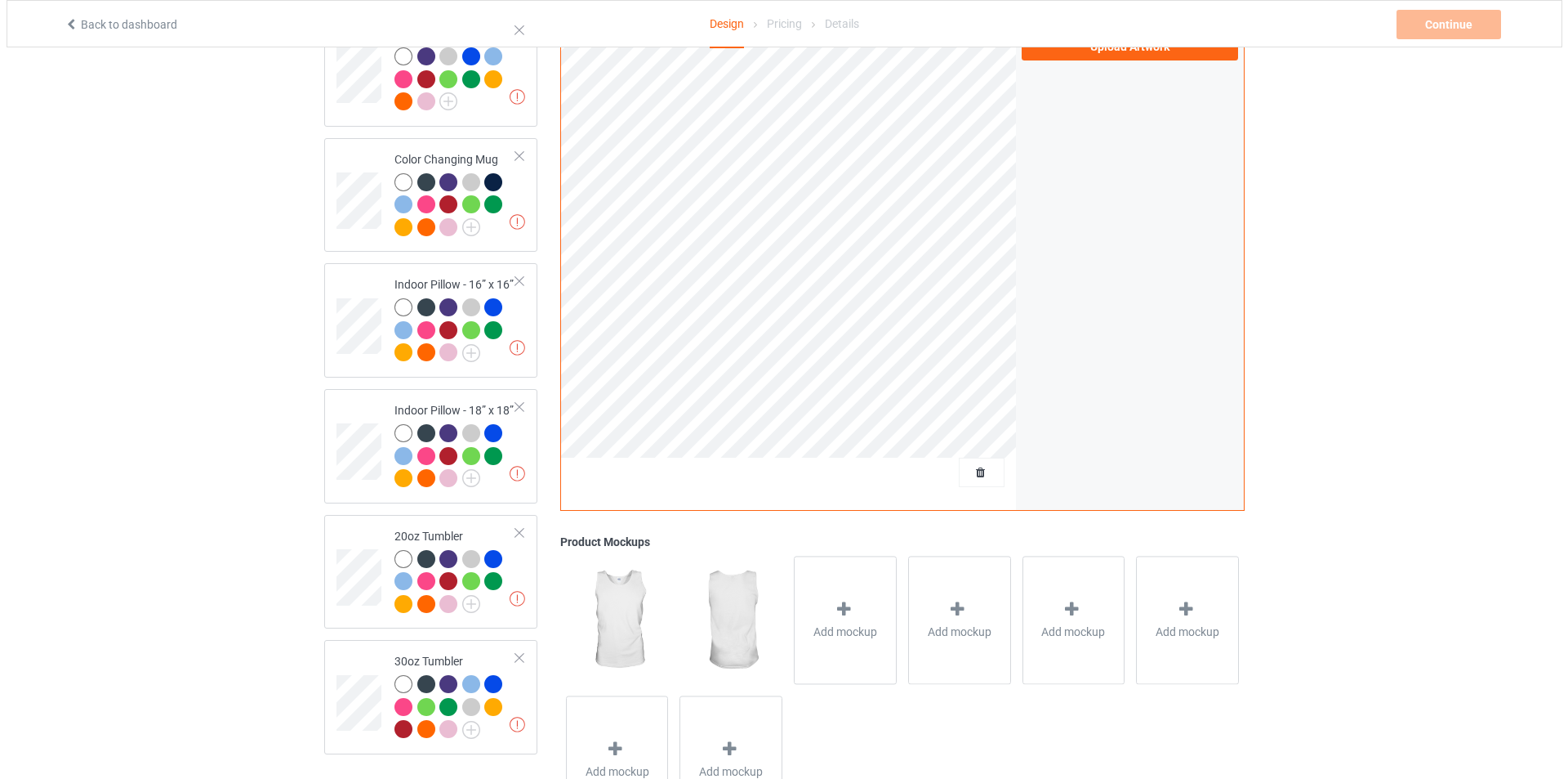
scroll to position [1382, 0]
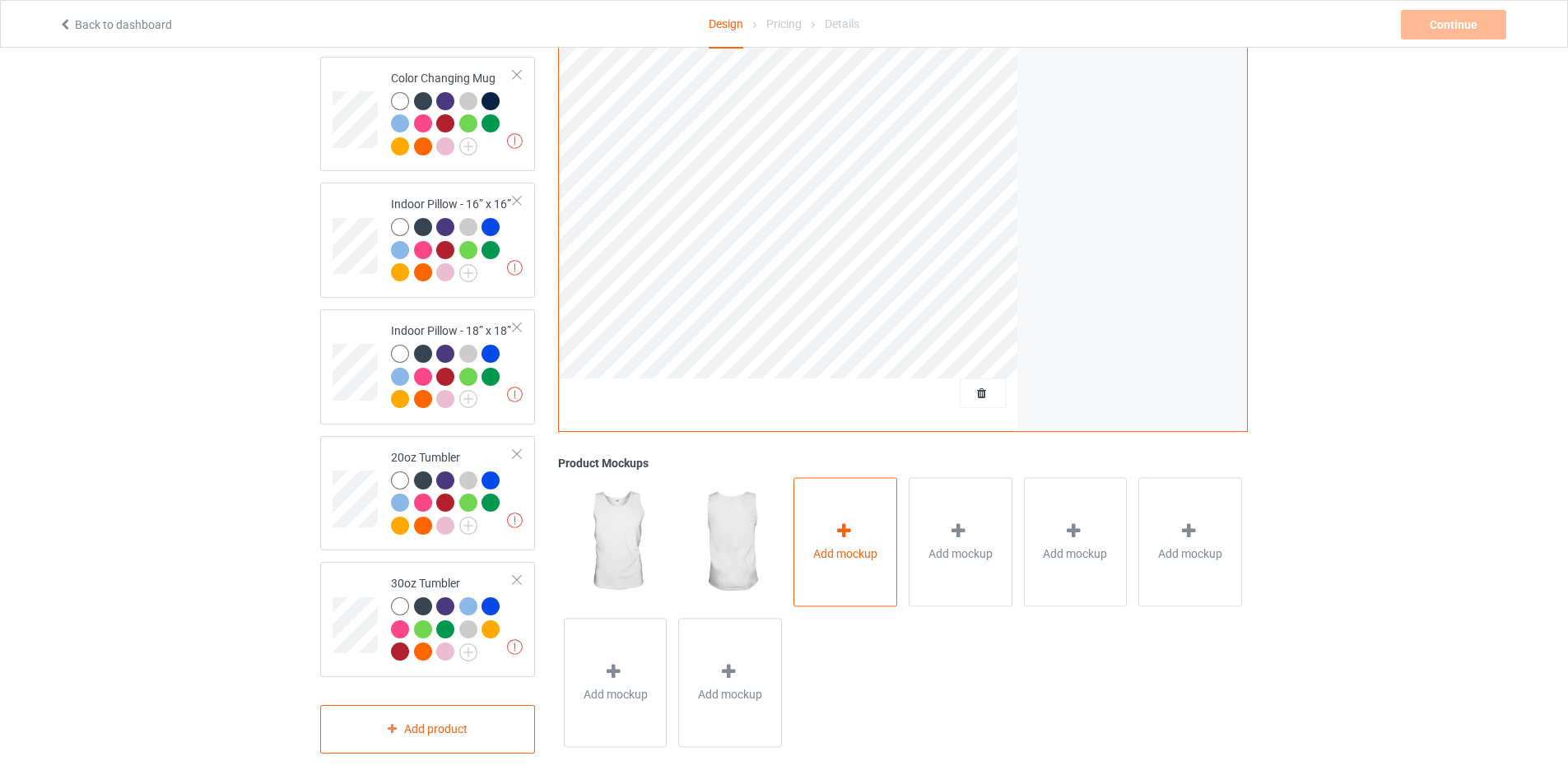
click at [830, 545] on span "Add mockup" at bounding box center [845, 553] width 64 height 16
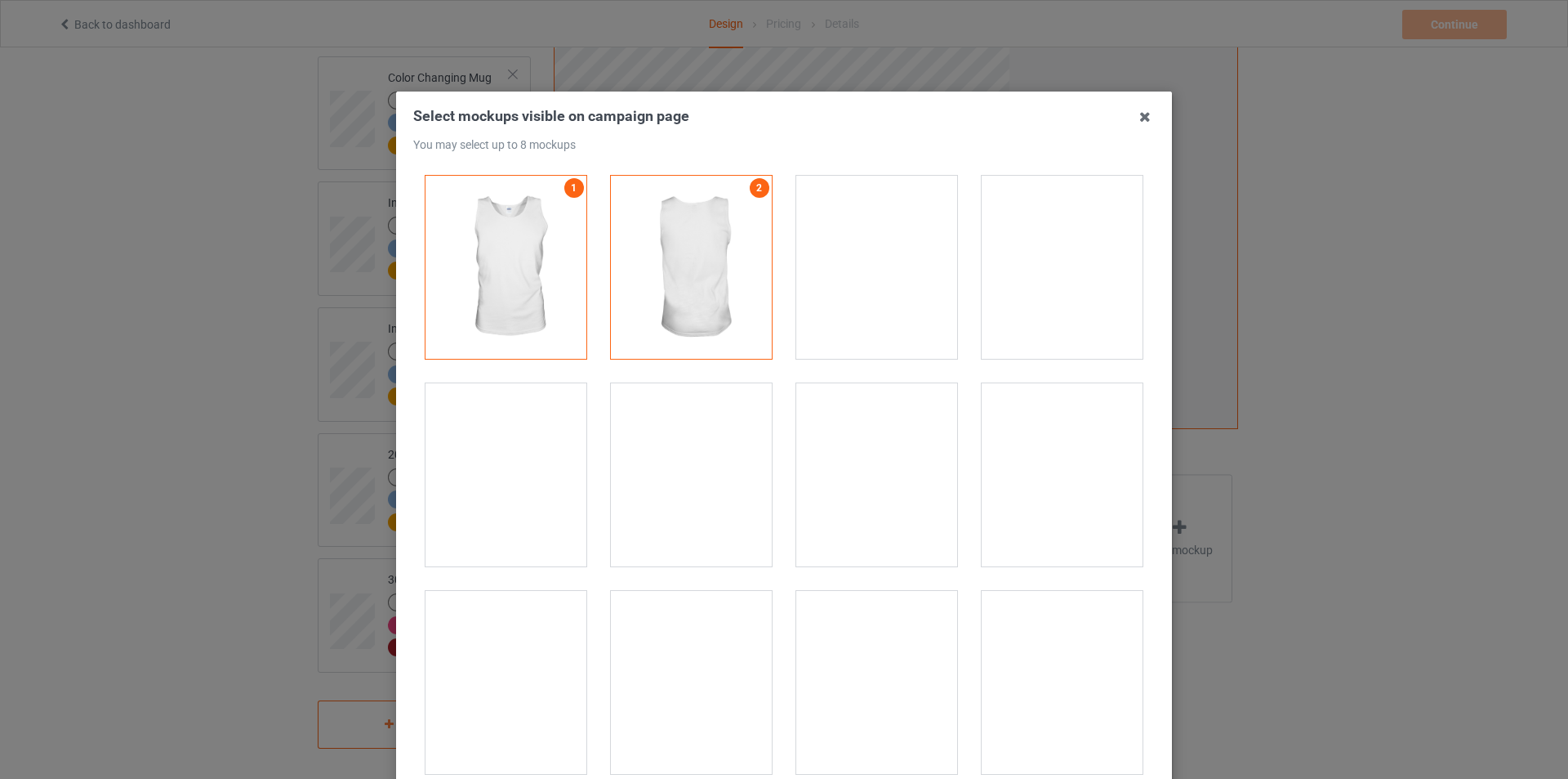
scroll to position [245, 0]
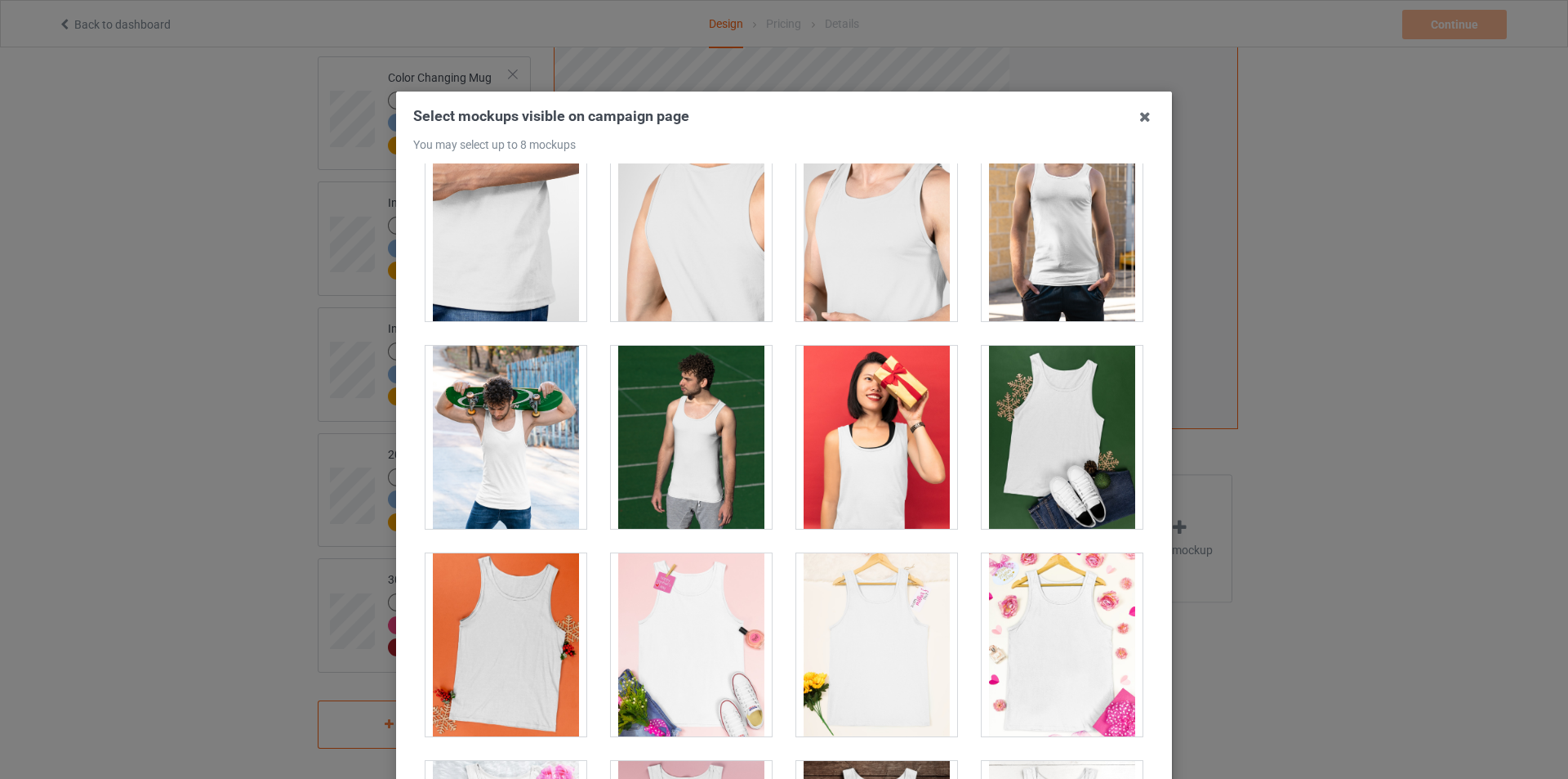
click at [1053, 251] on div at bounding box center [1062, 229] width 161 height 183
click at [703, 425] on div at bounding box center [692, 437] width 161 height 183
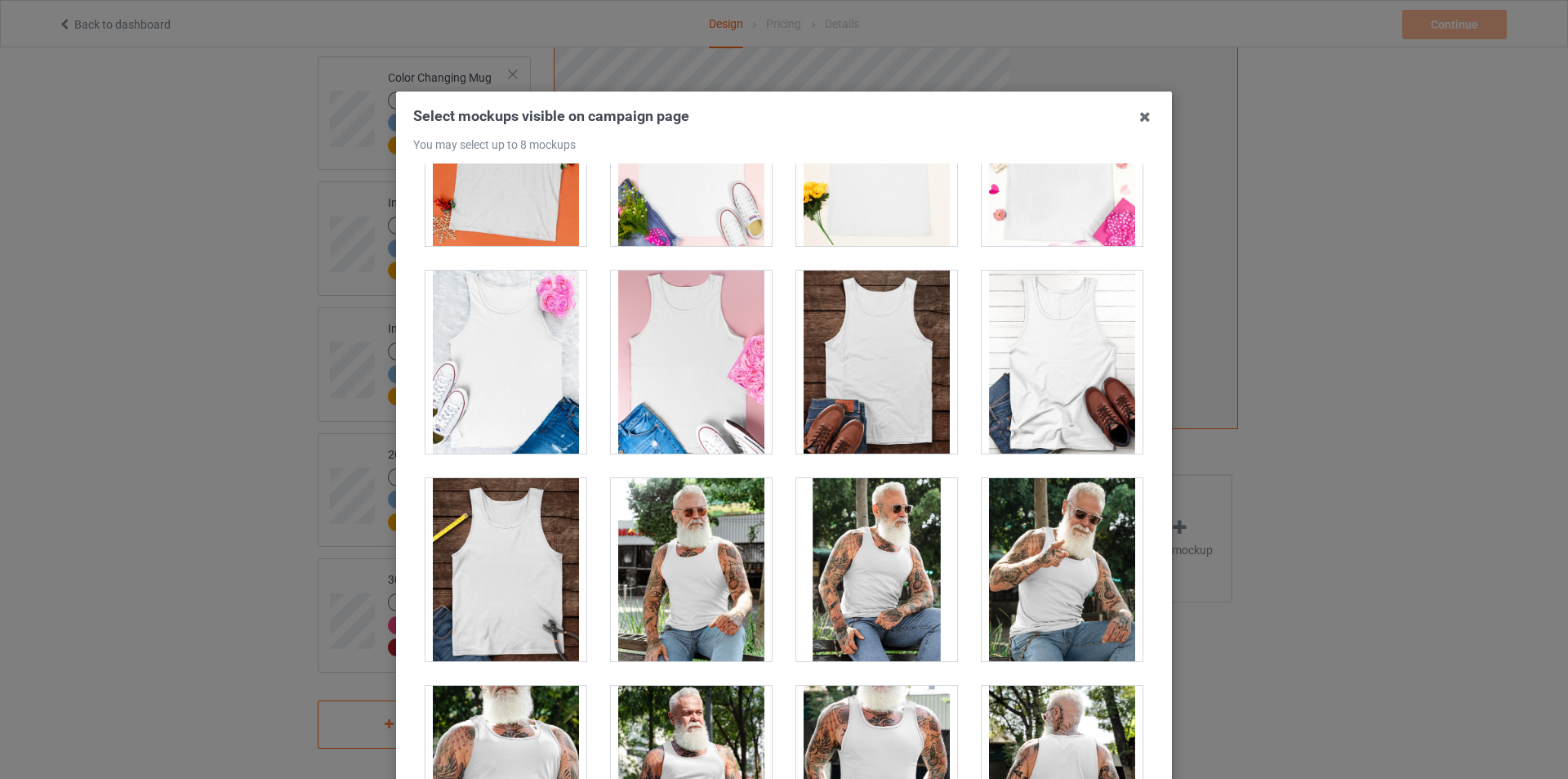
scroll to position [1062, 0]
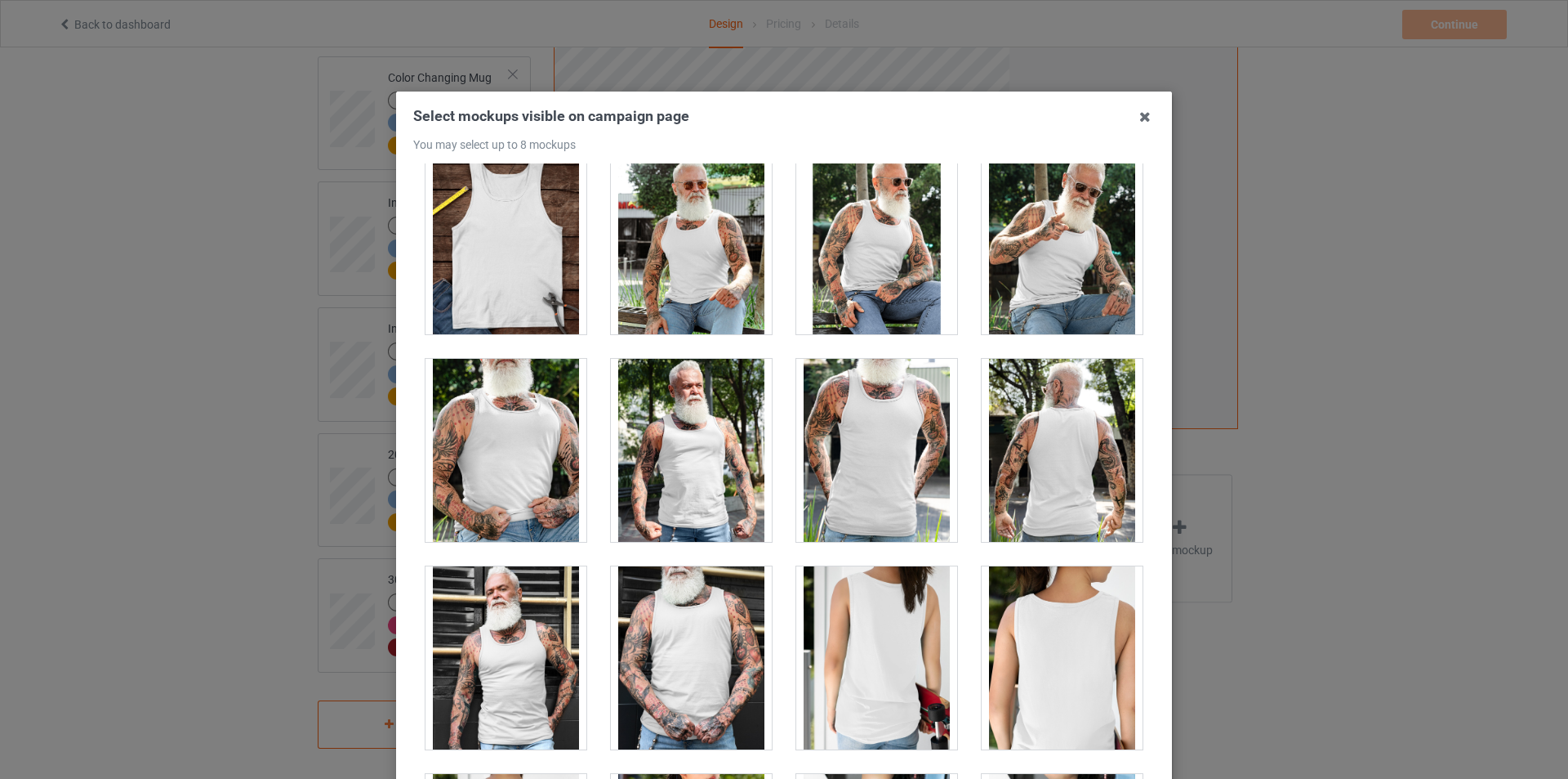
click at [687, 452] on div at bounding box center [692, 450] width 161 height 183
click at [1063, 275] on div at bounding box center [1062, 243] width 161 height 183
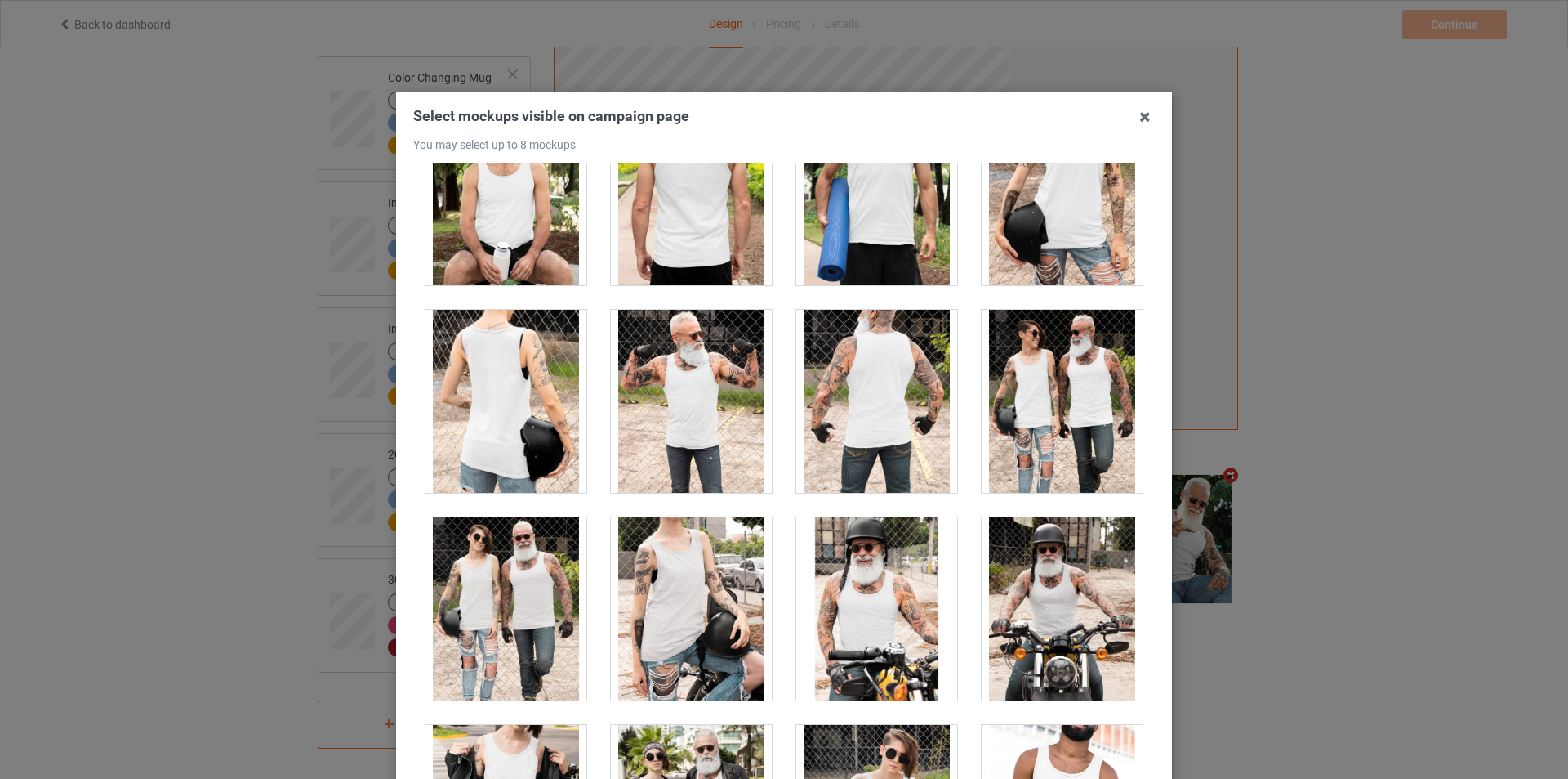
scroll to position [3596, 0]
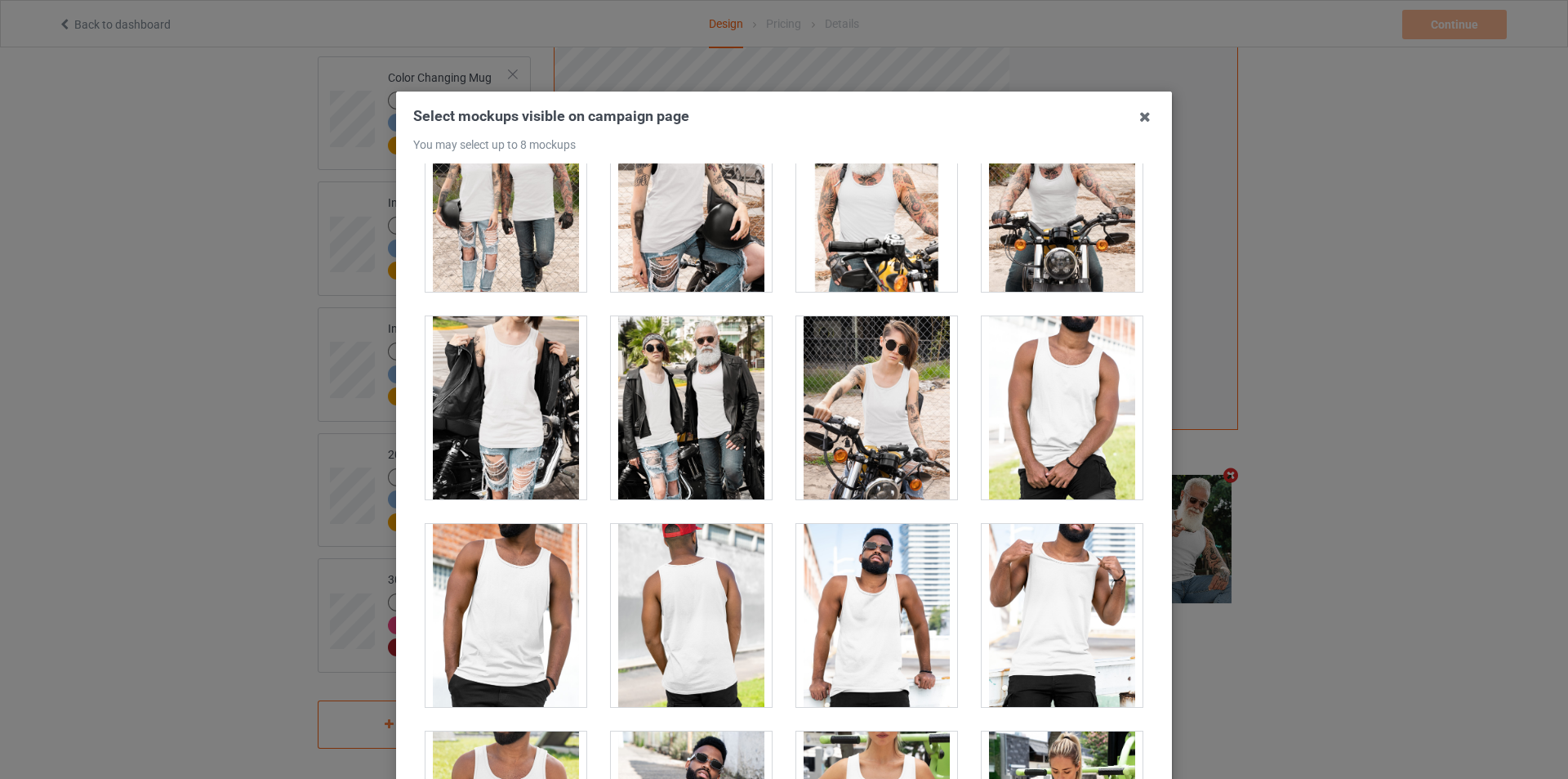
click at [874, 604] on div at bounding box center [877, 615] width 161 height 183
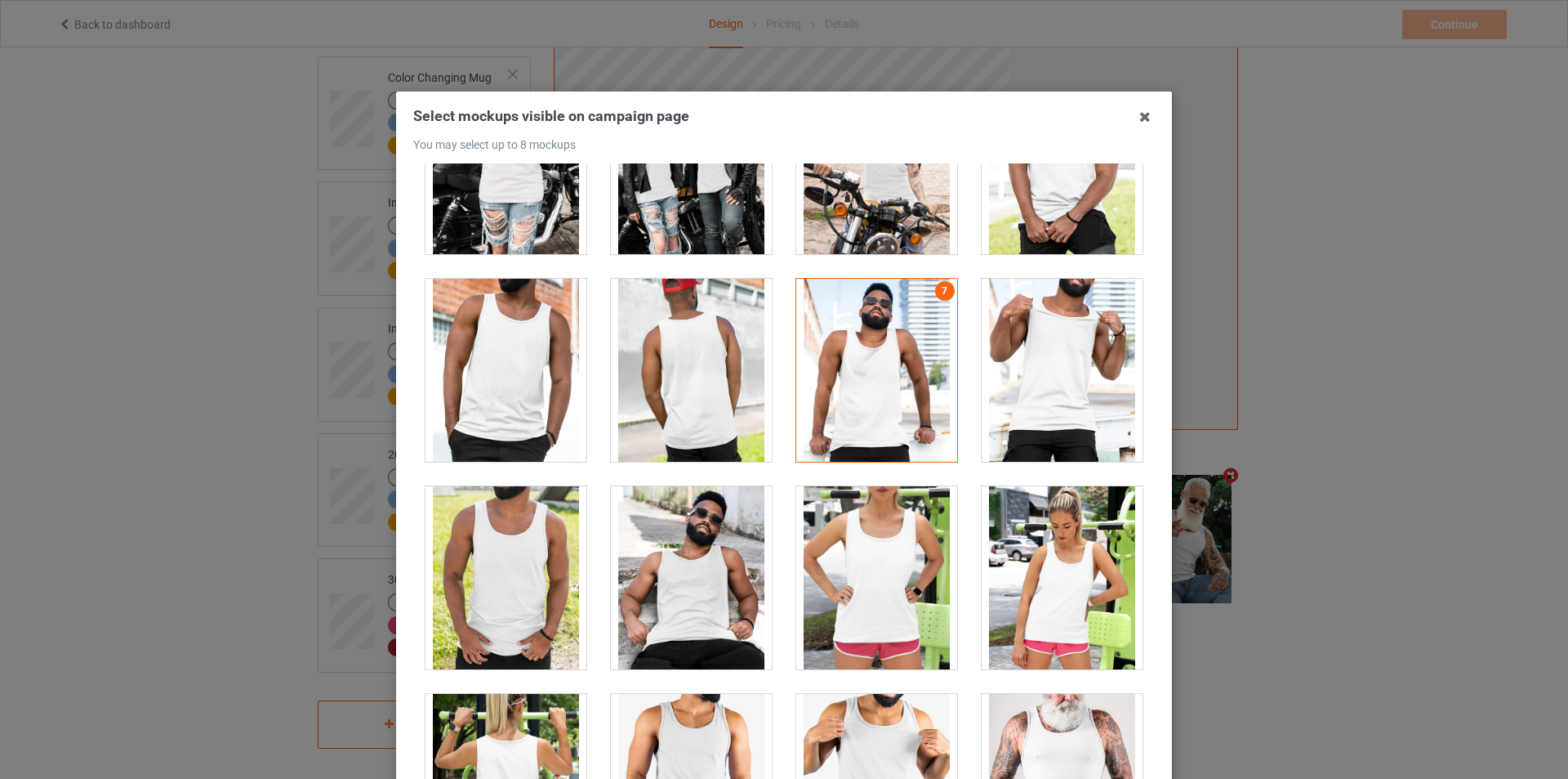
click at [895, 185] on div at bounding box center [877, 162] width 161 height 183
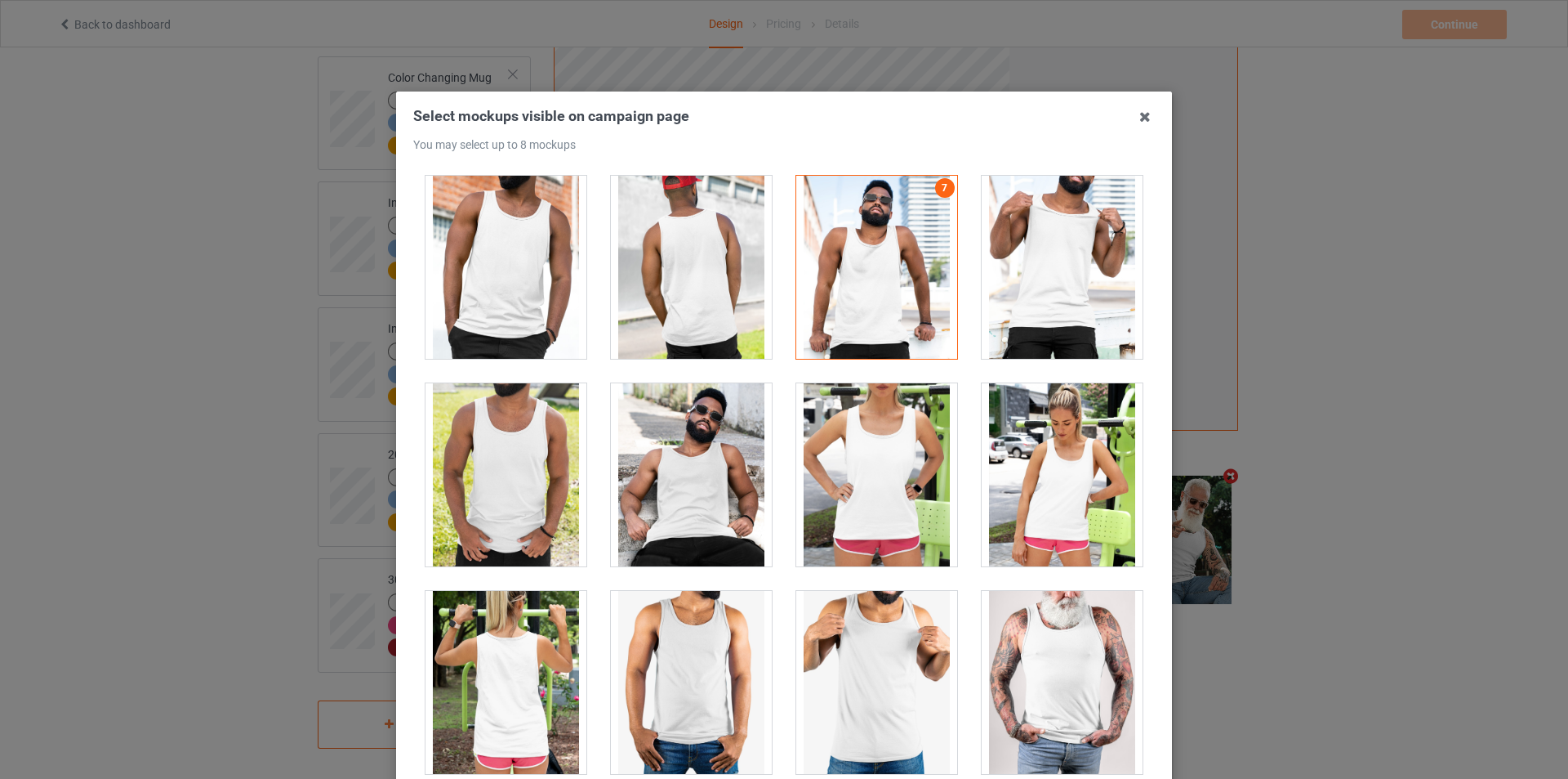
click at [1046, 476] on div at bounding box center [1062, 475] width 161 height 183
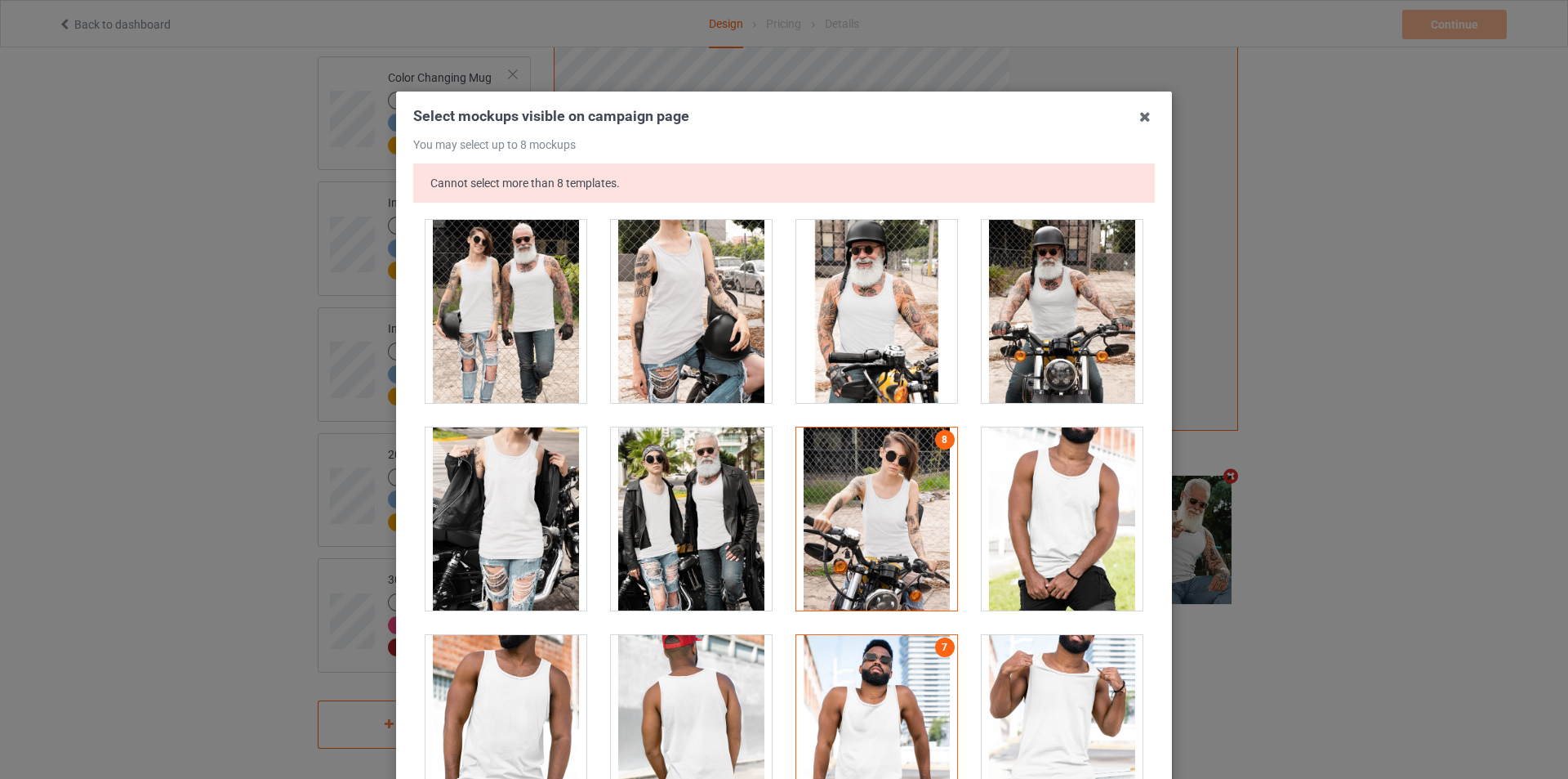
click at [900, 508] on div at bounding box center [877, 518] width 161 height 183
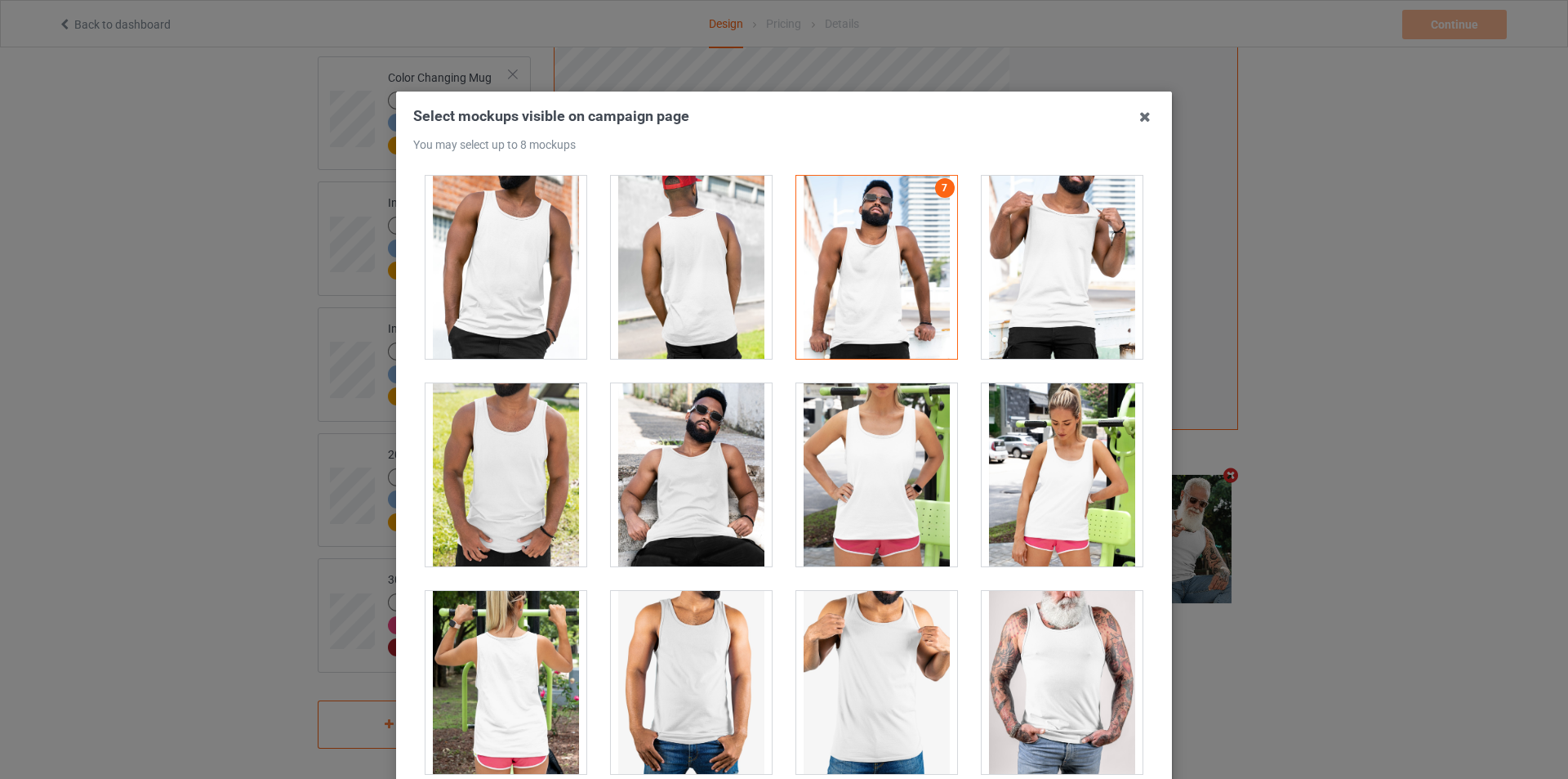
click at [1072, 489] on div at bounding box center [1062, 475] width 161 height 183
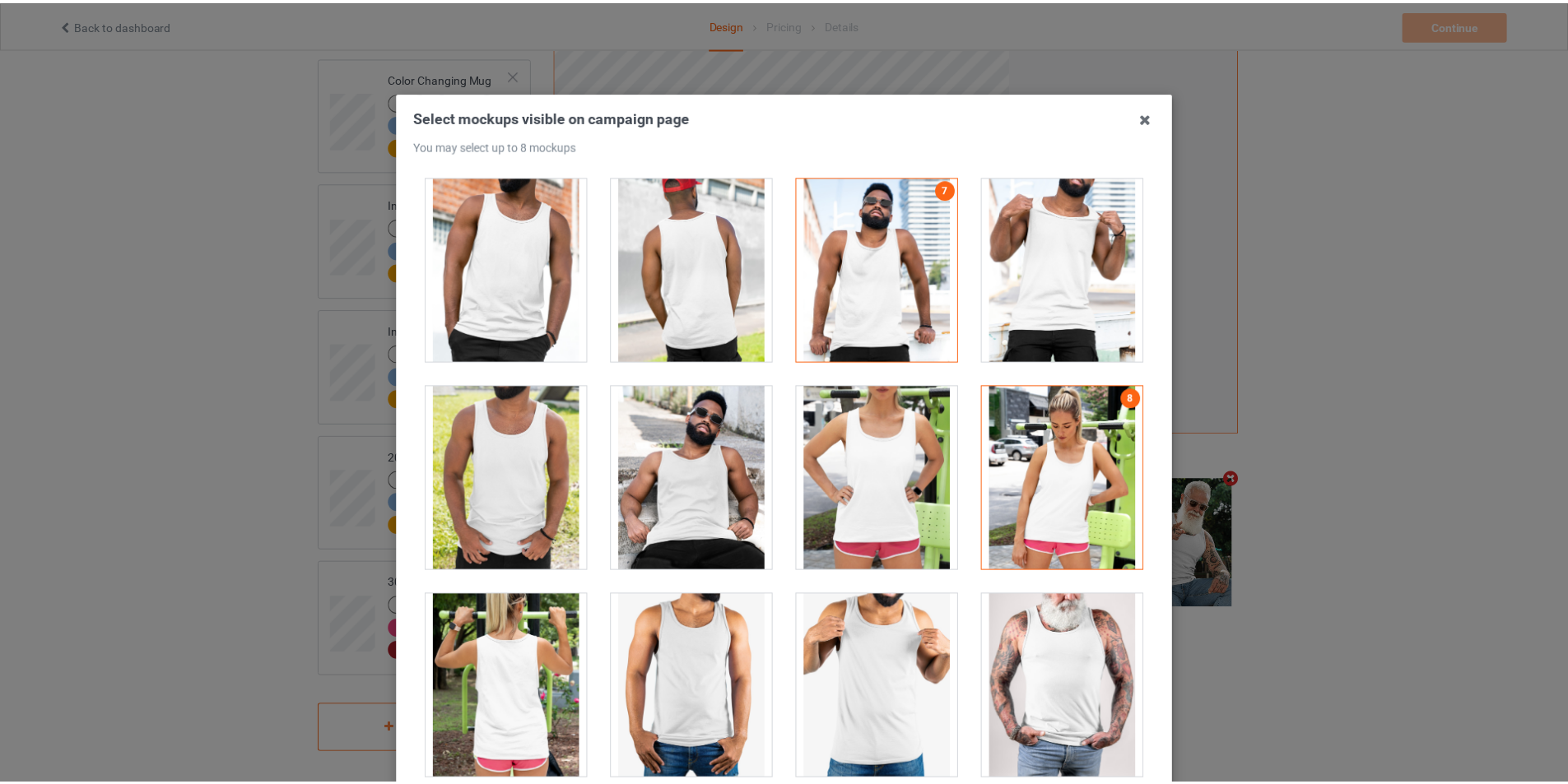
scroll to position [175, 0]
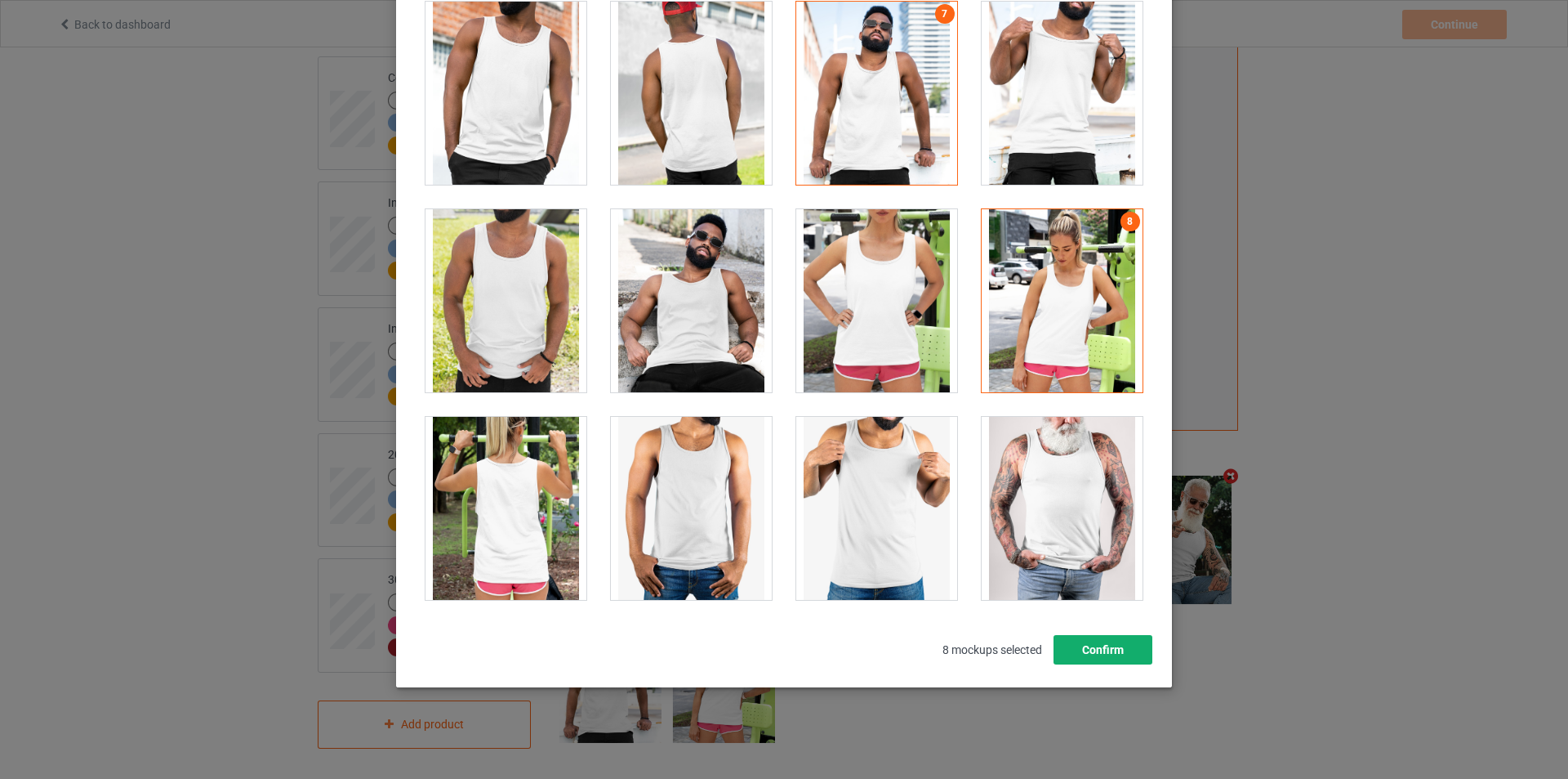
click at [1102, 653] on button "Confirm" at bounding box center [1103, 649] width 98 height 30
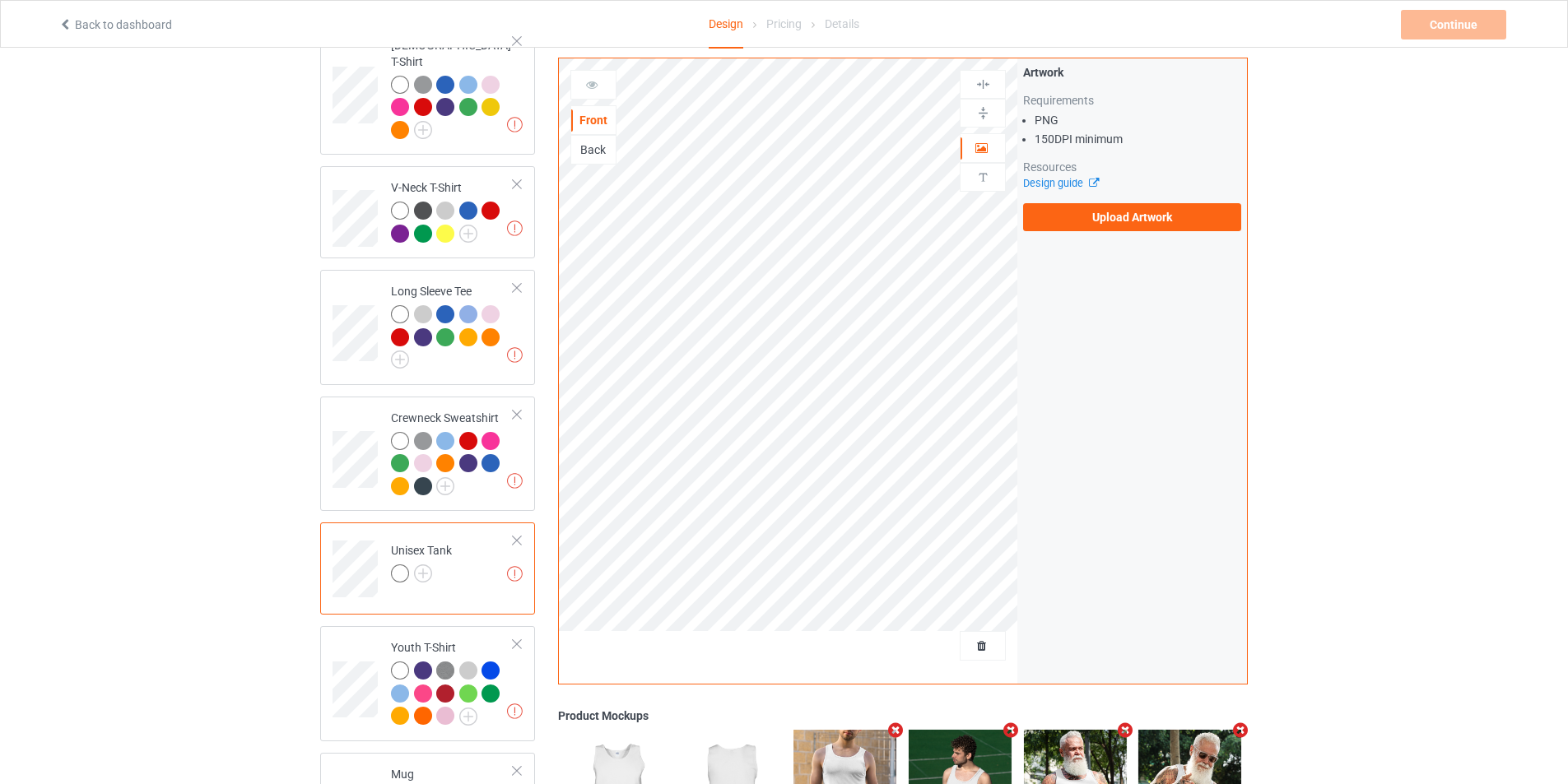
scroll to position [733, 0]
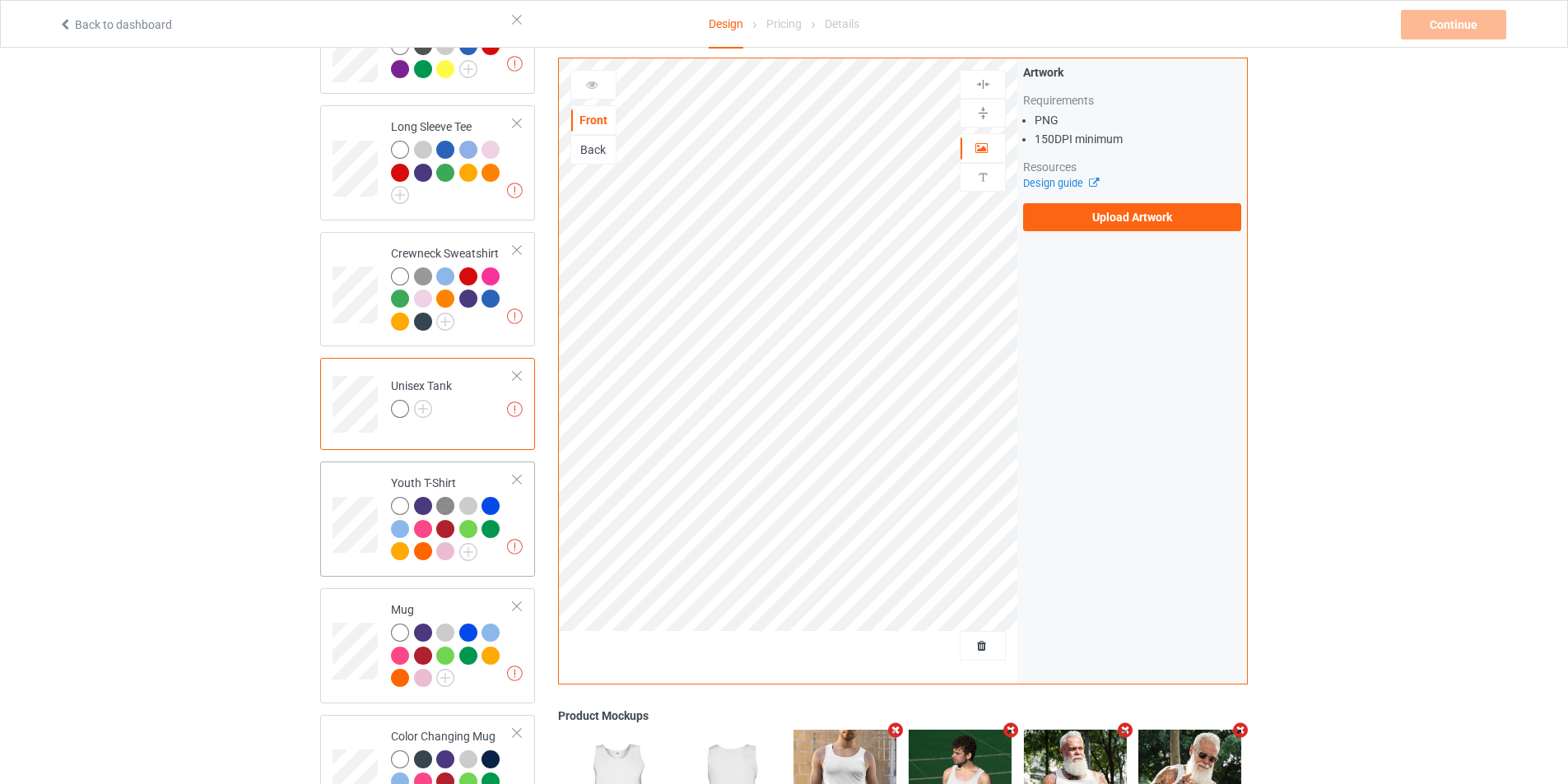
click at [515, 502] on td "Missing artworks Youth T-Shirt" at bounding box center [452, 518] width 141 height 102
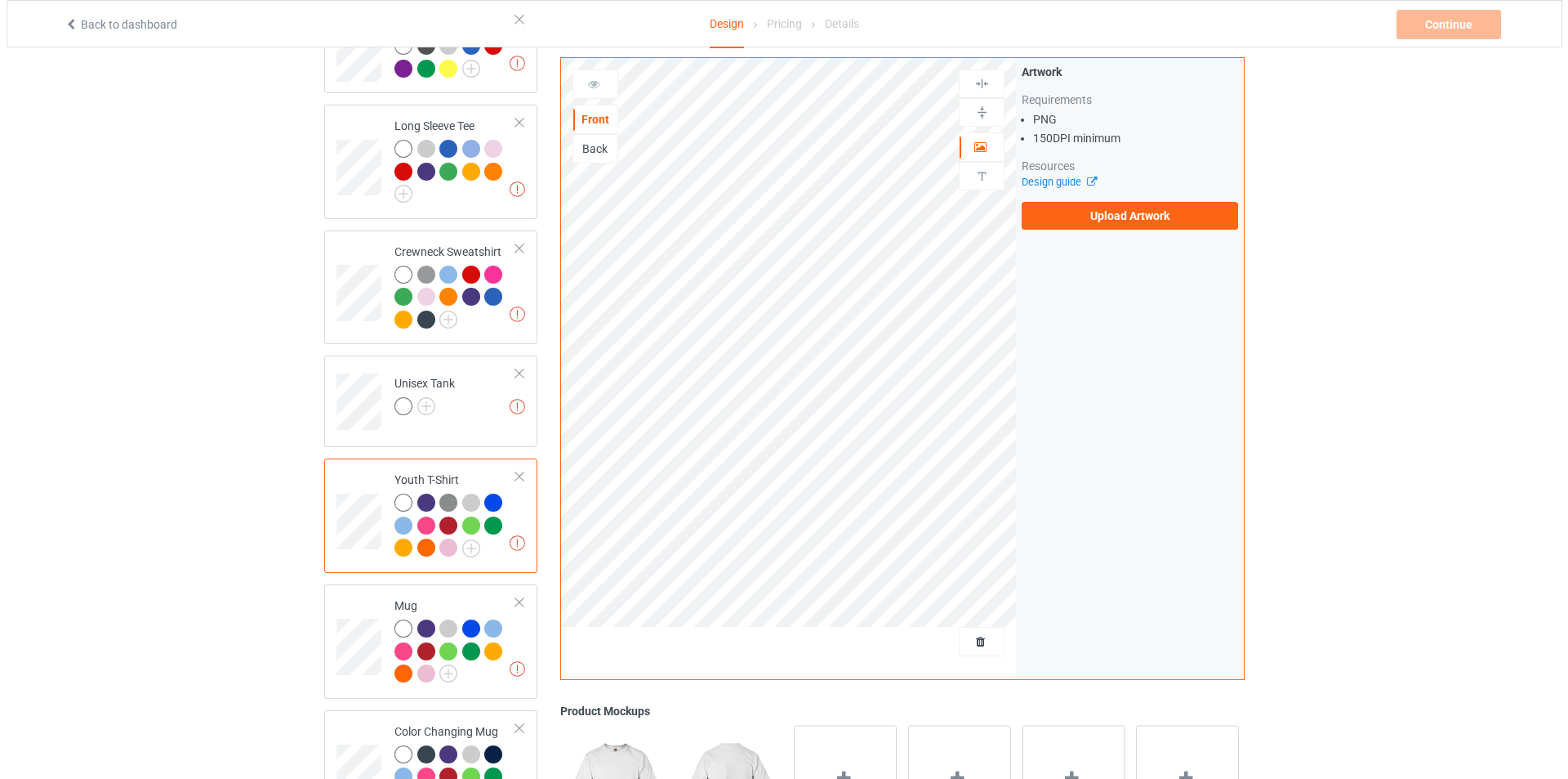
scroll to position [1300, 0]
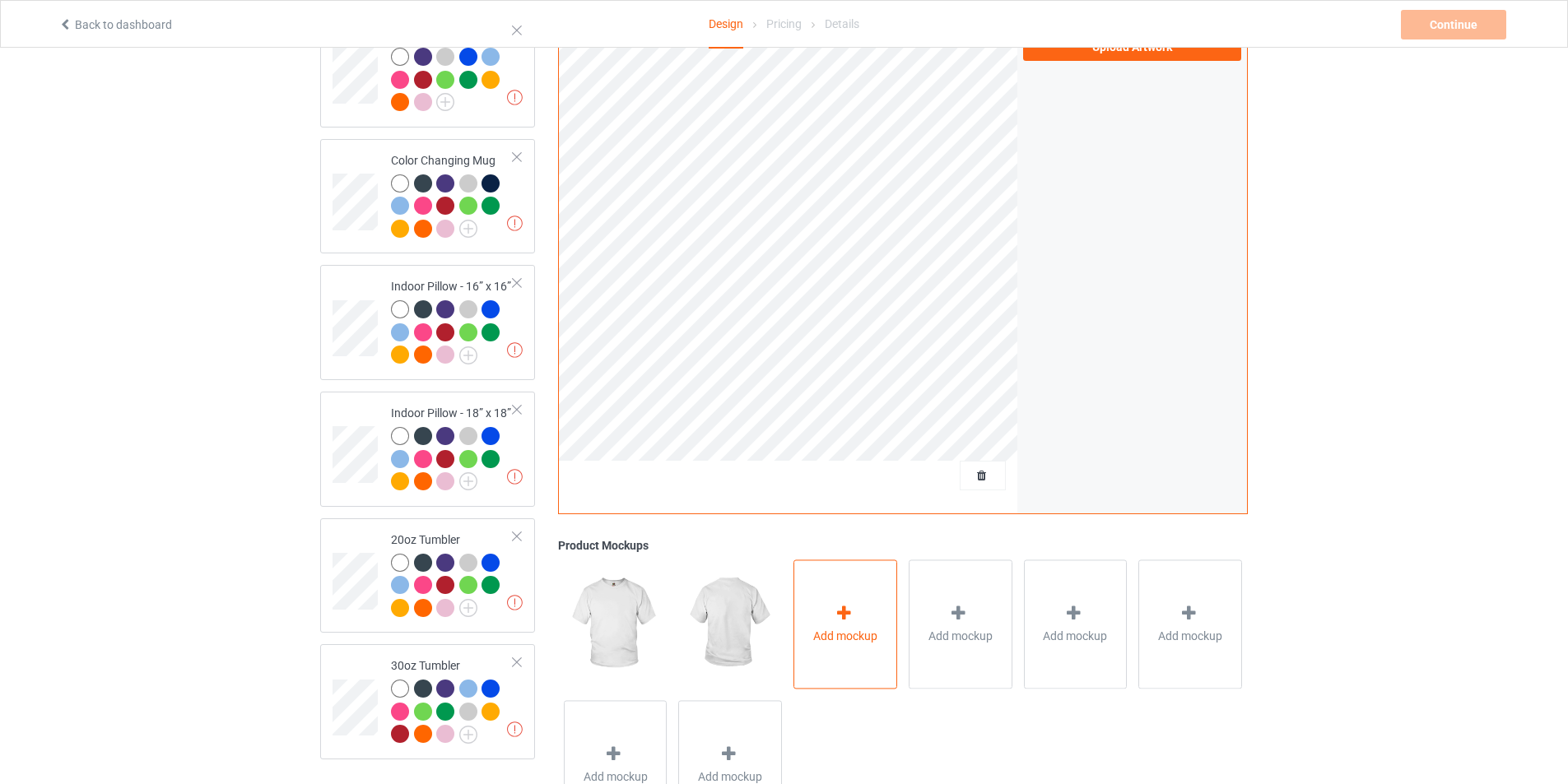
click at [846, 627] on span "Add mockup" at bounding box center [845, 635] width 64 height 16
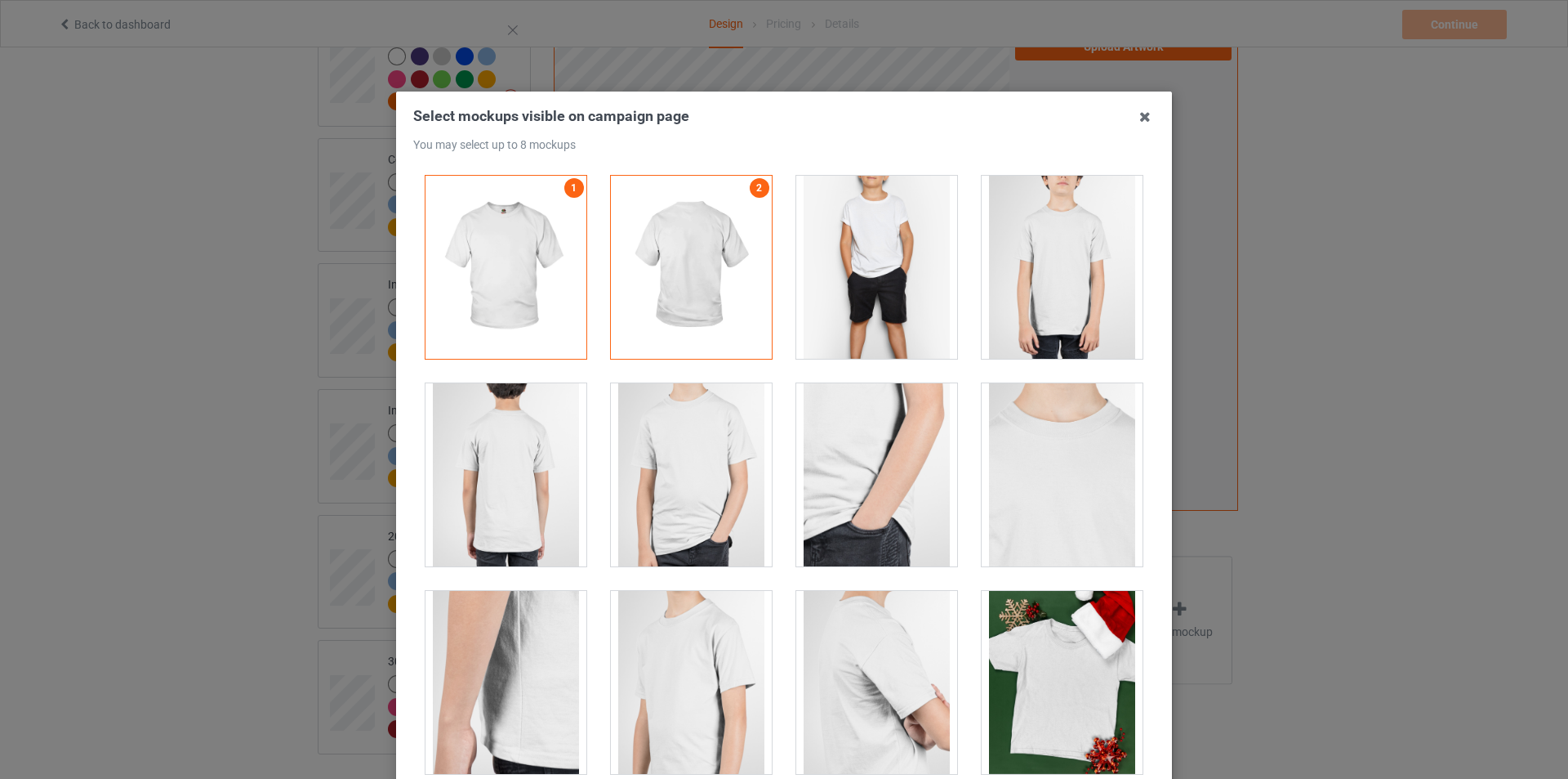
click at [887, 253] on div at bounding box center [877, 267] width 161 height 183
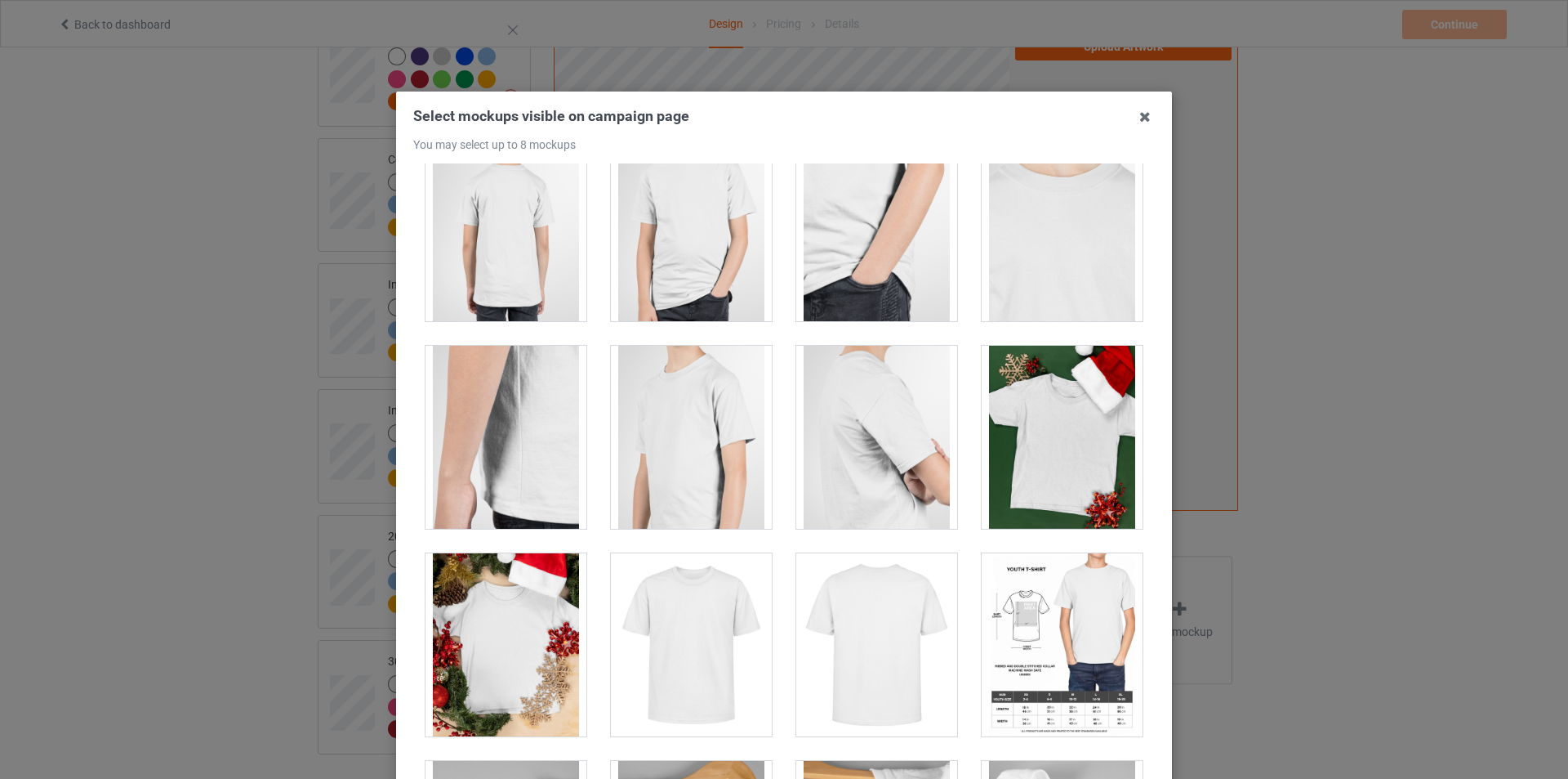
scroll to position [0, 0]
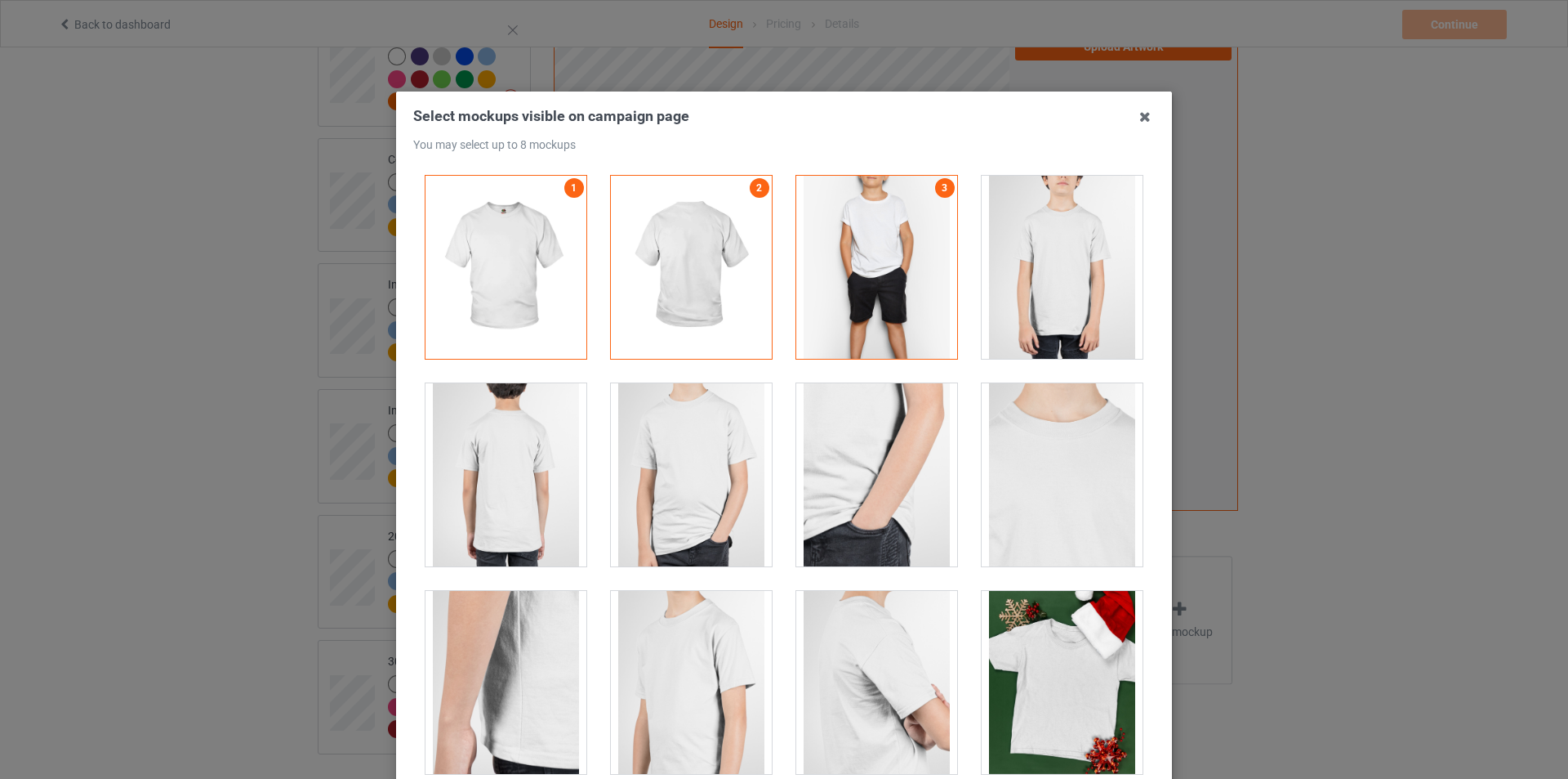
click at [1043, 317] on div at bounding box center [1062, 267] width 161 height 183
click at [502, 478] on div at bounding box center [506, 475] width 161 height 183
click at [508, 480] on div at bounding box center [506, 475] width 161 height 183
click at [681, 507] on div at bounding box center [692, 475] width 161 height 183
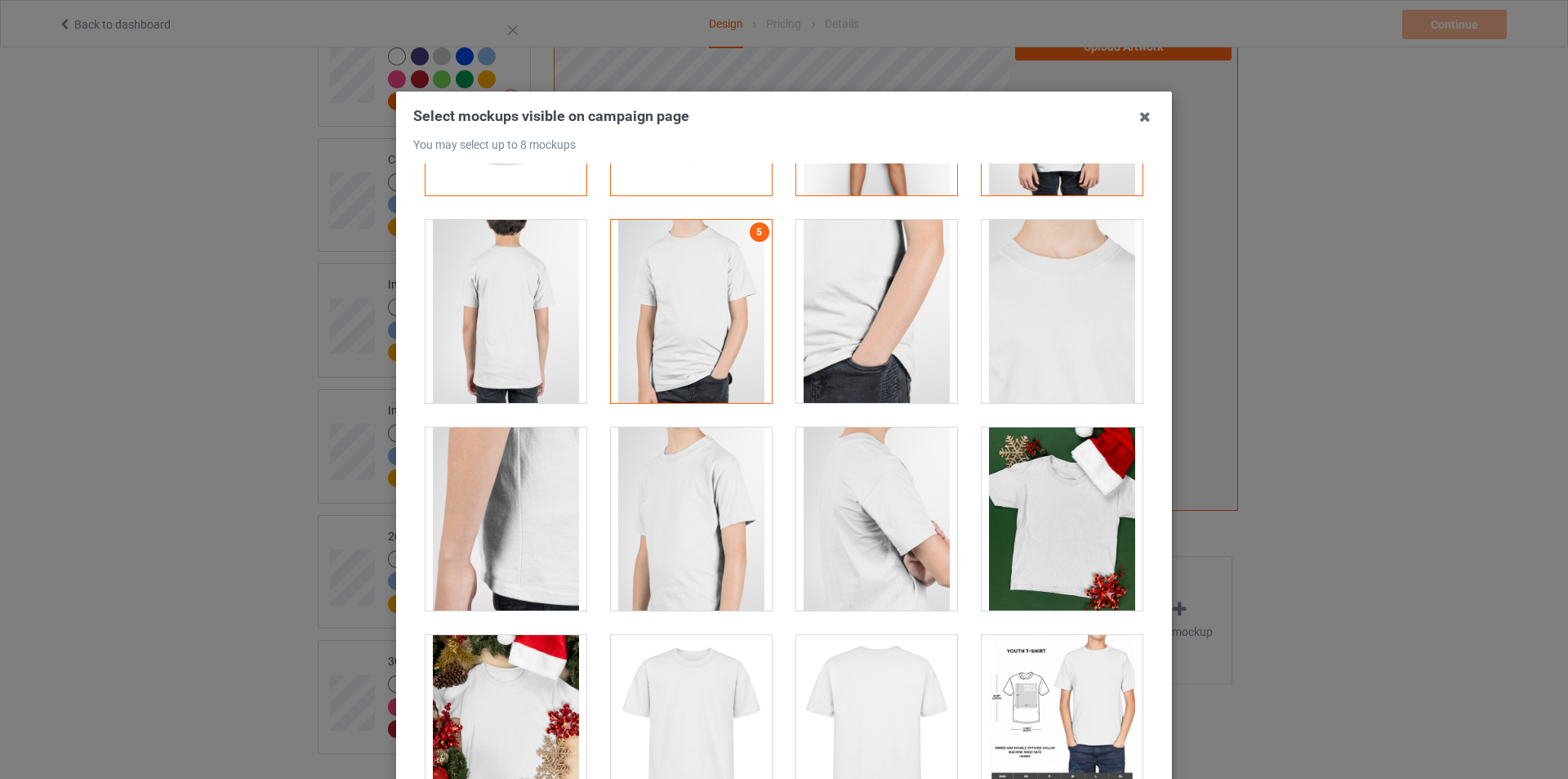
click at [654, 507] on div at bounding box center [692, 518] width 161 height 183
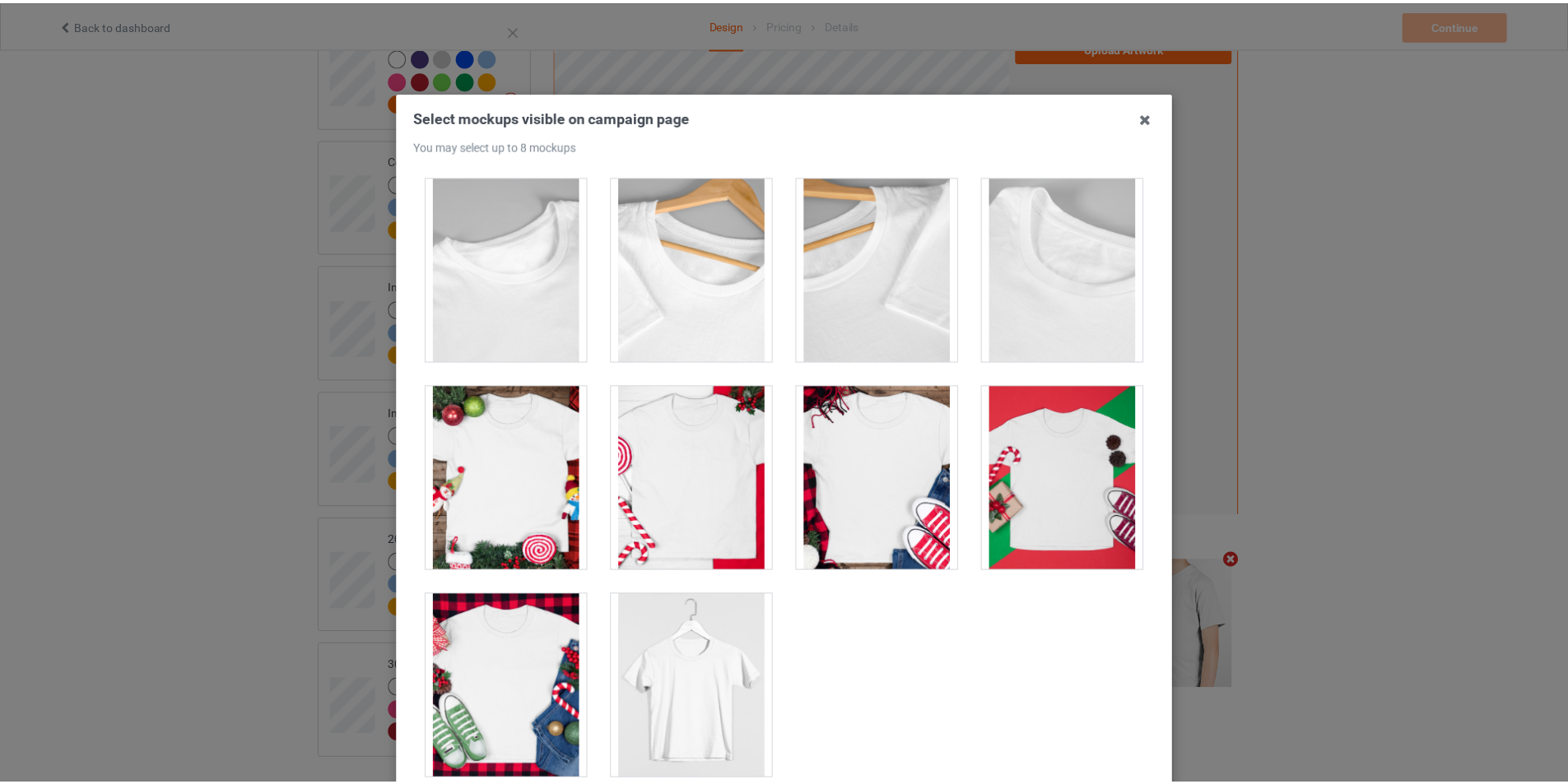
scroll to position [175, 0]
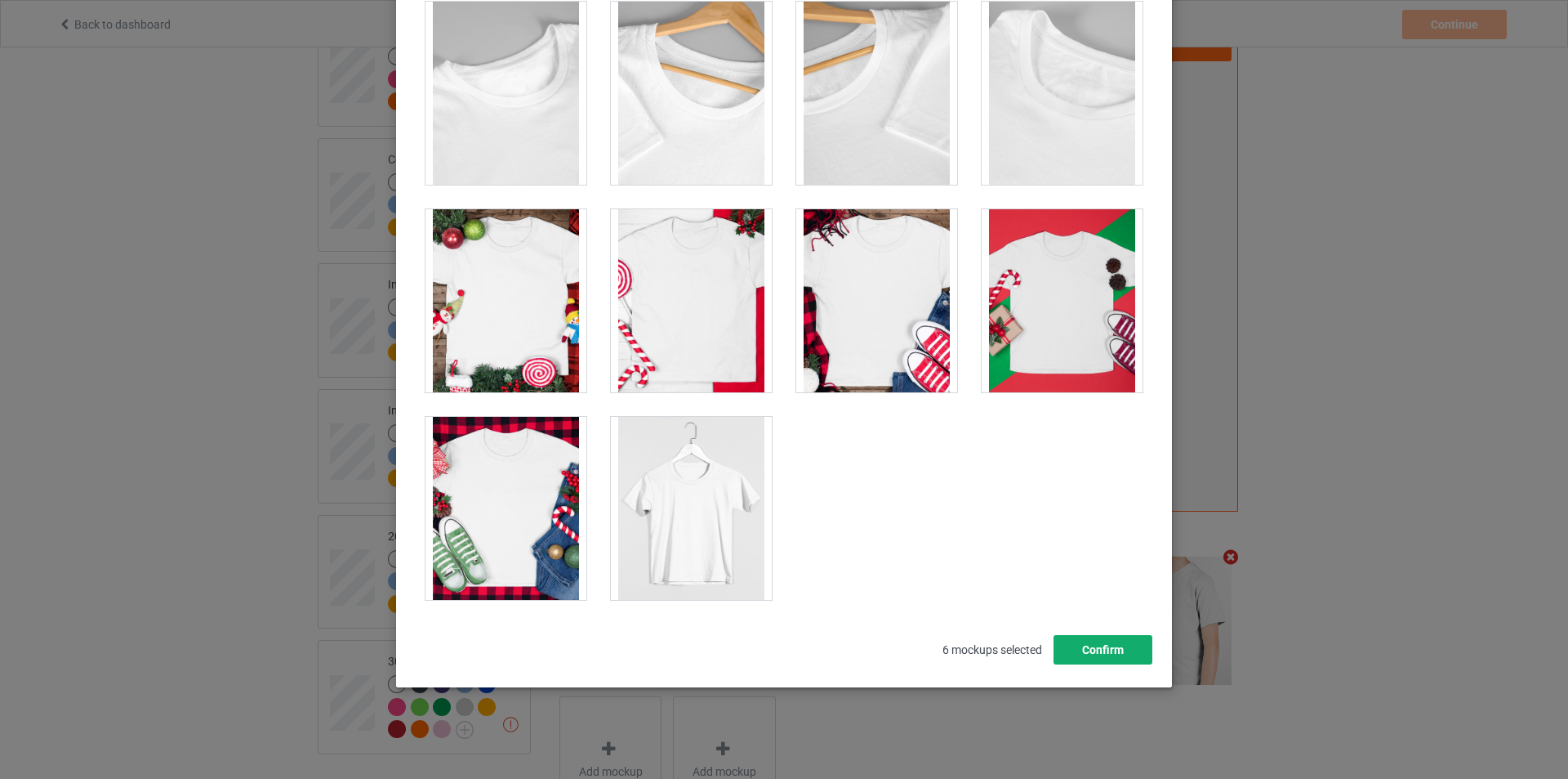
click at [1073, 654] on button "Confirm" at bounding box center [1103, 649] width 98 height 30
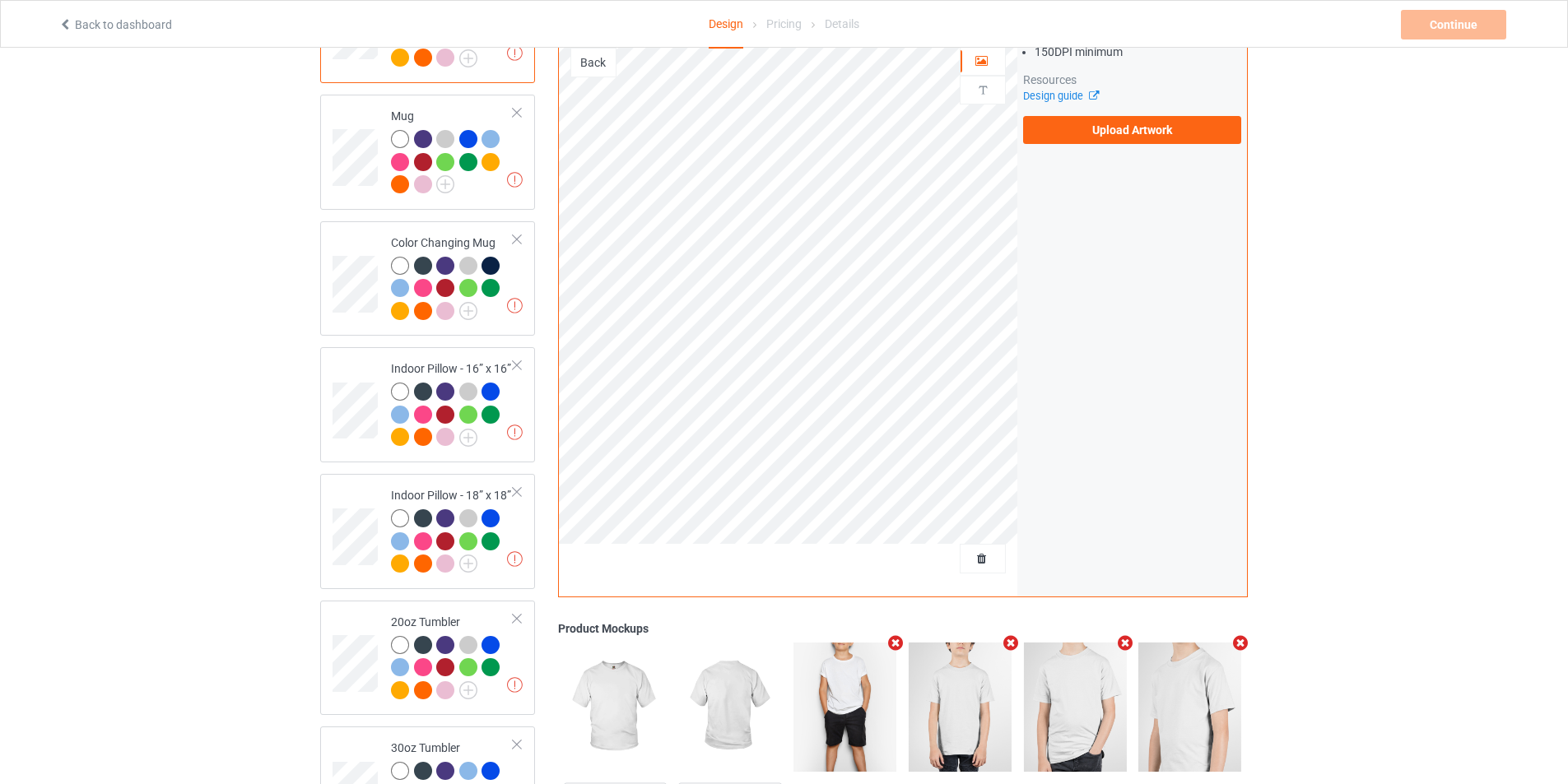
scroll to position [1062, 0]
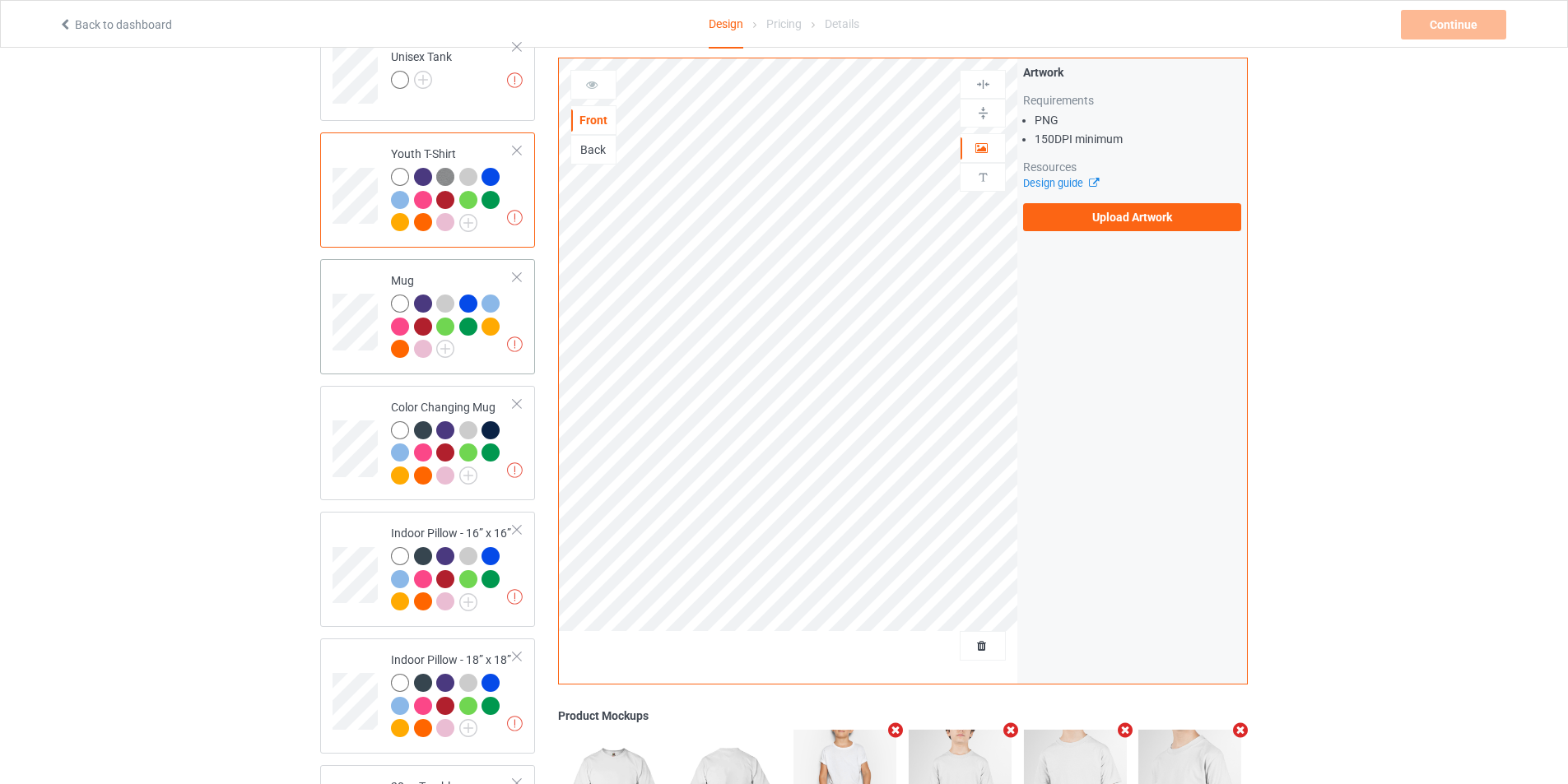
click at [487, 348] on div at bounding box center [453, 329] width 123 height 68
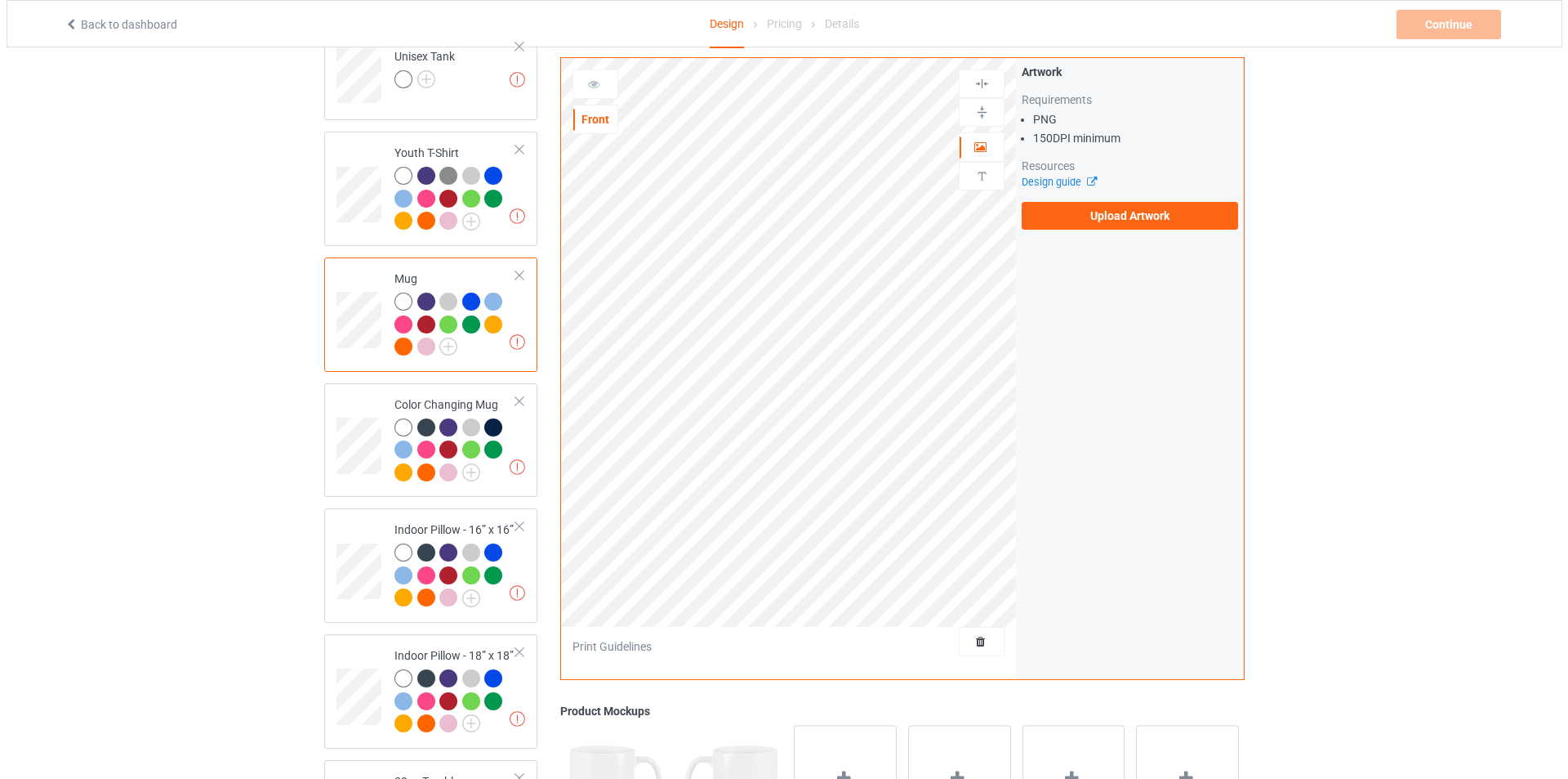
scroll to position [1382, 0]
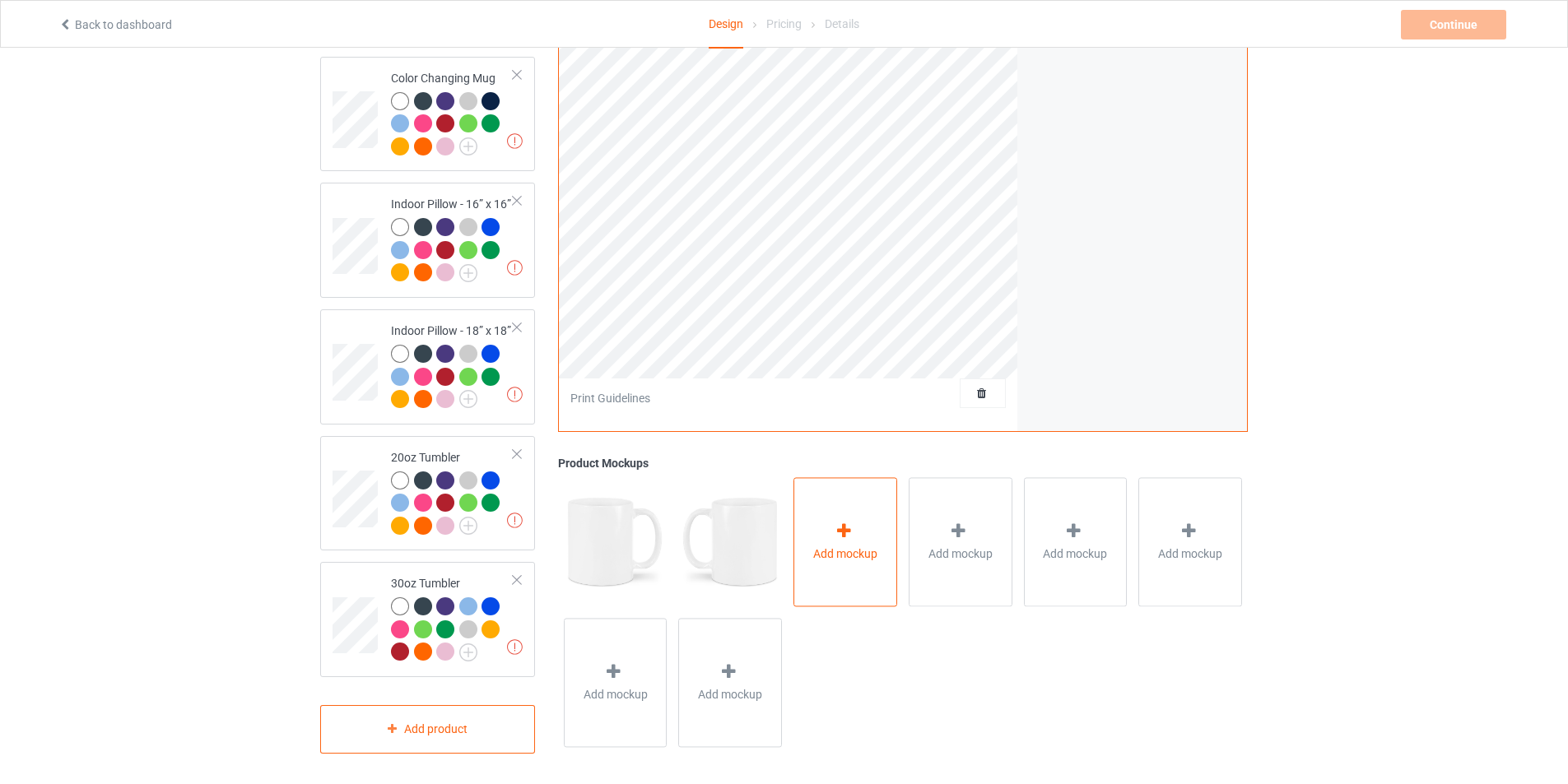
click at [862, 521] on div "Add mockup" at bounding box center [845, 541] width 104 height 129
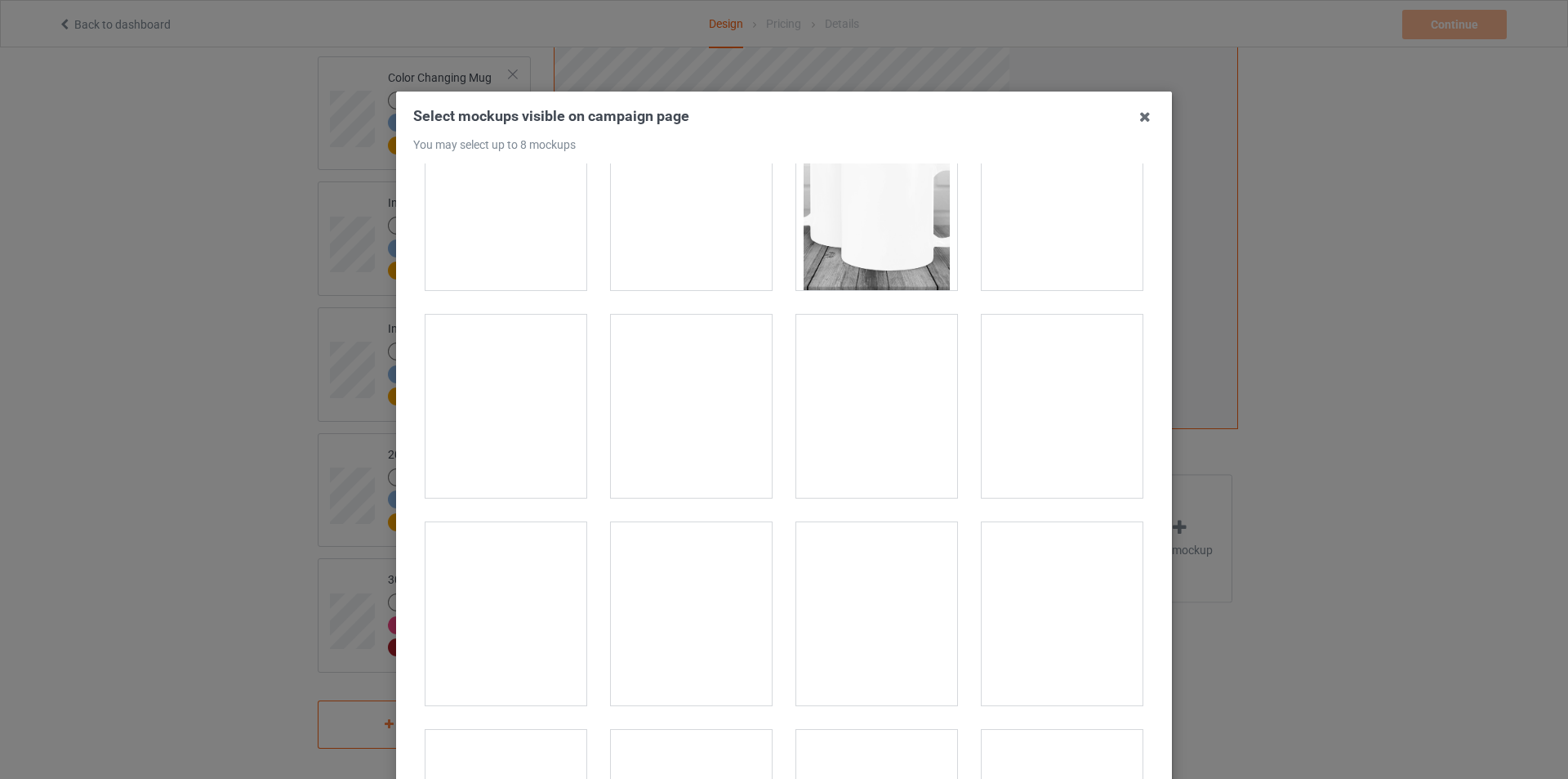
scroll to position [1307, 0]
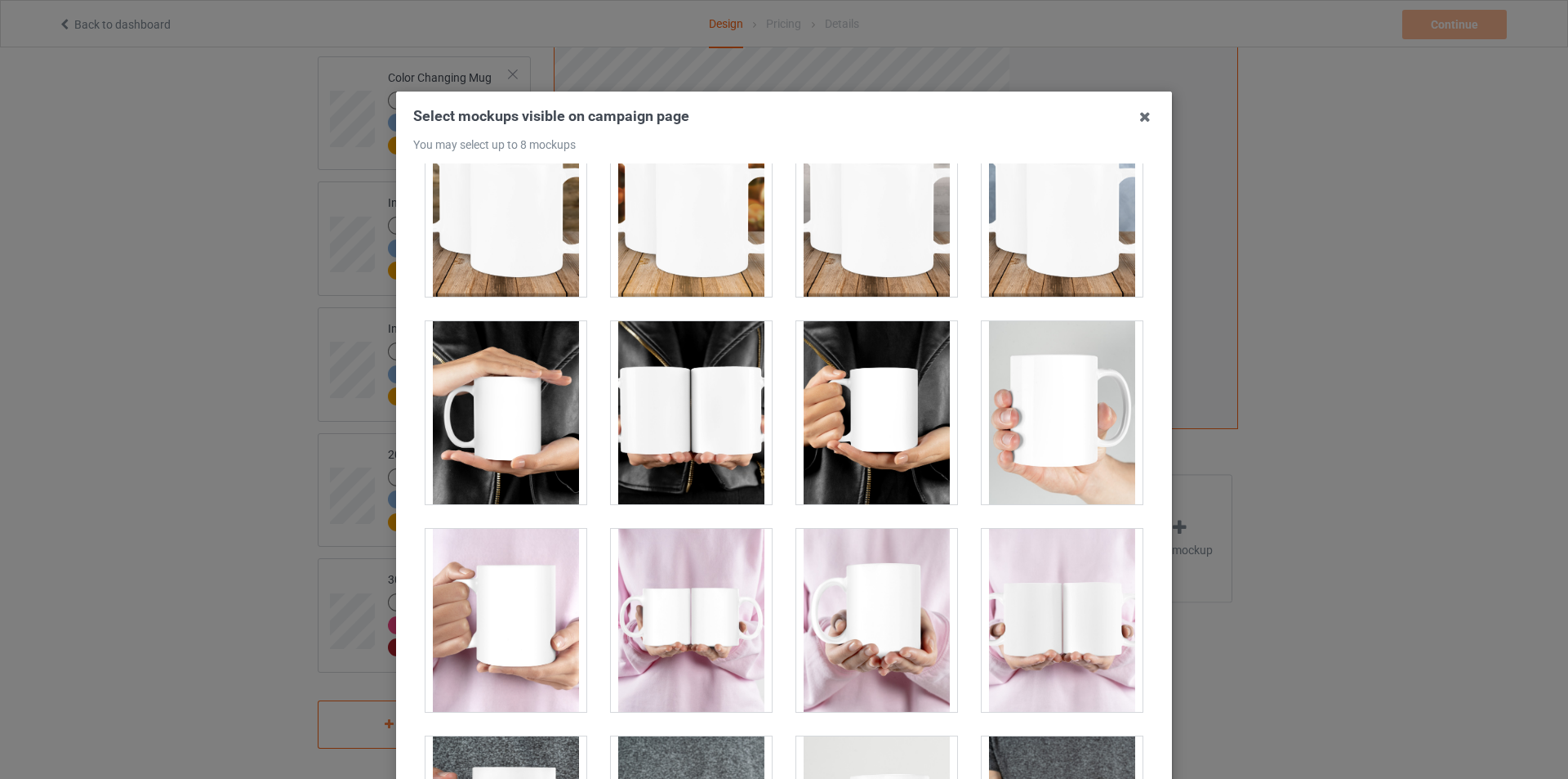
click at [706, 425] on div at bounding box center [692, 413] width 161 height 183
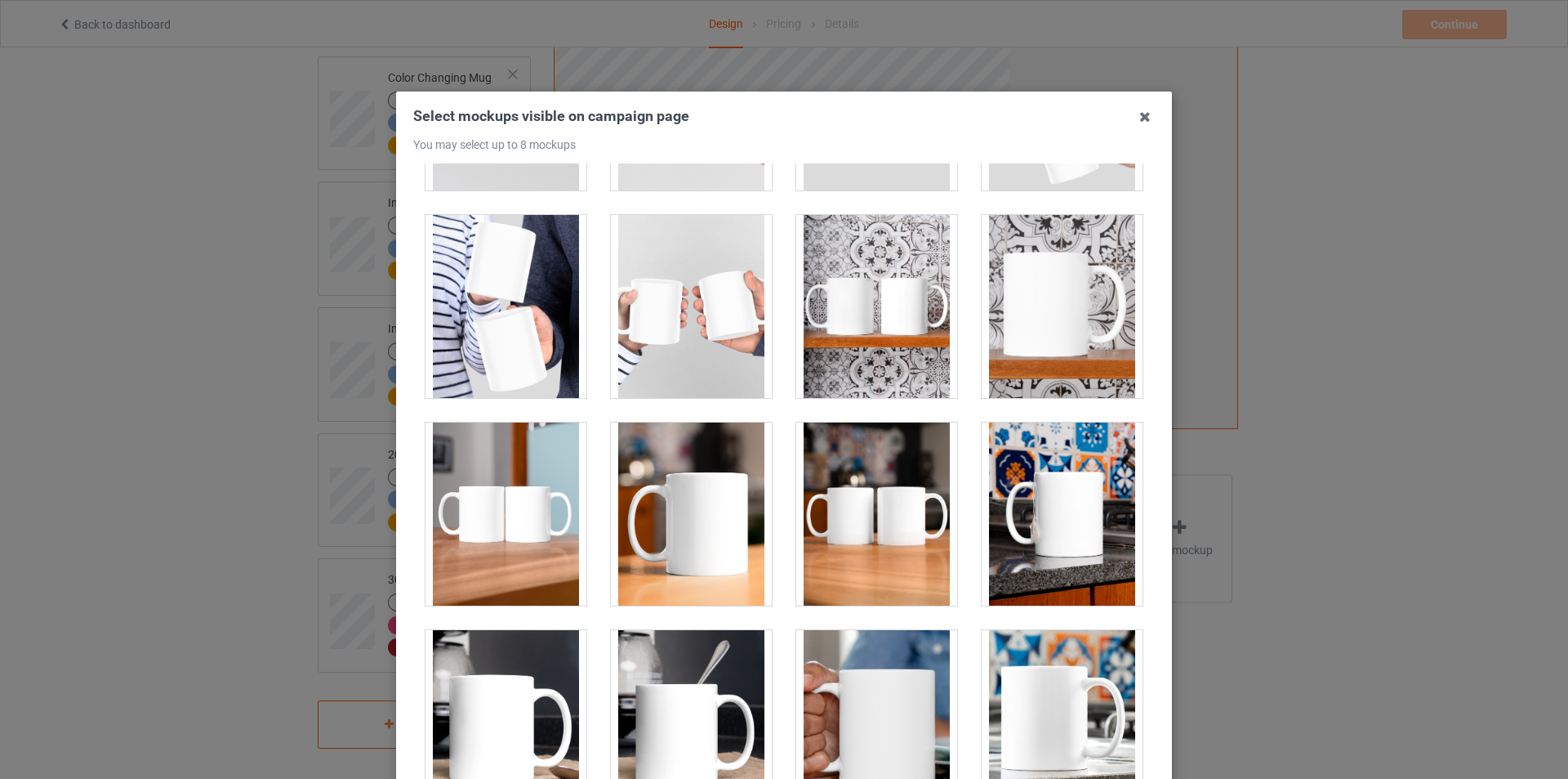
scroll to position [2615, 0]
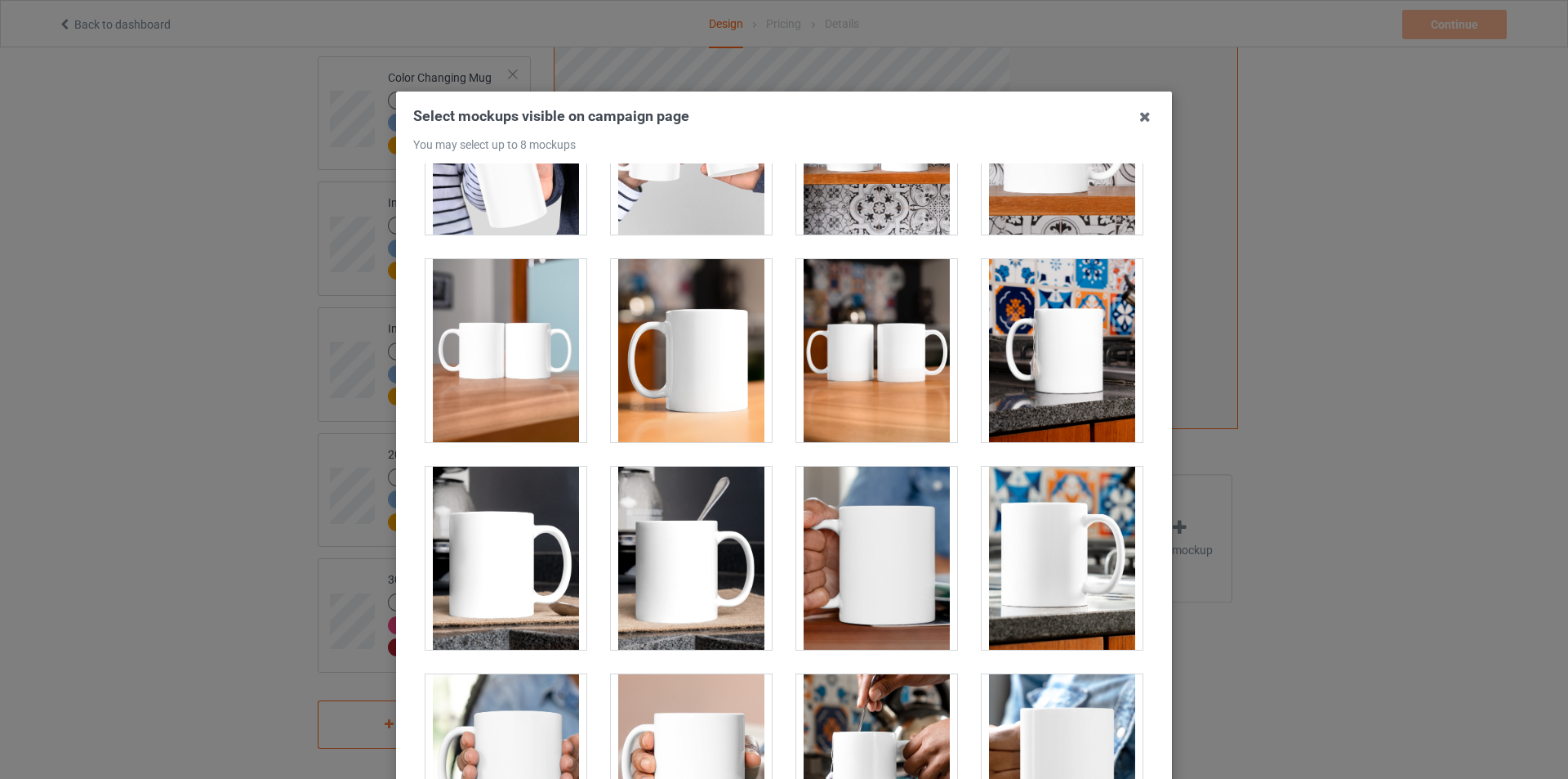
click at [1005, 370] on div at bounding box center [1062, 350] width 161 height 183
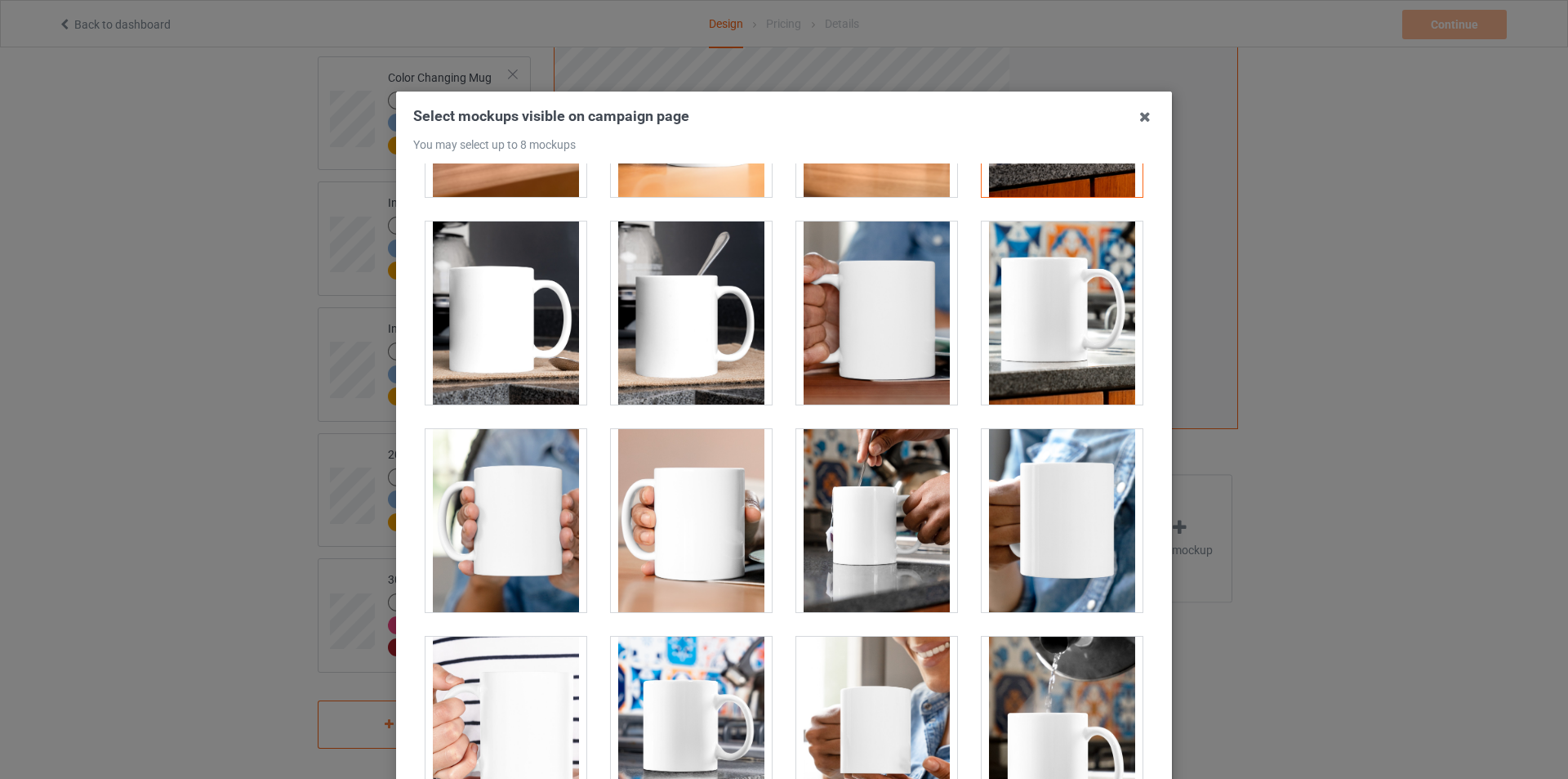
click at [742, 325] on div at bounding box center [692, 312] width 161 height 183
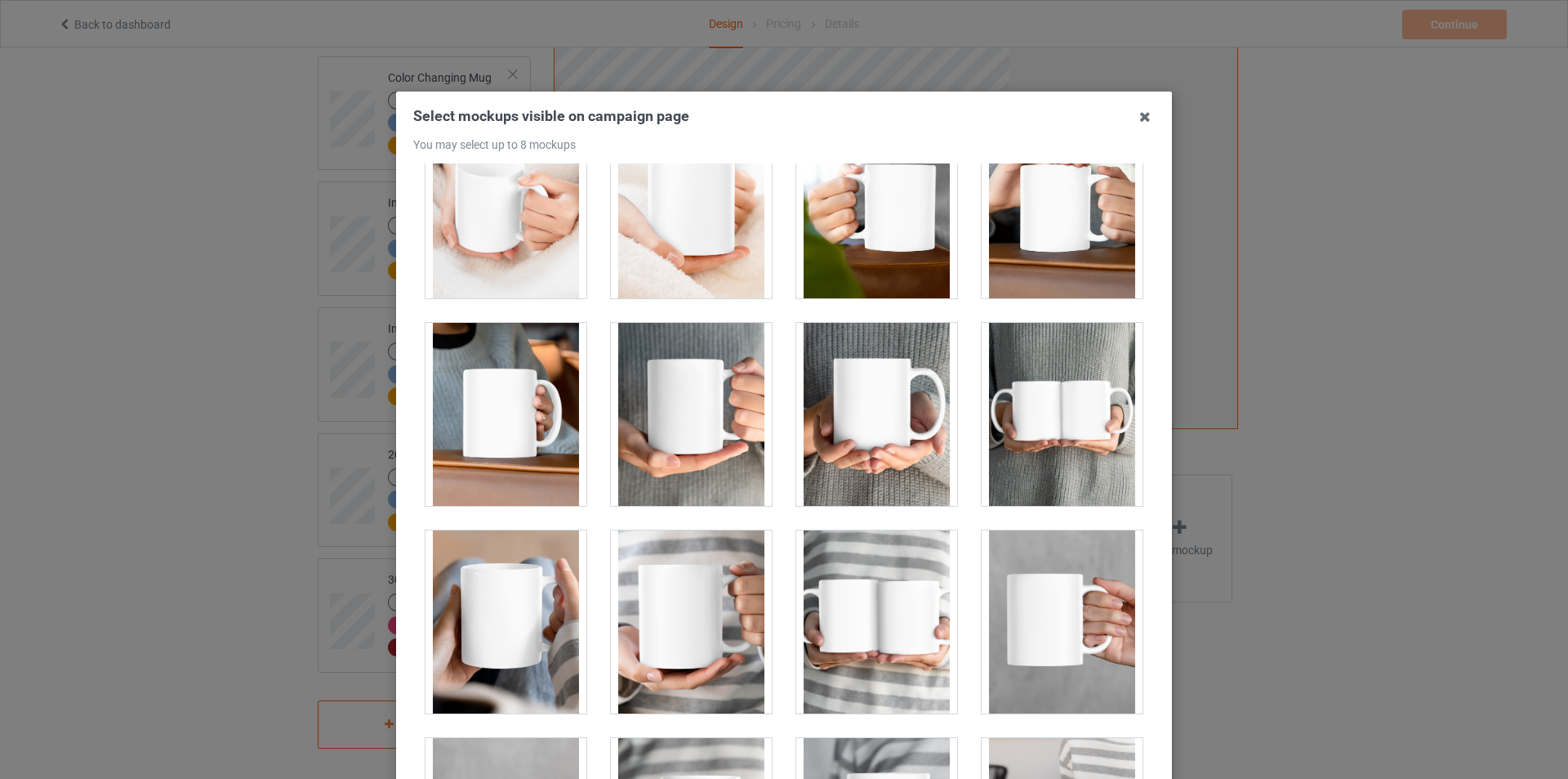
click at [845, 342] on div at bounding box center [877, 414] width 161 height 183
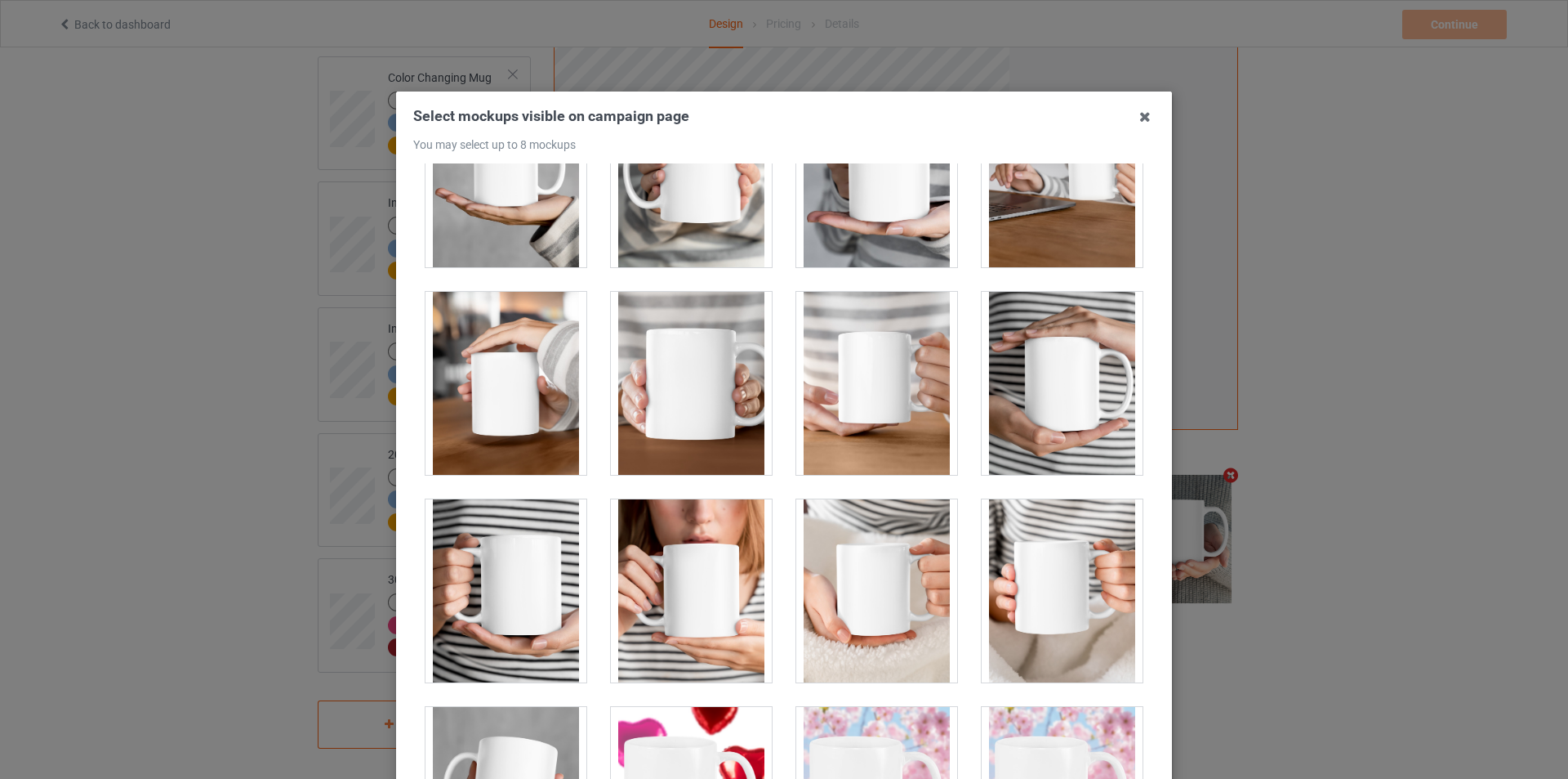
scroll to position [4982, 0]
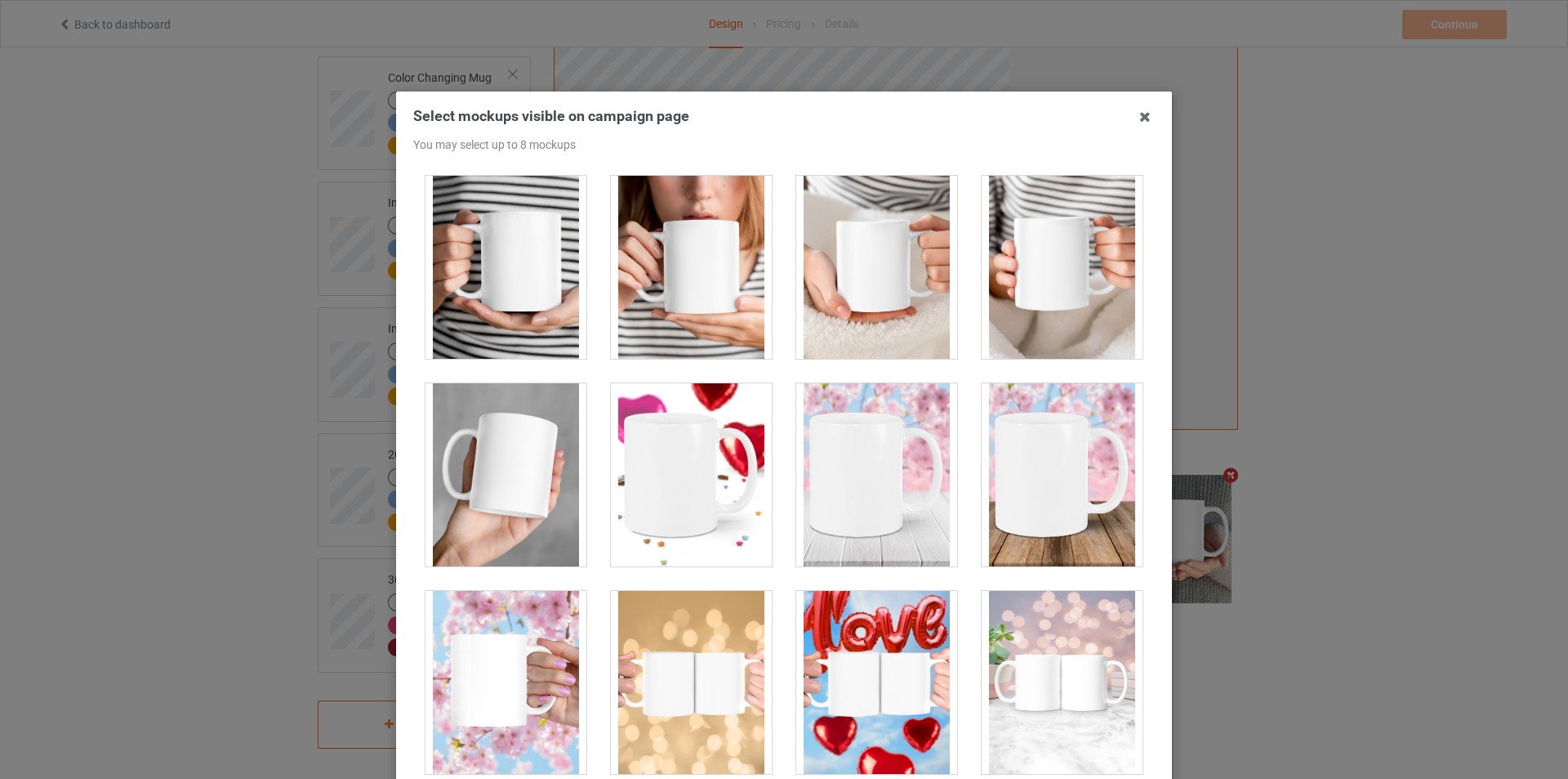
click at [502, 435] on div at bounding box center [506, 475] width 161 height 183
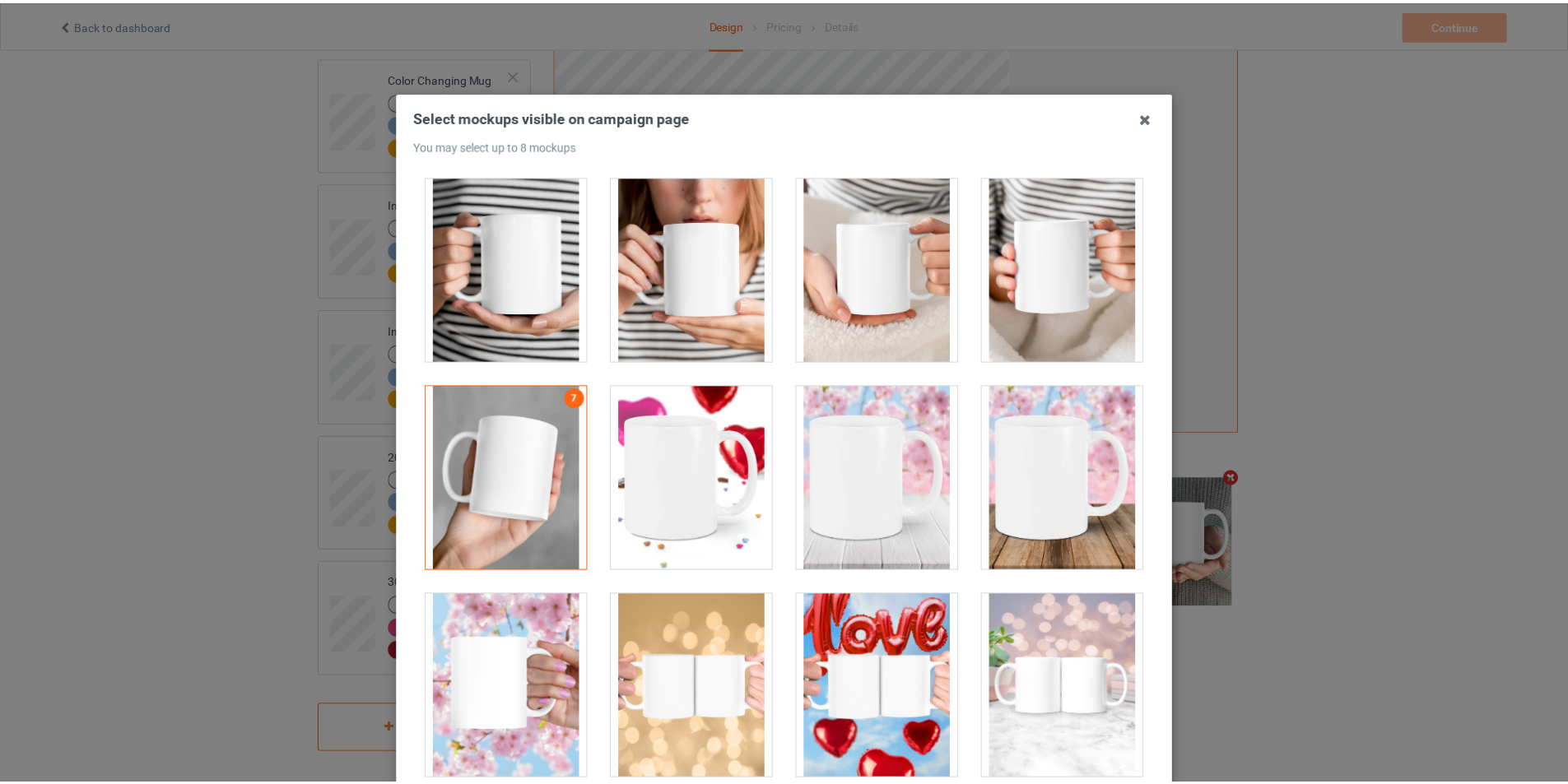
scroll to position [175, 0]
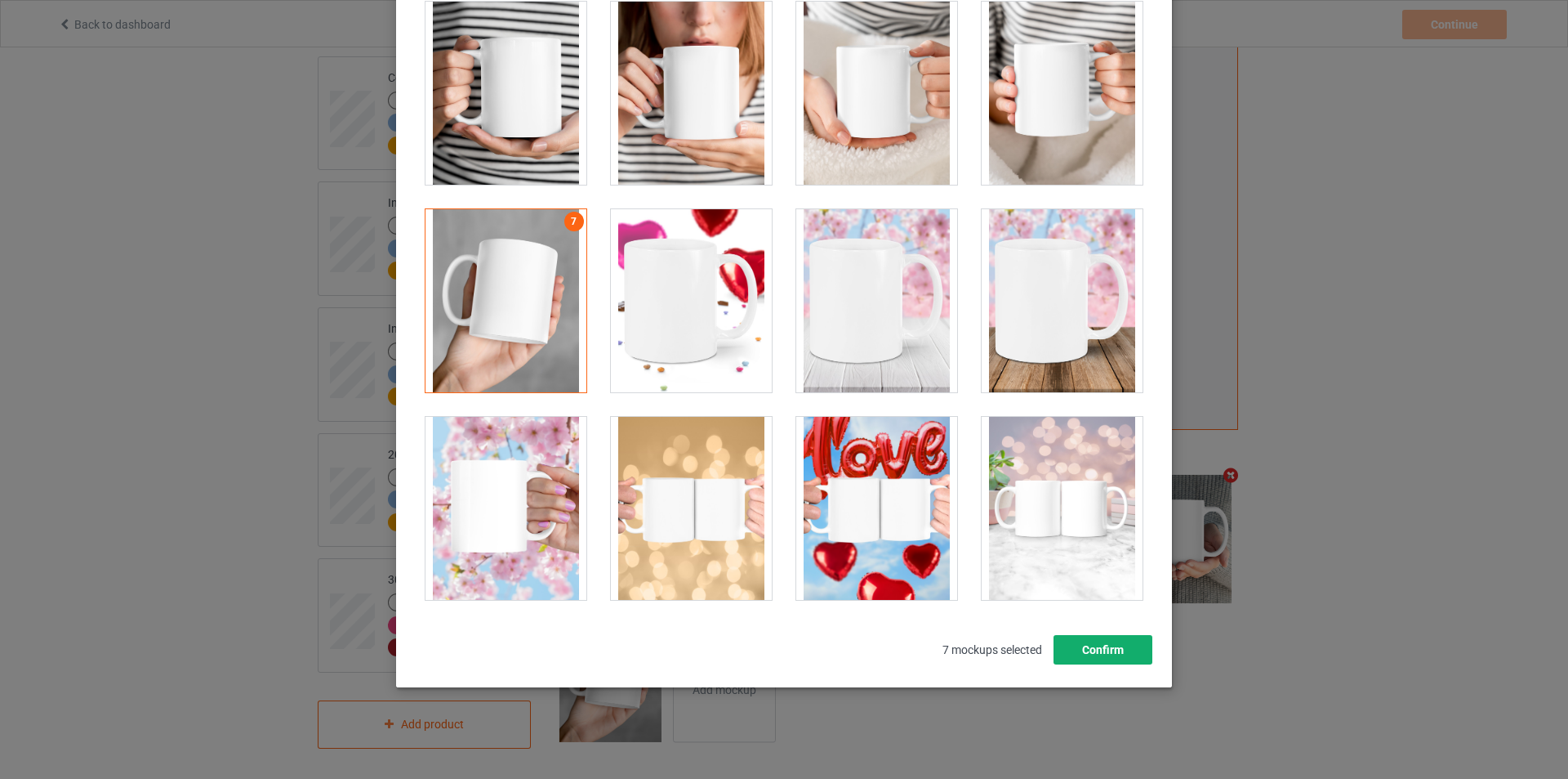
click at [1087, 646] on button "Confirm" at bounding box center [1103, 649] width 98 height 30
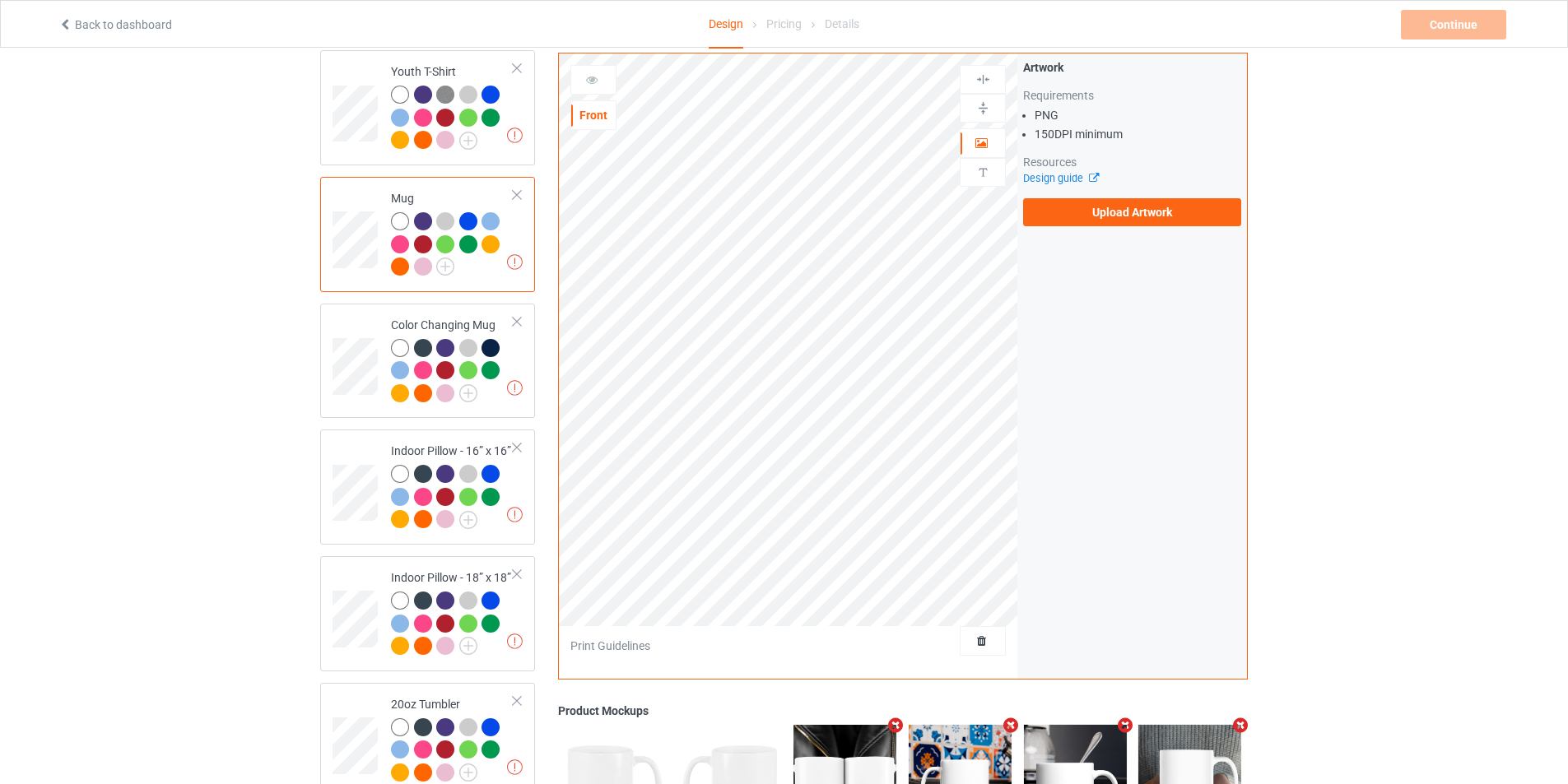
scroll to position [1062, 0]
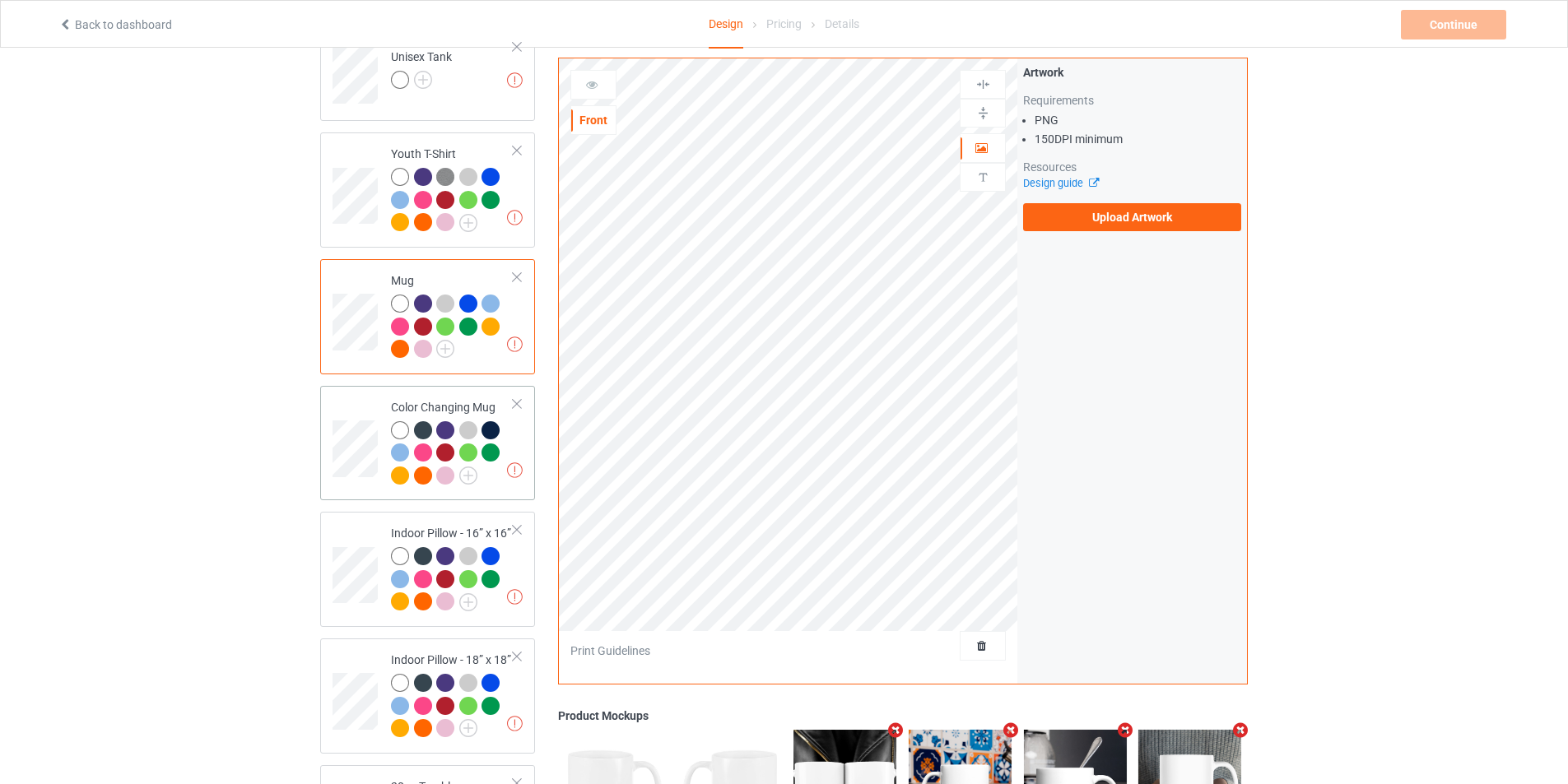
click at [491, 469] on div at bounding box center [453, 455] width 123 height 68
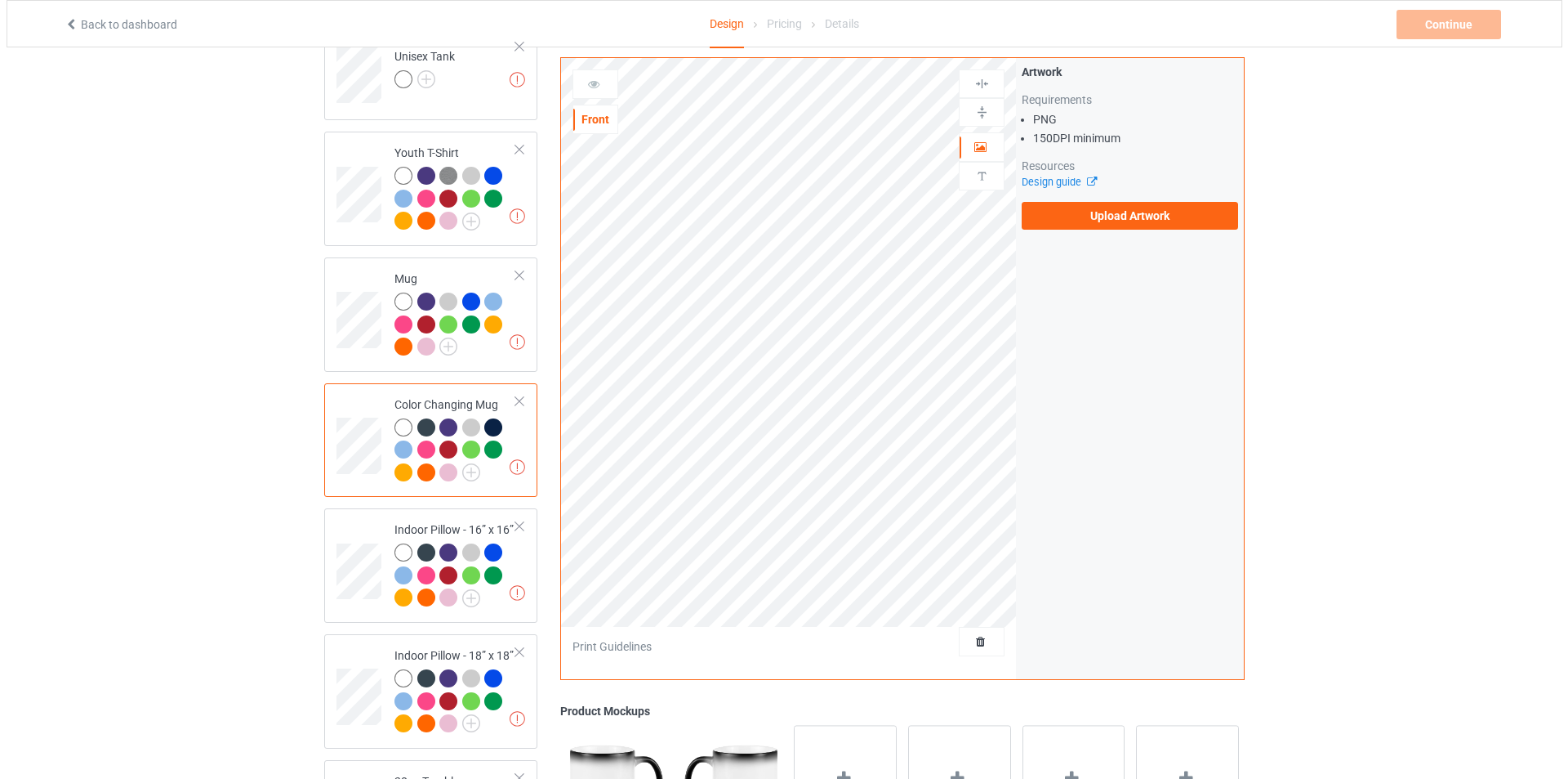
scroll to position [1382, 0]
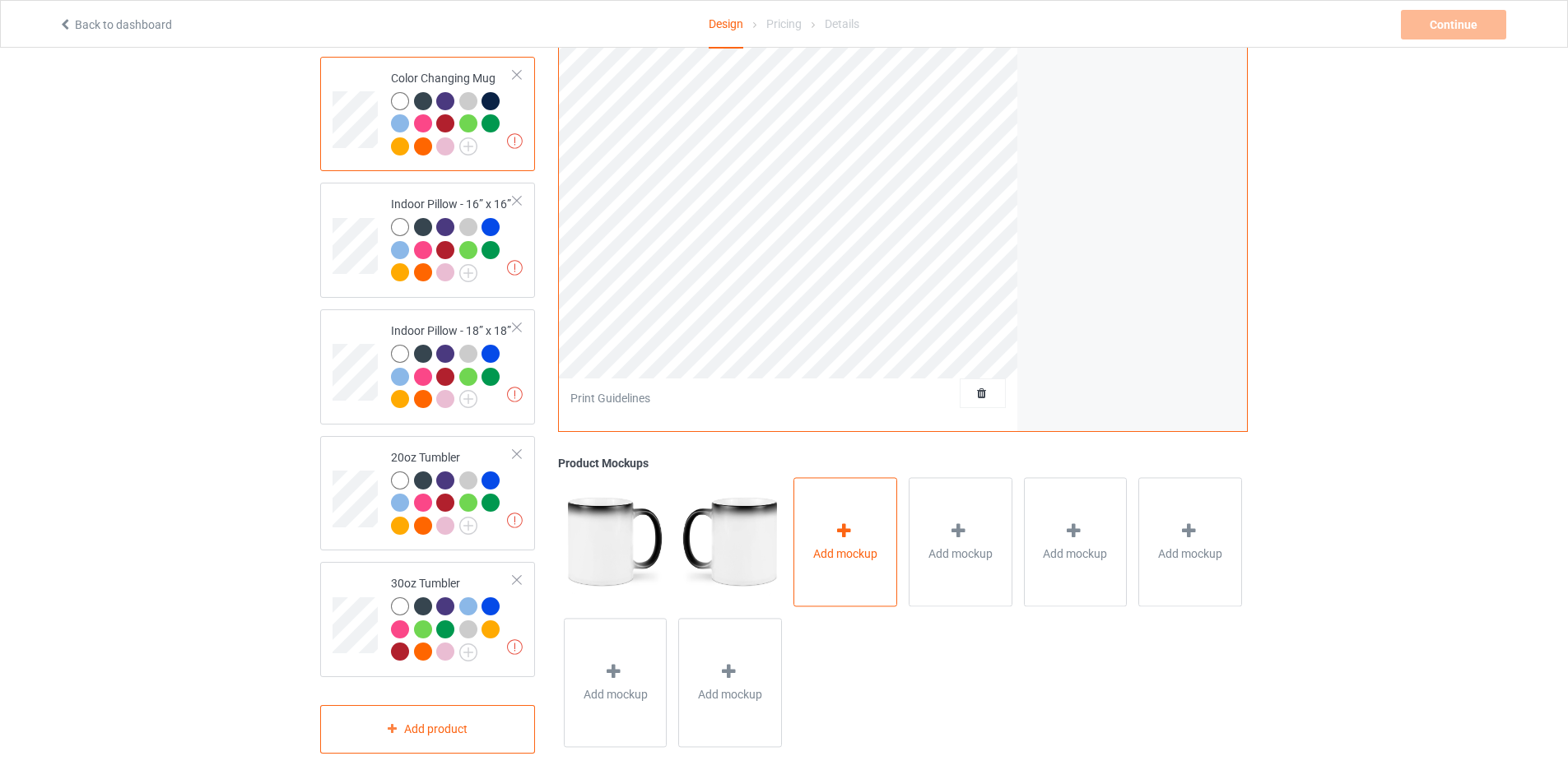
click at [843, 552] on span "Add mockup" at bounding box center [845, 553] width 64 height 16
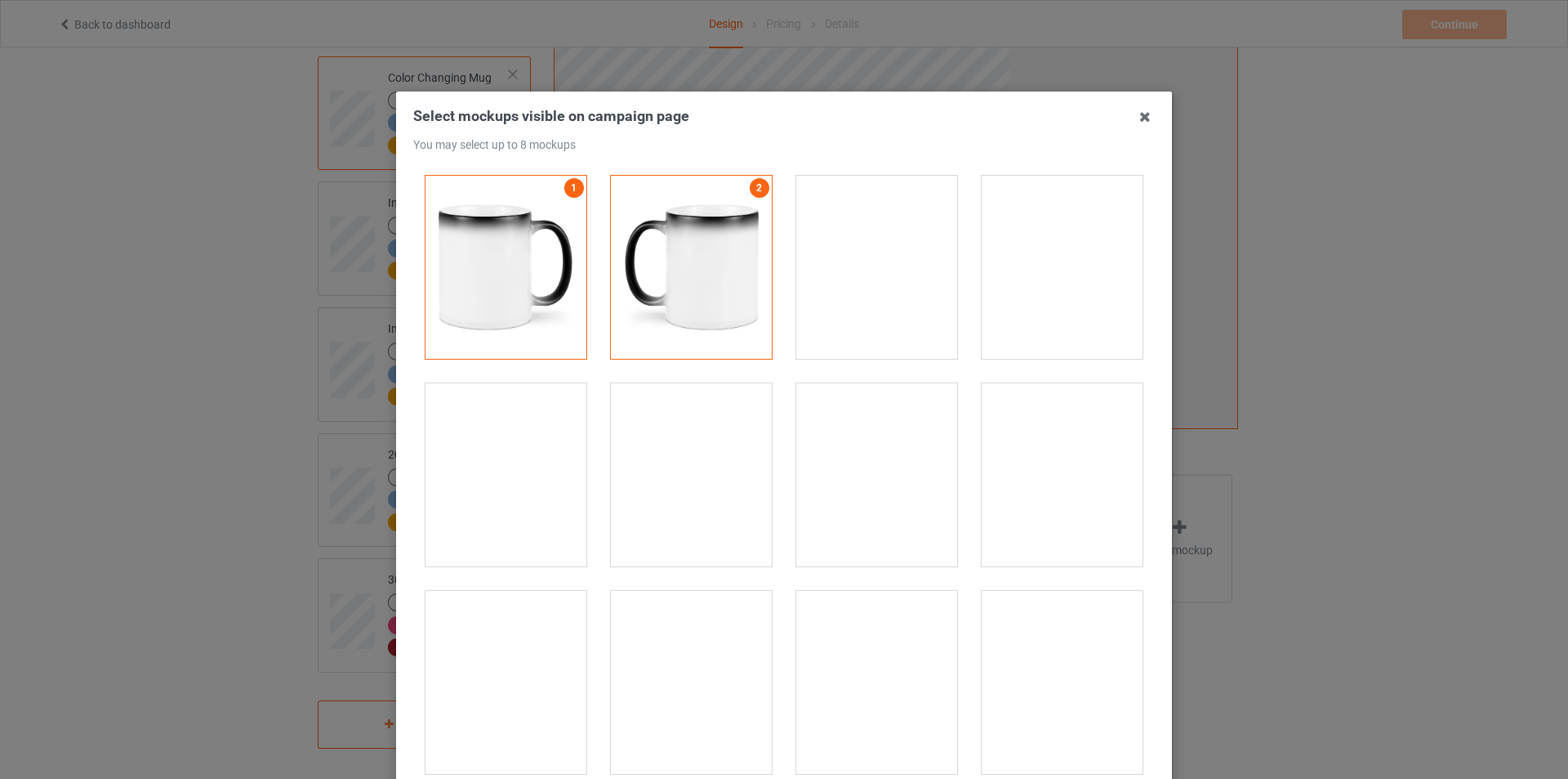
scroll to position [408, 0]
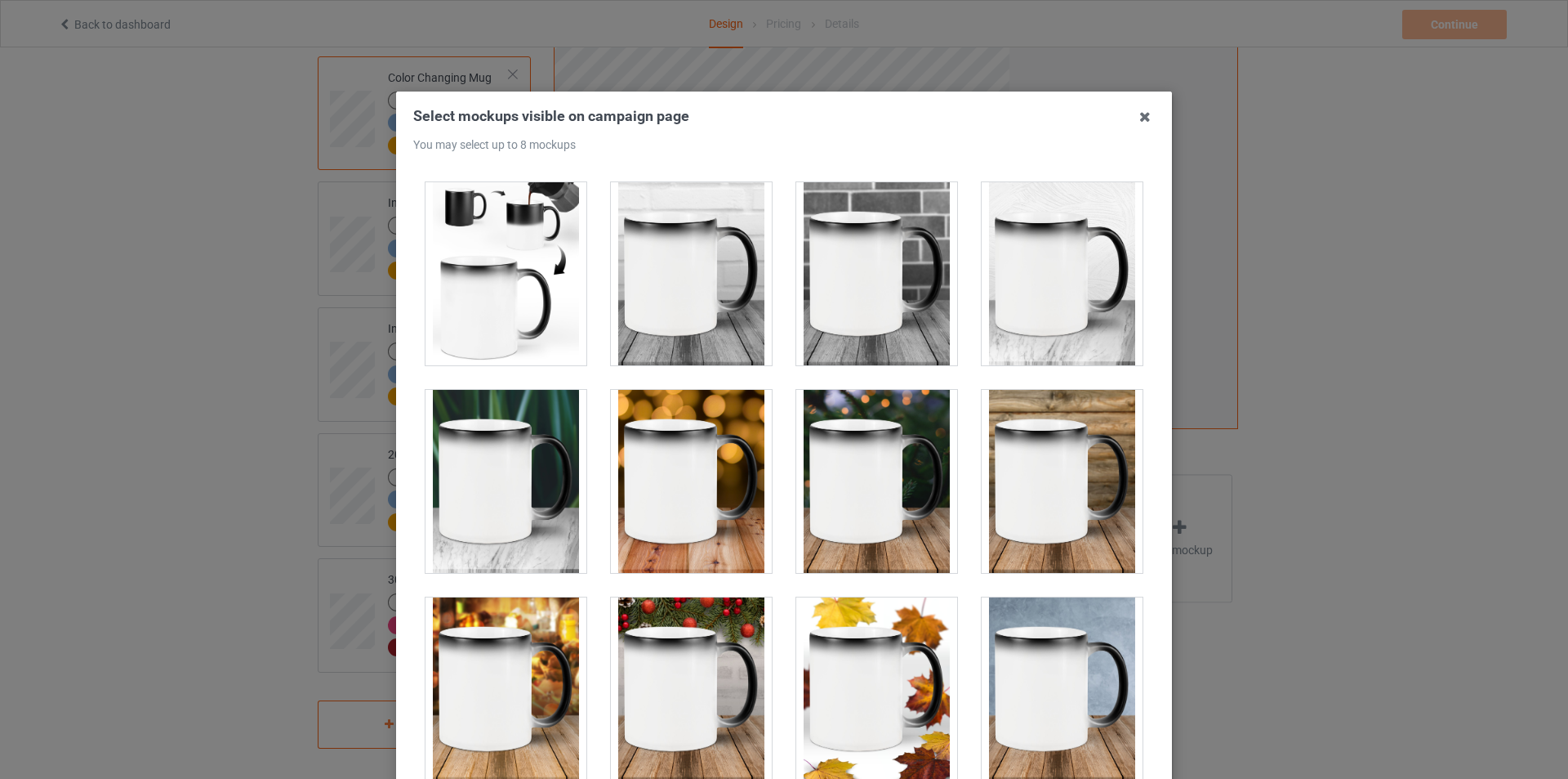
click at [674, 463] on div at bounding box center [692, 481] width 161 height 183
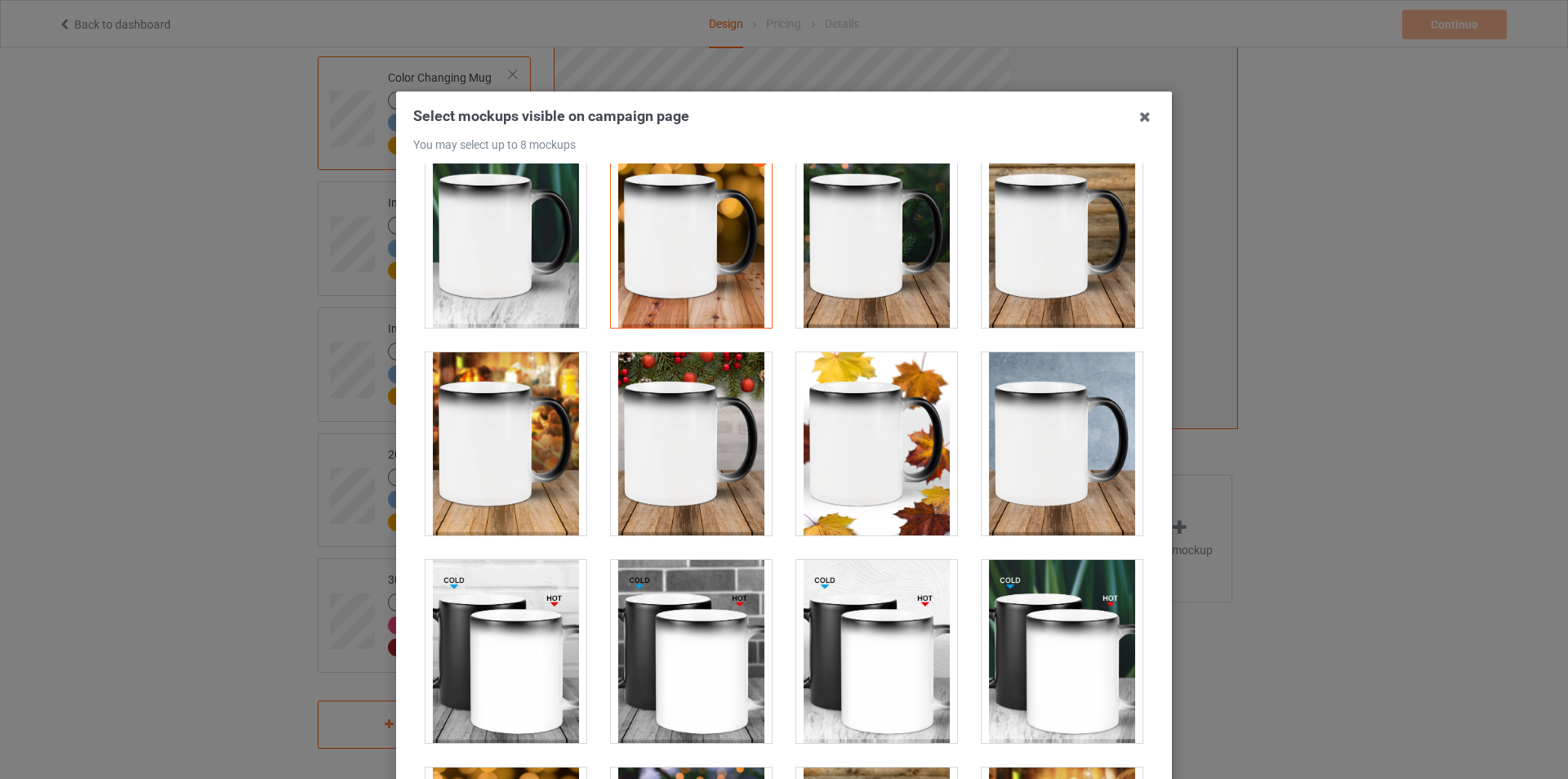
click at [1027, 295] on div at bounding box center [1062, 236] width 161 height 183
click at [1030, 302] on div at bounding box center [1062, 236] width 161 height 183
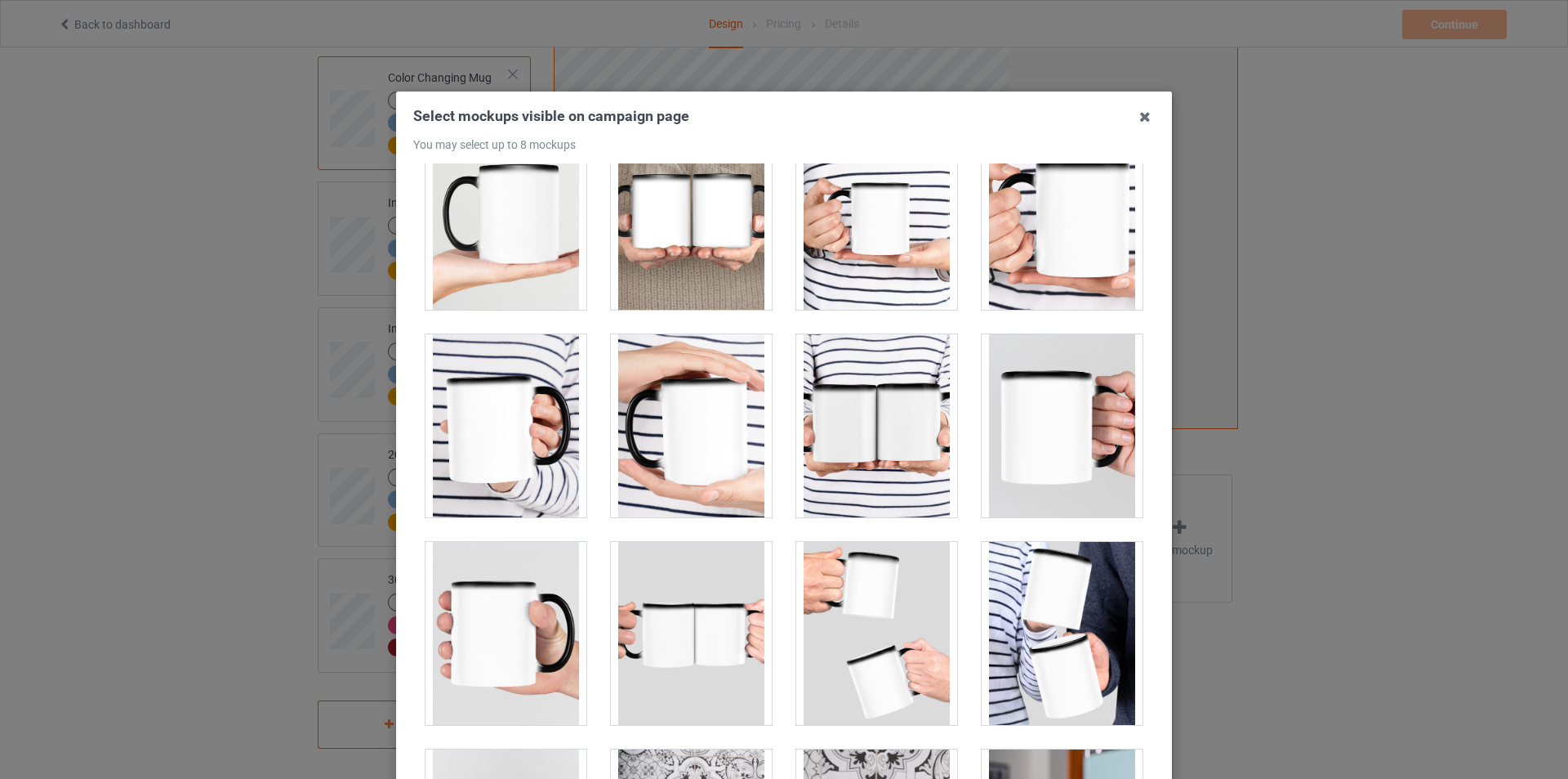
scroll to position [2288, 0]
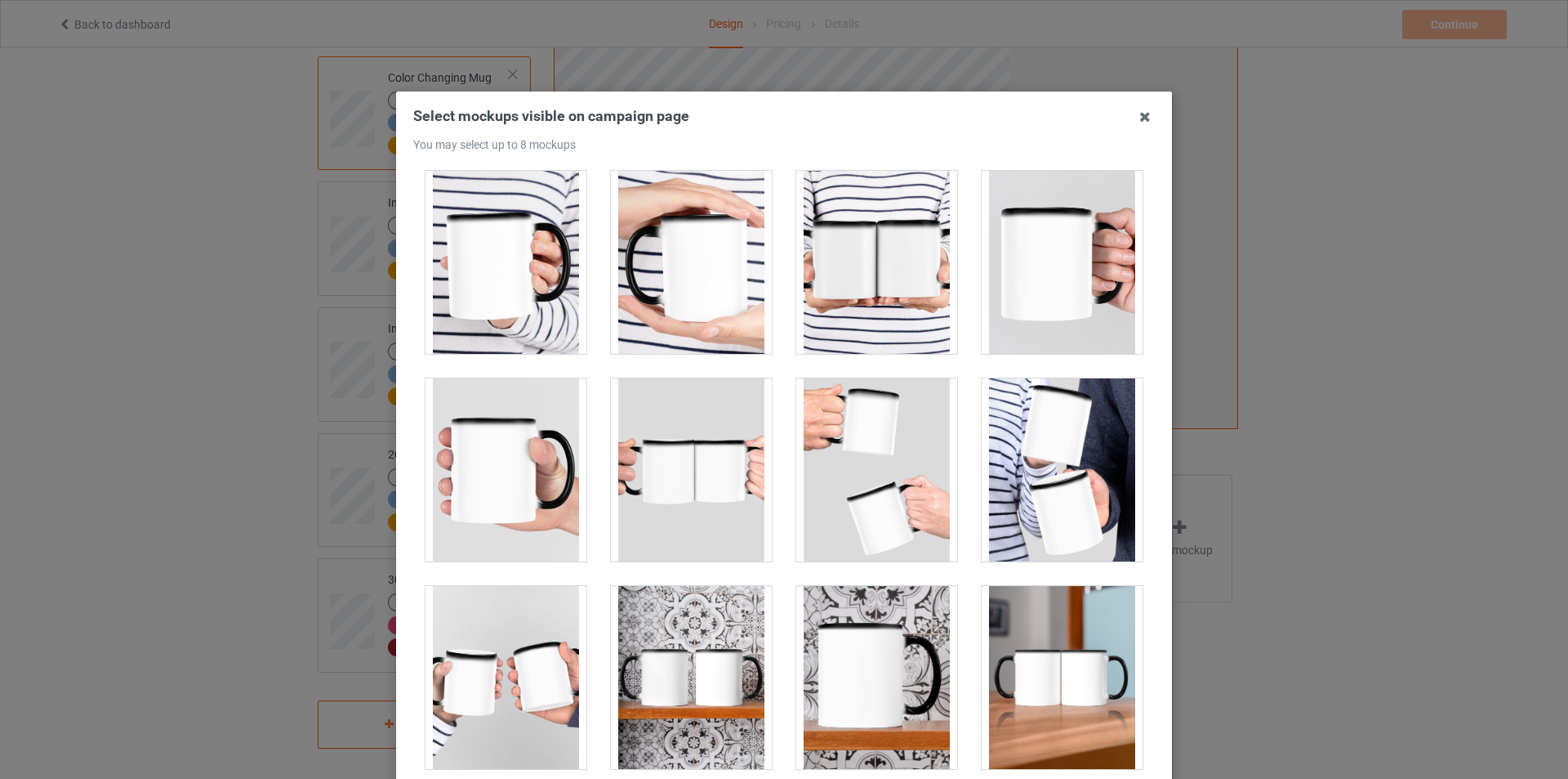
click at [1066, 299] on div at bounding box center [1062, 262] width 161 height 183
click at [713, 313] on div at bounding box center [692, 262] width 161 height 183
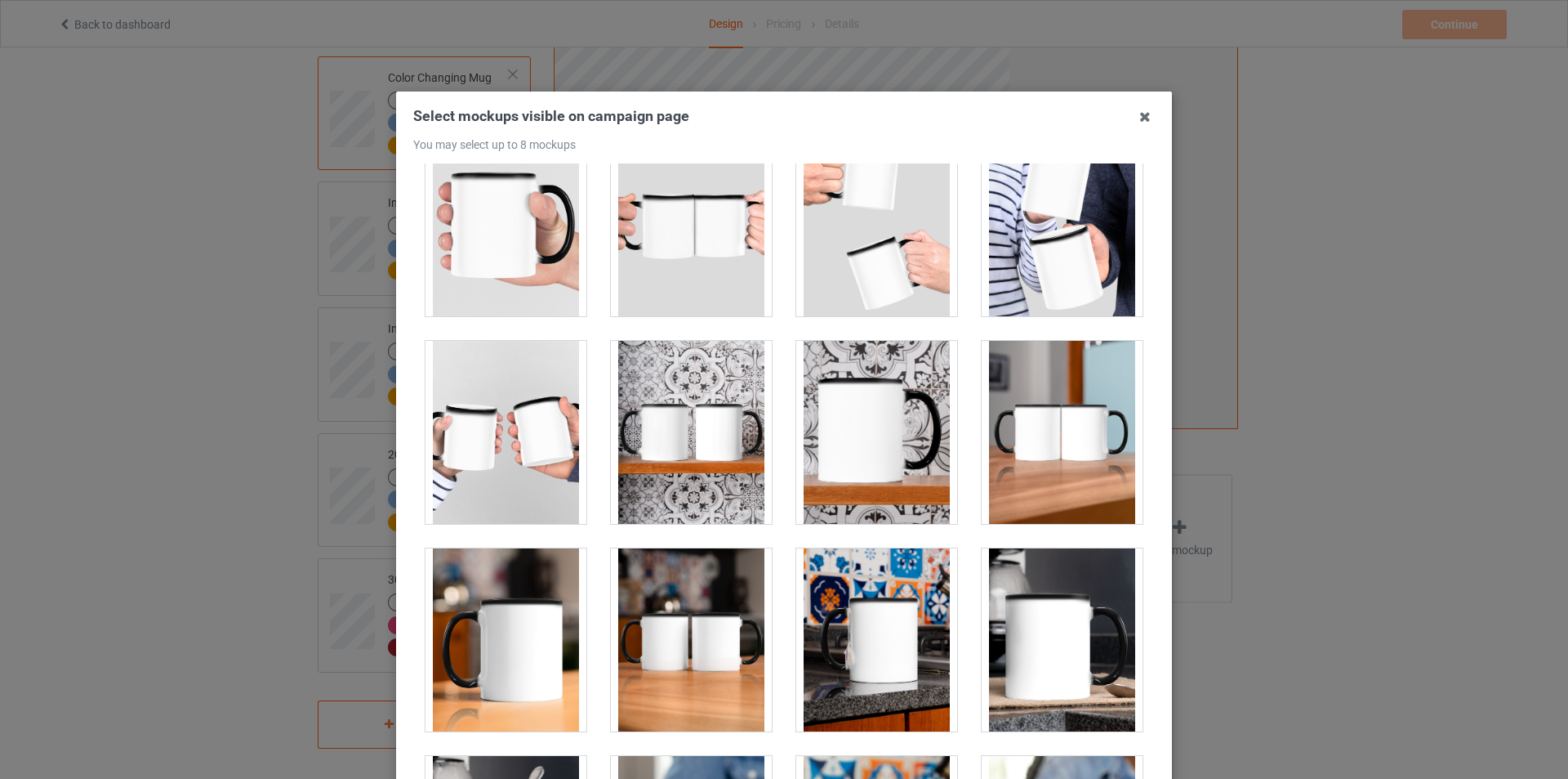
scroll to position [2778, 0]
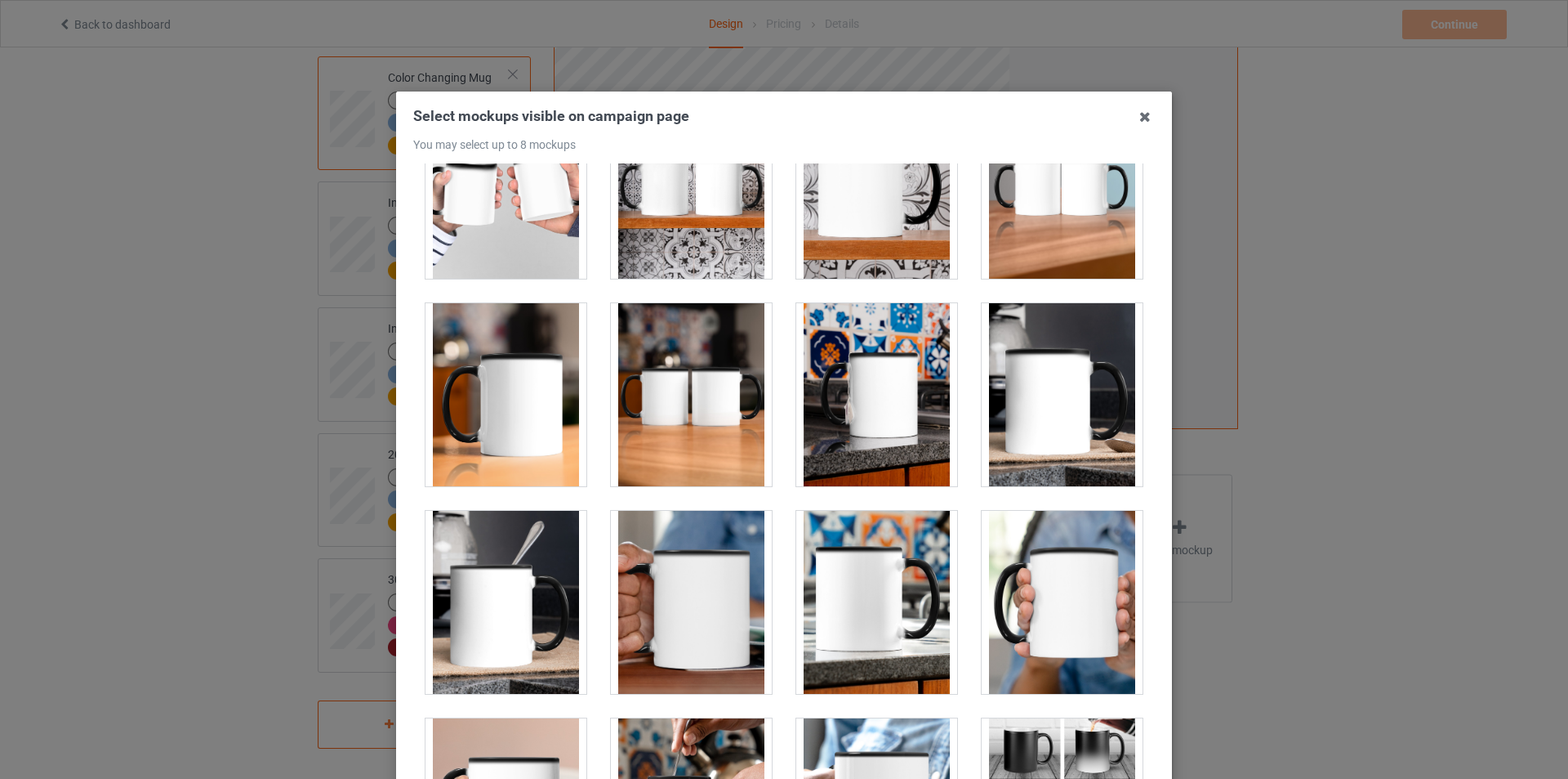
click at [864, 389] on div at bounding box center [877, 395] width 161 height 183
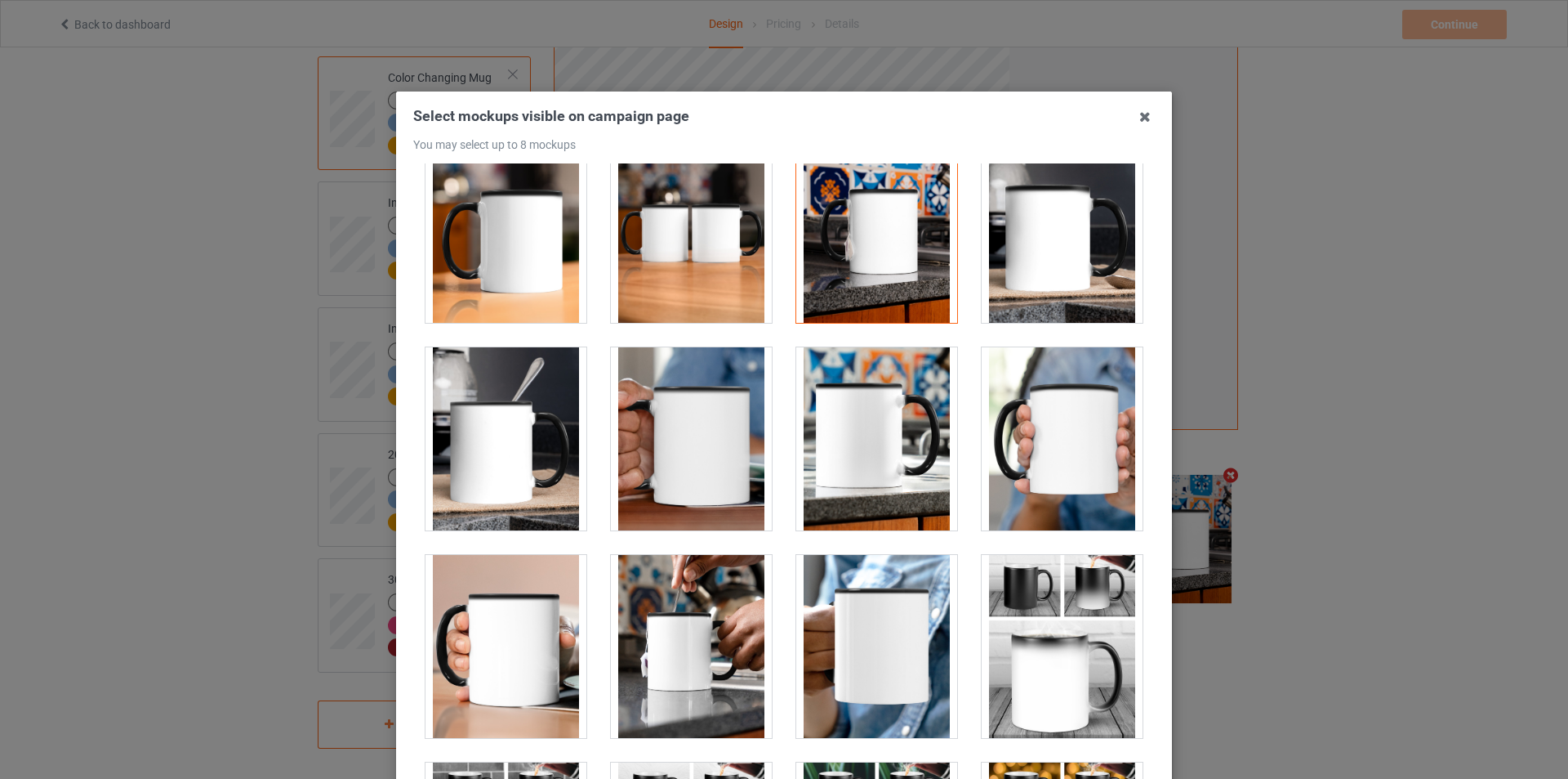
click at [527, 467] on div at bounding box center [506, 439] width 161 height 183
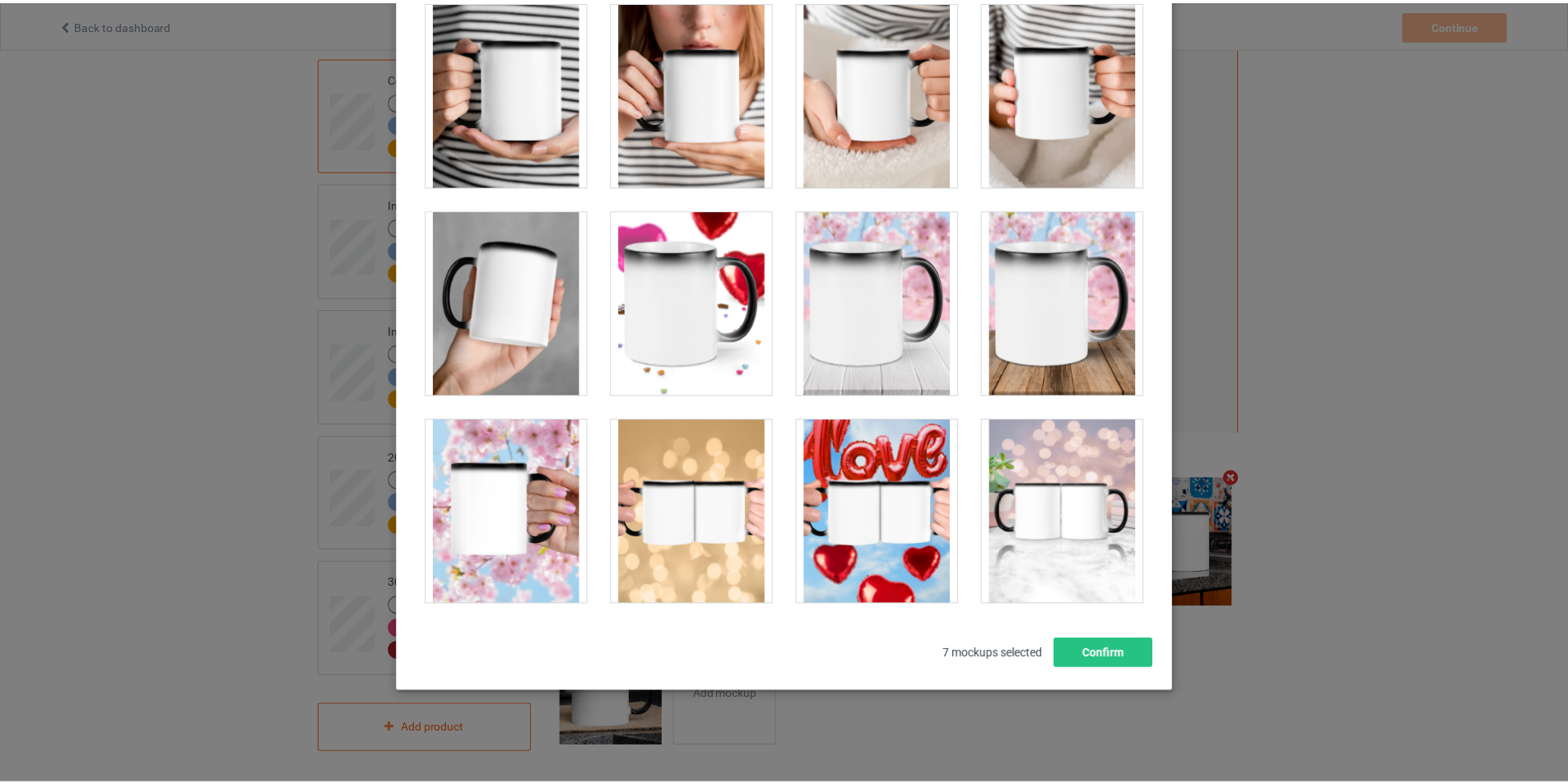
scroll to position [5393, 0]
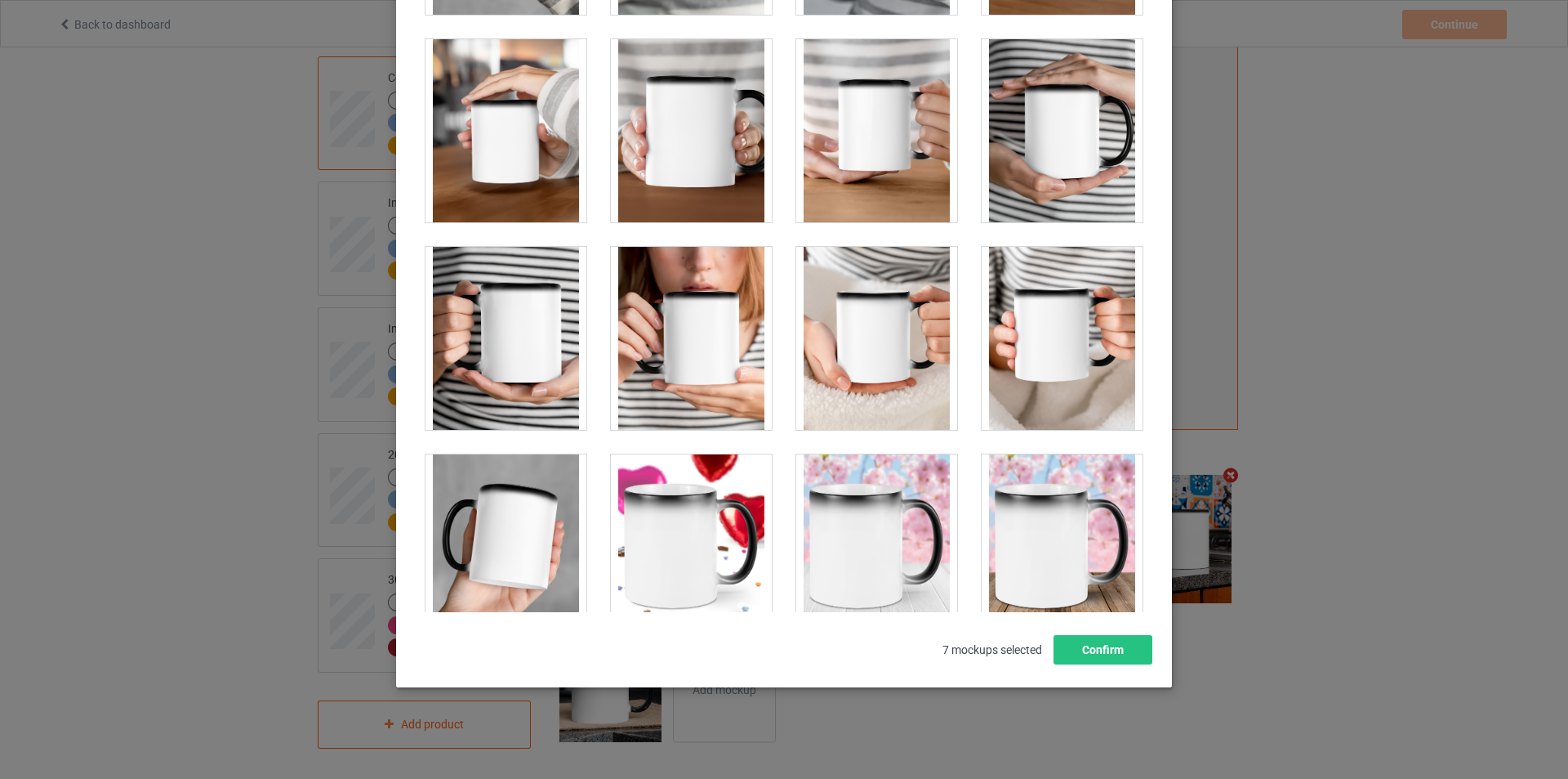
click at [699, 362] on div at bounding box center [692, 338] width 161 height 183
click at [1086, 657] on button "Confirm" at bounding box center [1103, 649] width 98 height 30
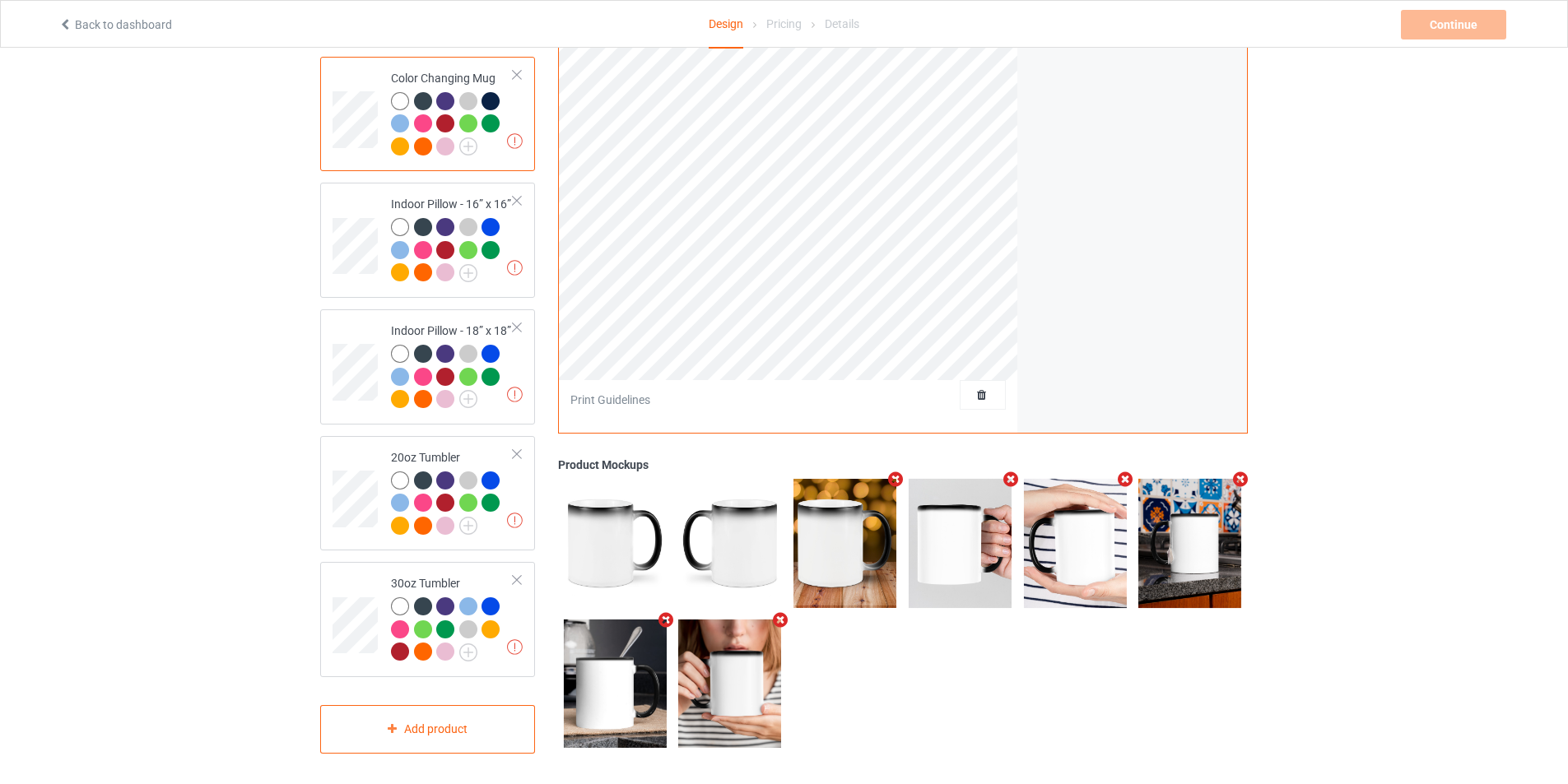
scroll to position [1226, 0]
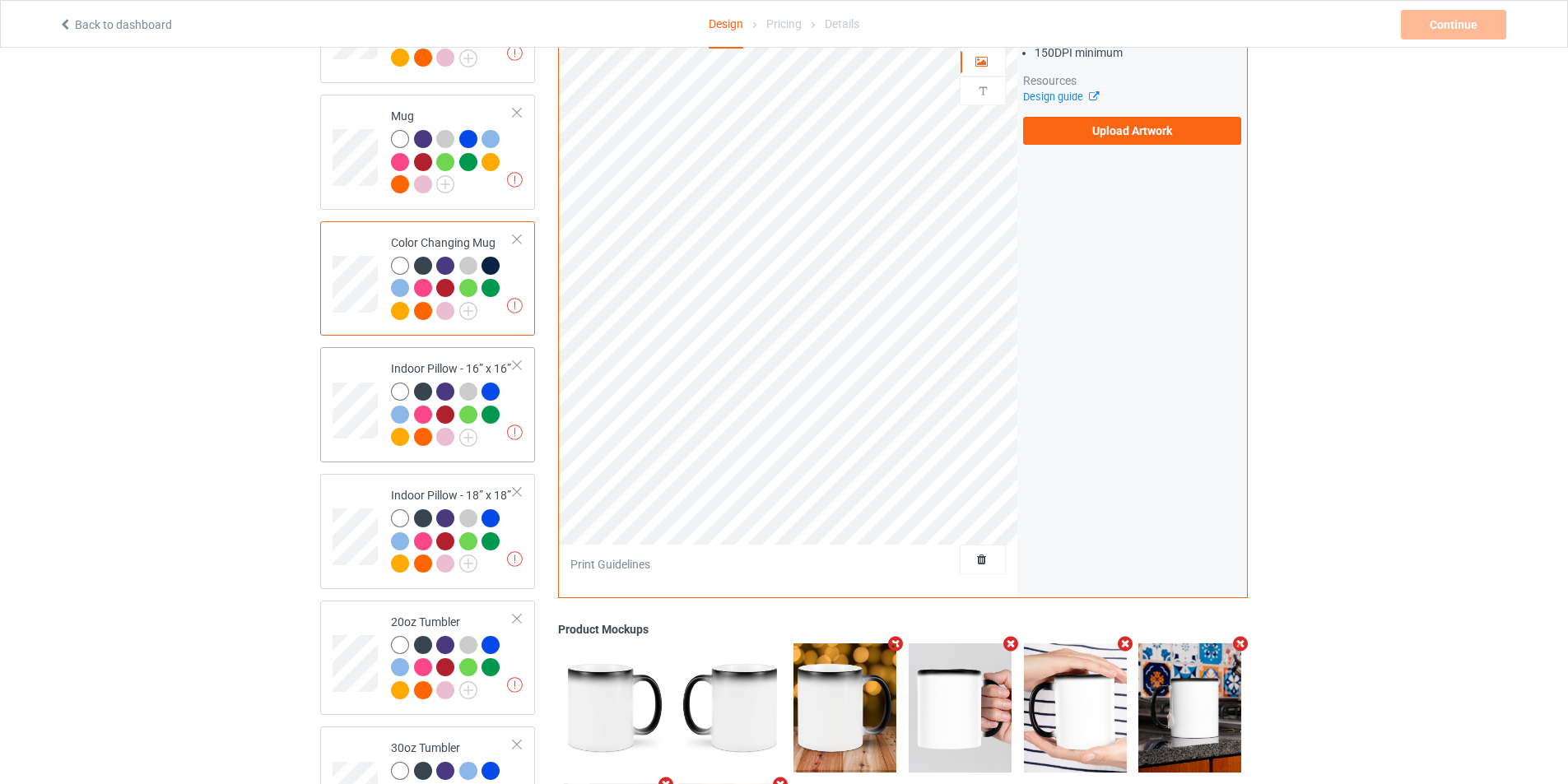
click at [496, 437] on div at bounding box center [453, 416] width 123 height 68
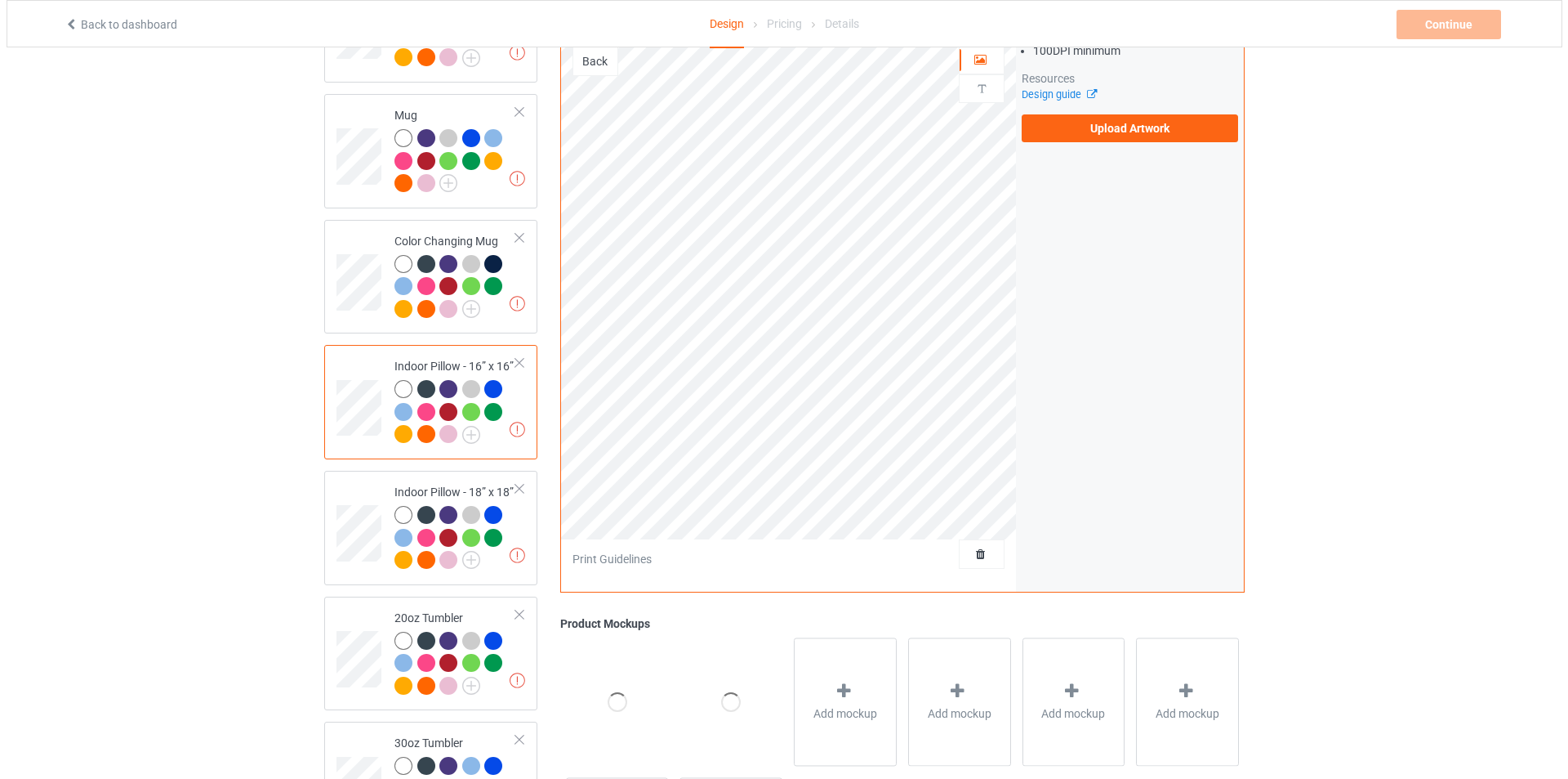
scroll to position [1382, 0]
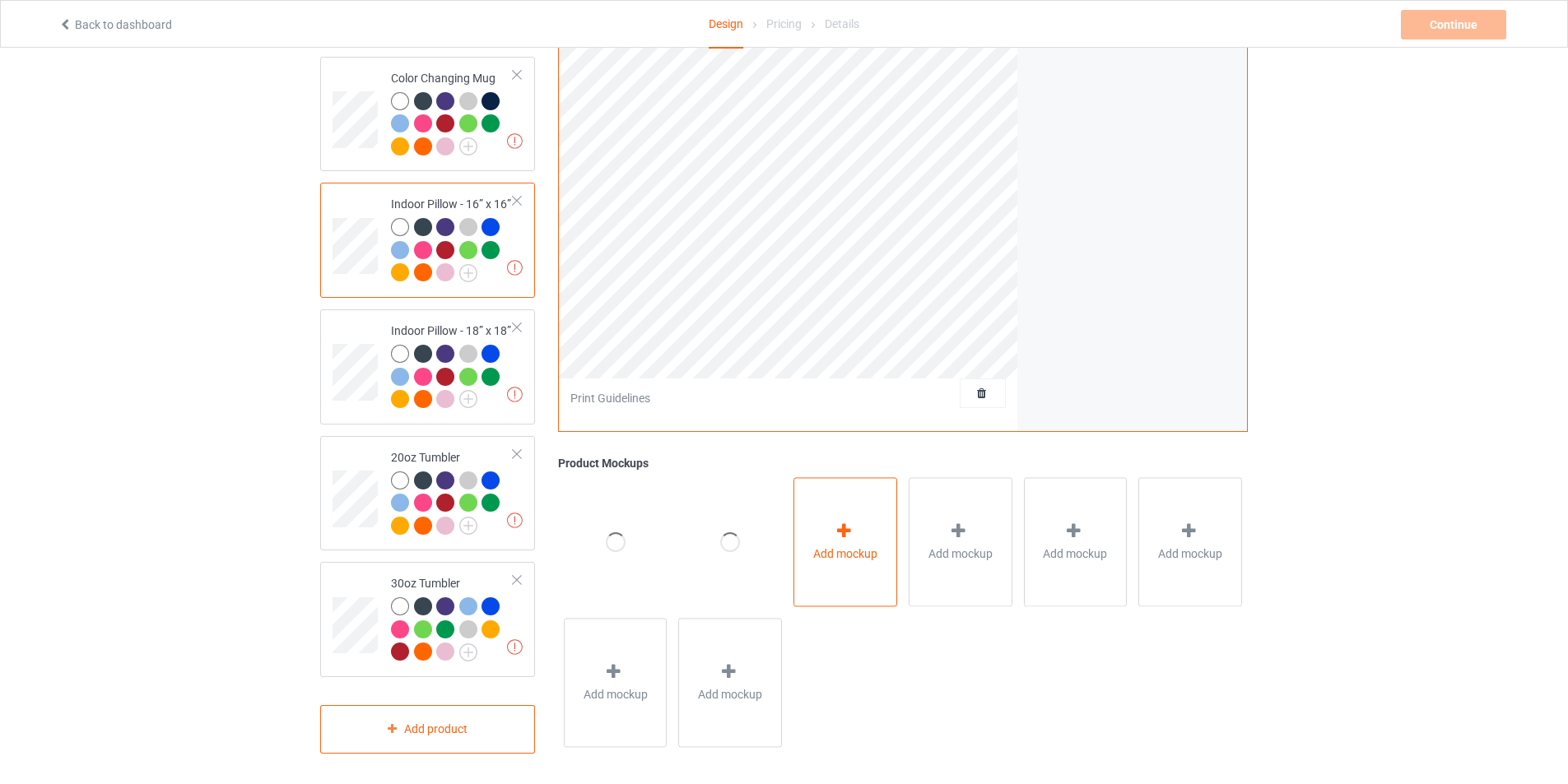
click at [839, 553] on span "Add mockup" at bounding box center [845, 553] width 64 height 16
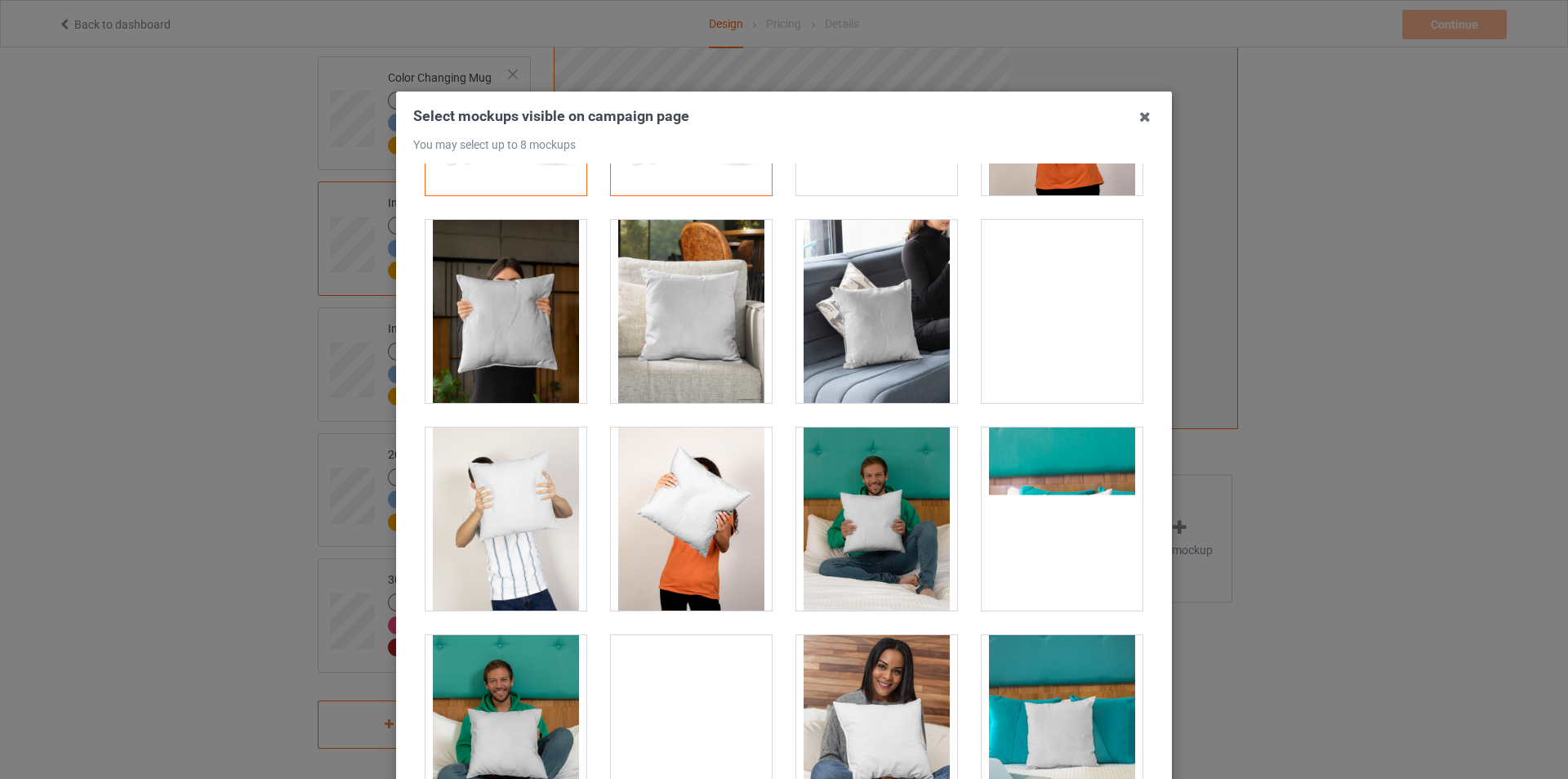
scroll to position [0, 0]
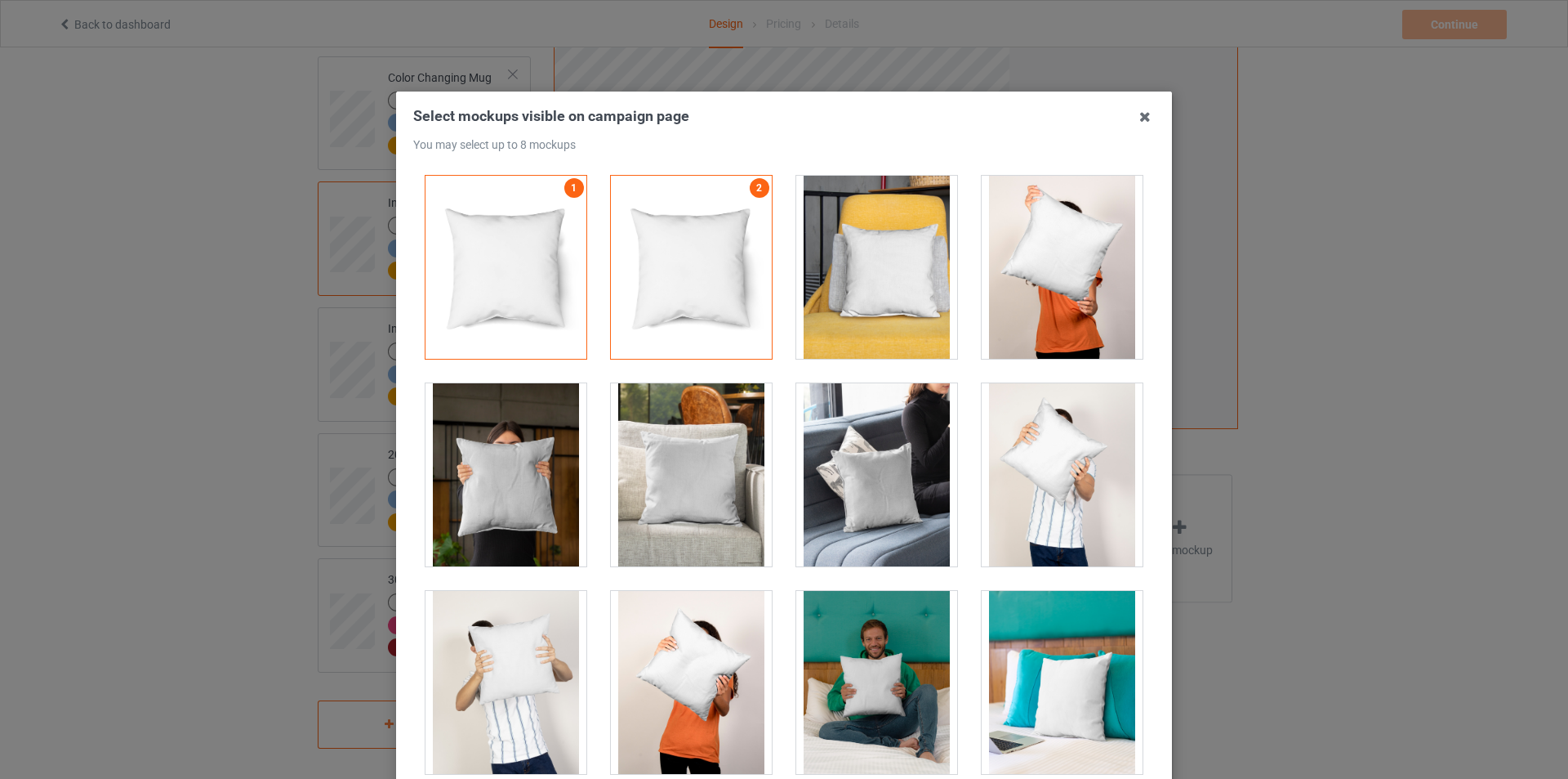
click at [1042, 284] on div at bounding box center [1062, 267] width 161 height 183
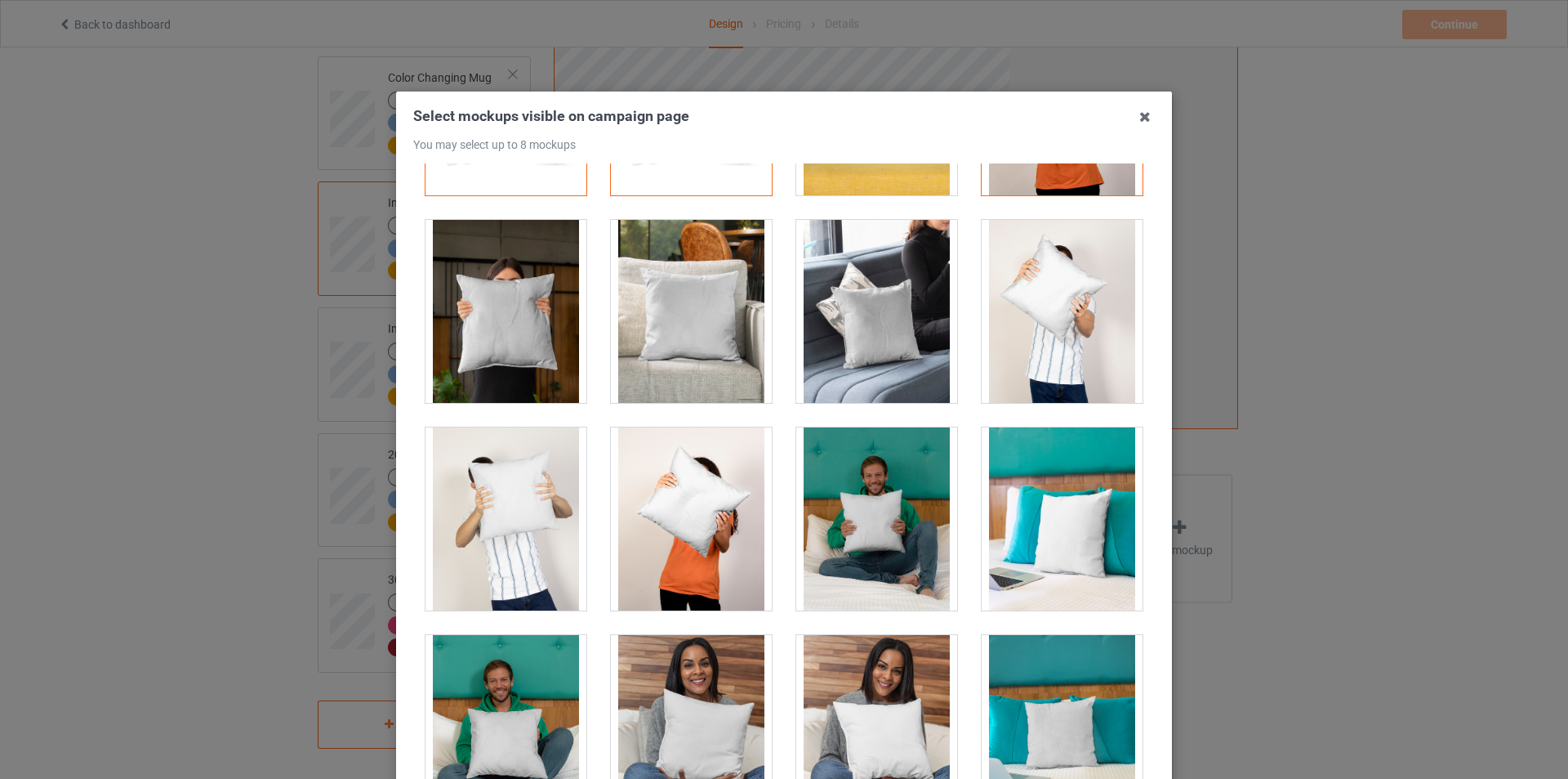
scroll to position [164, 0]
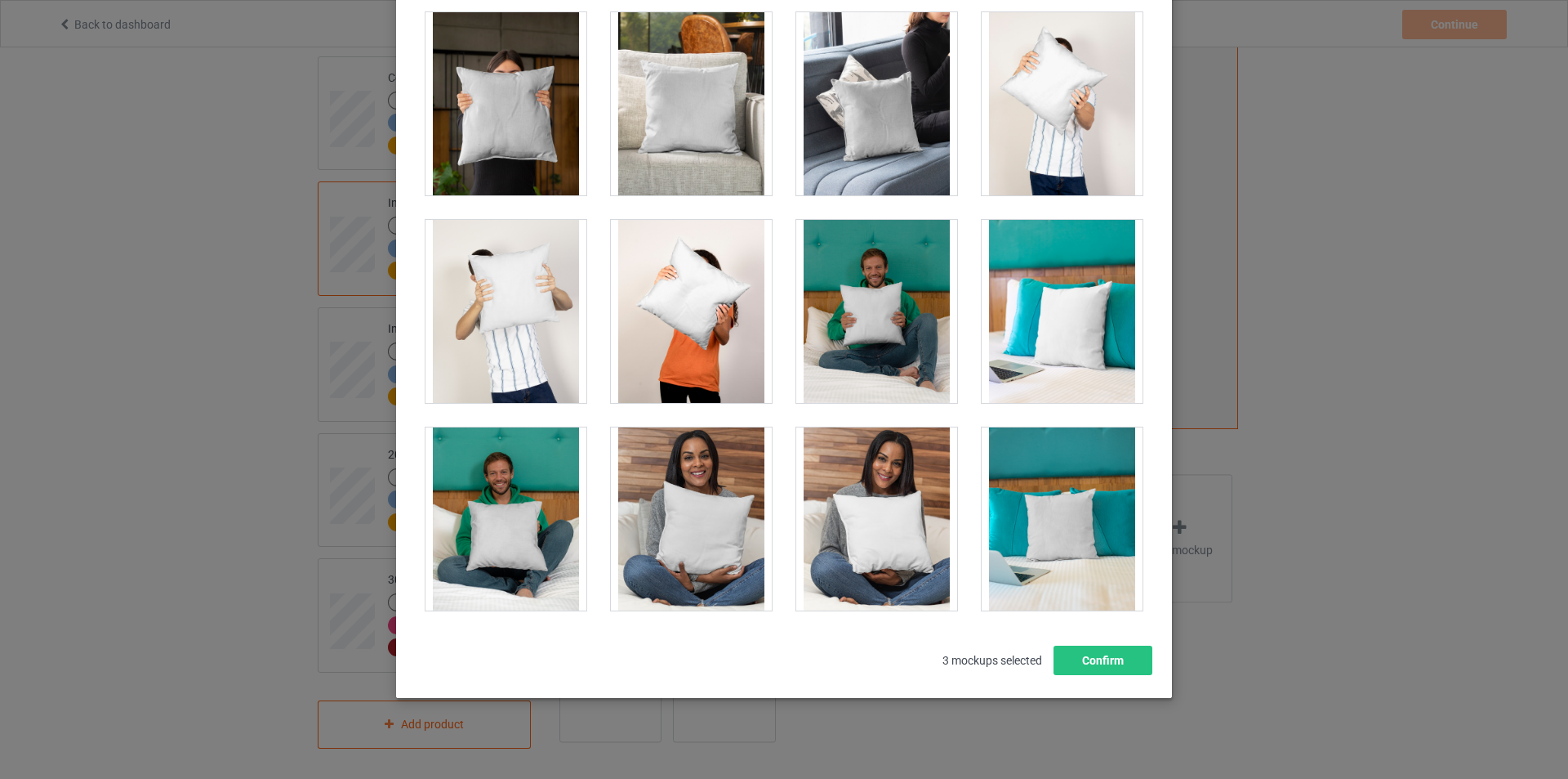
drag, startPoint x: 720, startPoint y: 322, endPoint x: 709, endPoint y: 324, distance: 11.2
click at [720, 322] on div at bounding box center [692, 312] width 161 height 183
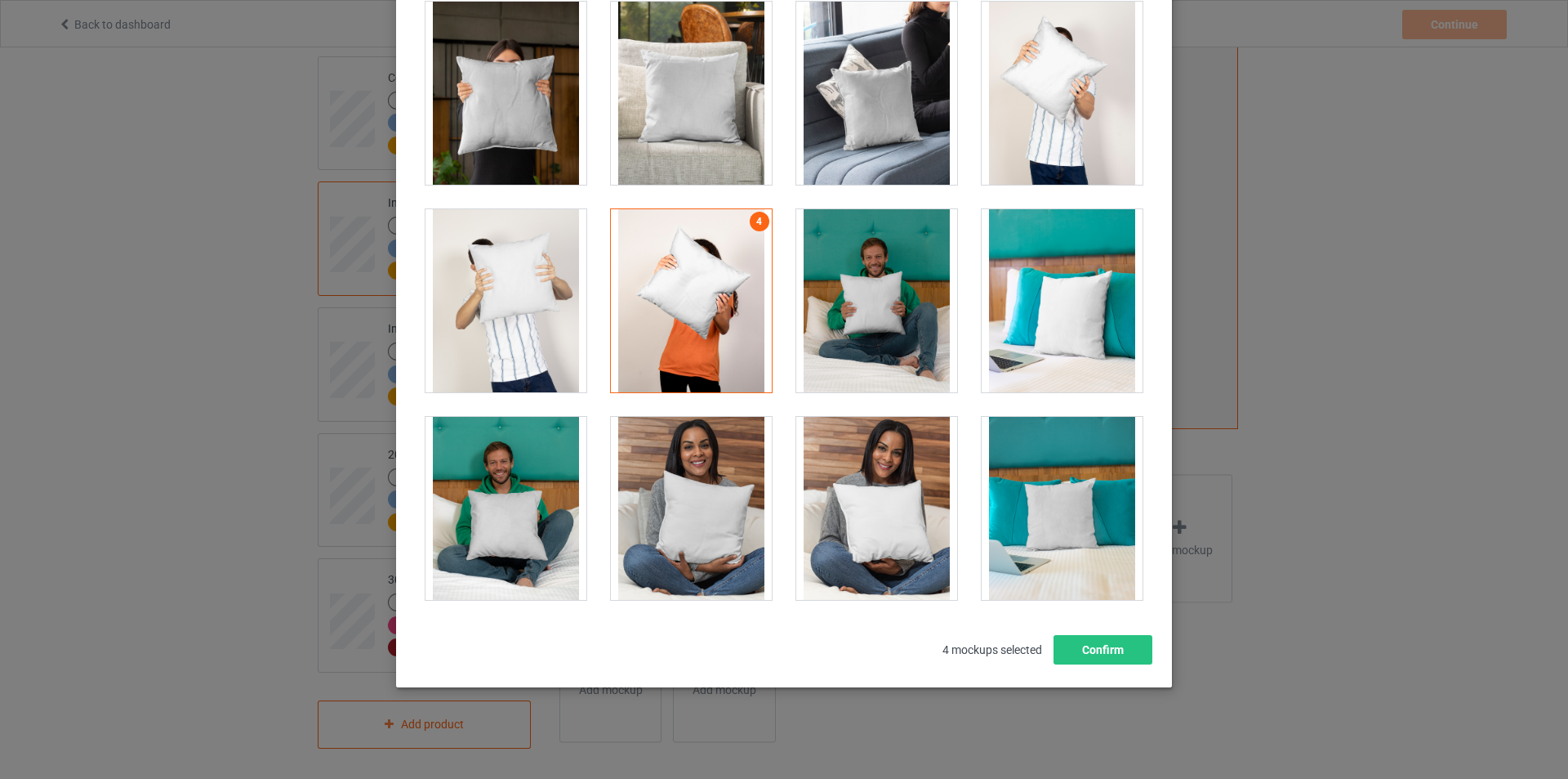
scroll to position [44, 0]
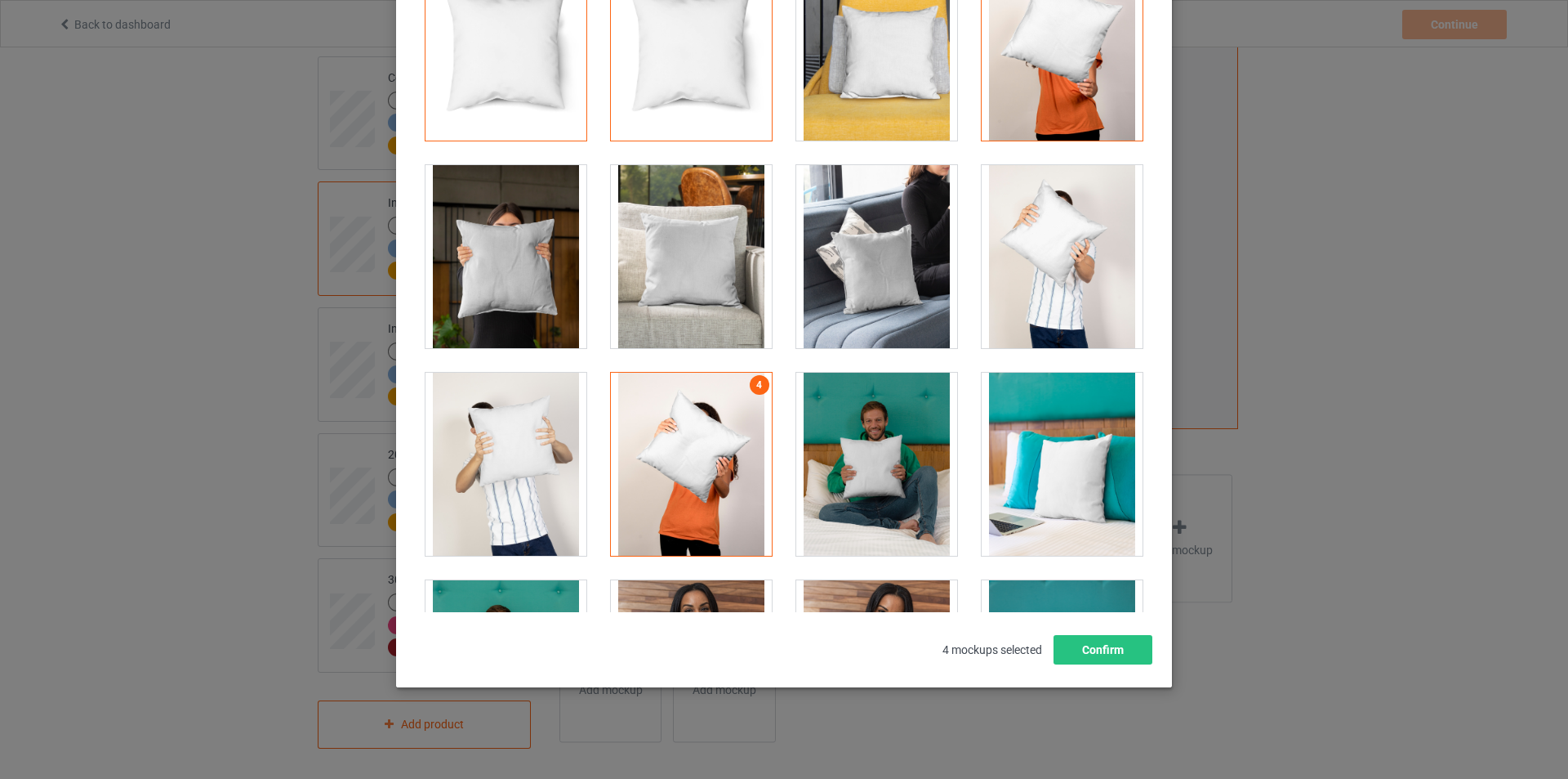
click at [865, 300] on div at bounding box center [877, 256] width 161 height 183
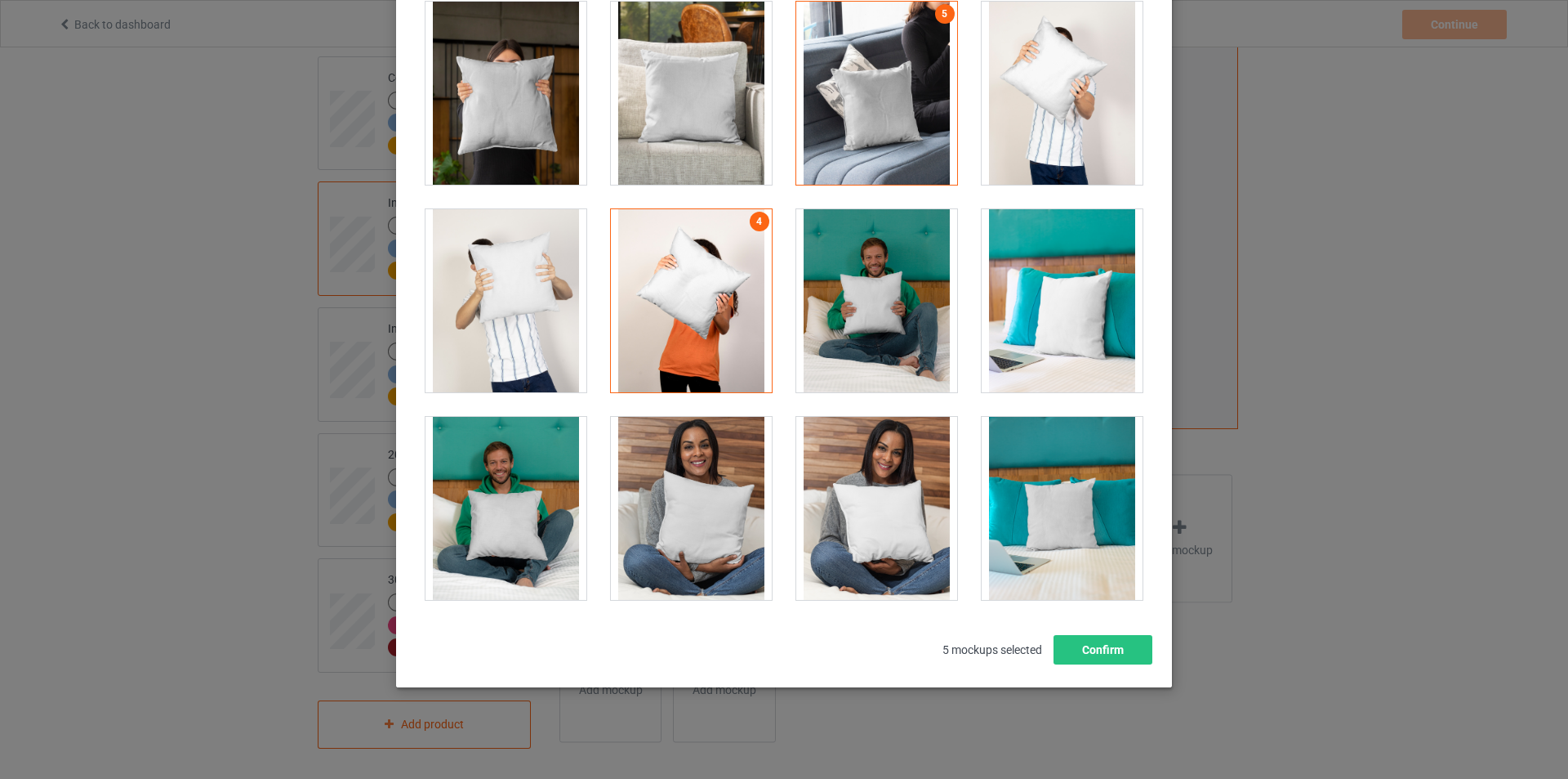
click at [883, 505] on div at bounding box center [877, 508] width 161 height 183
click at [1096, 643] on button "Confirm" at bounding box center [1103, 649] width 98 height 30
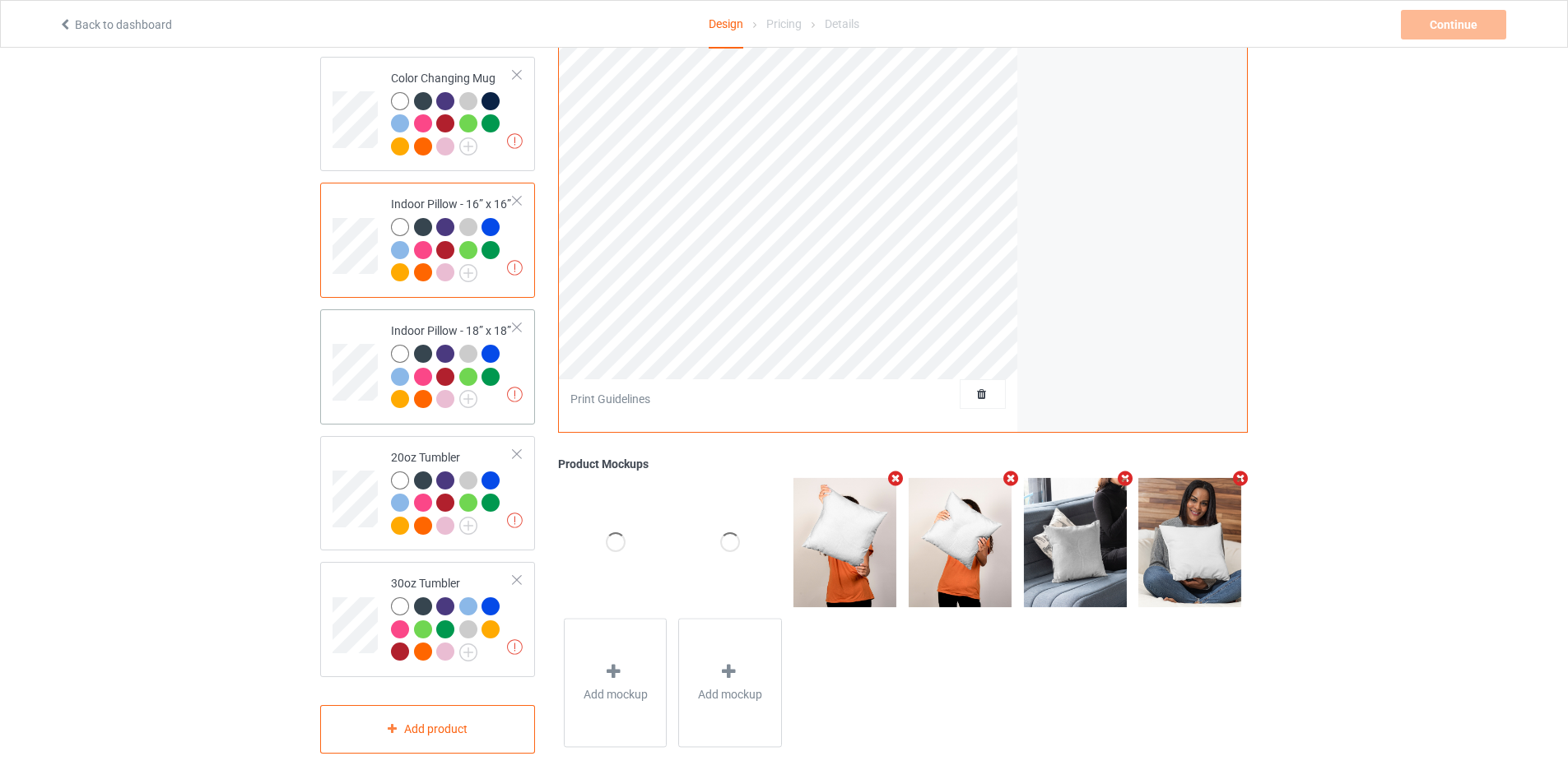
click at [491, 403] on div at bounding box center [453, 378] width 123 height 68
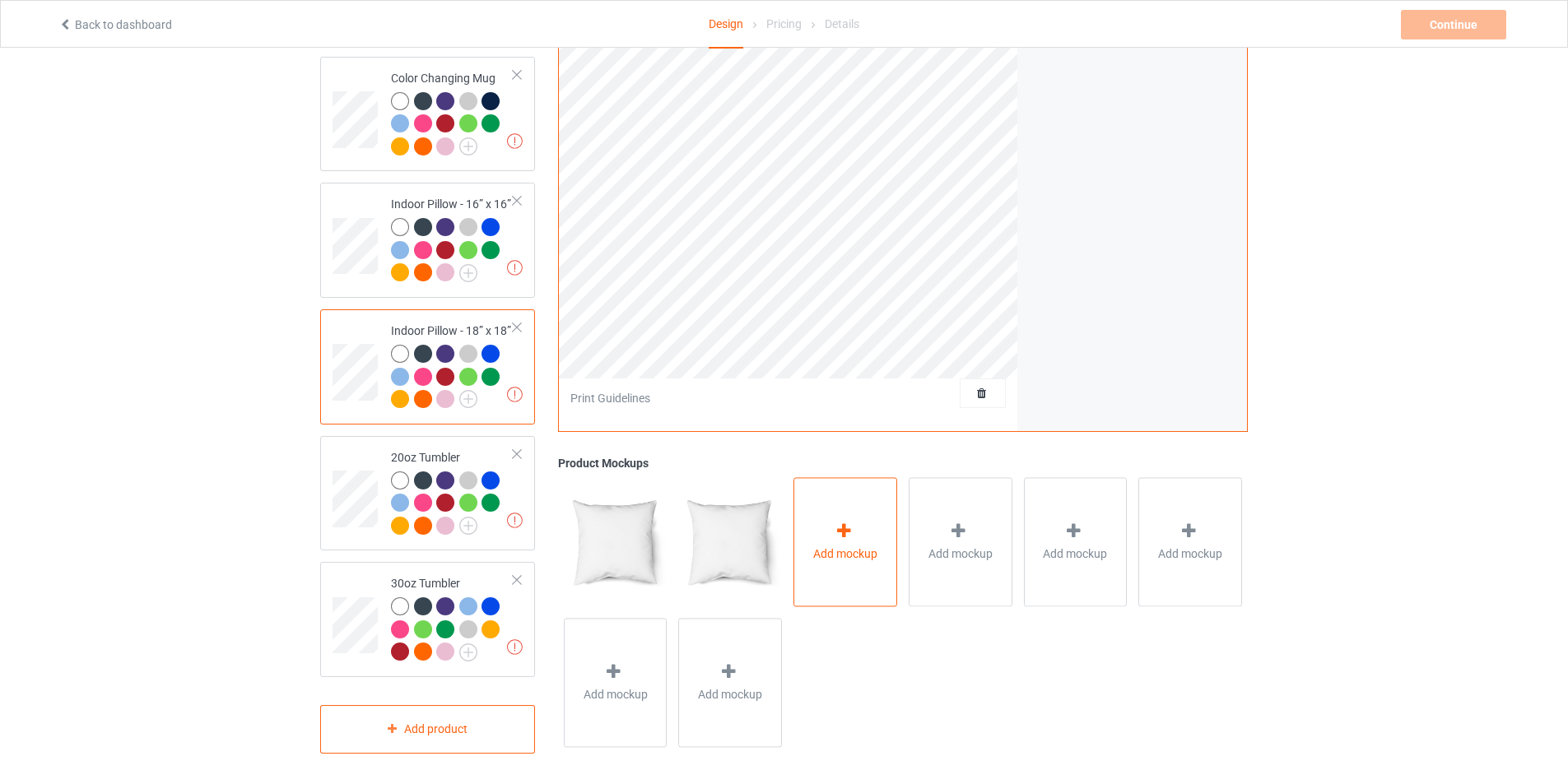
click at [875, 538] on div "Add mockup" at bounding box center [845, 541] width 104 height 129
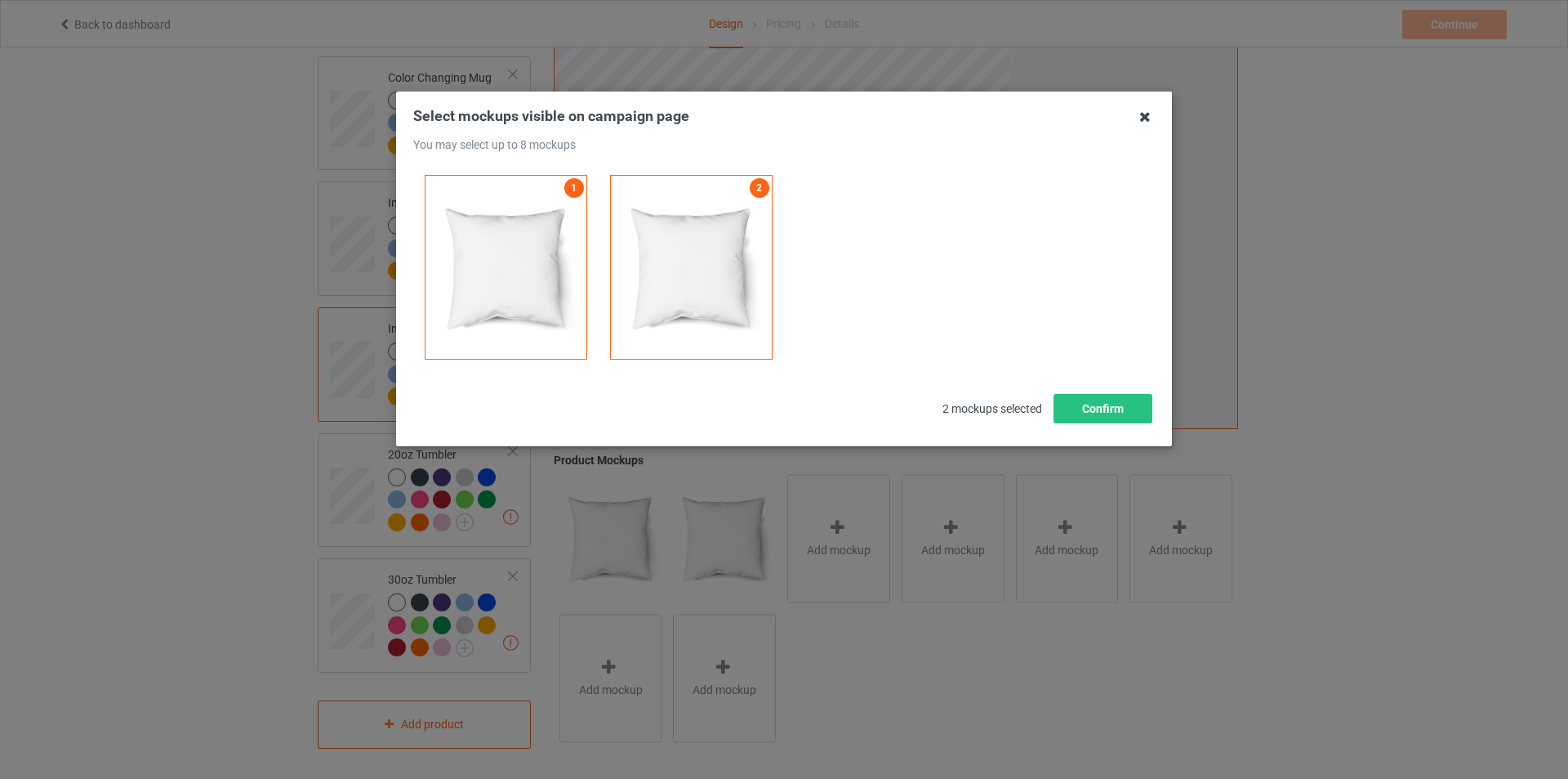
click at [1141, 116] on icon at bounding box center [1145, 116] width 26 height 26
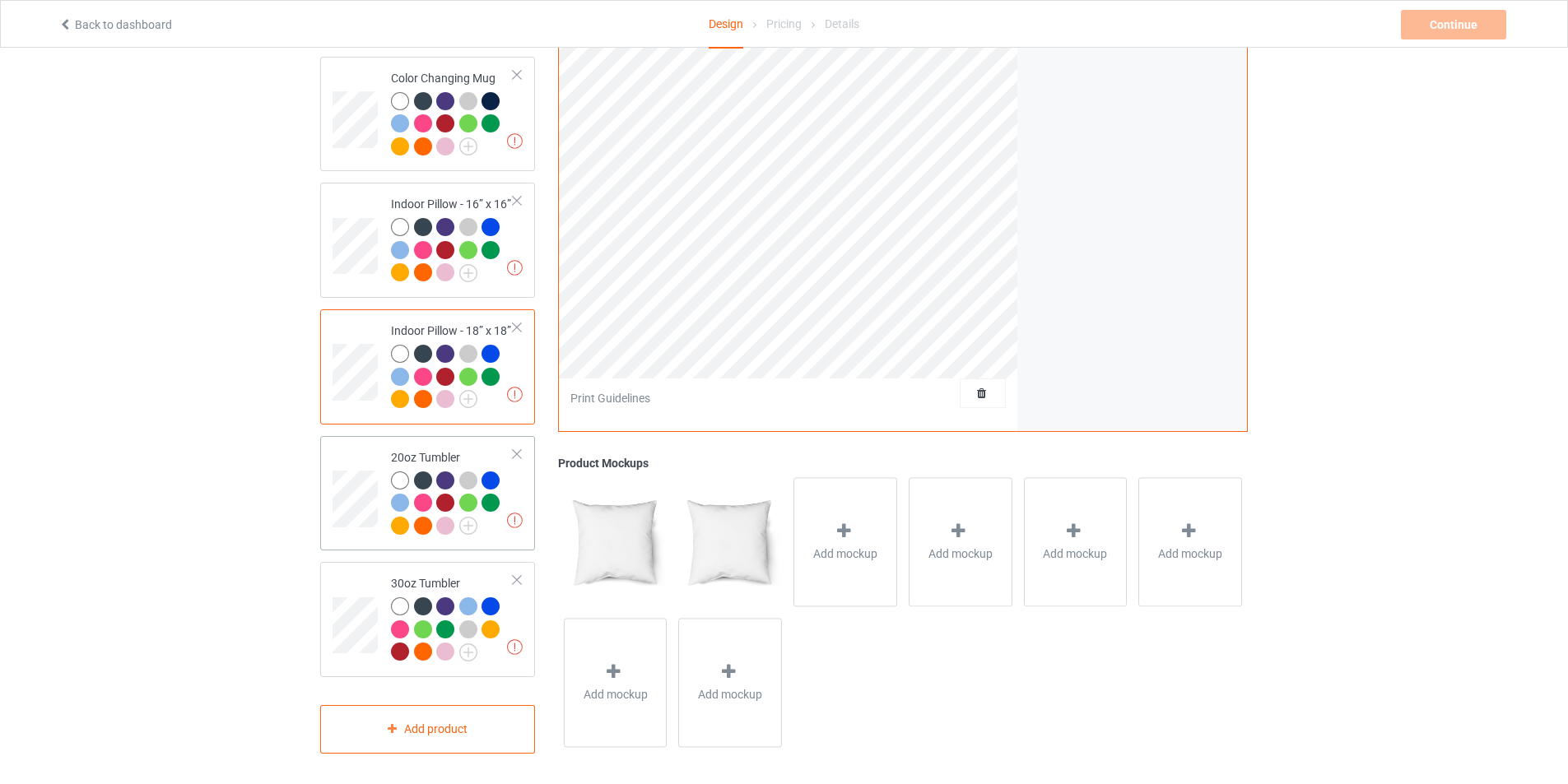
click at [527, 493] on div "Missing artworks 20oz Tumbler" at bounding box center [427, 494] width 215 height 115
click at [790, 536] on div "Add mockup" at bounding box center [845, 542] width 115 height 141
click at [699, 545] on span "Add mockup" at bounding box center [729, 553] width 64 height 16
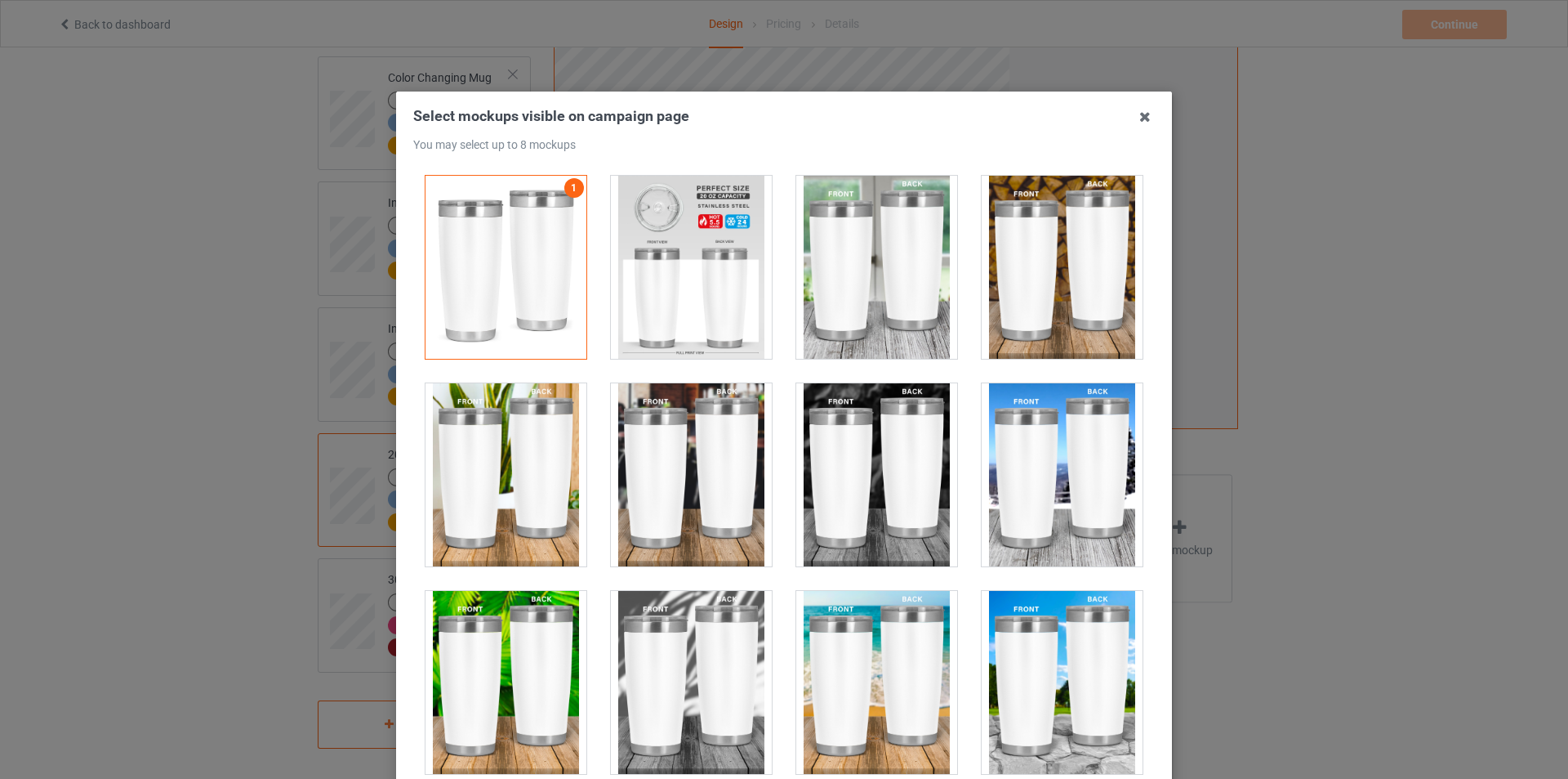
click at [1043, 308] on div at bounding box center [1062, 267] width 161 height 183
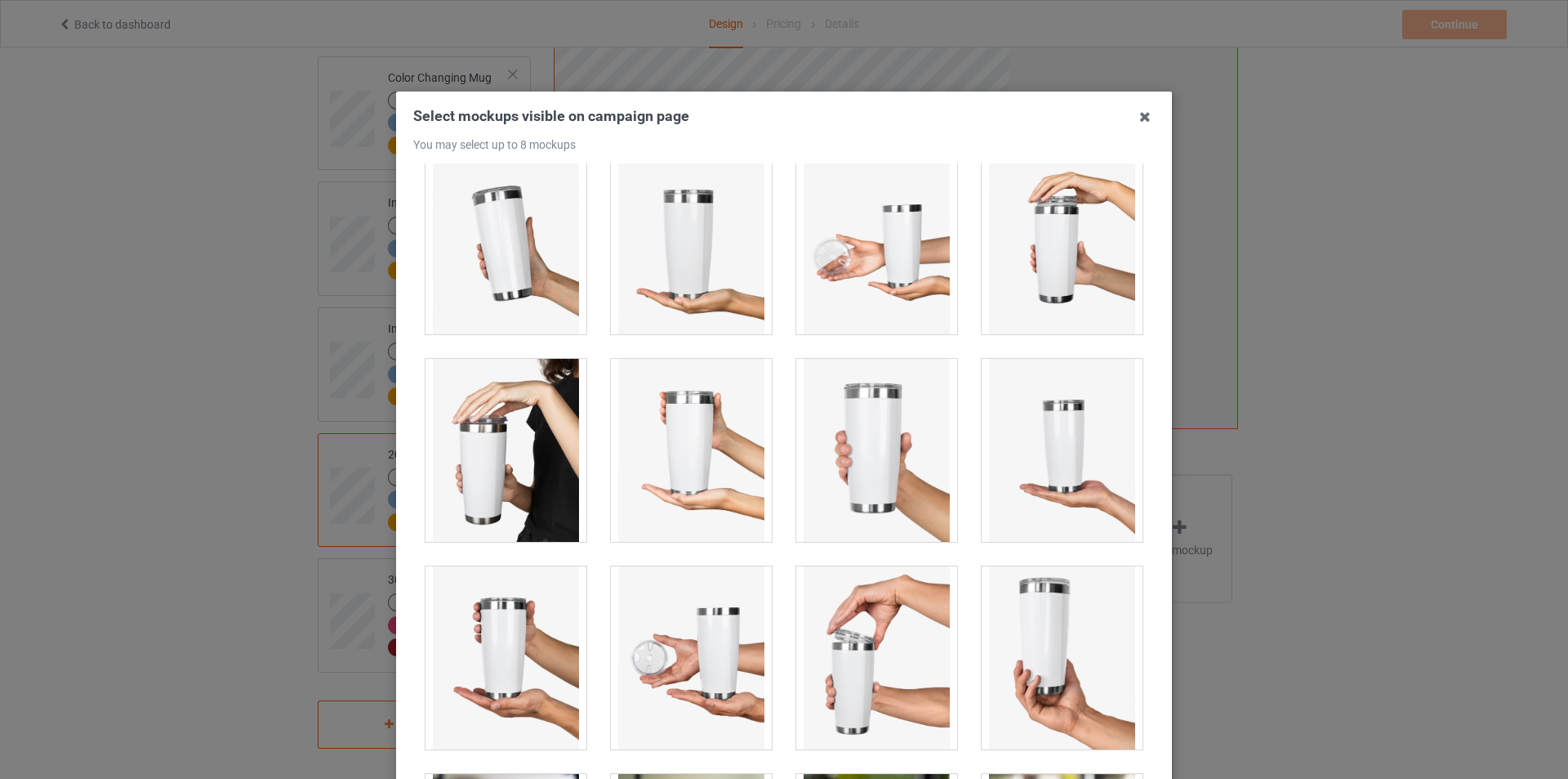
scroll to position [1226, 0]
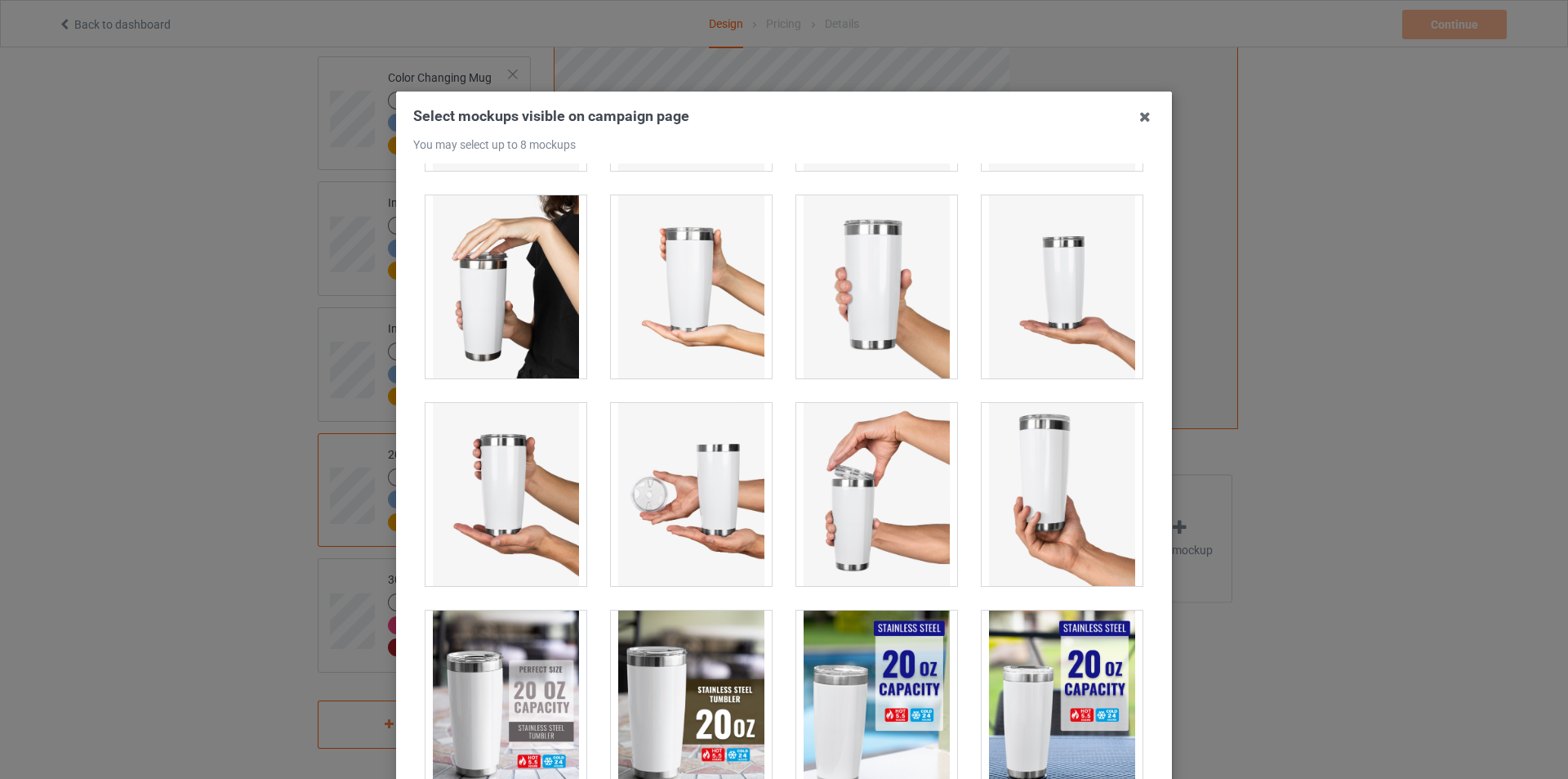
click at [837, 320] on div at bounding box center [877, 287] width 161 height 183
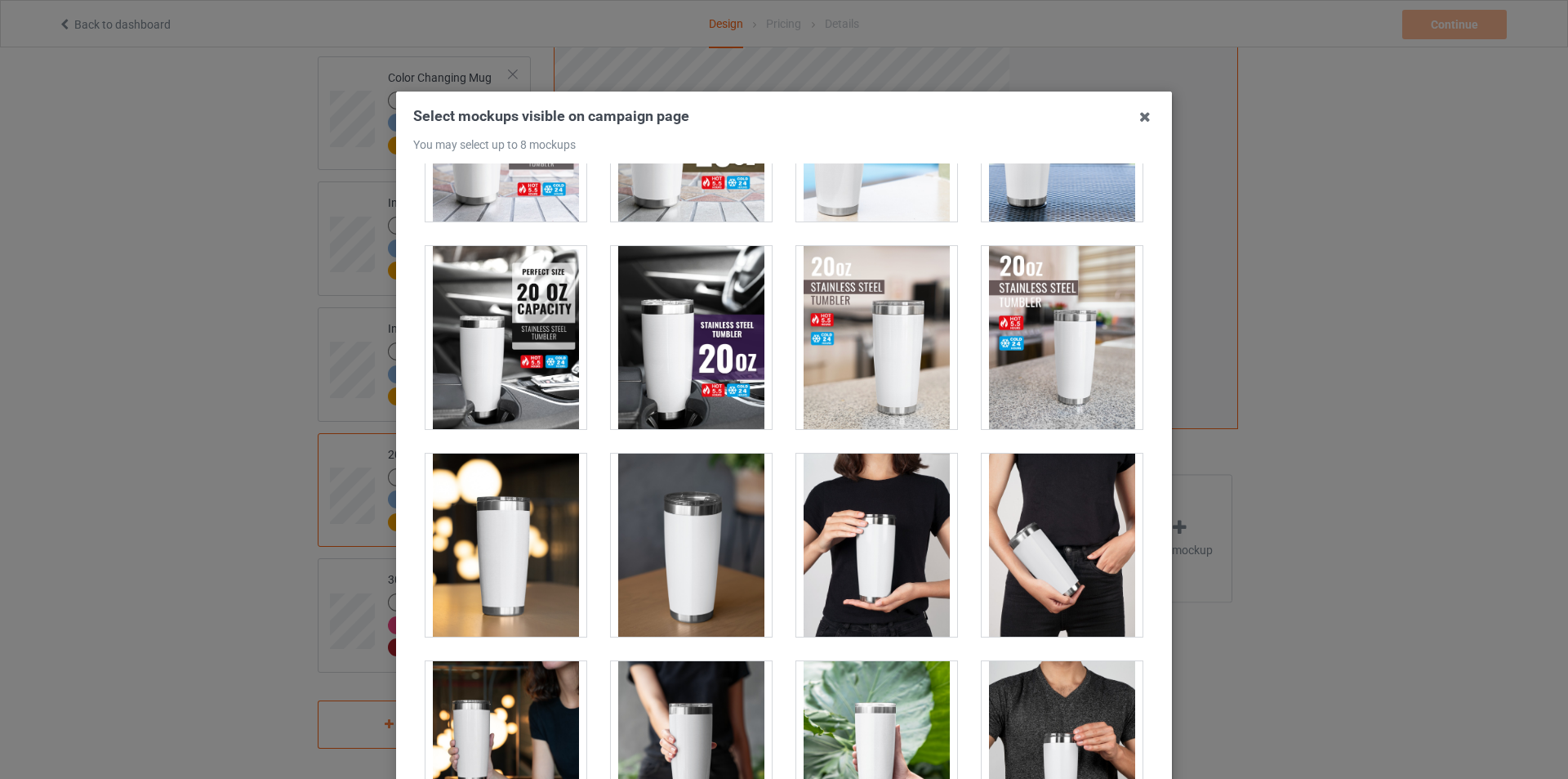
scroll to position [2043, 0]
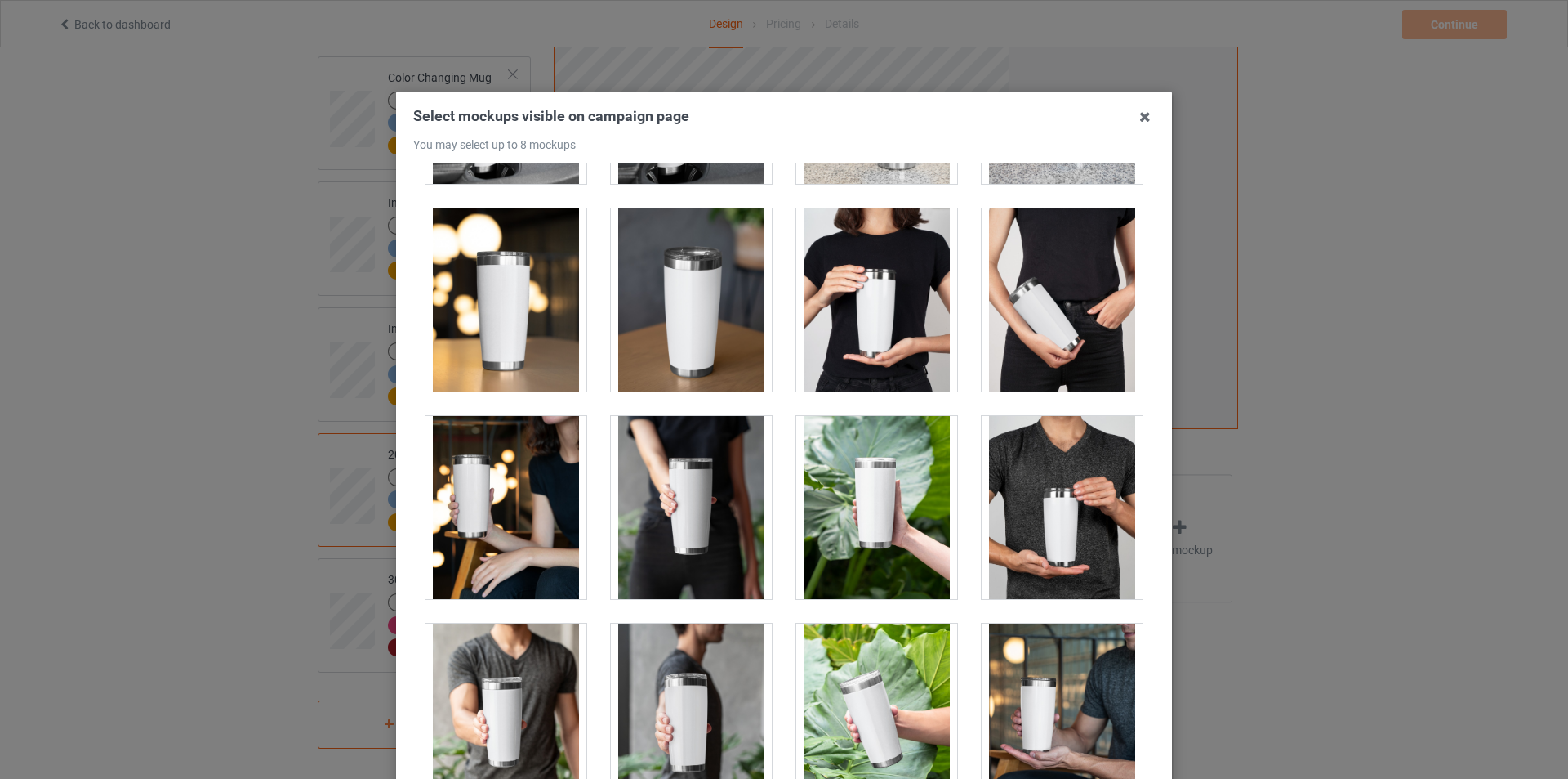
click at [1044, 340] on div at bounding box center [1062, 300] width 161 height 183
click at [652, 527] on div at bounding box center [692, 508] width 161 height 183
click at [1062, 510] on div at bounding box center [1062, 508] width 161 height 183
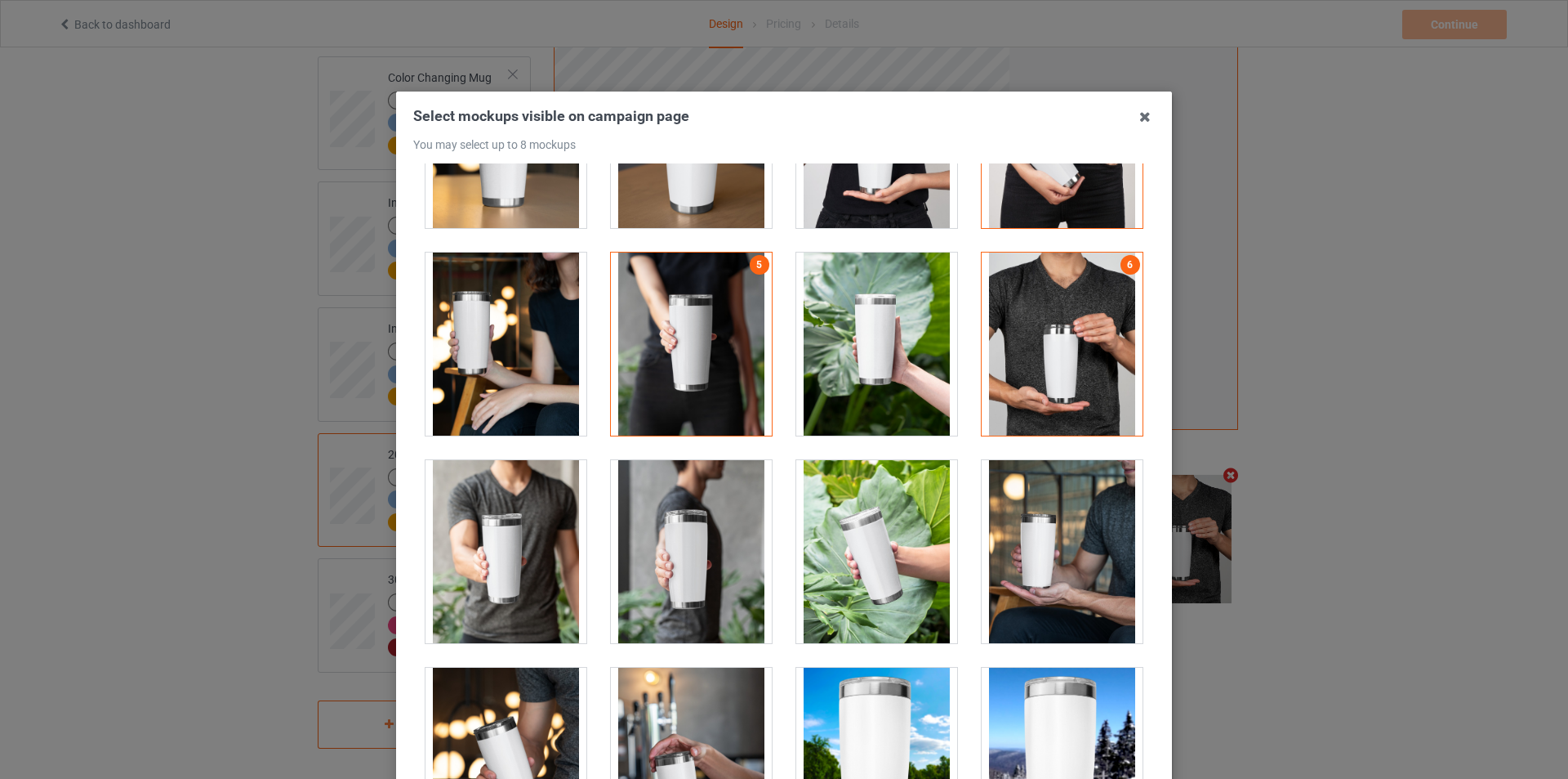
scroll to position [2288, 0]
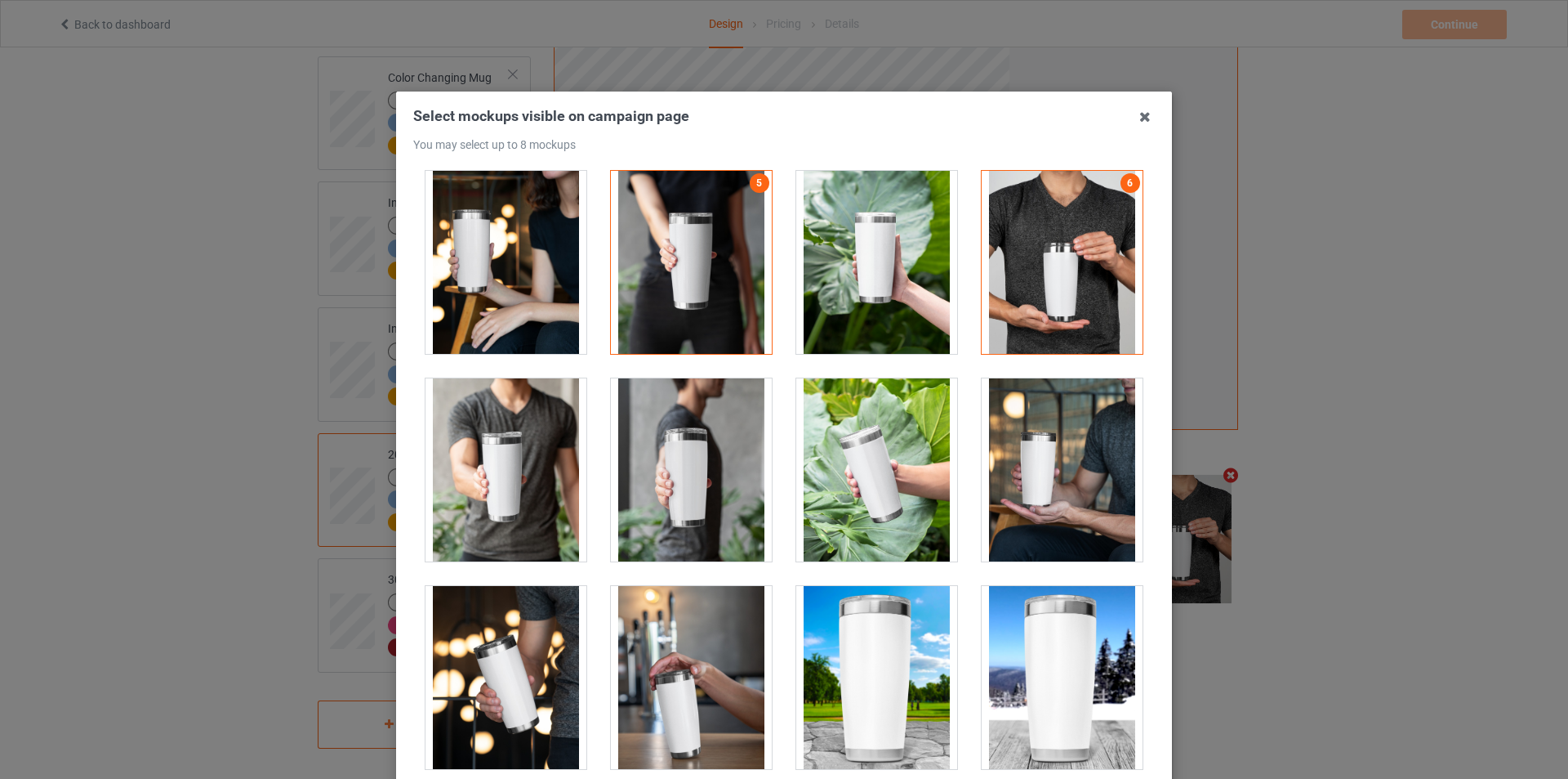
click at [473, 483] on div at bounding box center [506, 470] width 161 height 183
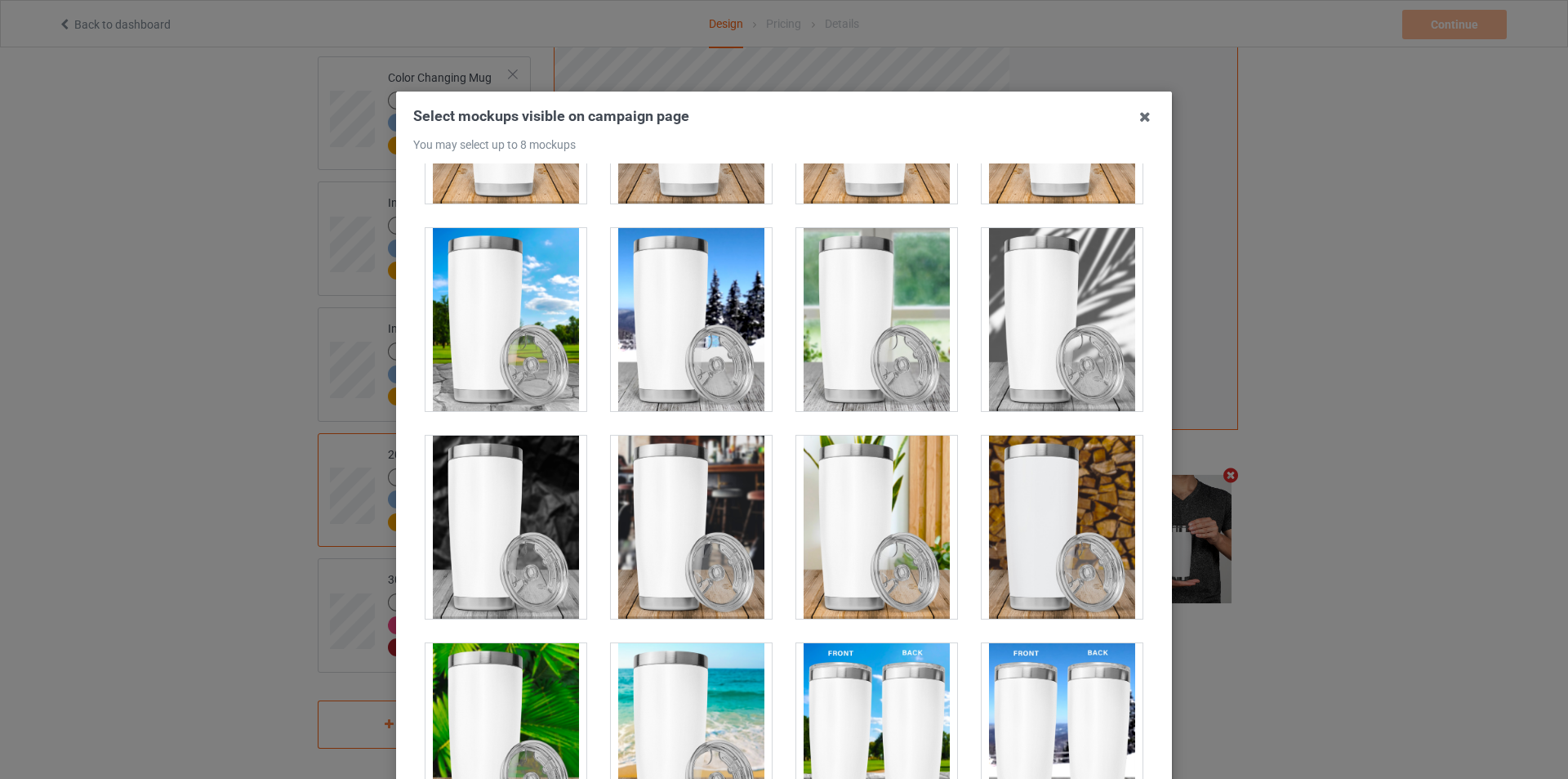
scroll to position [3514, 0]
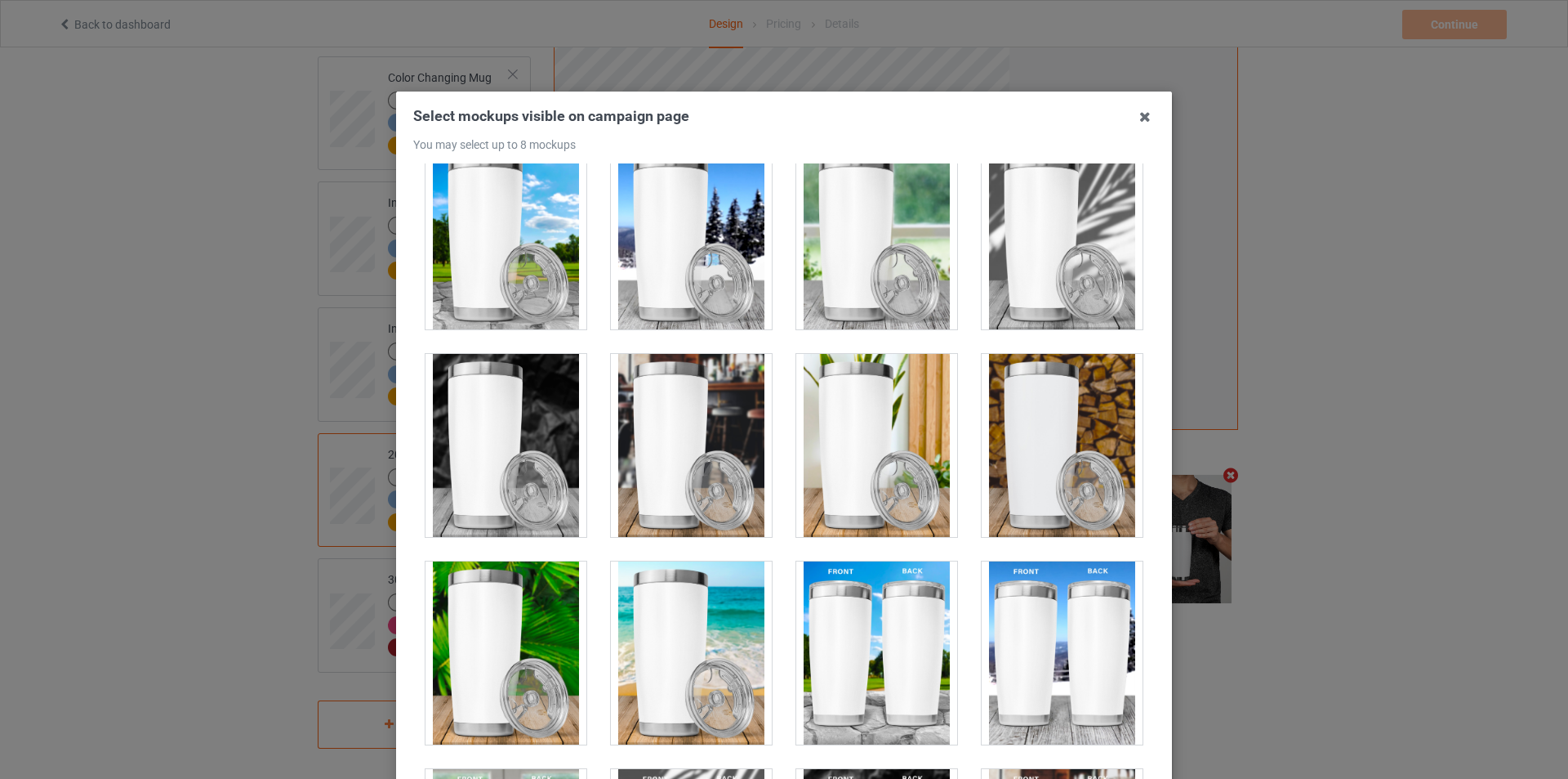
click at [684, 418] on div at bounding box center [692, 445] width 161 height 183
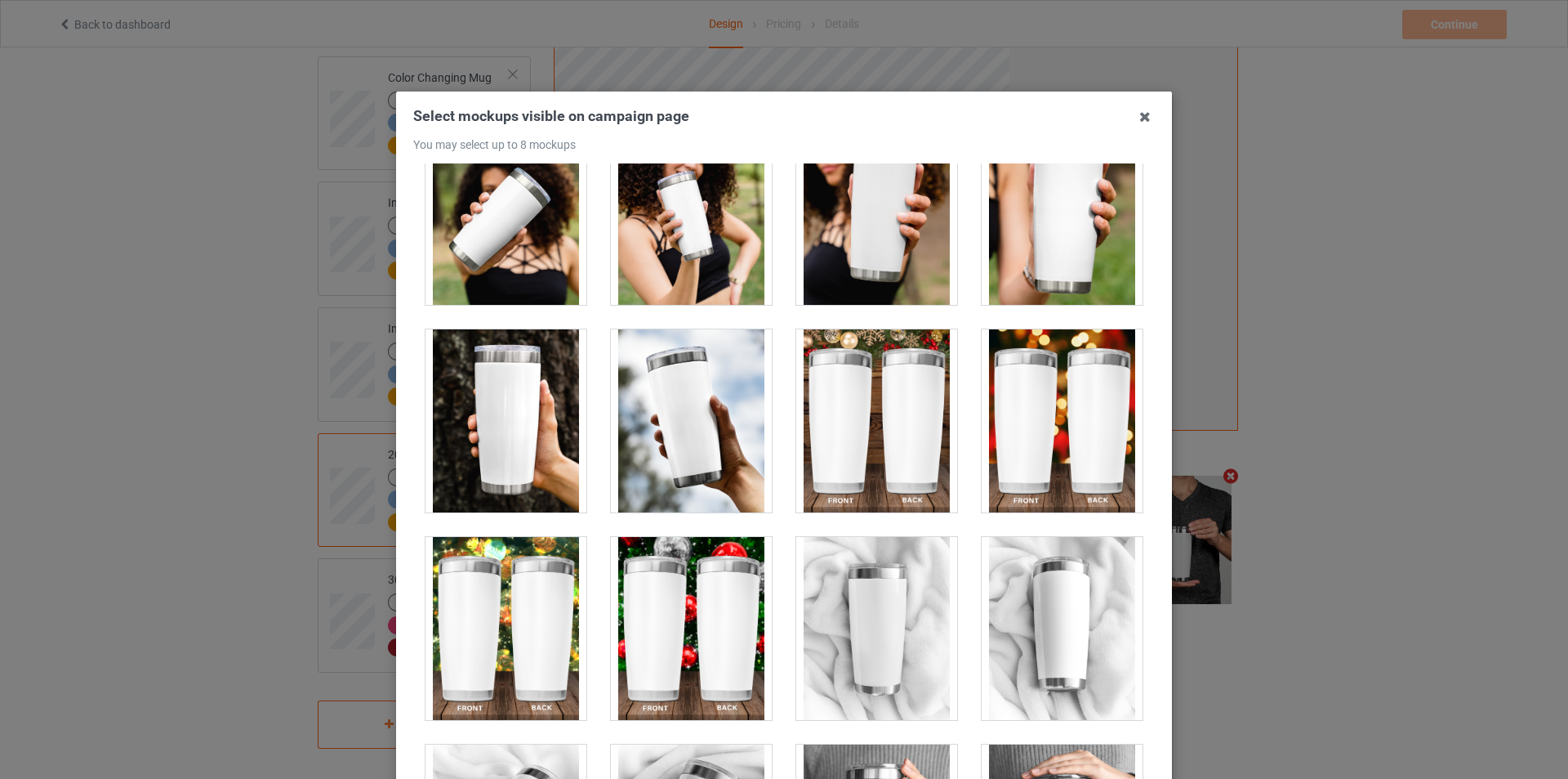
scroll to position [4168, 0]
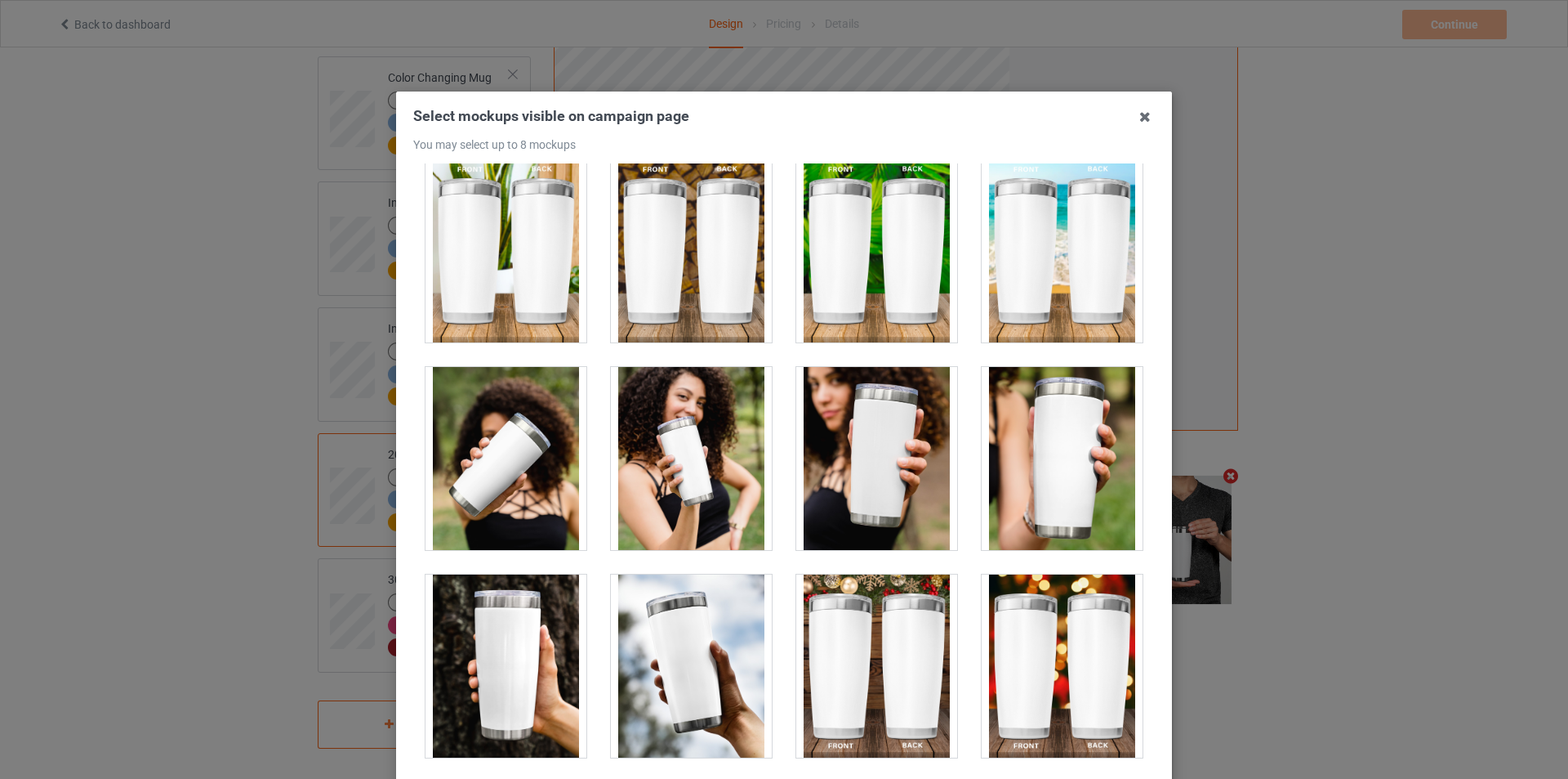
click at [874, 458] on div at bounding box center [877, 458] width 161 height 183
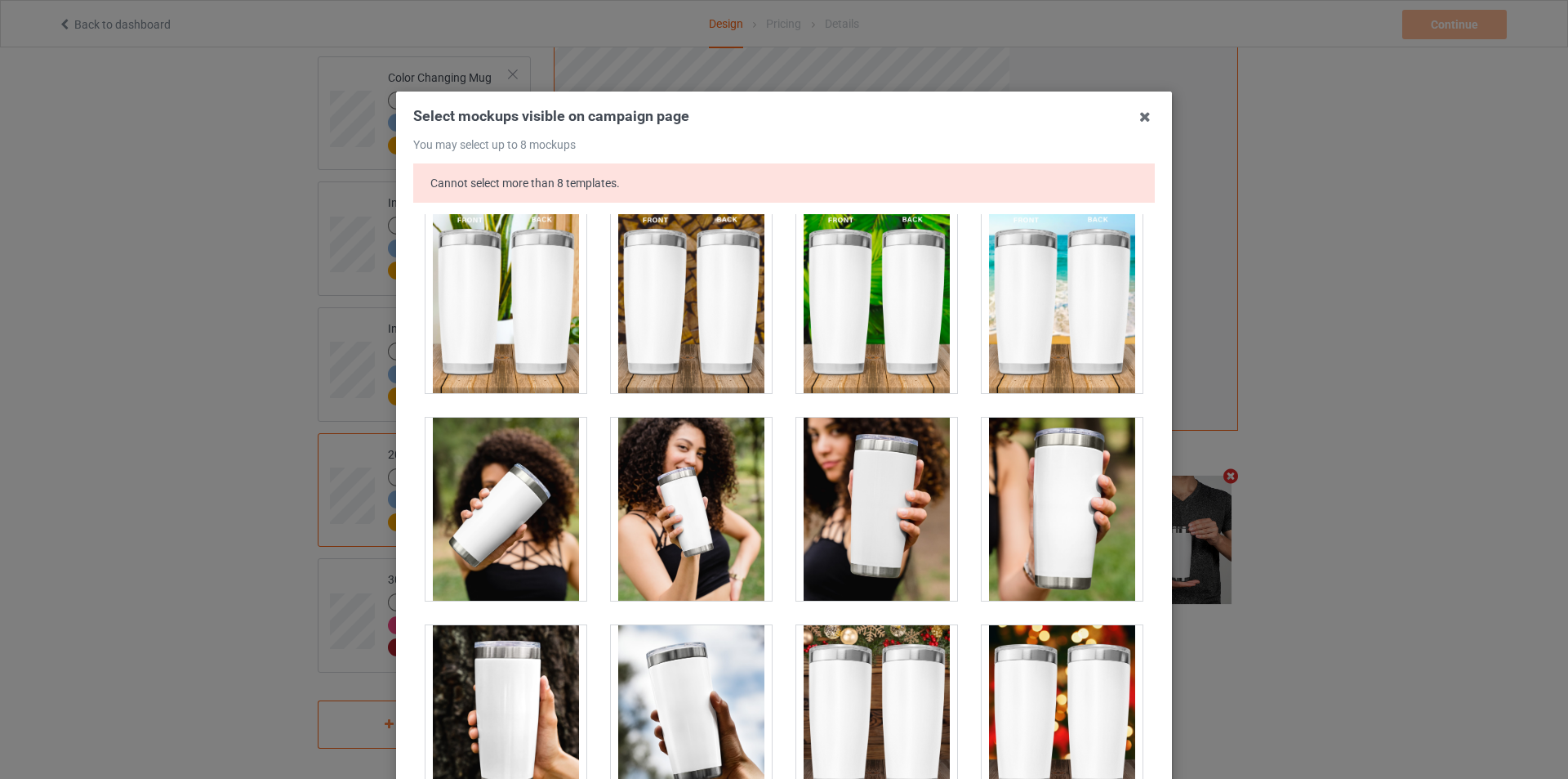
click at [920, 506] on div at bounding box center [877, 509] width 161 height 183
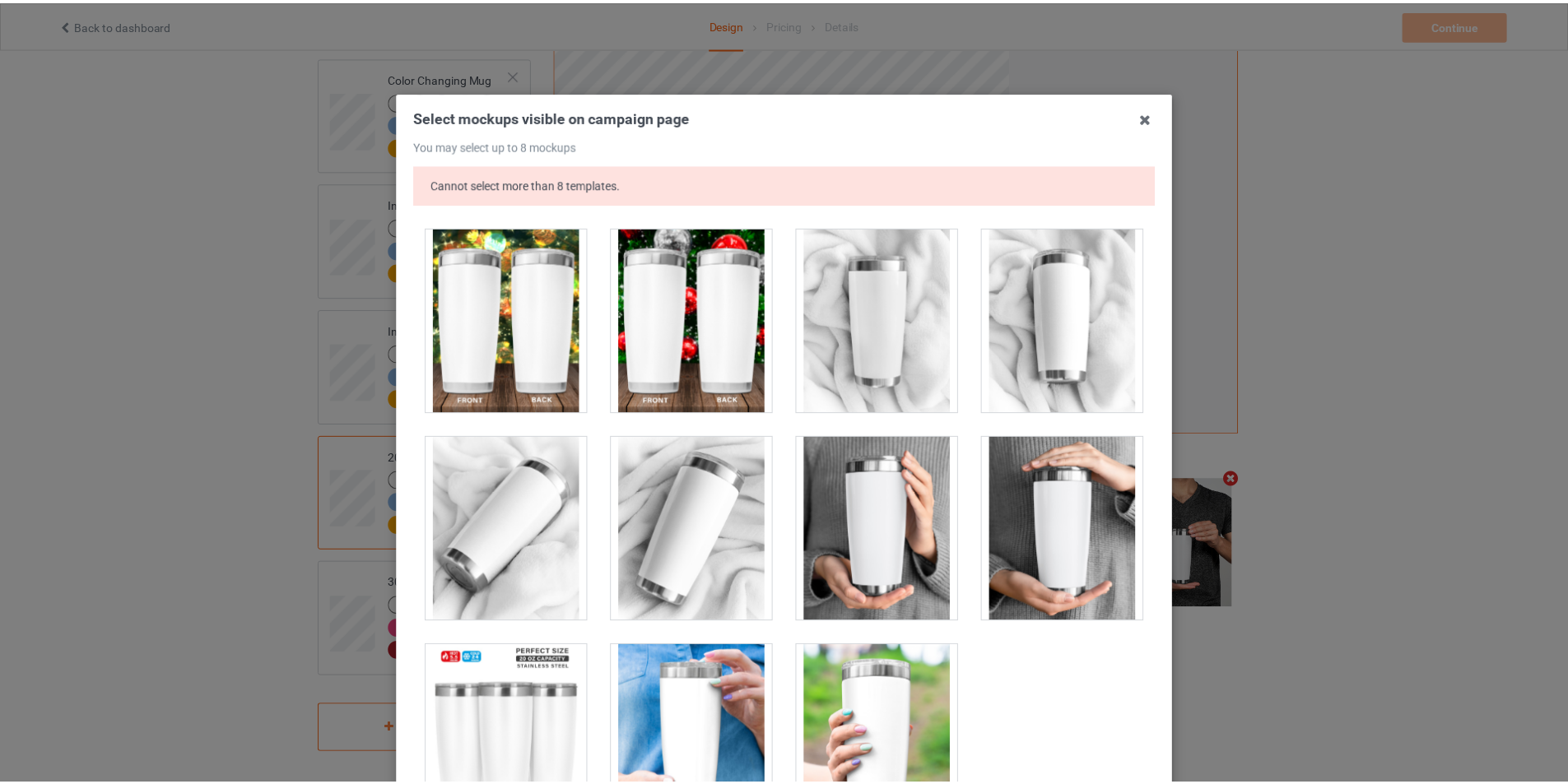
scroll to position [226, 0]
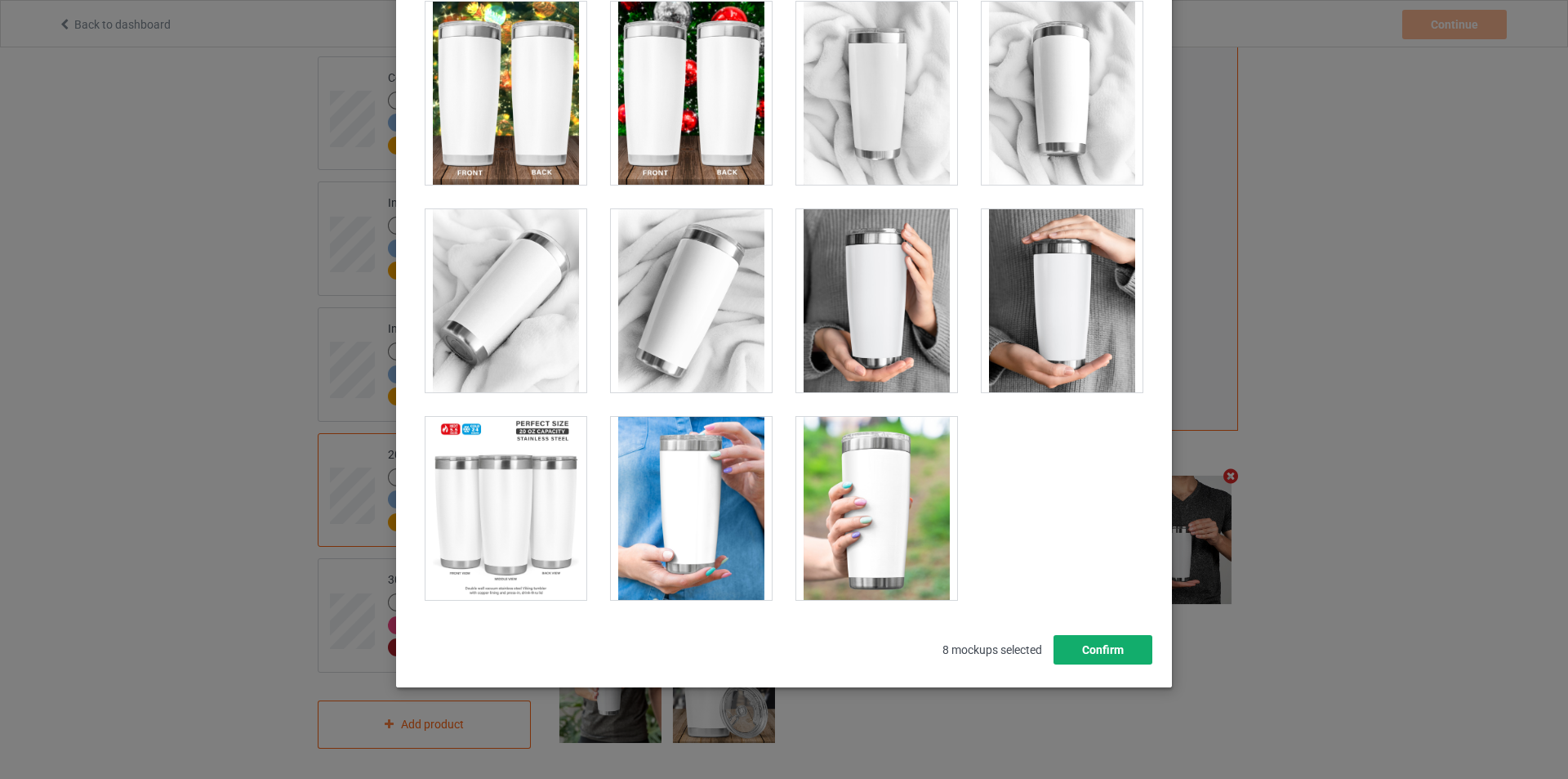
click at [1112, 637] on button "Confirm" at bounding box center [1103, 649] width 98 height 30
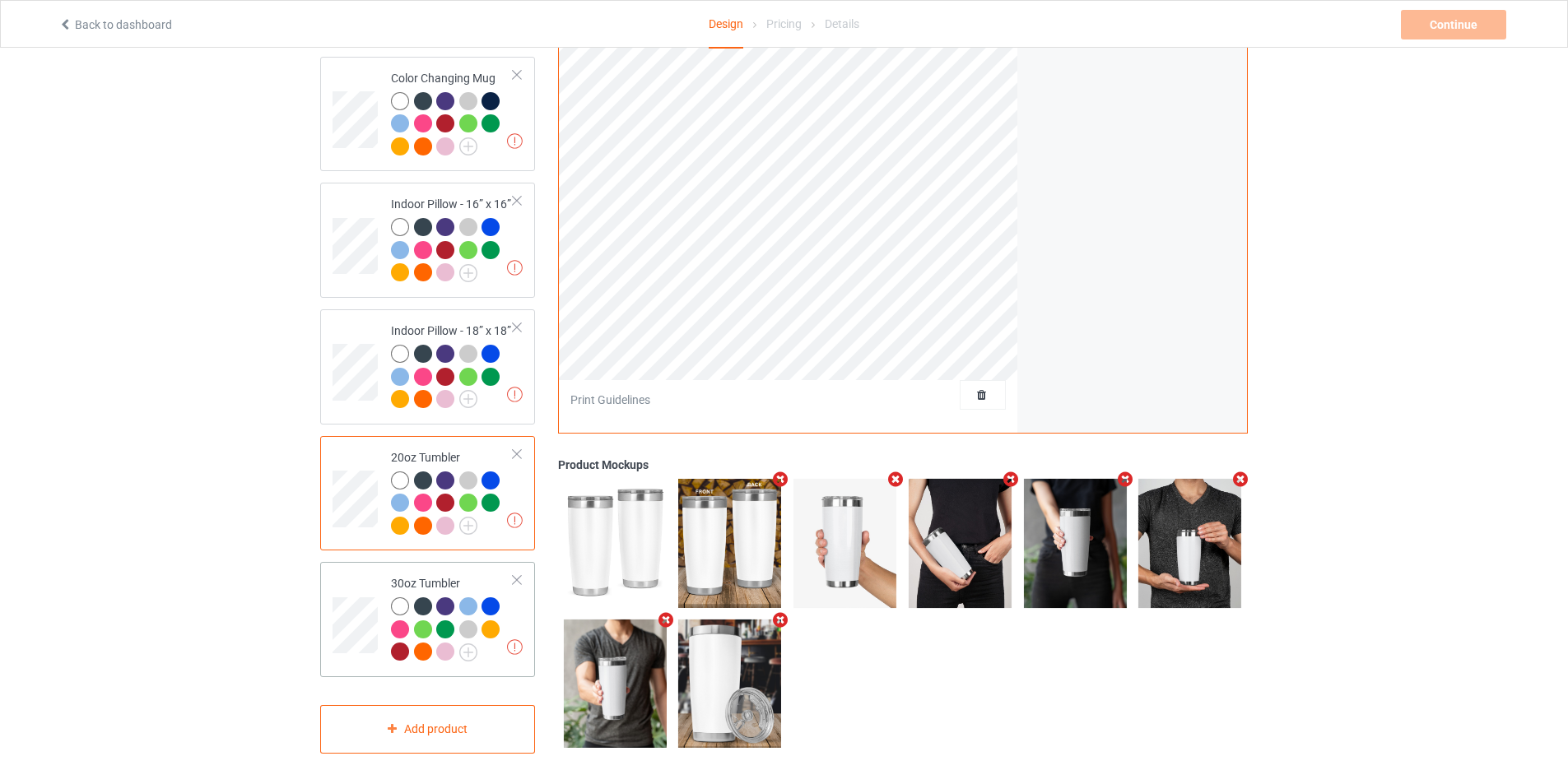
click at [392, 580] on div "30oz Tumbler" at bounding box center [453, 617] width 123 height 85
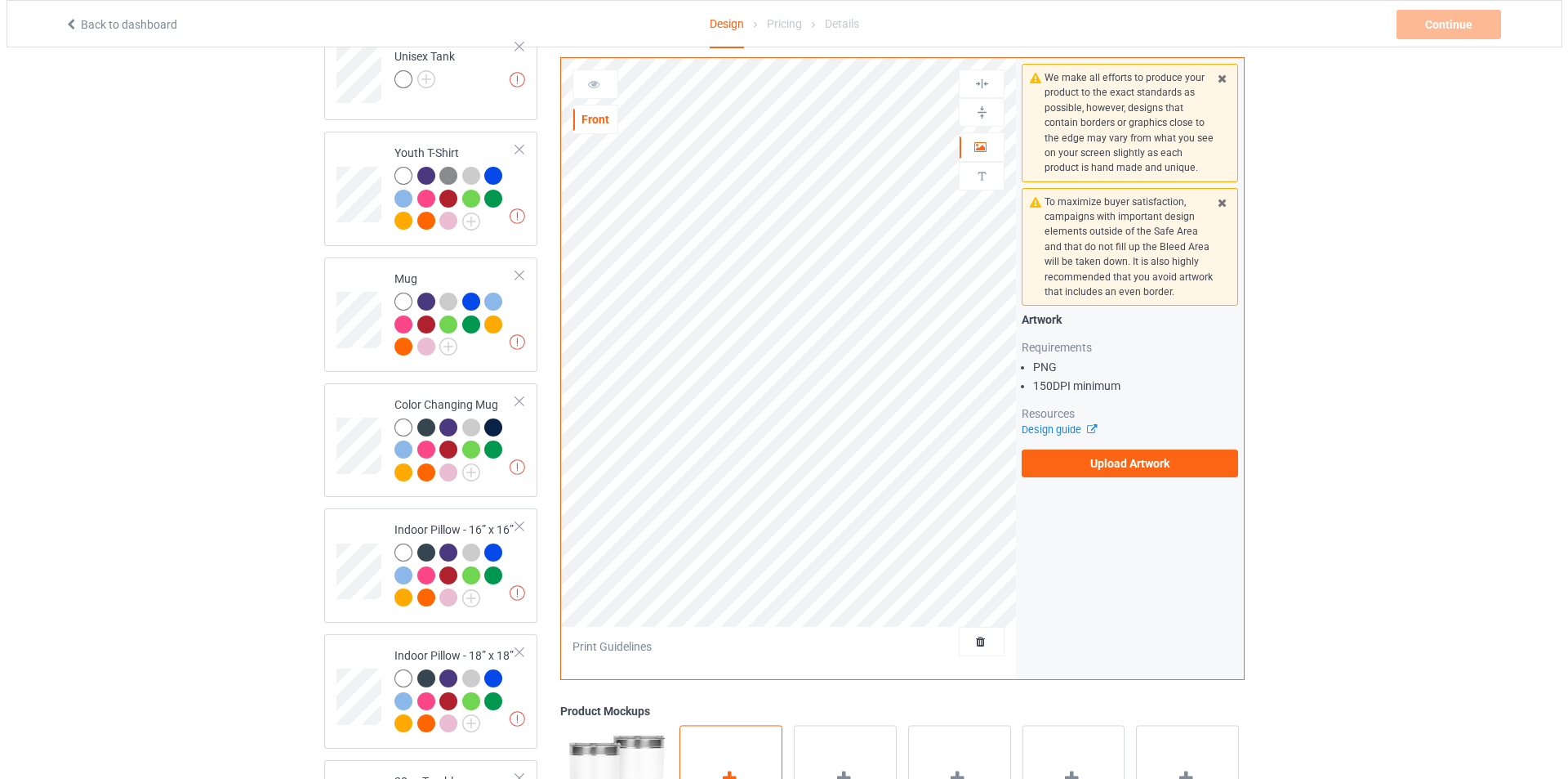
scroll to position [1382, 0]
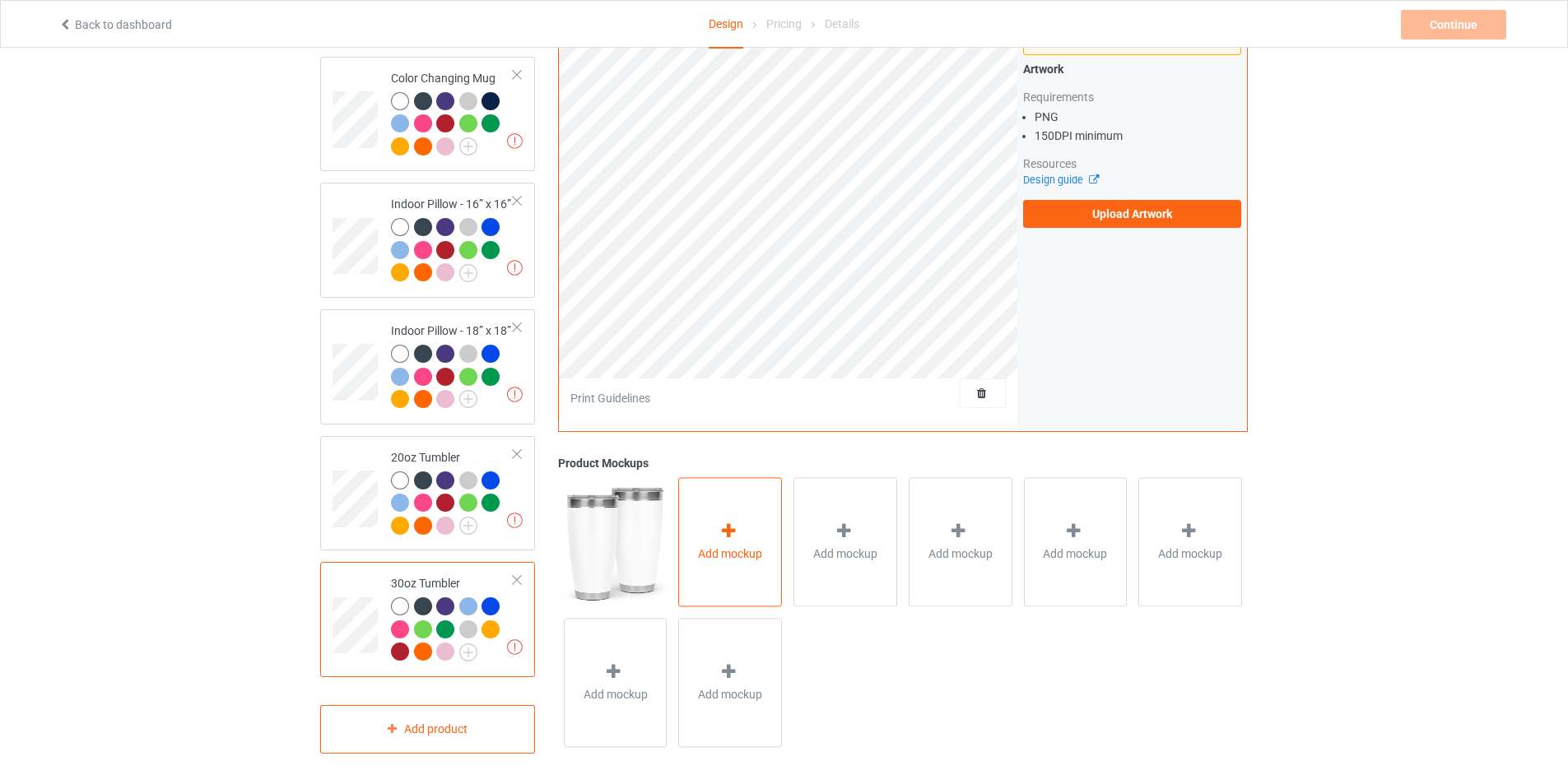
click at [731, 545] on span "Add mockup" at bounding box center [729, 553] width 64 height 16
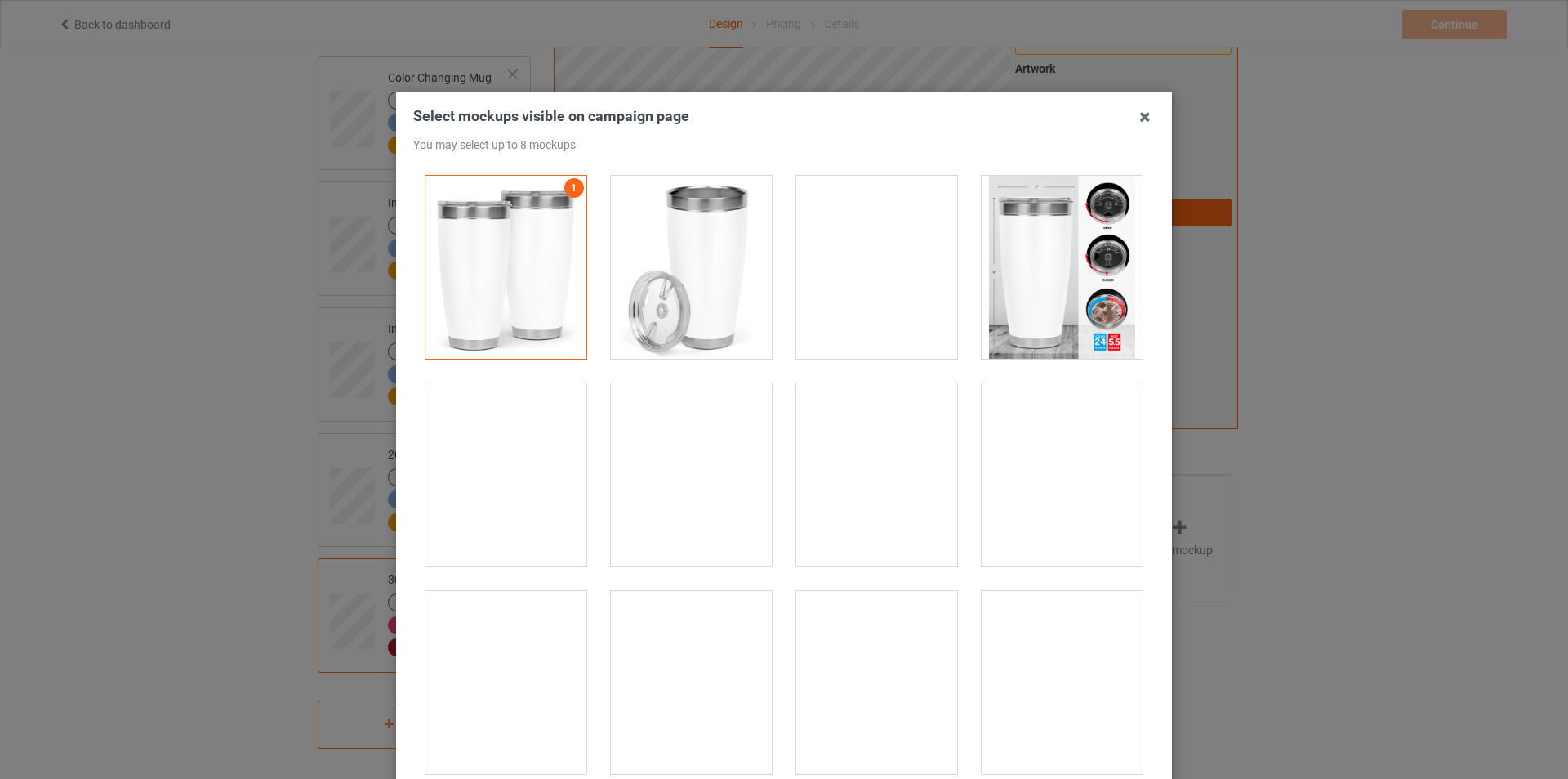
scroll to position [164, 0]
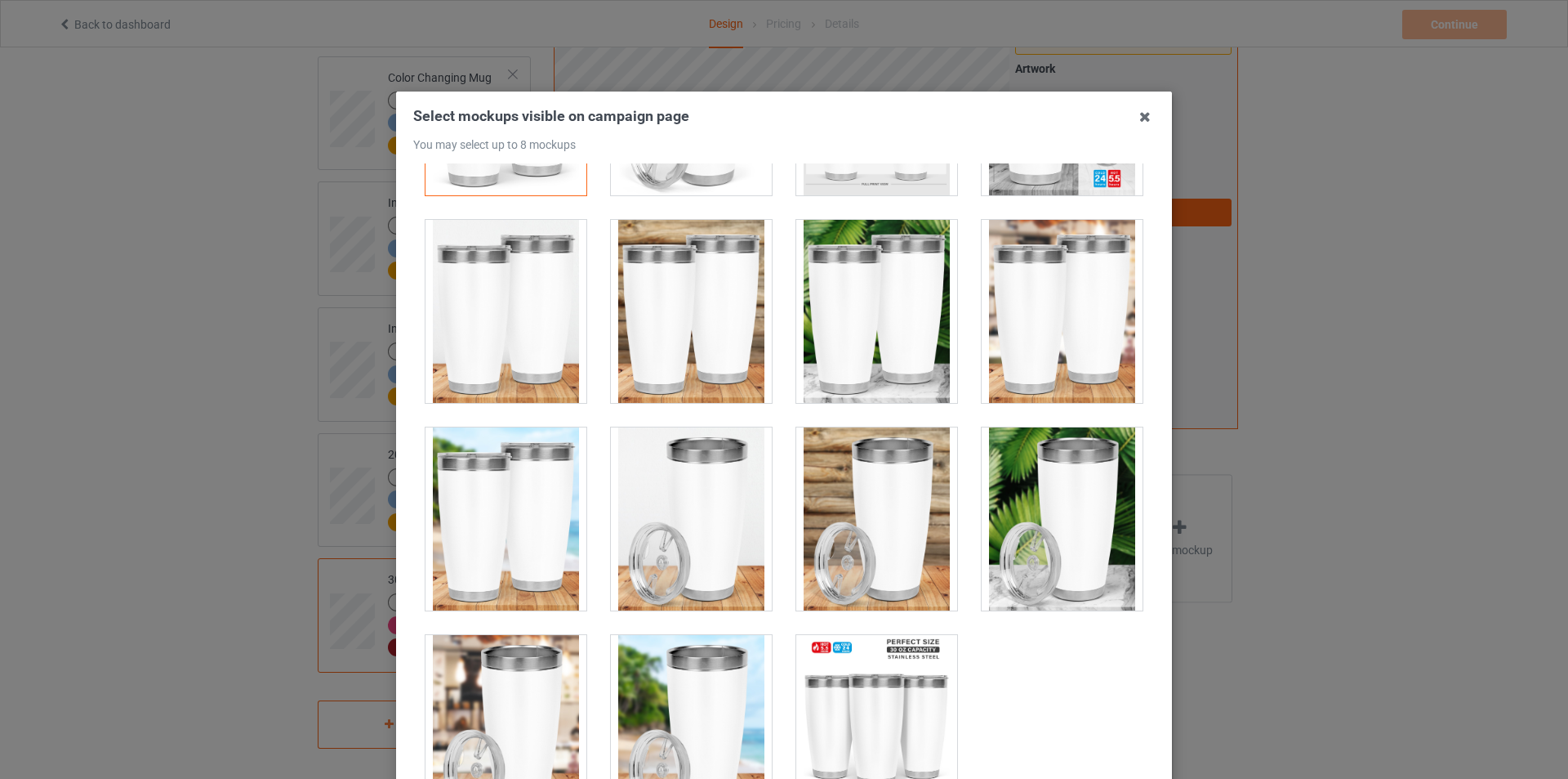
click at [1017, 501] on div at bounding box center [1062, 518] width 161 height 183
click at [865, 339] on div at bounding box center [877, 312] width 161 height 183
click at [880, 501] on div at bounding box center [877, 518] width 161 height 183
click at [480, 676] on div at bounding box center [506, 726] width 161 height 183
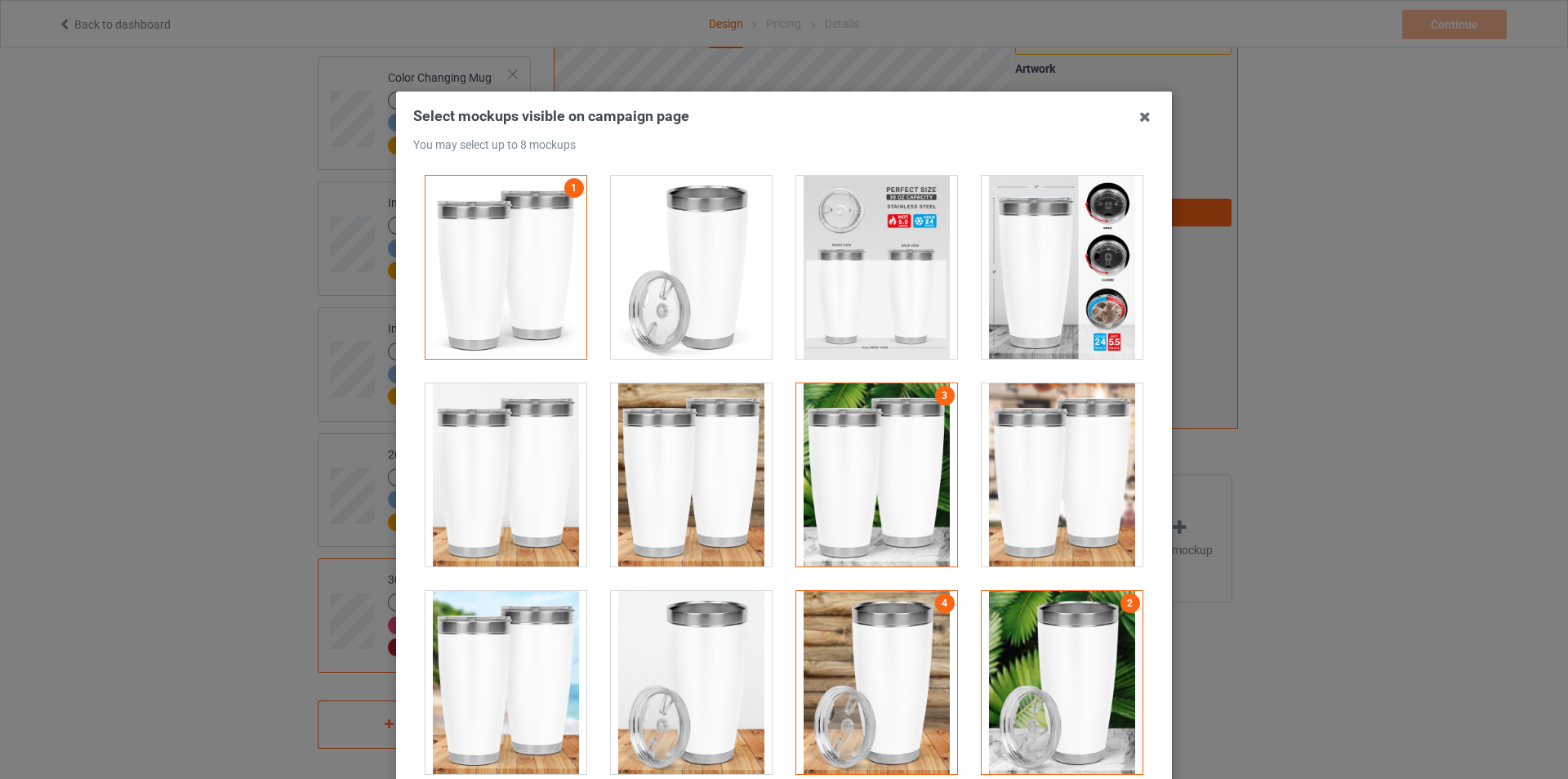
click at [663, 475] on div at bounding box center [692, 475] width 161 height 183
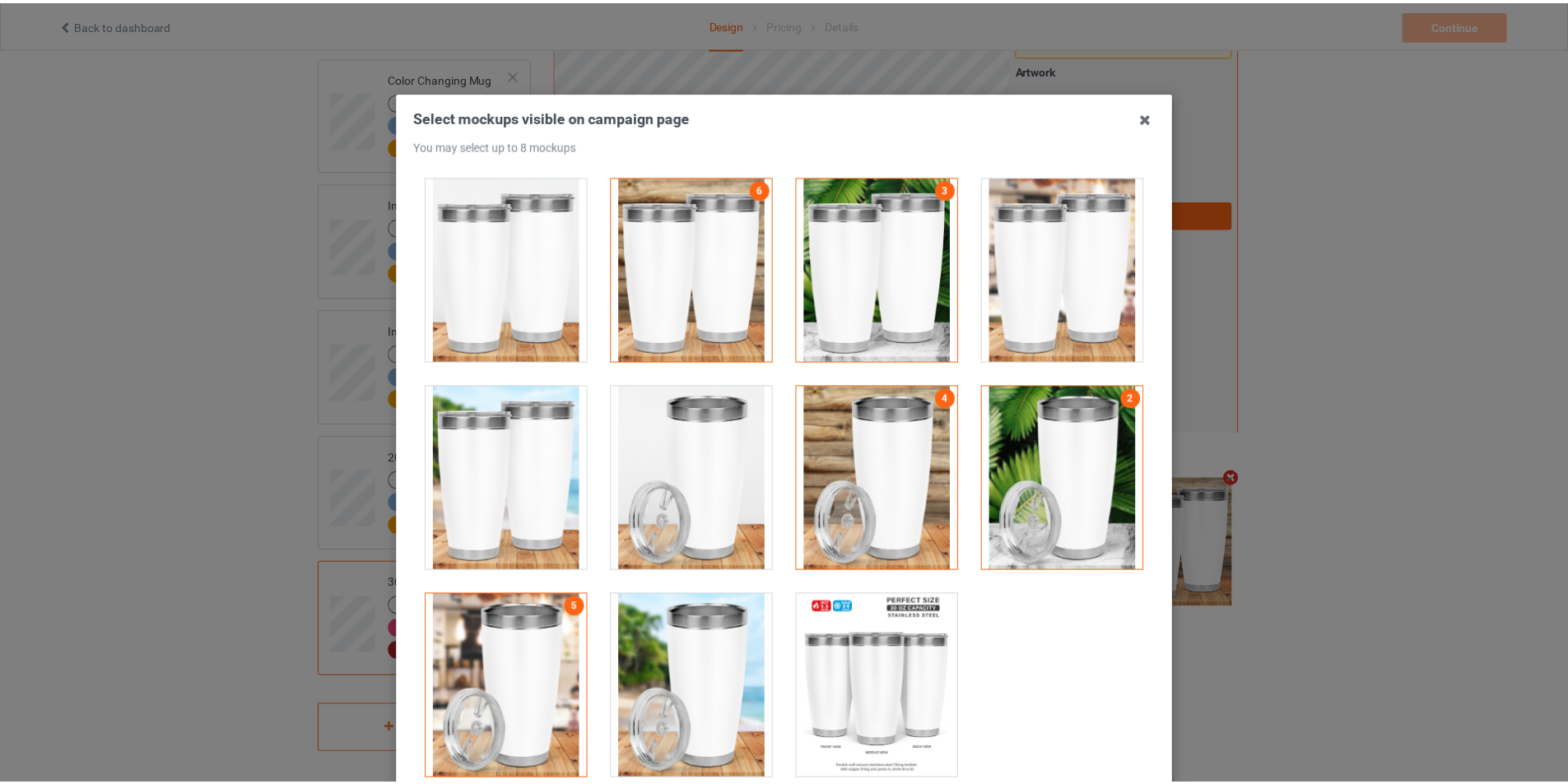
scroll to position [175, 0]
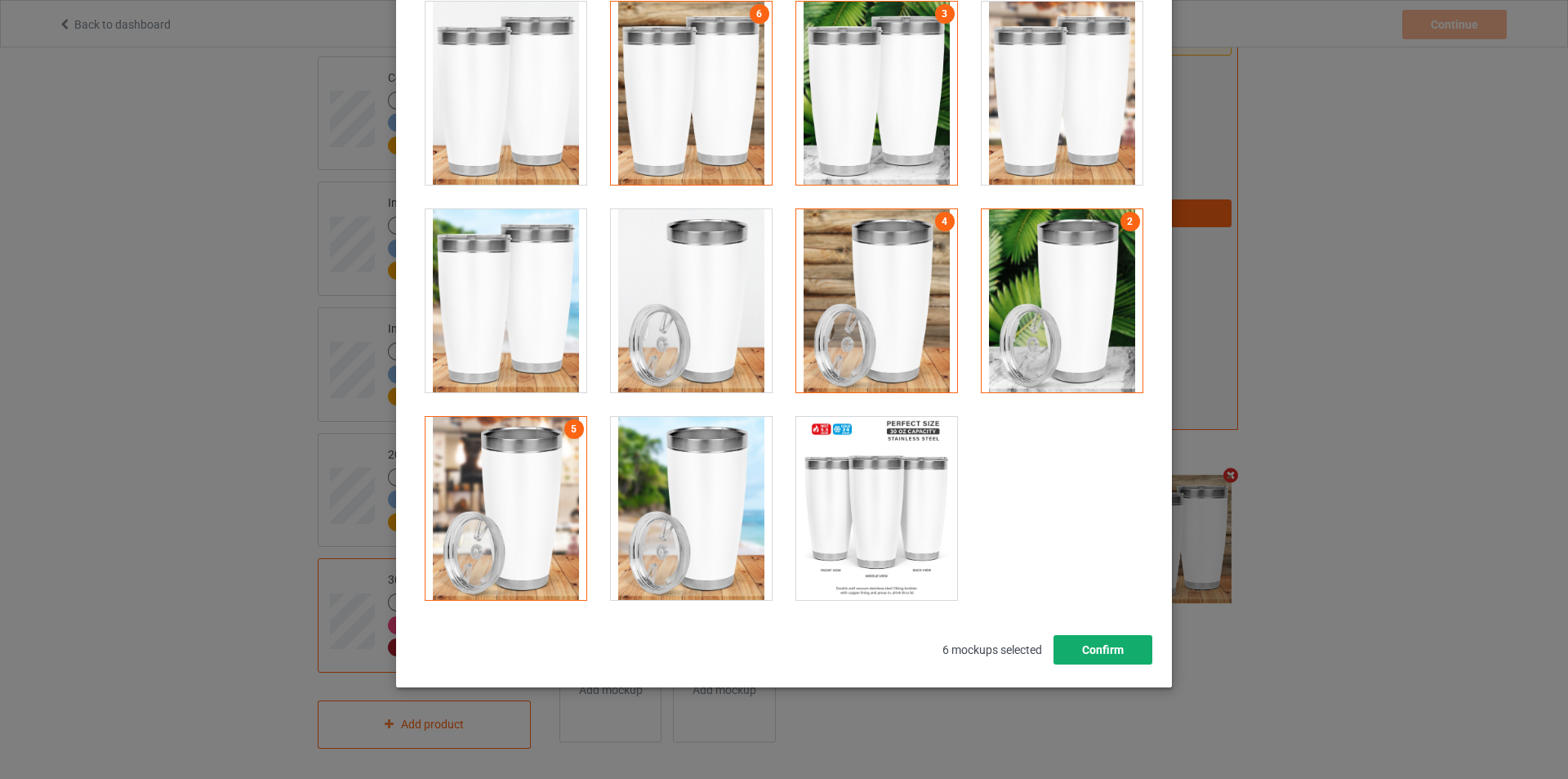
click at [1100, 644] on button "Confirm" at bounding box center [1103, 649] width 98 height 30
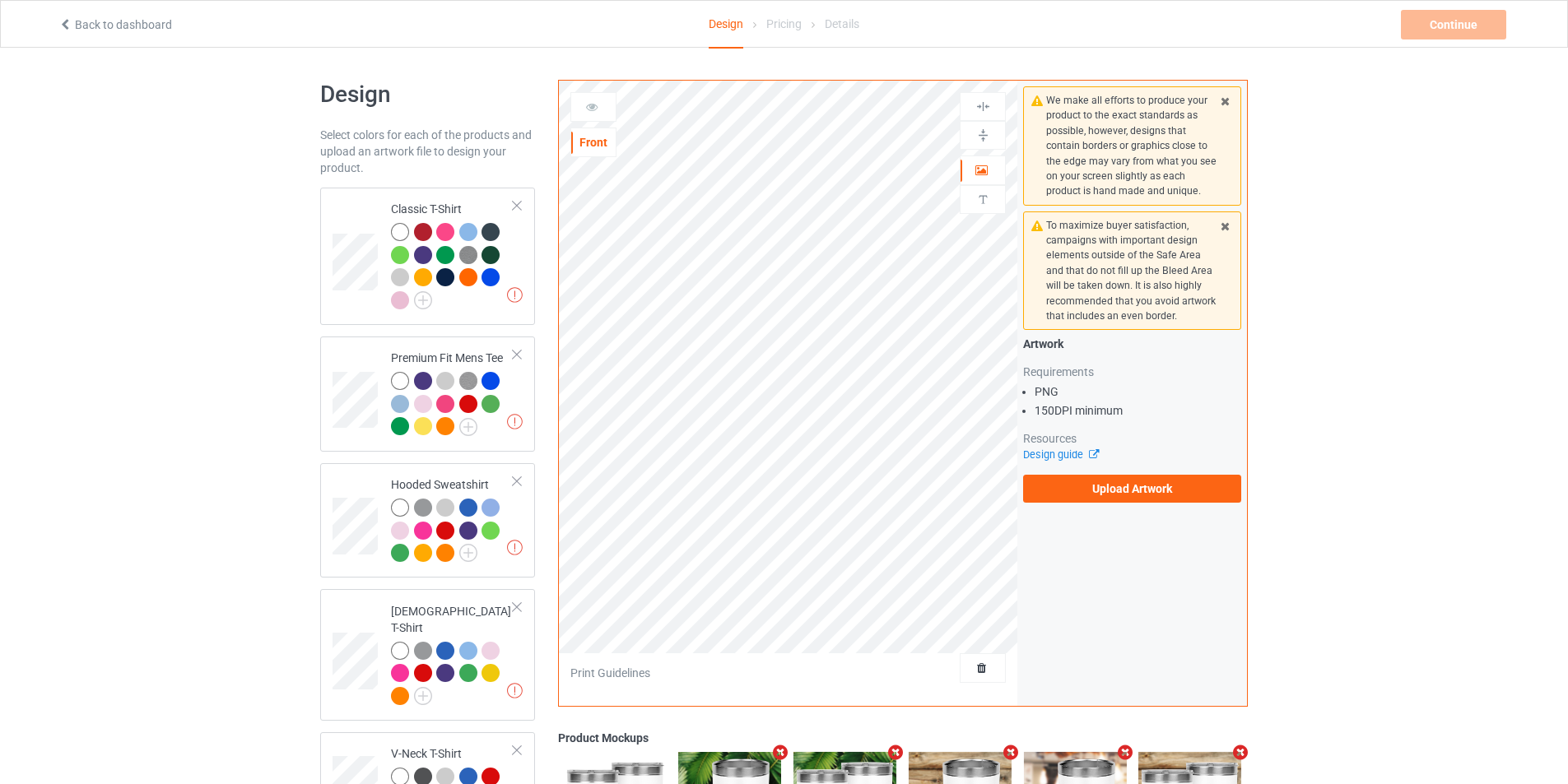
scroll to position [0, 0]
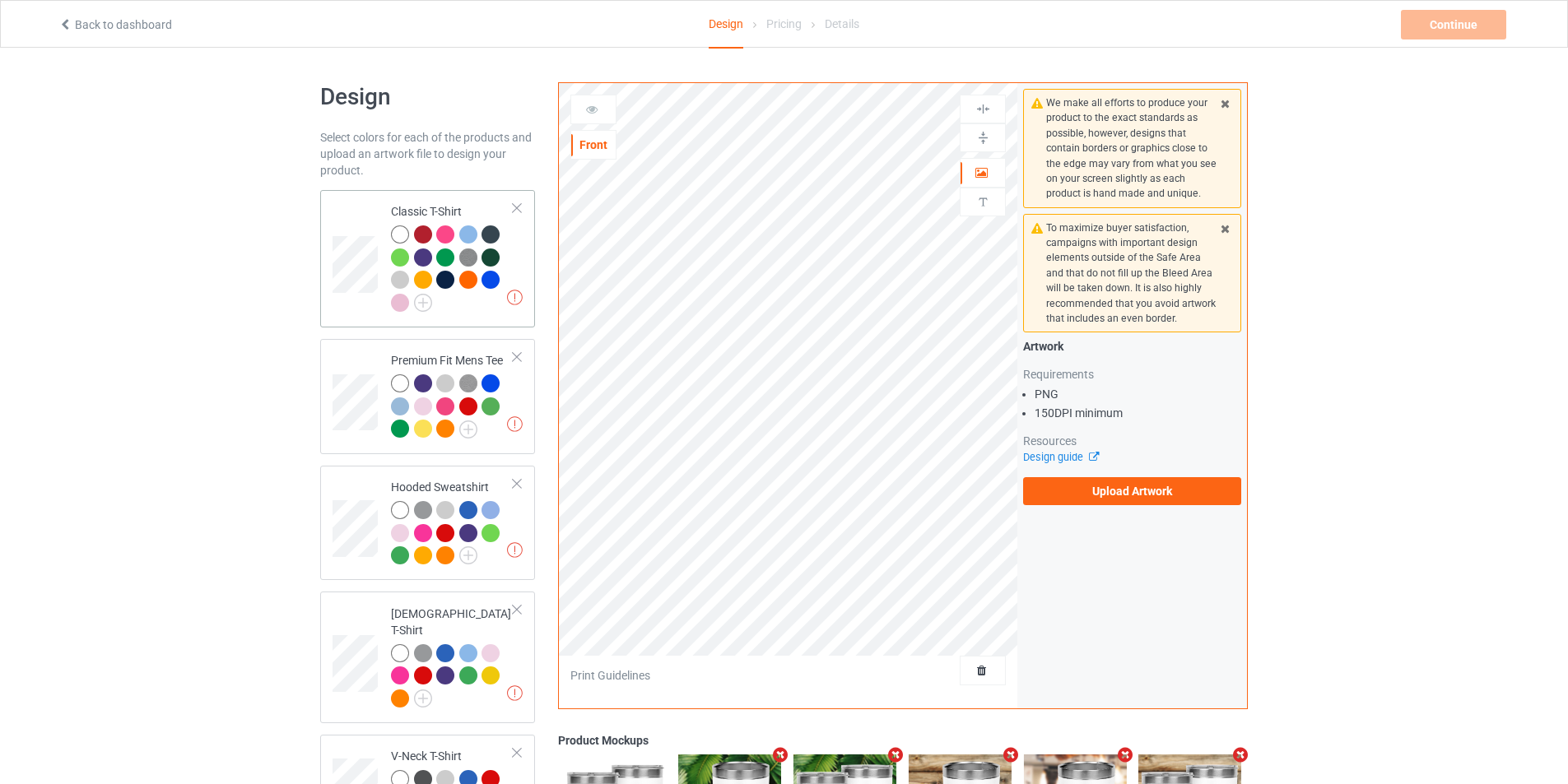
click at [464, 305] on div at bounding box center [453, 270] width 123 height 90
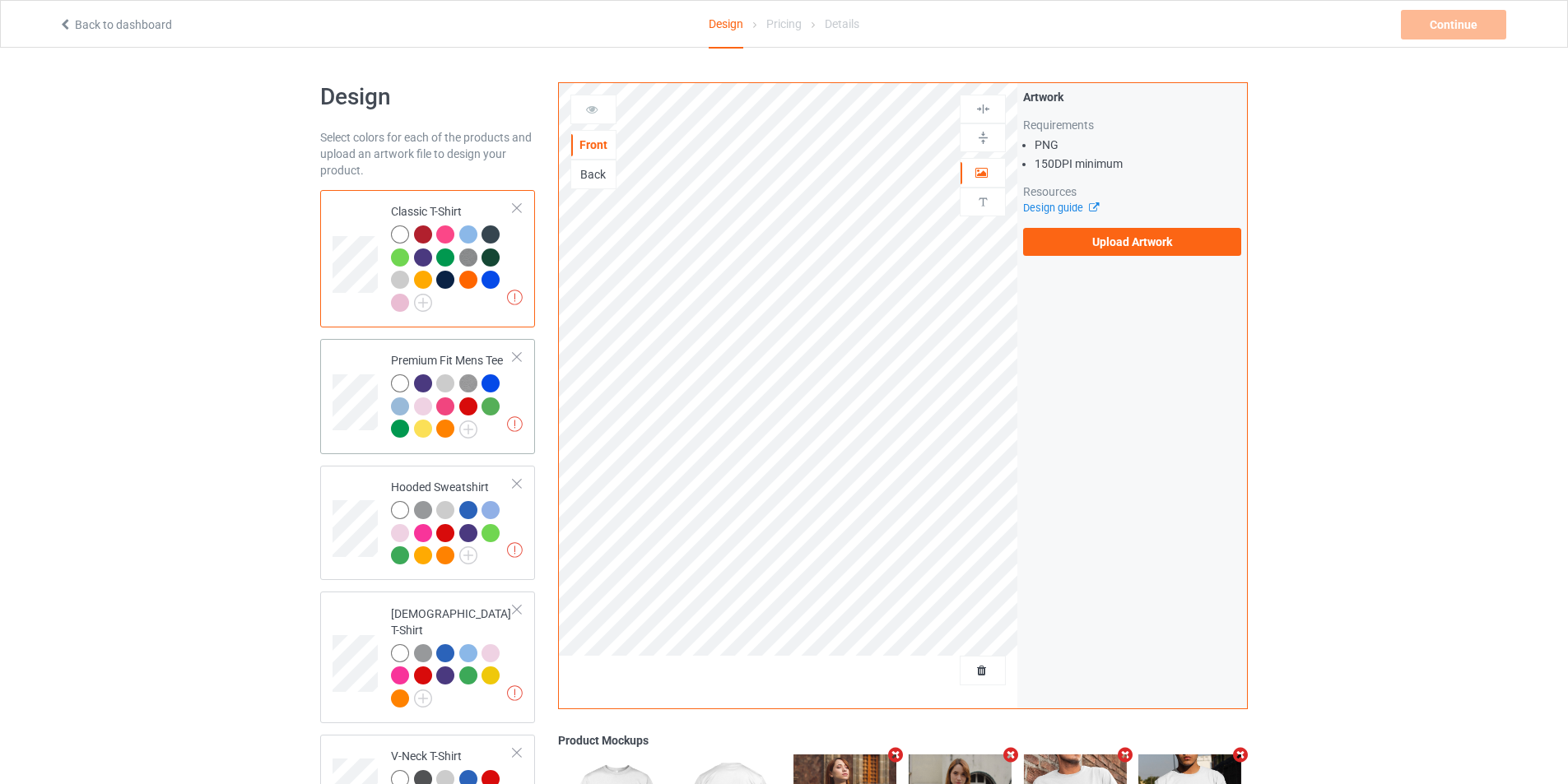
click at [523, 399] on div "Missing artworks Premium Fit Mens Tee" at bounding box center [427, 397] width 215 height 115
click at [463, 294] on div at bounding box center [453, 270] width 123 height 90
click at [513, 381] on td "Missing artworks Premium Fit Mens Tee" at bounding box center [452, 396] width 141 height 102
click at [472, 306] on div at bounding box center [453, 270] width 123 height 90
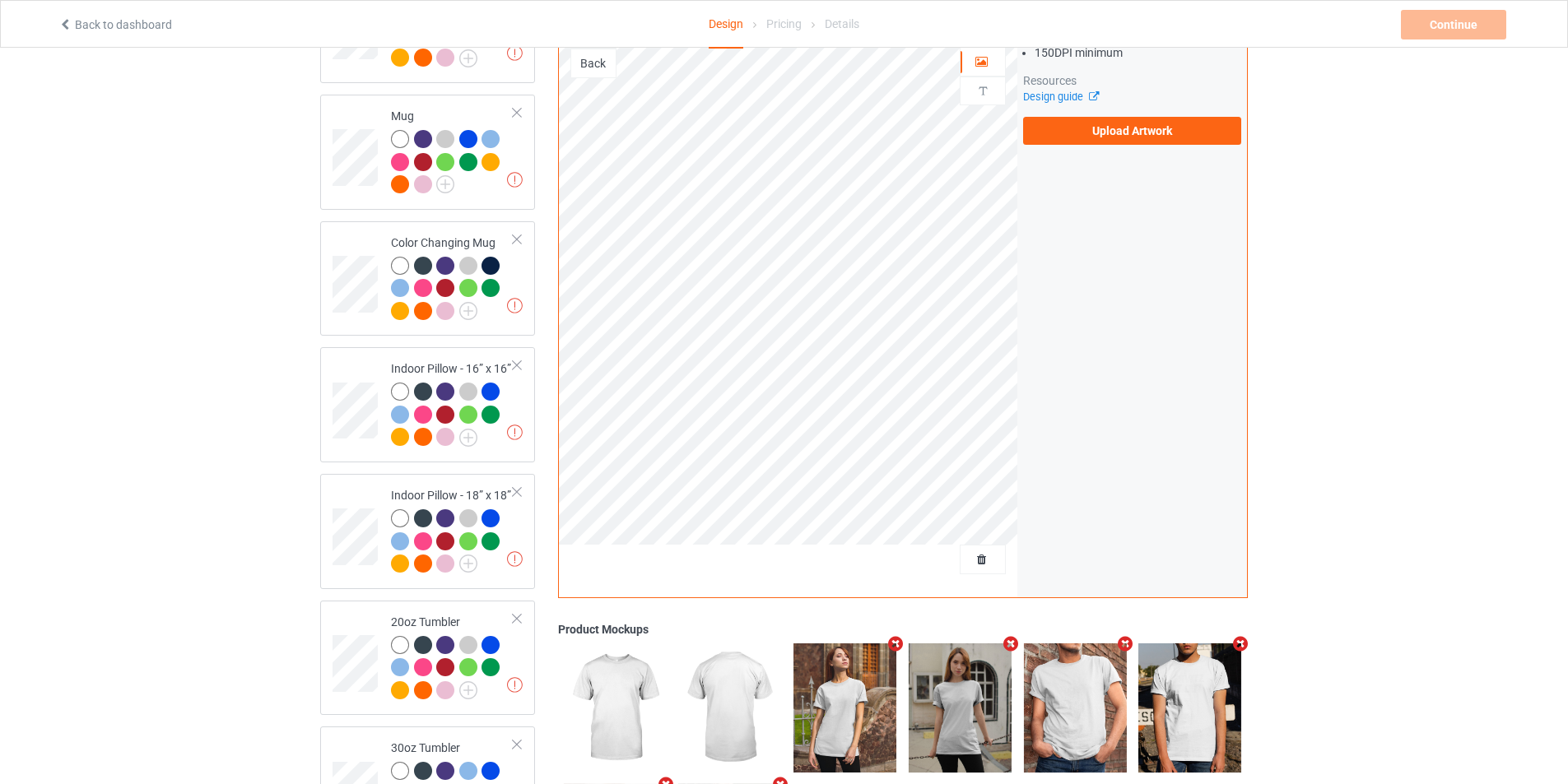
scroll to position [1390, 0]
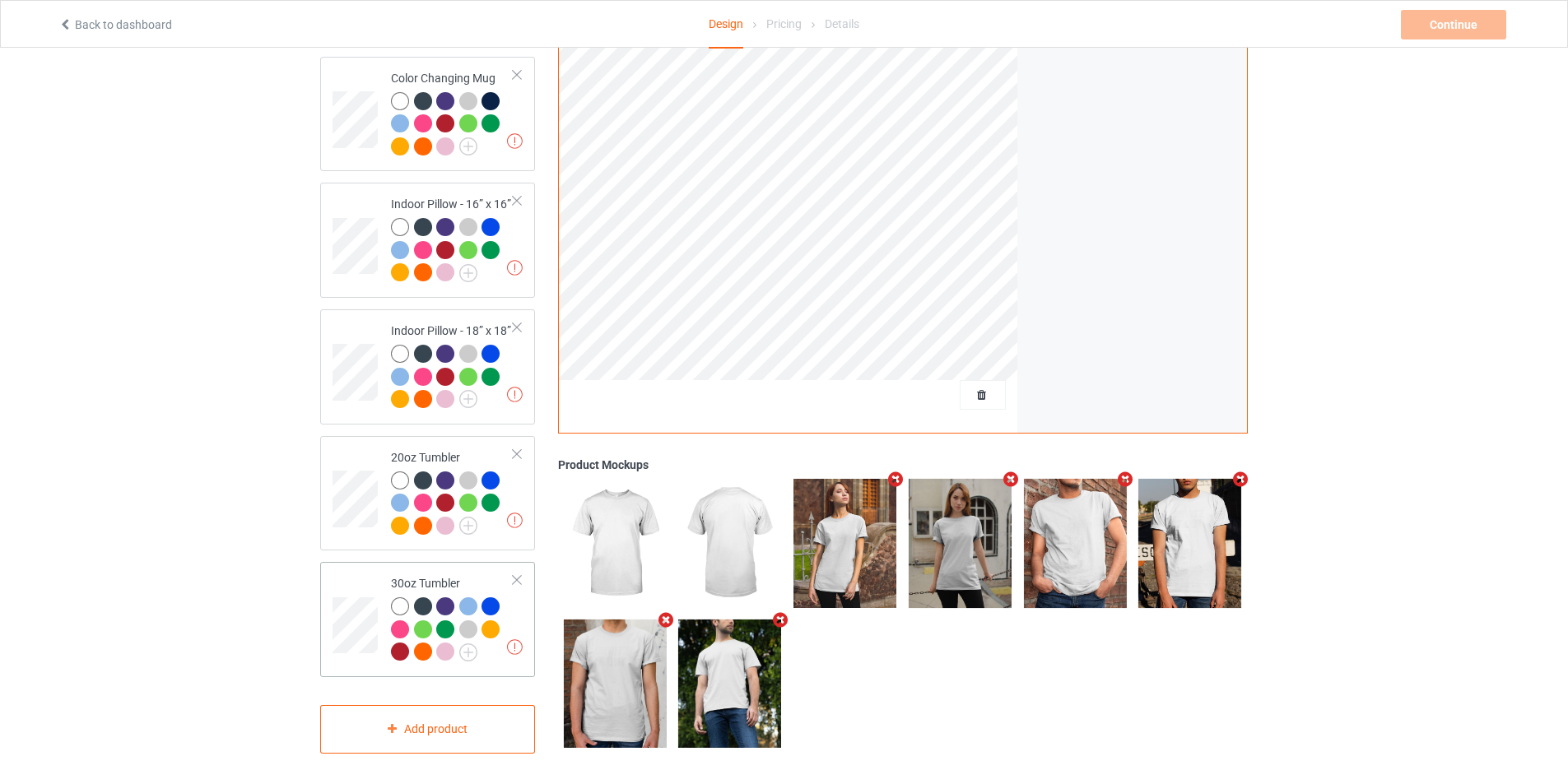
click at [491, 656] on div at bounding box center [453, 632] width 123 height 68
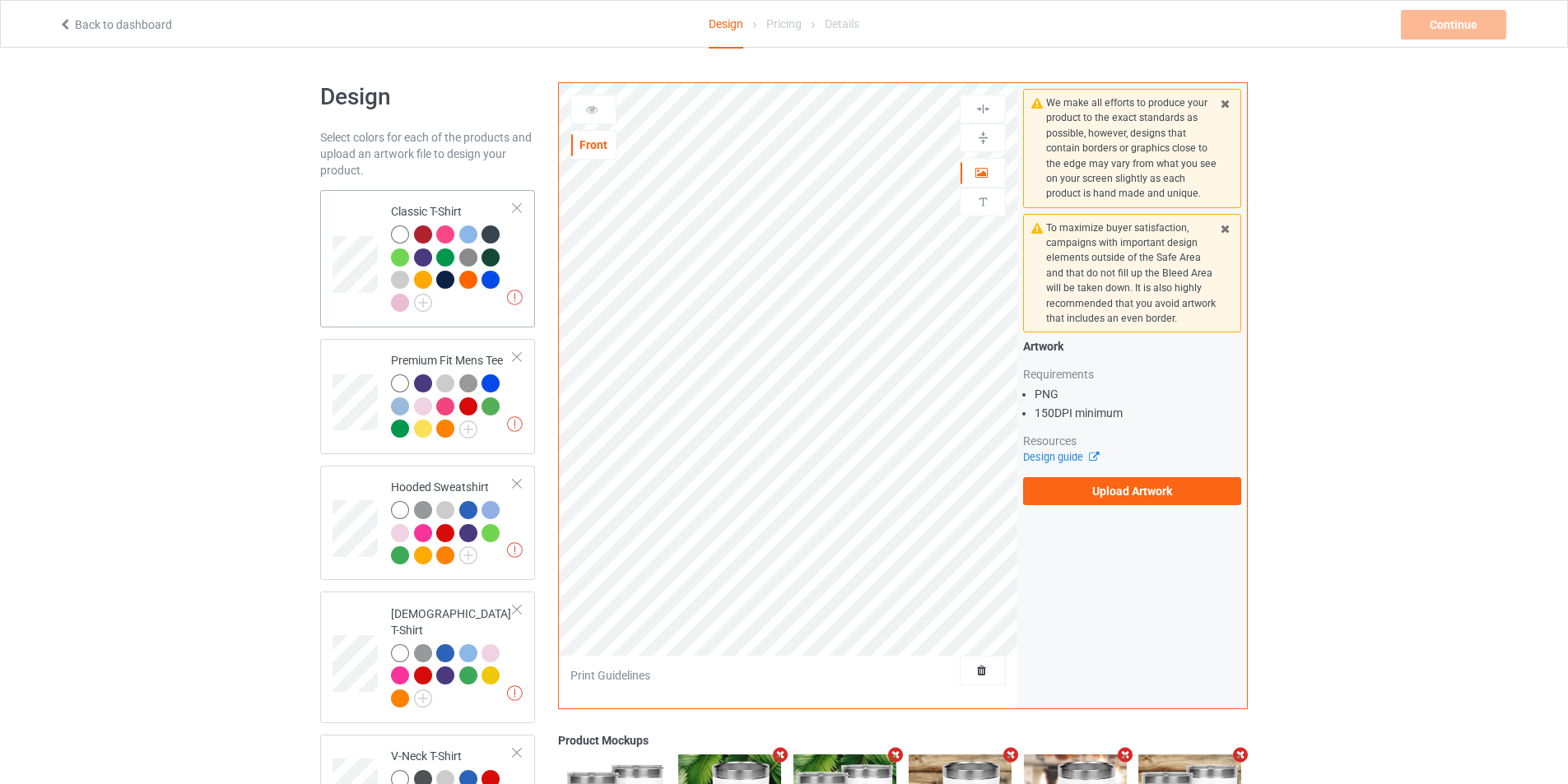
click at [468, 318] on td "Missing artworks Classic T-Shirt" at bounding box center [452, 259] width 141 height 124
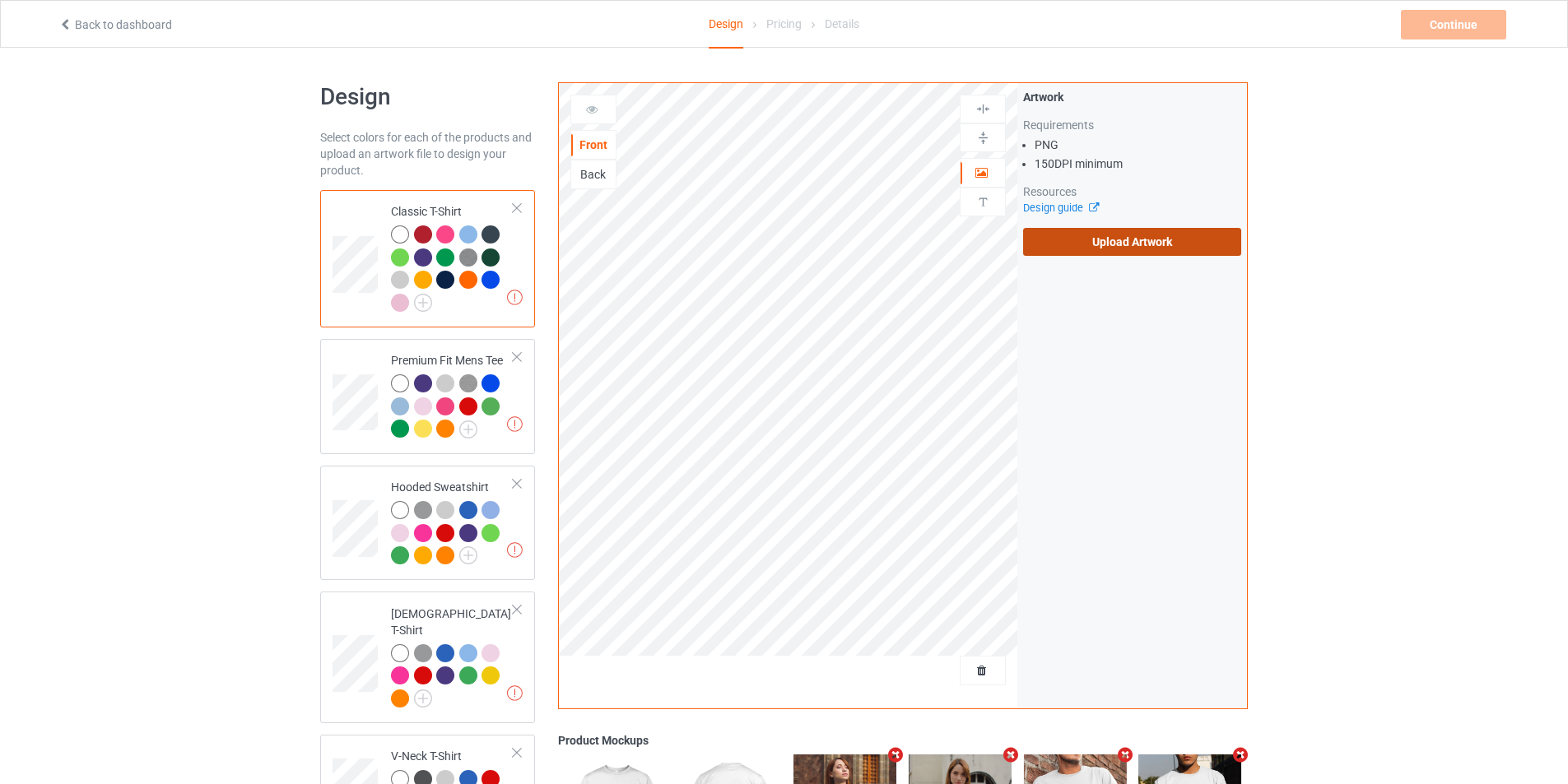
click at [1087, 251] on label "Upload Artwork" at bounding box center [1132, 242] width 218 height 28
click at [0, 0] on input "Upload Artwork" at bounding box center [0, 0] width 0 height 0
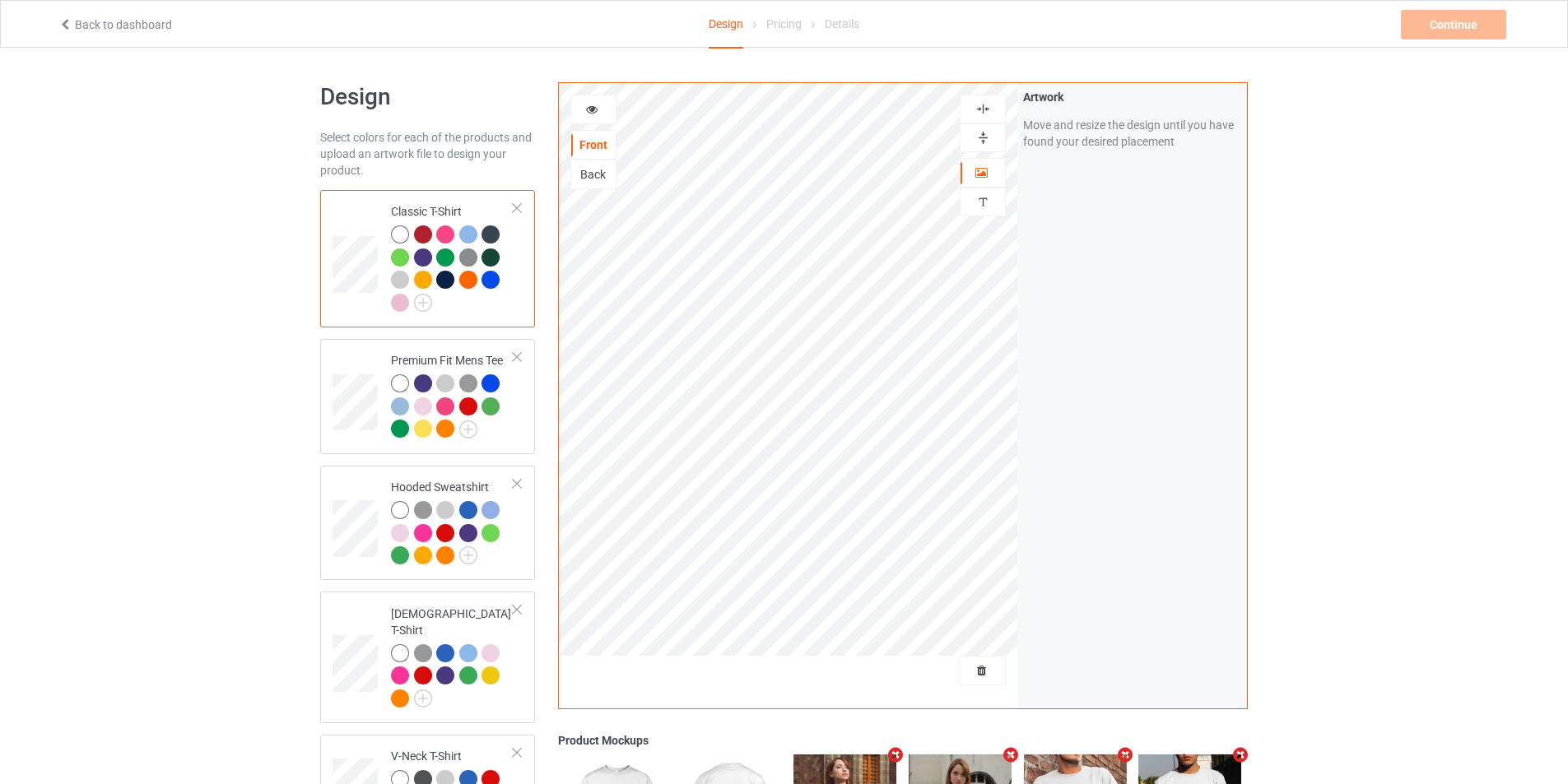
click at [988, 105] on img at bounding box center [982, 108] width 15 height 15
click at [985, 127] on div at bounding box center [982, 138] width 46 height 29
click at [985, 136] on img at bounding box center [982, 137] width 15 height 15
click at [979, 128] on div at bounding box center [982, 138] width 46 height 29
click at [986, 111] on img at bounding box center [982, 108] width 15 height 15
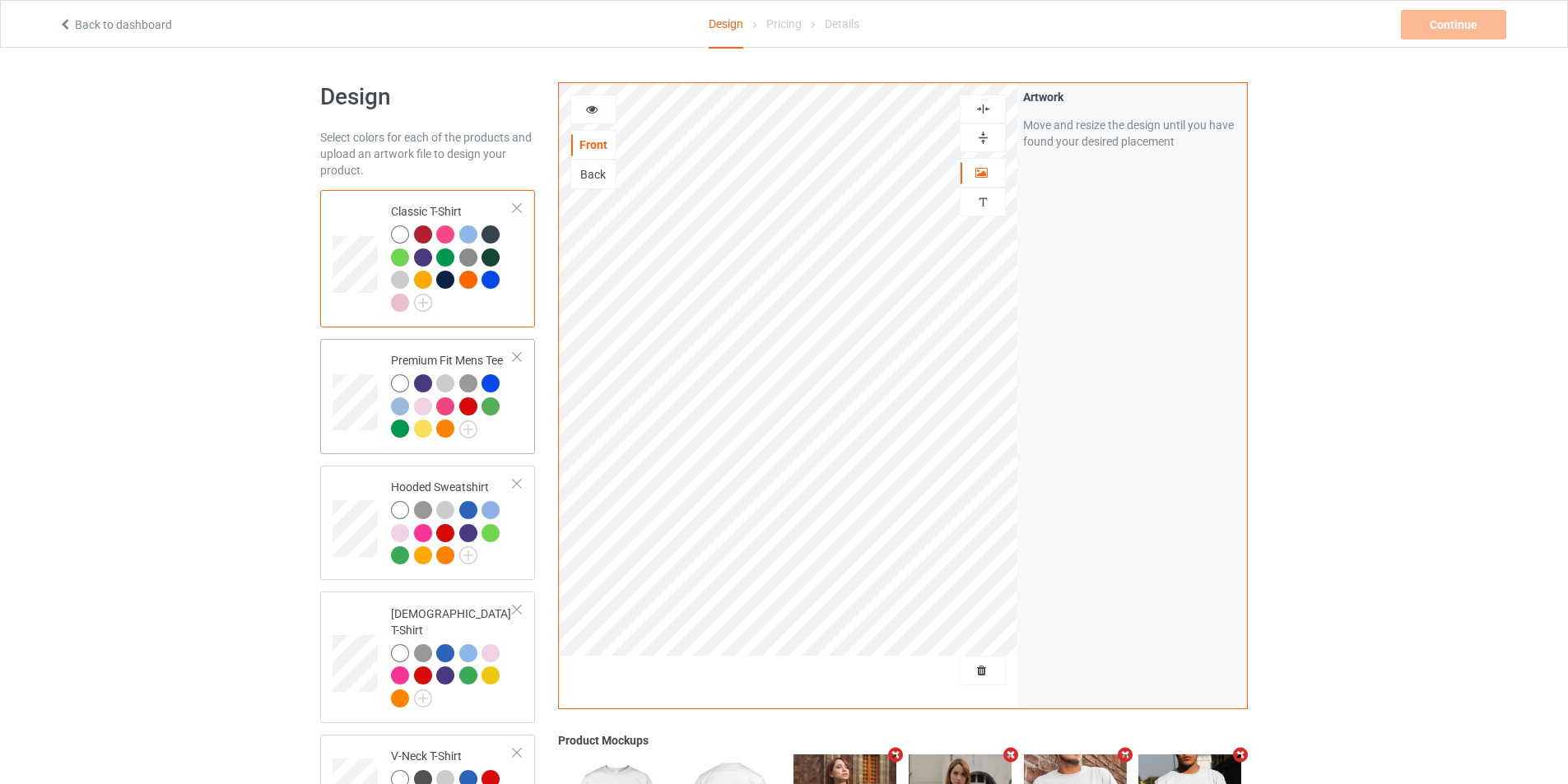
click at [503, 425] on div at bounding box center [453, 408] width 123 height 68
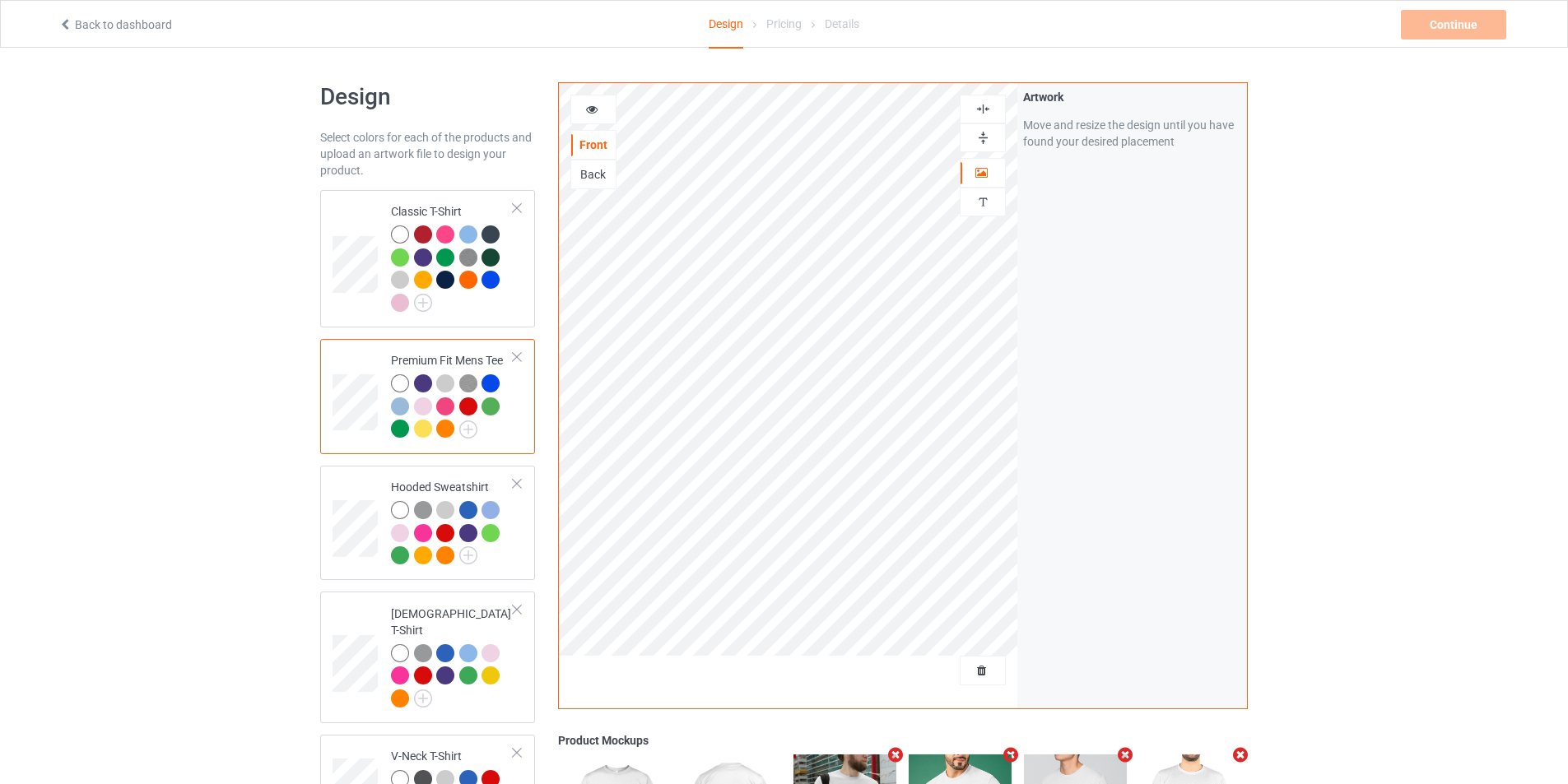
click at [982, 112] on img at bounding box center [982, 108] width 15 height 15
click at [981, 127] on div at bounding box center [982, 138] width 46 height 29
click at [991, 136] on div at bounding box center [982, 137] width 44 height 15
click at [986, 111] on img at bounding box center [982, 108] width 15 height 15
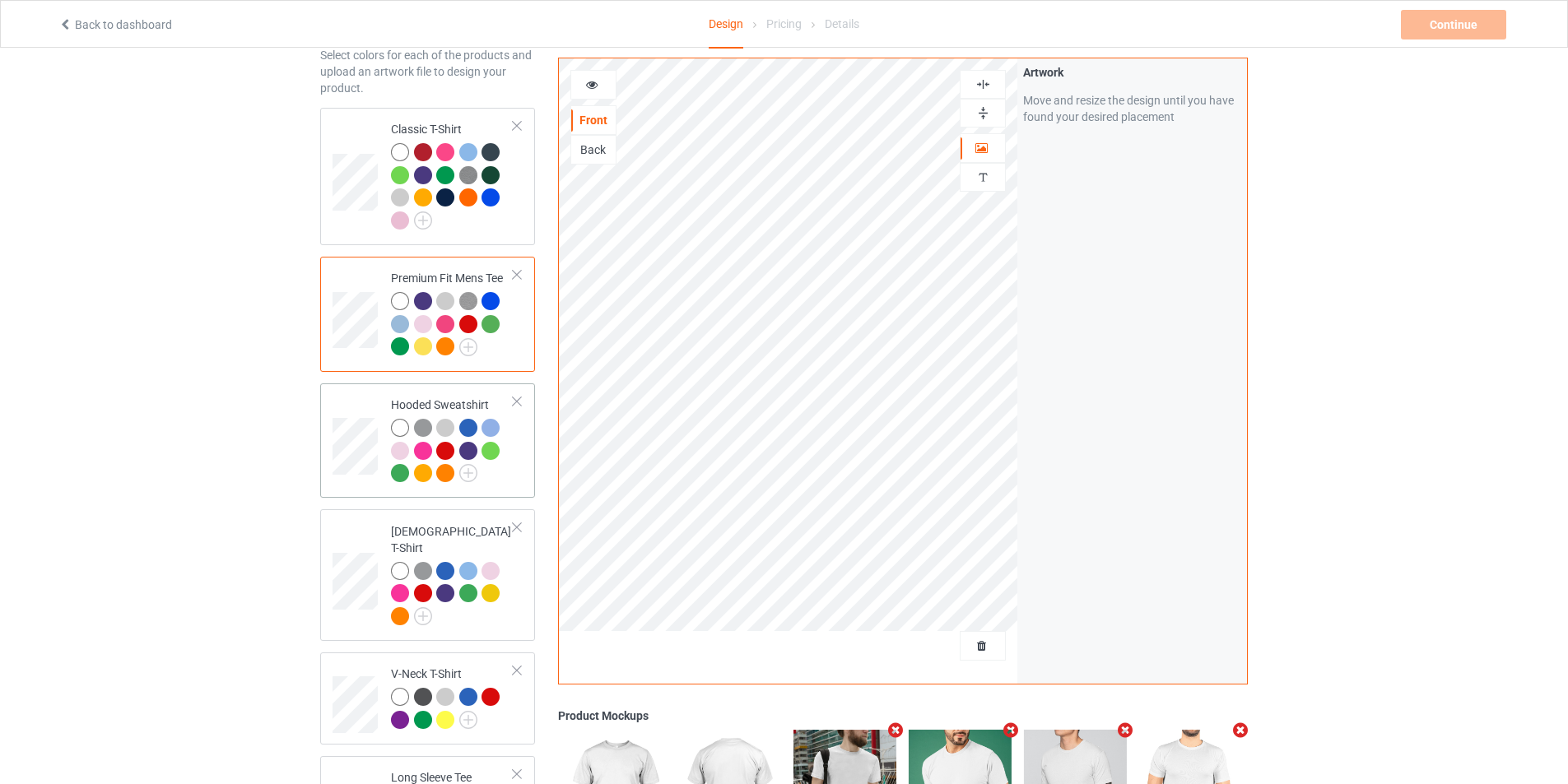
click at [382, 409] on td "Hooded Sweatshirt" at bounding box center [452, 441] width 141 height 102
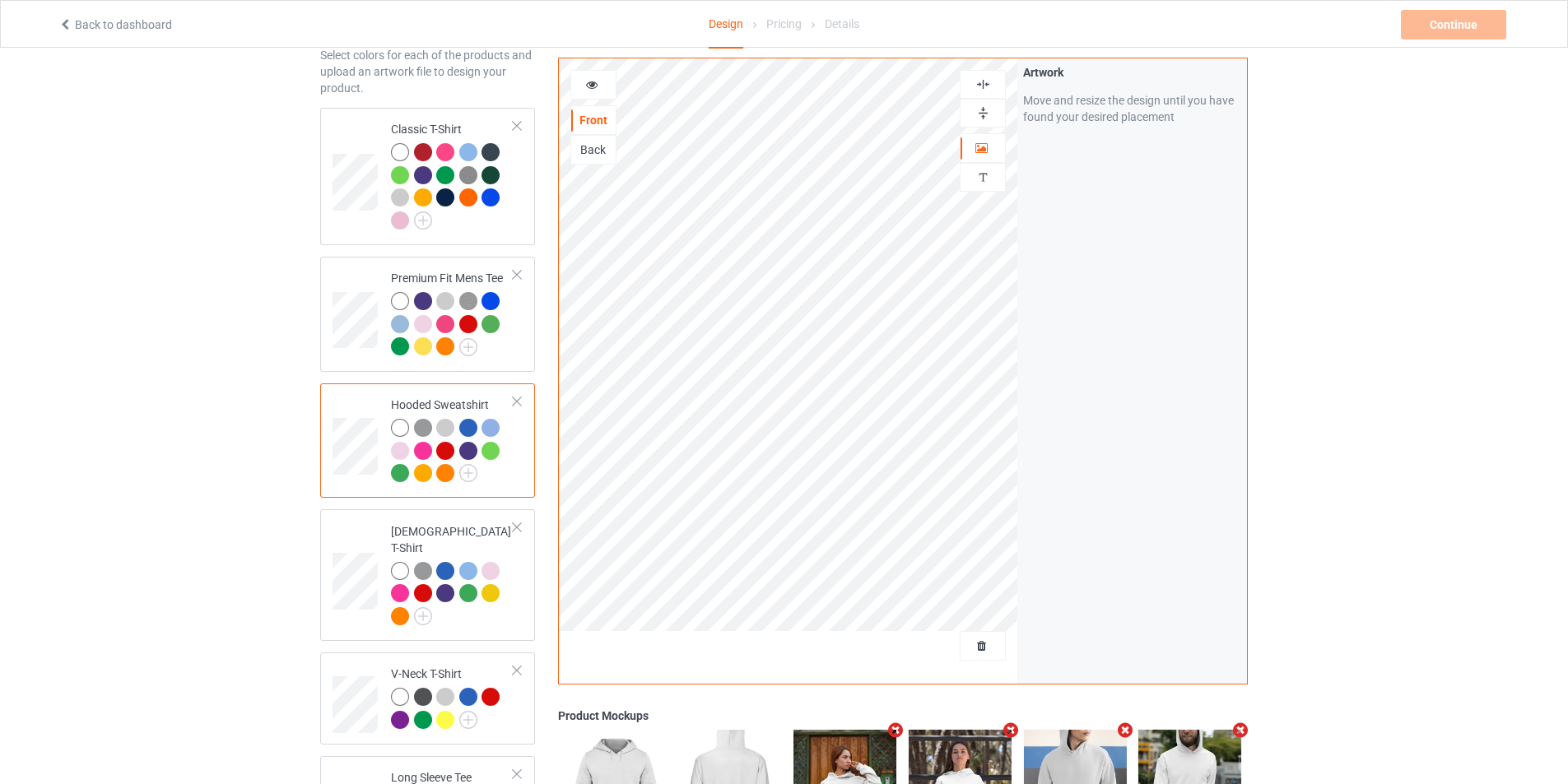
click at [975, 82] on img at bounding box center [982, 84] width 15 height 15
click at [980, 108] on img at bounding box center [982, 113] width 15 height 15
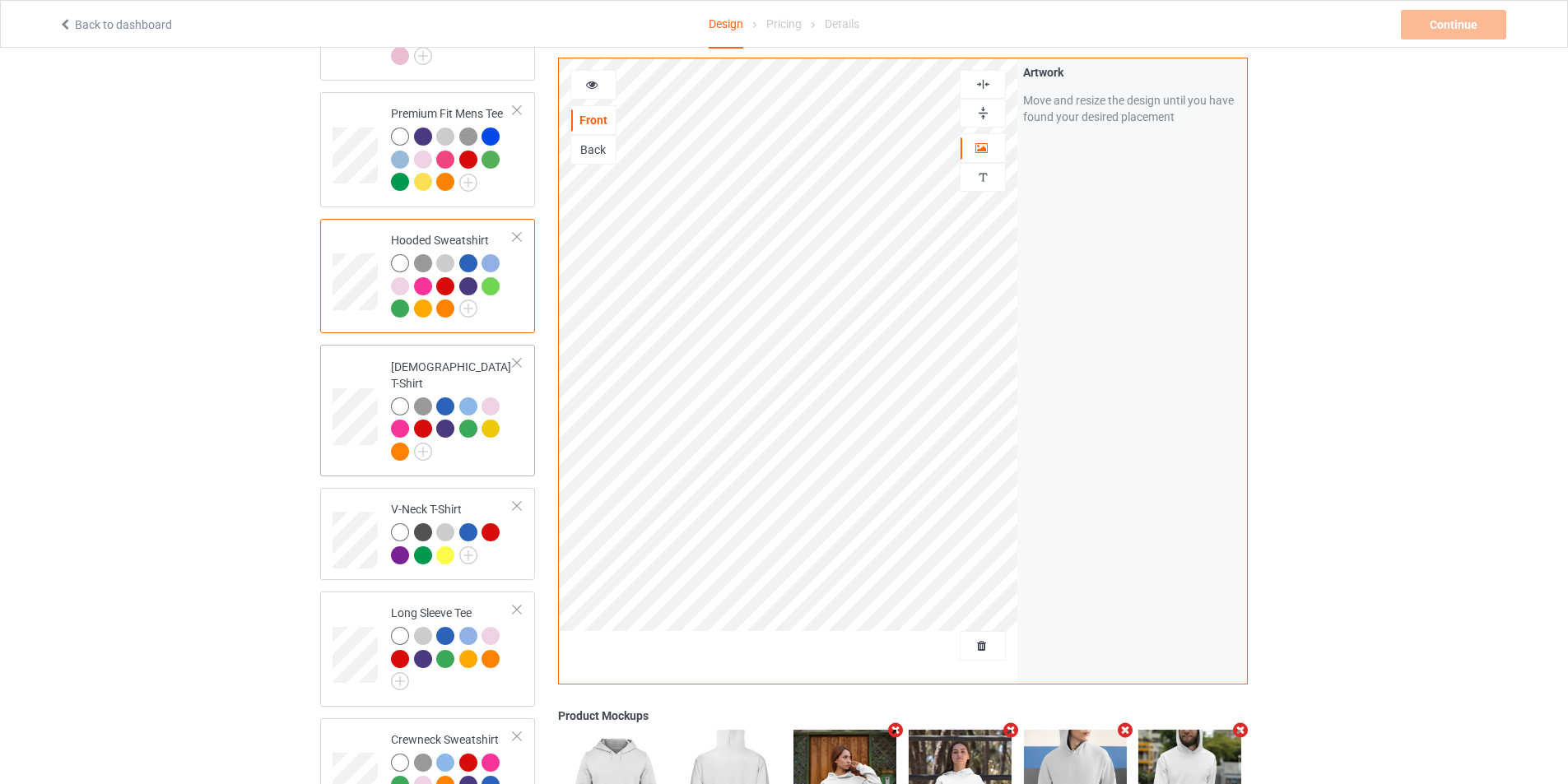
click at [364, 451] on td at bounding box center [357, 410] width 50 height 118
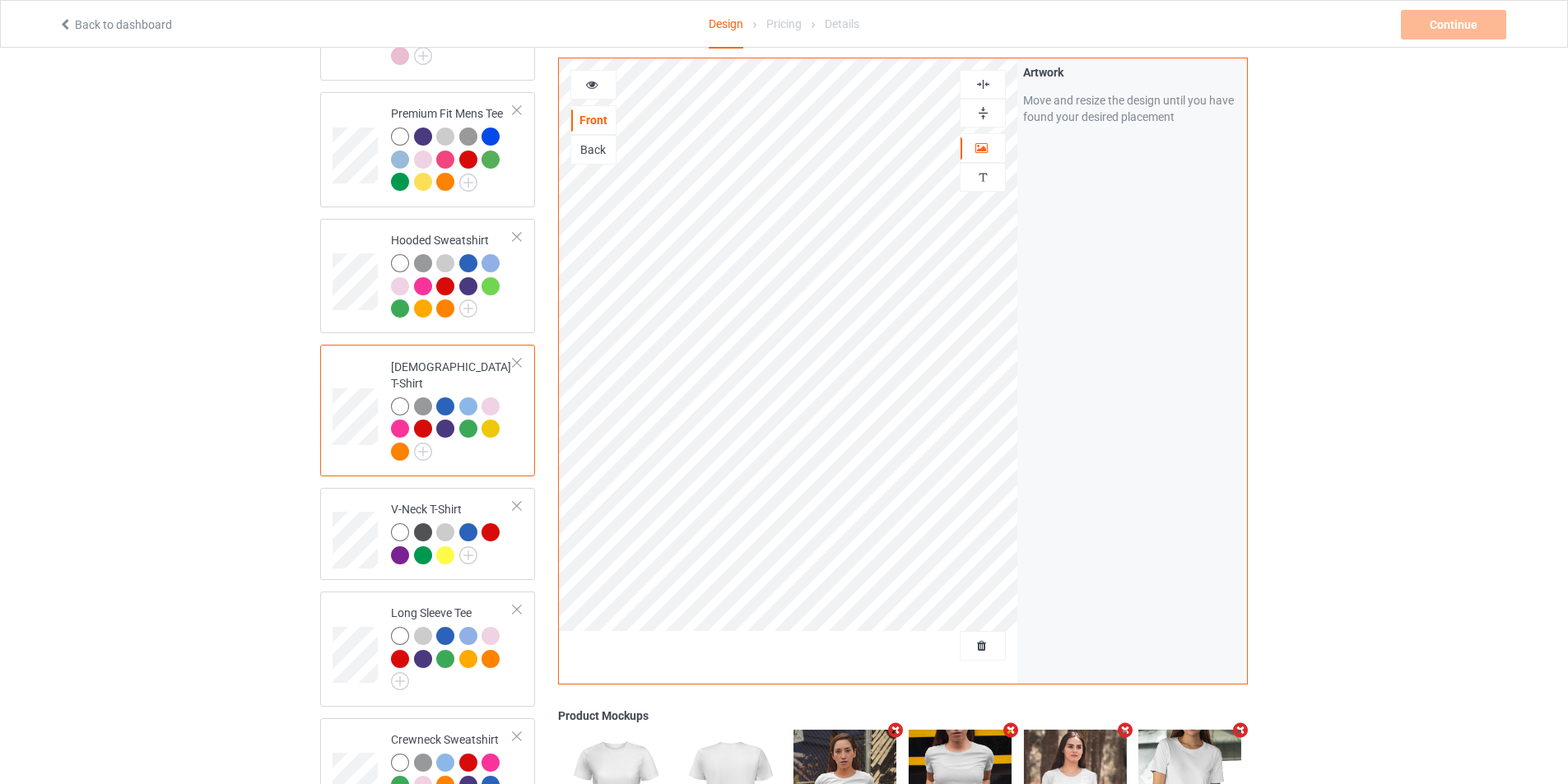
click at [987, 89] on img at bounding box center [982, 84] width 15 height 15
click at [984, 113] on img at bounding box center [982, 113] width 15 height 15
click at [985, 113] on img at bounding box center [982, 113] width 15 height 15
click at [986, 72] on div at bounding box center [982, 85] width 46 height 29
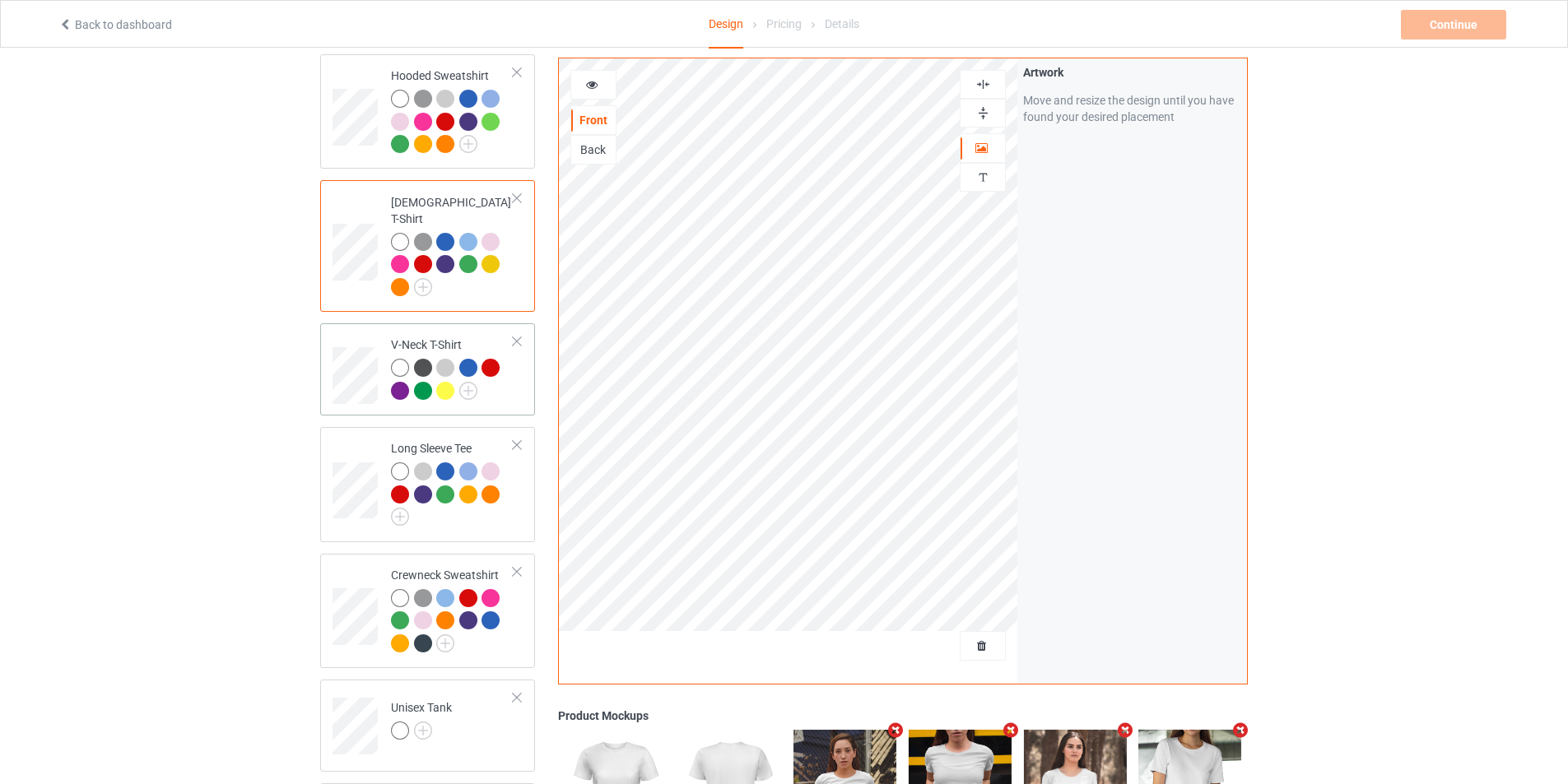
click at [507, 391] on td "V-Neck T-Shirt" at bounding box center [452, 369] width 141 height 79
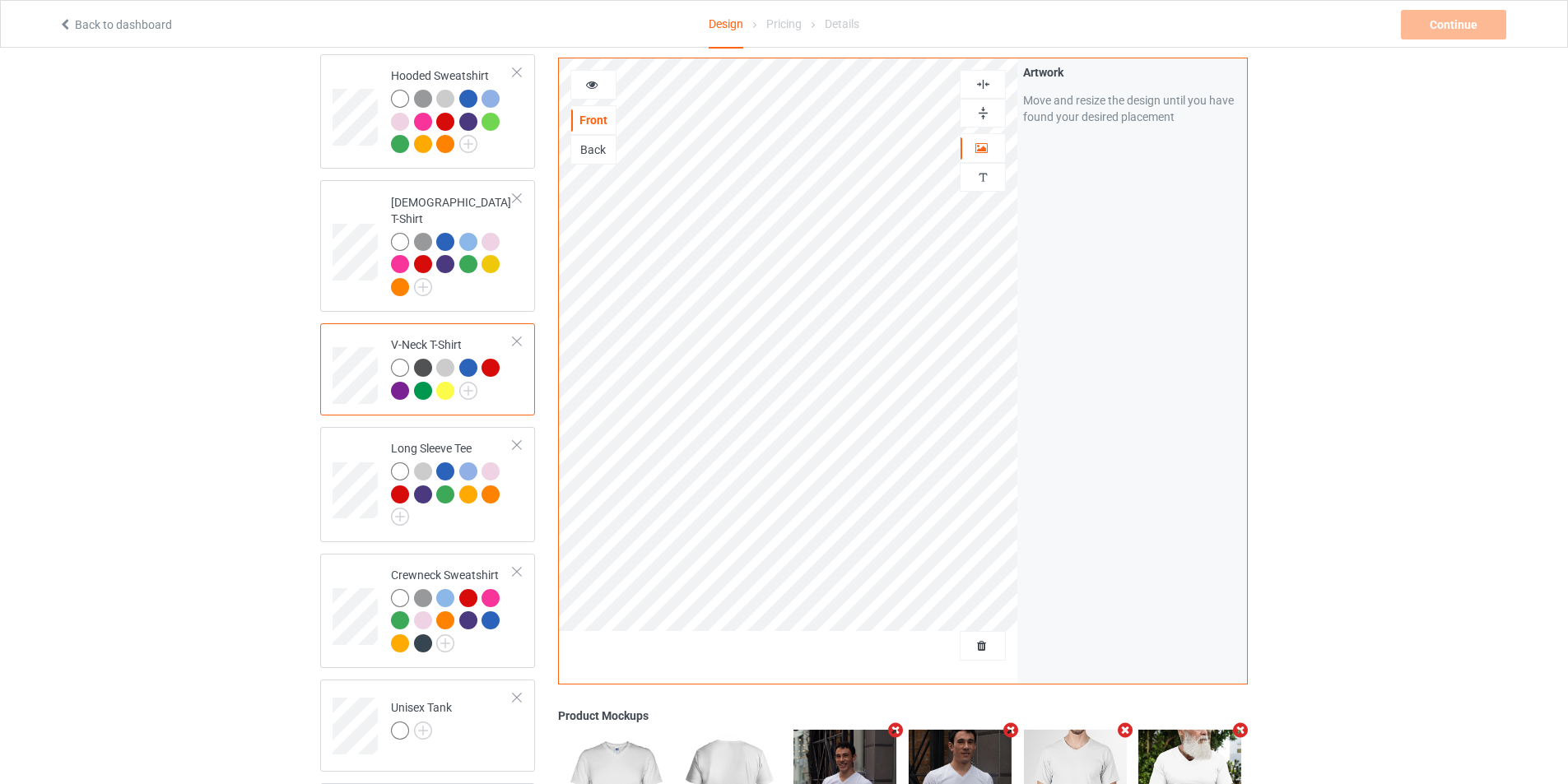
click at [977, 90] on img at bounding box center [982, 84] width 15 height 15
click at [975, 105] on img at bounding box center [982, 113] width 15 height 15
click at [499, 510] on div at bounding box center [453, 494] width 123 height 63
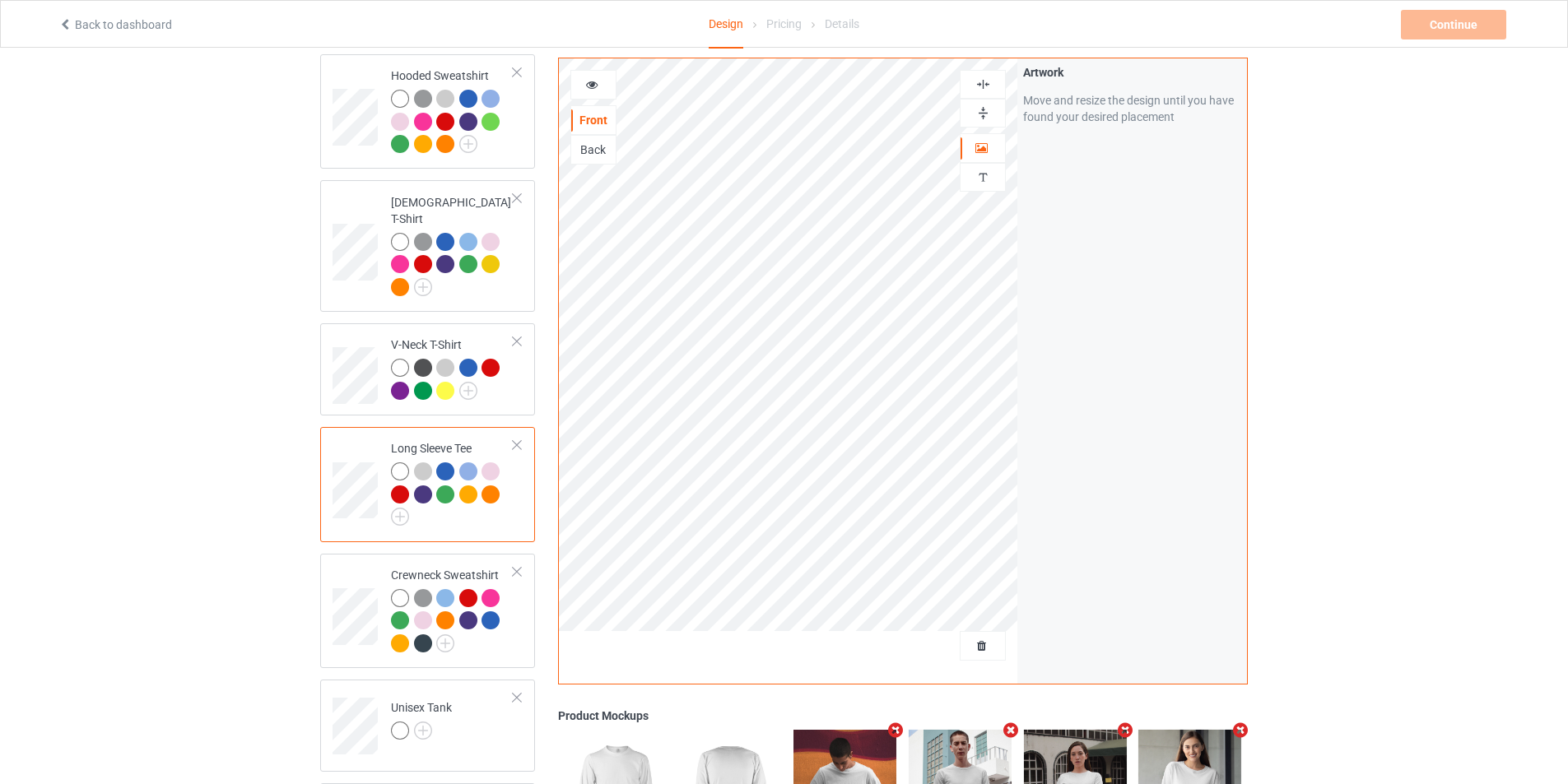
click at [985, 81] on img at bounding box center [982, 84] width 15 height 15
click at [985, 108] on img at bounding box center [982, 113] width 15 height 15
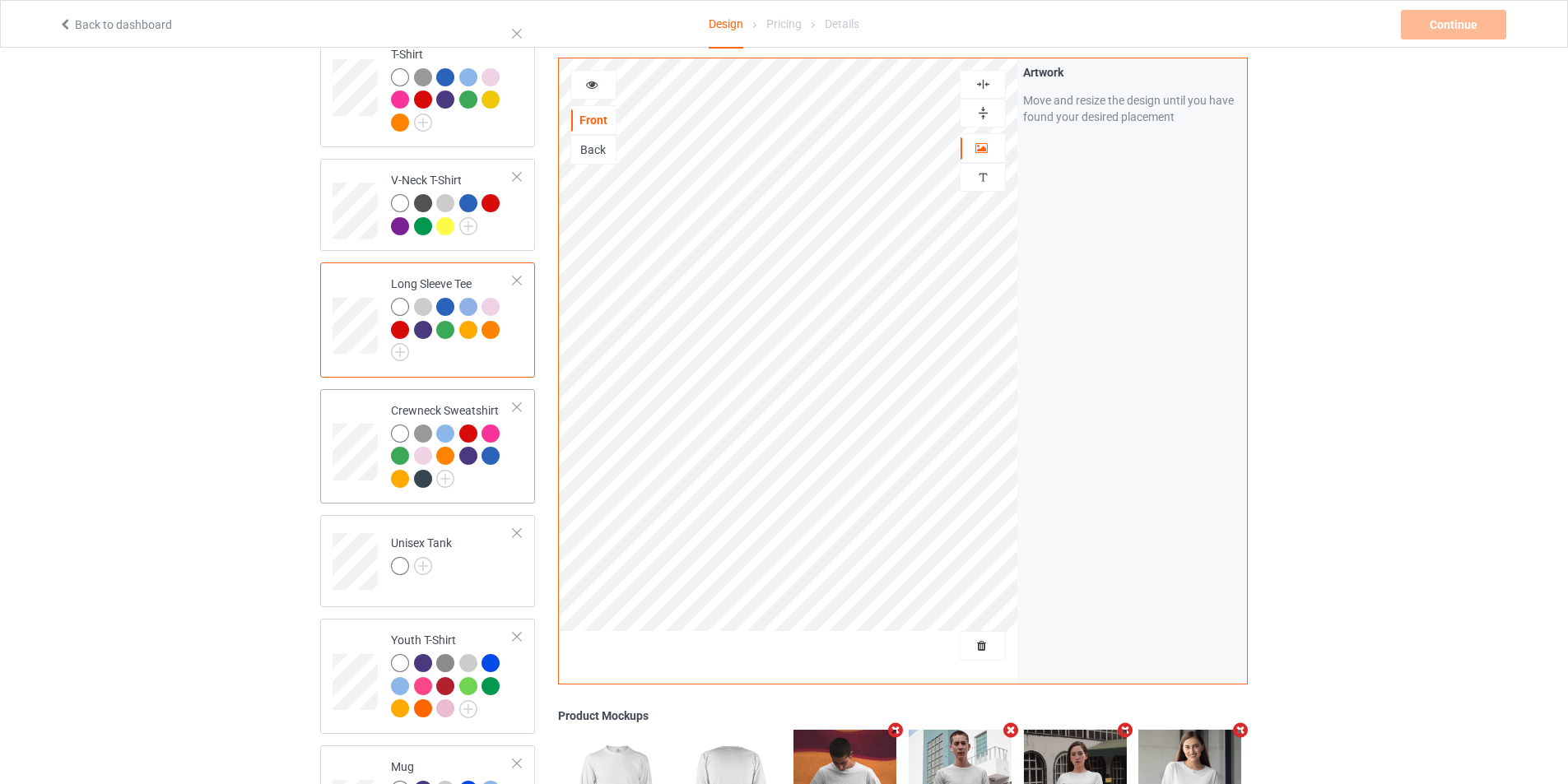
click at [485, 476] on div at bounding box center [453, 459] width 123 height 68
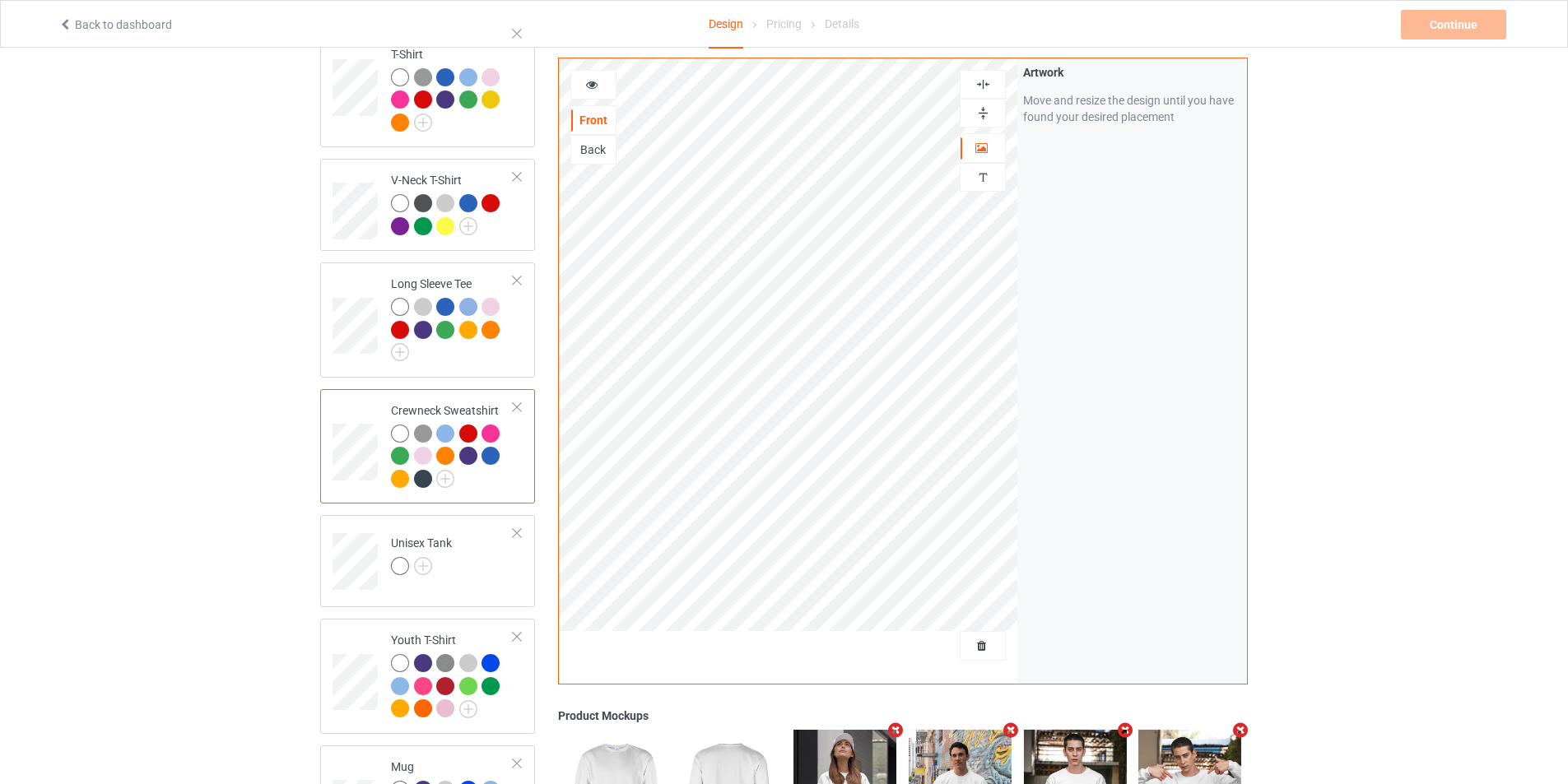
click at [990, 112] on img at bounding box center [982, 113] width 15 height 15
click at [985, 85] on img at bounding box center [982, 84] width 15 height 15
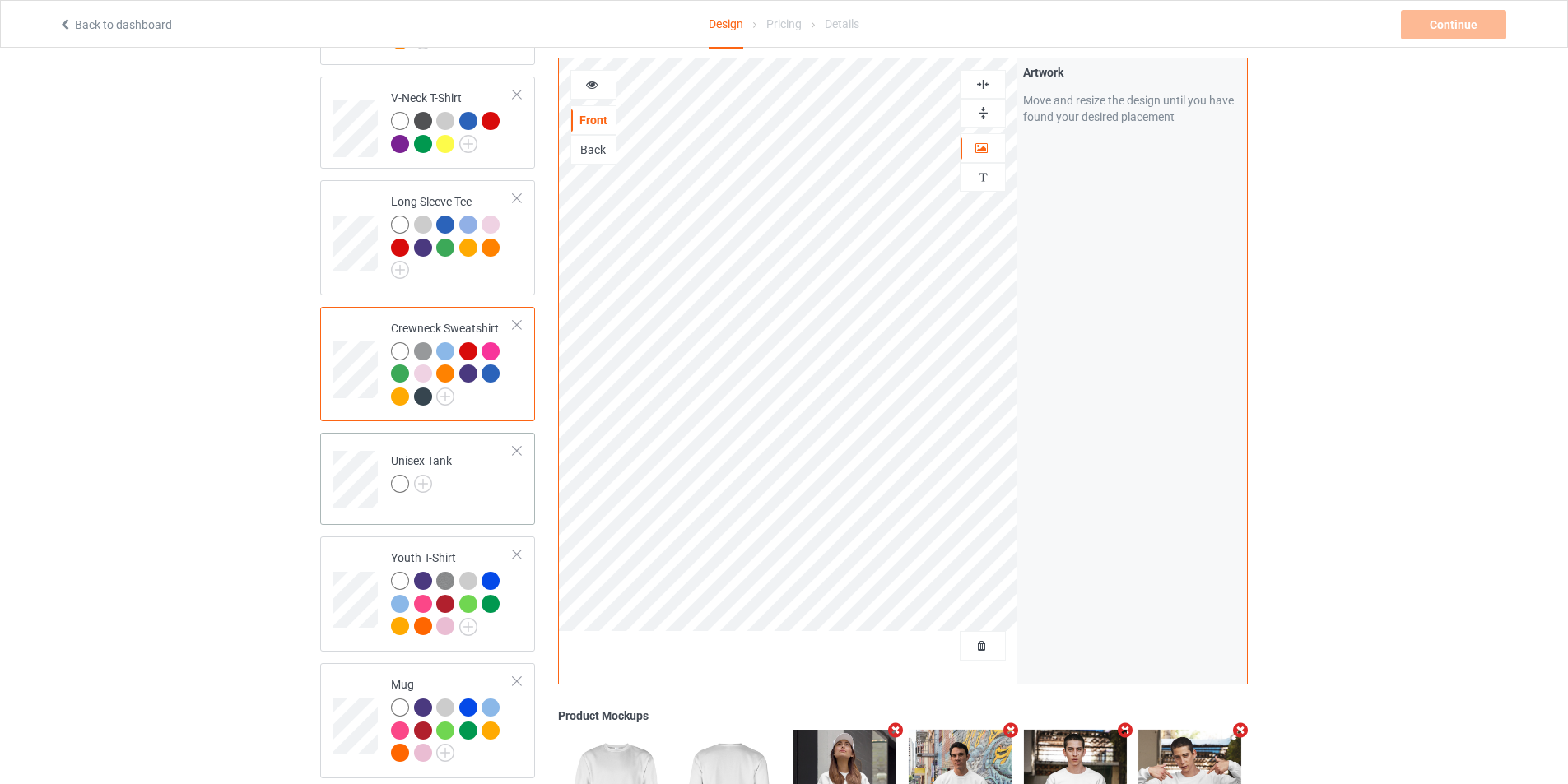
click at [491, 476] on td "Unisex Tank" at bounding box center [452, 473] width 141 height 68
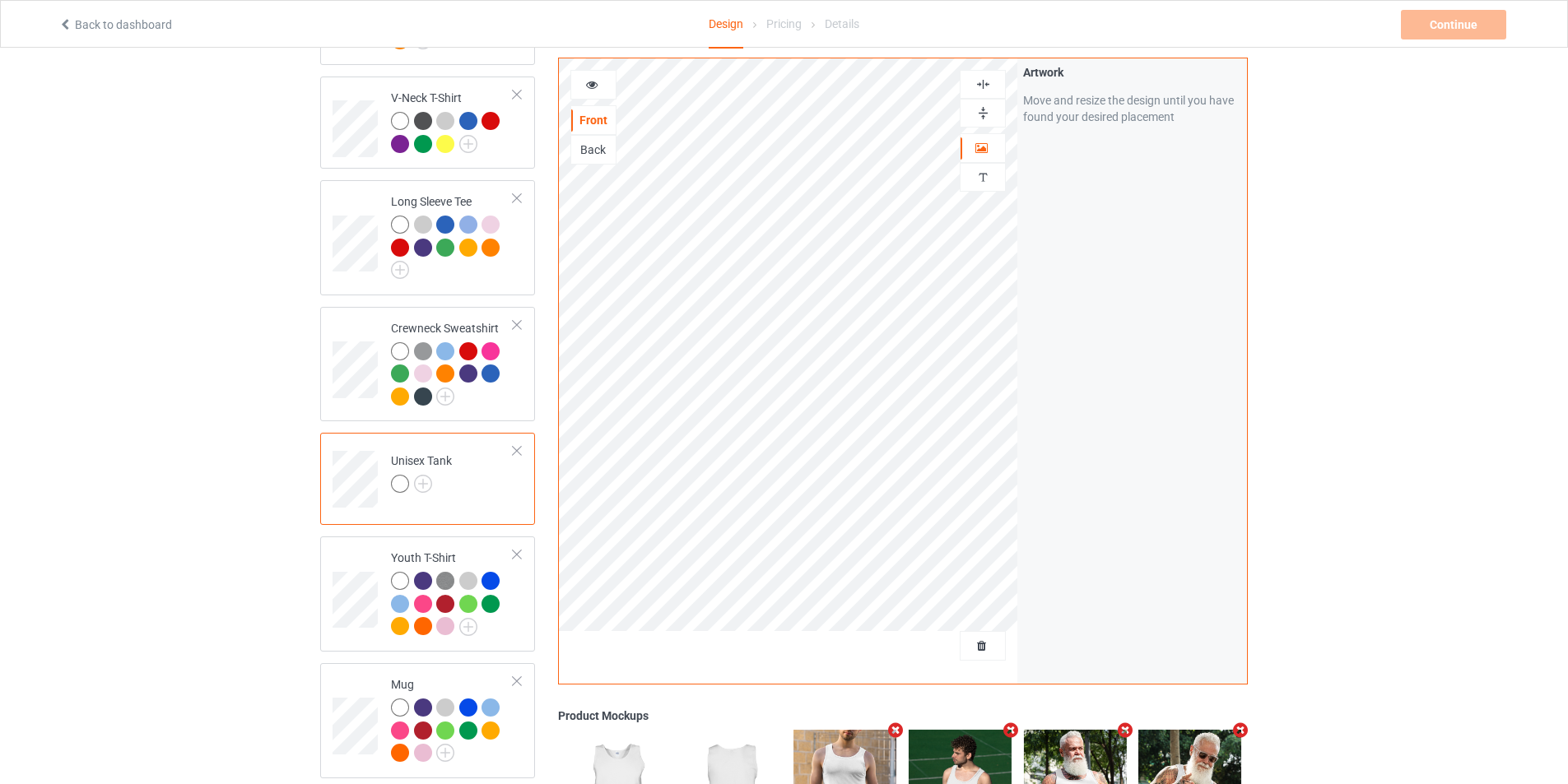
click at [990, 89] on img at bounding box center [982, 84] width 15 height 15
click at [986, 117] on img at bounding box center [982, 113] width 15 height 15
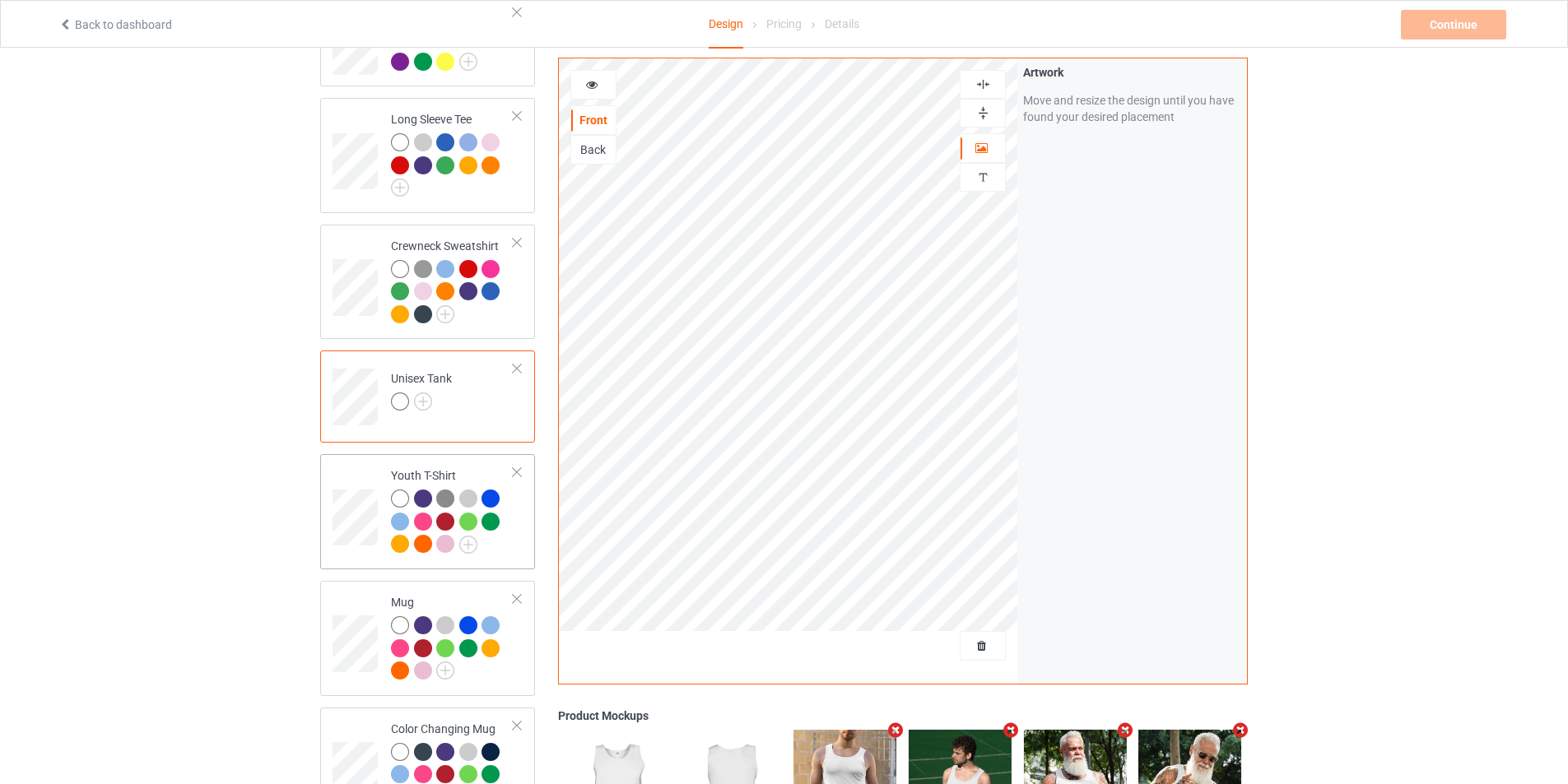
click at [517, 524] on td "Youth T-Shirt" at bounding box center [452, 511] width 141 height 102
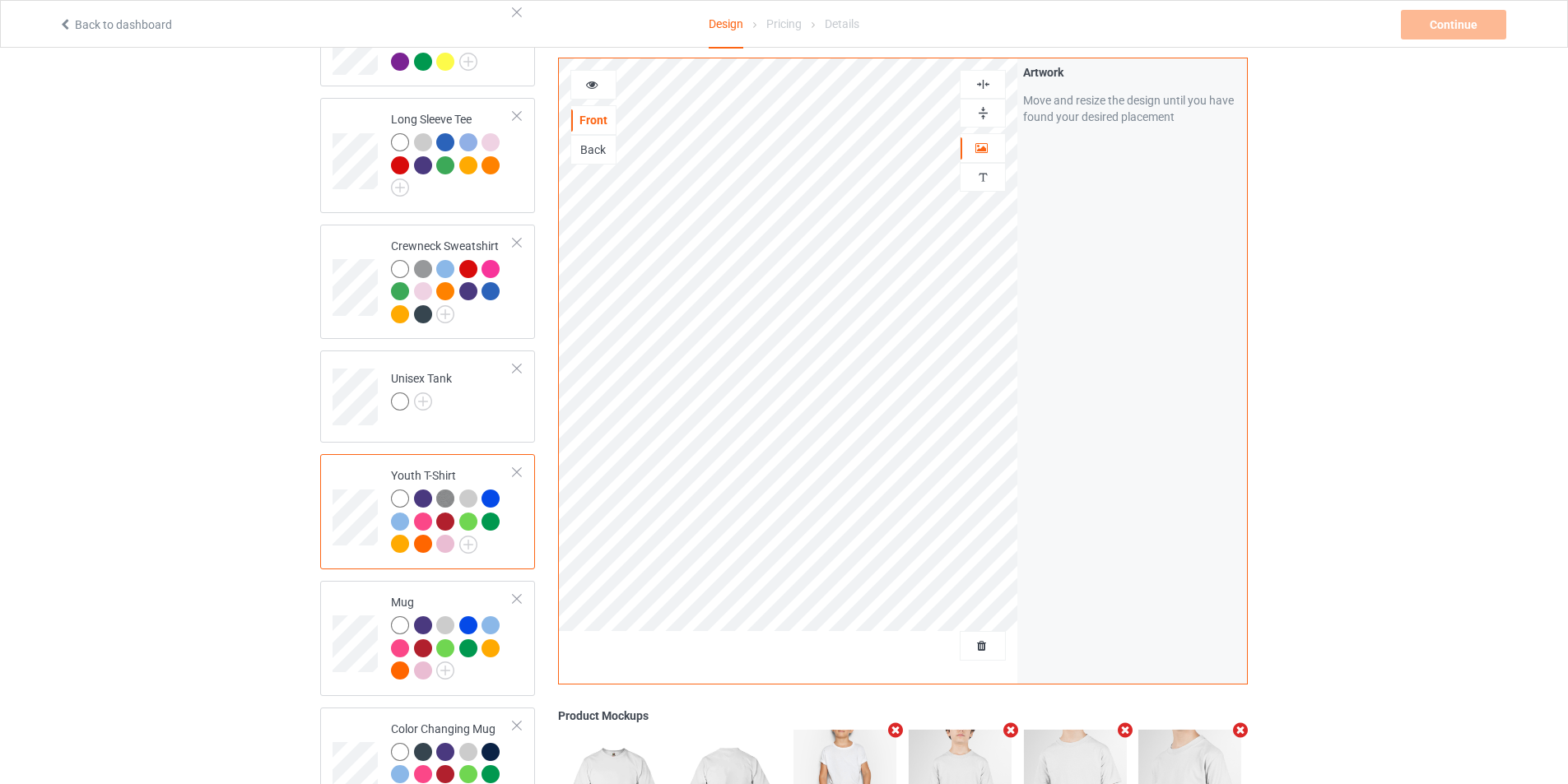
click at [990, 114] on img at bounding box center [982, 113] width 15 height 15
click at [985, 80] on img at bounding box center [982, 84] width 15 height 15
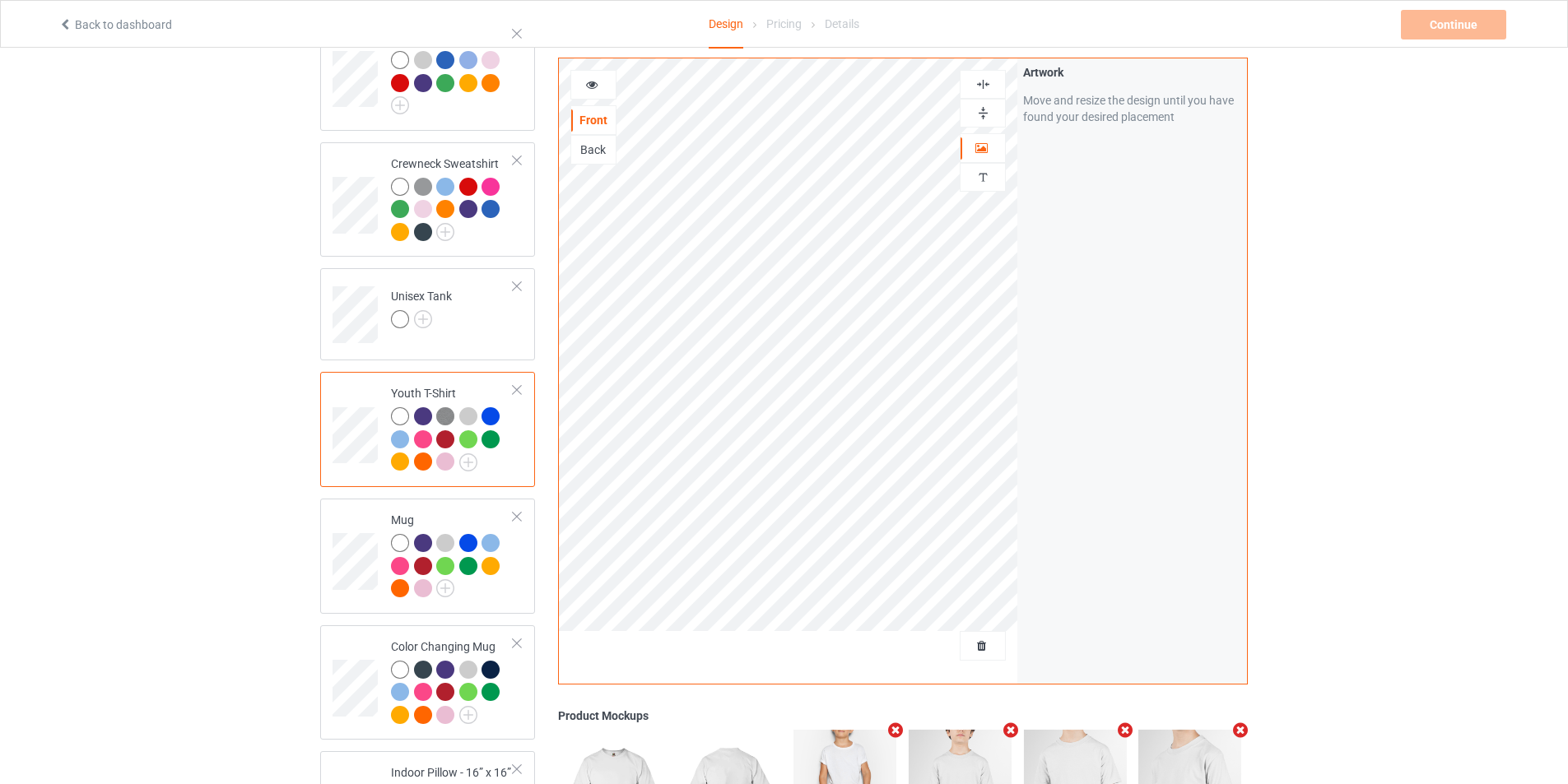
scroll to position [905, 0]
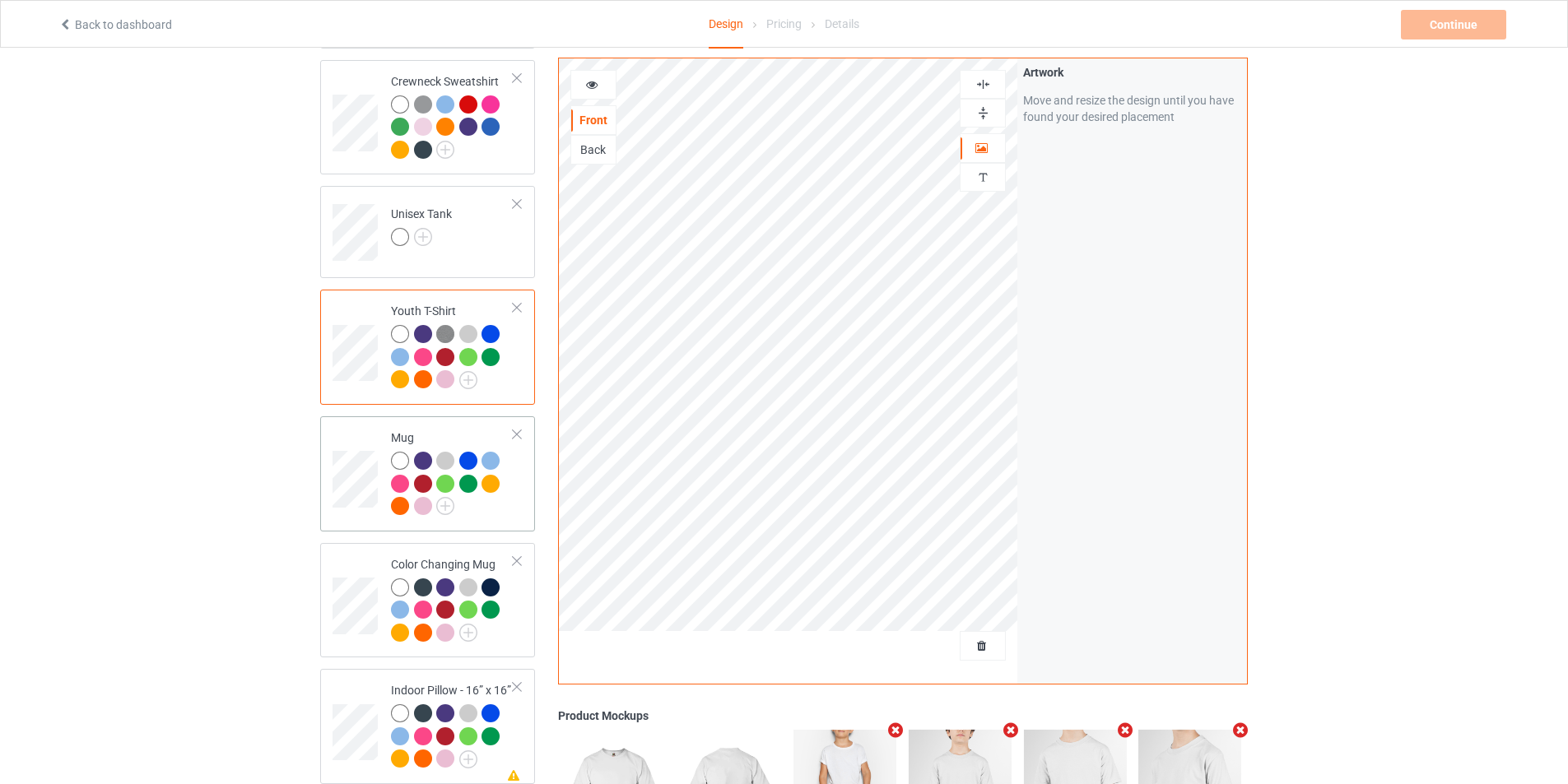
click at [495, 503] on div at bounding box center [453, 486] width 123 height 68
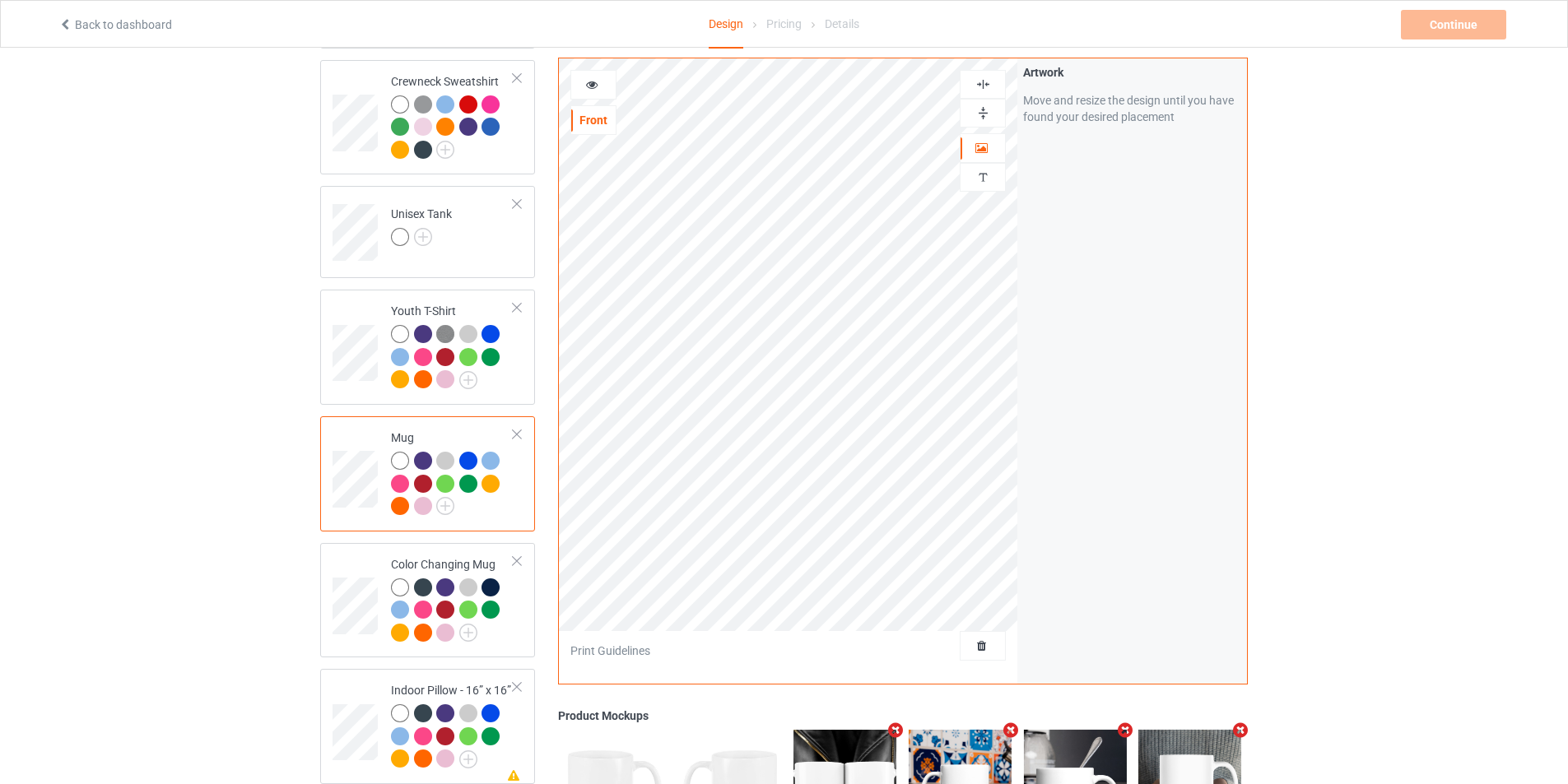
scroll to position [1069, 0]
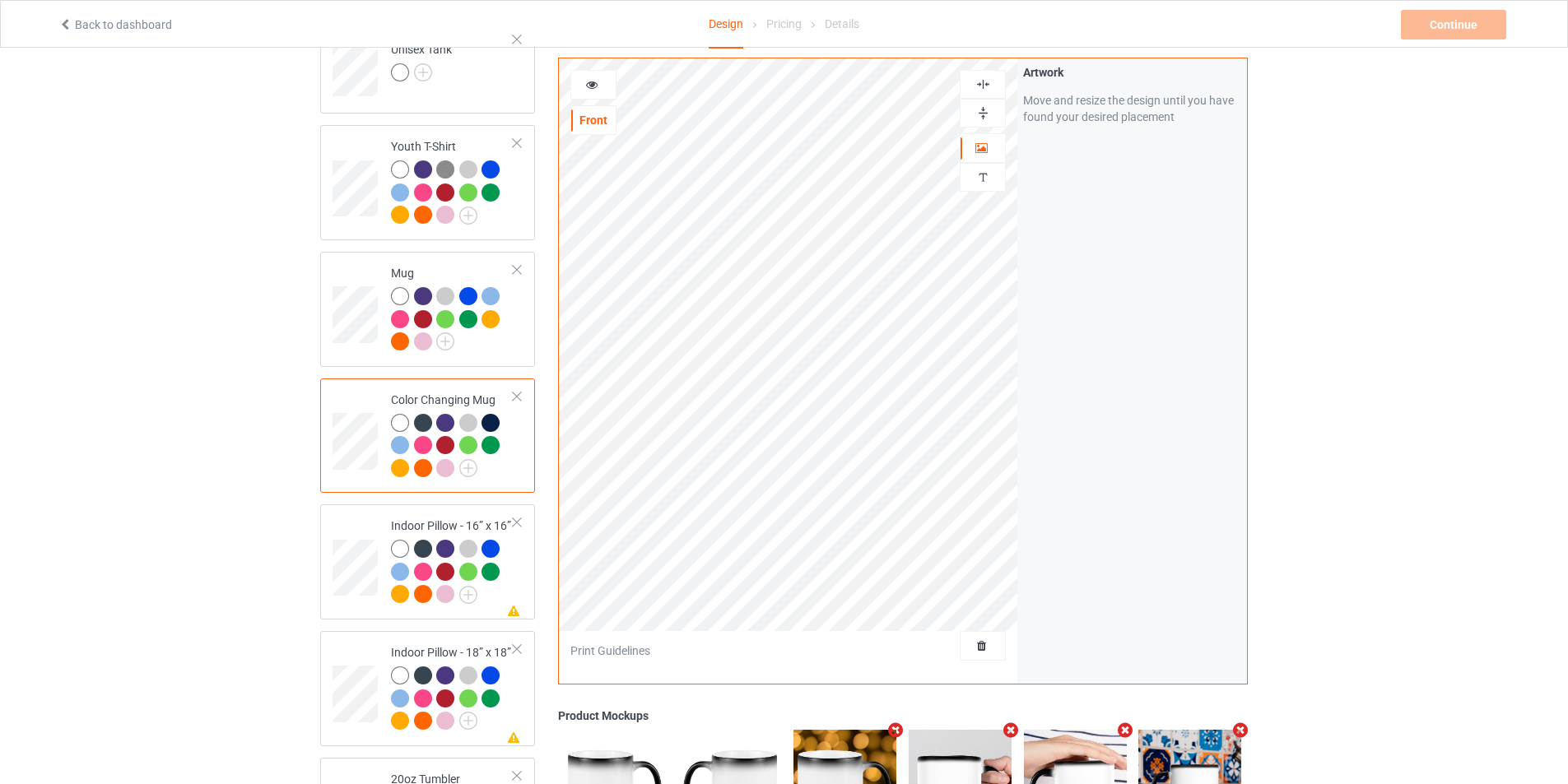
scroll to position [1152, 0]
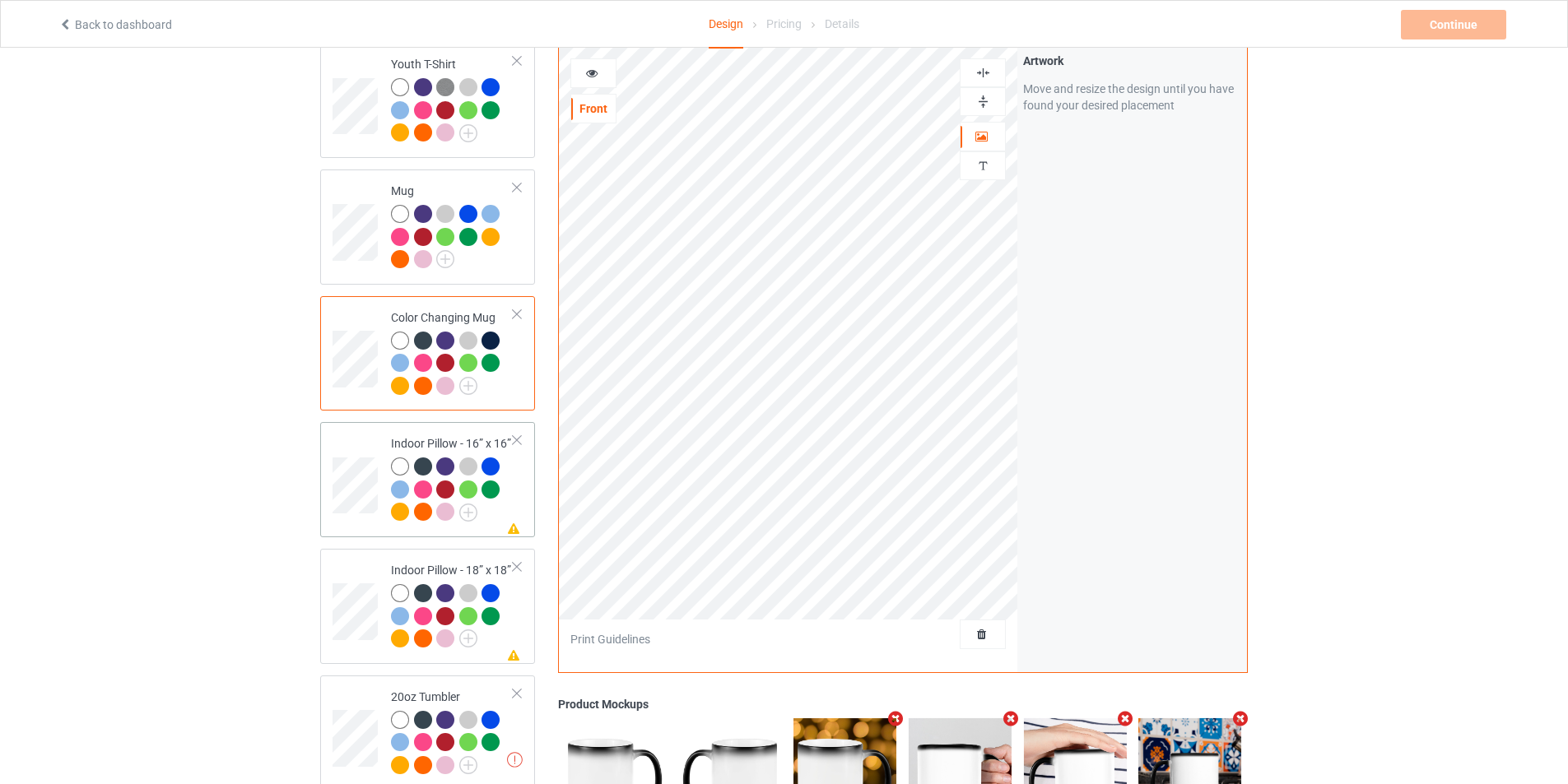
click at [365, 436] on td at bounding box center [357, 479] width 50 height 102
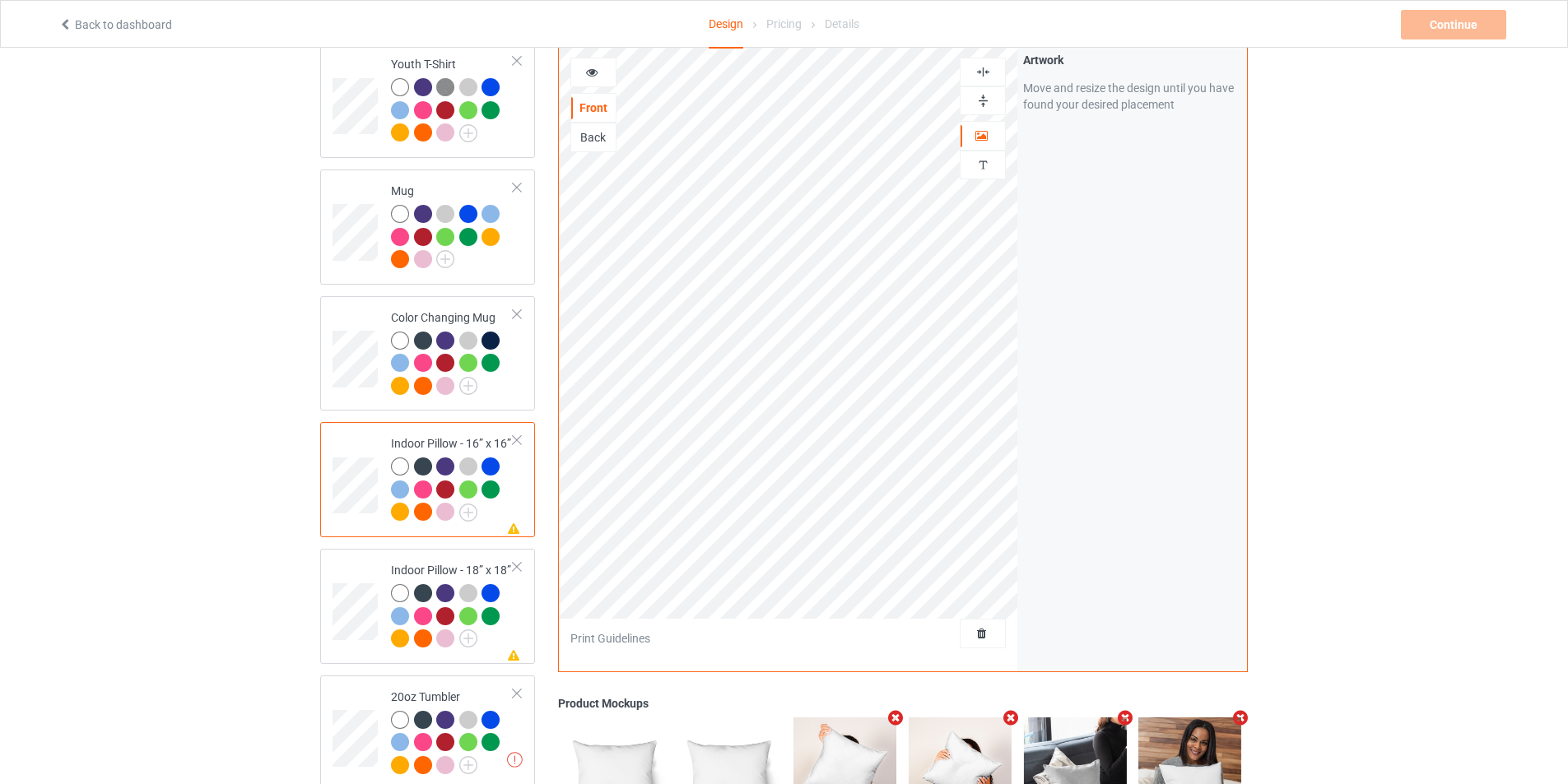
scroll to position [905, 0]
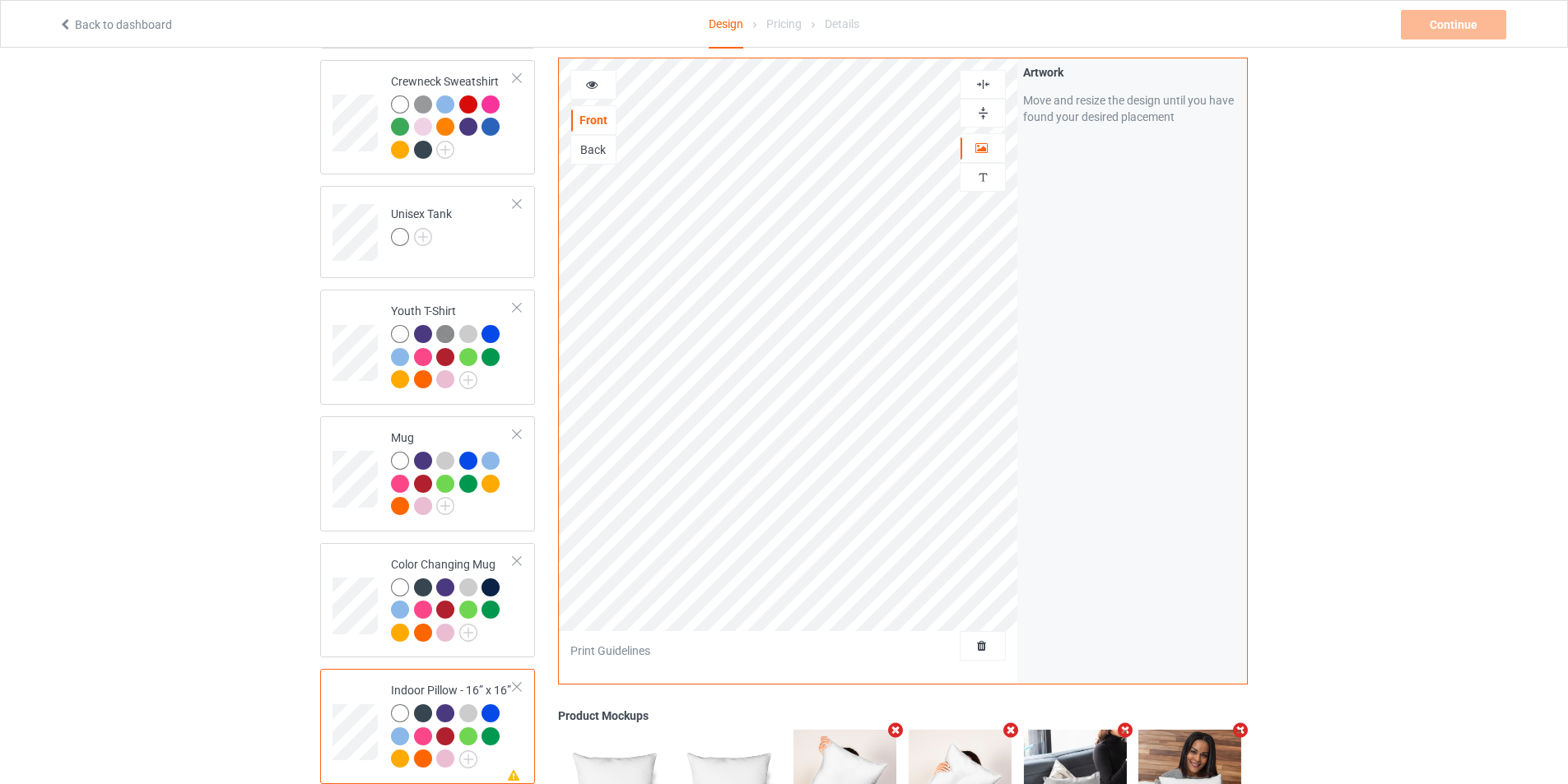
click at [977, 113] on img at bounding box center [982, 113] width 15 height 15
click at [983, 82] on img at bounding box center [982, 84] width 15 height 15
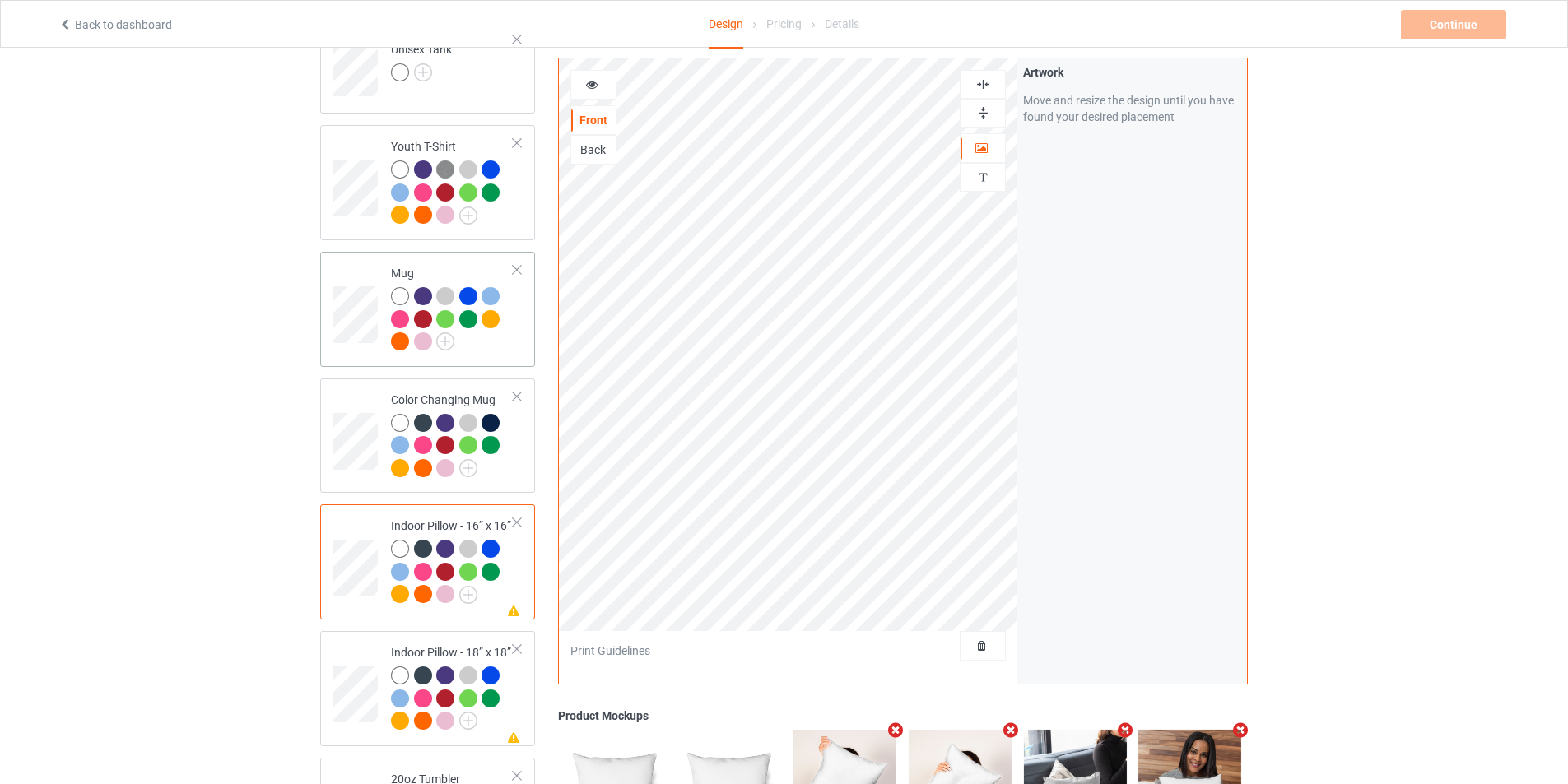
scroll to position [987, 0]
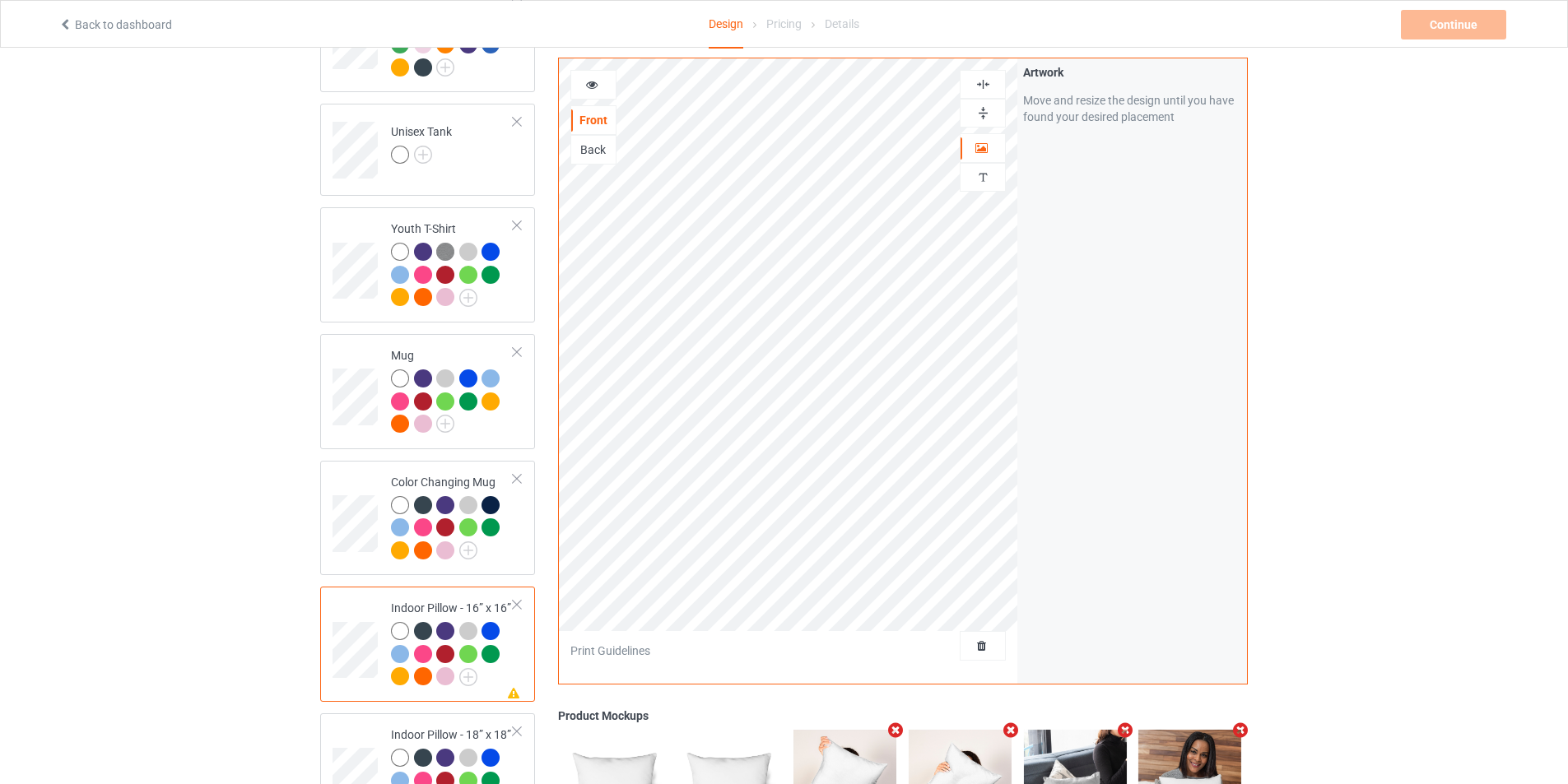
click at [608, 145] on div "Back" at bounding box center [592, 150] width 44 height 16
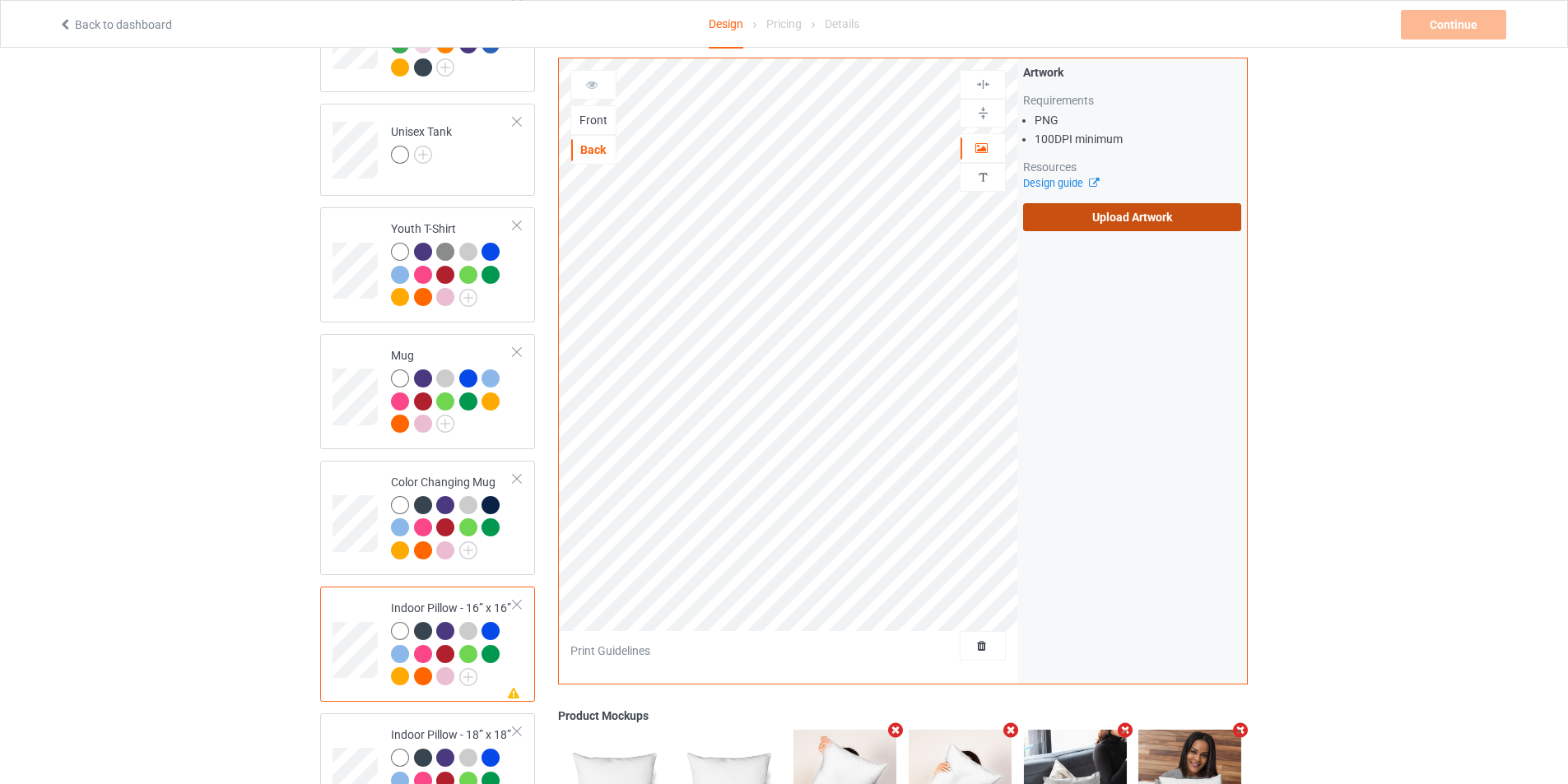
click at [1121, 222] on label "Upload Artwork" at bounding box center [1132, 216] width 218 height 28
click at [0, 0] on input "Upload Artwork" at bounding box center [0, 0] width 0 height 0
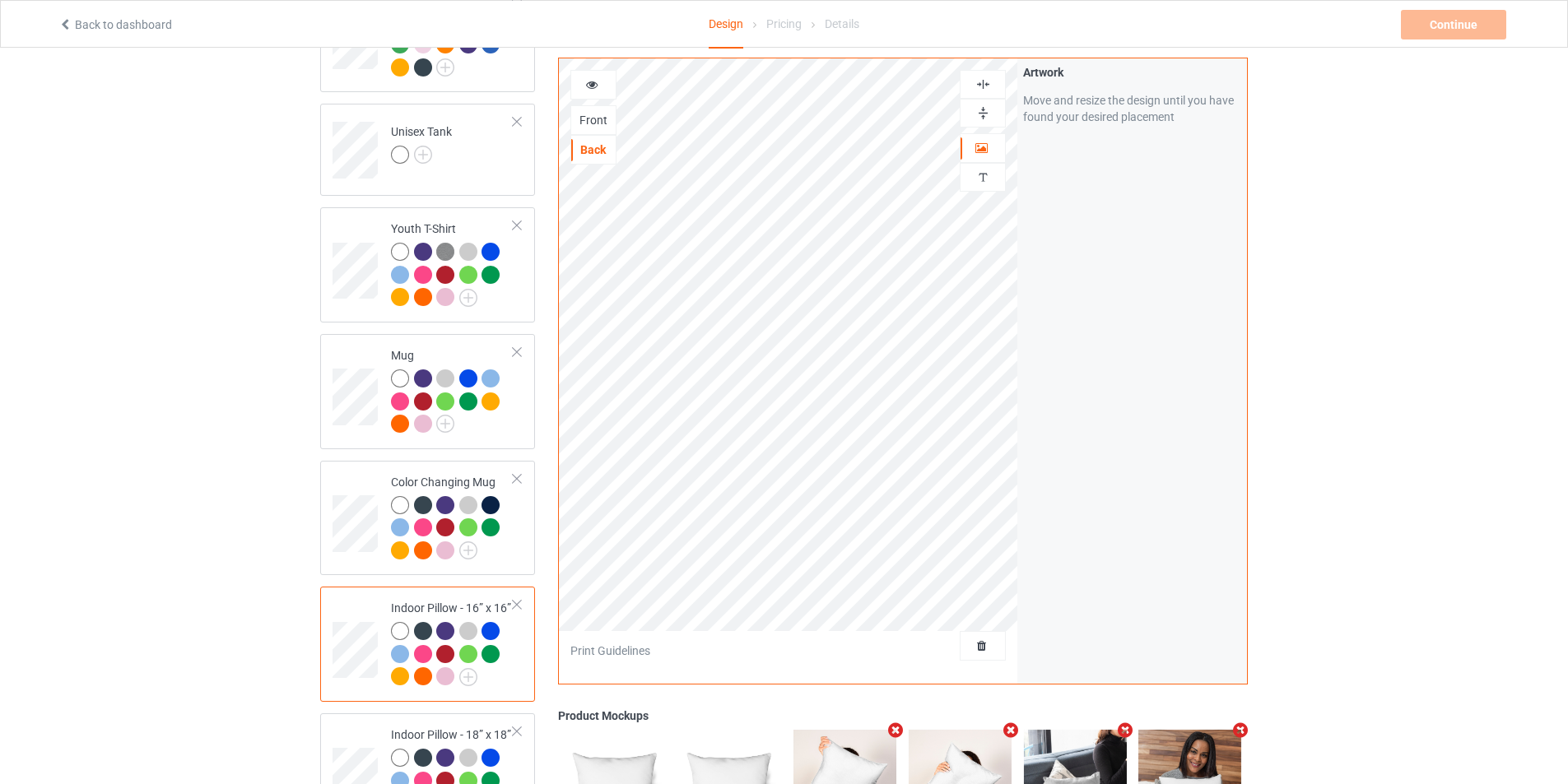
click at [978, 86] on img at bounding box center [982, 84] width 15 height 15
click at [985, 106] on img at bounding box center [982, 113] width 15 height 15
click at [594, 116] on div "Front" at bounding box center [592, 120] width 44 height 16
click at [599, 143] on div "Back" at bounding box center [592, 150] width 44 height 16
click at [990, 87] on img at bounding box center [982, 84] width 15 height 15
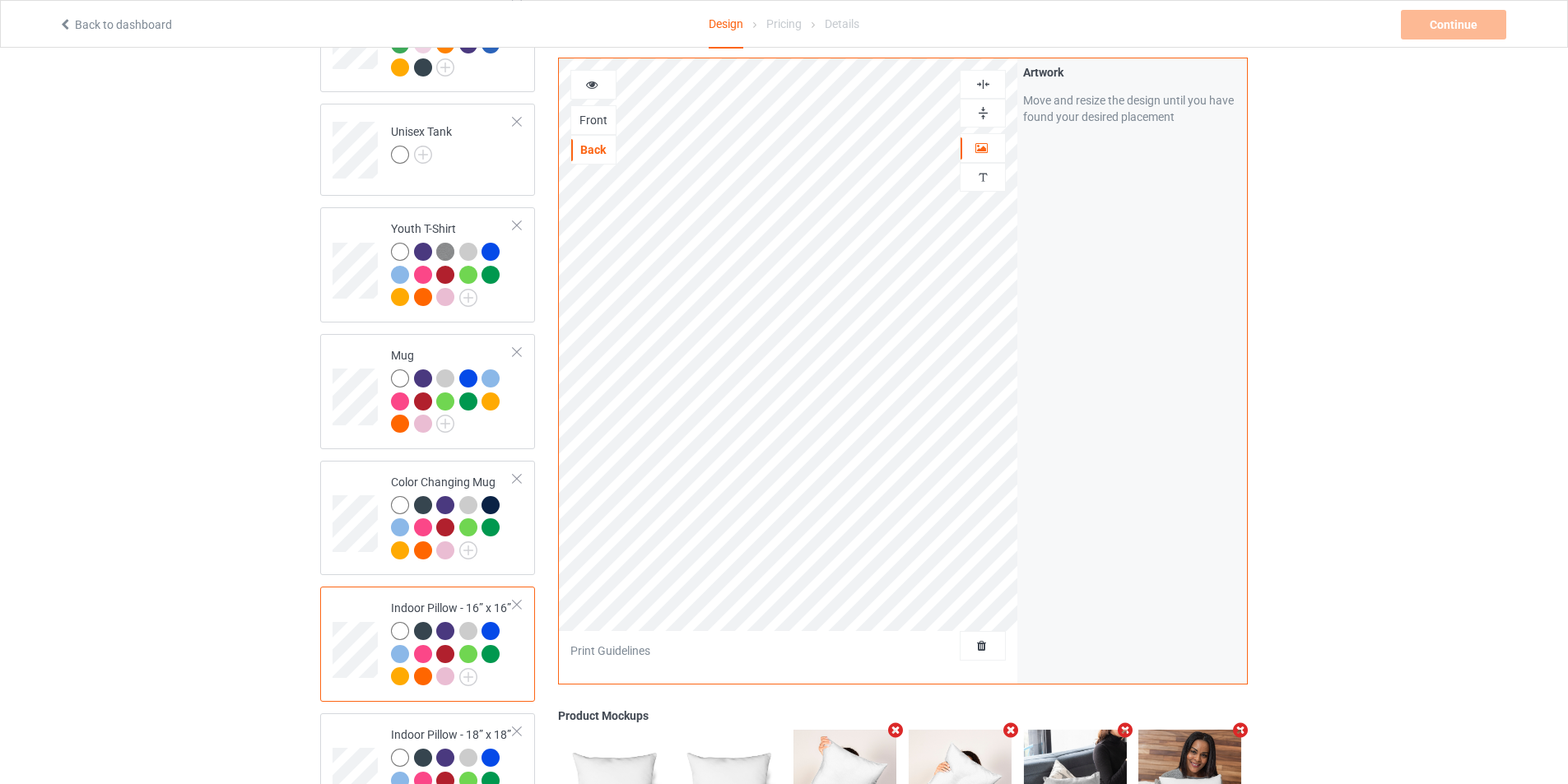
click at [983, 109] on img at bounding box center [982, 113] width 15 height 15
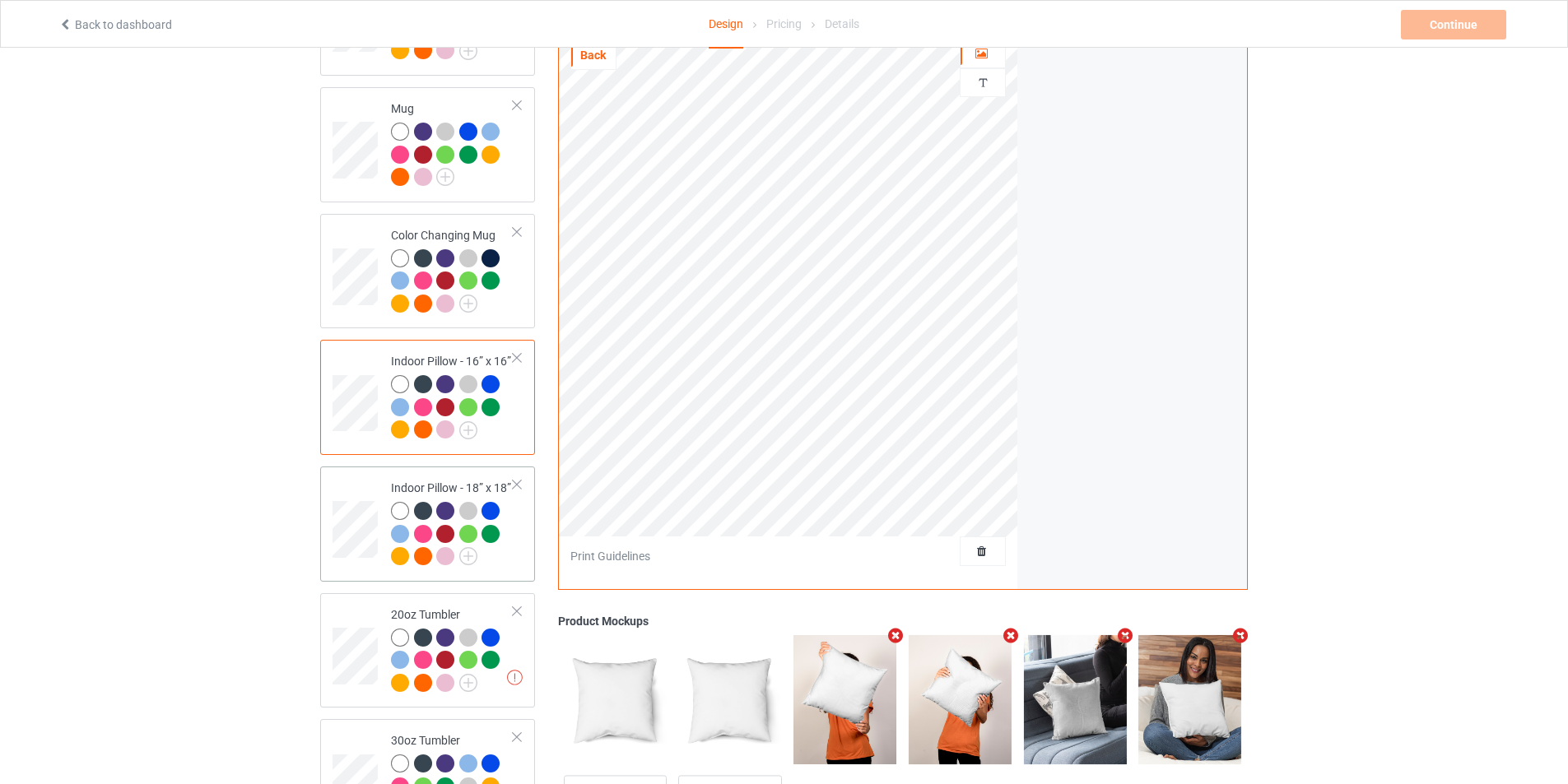
click at [361, 574] on div "Indoor Pillow - 18” x 18”" at bounding box center [427, 524] width 215 height 115
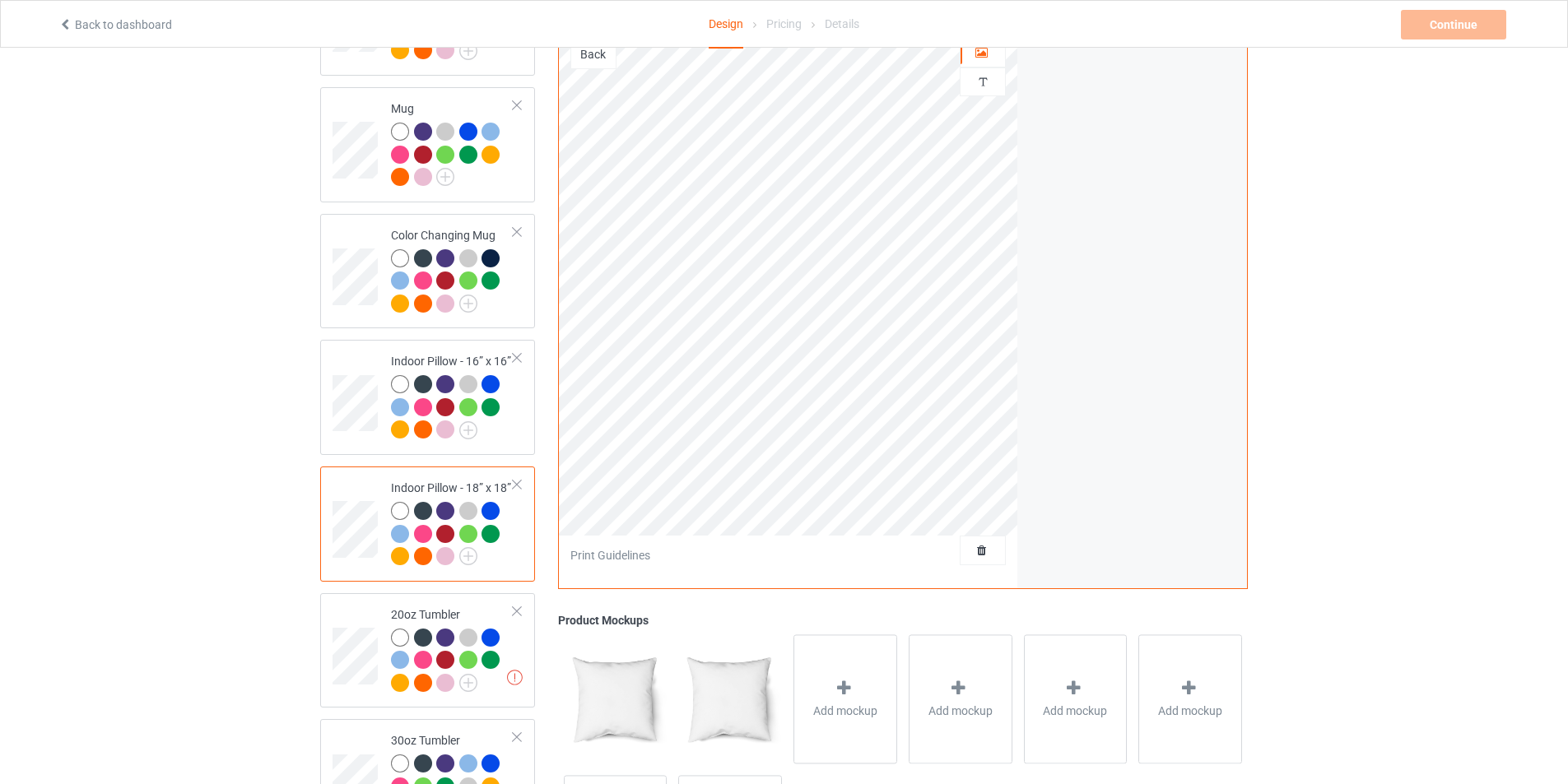
scroll to position [1069, 0]
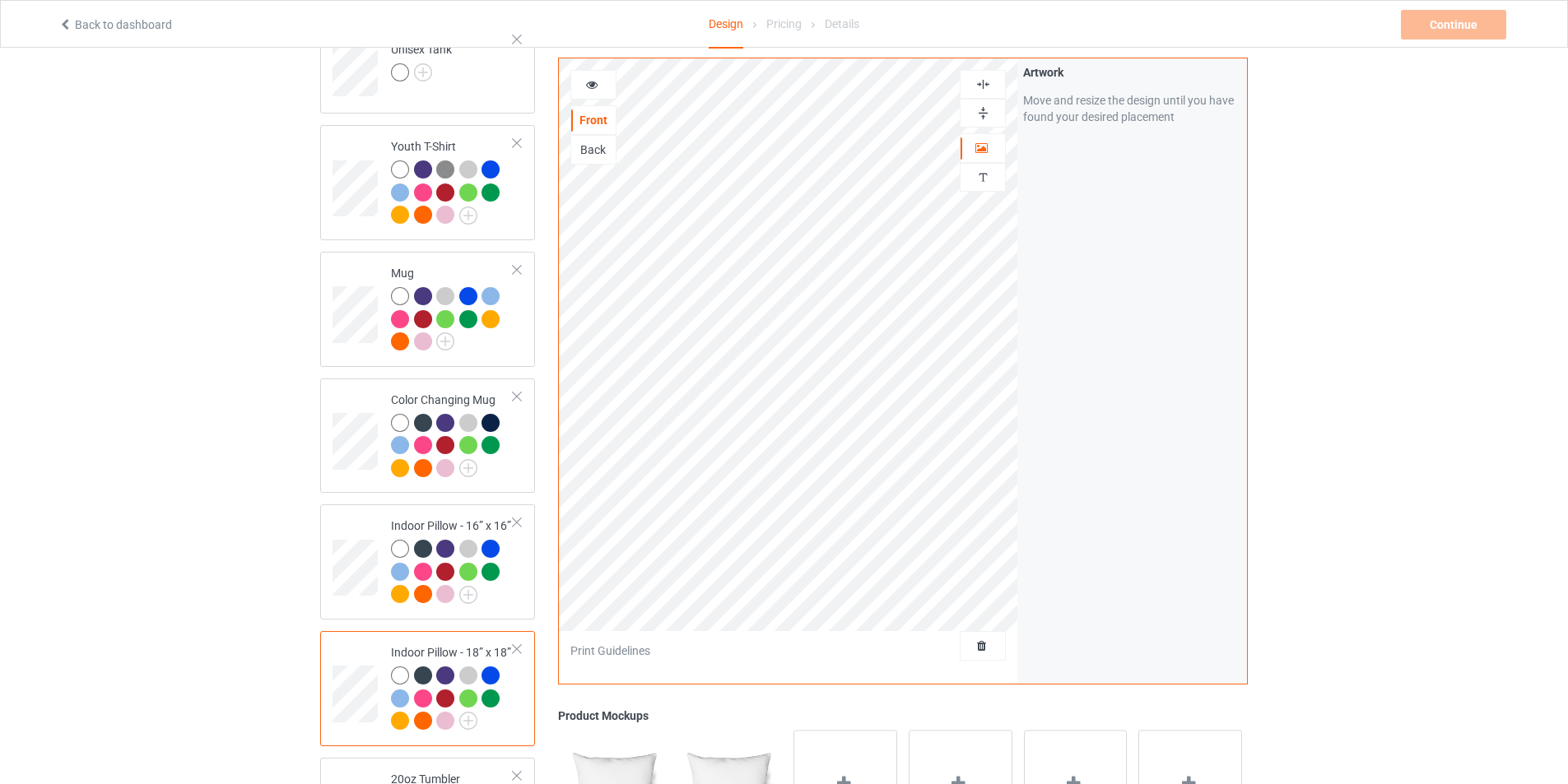
click at [980, 82] on img at bounding box center [982, 84] width 15 height 15
click at [986, 105] on img at bounding box center [982, 113] width 15 height 15
click at [591, 153] on div "Back" at bounding box center [592, 150] width 44 height 16
click at [984, 115] on img at bounding box center [982, 113] width 15 height 15
click at [986, 82] on img at bounding box center [982, 84] width 15 height 15
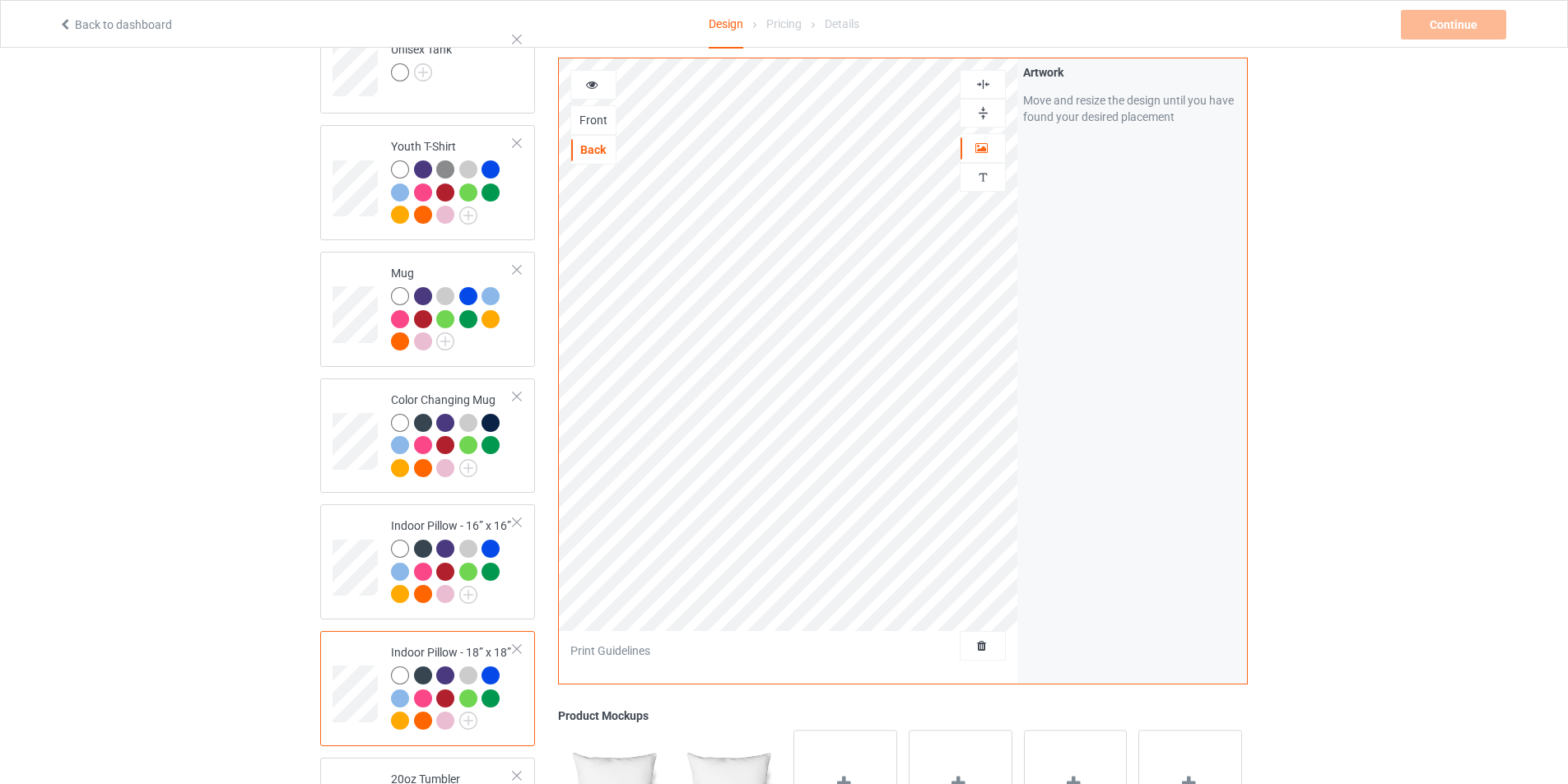
click at [598, 123] on div "Front" at bounding box center [592, 120] width 44 height 16
click at [601, 150] on div "Back" at bounding box center [592, 150] width 44 height 16
click at [975, 87] on img at bounding box center [982, 84] width 15 height 15
click at [982, 108] on img at bounding box center [982, 113] width 15 height 15
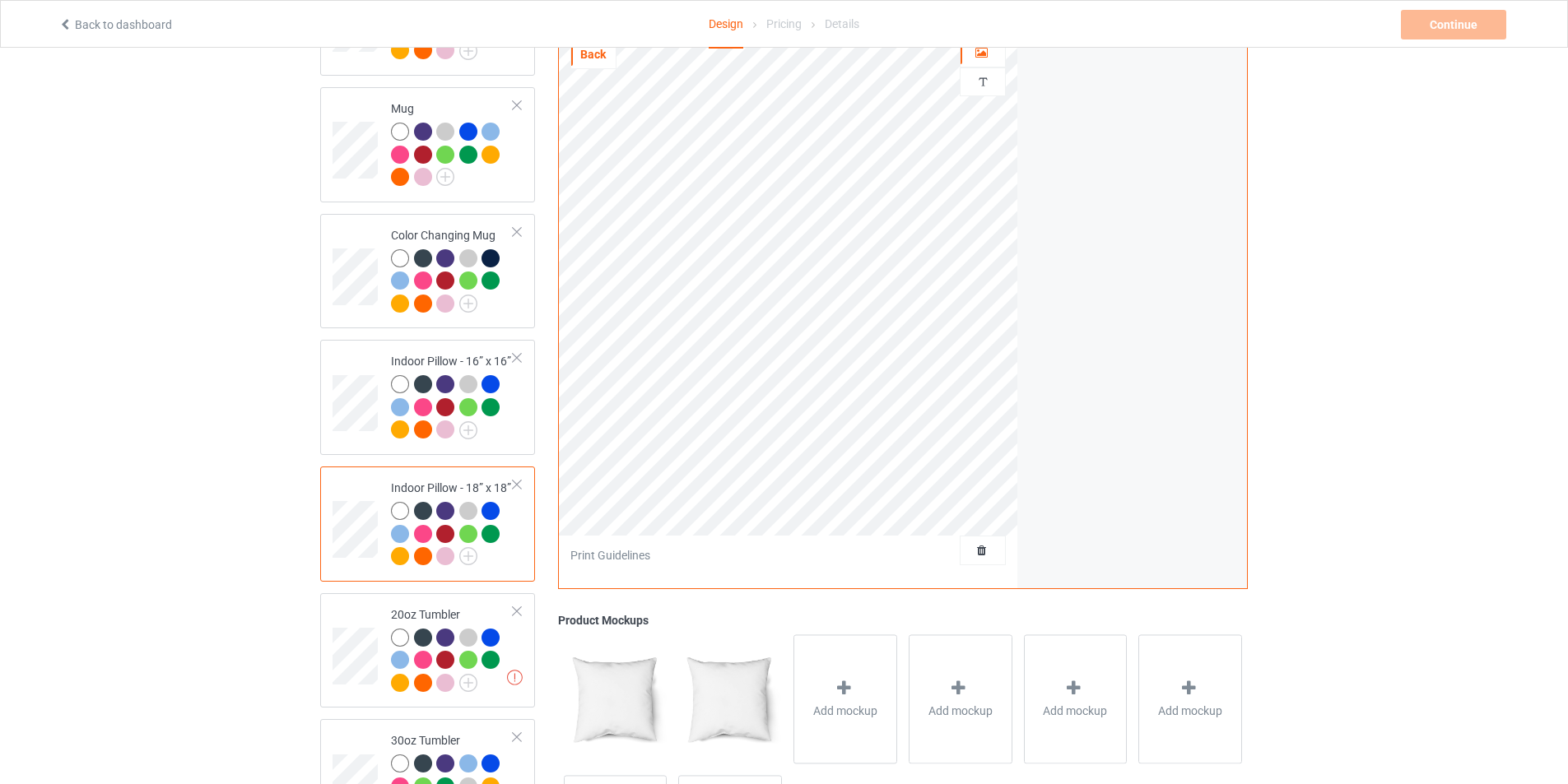
scroll to position [1316, 0]
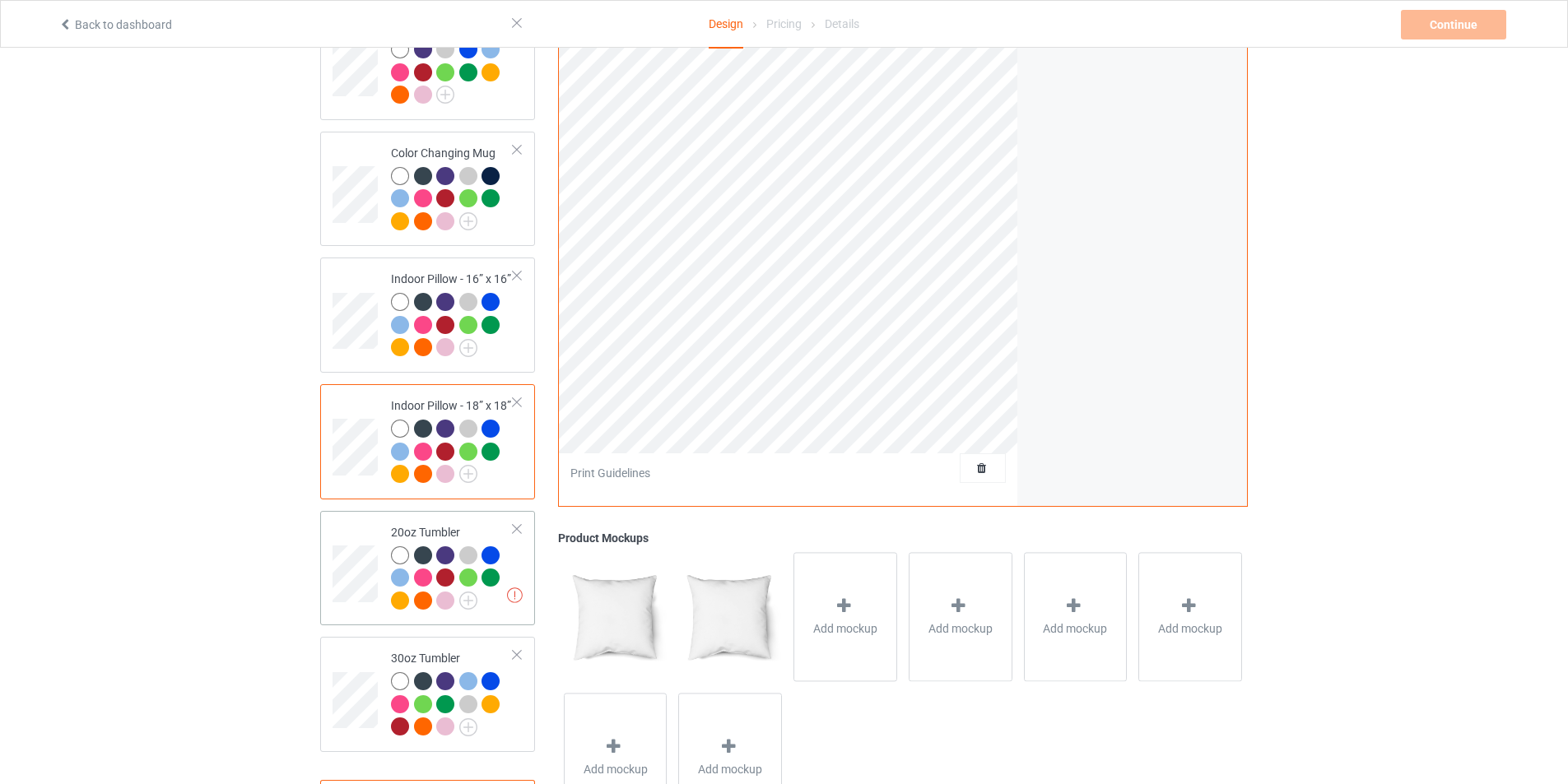
click at [366, 527] on td at bounding box center [357, 568] width 50 height 102
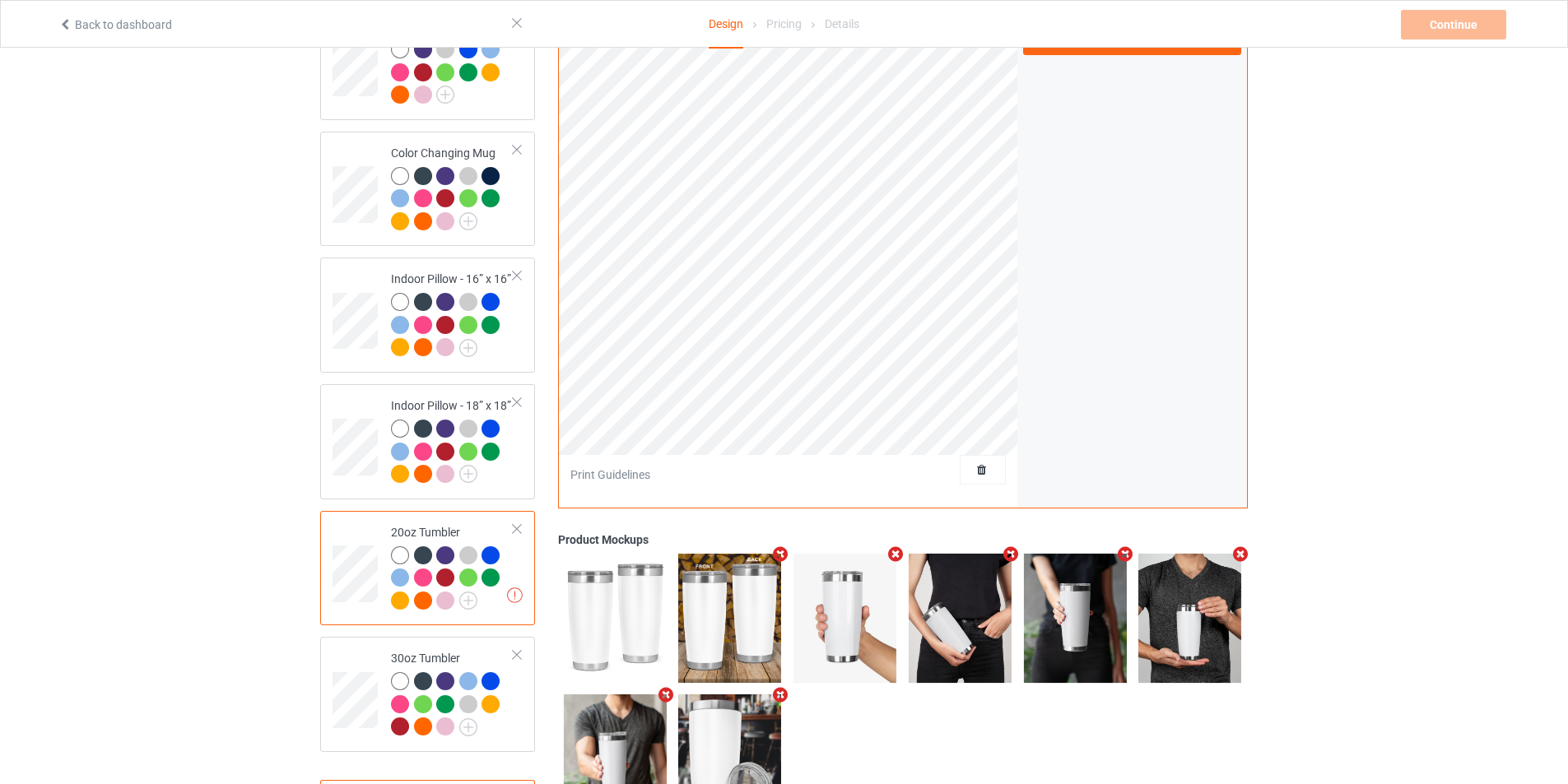
scroll to position [1152, 0]
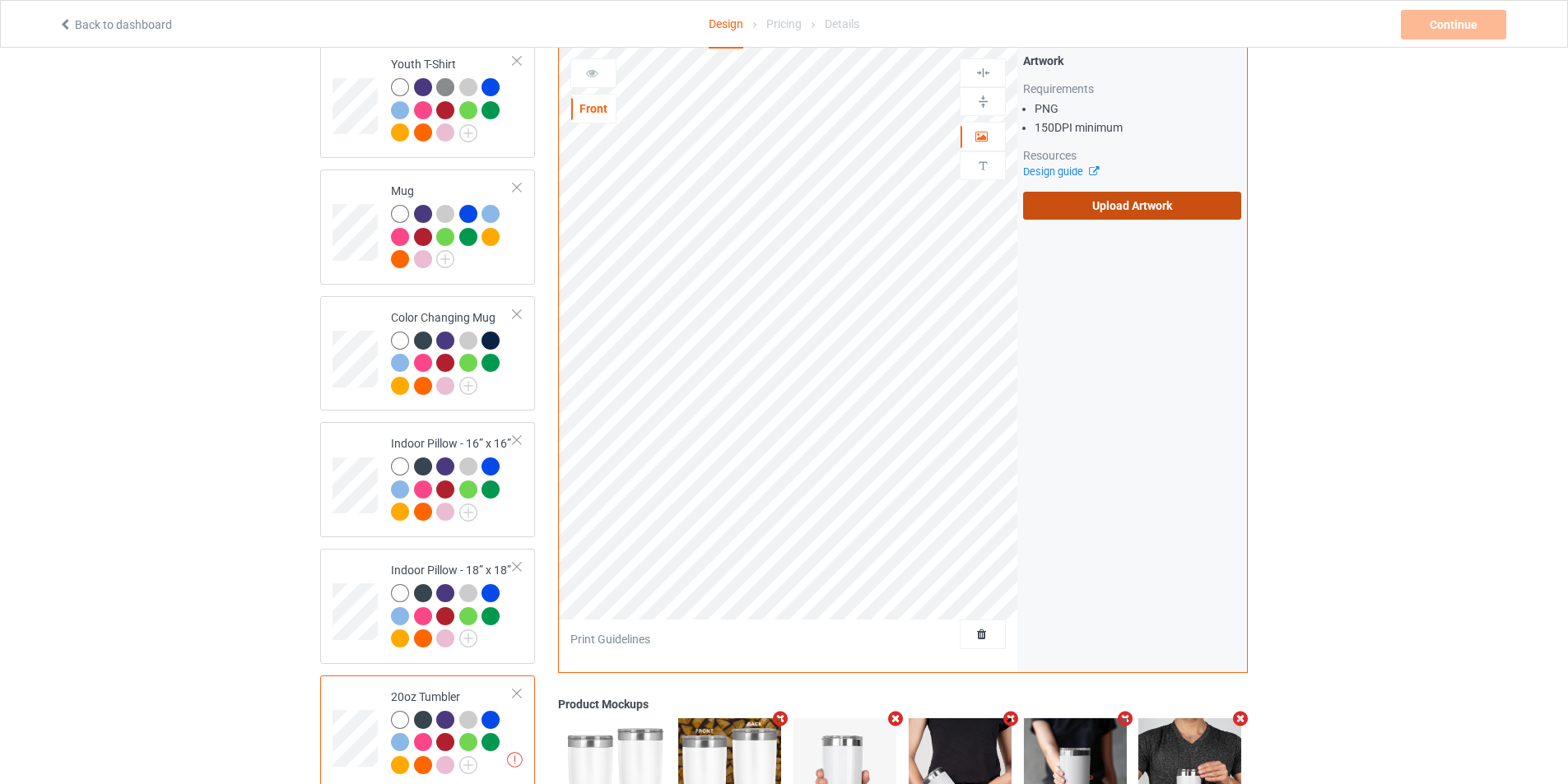
click at [1163, 208] on label "Upload Artwork" at bounding box center [1132, 205] width 218 height 28
click at [0, 0] on input "Upload Artwork" at bounding box center [0, 0] width 0 height 0
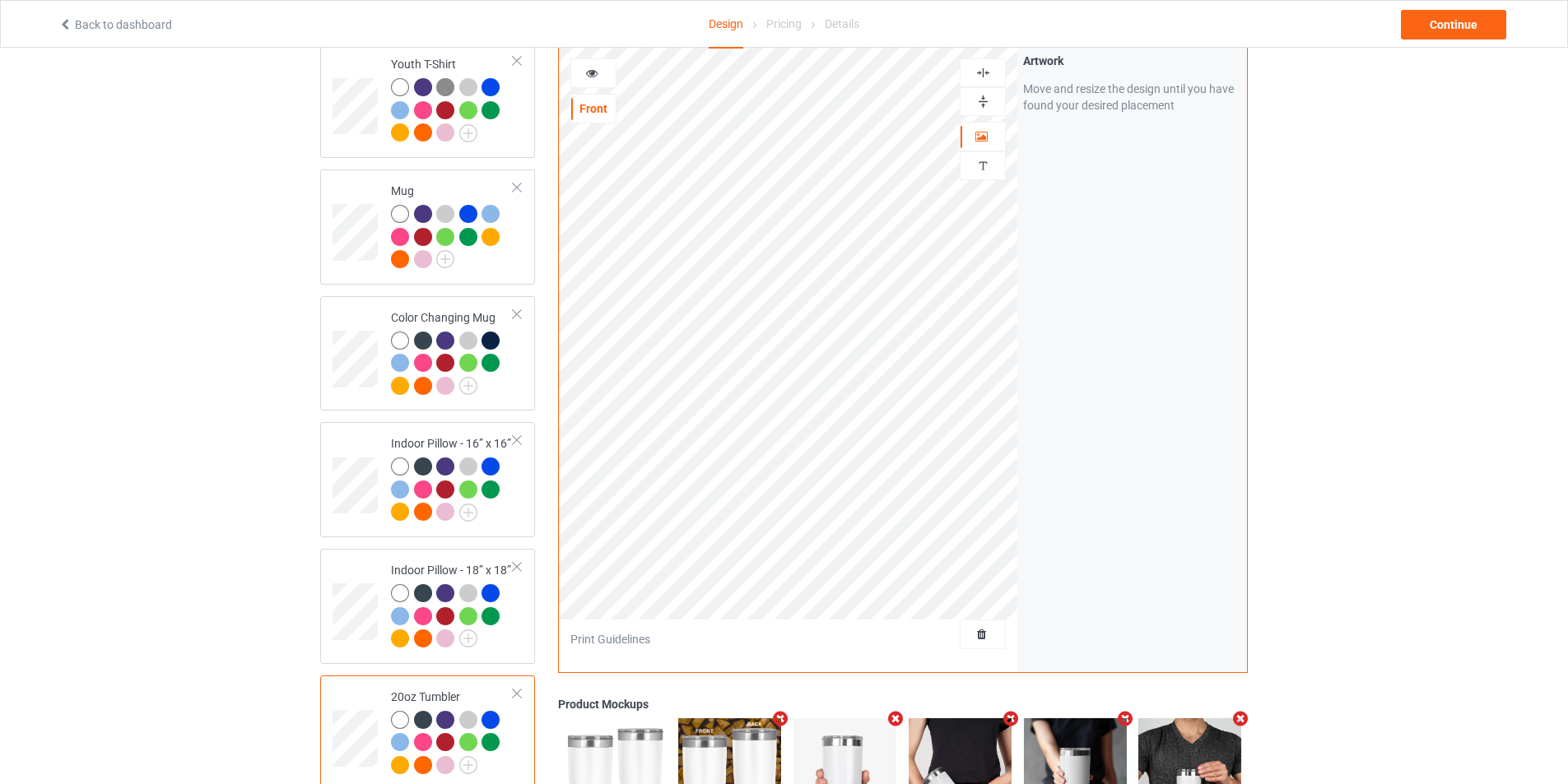
scroll to position [1390, 0]
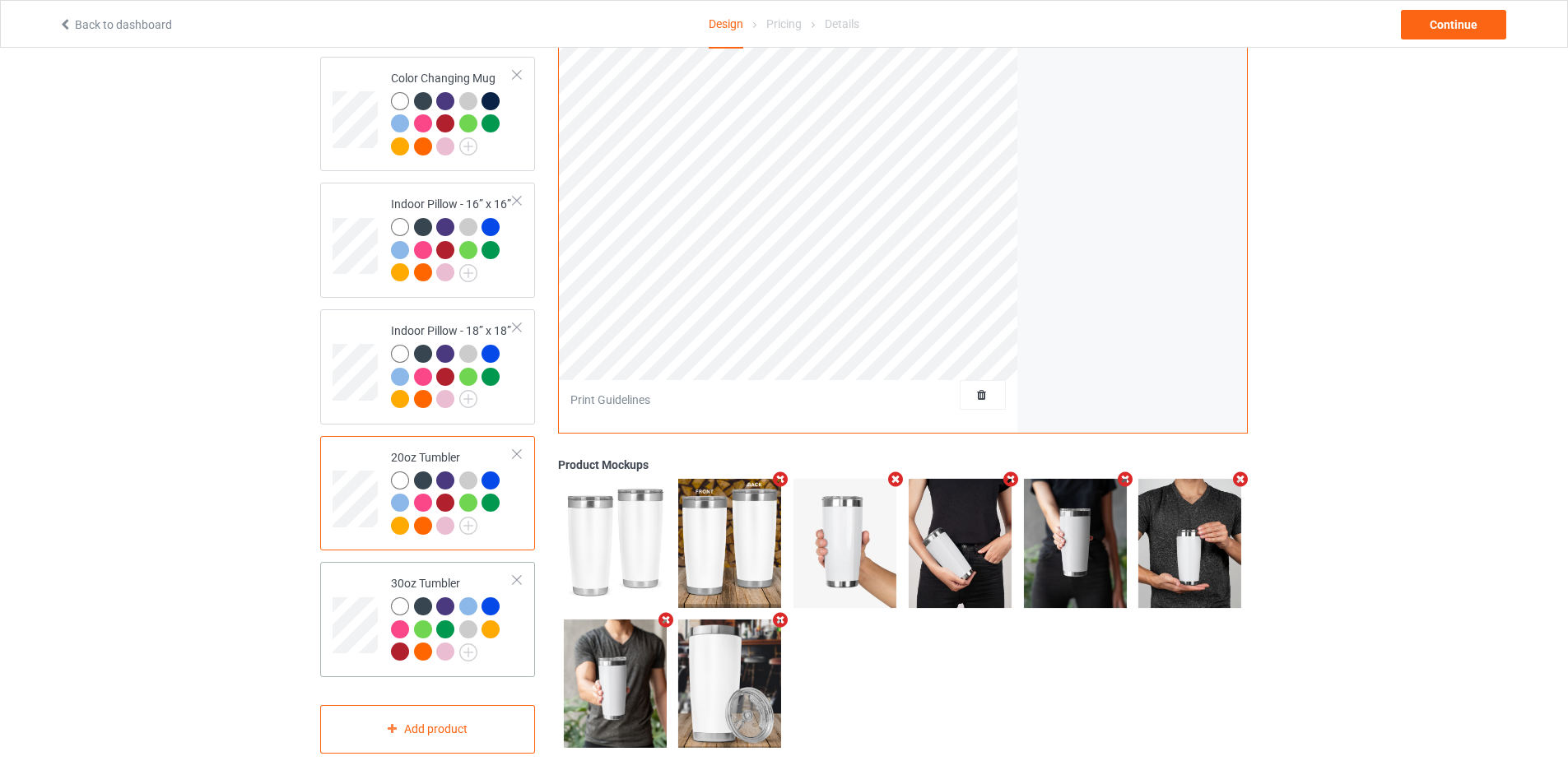
click at [362, 576] on td at bounding box center [357, 619] width 50 height 102
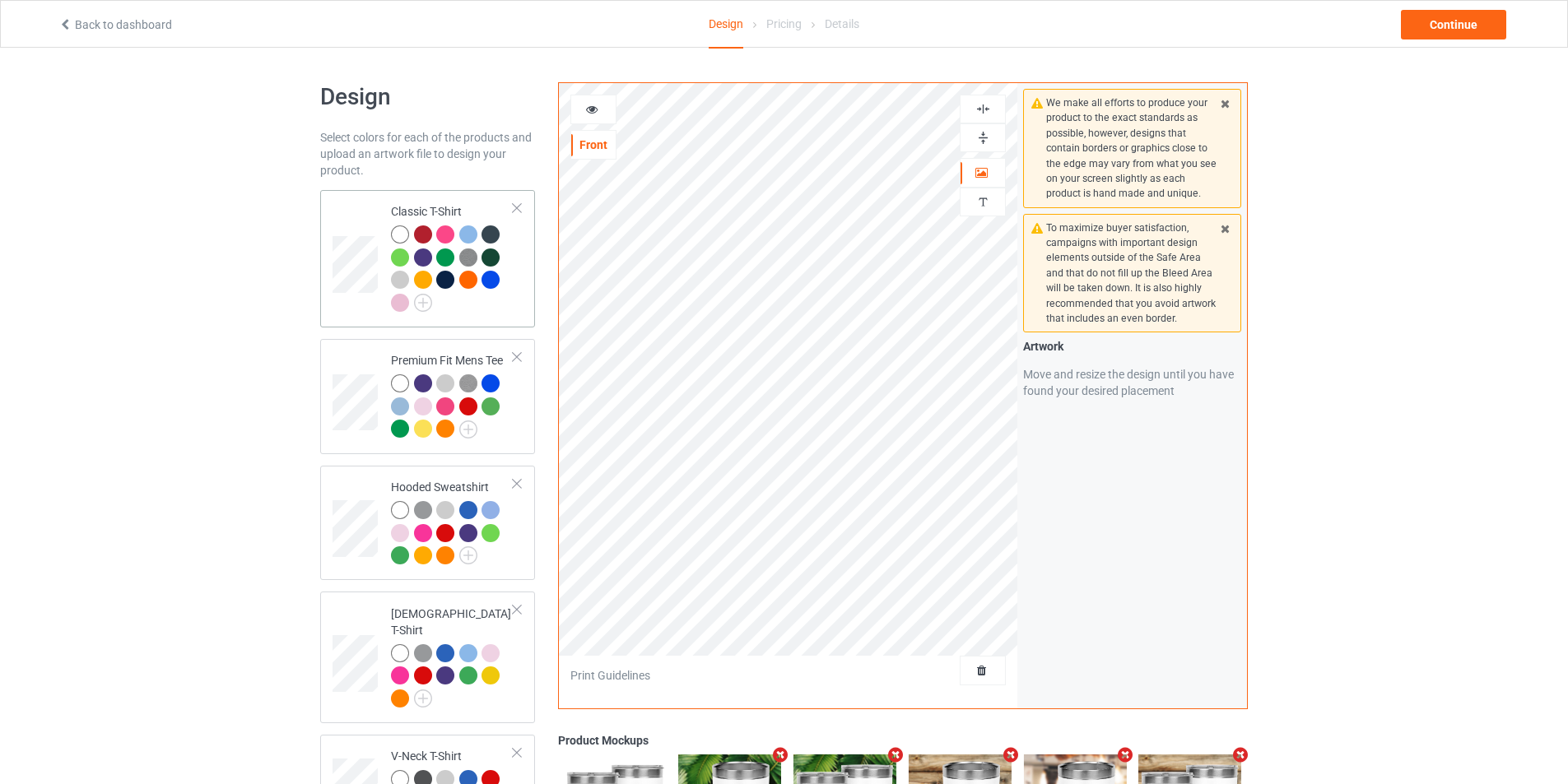
click at [363, 299] on td at bounding box center [357, 259] width 50 height 124
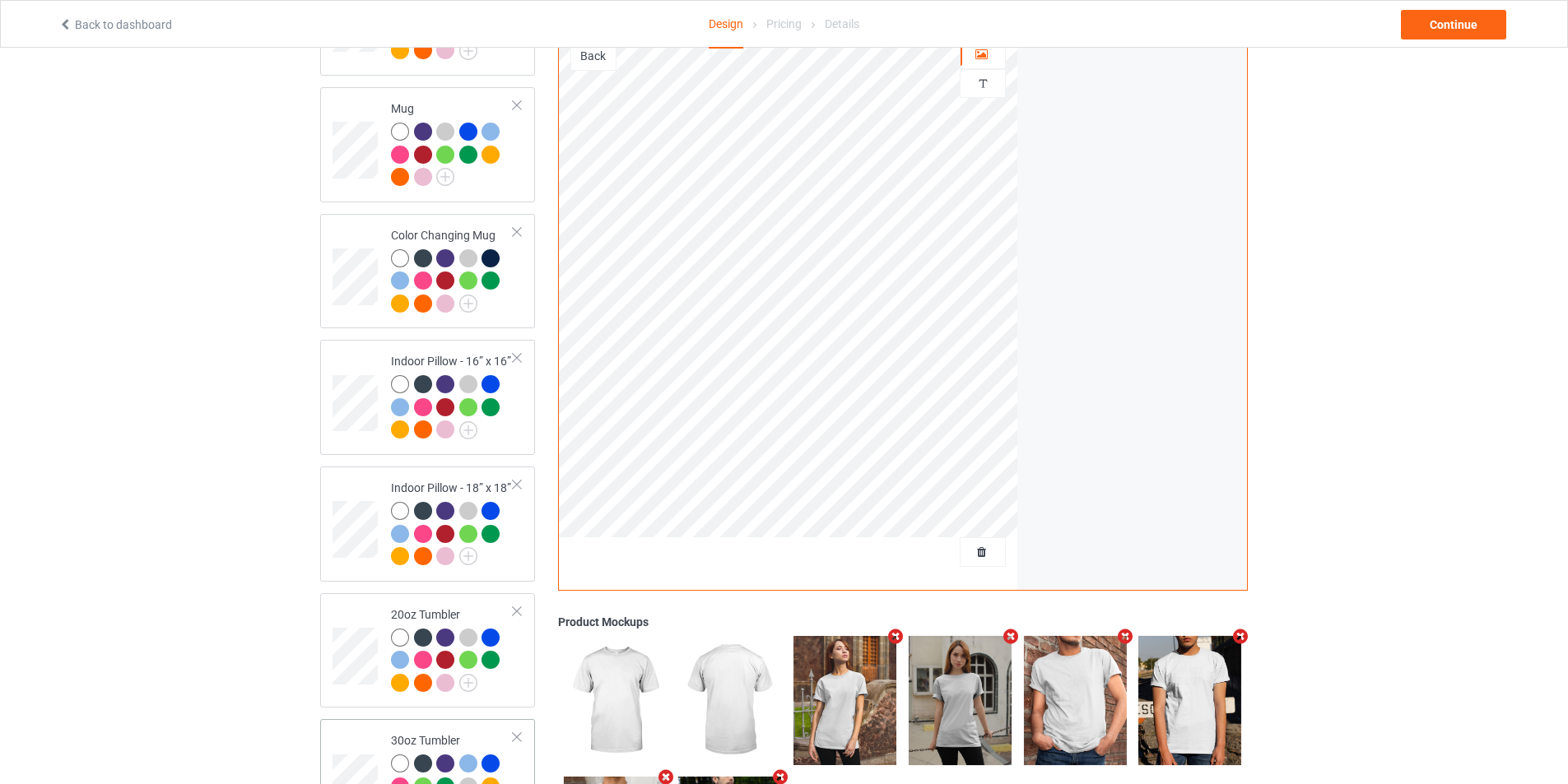
scroll to position [1390, 0]
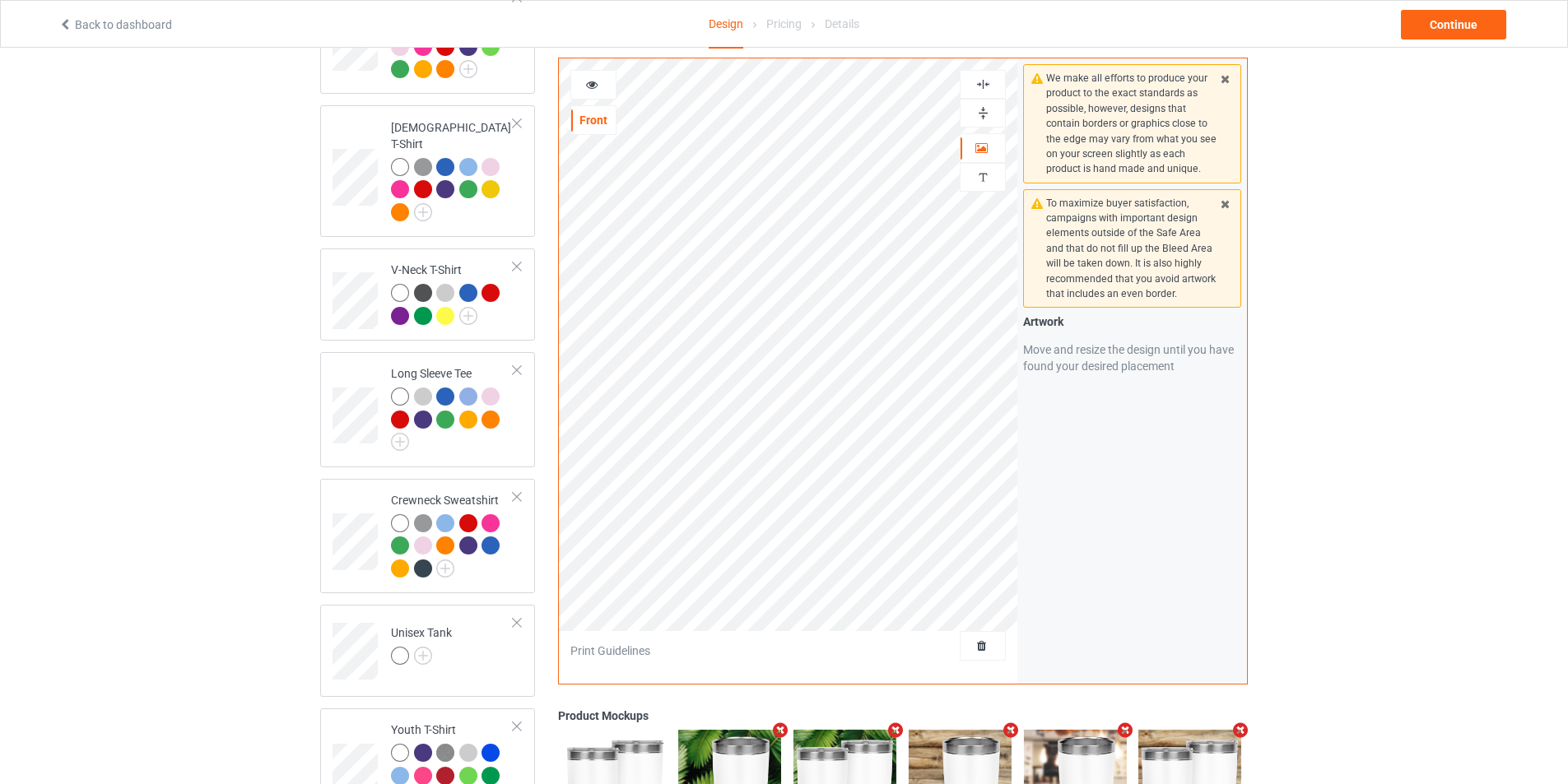
scroll to position [75, 0]
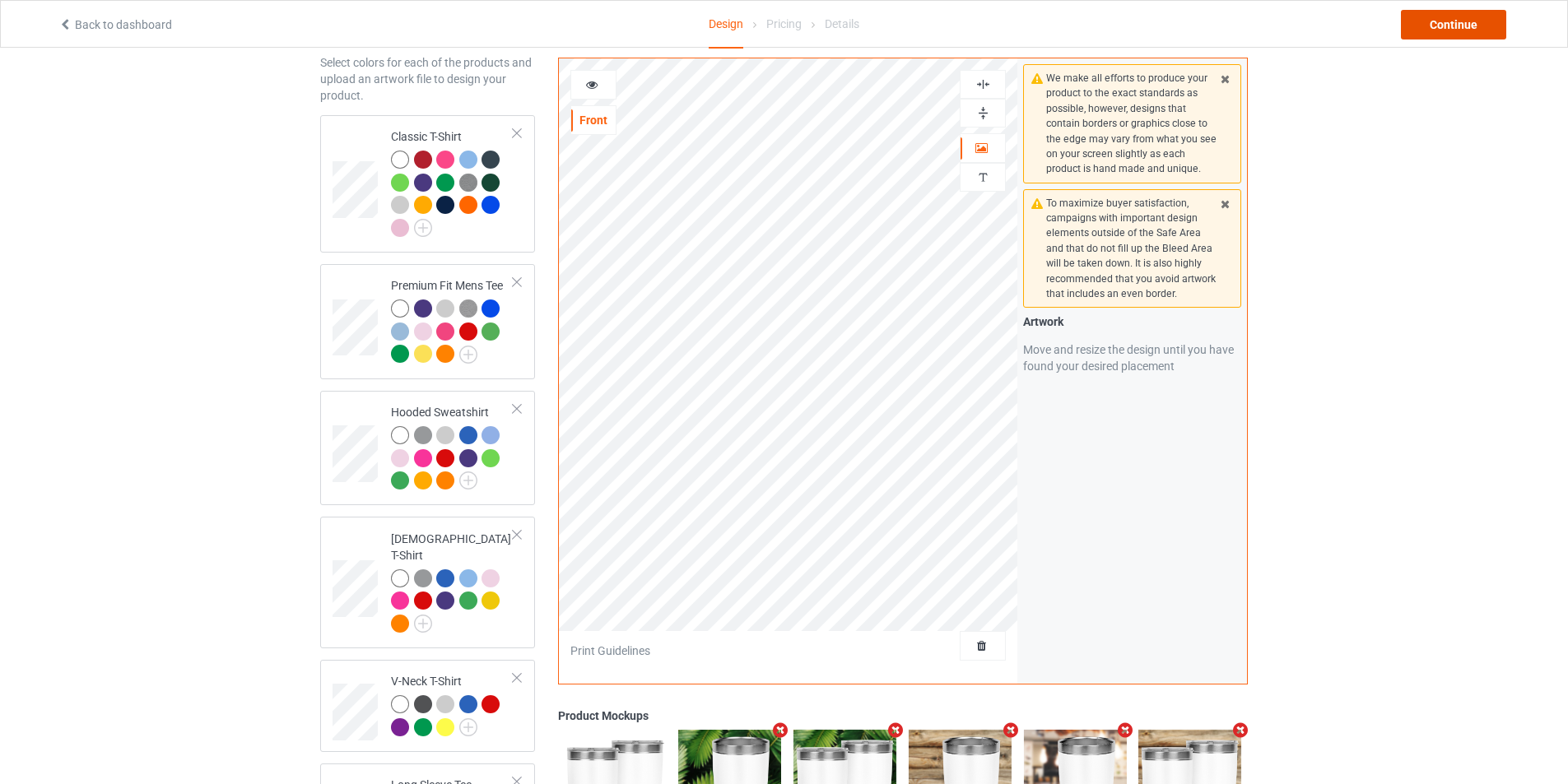
click at [1470, 30] on div "Continue" at bounding box center [1453, 24] width 105 height 30
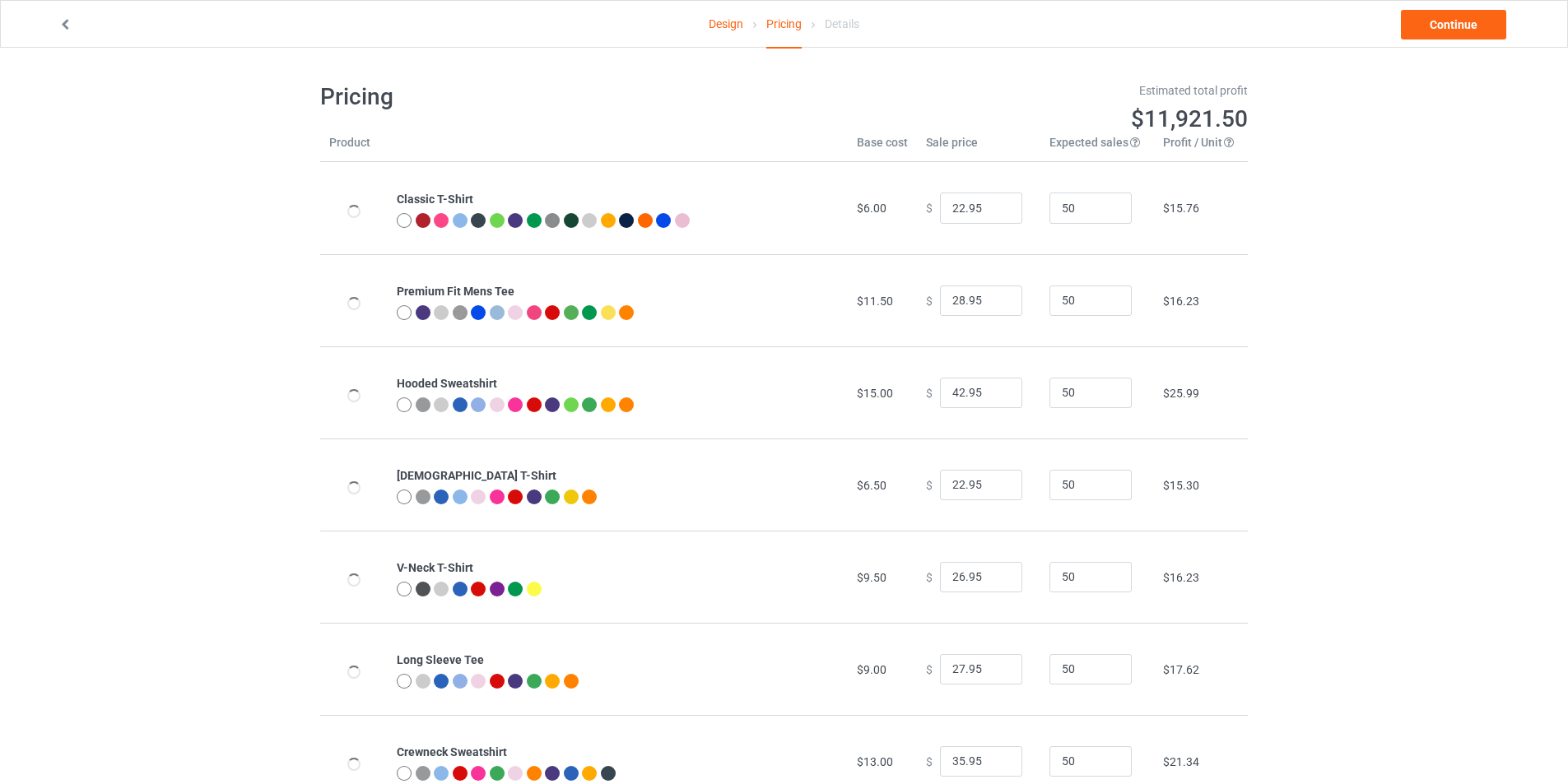
type input "26.95"
type input "32.95"
type input "46.95"
type input "26.95"
type input "30.95"
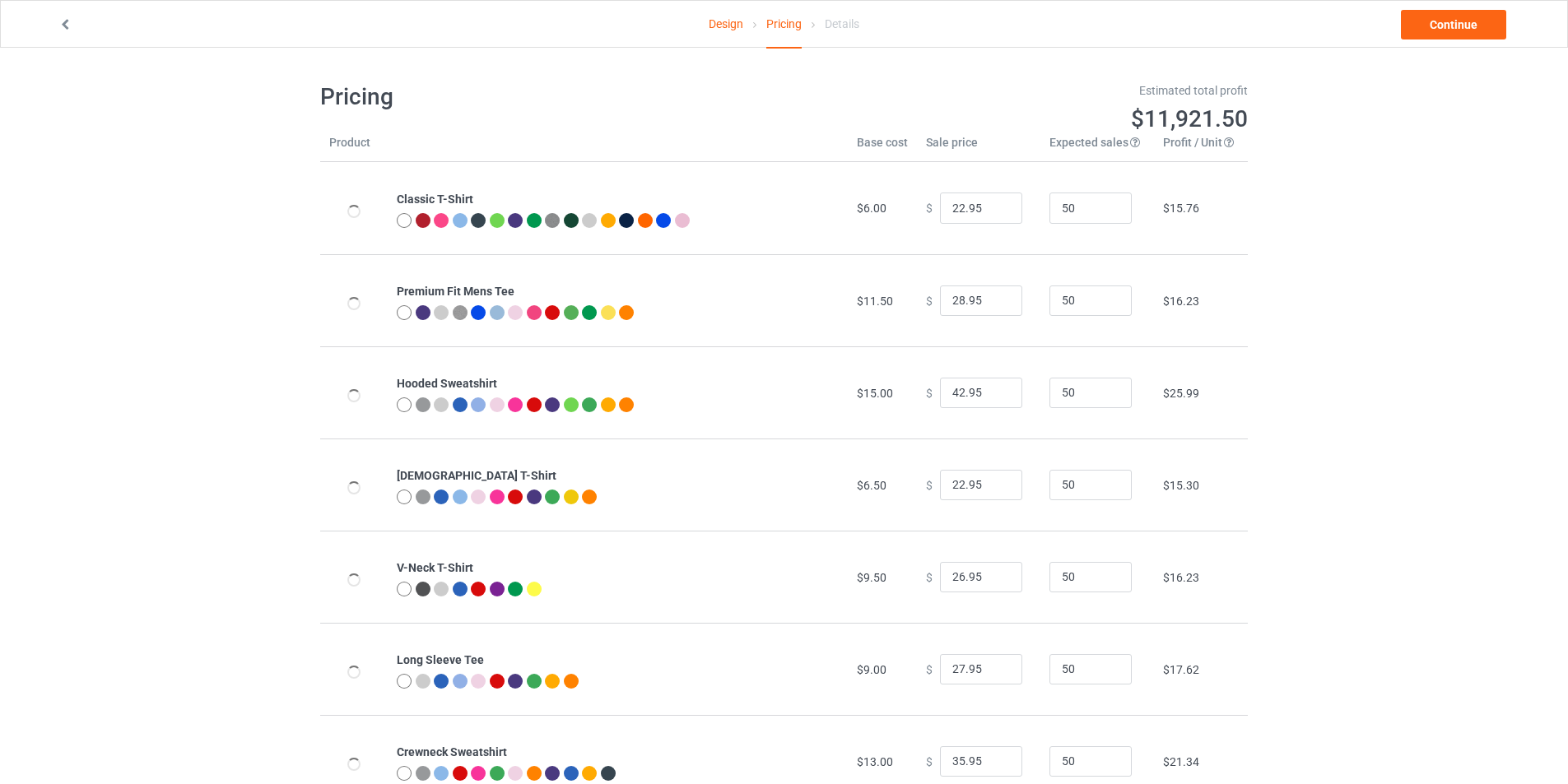
type input "31.95"
type input "39.95"
type input "28.95"
type input "26.95"
drag, startPoint x: 983, startPoint y: 208, endPoint x: 902, endPoint y: 208, distance: 81.0
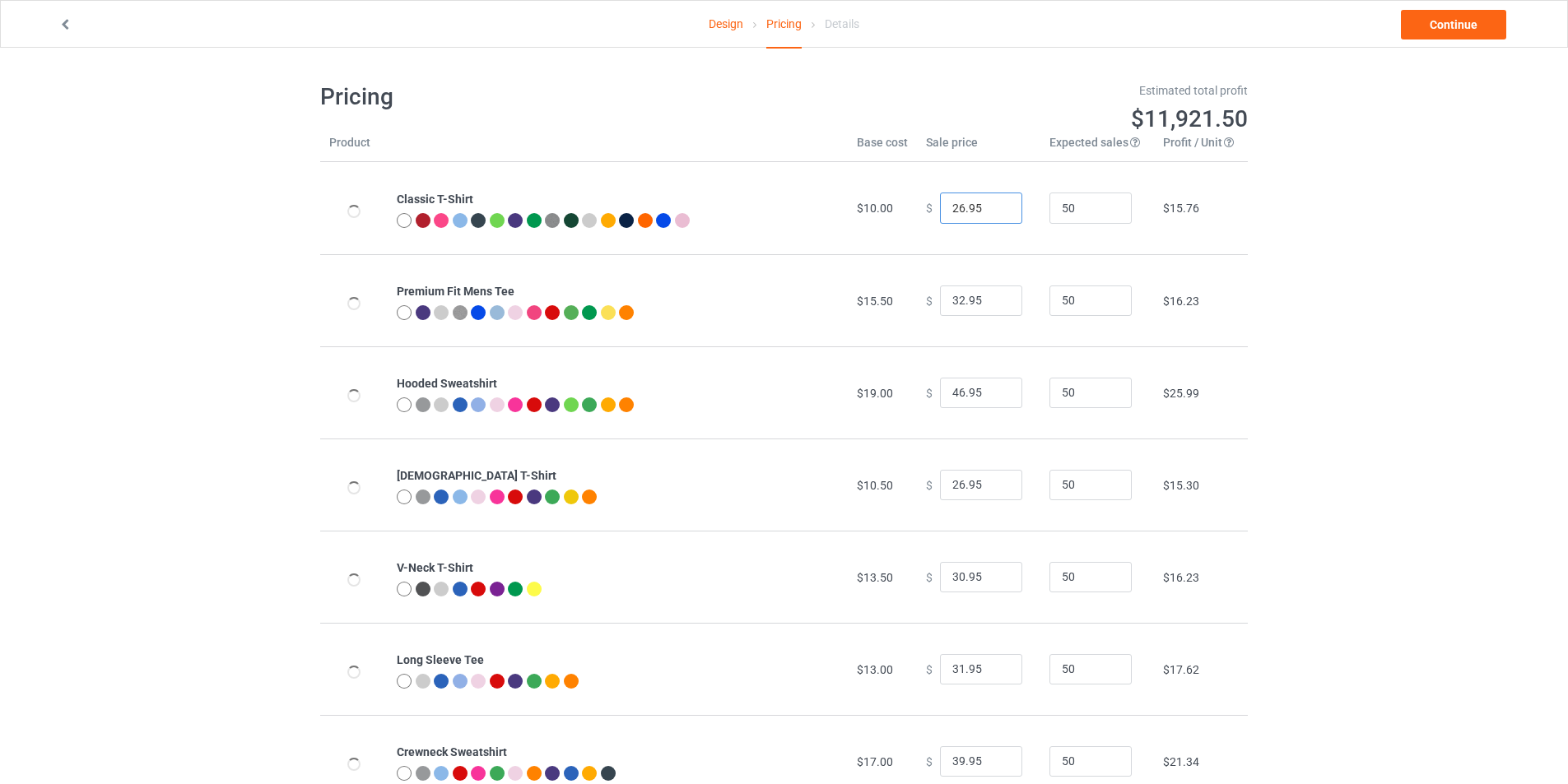
click at [902, 208] on tr "Classic T-Shirt $10.00 $ 26.95 50 $15.76" at bounding box center [784, 208] width 928 height 92
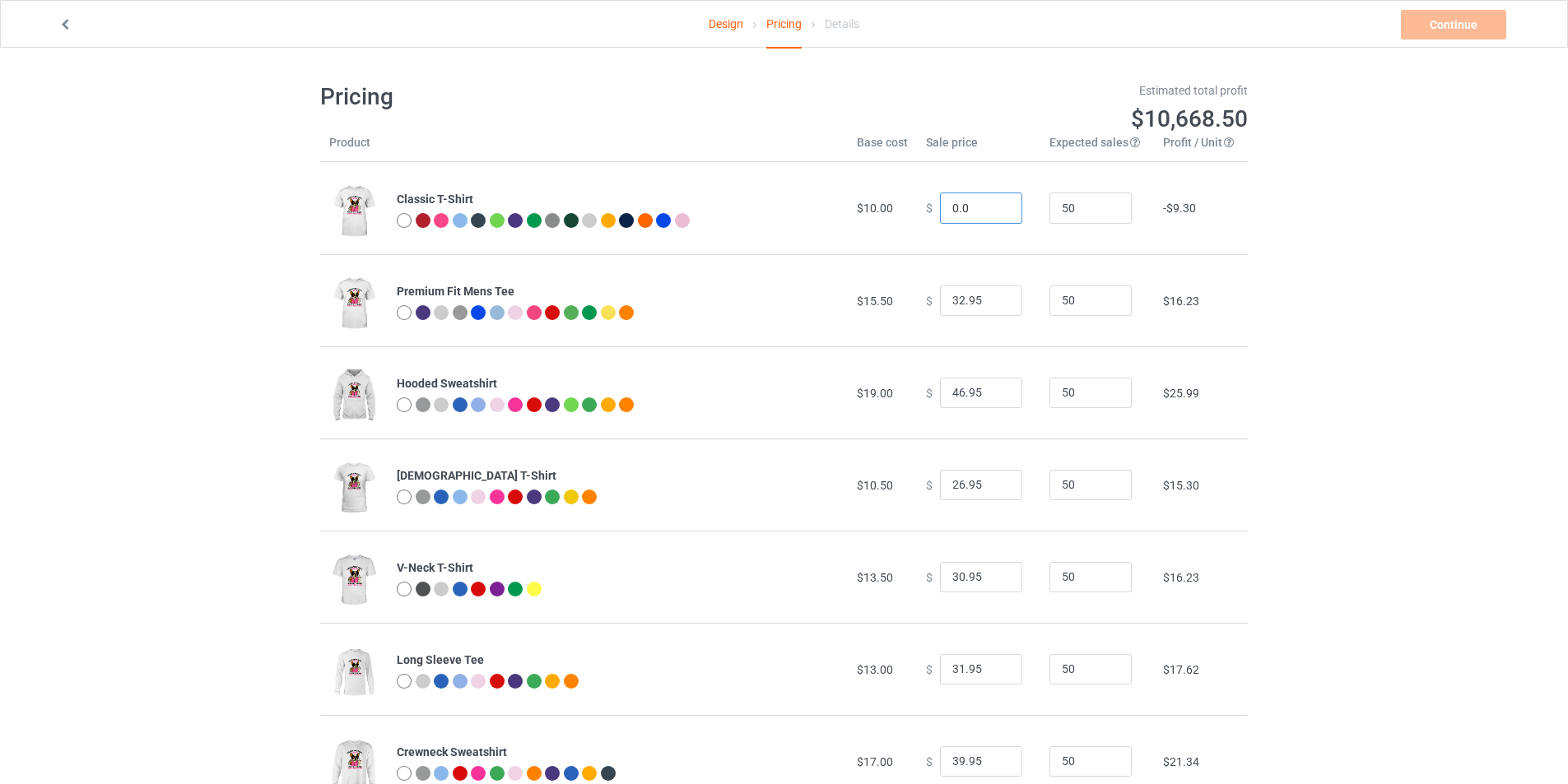
drag, startPoint x: 964, startPoint y: 201, endPoint x: 935, endPoint y: 209, distance: 30.1
click at [940, 209] on input "0.0" at bounding box center [980, 208] width 82 height 32
type input "0.00"
click at [917, 203] on td "$ 0.00" at bounding box center [978, 208] width 124 height 92
